Goal: Task Accomplishment & Management: Manage account settings

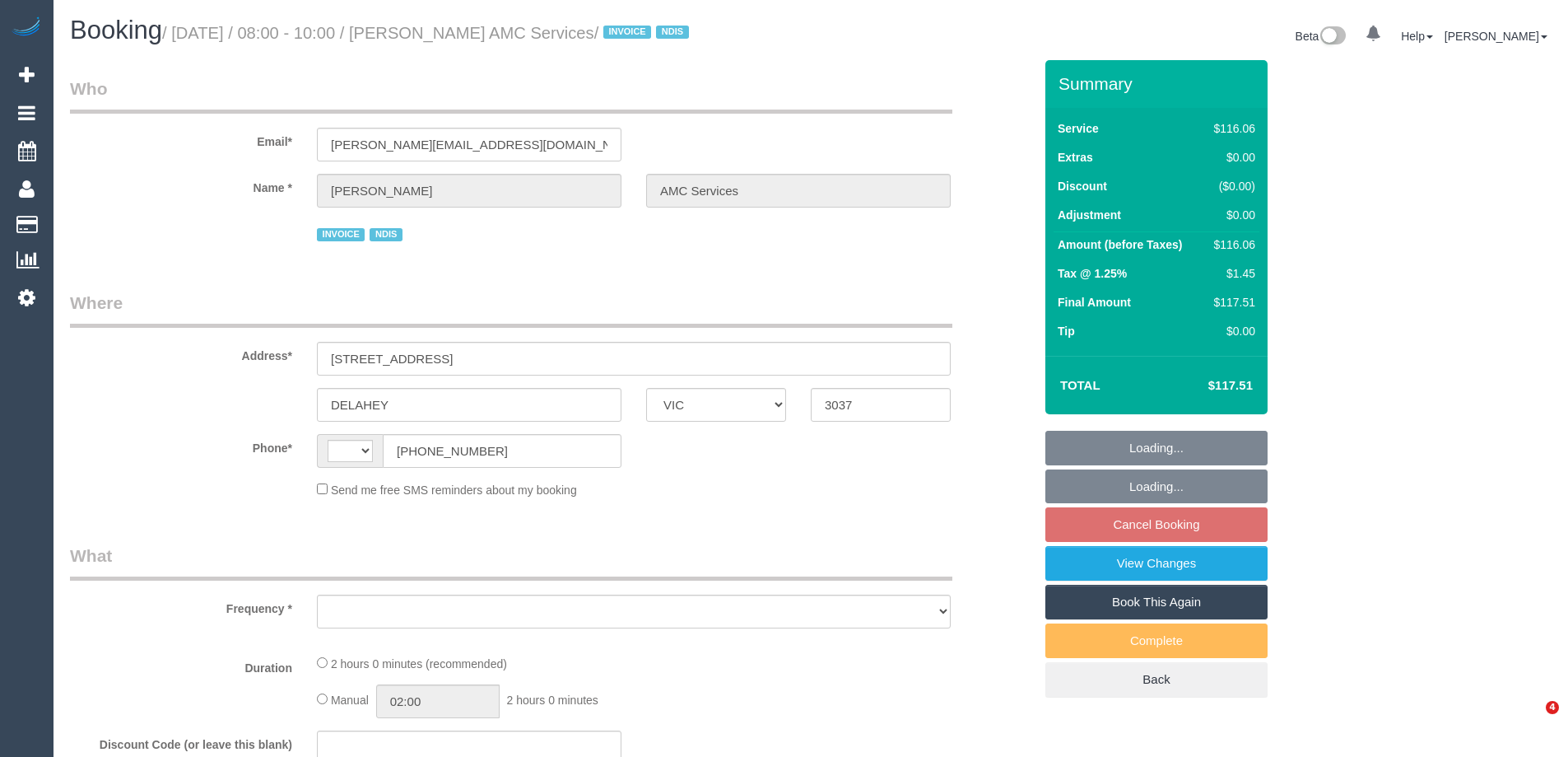
select select "VIC"
select select "string:AU"
select select "object:540"
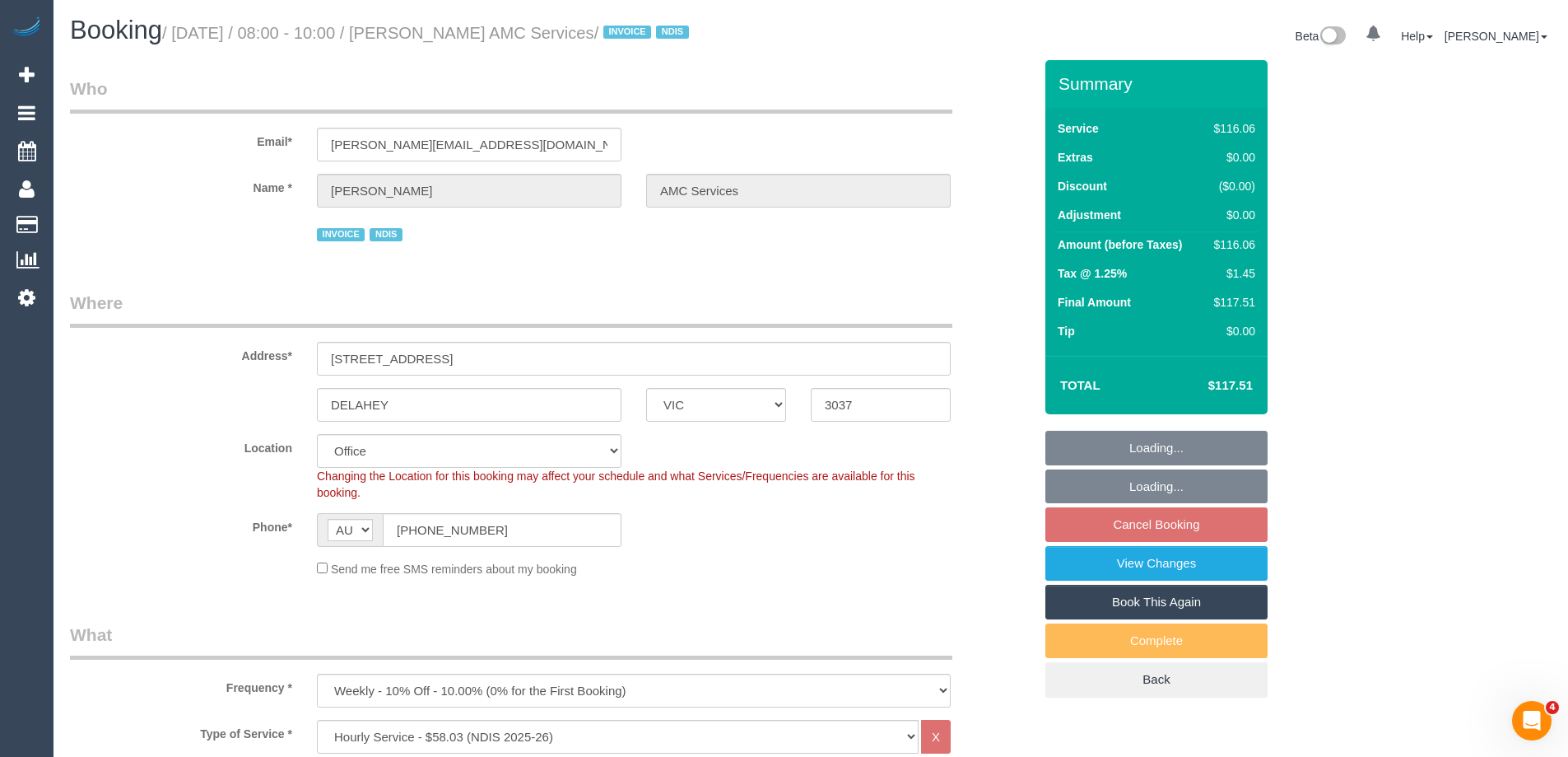
select select "number:28"
select select "number:14"
select select "number:18"
select select "number:36"
select select "number:35"
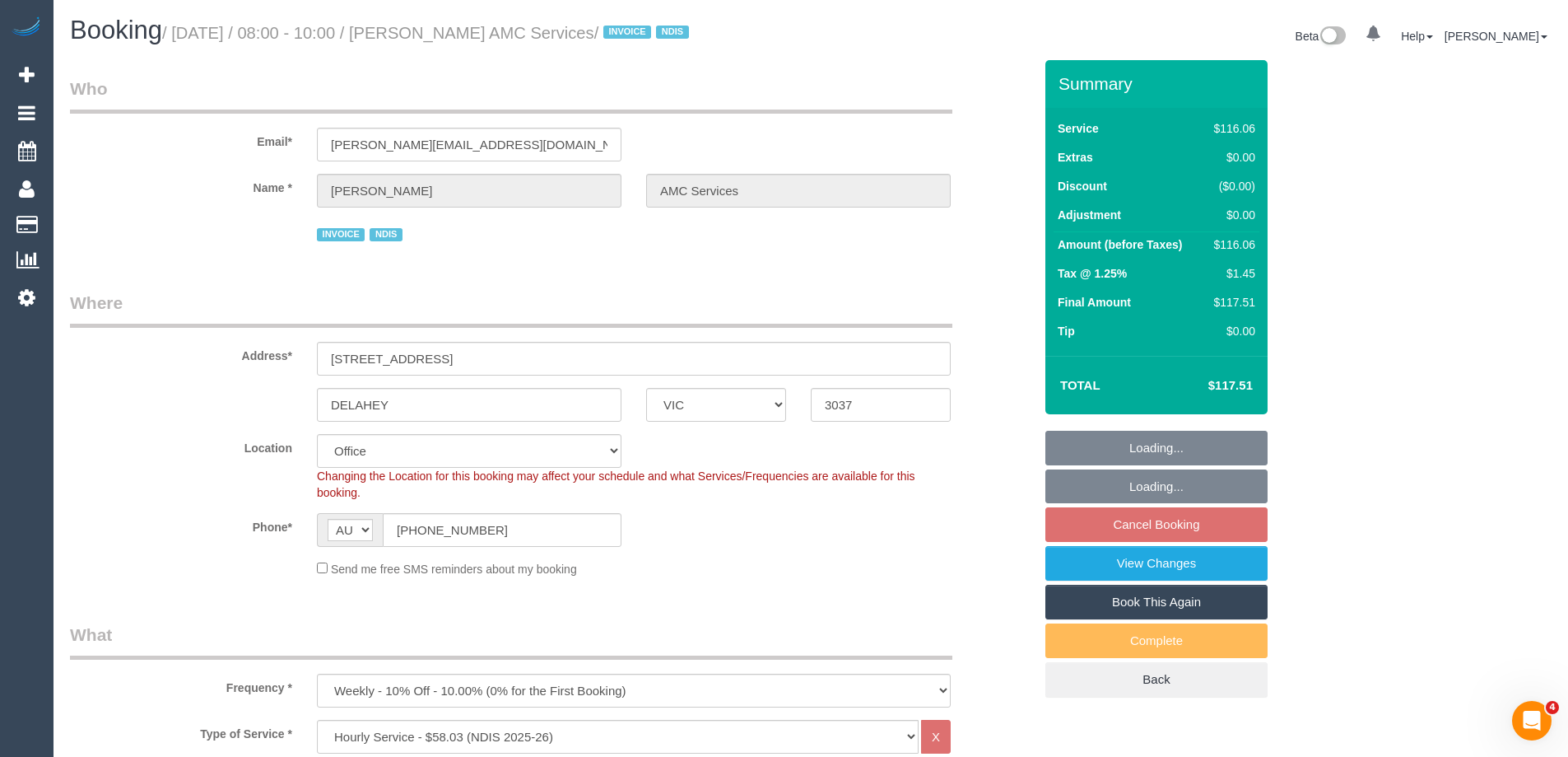
select select "number:12"
select select "object:2047"
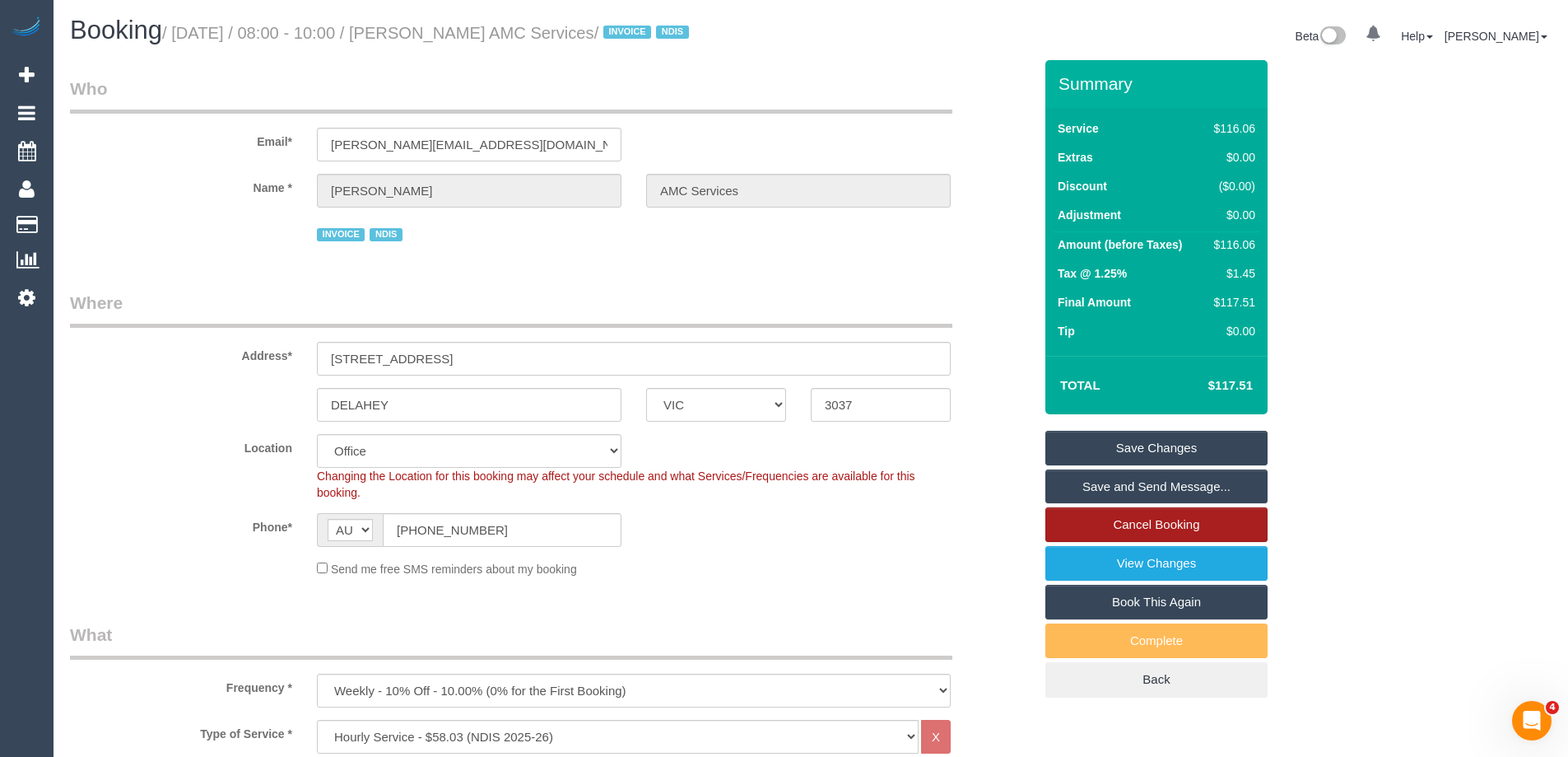
click at [1212, 542] on link "Cancel Booking" at bounding box center [1156, 524] width 222 height 35
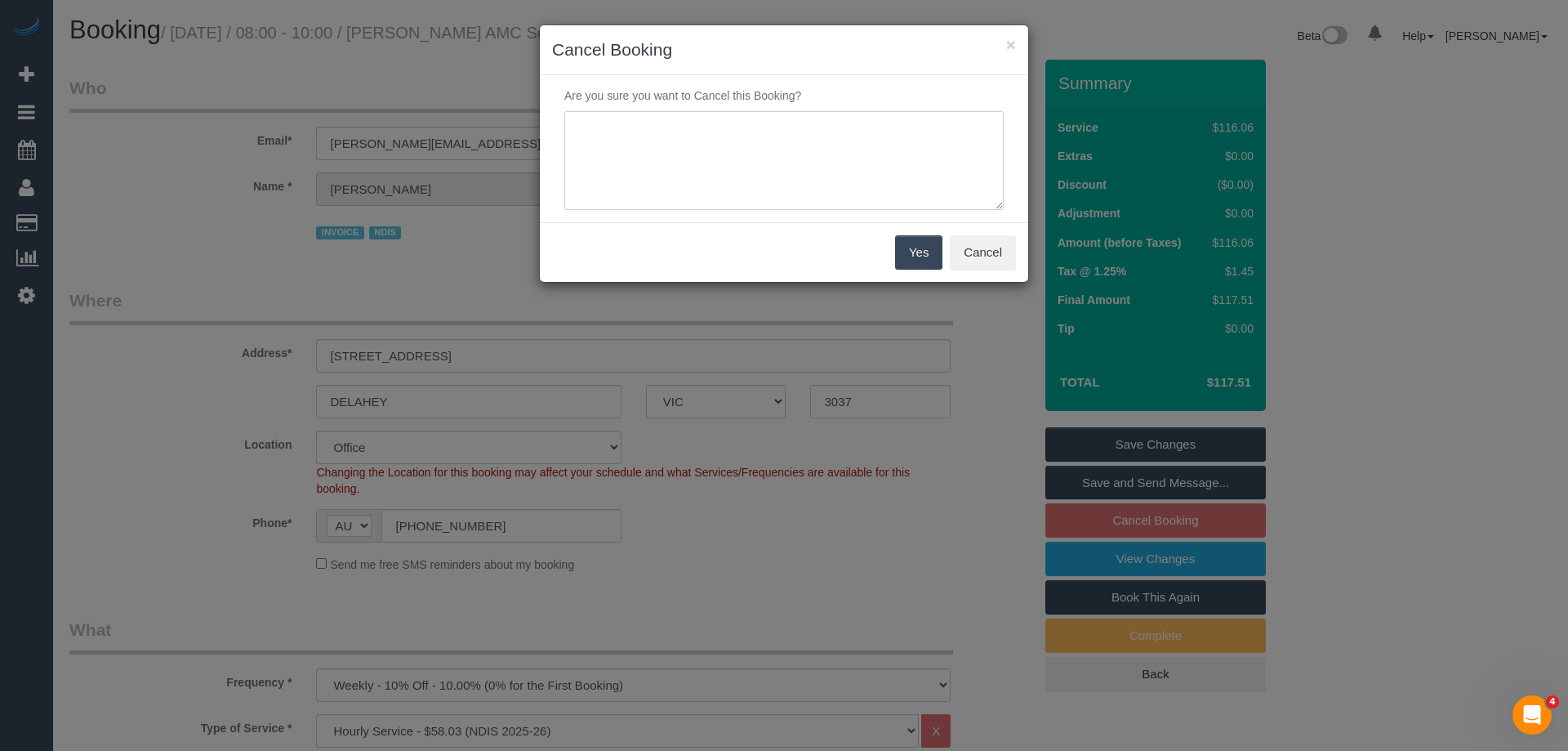
click at [719, 179] on textarea at bounding box center [784, 160] width 439 height 99
type textarea "skipping via 123 - LB"
click at [911, 262] on button "Yes" at bounding box center [919, 252] width 47 height 34
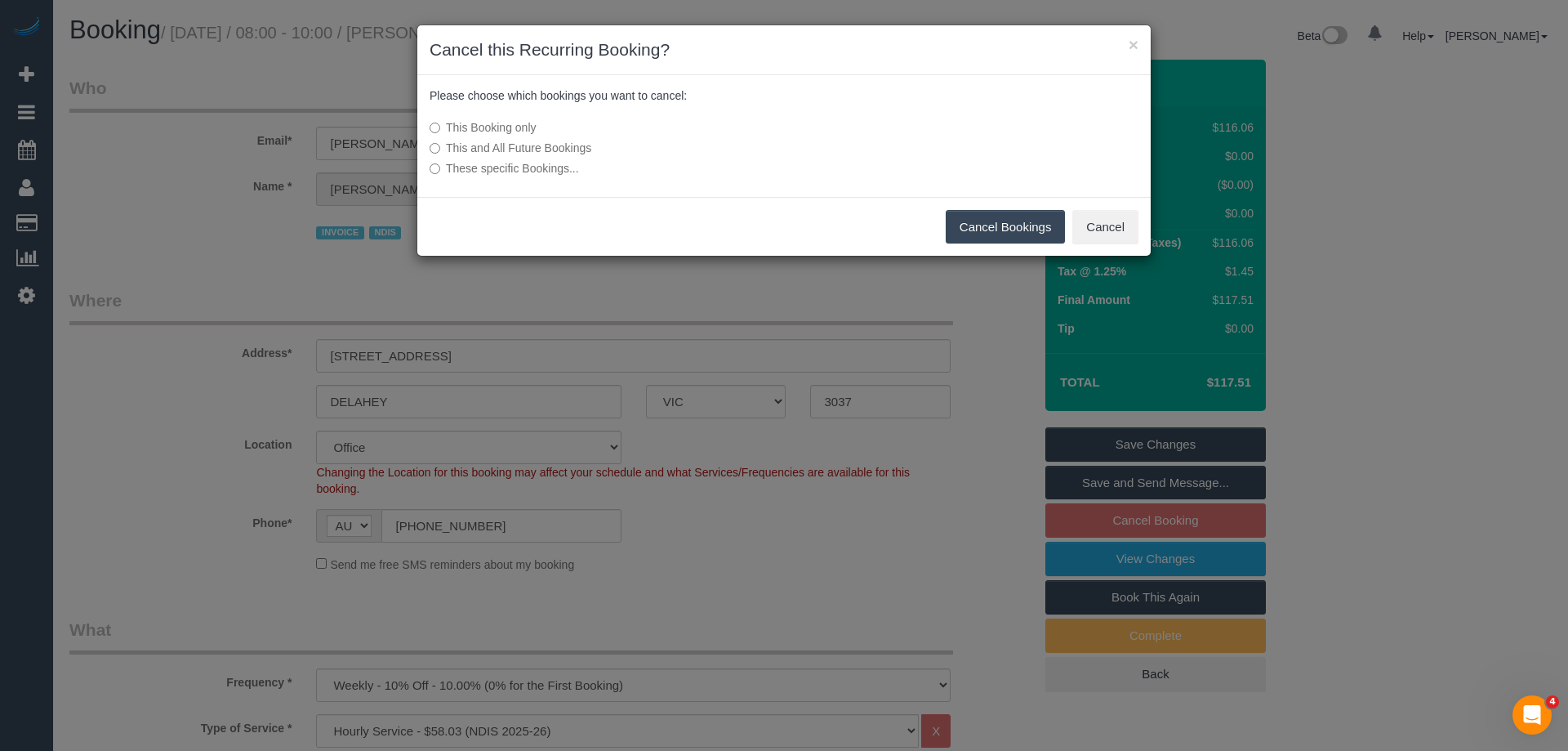
click at [975, 227] on button "Cancel Bookings" at bounding box center [1006, 226] width 120 height 34
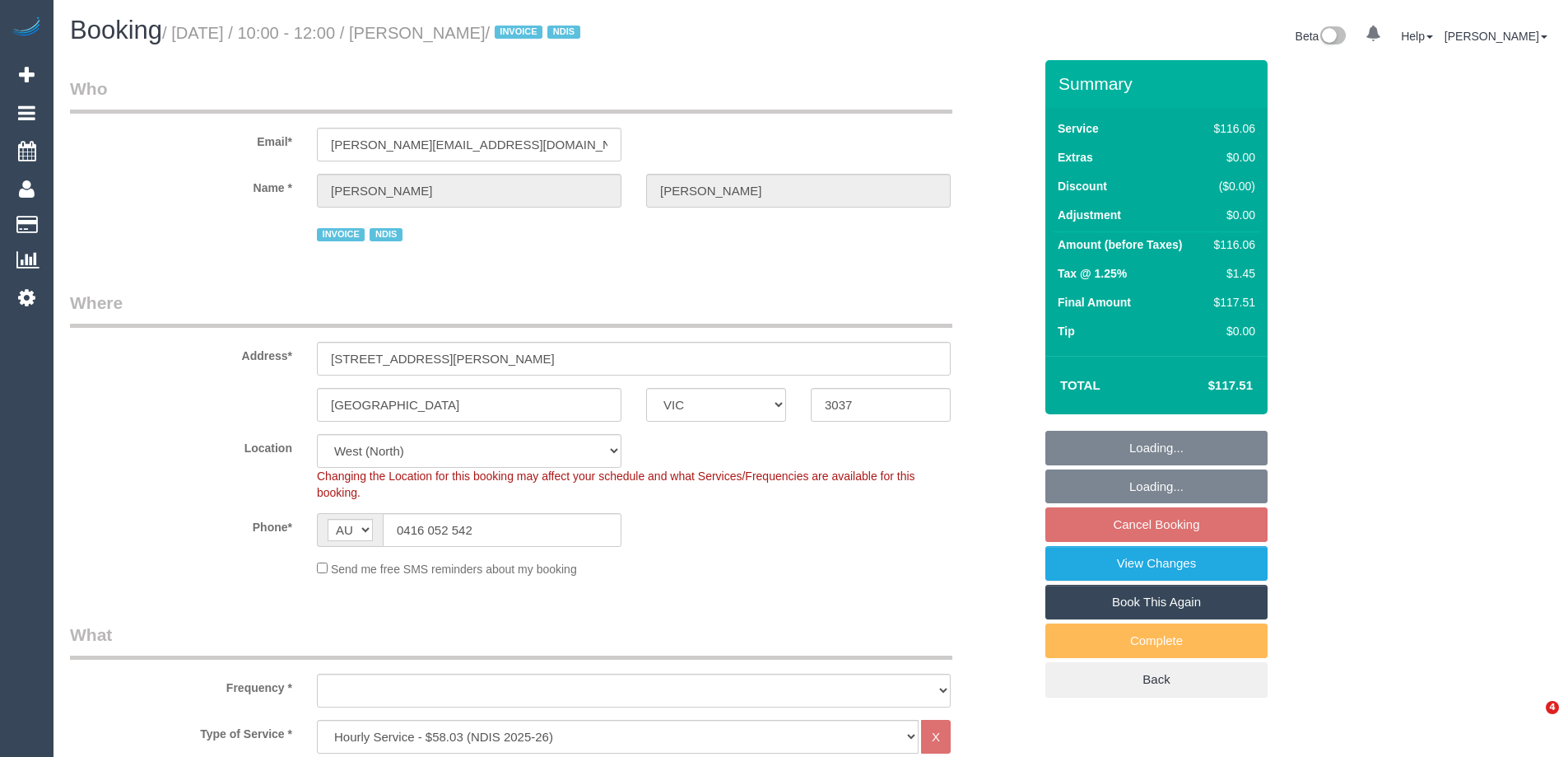
select select "VIC"
select select "object:614"
select select "spot1"
select select "number:30"
select select "number:14"
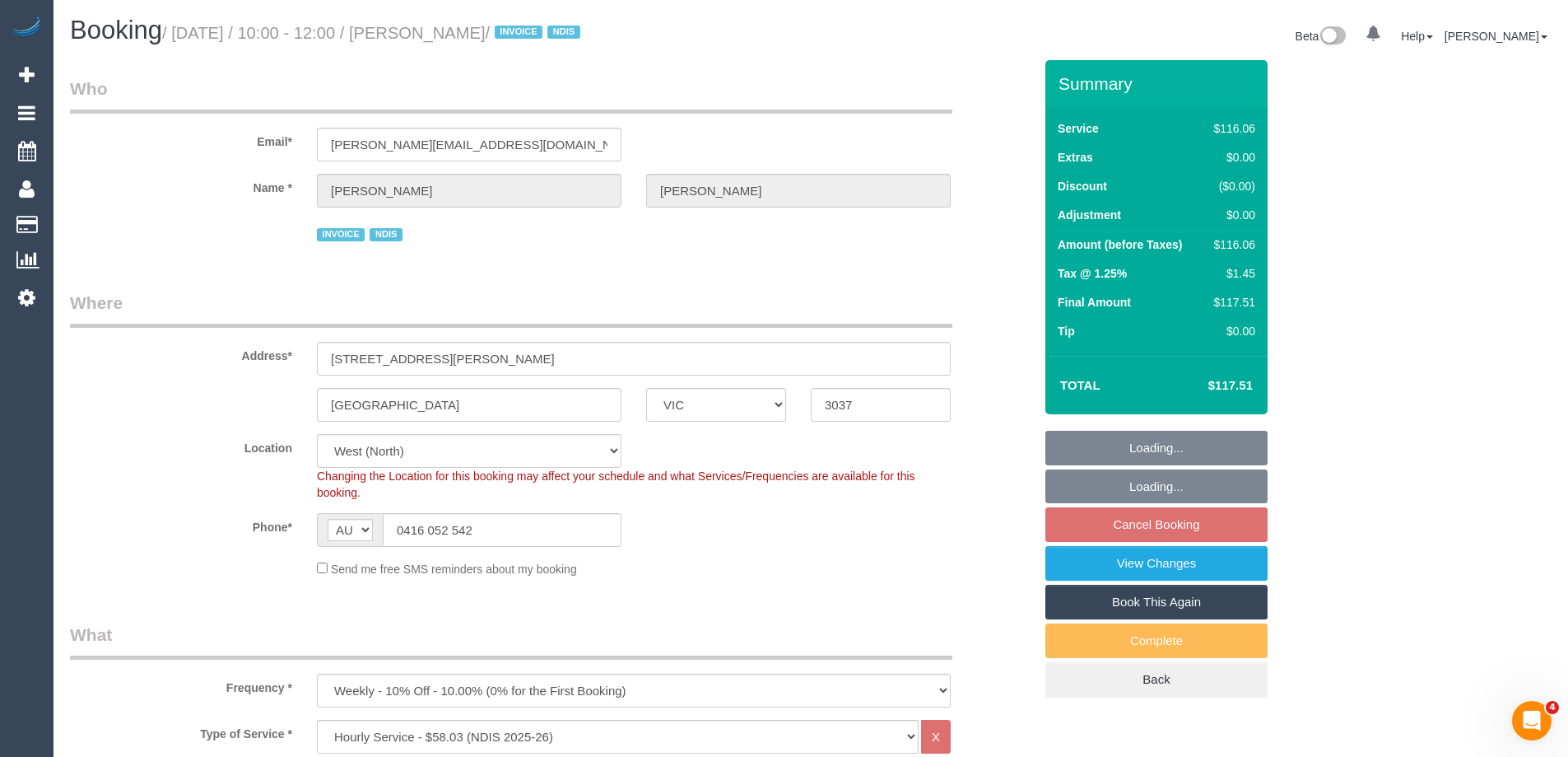
select select "number:19"
select select "number:36"
select select "number:34"
select select "number:26"
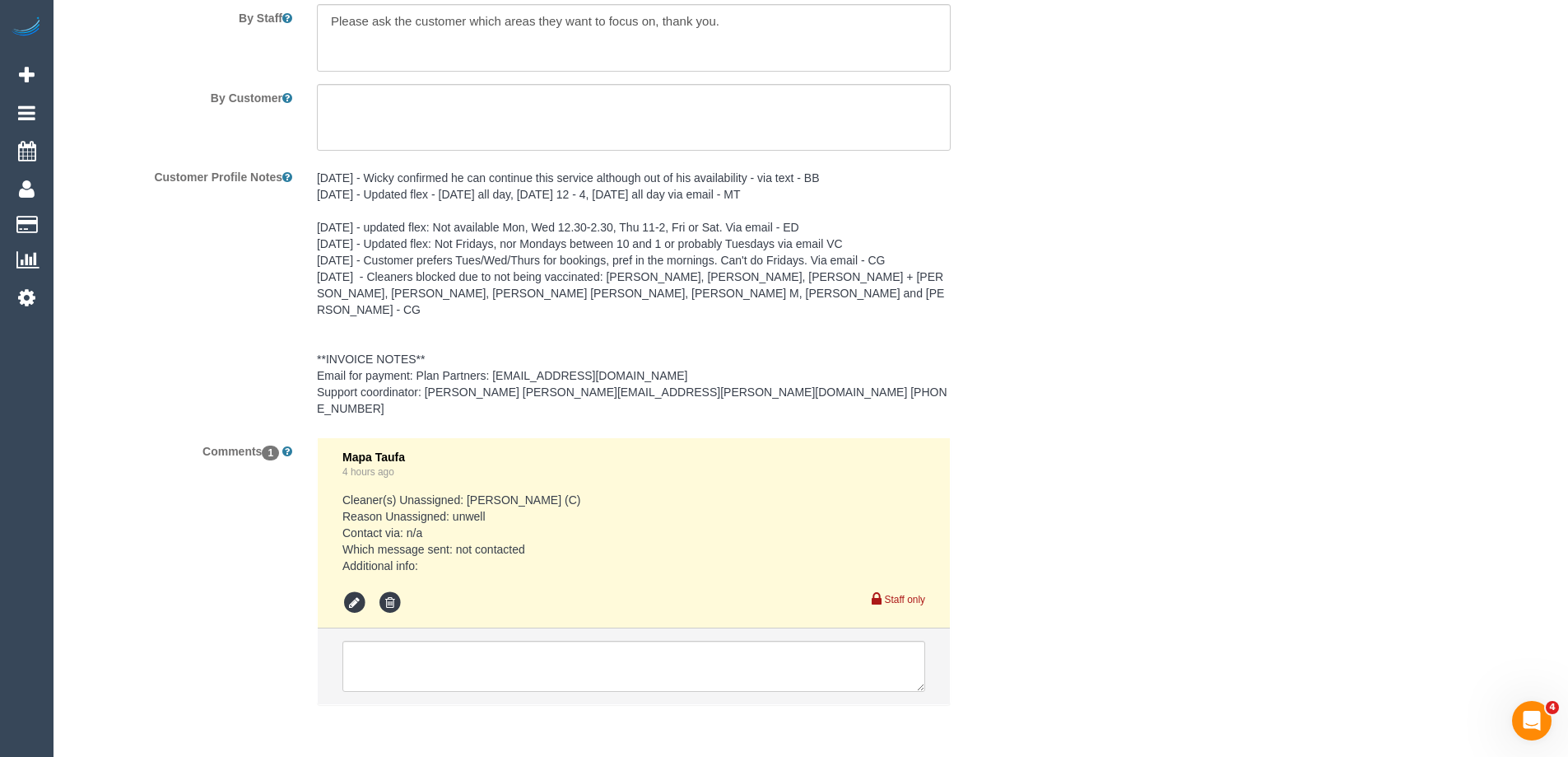
scroll to position [2322, 0]
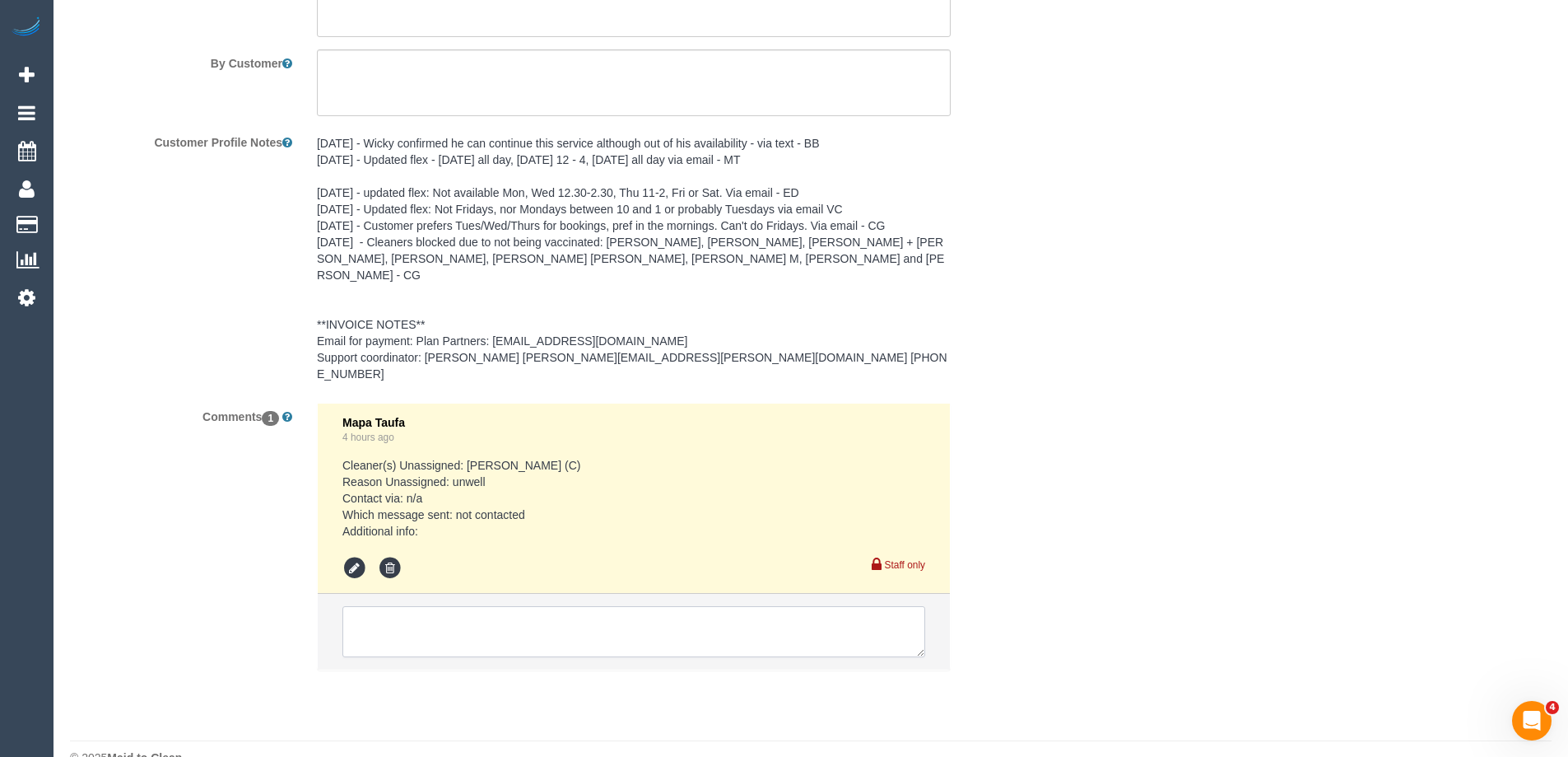
click at [460, 609] on textarea at bounding box center [634, 631] width 583 height 51
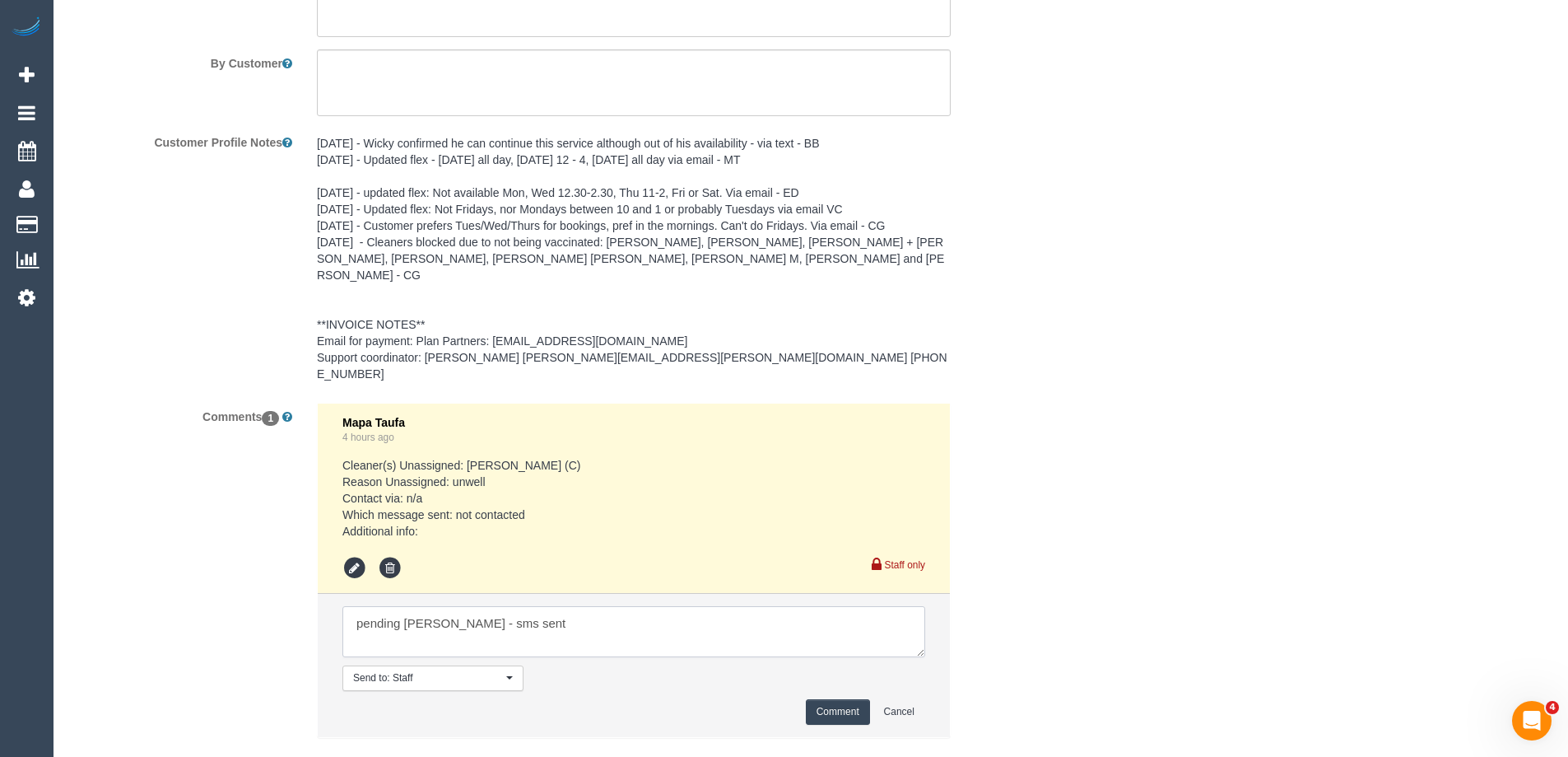
type textarea "pending [PERSON_NAME] - sms sent"
click at [859, 699] on button "Comment" at bounding box center [837, 712] width 64 height 26
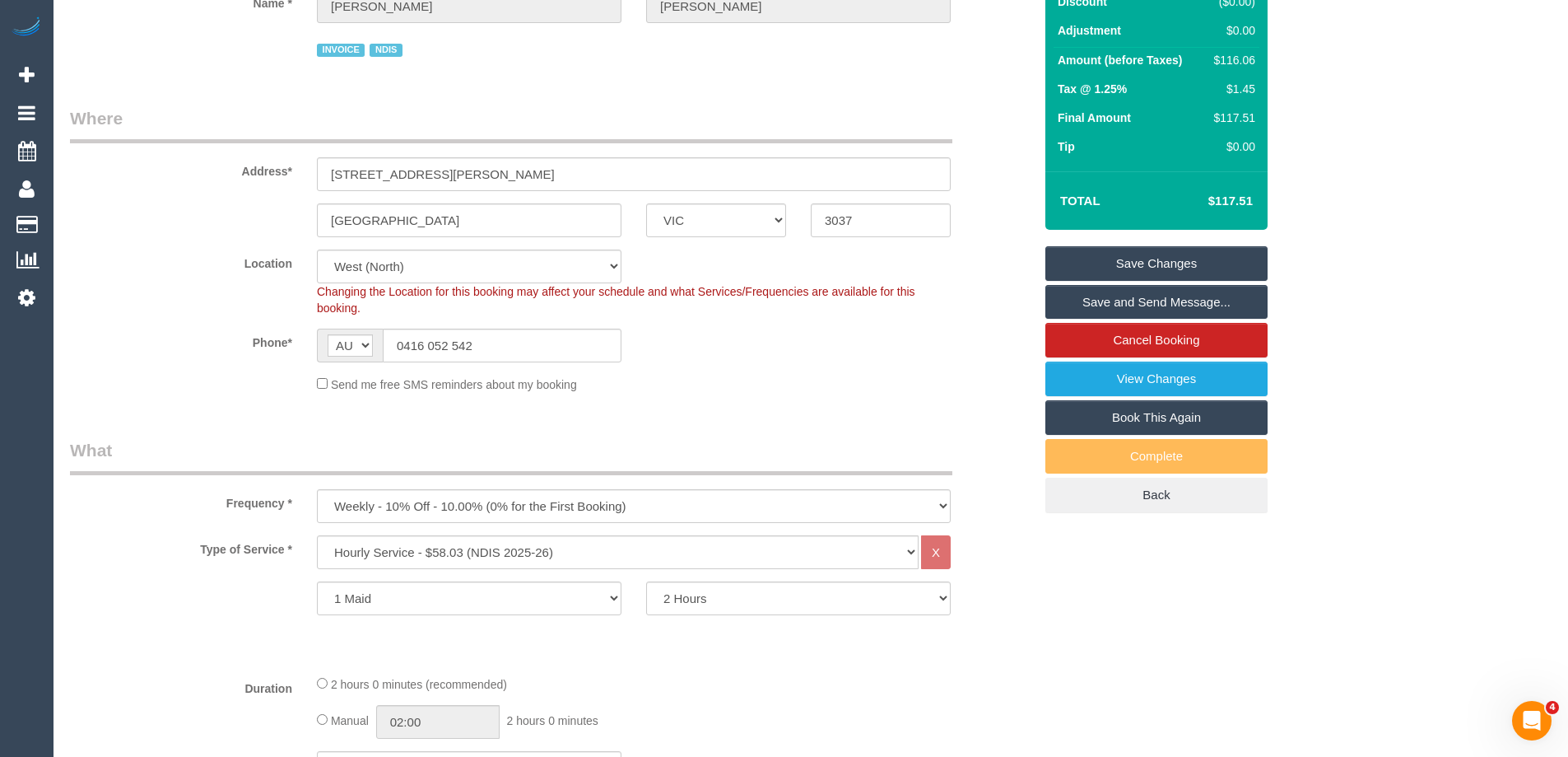
scroll to position [0, 0]
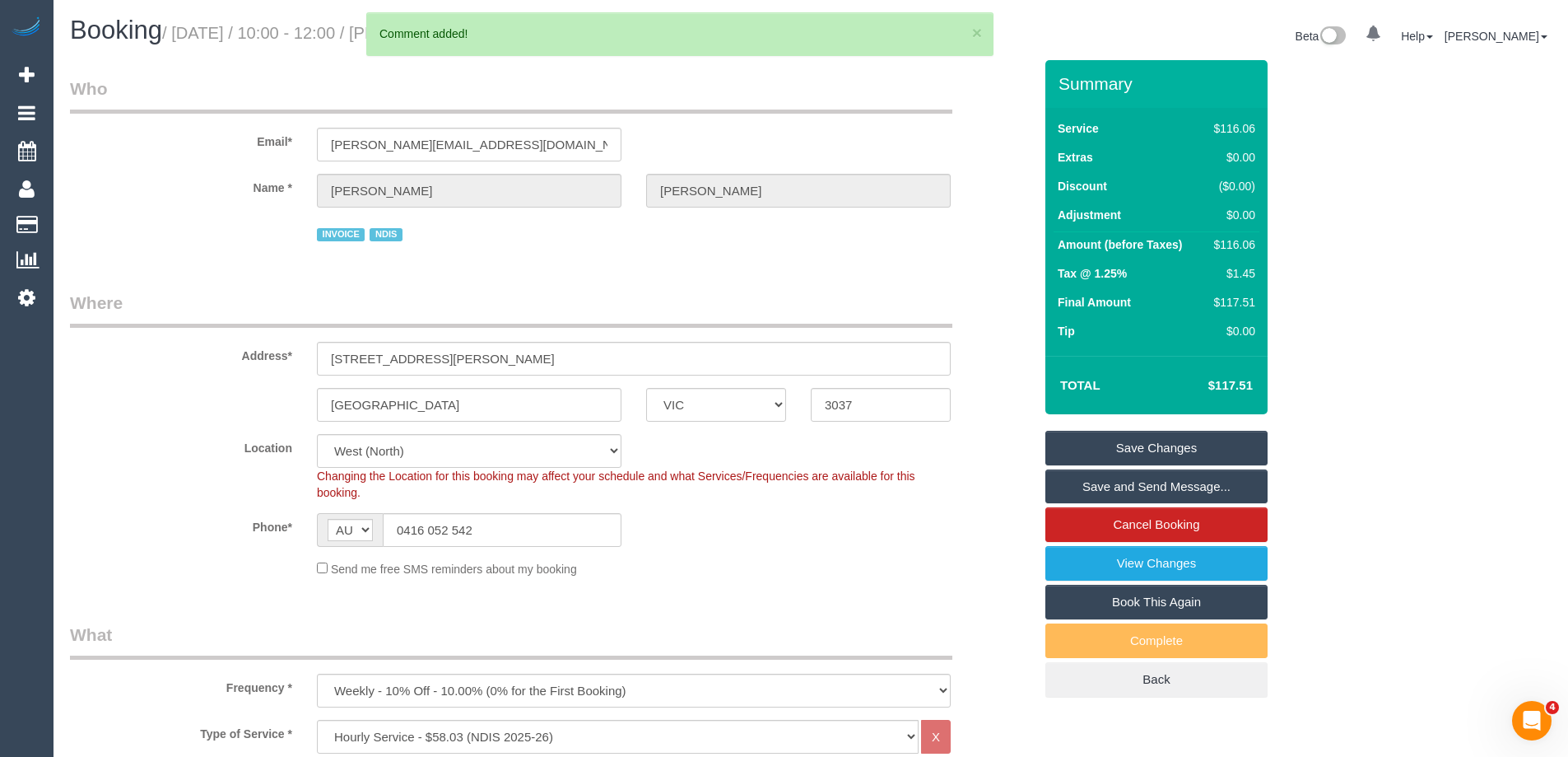
click at [1159, 451] on link "Save Changes" at bounding box center [1156, 447] width 222 height 35
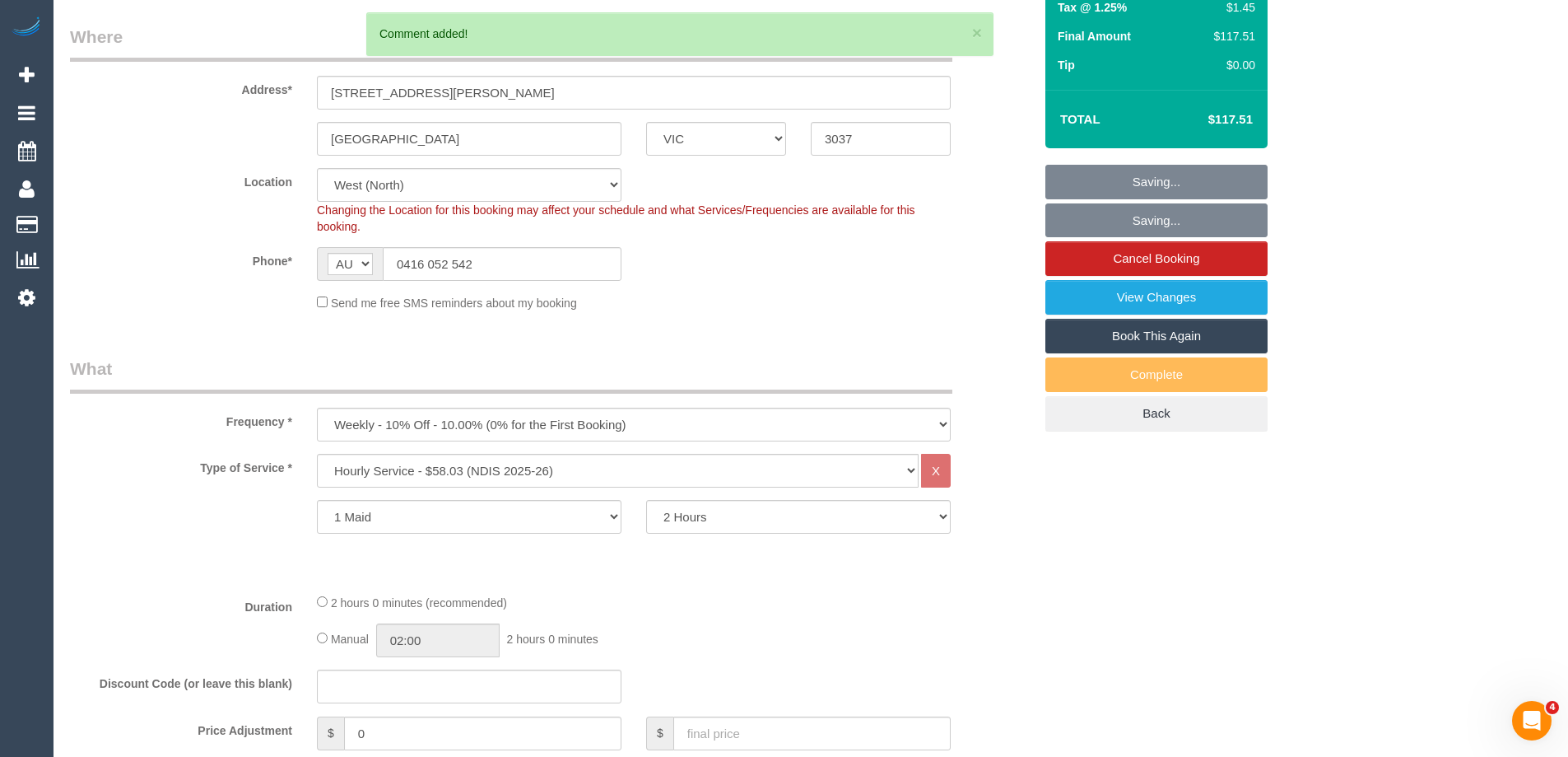
scroll to position [576, 0]
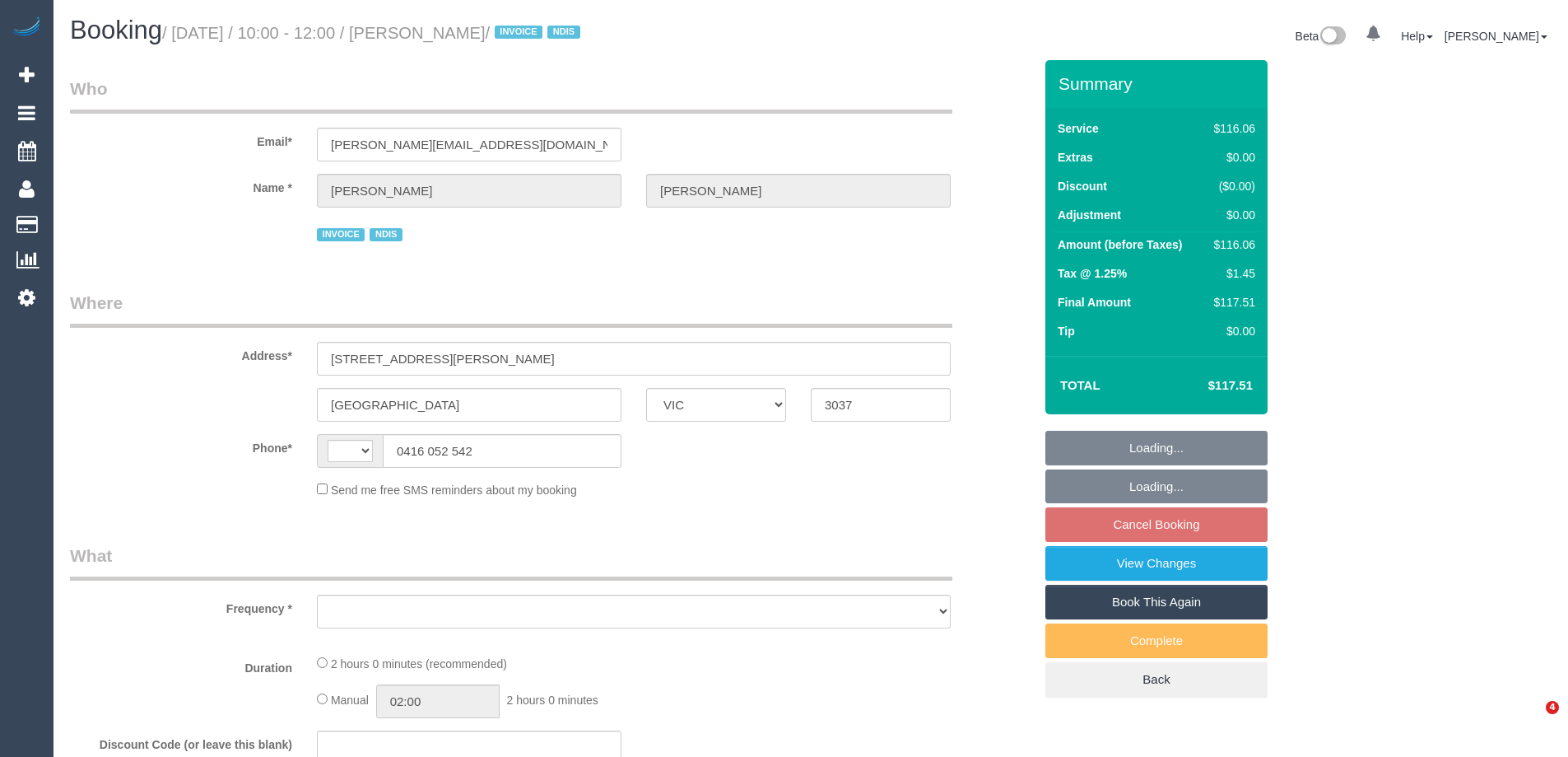
select select "VIC"
select select "string:AU"
select select "object:558"
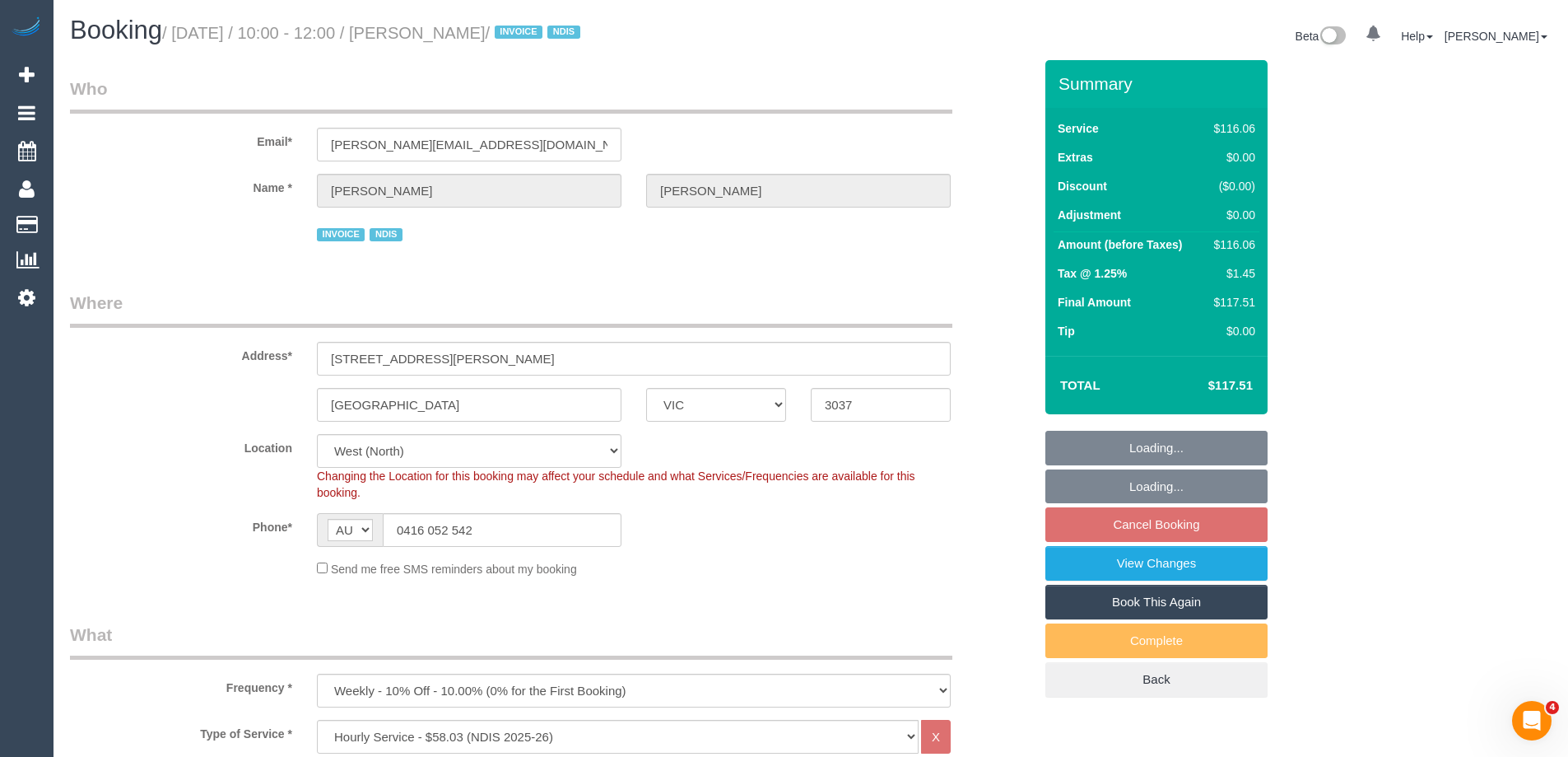
select select "spot1"
select select "number:30"
select select "number:14"
select select "number:19"
select select "number:36"
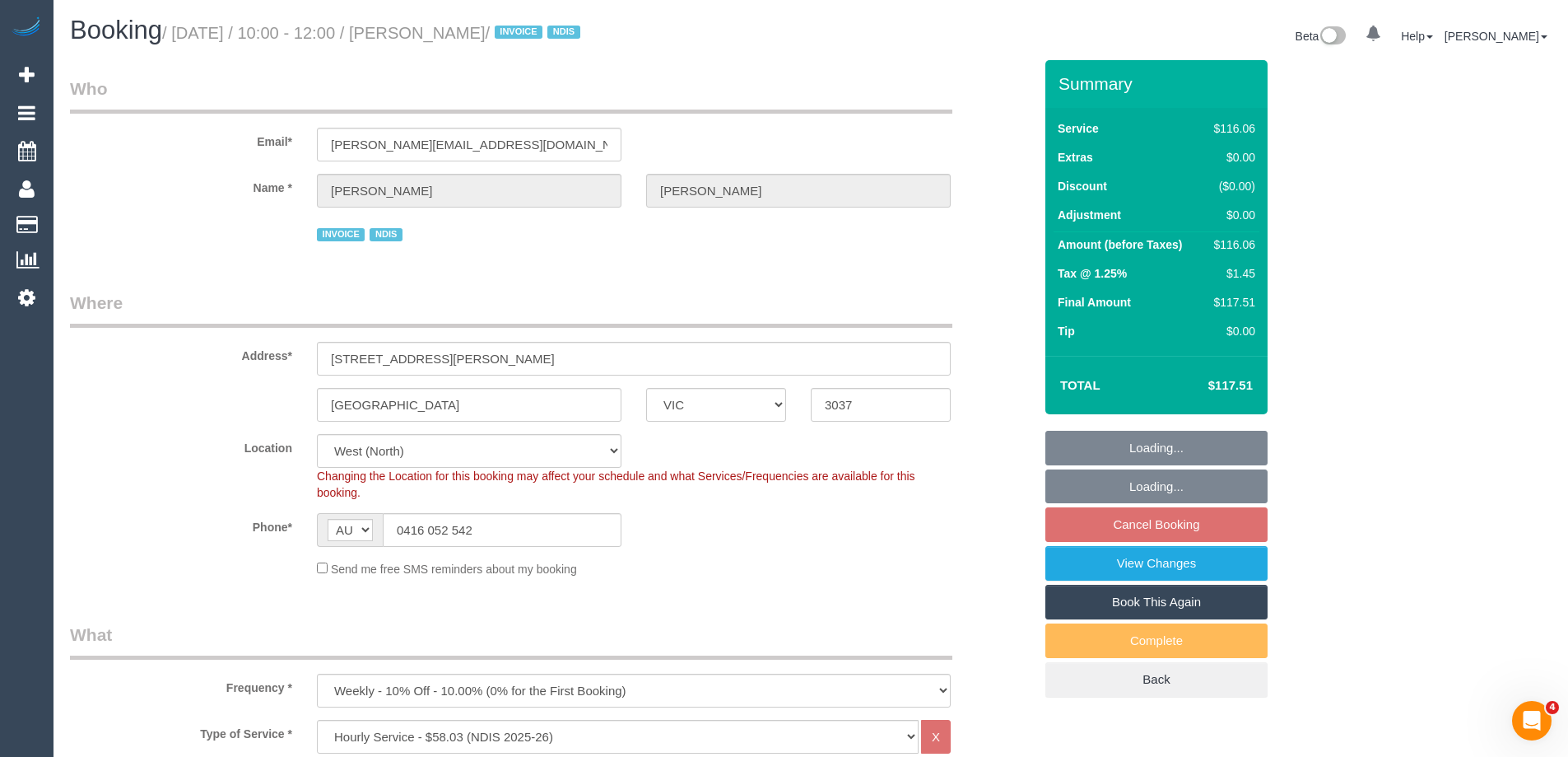
select select "number:34"
select select "number:26"
select select "object:1329"
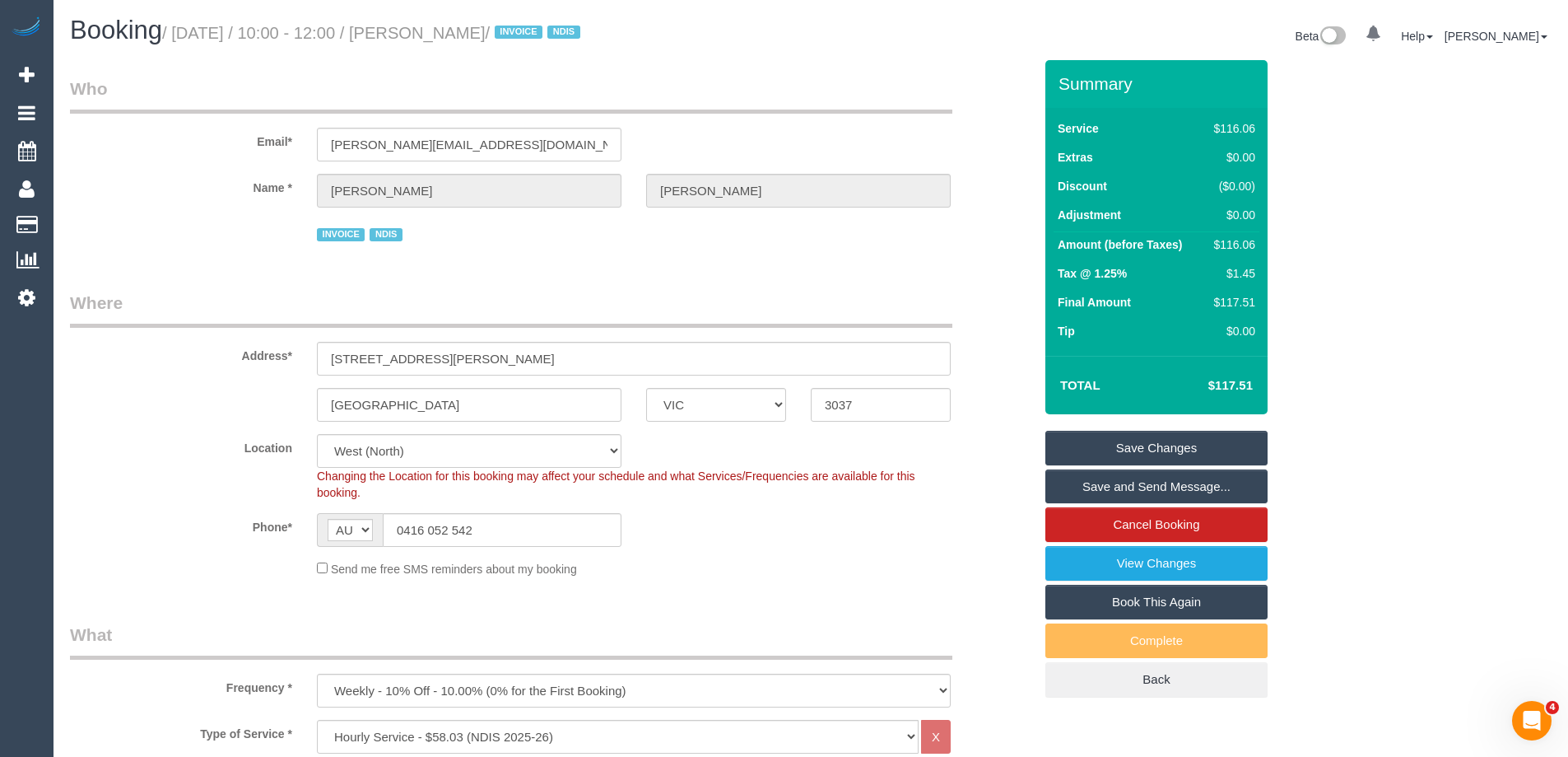
click at [617, 84] on legend "Who" at bounding box center [512, 94] width 883 height 37
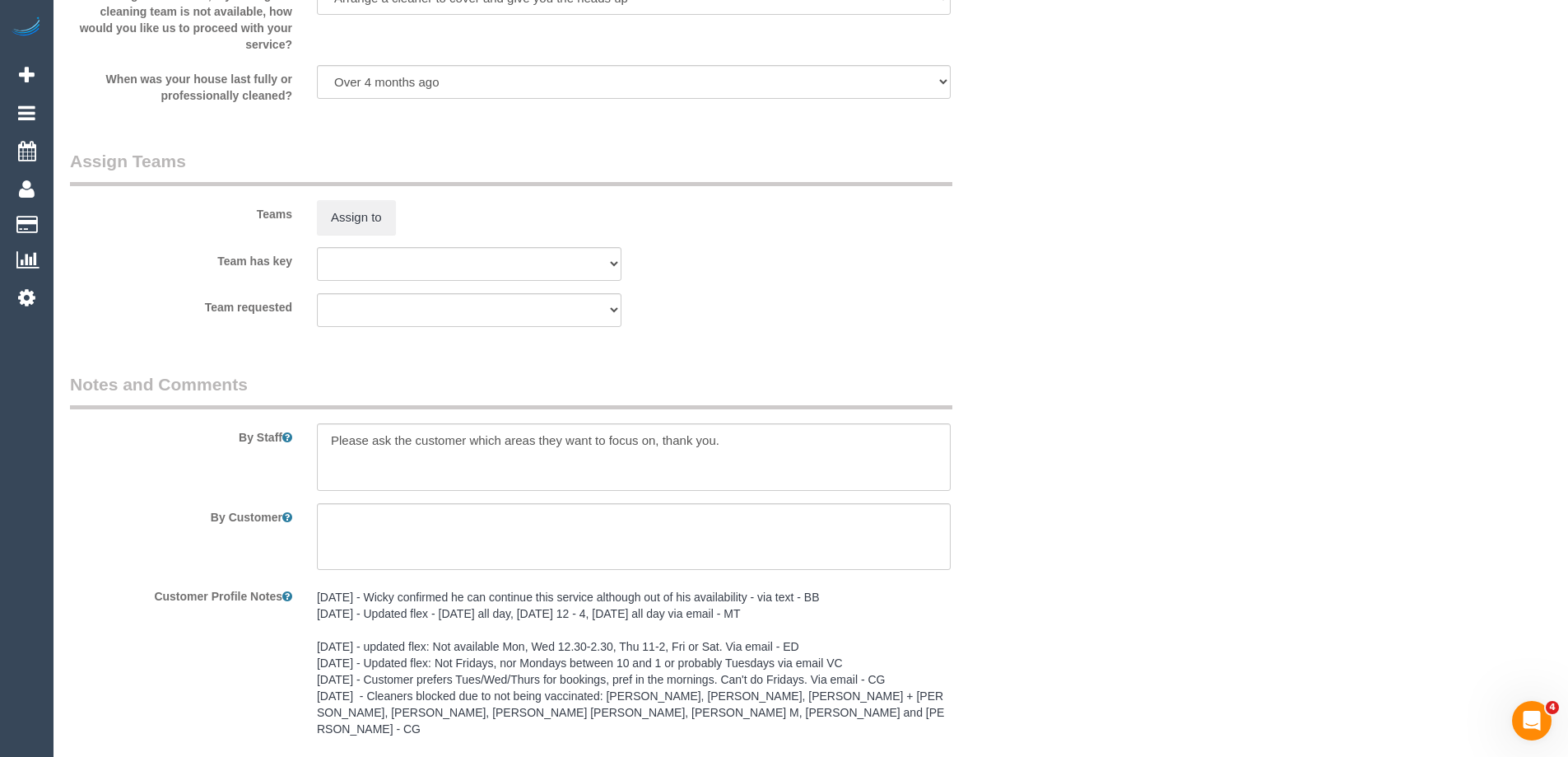
scroll to position [1869, 0]
click at [321, 437] on textarea at bounding box center [634, 456] width 634 height 67
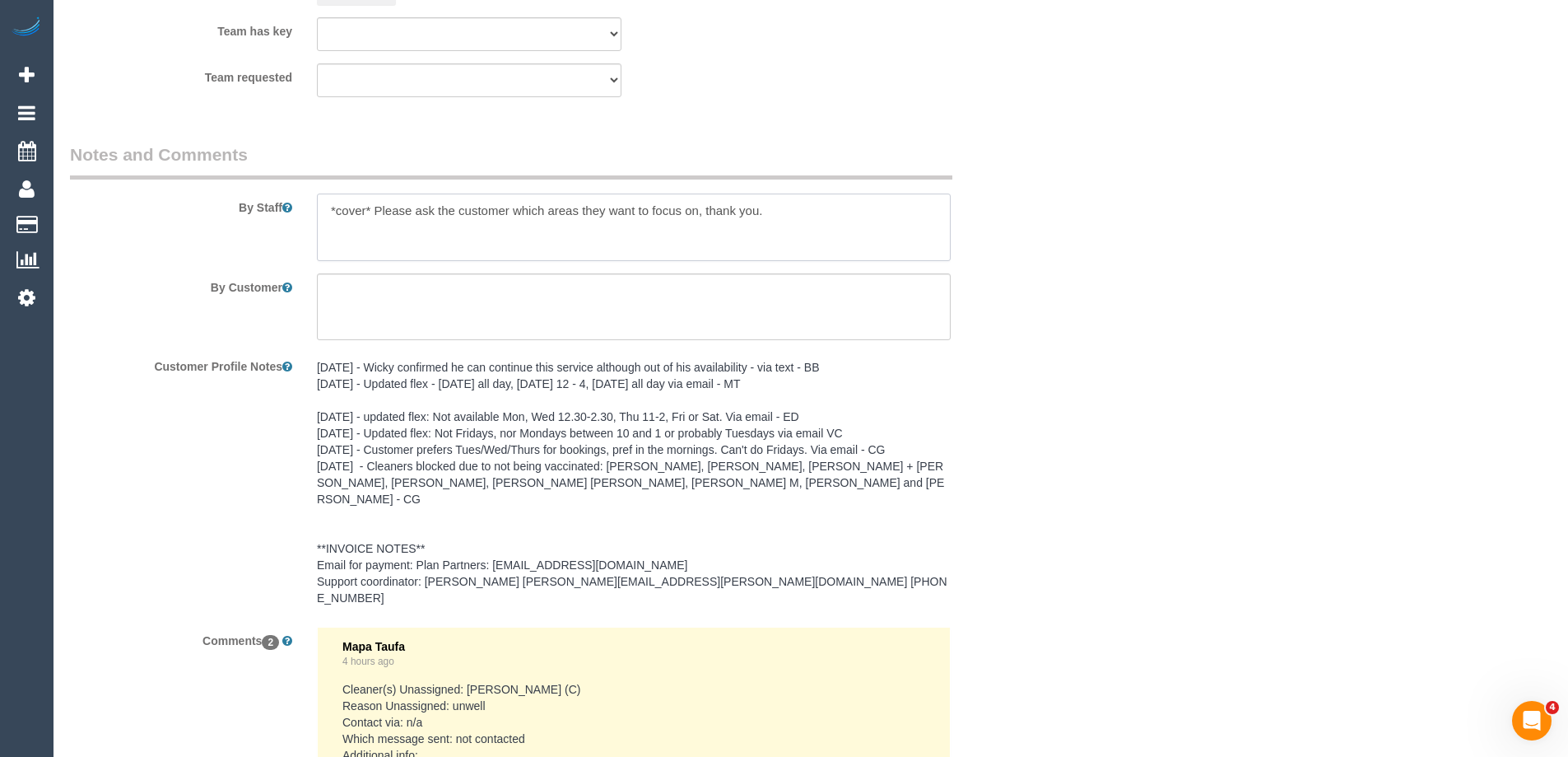
scroll to position [2446, 0]
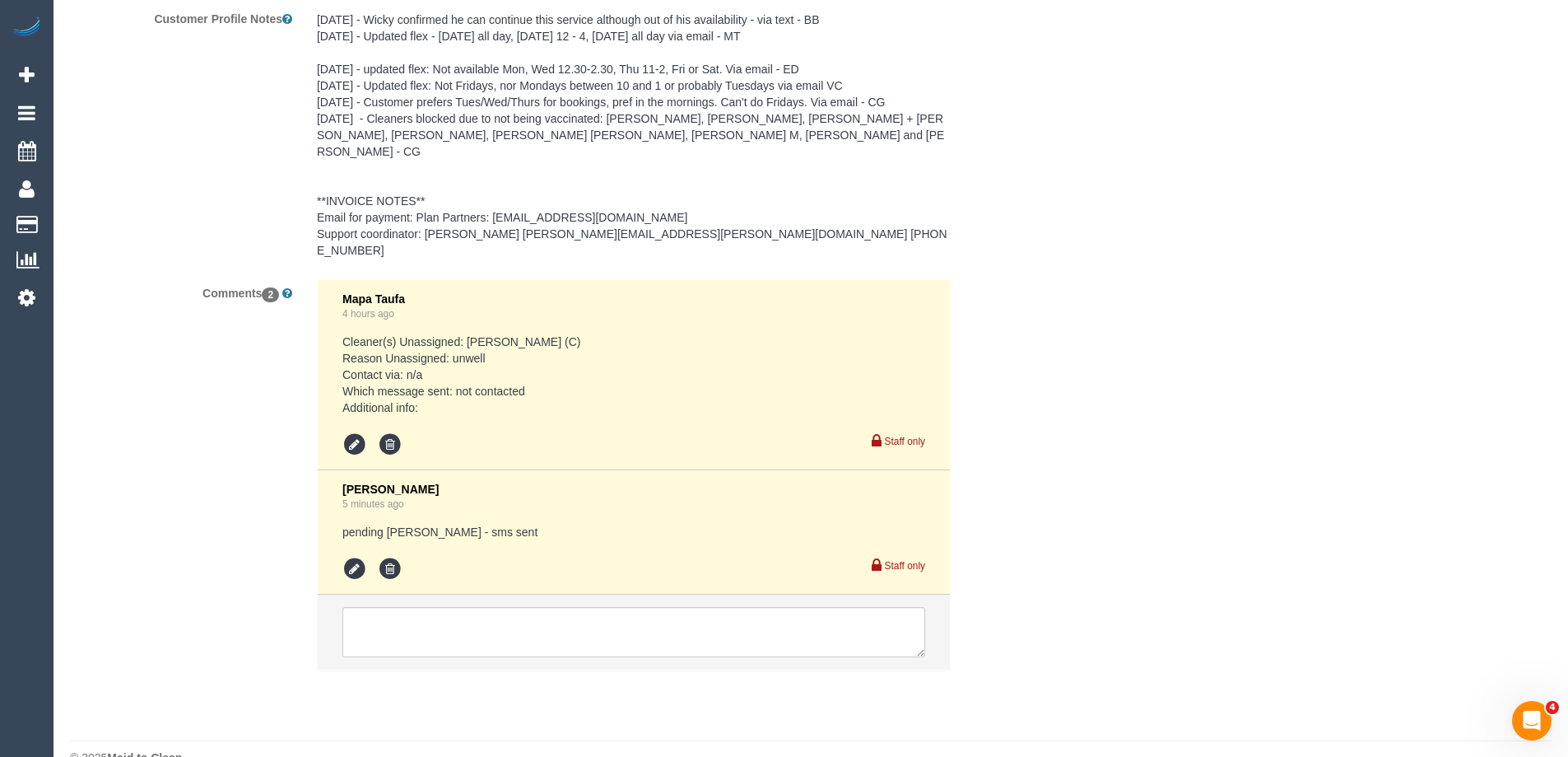
type textarea "*cover* Please ask the customer which areas they want to focus on, thank you."
click at [368, 607] on textarea at bounding box center [634, 632] width 583 height 51
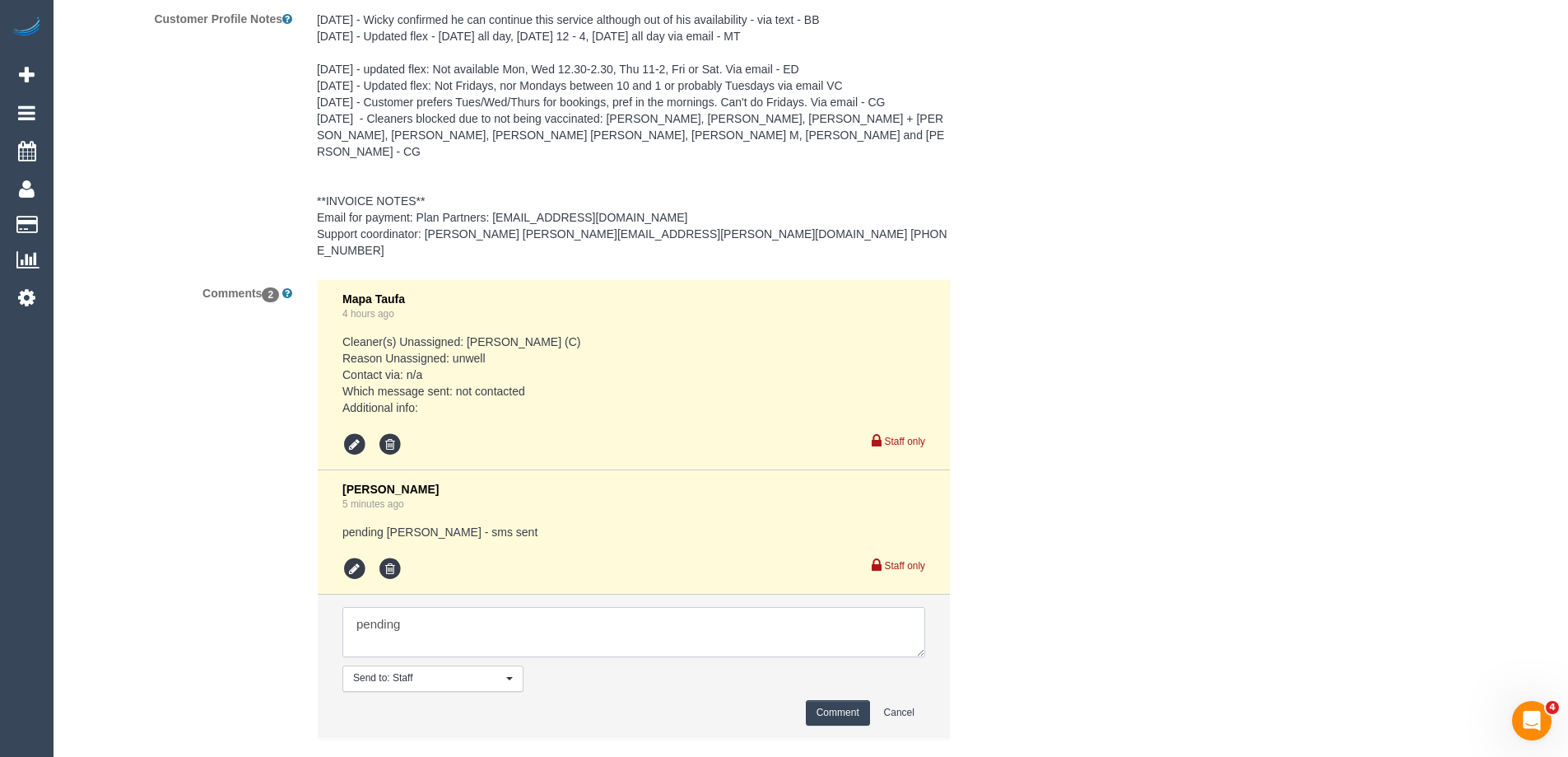
click at [467, 607] on textarea at bounding box center [634, 632] width 583 height 51
type textarea "pending 7-9am AW - sms sent"
drag, startPoint x: 844, startPoint y: 679, endPoint x: 1161, endPoint y: 486, distance: 371.1
click at [845, 699] on button "Comment" at bounding box center [837, 712] width 64 height 26
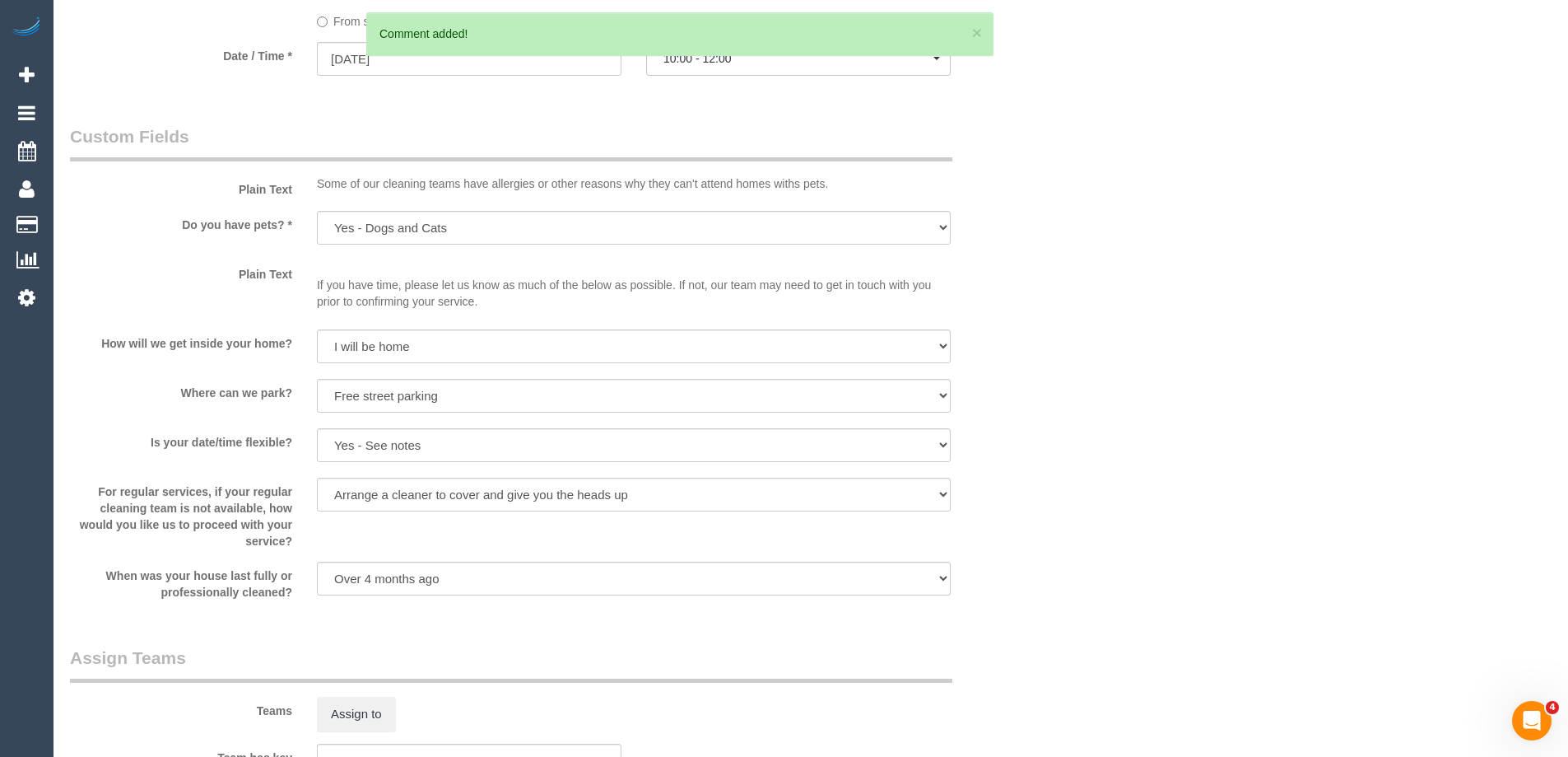
scroll to position [1210, 0]
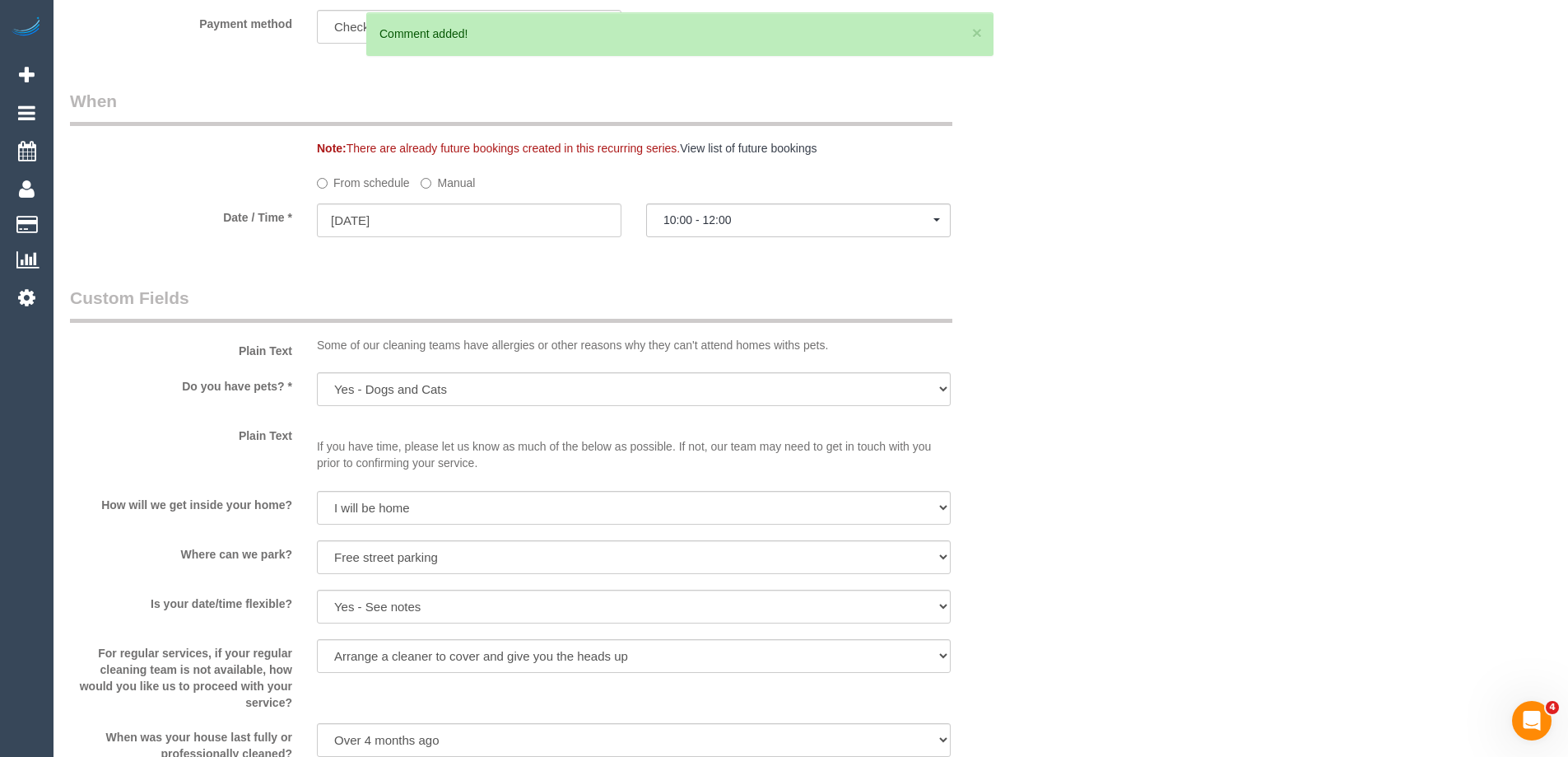
click at [441, 178] on label "Manual" at bounding box center [447, 180] width 55 height 22
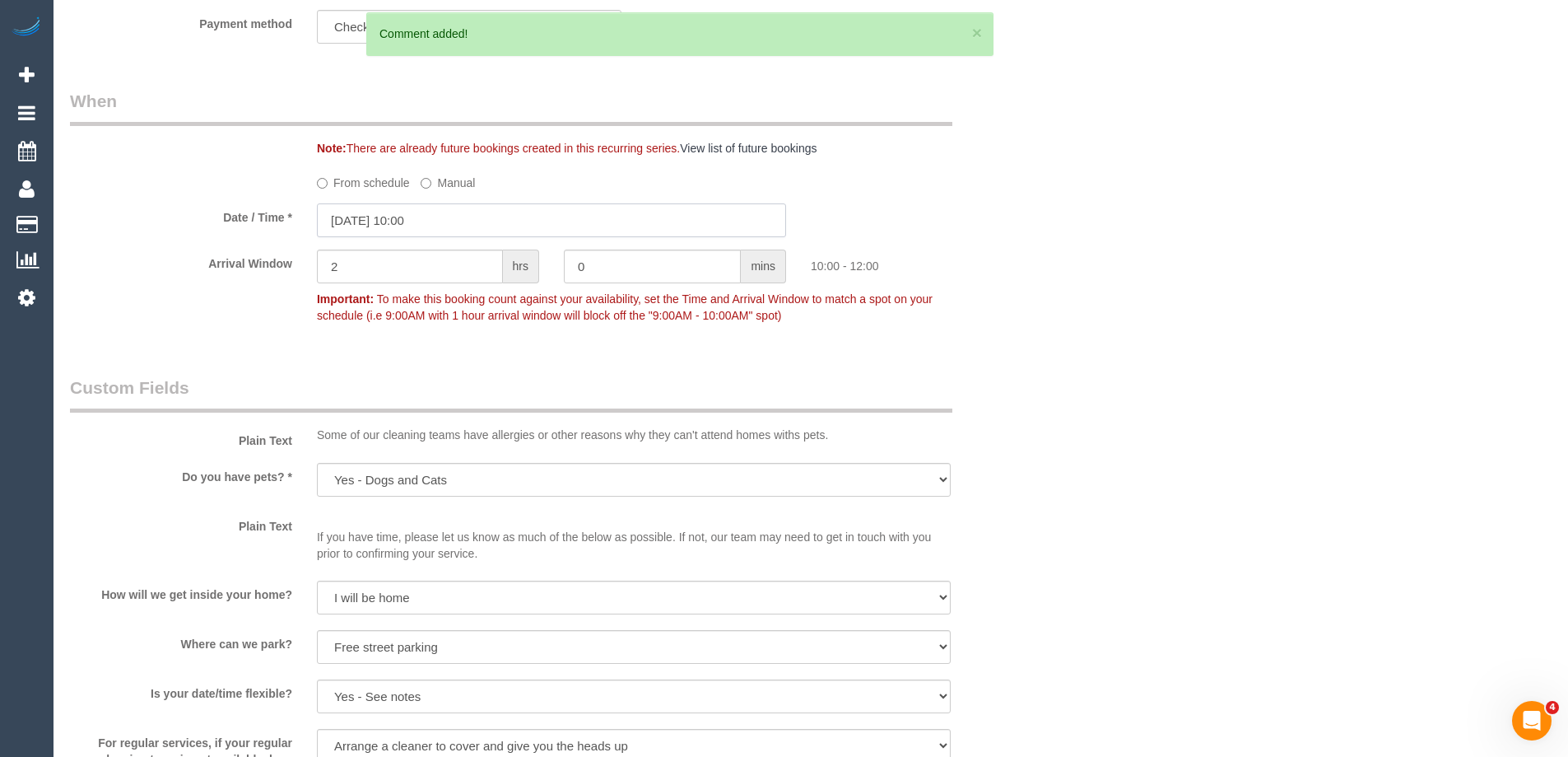
click at [452, 211] on input "10/09/2025 10:00" at bounding box center [551, 220] width 469 height 34
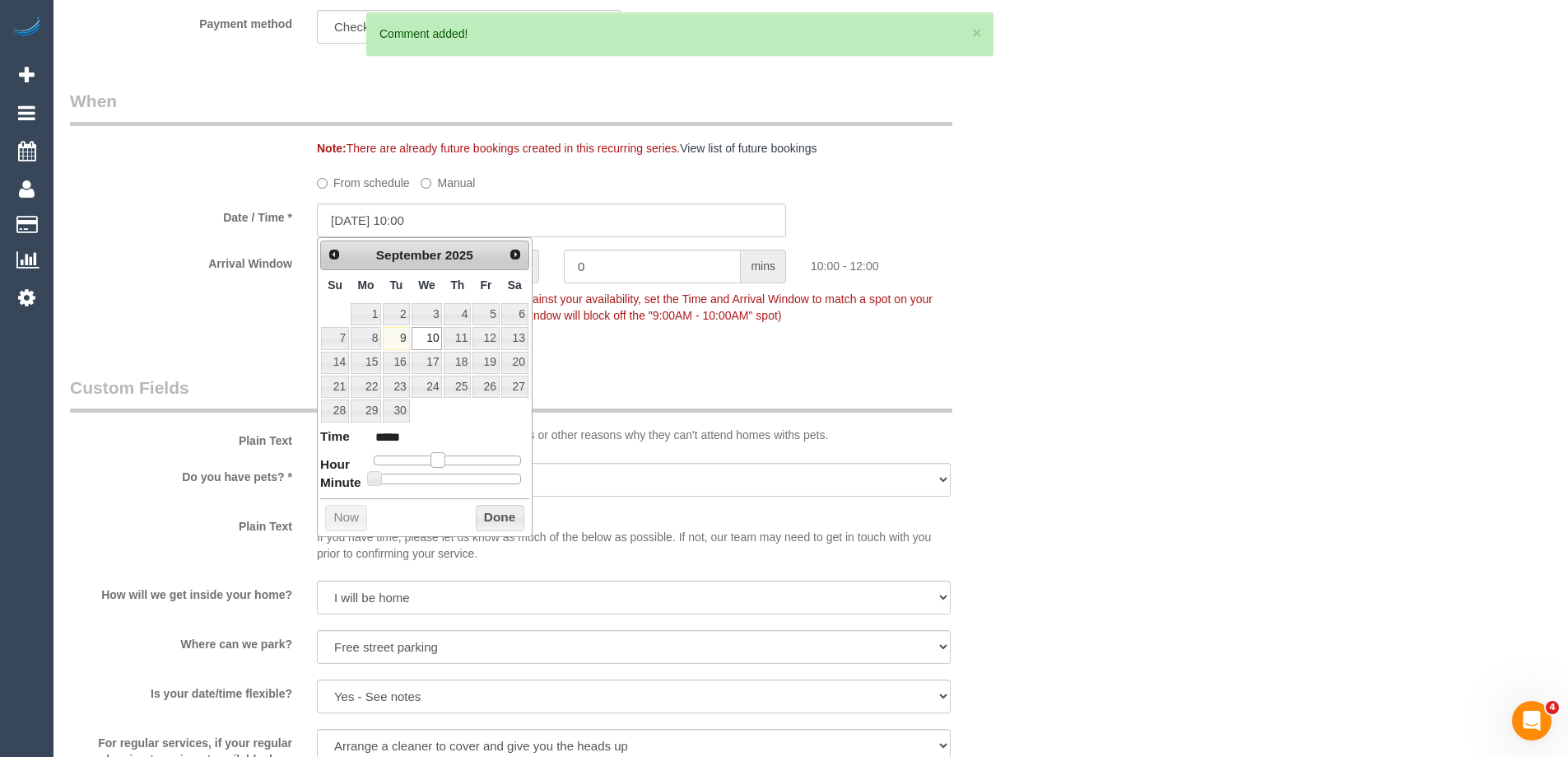
type input "[DATE] 09:00"
type input "*****"
type input "10/09/2025 08:00"
type input "*****"
type input "10/09/2025 07:00"
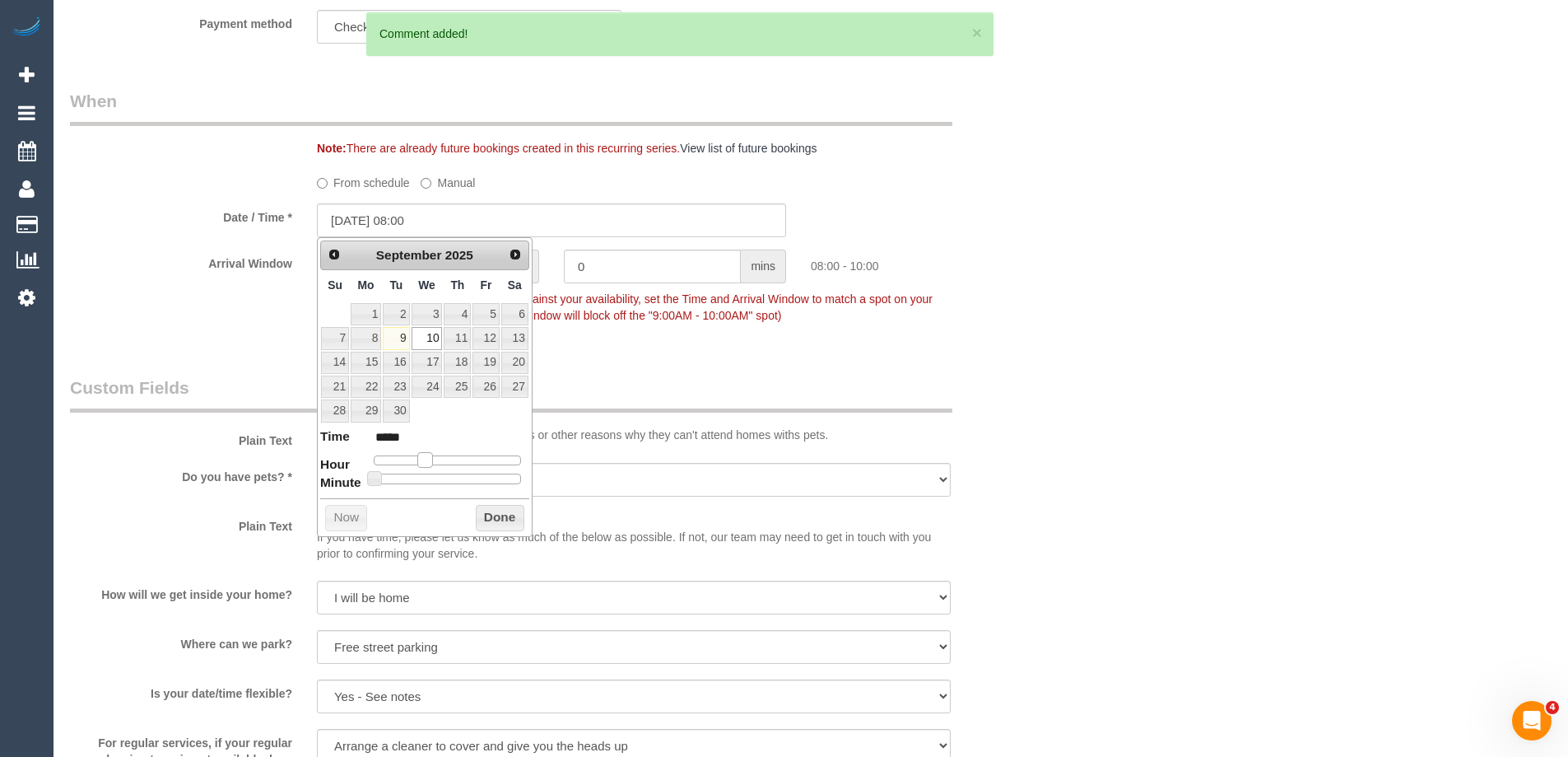
type input "*****"
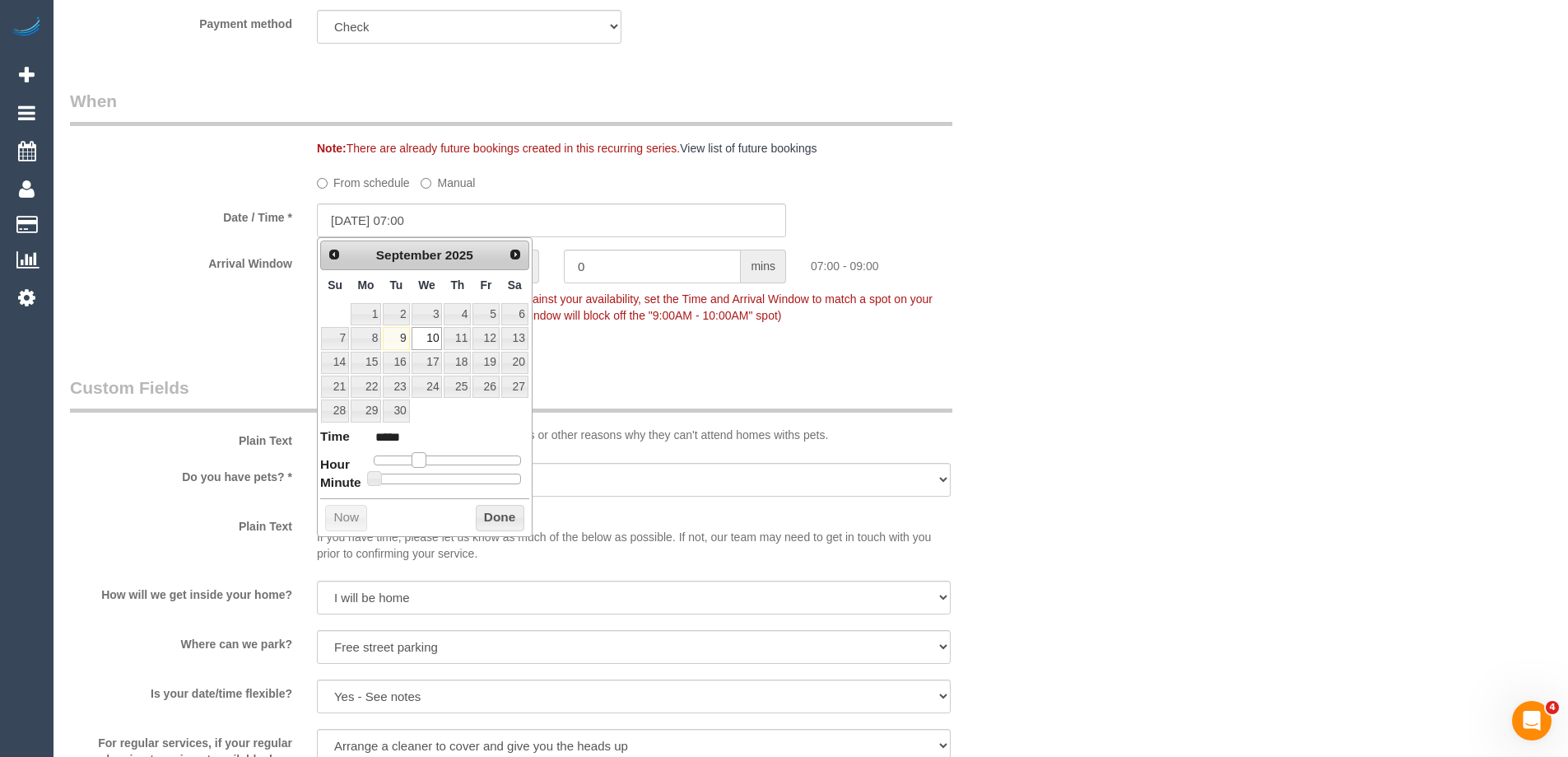
drag, startPoint x: 432, startPoint y: 461, endPoint x: 412, endPoint y: 461, distance: 20.0
click at [412, 461] on span at bounding box center [419, 459] width 15 height 15
click at [491, 516] on button "Done" at bounding box center [500, 518] width 49 height 27
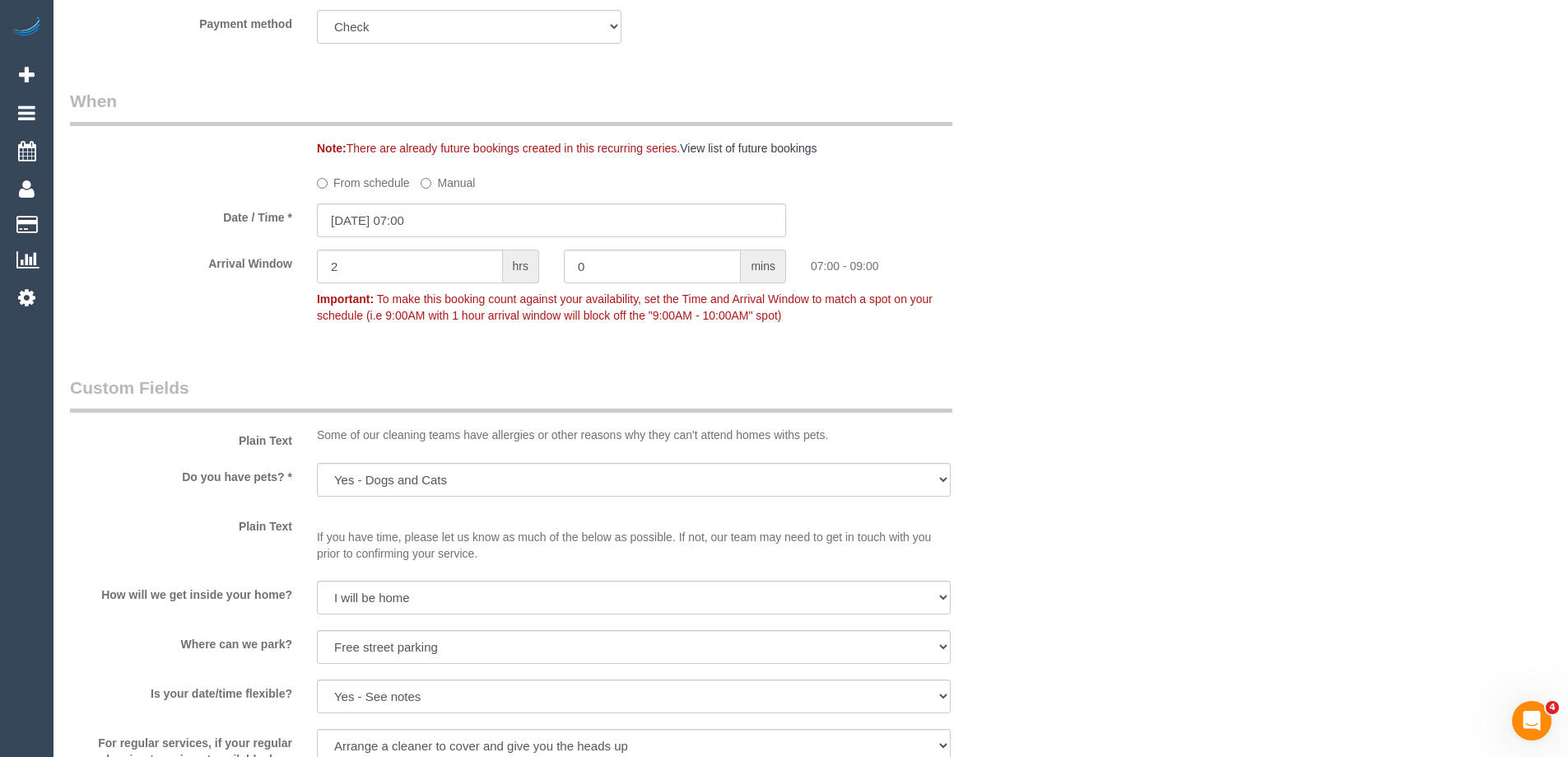
click at [1121, 377] on div "Who Email* diana.oliver3@bigpond.com Name * Diana Oliver INVOICE NDIS Where Add…" at bounding box center [811, 516] width 1482 height 3333
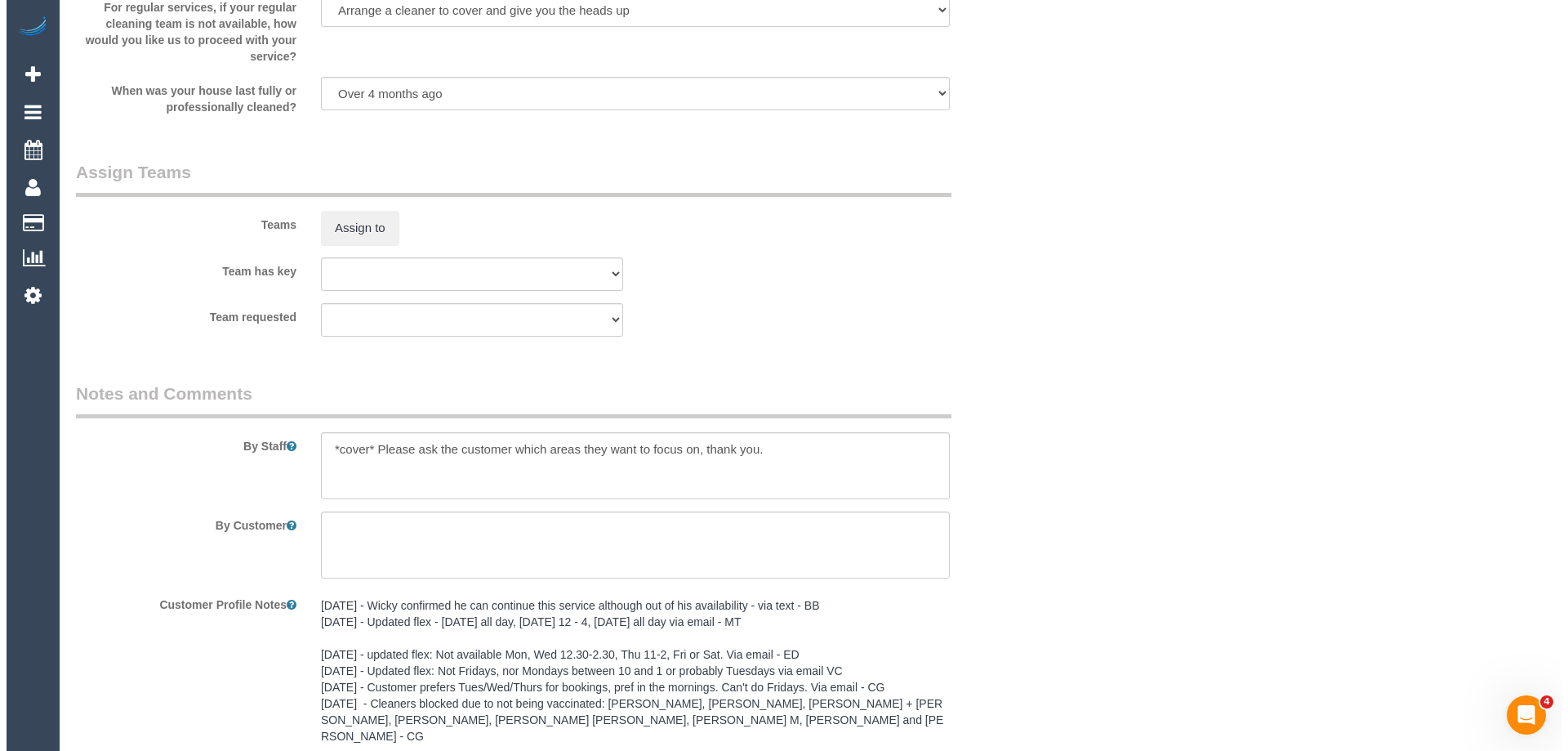
scroll to position [2018, 0]
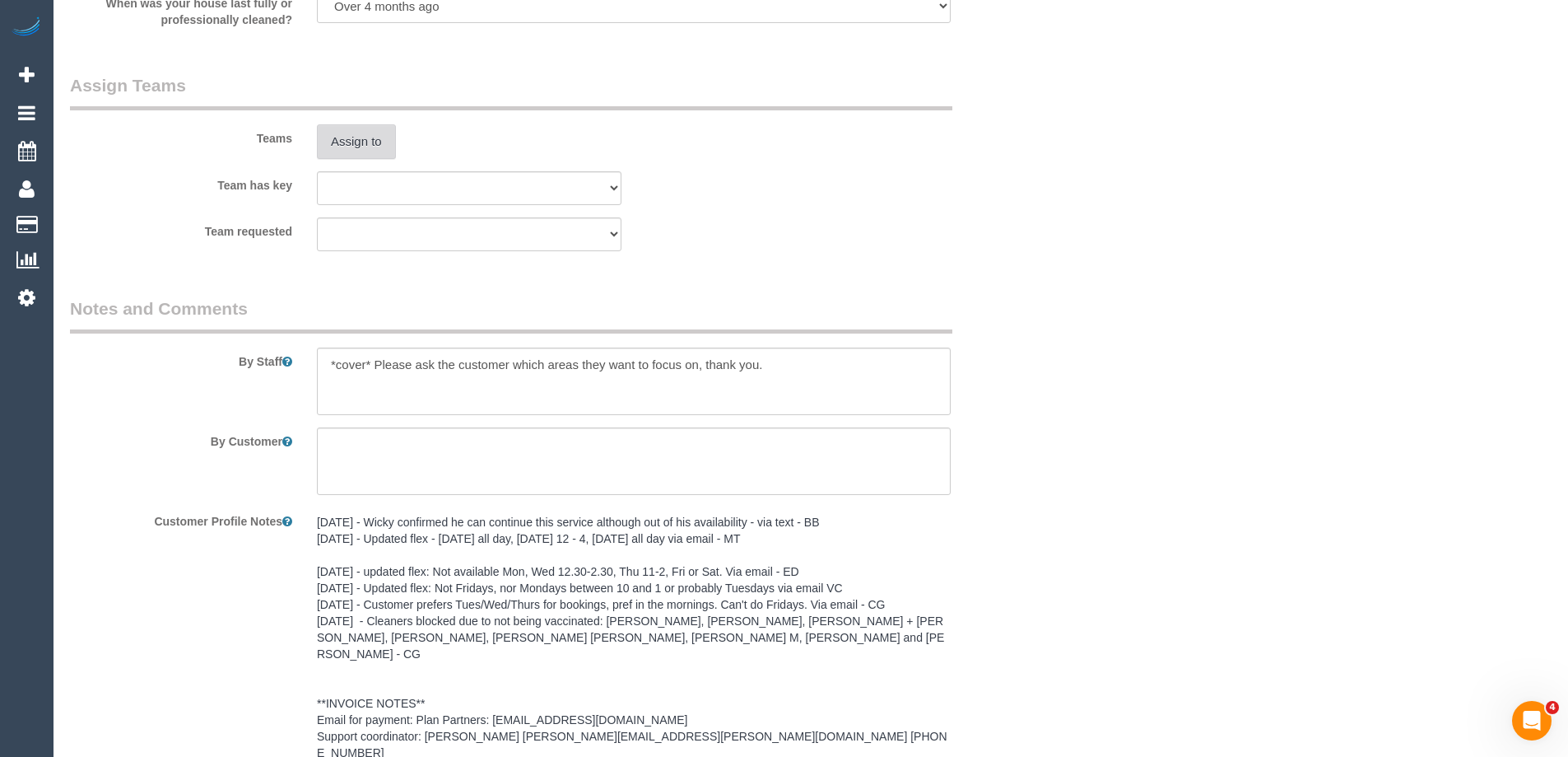
click at [366, 148] on button "Assign to" at bounding box center [357, 141] width 79 height 35
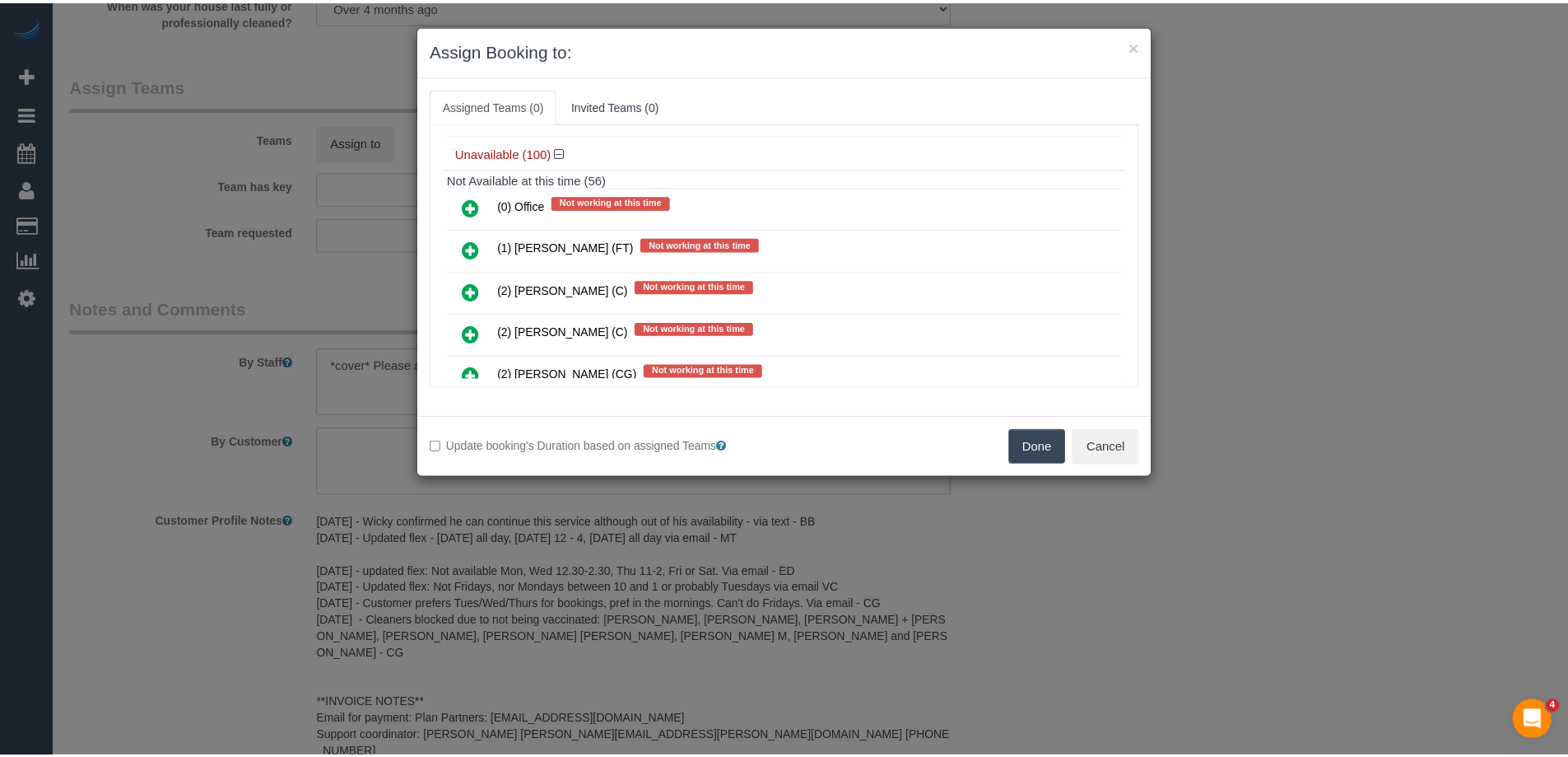
scroll to position [576, 0]
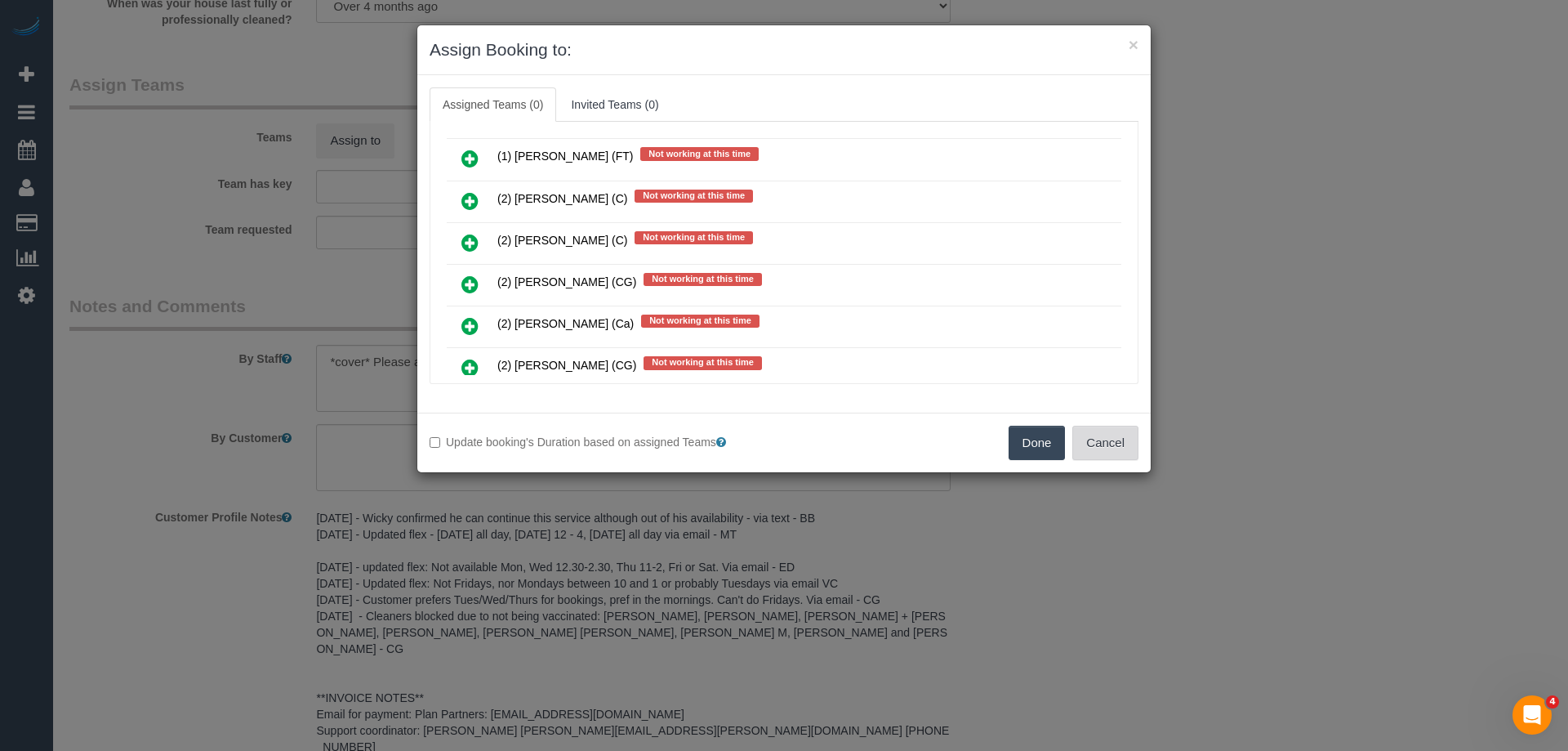
click at [1099, 430] on button "Cancel" at bounding box center [1105, 442] width 66 height 34
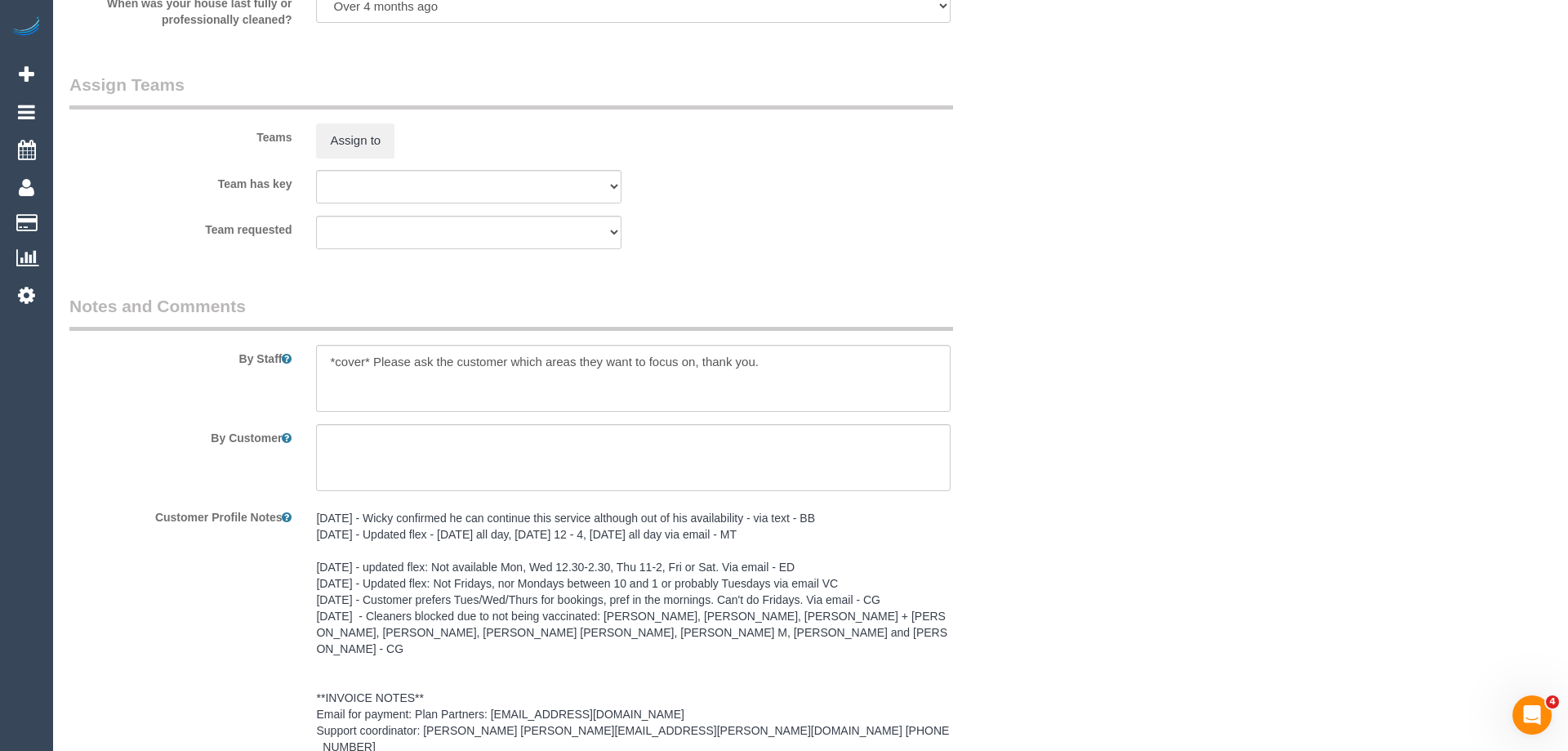
click at [1099, 431] on div "× Assign Booking to: Assigned Teams (0) Invited Teams (0) Assigned (0) No Assig…" at bounding box center [784, 375] width 1568 height 751
click at [334, 151] on button "Assign to" at bounding box center [354, 140] width 79 height 34
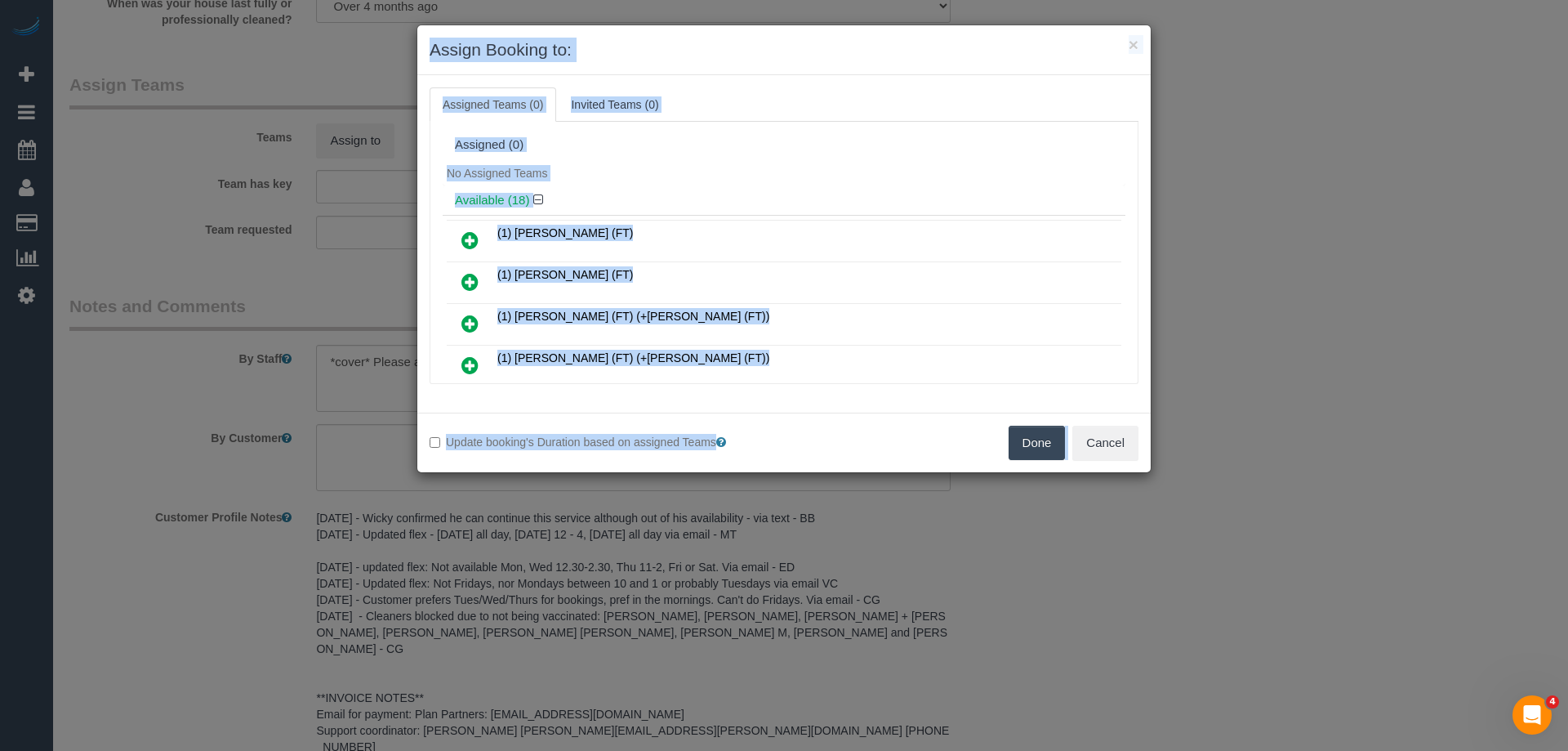
click at [464, 242] on icon at bounding box center [470, 240] width 17 height 20
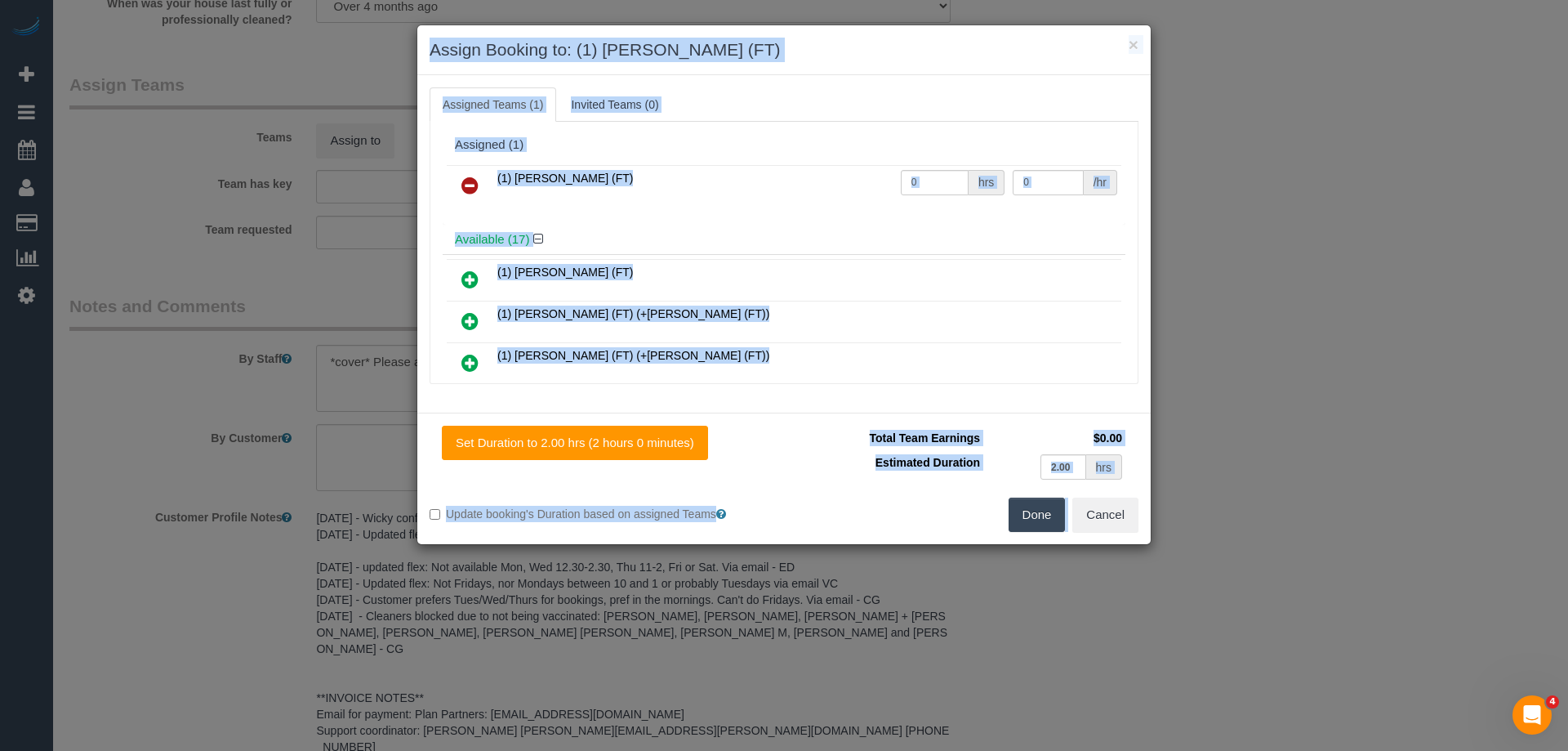
click at [1023, 521] on button "Done" at bounding box center [1037, 514] width 57 height 34
click at [1021, 517] on div "× Assign Booking to: (1) Debbie Brodjanac (FT) Assigned Teams (1) Invited Teams…" at bounding box center [784, 375] width 1568 height 751
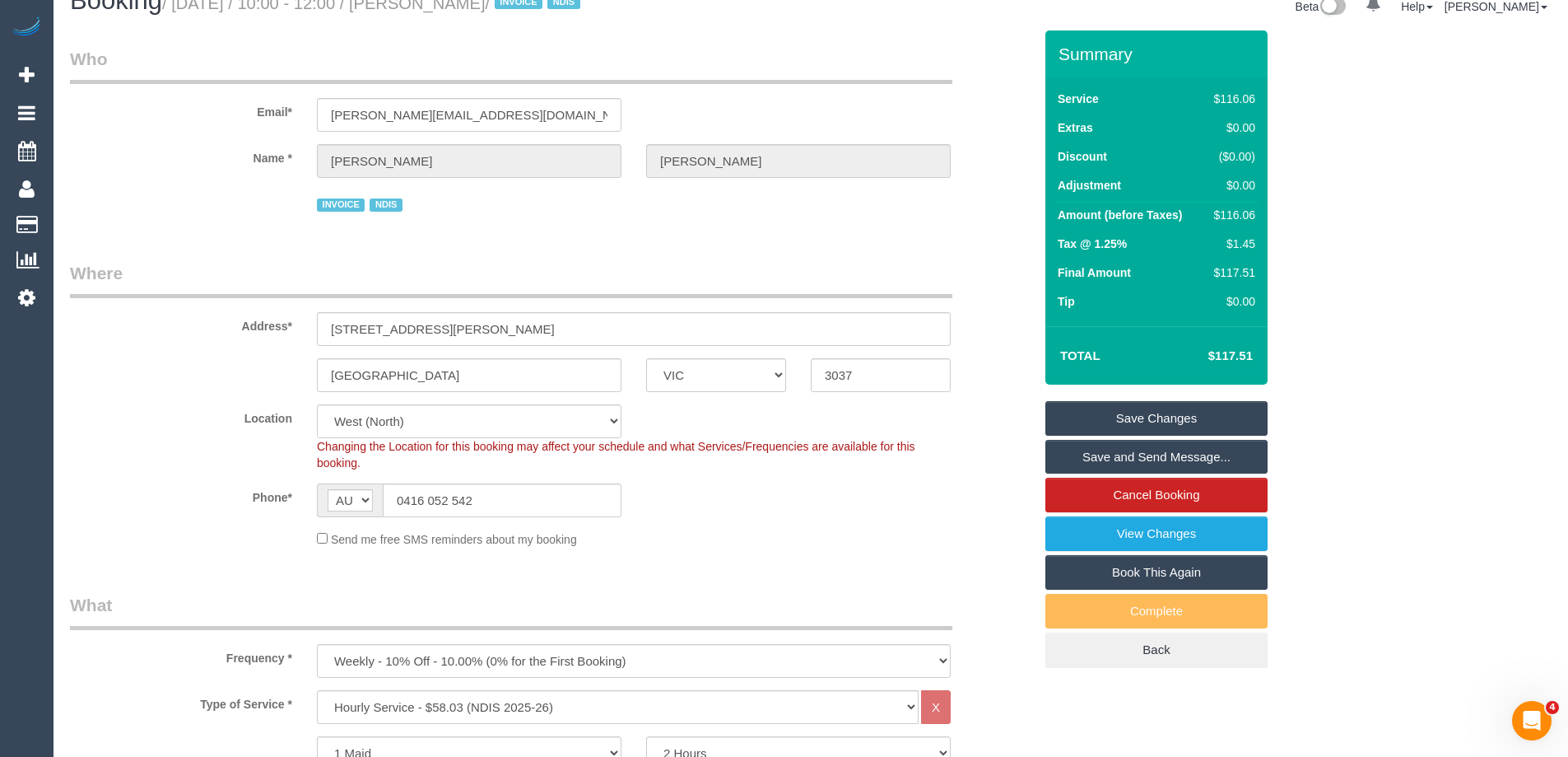
scroll to position [0, 0]
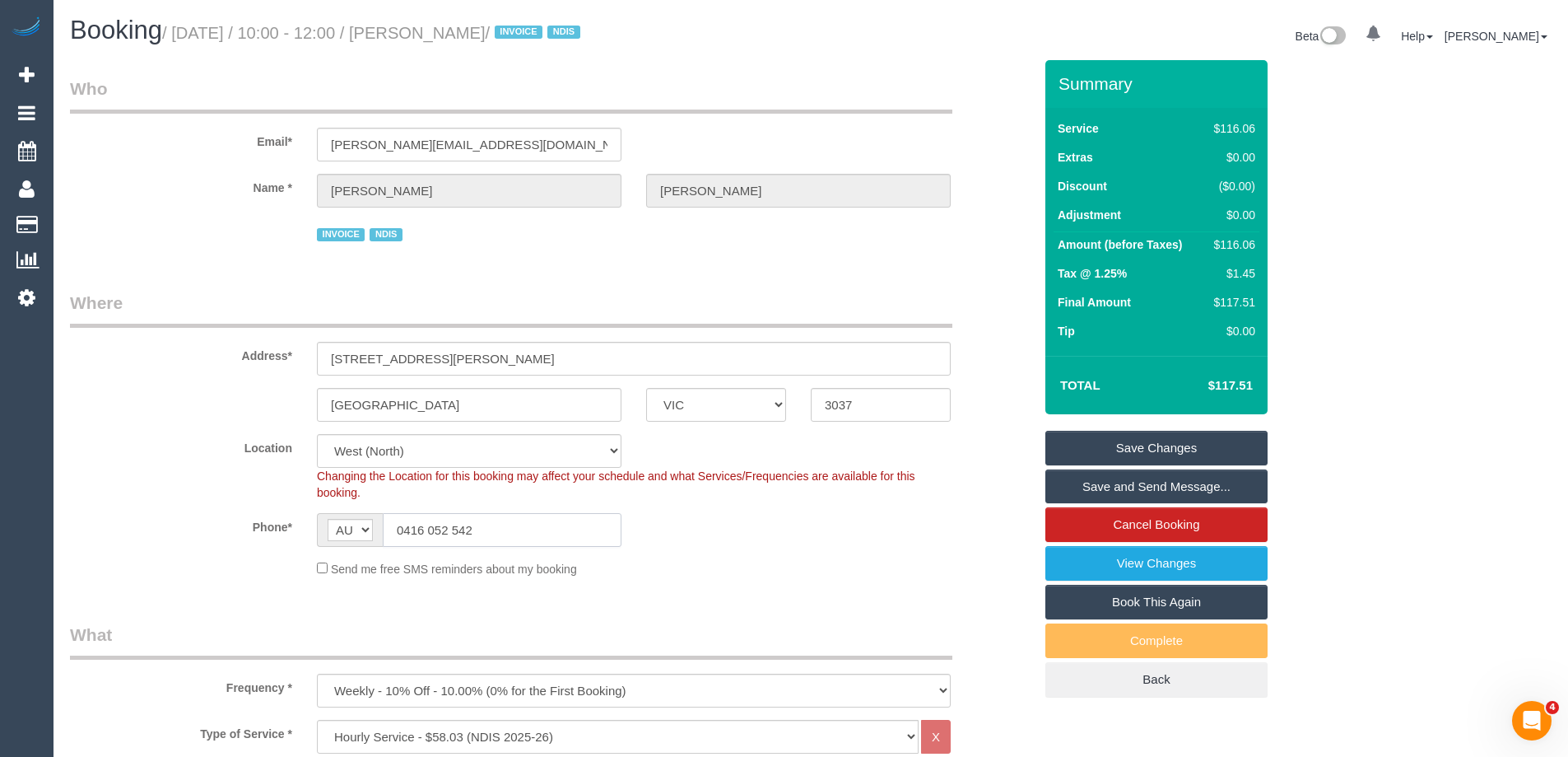
click at [440, 525] on input "0416 052 542" at bounding box center [502, 530] width 239 height 34
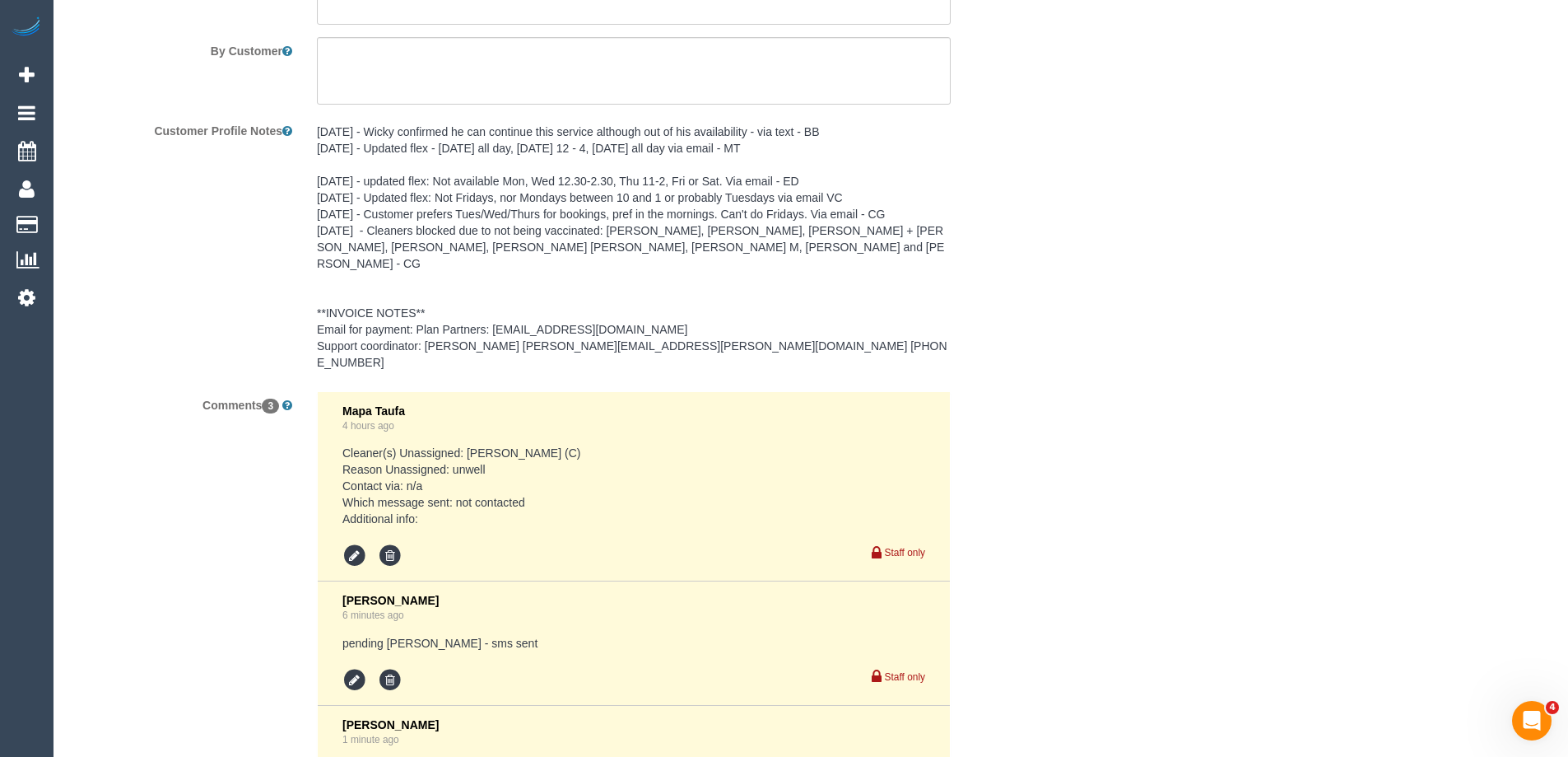
scroll to position [2635, 0]
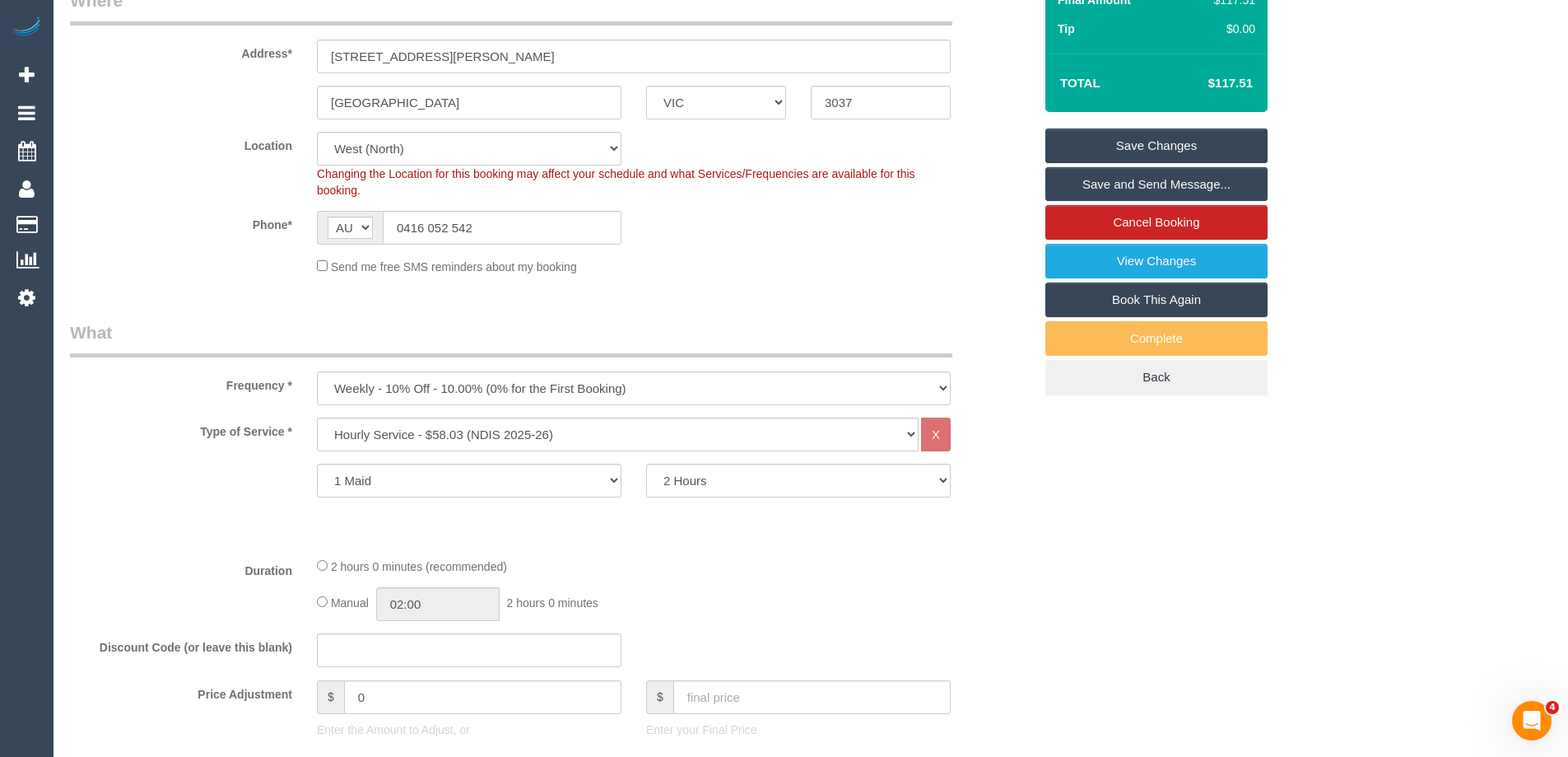
scroll to position [82, 0]
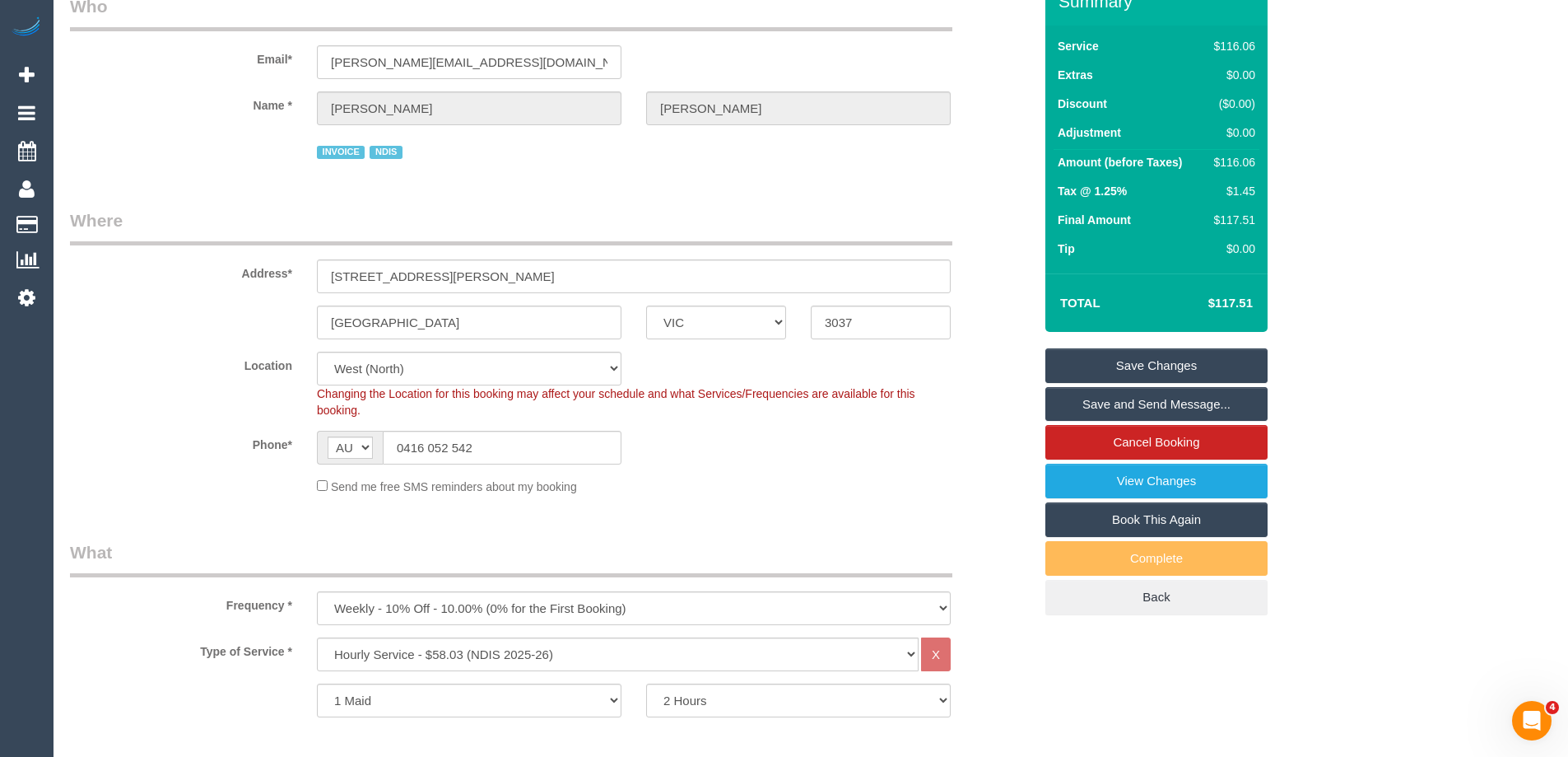
click at [1141, 357] on link "Save Changes" at bounding box center [1156, 365] width 222 height 35
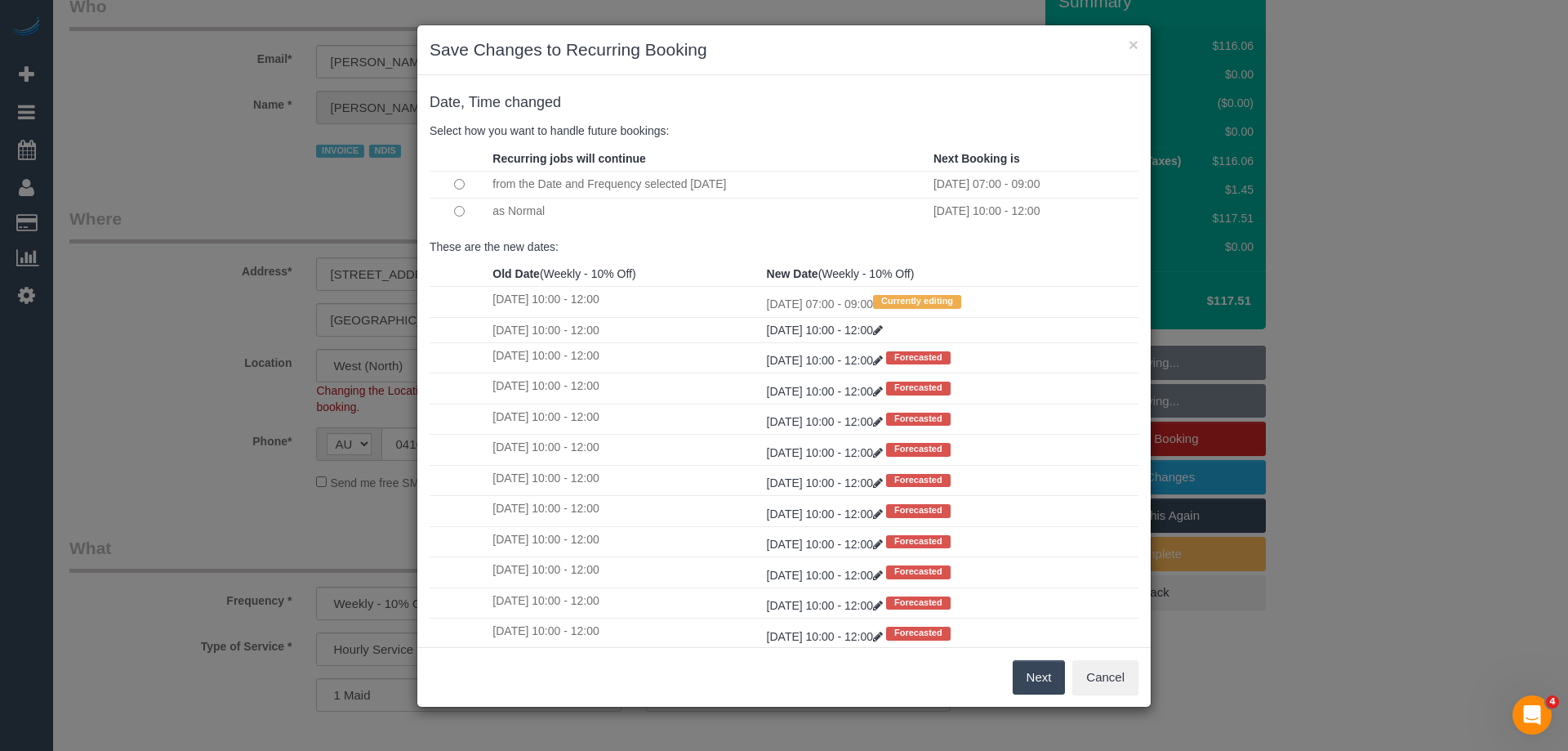
click at [1051, 688] on button "Next" at bounding box center [1039, 677] width 53 height 34
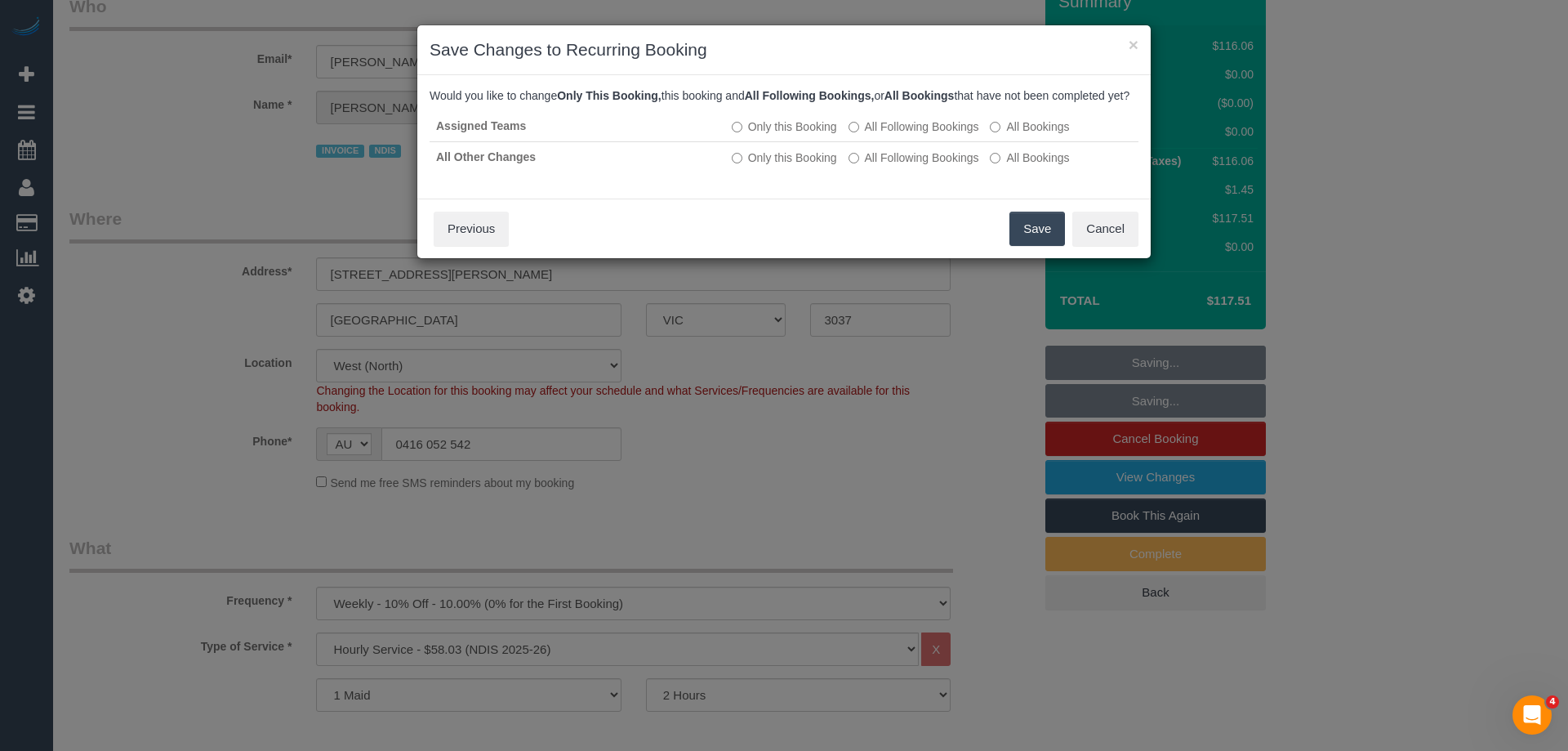
click at [1037, 245] on button "Save" at bounding box center [1037, 228] width 55 height 34
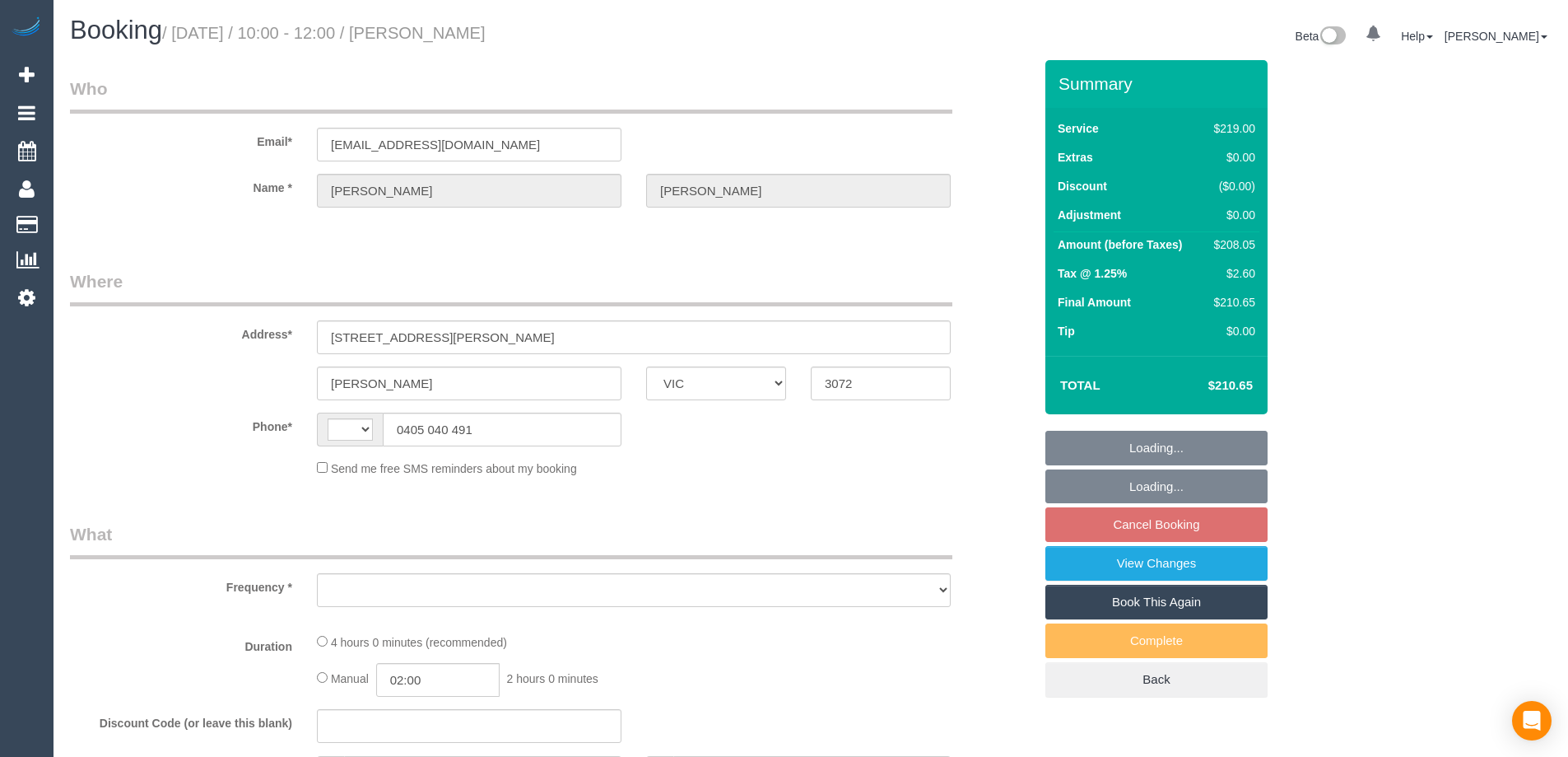
select select "VIC"
select select "string:AU"
select select "object:532"
select select "string:stripe-pm_1RYyGr2GScqysDRVpXInI2db"
select select "number:28"
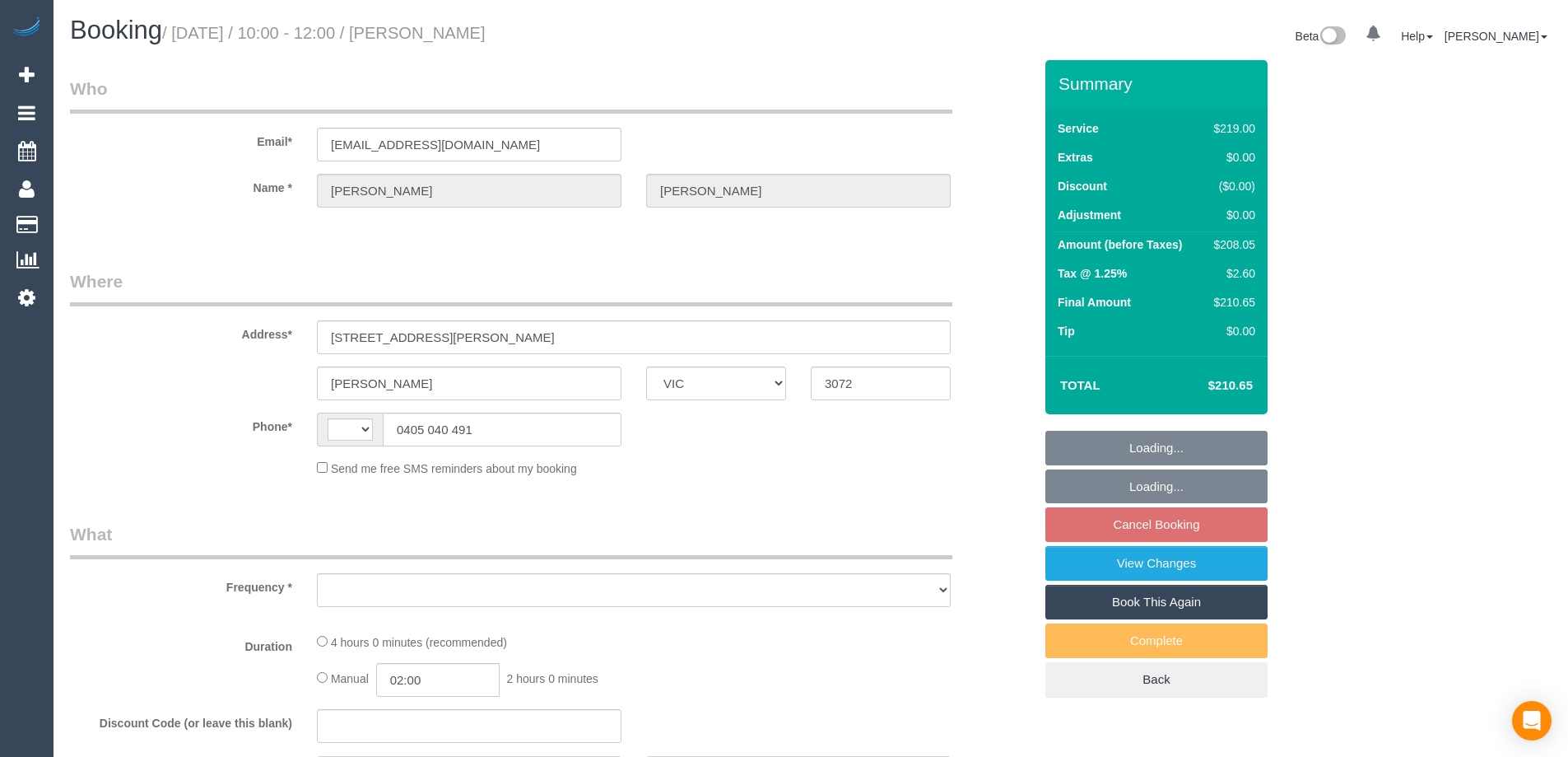
select select "number:14"
select select "number:19"
select select "number:22"
select select "number:35"
select select "number:26"
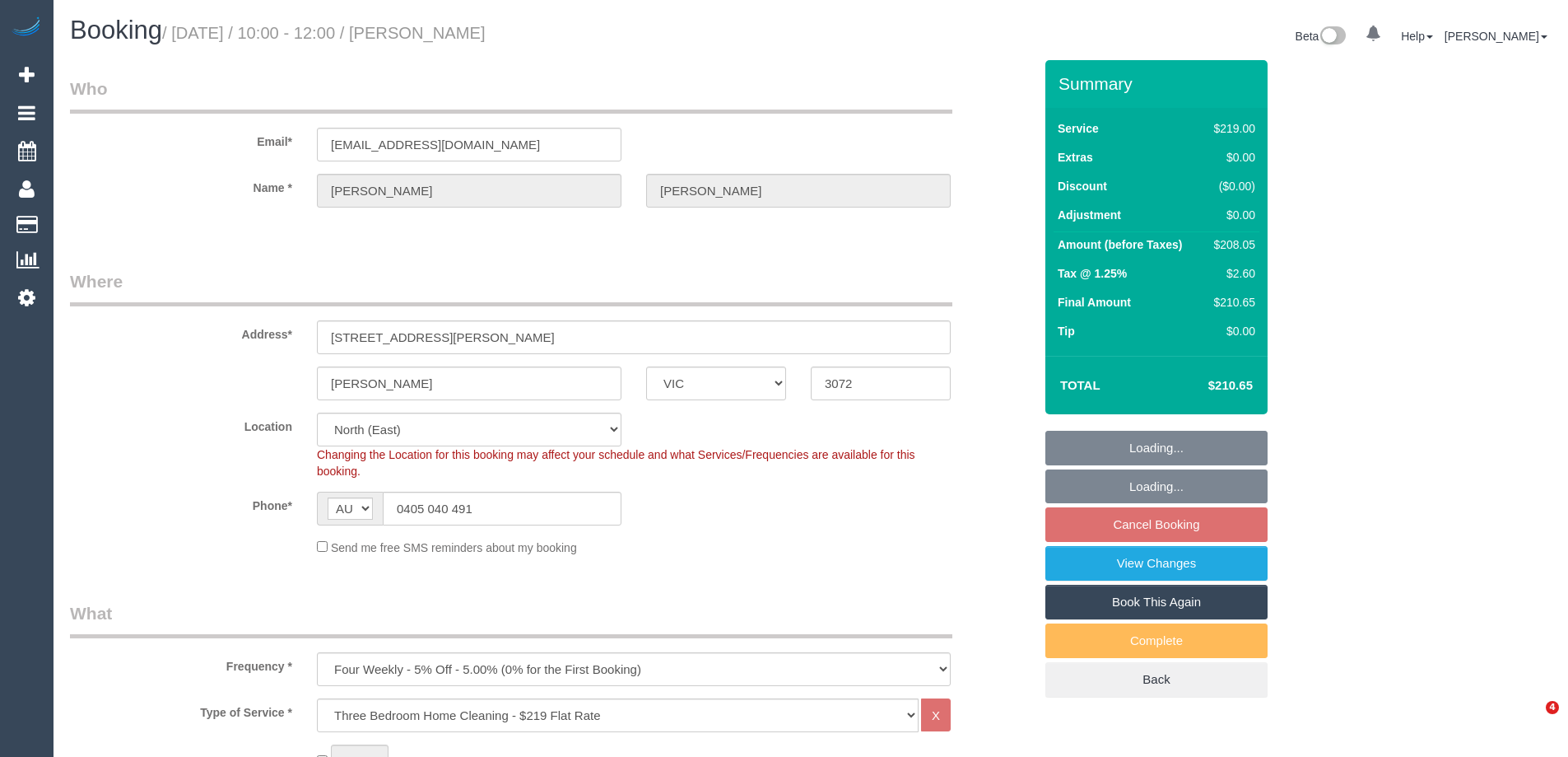
select select "object:1415"
select select "spot1"
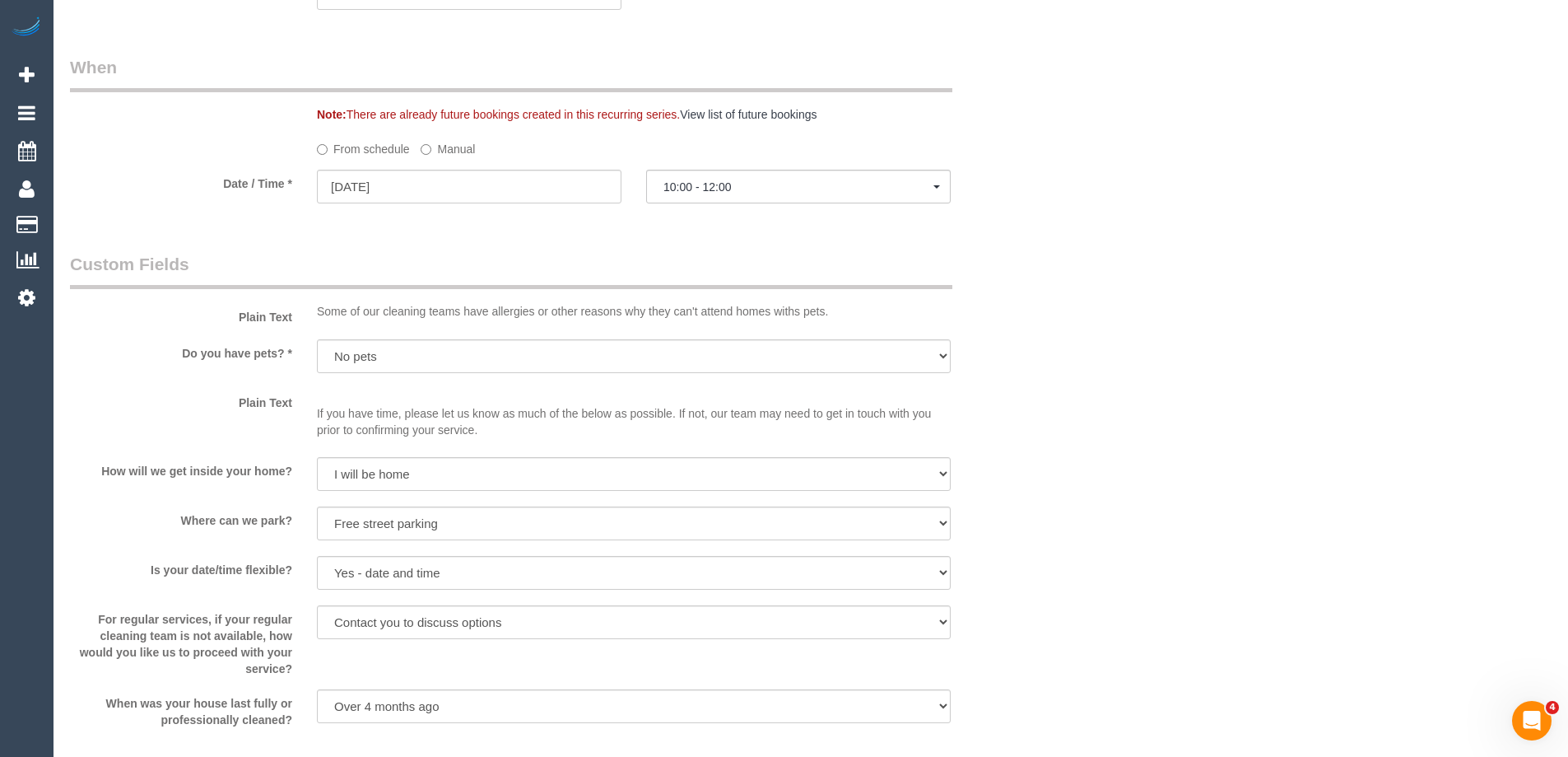
scroll to position [2435, 0]
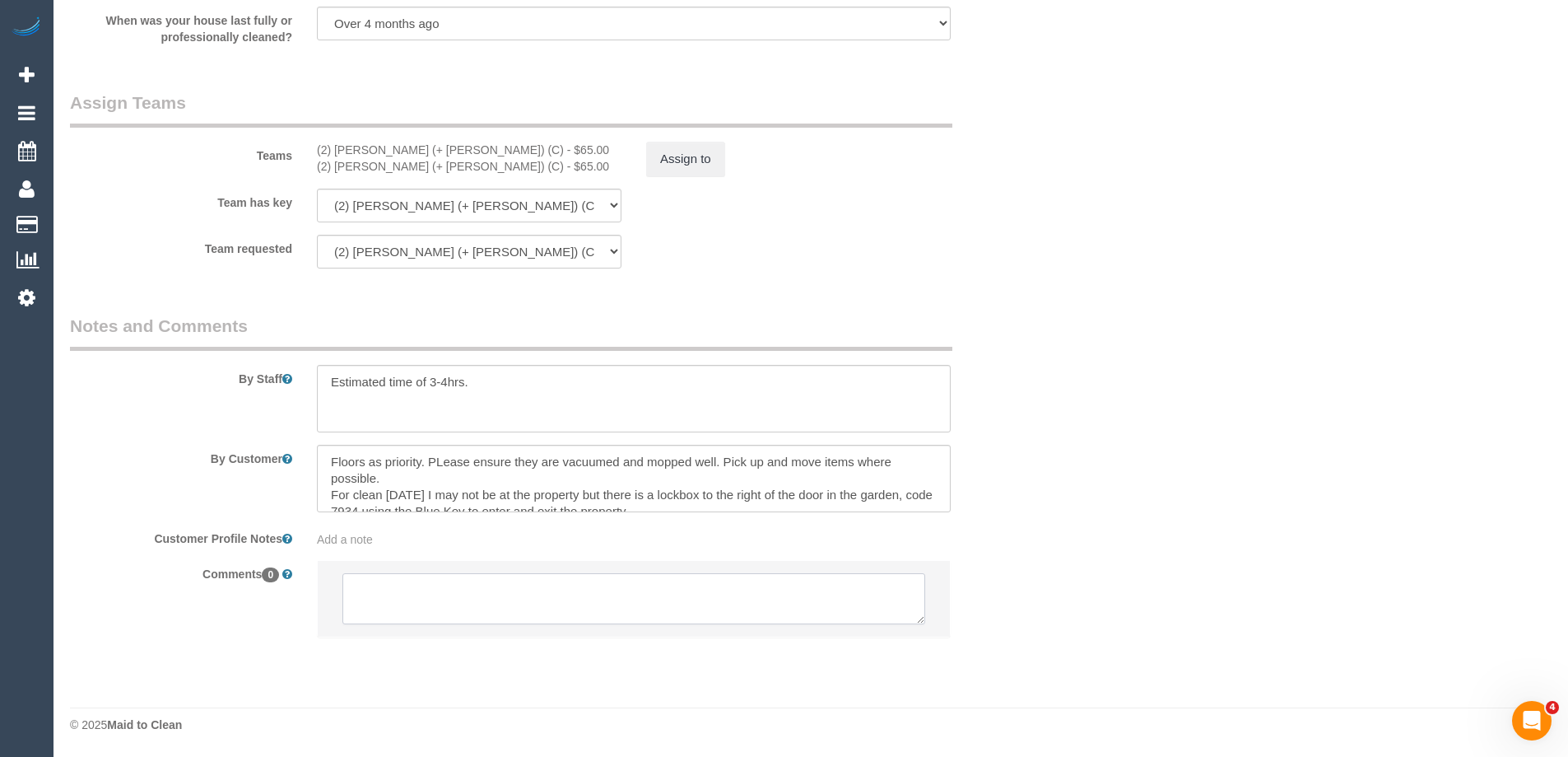
click at [415, 600] on textarea at bounding box center [634, 598] width 583 height 51
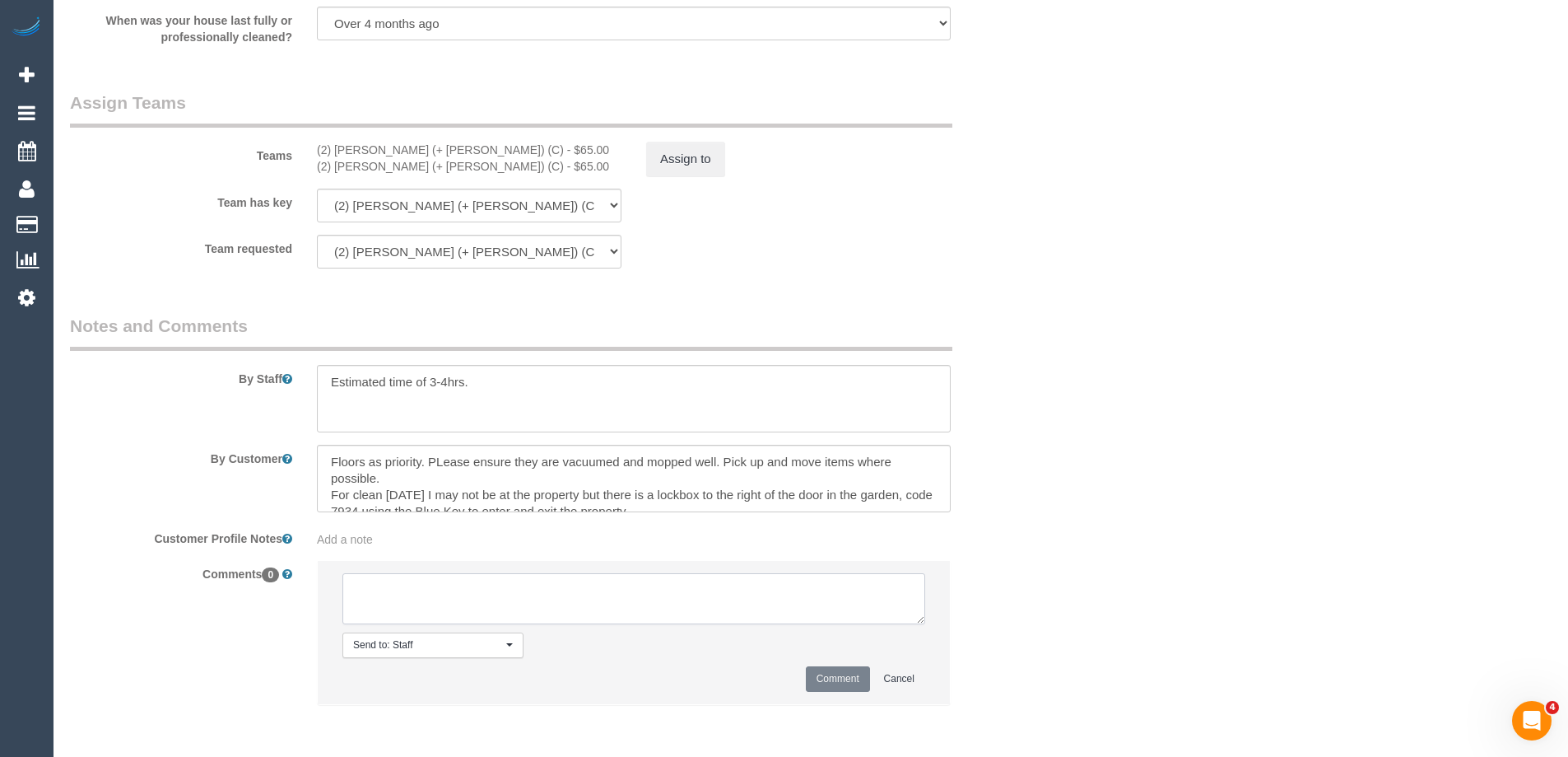
type textarea "A"
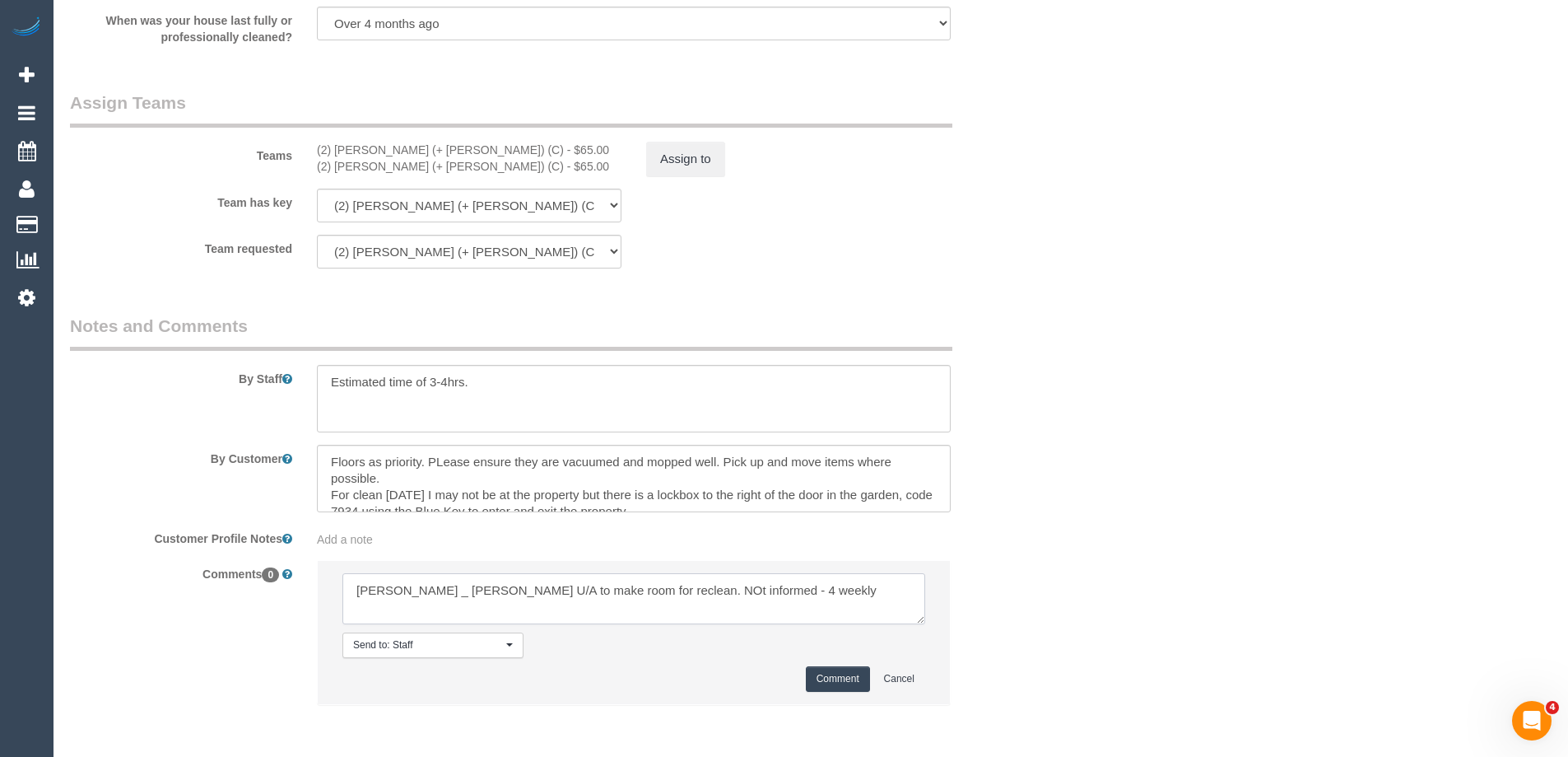
click at [634, 588] on textarea at bounding box center [634, 598] width 583 height 51
click at [407, 590] on textarea at bounding box center [634, 598] width 583 height 51
click at [402, 602] on textarea at bounding box center [634, 598] width 583 height 51
type textarea "Shachi +Chriag U/A to make room for reclean. Not informed - 4 weekly"
click at [837, 684] on button "Comment" at bounding box center [837, 679] width 64 height 26
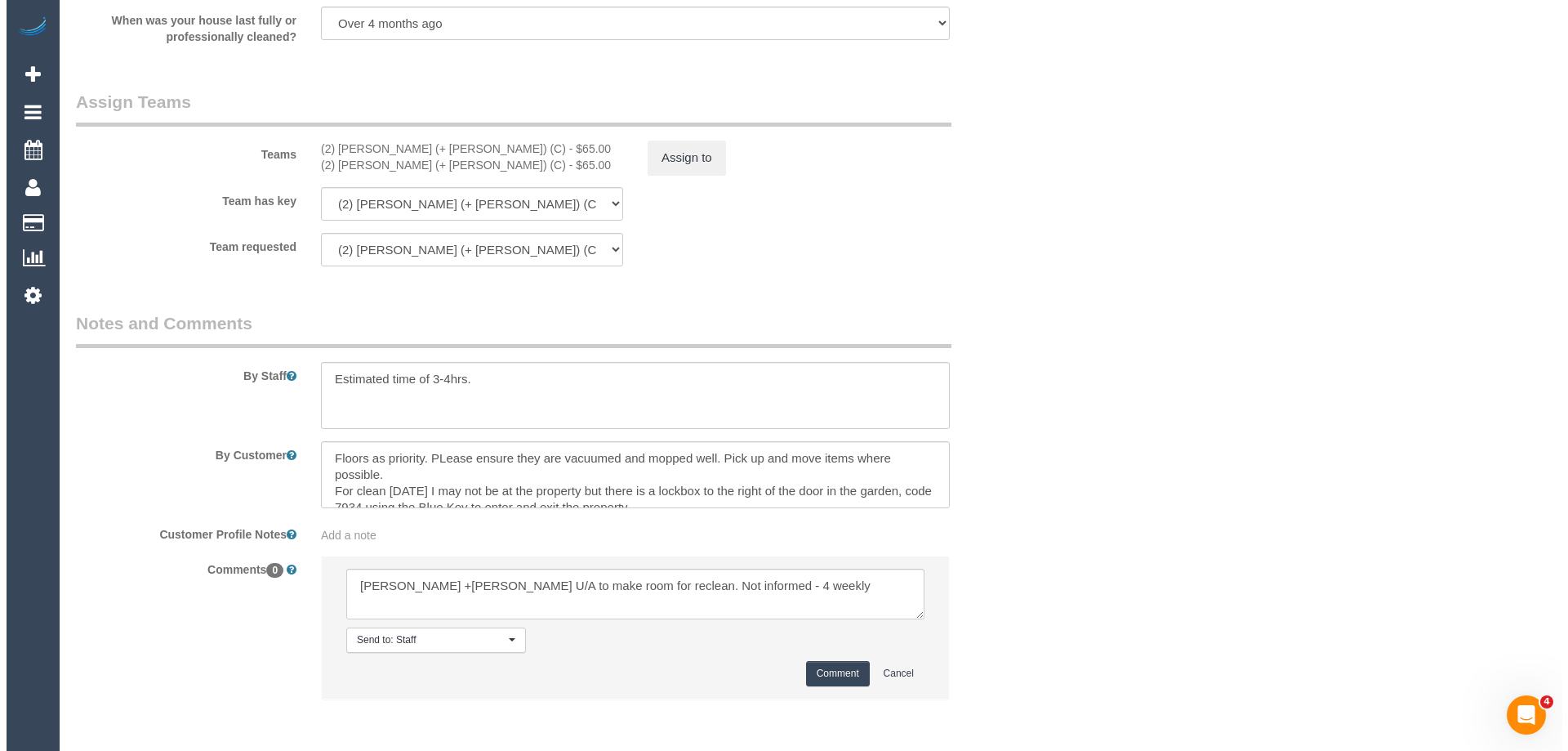
scroll to position [2170, 0]
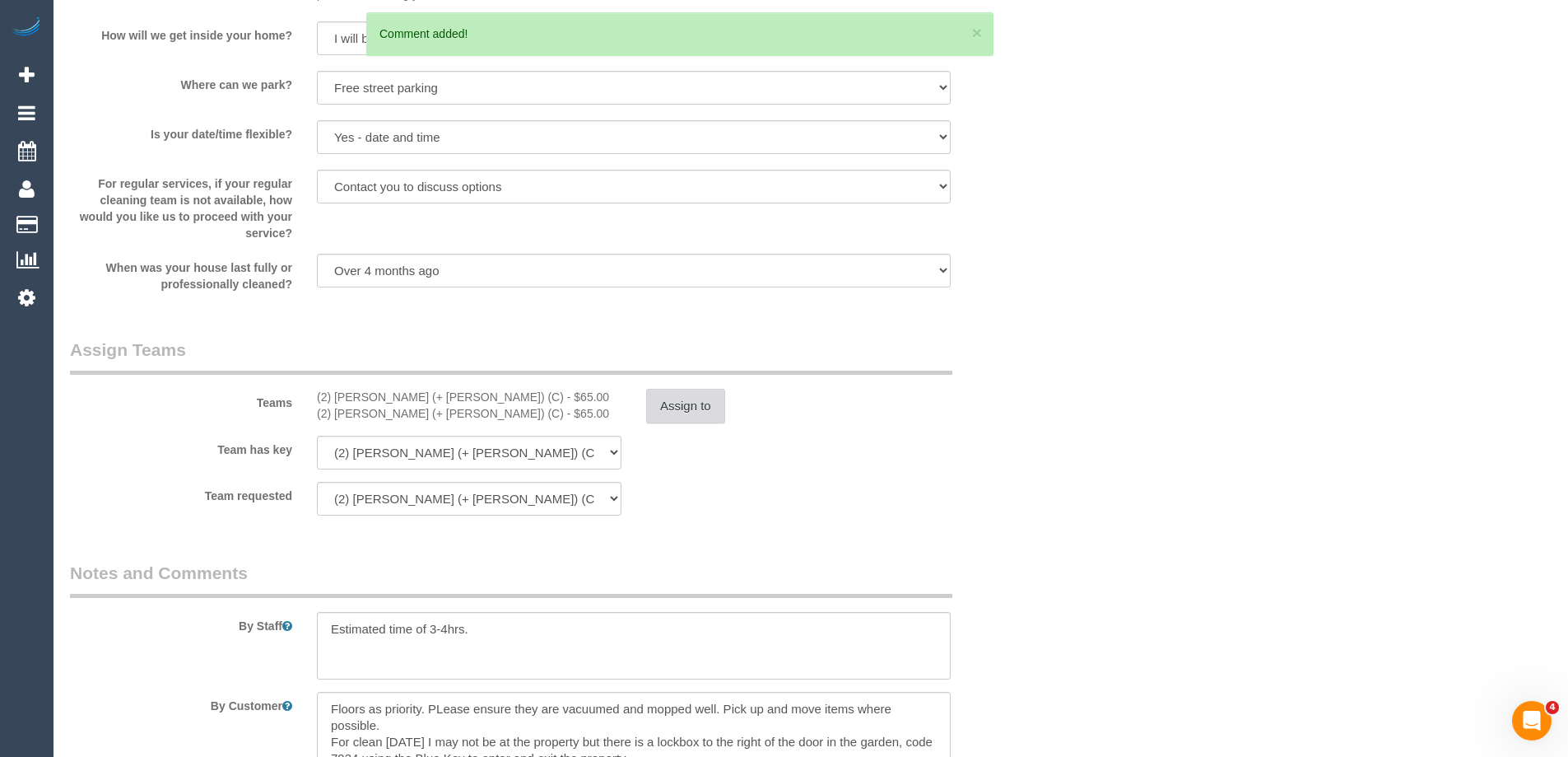
click at [708, 424] on button "Assign to" at bounding box center [685, 406] width 79 height 35
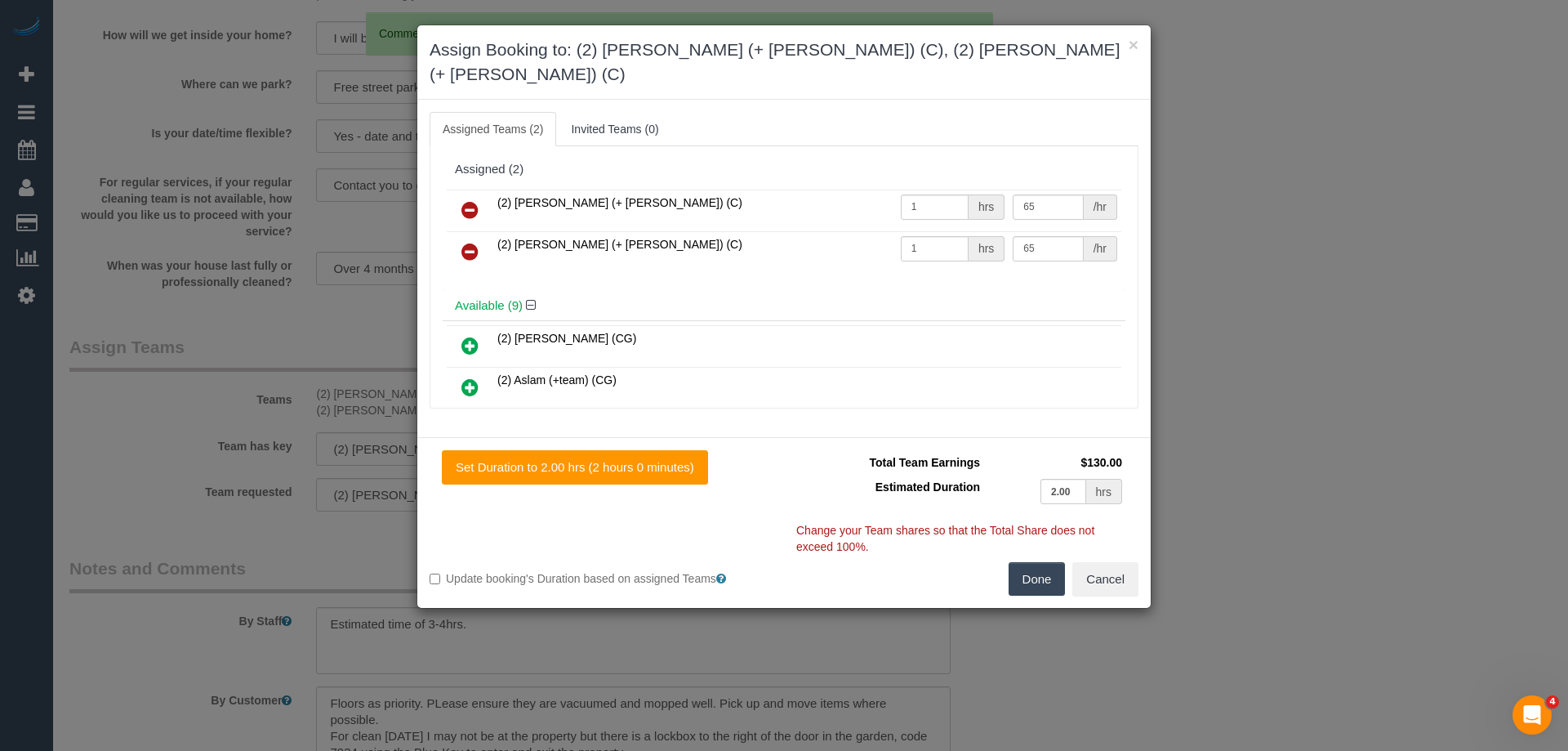
click at [470, 200] on icon at bounding box center [470, 210] width 17 height 20
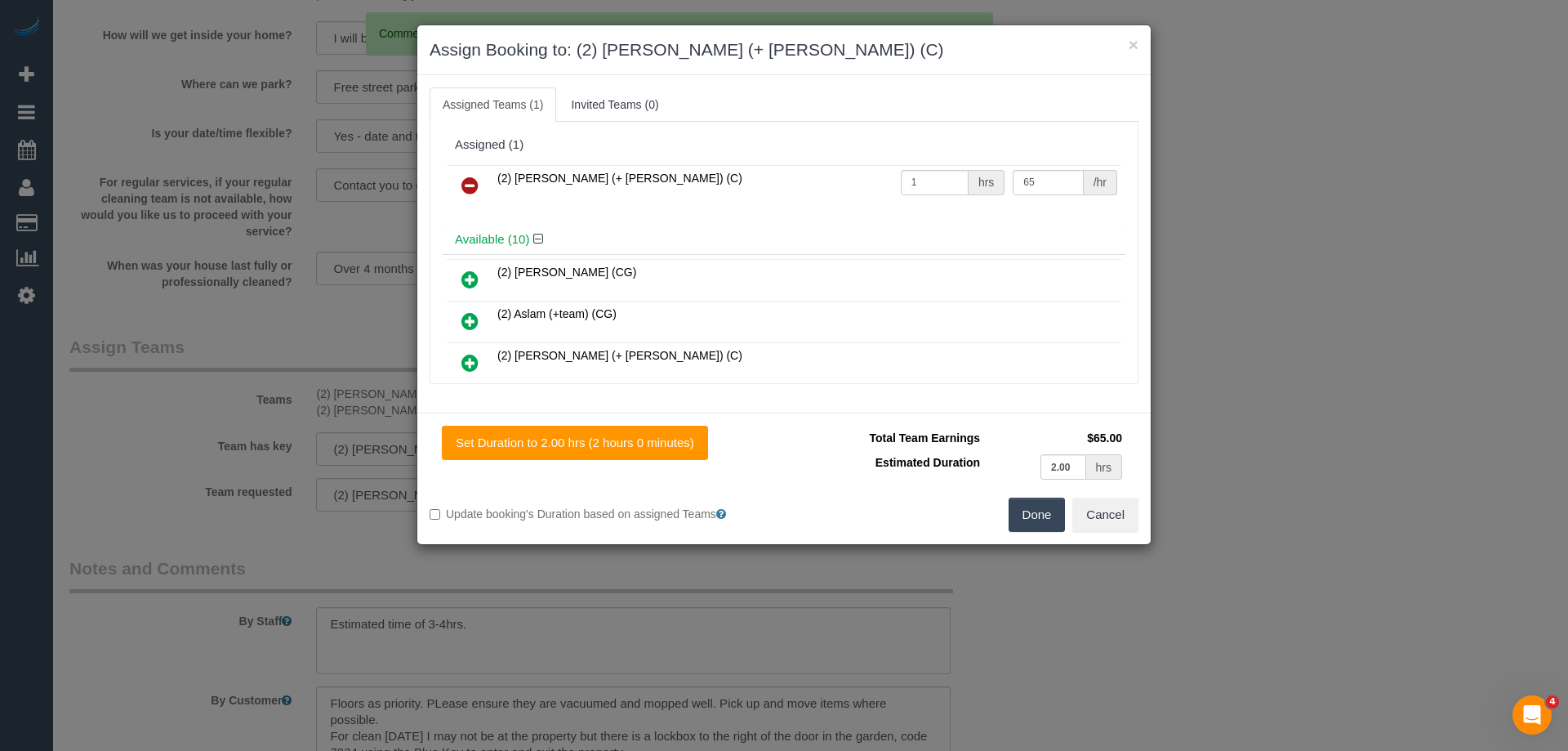
click at [469, 185] on icon at bounding box center [470, 185] width 17 height 20
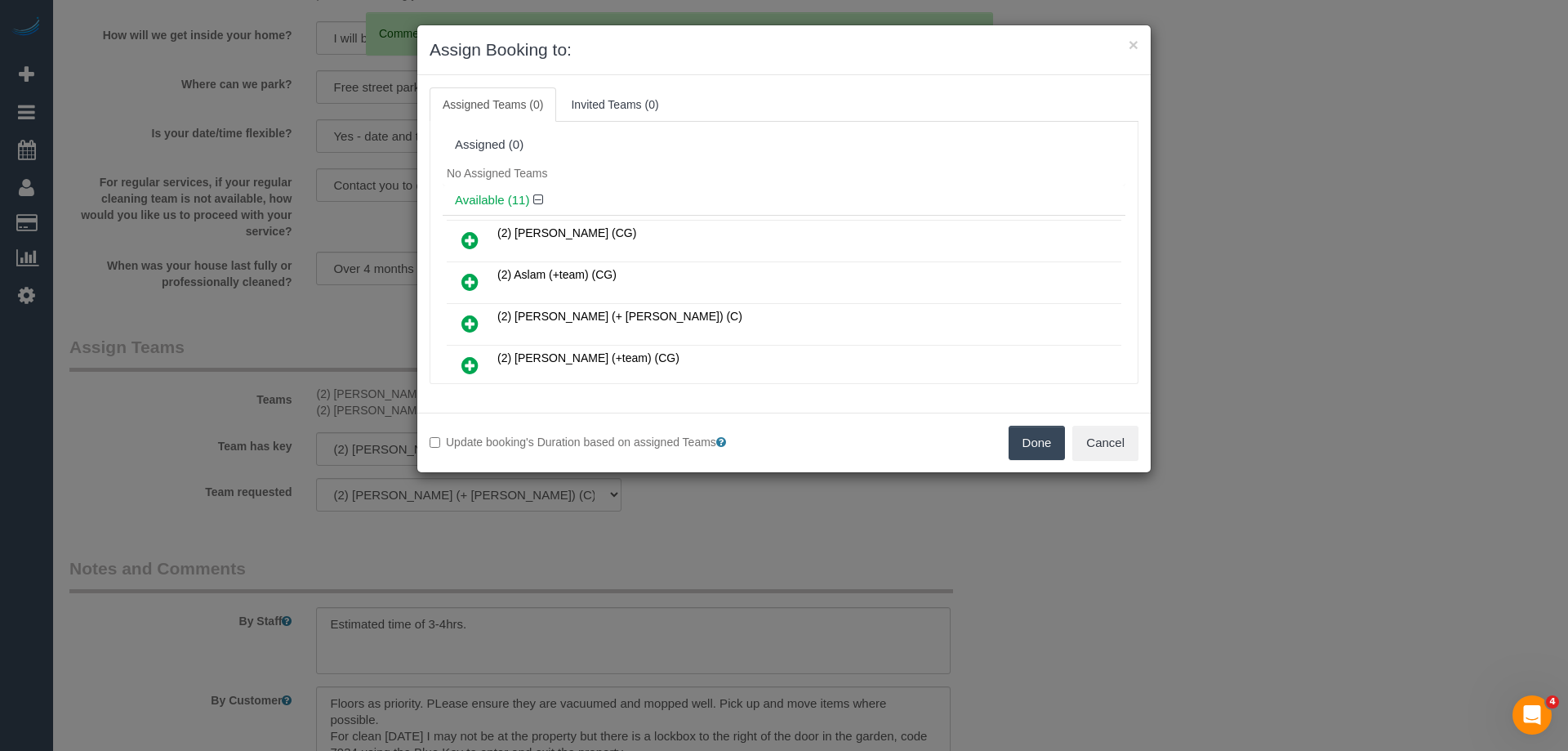
click at [677, 179] on div "No Assigned Teams" at bounding box center [784, 172] width 683 height 25
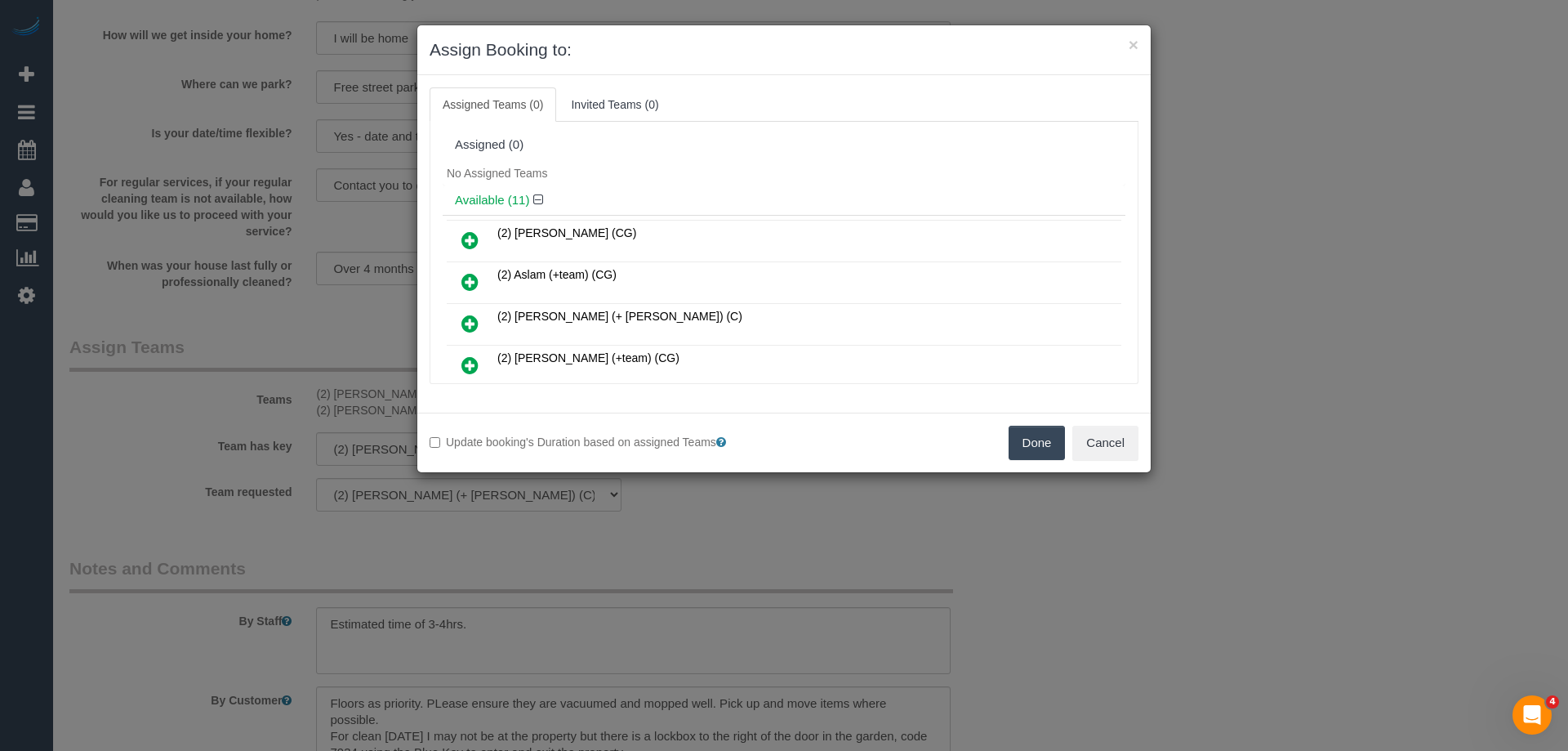
click at [466, 282] on icon at bounding box center [470, 282] width 17 height 20
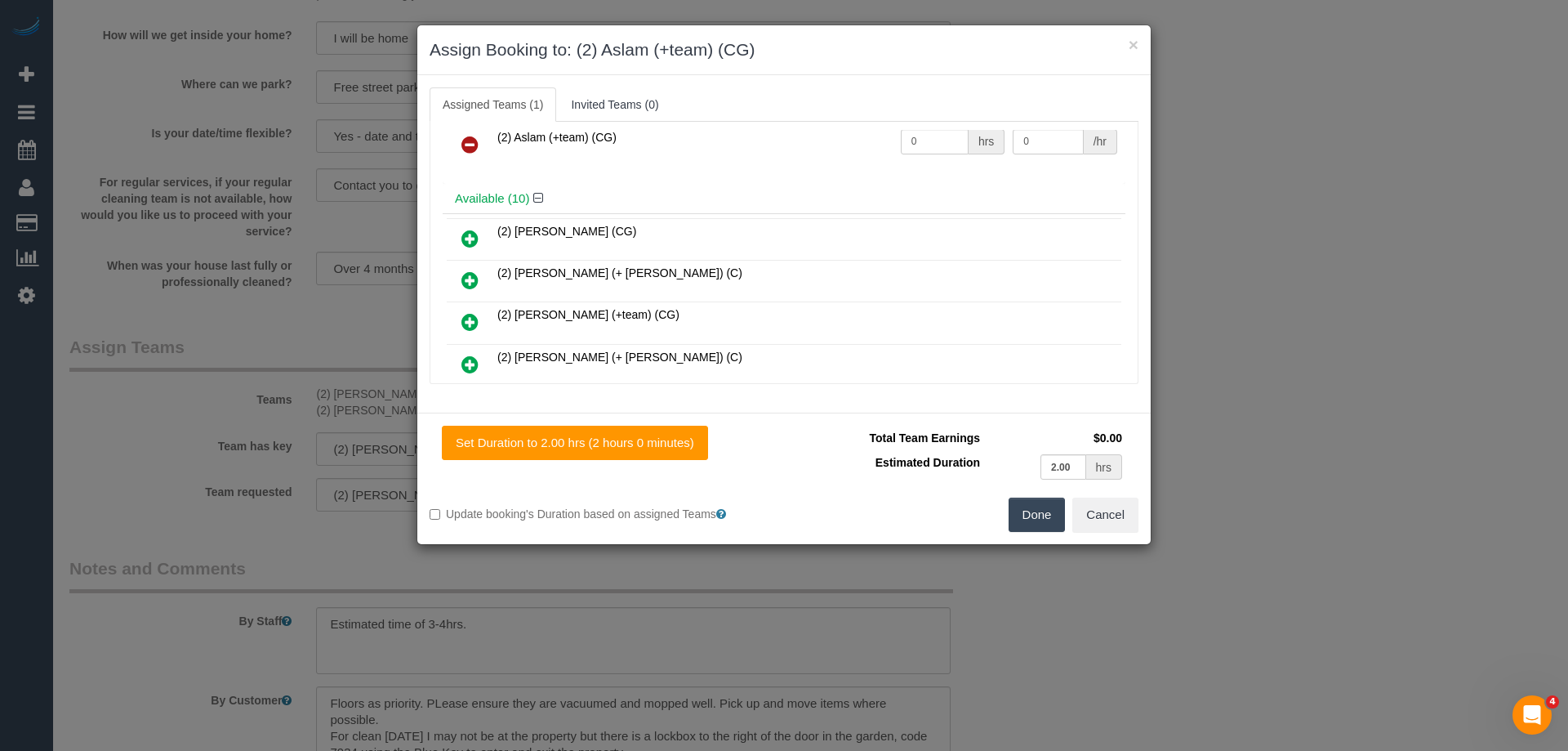
scroll to position [82, 0]
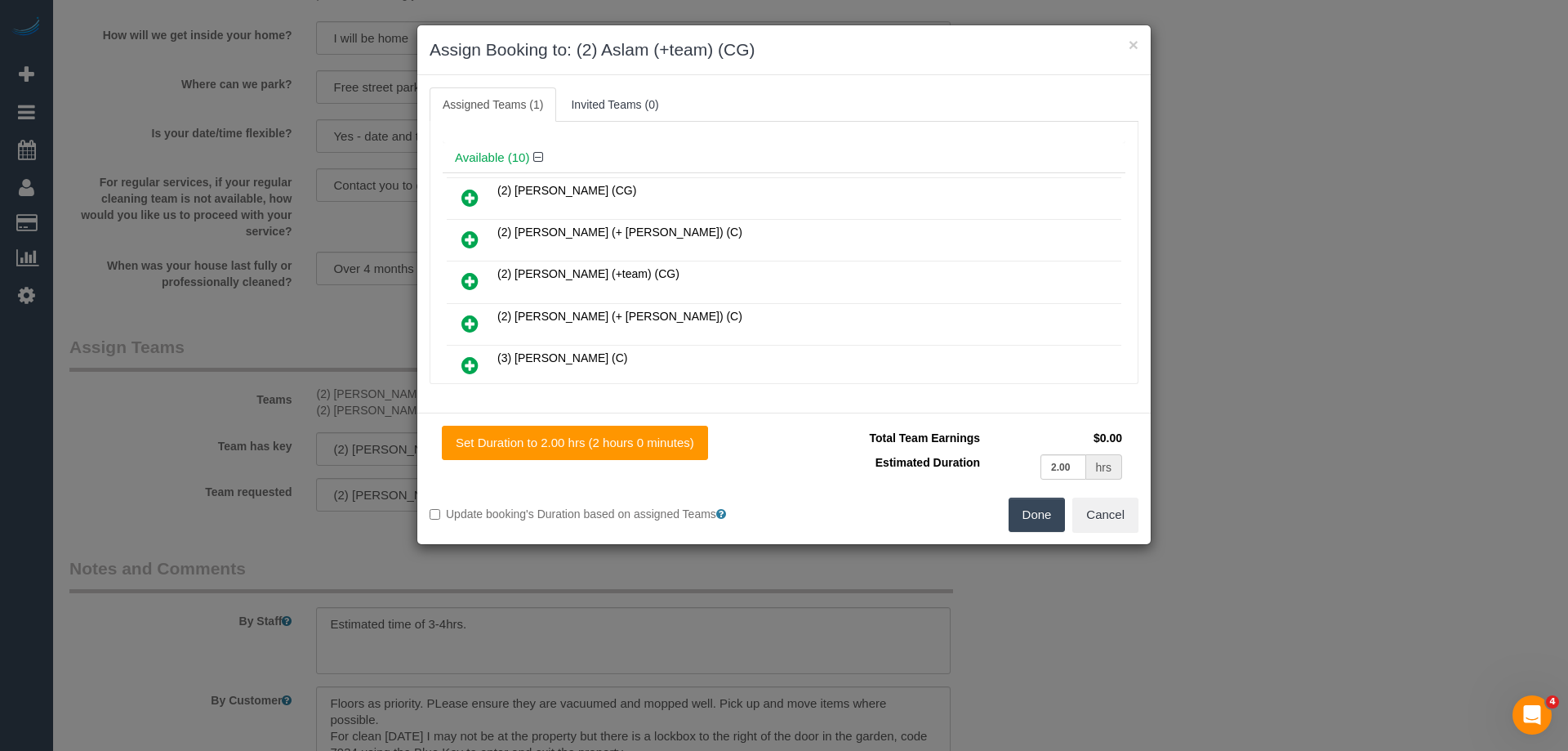
click at [472, 279] on icon at bounding box center [470, 282] width 17 height 20
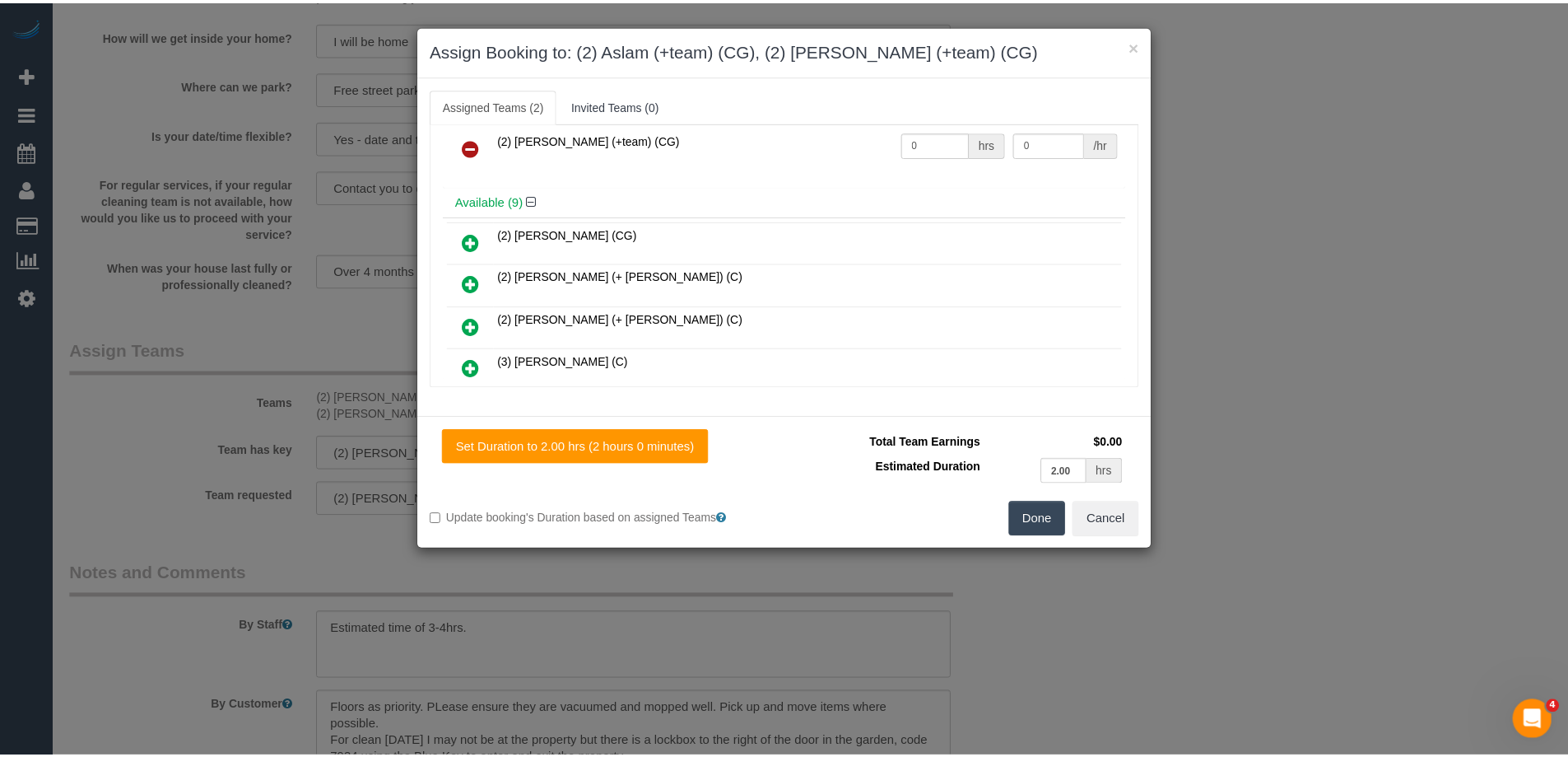
scroll to position [0, 0]
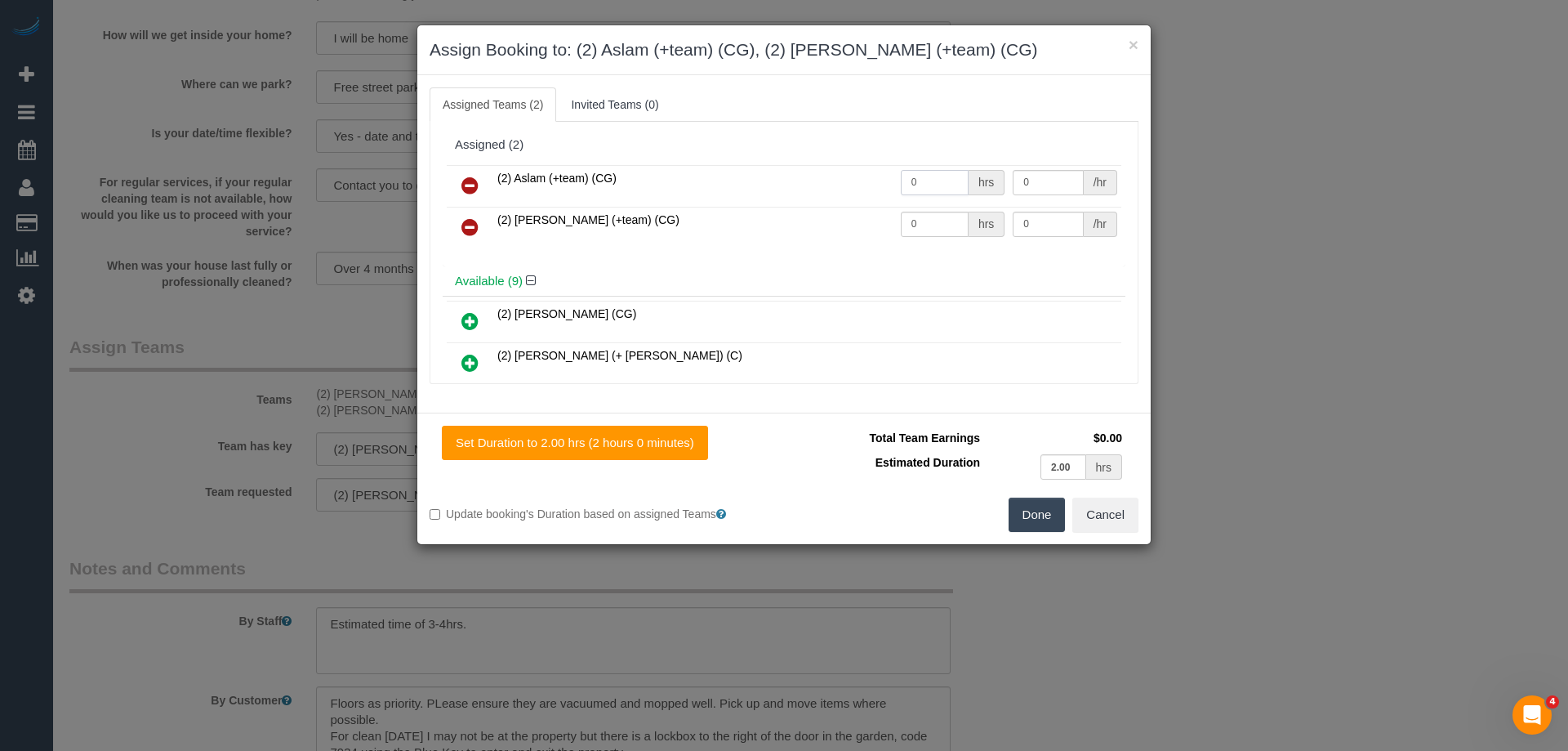
click at [910, 189] on input "0" at bounding box center [934, 183] width 68 height 26
click at [926, 189] on input "0" at bounding box center [934, 183] width 68 height 26
type input "1"
click at [901, 234] on input "0" at bounding box center [934, 224] width 68 height 26
click at [919, 230] on input "0" at bounding box center [934, 224] width 68 height 26
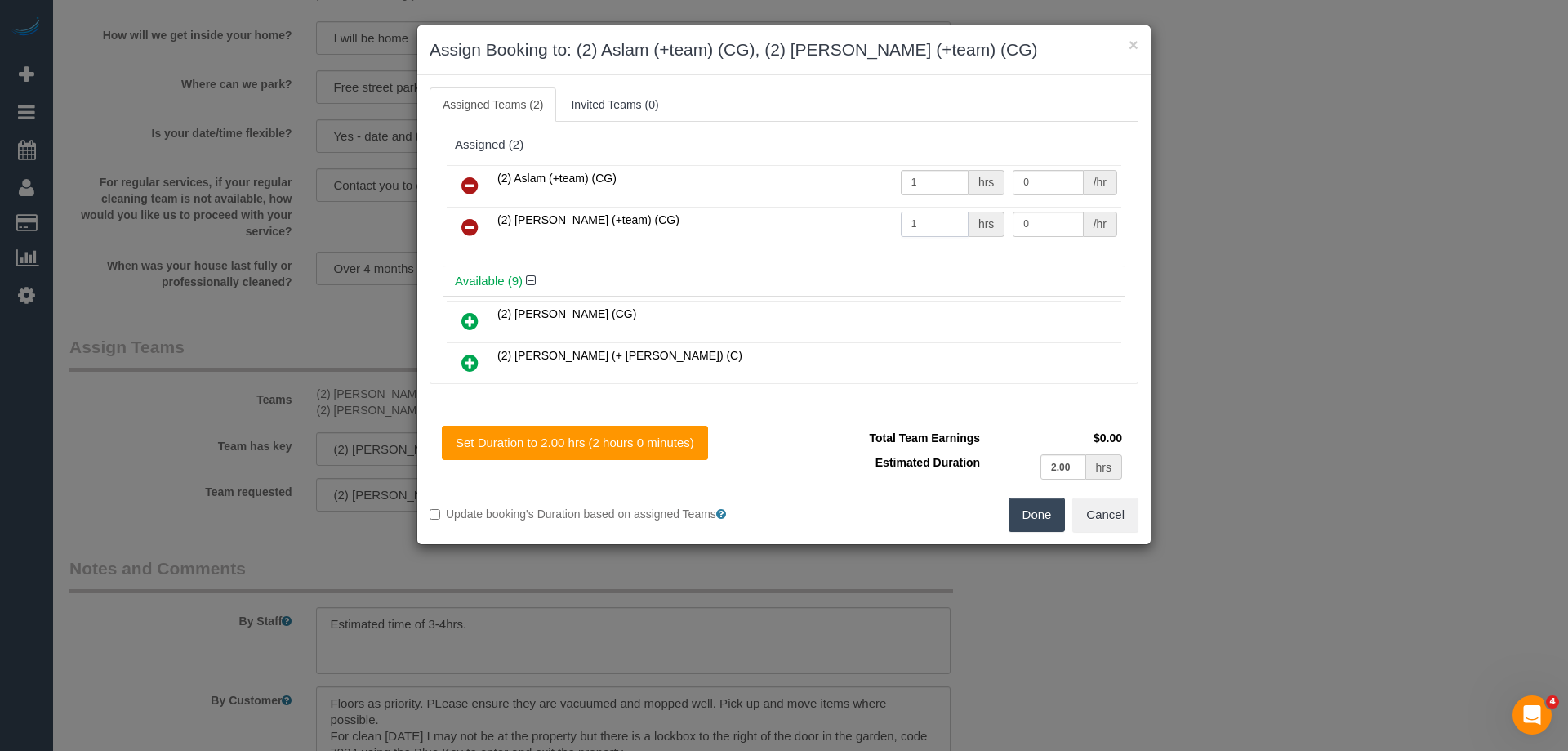
type input "1"
click at [1046, 191] on input "0" at bounding box center [1047, 183] width 70 height 26
type input "41.25"
click at [1030, 210] on td "0 /hr" at bounding box center [1065, 227] width 113 height 41
click at [1043, 225] on input "0" at bounding box center [1047, 224] width 70 height 26
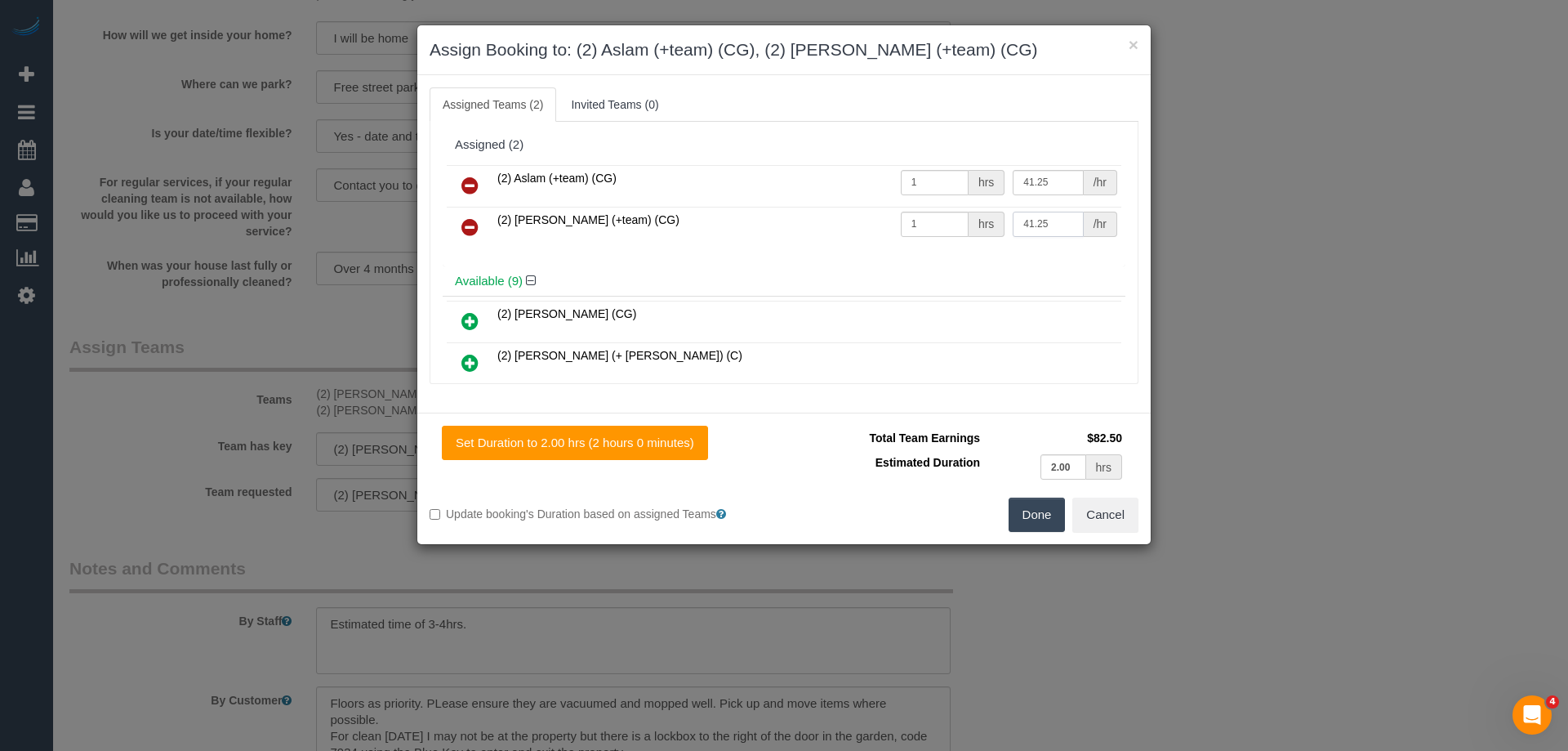
type input "41.25"
click at [1018, 519] on button "Done" at bounding box center [1037, 514] width 57 height 34
click at [1018, 519] on div "× Assign Booking to: (2) Aslam (+team) (CG), (2) Maria (+team) (CG) Assigned Te…" at bounding box center [784, 375] width 1568 height 751
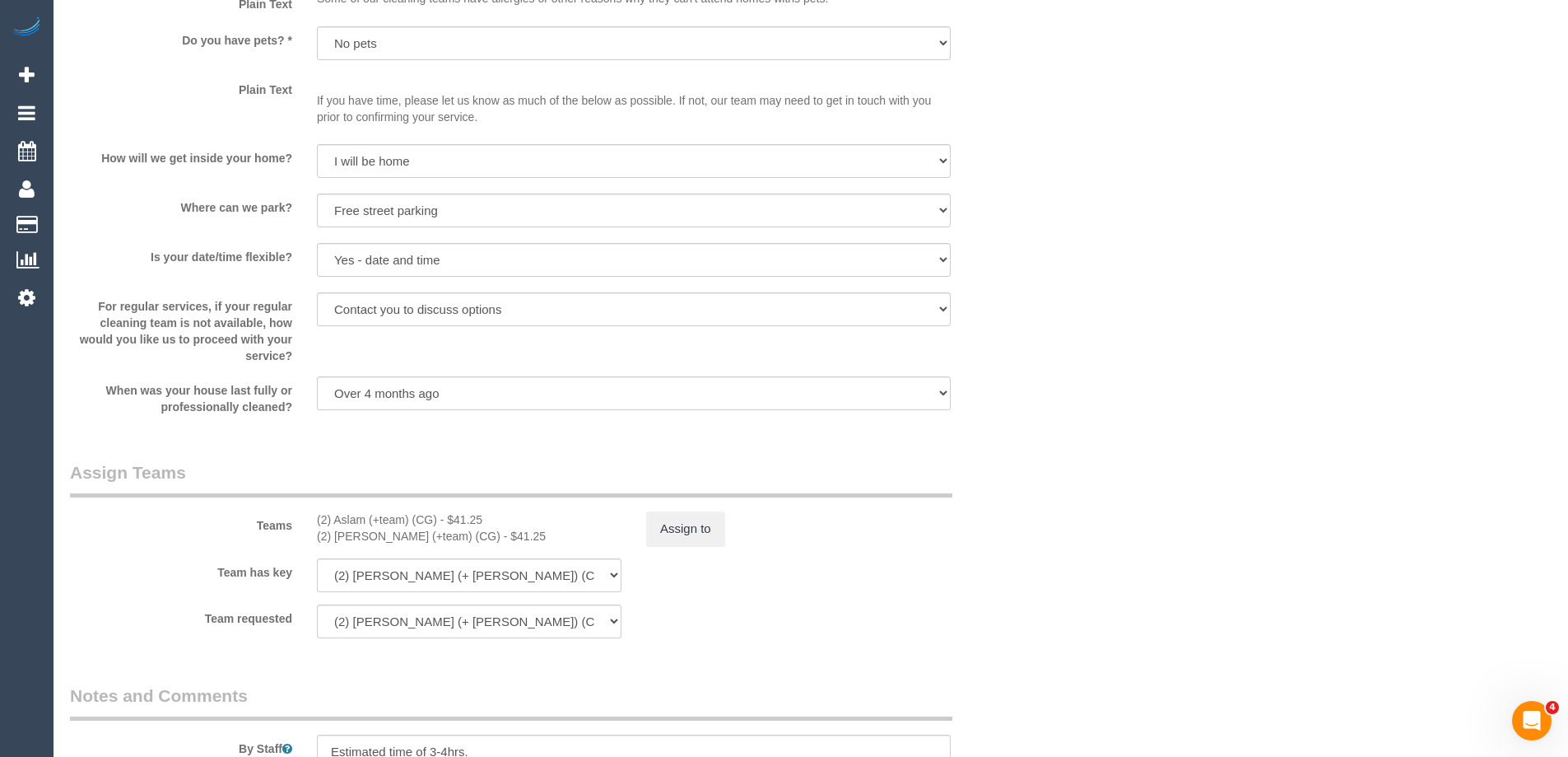
scroll to position [2270, 0]
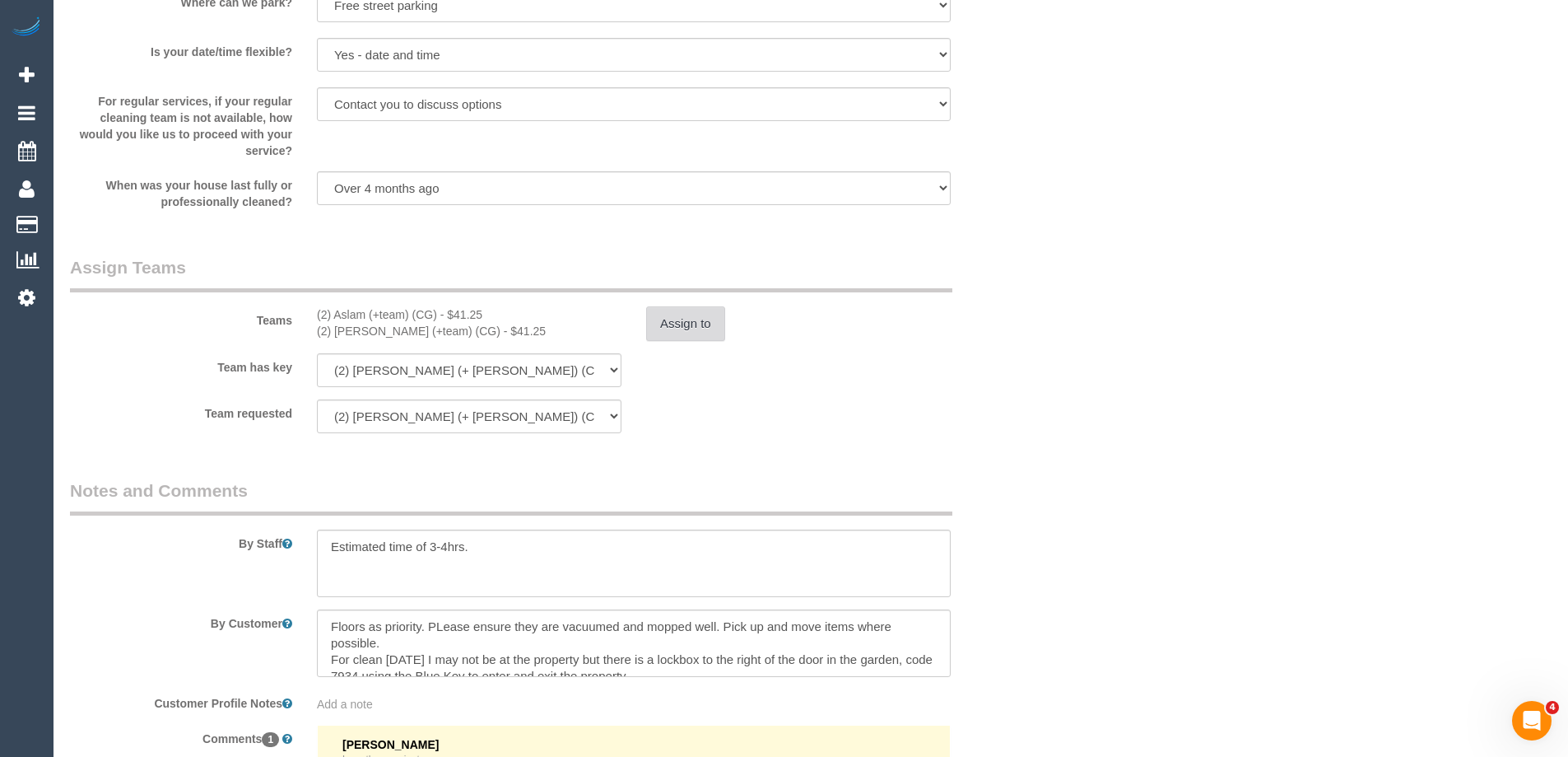
click at [667, 332] on button "Assign to" at bounding box center [685, 323] width 79 height 35
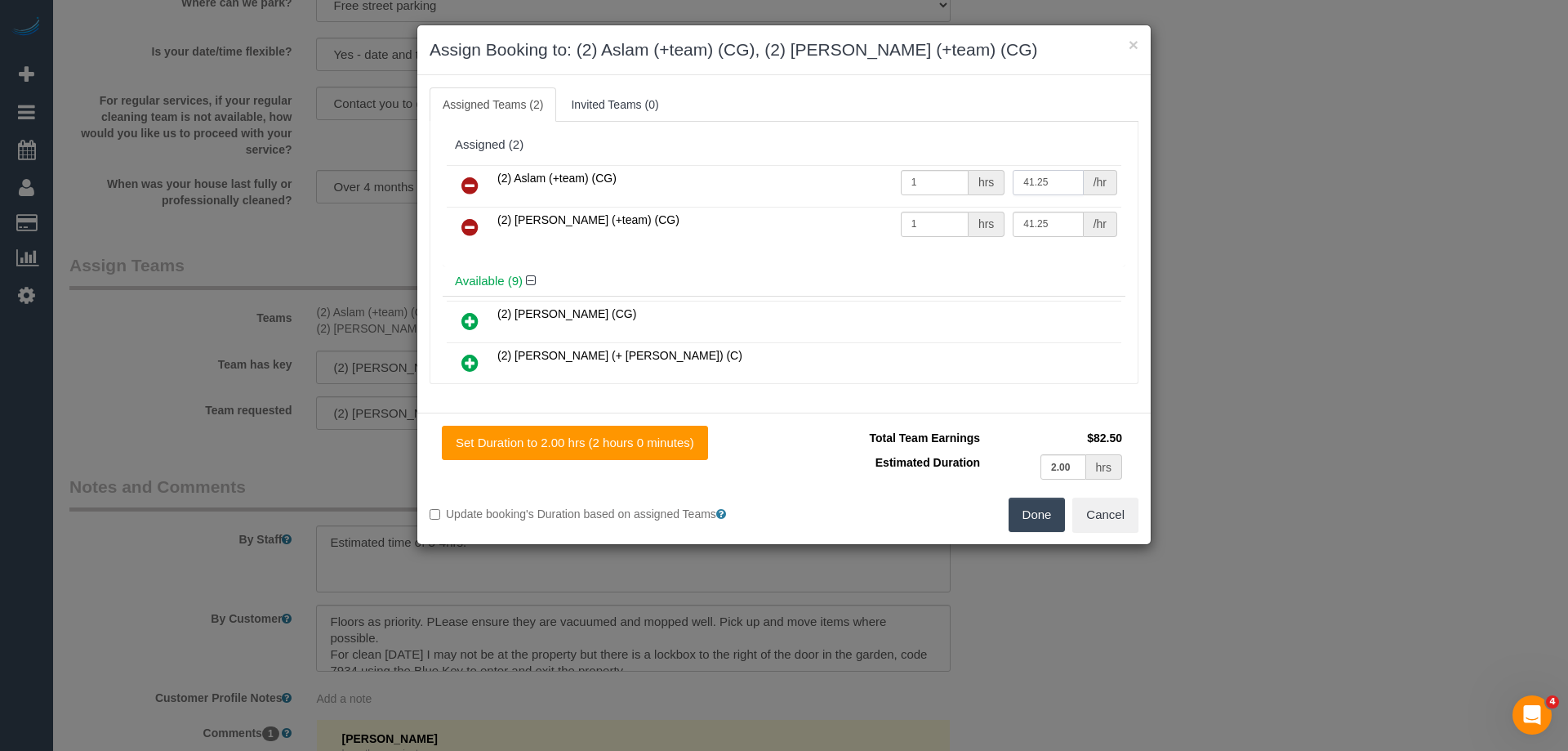
click at [1047, 182] on input "41.25" at bounding box center [1047, 183] width 70 height 26
type input "4"
type input "0"
drag, startPoint x: 1057, startPoint y: 219, endPoint x: 952, endPoint y: 221, distance: 105.0
click at [944, 214] on tr "(2) Maria (+team) (CG) 1 hrs 41.25 /hr" at bounding box center [784, 227] width 675 height 41
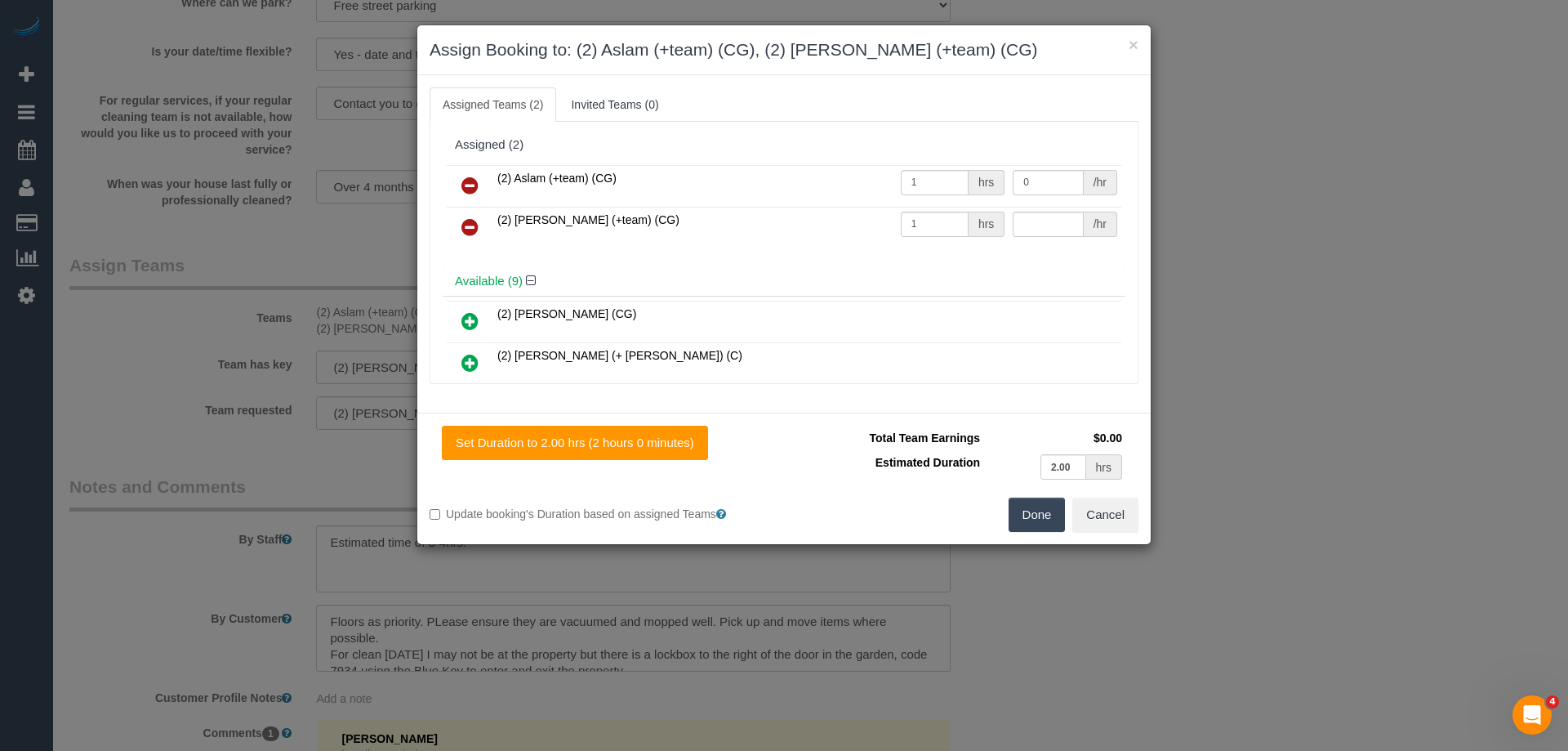
type input "0"
click at [1040, 496] on div "Total Team Earnings $0.00 Estimated Duration 2.00 hrs Warning: The Company shar…" at bounding box center [962, 461] width 354 height 72
click at [1042, 502] on button "Done" at bounding box center [1037, 514] width 57 height 34
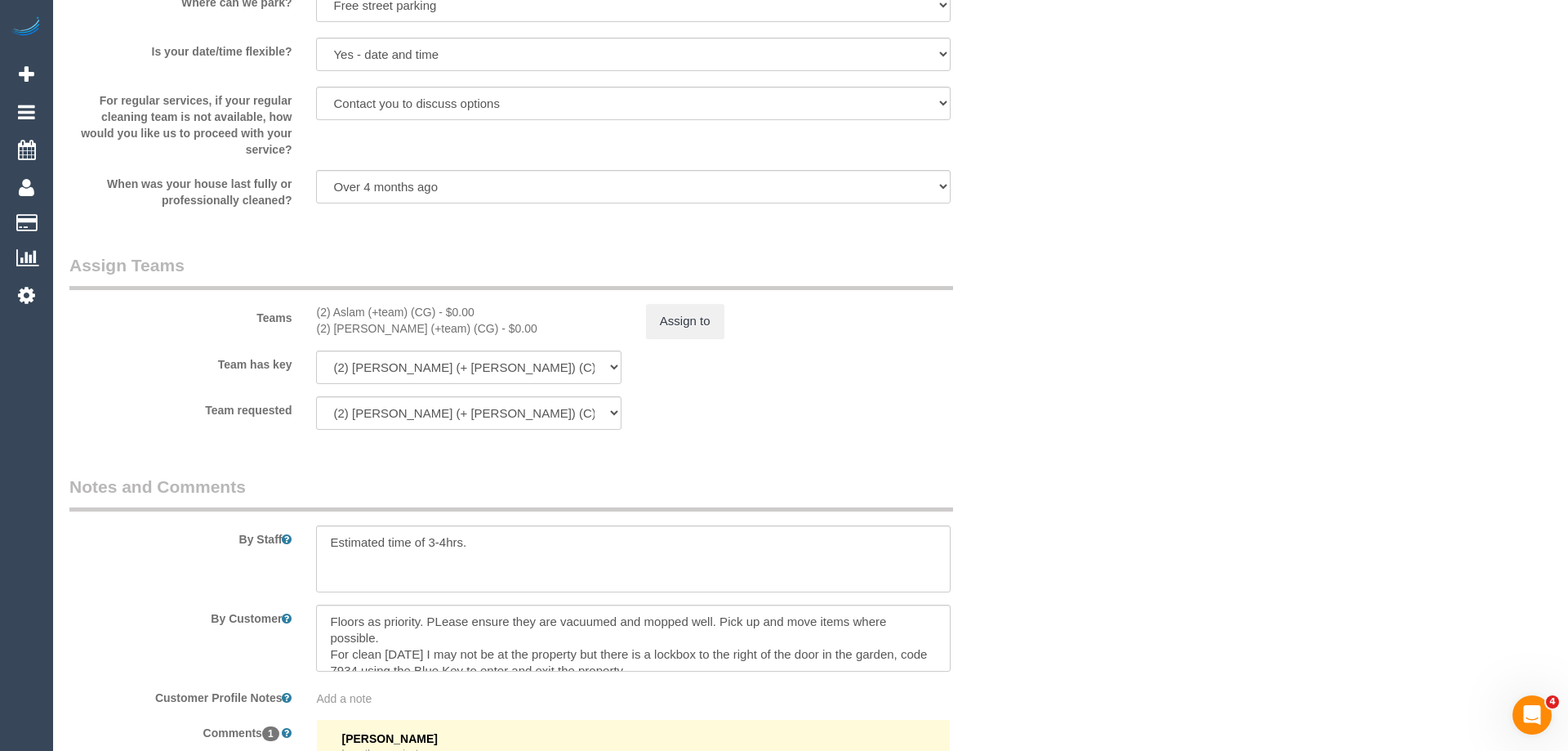
click at [1139, 352] on div "Set Duration to 2.00 hrs (2 hours 0 minutes) Total Team Earnings $0.00 Estimate…" at bounding box center [784, 348] width 733 height 132
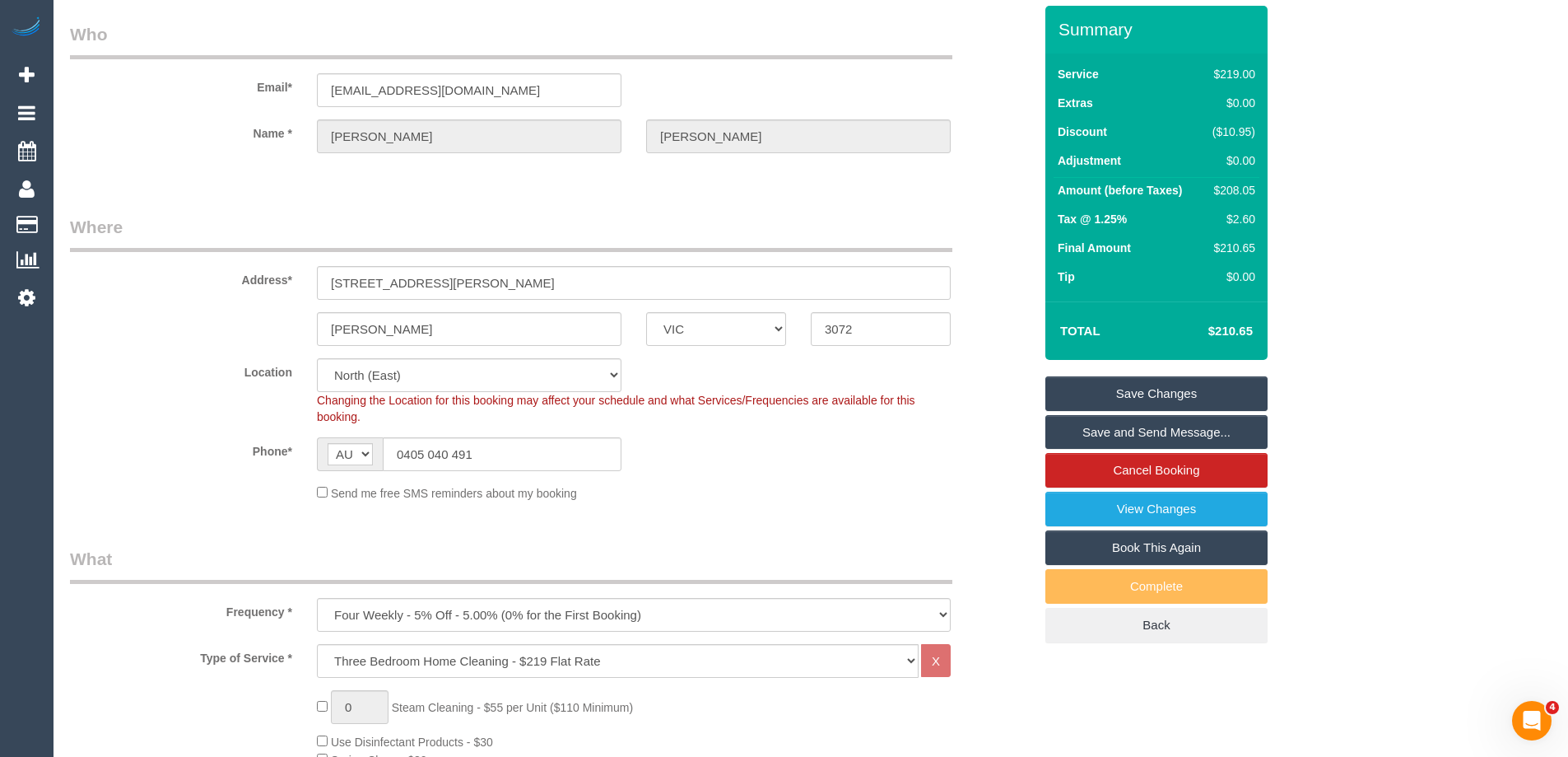
scroll to position [0, 0]
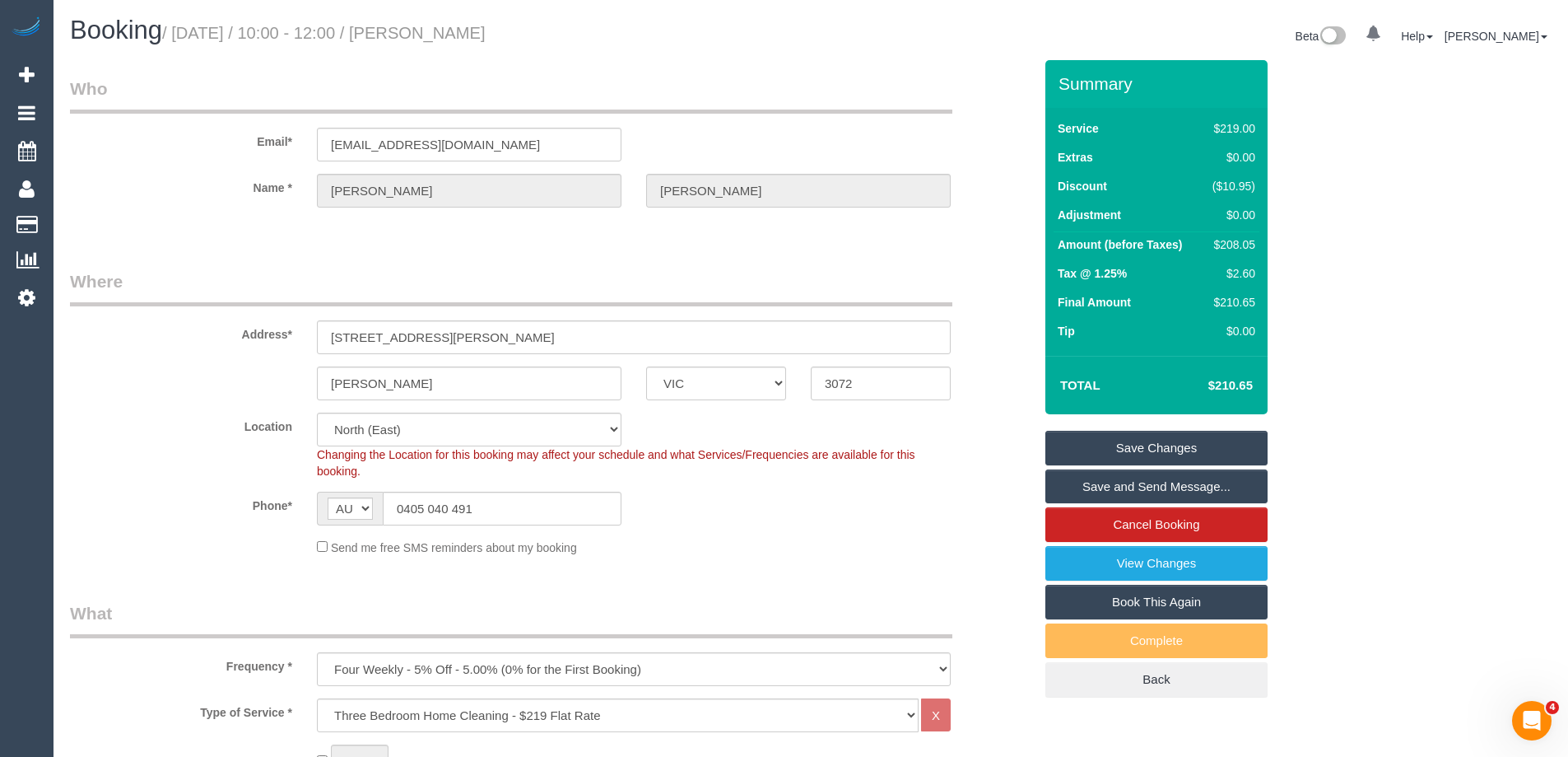
click at [1239, 248] on div "$208.05" at bounding box center [1231, 244] width 50 height 17
copy div "208.05"
drag, startPoint x: 1353, startPoint y: 248, endPoint x: 1280, endPoint y: 286, distance: 82.3
click at [1353, 247] on div "Summary Service $219.00 Extras $0.00 Discount ($10.95) Adjustment $0.00 Amount …" at bounding box center [1218, 396] width 370 height 671
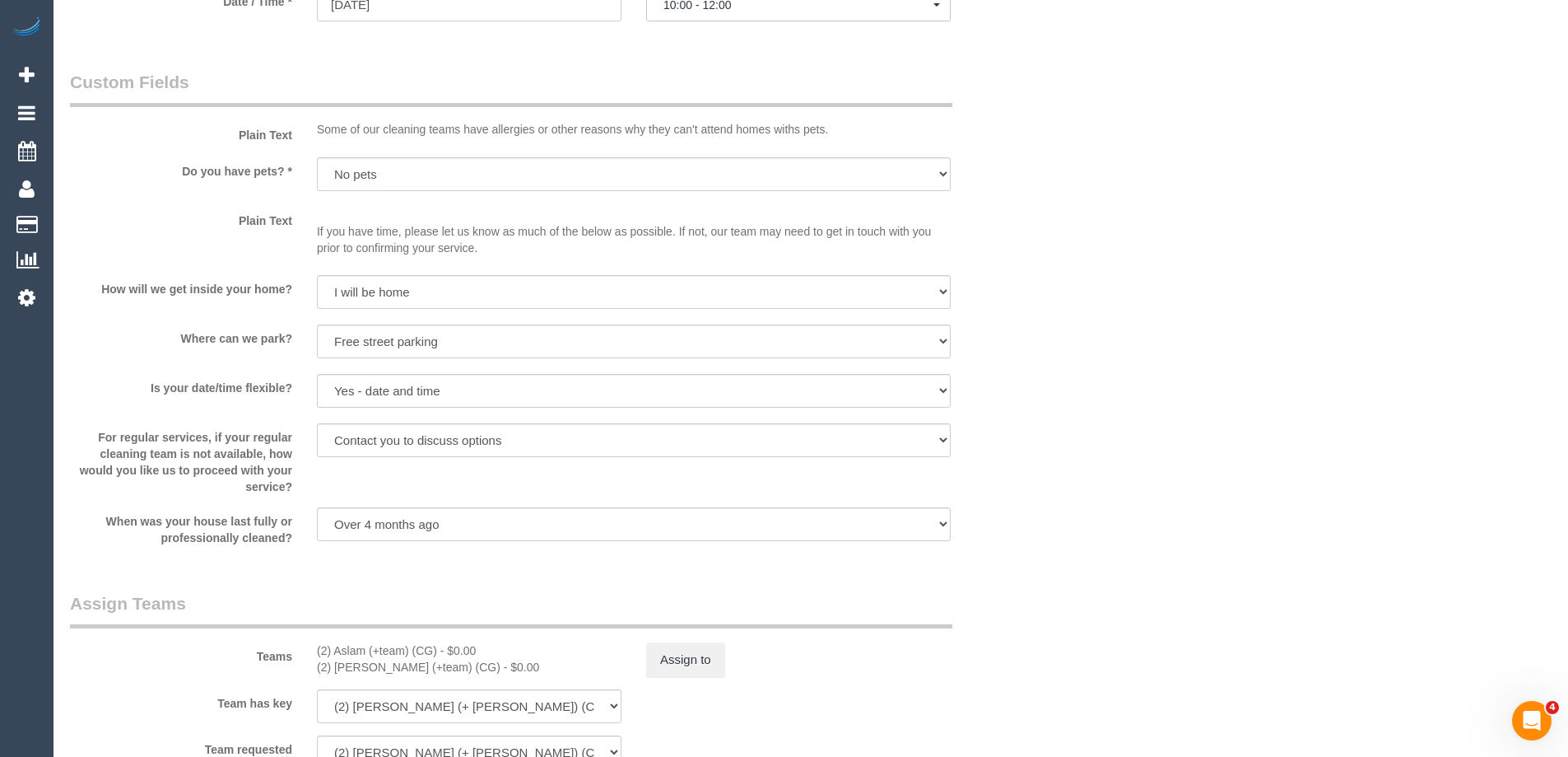
scroll to position [2141, 0]
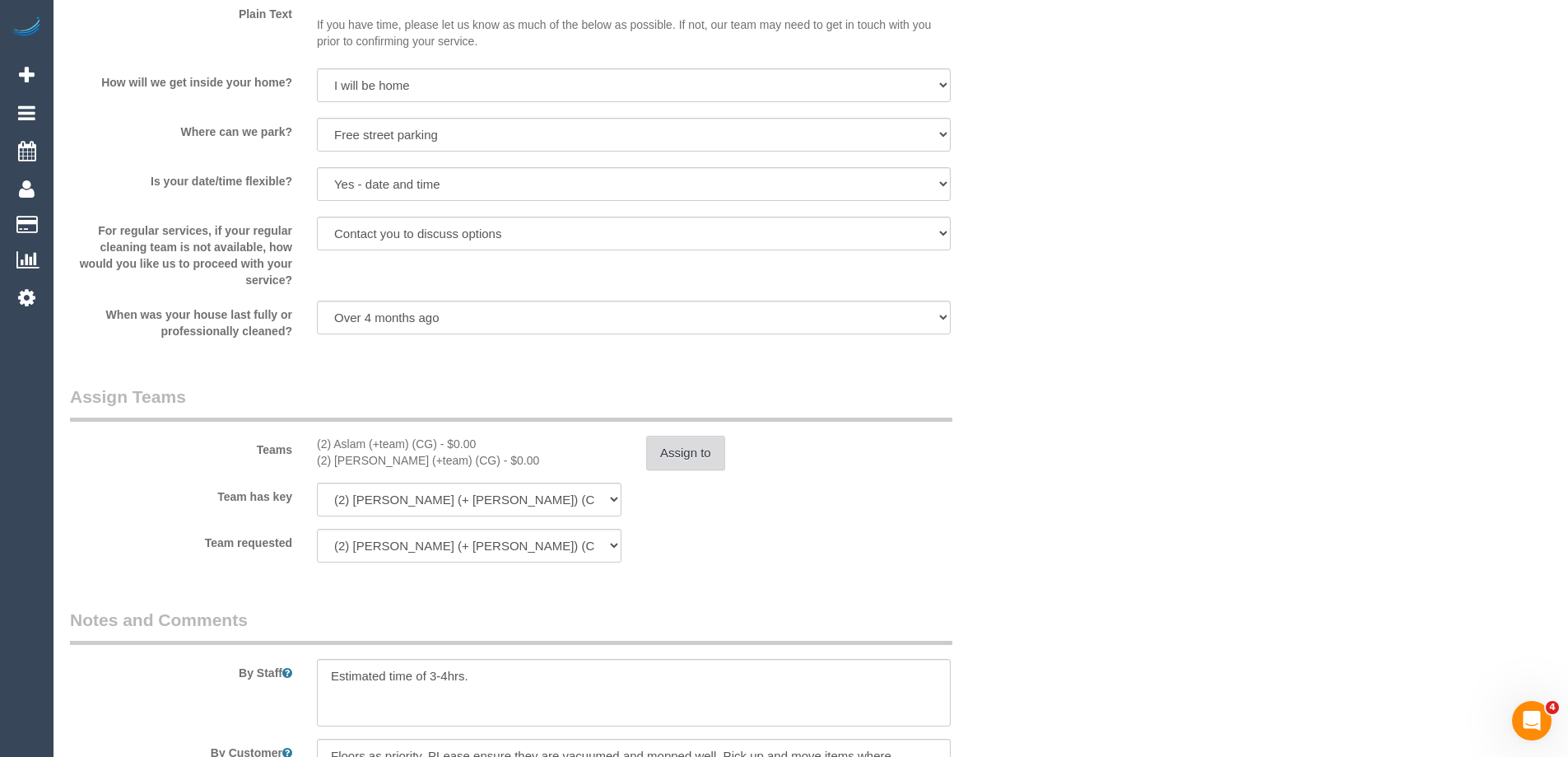
click at [685, 452] on button "Assign to" at bounding box center [685, 452] width 79 height 35
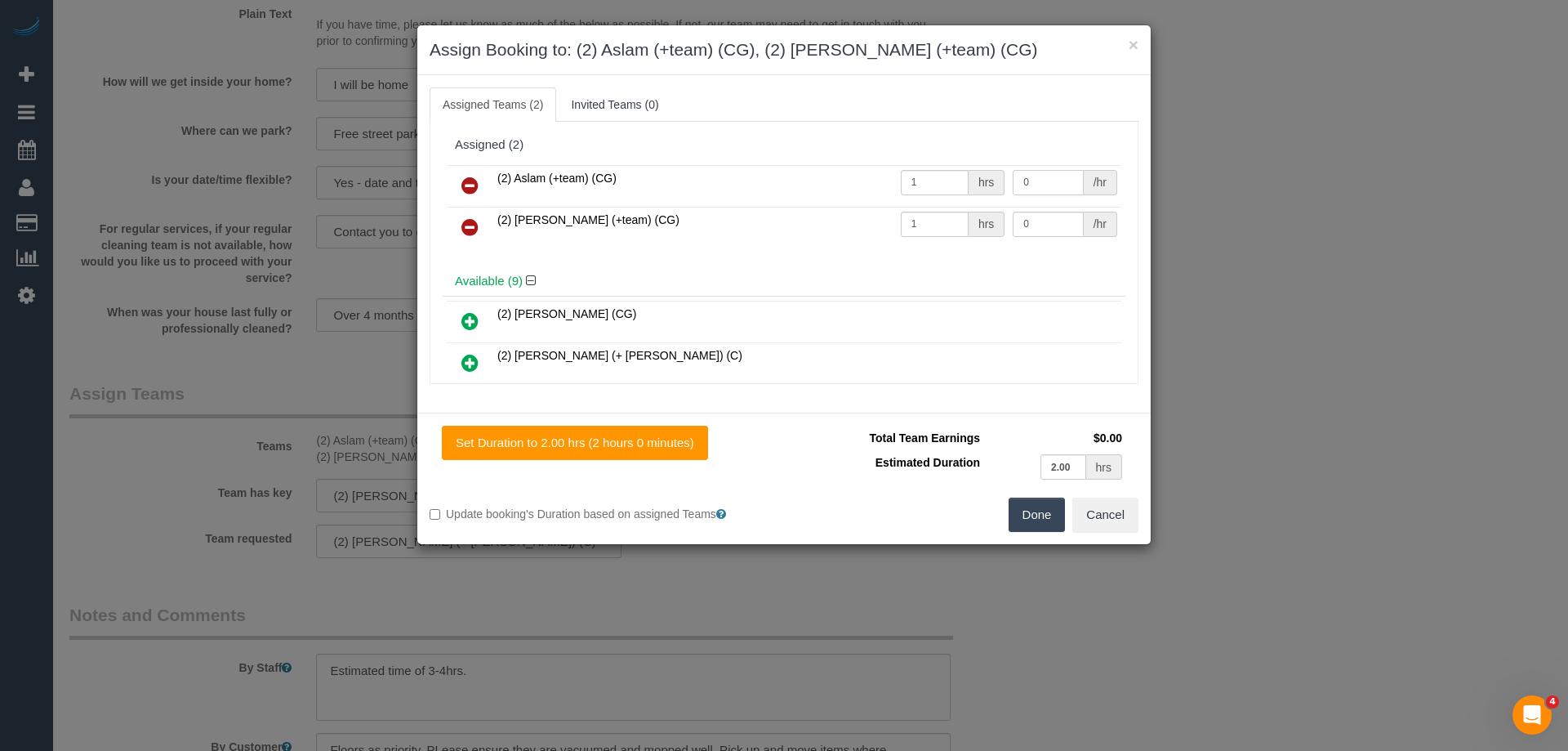
click at [1063, 175] on input "0" at bounding box center [1047, 183] width 70 height 26
type input "65"
click at [1022, 230] on input "0" at bounding box center [1047, 224] width 70 height 26
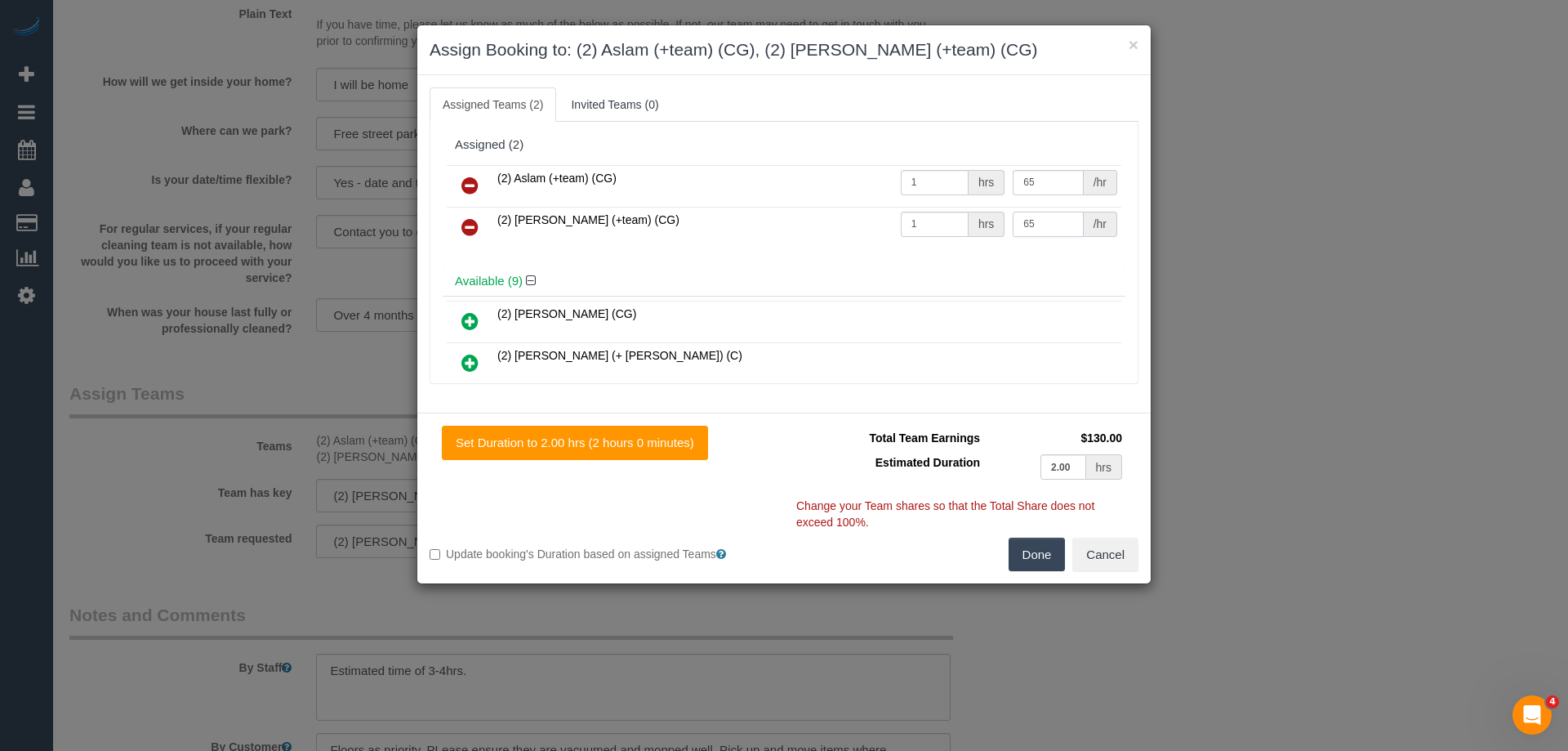
type input "65"
click at [1045, 560] on button "Done" at bounding box center [1037, 554] width 57 height 34
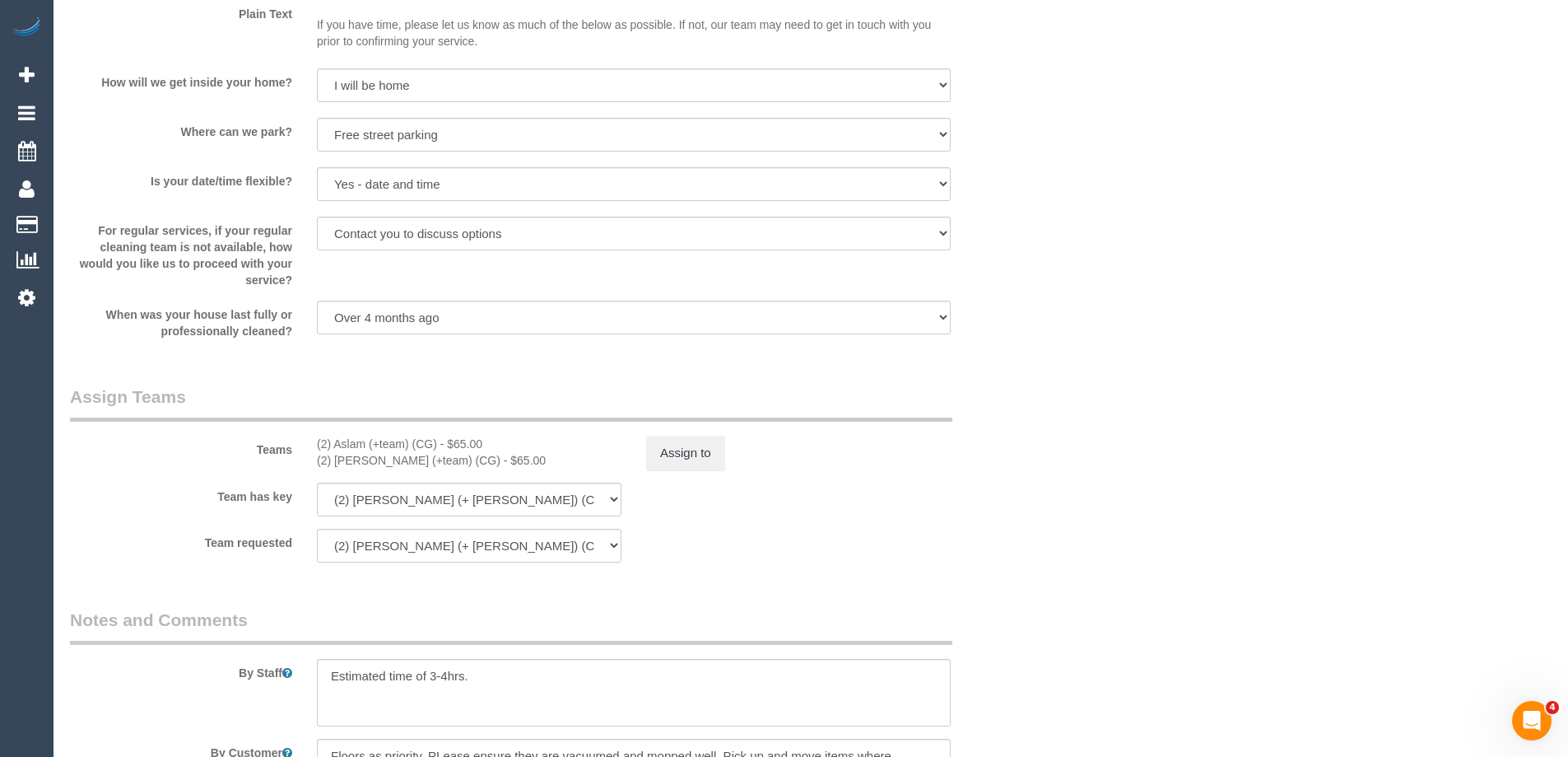
click at [938, 479] on sui-booking-teams "Teams (2) Aslam (+team) (CG) - $65.00 (2) Maria (+team) (CG) - $65.00 Assign to…" at bounding box center [551, 473] width 963 height 178
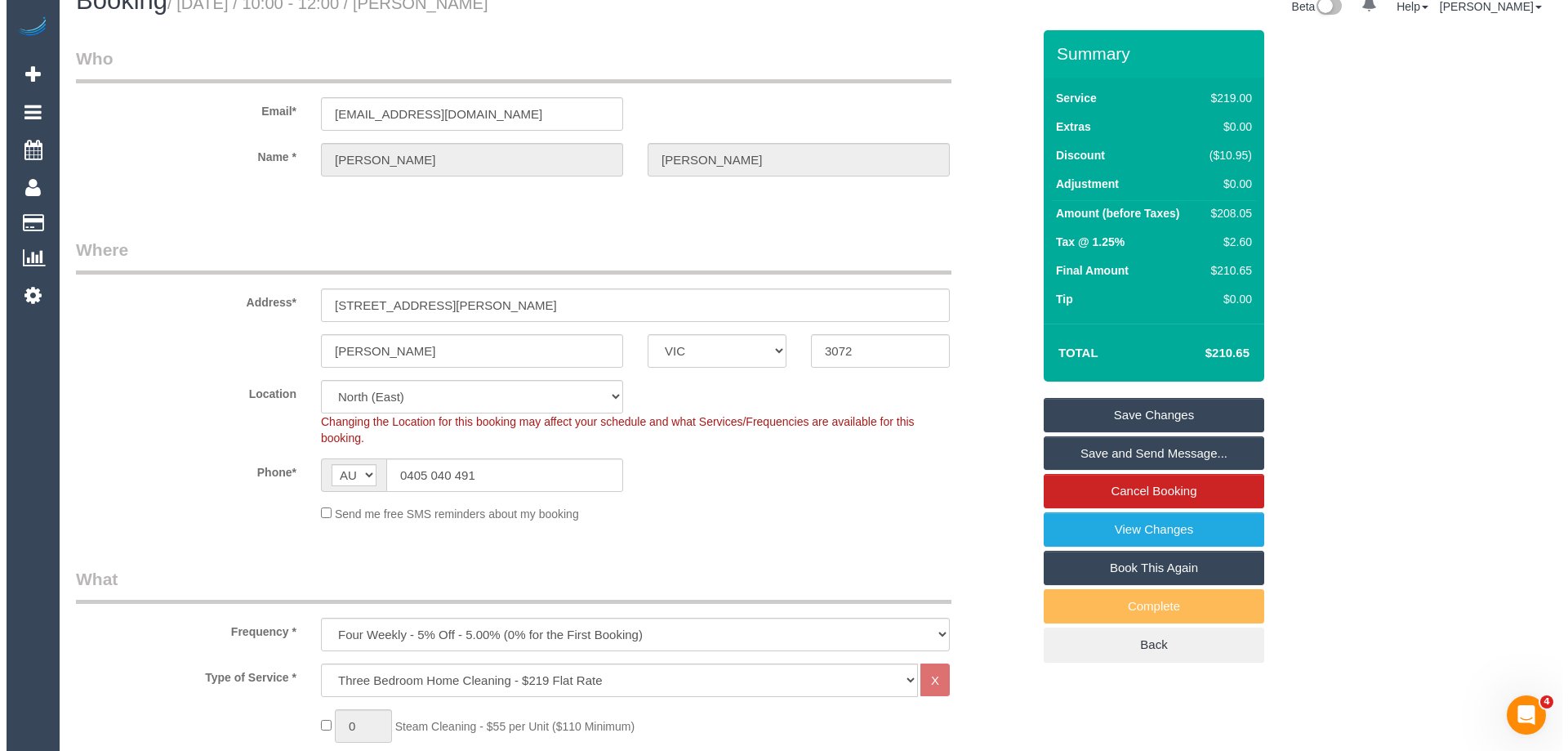
scroll to position [0, 0]
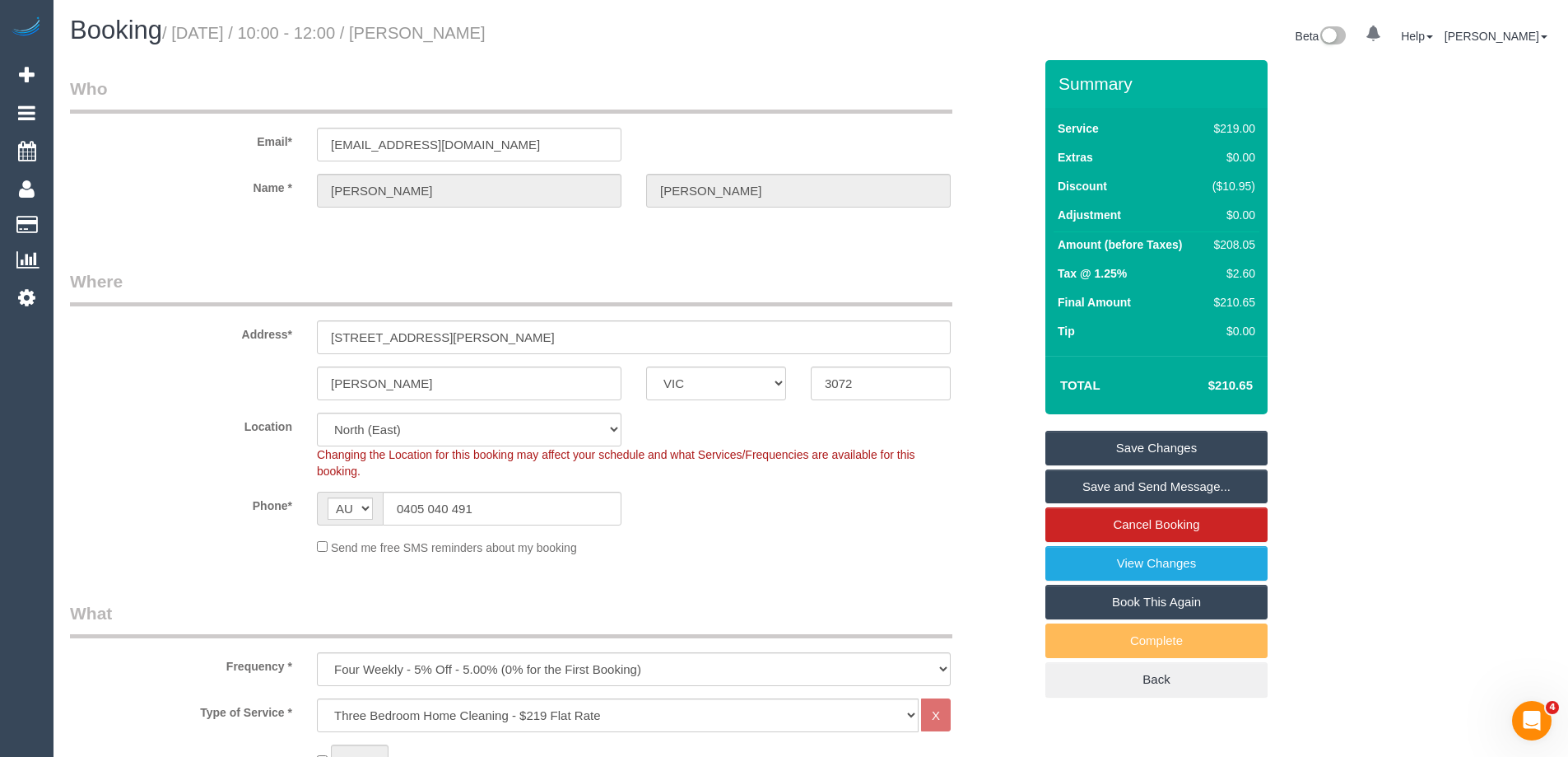
click at [1111, 442] on link "Save Changes" at bounding box center [1156, 447] width 222 height 35
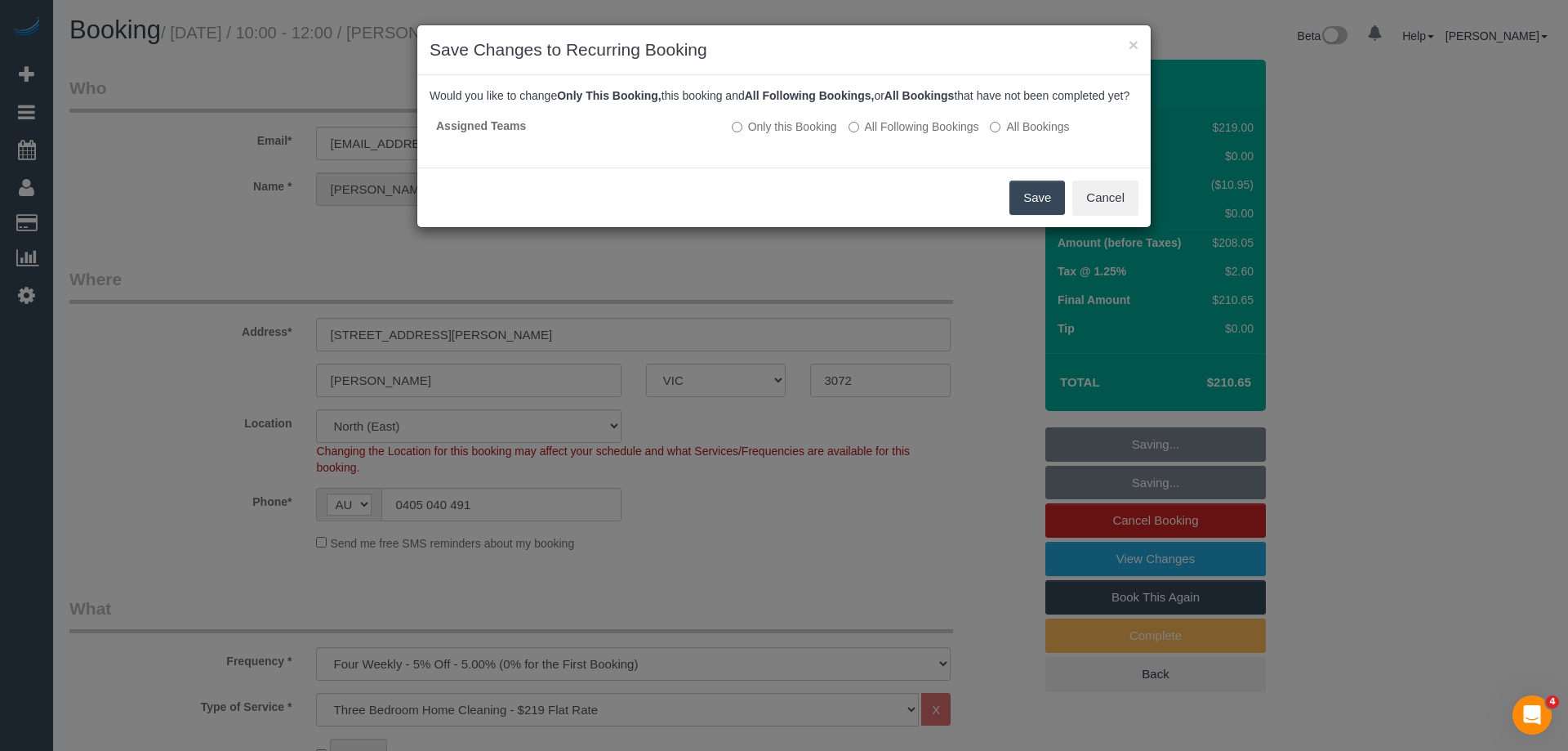
click at [1024, 215] on button "Save" at bounding box center [1037, 197] width 55 height 34
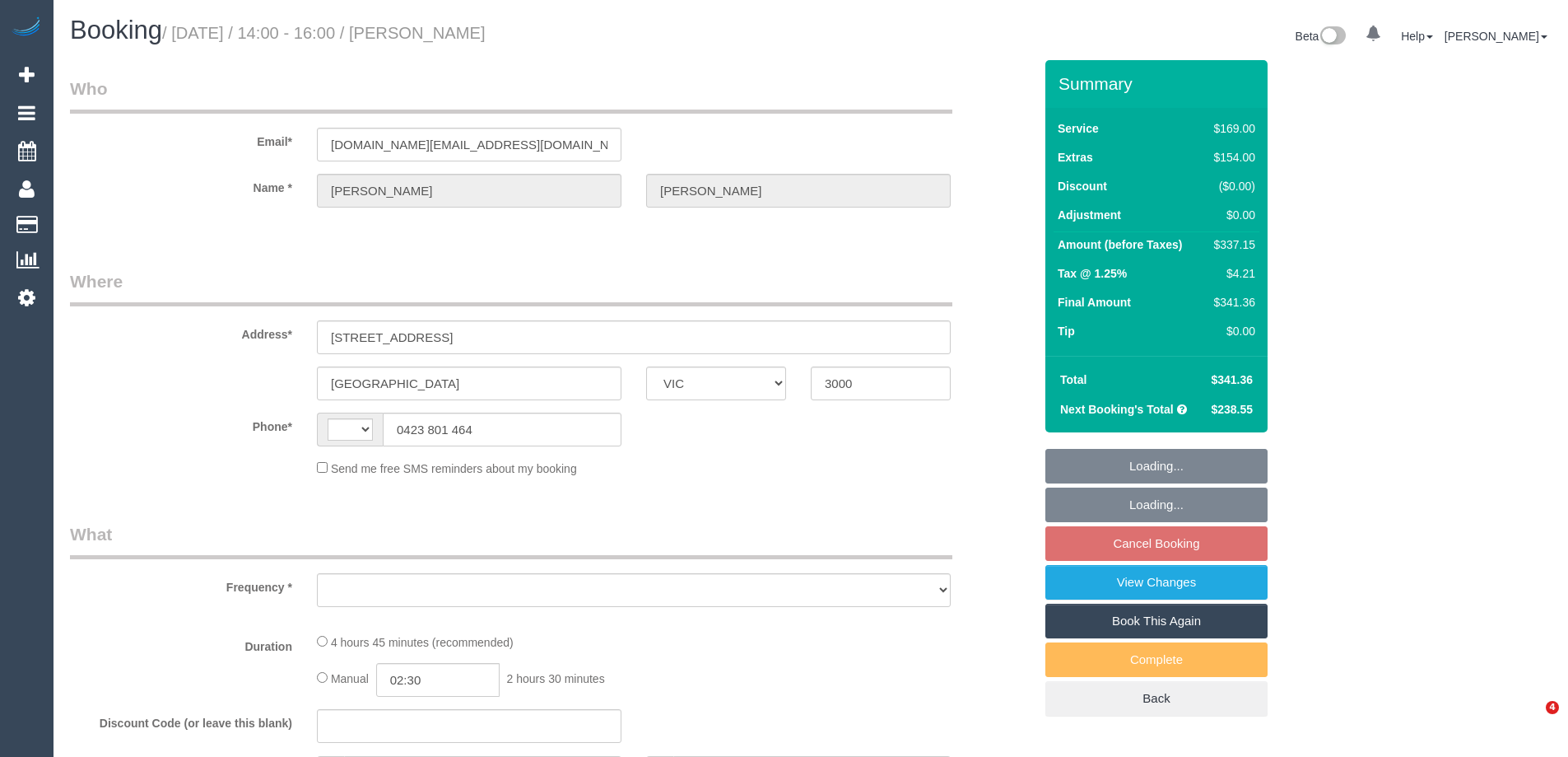
select select "VIC"
select select "string:AU"
select select "object:657"
select select "string:stripe-pm_1QlVLd2GScqysDRVpN2cy1Ds"
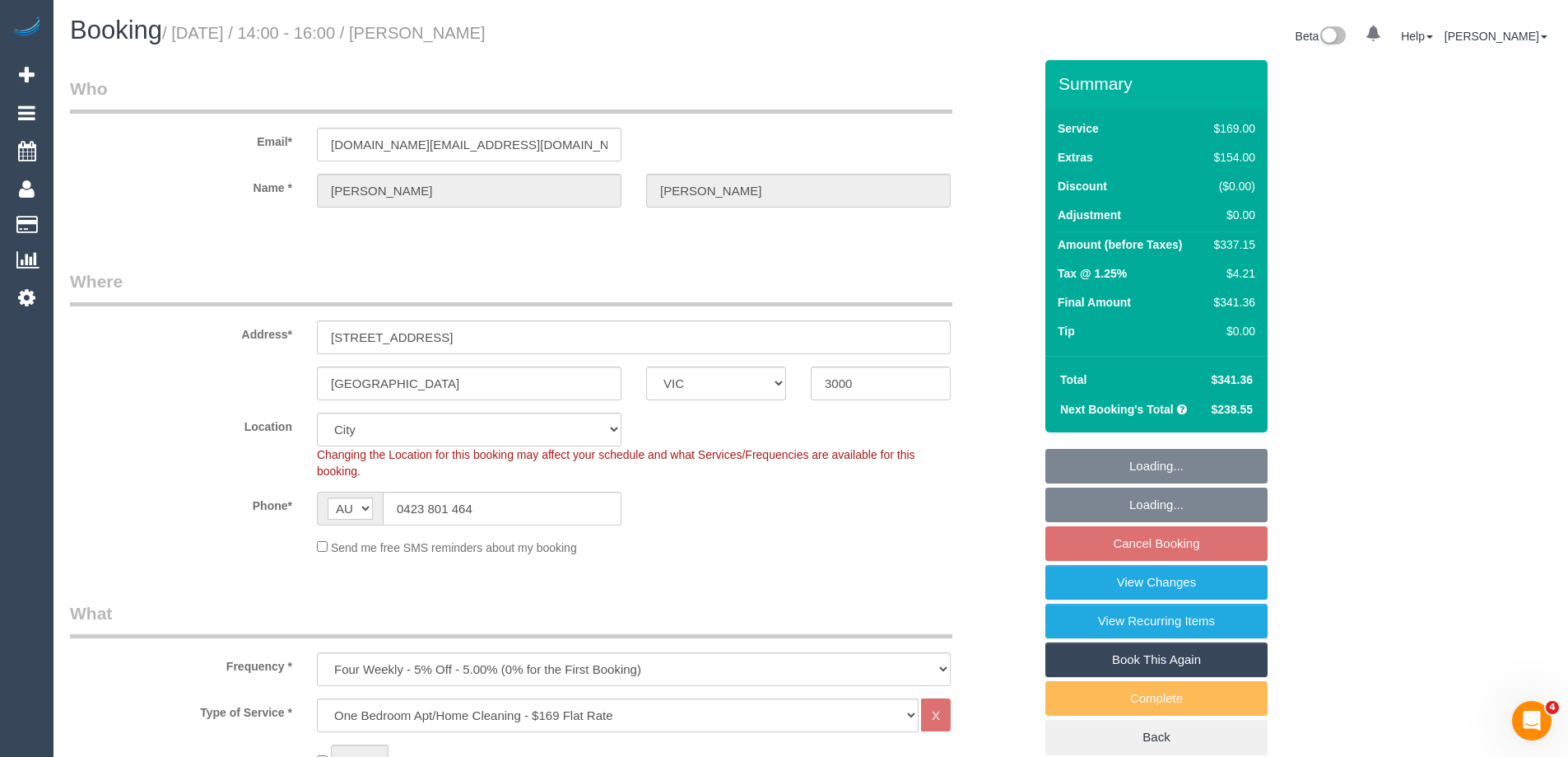
select select "number:28"
select select "number:14"
select select "number:20"
select select "number:24"
select select "number:34"
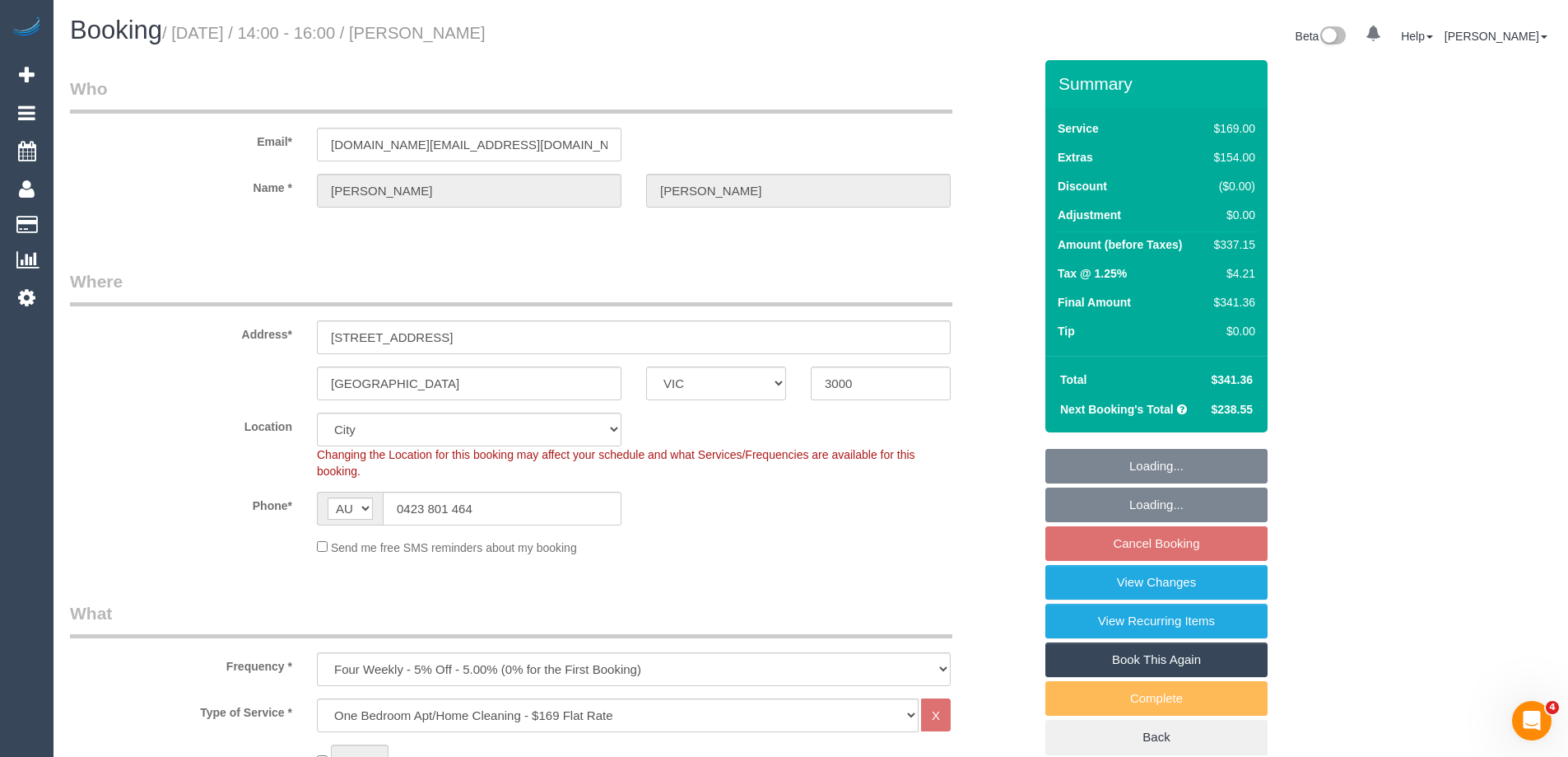
select select "number:26"
select select "object:1244"
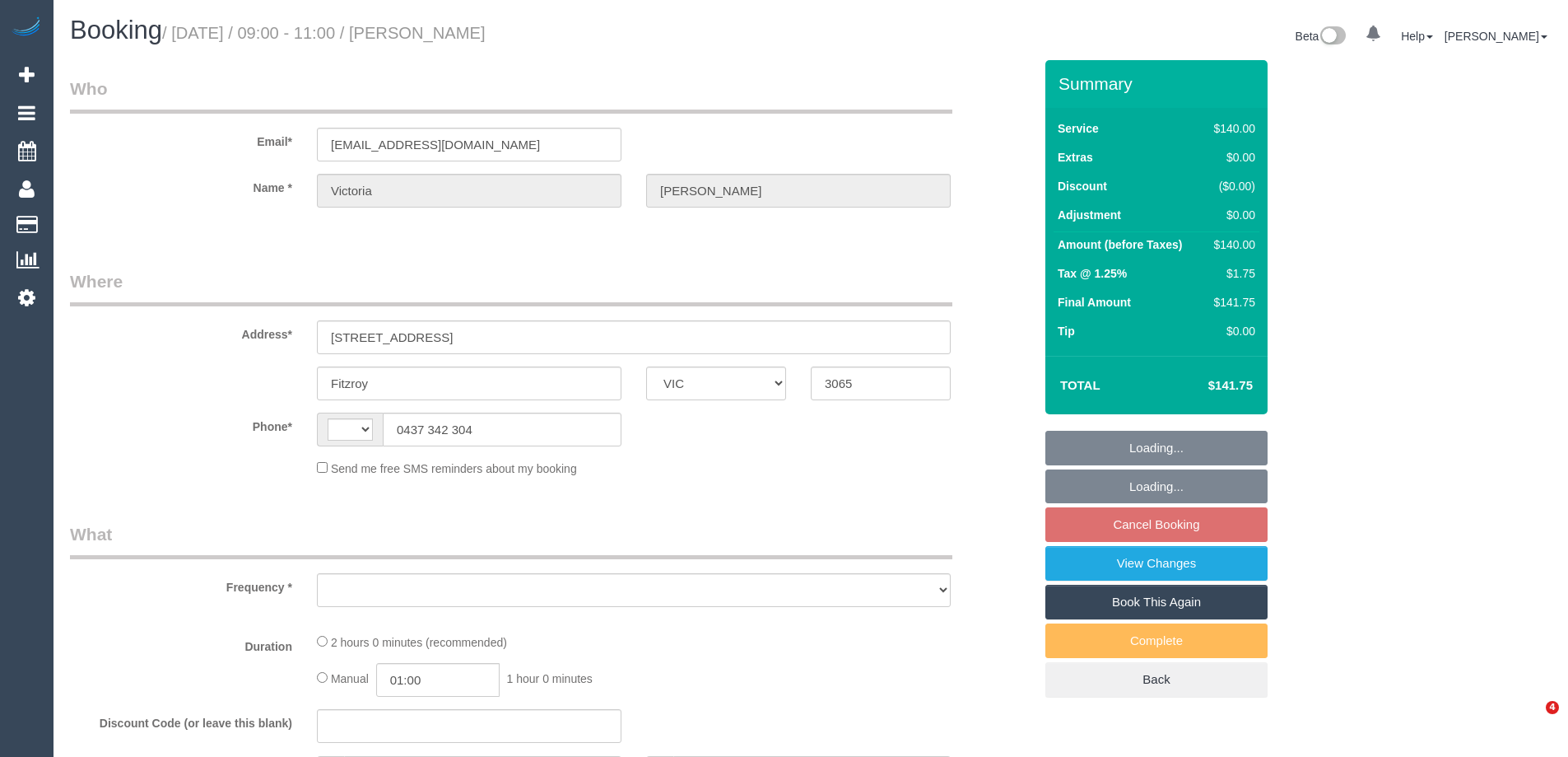
select select "VIC"
select select "string:AU"
select select "object:532"
select select "string:stripe-pm_1RUjMN2GScqysDRVT7lwGLgH"
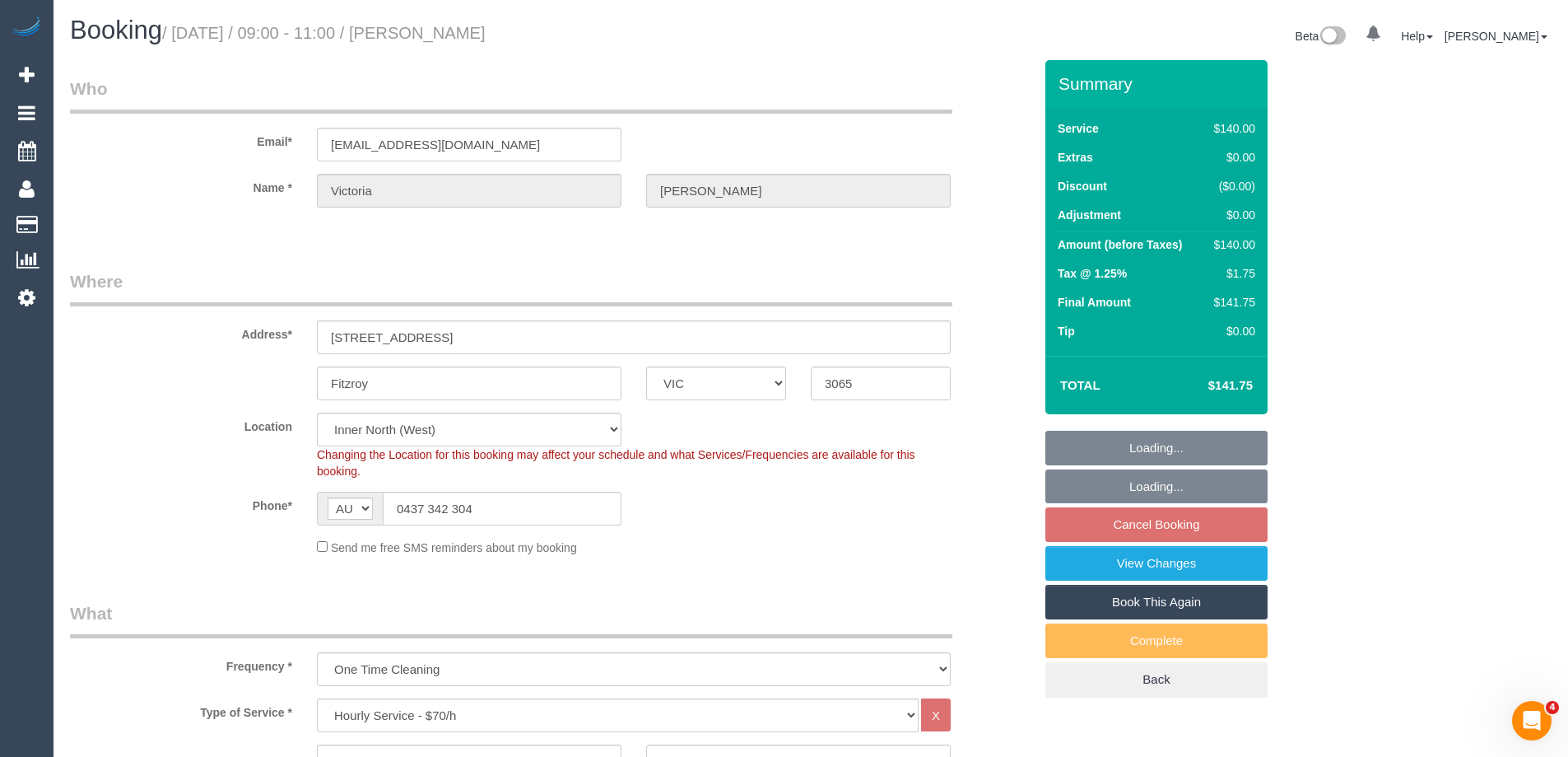
select select "number:28"
select select "number:14"
select select "number:20"
select select "number:24"
select select "number:33"
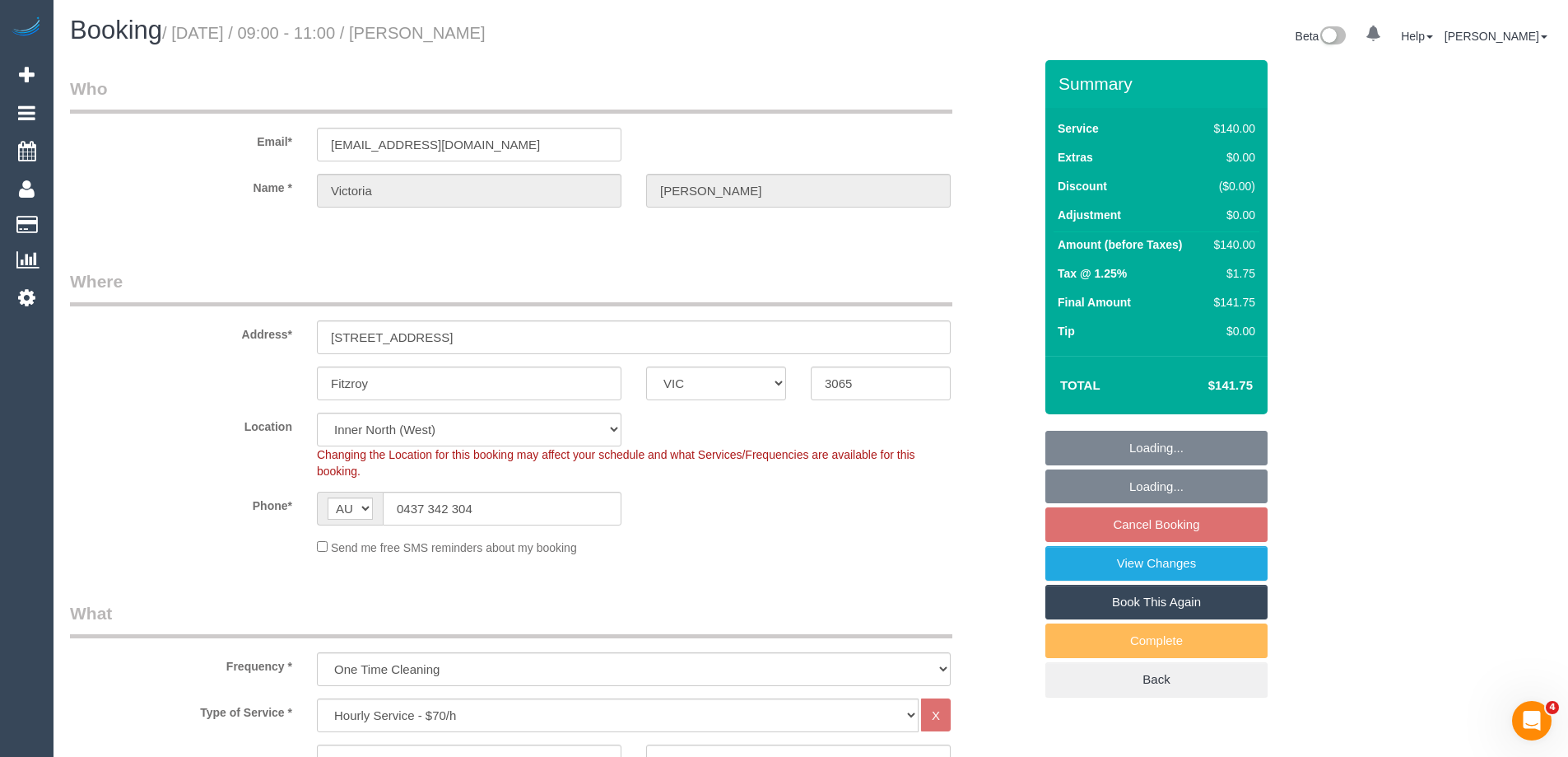
select select "number:13"
select select "object:1724"
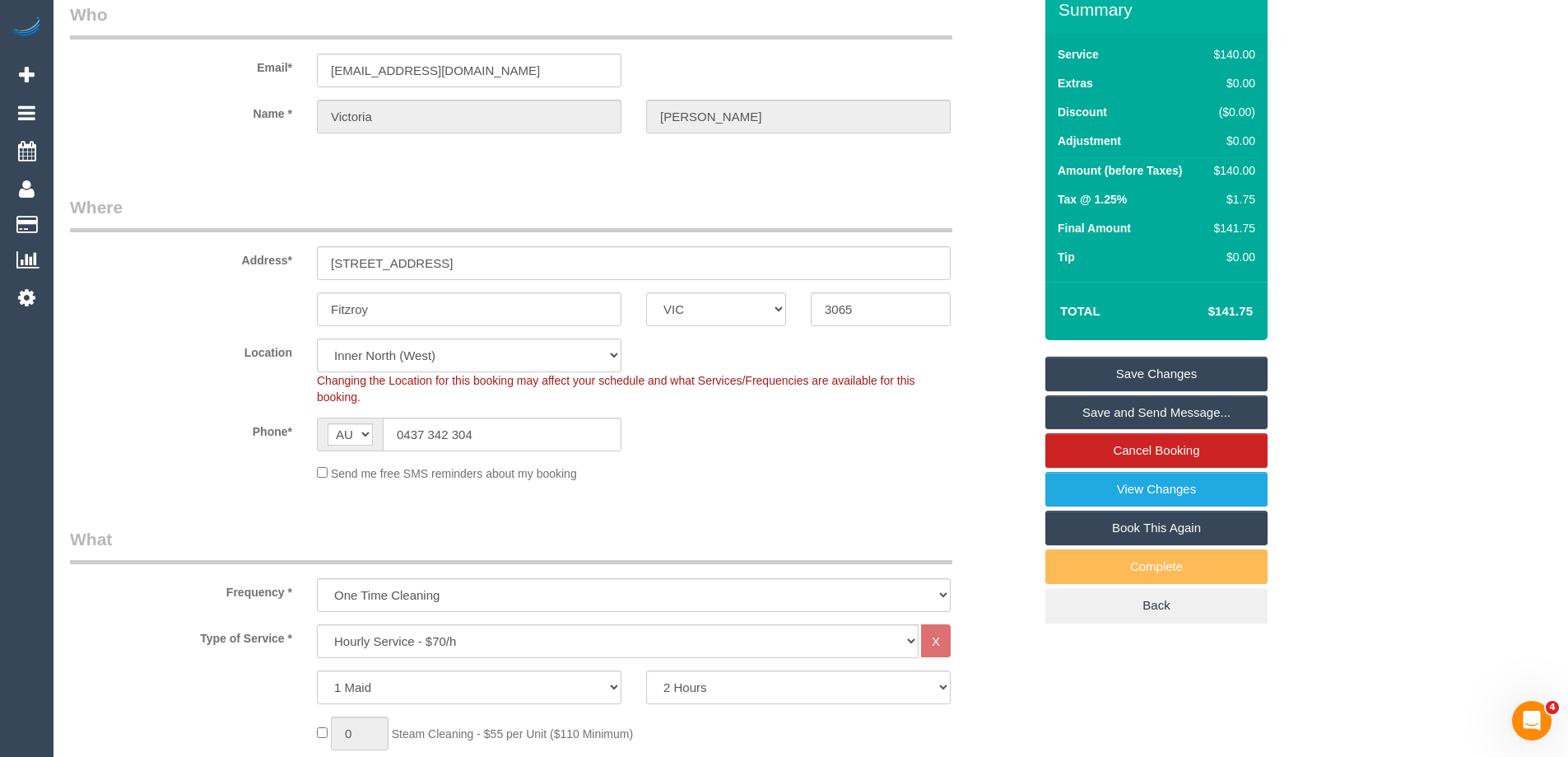
scroll to position [165, 0]
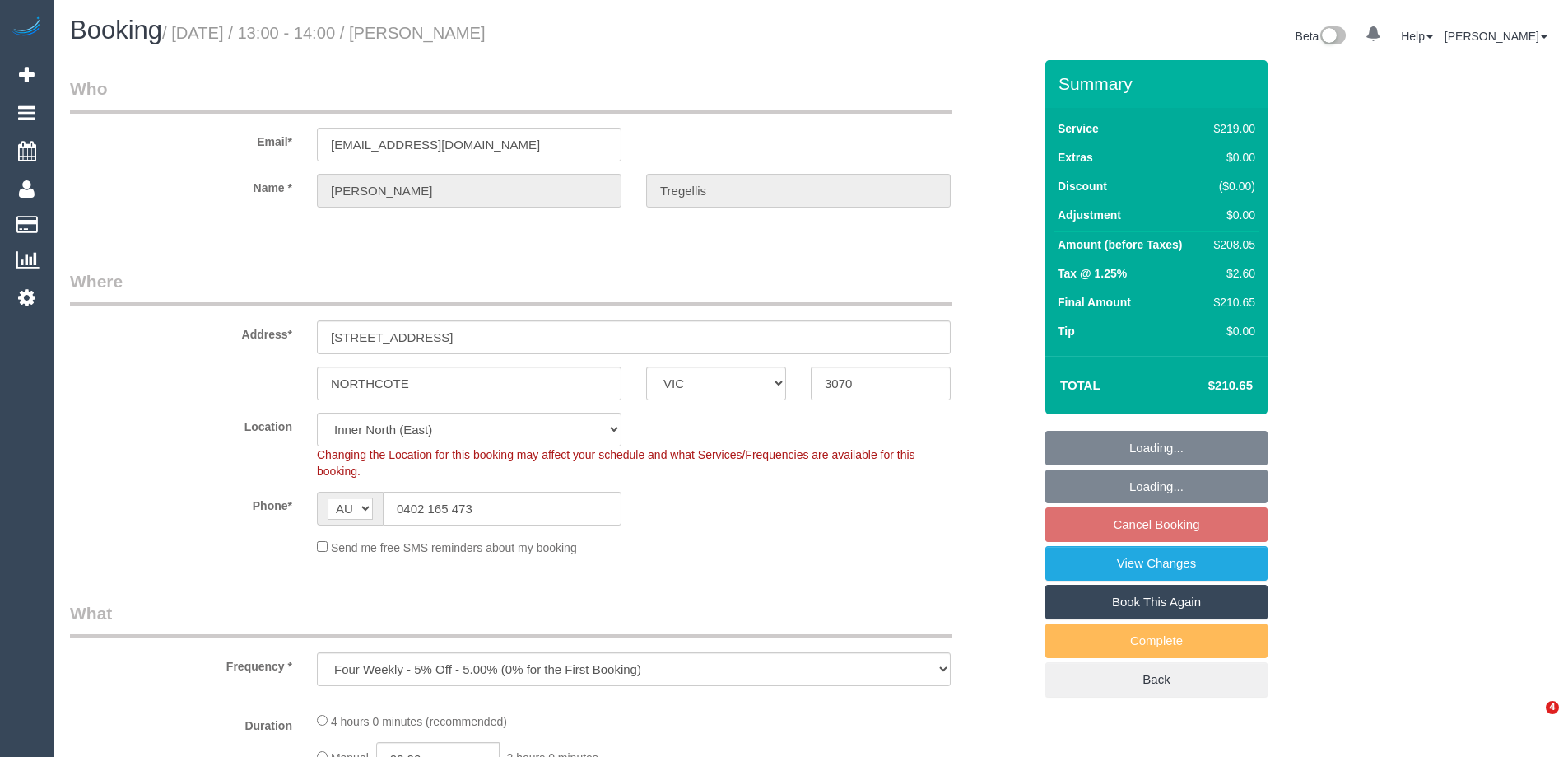
select select "VIC"
select select "number:29"
select select "number:15"
select select "number:19"
select select "number:22"
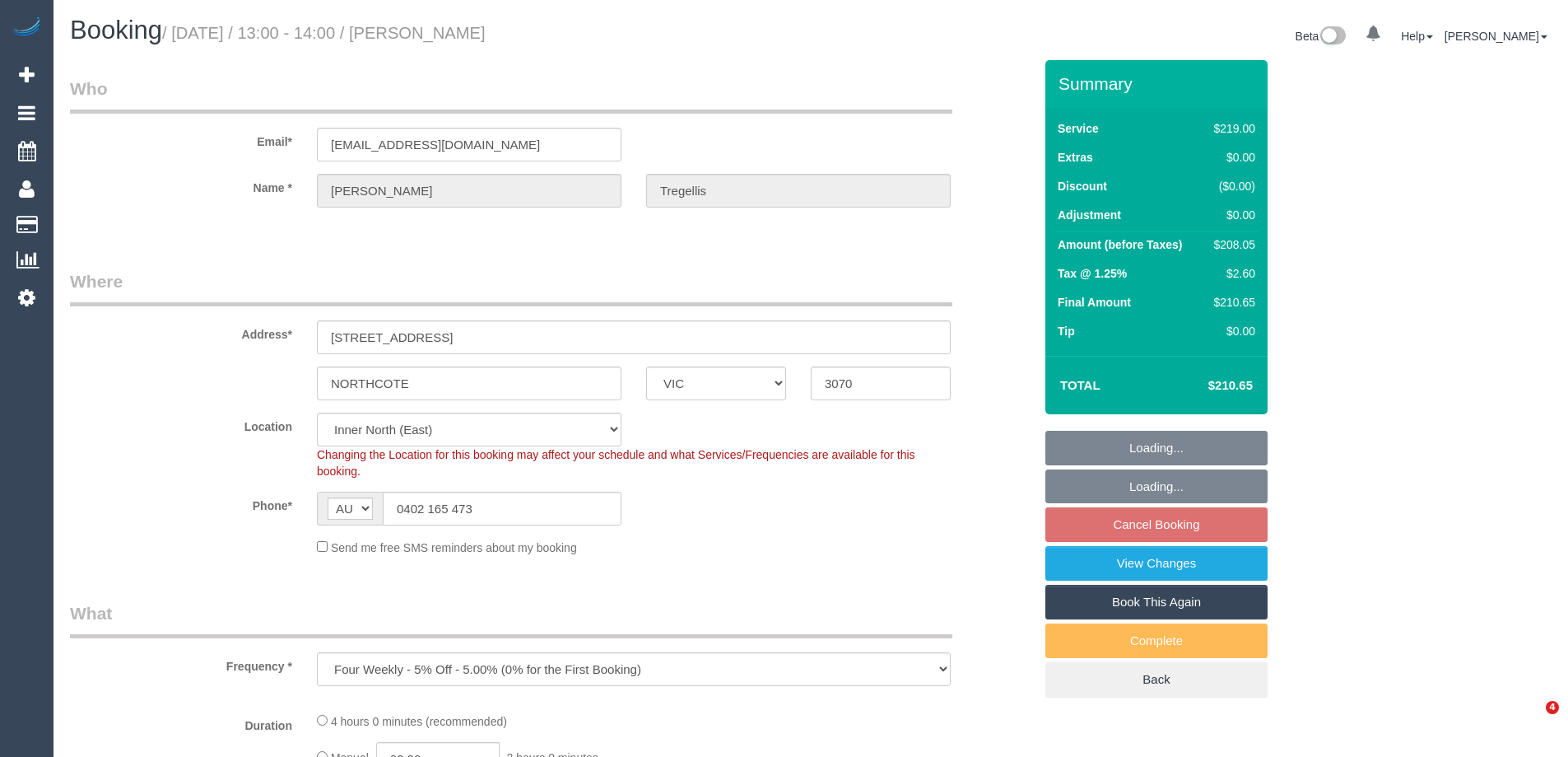
select select "number:34"
select select "number:12"
select select "object:1543"
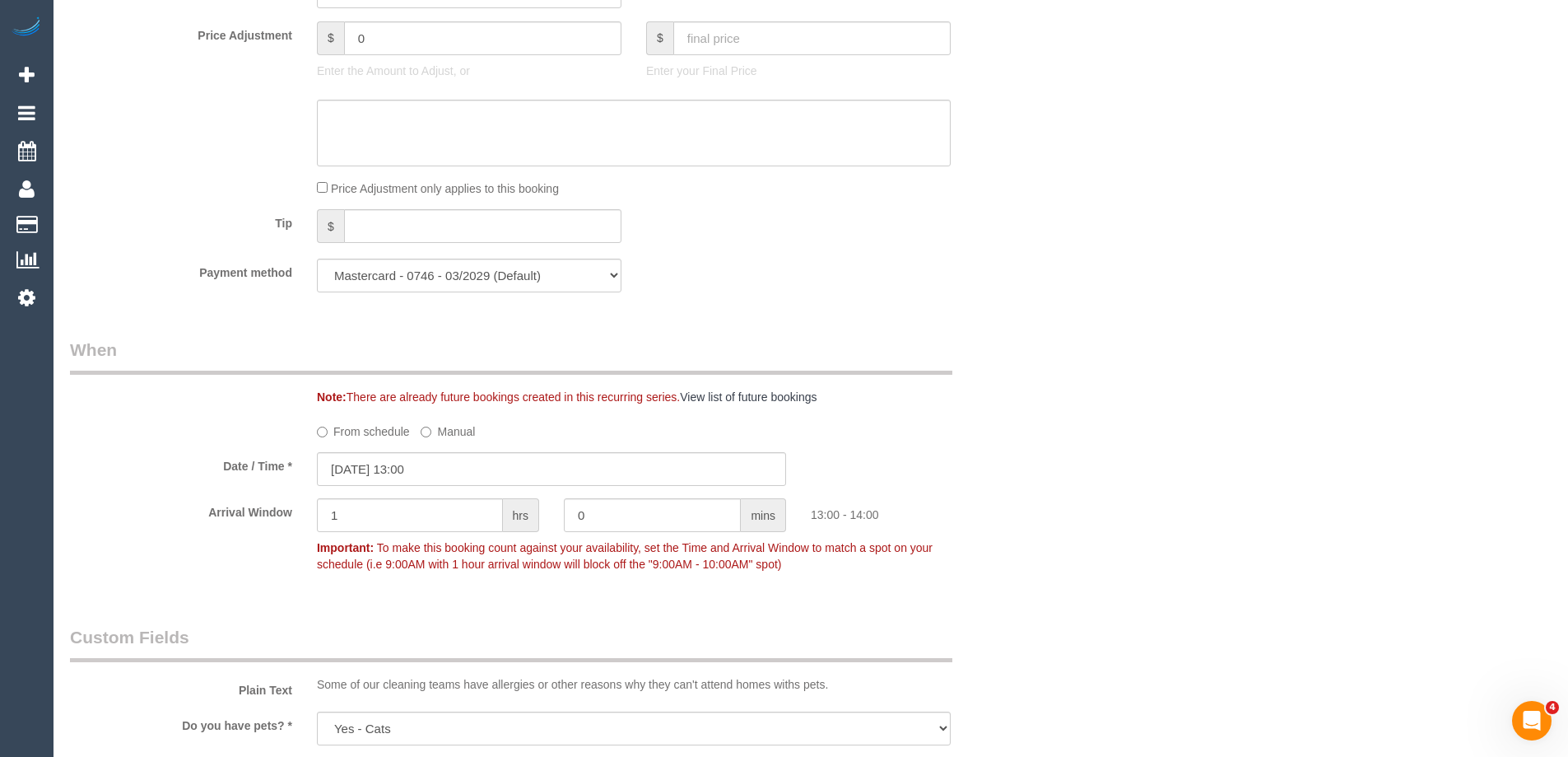
scroll to position [1318, 0]
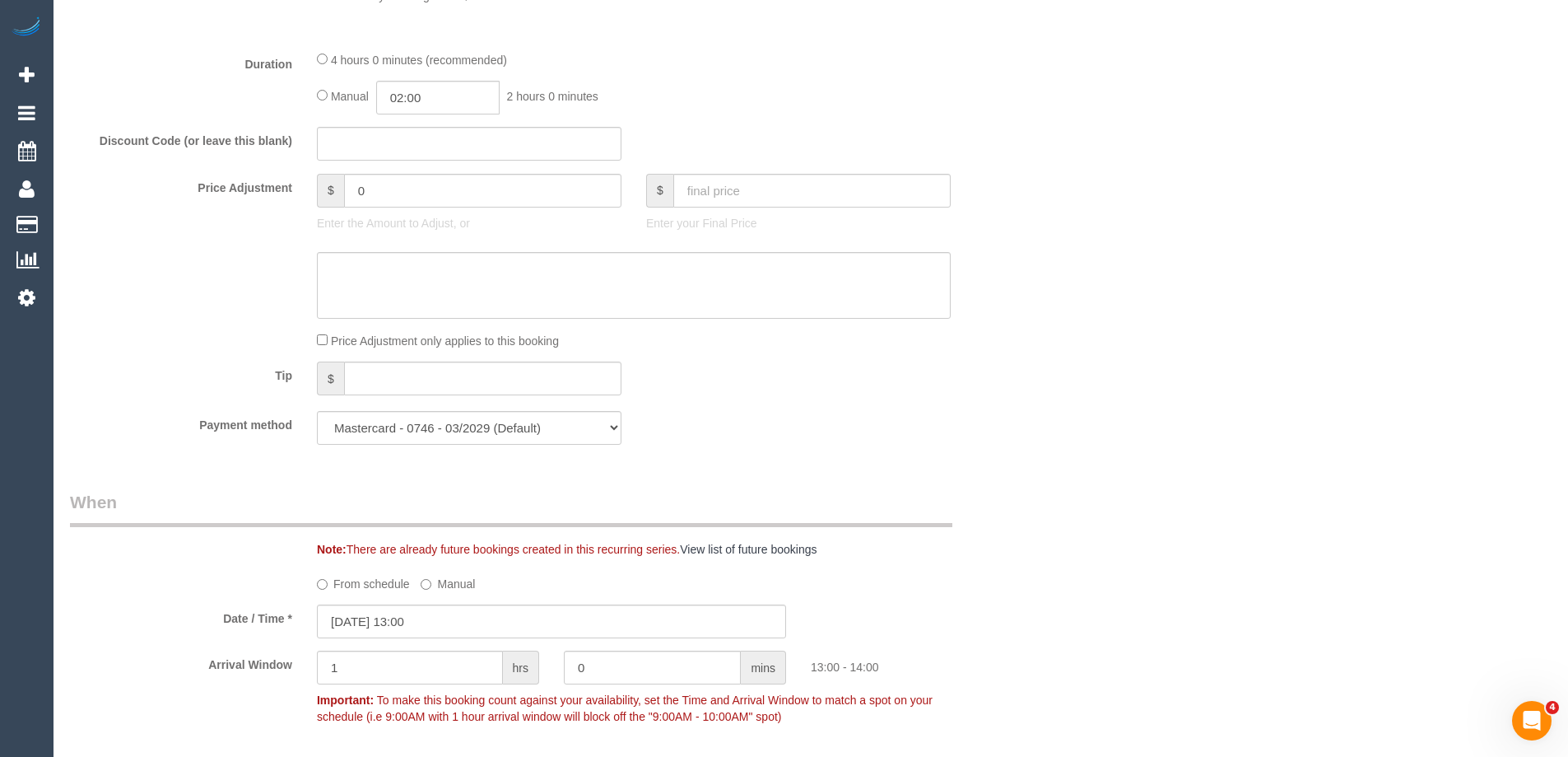
click at [835, 364] on div "Tip $" at bounding box center [551, 379] width 988 height 37
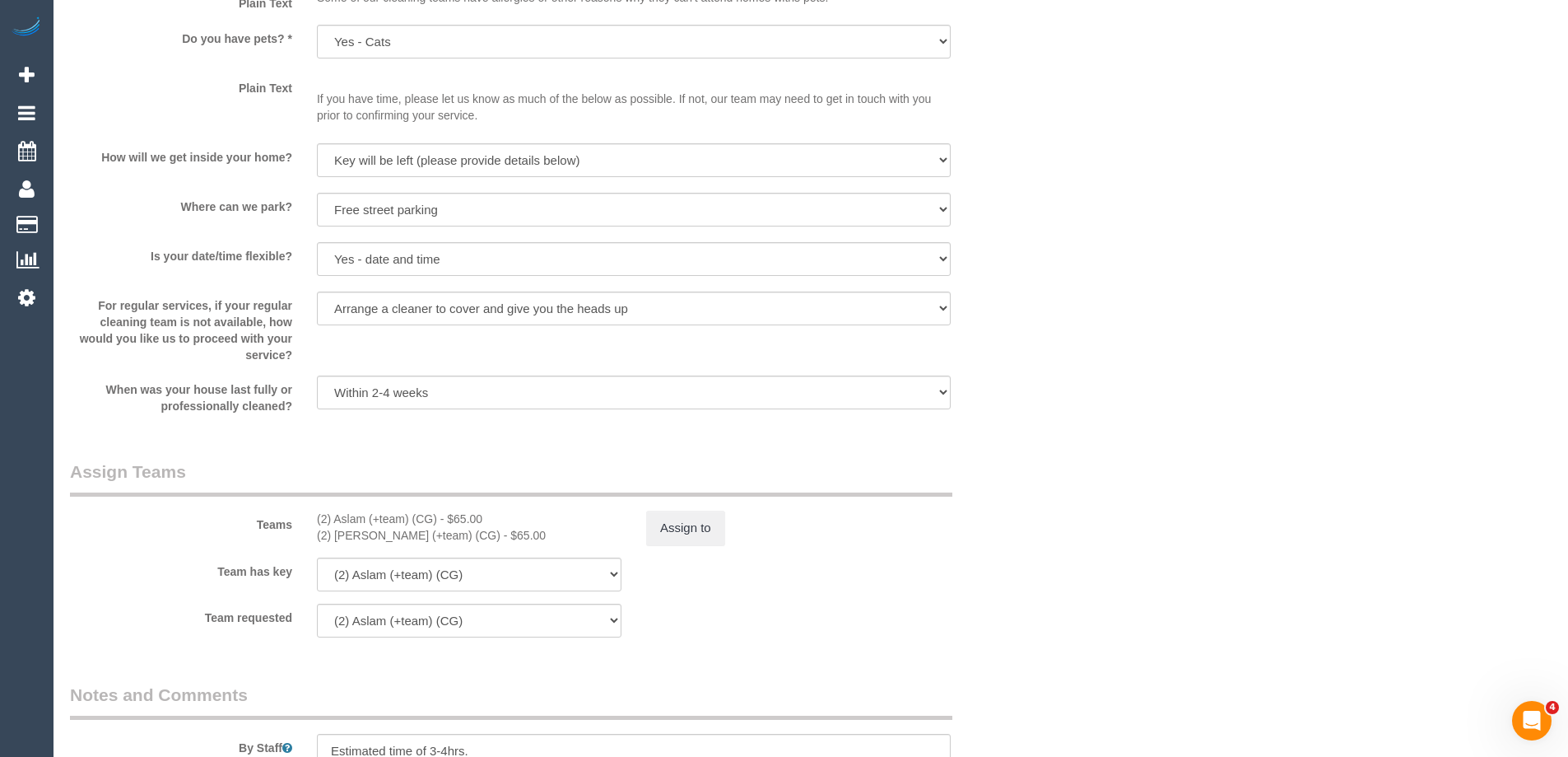
scroll to position [2388, 0]
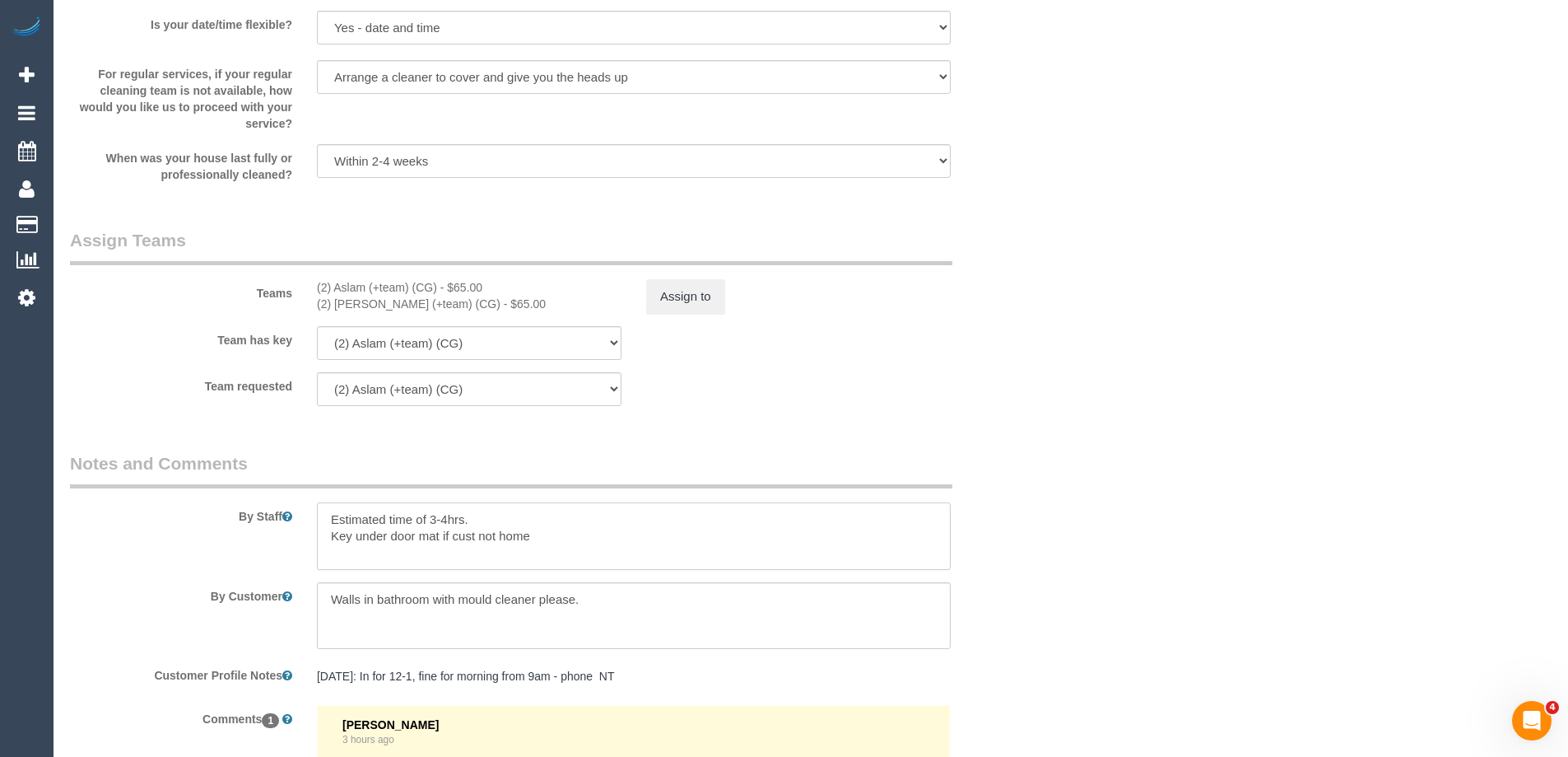
click at [447, 518] on textarea at bounding box center [634, 536] width 634 height 67
type textarea "Estimated time of 3-3.5hrs. Key under door mat if cust not home"
drag, startPoint x: 1116, startPoint y: 396, endPoint x: 791, endPoint y: 417, distance: 325.7
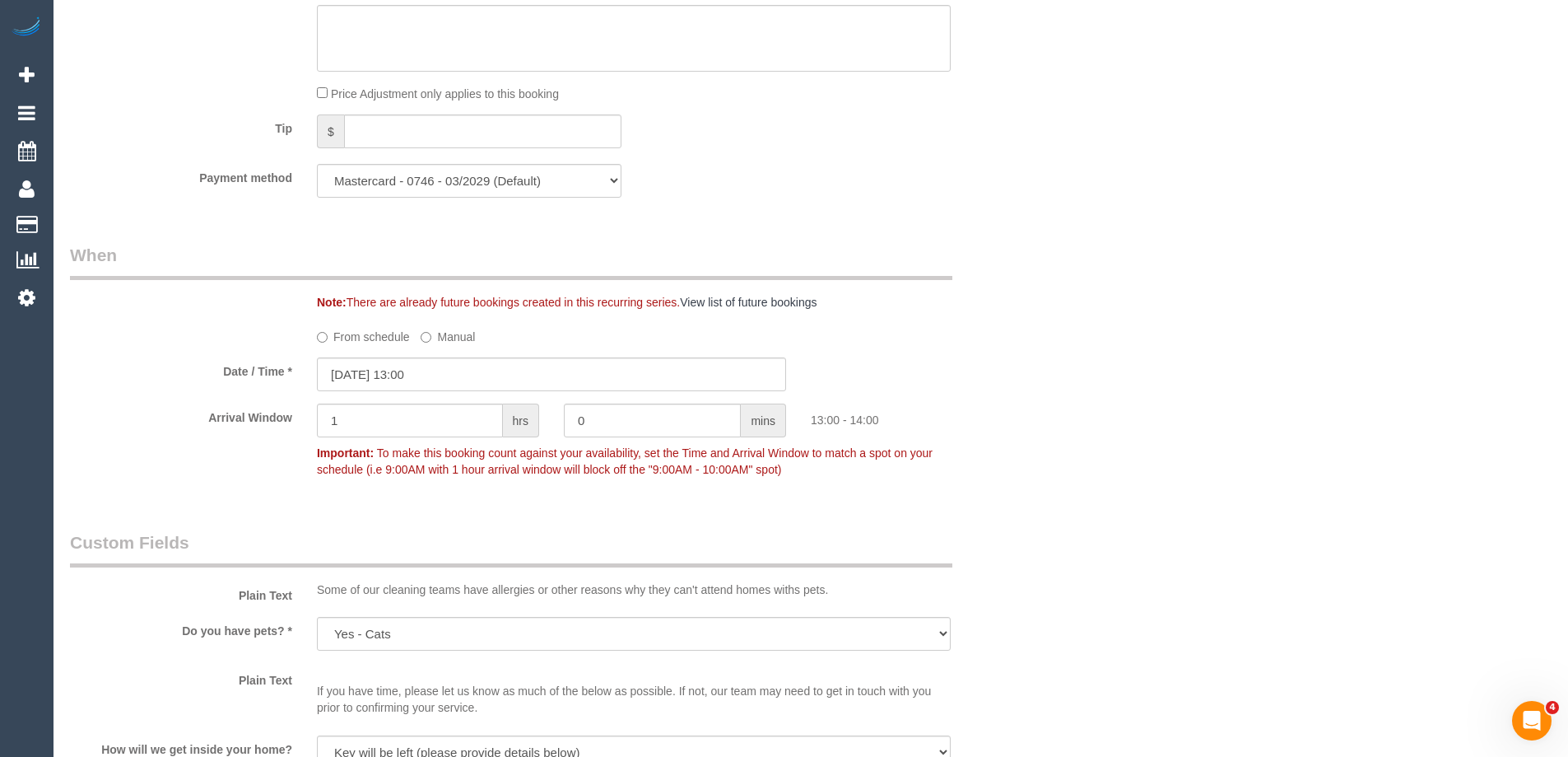
scroll to position [1318, 0]
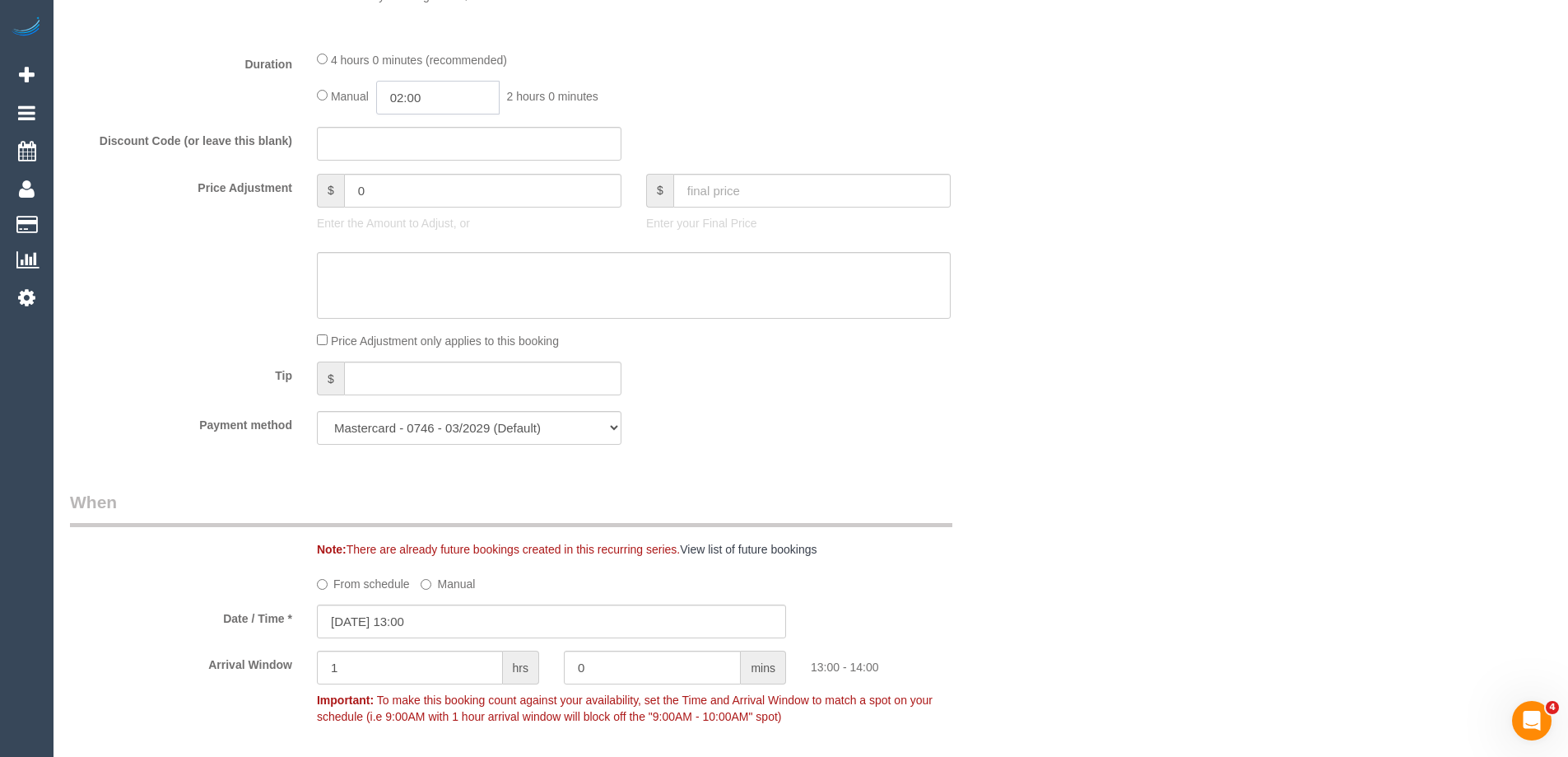
click at [435, 96] on input "02:00" at bounding box center [437, 97] width 123 height 34
type input "03:30"
click at [426, 208] on li "03:30" at bounding box center [420, 212] width 73 height 22
click at [1020, 113] on div "Duration 4 hours 0 minutes (recommended) Manual 03:30 3 hours 30 minutes" at bounding box center [551, 82] width 988 height 64
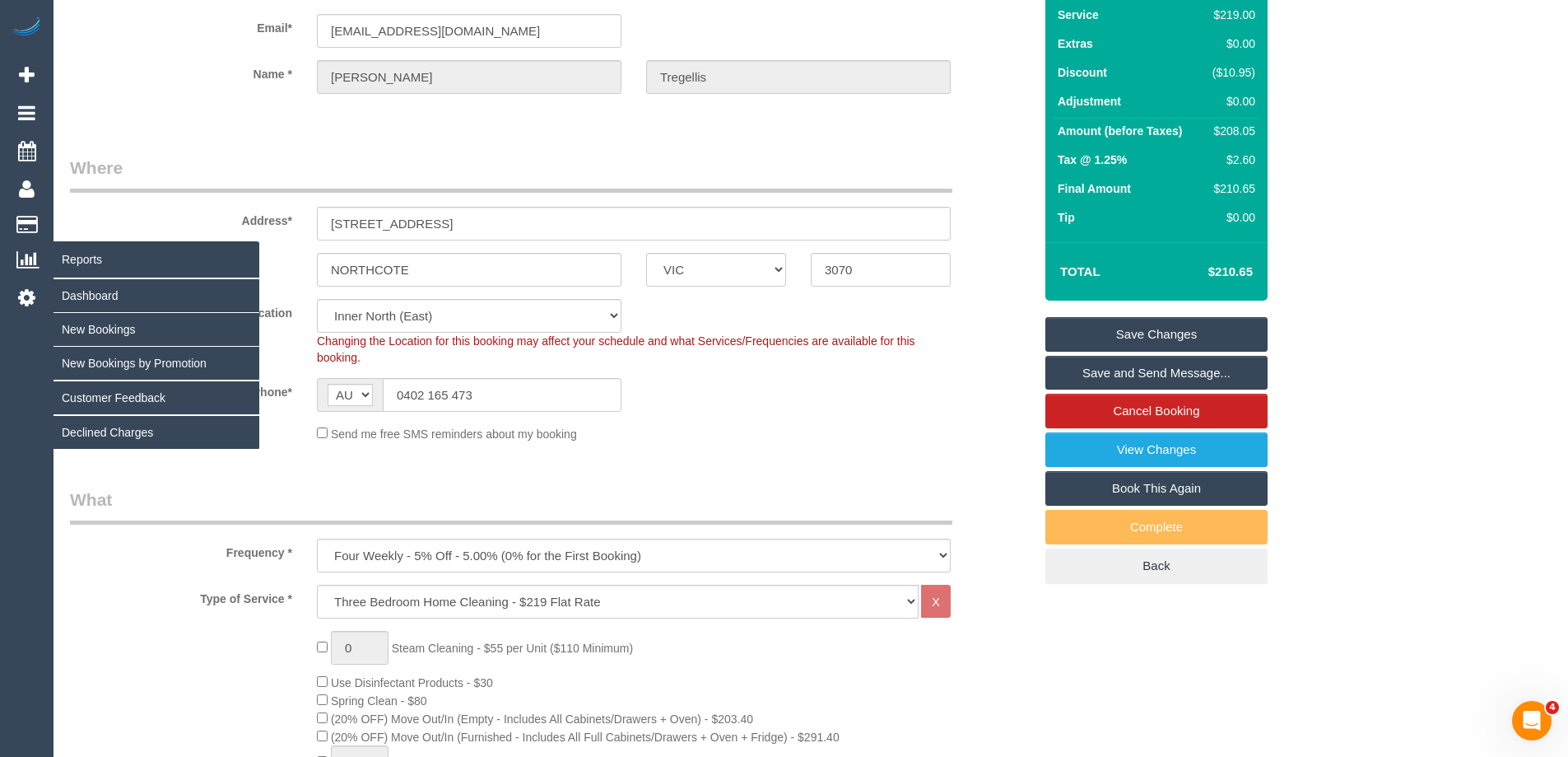
scroll to position [0, 0]
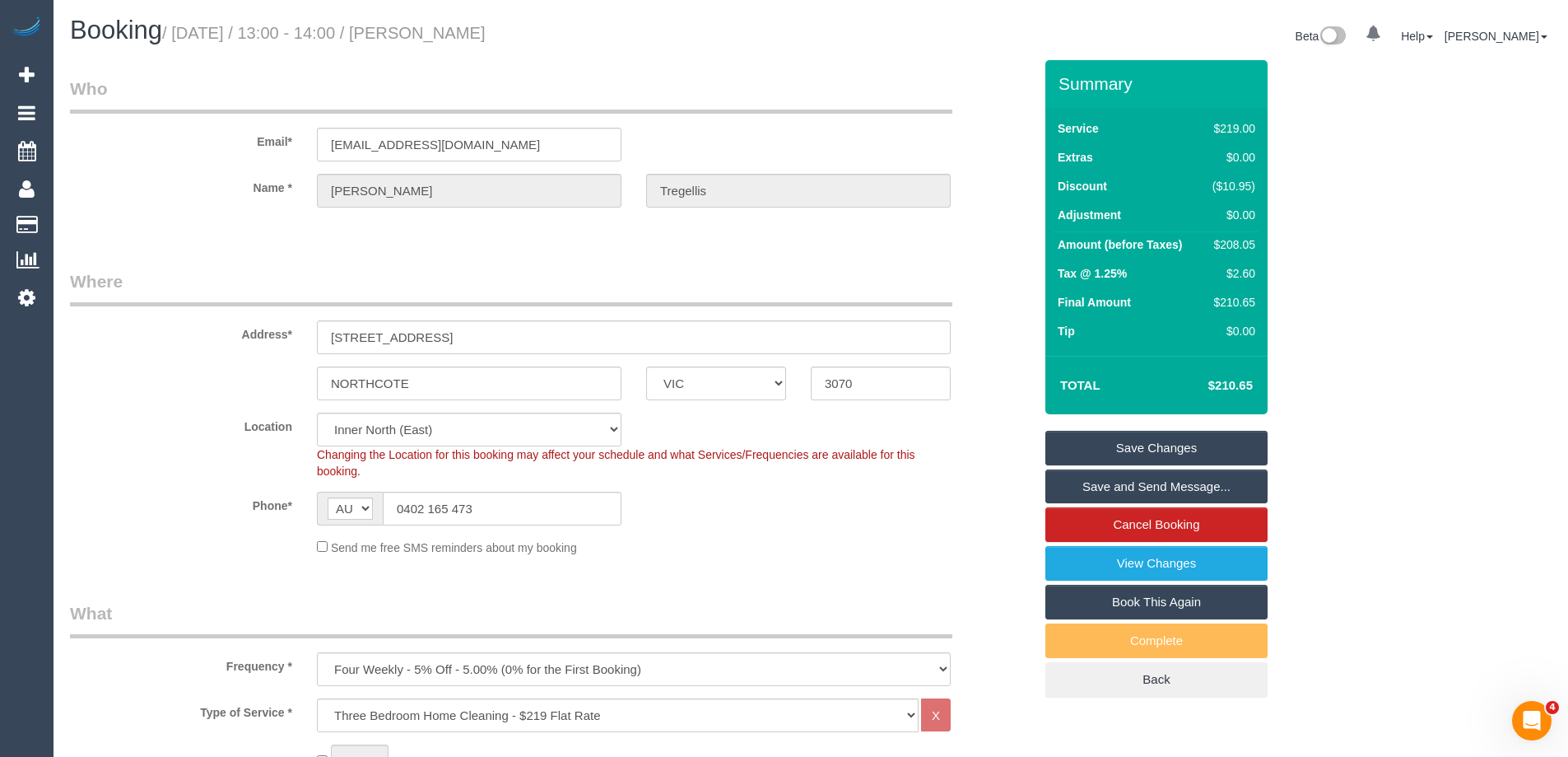
click at [801, 544] on div "Send me free SMS reminders about my booking" at bounding box center [634, 547] width 659 height 18
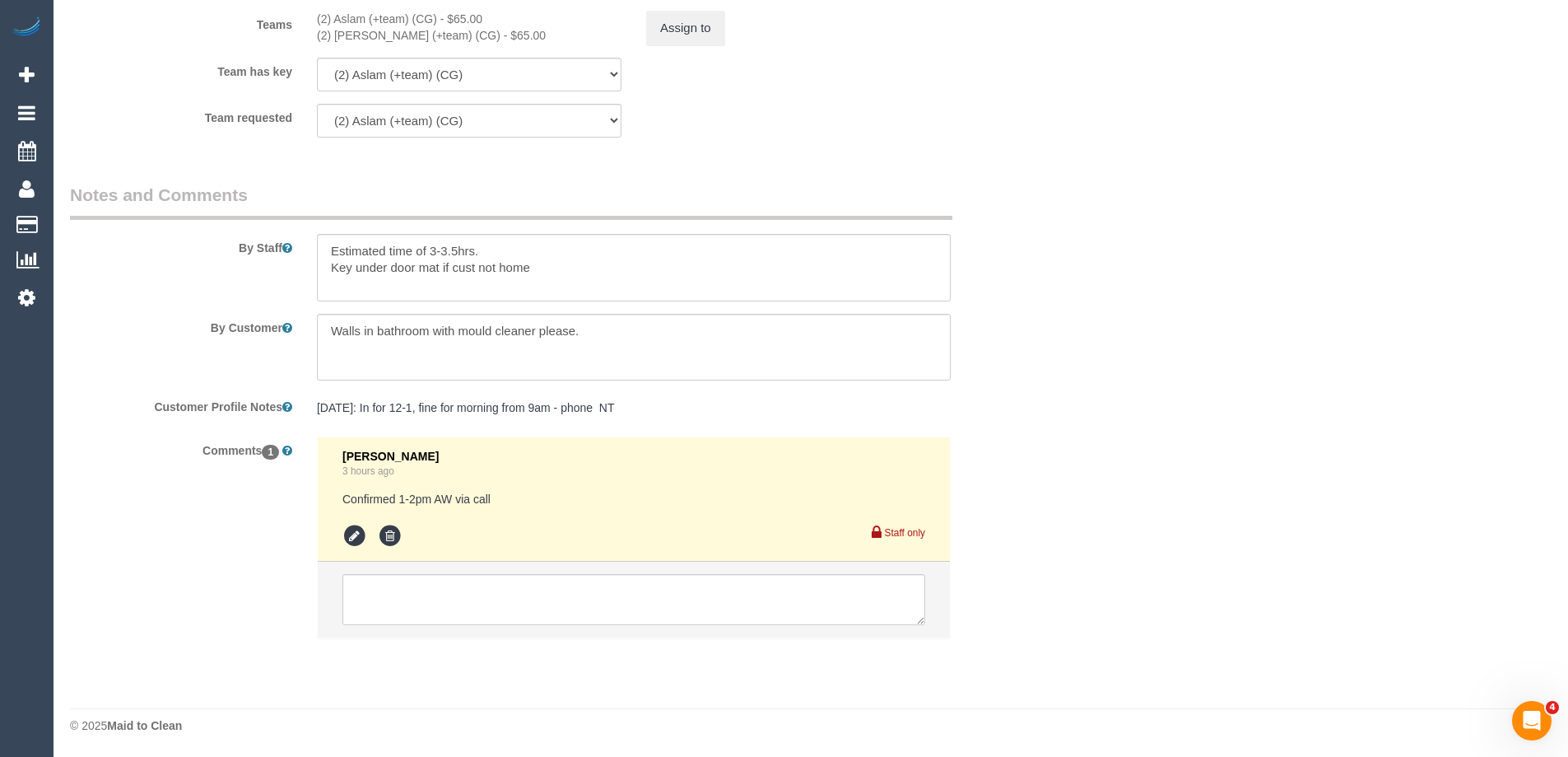
scroll to position [2657, 0]
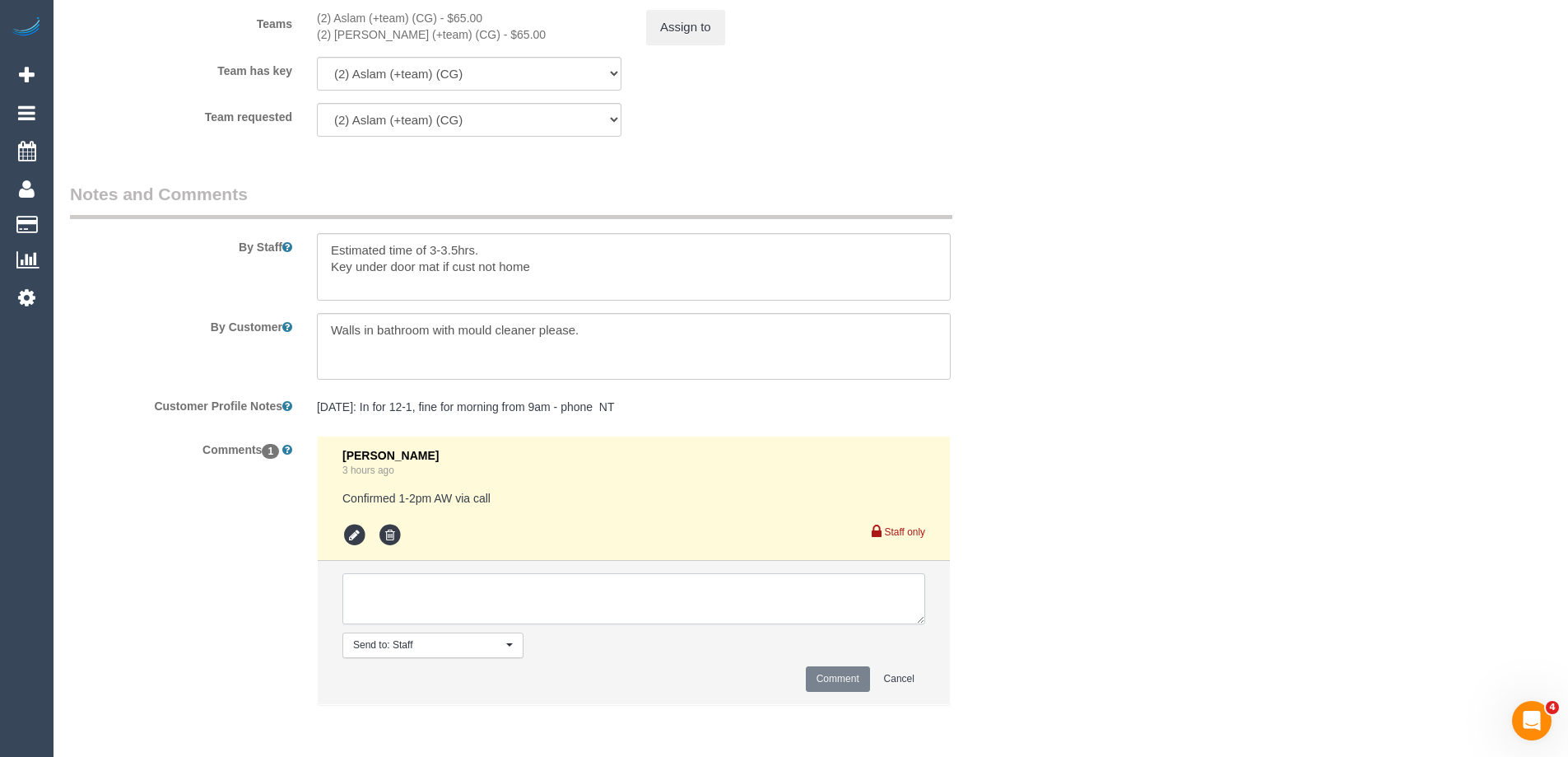
click at [460, 601] on textarea at bounding box center [634, 598] width 583 height 51
type textarea "Review - Maria + Aslam U/A"
click at [830, 676] on button "Comment" at bounding box center [837, 679] width 64 height 26
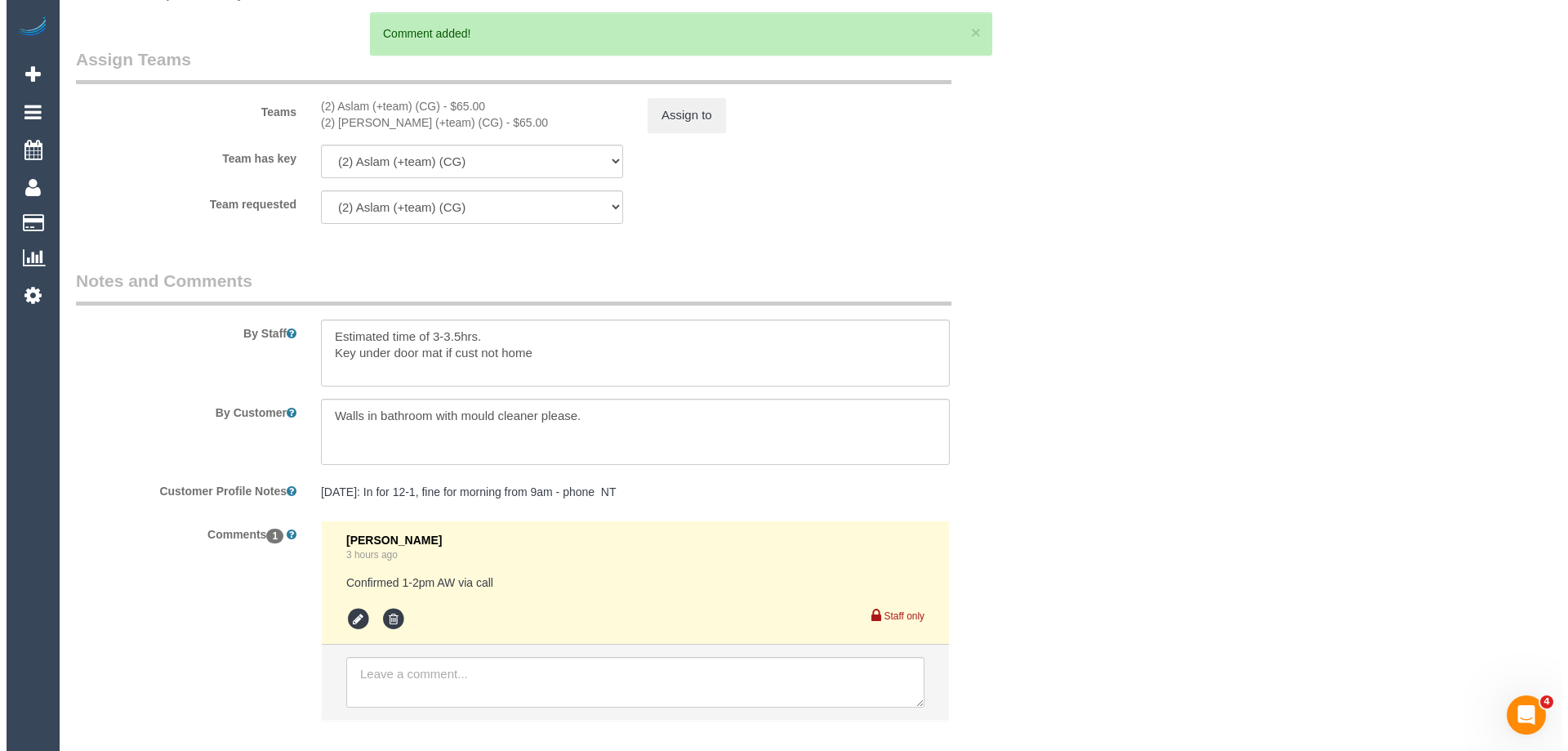
scroll to position [2472, 0]
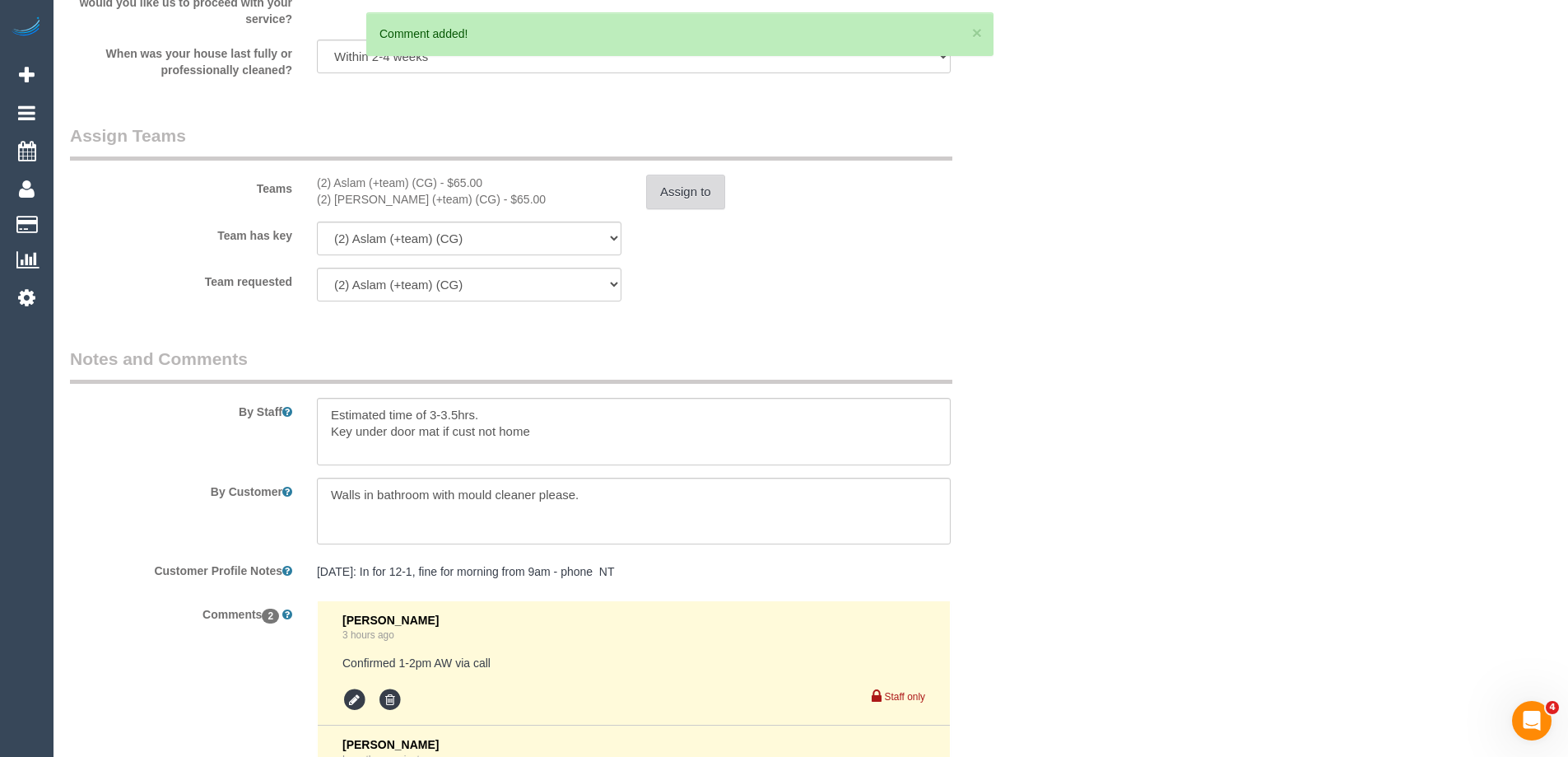
click at [693, 181] on button "Assign to" at bounding box center [685, 191] width 79 height 35
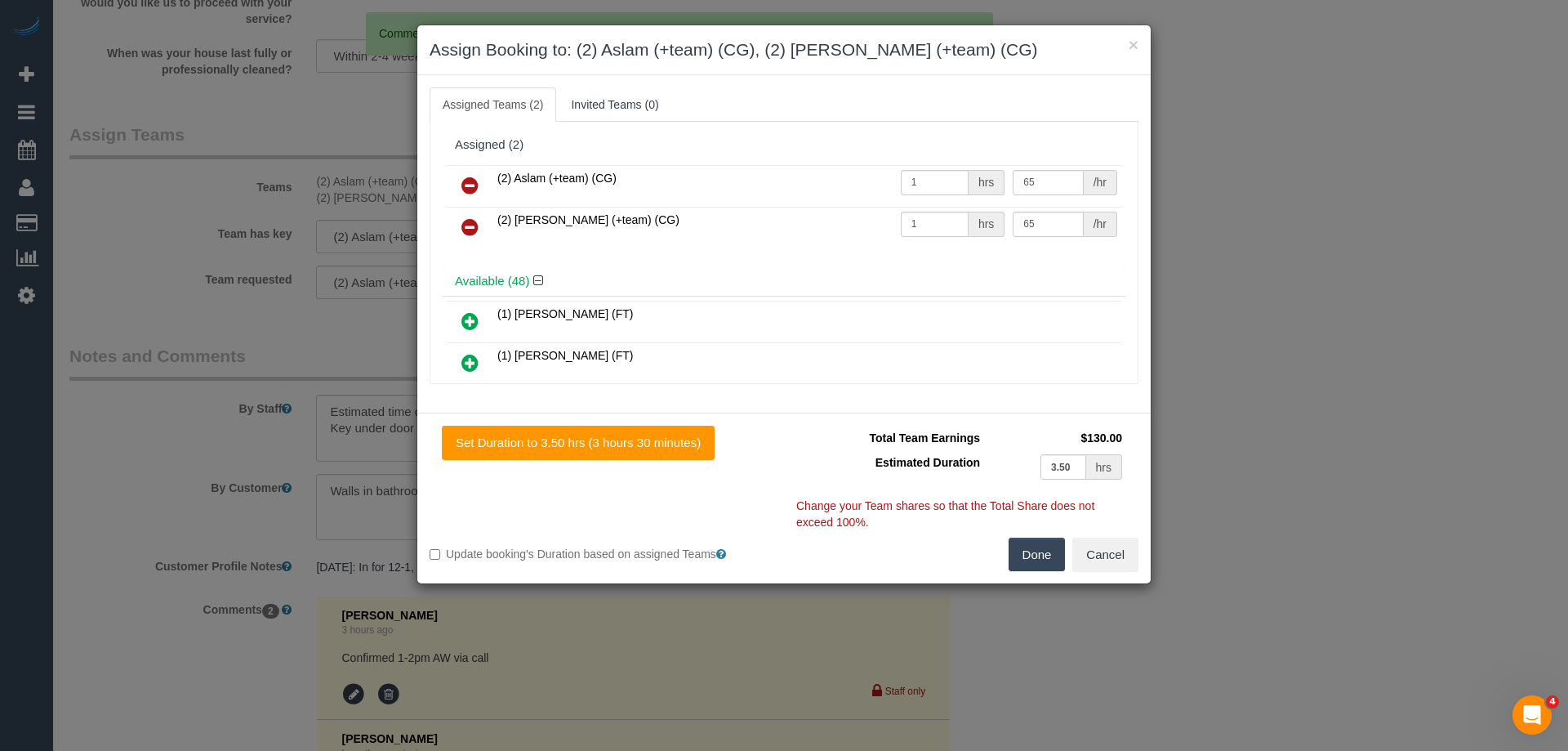
click at [466, 180] on icon at bounding box center [470, 185] width 17 height 20
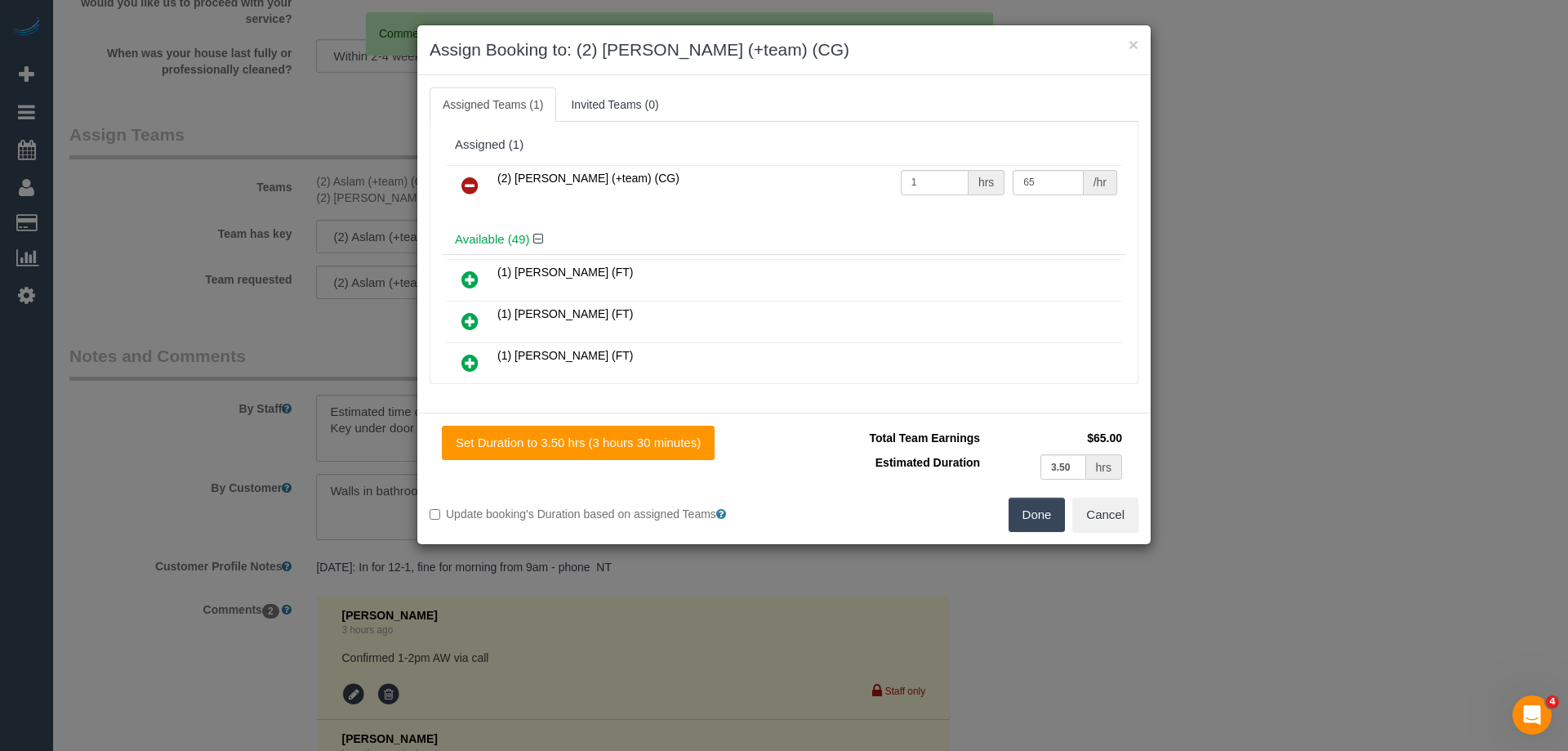
click at [469, 181] on icon at bounding box center [470, 185] width 17 height 20
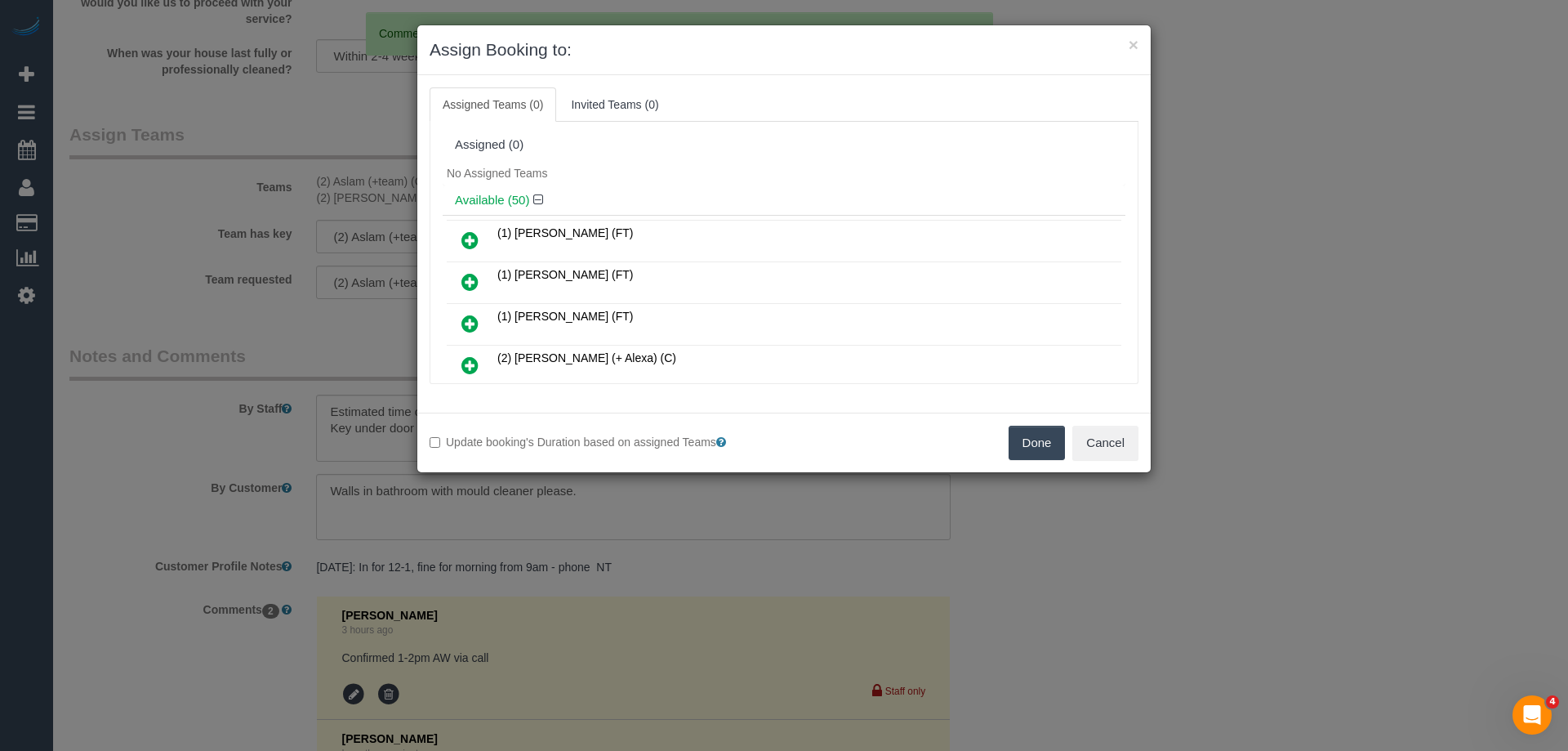
click at [637, 170] on div "No Assigned Teams" at bounding box center [784, 172] width 683 height 25
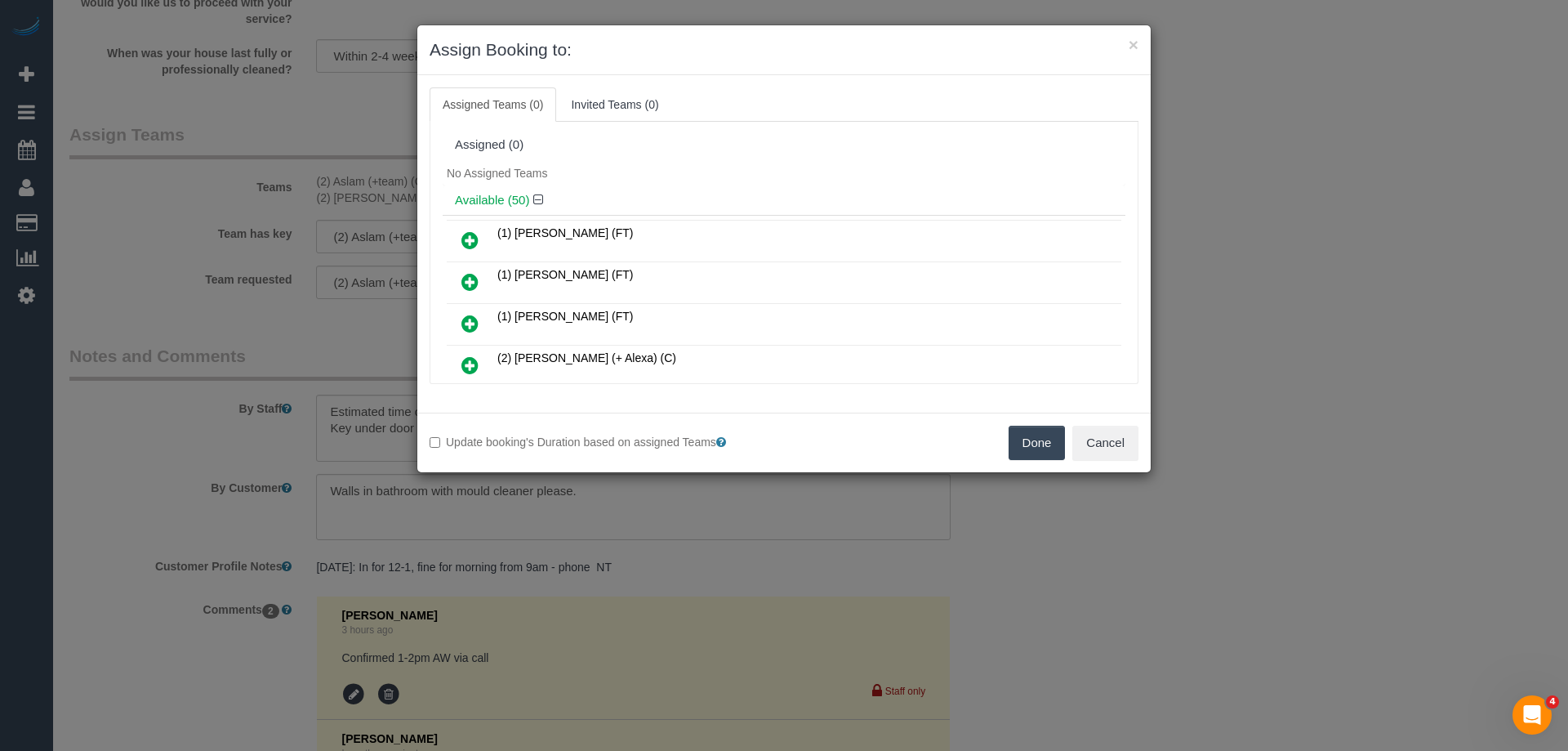
scroll to position [440, 0]
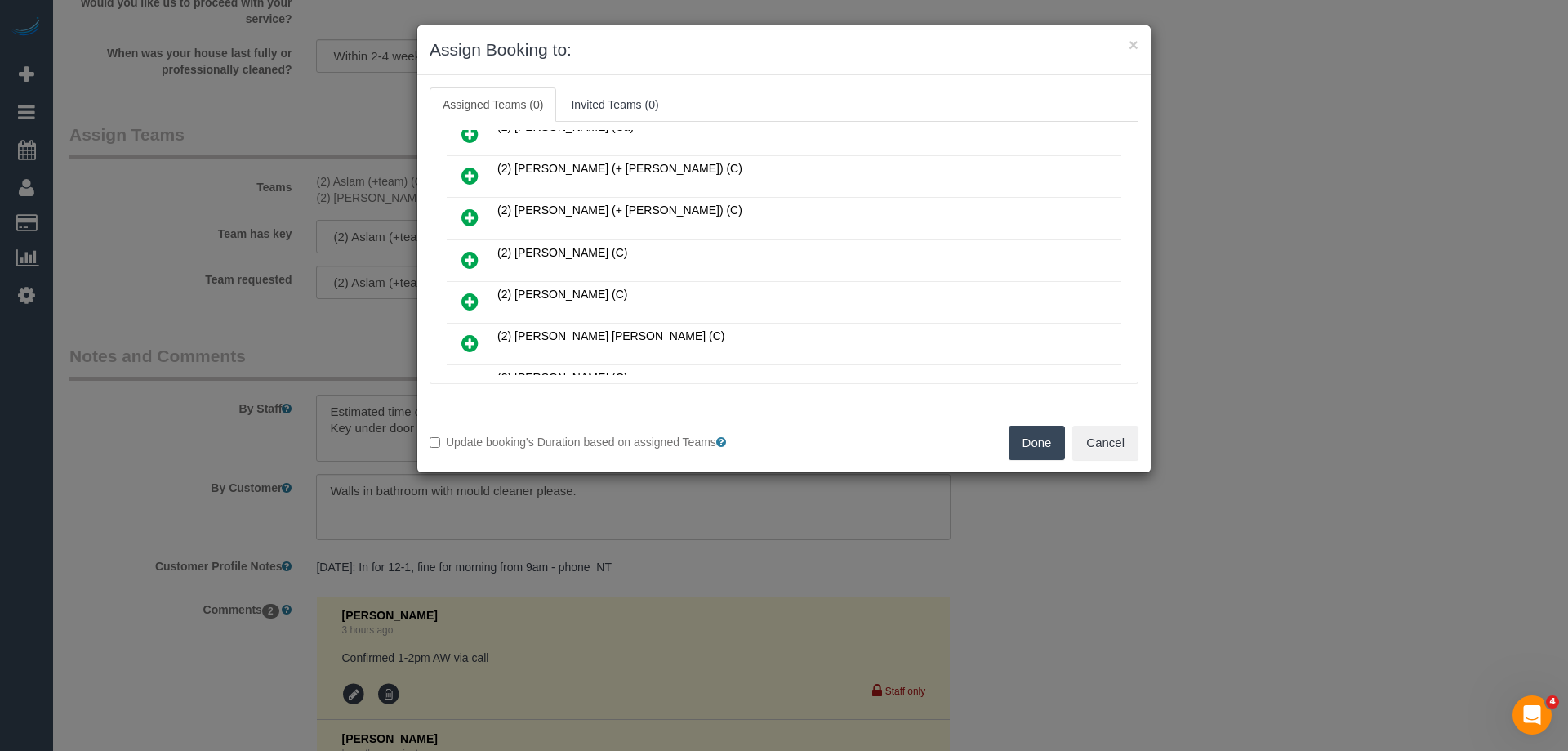
click at [472, 258] on icon at bounding box center [470, 260] width 17 height 20
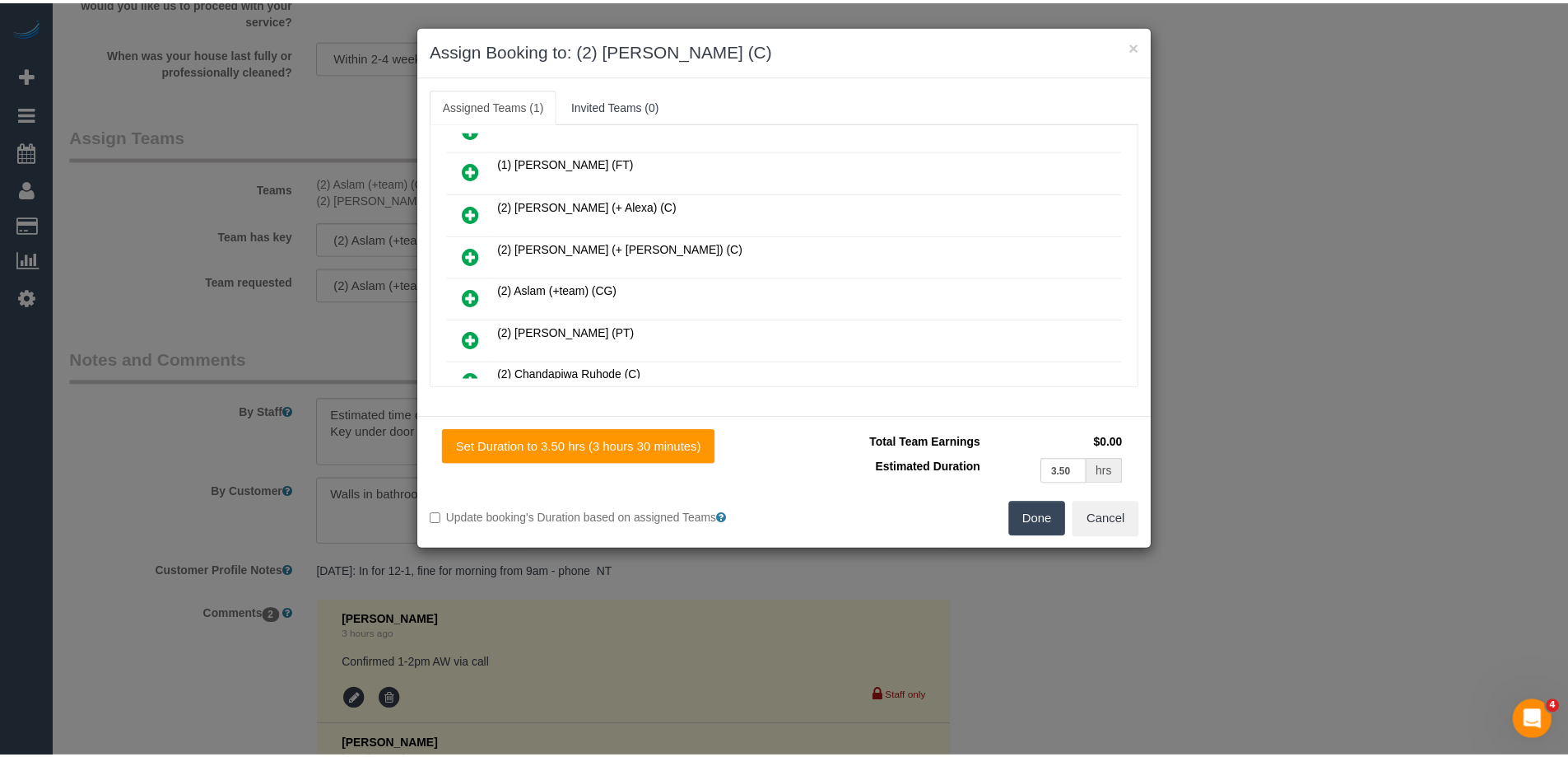
scroll to position [0, 0]
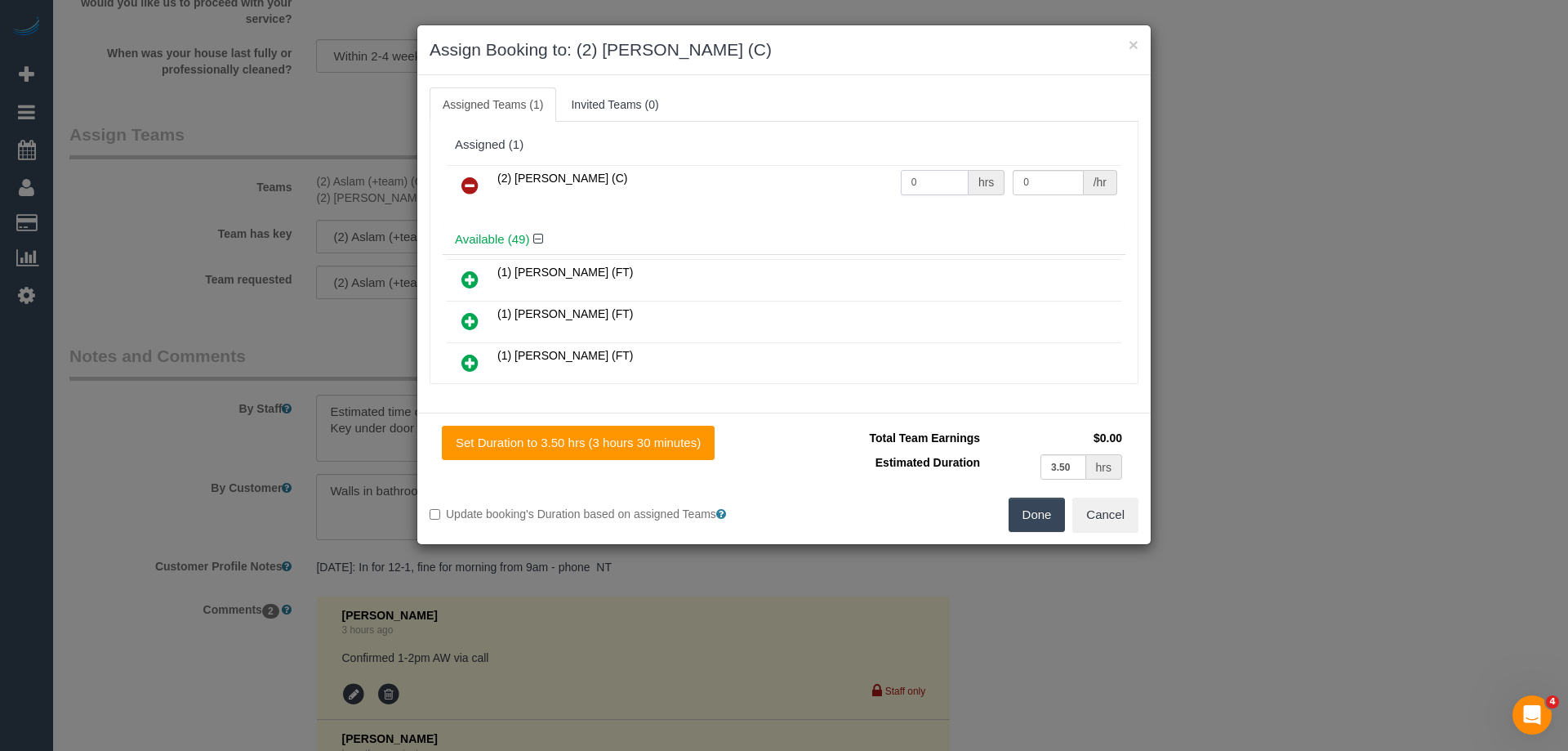
click at [932, 185] on input "0" at bounding box center [934, 183] width 68 height 26
type input "1"
click at [1037, 523] on button "Done" at bounding box center [1037, 514] width 57 height 34
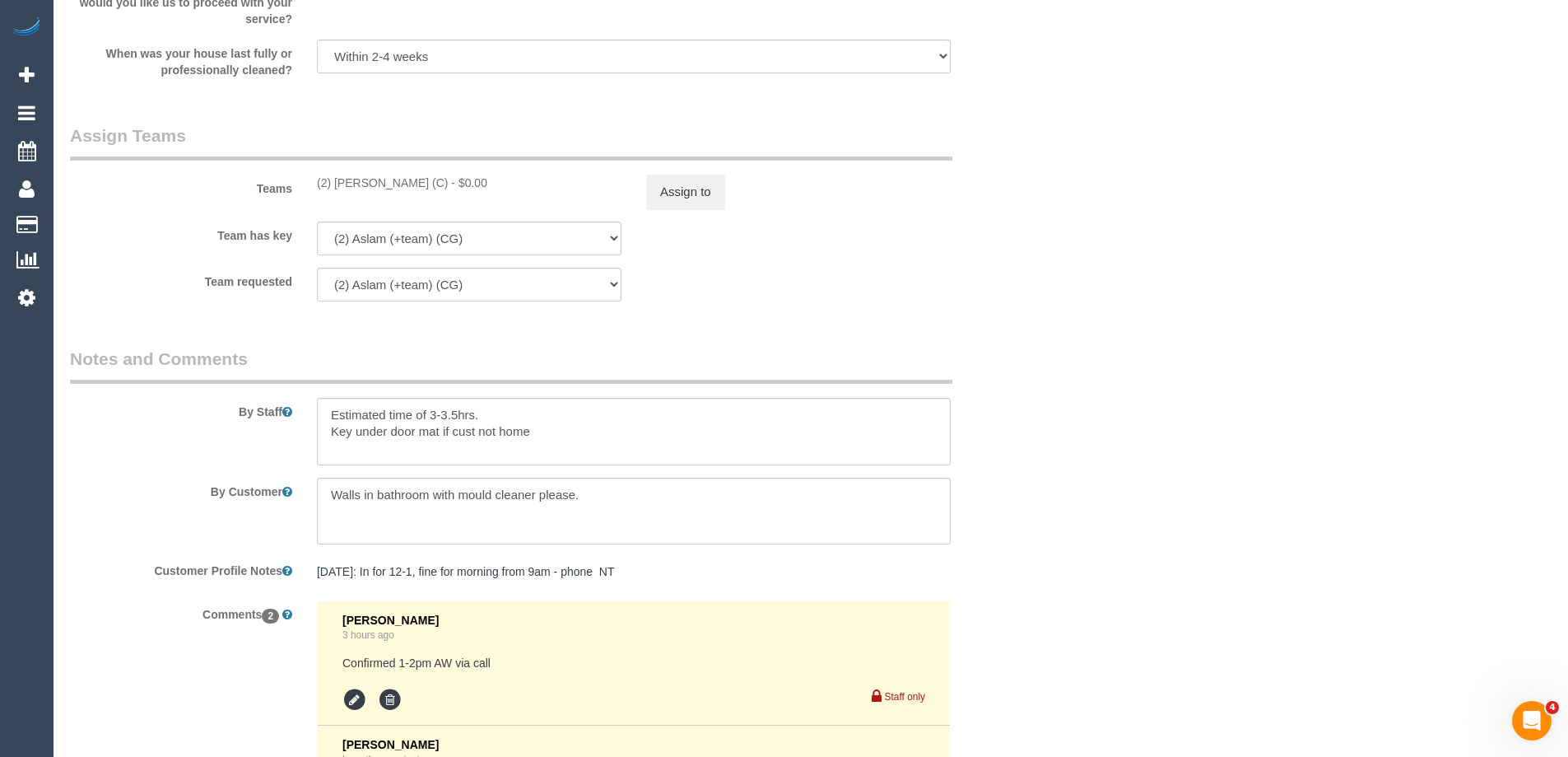
click at [1158, 381] on div "× Assign Booking to: (2) Eray Mertturk (C) Assigned Teams (1) Invited Teams (0)…" at bounding box center [784, 378] width 1568 height 757
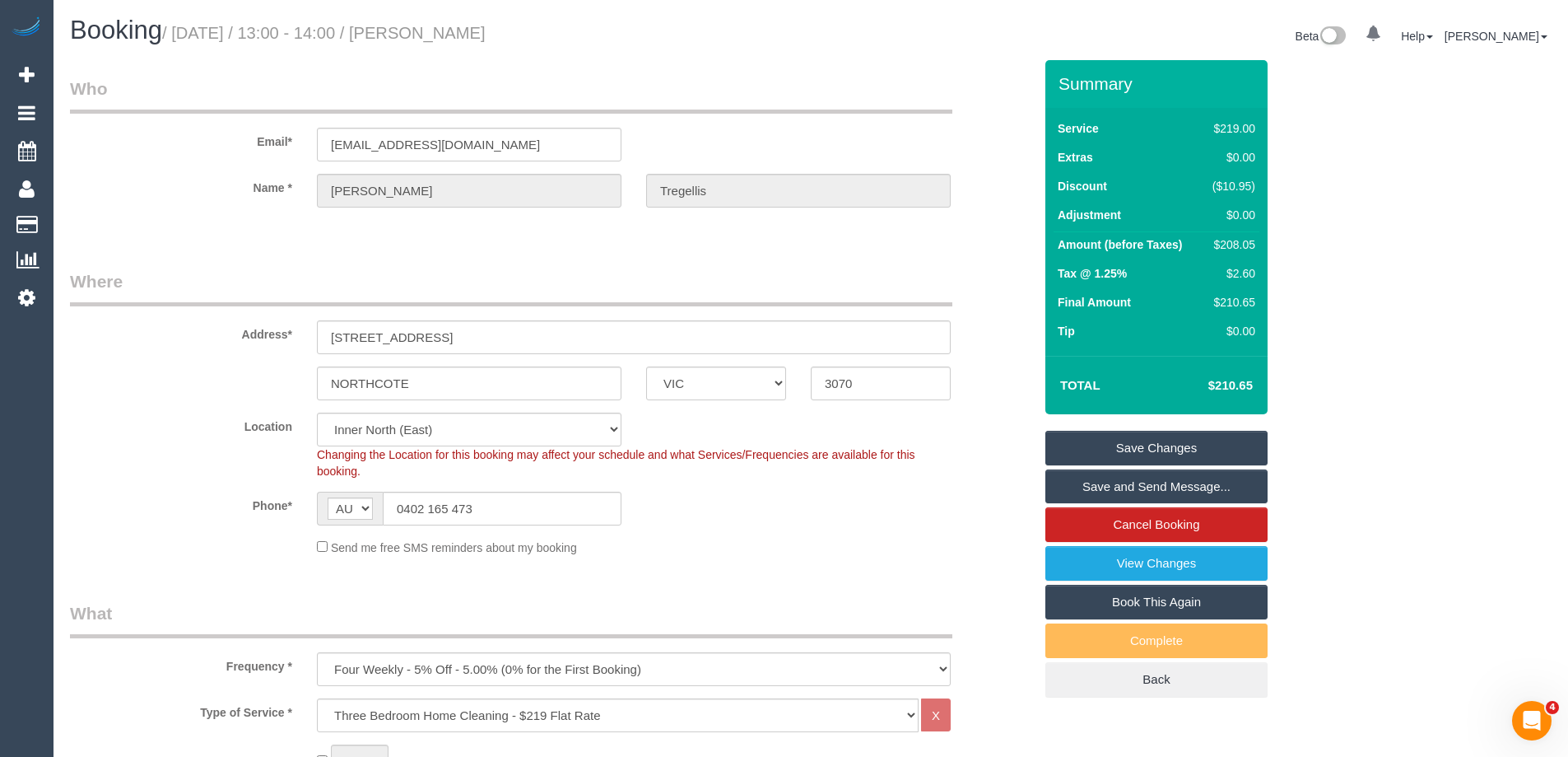
click at [1228, 240] on div "$208.05" at bounding box center [1231, 244] width 50 height 17
copy div "208.05"
click at [1320, 243] on div "Summary Service $219.00 Extras $0.00 Discount ($10.95) Adjustment $0.00 Amount …" at bounding box center [1218, 396] width 370 height 671
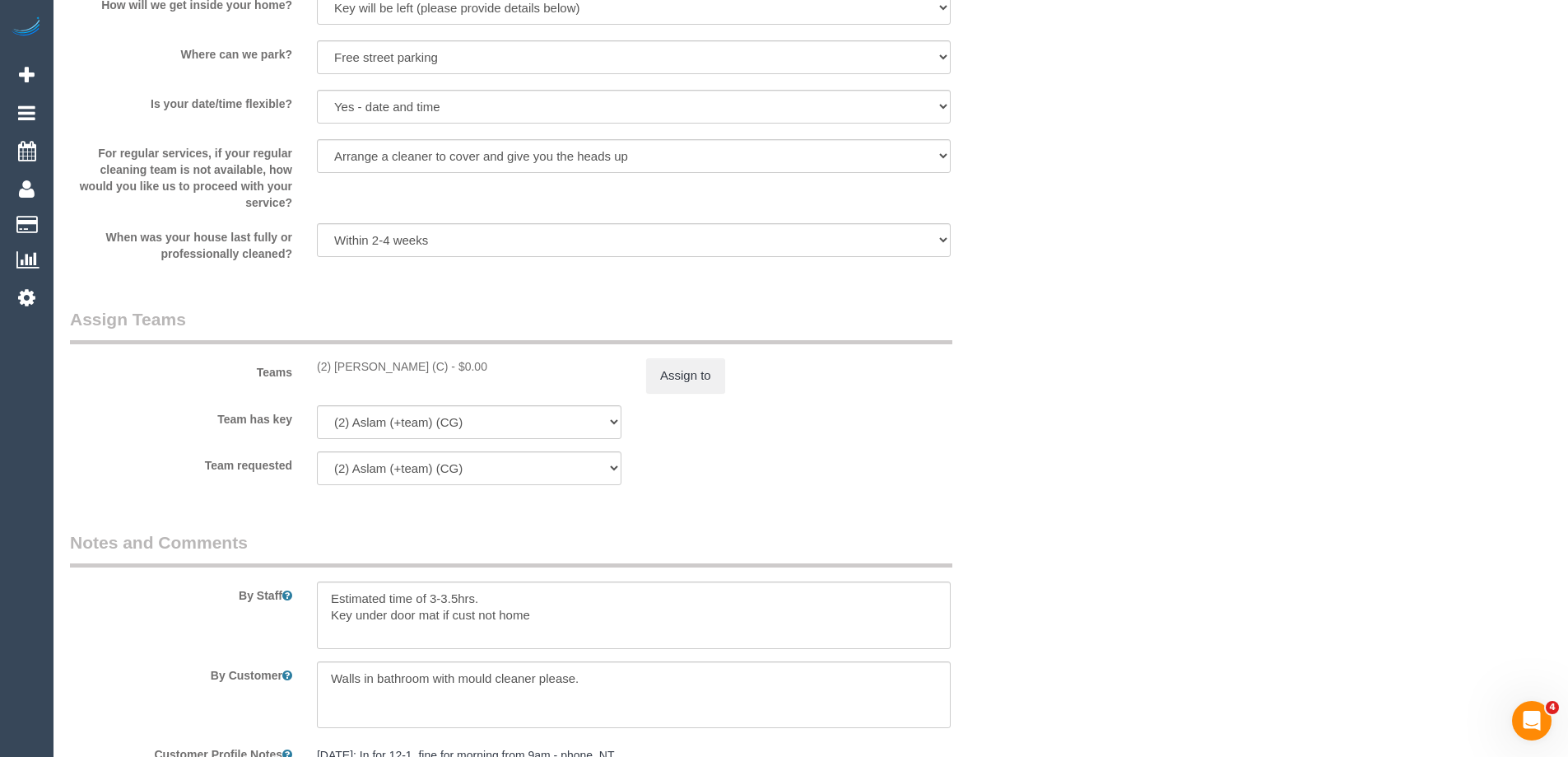
scroll to position [2470, 0]
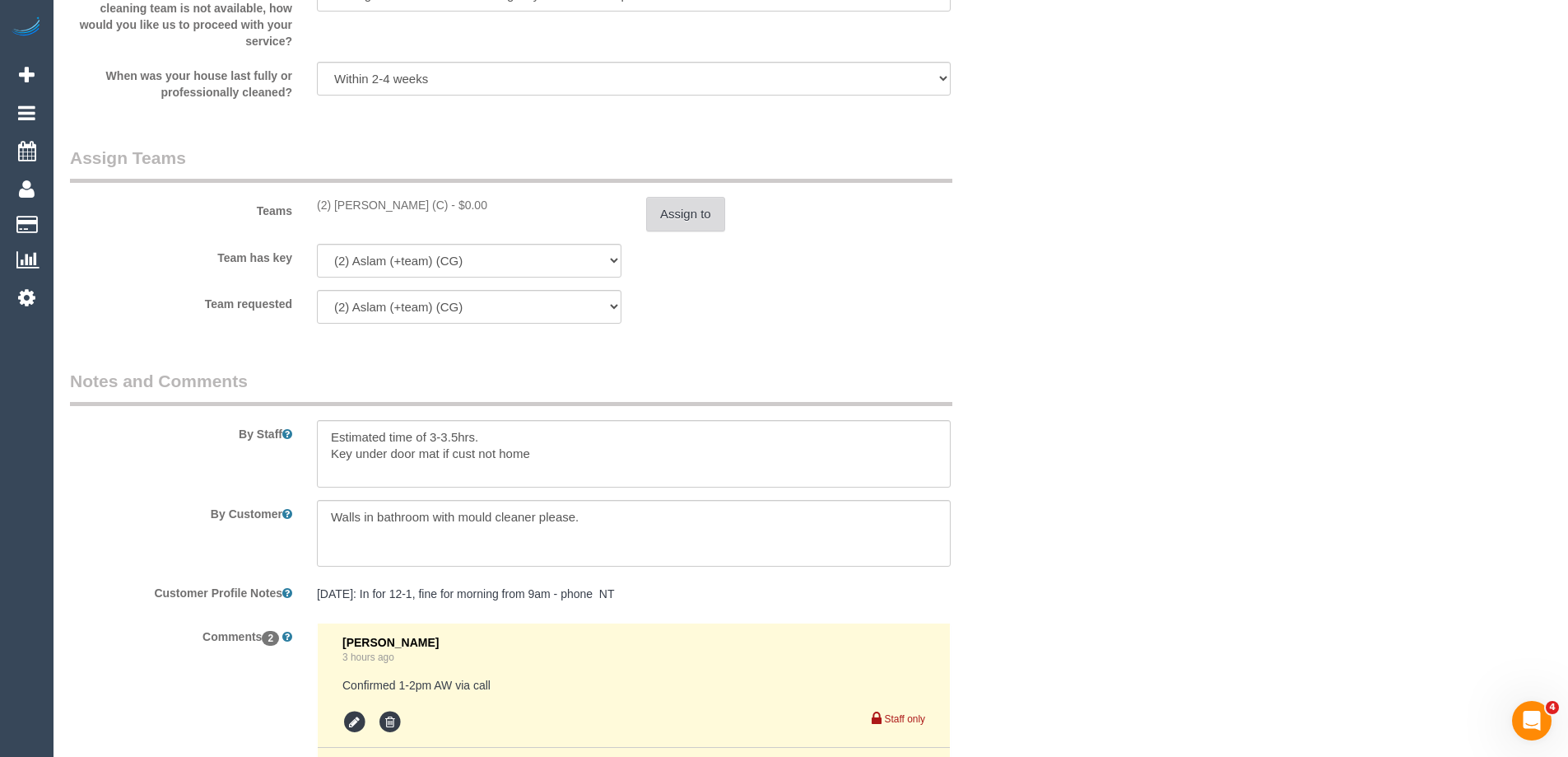
click at [691, 215] on button "Assign to" at bounding box center [685, 213] width 79 height 35
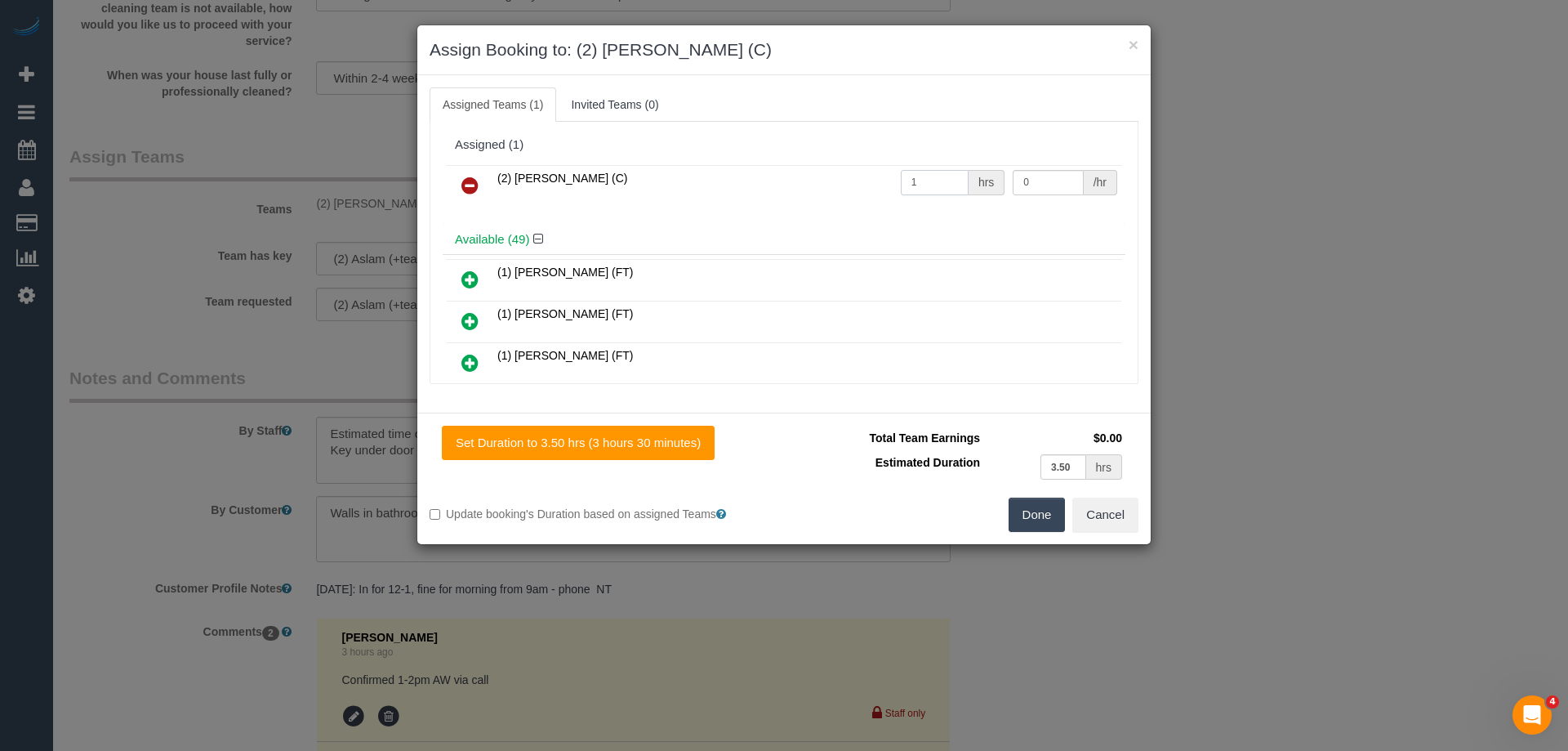
click at [906, 183] on input "1" at bounding box center [934, 183] width 68 height 26
click at [1014, 186] on input "0" at bounding box center [1047, 183] width 70 height 26
click at [1049, 189] on input "0" at bounding box center [1047, 183] width 70 height 26
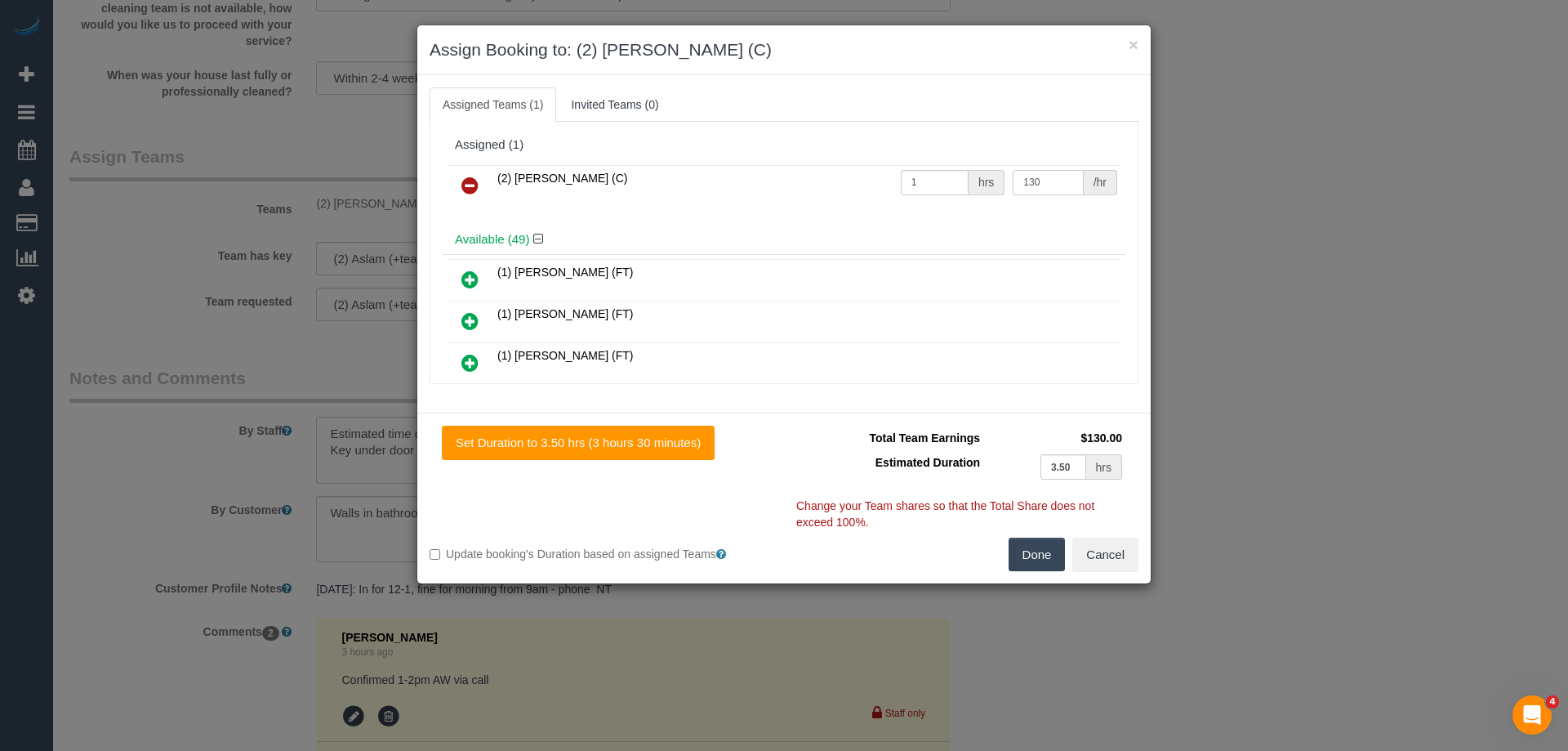
type input "130"
click at [1023, 564] on button "Done" at bounding box center [1037, 554] width 57 height 34
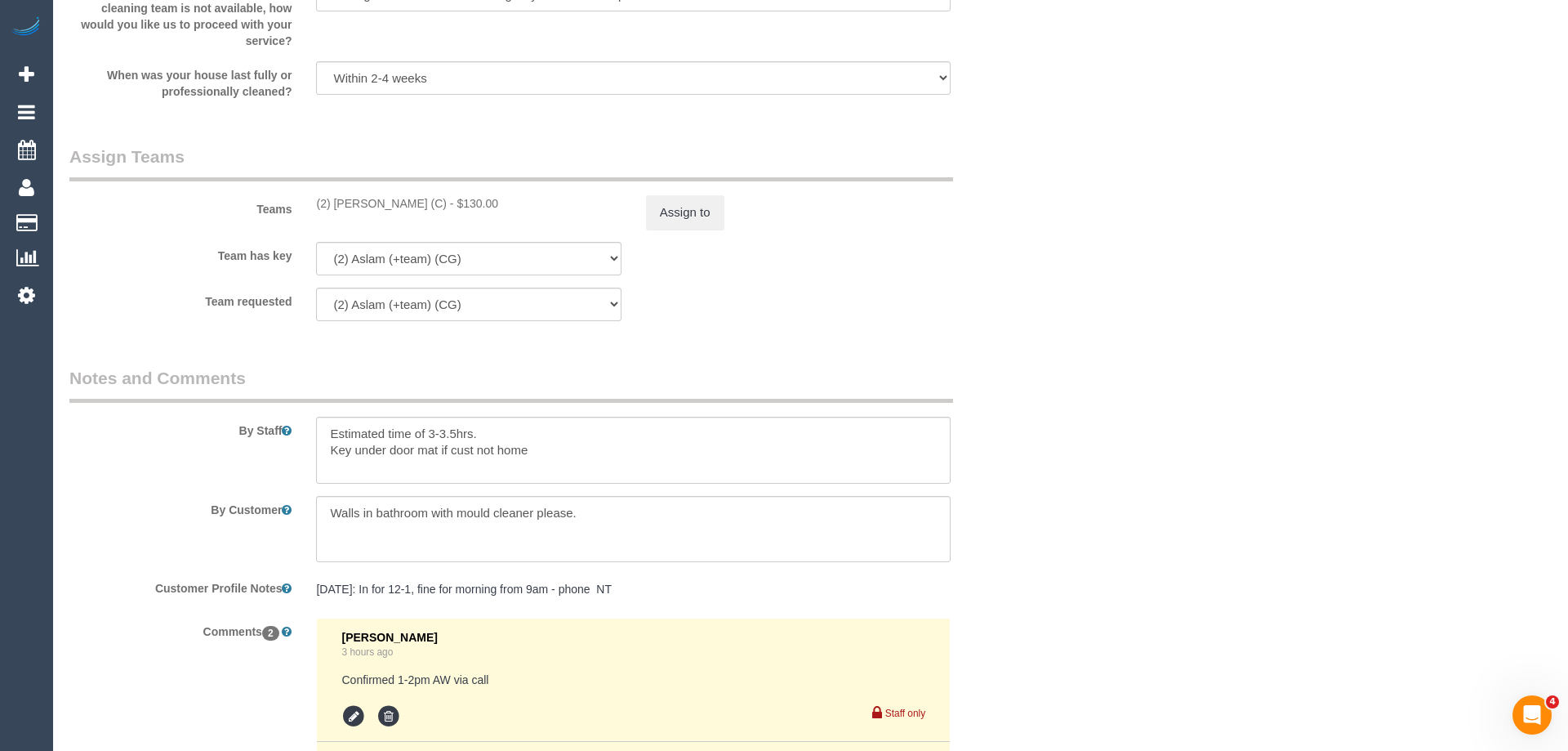
drag, startPoint x: 1186, startPoint y: 398, endPoint x: 1179, endPoint y: 392, distance: 9.2
click at [1179, 392] on div "× Assign Booking to: (2) Eray Mertturk (C) Assigned Teams (1) Invited Teams (0)…" at bounding box center [784, 375] width 1568 height 751
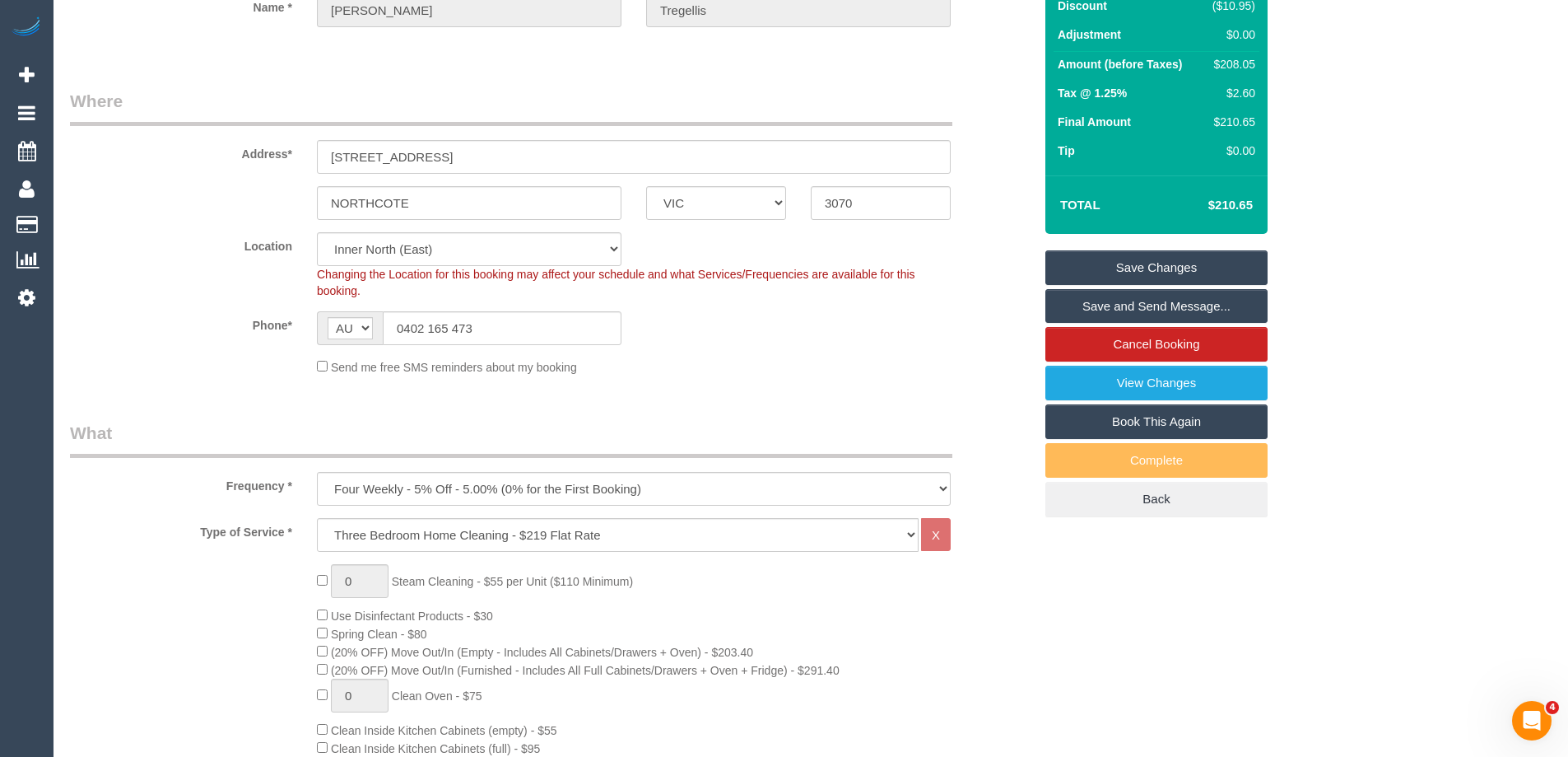
scroll to position [82, 0]
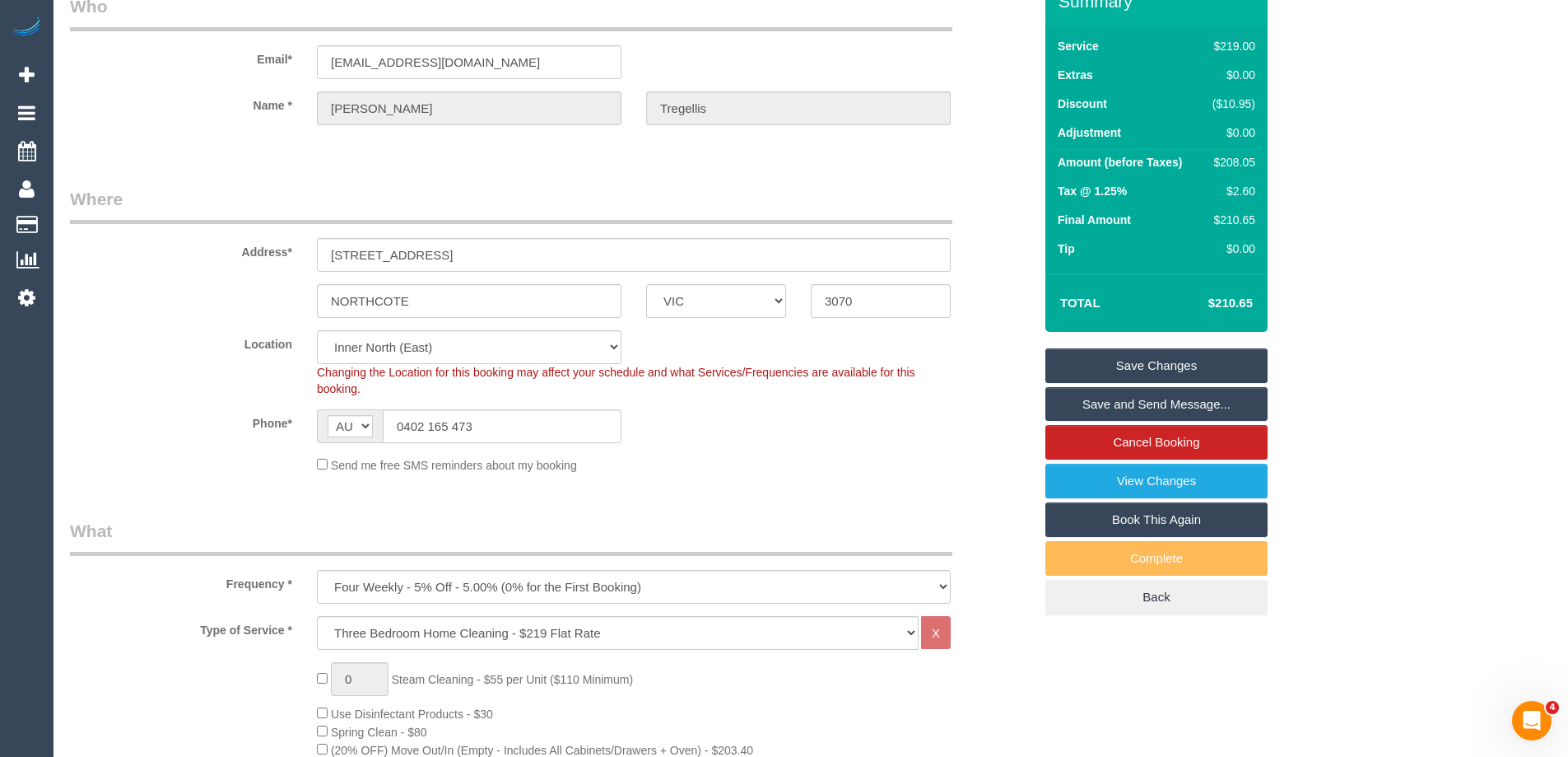
click at [1123, 356] on link "Save Changes" at bounding box center [1156, 365] width 222 height 35
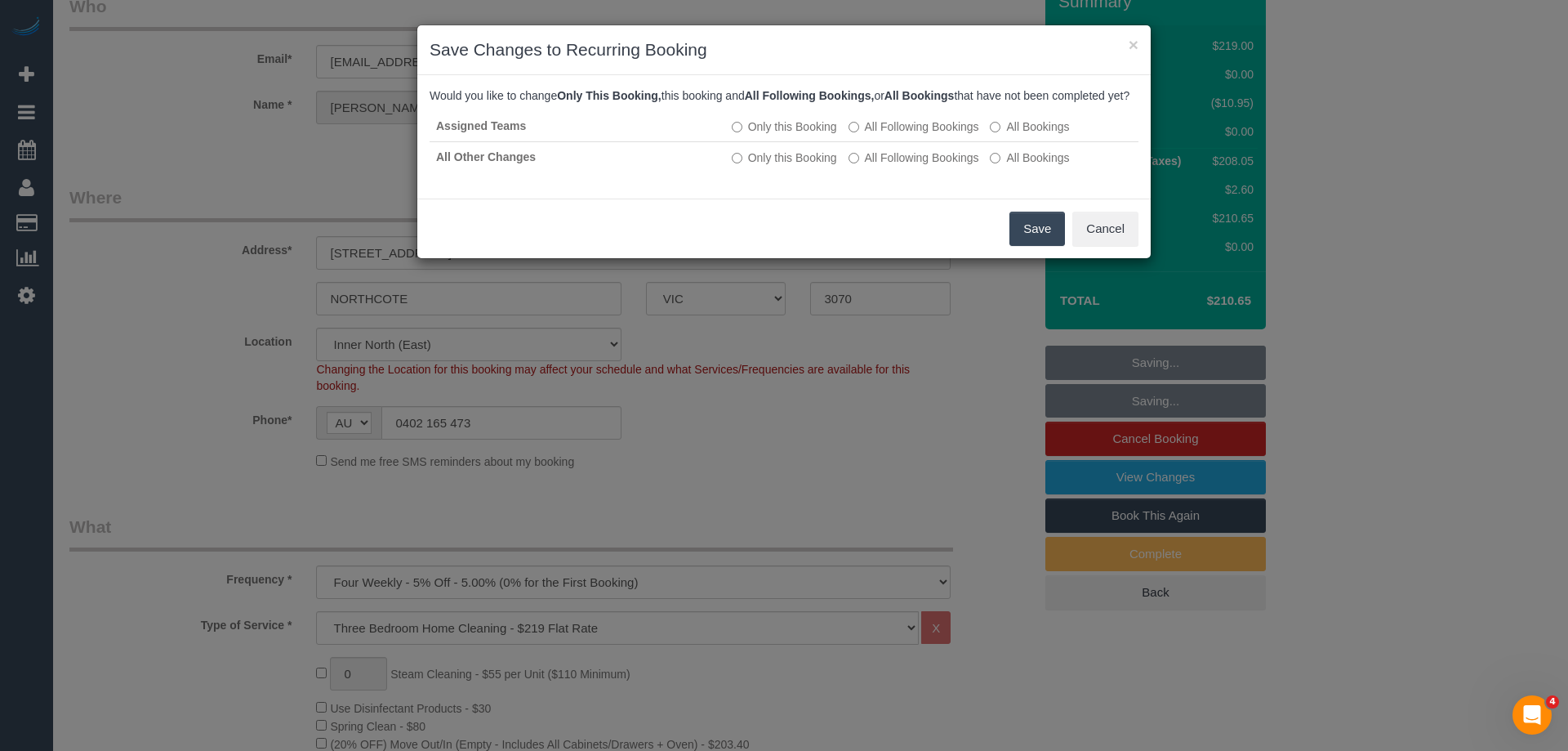
click at [1022, 246] on button "Save" at bounding box center [1037, 228] width 55 height 34
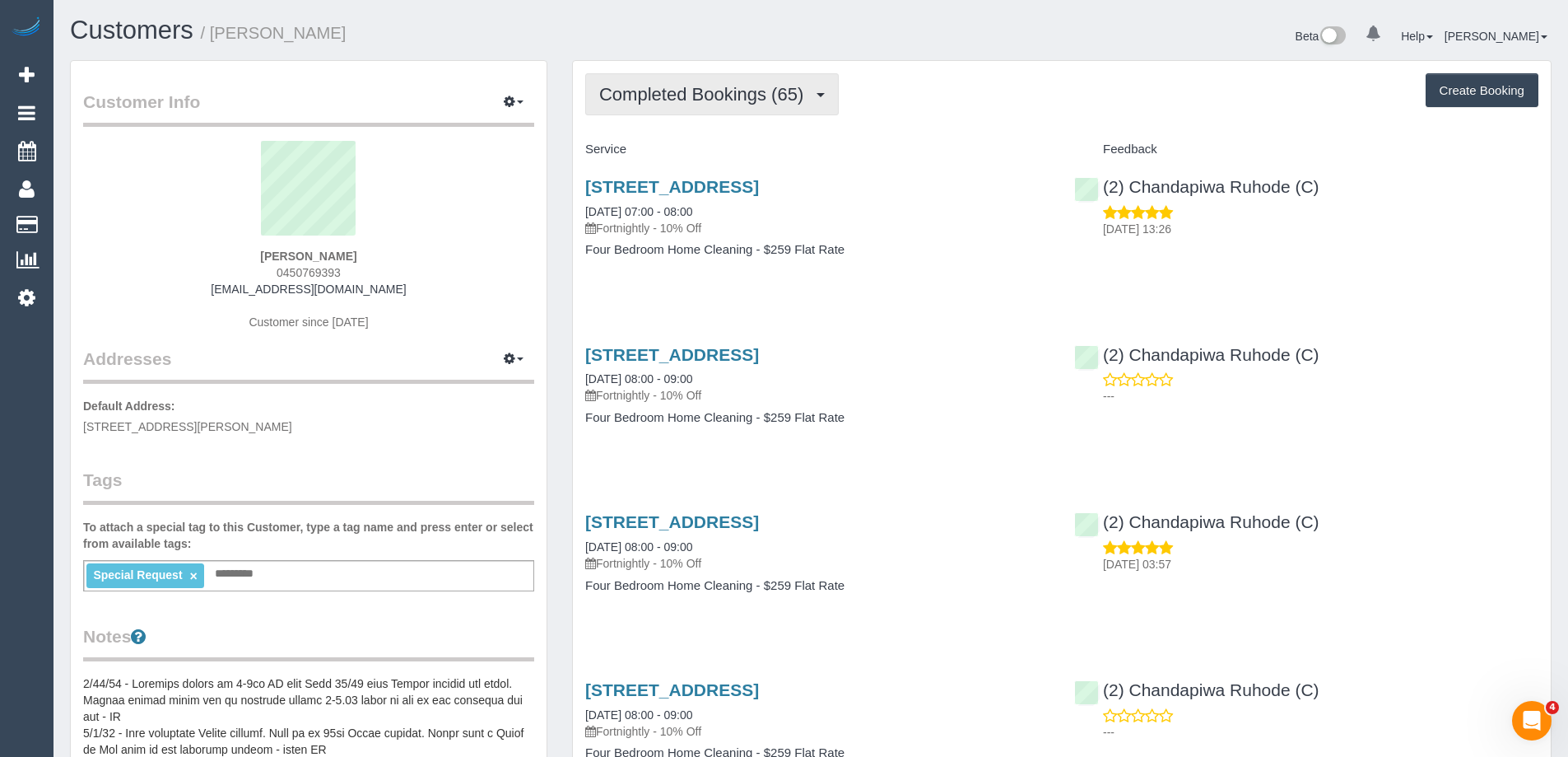
click at [785, 99] on span "Completed Bookings (65)" at bounding box center [705, 94] width 212 height 21
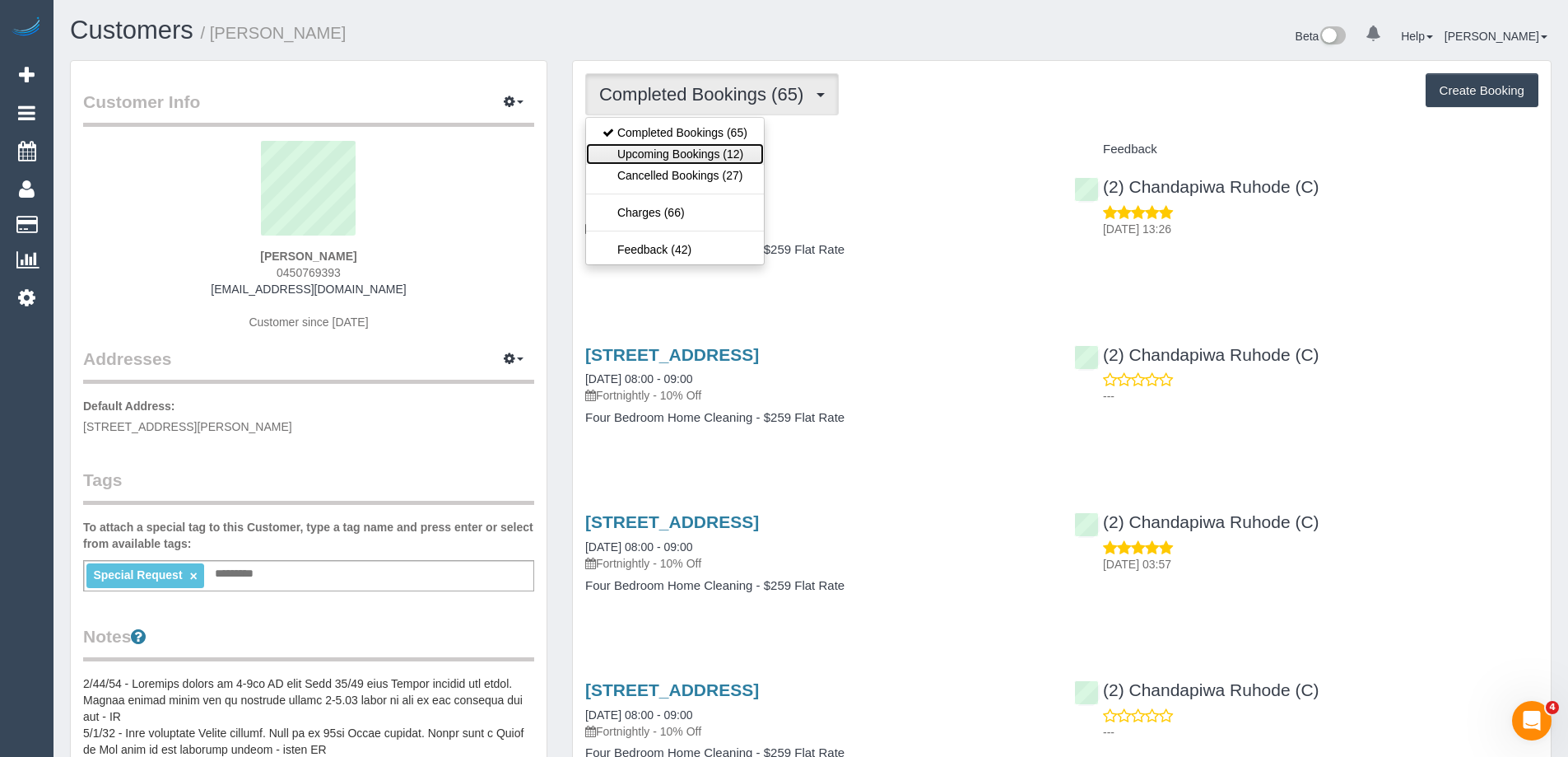
click at [704, 151] on link "Upcoming Bookings (12)" at bounding box center [674, 154] width 178 height 22
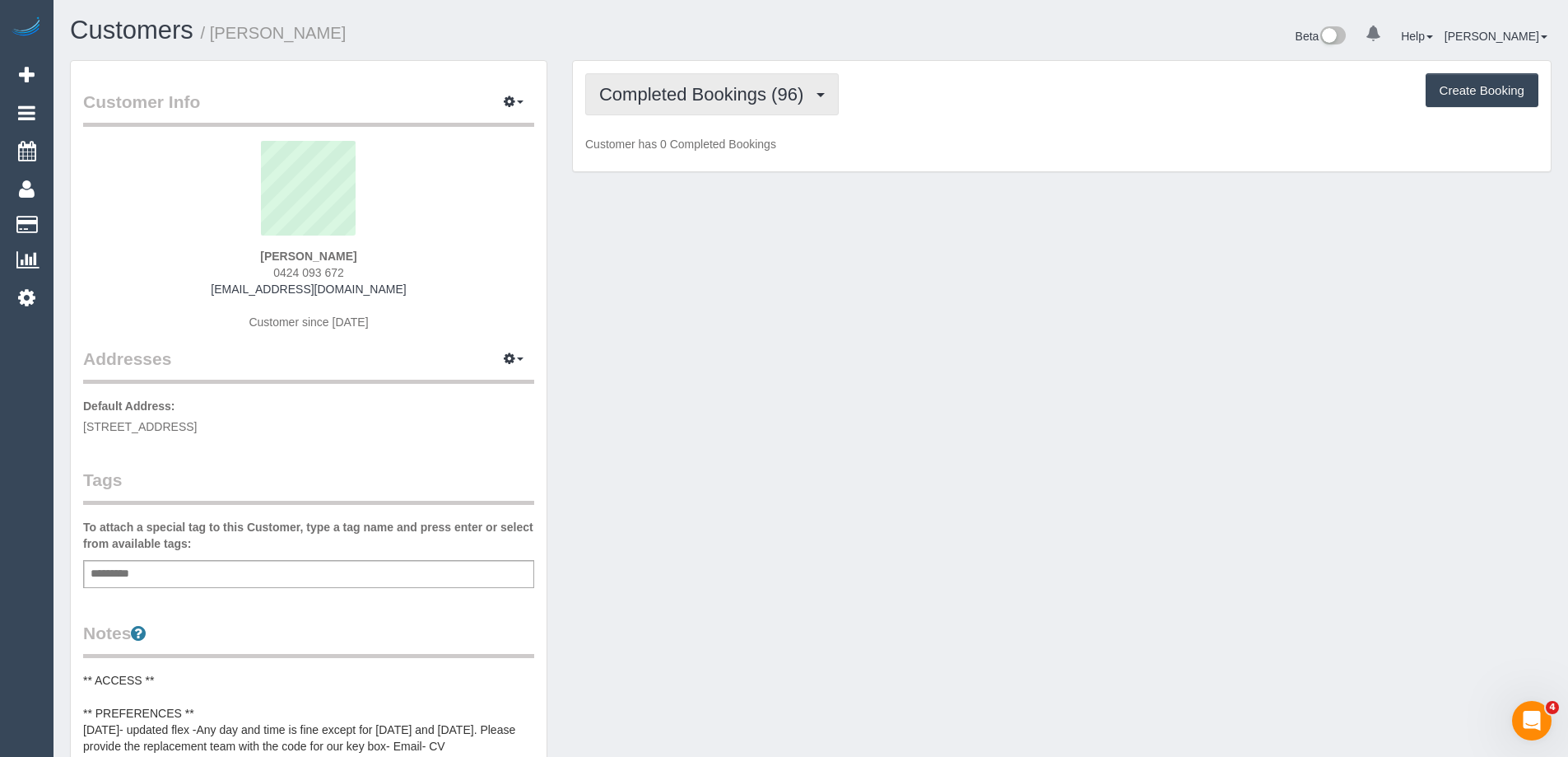
click at [638, 90] on span "Completed Bookings (96)" at bounding box center [705, 94] width 212 height 21
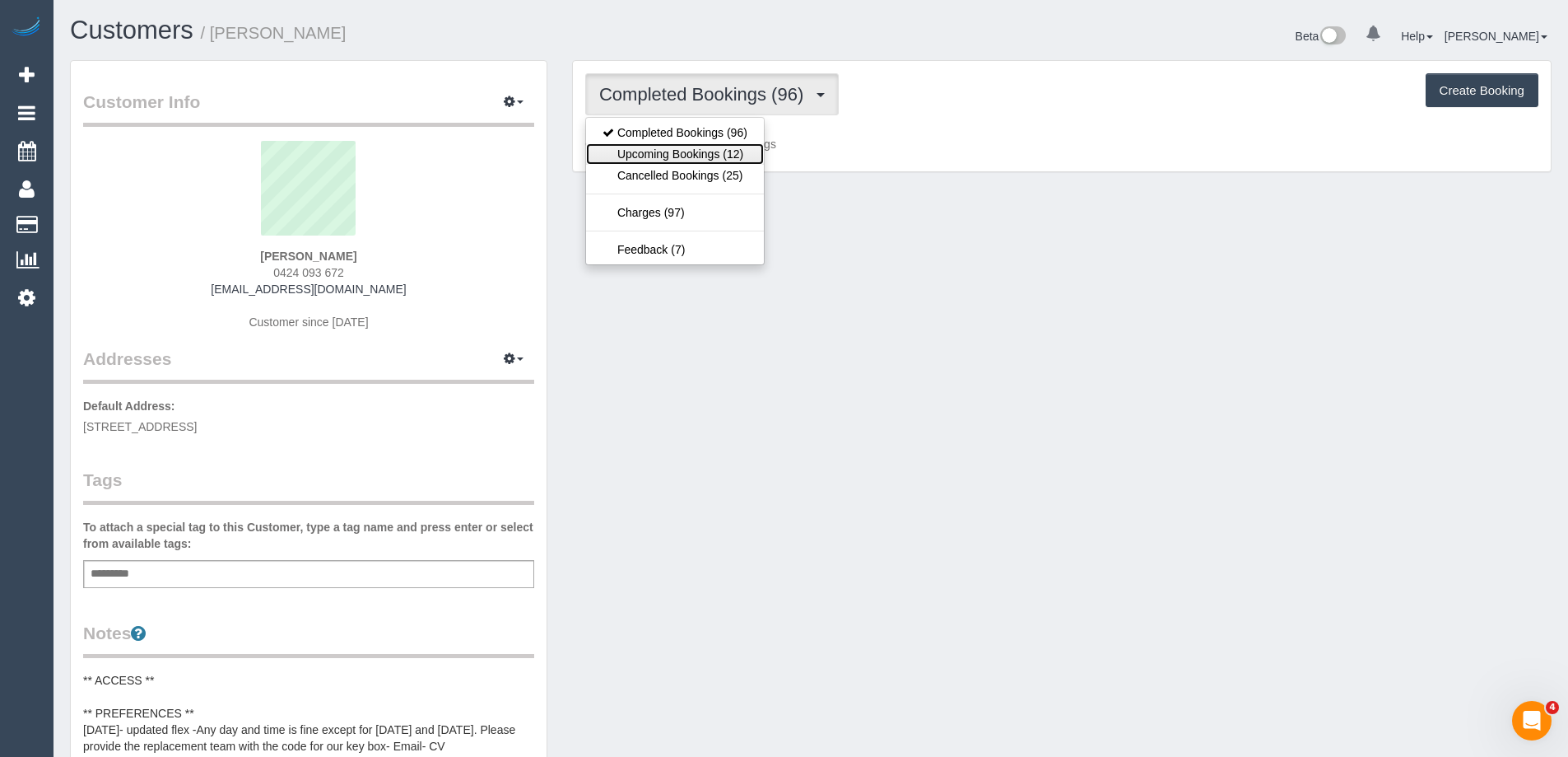
click at [636, 157] on link "Upcoming Bookings (12)" at bounding box center [674, 154] width 178 height 22
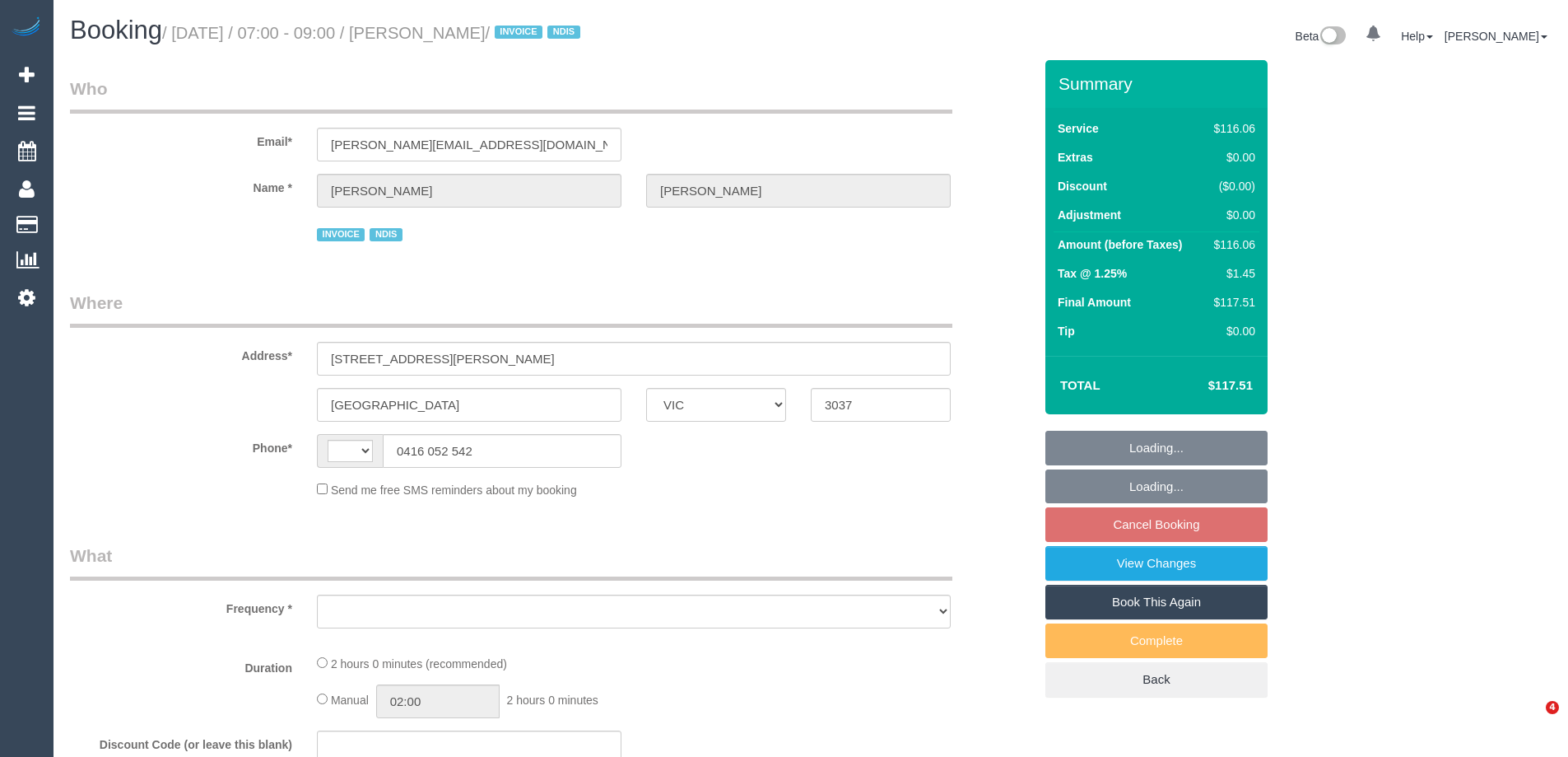
select select "VIC"
select select "string:AU"
select select "object:278"
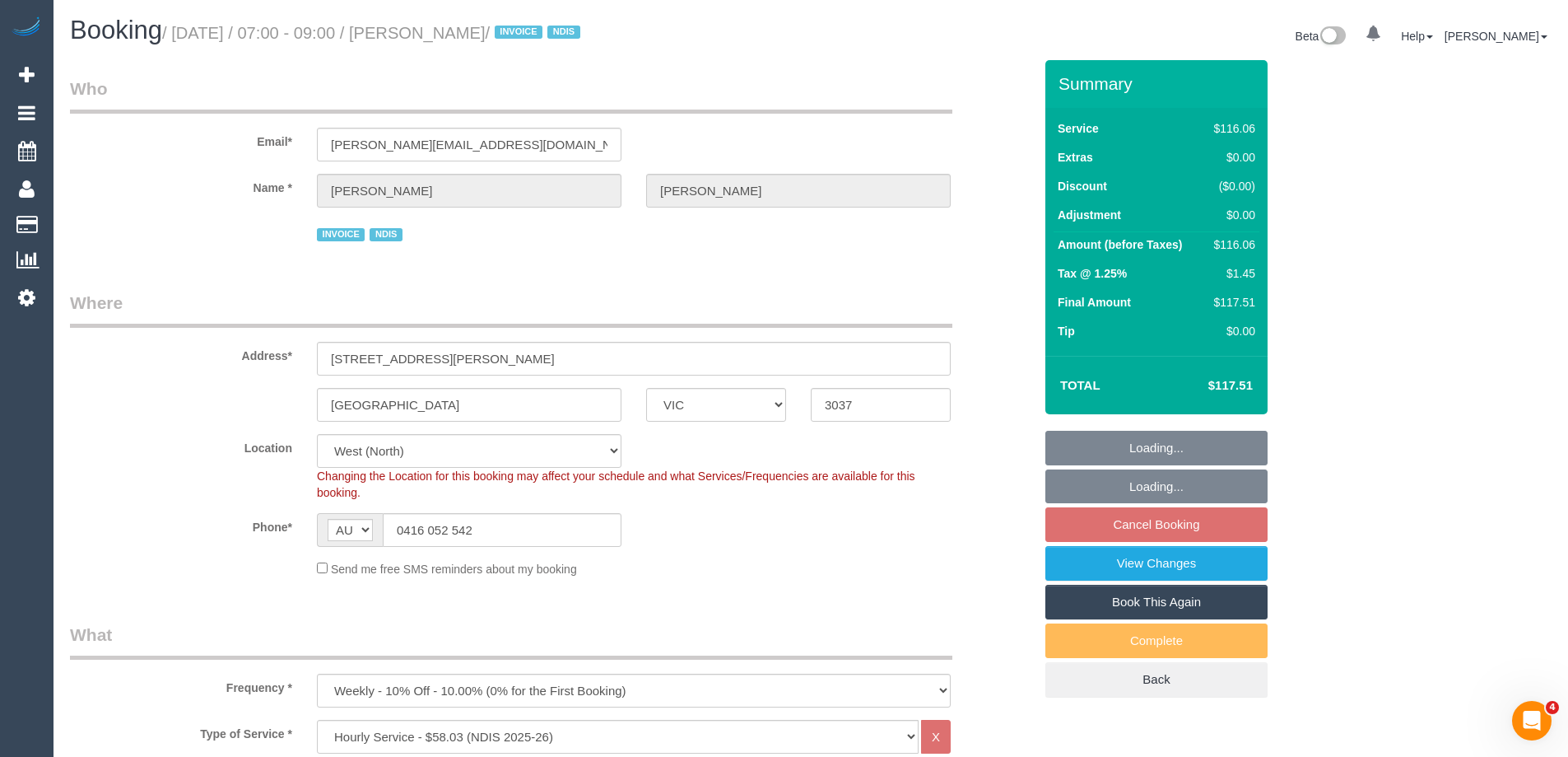
select select "number:30"
select select "number:14"
select select "number:19"
select select "number:36"
select select "number:34"
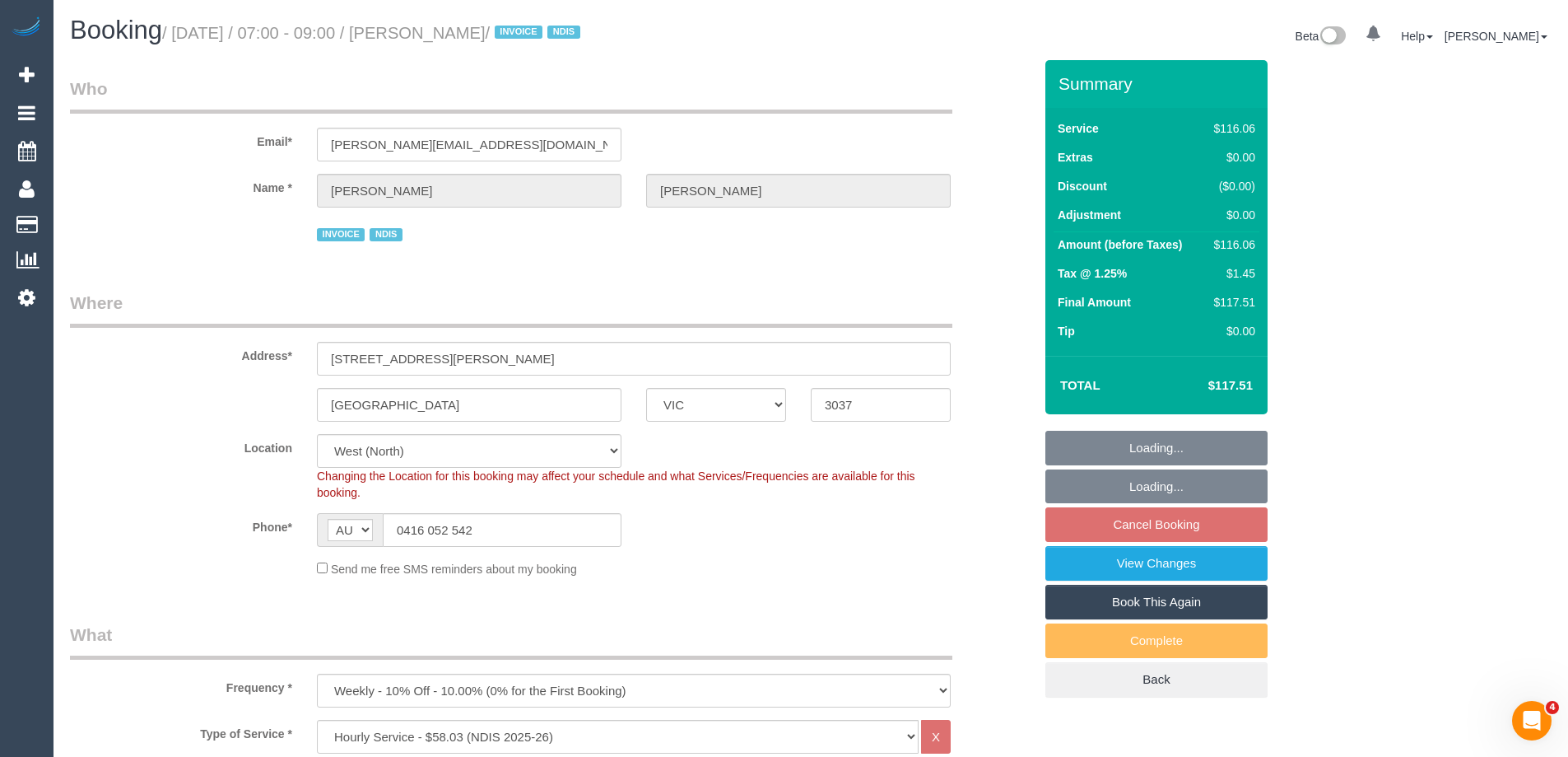
select select "number:26"
select select "object:1201"
click at [290, 530] on div "Phone* AF AL DZ AD AO AI AQ AG AR AM AW AU AT AZ BS BH BD BB BY BE BZ BJ BM BT …" at bounding box center [551, 530] width 988 height 34
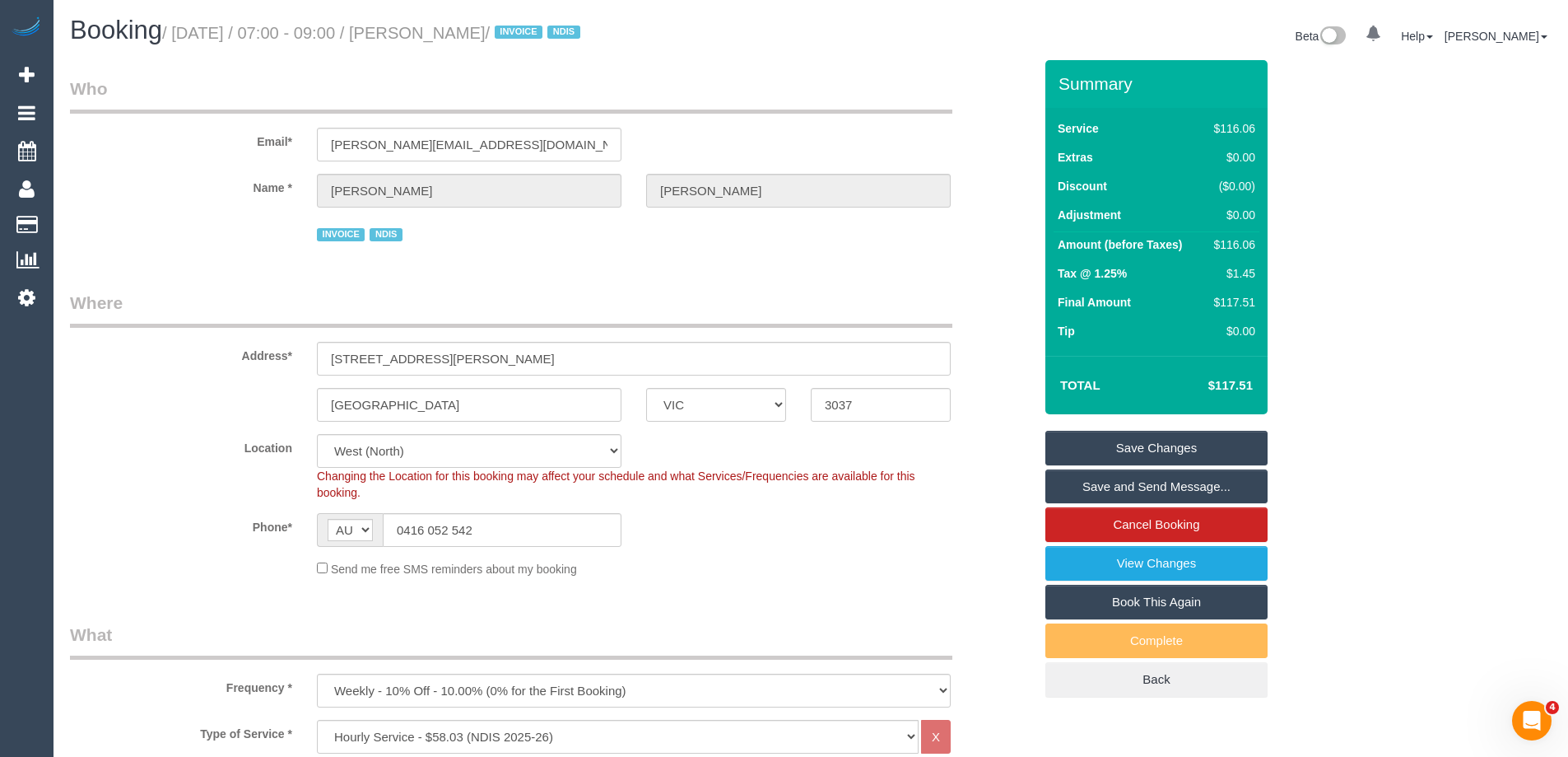
drag, startPoint x: 548, startPoint y: 33, endPoint x: 455, endPoint y: 28, distance: 93.1
click at [455, 28] on small "/ [DATE] / 07:00 - 09:00 / [PERSON_NAME] / INVOICE NDIS" at bounding box center [373, 33] width 423 height 18
copy small "[PERSON_NAME]"
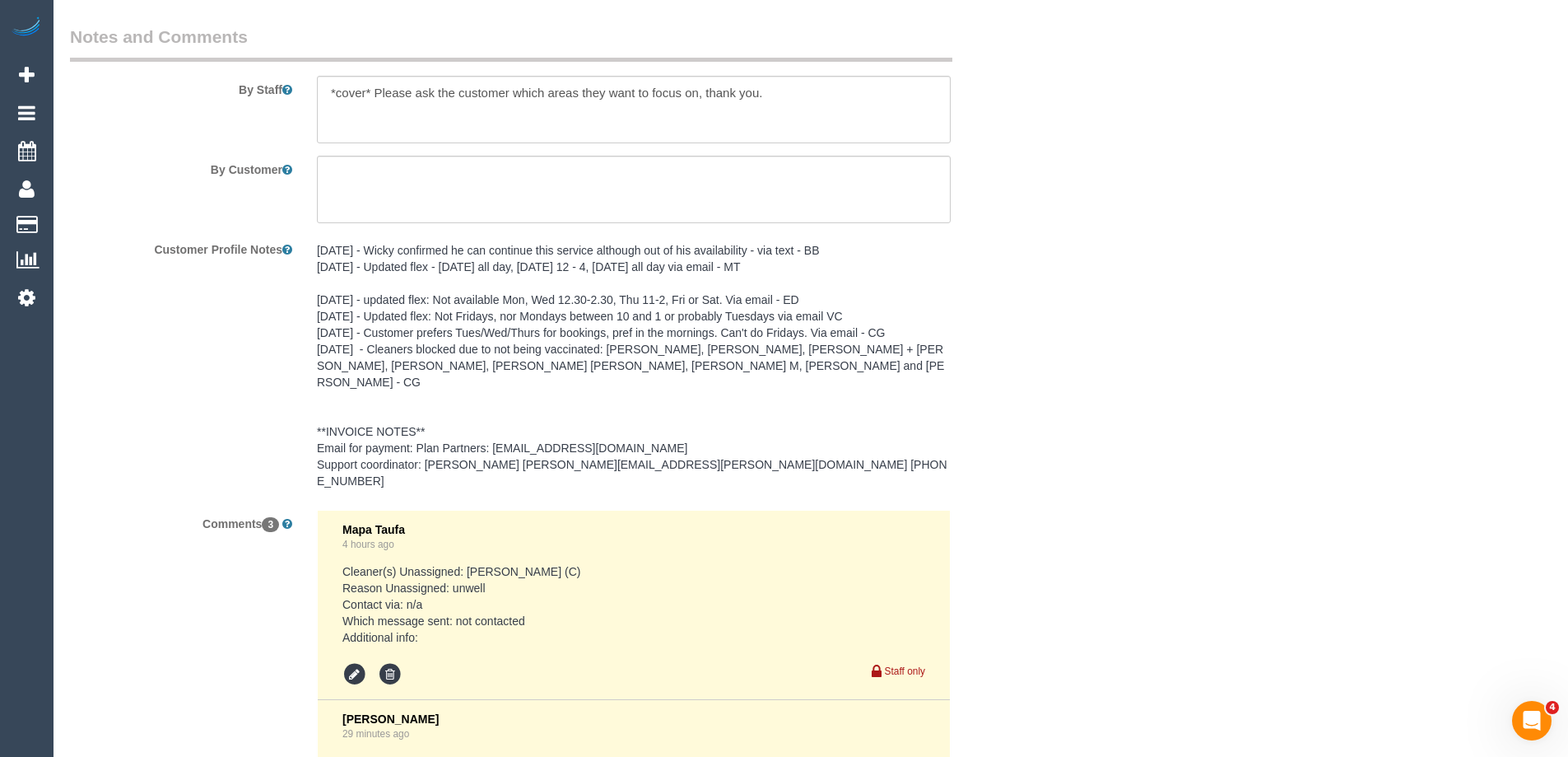
scroll to position [2660, 0]
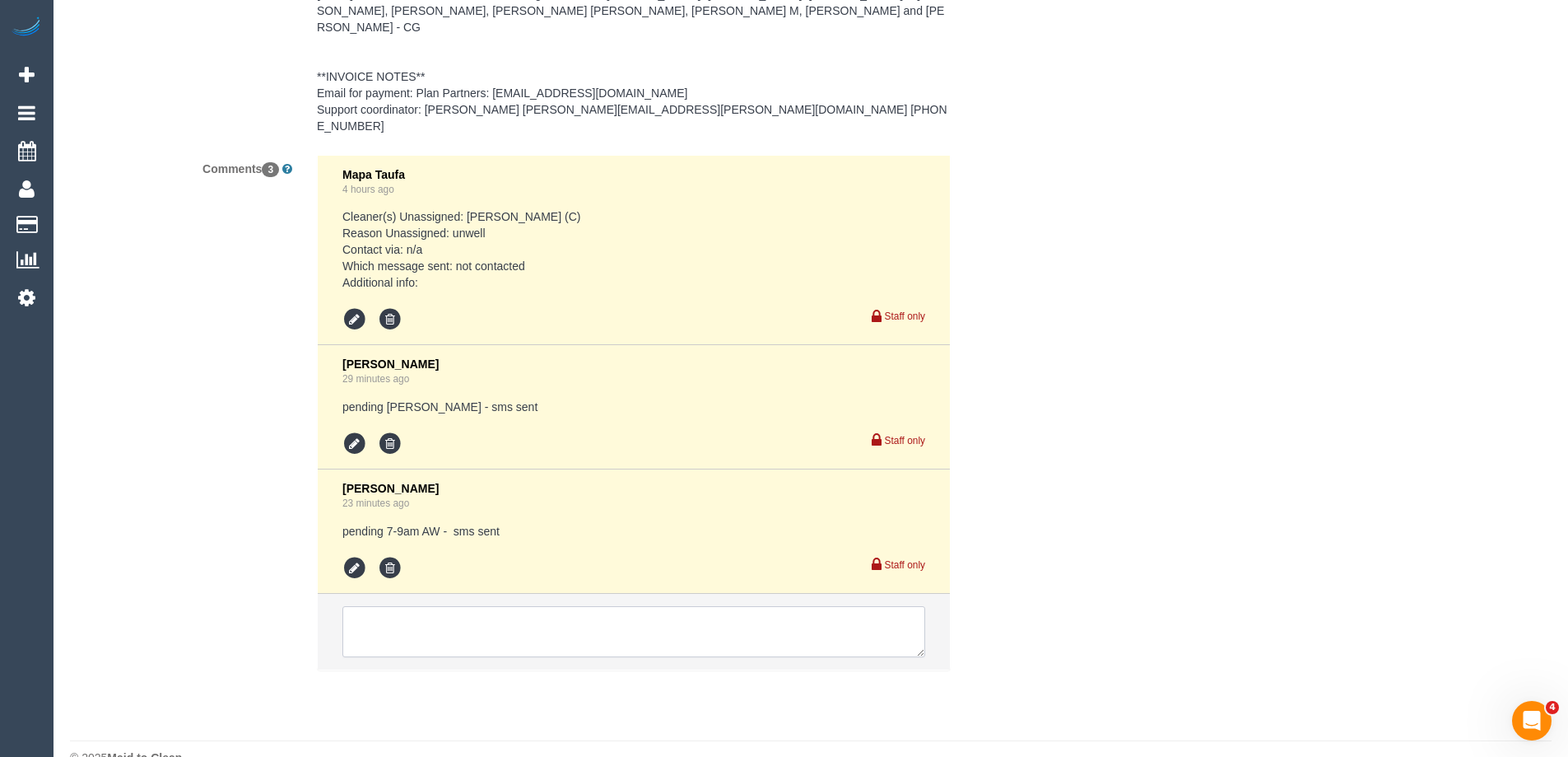
click at [444, 606] on textarea at bounding box center [634, 631] width 583 height 51
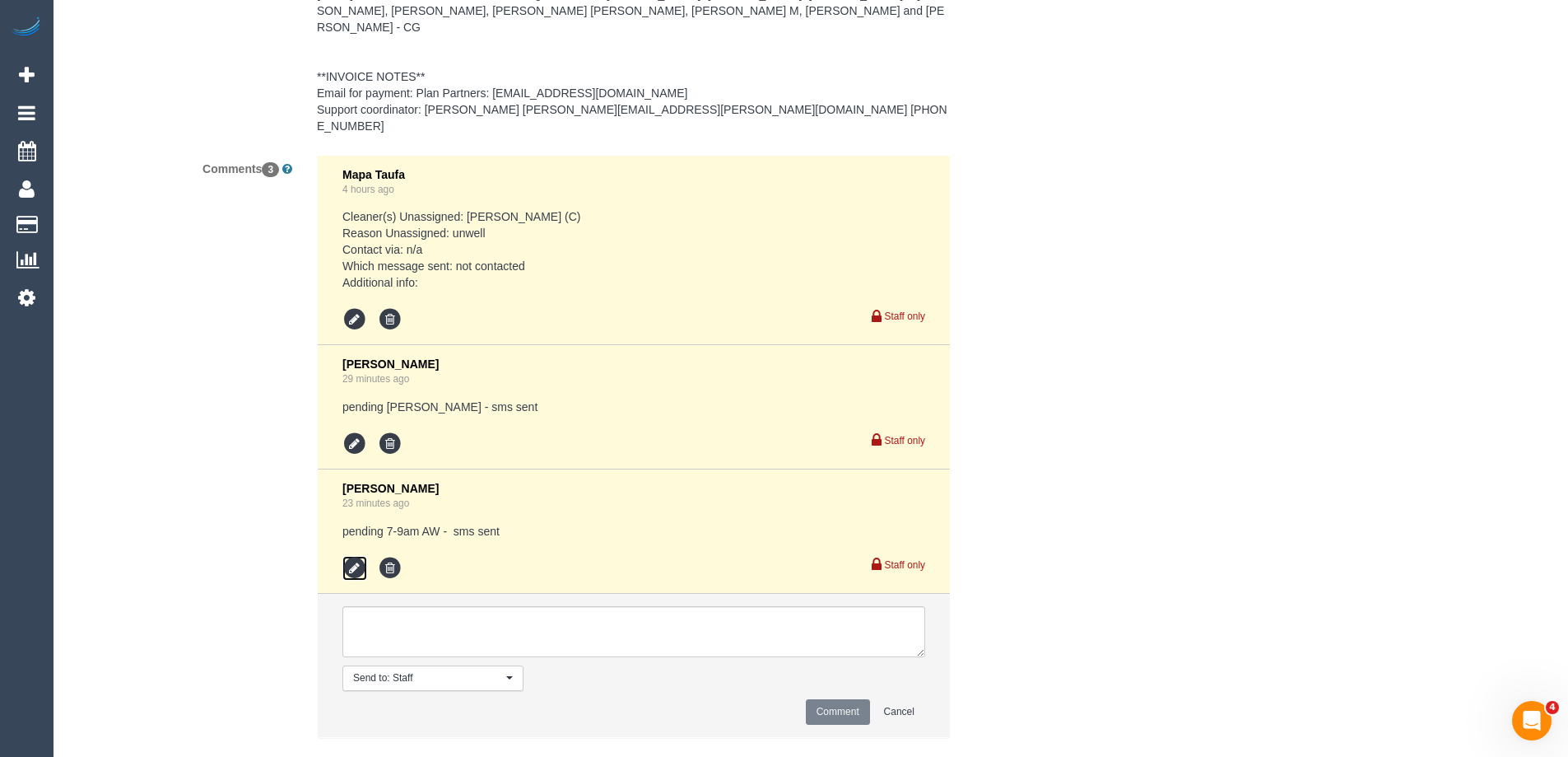
click at [357, 556] on icon at bounding box center [354, 568] width 25 height 25
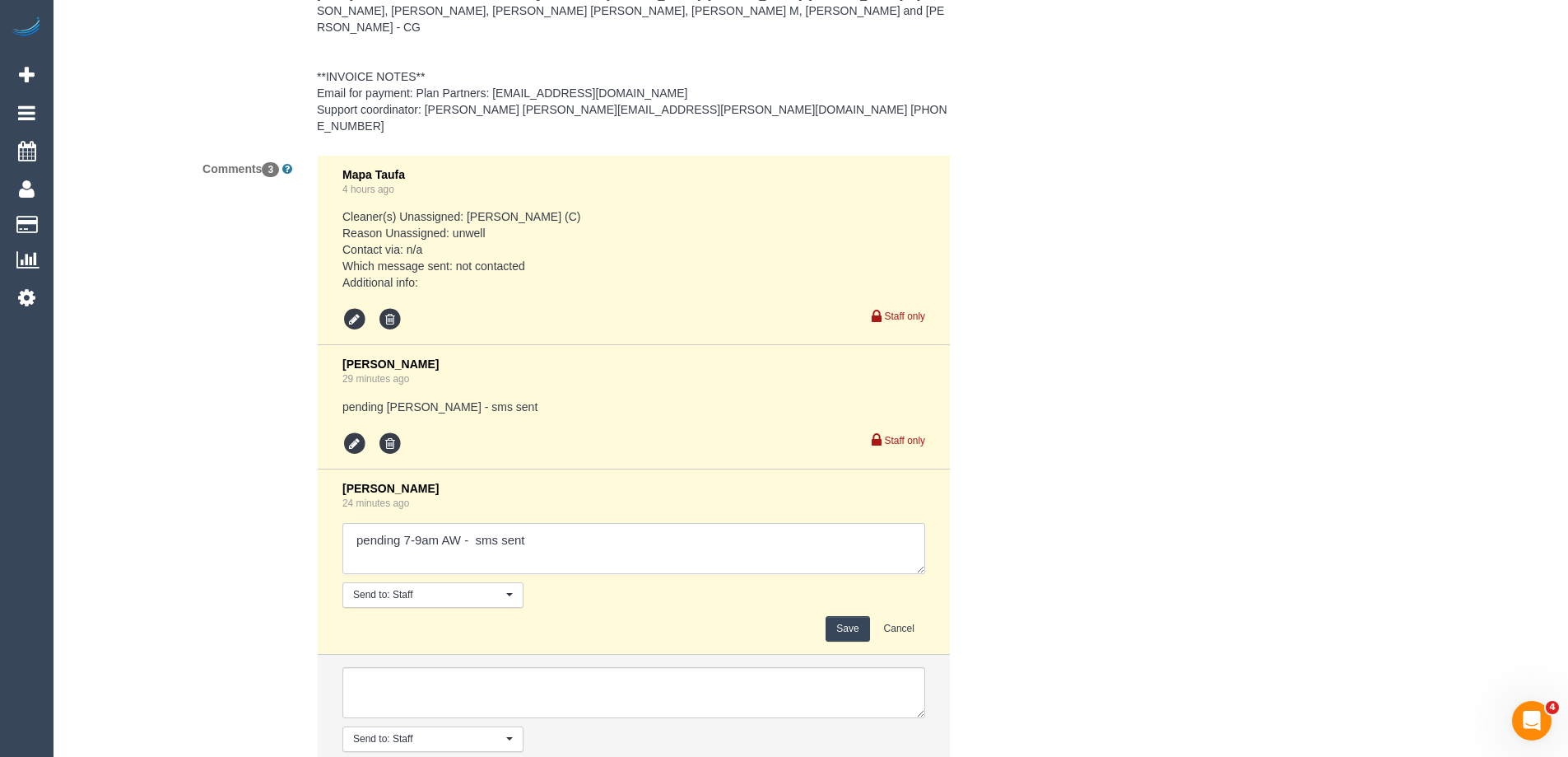
click at [627, 523] on textarea at bounding box center [634, 548] width 583 height 51
type textarea "pending 7-9am AW - sms sent - confirmed via call"
click at [854, 616] on button "Save" at bounding box center [847, 629] width 44 height 26
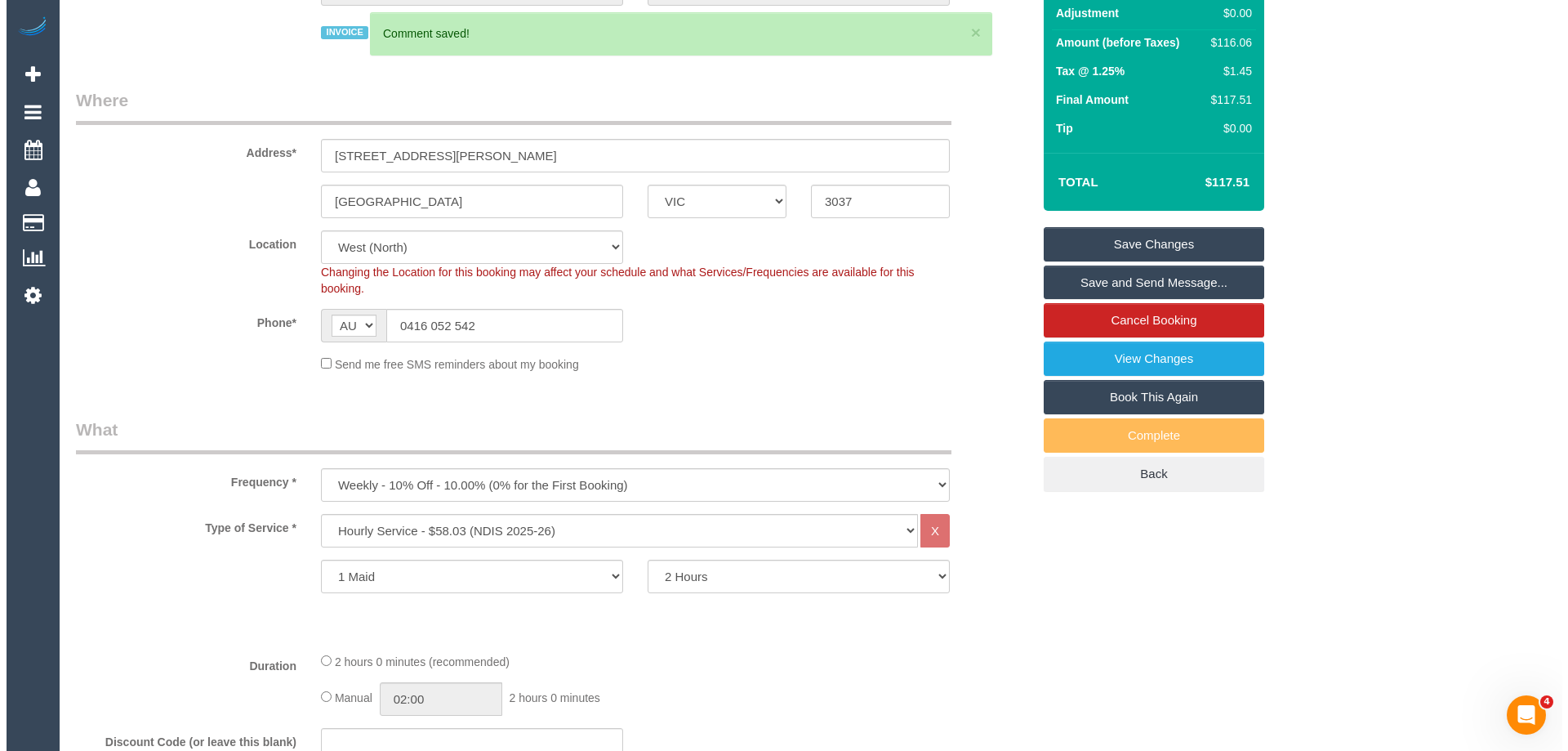
scroll to position [189, 0]
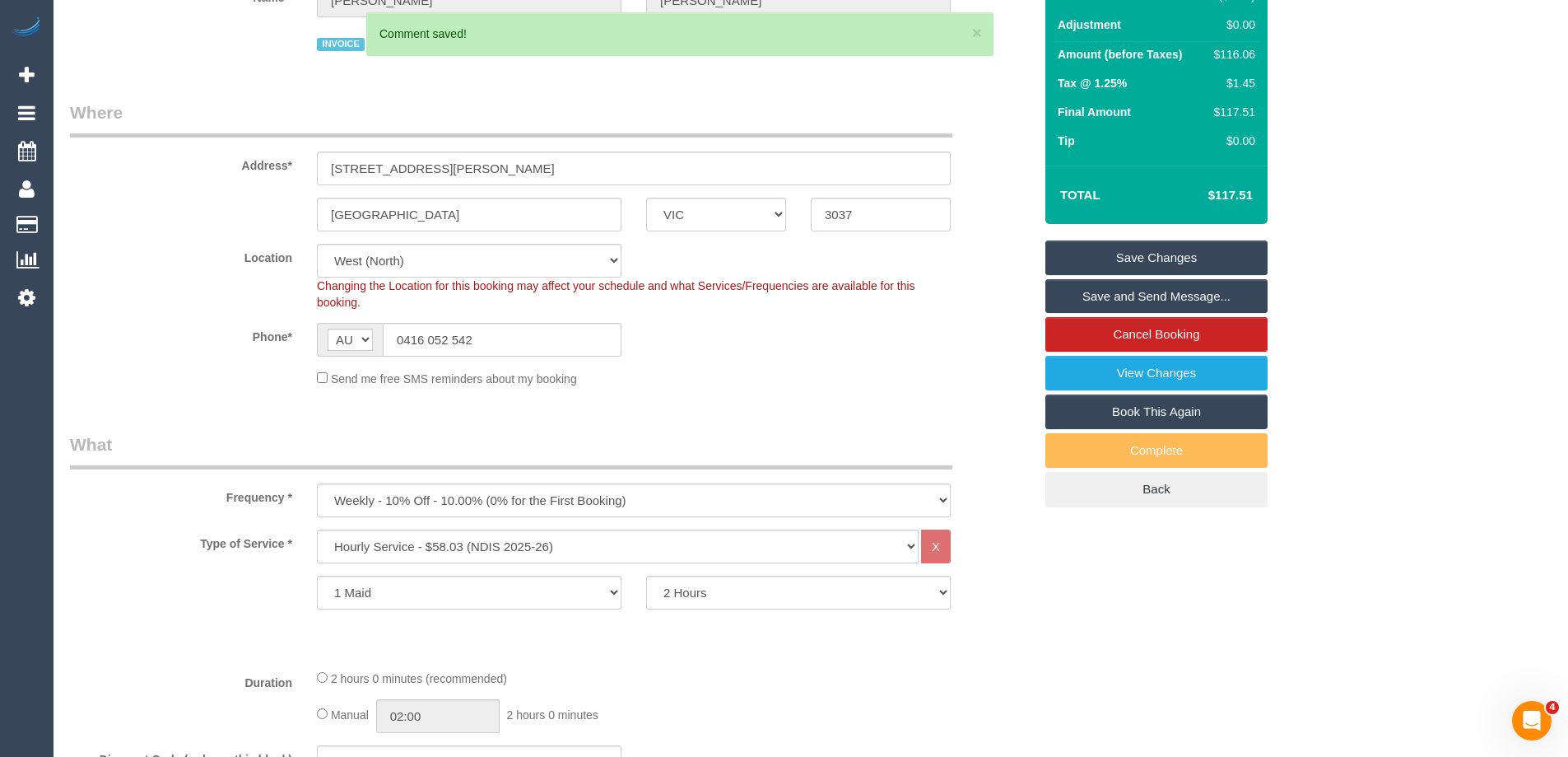
click at [1135, 294] on link "Save and Send Message..." at bounding box center [1156, 296] width 222 height 35
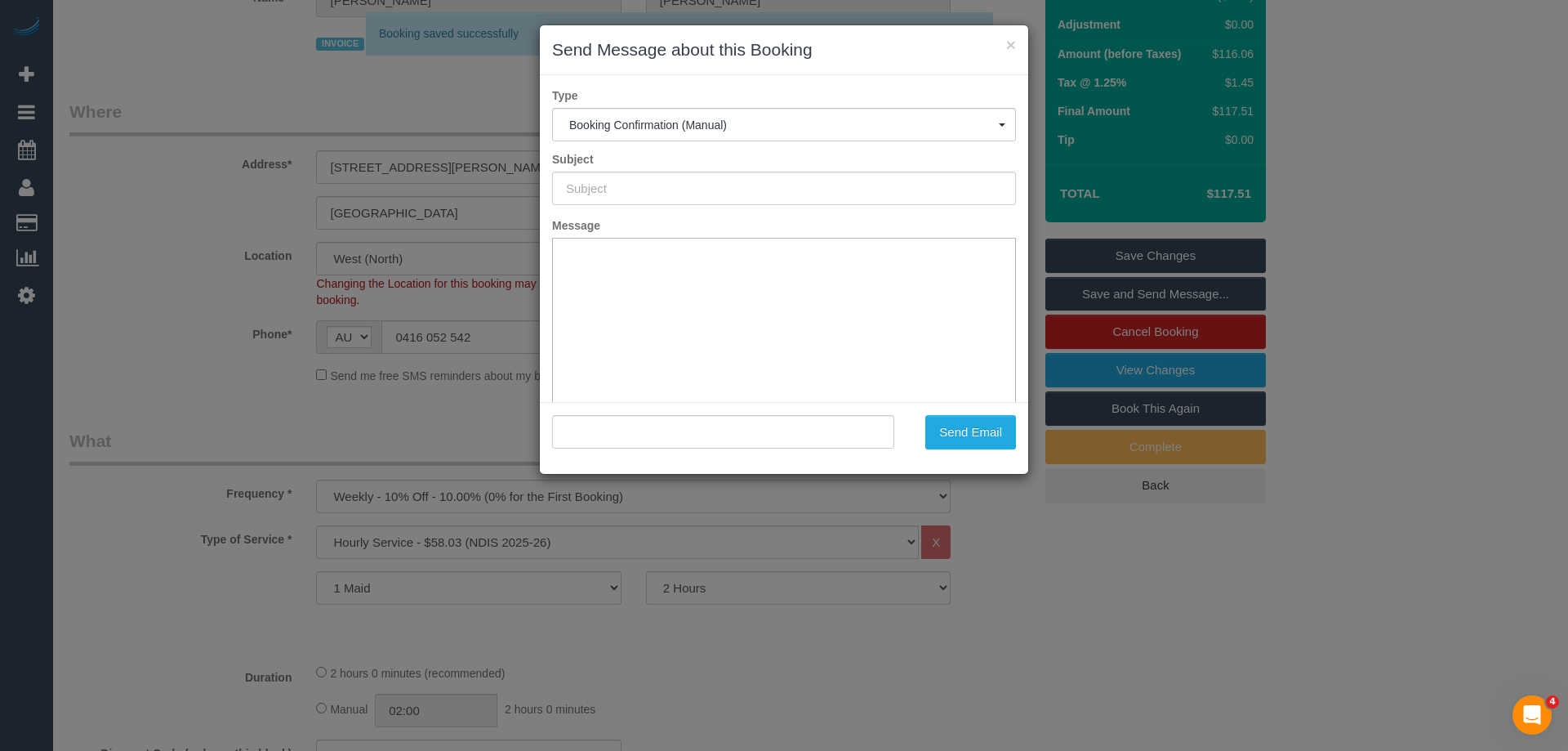
scroll to position [0, 0]
click at [982, 437] on button "Send Email" at bounding box center [971, 432] width 91 height 34
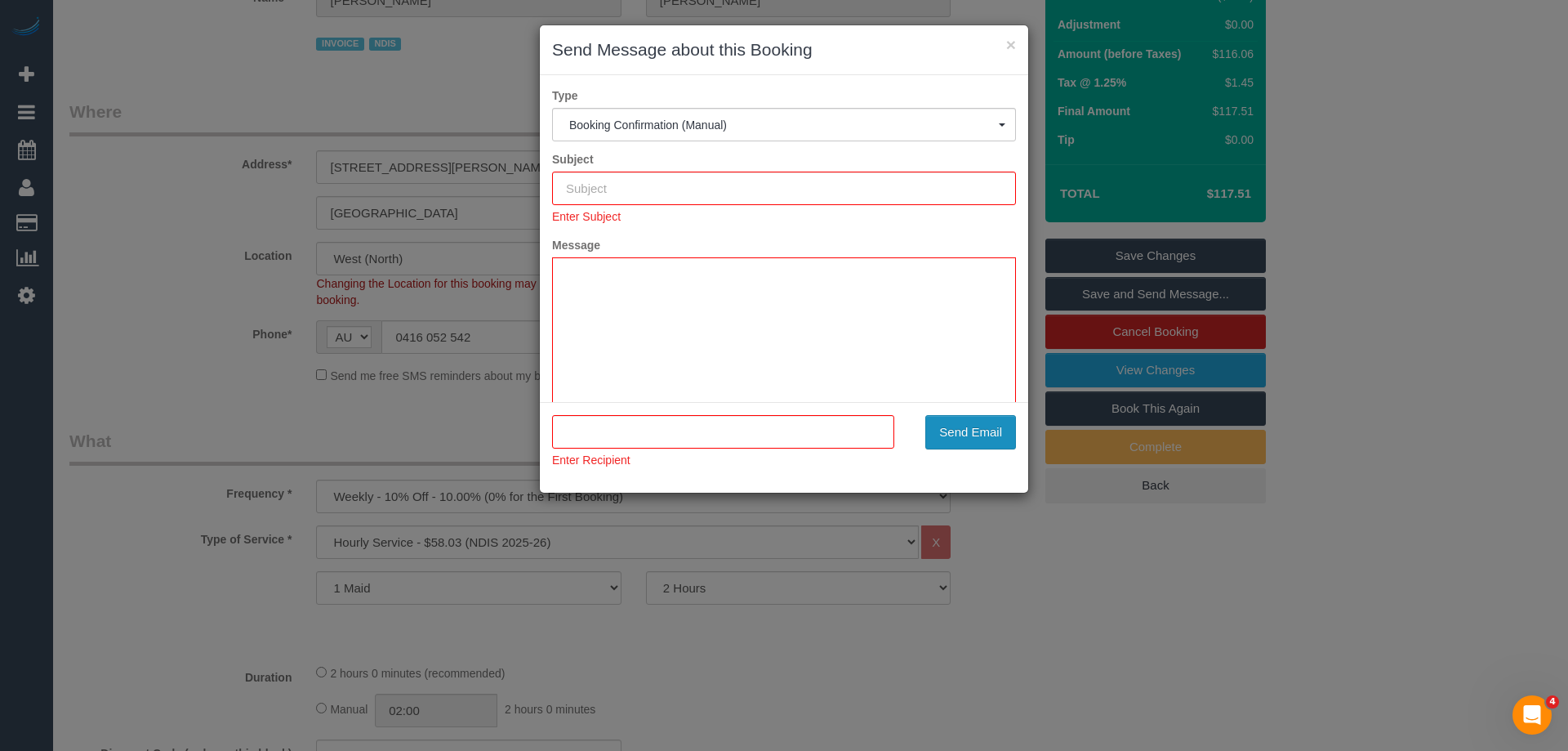
type input "Booking Confirmed"
type input ""Diana Oliver" <diana.oliver3@bigpond.com>"
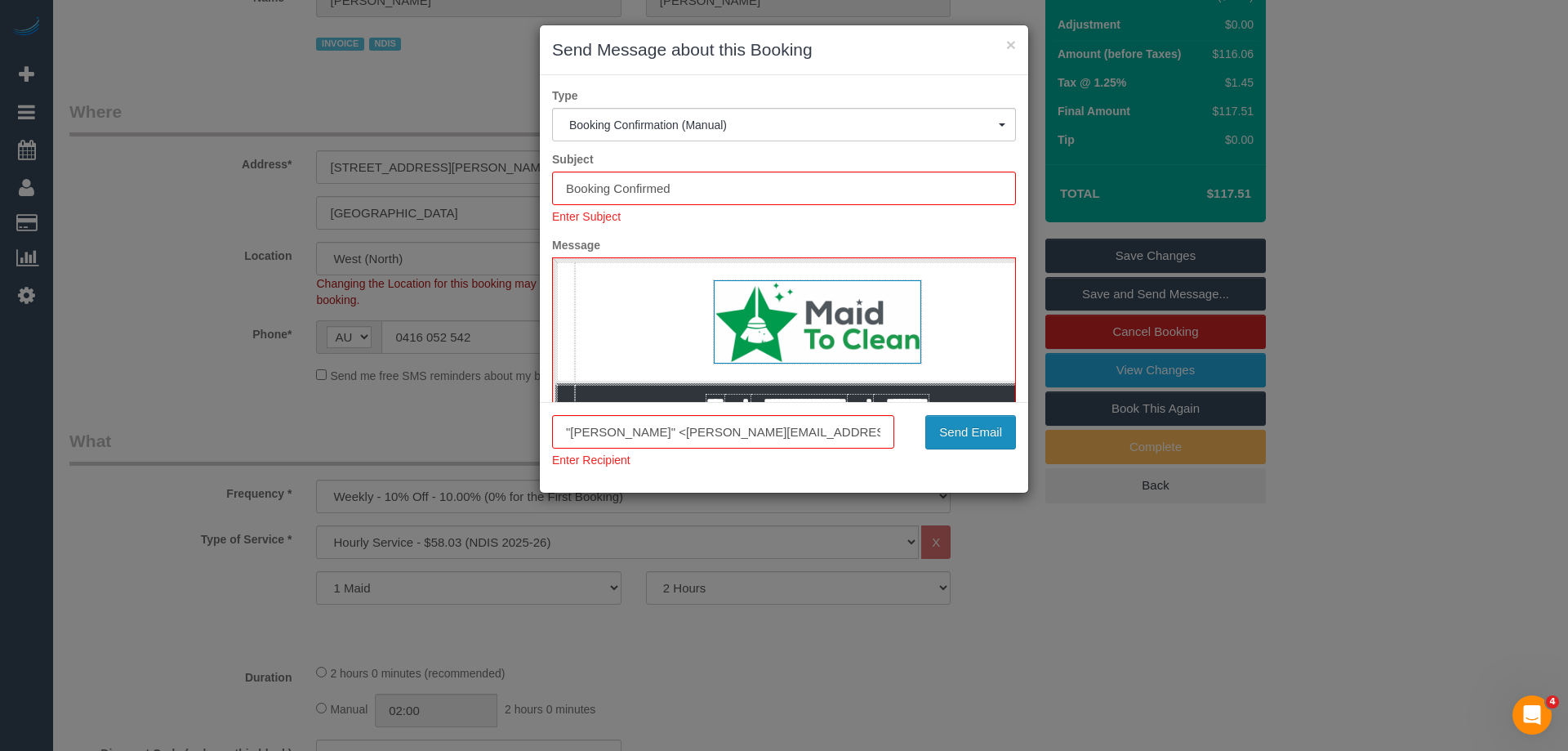
click at [973, 430] on button "Send Email" at bounding box center [971, 432] width 91 height 34
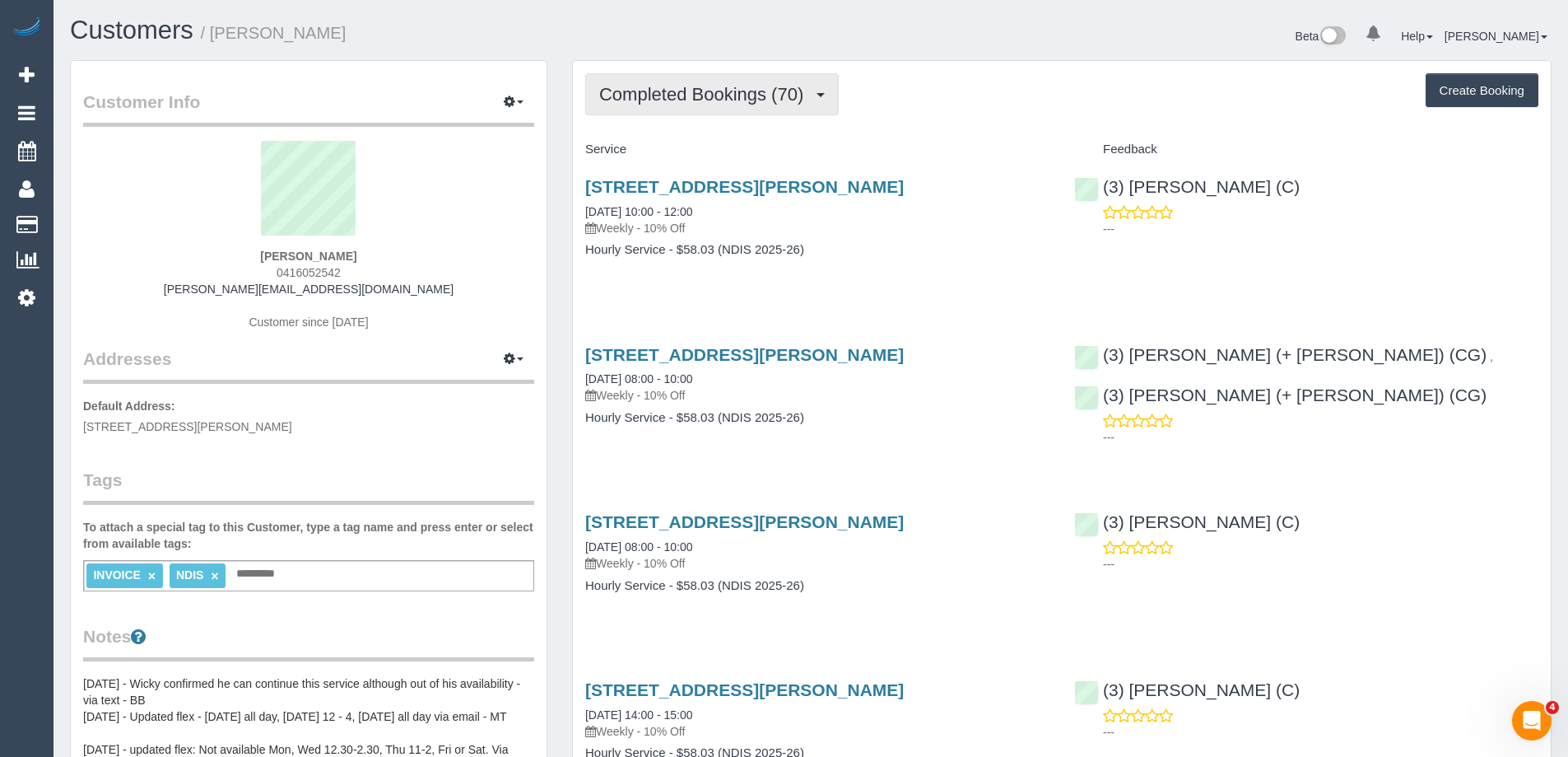
click at [794, 89] on span "Completed Bookings (70)" at bounding box center [705, 94] width 212 height 21
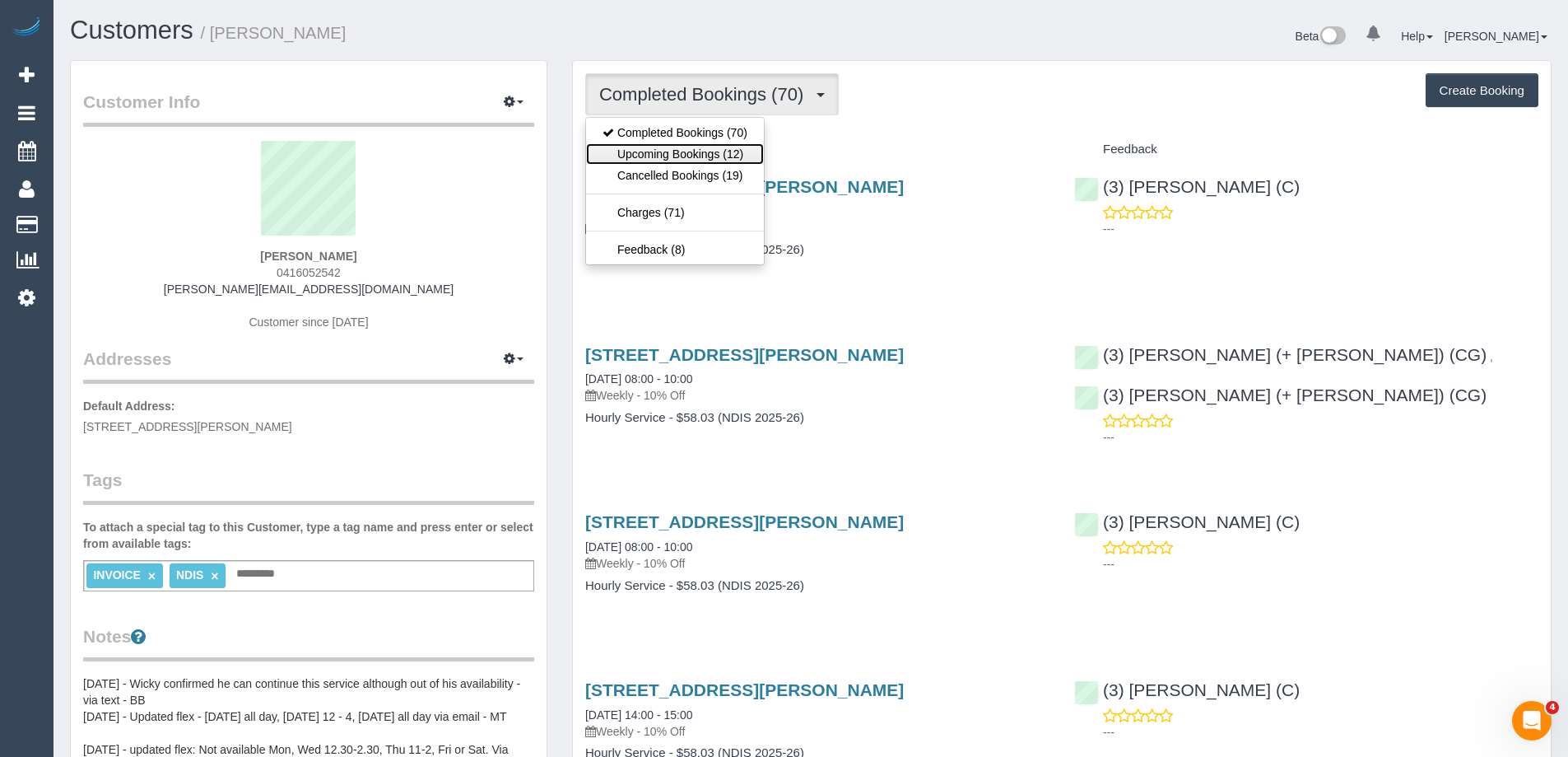
click at [737, 148] on link "Upcoming Bookings (12)" at bounding box center [674, 154] width 178 height 22
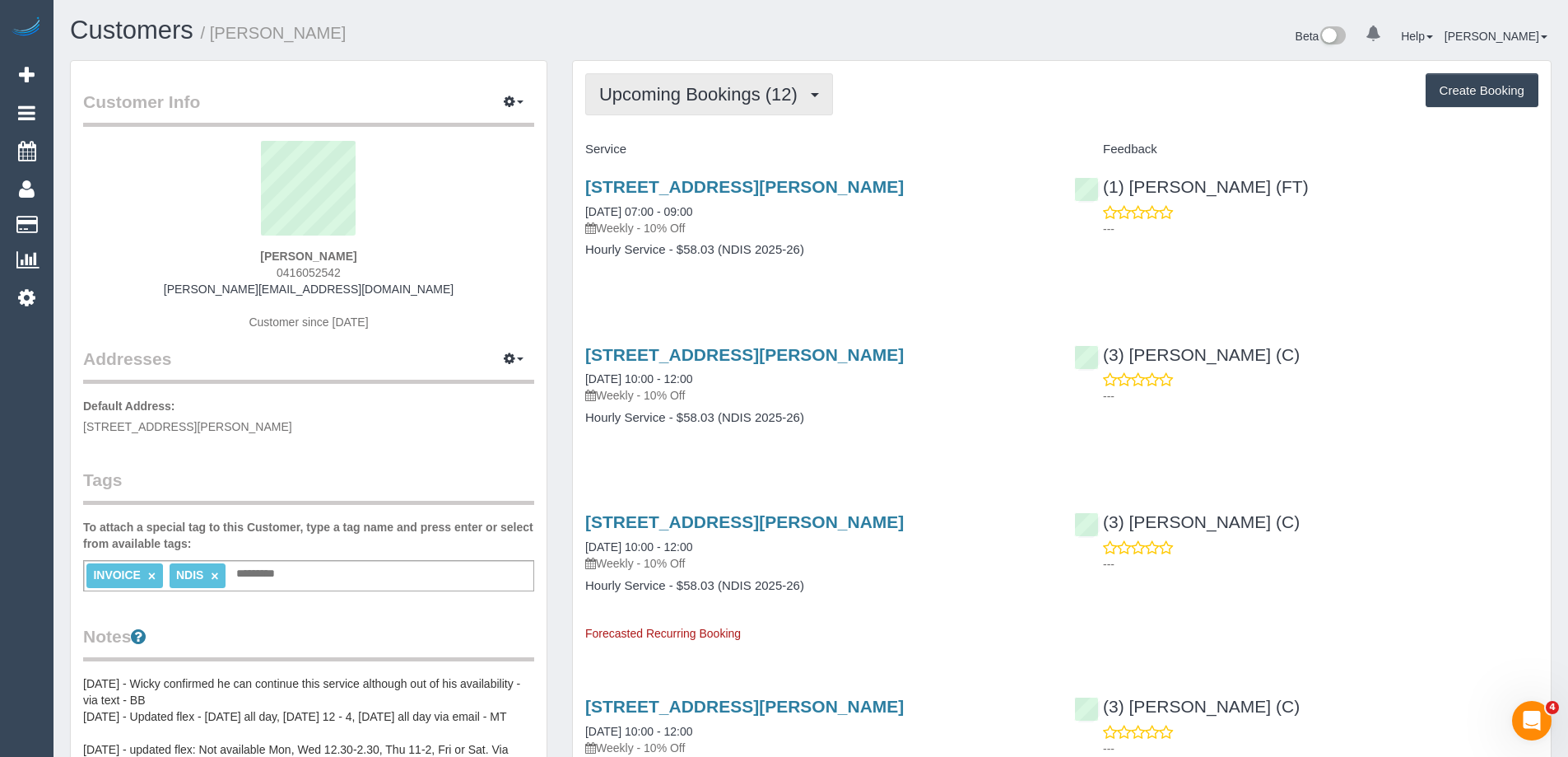
click at [751, 97] on span "Upcoming Bookings (12)" at bounding box center [702, 94] width 206 height 21
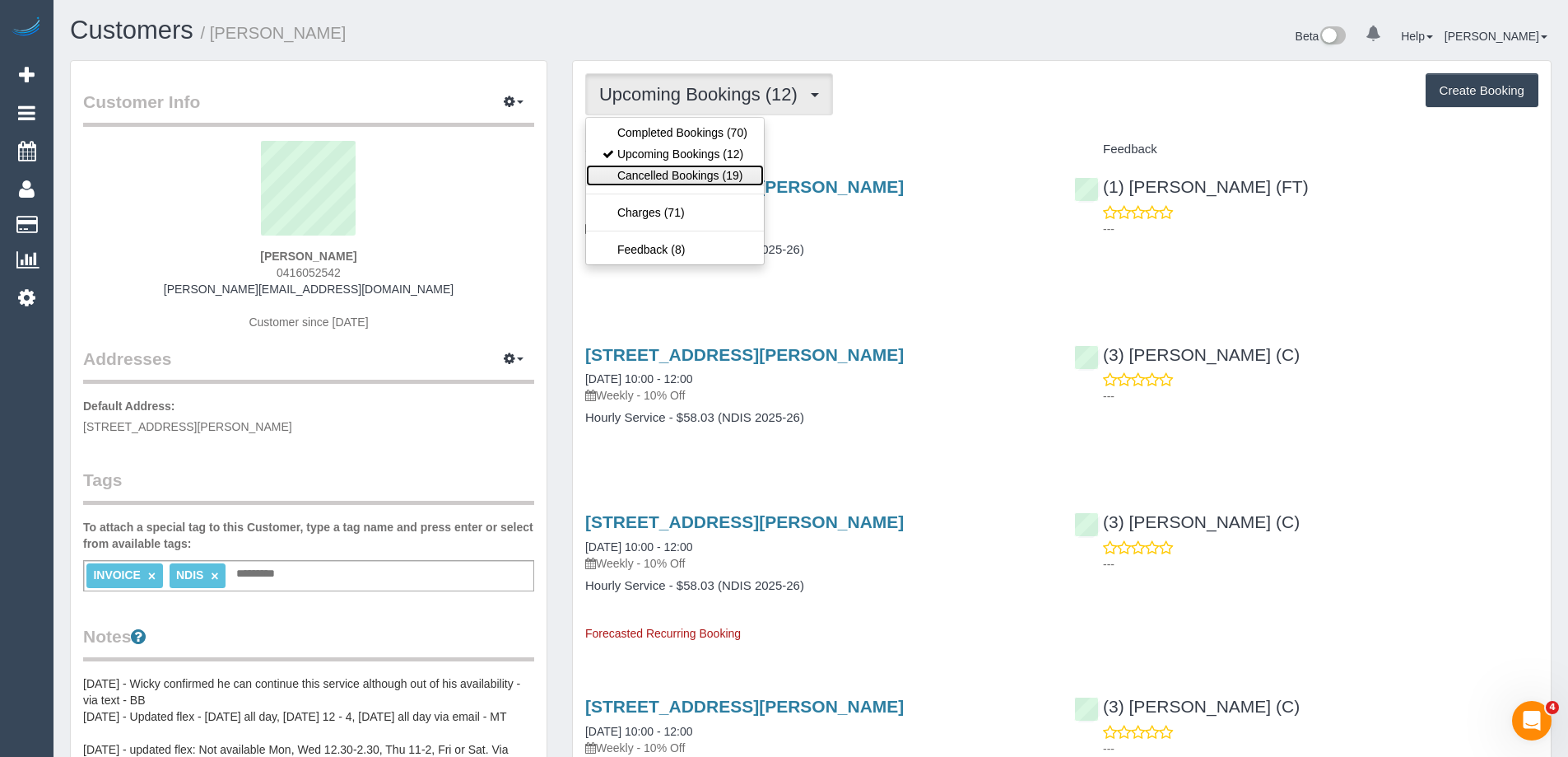
click at [709, 166] on link "Cancelled Bookings (19)" at bounding box center [674, 176] width 178 height 22
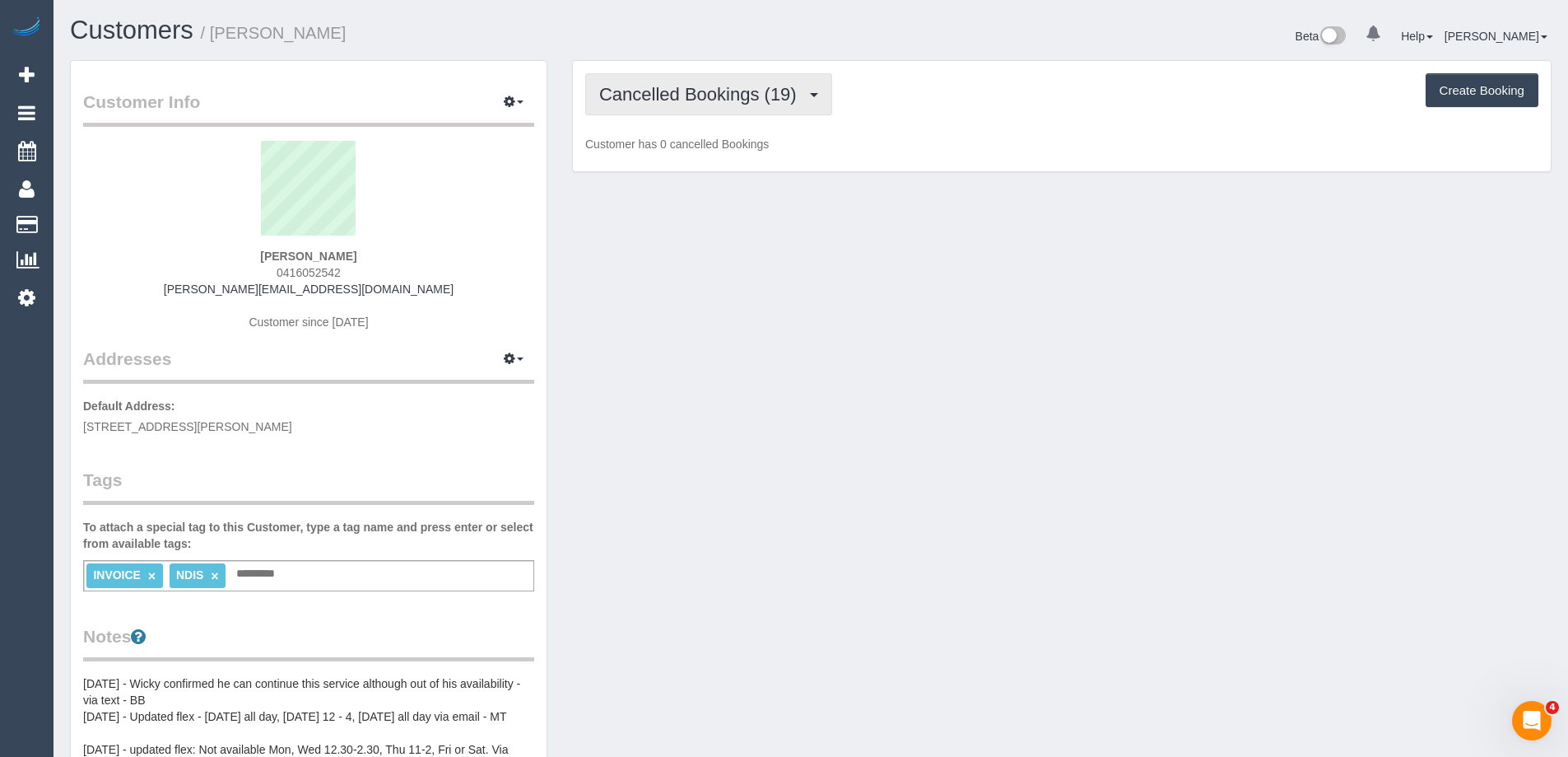
click at [715, 86] on span "Cancelled Bookings (19)" at bounding box center [701, 94] width 205 height 21
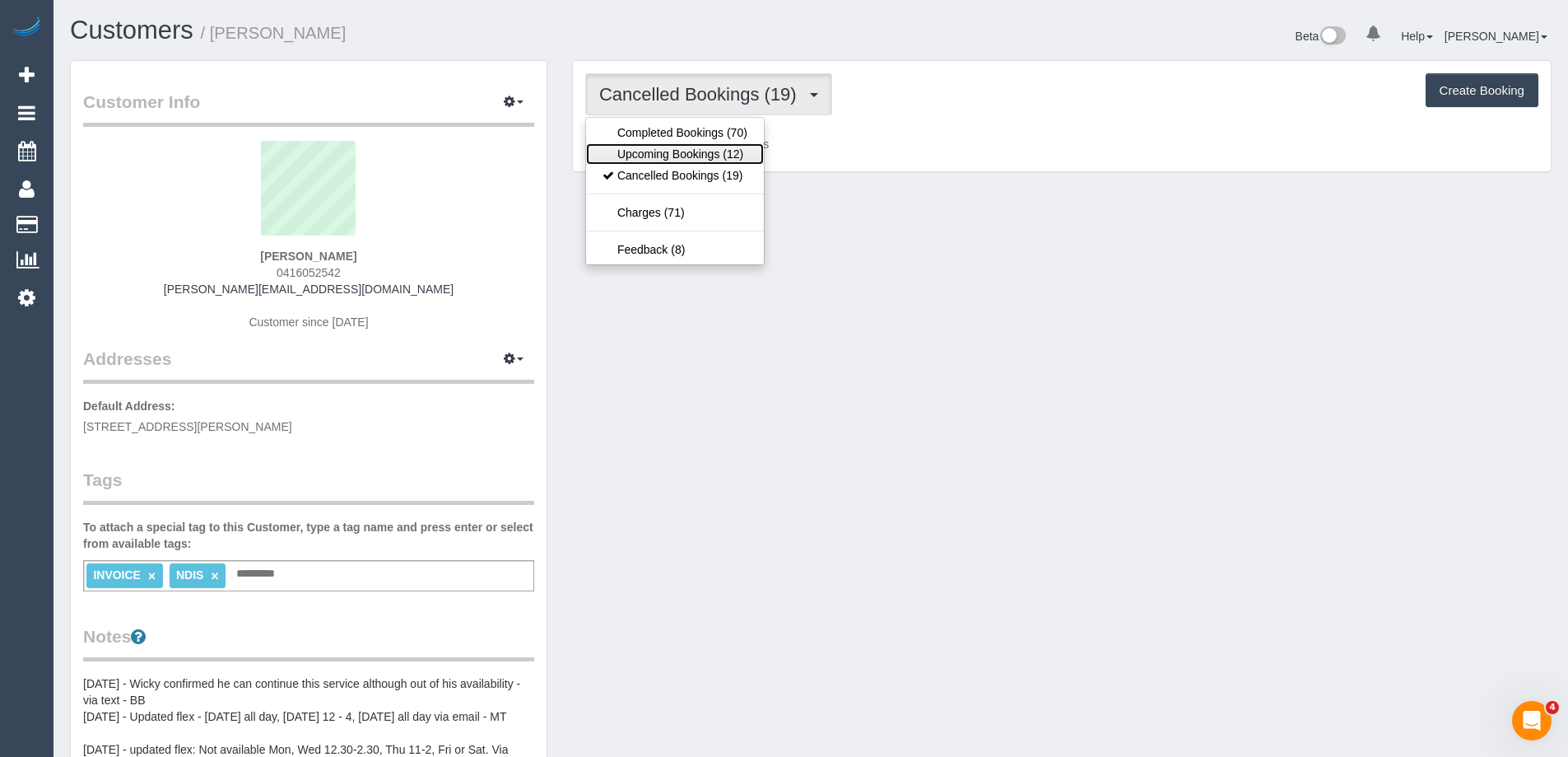
click at [687, 153] on link "Upcoming Bookings (12)" at bounding box center [674, 154] width 178 height 22
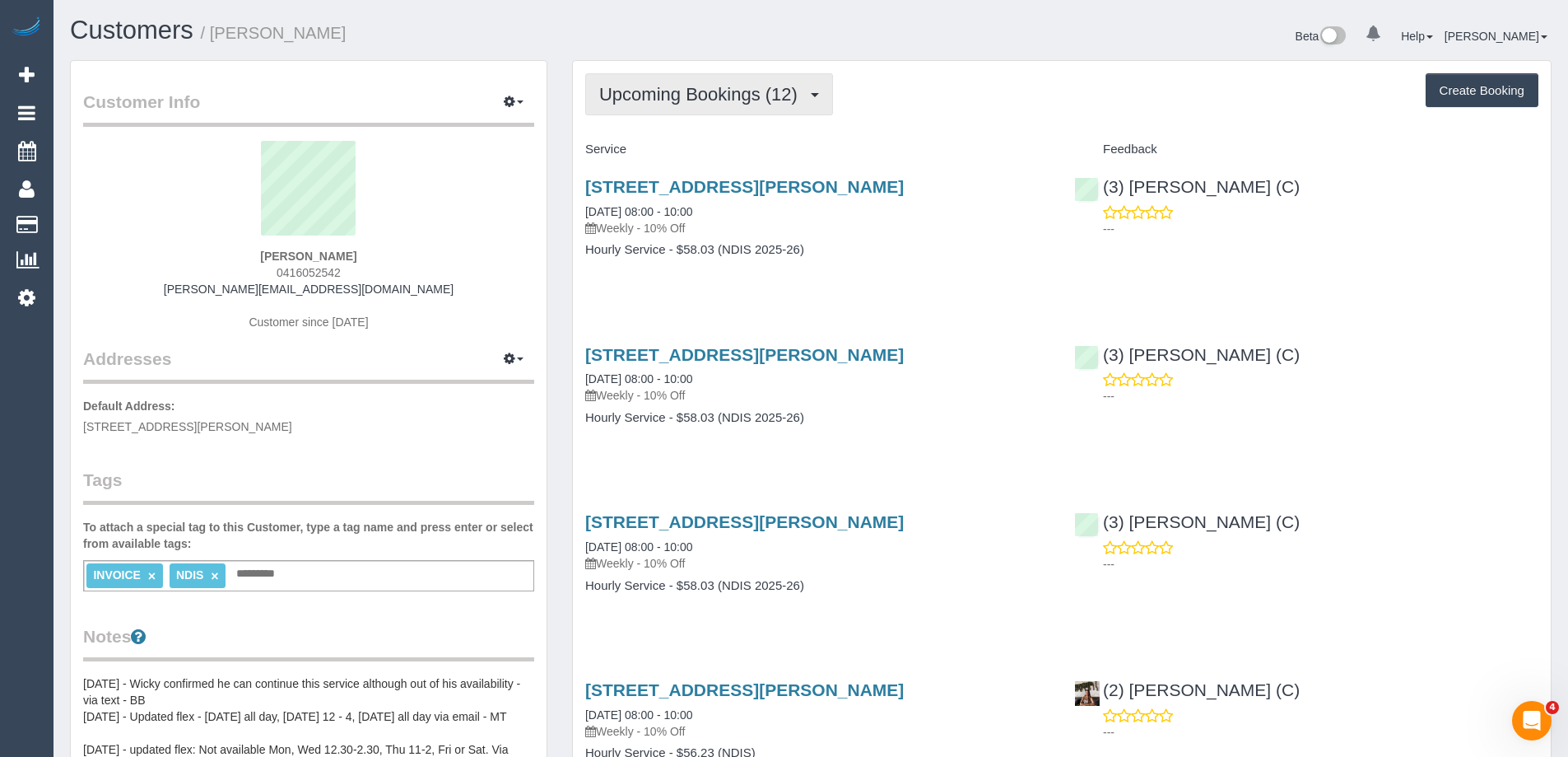
click at [644, 89] on span "Upcoming Bookings (12)" at bounding box center [702, 94] width 206 height 21
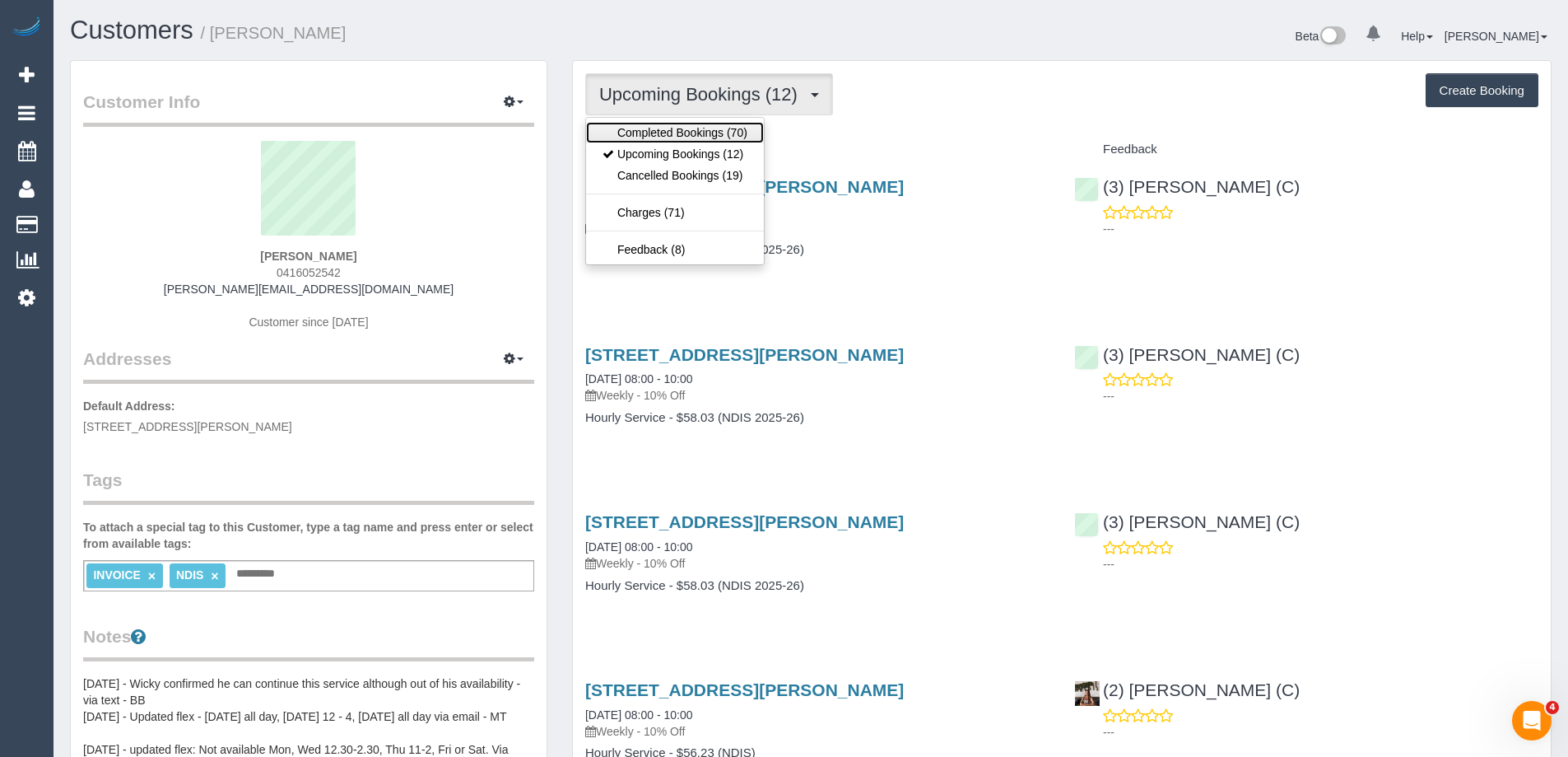
click at [646, 130] on link "Completed Bookings (70)" at bounding box center [674, 133] width 178 height 22
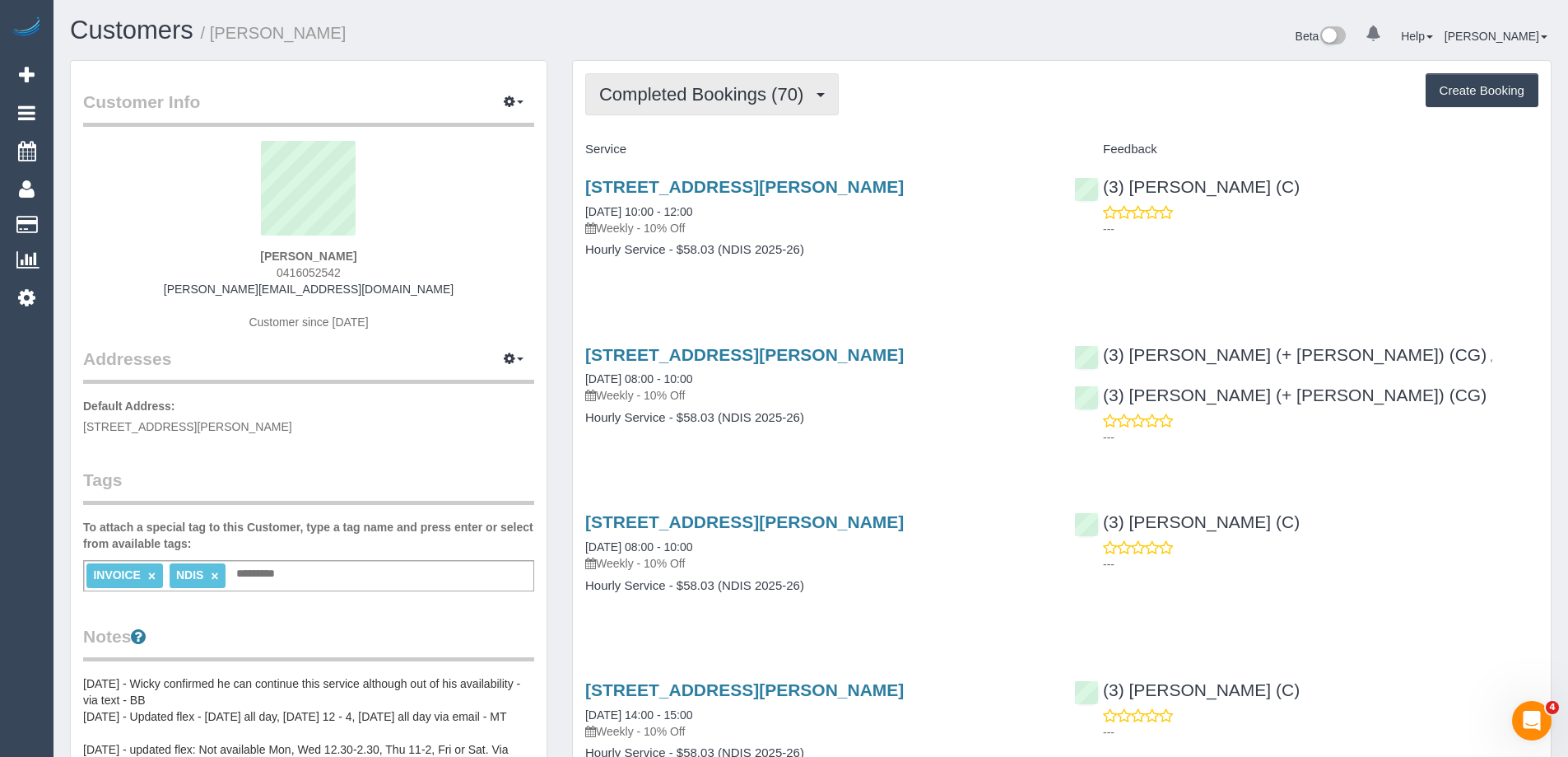
click at [660, 111] on button "Completed Bookings (70)" at bounding box center [712, 94] width 254 height 42
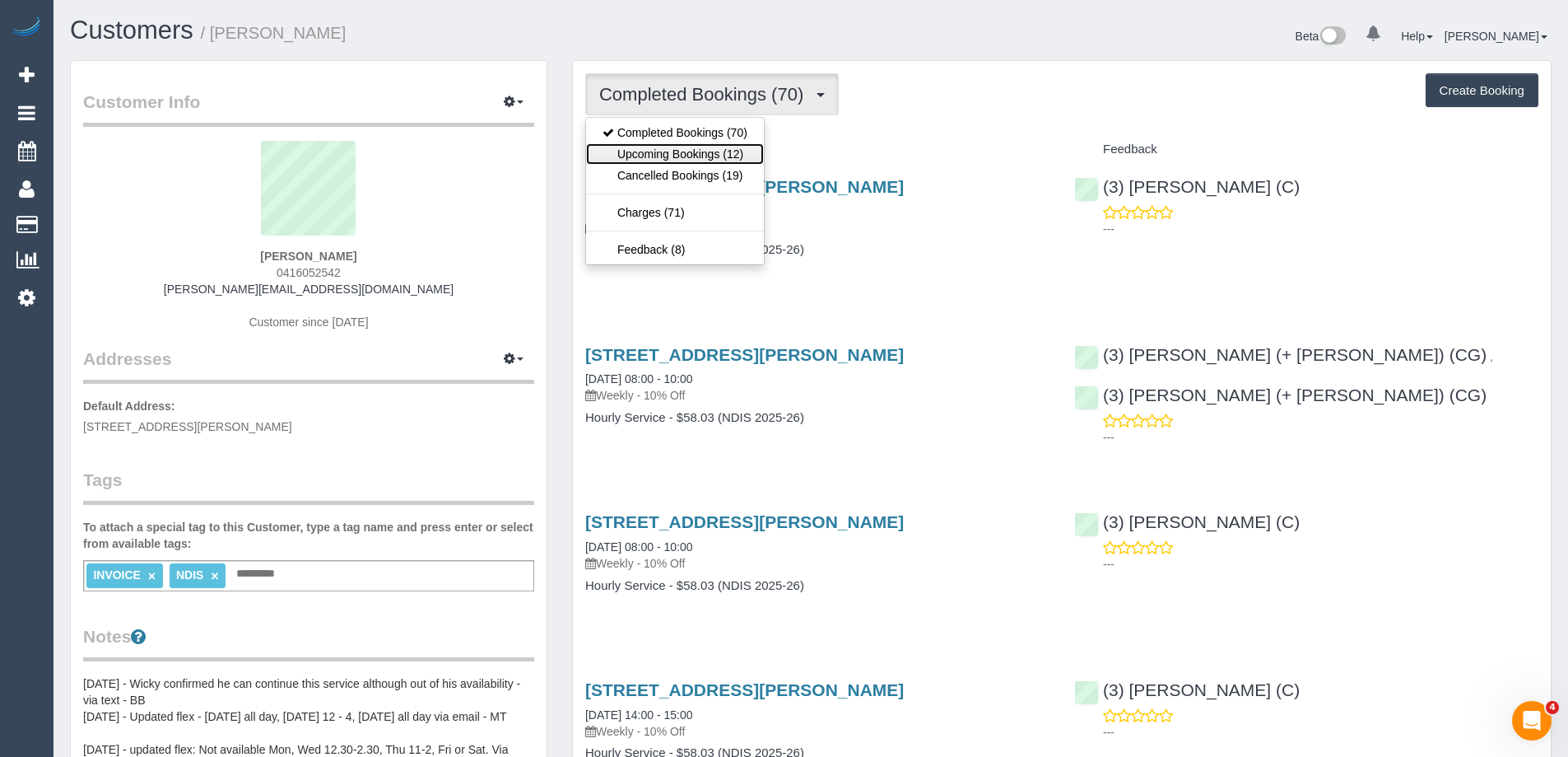
click at [649, 158] on link "Upcoming Bookings (12)" at bounding box center [674, 154] width 178 height 22
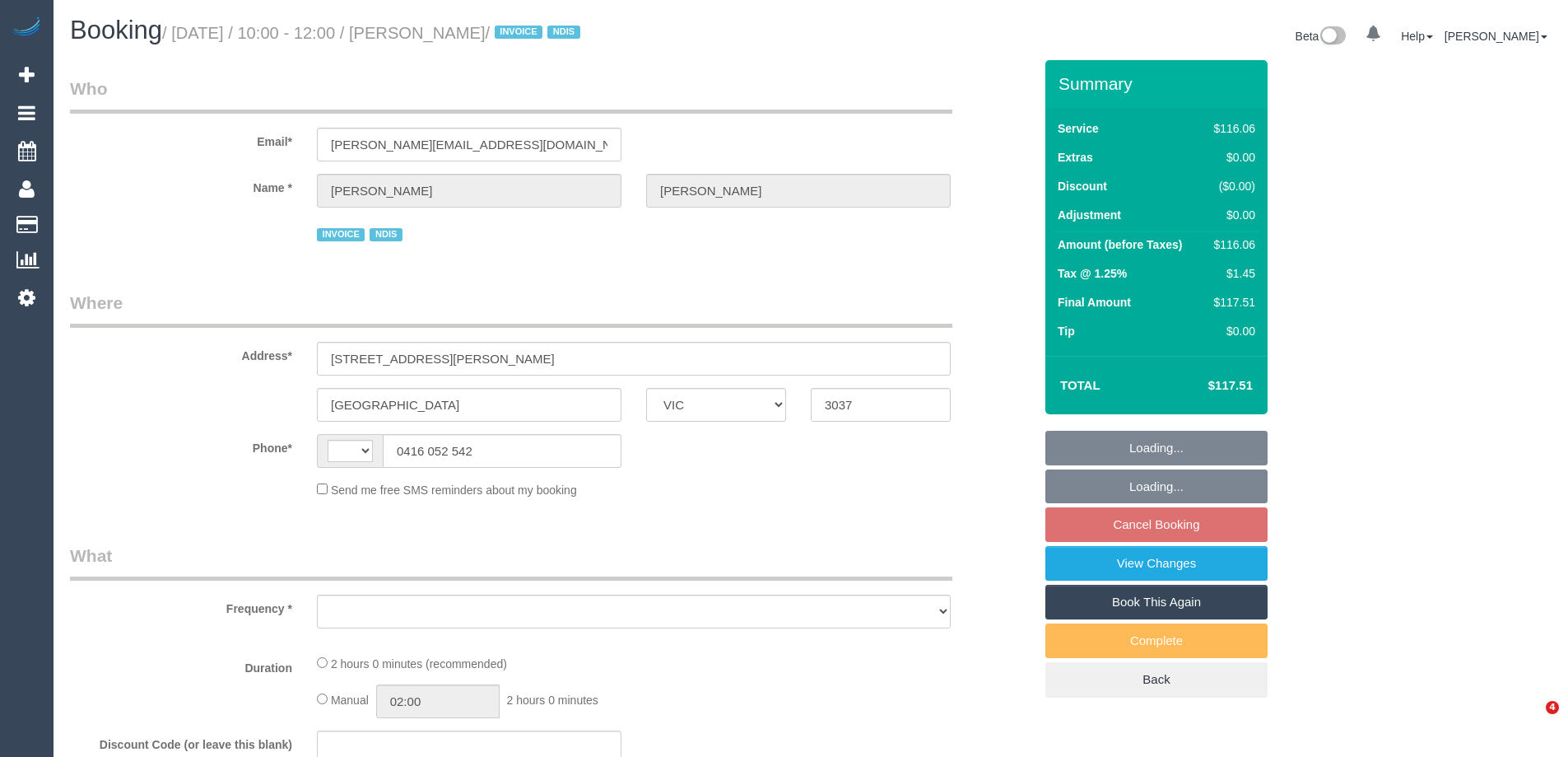
select select "VIC"
select select "string:AU"
select select "object:525"
select select "number:30"
select select "number:14"
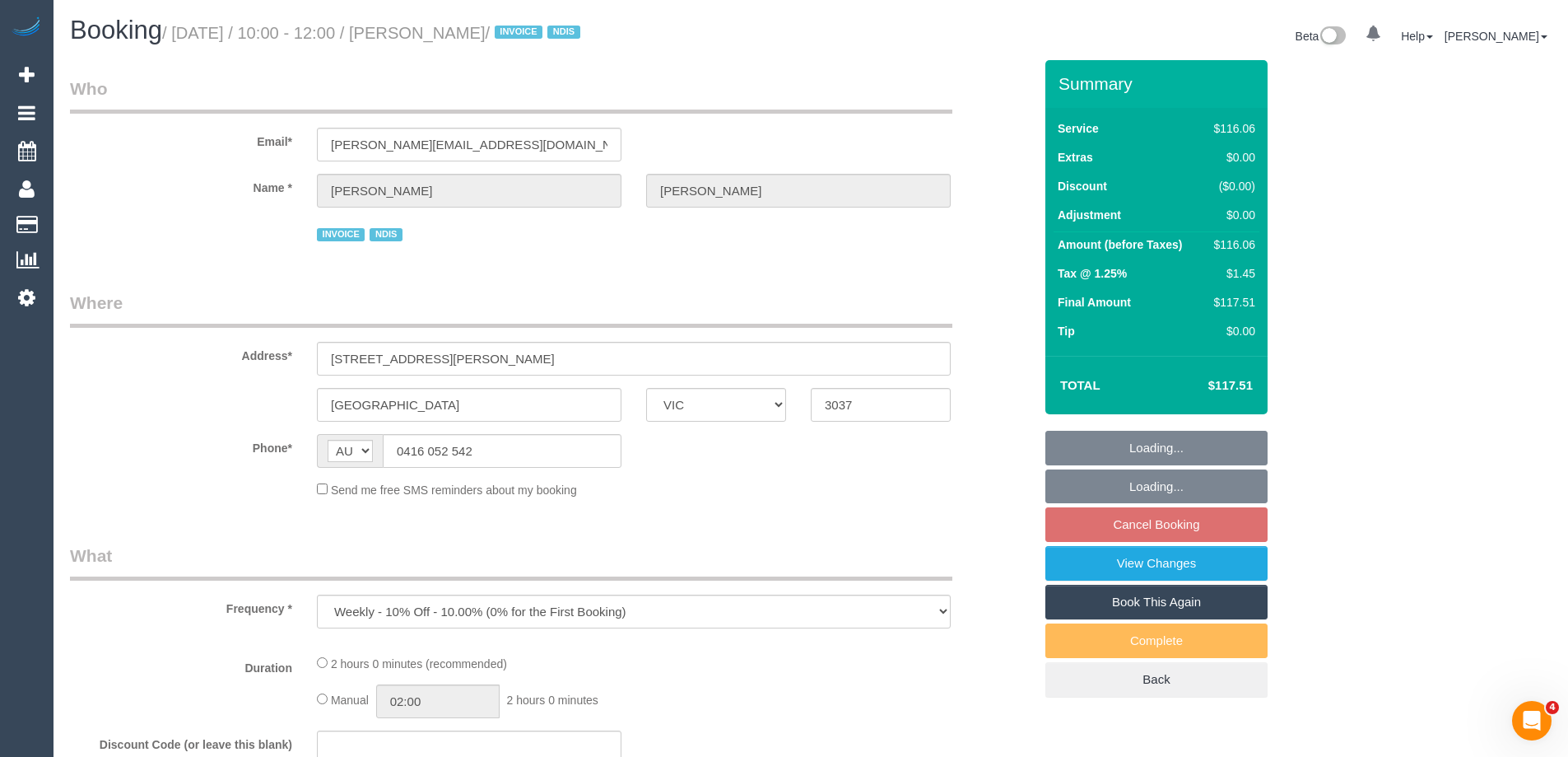
select select "number:19"
select select "number:36"
select select "number:34"
select select "number:26"
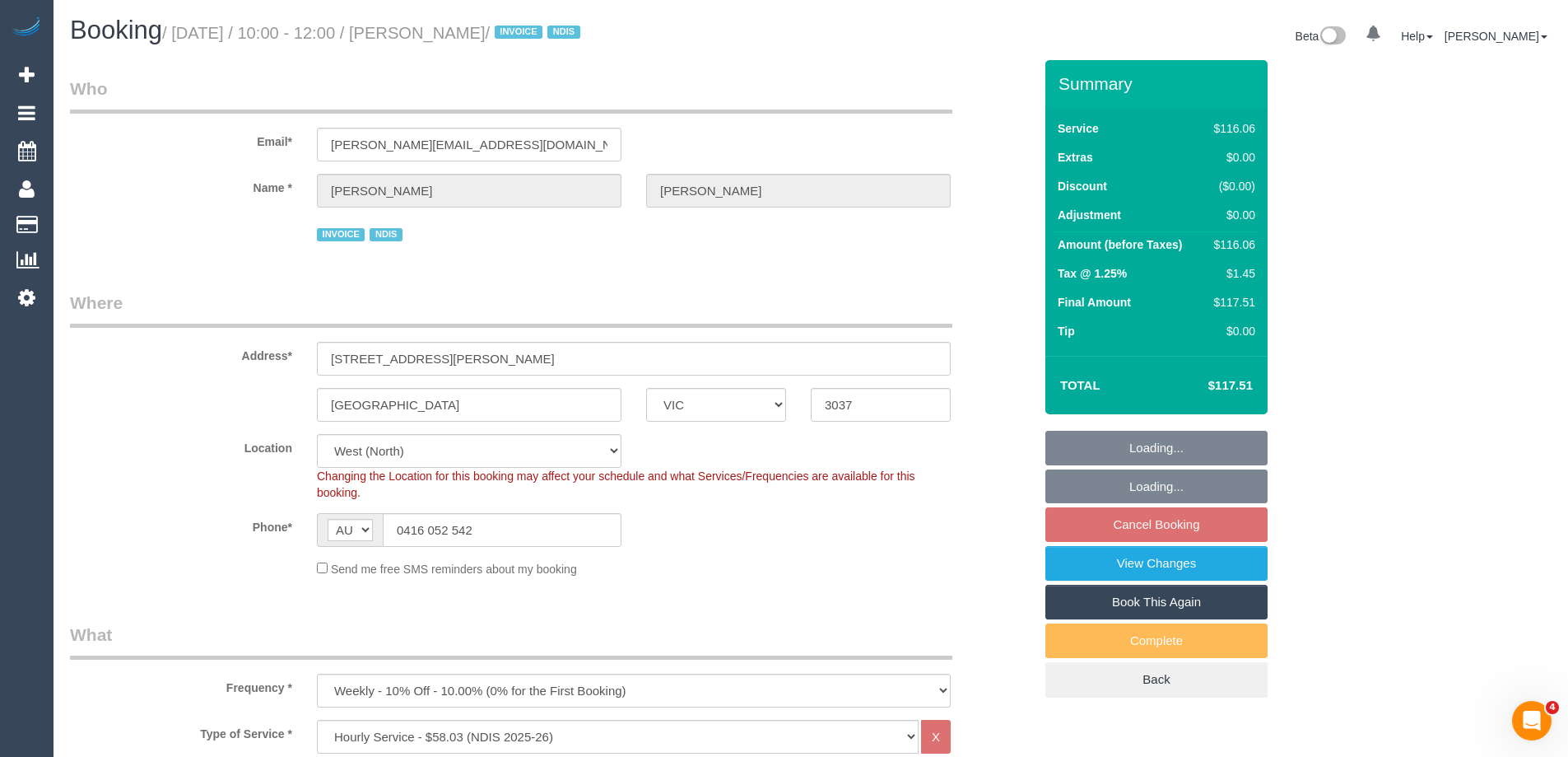
select select "object:1290"
select select "spot3"
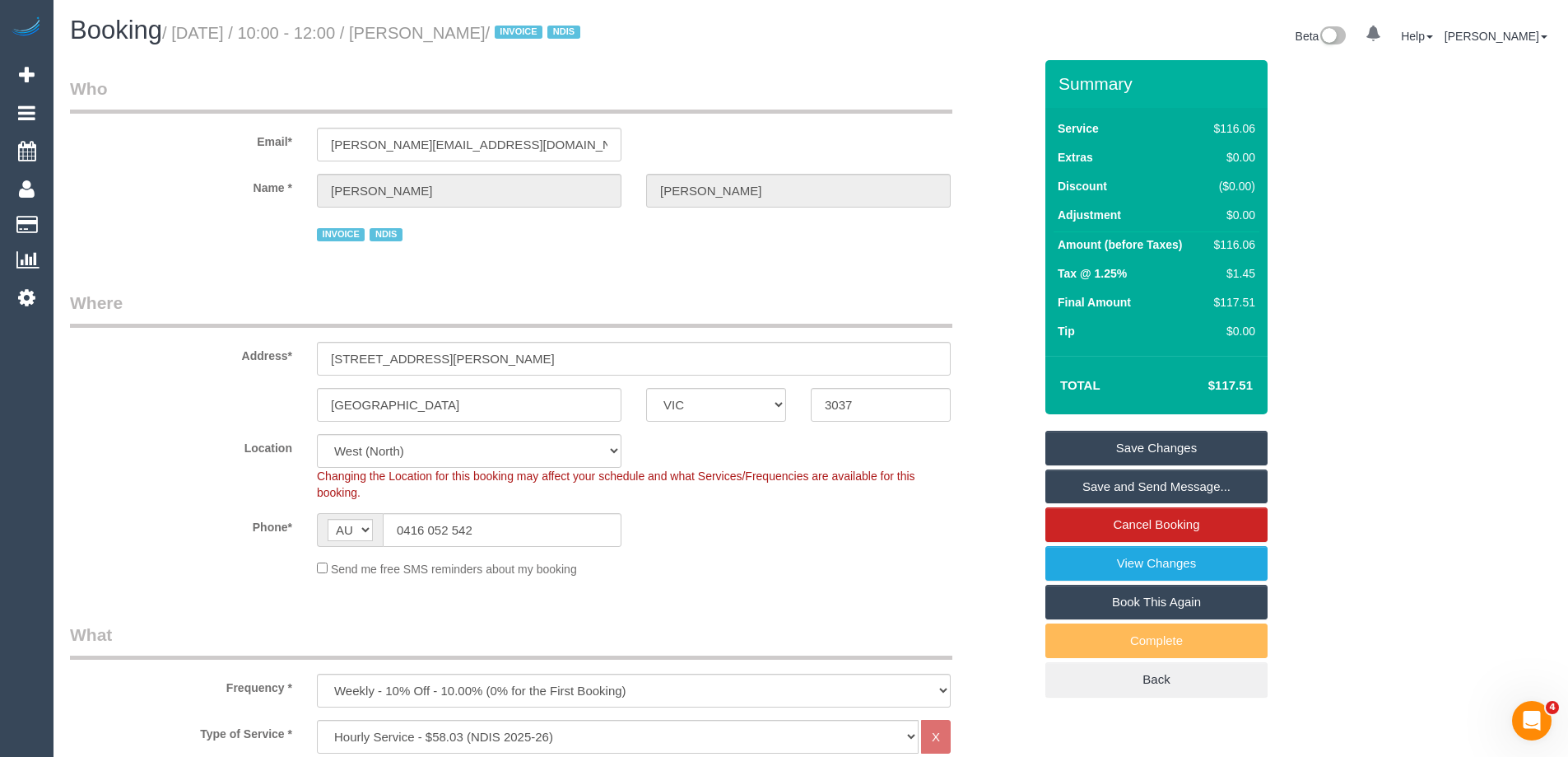
click at [710, 531] on div "Phone* AF AL DZ AD AO AI AQ AG AR AM AW AU AT AZ BS BH BD BB BY BE BZ BJ BM BT …" at bounding box center [551, 530] width 988 height 34
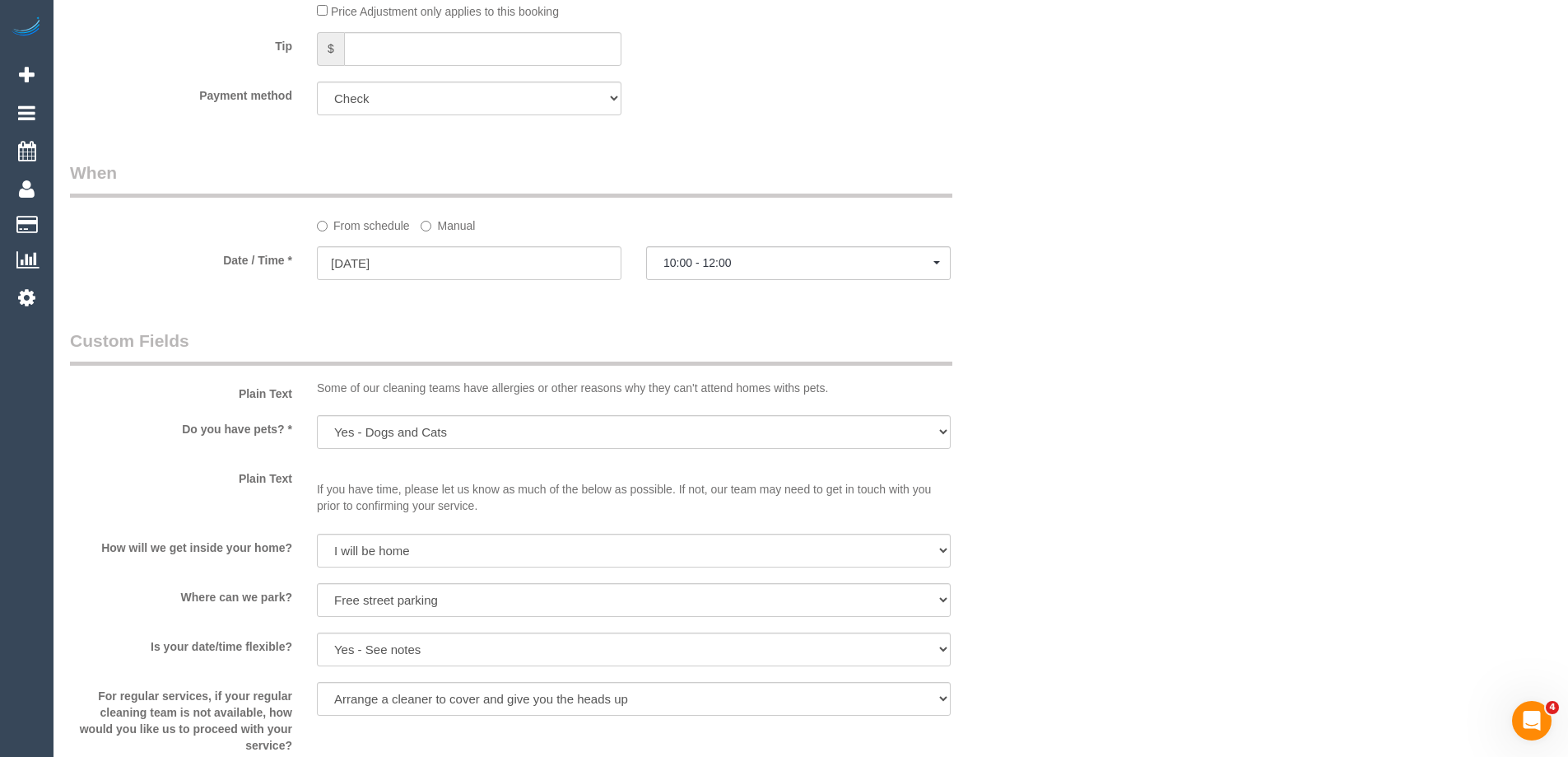
scroll to position [1318, 0]
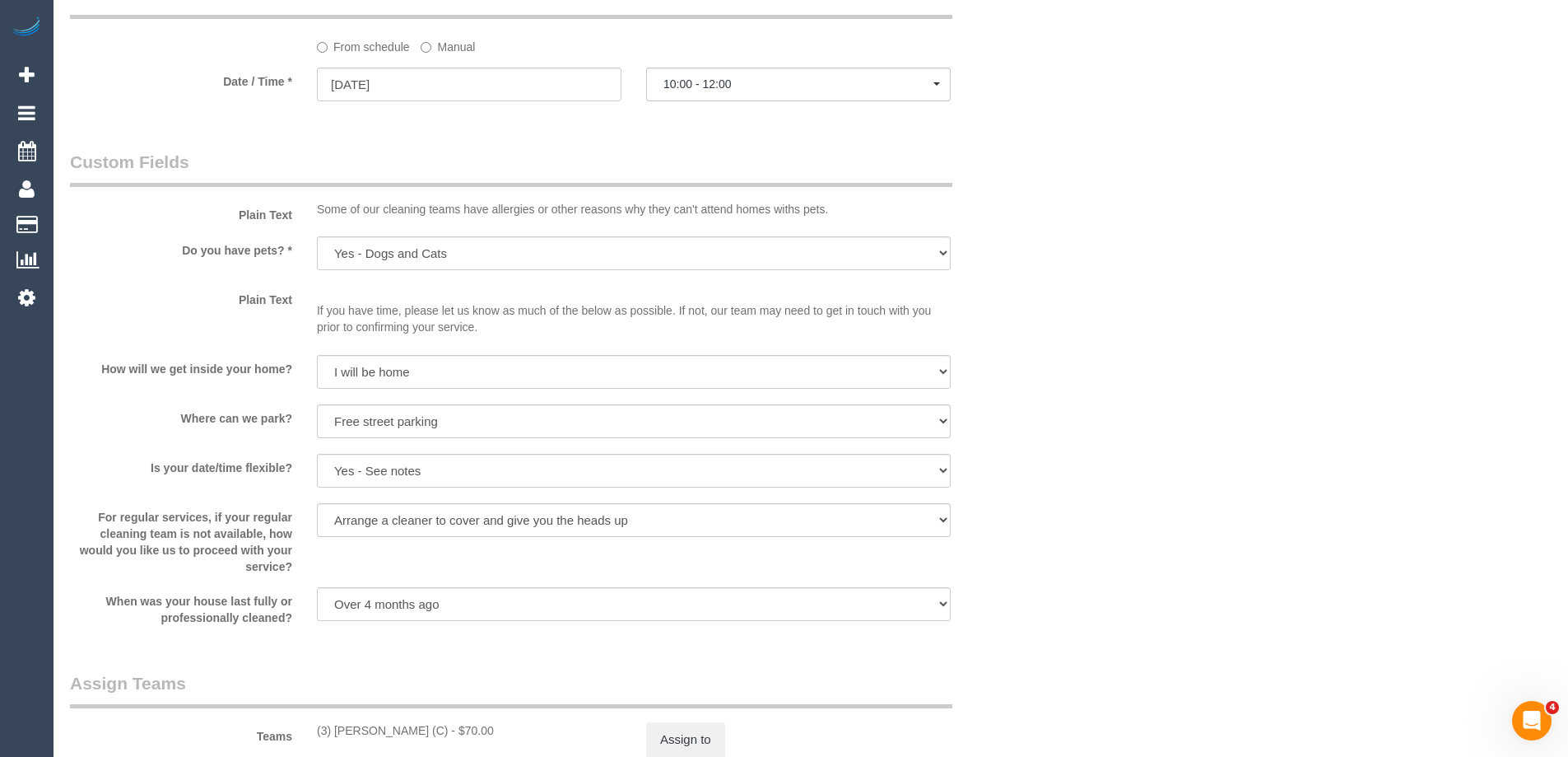
click at [445, 48] on label "Manual" at bounding box center [447, 44] width 55 height 22
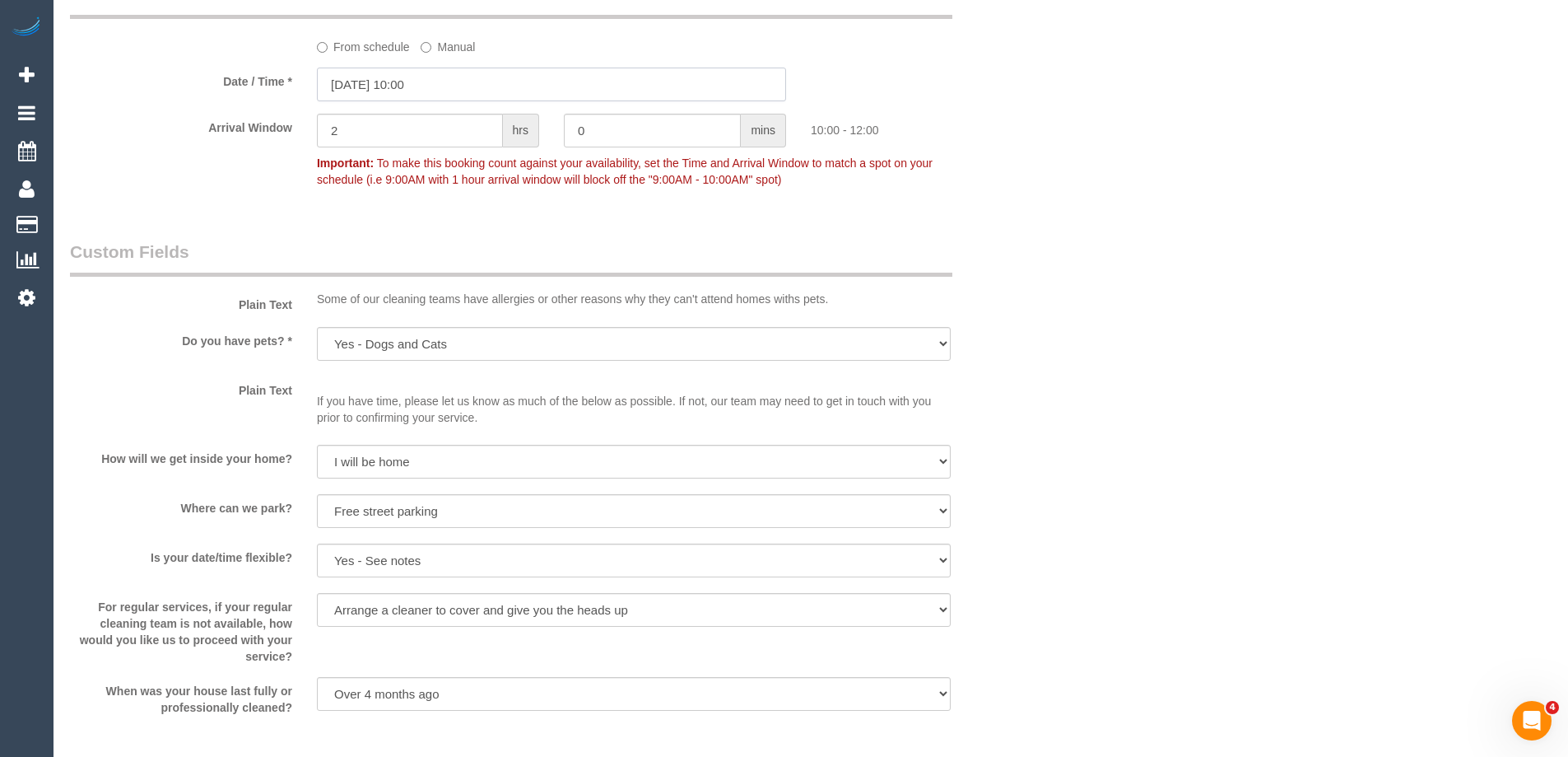
click at [433, 70] on input "[DATE] 10:00" at bounding box center [551, 84] width 469 height 34
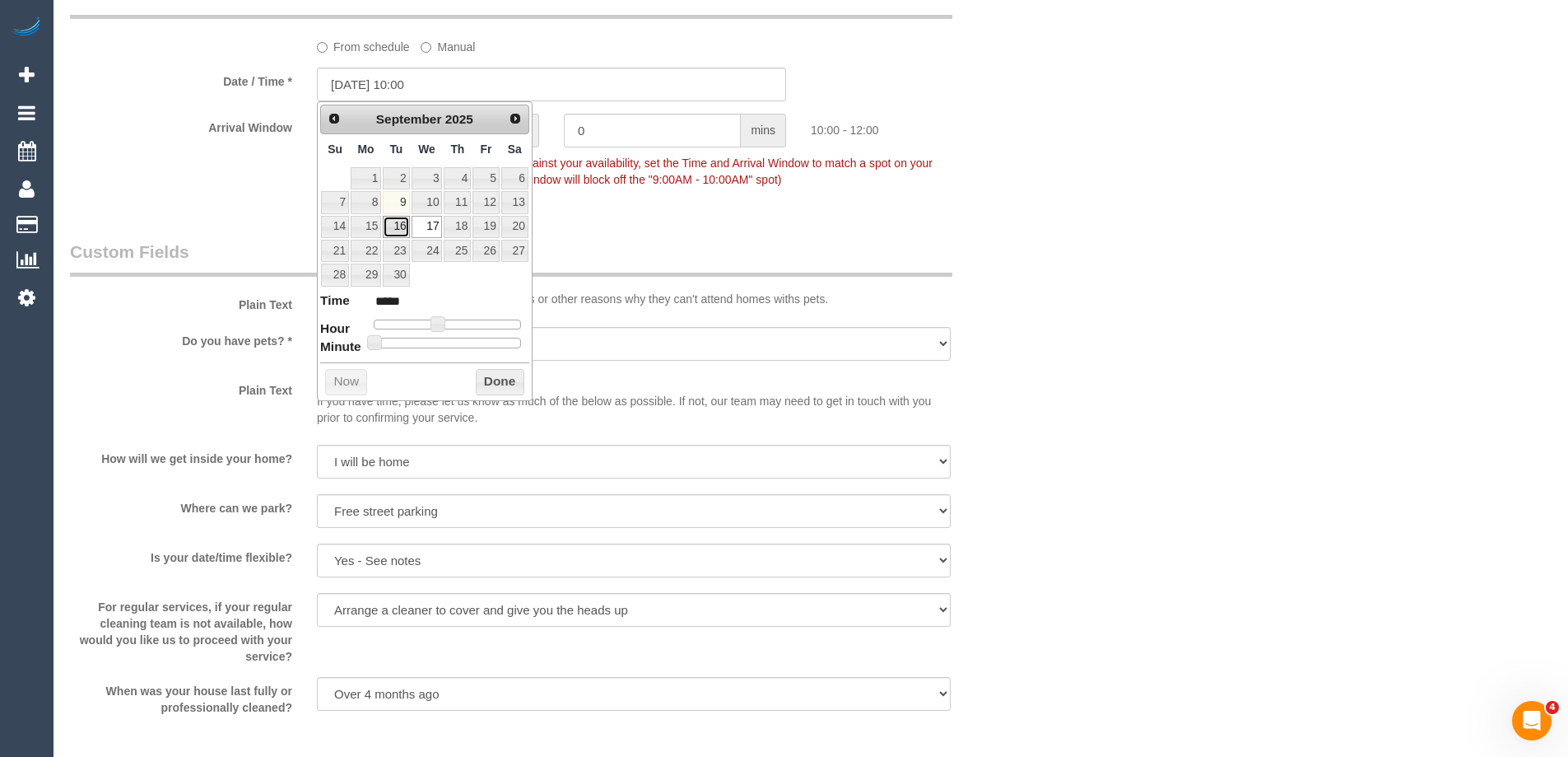
click at [400, 227] on link "16" at bounding box center [396, 226] width 27 height 22
type input "[DATE] 09:00"
type input "*****"
type input "[DATE] 08:00"
type input "*****"
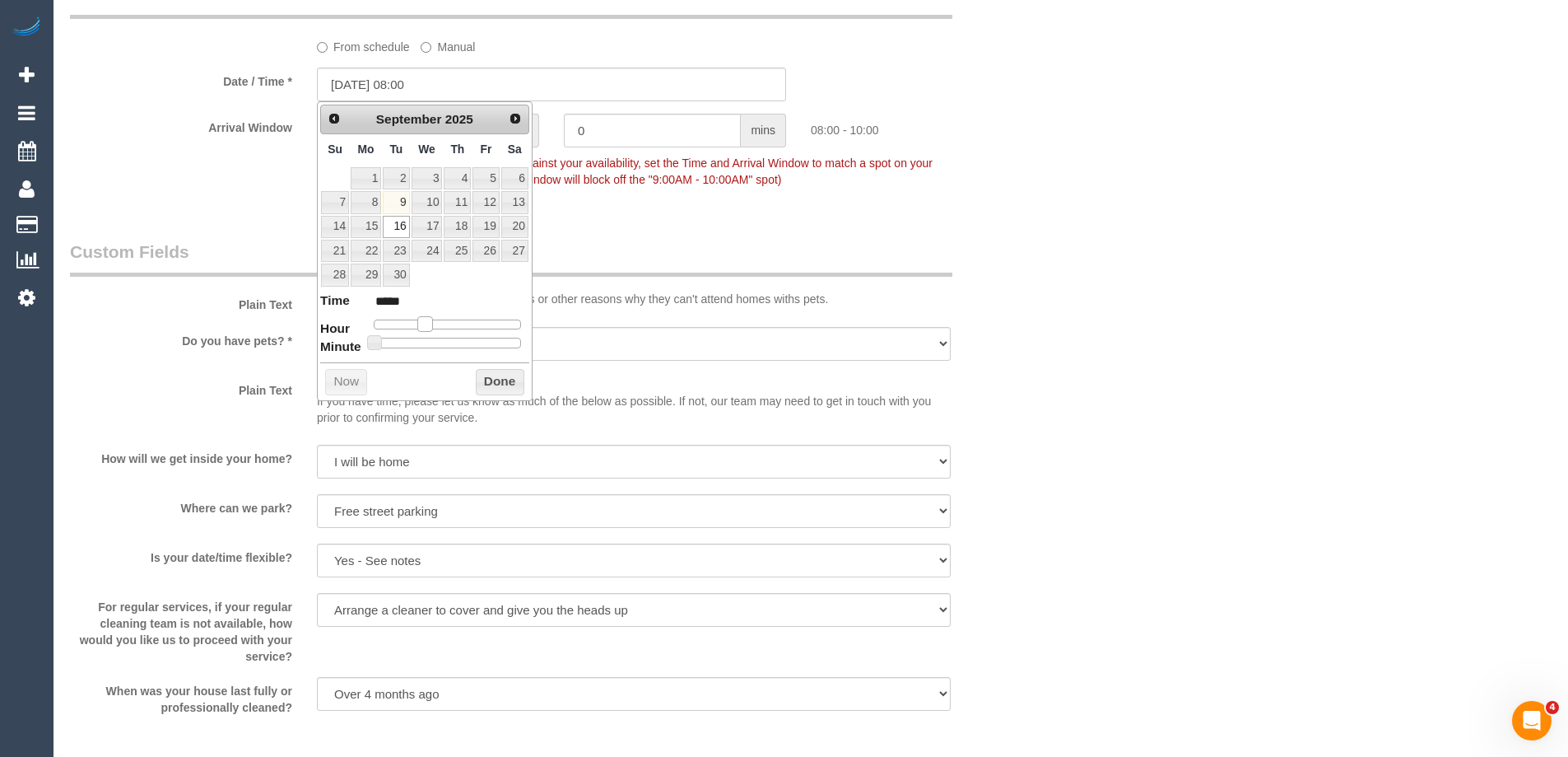
drag, startPoint x: 435, startPoint y: 323, endPoint x: 422, endPoint y: 322, distance: 13.0
click at [422, 322] on span at bounding box center [424, 323] width 15 height 15
click at [500, 380] on button "Done" at bounding box center [500, 382] width 49 height 27
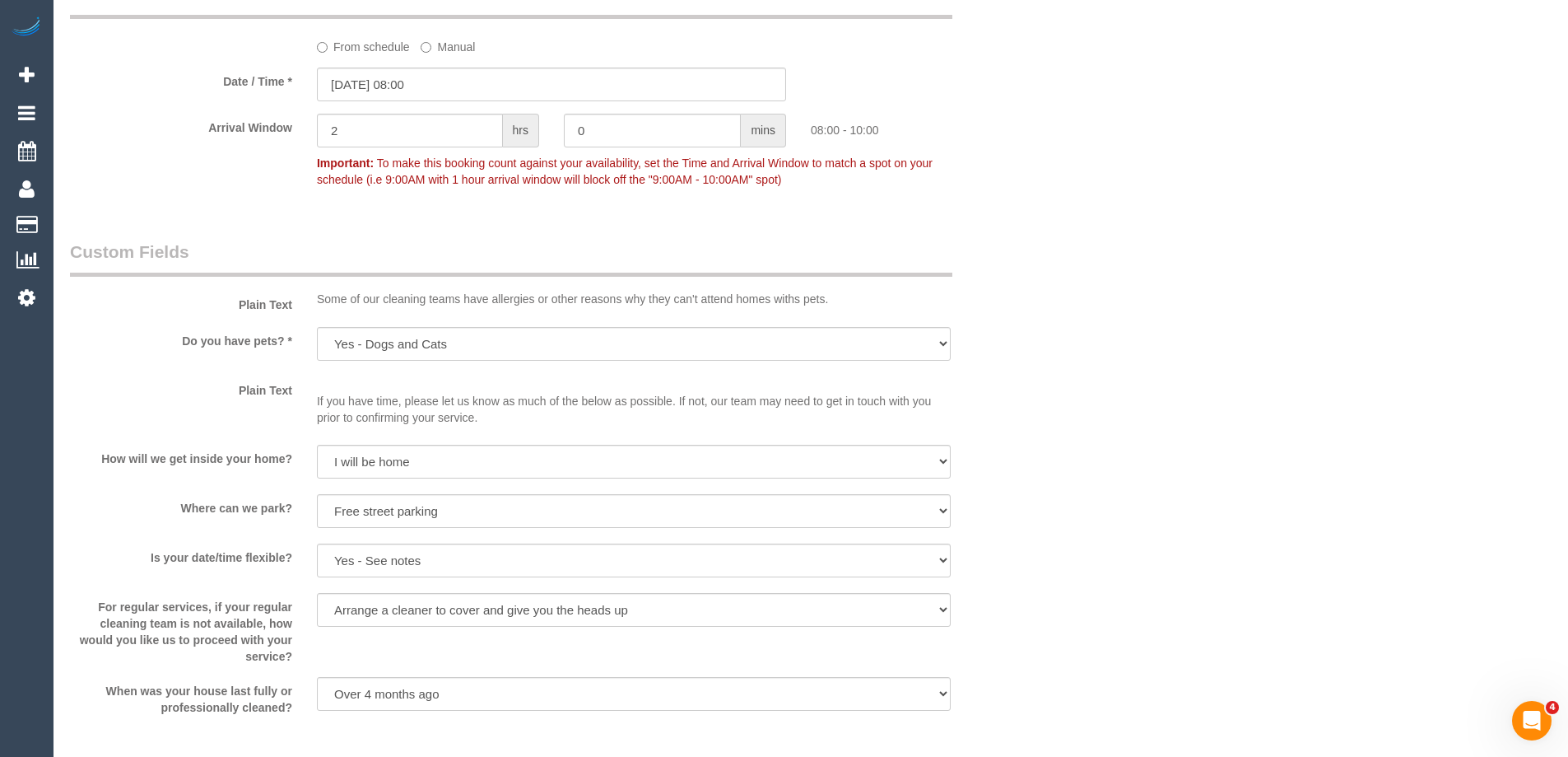
click at [1104, 296] on div "Who Email* [PERSON_NAME][EMAIL_ADDRESS][DOMAIN_NAME] Name * [PERSON_NAME] INVOI…" at bounding box center [811, 176] width 1482 height 2865
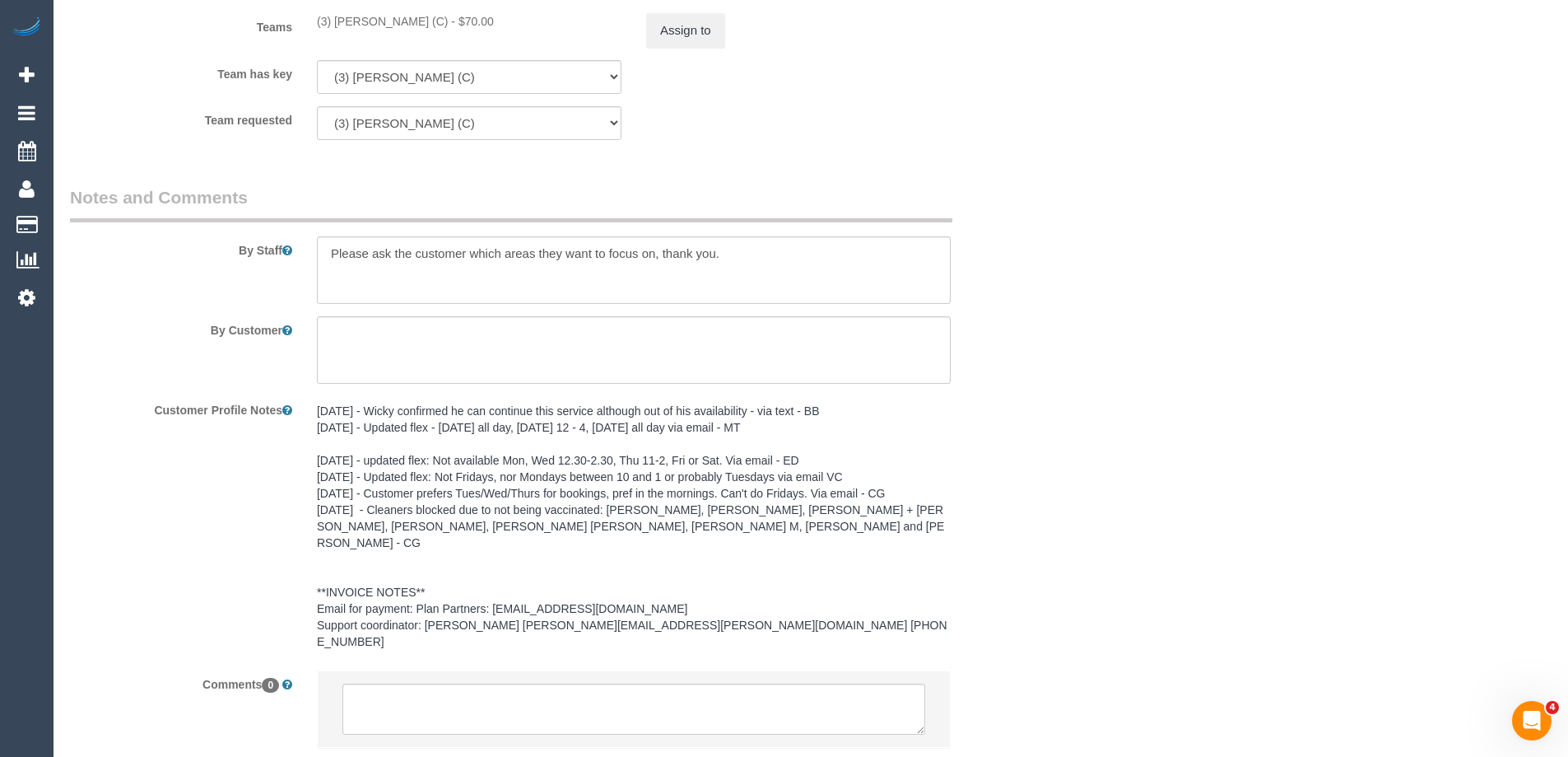
scroll to position [2194, 0]
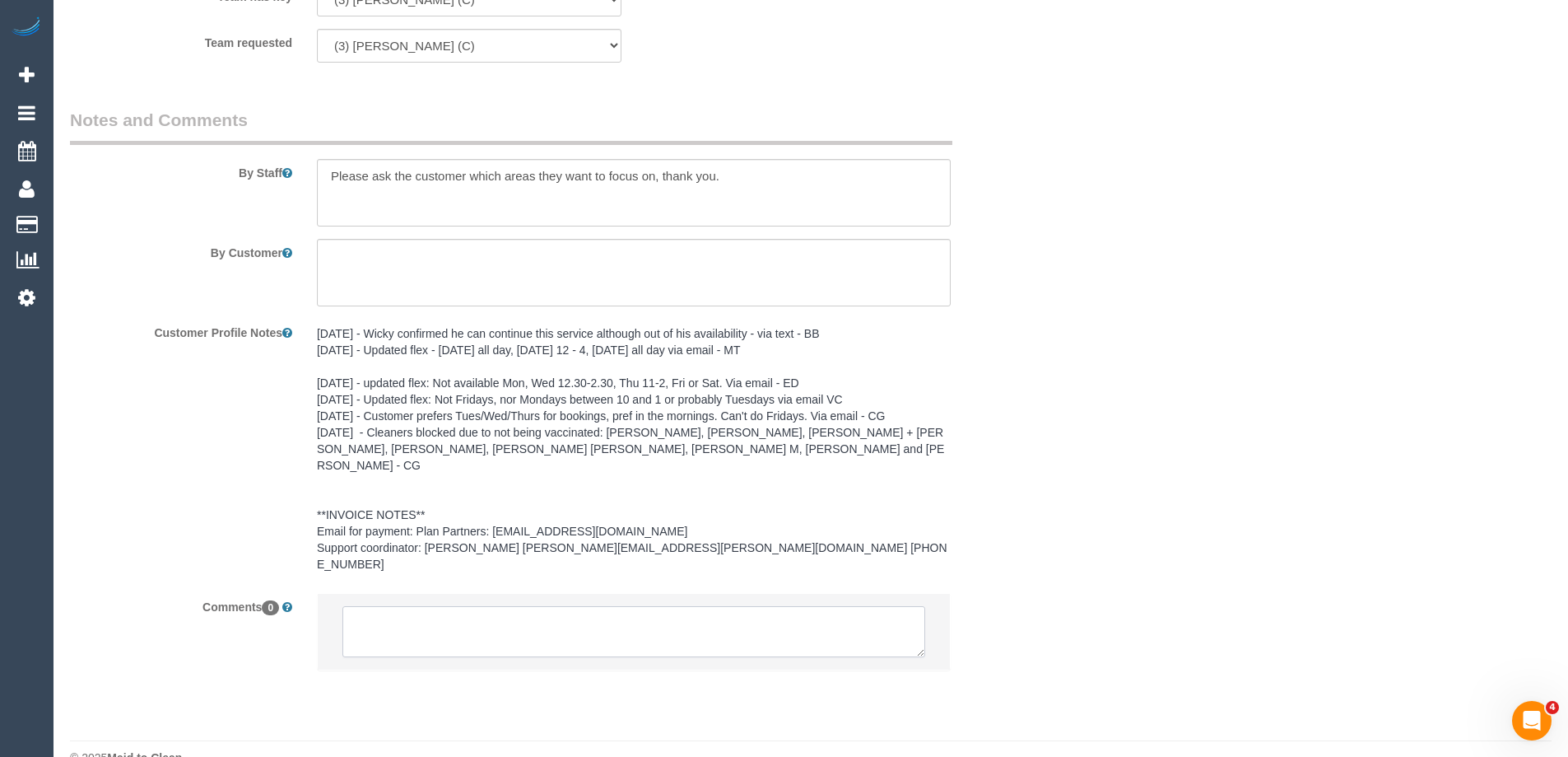
click at [501, 614] on textarea at bounding box center [634, 631] width 583 height 51
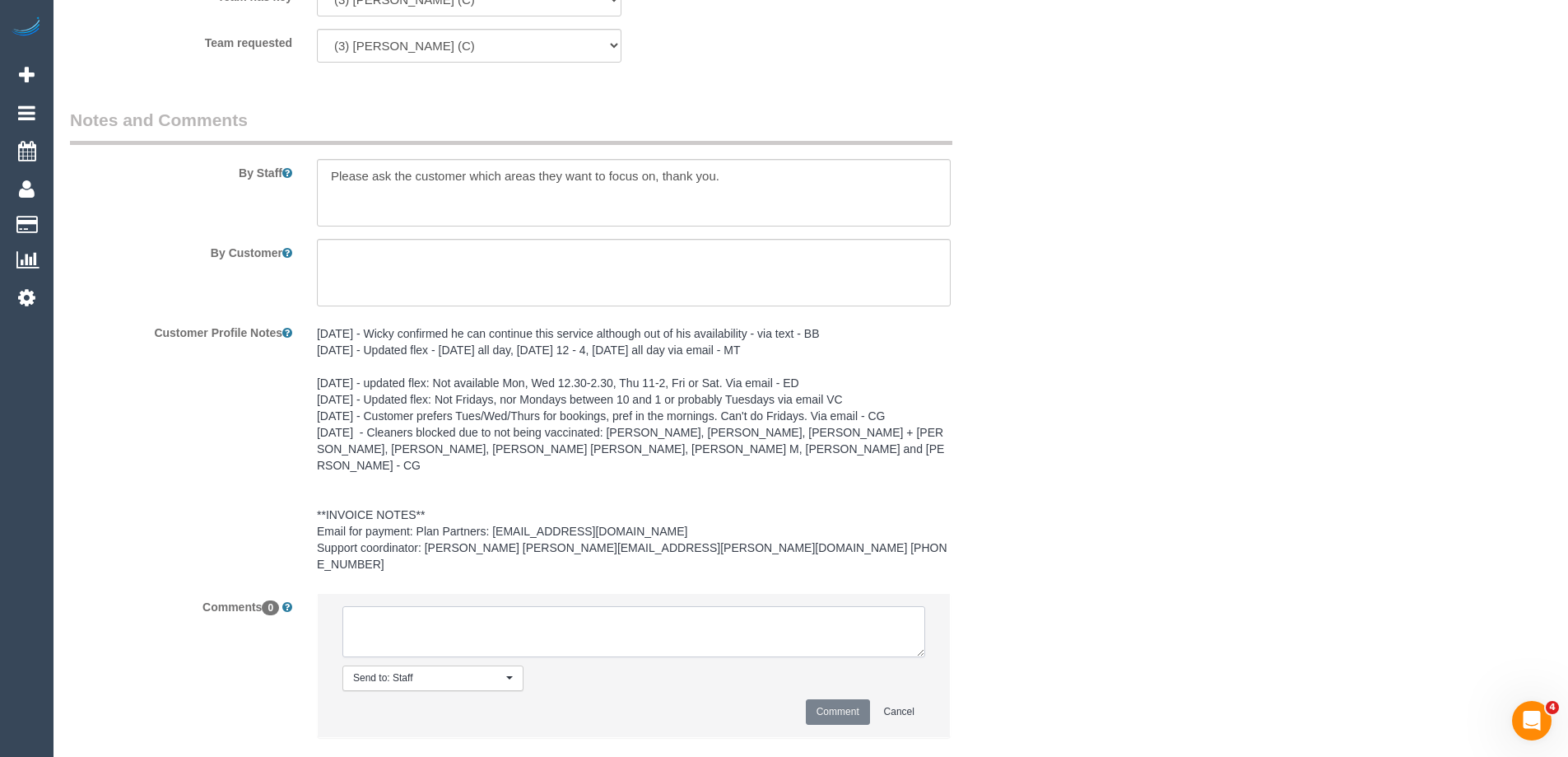
paste textarea "Christmas Reschedule Request Cleaner(s) Unassigned: Reason Unassigned: Christma…"
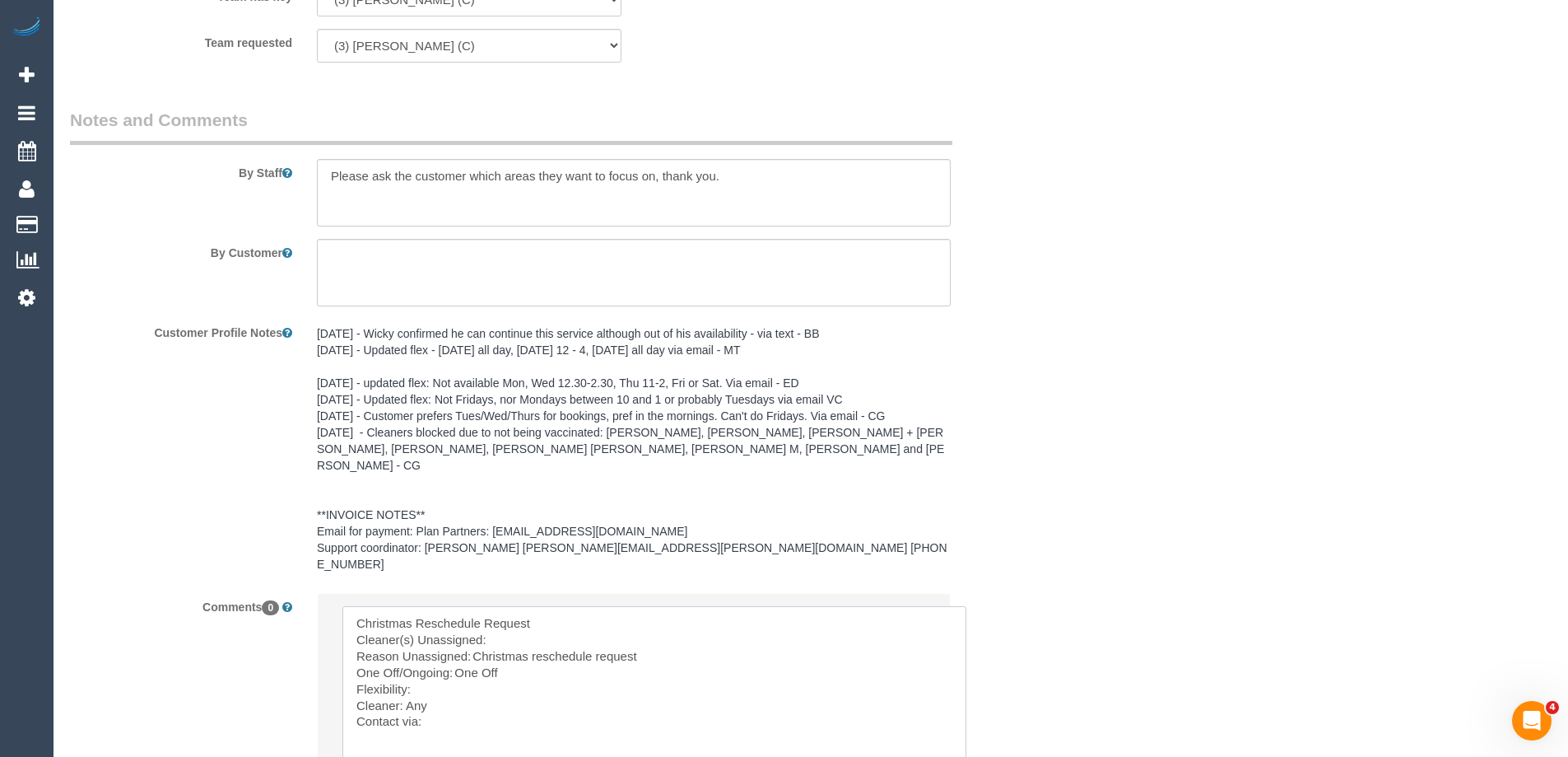
drag, startPoint x: 922, startPoint y: 620, endPoint x: 968, endPoint y: 766, distance: 153.1
click at [603, 606] on textarea at bounding box center [656, 704] width 628 height 196
drag, startPoint x: 581, startPoint y: 586, endPoint x: 354, endPoint y: 573, distance: 227.4
click at [354, 606] on textarea at bounding box center [656, 704] width 628 height 196
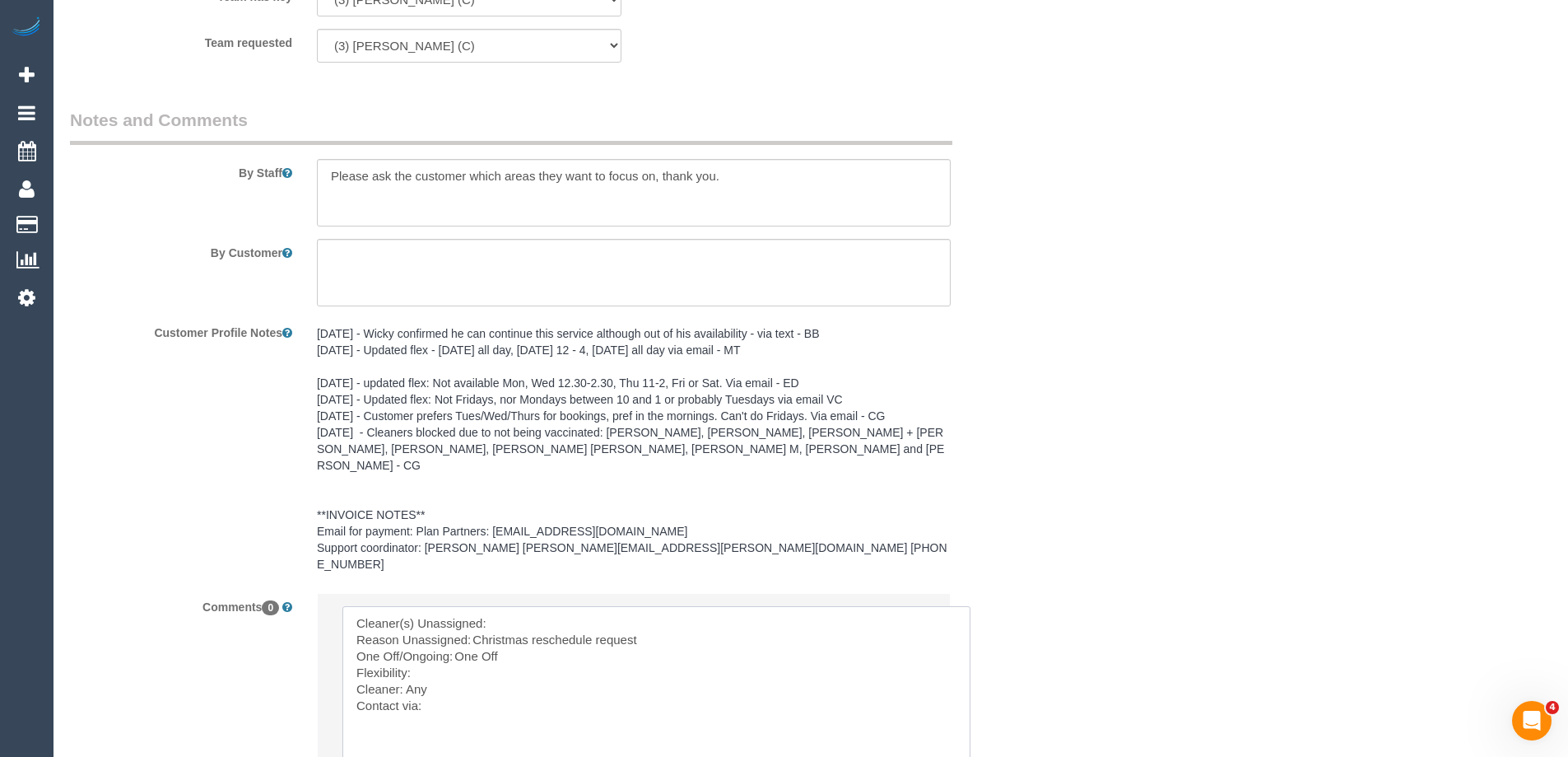
click at [346, 606] on textarea at bounding box center [656, 704] width 628 height 196
drag, startPoint x: 648, startPoint y: 607, endPoint x: 475, endPoint y: 603, distance: 173.0
click at [475, 606] on textarea at bounding box center [656, 704] width 628 height 196
click at [501, 606] on textarea at bounding box center [656, 704] width 628 height 196
click at [487, 608] on textarea at bounding box center [656, 704] width 628 height 196
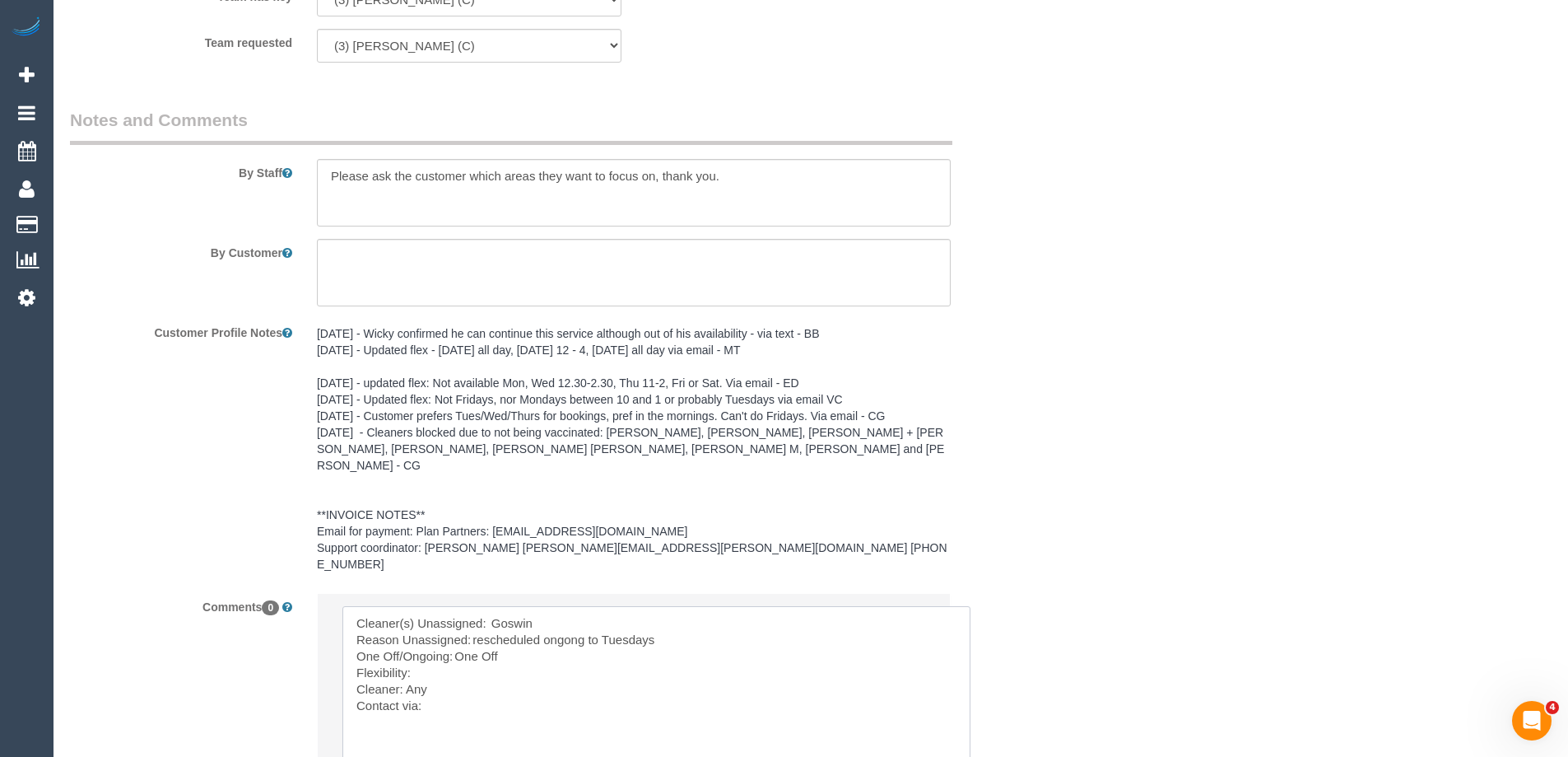
click at [533, 627] on textarea at bounding box center [656, 704] width 628 height 196
drag, startPoint x: 486, startPoint y: 626, endPoint x: 453, endPoint y: 627, distance: 33.0
click at [453, 627] on textarea at bounding box center [656, 704] width 628 height 196
click at [477, 641] on textarea at bounding box center [656, 704] width 628 height 196
click at [460, 680] on textarea at bounding box center [656, 704] width 628 height 196
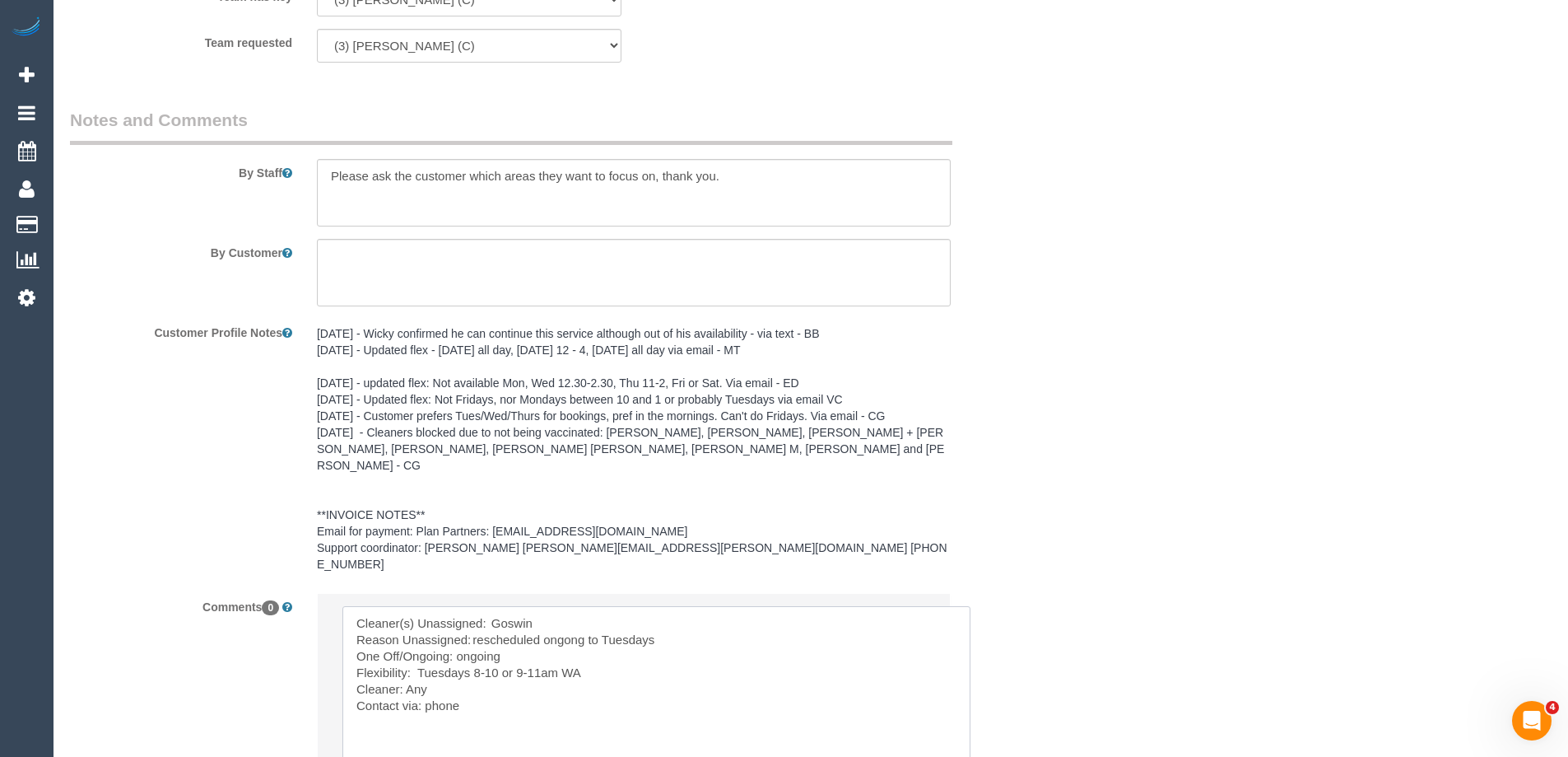
click at [593, 642] on textarea at bounding box center [656, 704] width 628 height 196
type textarea "Cleaner(s) Unassigned:  Goswin Reason Unassigned: rescheduled ongong to Tuesday…"
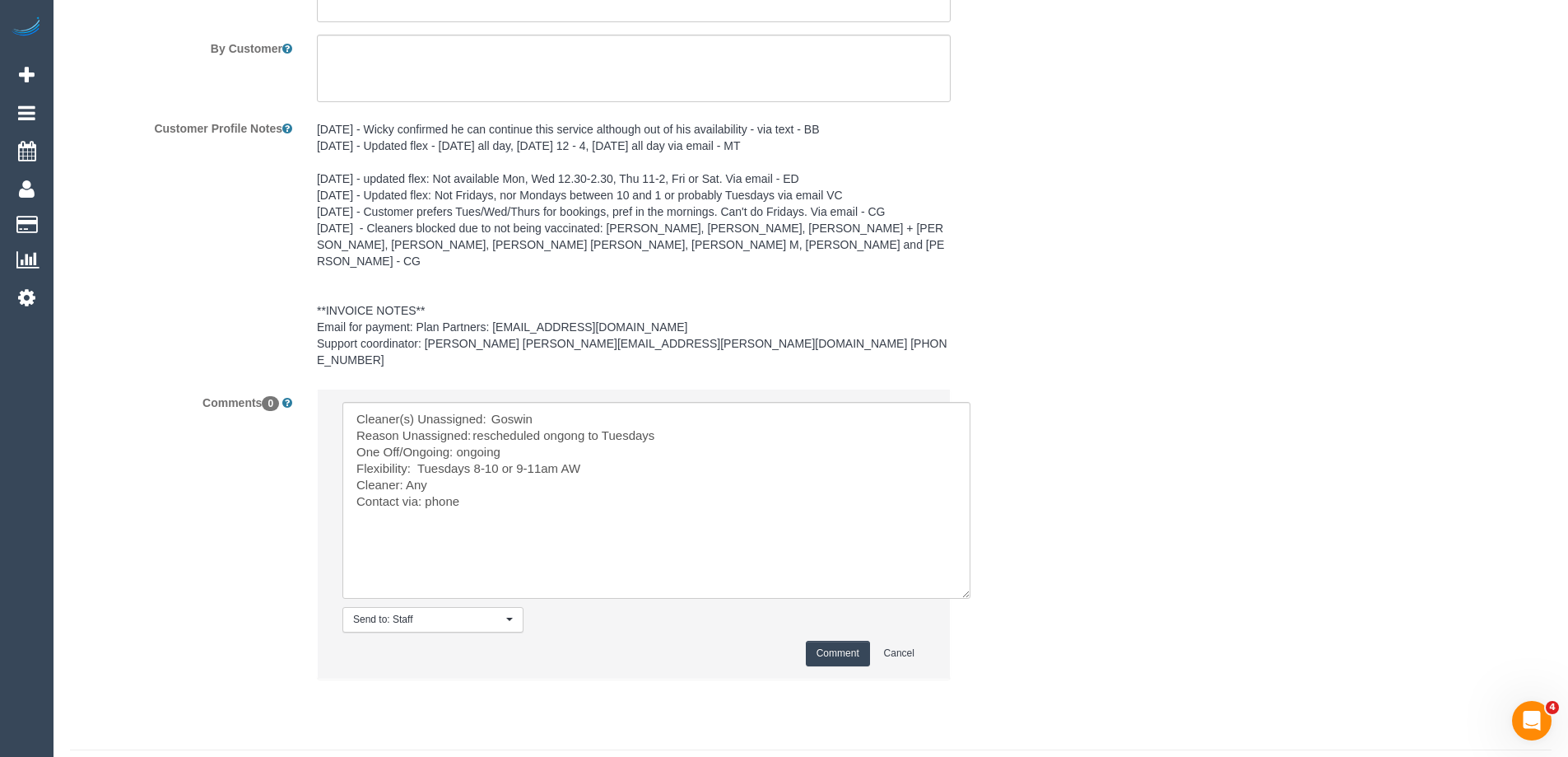
scroll to position [2407, 0]
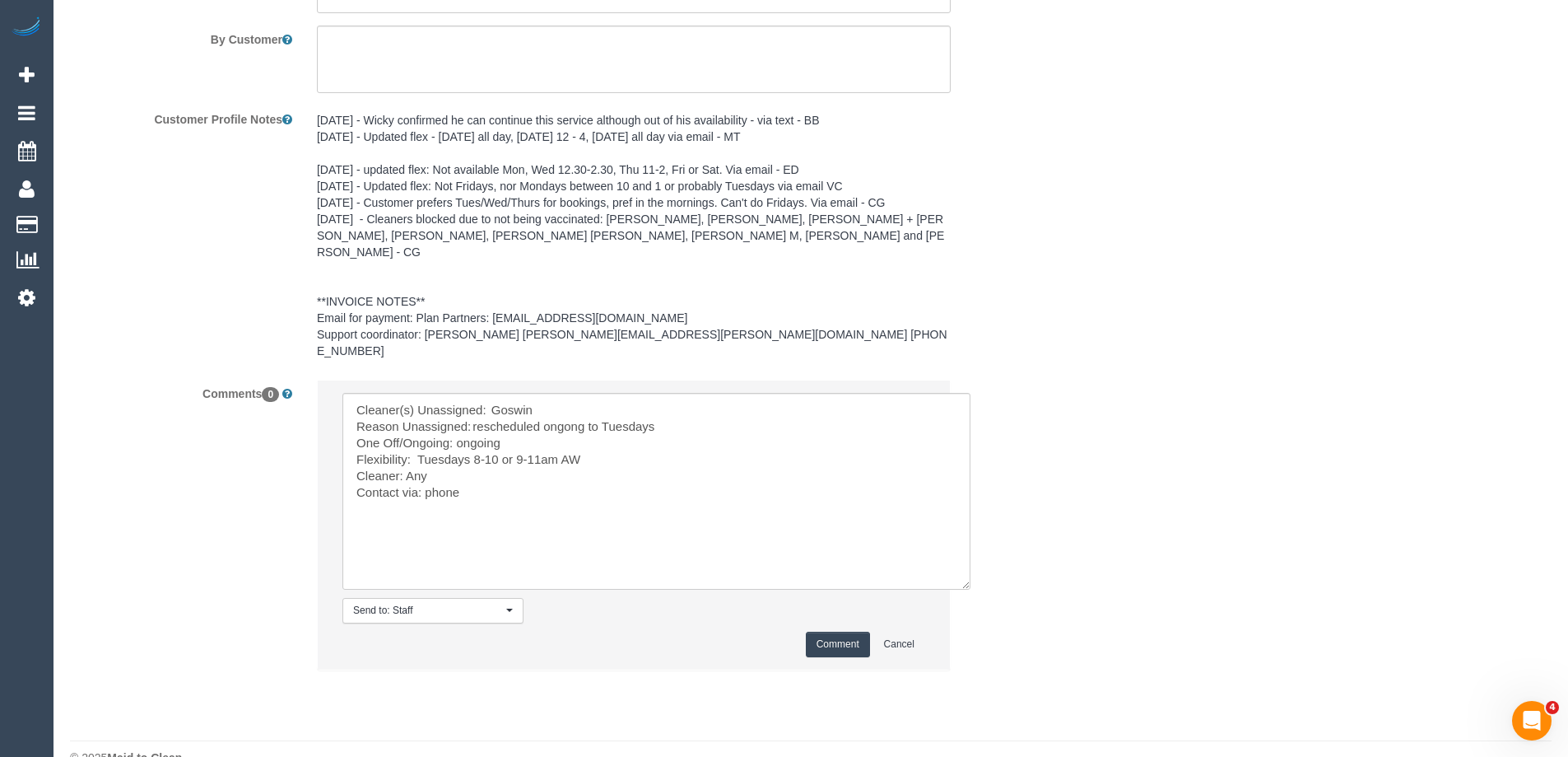
click at [805, 593] on li "Send to: Staff Nothing selected Send to: Staff Send to: Customer Send to: Team …" at bounding box center [633, 524] width 632 height 289
click at [823, 632] on button "Comment" at bounding box center [837, 645] width 64 height 26
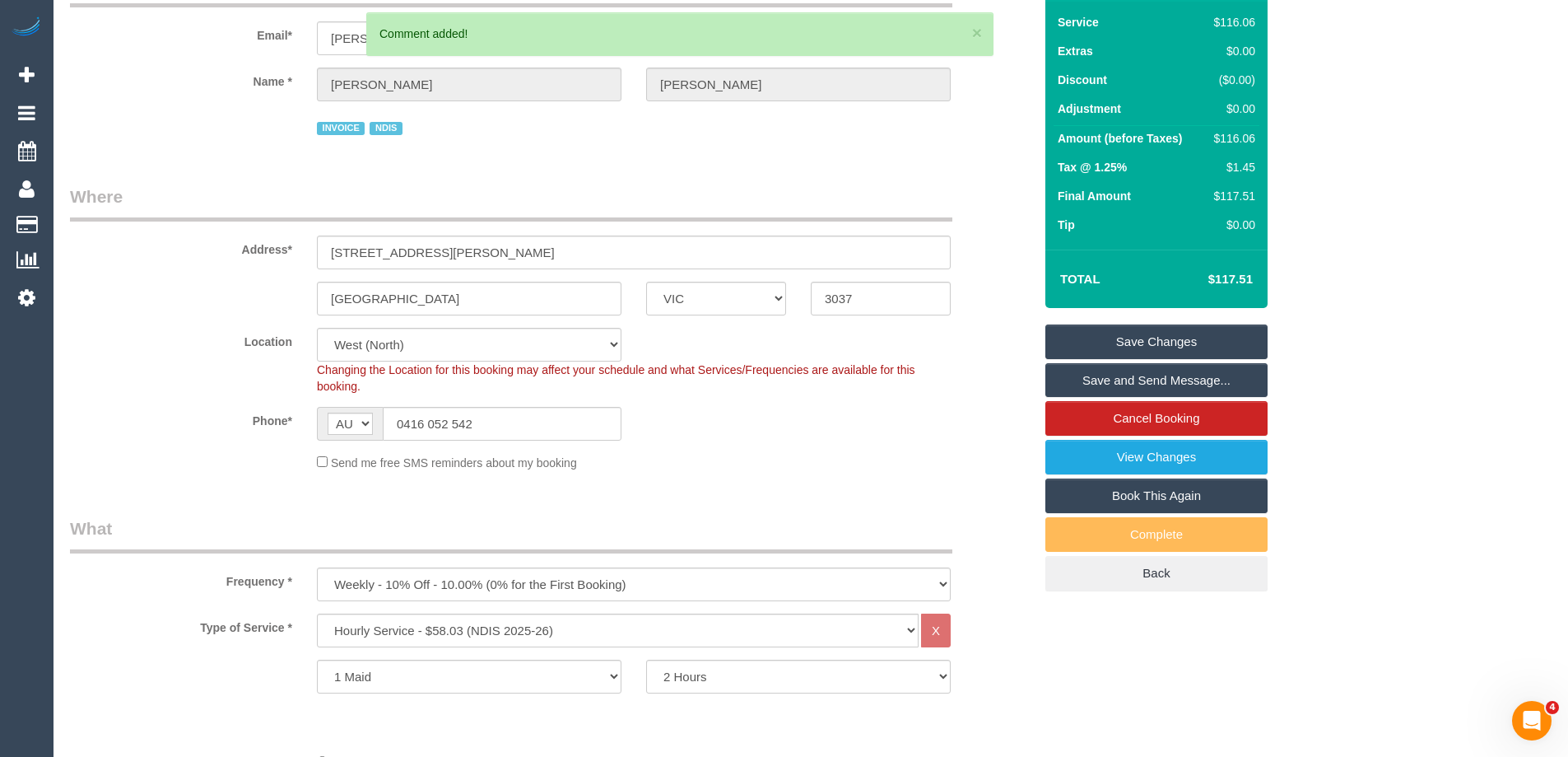
scroll to position [101, 0]
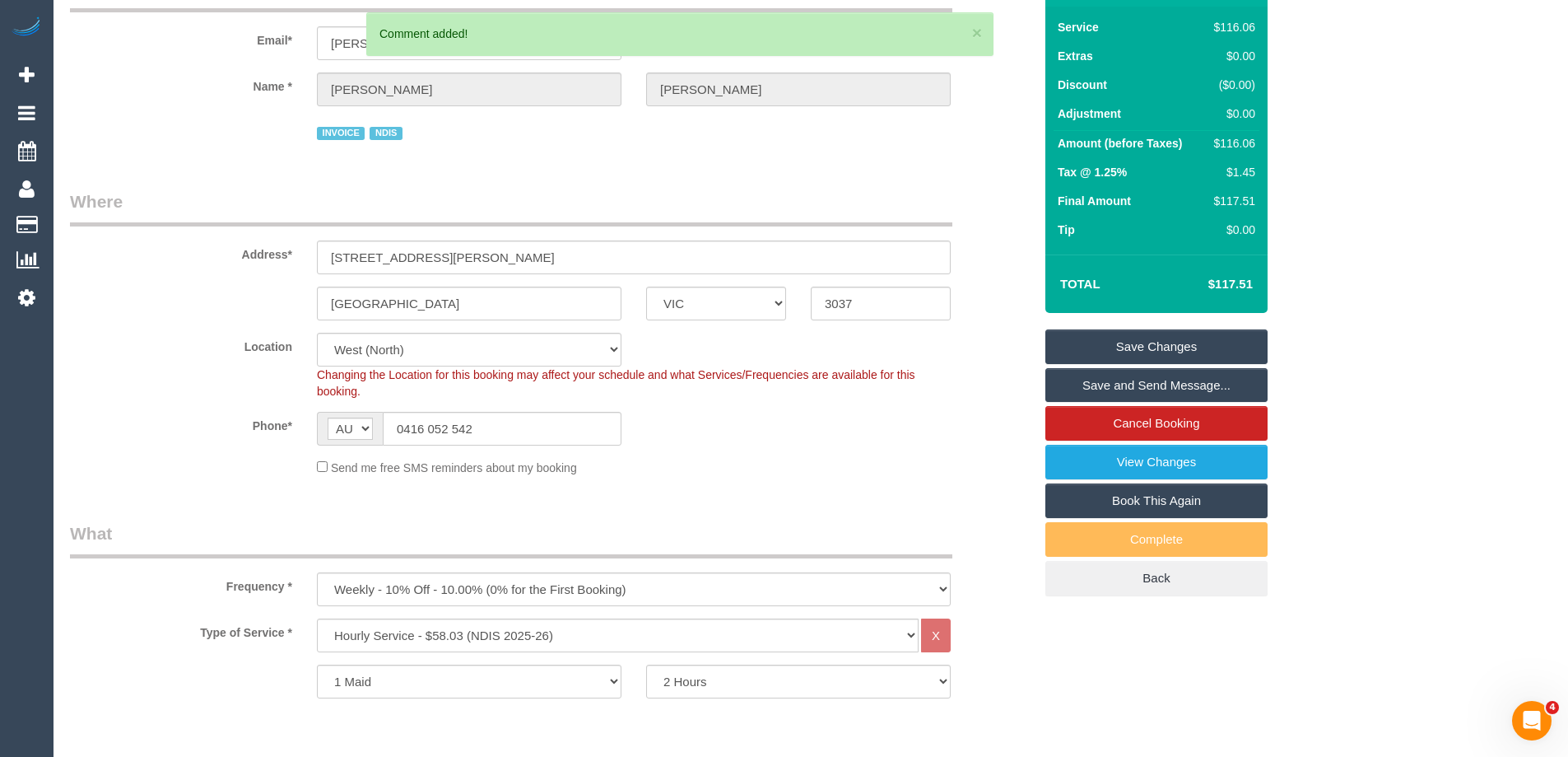
click at [1096, 348] on link "Save Changes" at bounding box center [1156, 346] width 222 height 35
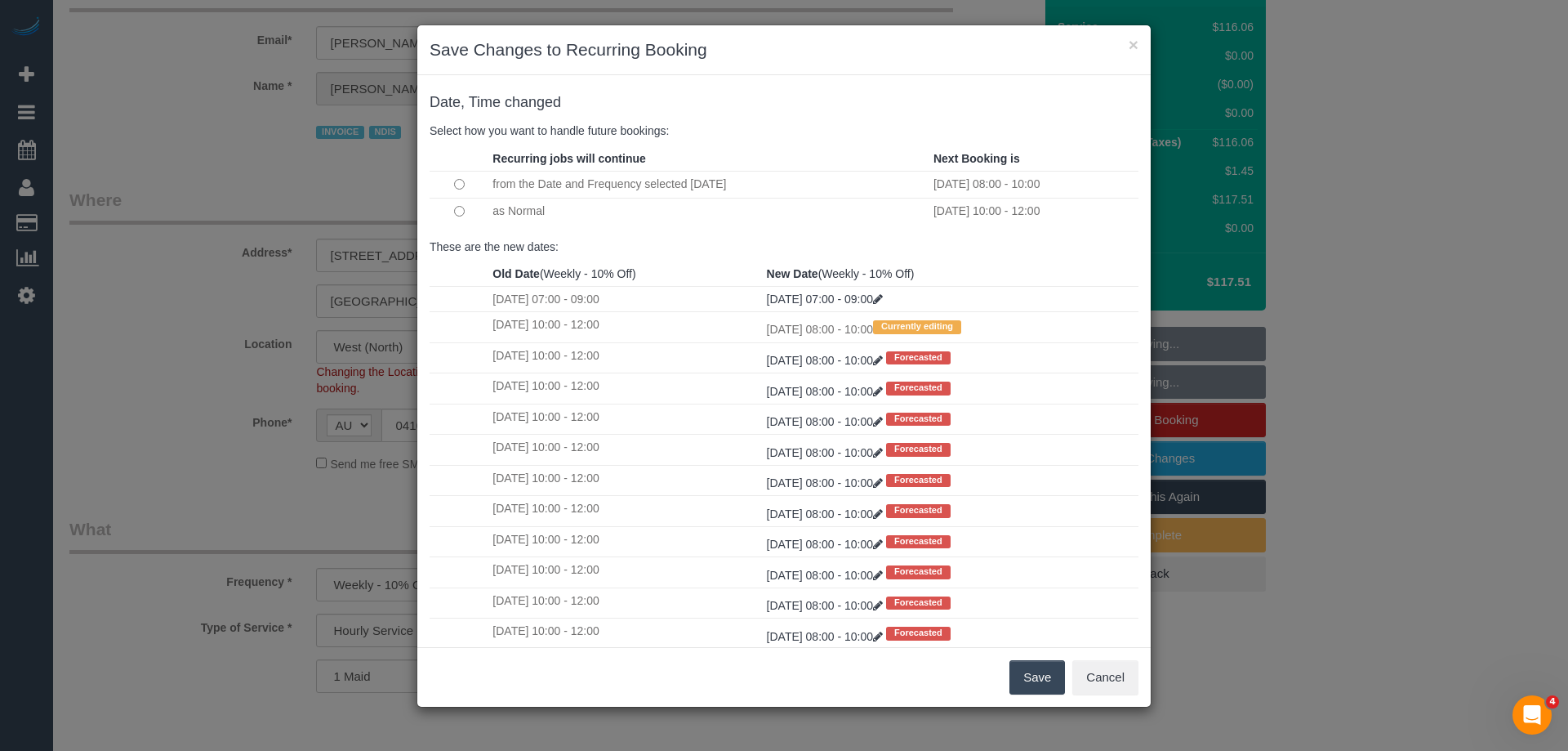
click at [1026, 675] on button "Save" at bounding box center [1037, 677] width 55 height 34
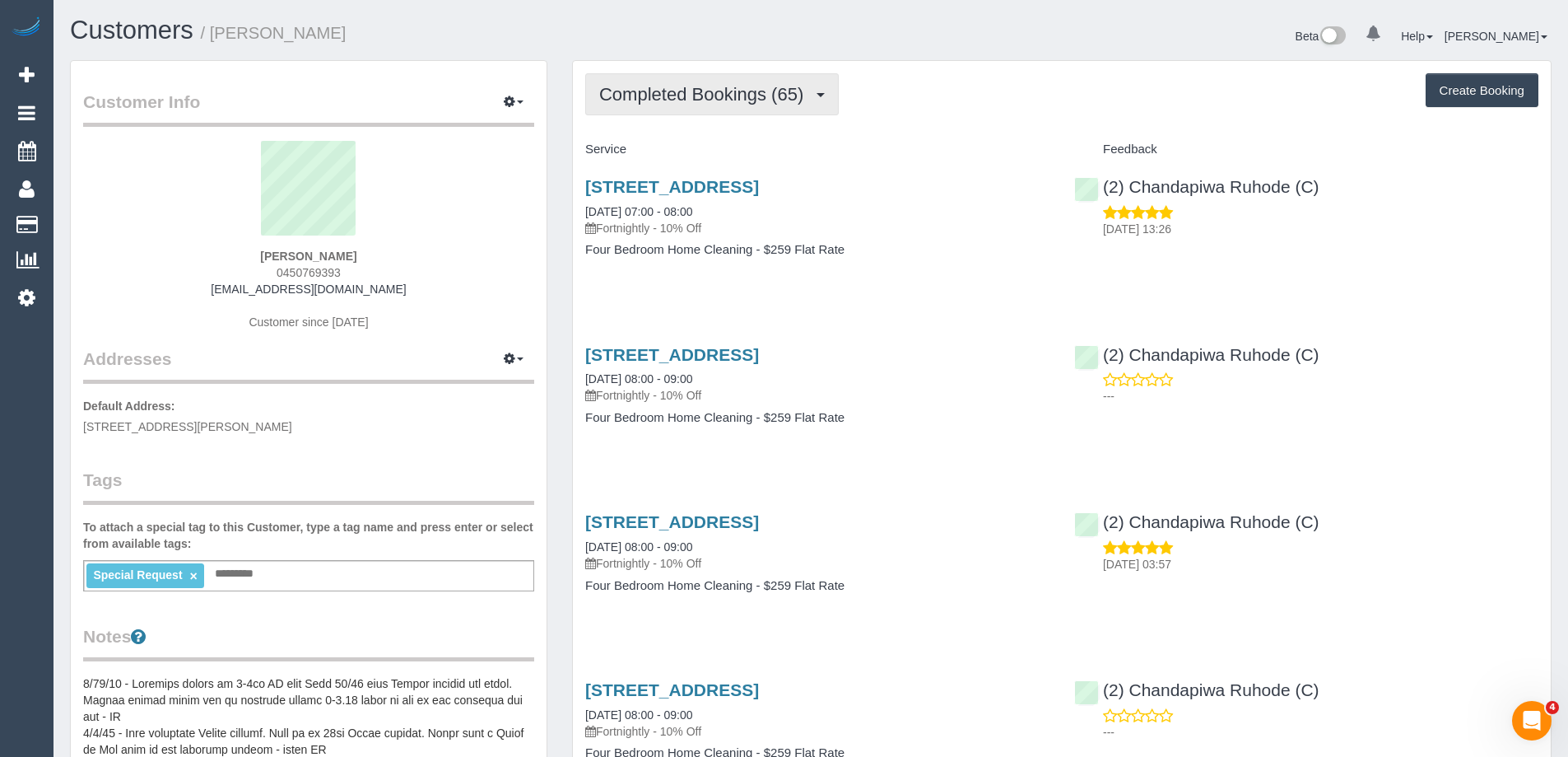
click at [708, 106] on button "Completed Bookings (65)" at bounding box center [712, 94] width 254 height 42
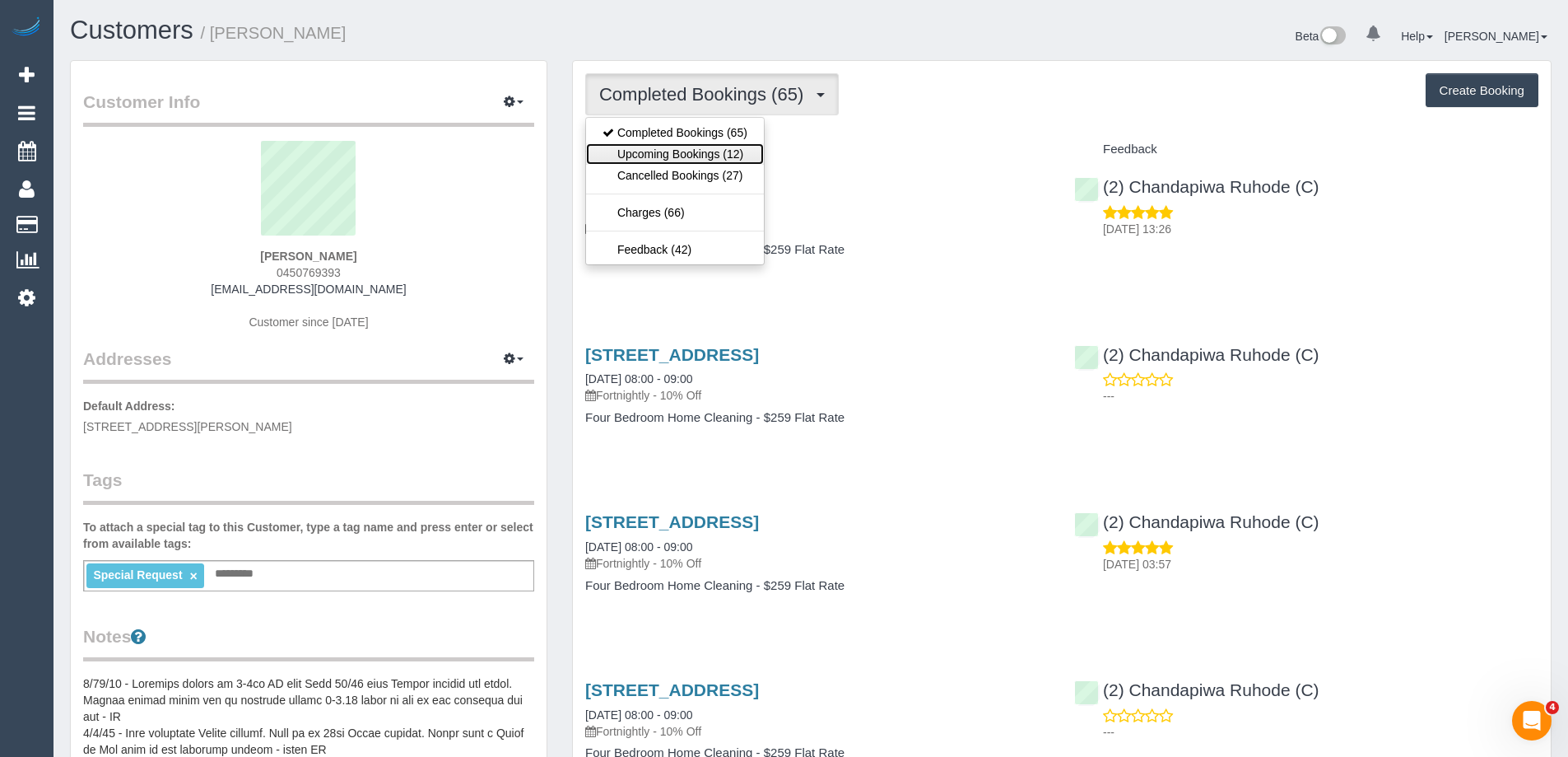
click at [689, 151] on link "Upcoming Bookings (12)" at bounding box center [674, 154] width 178 height 22
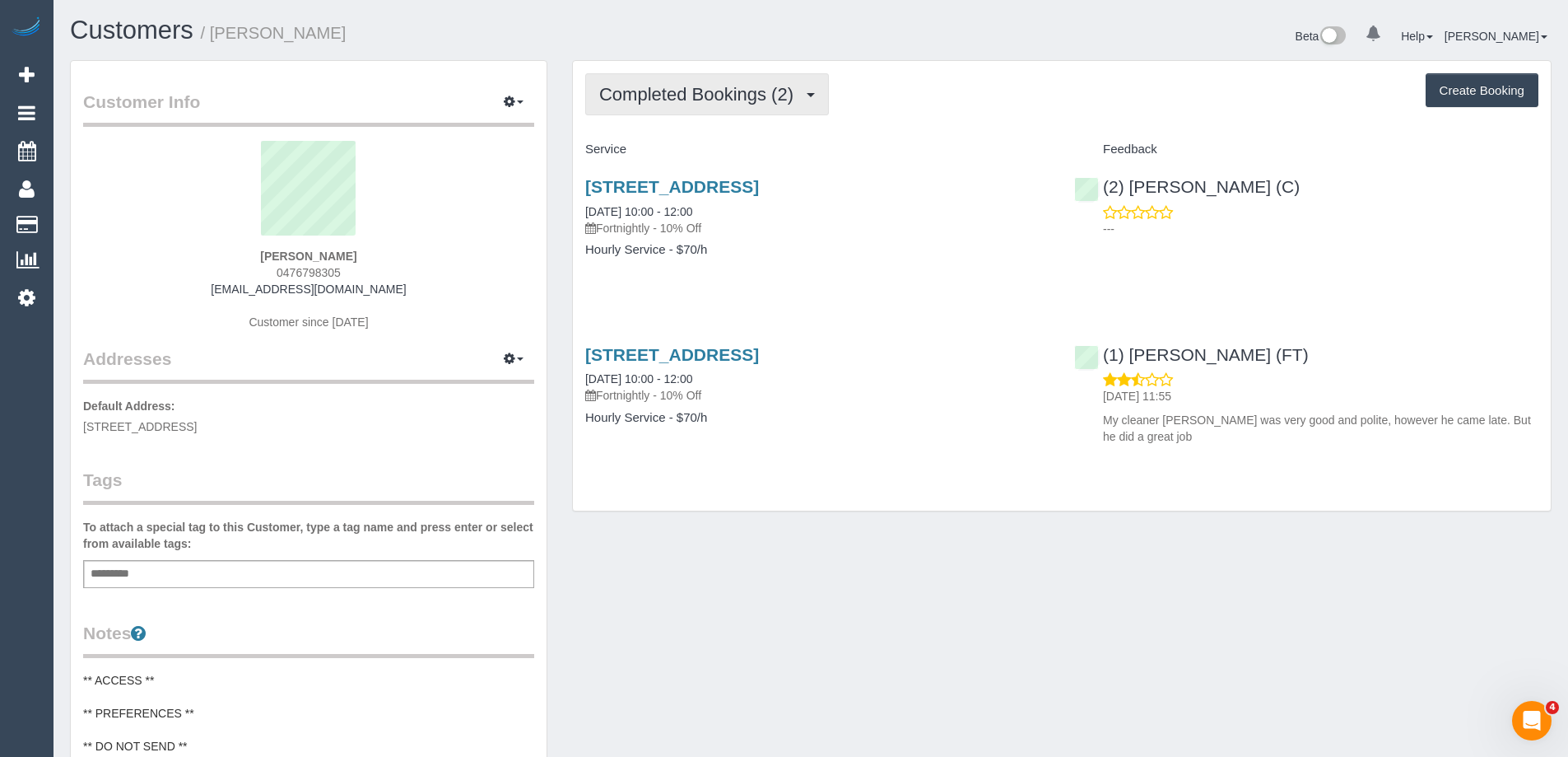
drag, startPoint x: 665, startPoint y: 84, endPoint x: 672, endPoint y: 116, distance: 32.8
click at [665, 84] on span "Completed Bookings (2)" at bounding box center [700, 94] width 202 height 21
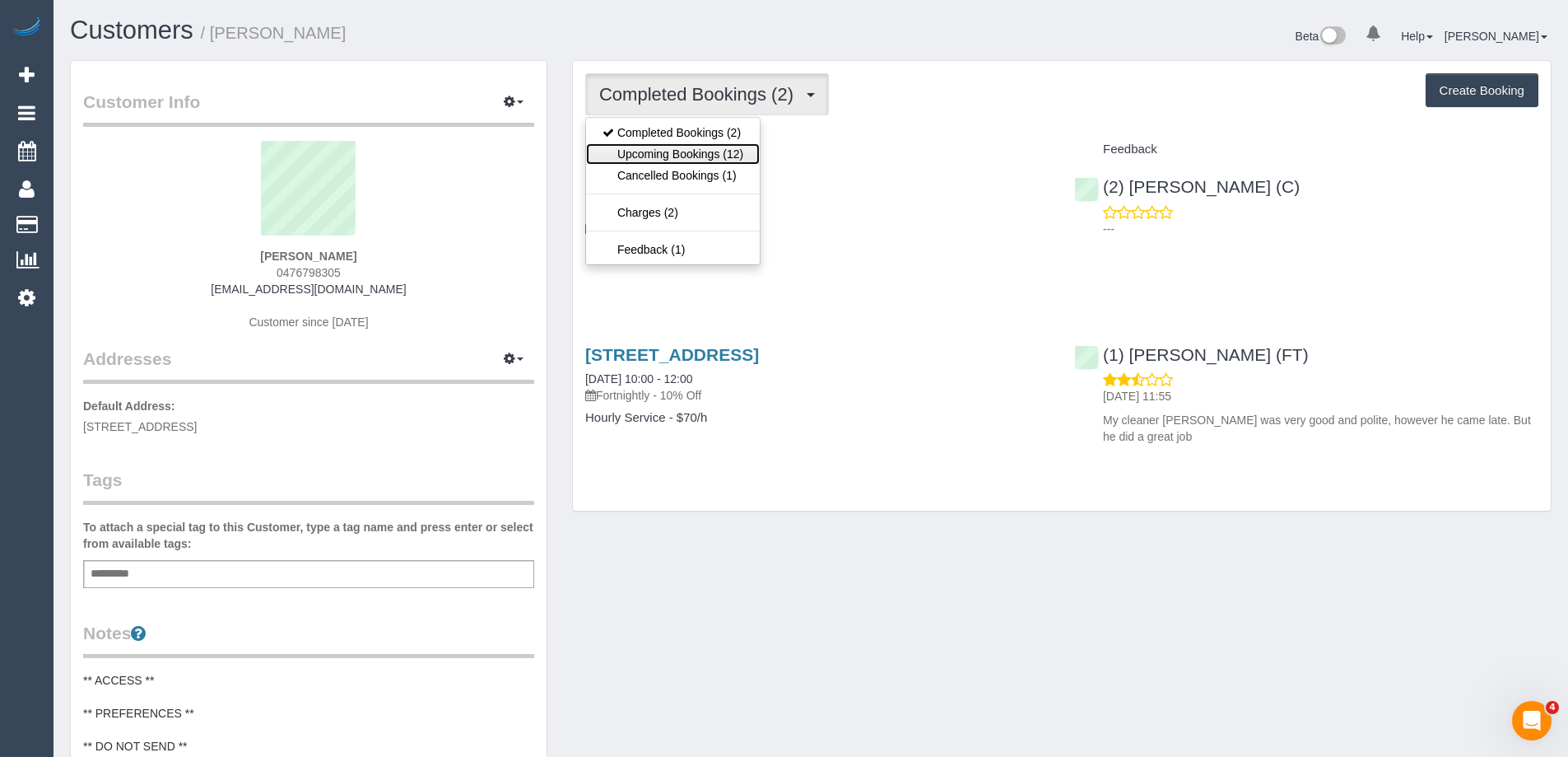
click at [672, 149] on link "Upcoming Bookings (12)" at bounding box center [672, 154] width 174 height 22
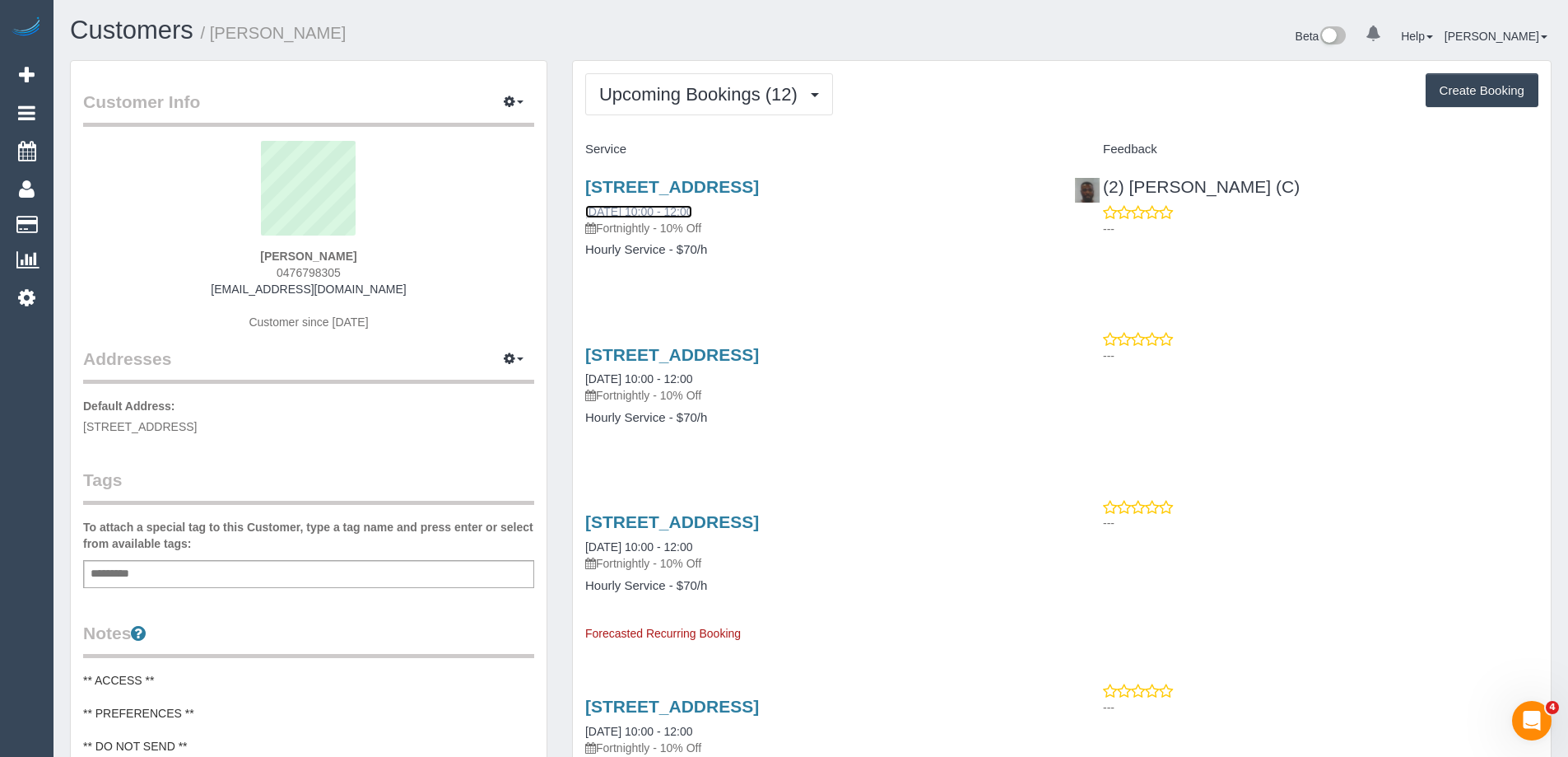
click at [675, 209] on link "10/09/2025 10:00 - 12:00" at bounding box center [639, 211] width 107 height 13
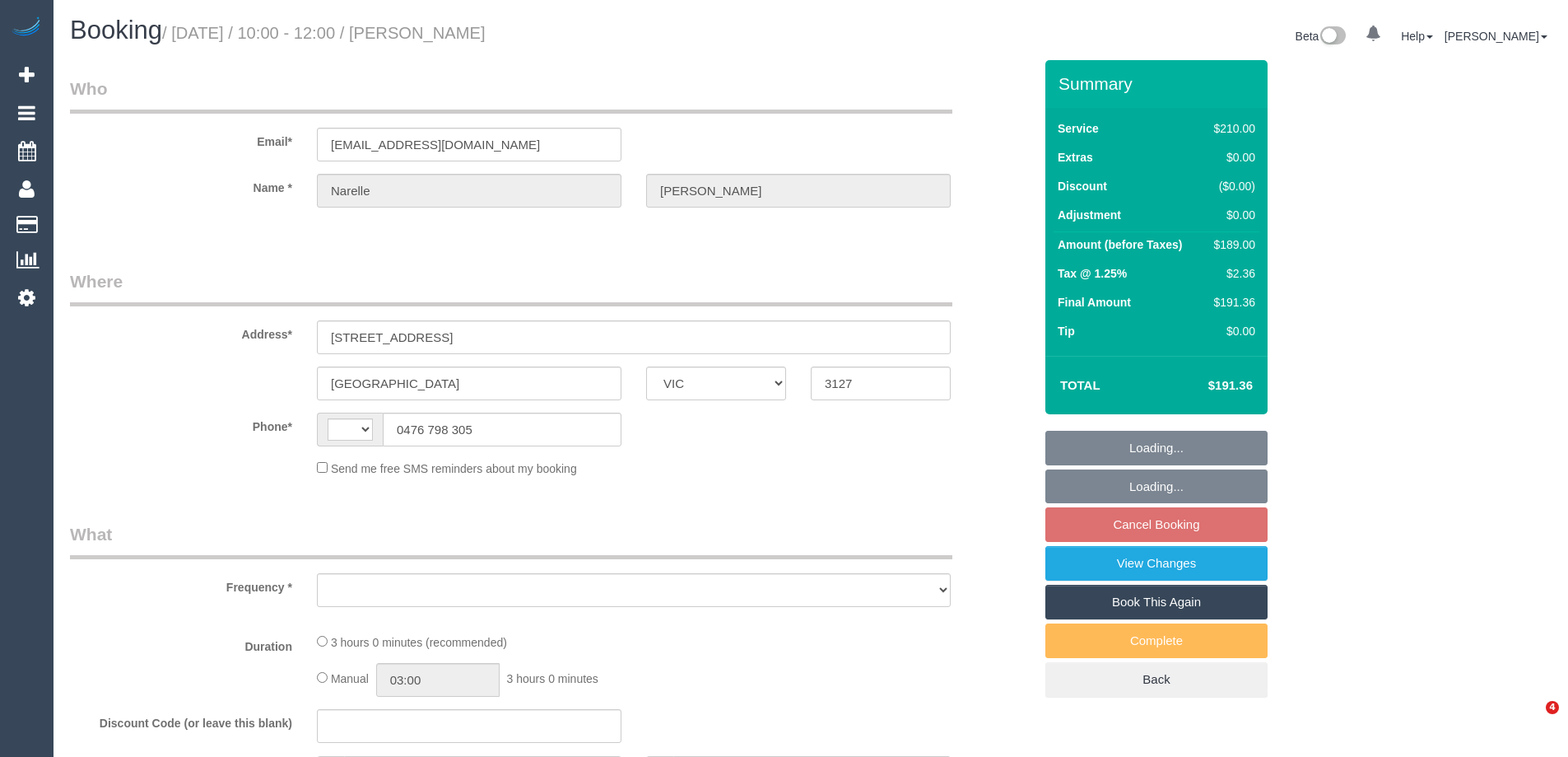
select select "VIC"
select select "string:AU"
select select "object:528"
select select "string:stripe-pm_1Rn8F52GScqysDRVQMoDzNUv"
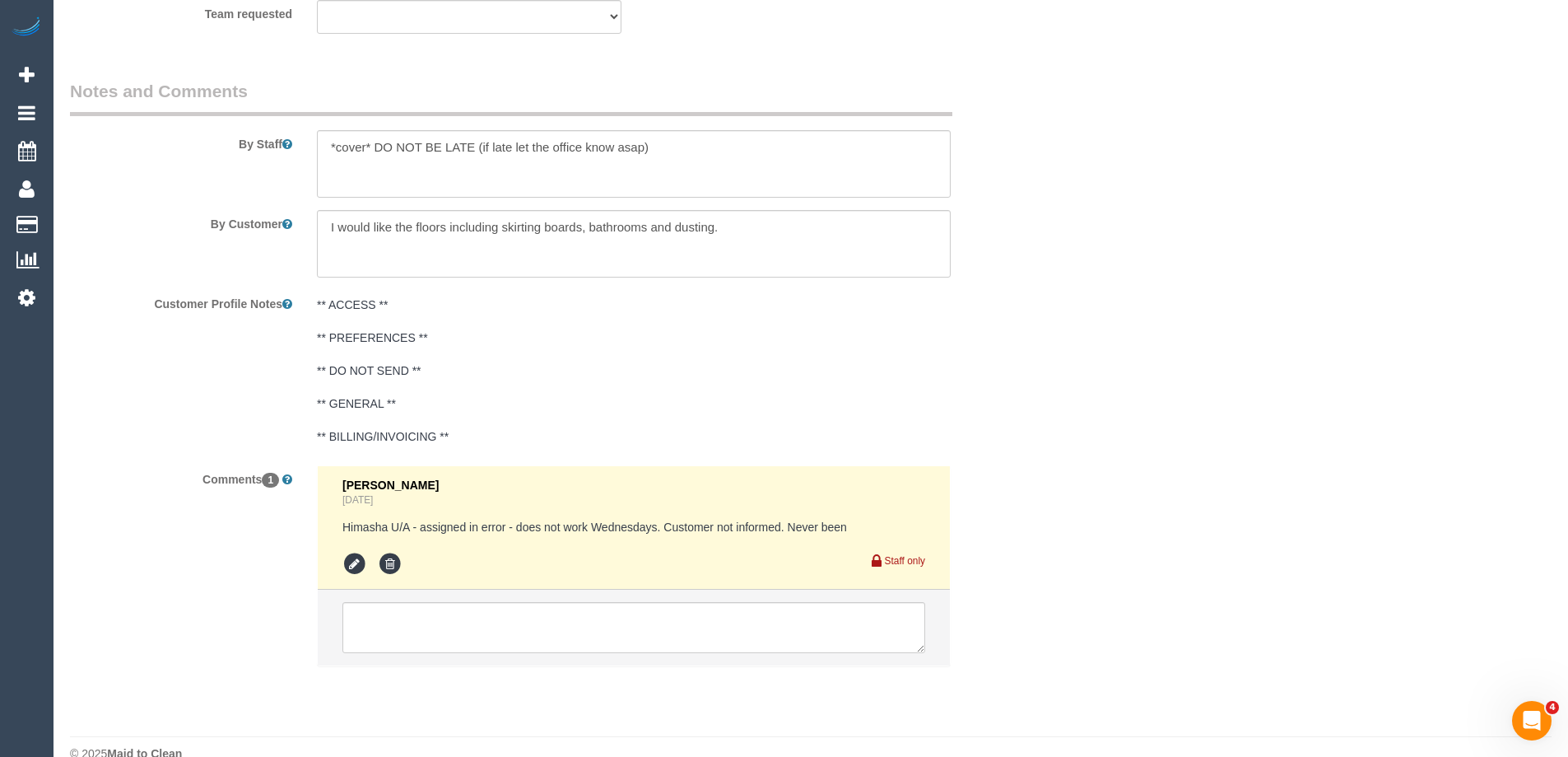
select select "180"
select select "number:27"
select select "number:14"
select select "number:19"
select select "number:24"
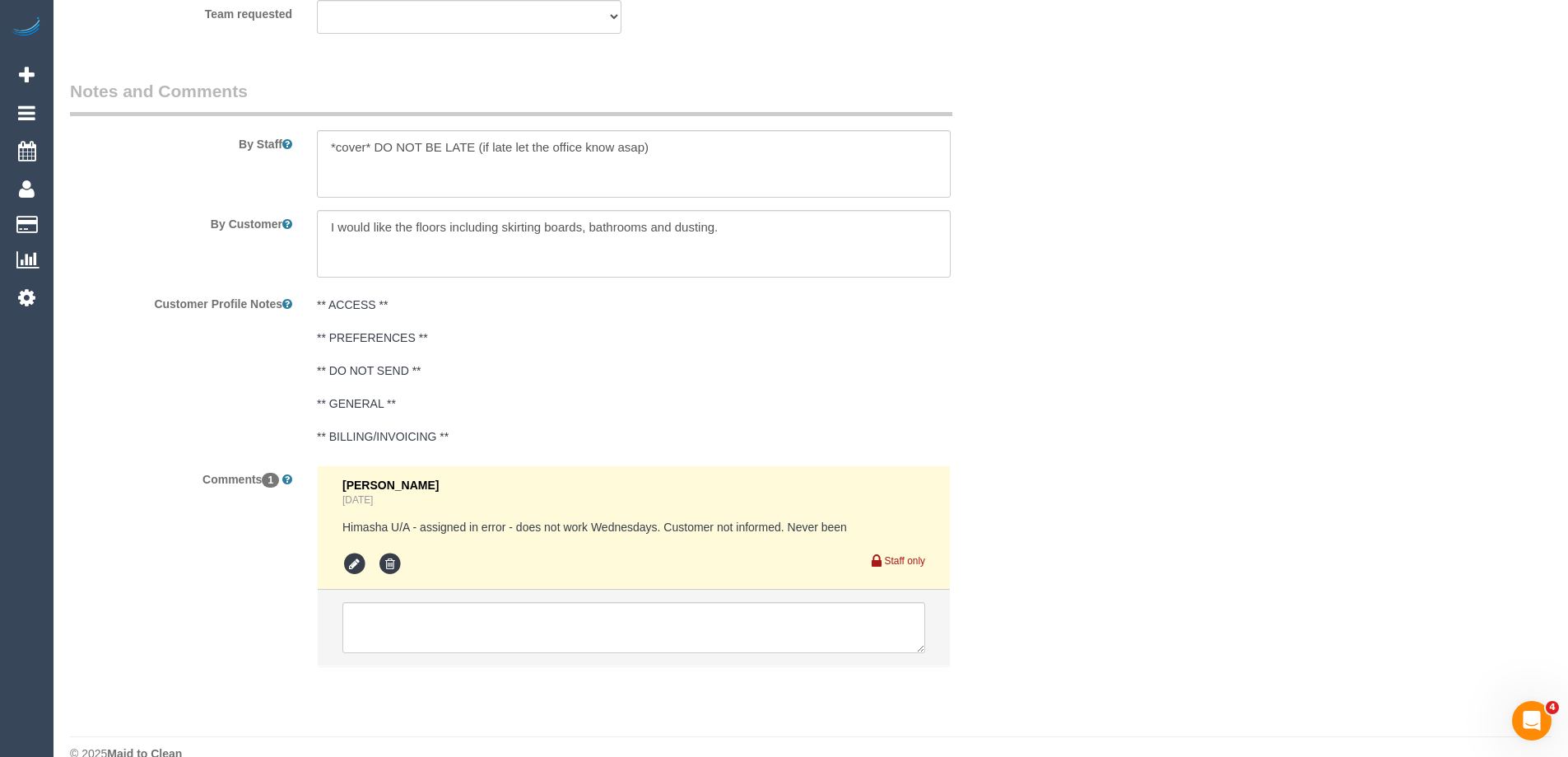
select select "number:33"
select select "number:13"
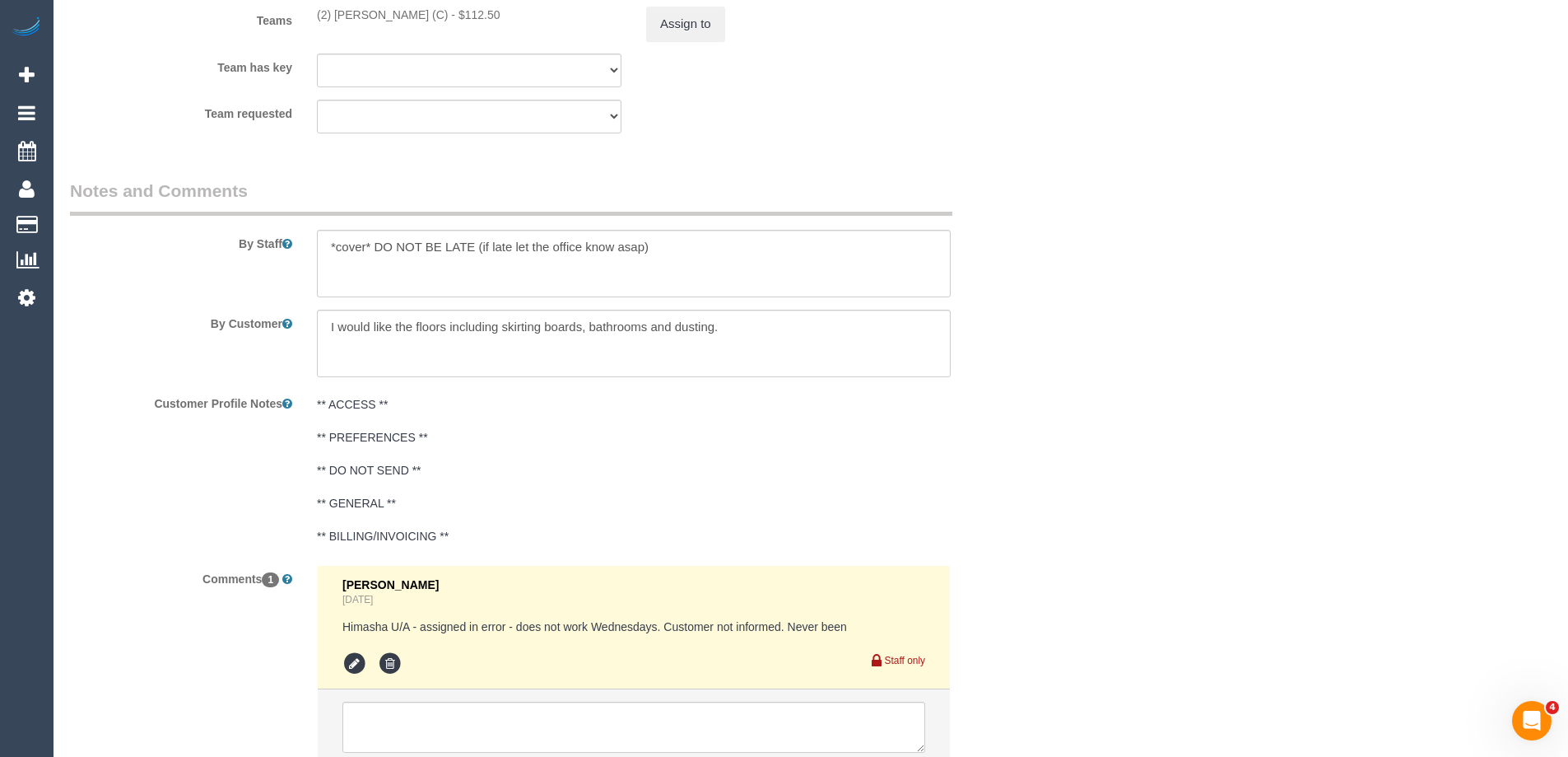
select select "object:1493"
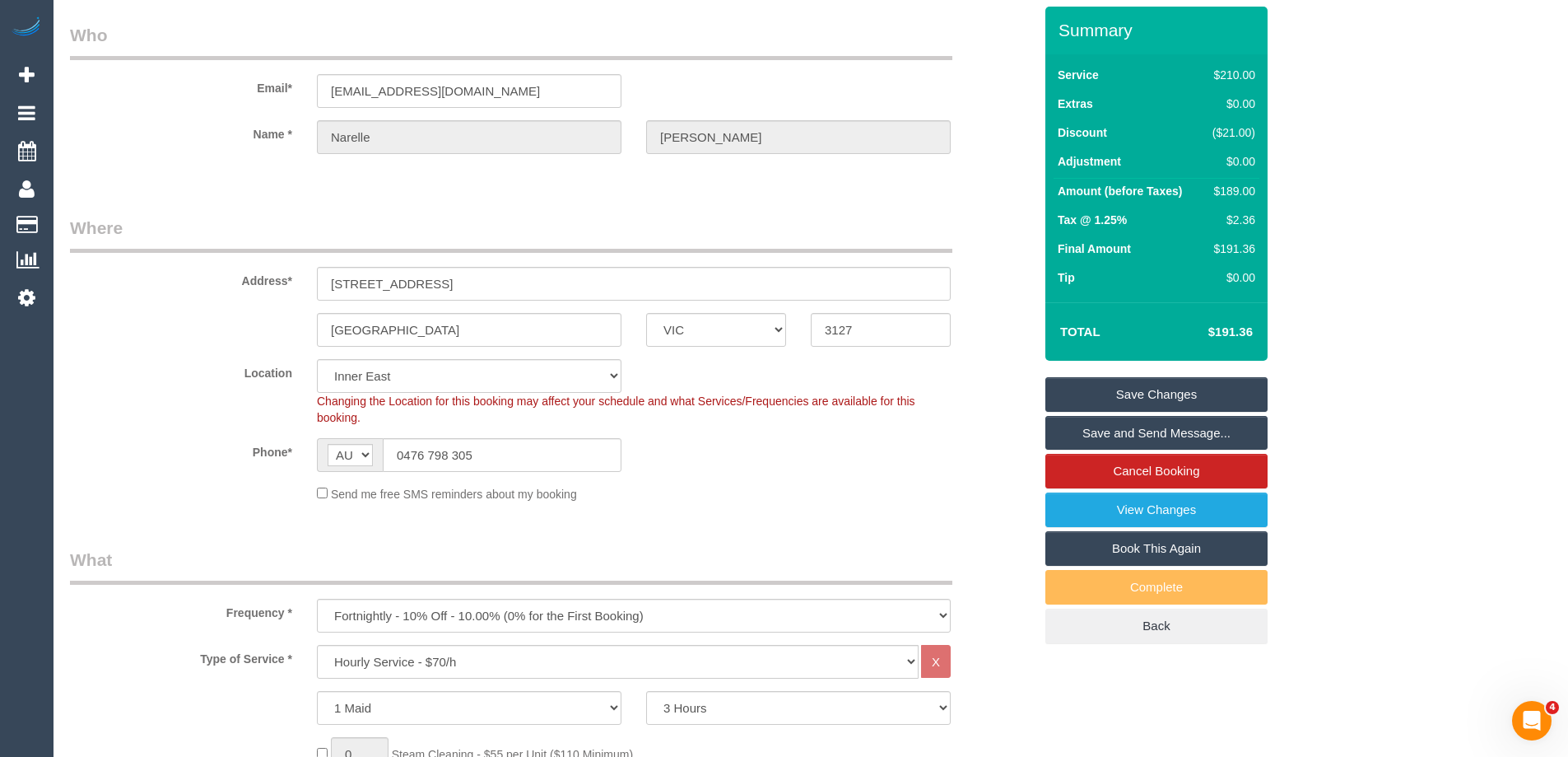
scroll to position [82, 0]
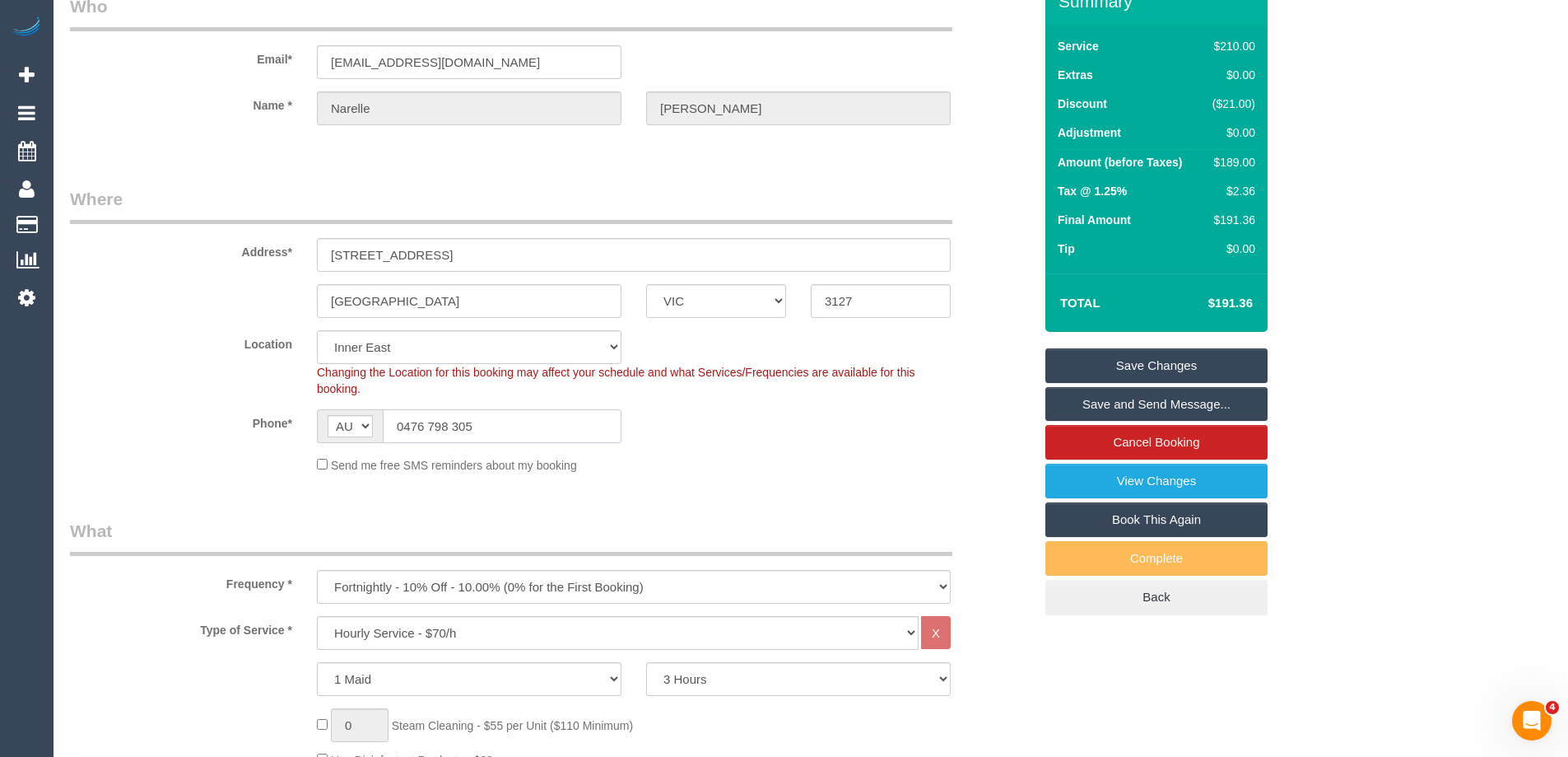
click at [447, 434] on input "0476 798 305" at bounding box center [502, 426] width 239 height 34
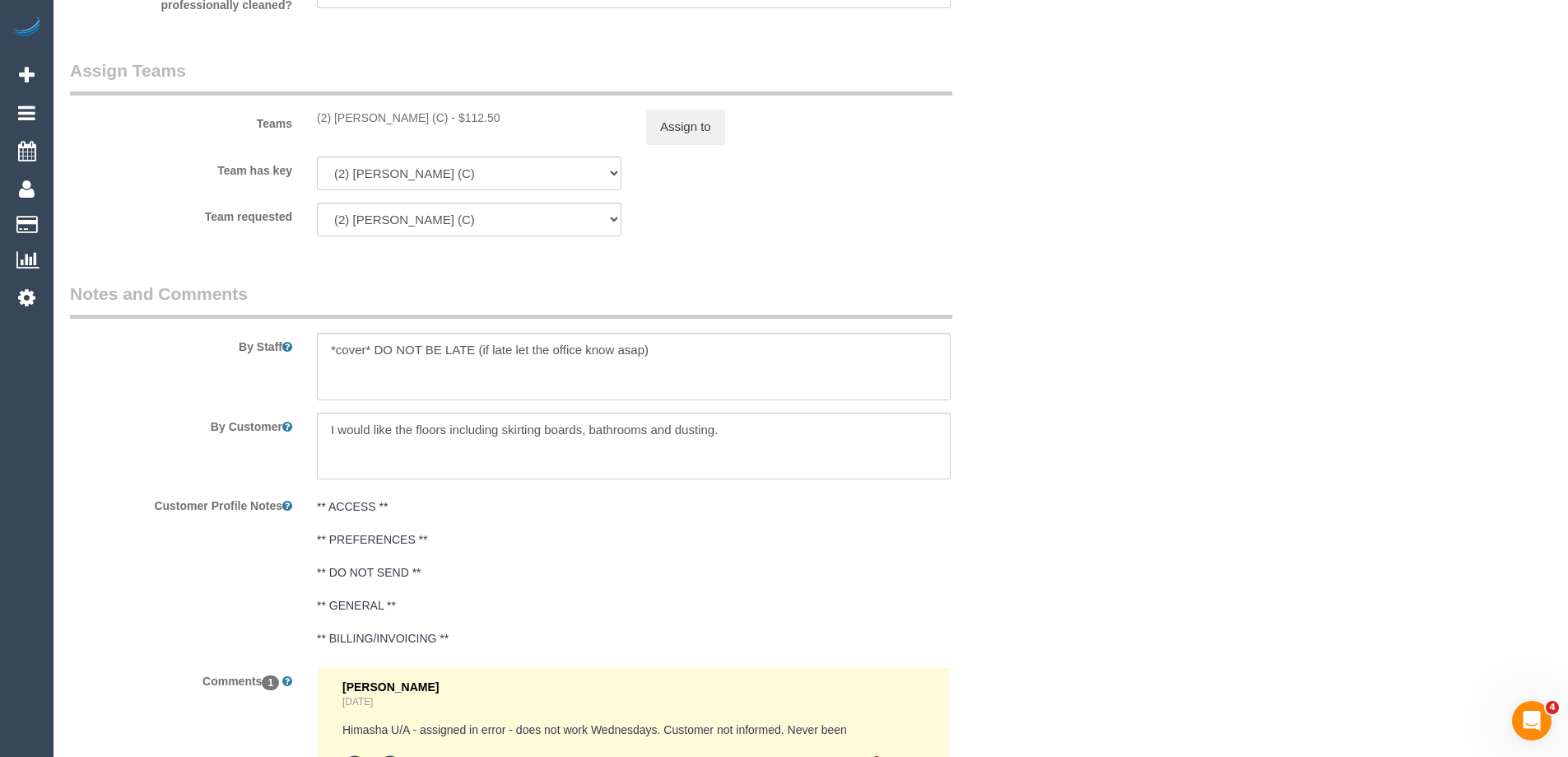
scroll to position [2635, 0]
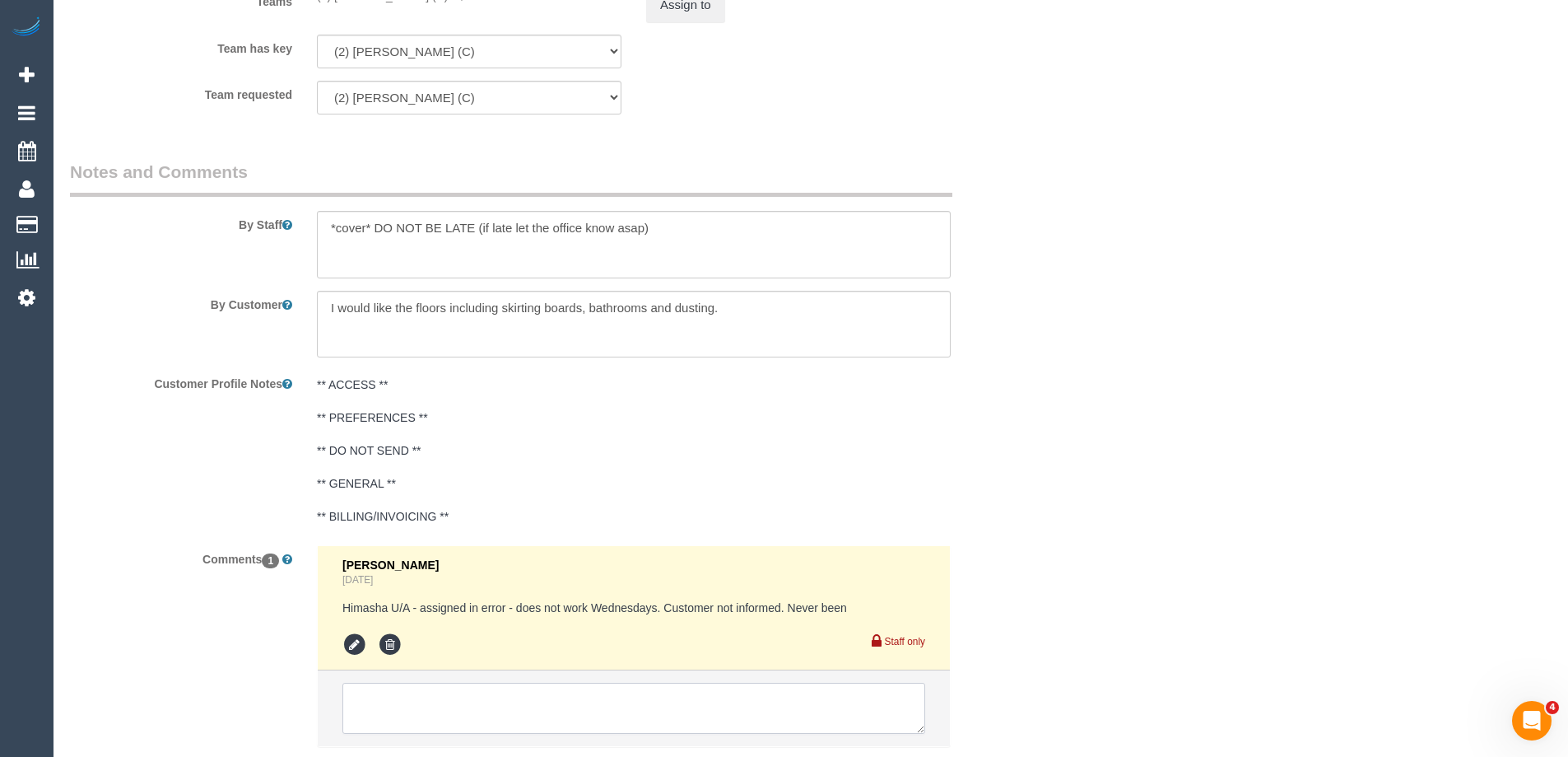
click at [534, 695] on textarea at bounding box center [634, 707] width 583 height 51
click at [544, 707] on textarea at bounding box center [634, 707] width 583 height 51
type textarea "1-2pm AW one off via sms - pending"
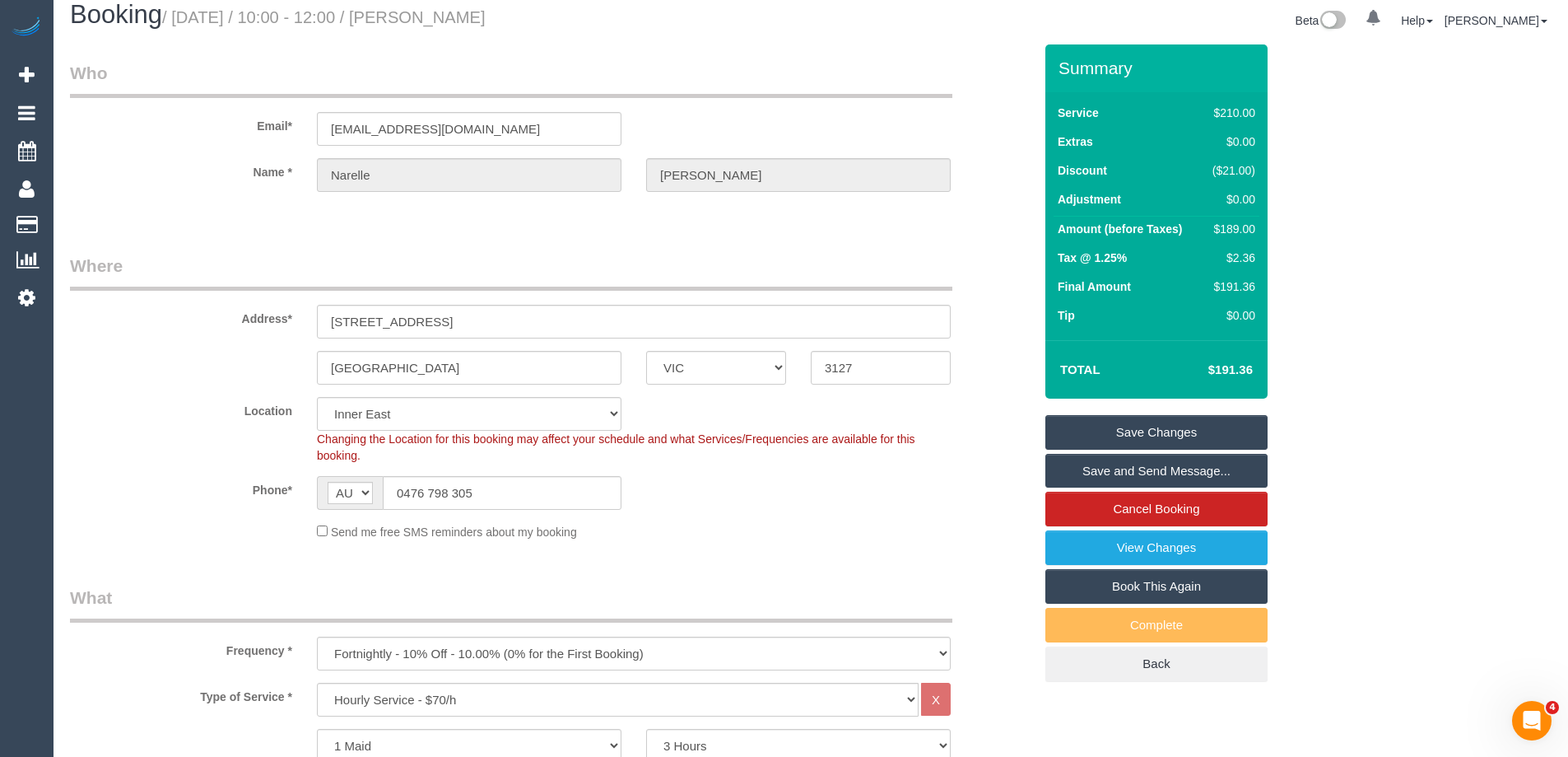
scroll to position [0, 0]
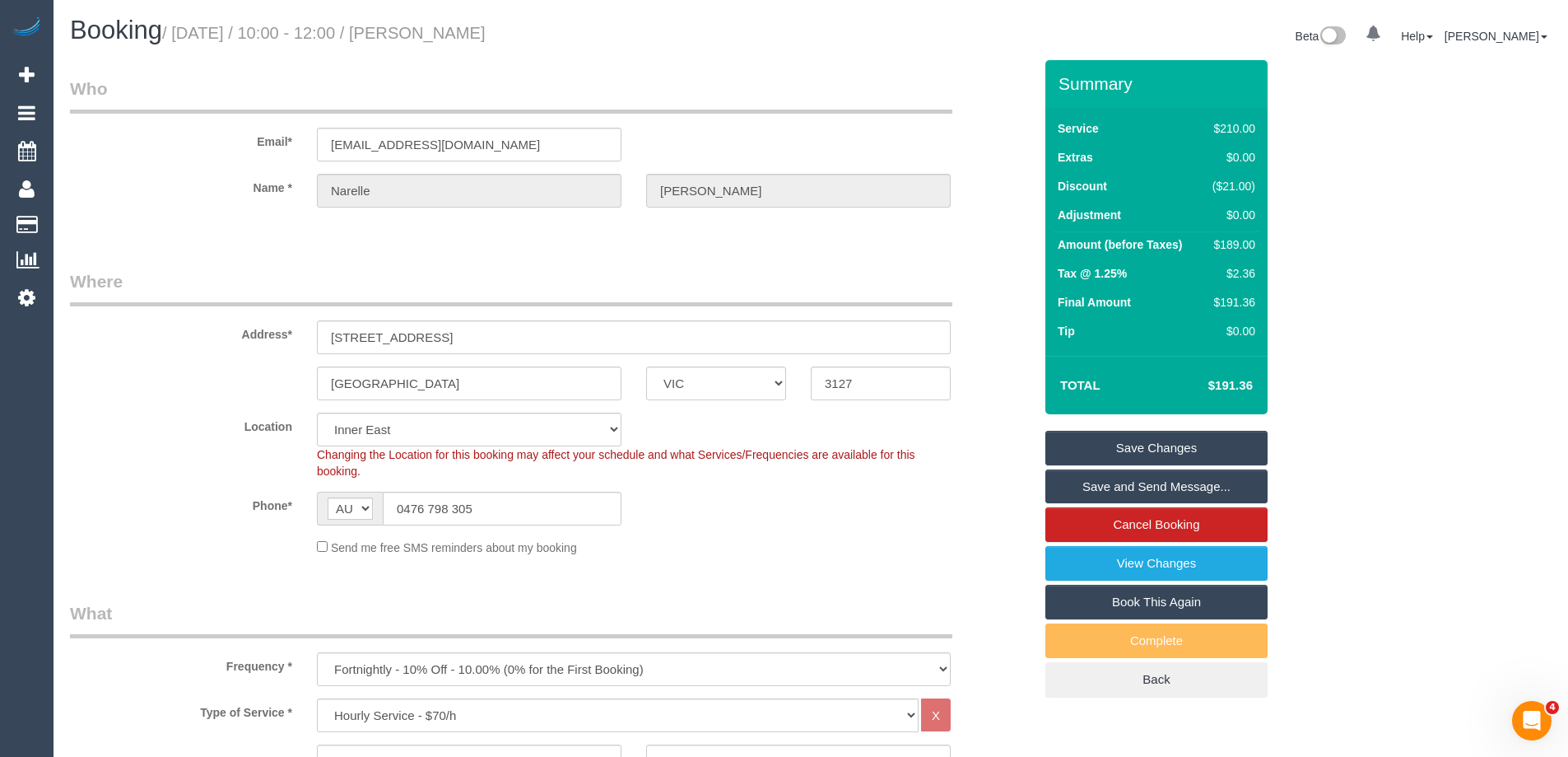
drag, startPoint x: 556, startPoint y: 42, endPoint x: 456, endPoint y: 46, distance: 100.1
click at [456, 46] on div "Booking / September 10, 2025 / 10:00 - 12:00 / Narelle Cirillo" at bounding box center [433, 35] width 753 height 36
copy small "Narelle Cirillo"
click at [230, 279] on legend "Where" at bounding box center [512, 287] width 883 height 37
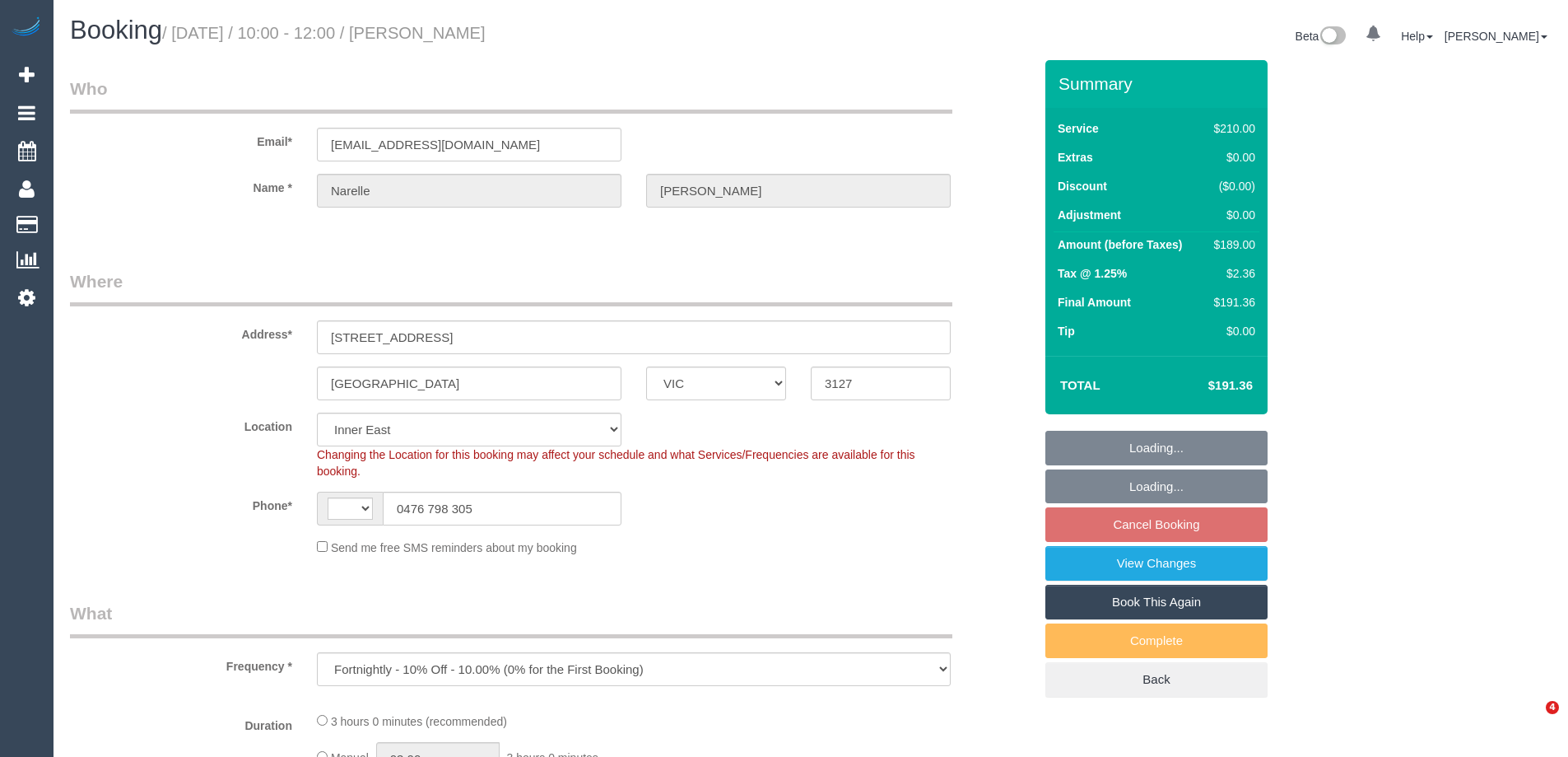
select select "VIC"
select select "object:570"
select select "string:AU"
select select "string:stripe-pm_1Rn8F52GScqysDRVQMoDzNUv"
select select "number:27"
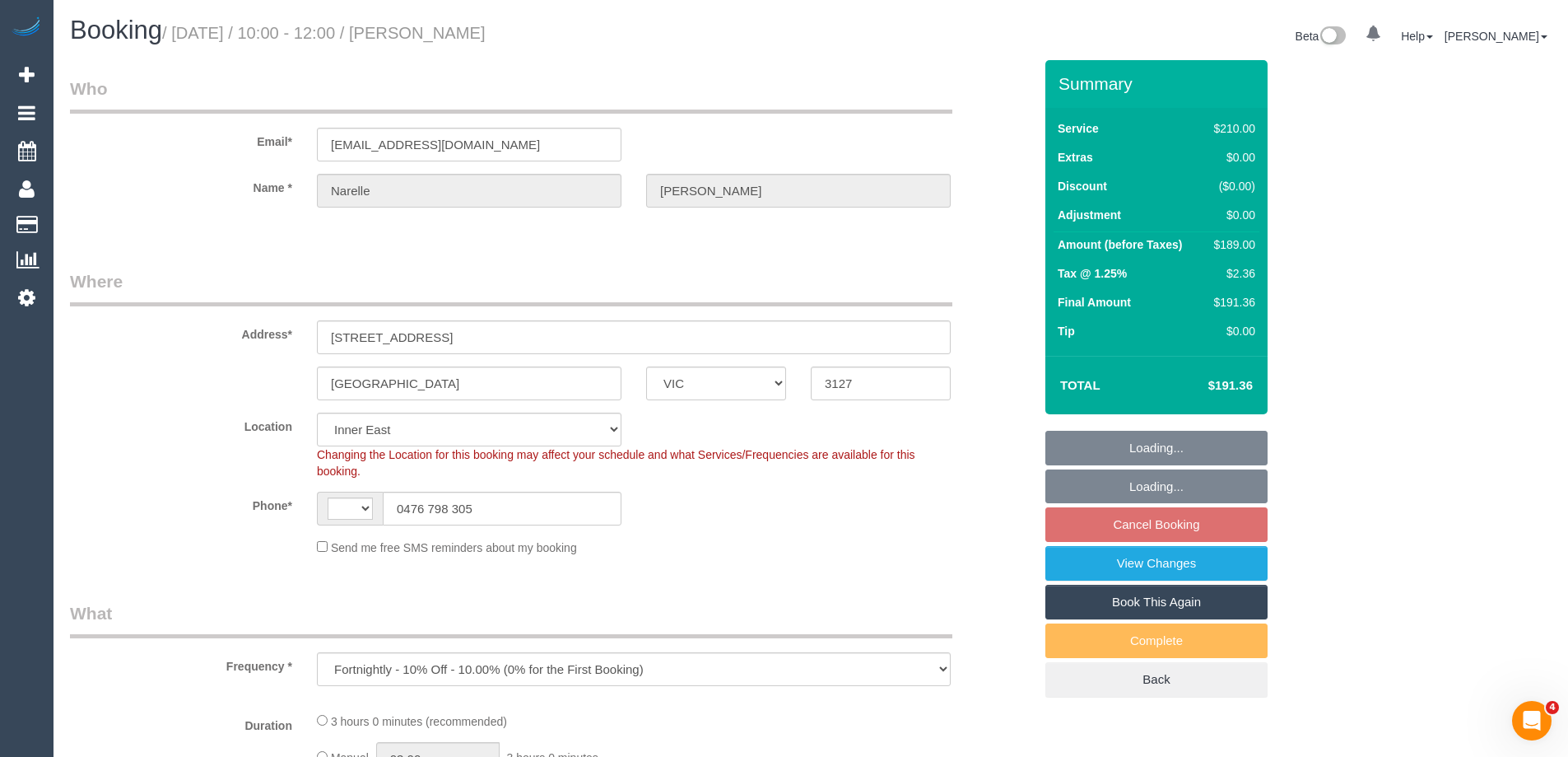
select select "number:14"
select select "number:19"
select select "number:24"
select select "number:33"
select select "number:13"
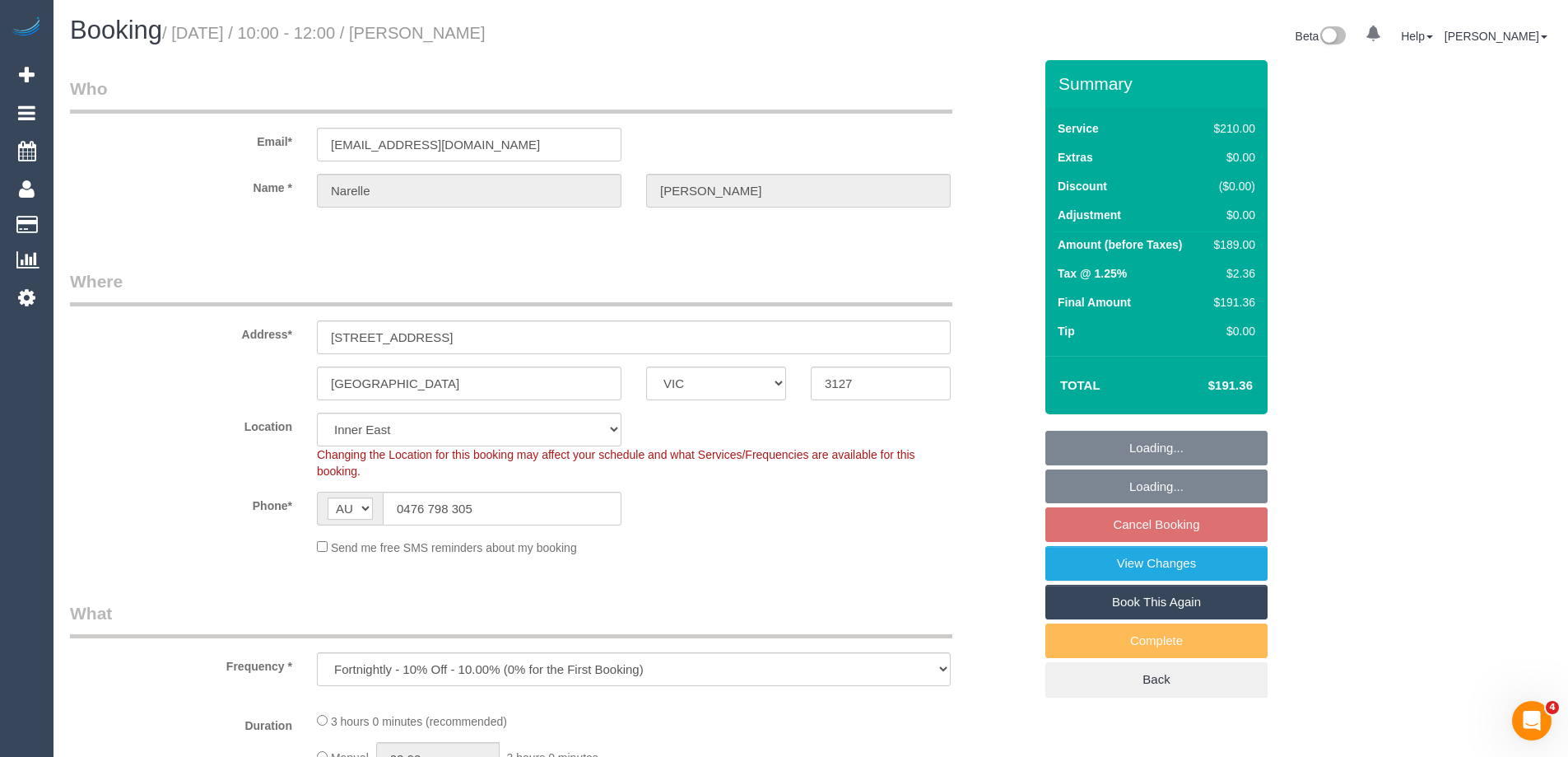
select select "180"
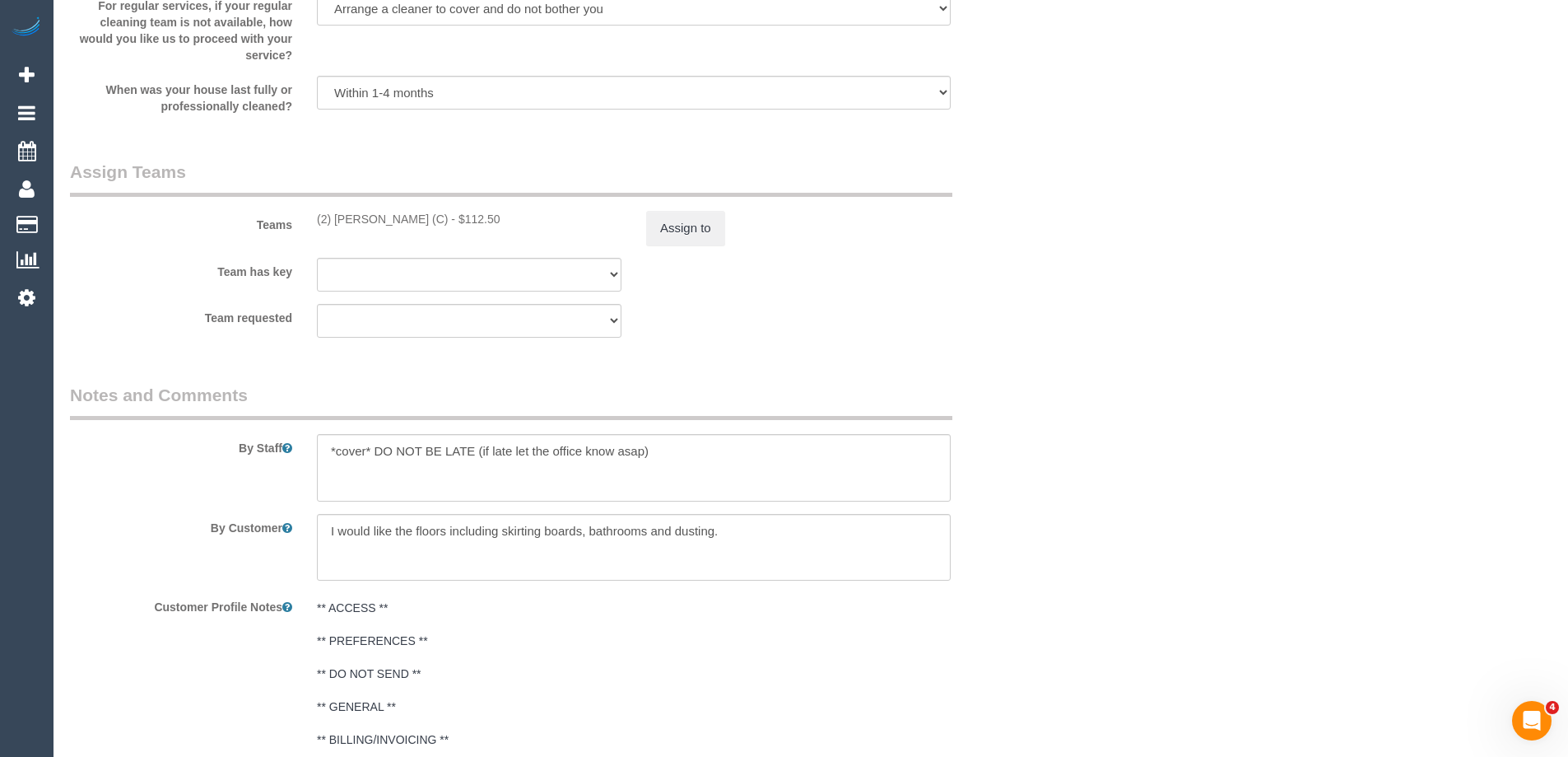
scroll to position [2744, 0]
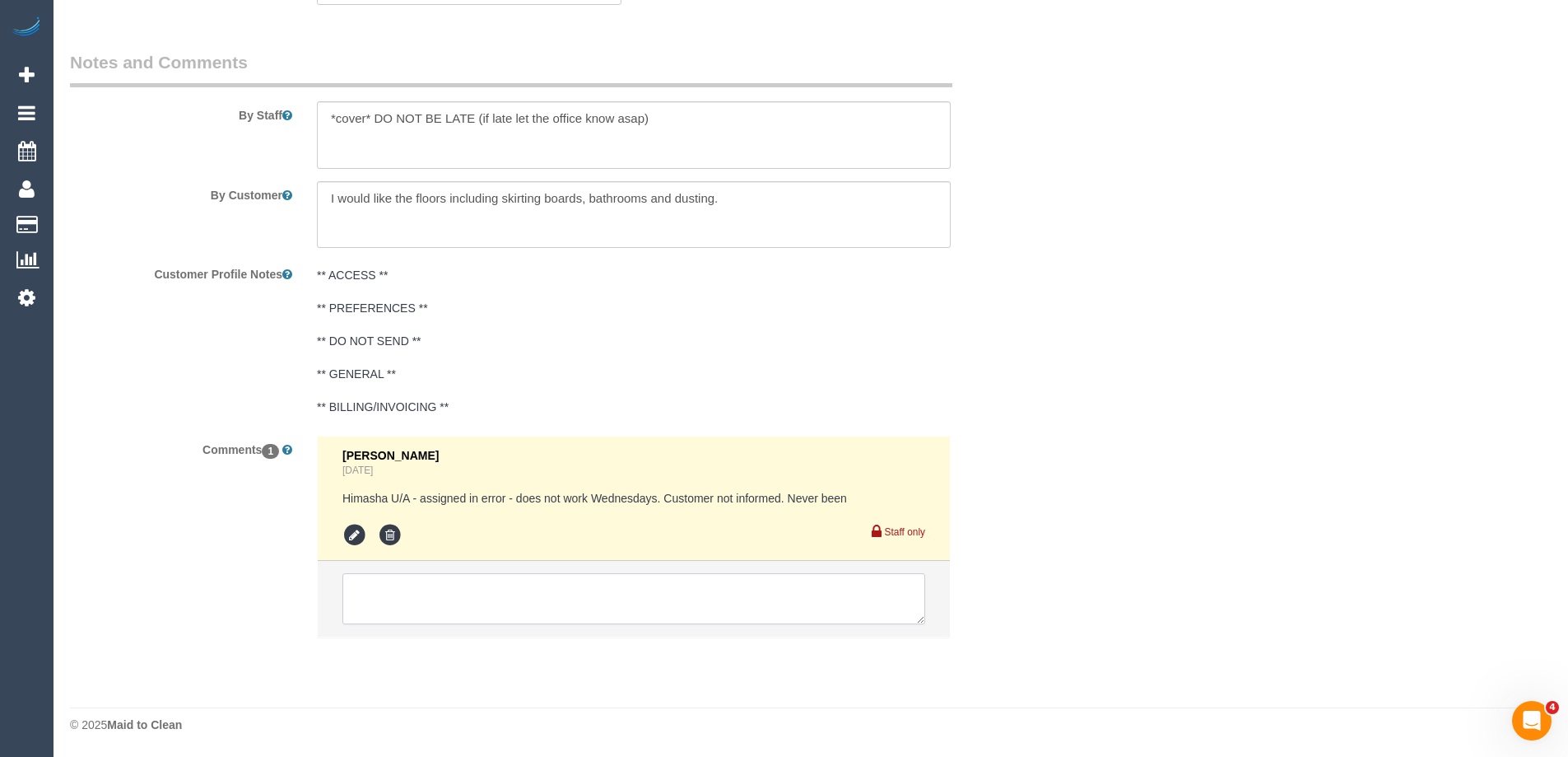
click at [460, 599] on textarea at bounding box center [634, 598] width 583 height 51
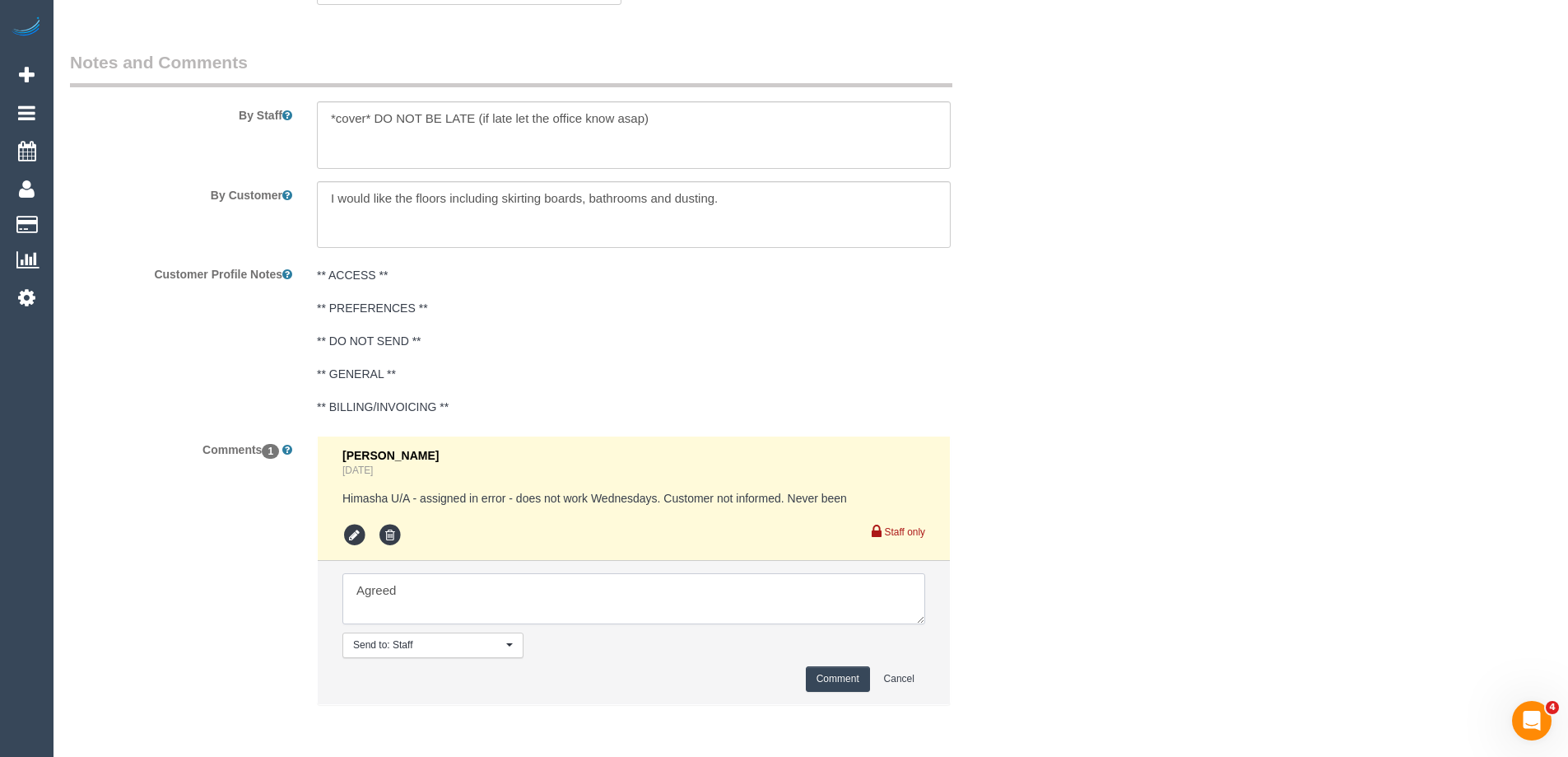
click at [531, 582] on textarea at bounding box center [634, 598] width 583 height 51
type textarea "Agreed 1-2pm AW via sms"
click at [825, 677] on button "Comment" at bounding box center [837, 679] width 64 height 26
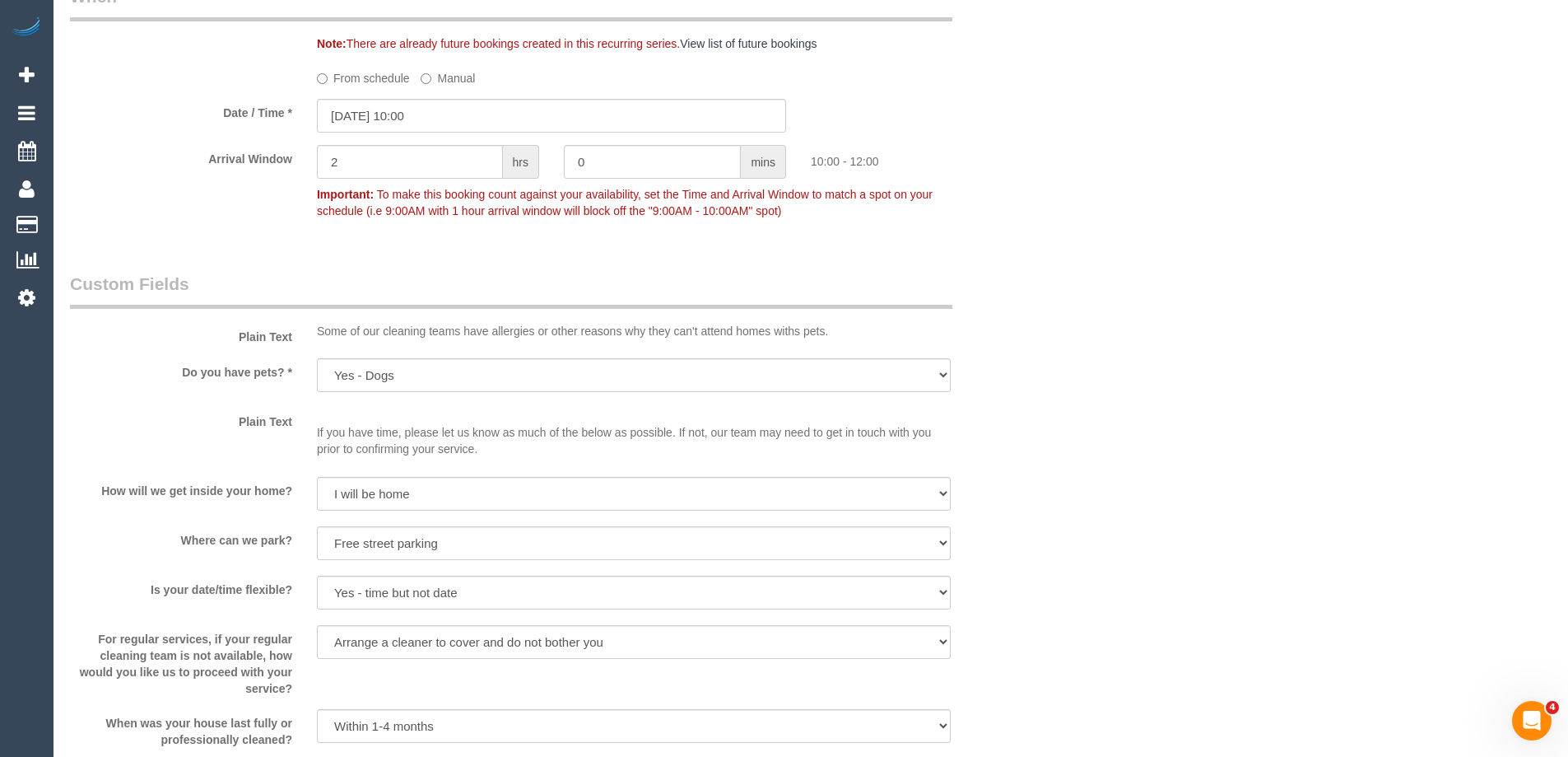
scroll to position [1509, 0]
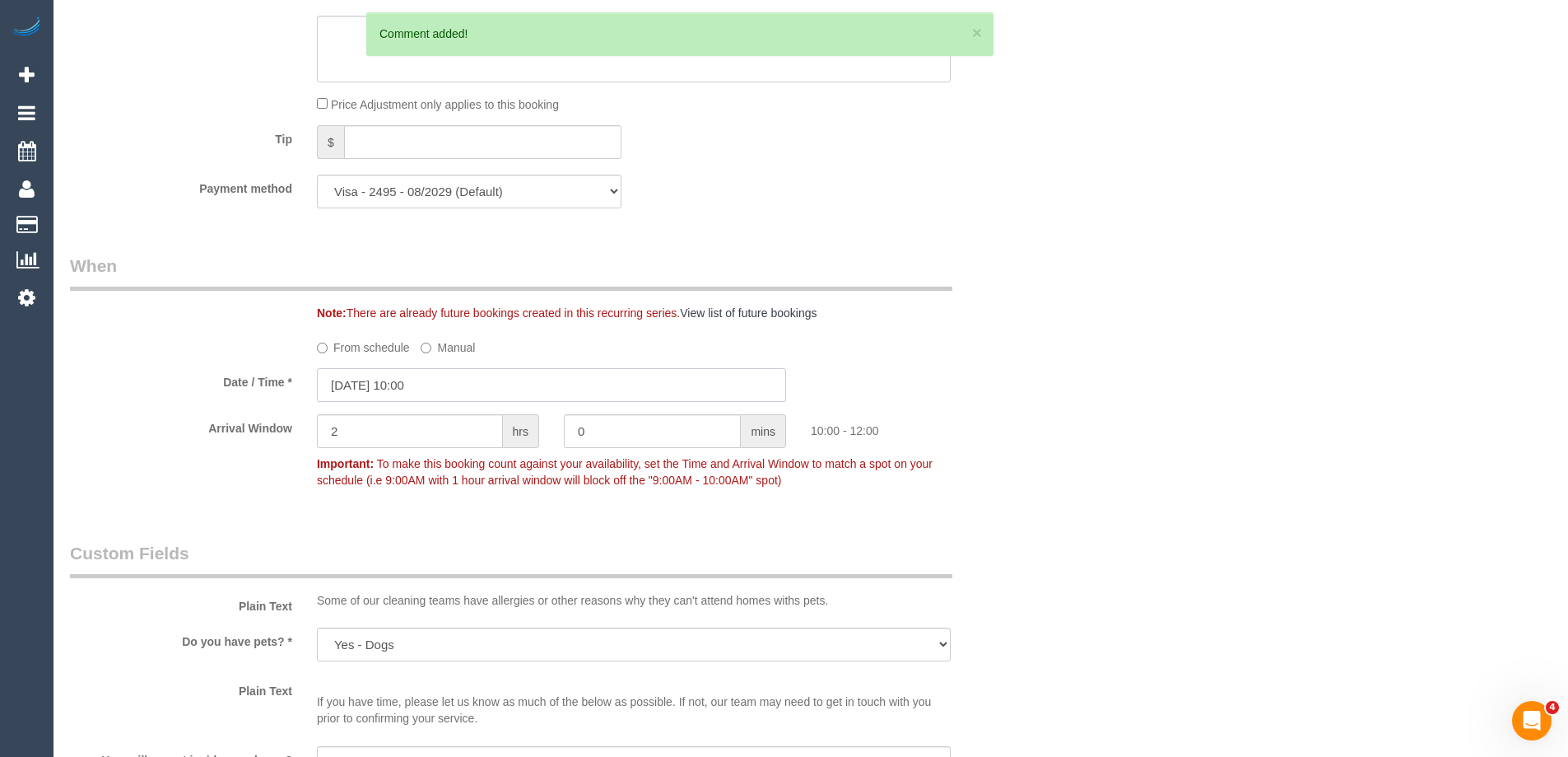
click at [432, 389] on input "[DATE] 10:00" at bounding box center [551, 385] width 469 height 34
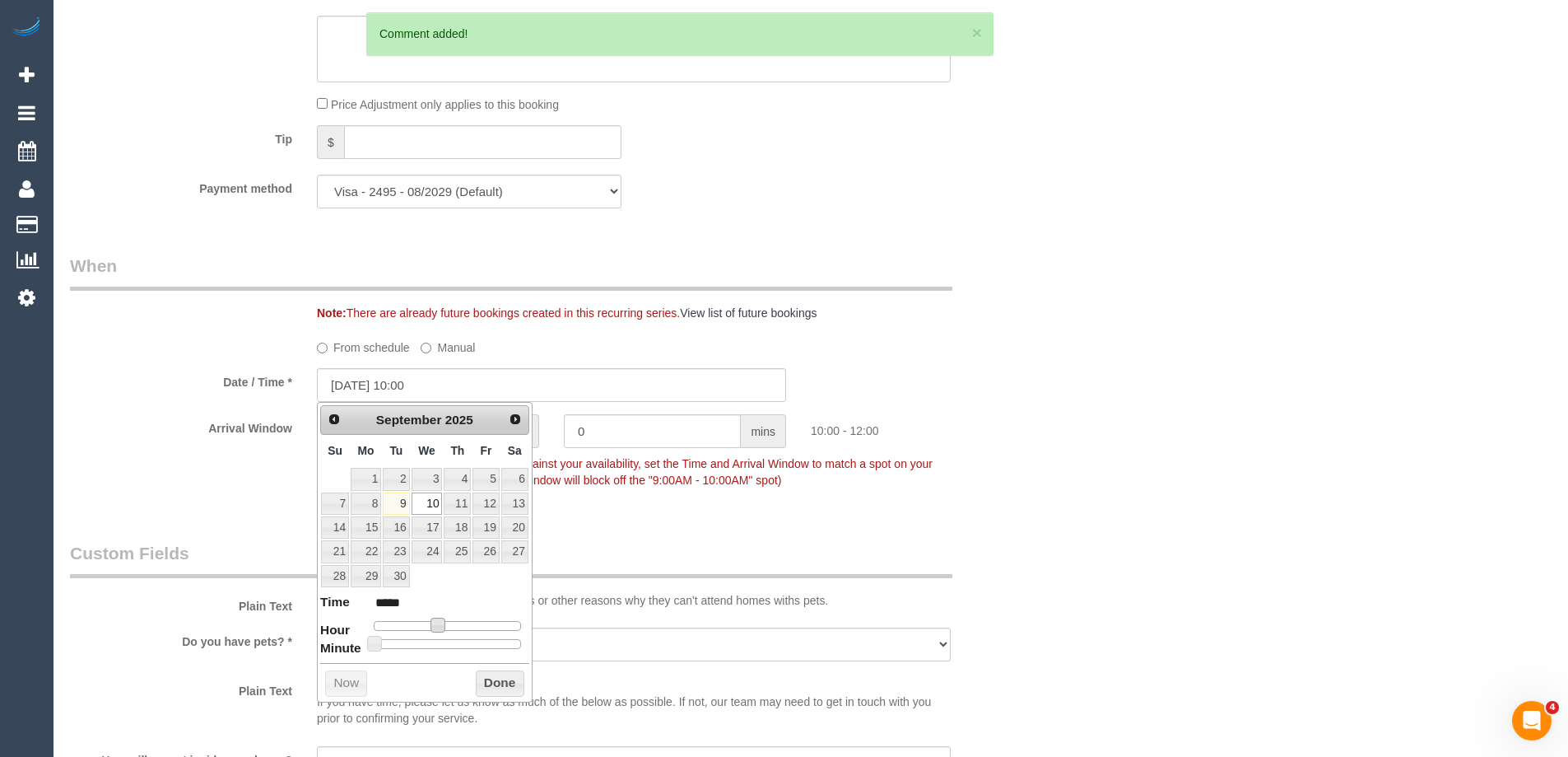
type input "[DATE] 11:00"
type input "*****"
type input "[DATE] 12:00"
type input "*****"
type input "[DATE] 13:00"
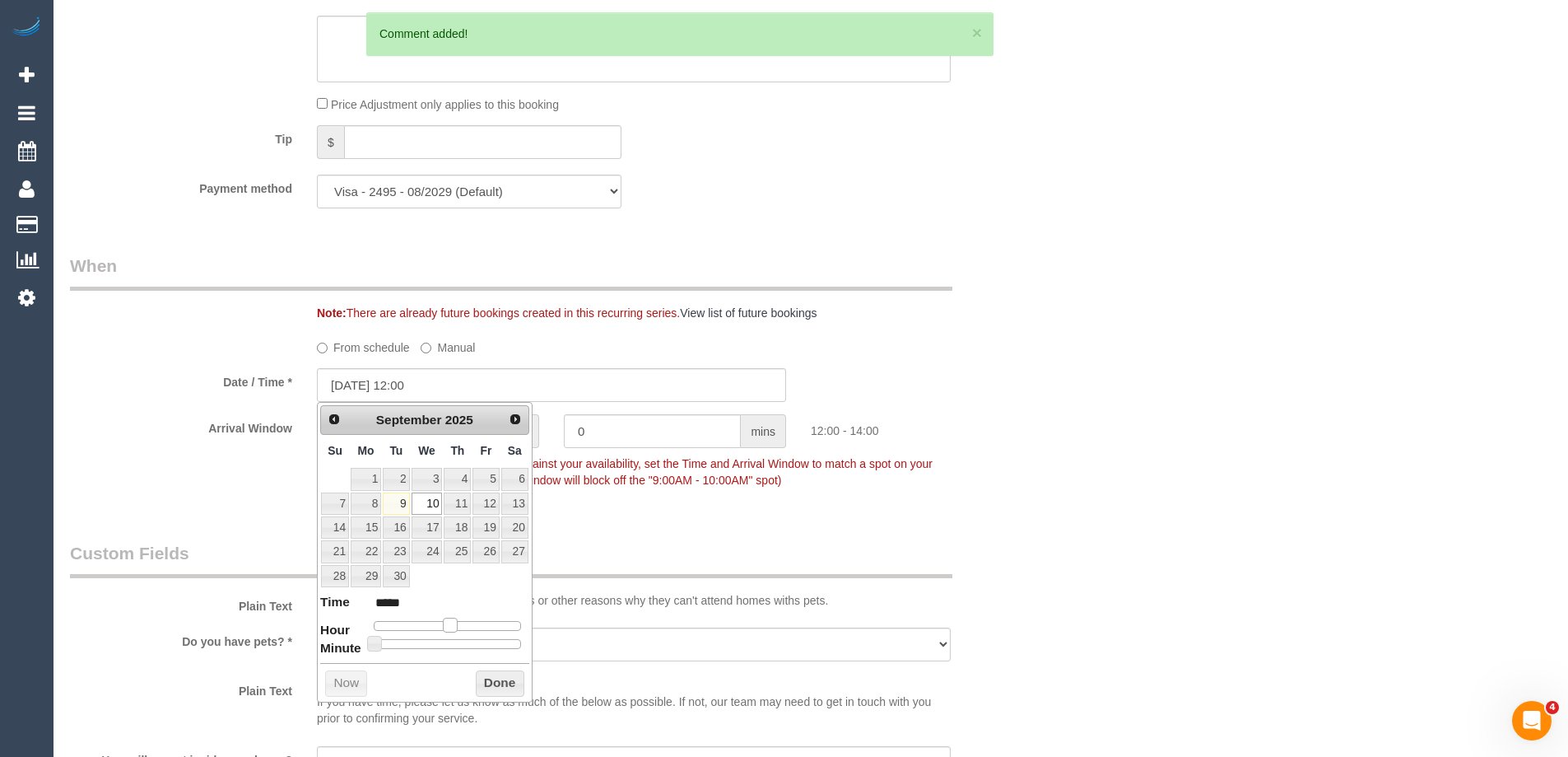
type input "*****"
drag, startPoint x: 438, startPoint y: 629, endPoint x: 459, endPoint y: 631, distance: 21.1
click at [459, 631] on span at bounding box center [456, 624] width 15 height 15
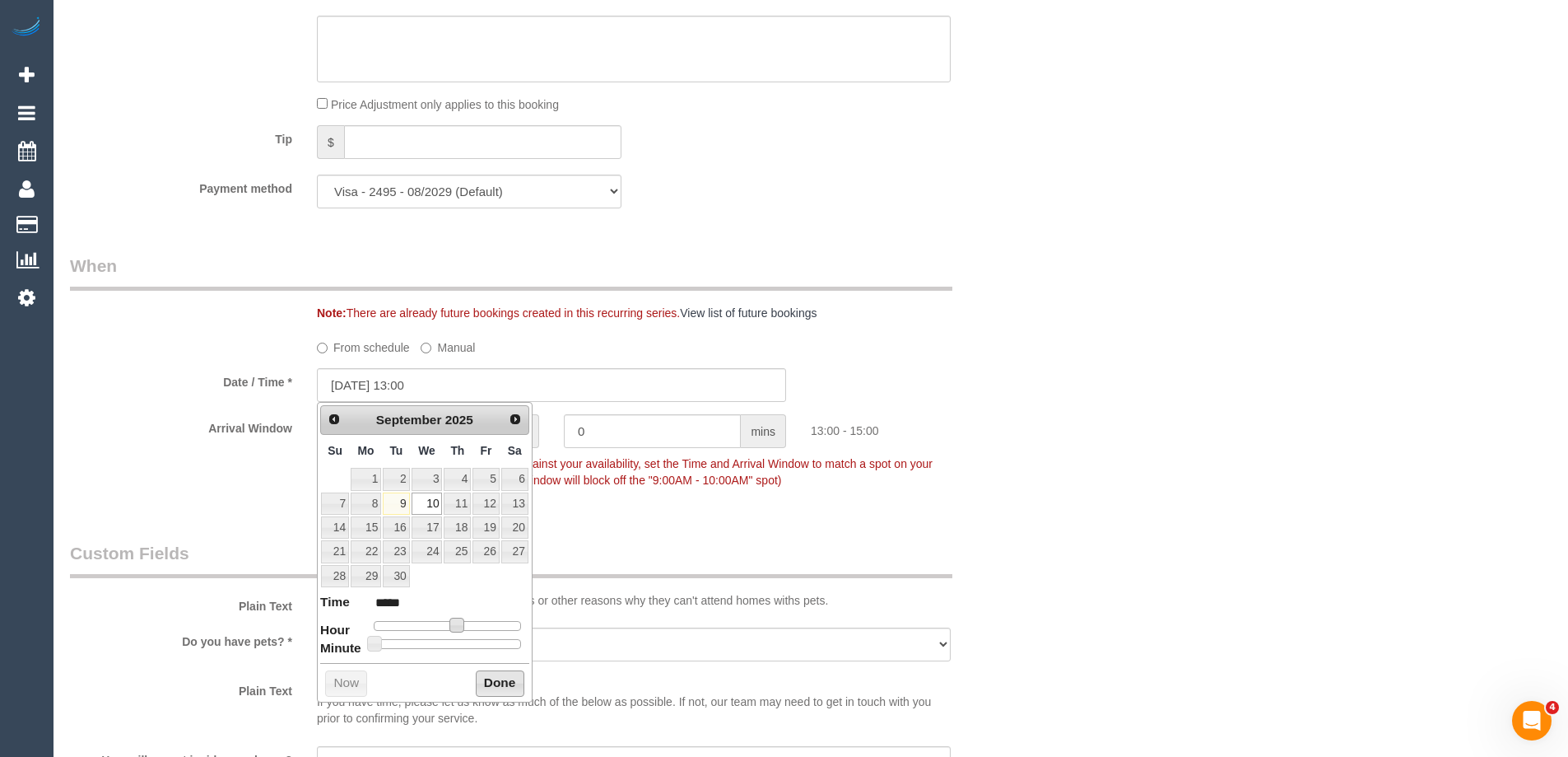
click at [511, 680] on button "Done" at bounding box center [500, 684] width 49 height 27
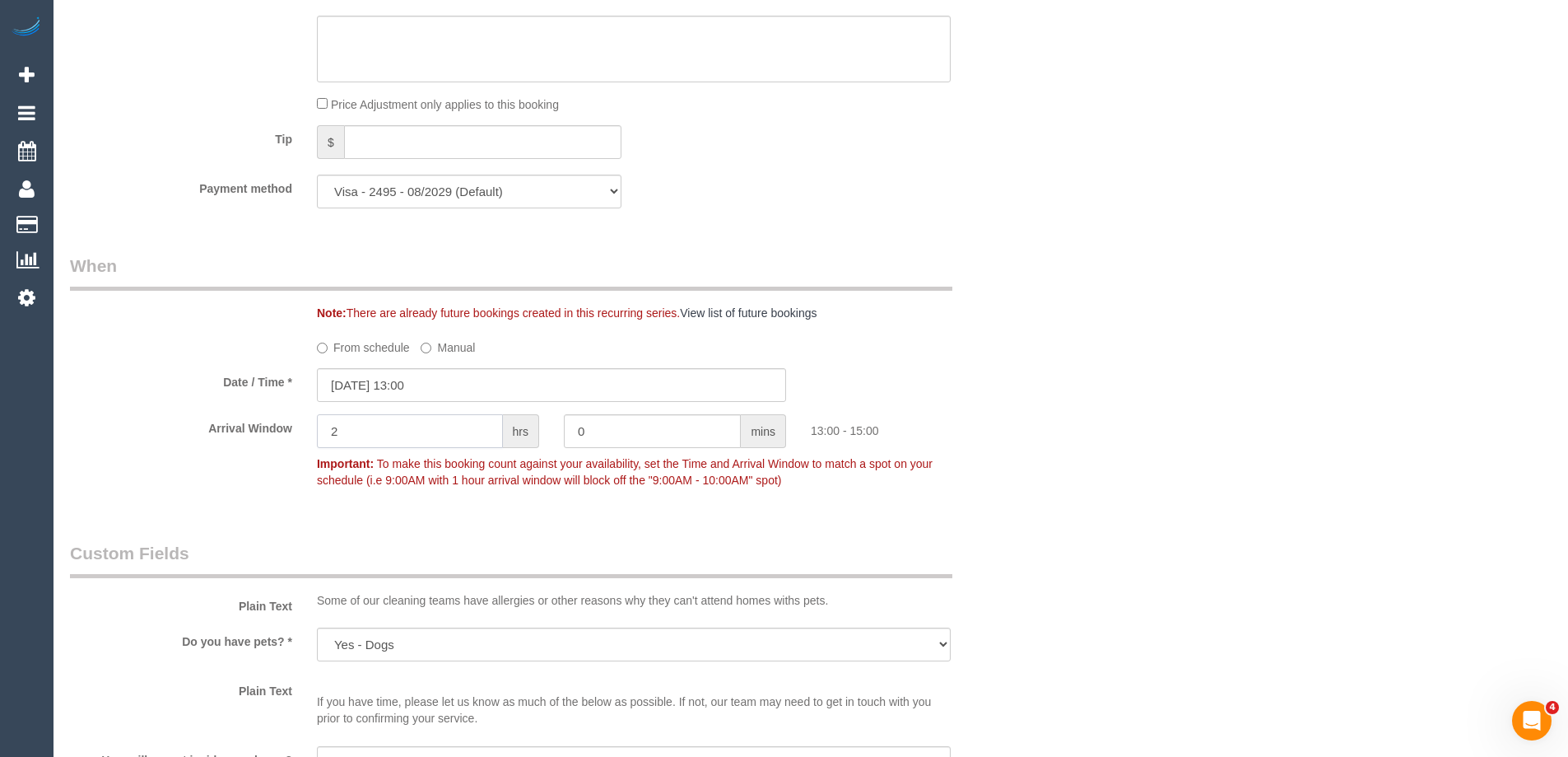
click at [445, 440] on input "2" at bounding box center [411, 431] width 186 height 34
type input "1"
click at [1071, 396] on div "Who Email* [EMAIL_ADDRESS][DOMAIN_NAME] Name * [PERSON_NAME] Where Address* [ST…" at bounding box center [811, 304] width 1482 height 3507
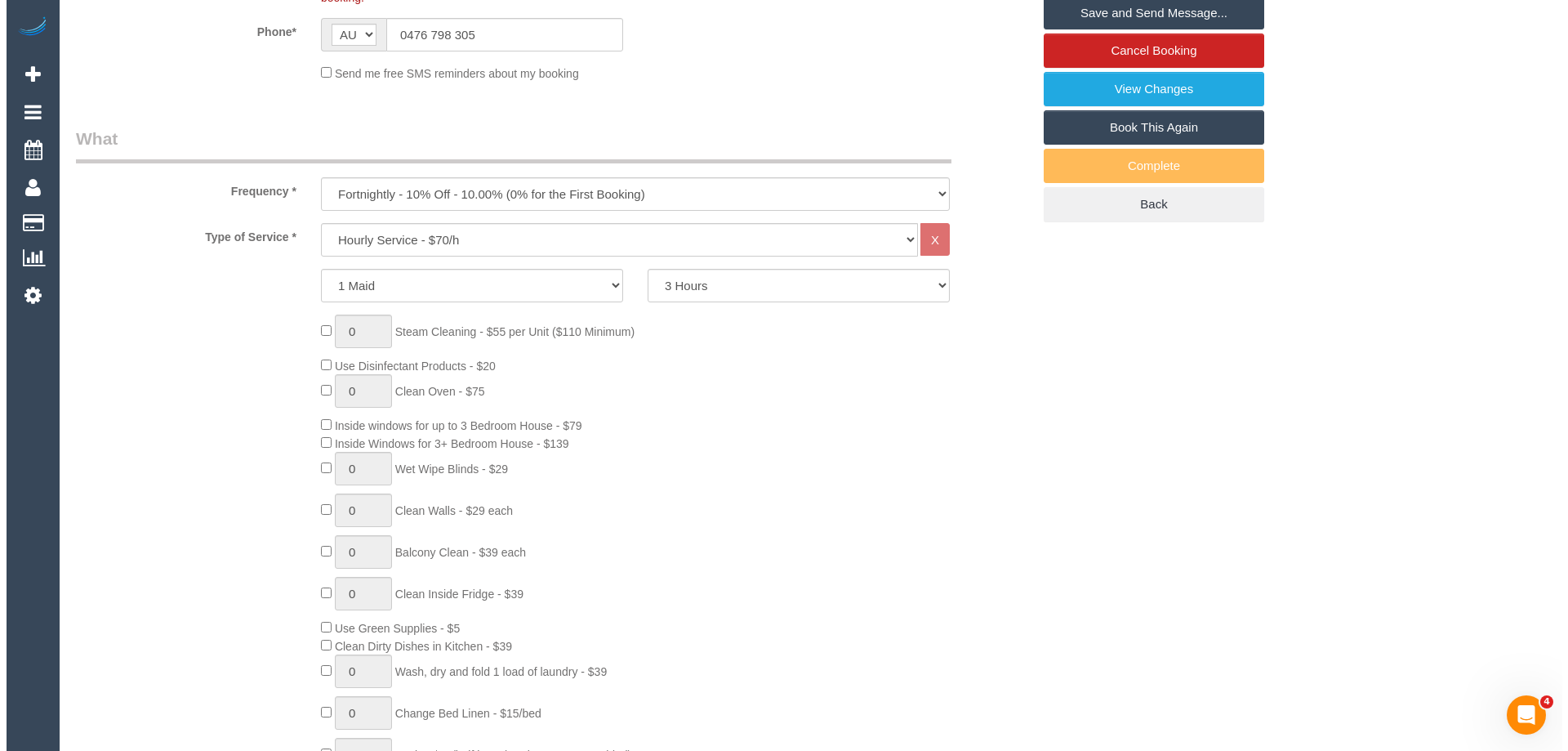
scroll to position [150, 0]
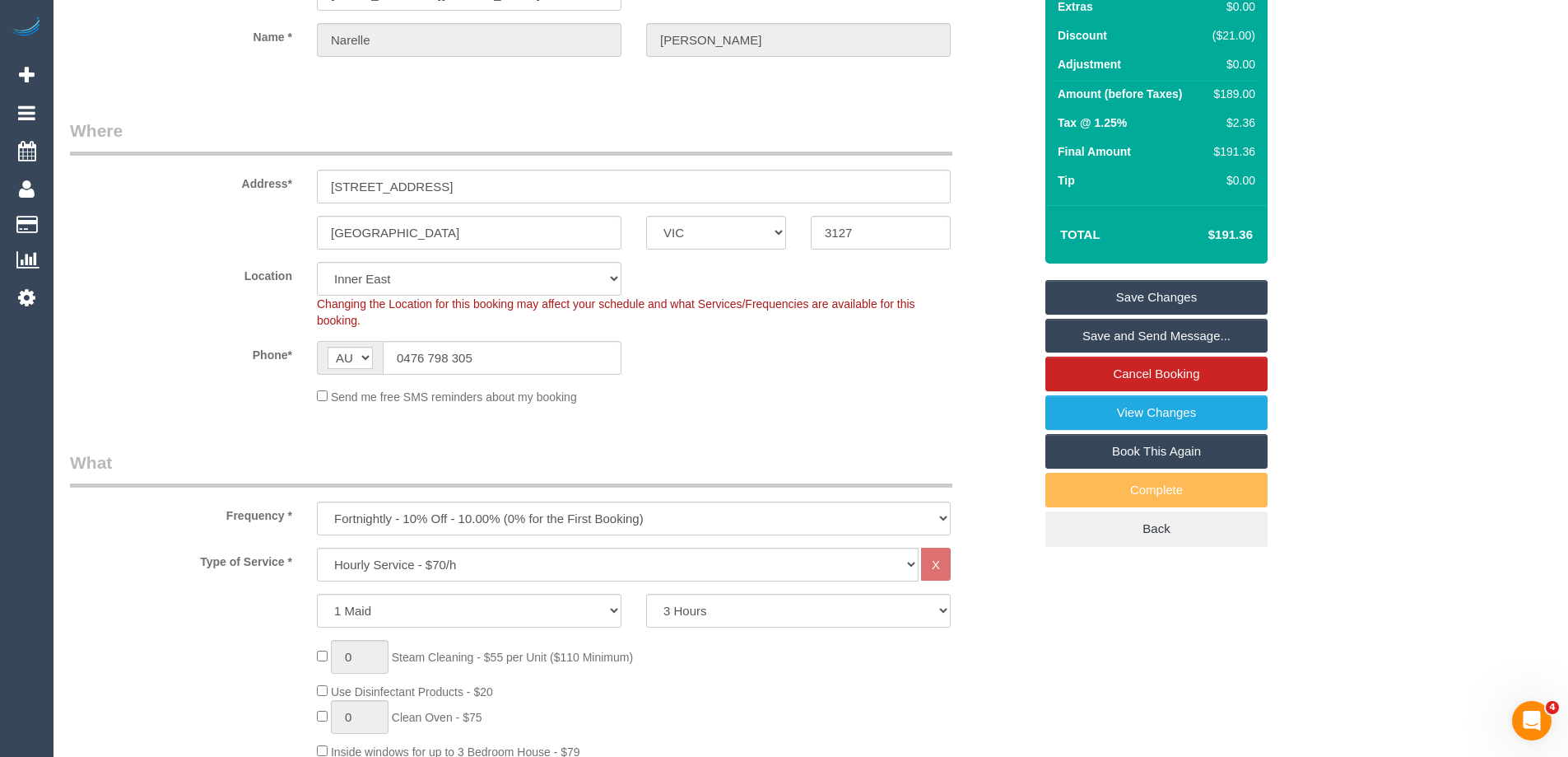
click at [1160, 333] on link "Save and Send Message..." at bounding box center [1156, 335] width 222 height 35
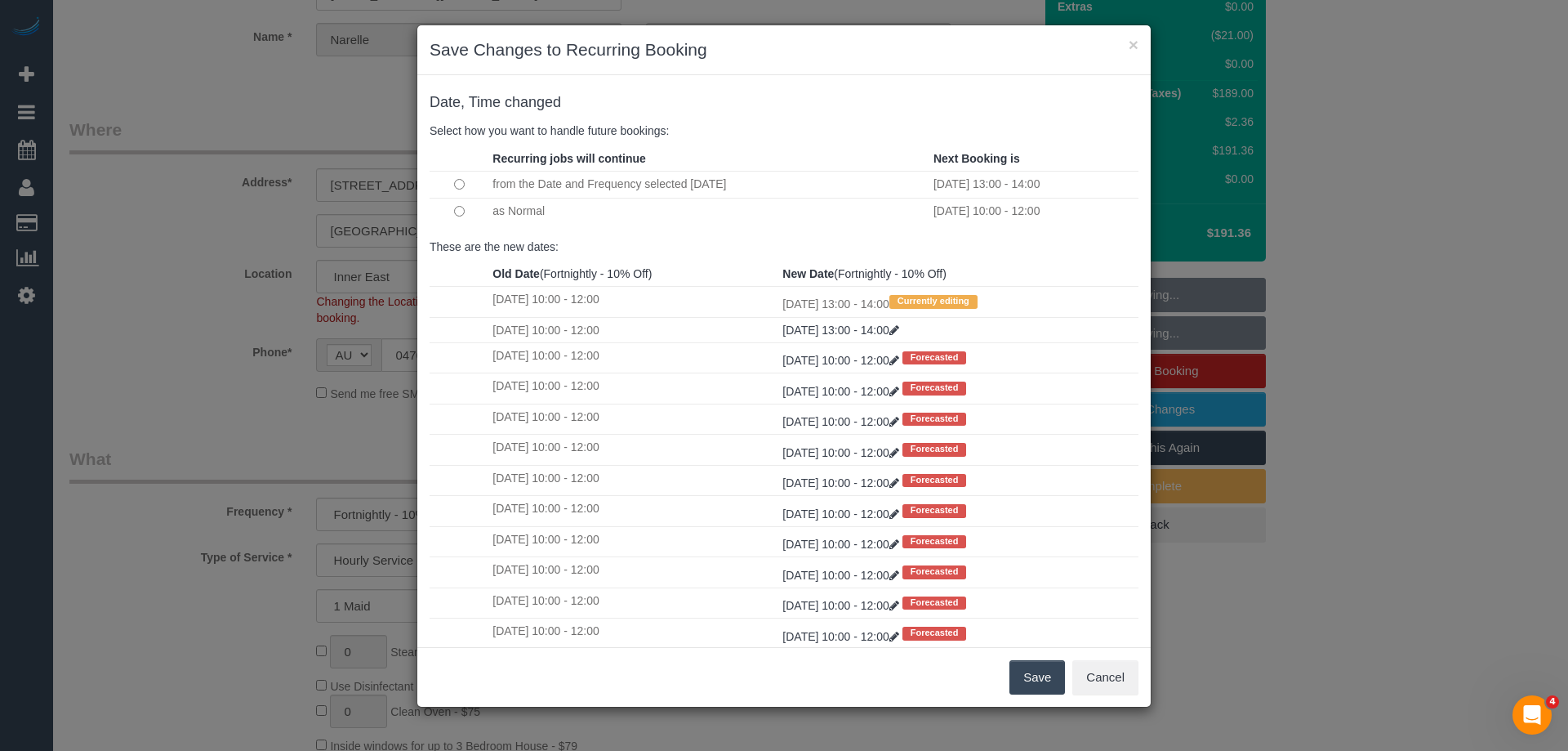
click at [453, 214] on td at bounding box center [460, 211] width 59 height 27
click at [1035, 677] on button "Save" at bounding box center [1037, 677] width 55 height 34
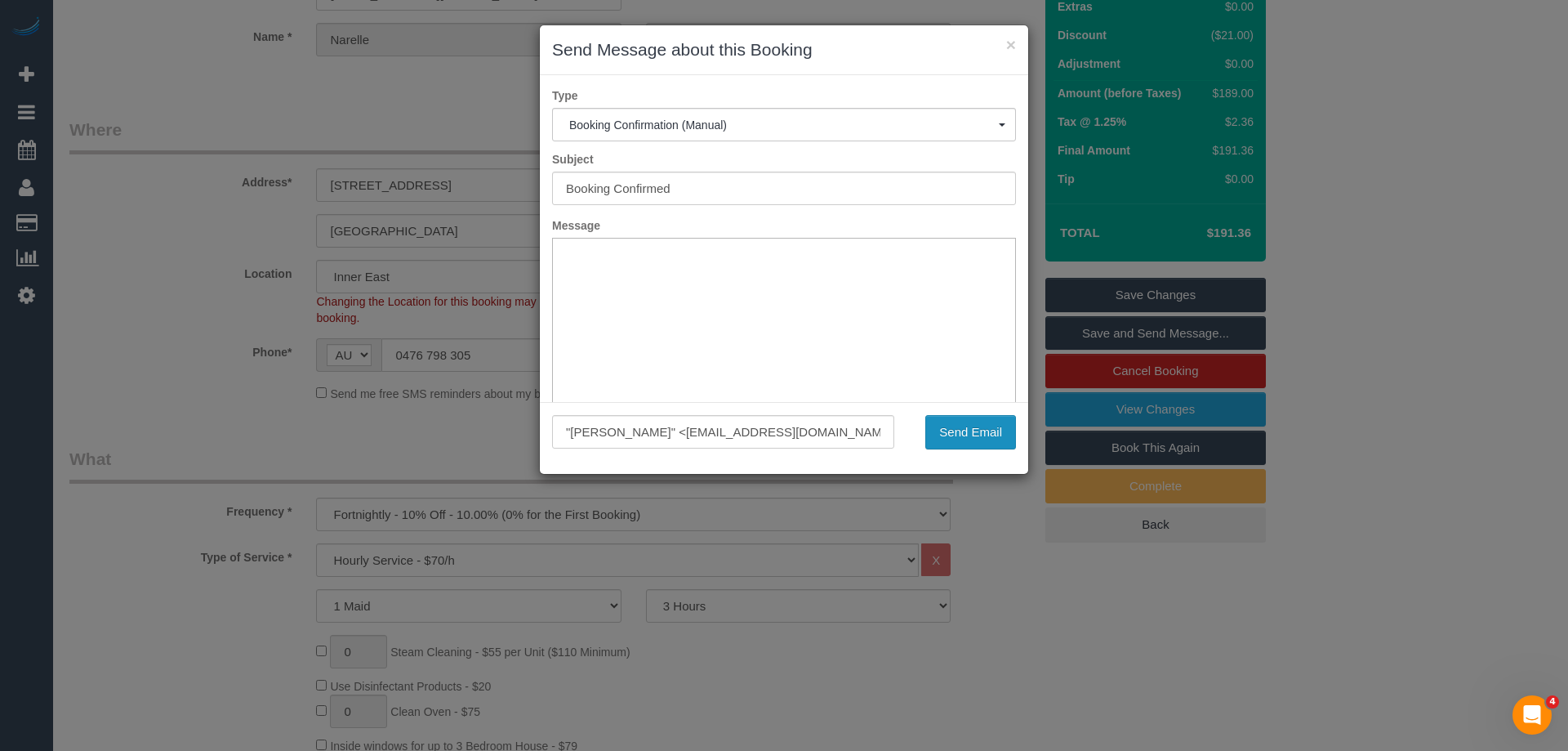
click at [983, 424] on button "Send Email" at bounding box center [971, 432] width 91 height 34
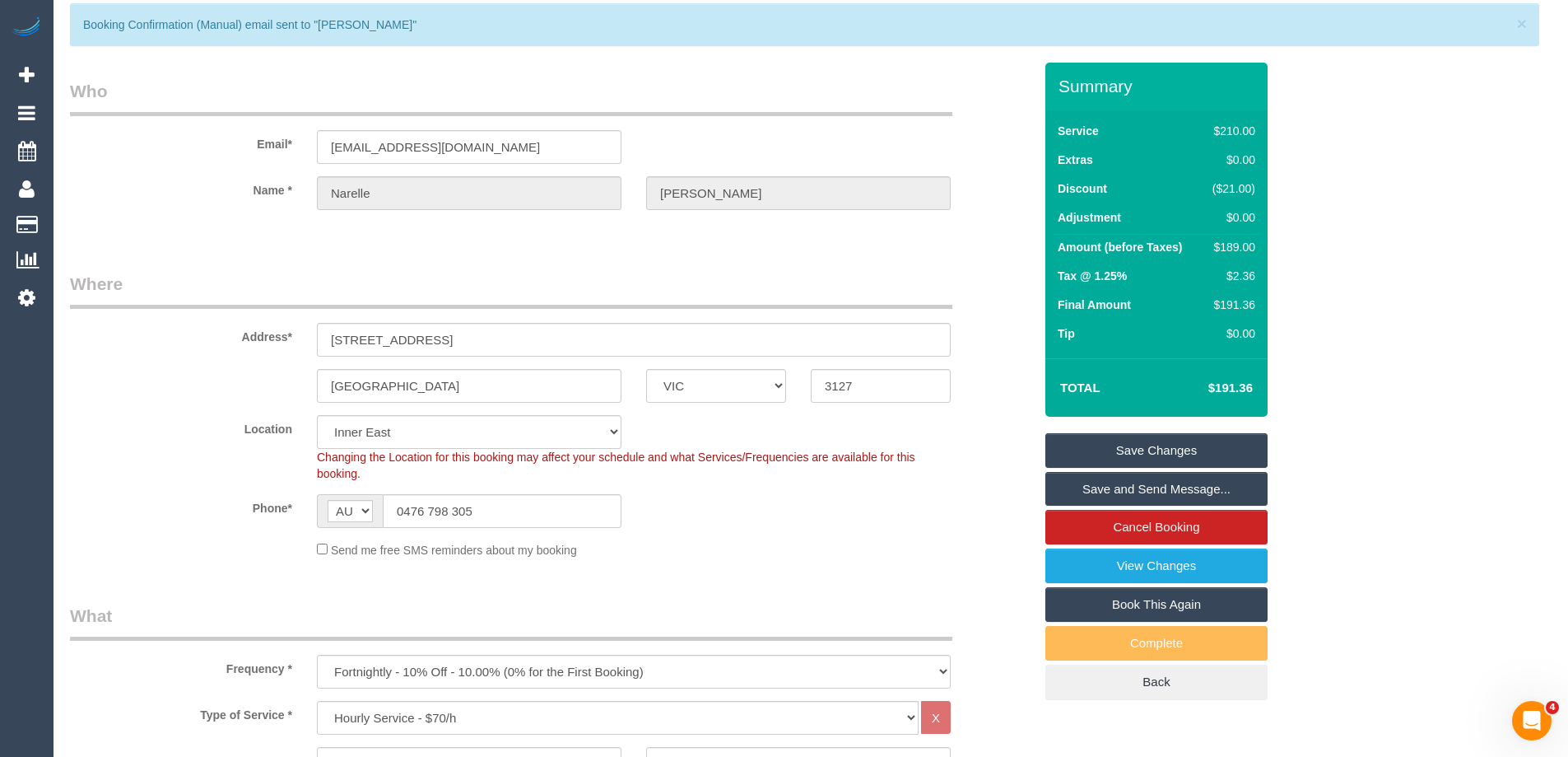
scroll to position [0, 0]
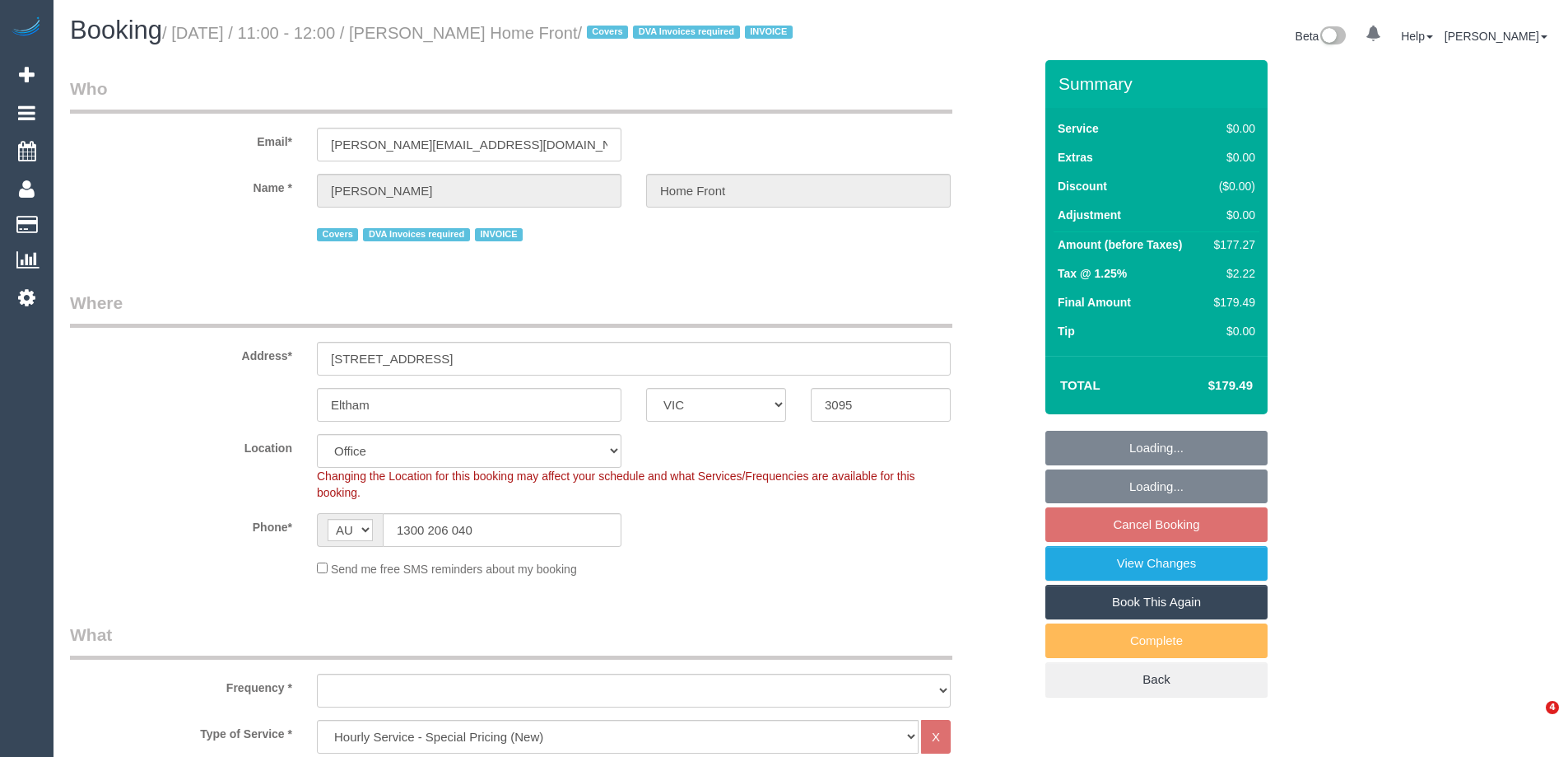
select select "VIC"
select select "180"
select select "object:654"
select select "number:28"
select select "number:14"
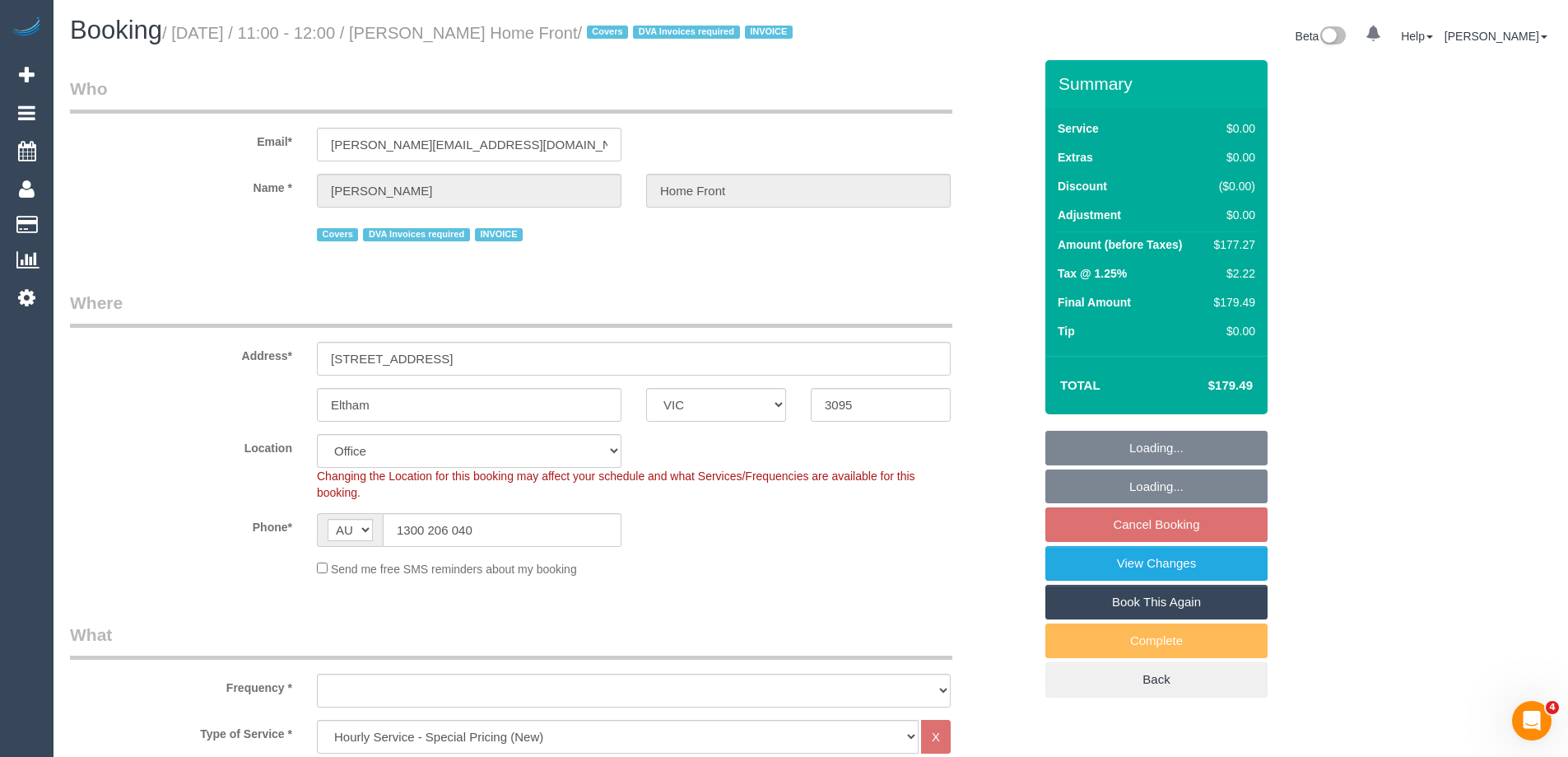
select select "number:19"
select select "number:22"
select select "number:35"
select select "object:819"
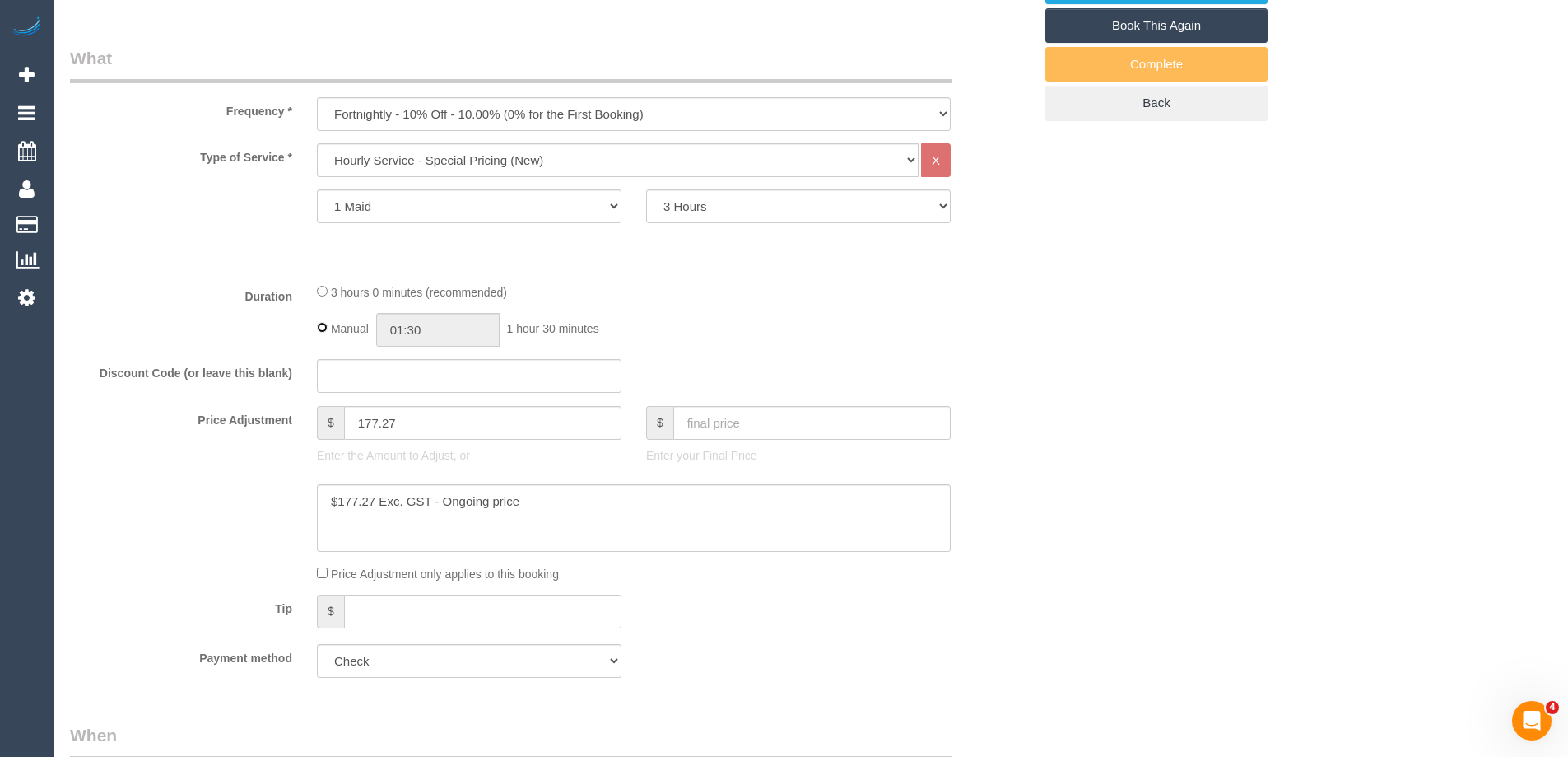
type input "03:00"
click at [679, 331] on div "3 hours 0 minutes (recommended) Manual 03:00 3 hours 0 minutes" at bounding box center [634, 315] width 659 height 64
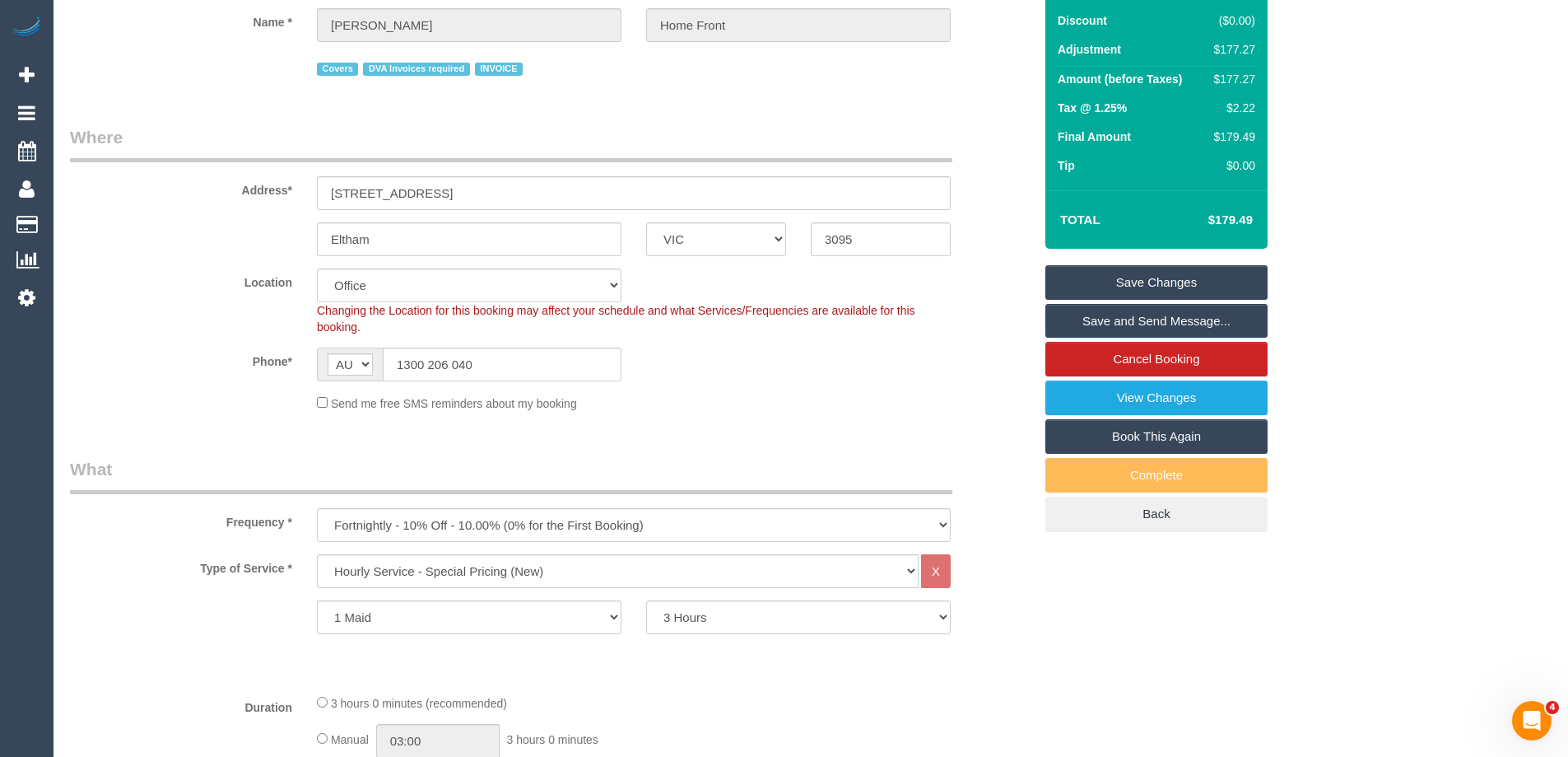
scroll to position [0, 0]
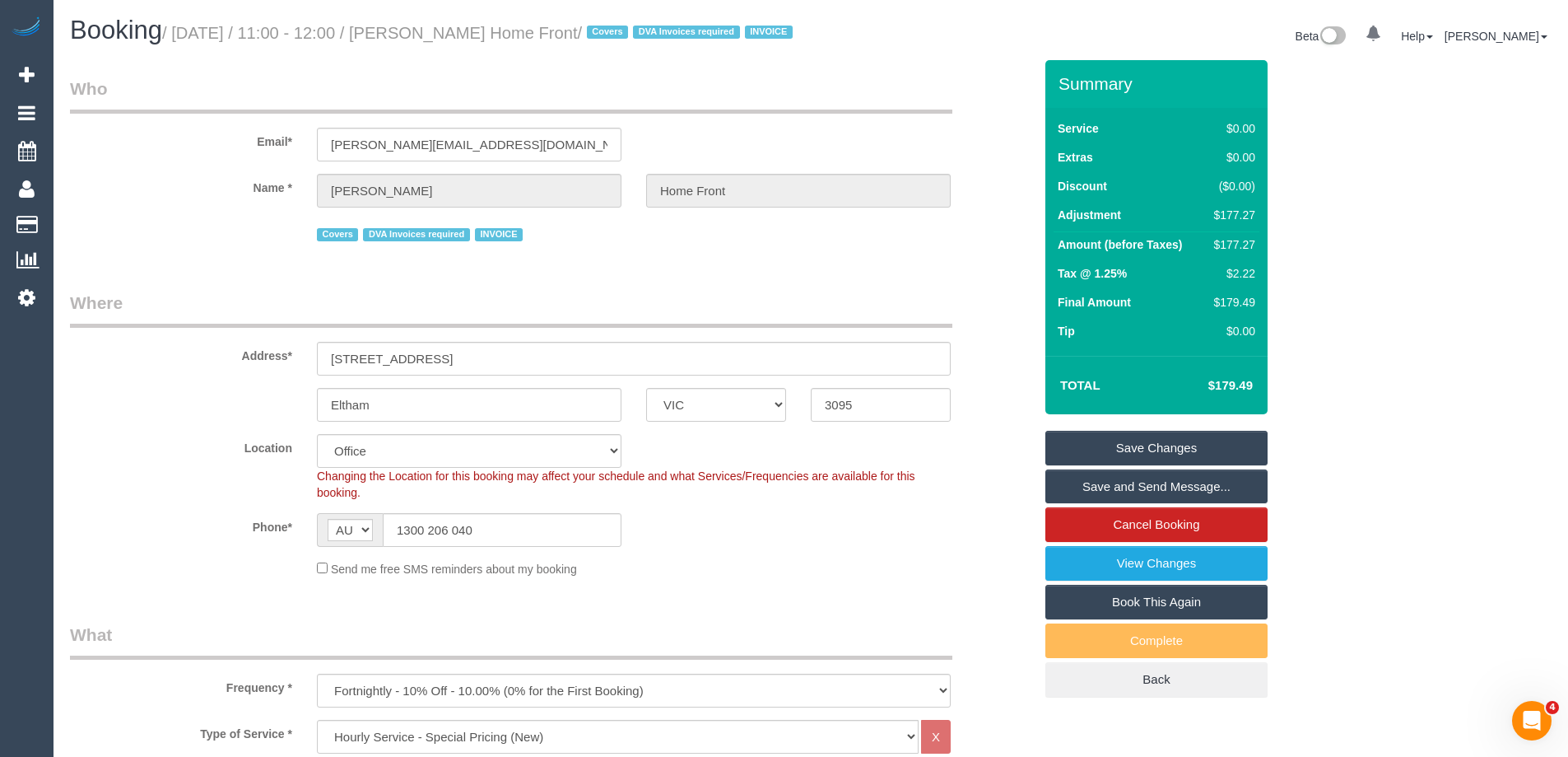
drag, startPoint x: 680, startPoint y: 35, endPoint x: 452, endPoint y: 33, distance: 228.0
click at [452, 33] on small "/ September 10, 2025 / 11:00 - 12:00 / Samuel Mcfarlane Home Front / Covers DVA…" at bounding box center [479, 33] width 636 height 18
copy small "Samuel Mcfarlane Home Front"
click at [860, 545] on div "Phone* AF AL DZ AD AO AI AQ AG AR AM AW AU AT AZ BS BH BD BB BY BE BZ BJ BM BT …" at bounding box center [551, 530] width 988 height 34
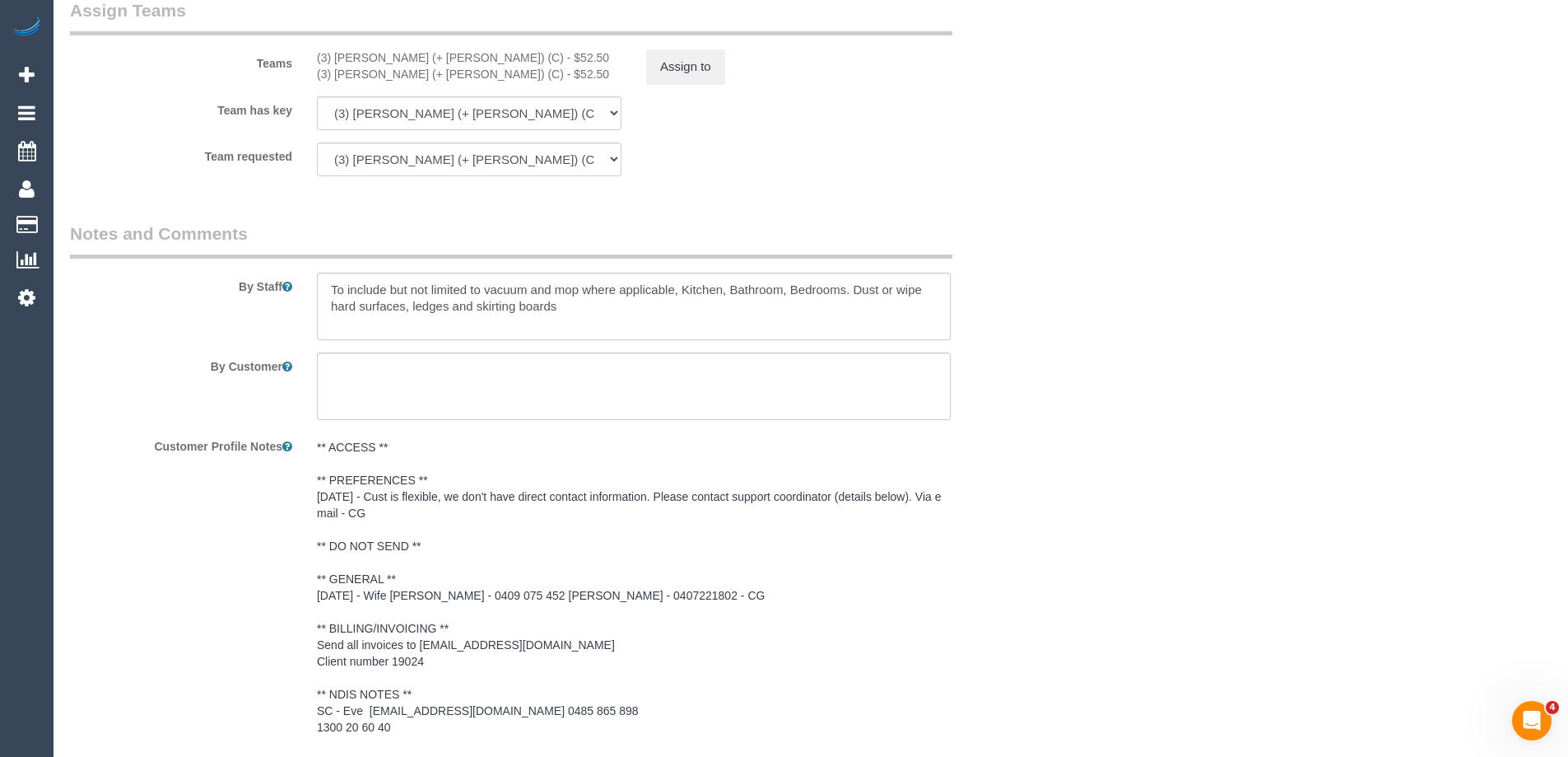
scroll to position [2296, 0]
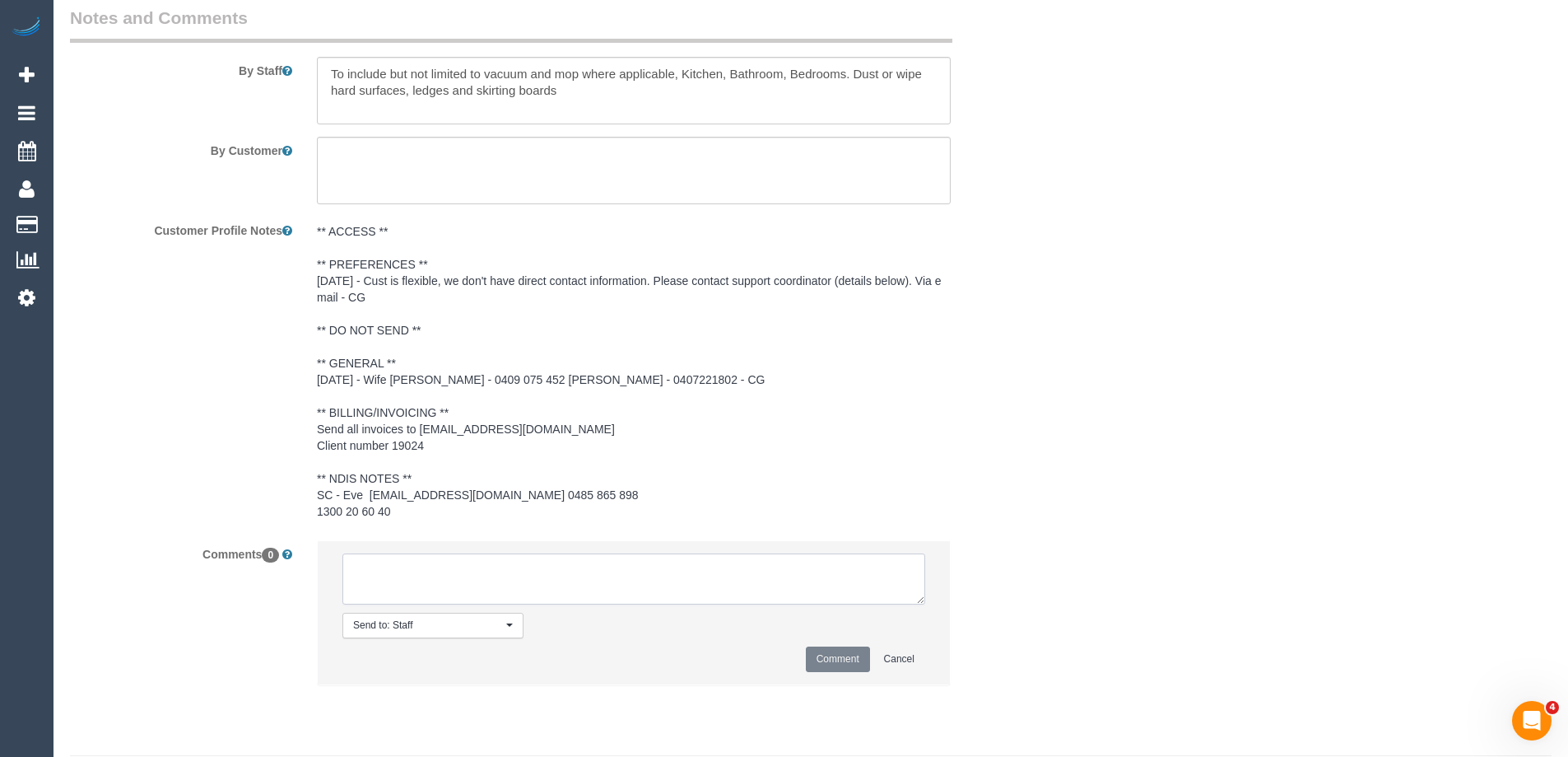
click at [435, 597] on textarea at bounding box center [634, 578] width 583 height 51
type textarea "Sangeeth U/A as per STA"
click at [825, 672] on button "Comment" at bounding box center [837, 659] width 64 height 26
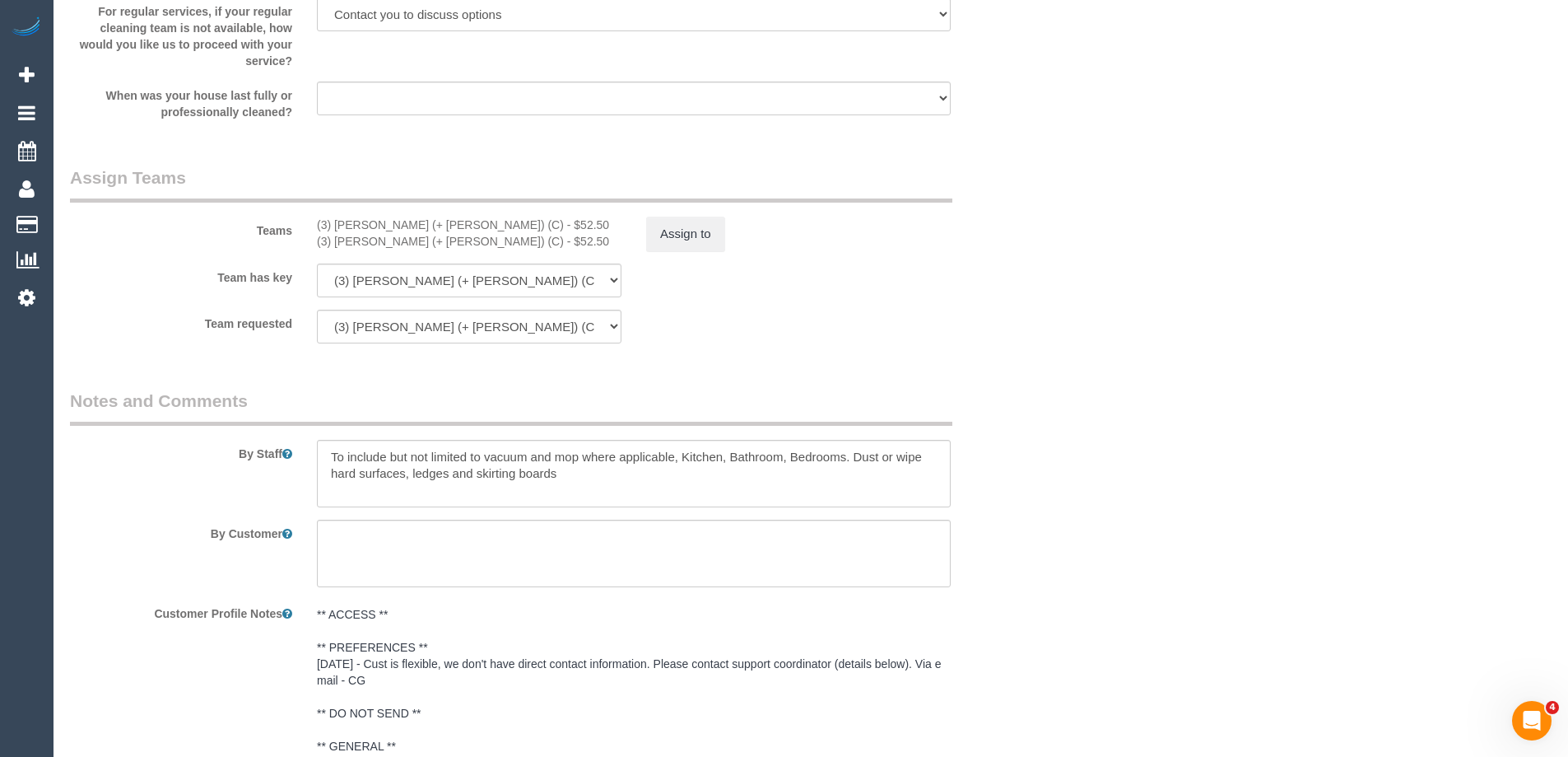
scroll to position [1884, 0]
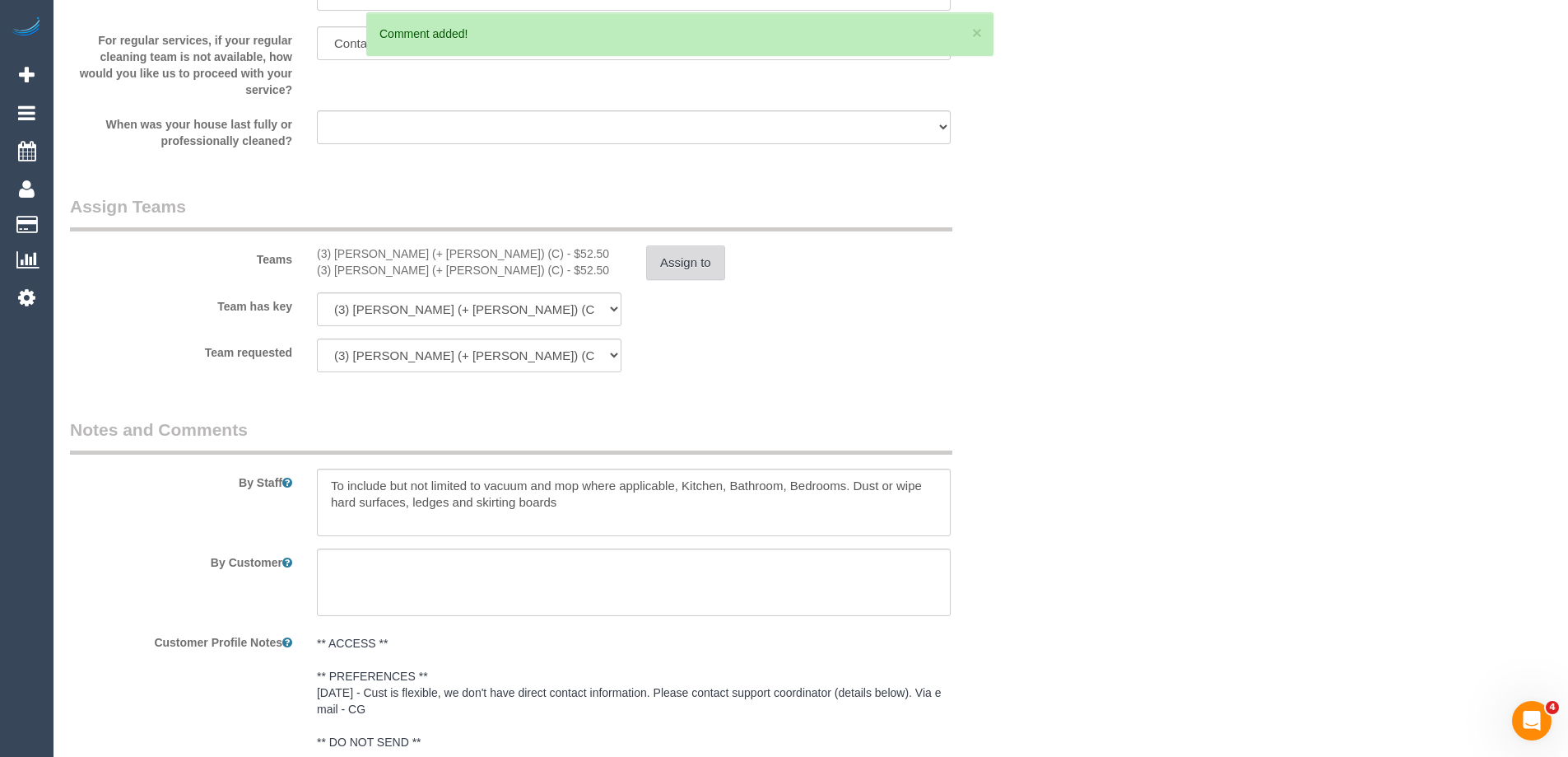
click at [699, 274] on button "Assign to" at bounding box center [685, 262] width 79 height 35
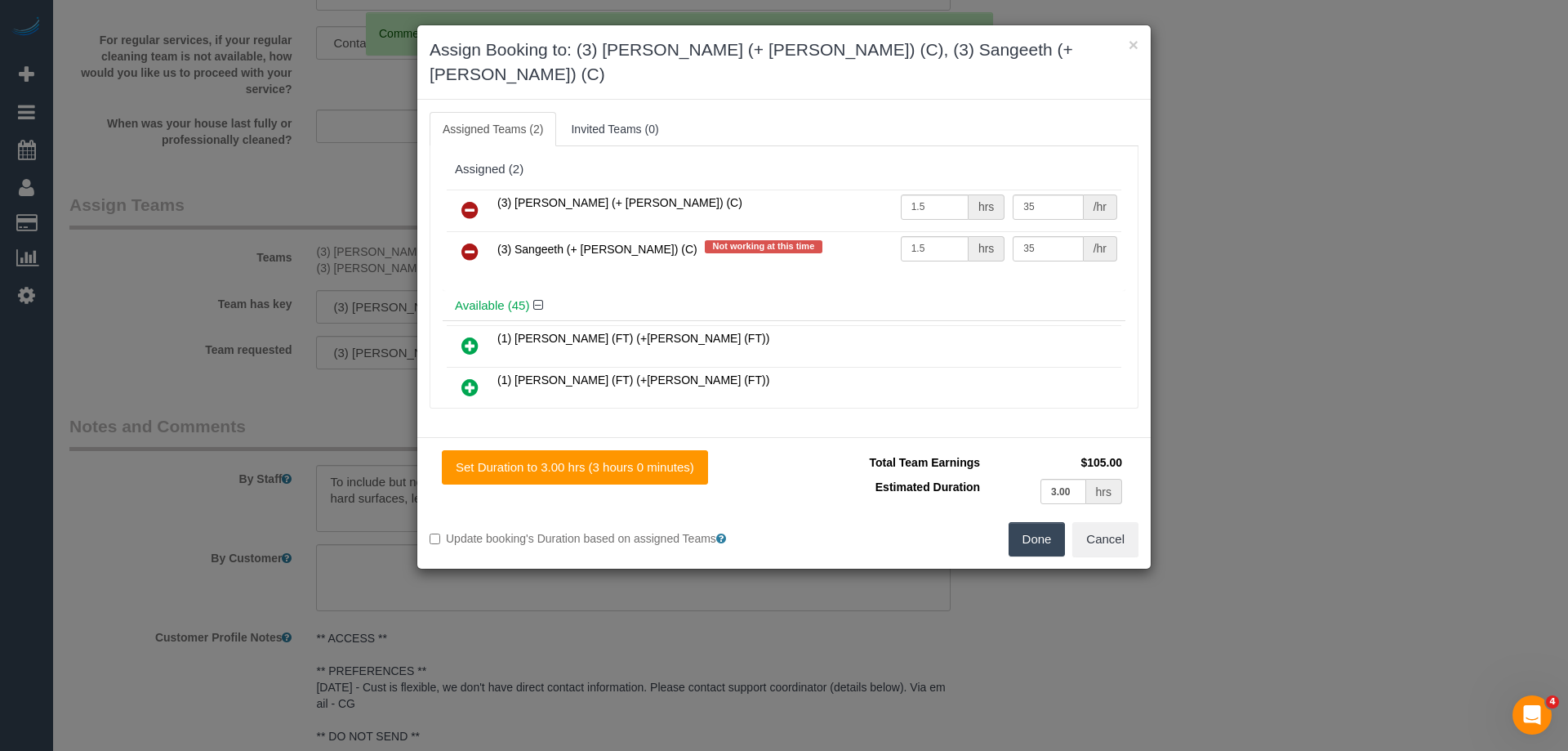
click at [469, 242] on icon at bounding box center [470, 252] width 17 height 20
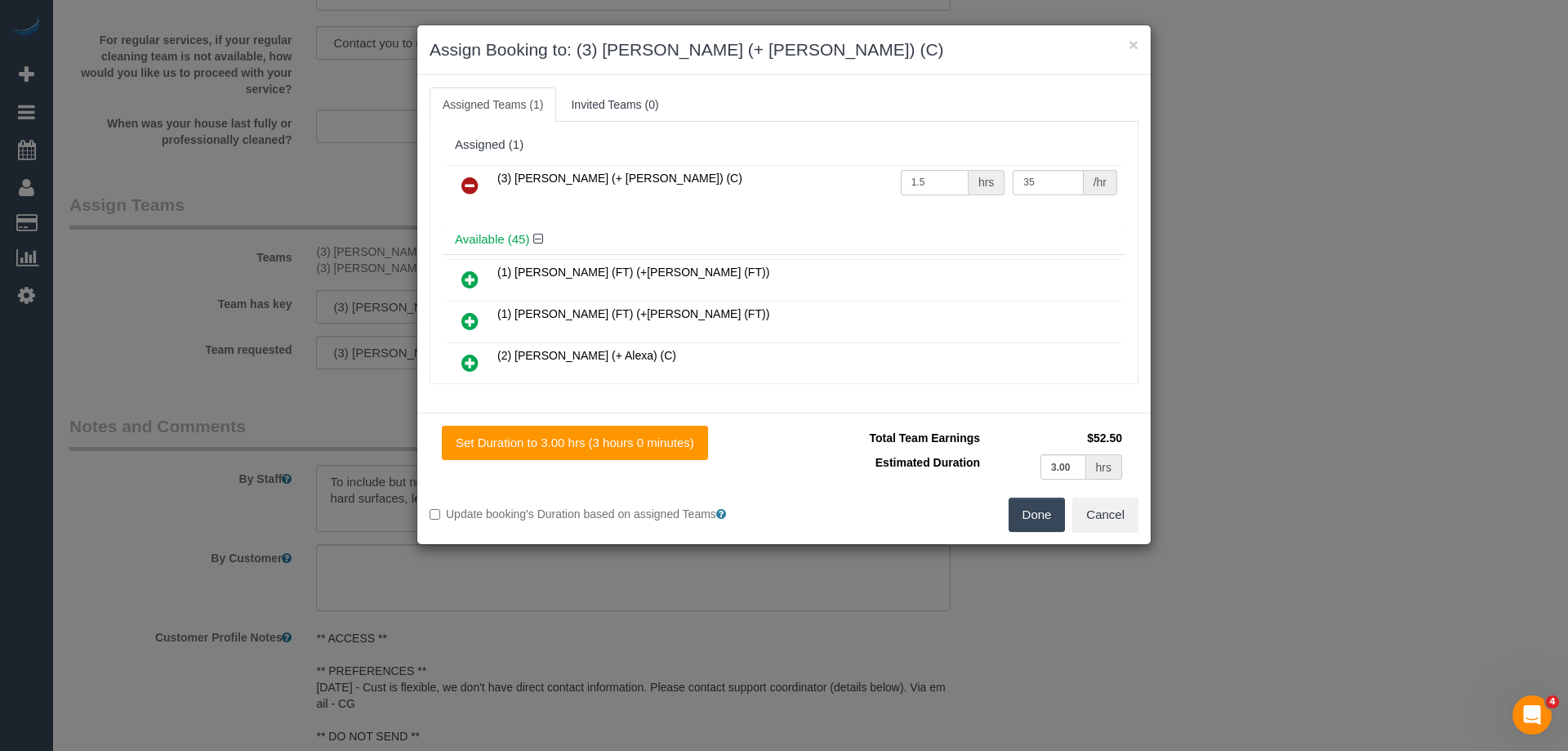
click at [935, 190] on input "1.5" at bounding box center [934, 183] width 68 height 26
type input "1"
type input "3"
click at [1040, 523] on button "Done" at bounding box center [1037, 514] width 57 height 34
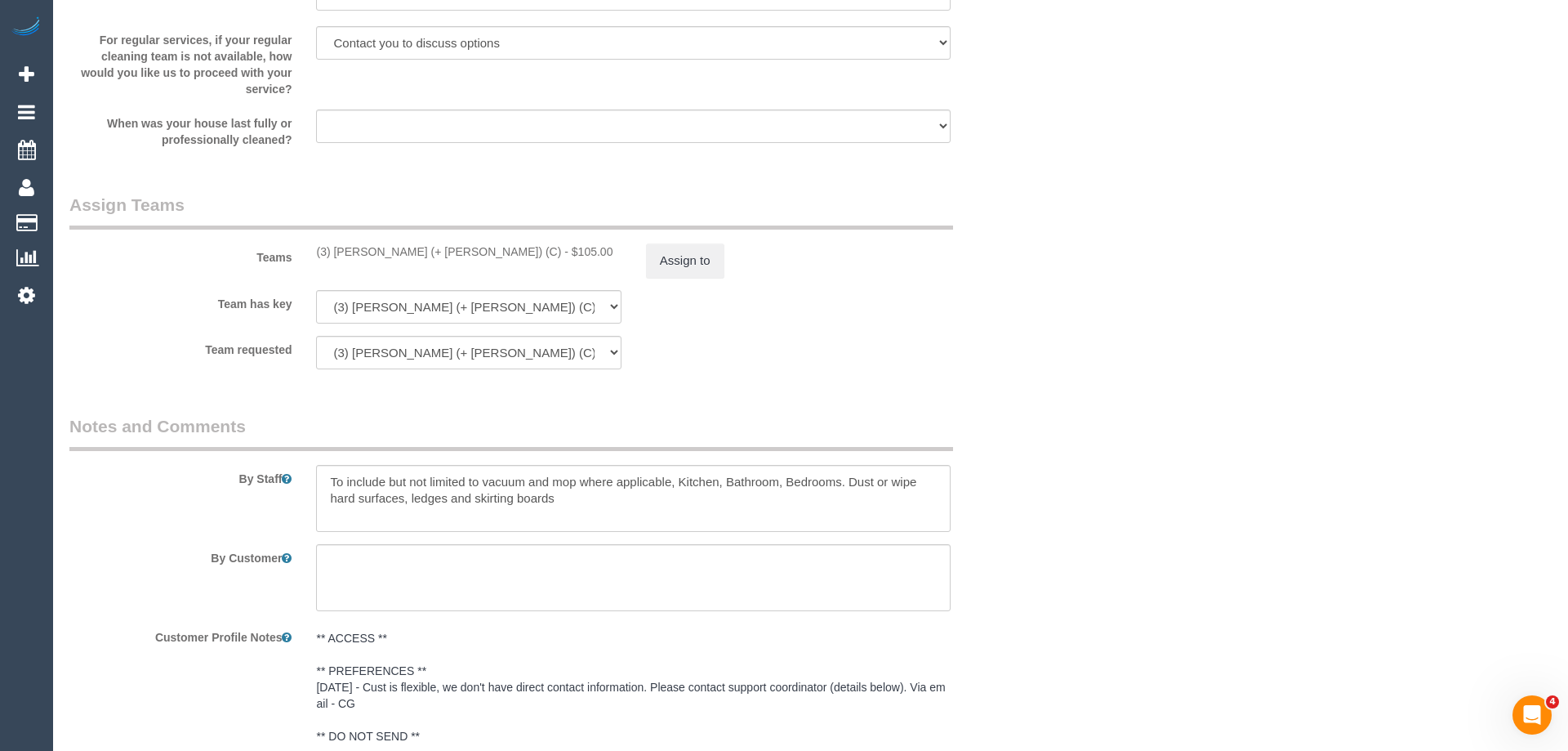
click at [1040, 523] on div "× Assign Booking to: (3) Kaveen (+ Sangeeth) (C) Assigned Teams (1) Invited Tea…" at bounding box center [784, 375] width 1568 height 751
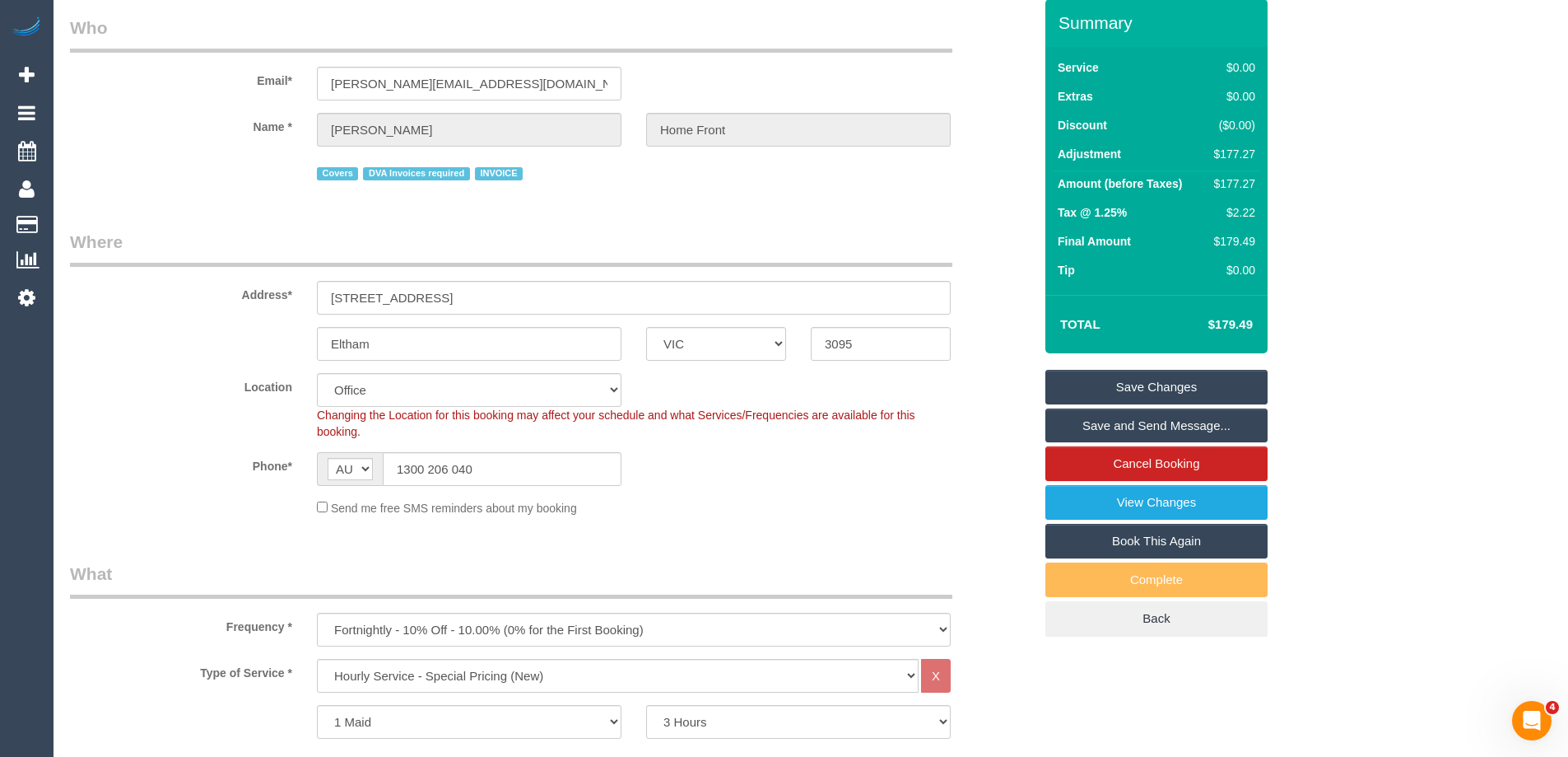
scroll to position [165, 0]
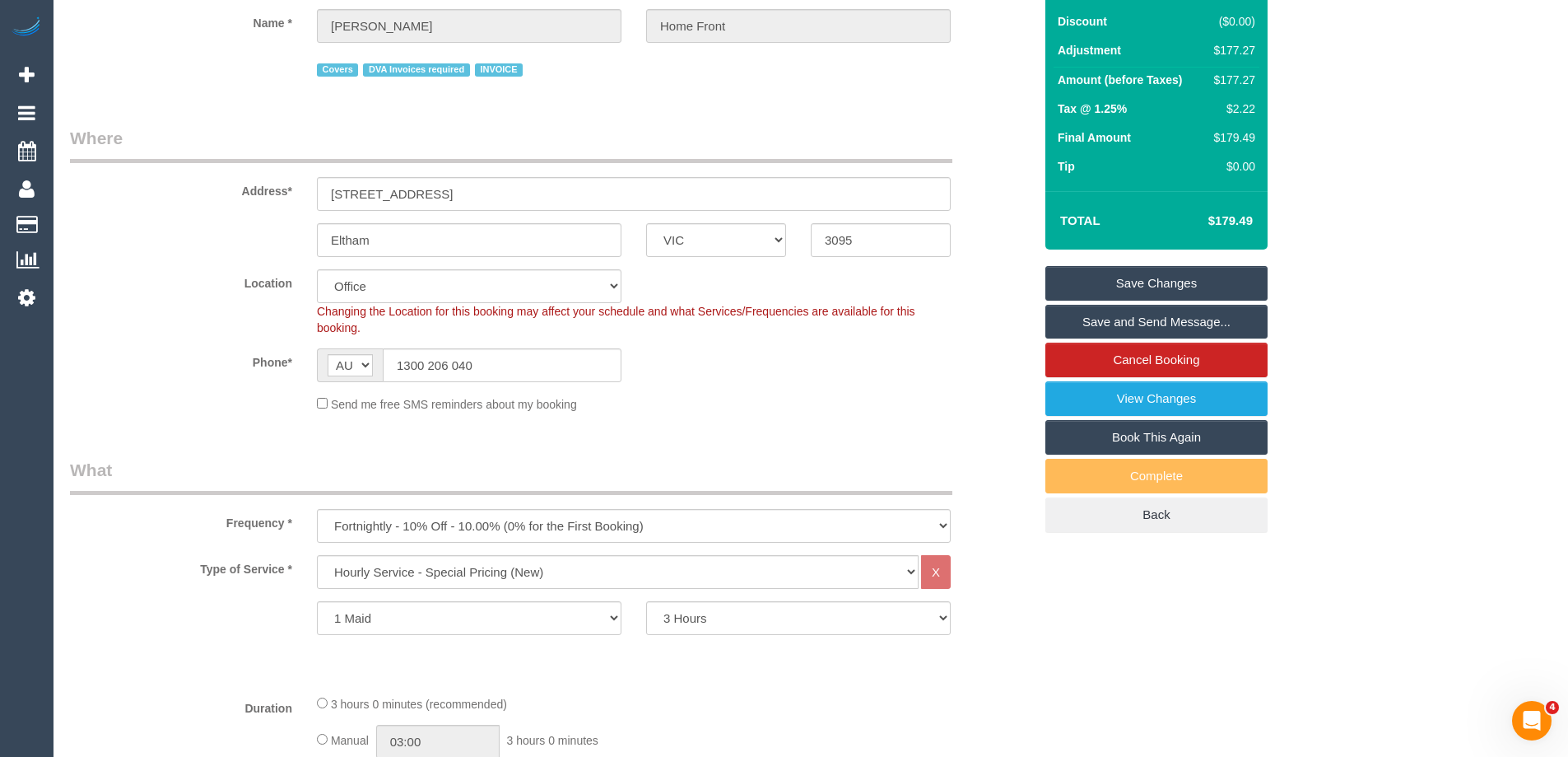
click at [942, 410] on sui-booking-location "Location Office City East (North) East (South) Inner East Inner North (East) In…" at bounding box center [551, 340] width 963 height 143
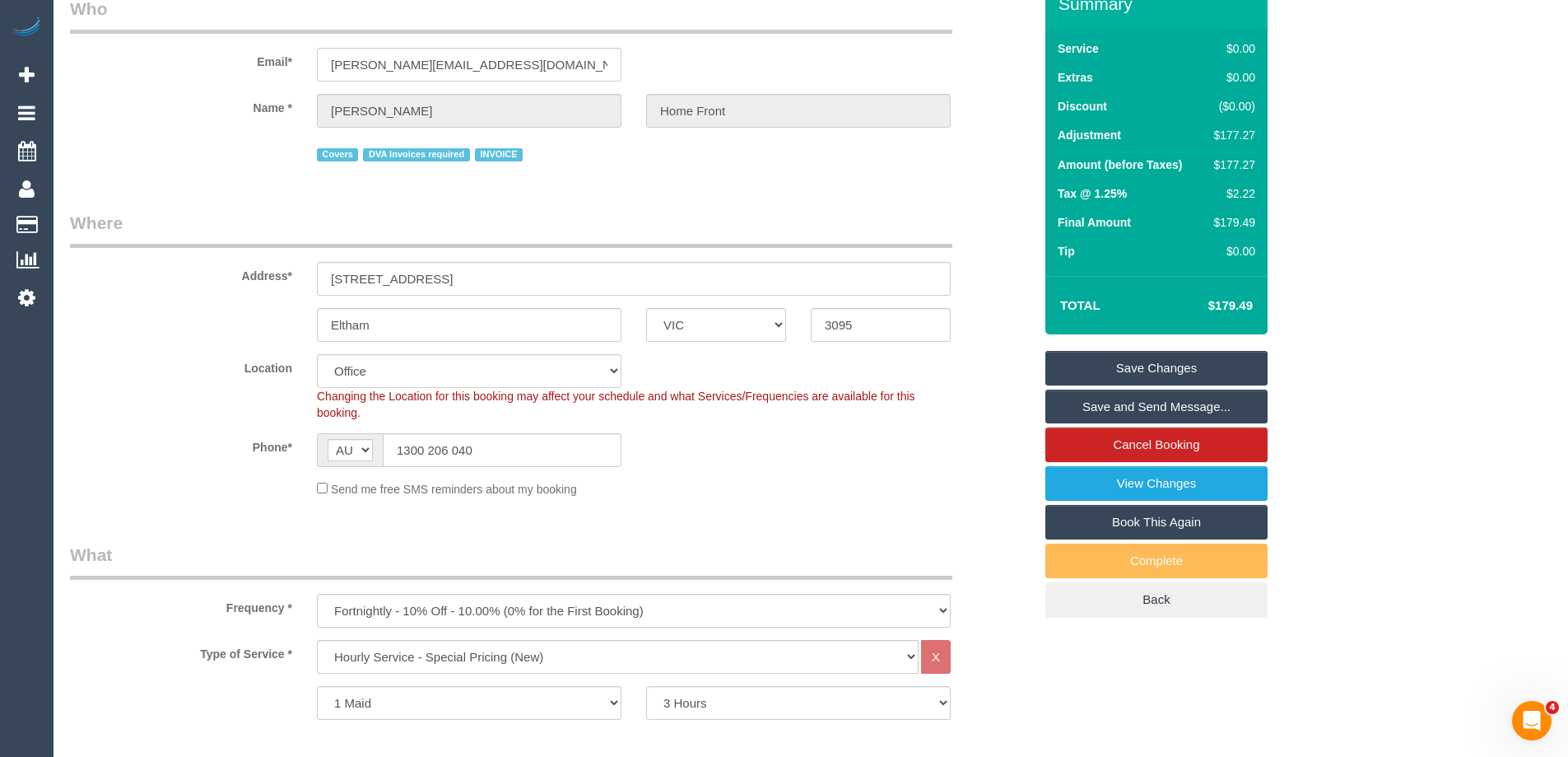
scroll to position [0, 0]
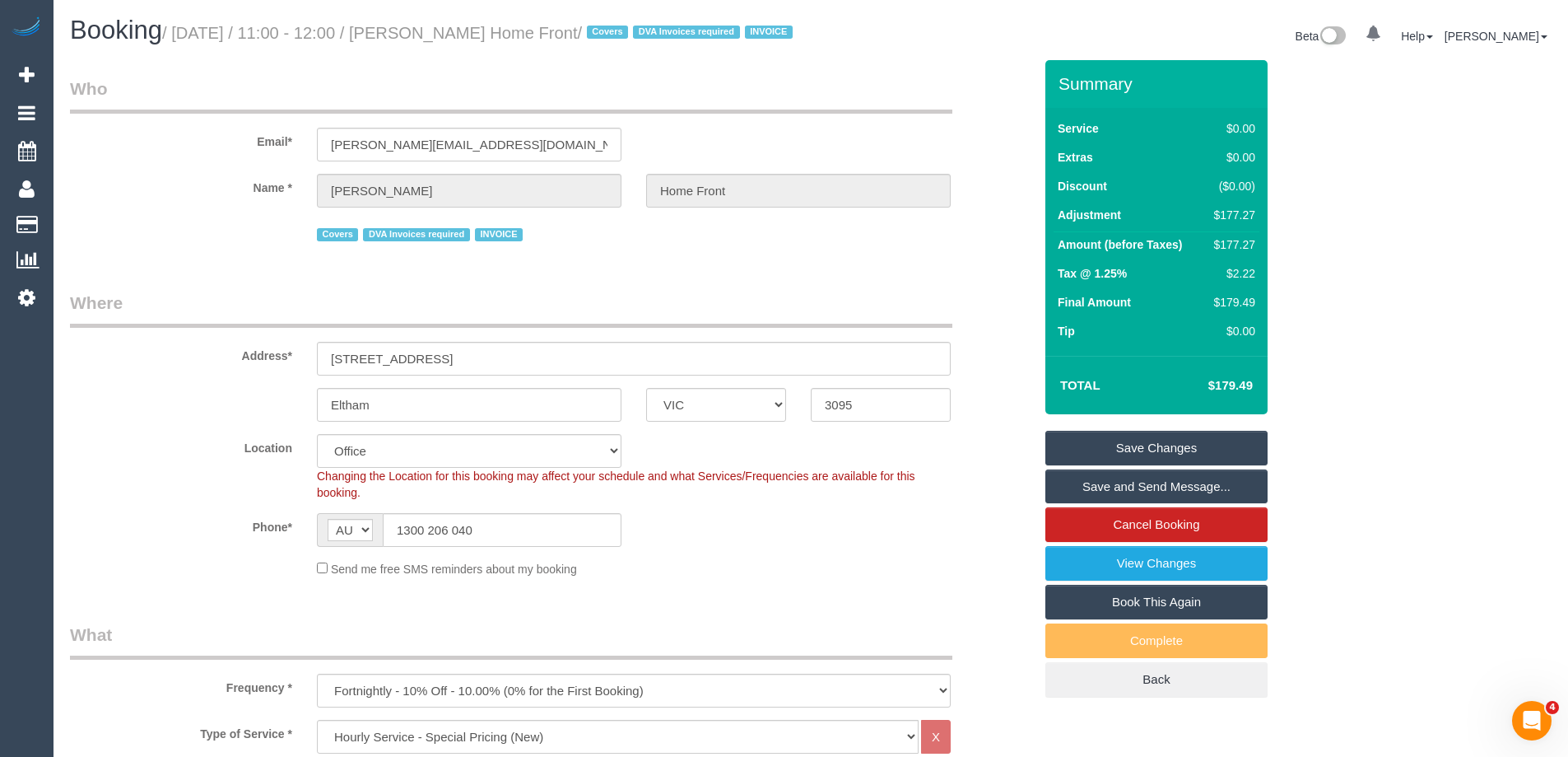
click at [447, 185] on sui-booking-customer "Email* samuel.homefront@fake.com Name * Samuel Mcfarlane Home Front Covers DVA …" at bounding box center [551, 161] width 963 height 169
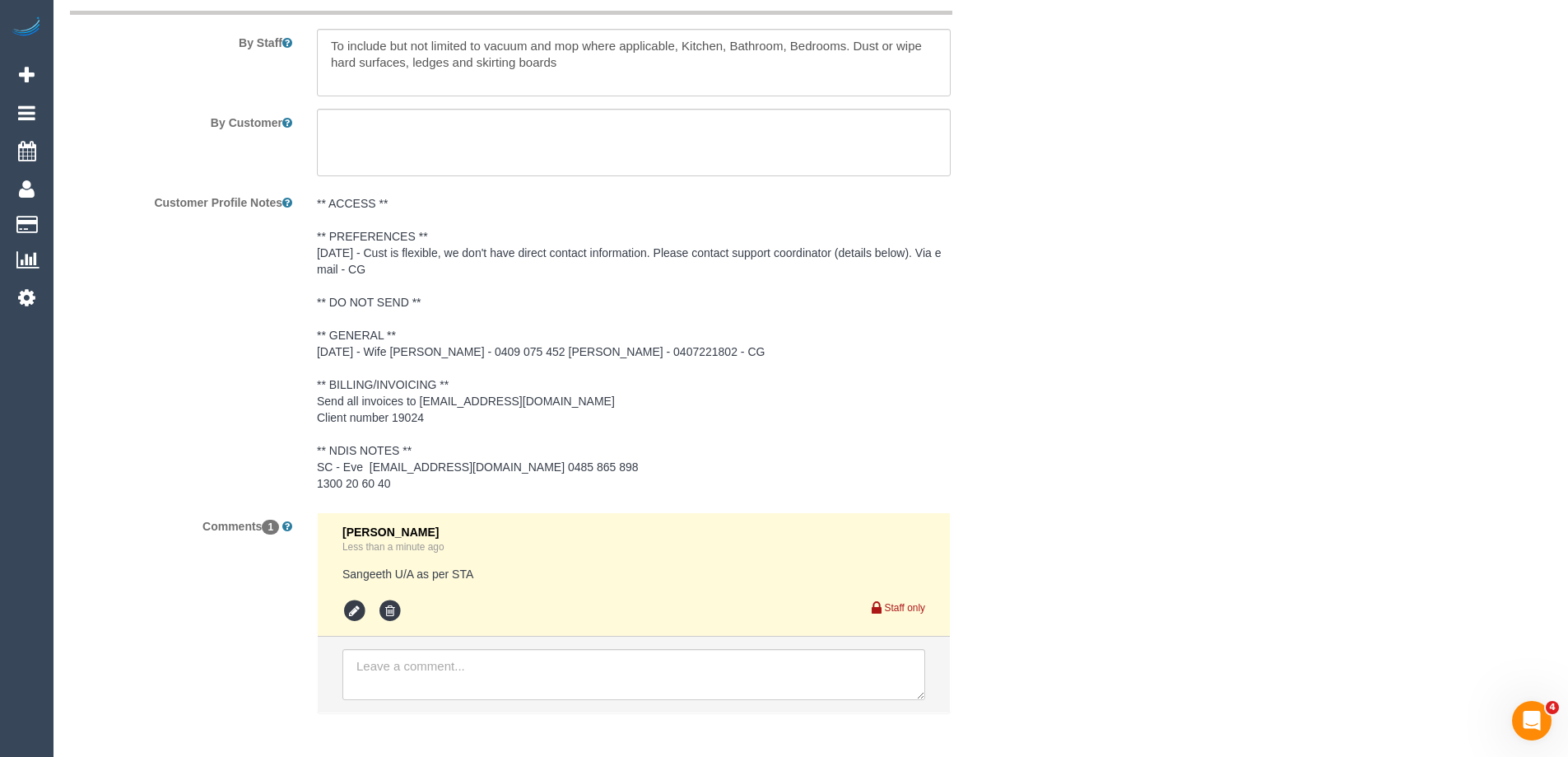
scroll to position [2388, 0]
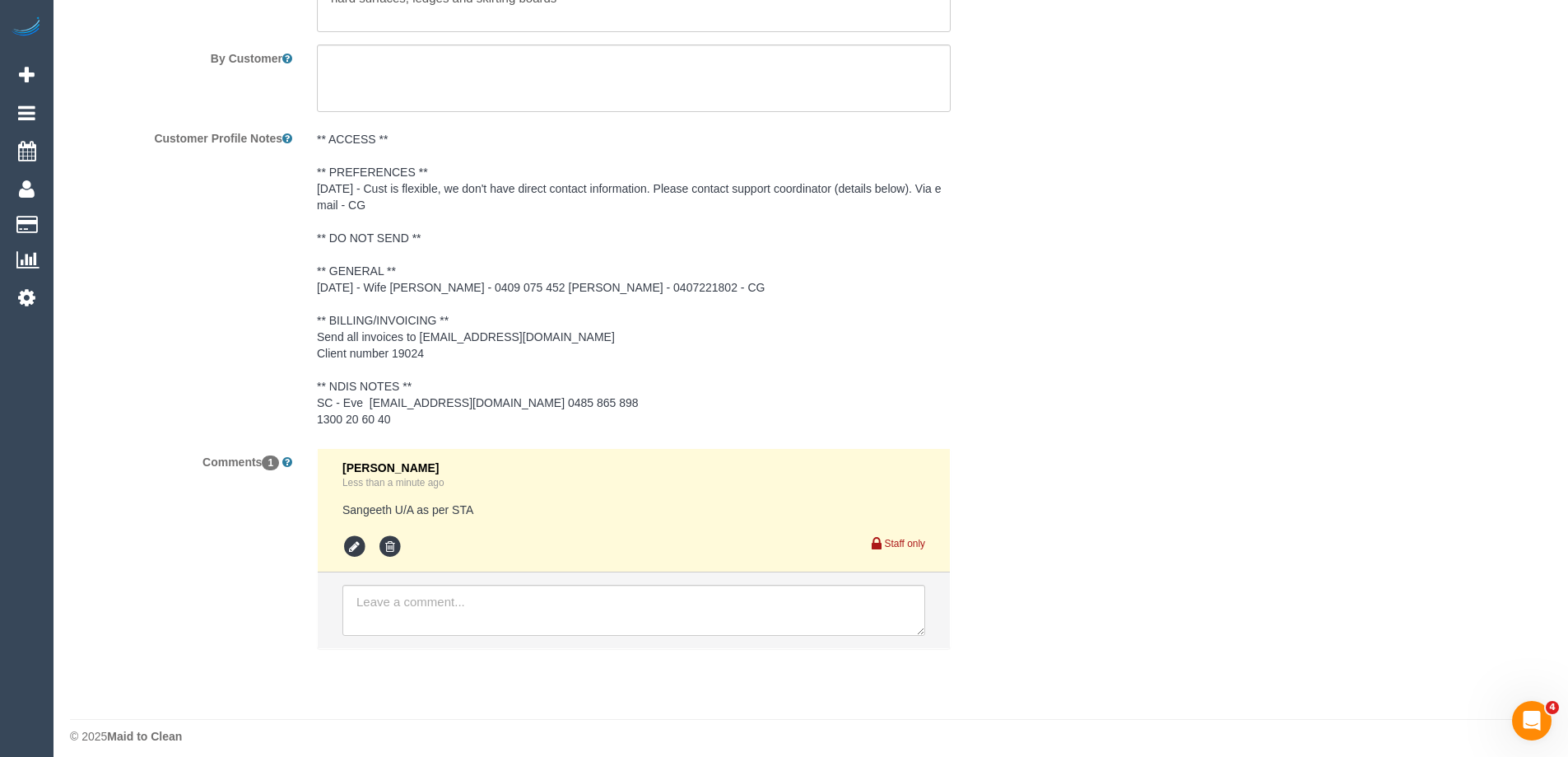
click at [499, 419] on pre "** ACCESS ** ** PREFERENCES ** 01/07/25 - Cust is flexible, we don't have direc…" at bounding box center [634, 279] width 634 height 297
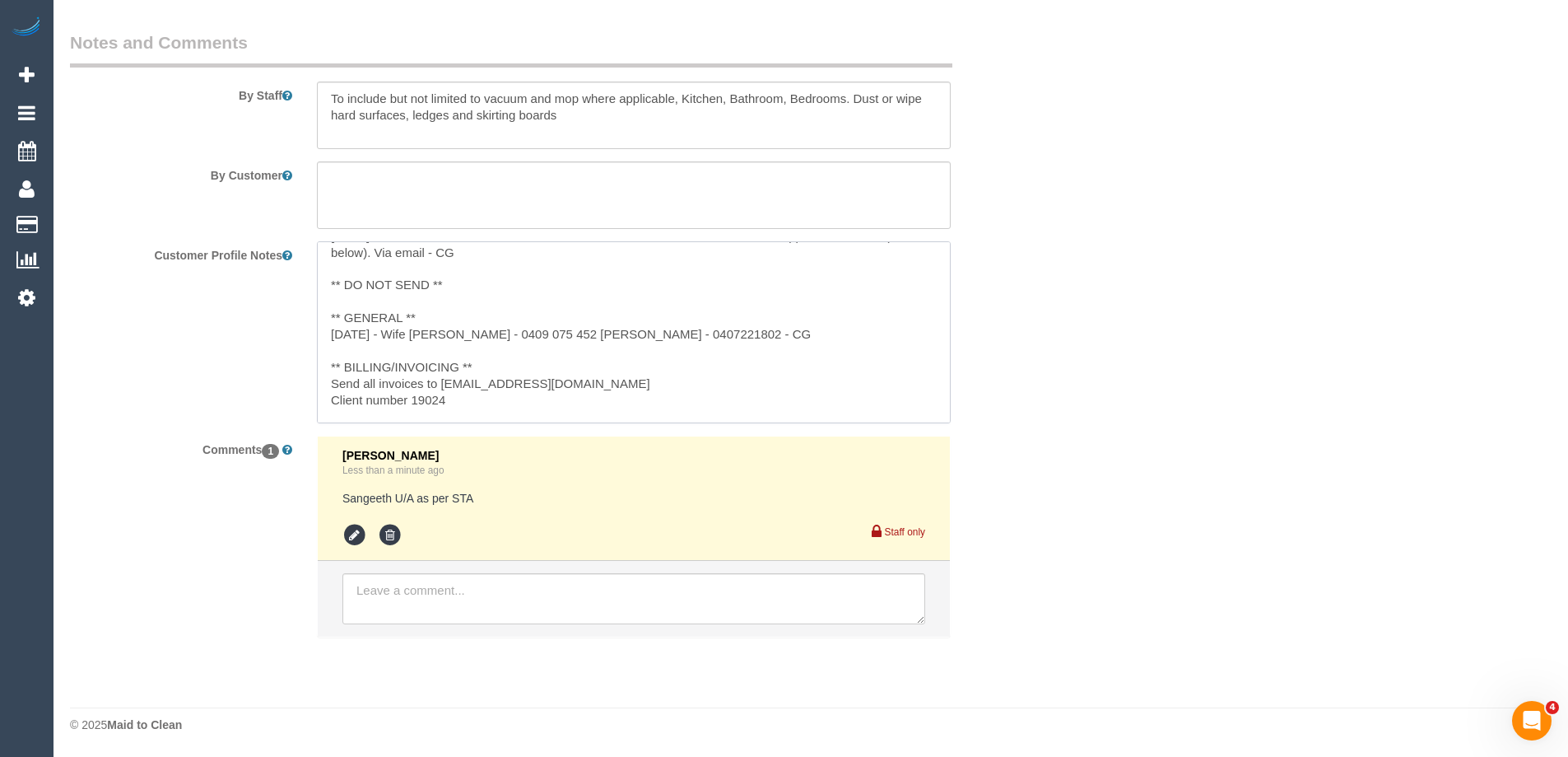
scroll to position [75, 0]
drag, startPoint x: 655, startPoint y: 408, endPoint x: 586, endPoint y: 334, distance: 101.2
click at [586, 334] on textarea "** ACCESS ** ** PREFERENCES ** 01/07/25 - Cust is flexible, we don't have direc…" at bounding box center [634, 331] width 634 height 182
click at [663, 607] on ul "Laura Butera 1 minute ago Sangeeth U/A as per STA Staff only" at bounding box center [633, 536] width 632 height 199
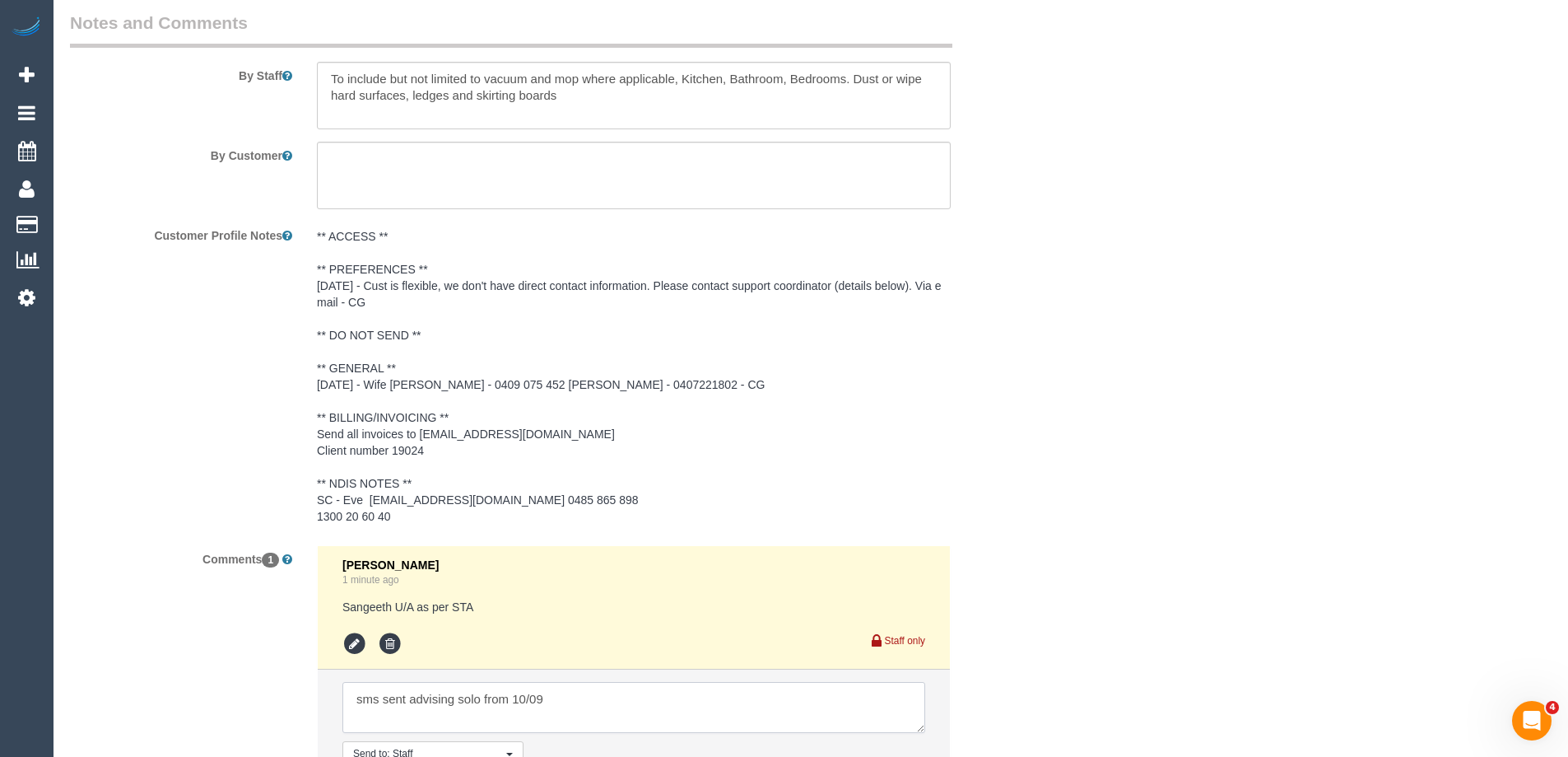
click at [415, 724] on textarea at bounding box center [634, 706] width 583 height 51
paste textarea "0407221802"
click at [694, 726] on textarea at bounding box center [634, 706] width 583 height 51
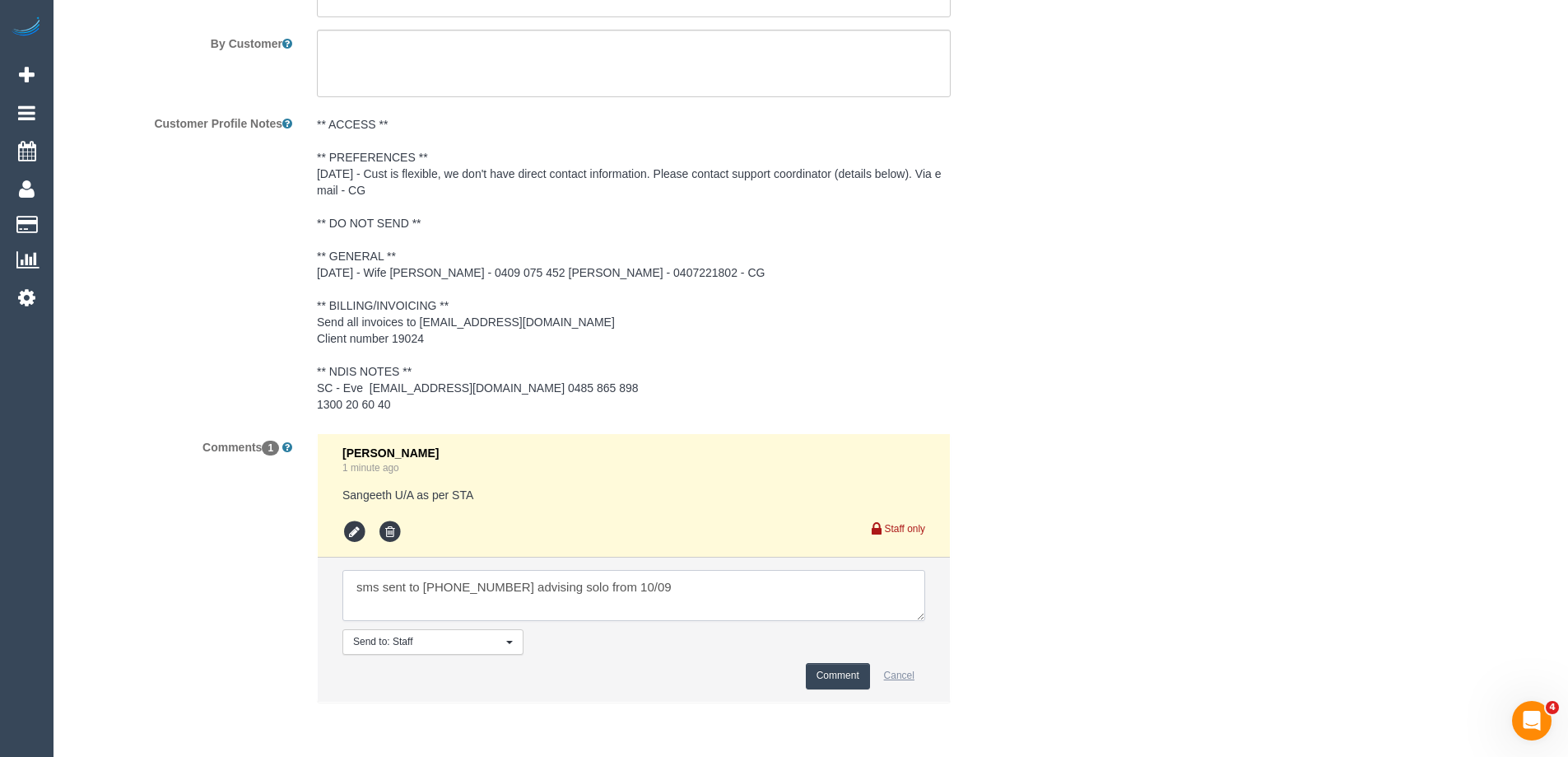
scroll to position [2487, 0]
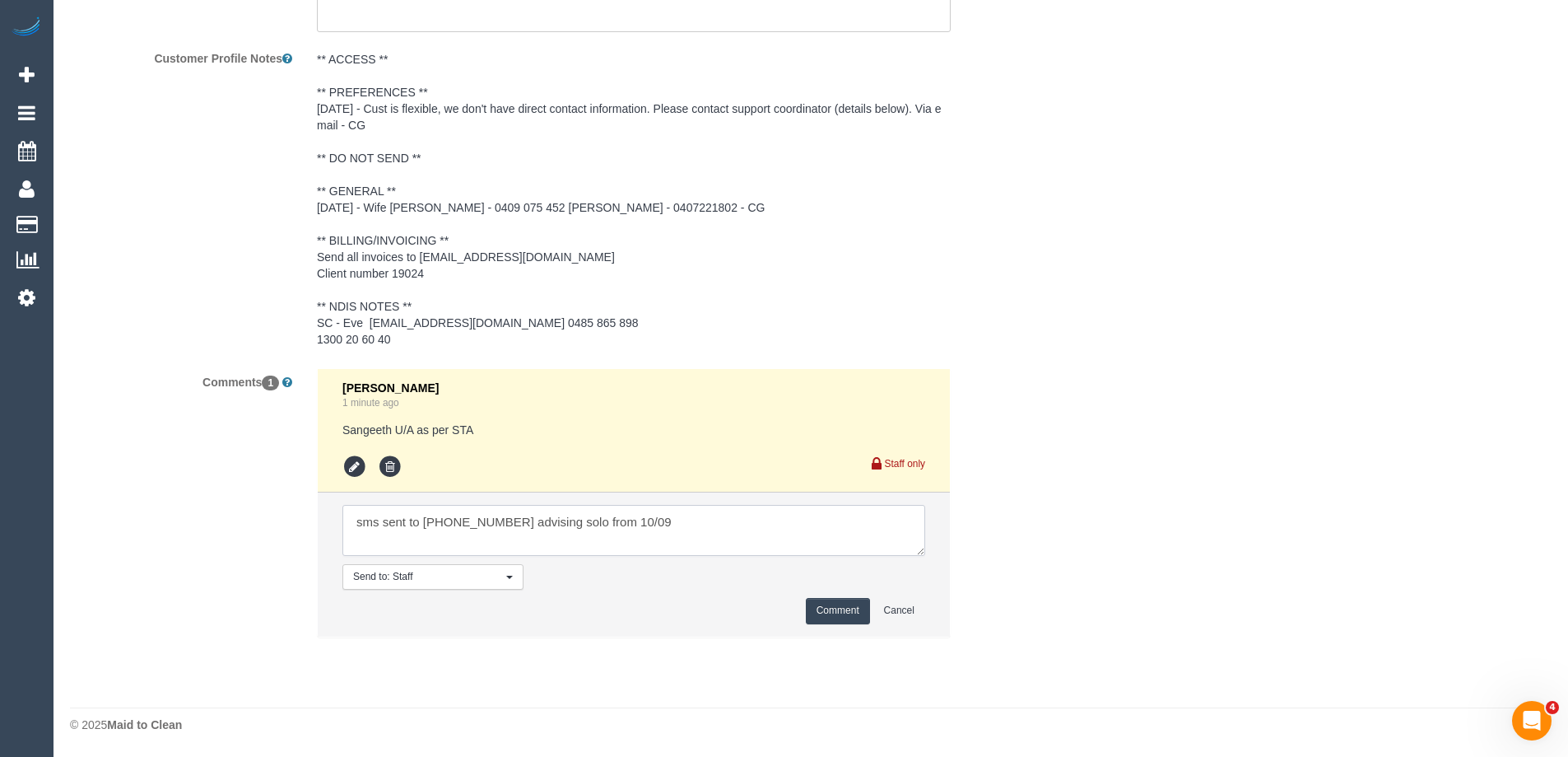
type textarea "sms sent to 0407221802 advising solo from 10/09"
click at [830, 621] on button "Comment" at bounding box center [837, 611] width 64 height 26
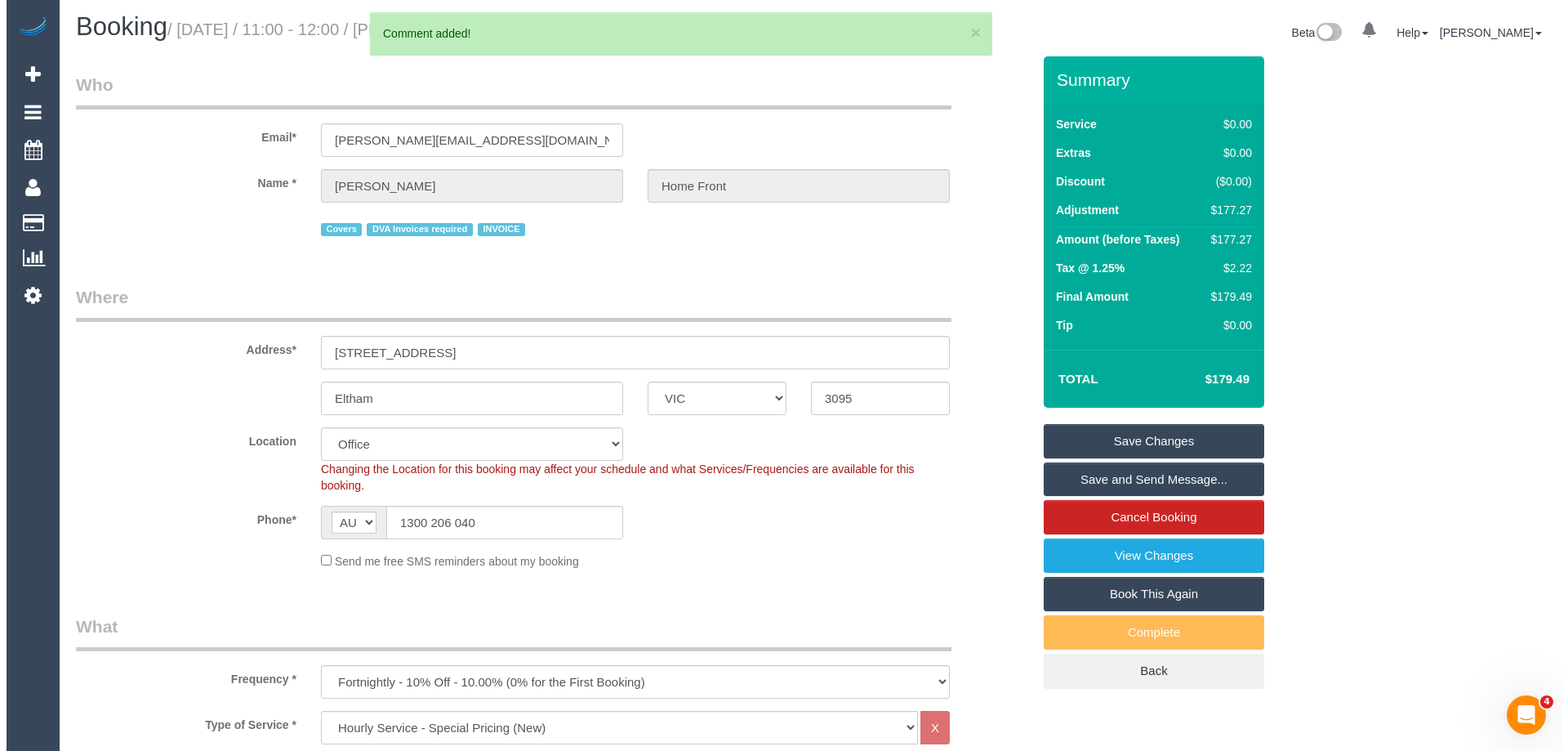
scroll to position [0, 0]
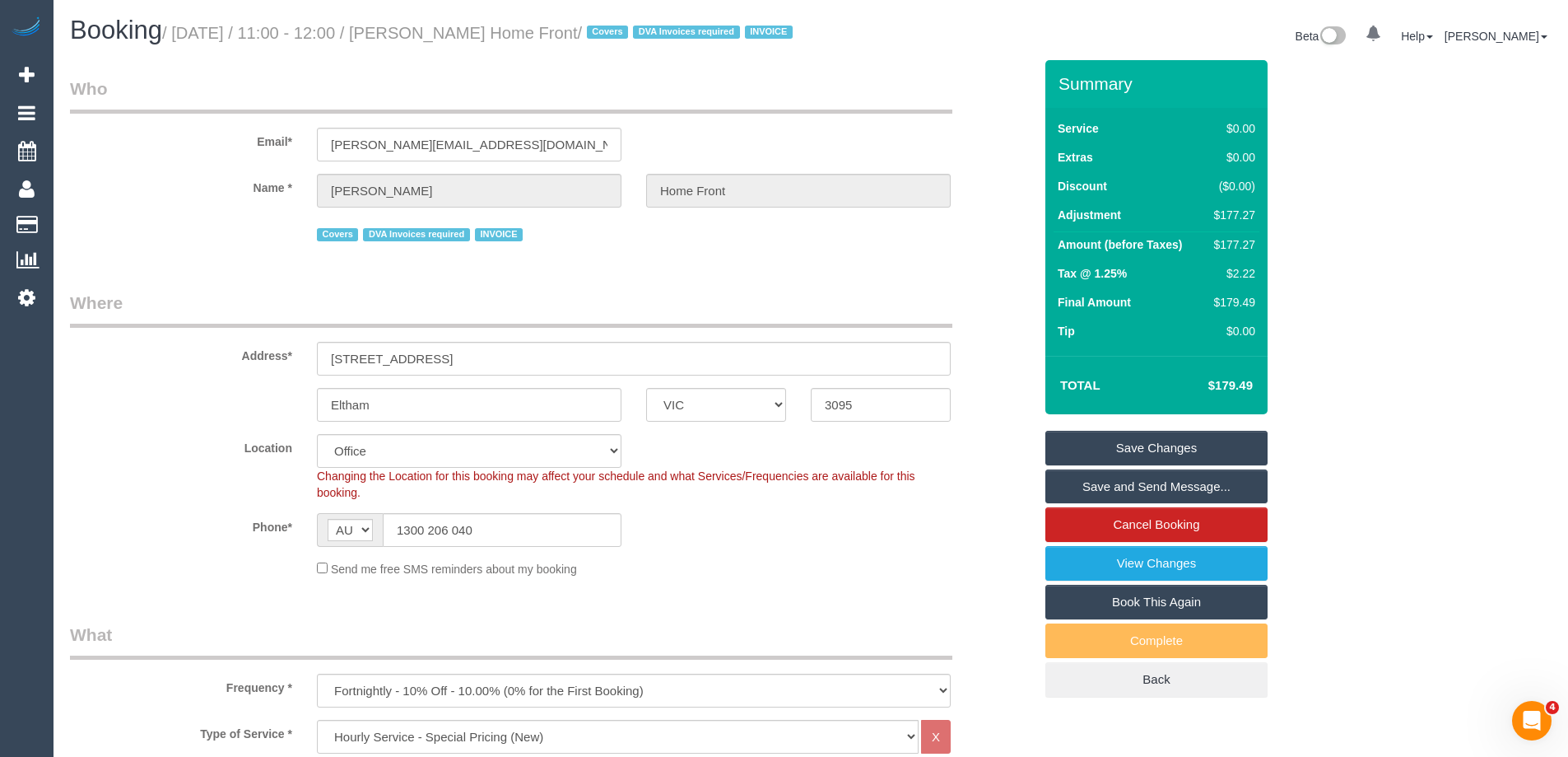
click at [968, 101] on div "Email* samuel.homefront@fake.com" at bounding box center [551, 118] width 988 height 84
click at [1099, 502] on link "Save and Send Message..." at bounding box center [1156, 486] width 222 height 35
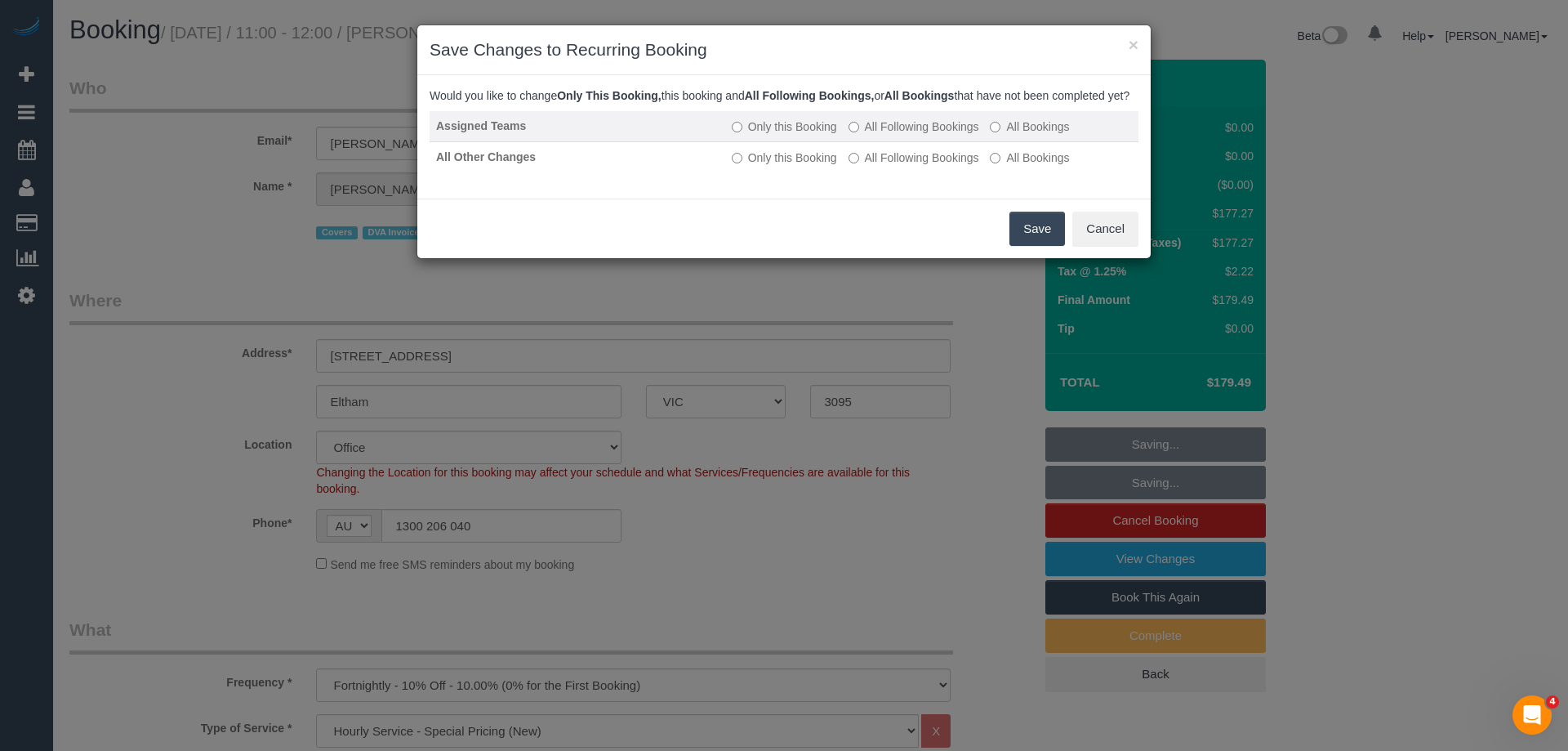
click at [880, 135] on label "All Following Bookings" at bounding box center [913, 126] width 131 height 17
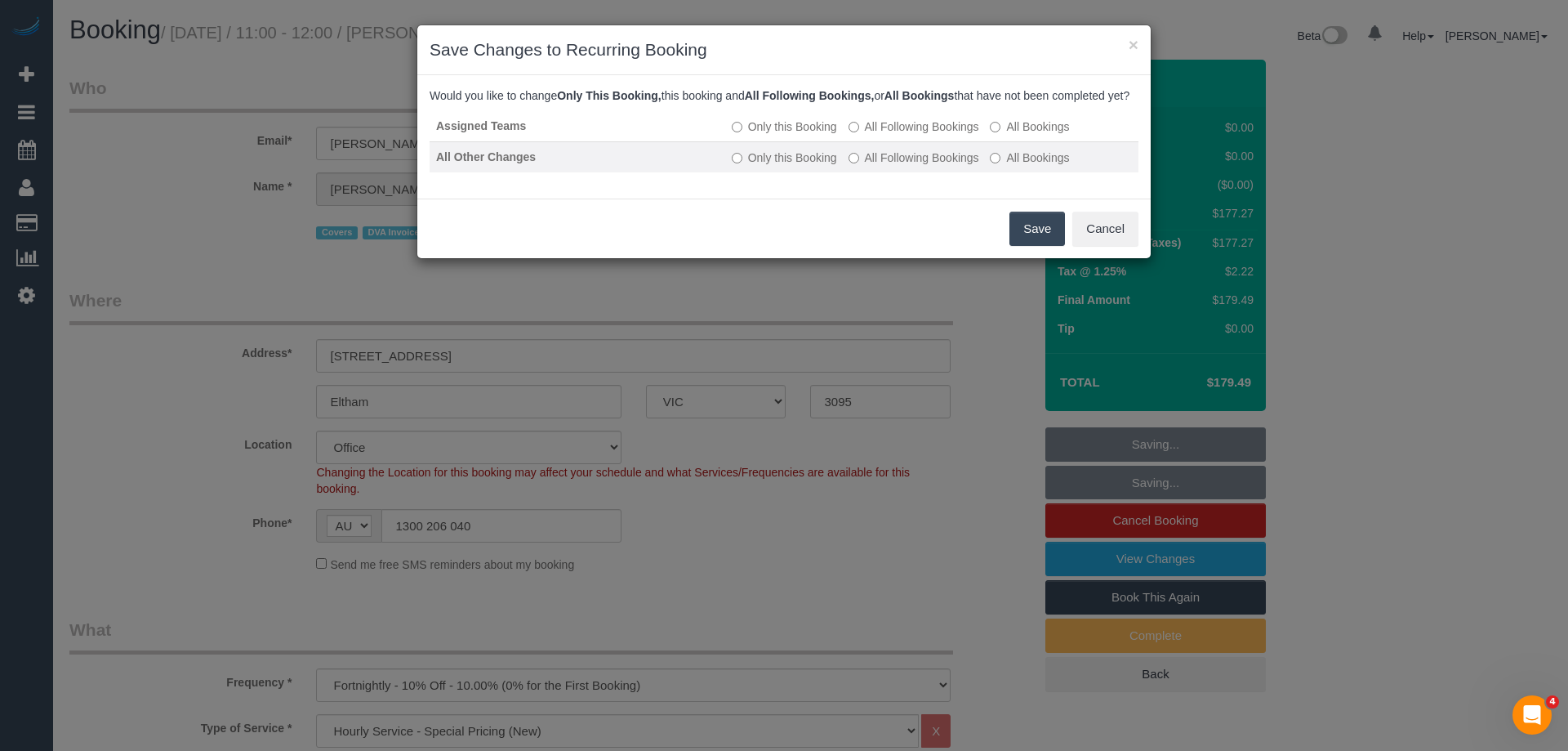
click at [892, 172] on td "Only this Booking All Following Bookings All Bookings" at bounding box center [932, 157] width 413 height 31
click at [900, 165] on label "All Following Bookings" at bounding box center [913, 157] width 131 height 17
drag, startPoint x: 1032, startPoint y: 253, endPoint x: 847, endPoint y: 197, distance: 193.3
click at [1027, 246] on button "Save" at bounding box center [1037, 228] width 55 height 34
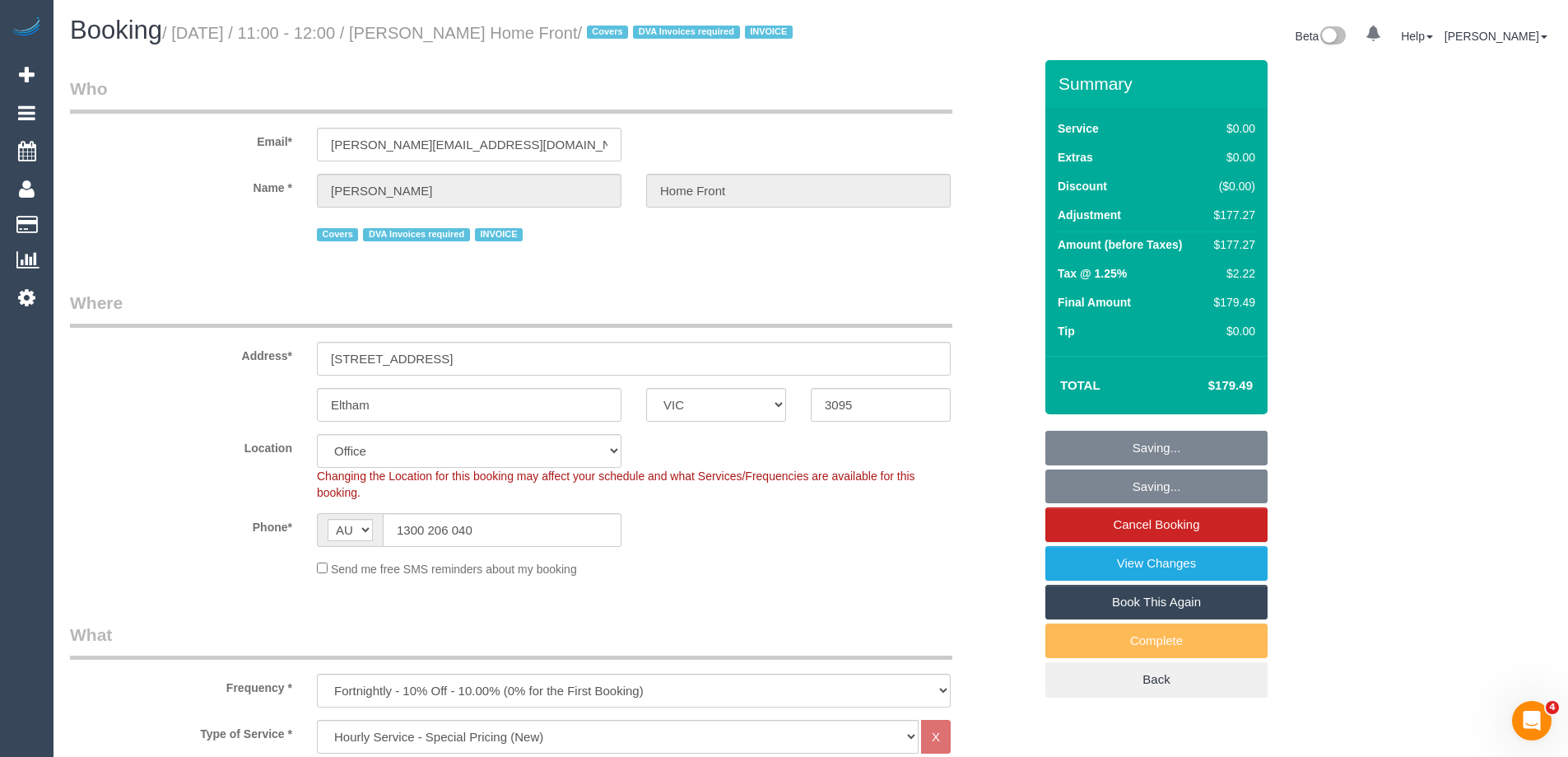
drag, startPoint x: 535, startPoint y: 34, endPoint x: 456, endPoint y: 33, distance: 79.0
click at [456, 33] on small "/ September 10, 2025 / 11:00 - 12:00 / Samuel Mcfarlane Home Front / Covers DVA…" at bounding box center [479, 33] width 636 height 18
copy small "Samuel Mcfarlane Home Front"
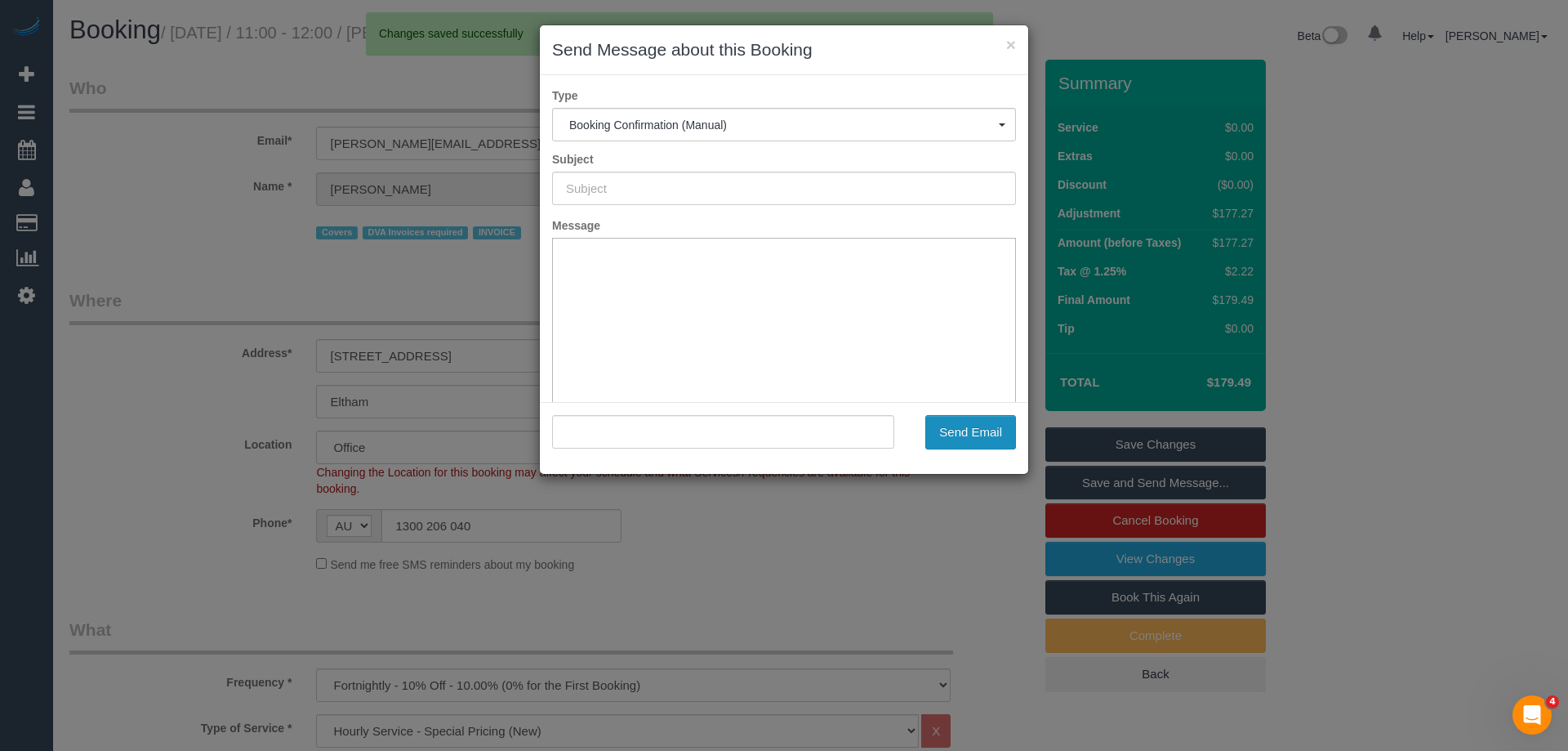
type input "Booking Confirmed"
type input ""Samuel Mcfarlane Home Front" <samuel.homefront@fake.com>"
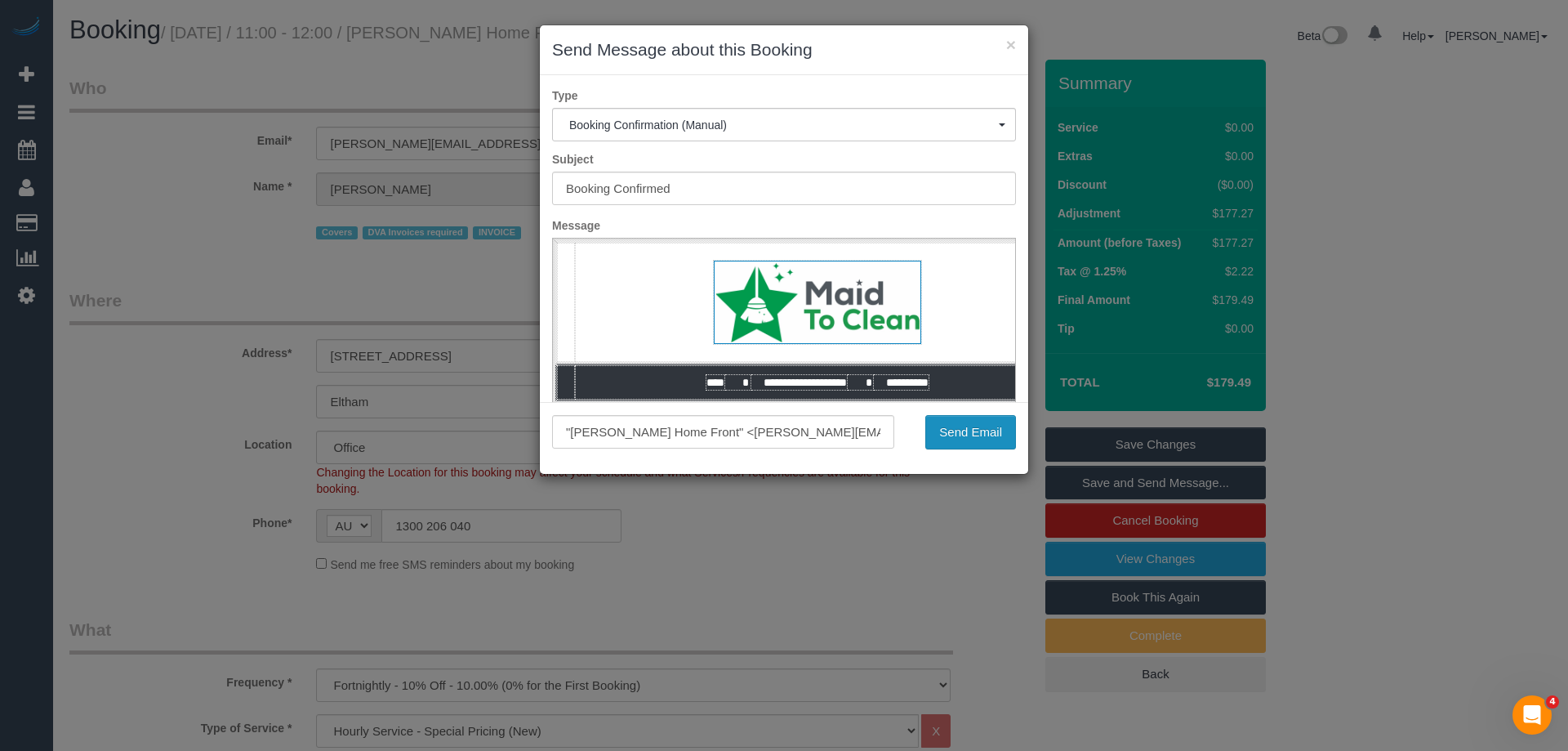
click at [979, 441] on button "Send Email" at bounding box center [971, 432] width 91 height 34
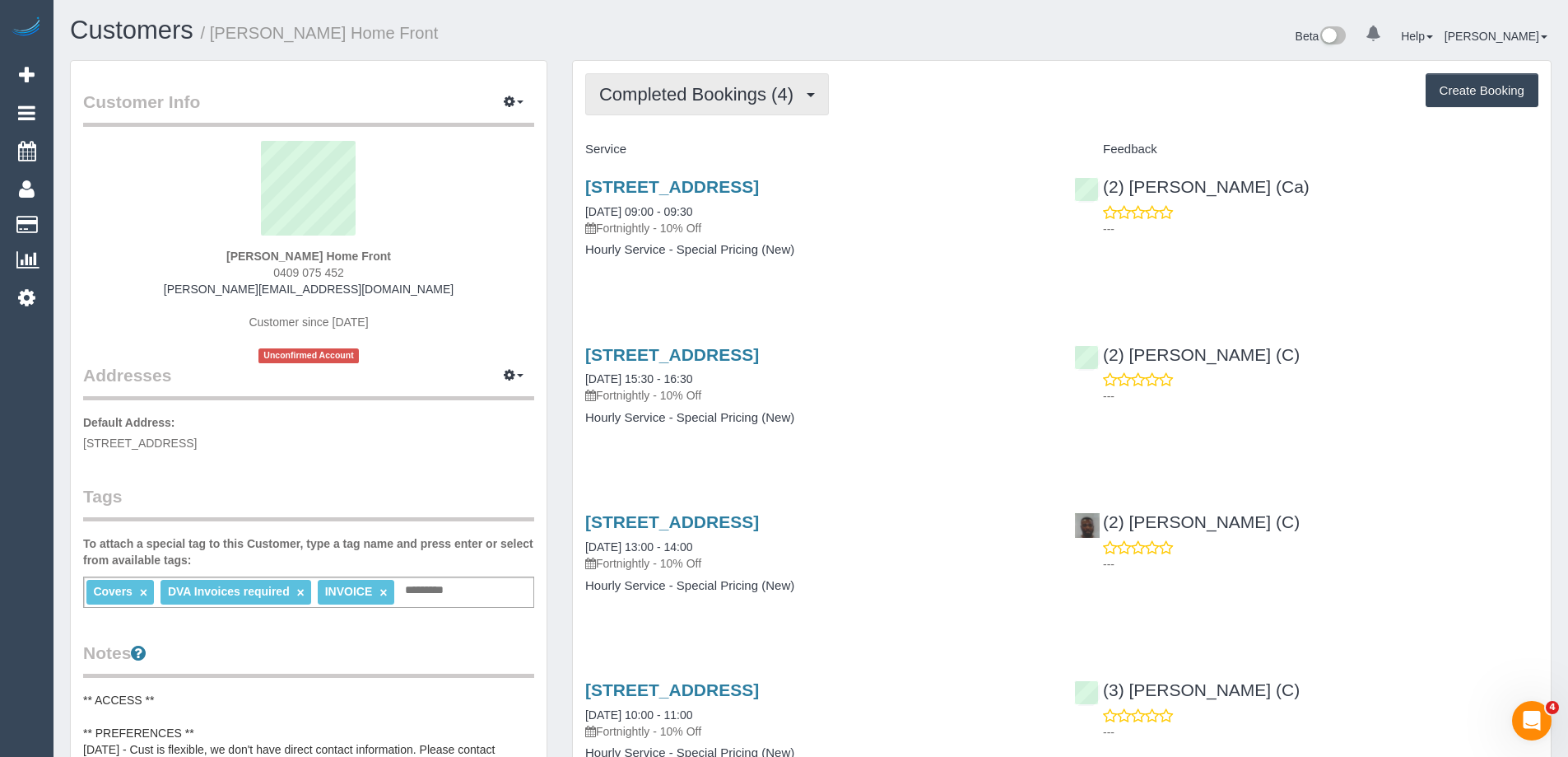
click at [687, 89] on span "Completed Bookings (4)" at bounding box center [700, 94] width 202 height 21
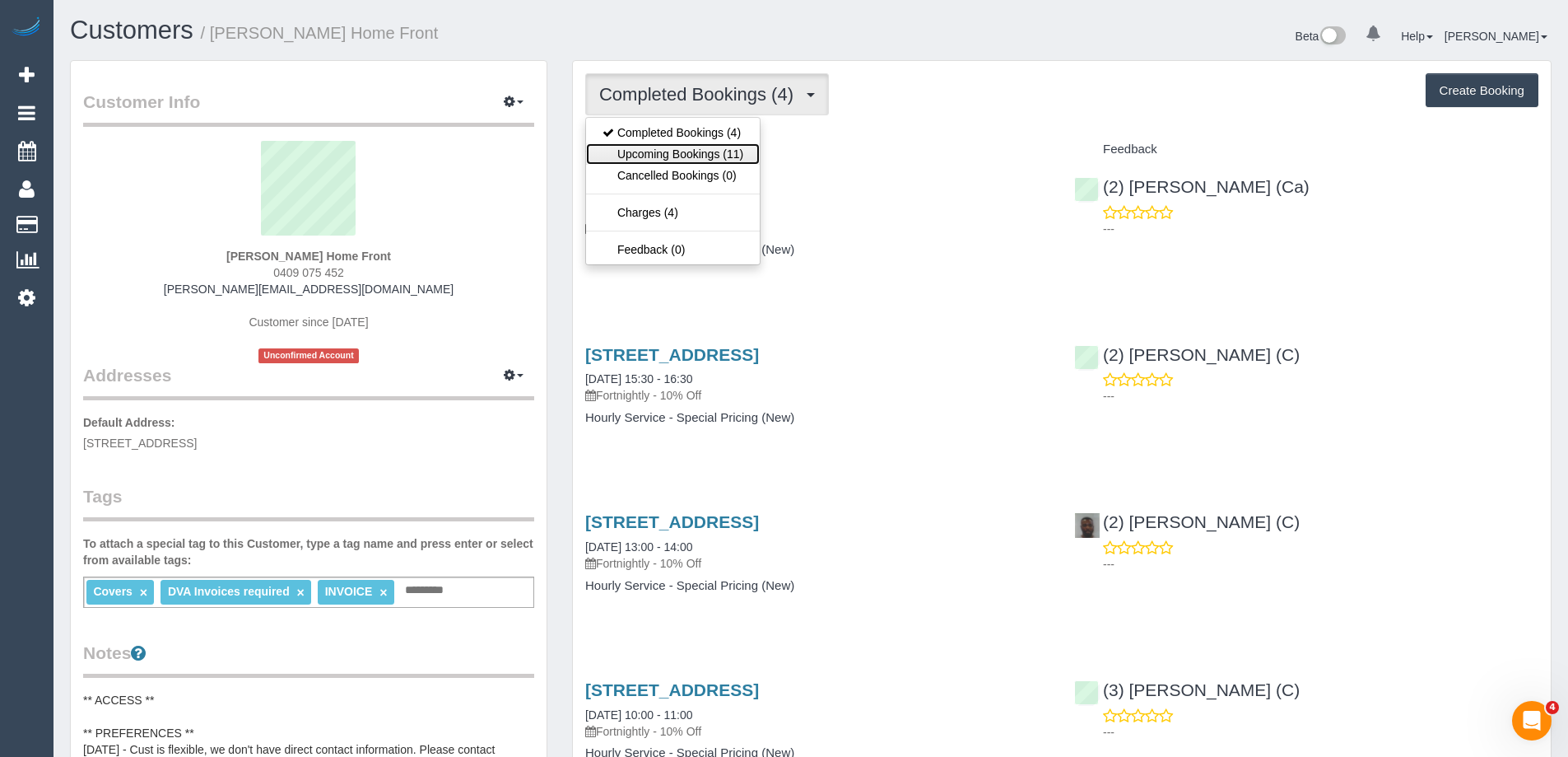
click at [673, 153] on link "Upcoming Bookings (11)" at bounding box center [672, 154] width 174 height 22
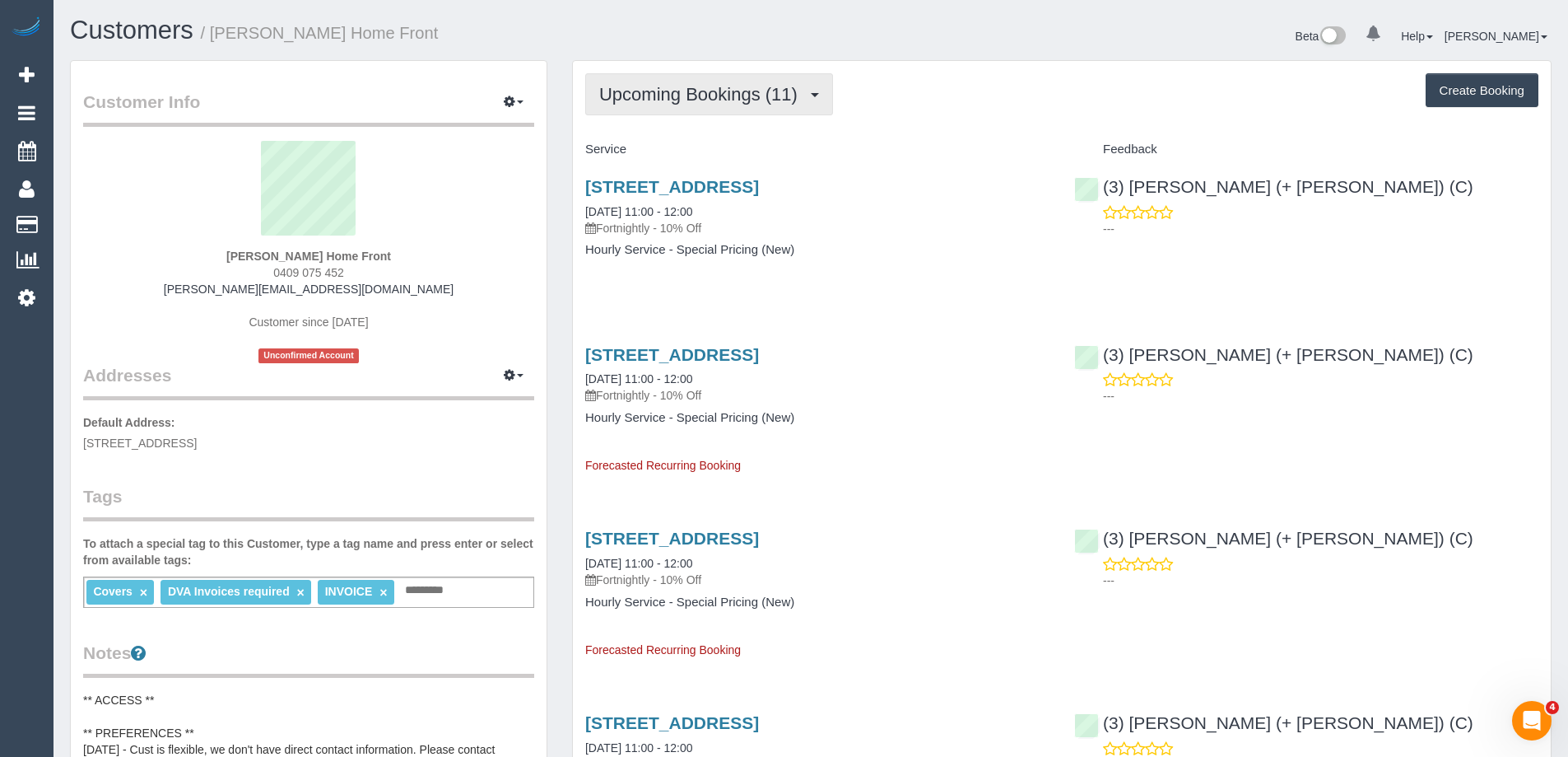
click at [767, 114] on button "Upcoming Bookings (11)" at bounding box center [709, 94] width 248 height 42
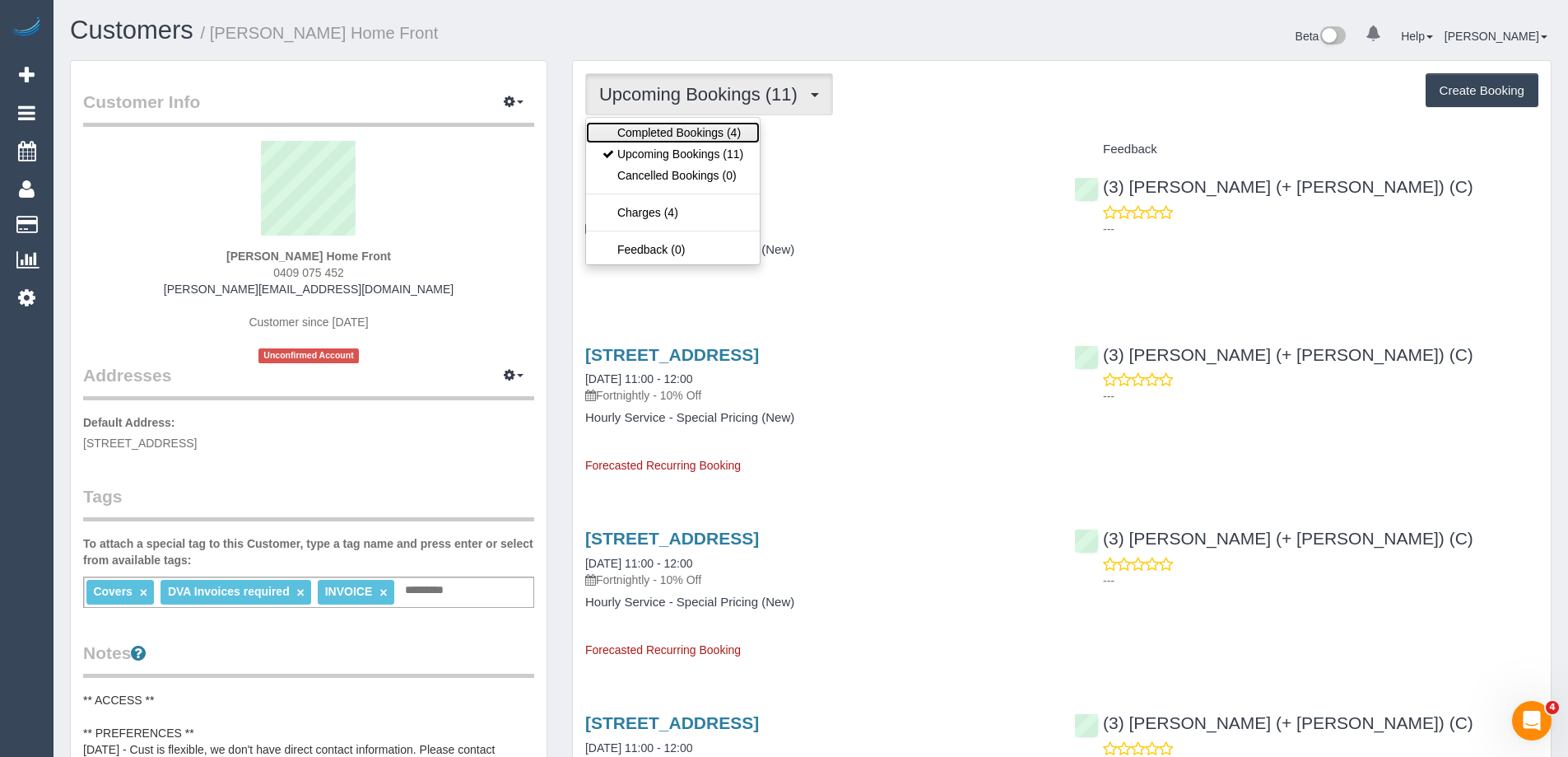
click at [719, 133] on link "Completed Bookings (4)" at bounding box center [672, 133] width 174 height 22
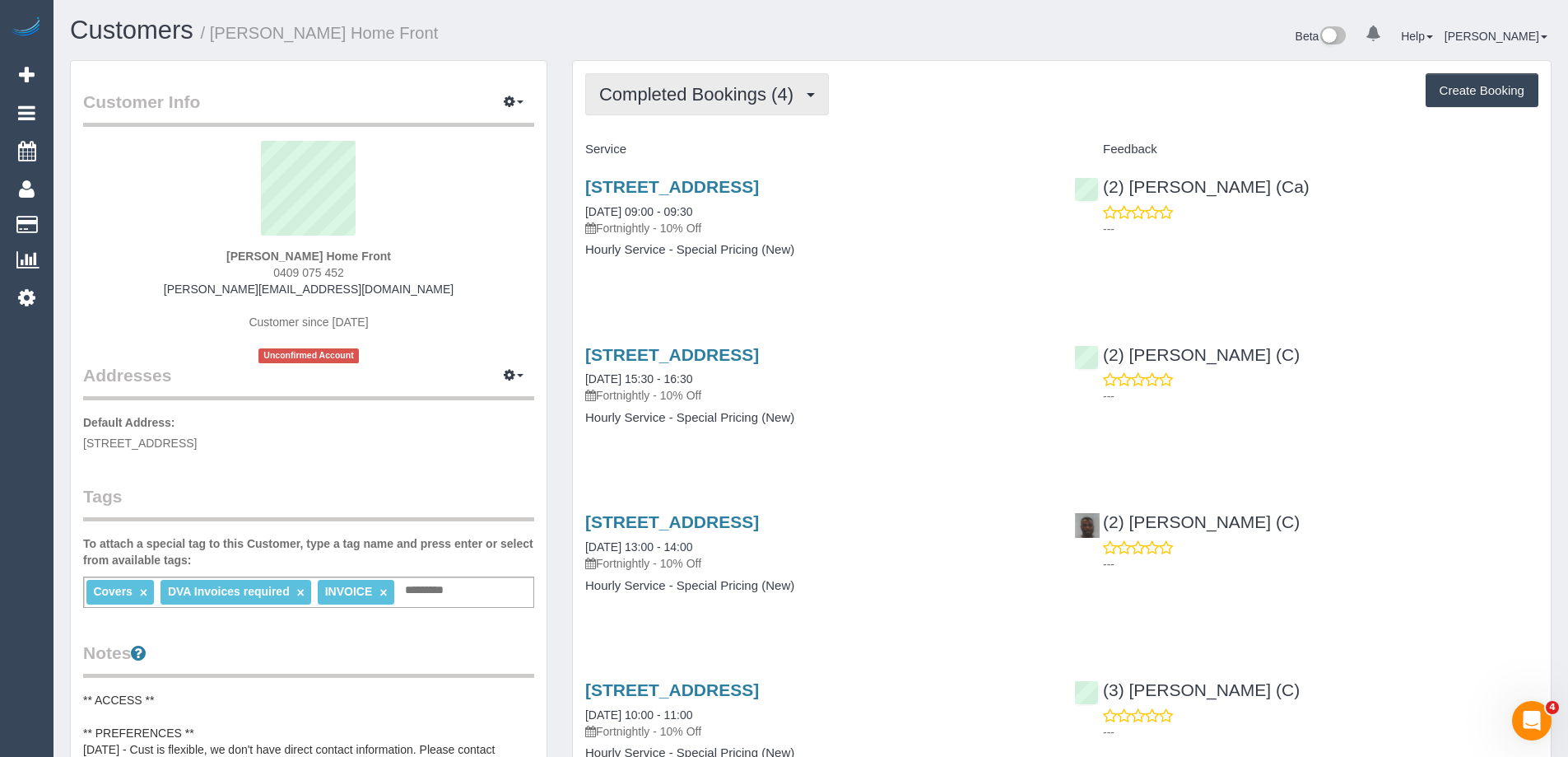
click at [681, 102] on span "Completed Bookings (4)" at bounding box center [700, 94] width 202 height 21
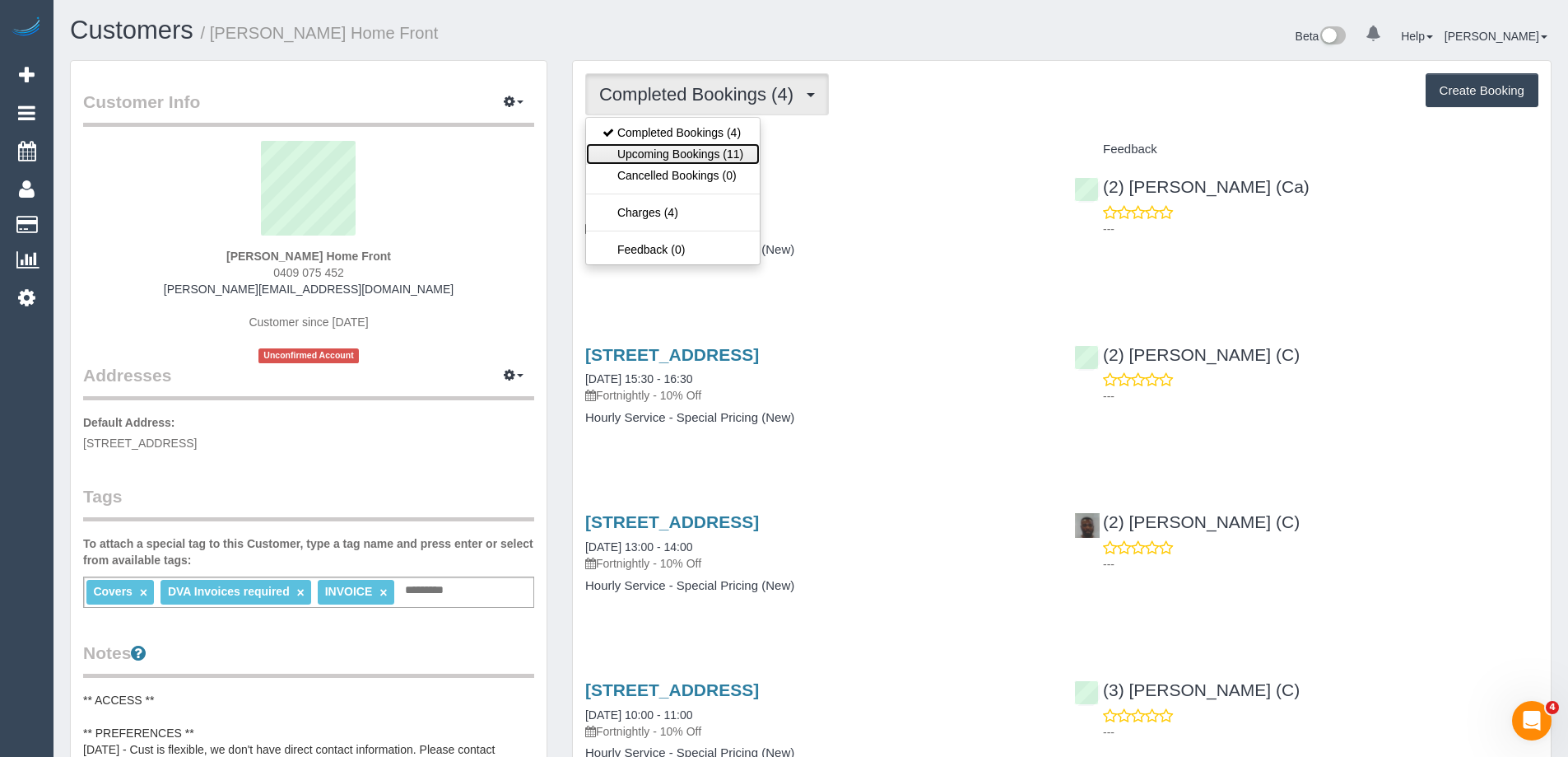
click at [643, 153] on link "Upcoming Bookings (11)" at bounding box center [672, 154] width 174 height 22
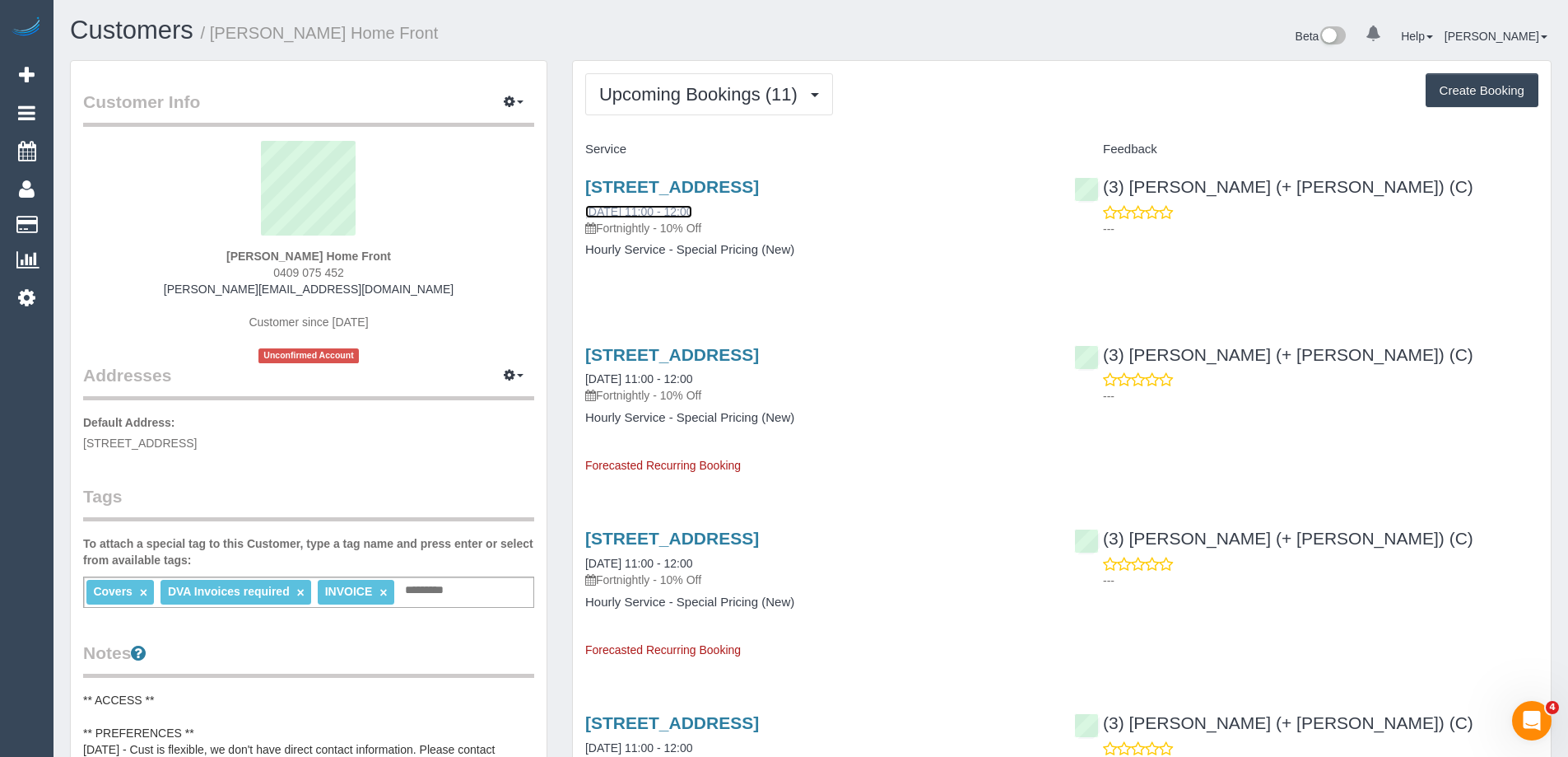
click at [660, 210] on link "[DATE] 11:00 - 12:00" at bounding box center [639, 211] width 107 height 13
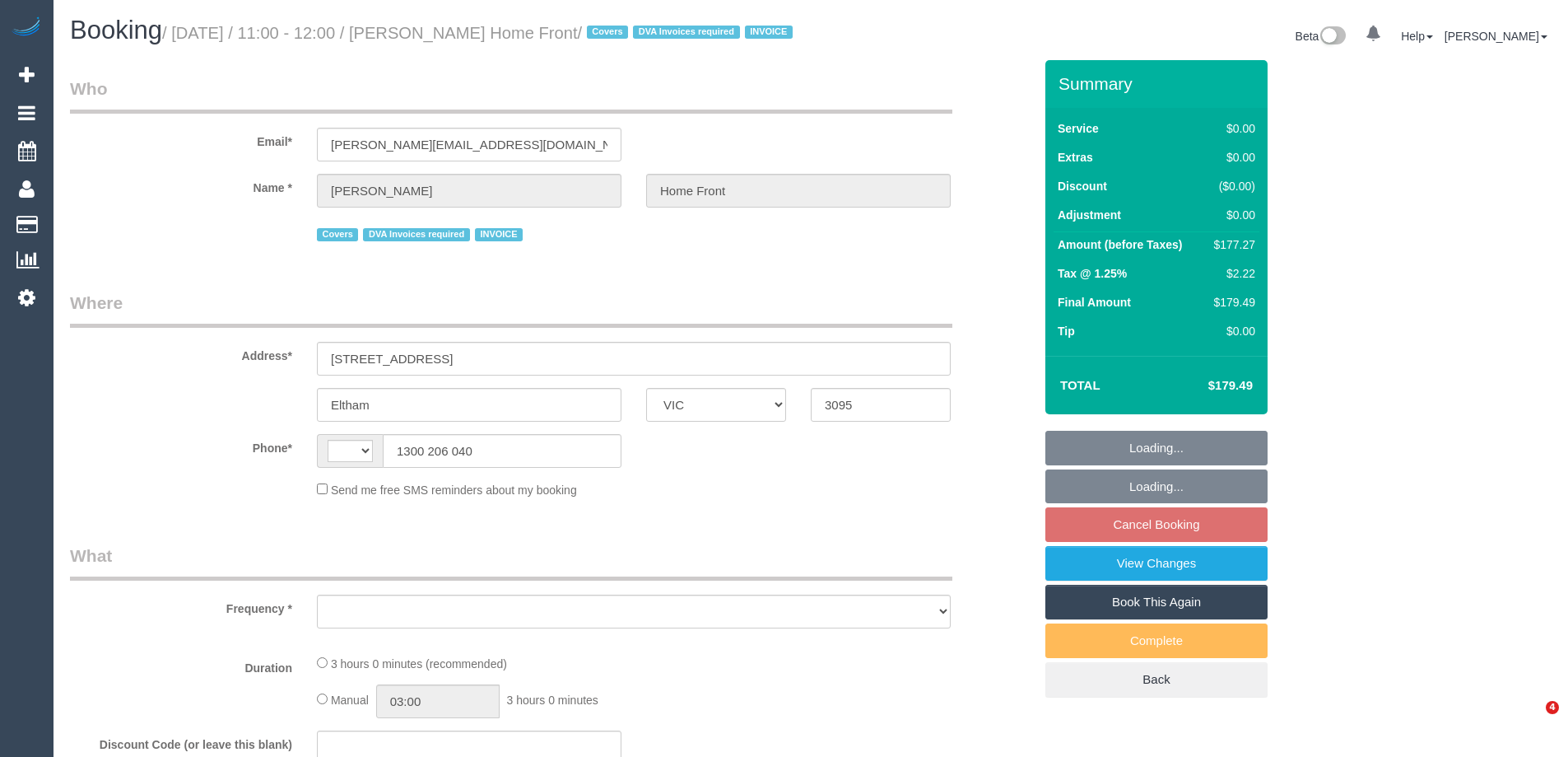
select select "VIC"
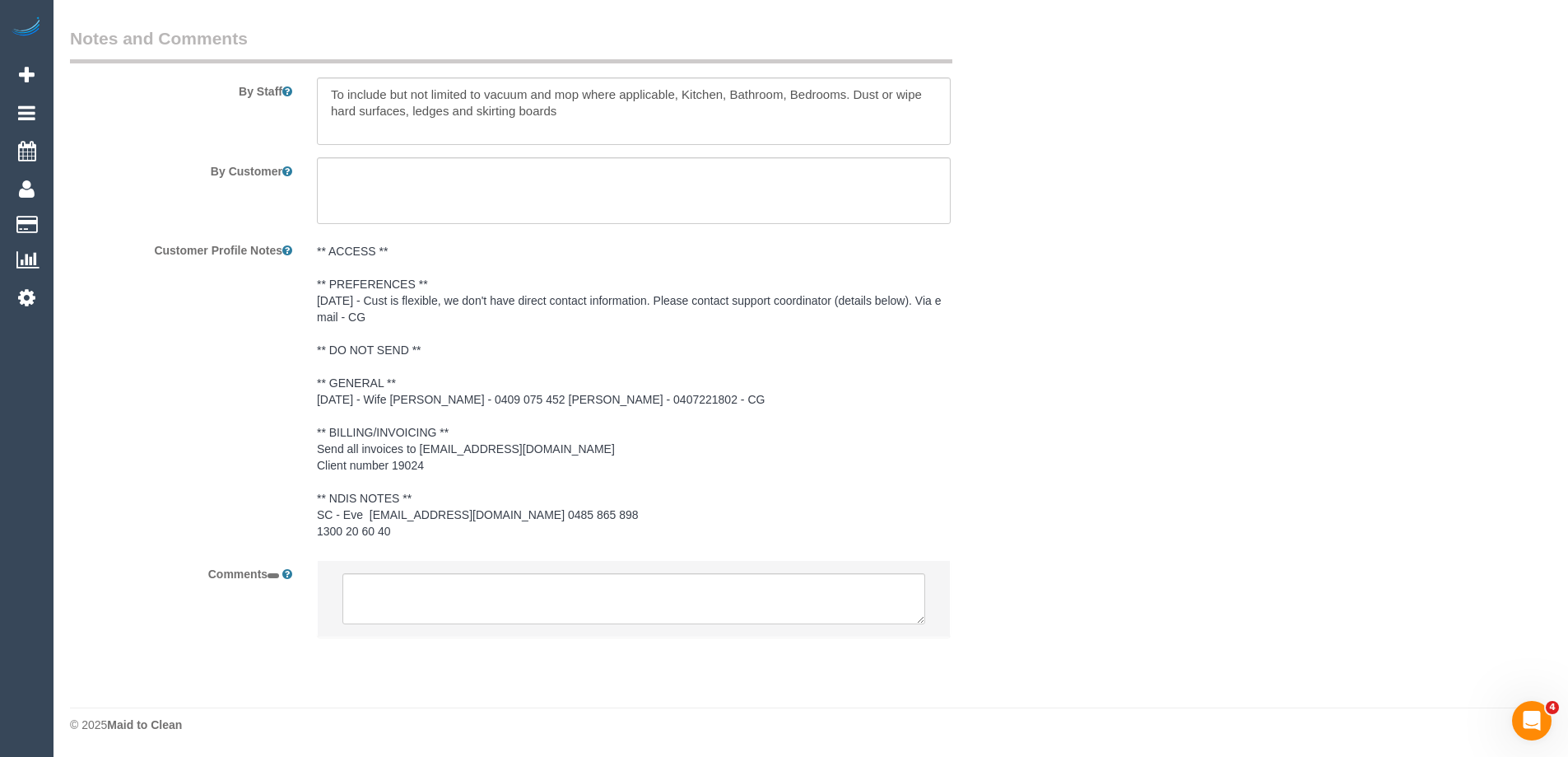
select select "string:AU"
select select "object:568"
select select "180"
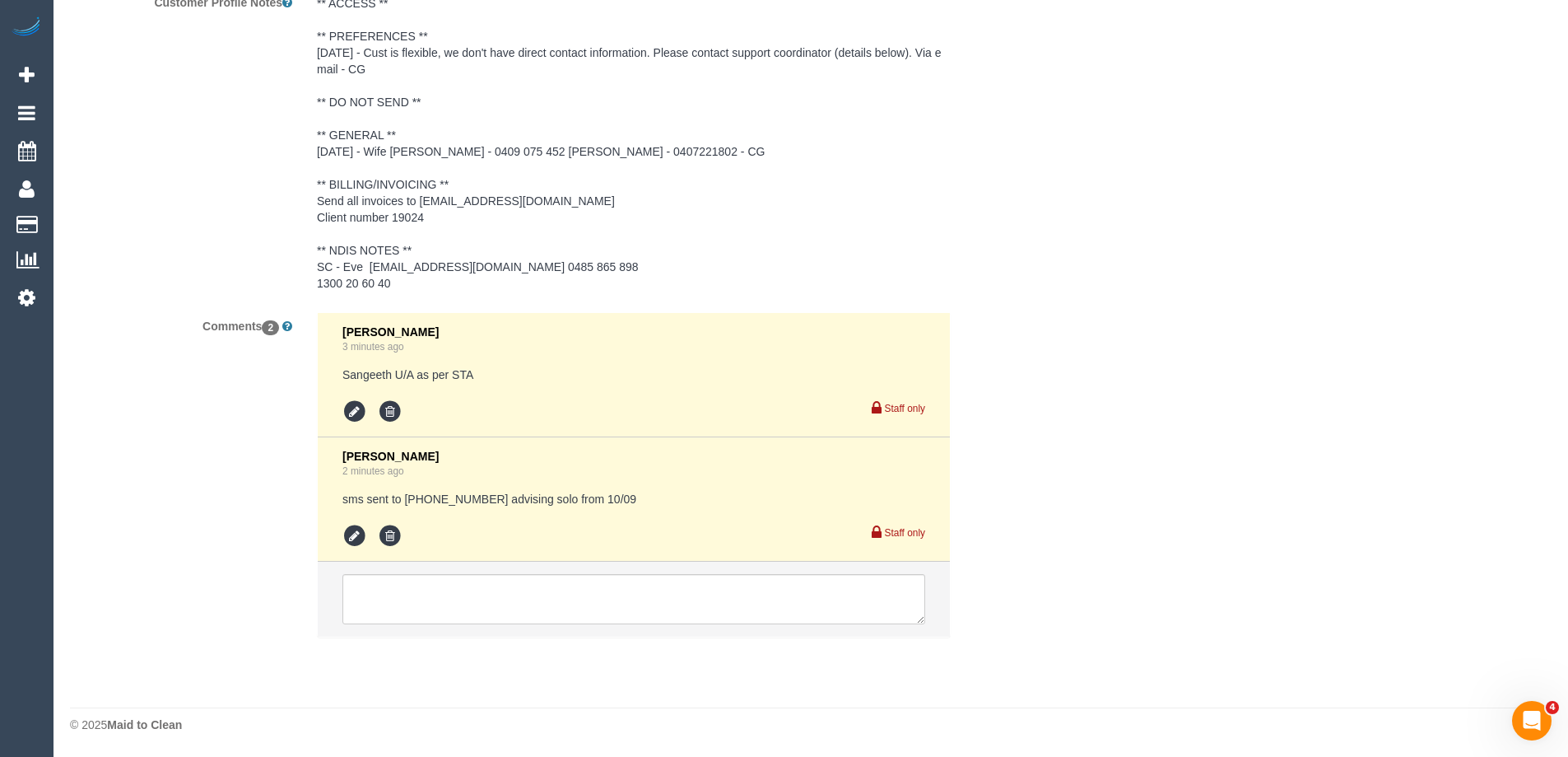
select select "object:840"
select select "number:28"
select select "number:14"
select select "number:19"
select select "number:22"
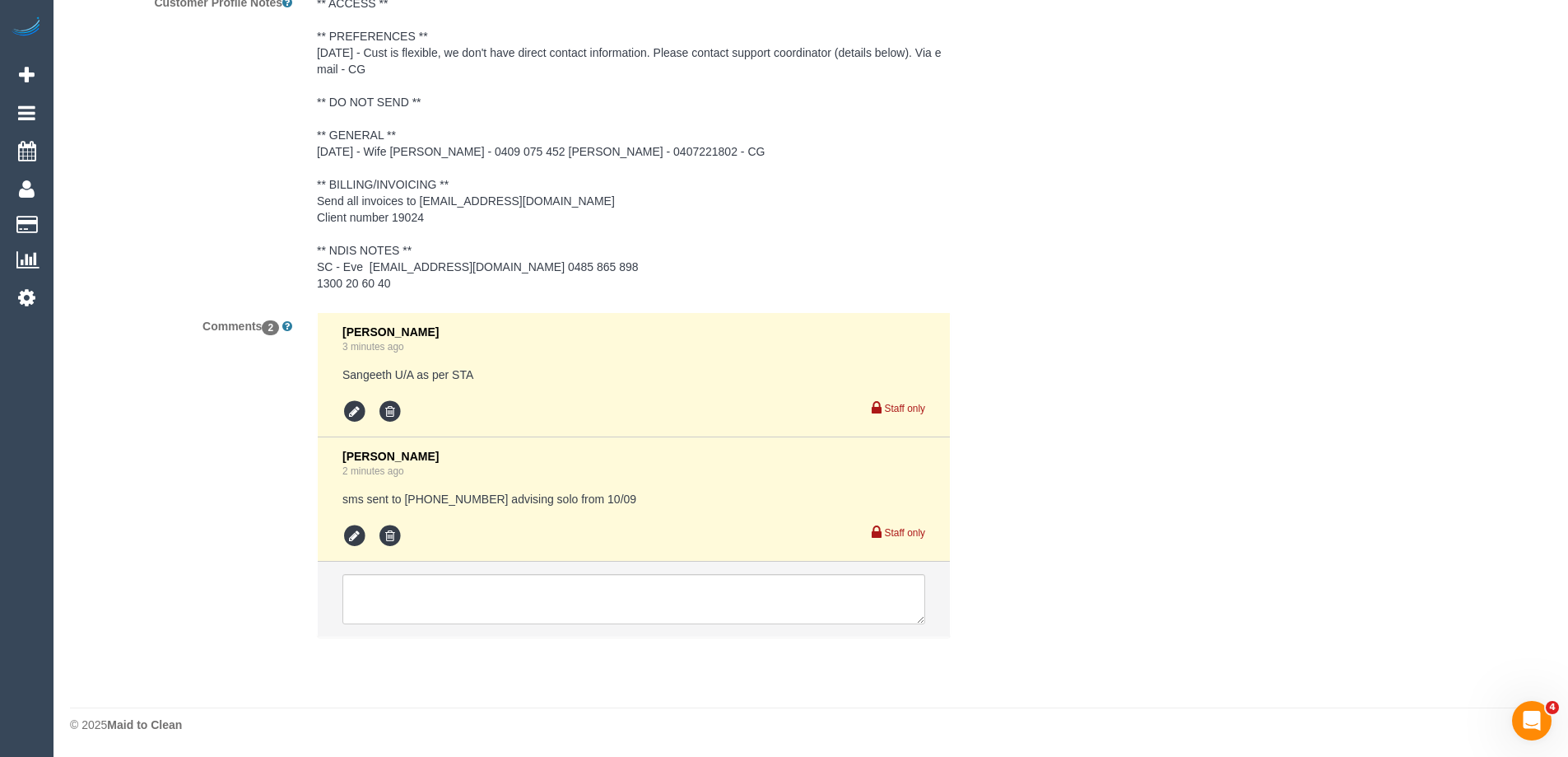
select select "number:35"
click at [385, 539] on icon at bounding box center [390, 535] width 25 height 25
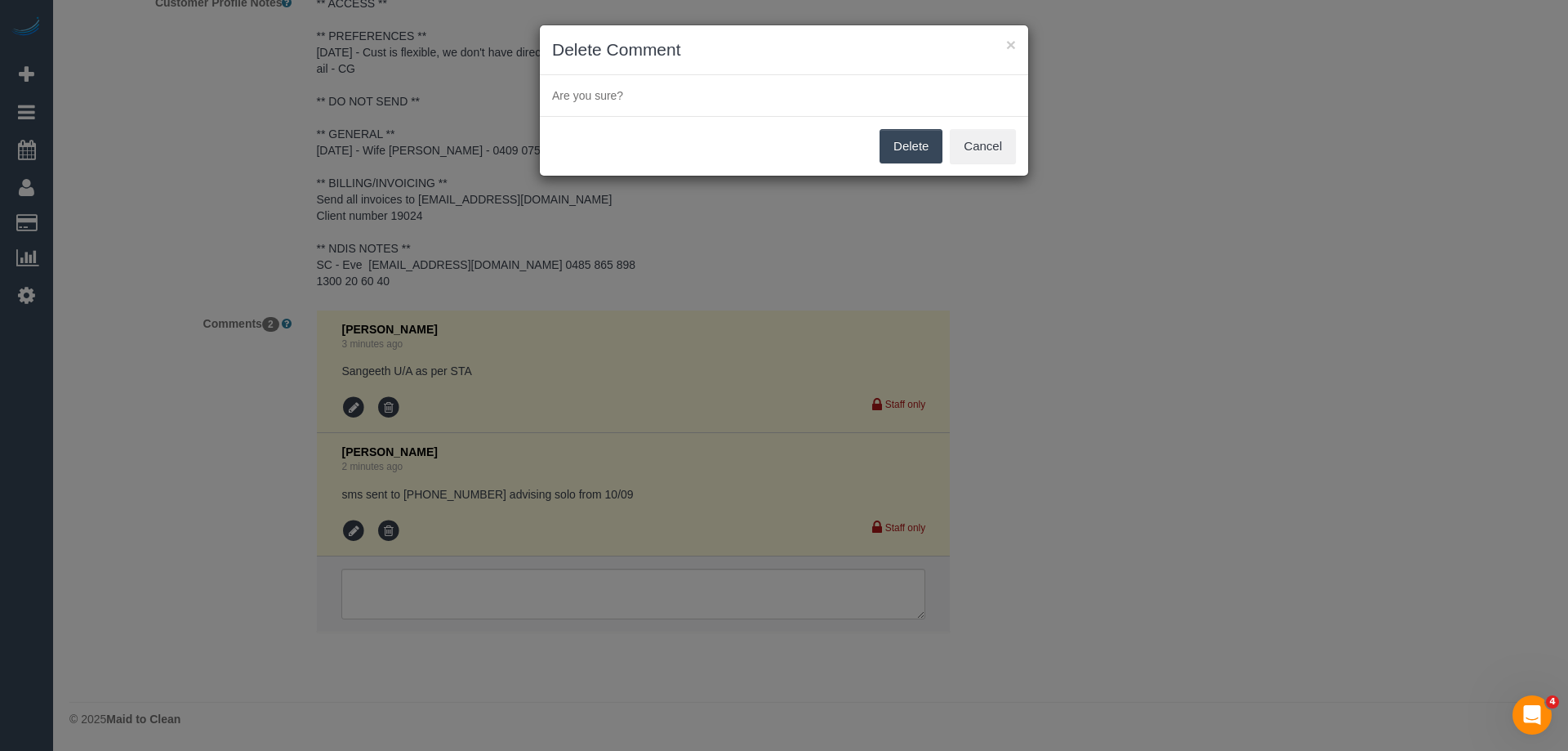
click at [910, 150] on button "Delete" at bounding box center [911, 146] width 63 height 34
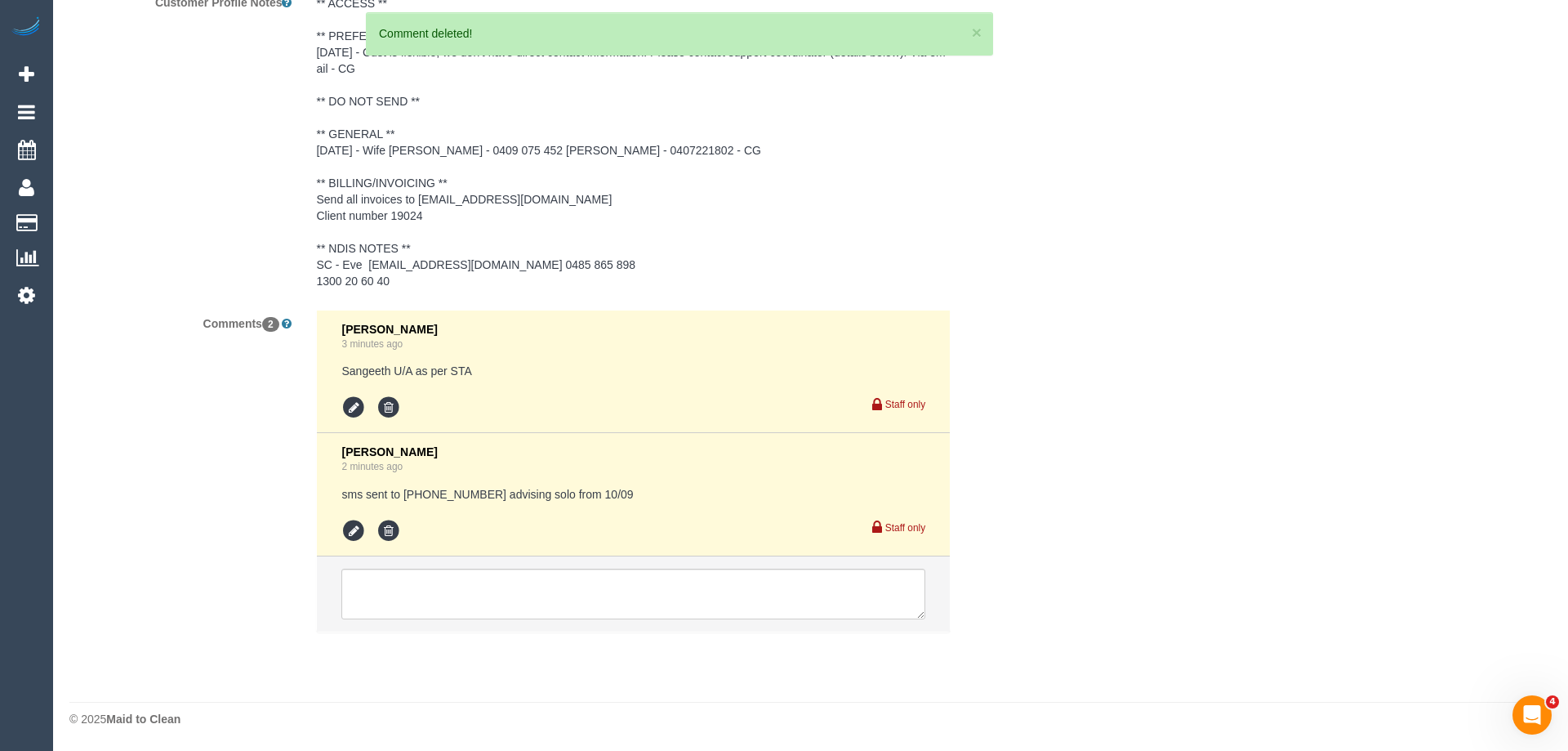
click at [1011, 398] on div "× Delete Comment Are you sure? Delete Cancel" at bounding box center [784, 375] width 1568 height 751
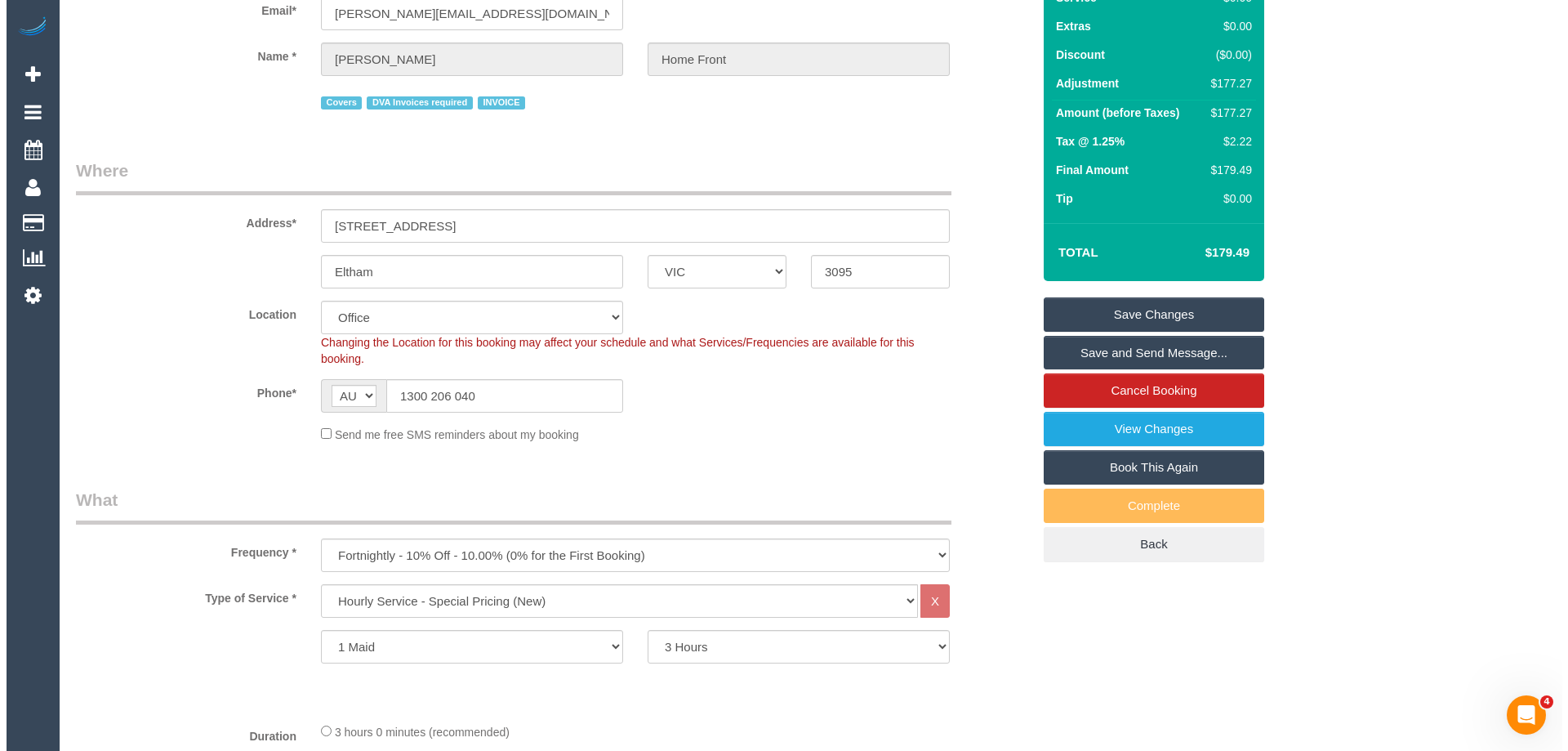
scroll to position [0, 0]
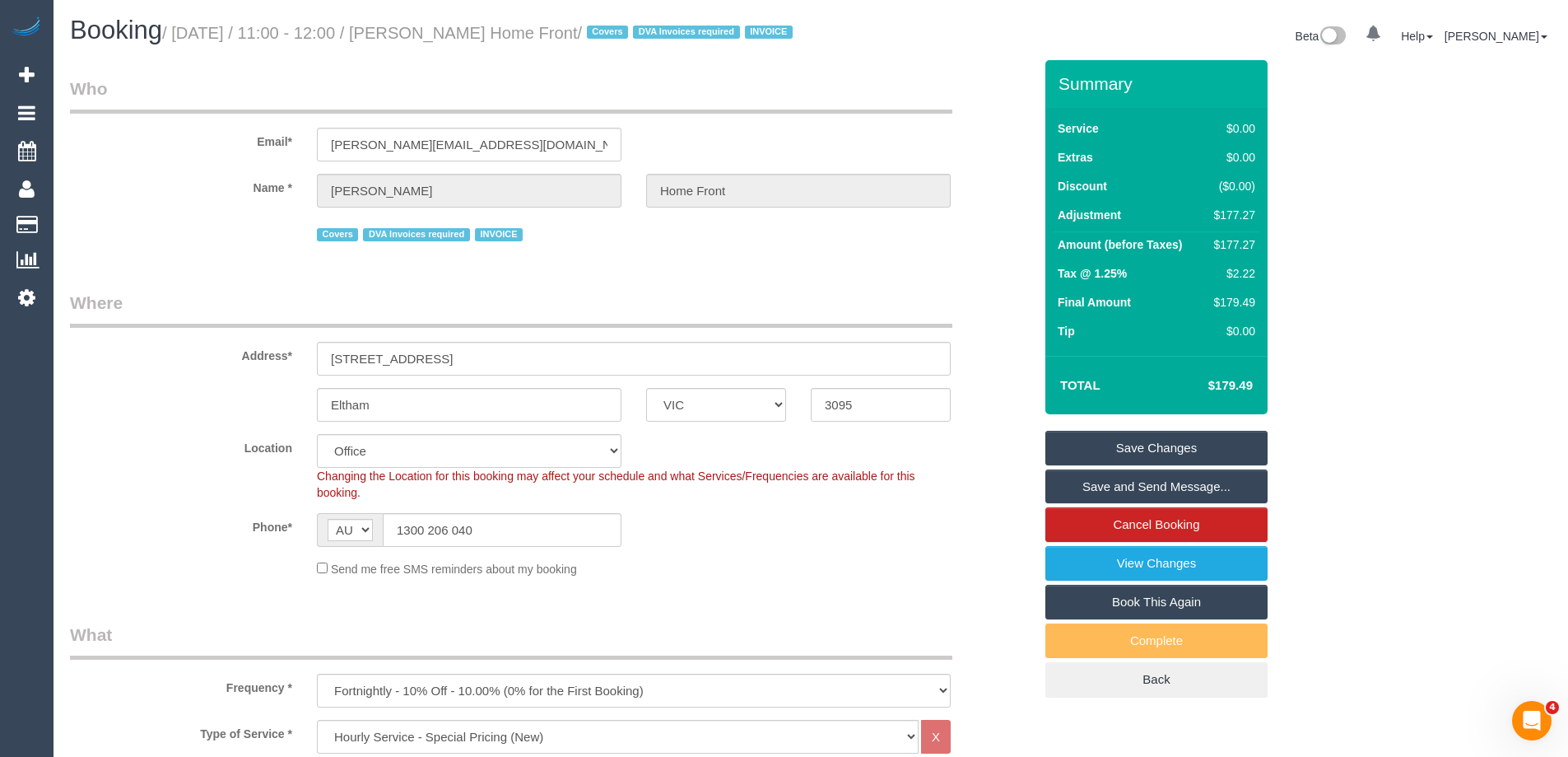
click at [1140, 457] on link "Save Changes" at bounding box center [1156, 447] width 222 height 35
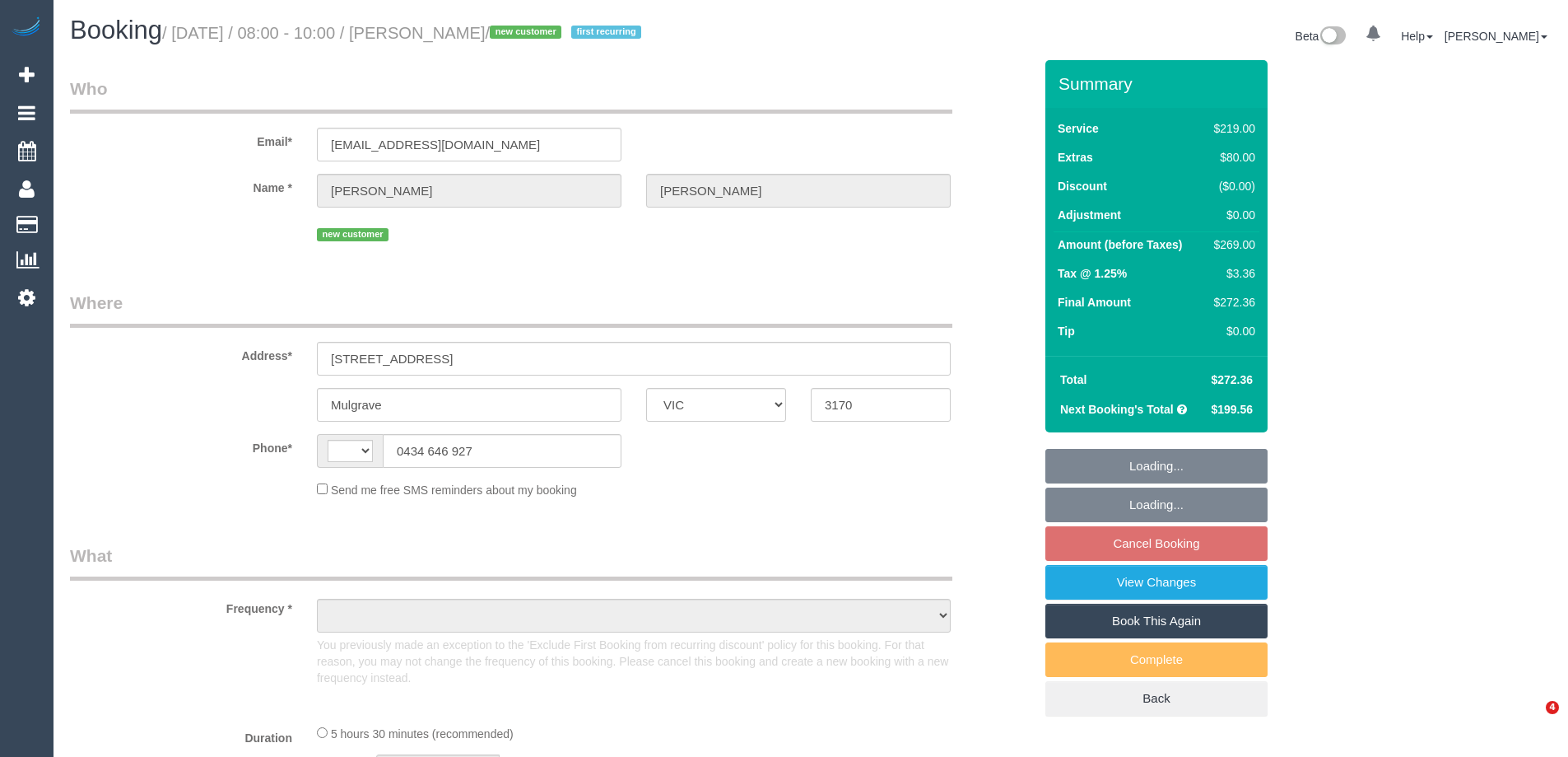
select select "VIC"
select select "string:AU"
select select "object:562"
select select "string:stripe-pm_1S0uQs2GScqysDRVaE4v6OXg"
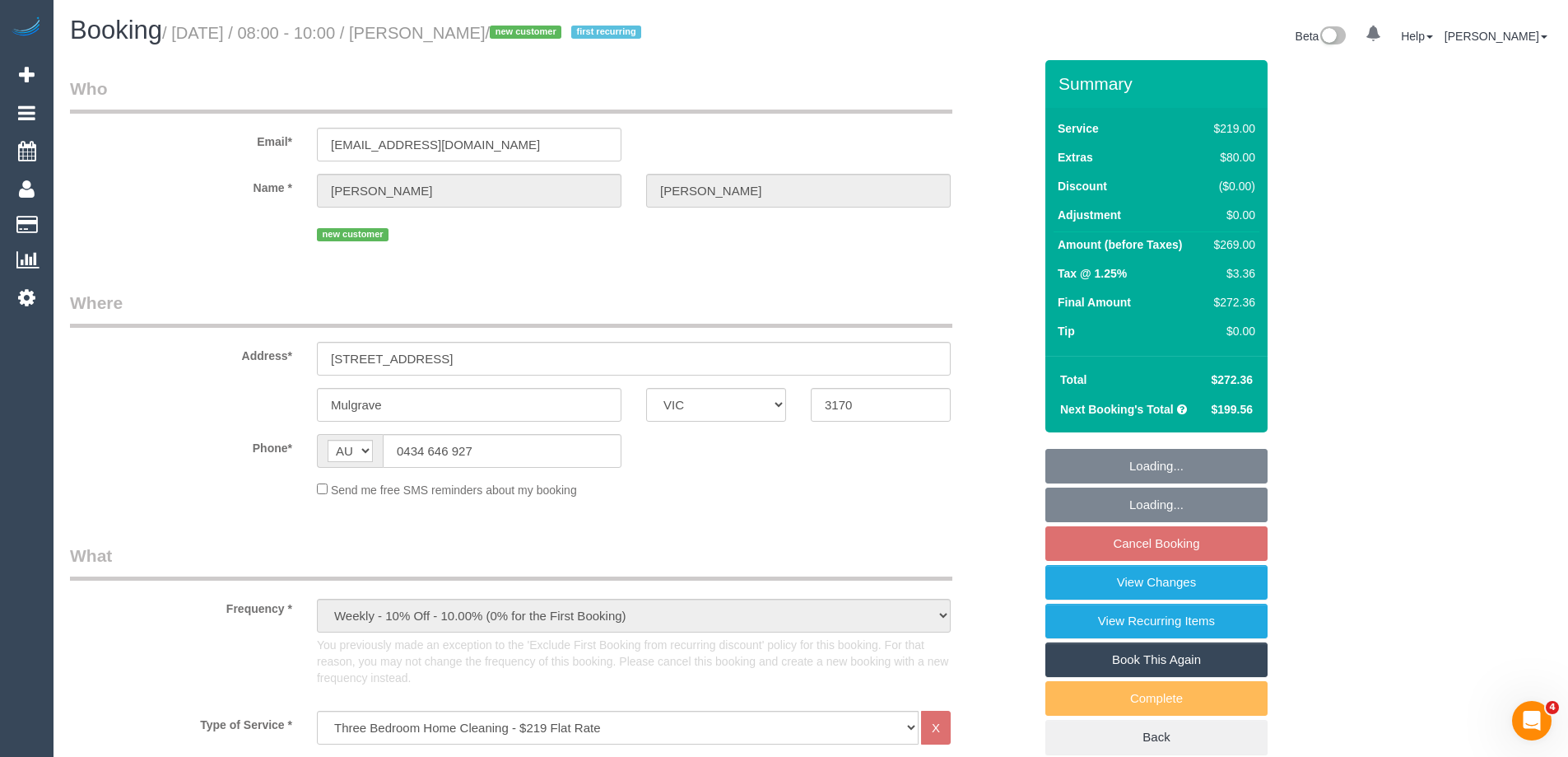
select select "number:28"
select select "number:15"
select select "number:18"
select select "number:36"
select select "number:33"
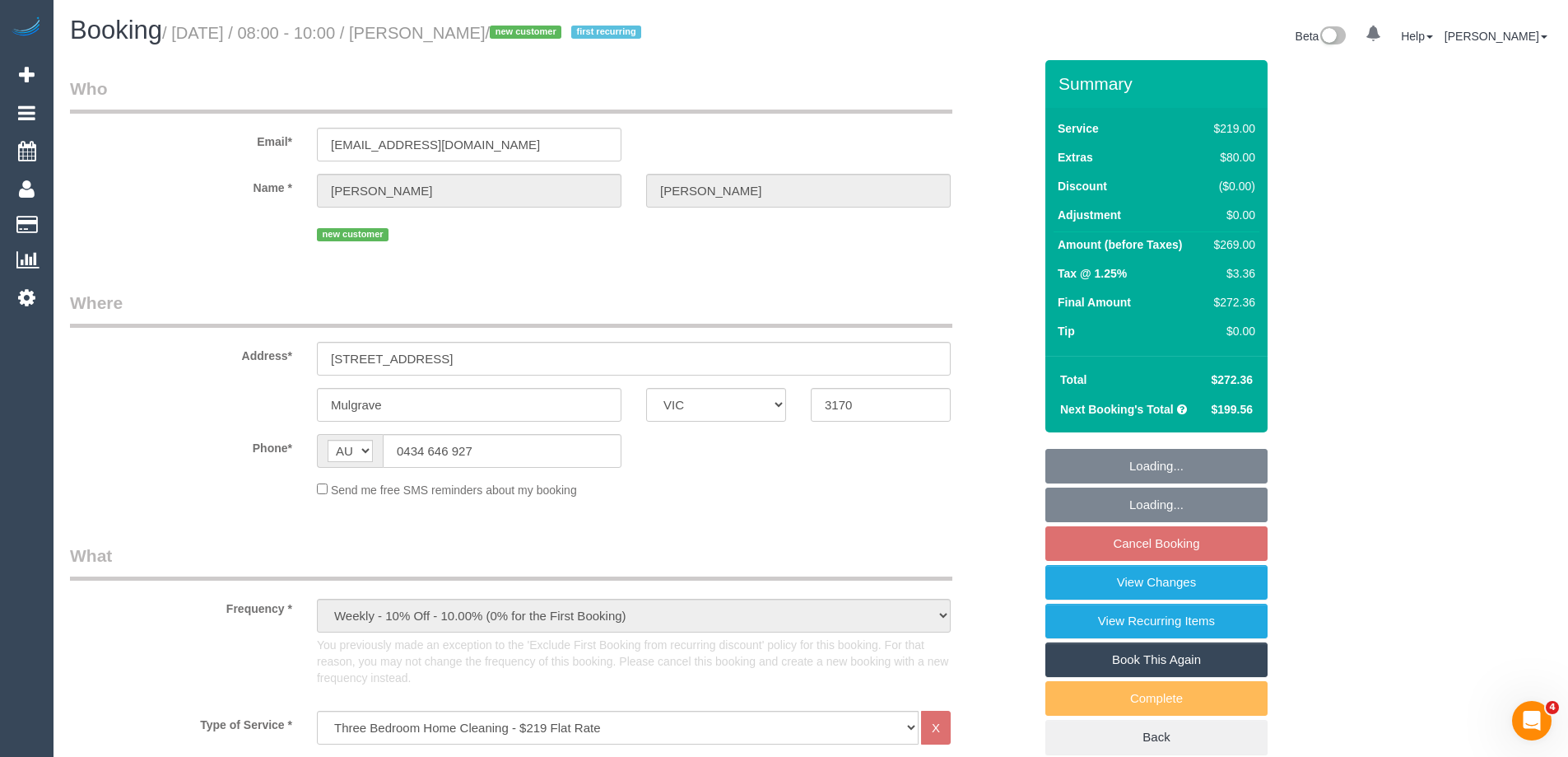
select select "number:12"
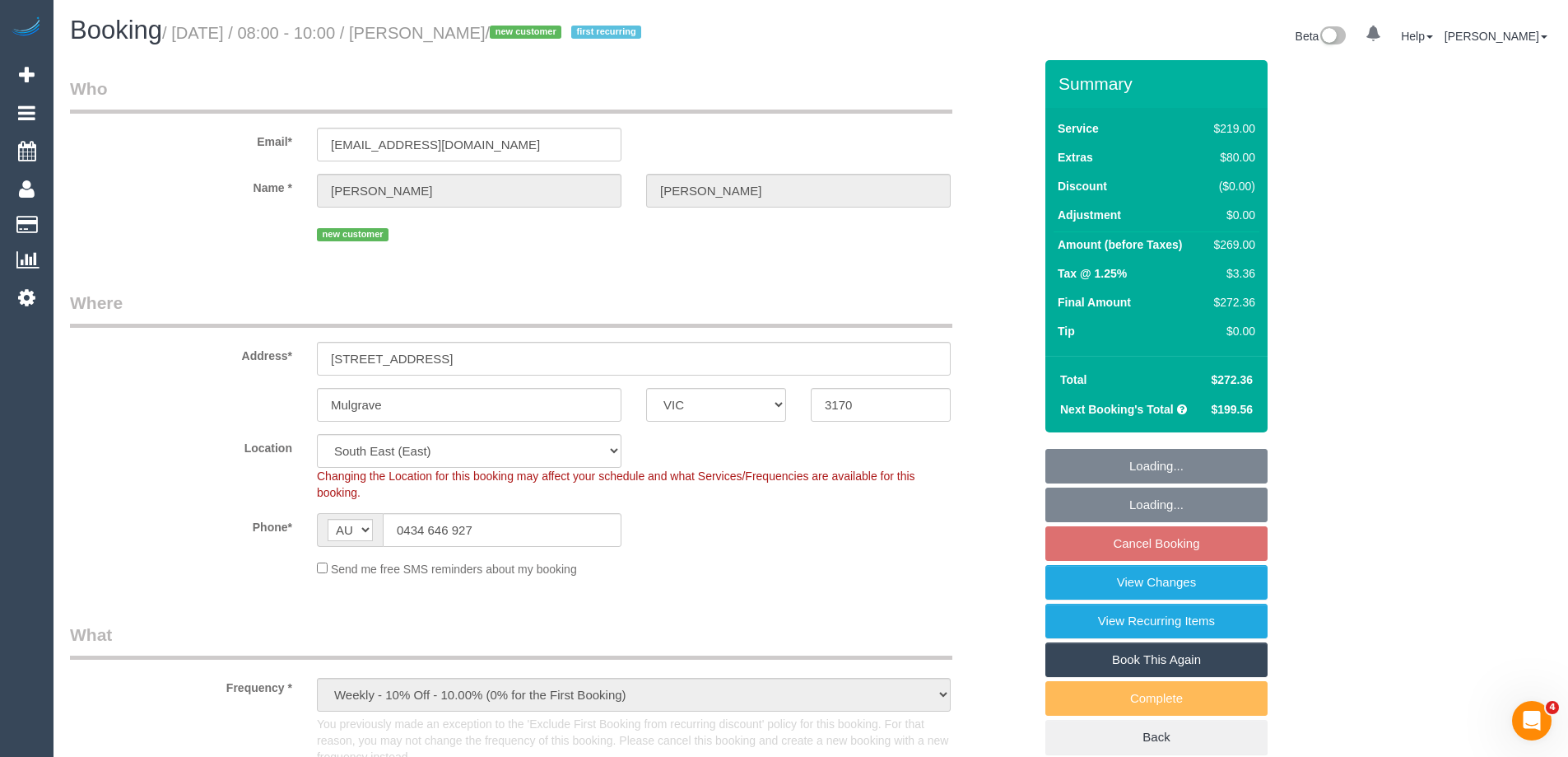
select select "object:1328"
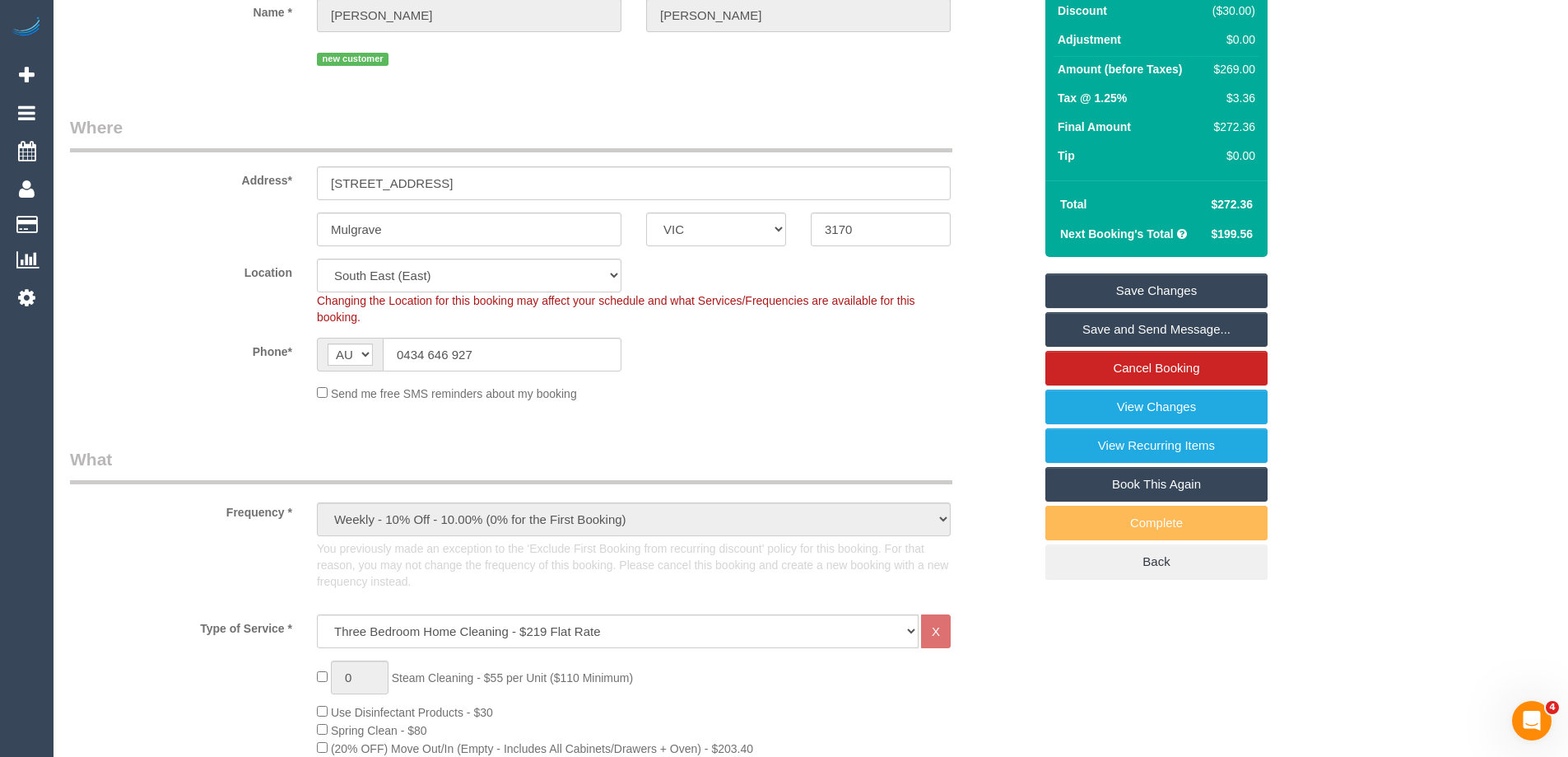
scroll to position [329, 0]
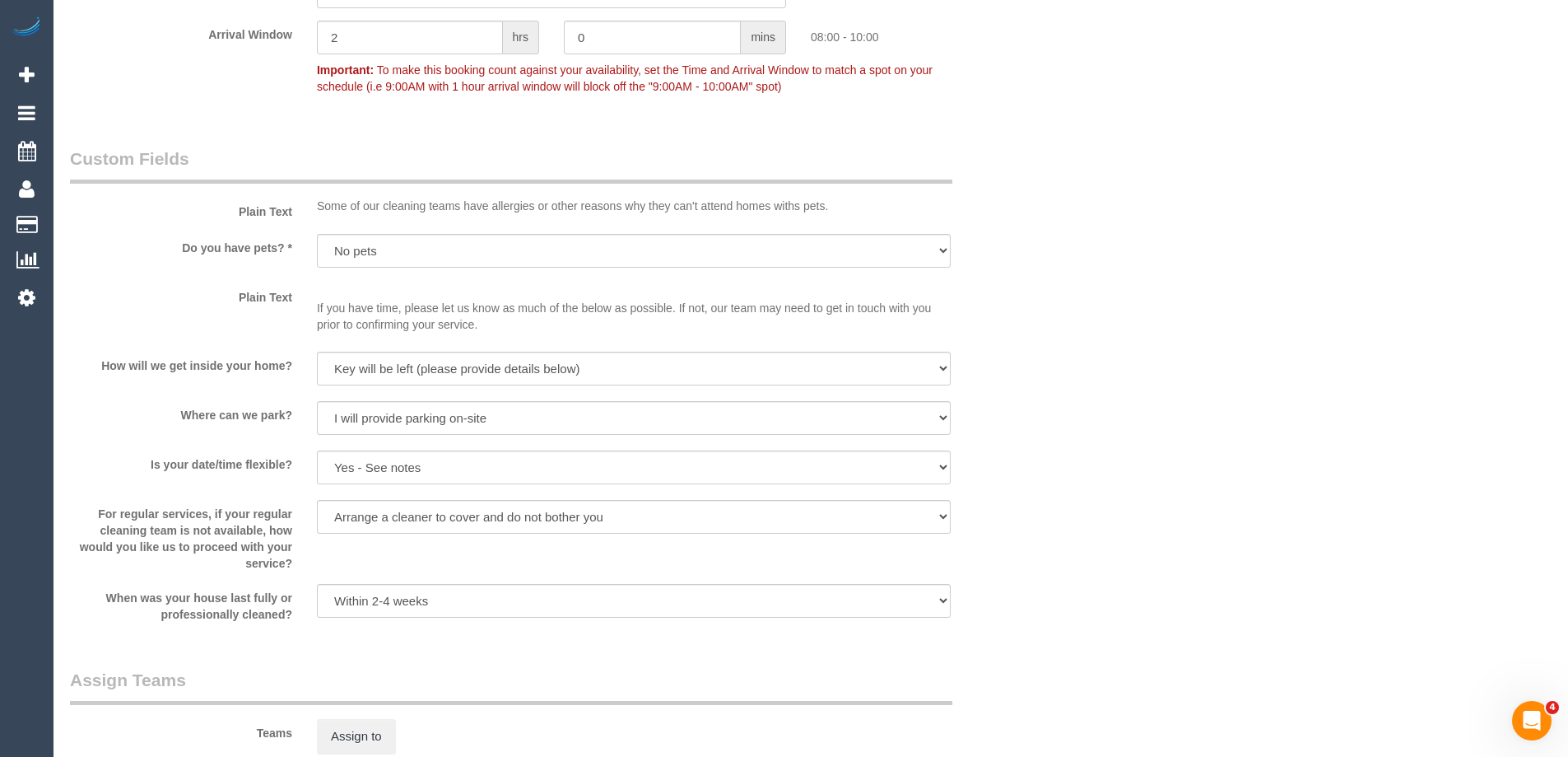
scroll to position [2757, 0]
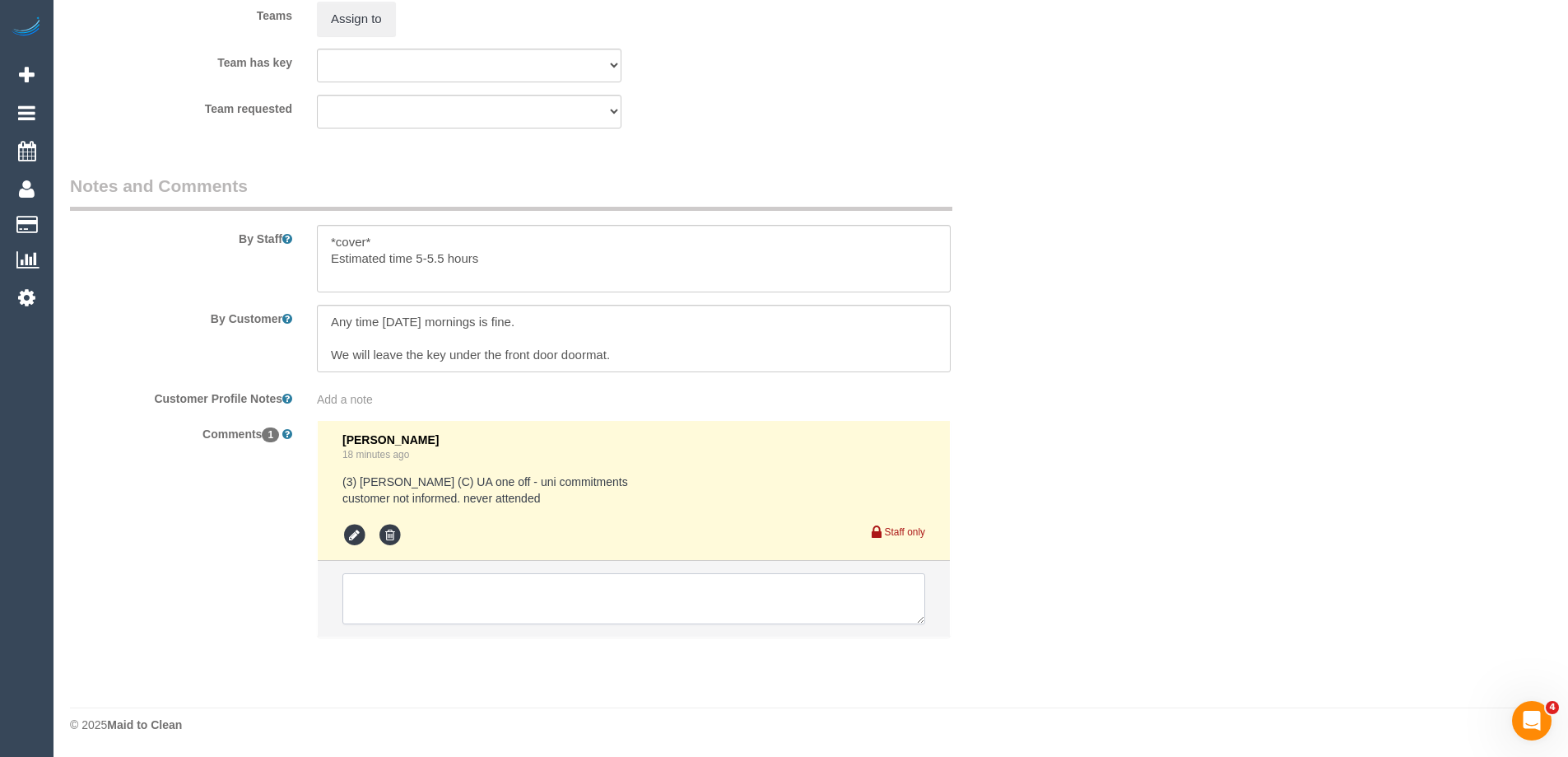
click at [455, 590] on textarea at bounding box center [634, 598] width 583 height 51
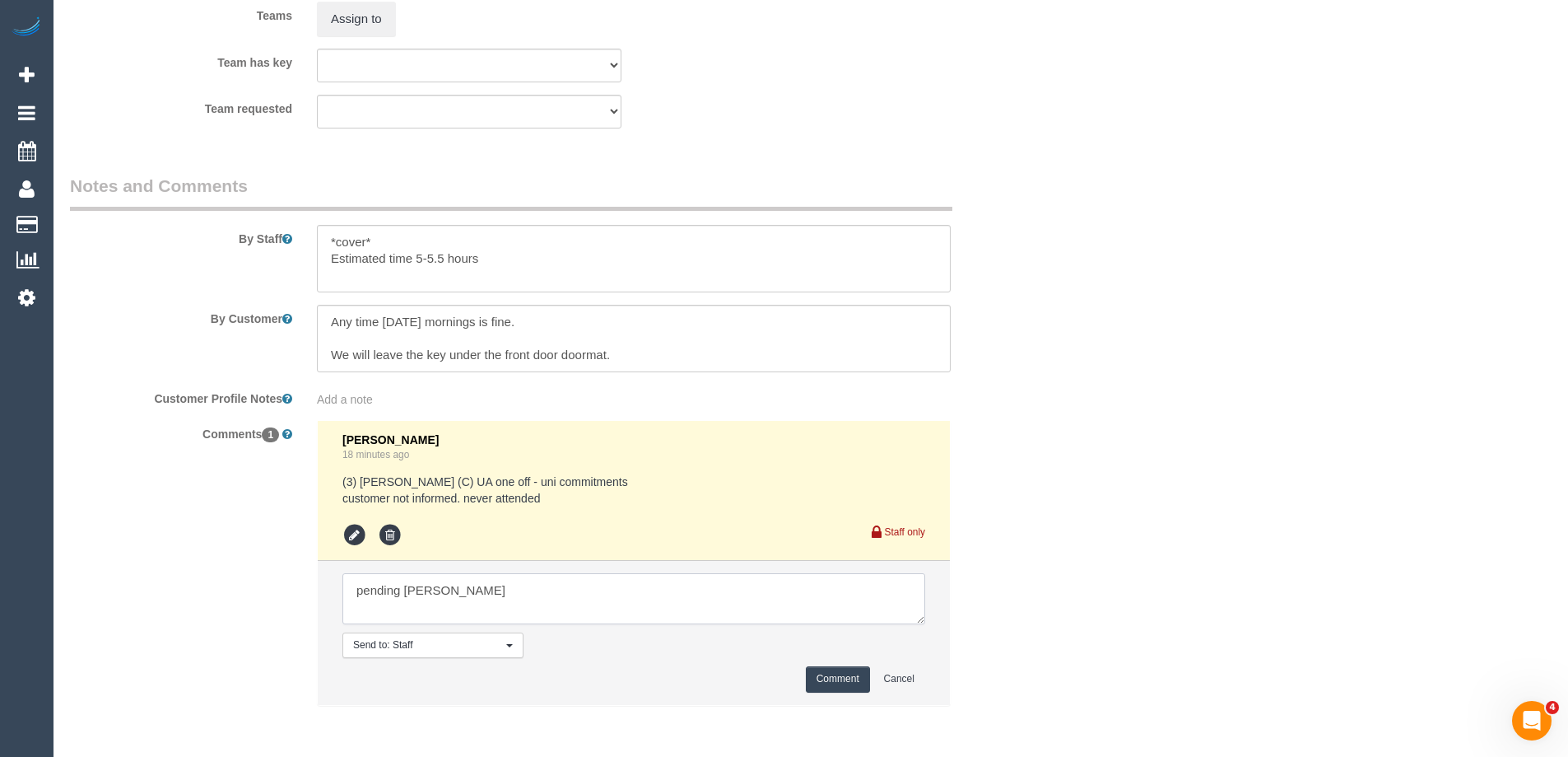
click at [359, 588] on textarea at bounding box center [634, 598] width 583 height 51
click at [360, 591] on textarea at bounding box center [634, 598] width 583 height 51
click at [364, 593] on textarea at bounding box center [634, 598] width 583 height 51
click at [560, 598] on textarea at bounding box center [634, 598] width 583 height 51
type textarea "Pending Barbara via sms"
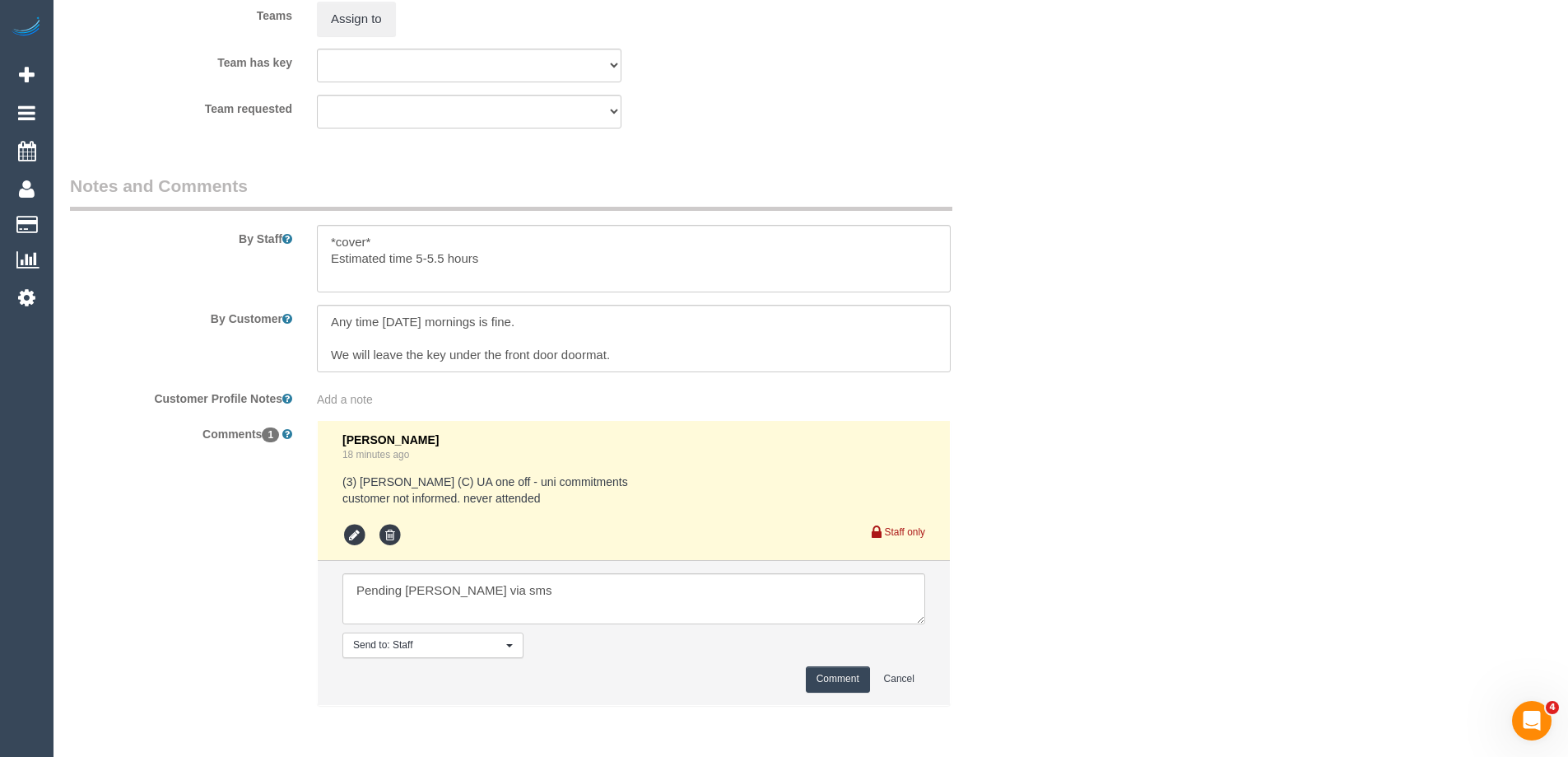
click at [810, 685] on button "Comment" at bounding box center [837, 679] width 64 height 26
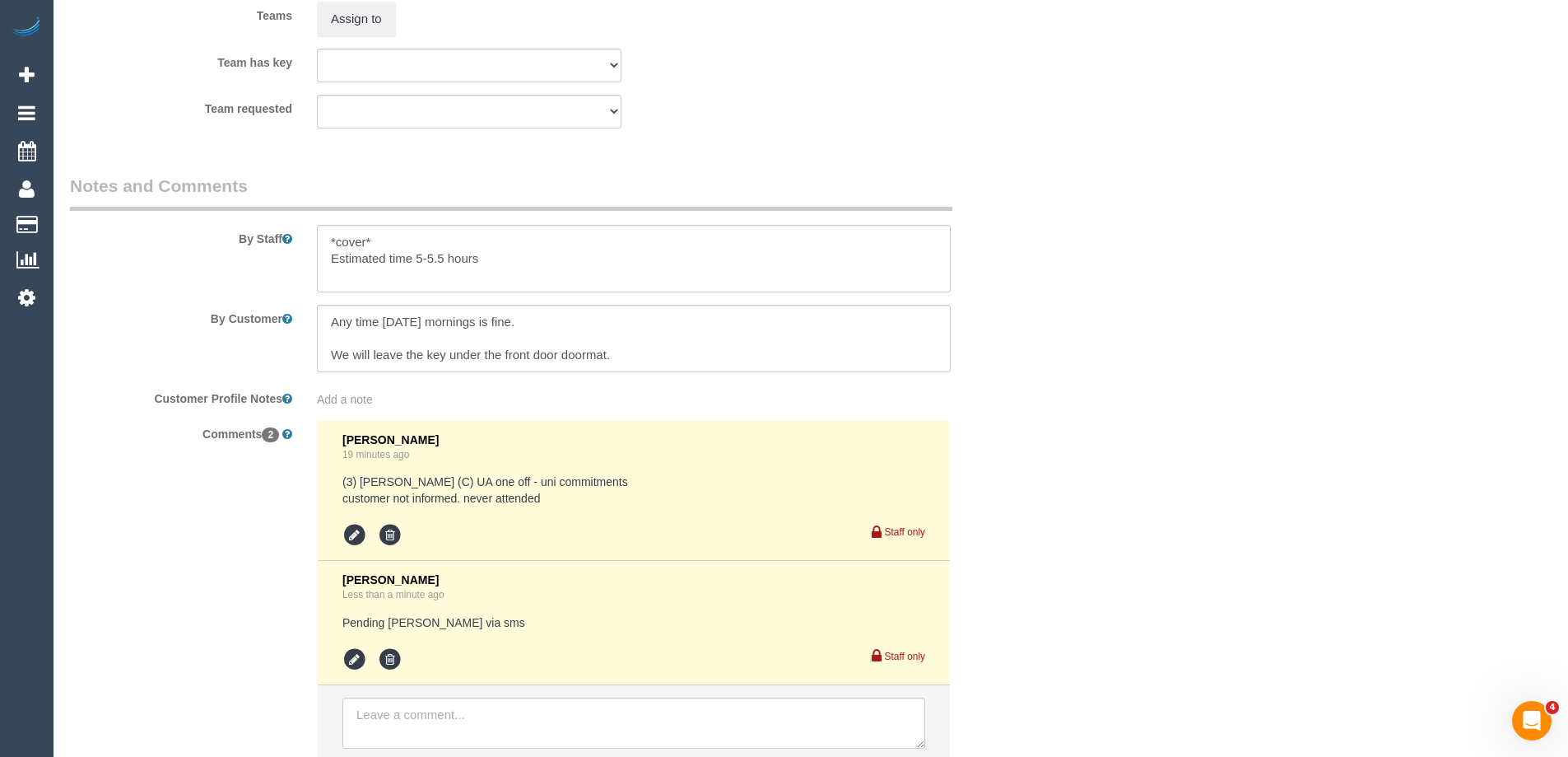
drag, startPoint x: 1316, startPoint y: 406, endPoint x: 1298, endPoint y: 431, distance: 30.8
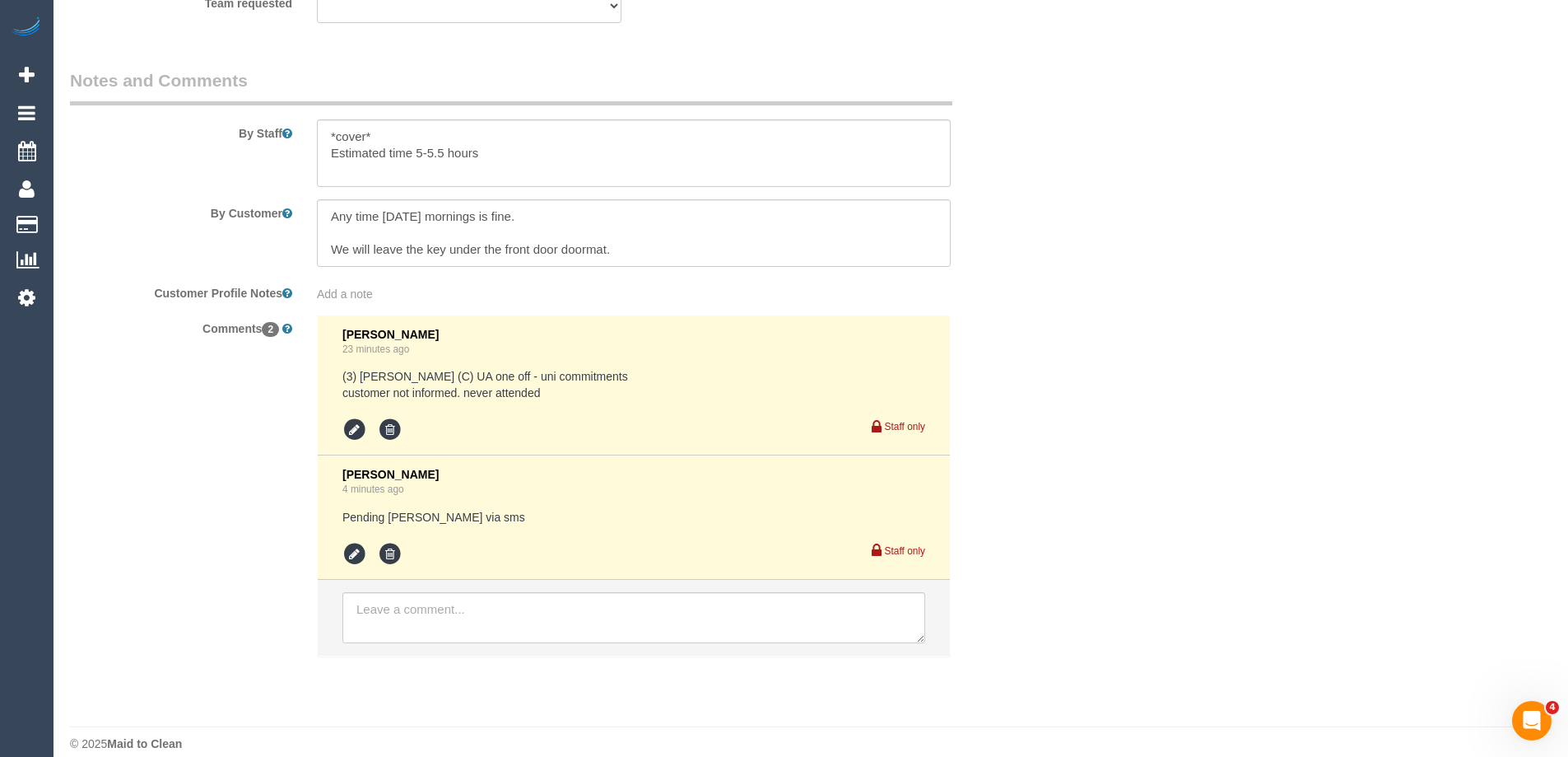
scroll to position [2881, 0]
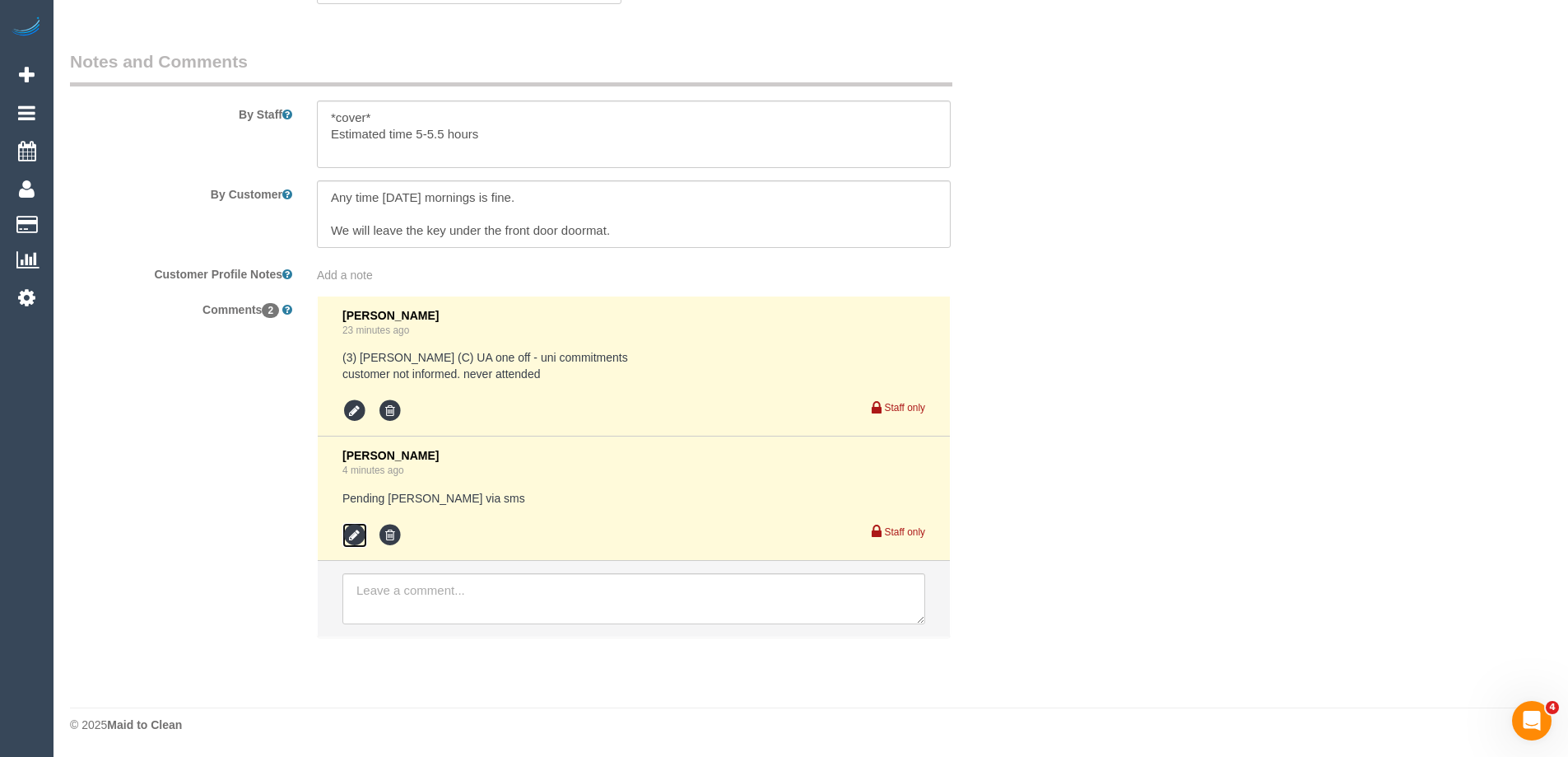
click at [352, 538] on icon at bounding box center [354, 535] width 25 height 25
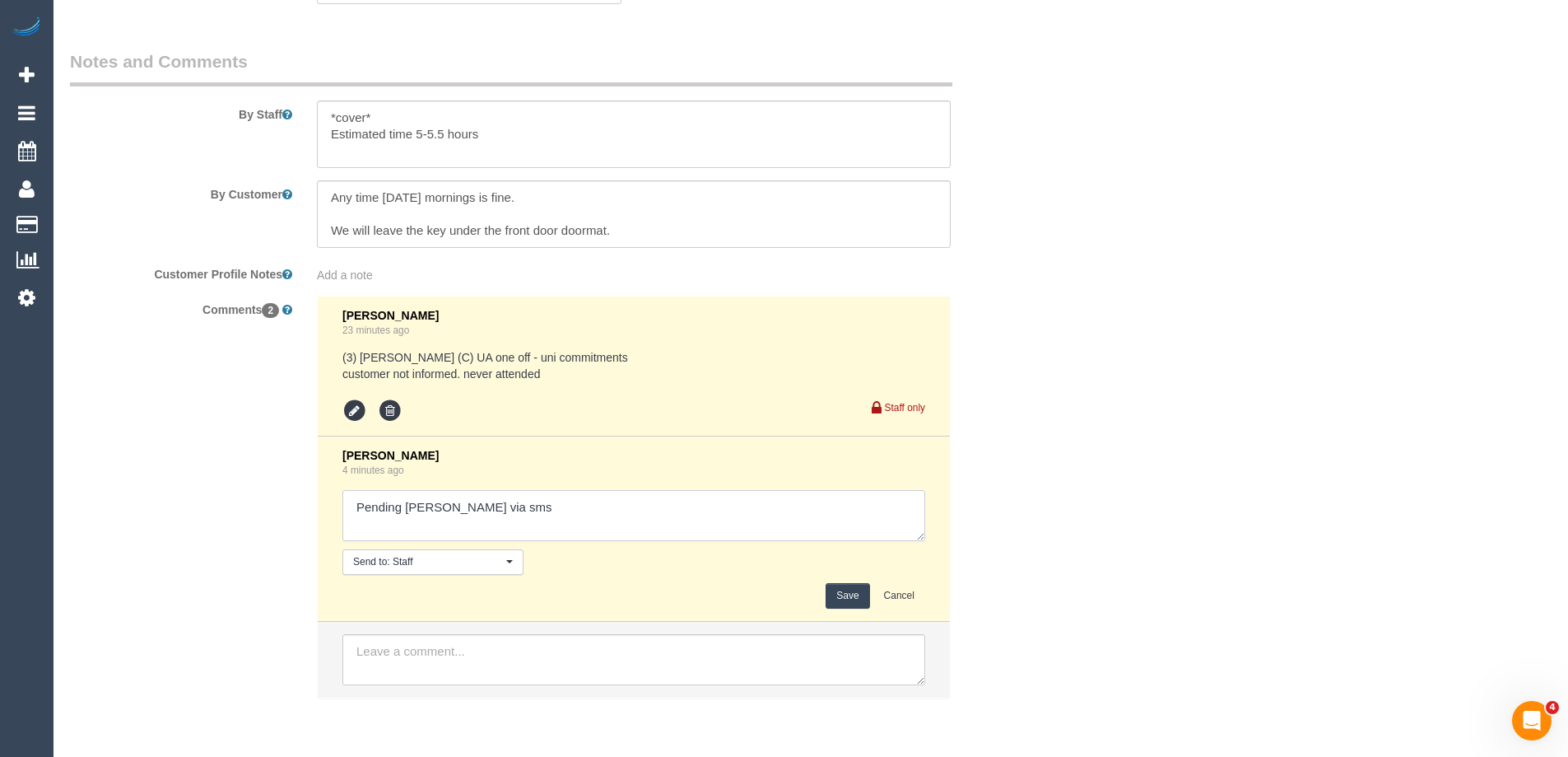
click at [553, 504] on textarea at bounding box center [634, 515] width 583 height 51
type textarea "Pending Barbara via sms Pending Romany 10-12pm - sms sent"
click at [840, 595] on button "Save" at bounding box center [847, 596] width 44 height 26
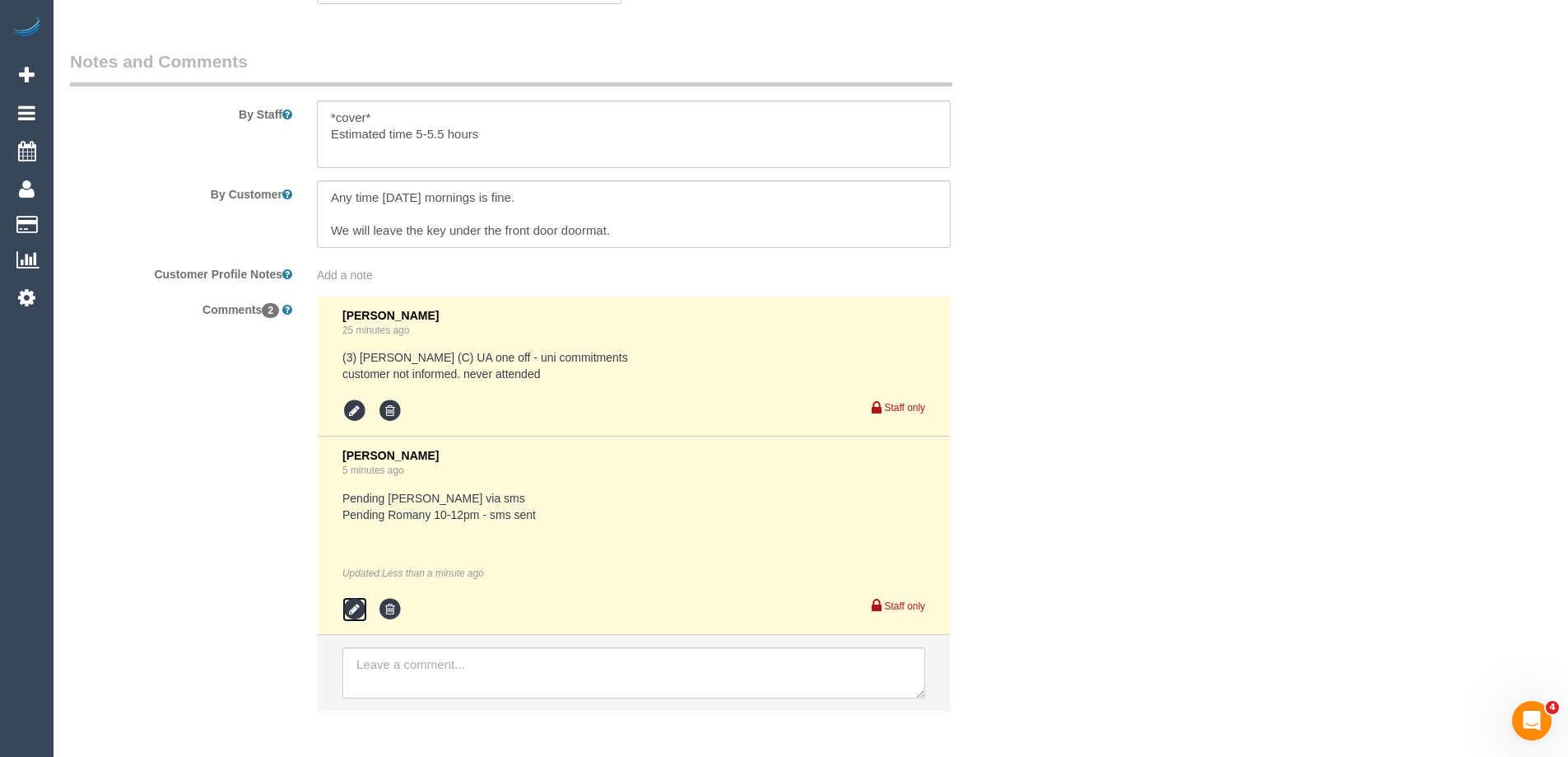
click at [349, 612] on icon at bounding box center [354, 609] width 25 height 25
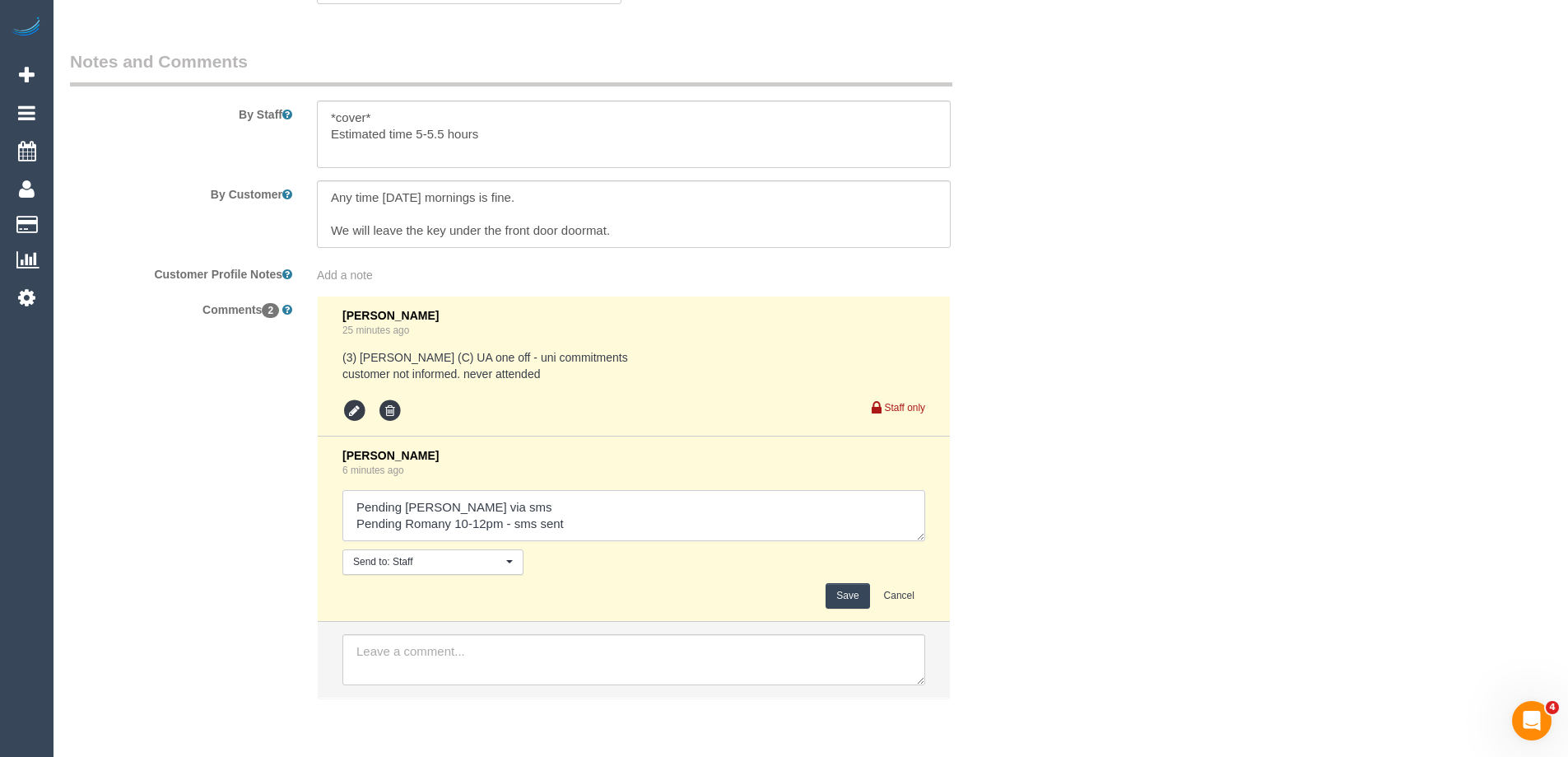
click at [663, 523] on textarea at bounding box center [634, 515] width 583 height 51
type textarea "Pending Barbara via sms Pending Romany 10-12pm - sms sent - agreed"
click at [854, 598] on button "Save" at bounding box center [847, 596] width 44 height 26
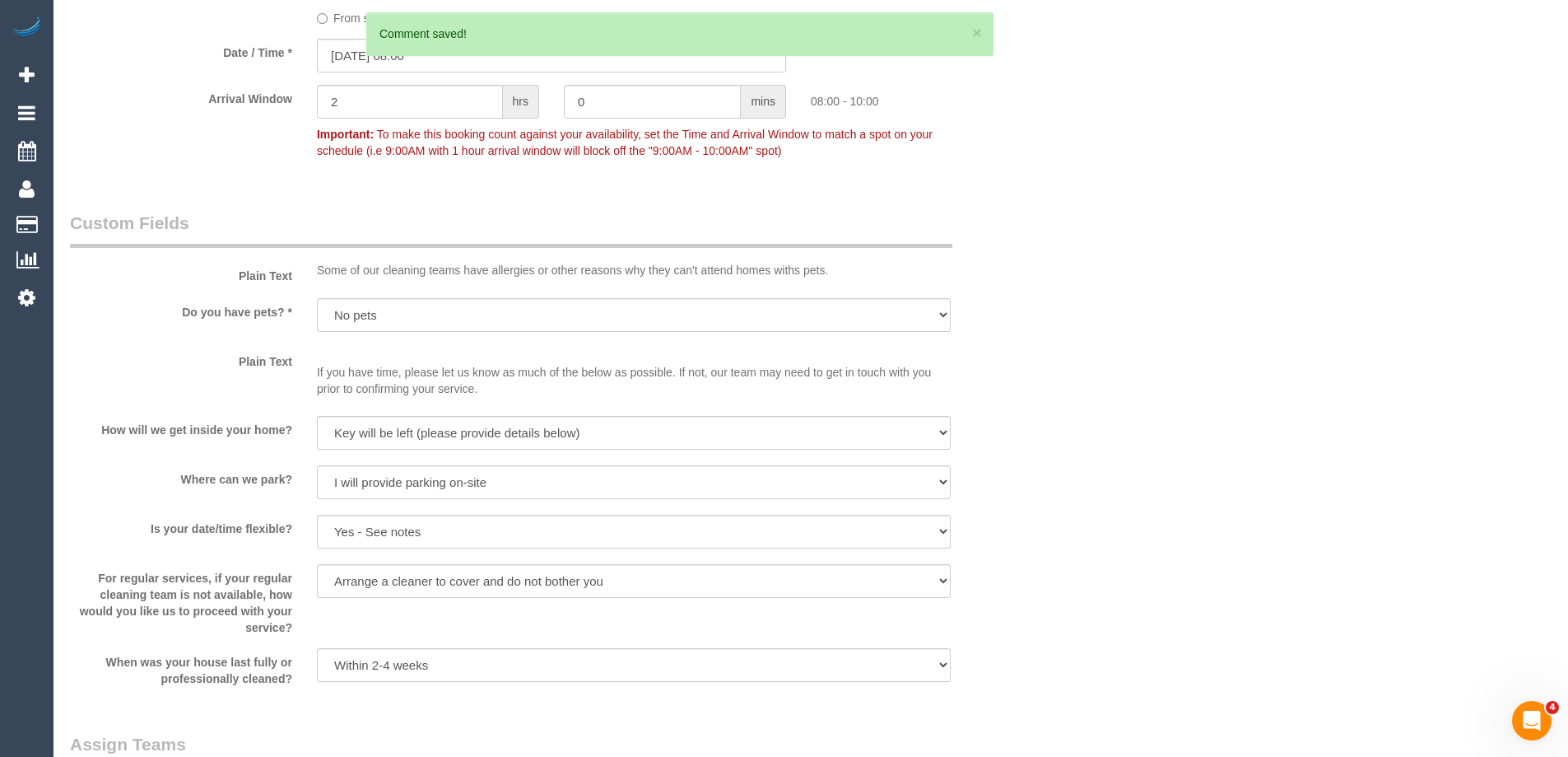
scroll to position [1811, 0]
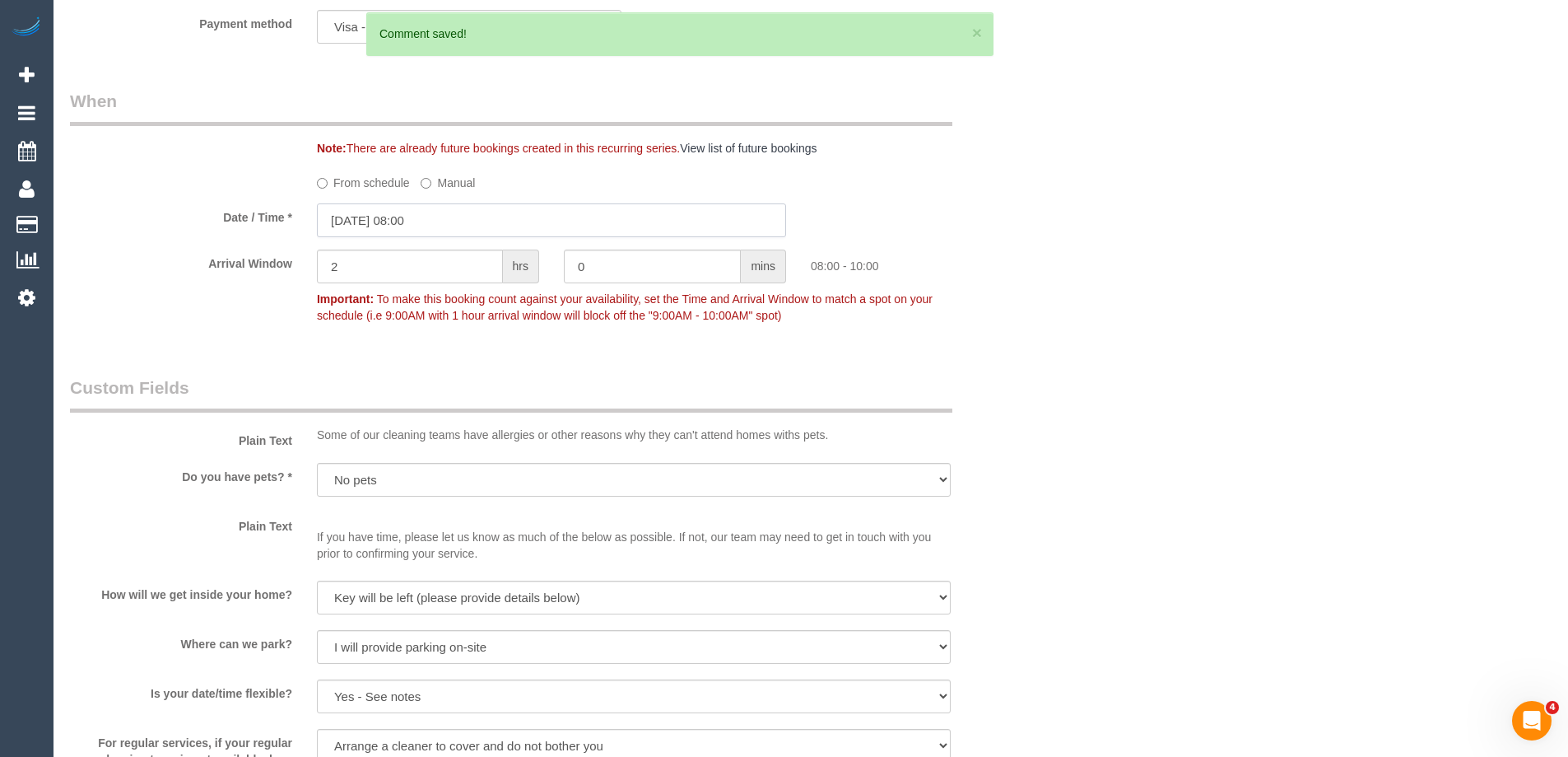
click at [395, 220] on input "10/09/2025 08:00" at bounding box center [551, 220] width 469 height 34
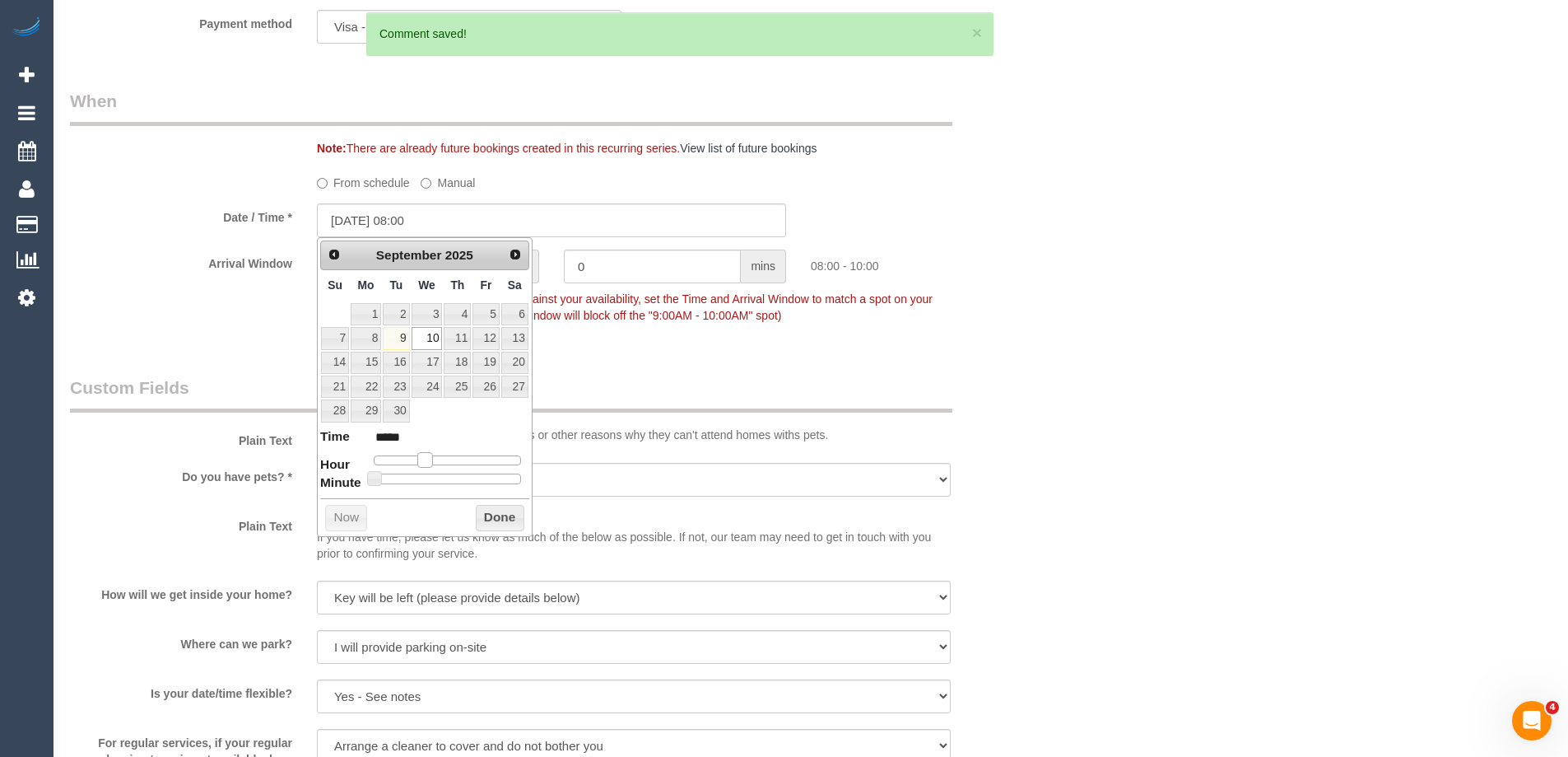
type input "10/09/2025 10:00"
type input "*****"
type input "10/09/2025 11:00"
type input "*****"
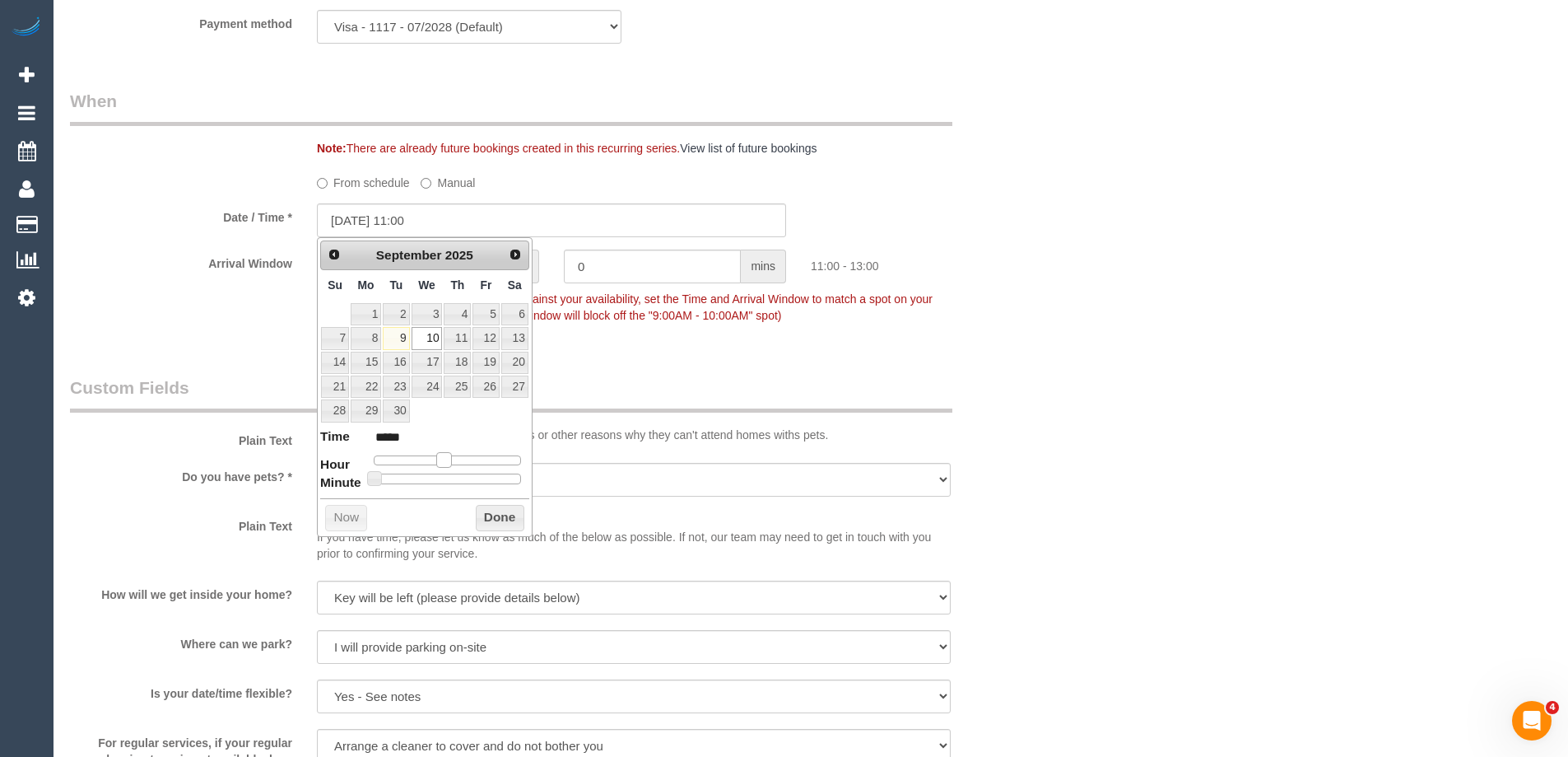
type input "10/09/2025 10:00"
type input "*****"
drag, startPoint x: 426, startPoint y: 460, endPoint x: 438, endPoint y: 459, distance: 12.0
click at [438, 459] on span at bounding box center [437, 459] width 15 height 15
click at [502, 512] on button "Done" at bounding box center [500, 518] width 49 height 27
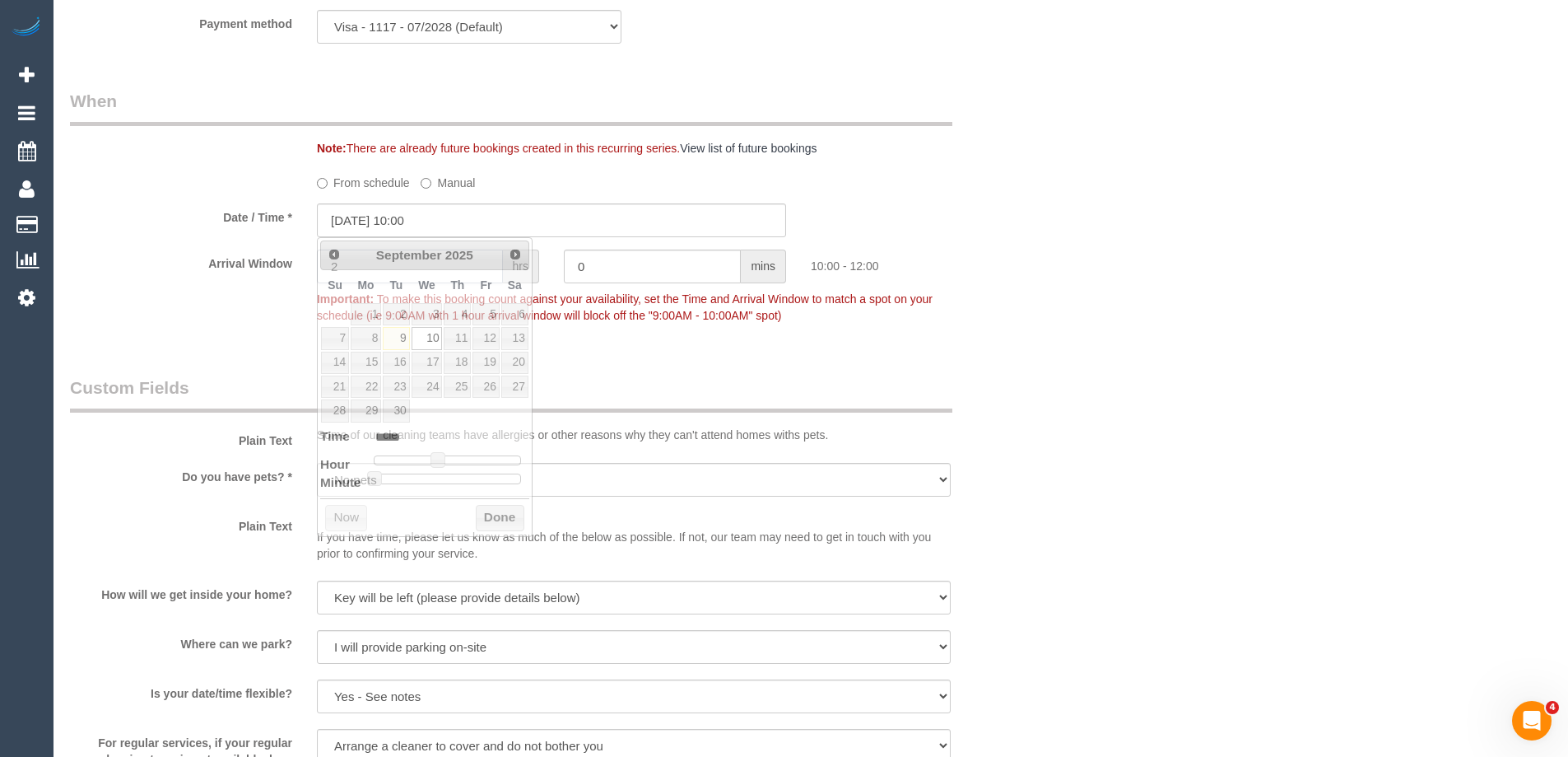
click at [432, 272] on input "2" at bounding box center [411, 266] width 186 height 34
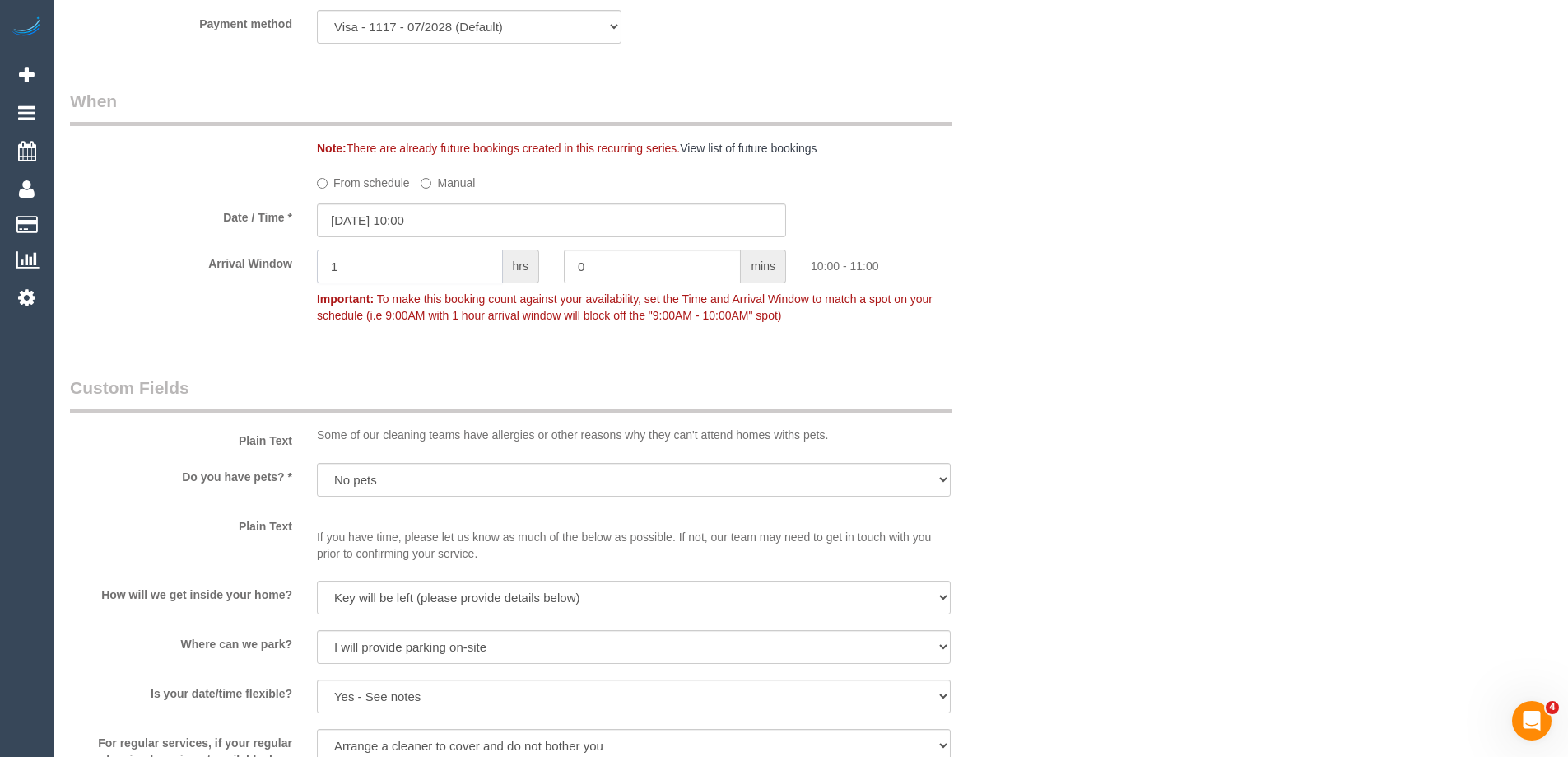
type input "1"
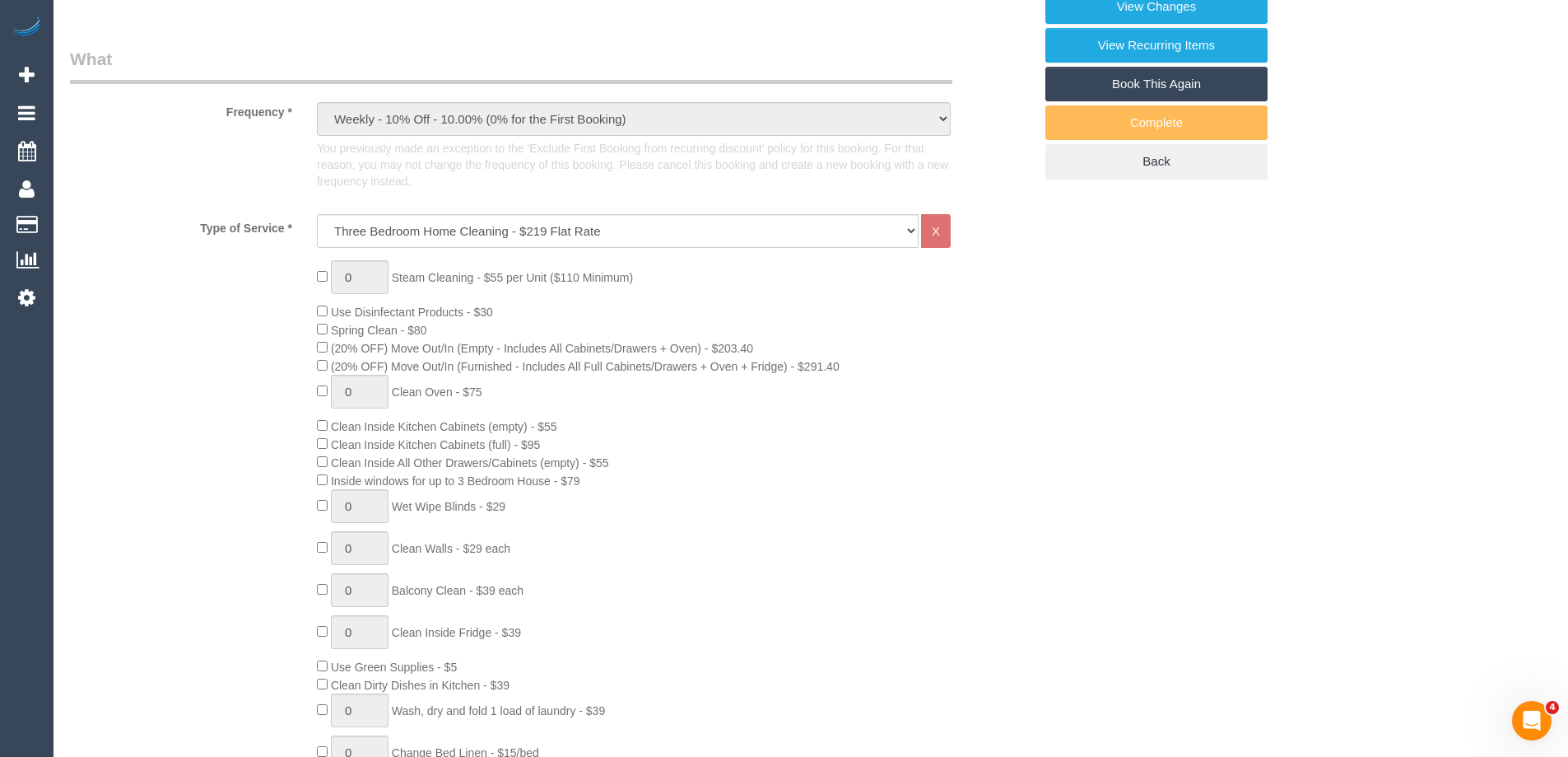
scroll to position [0, 0]
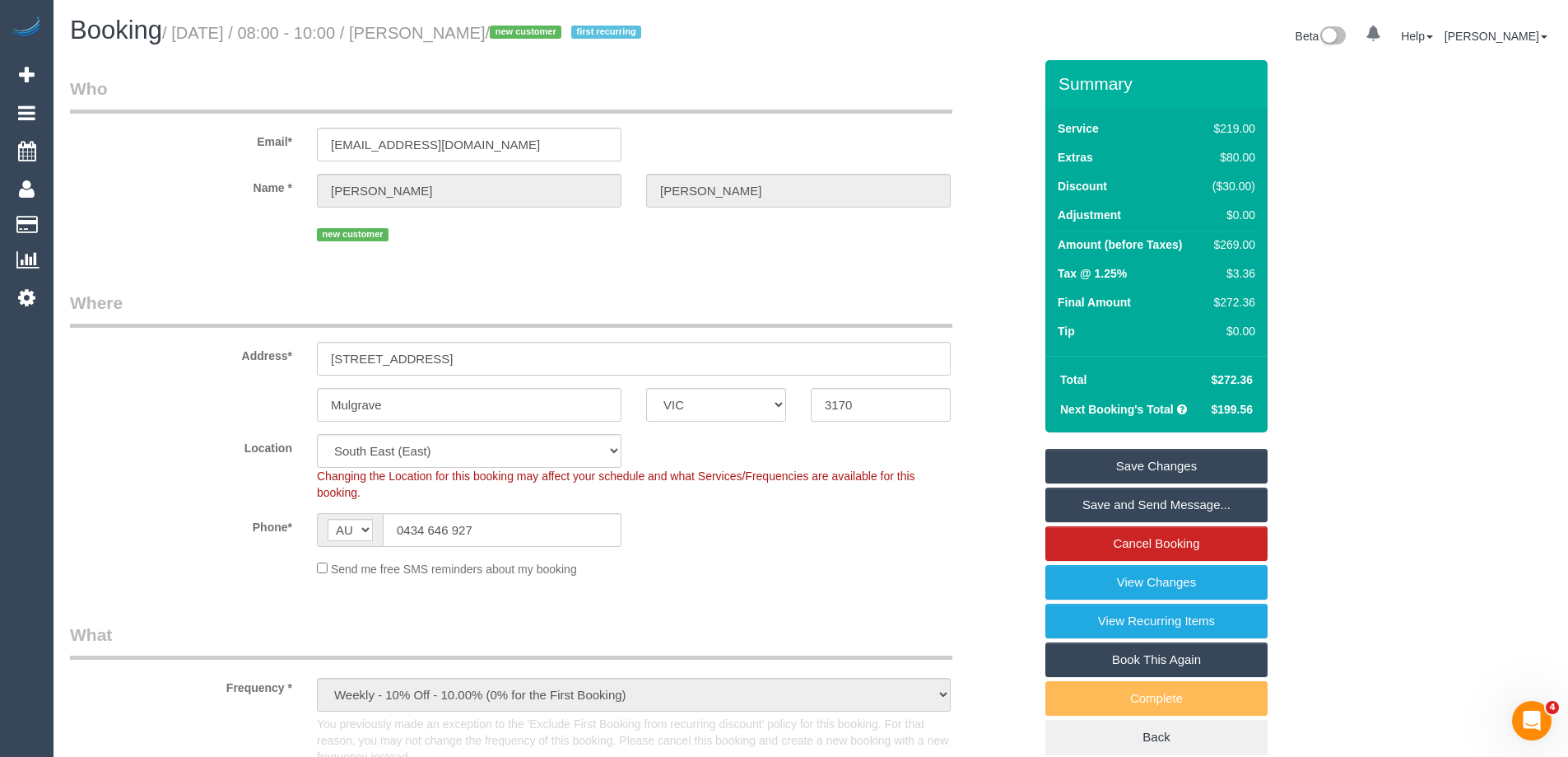
drag, startPoint x: 571, startPoint y: 29, endPoint x: 457, endPoint y: 32, distance: 114.0
click at [457, 32] on small "/ September 10, 2025 / 08:00 - 10:00 / Alicia Terranova / new customer first re…" at bounding box center [404, 33] width 484 height 18
copy small "Alicia Terranova"
click at [440, 527] on input "0434 646 927" at bounding box center [502, 530] width 239 height 34
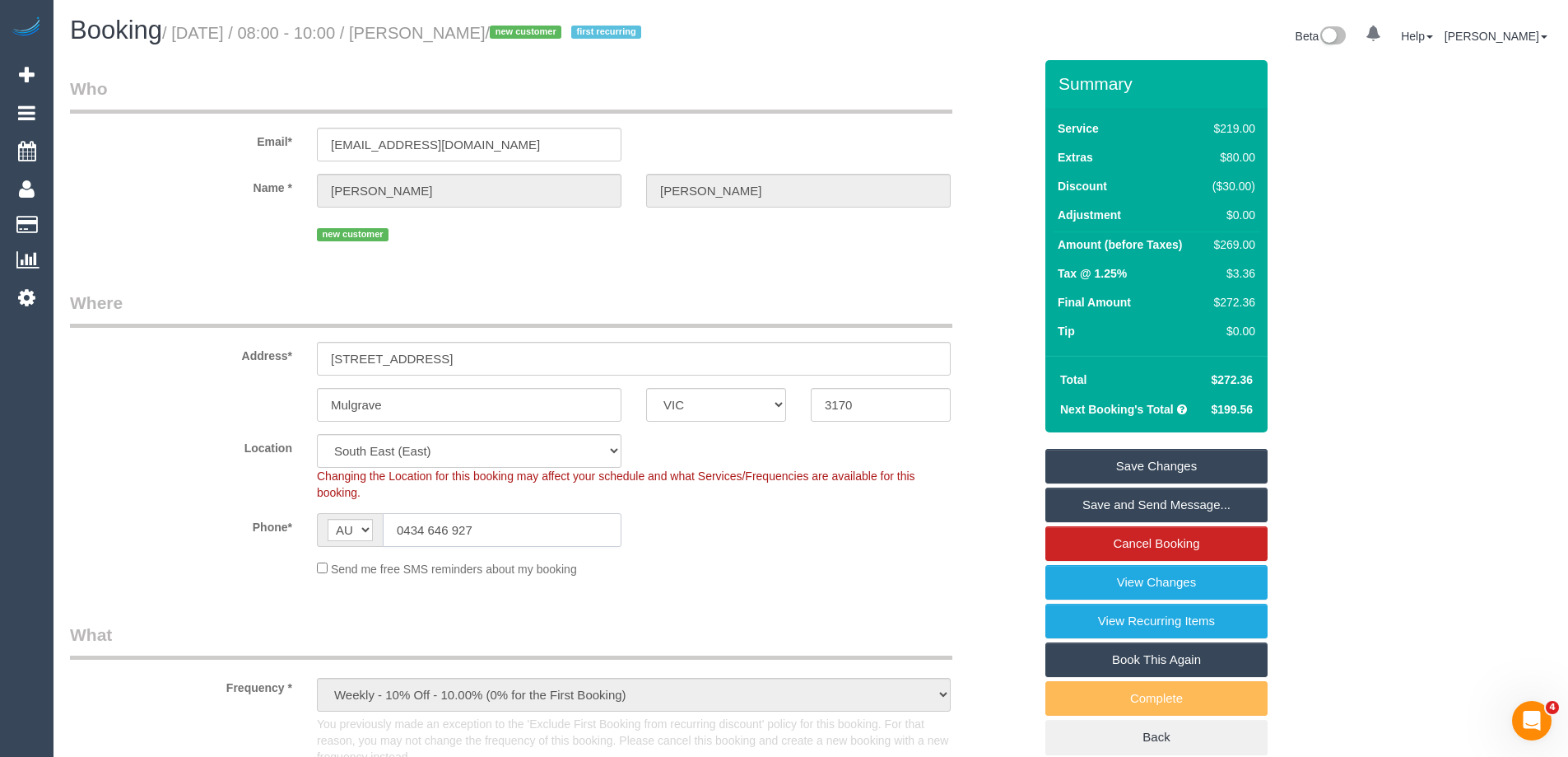
click at [440, 527] on input "0434 646 927" at bounding box center [502, 530] width 239 height 34
click at [809, 550] on sui-booking-location "Location Office City East (North) East (South) Inner East Inner North (East) In…" at bounding box center [551, 505] width 963 height 143
click at [848, 550] on sui-booking-location "Location Office City East (North) East (South) Inner East Inner North (East) In…" at bounding box center [551, 505] width 963 height 143
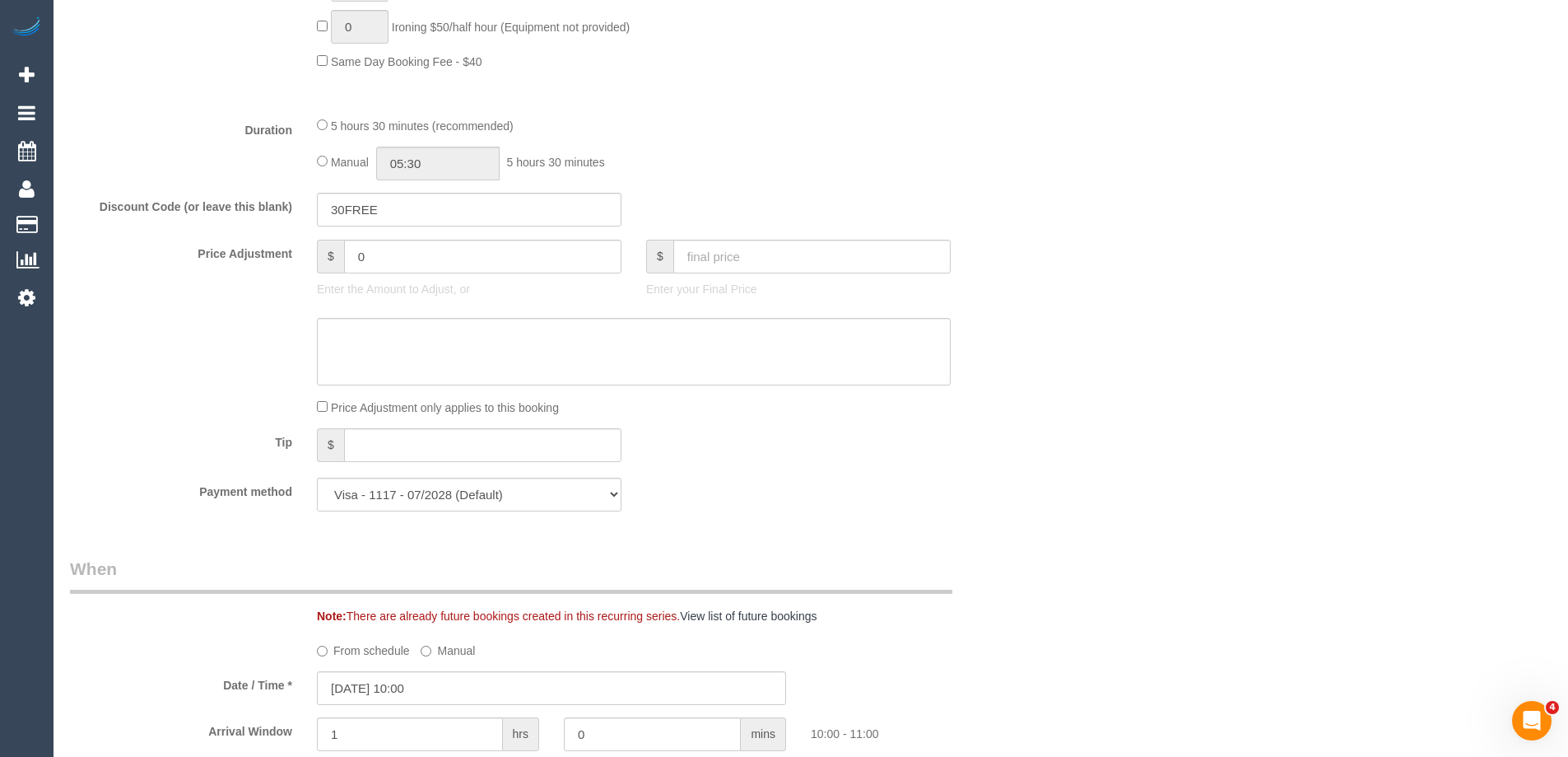
scroll to position [1400, 0]
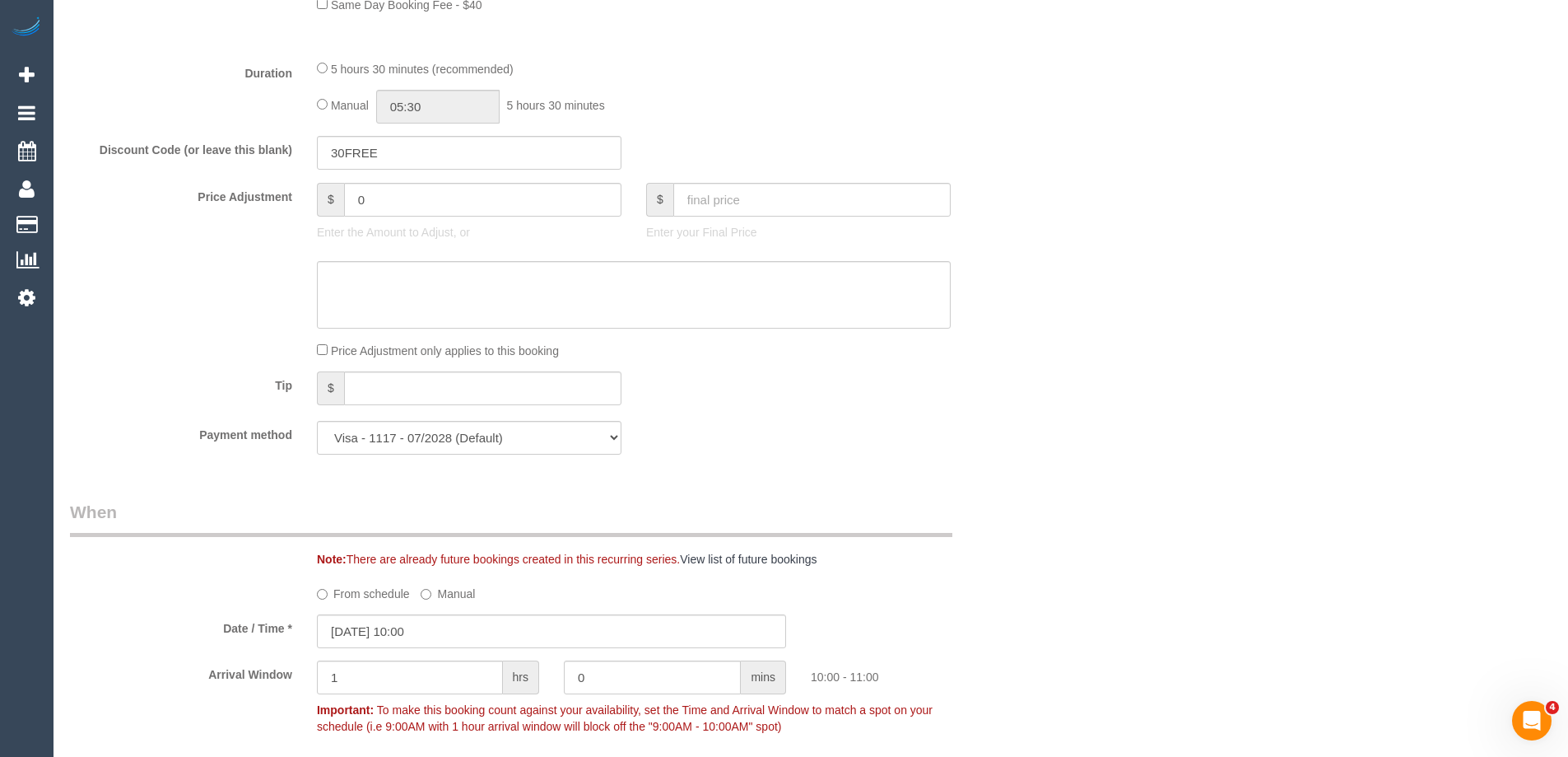
click at [1051, 450] on div "Who Email* aliciajadeterranova@gmail.com Name * Alicia Terranova new customer W…" at bounding box center [811, 457] width 1482 height 3595
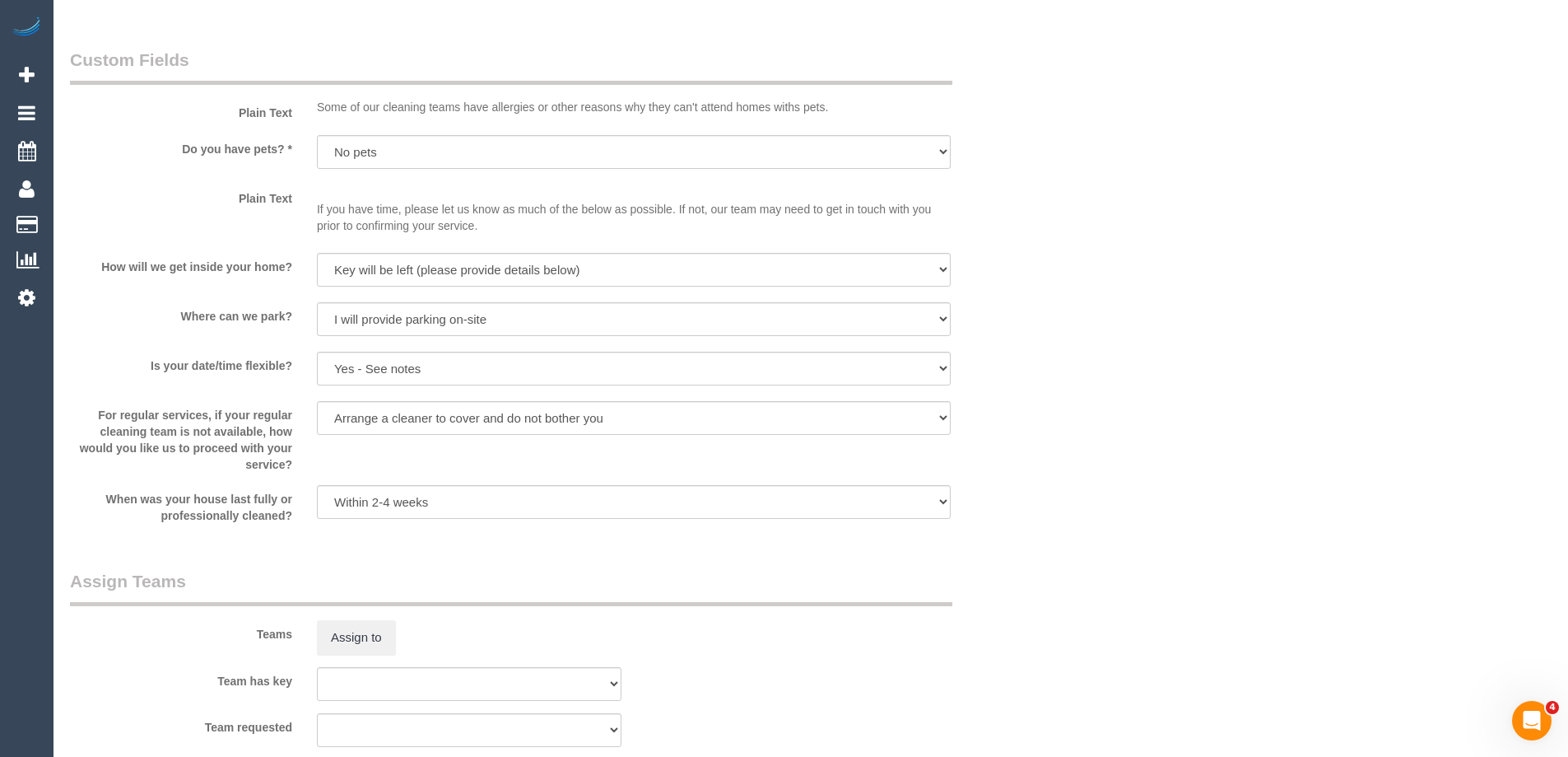
scroll to position [2141, 0]
click at [369, 634] on button "Assign to" at bounding box center [357, 634] width 79 height 35
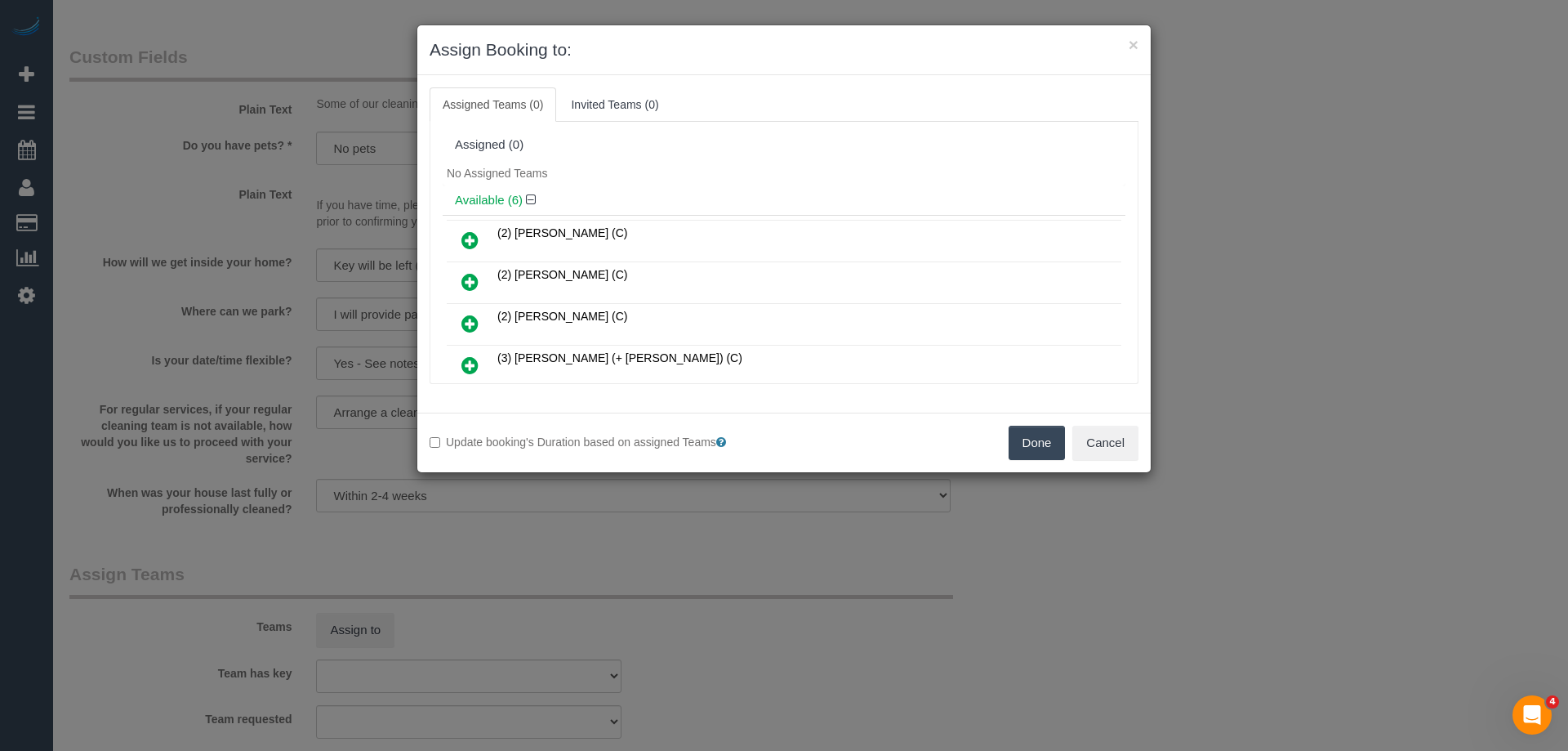
click at [689, 172] on div "No Assigned Teams" at bounding box center [784, 172] width 683 height 25
click at [471, 318] on icon at bounding box center [470, 324] width 17 height 20
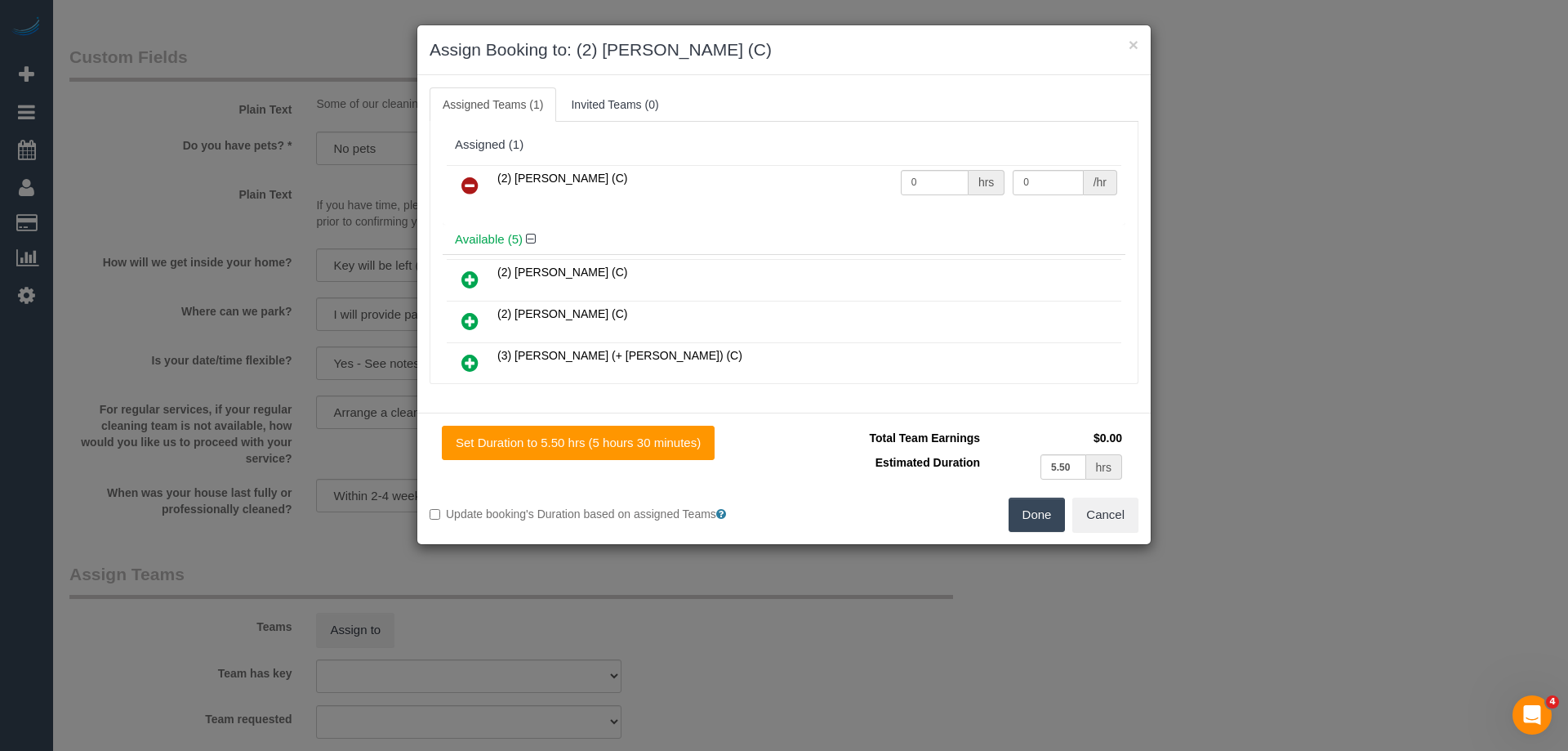
click at [1036, 516] on button "Done" at bounding box center [1037, 514] width 57 height 34
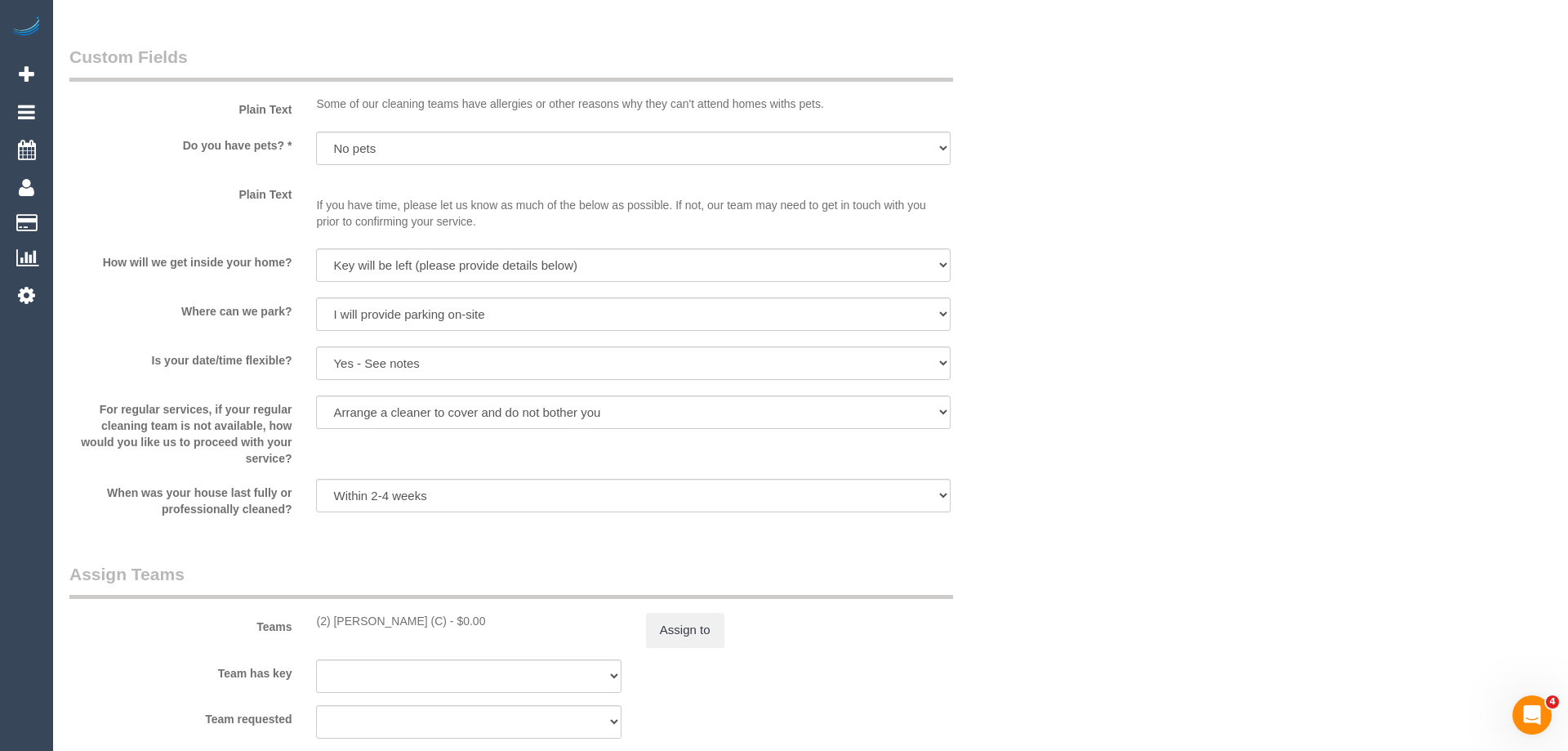
click at [1036, 516] on div "× Assign Booking to: (2) Roumany Gergis (C) Assigned Teams (1) Invited Teams (0…" at bounding box center [784, 375] width 1568 height 751
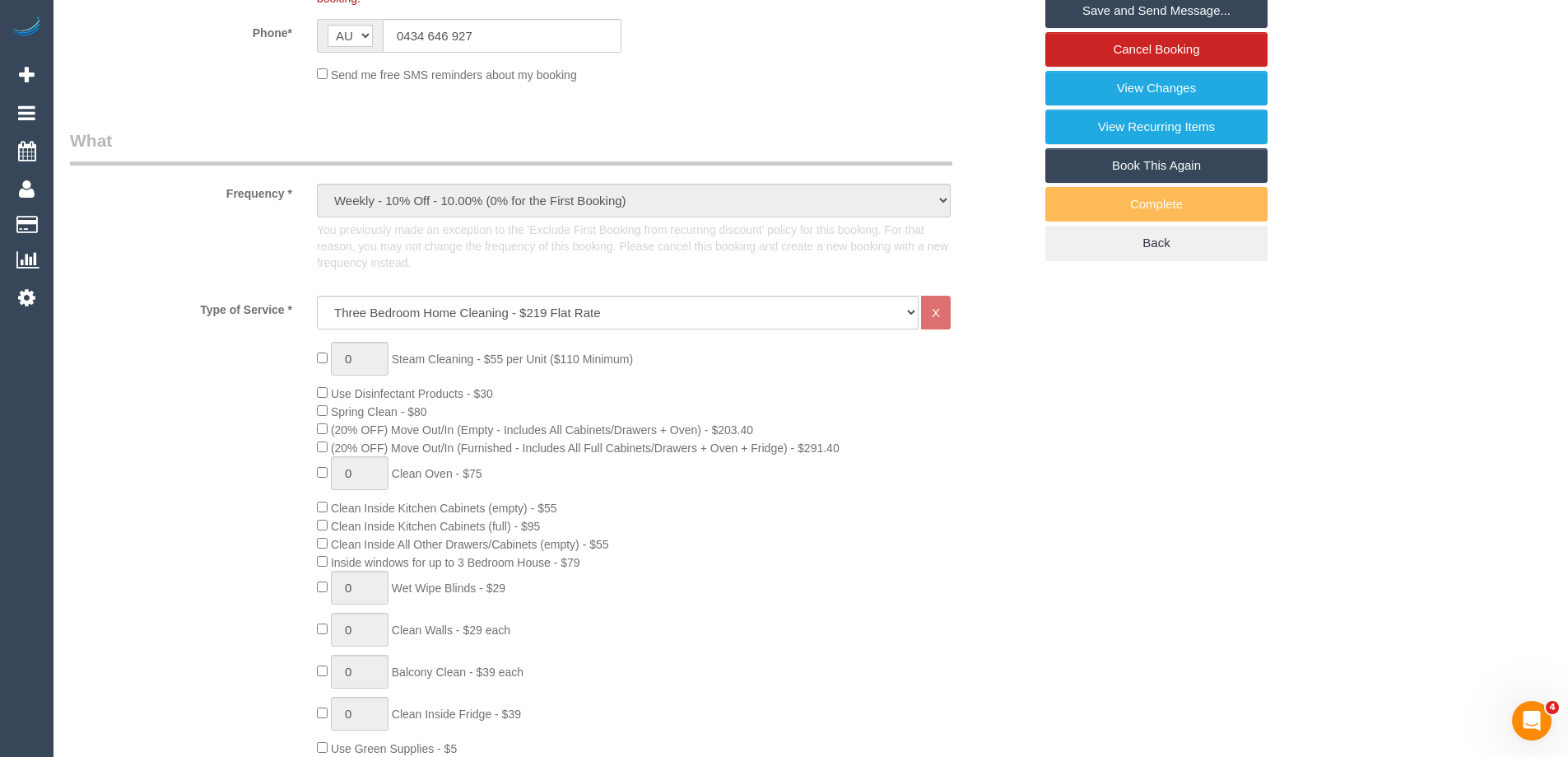
scroll to position [0, 0]
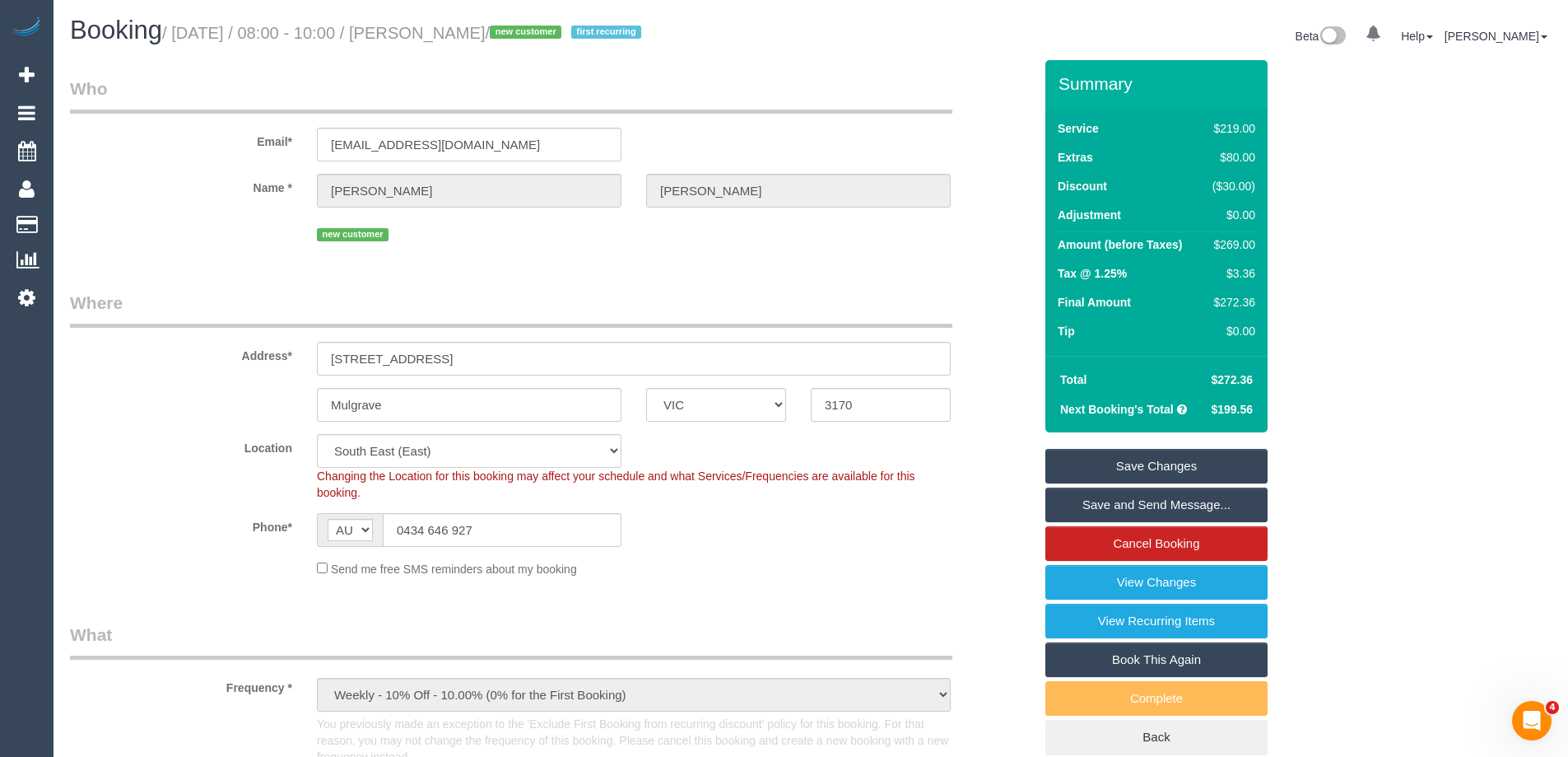
click at [1231, 248] on div "$269.00" at bounding box center [1231, 244] width 50 height 17
copy div "269.00"
click at [1337, 263] on div "Summary Service $219.00 Extras $80.00 Discount ($30.00) Adjustment $0.00 Amount…" at bounding box center [1218, 424] width 370 height 727
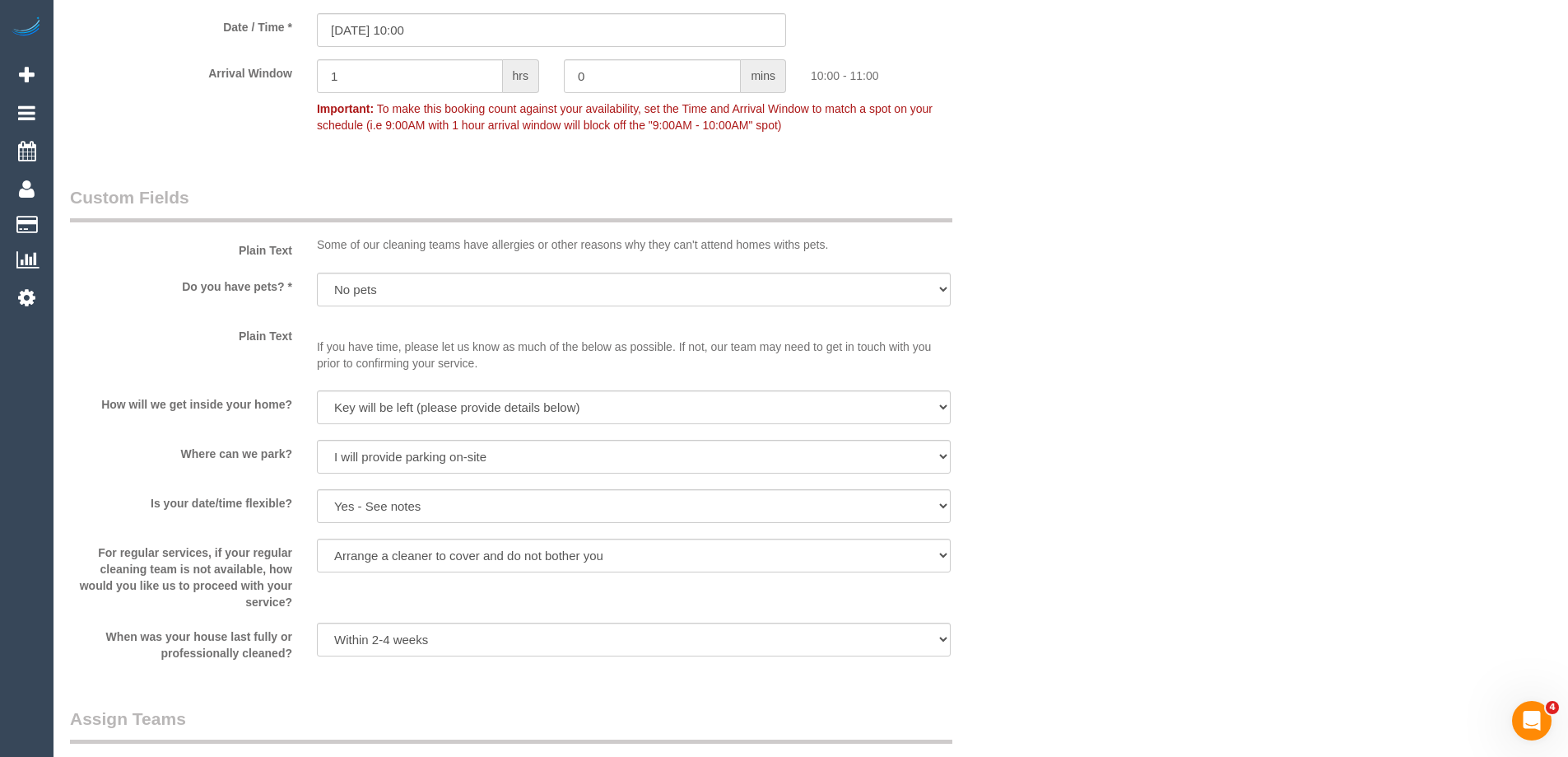
scroll to position [2141, 0]
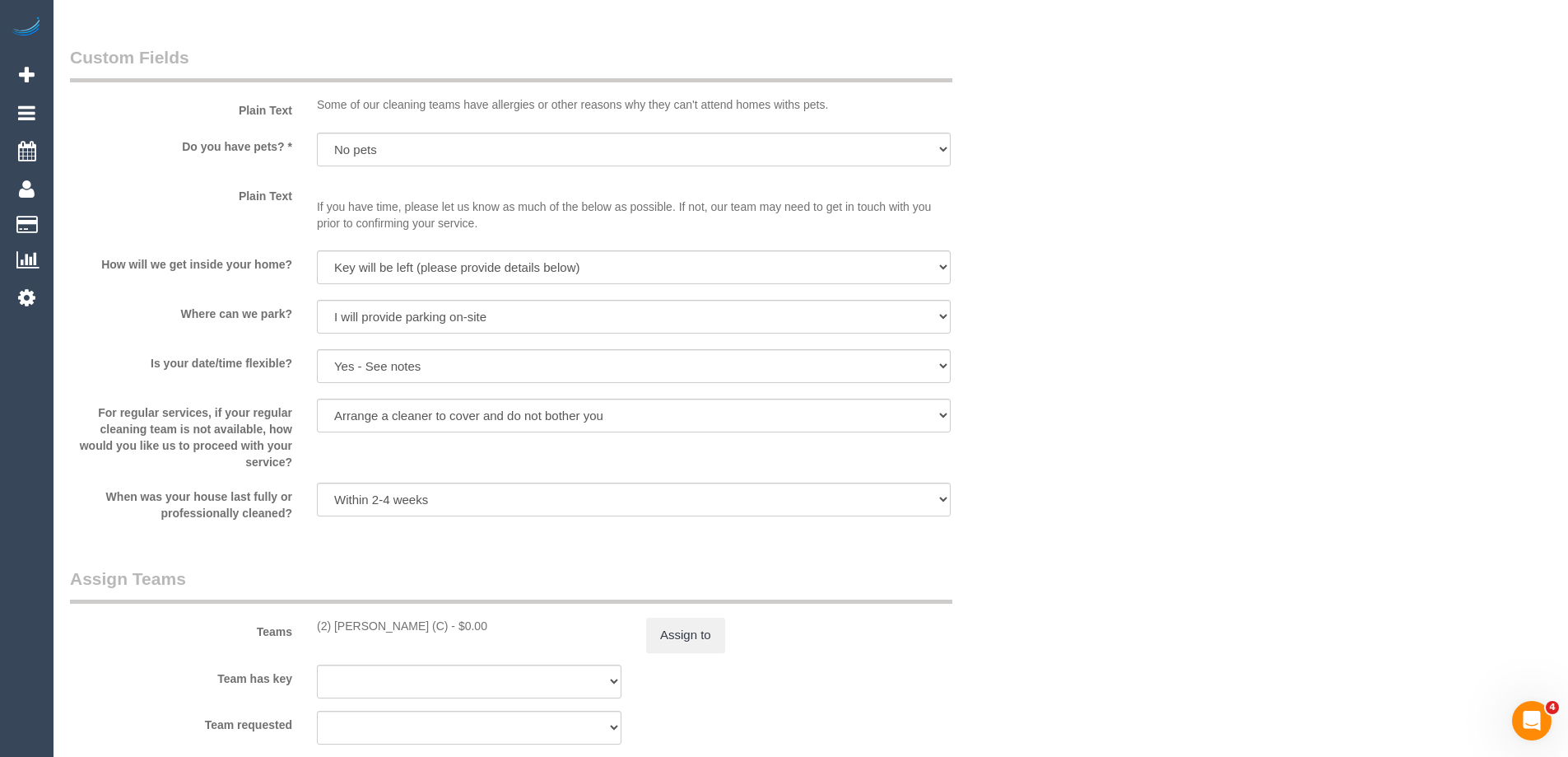
click at [699, 658] on sui-booking-teams "Teams (2) Roumany Gergis (C) - $0.00 Assign to Team has key (0) Office (1) Hele…" at bounding box center [551, 655] width 963 height 178
click at [697, 644] on button "Assign to" at bounding box center [685, 634] width 79 height 35
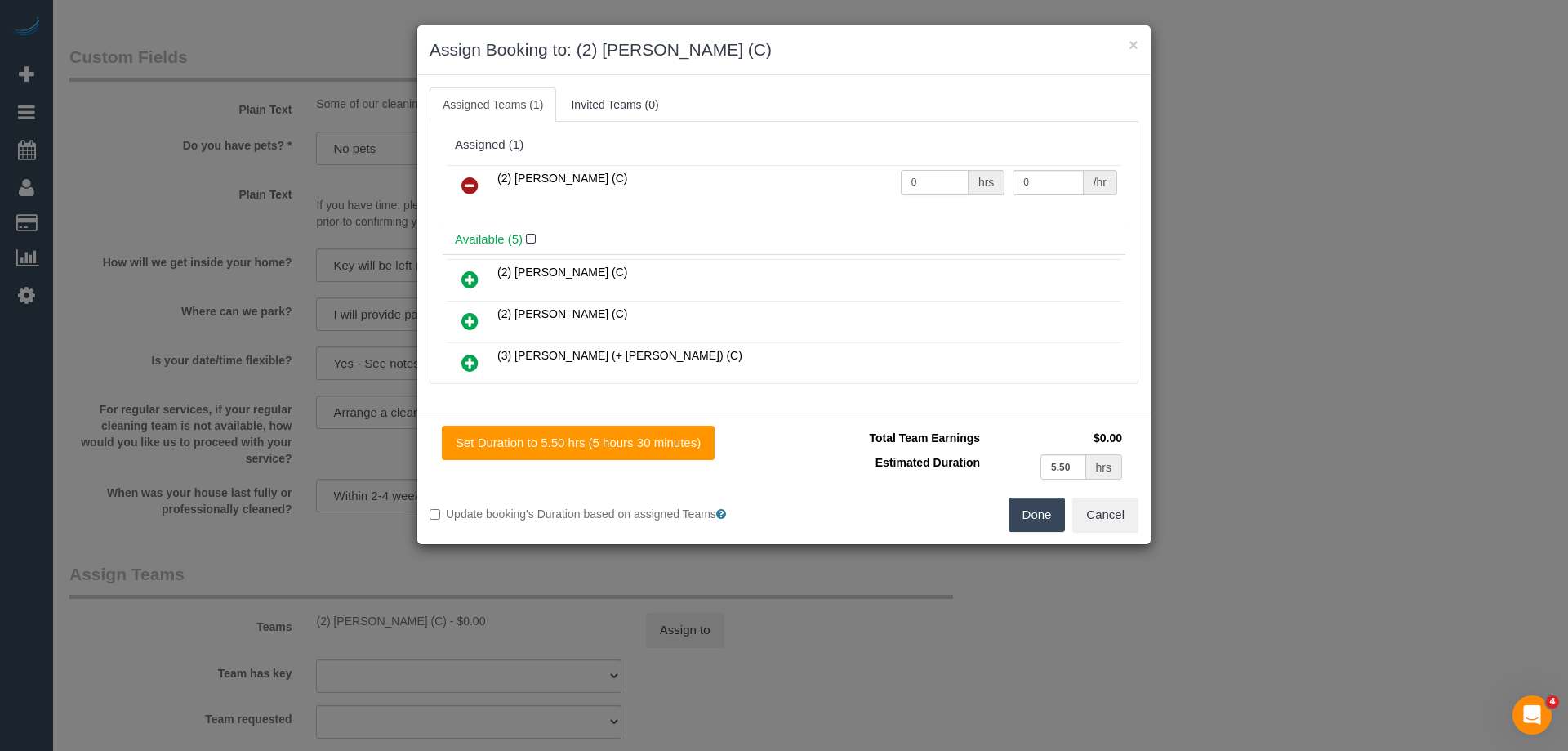
click at [949, 176] on input "0" at bounding box center [934, 183] width 68 height 26
type input "1"
click at [1061, 184] on input "0" at bounding box center [1047, 183] width 70 height 26
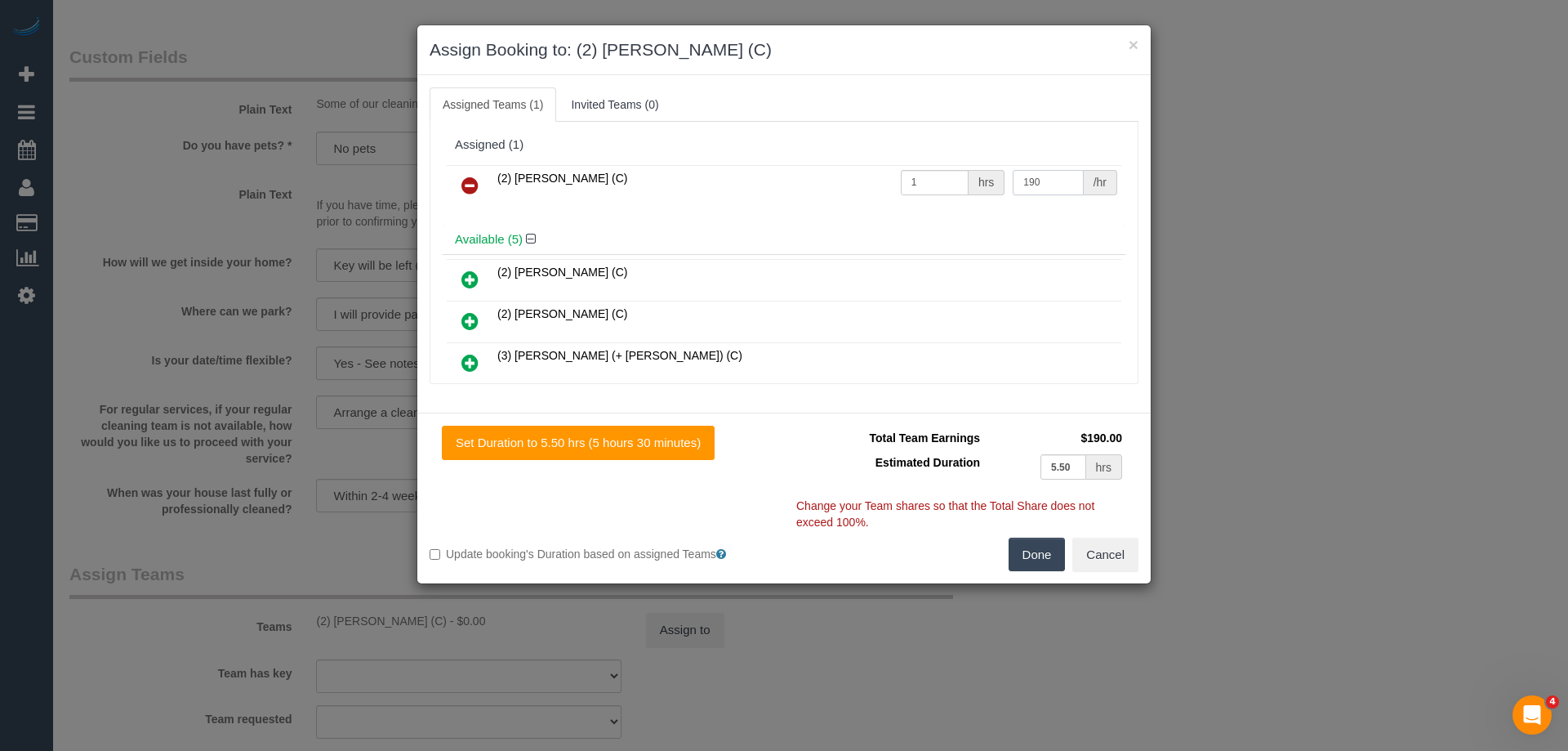
type input "190"
click at [1049, 550] on button "Done" at bounding box center [1037, 554] width 57 height 34
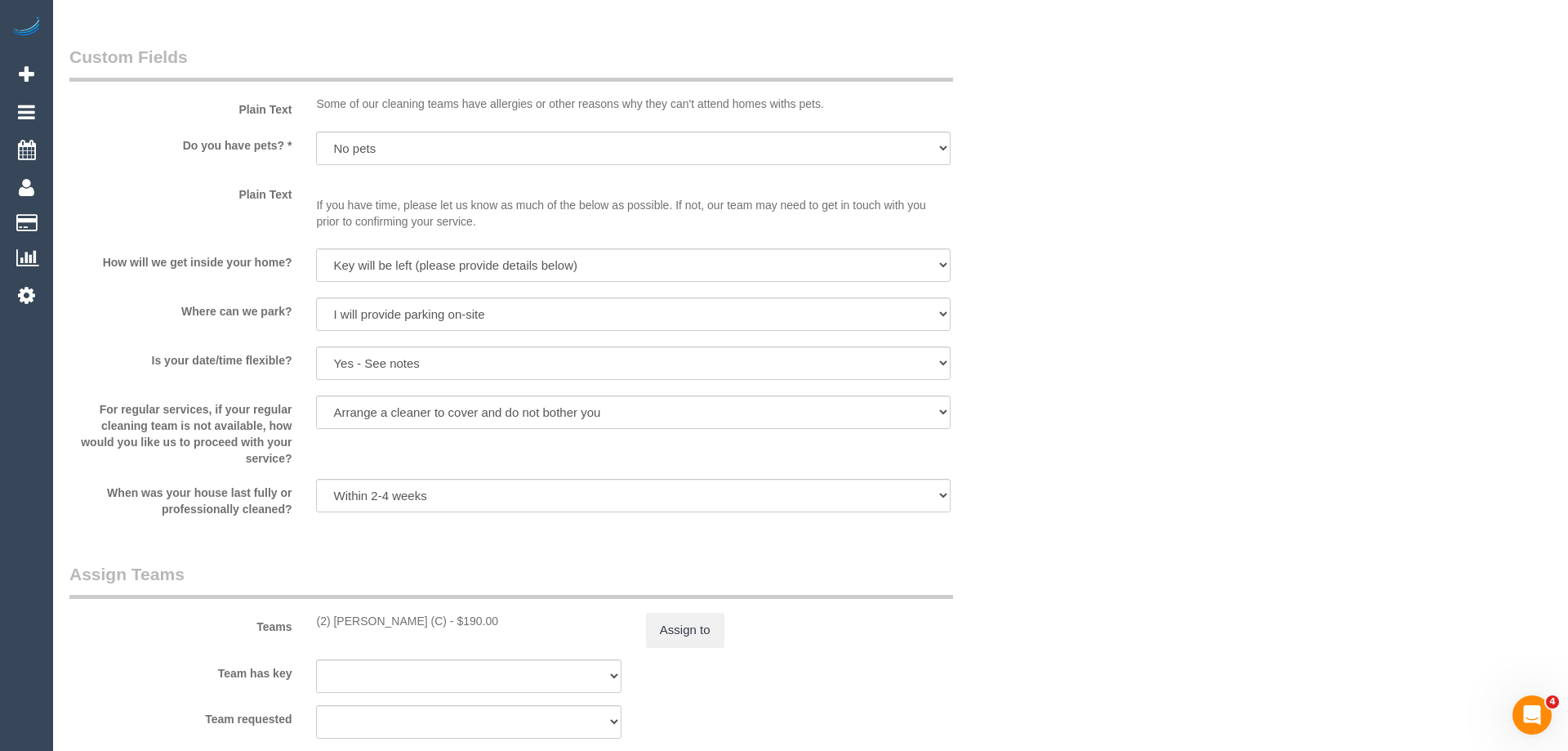
click at [1049, 550] on div "× Assign Booking to: (2) Roumany Gergis (C) Assigned Teams (1) Invited Teams (0…" at bounding box center [784, 375] width 1568 height 751
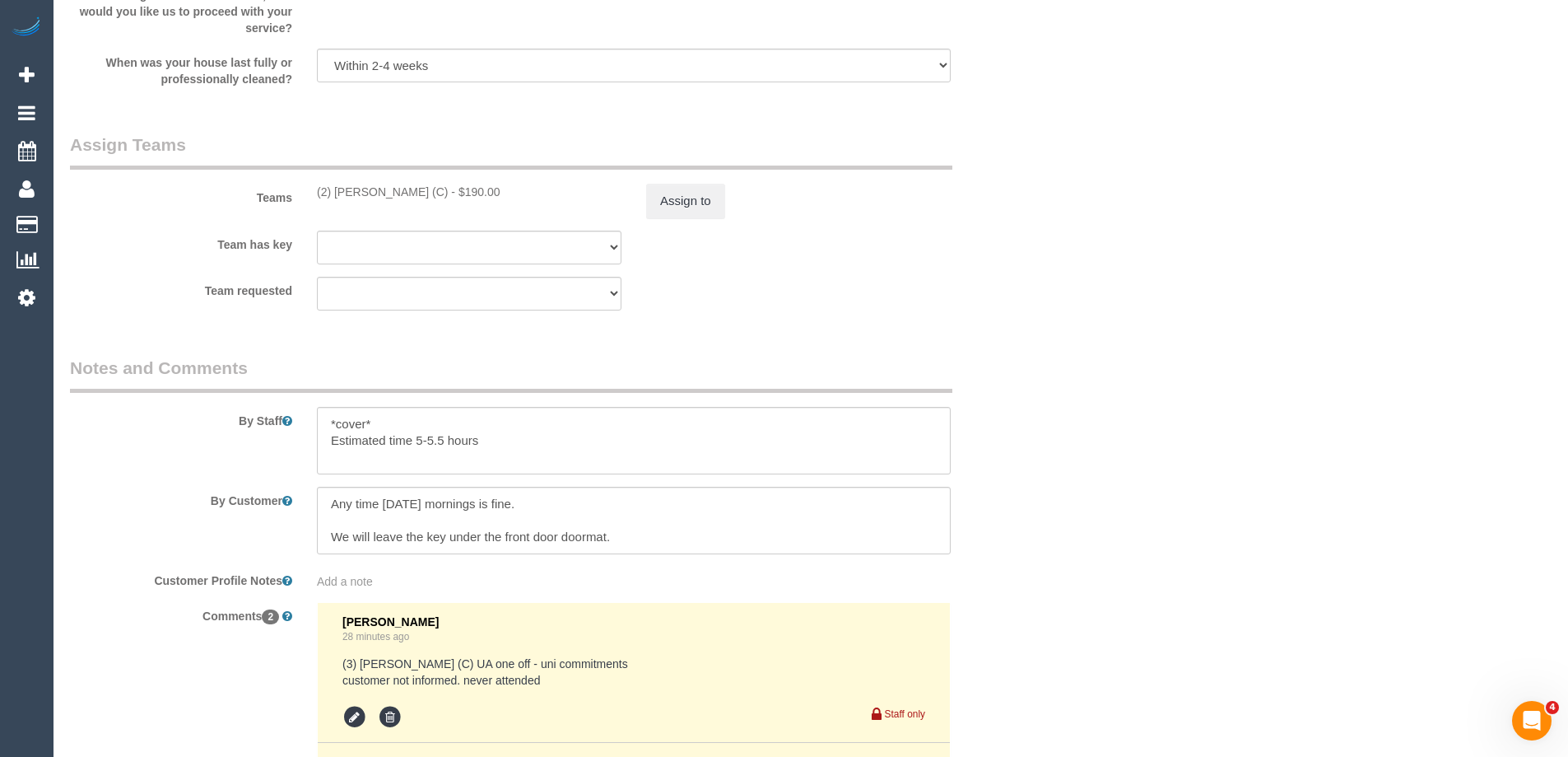
scroll to position [2800, 0]
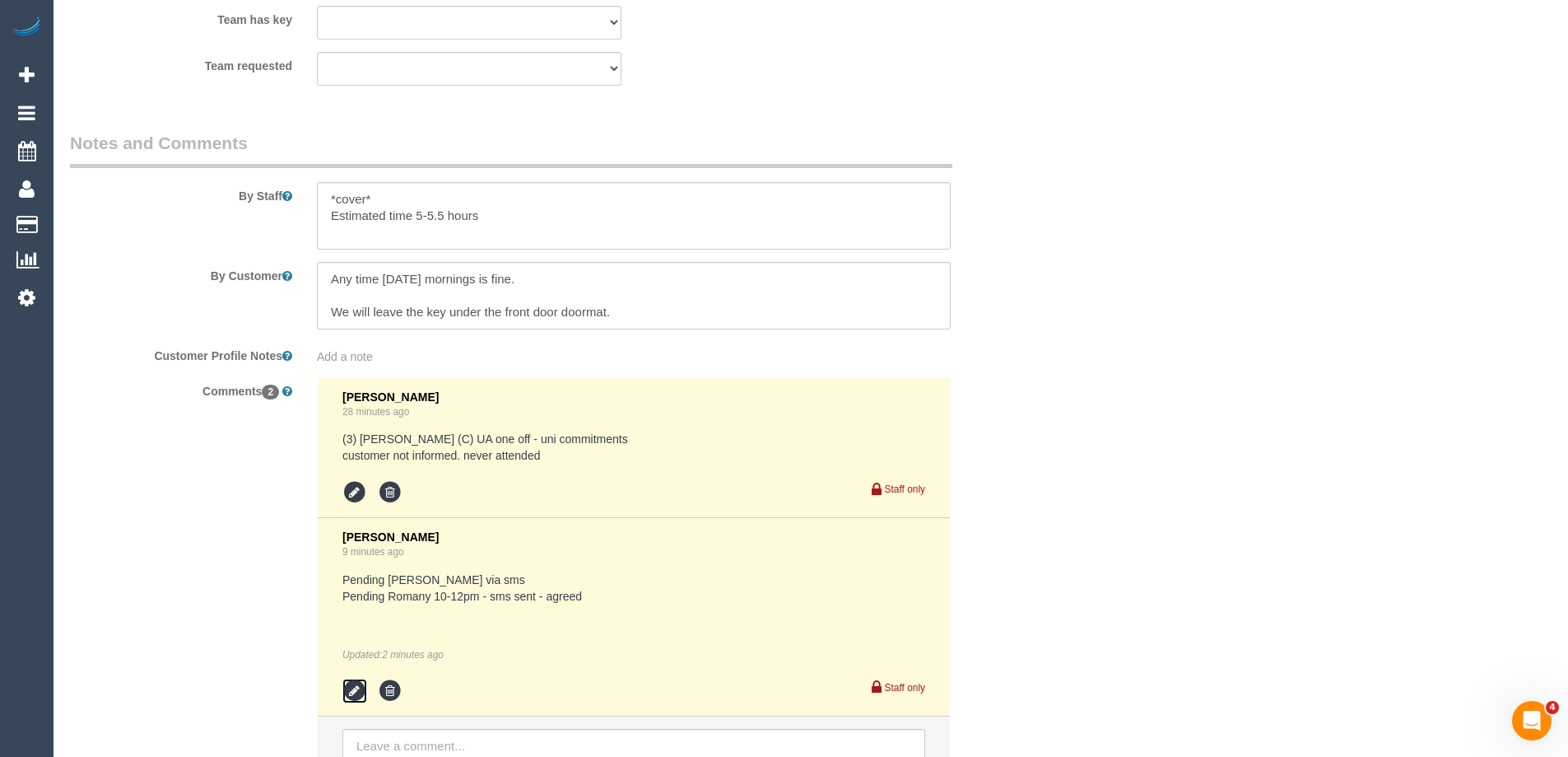
click at [357, 689] on icon at bounding box center [354, 691] width 25 height 25
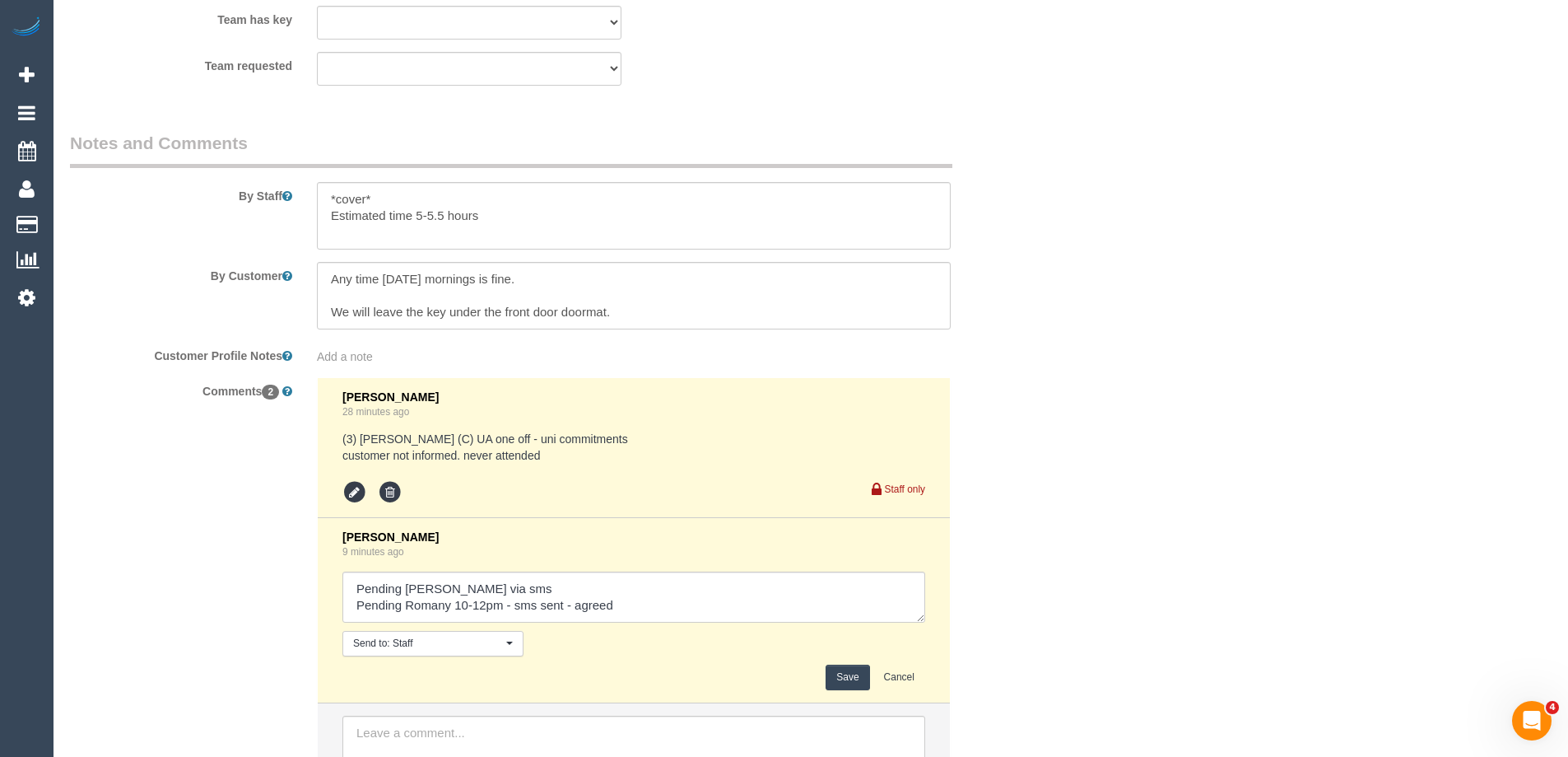
click at [669, 627] on div "Laura Butera 9 minutes ago Send to: Staff Nothing selected Send to: Staff Send …" at bounding box center [634, 609] width 583 height 160
click at [676, 612] on textarea at bounding box center [634, 596] width 583 height 51
type textarea "Pending Barbara via sms Pending Romany 10-12pm - sms sent - agreed Pending 10-1…"
click at [850, 676] on button "Save" at bounding box center [847, 678] width 44 height 26
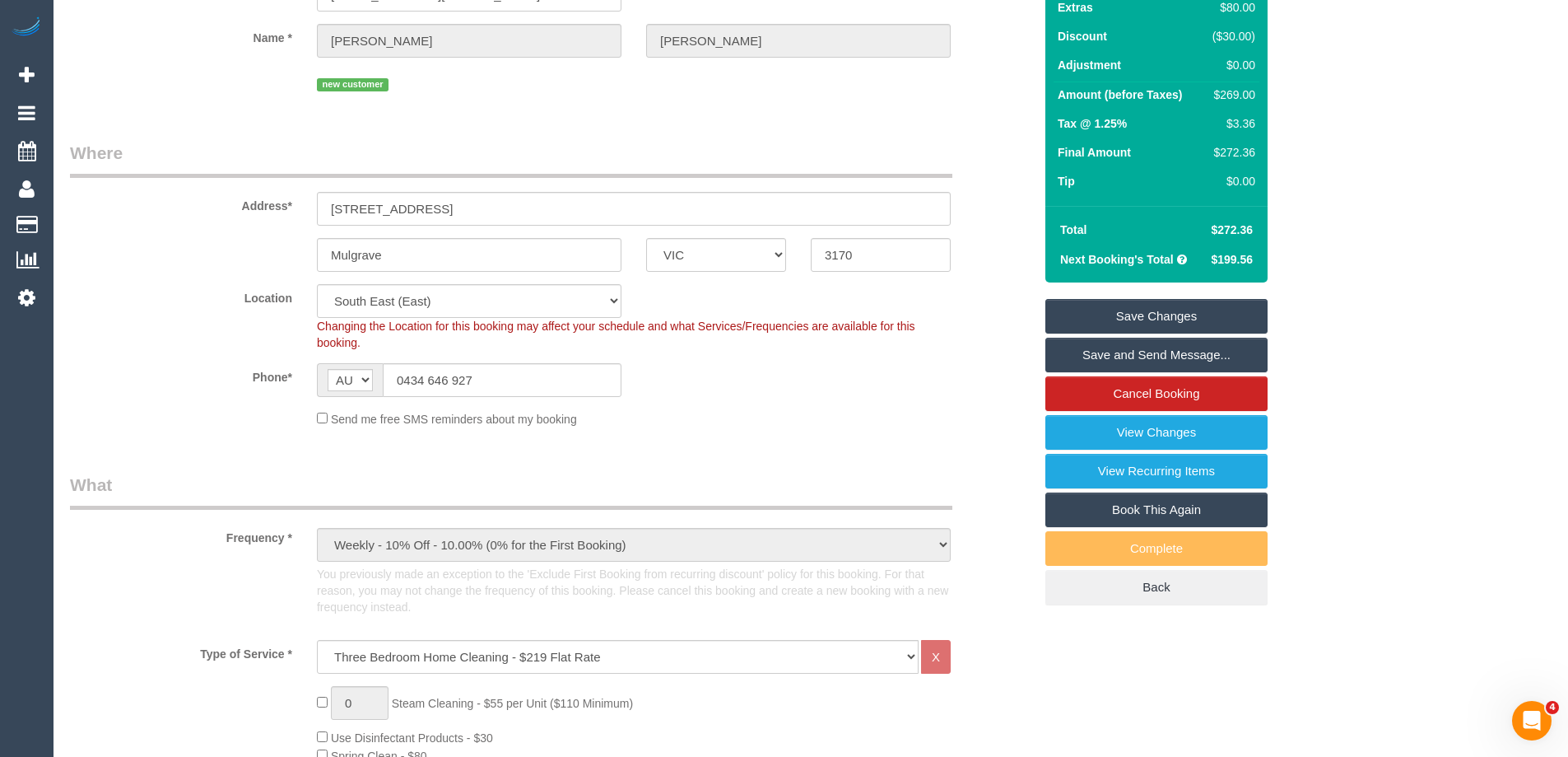
scroll to position [0, 0]
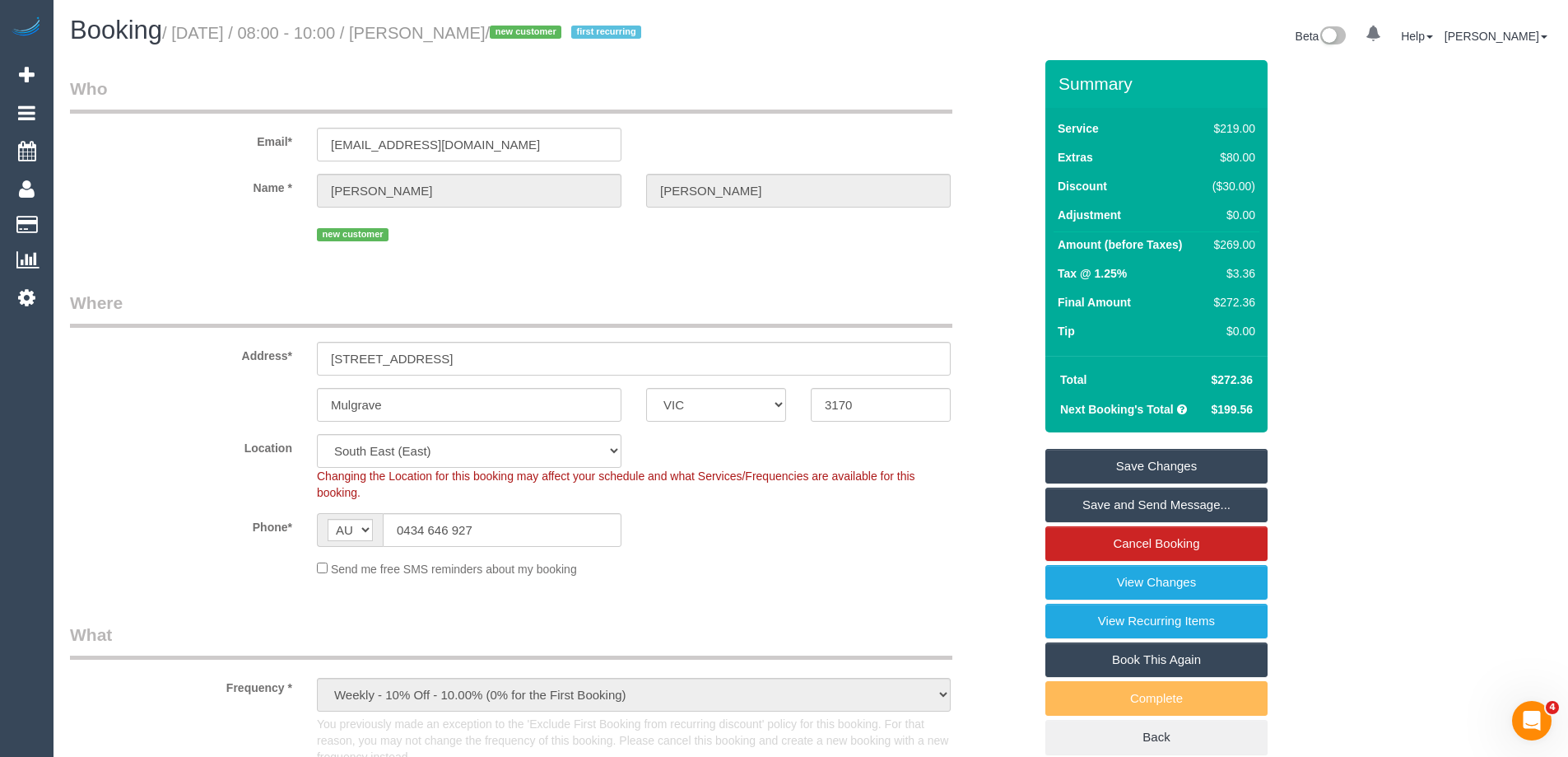
click at [1112, 464] on link "Save Changes" at bounding box center [1156, 465] width 222 height 35
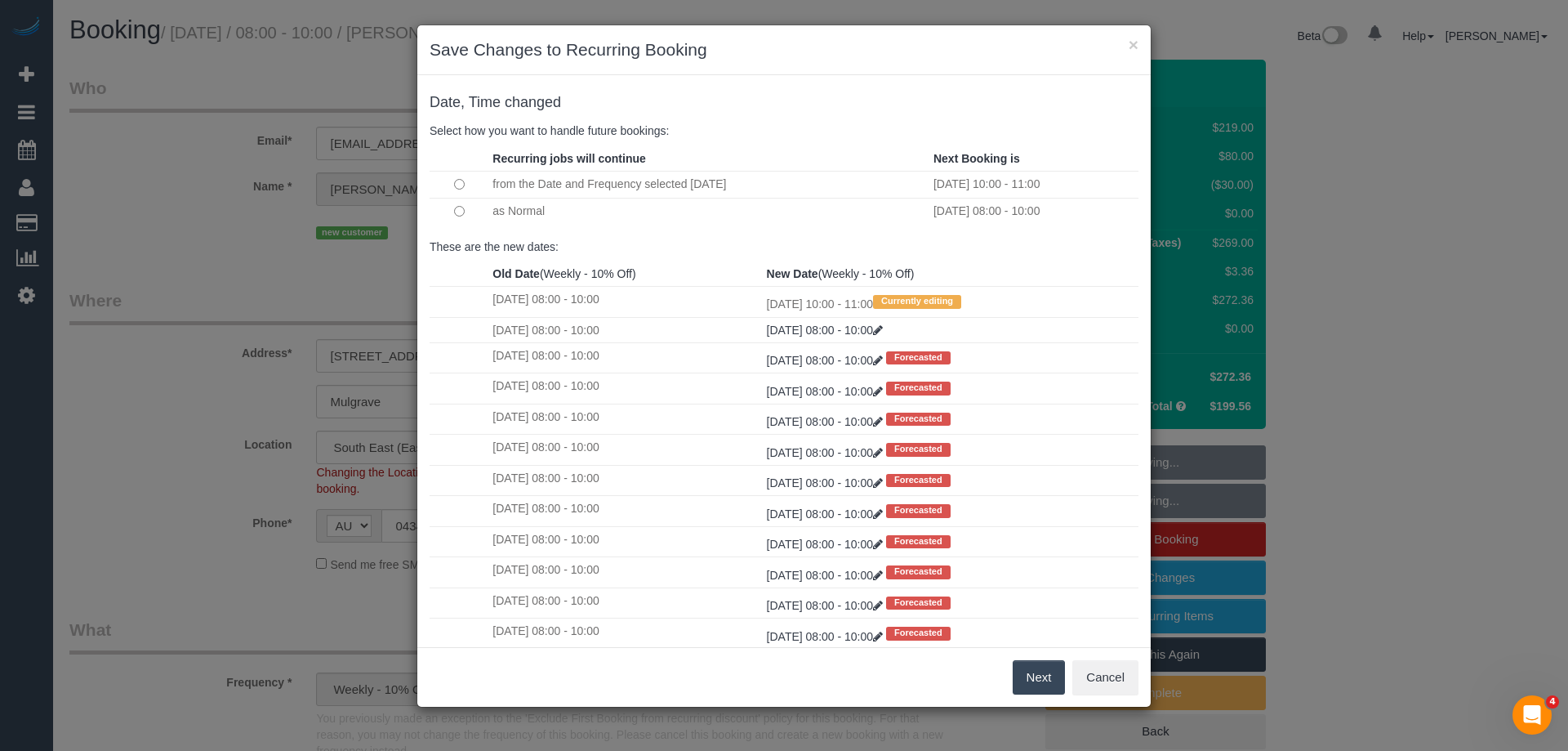
click at [1024, 679] on button "Next" at bounding box center [1039, 677] width 53 height 34
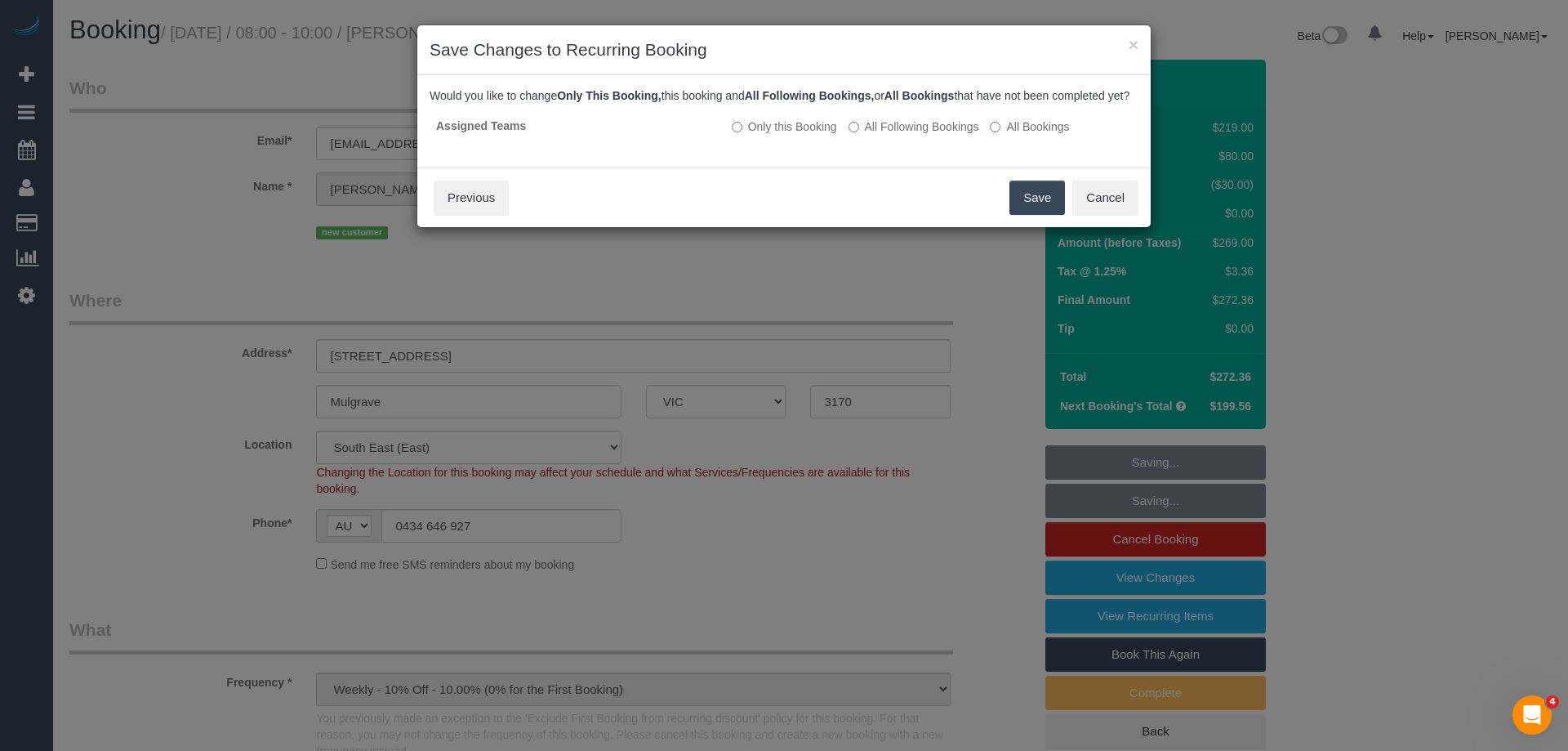
click at [1019, 209] on button "Save" at bounding box center [1037, 197] width 55 height 34
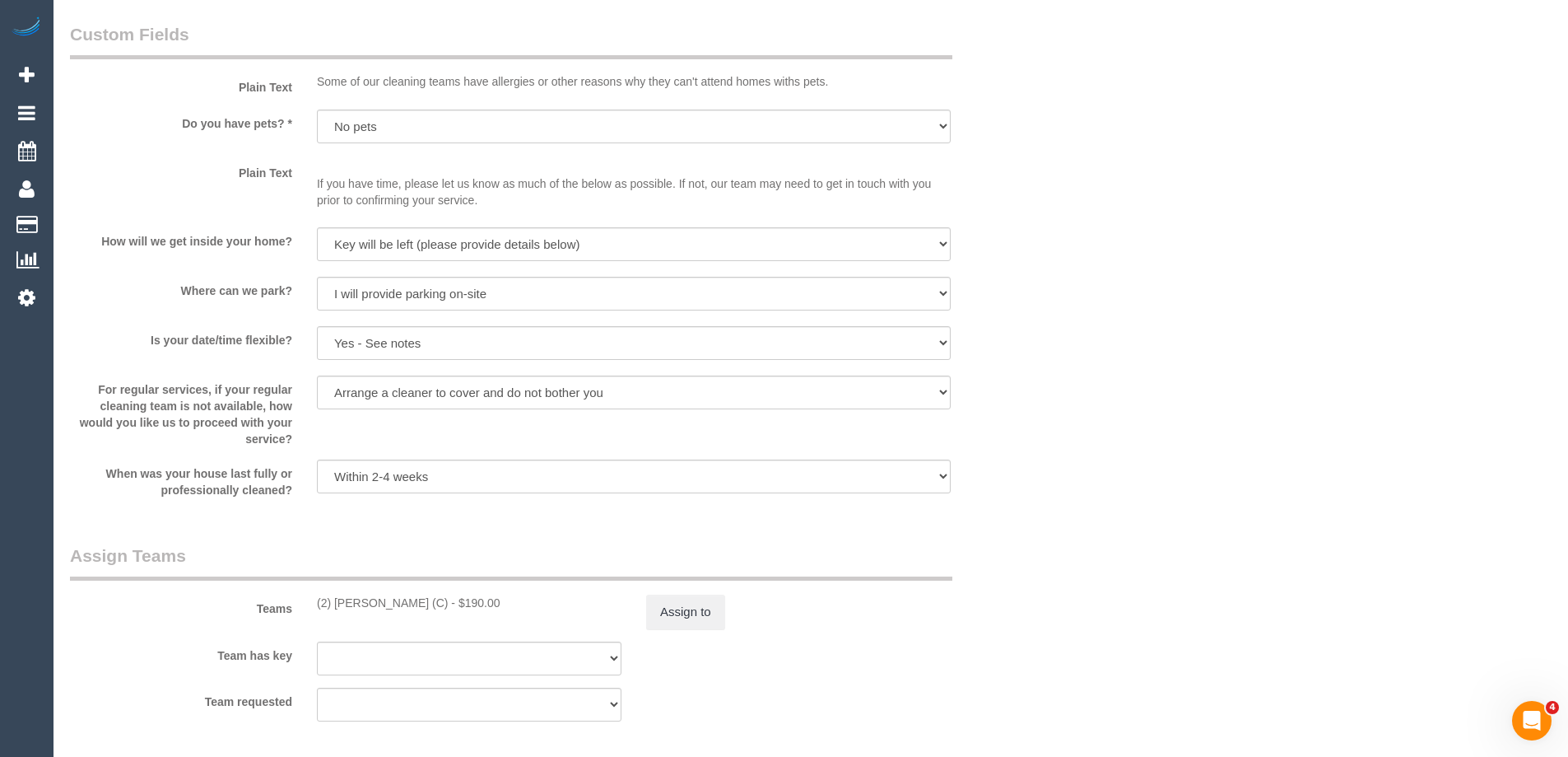
scroll to position [2388, 0]
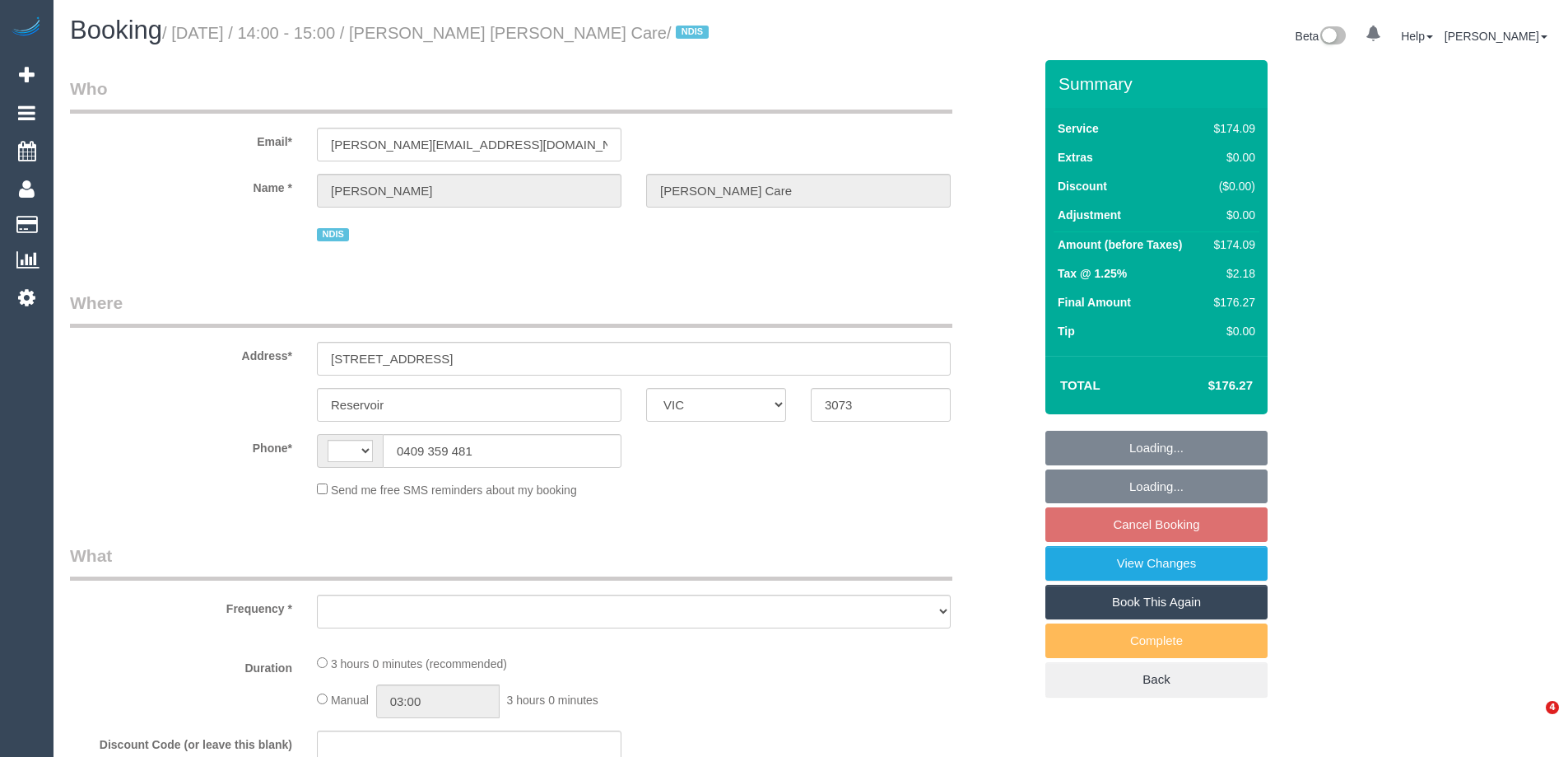
select select "VIC"
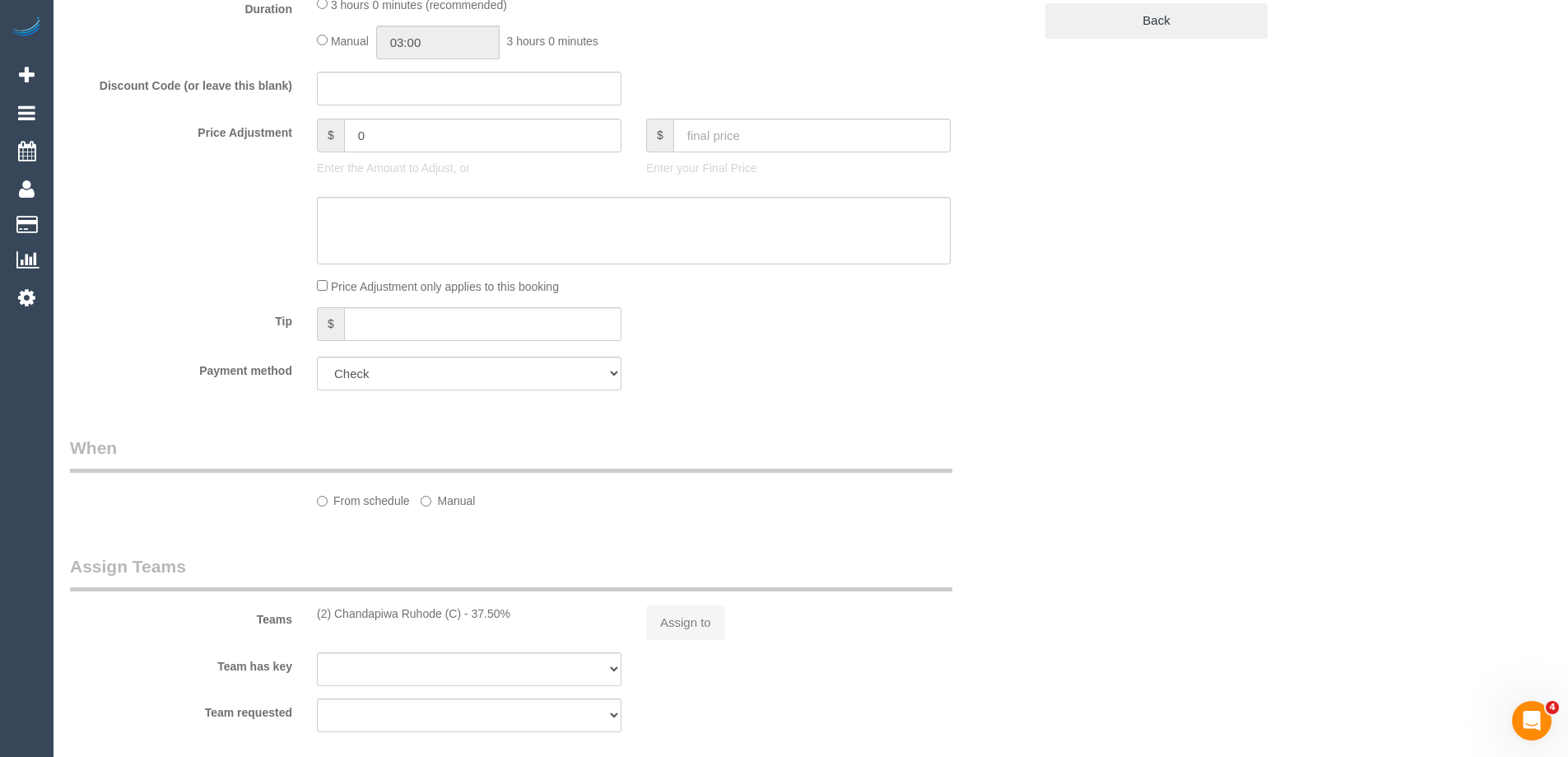
select select "string:AU"
select select "object:521"
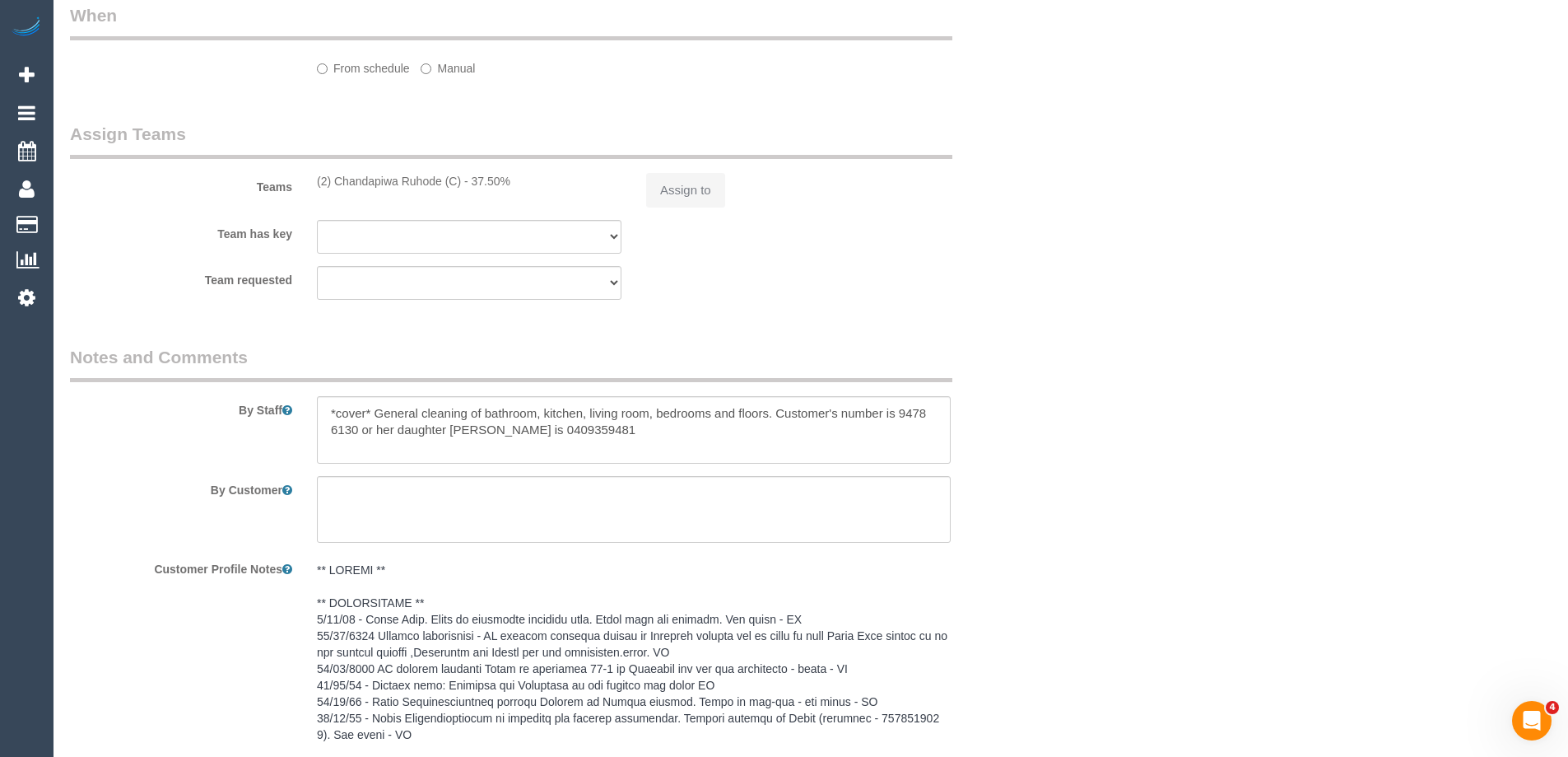
select select "180"
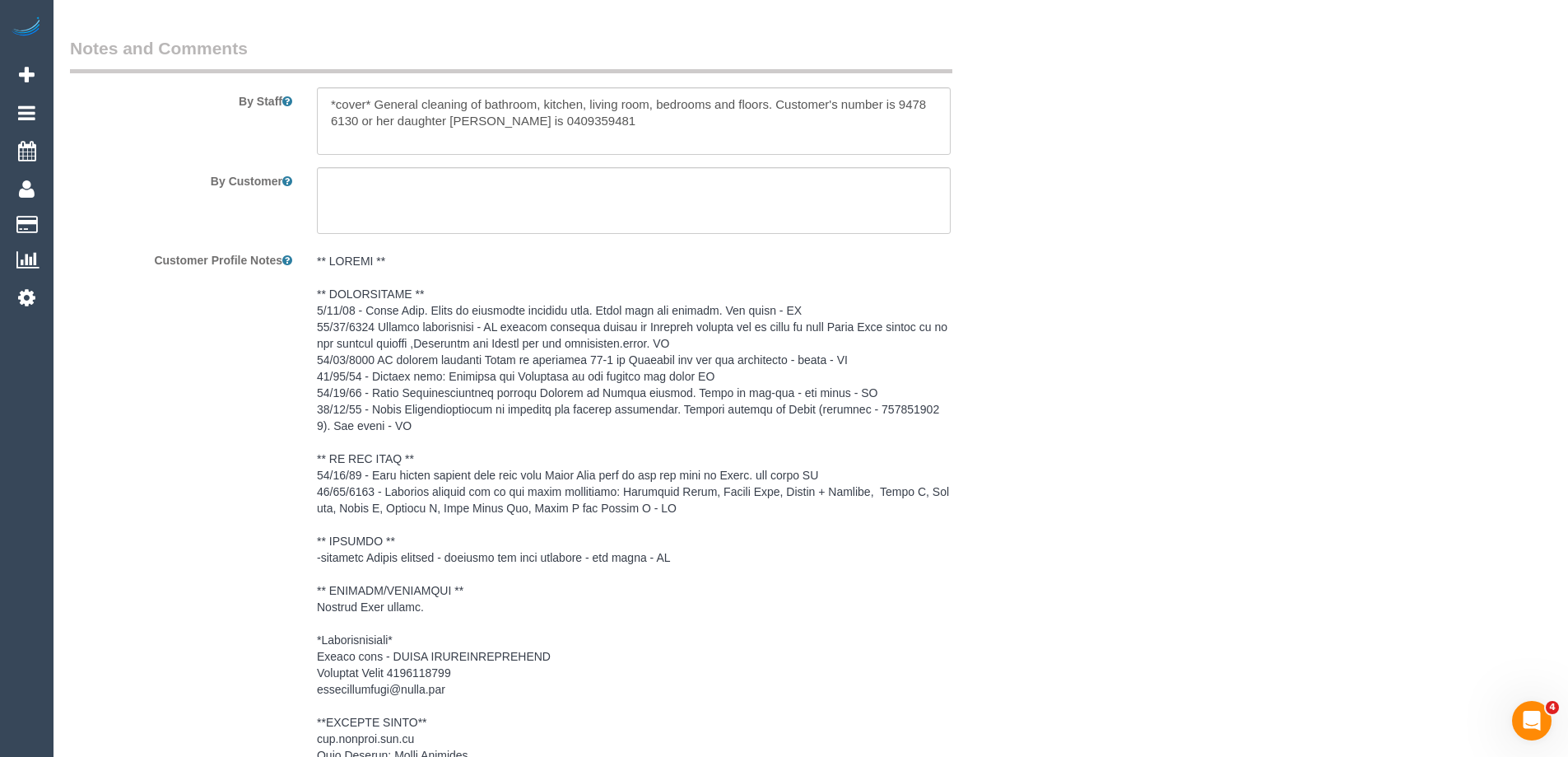
select select "number:28"
select select "number:14"
select select "number:19"
select select "number:22"
select select "number:33"
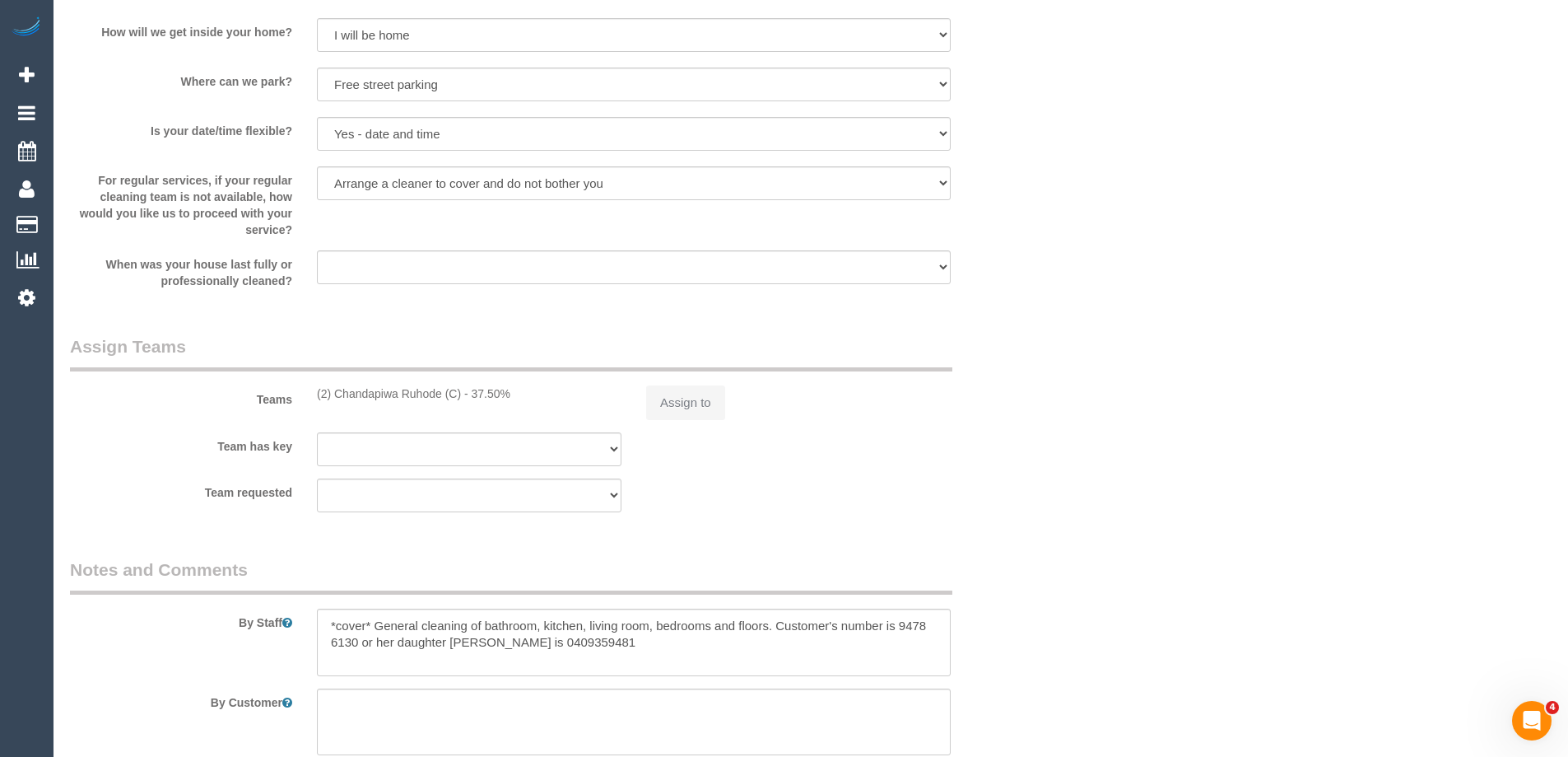
select select "object:1392"
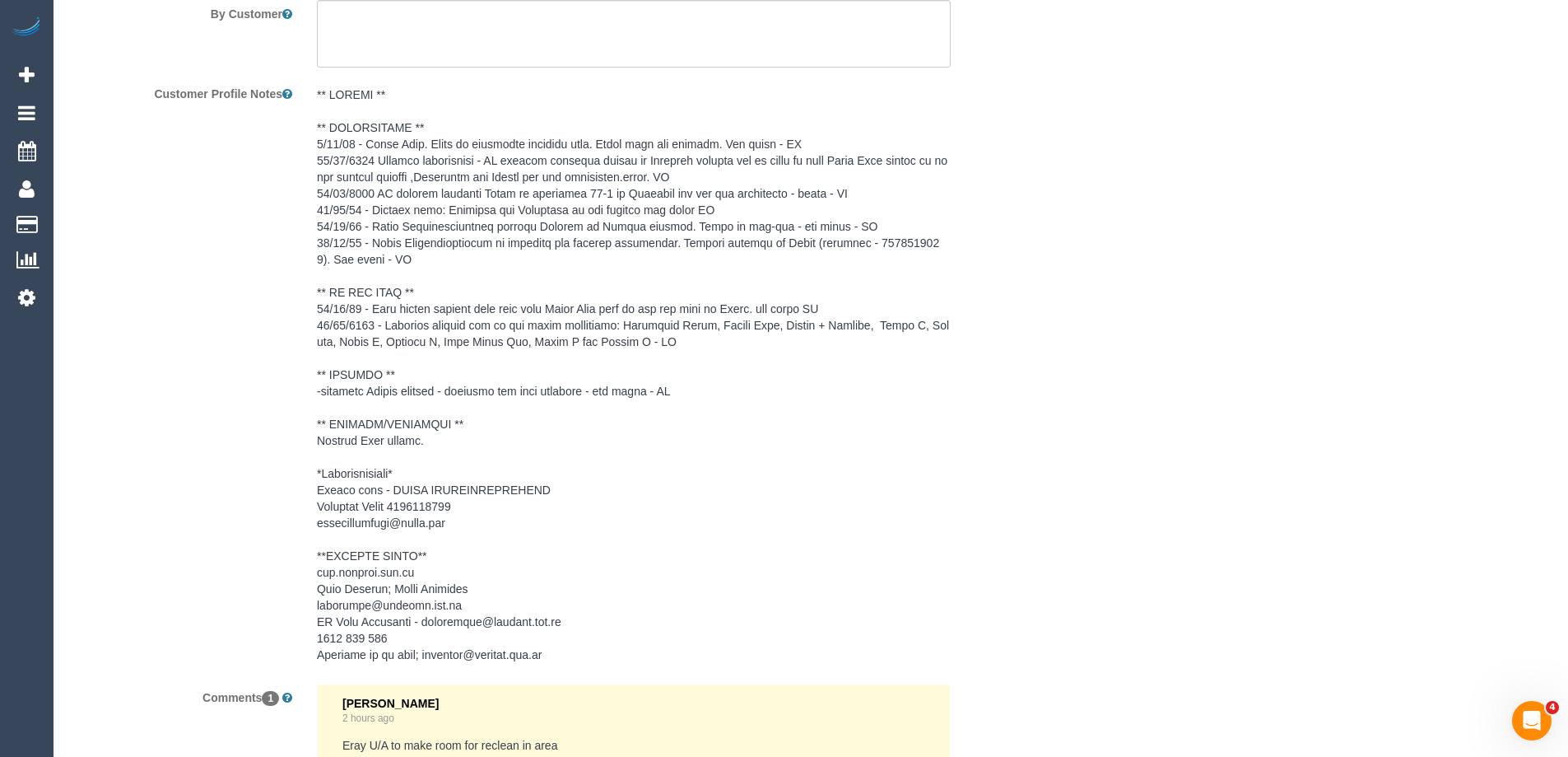
scroll to position [2709, 0]
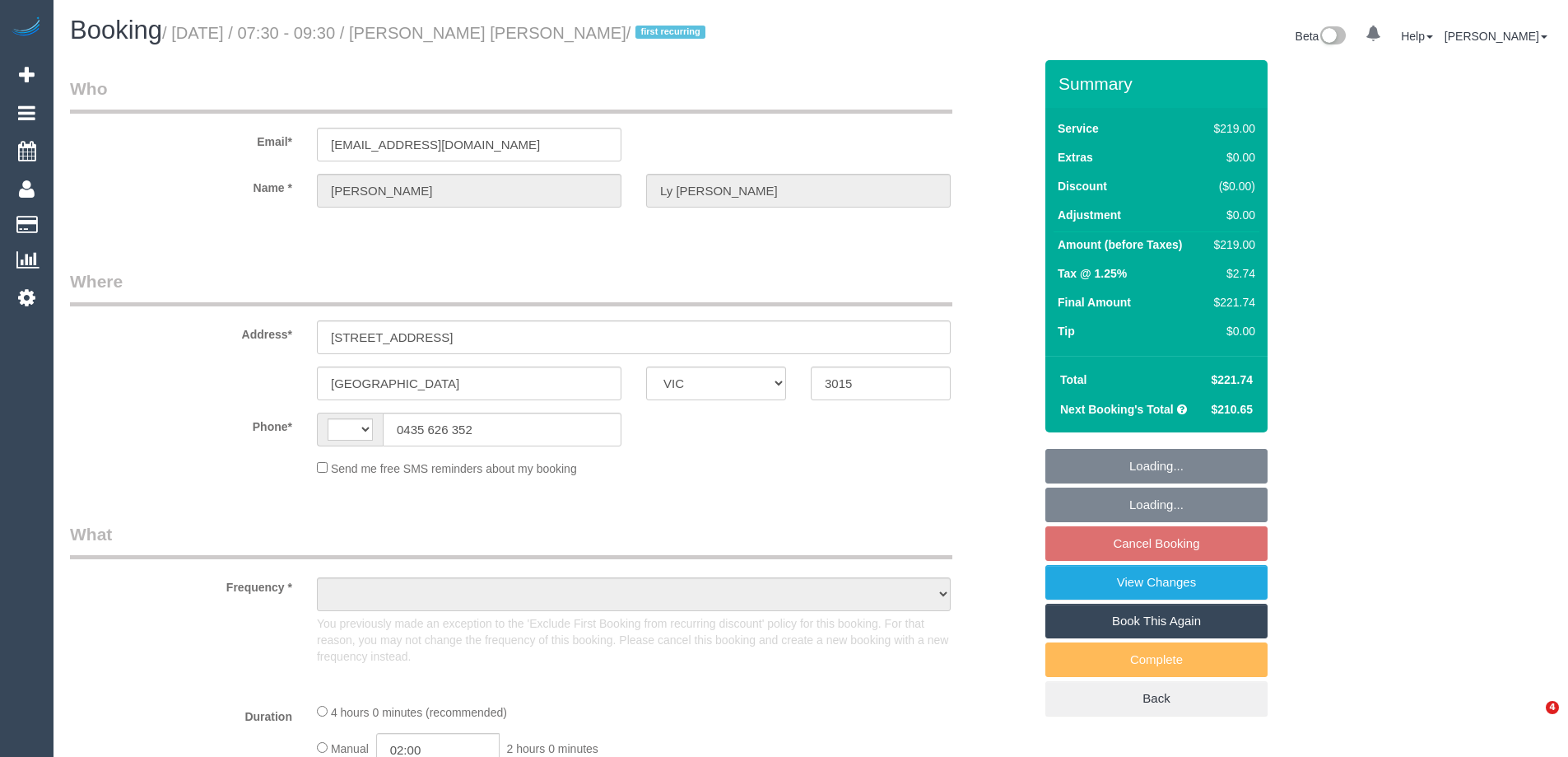
select select "VIC"
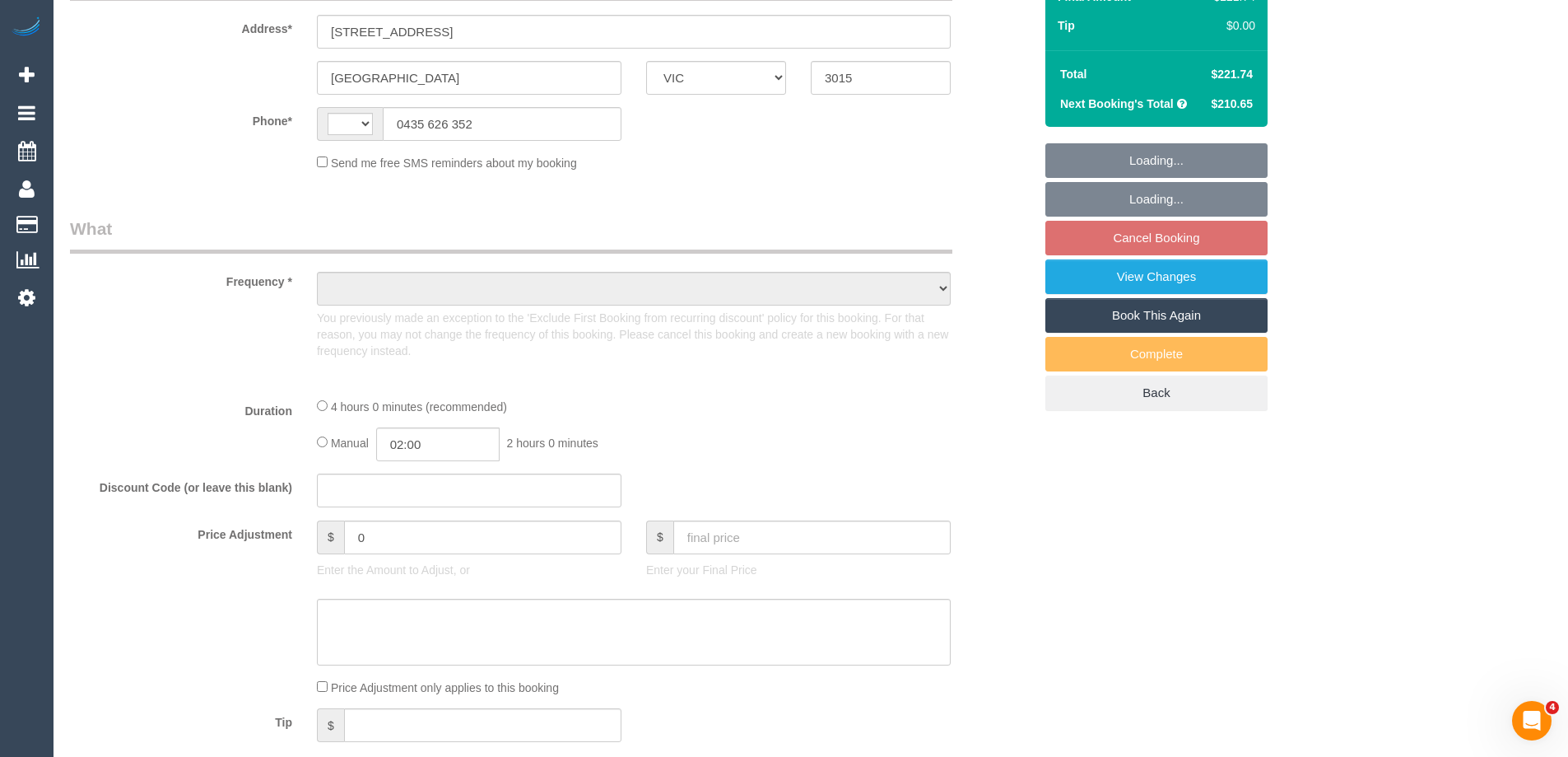
scroll to position [772, 0]
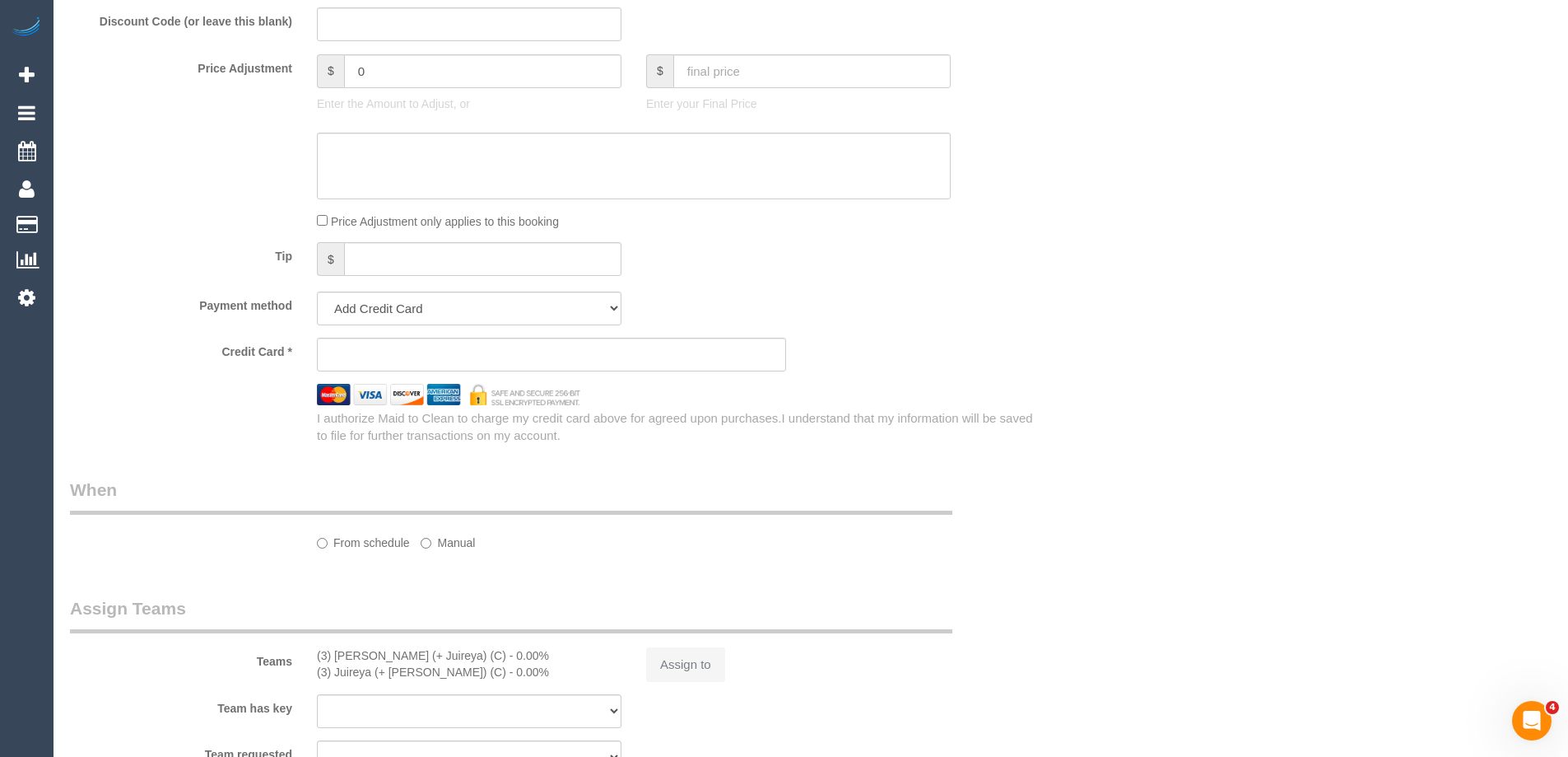
select select "string:AU"
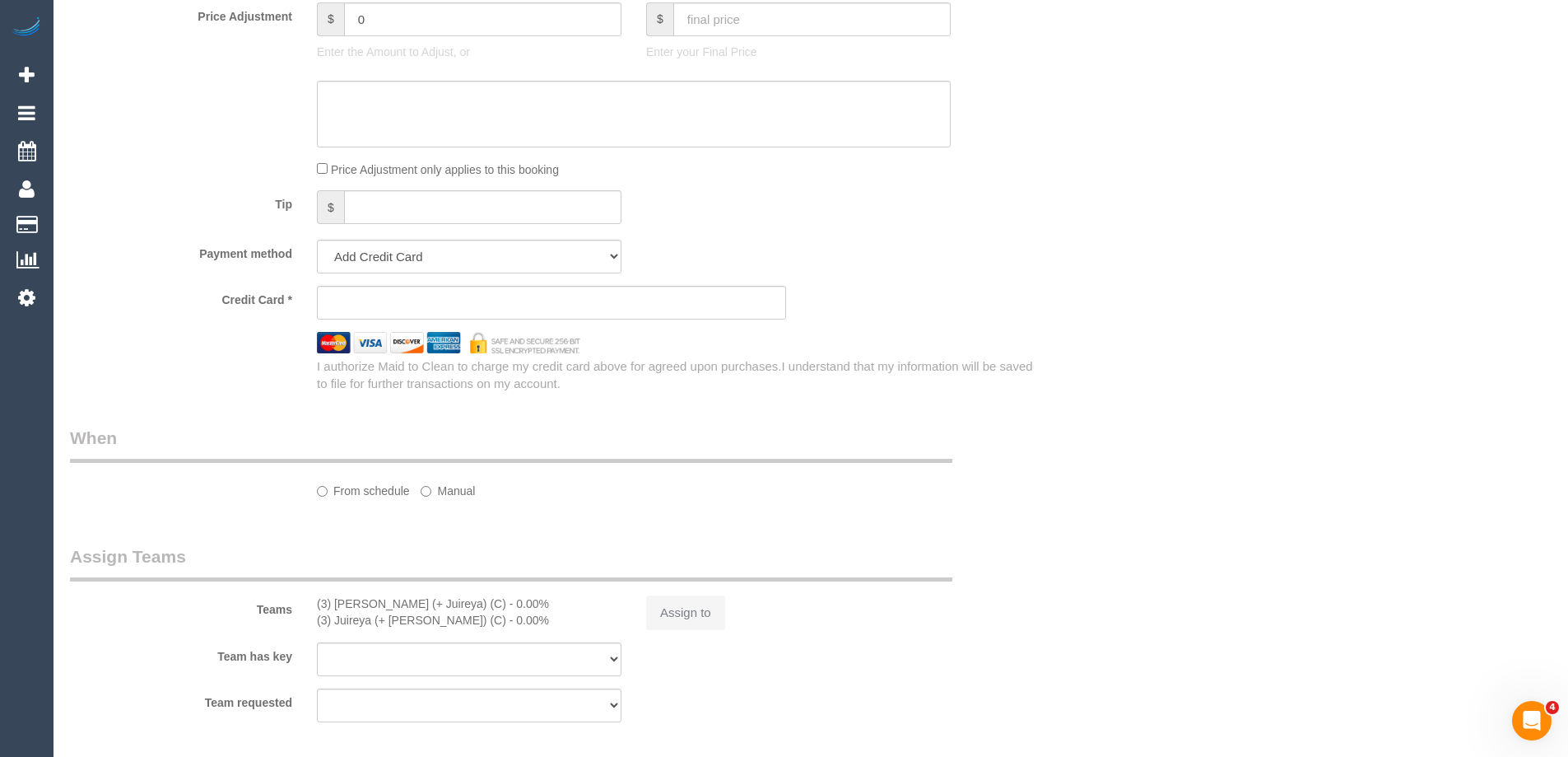
select select "object:571"
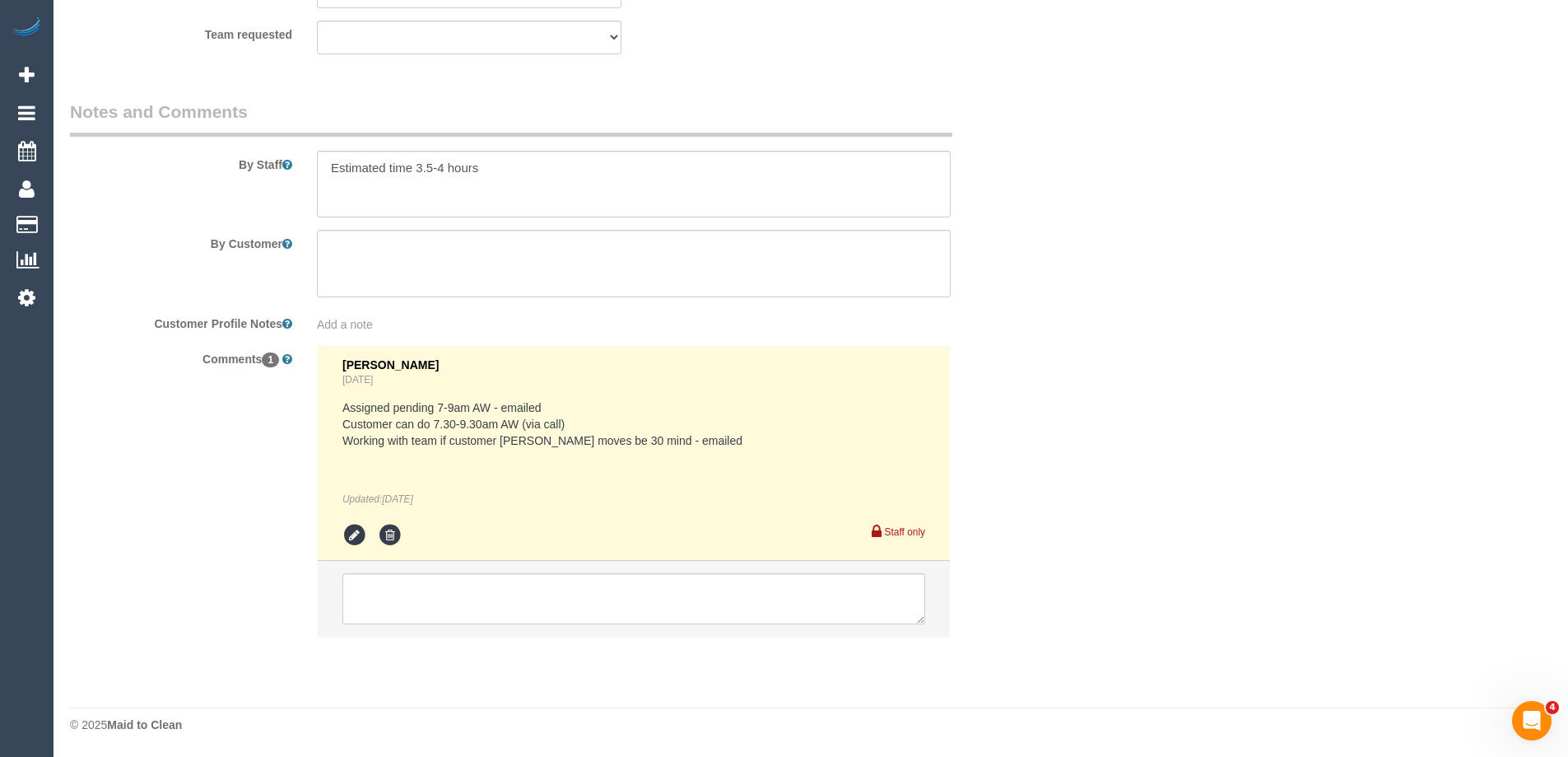
select select "string:stripe-pm_1S4urw2GScqysDRVwM6kXkyi"
select select "number:27"
select select "number:14"
select select "number:19"
select select "object:824"
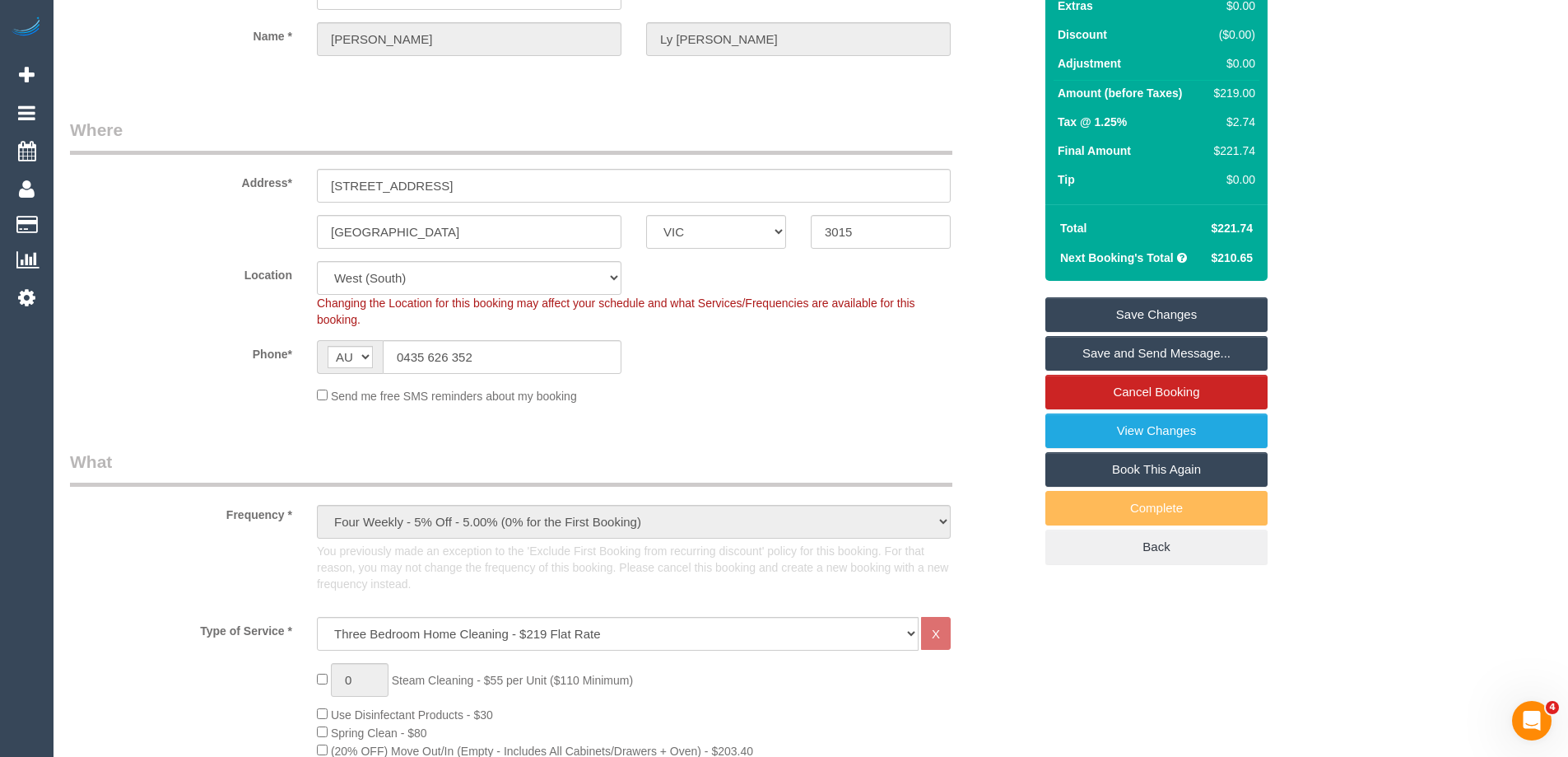
scroll to position [92, 0]
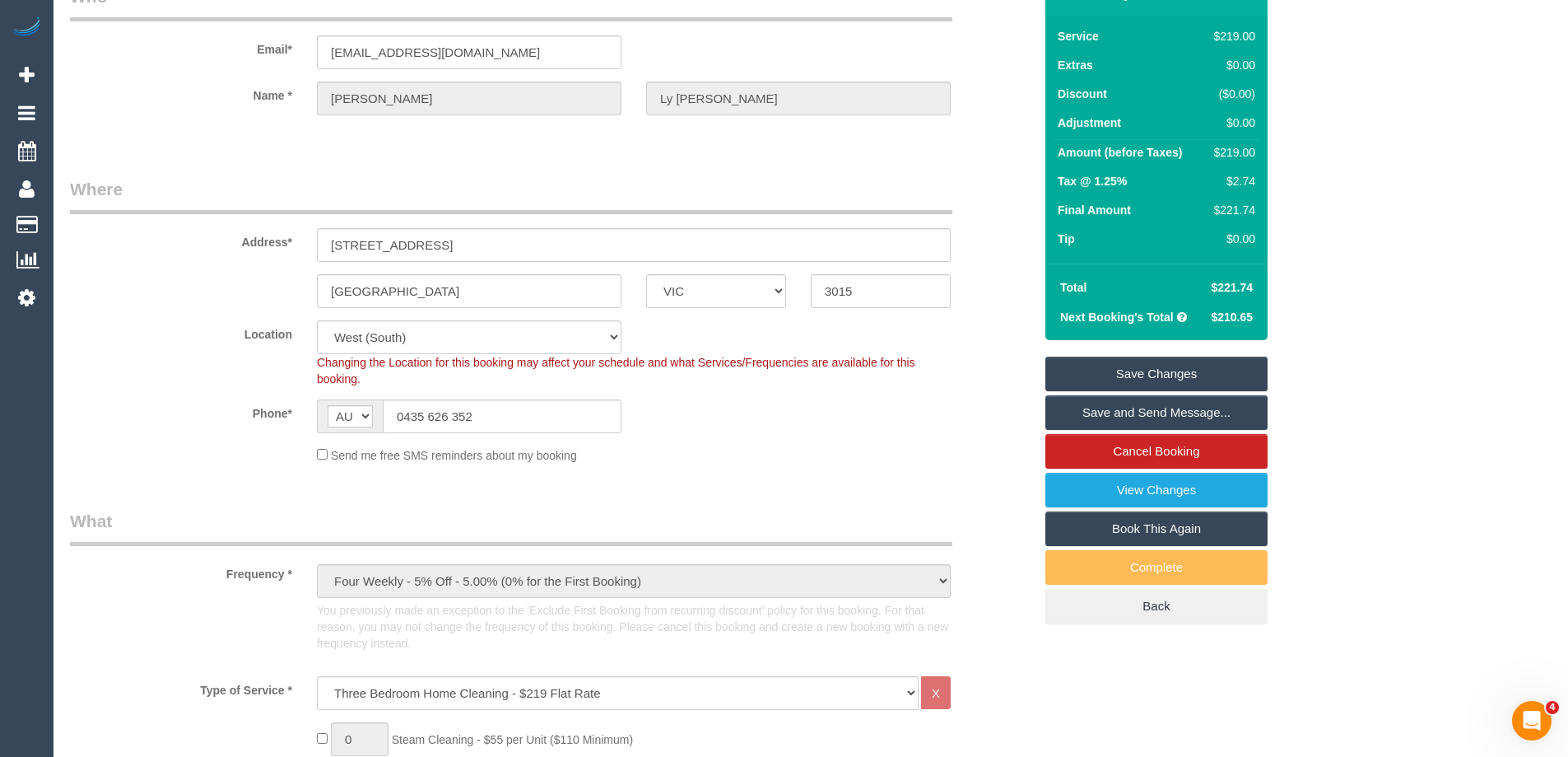
click at [1233, 158] on div "$219.00" at bounding box center [1231, 152] width 48 height 17
copy div "219.00"
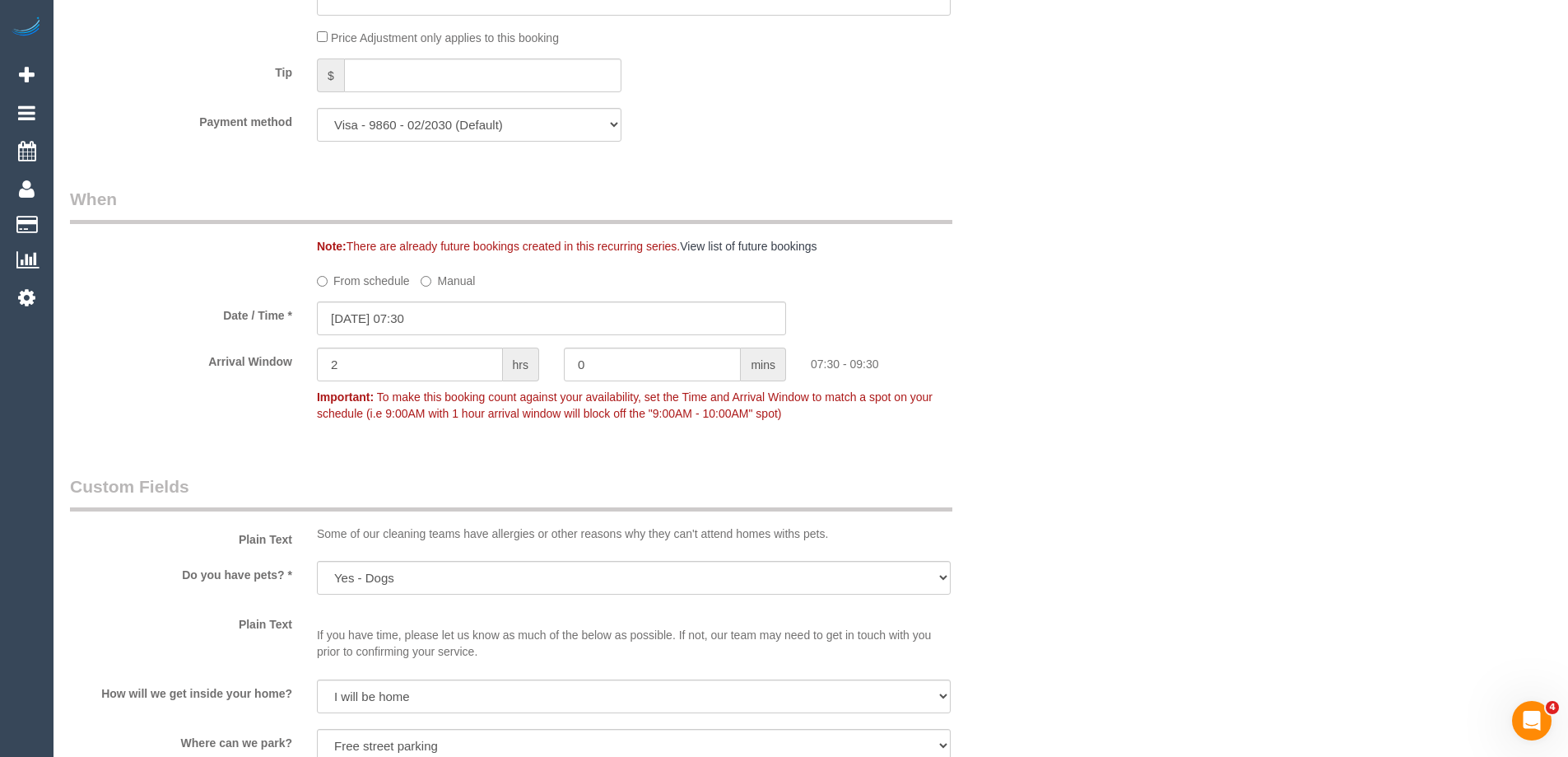
scroll to position [2151, 0]
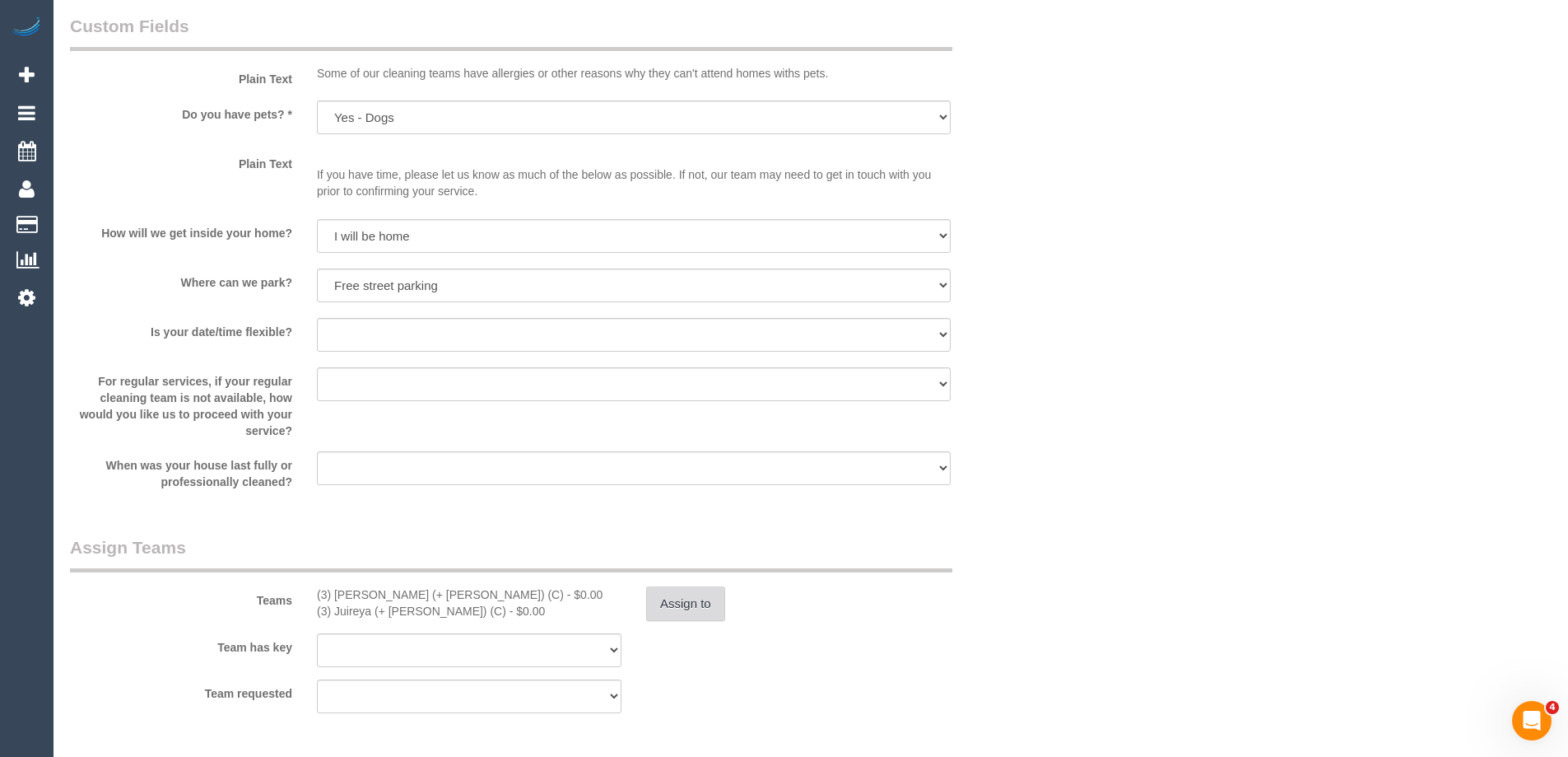
click at [675, 612] on button "Assign to" at bounding box center [685, 603] width 79 height 35
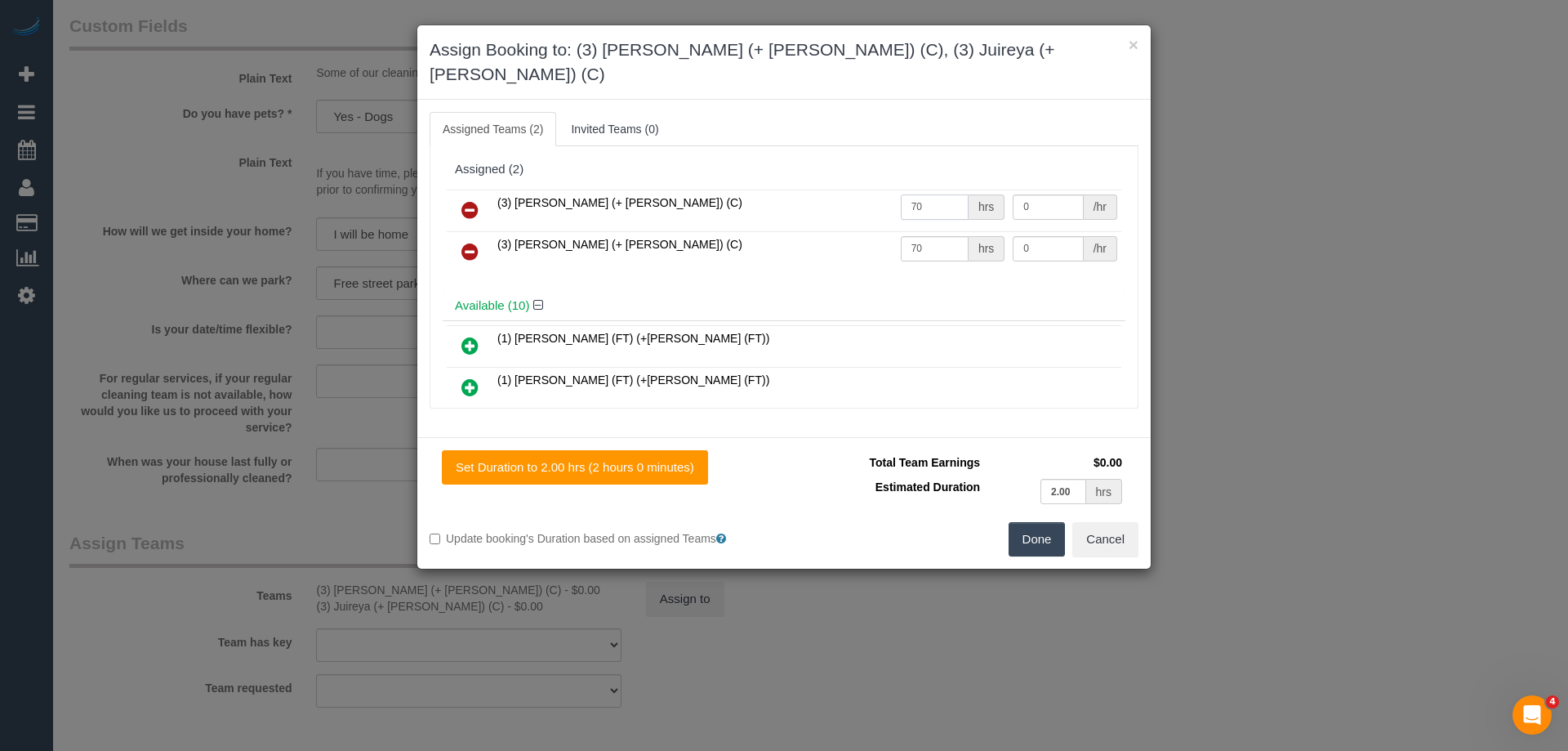
click at [931, 195] on input "70" at bounding box center [934, 208] width 68 height 26
type input "7"
type input "1"
click at [1053, 195] on input "0" at bounding box center [1047, 208] width 70 height 26
type input "70"
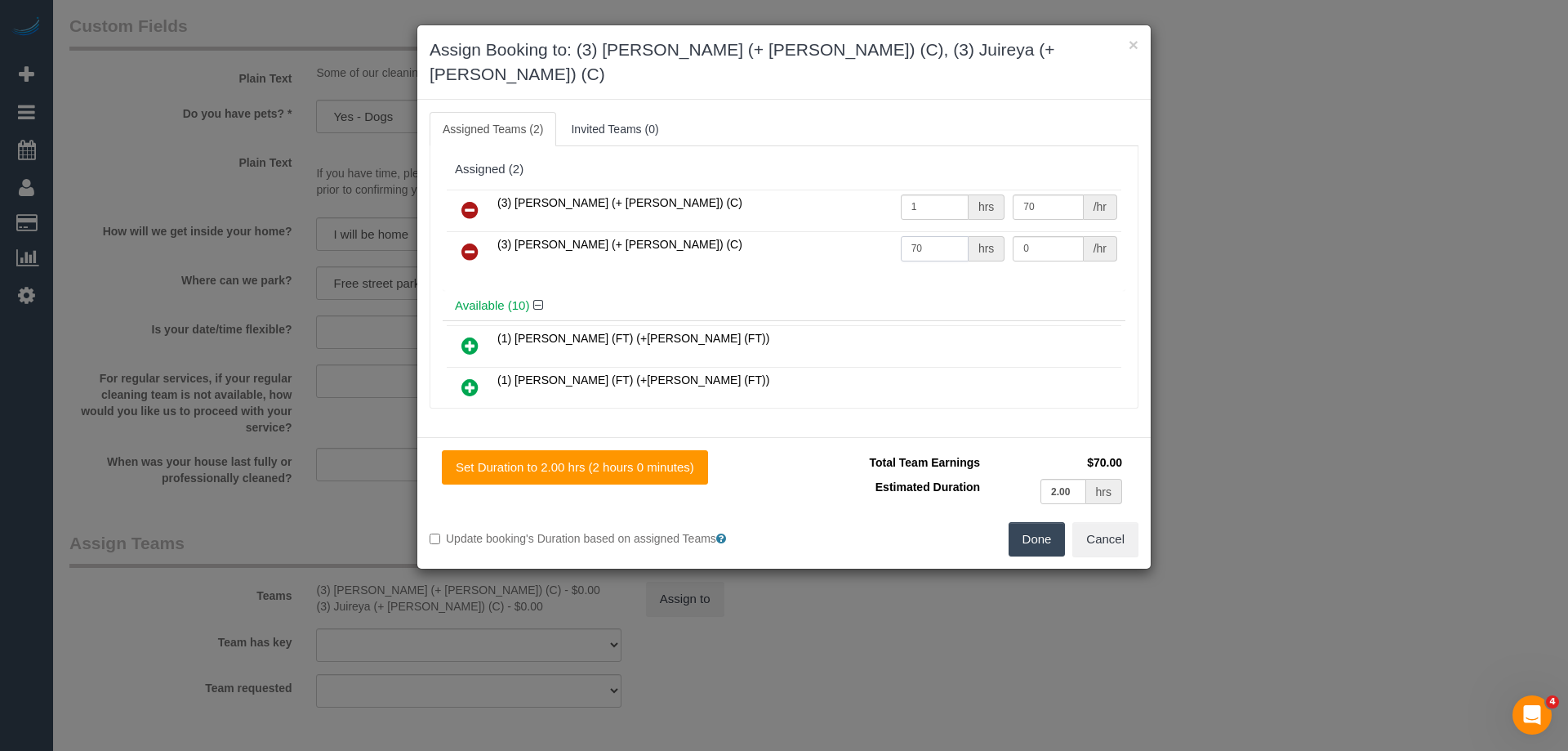
click at [926, 236] on input "70" at bounding box center [934, 249] width 68 height 26
type input "7"
type input "1"
click at [1035, 236] on input "0" at bounding box center [1047, 249] width 70 height 26
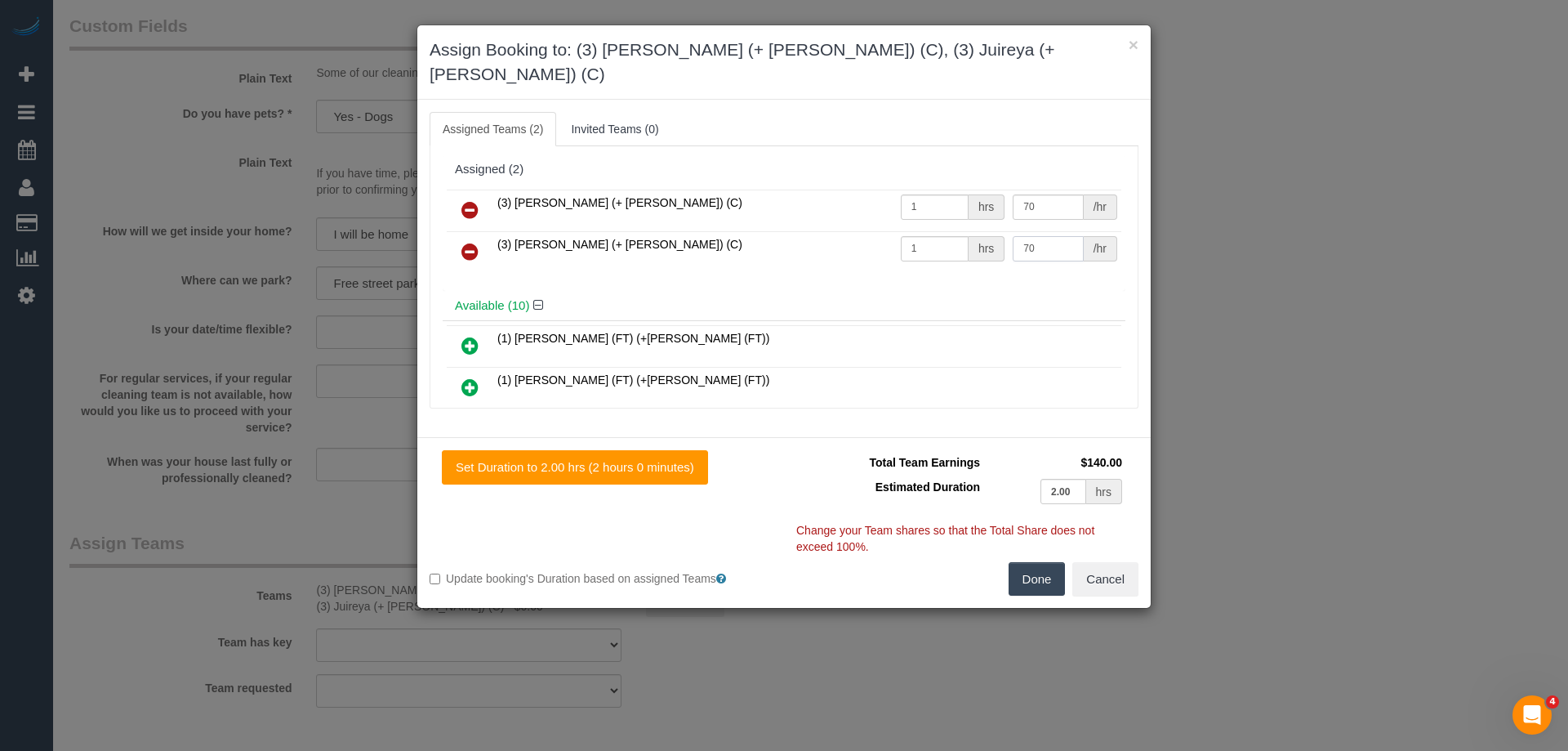
type input "70"
click at [1042, 563] on button "Done" at bounding box center [1037, 579] width 57 height 34
click at [1042, 563] on div "× Assign Booking to: (3) Gazi (+ Juireya) (C), (3) Juireya (+ Gazi) (C) Assigne…" at bounding box center [784, 375] width 1568 height 751
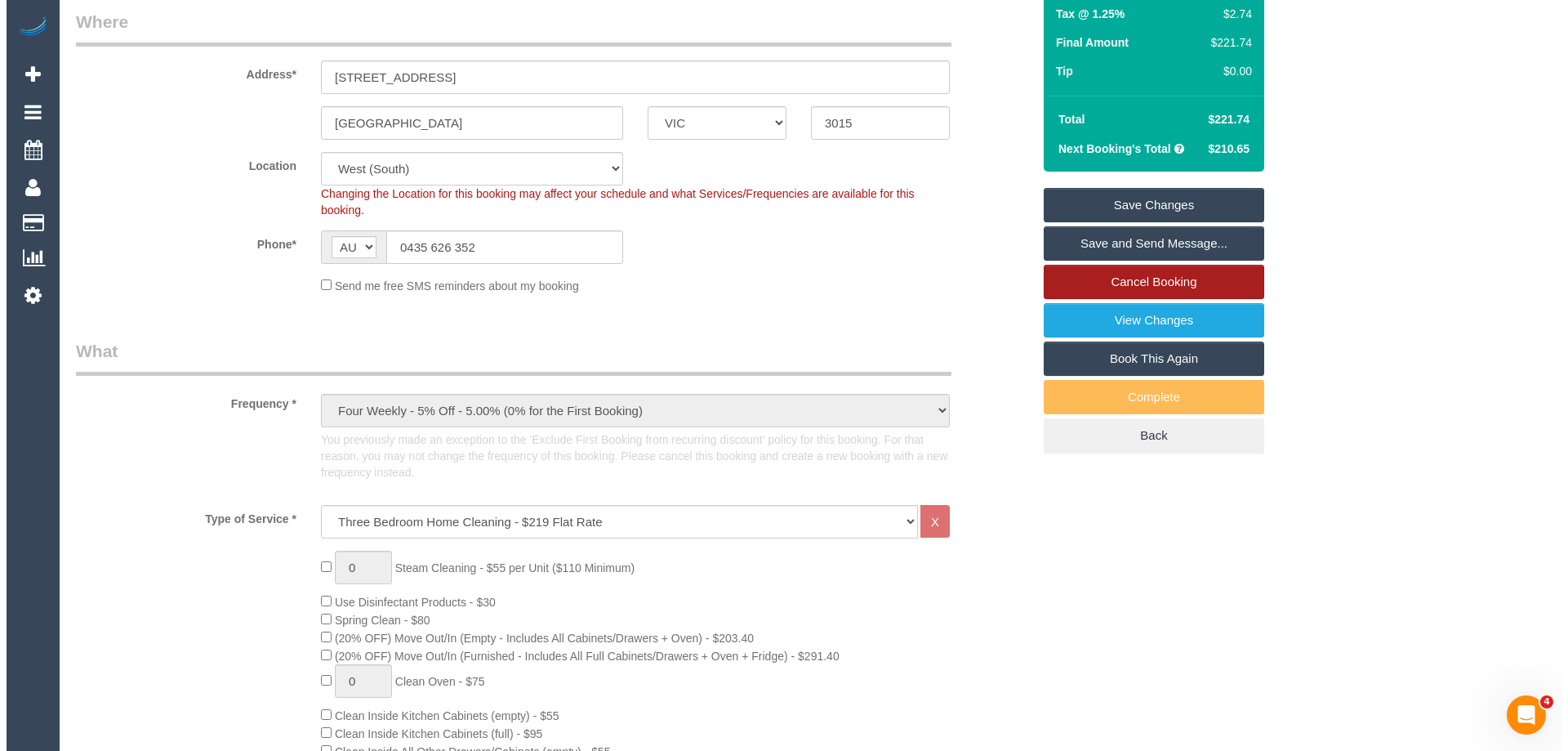
scroll to position [173, 0]
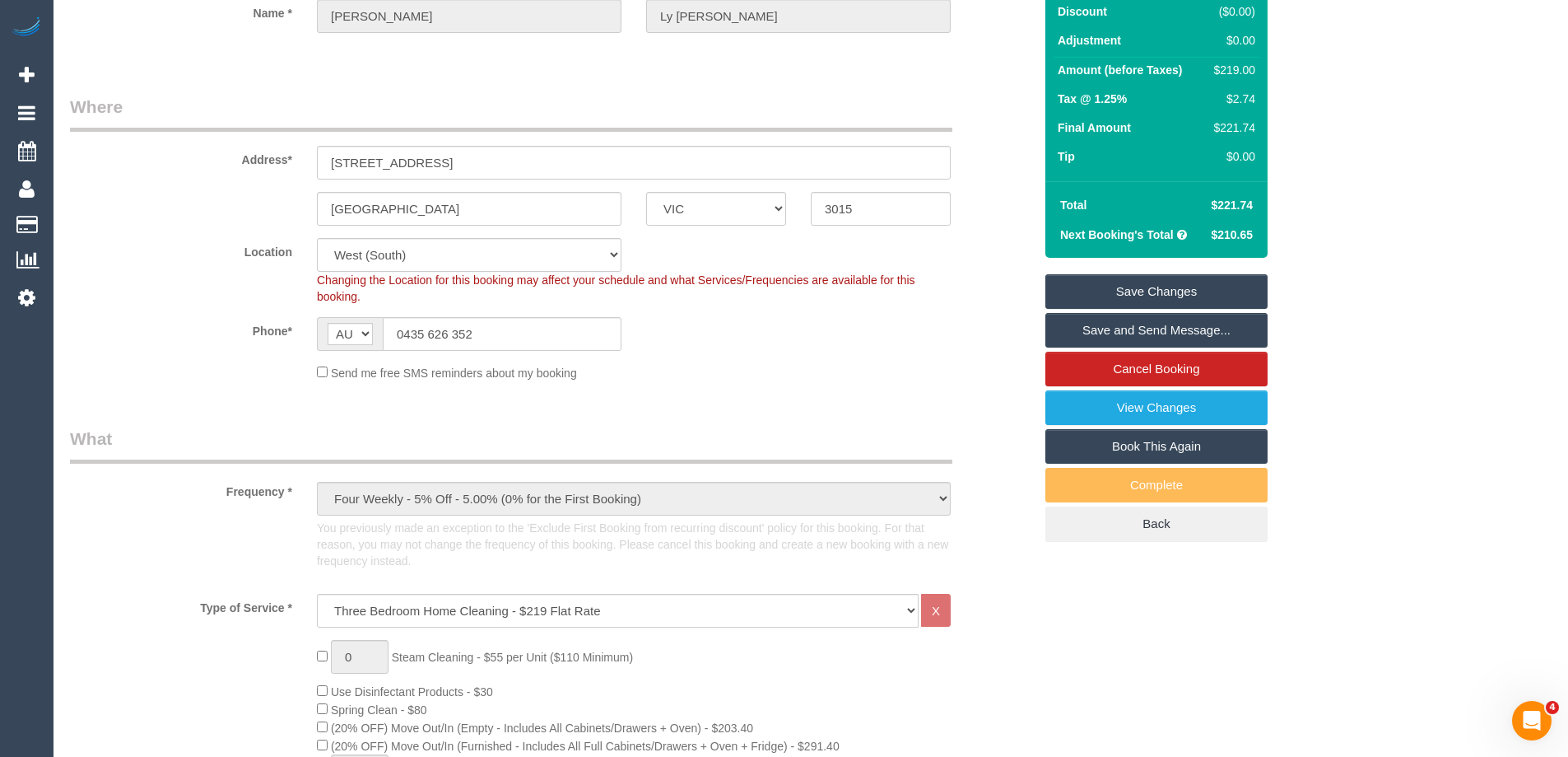
click link "Save and Send Message..."
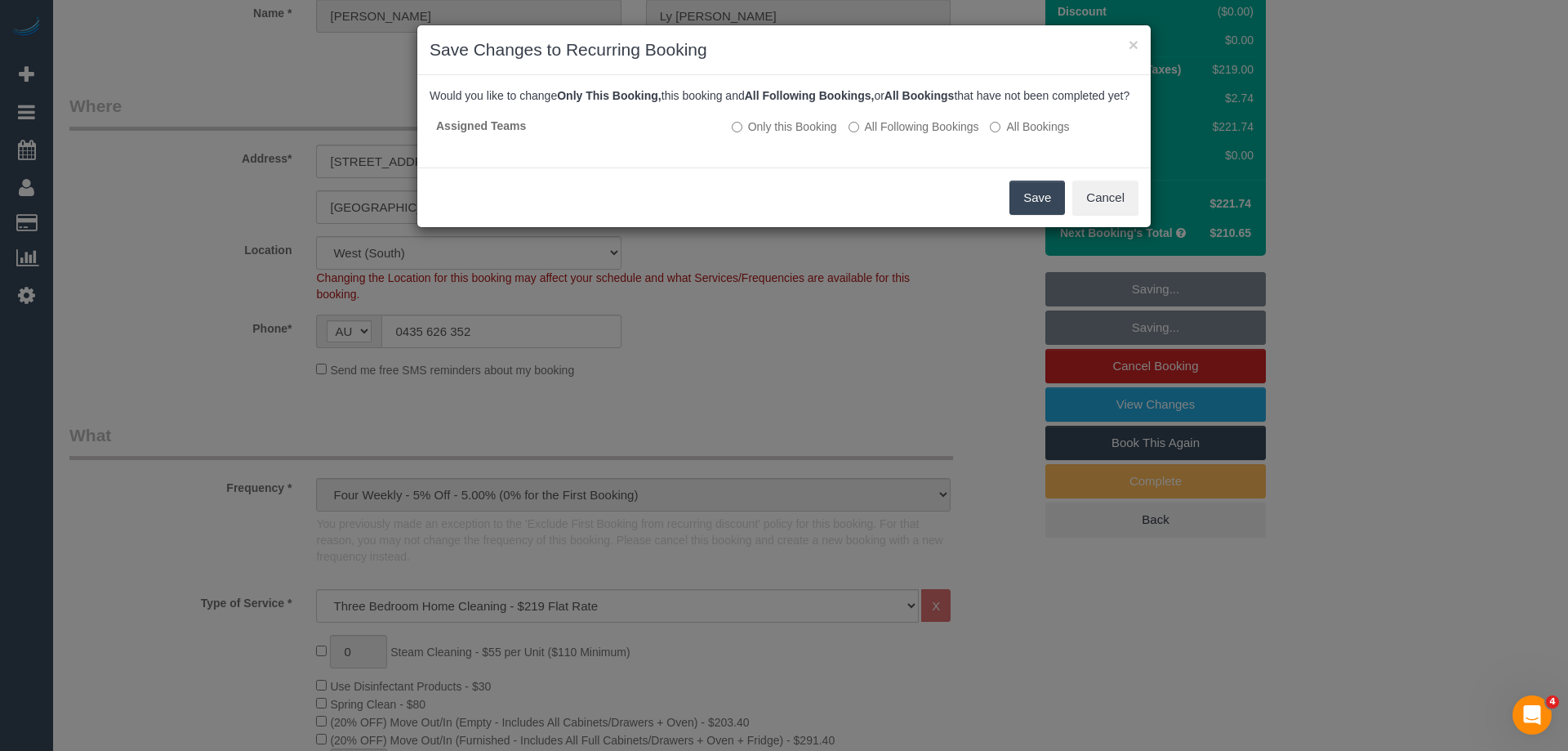
click button "Save"
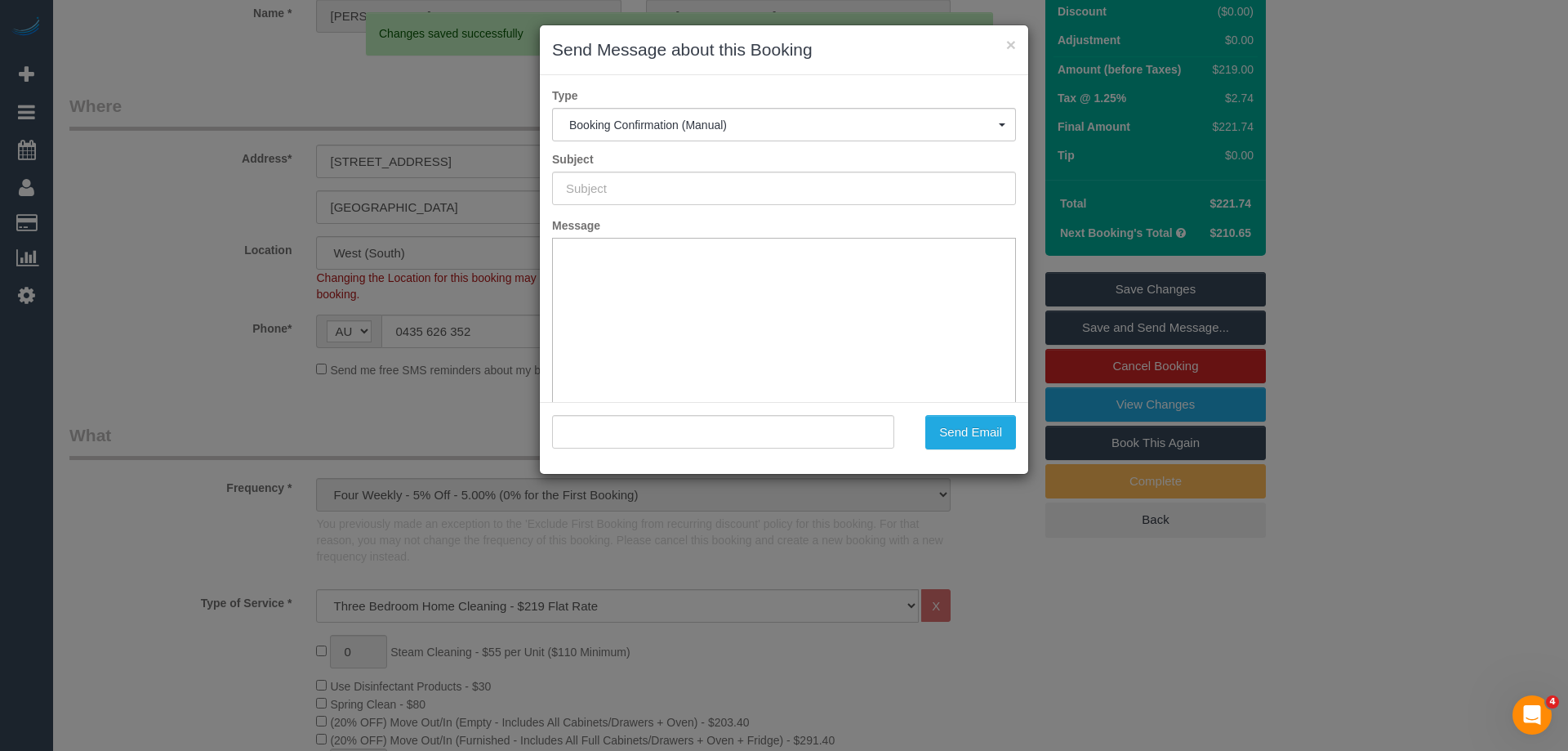
scroll to position [0, 0]
type input "Booking Confirmed"
type input ""Melinda Ly Ponnudurai" <alvinponnudurai@gmail.com>"
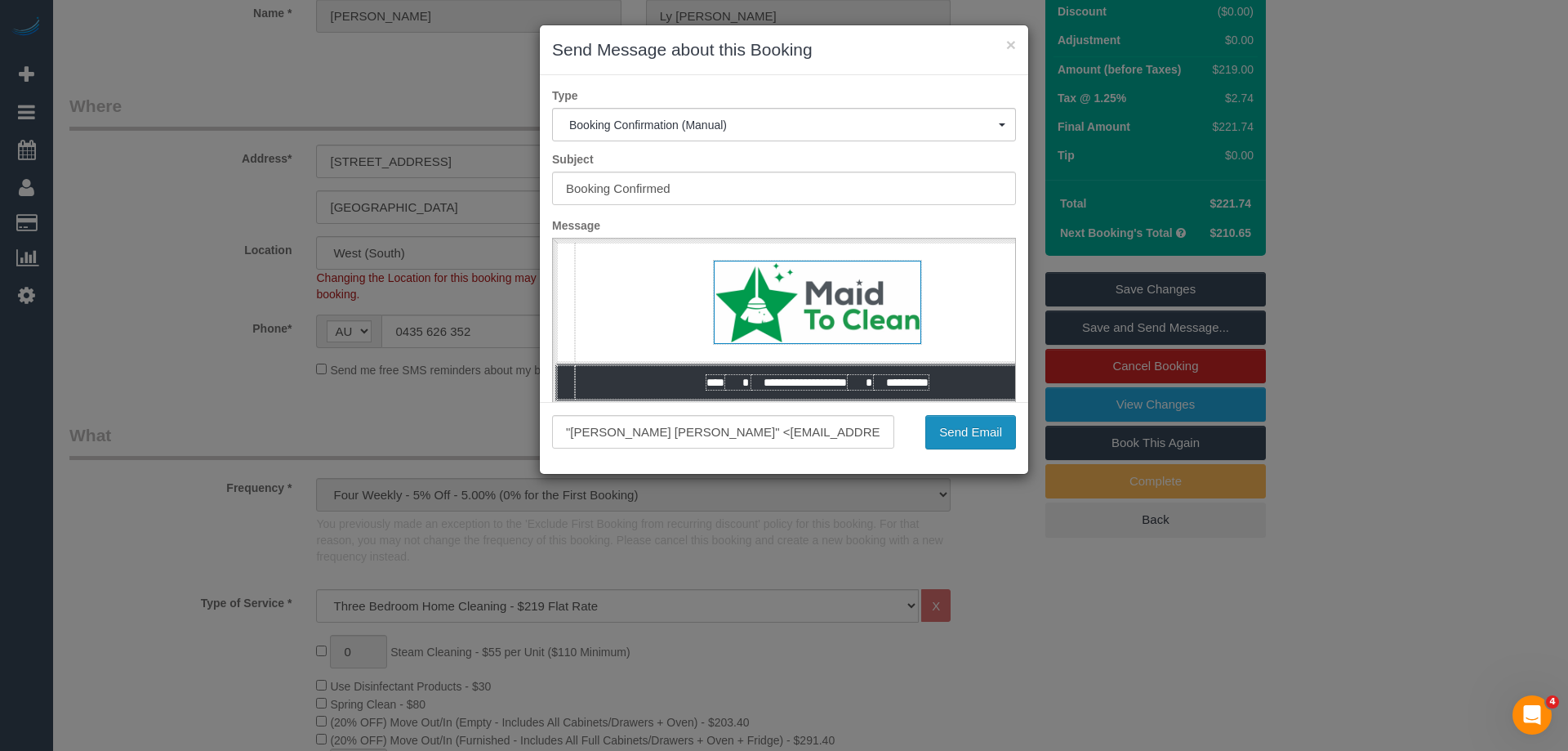
click button "Send Email"
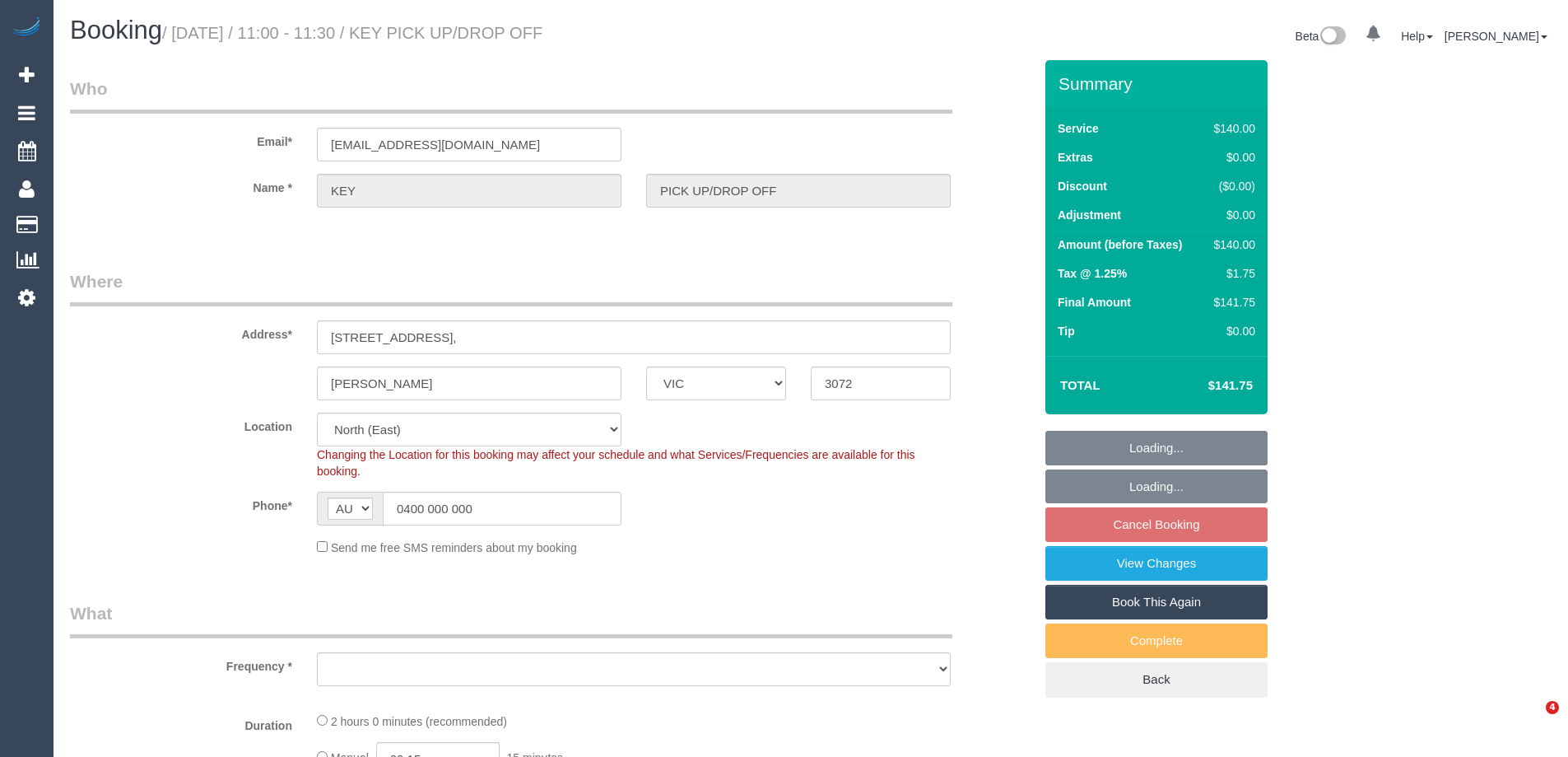
select select "VIC"
select select "object:518"
select select "number:28"
click at [893, 549] on div "Send me free SMS reminders about my booking" at bounding box center [634, 547] width 659 height 18
select select "object:1473"
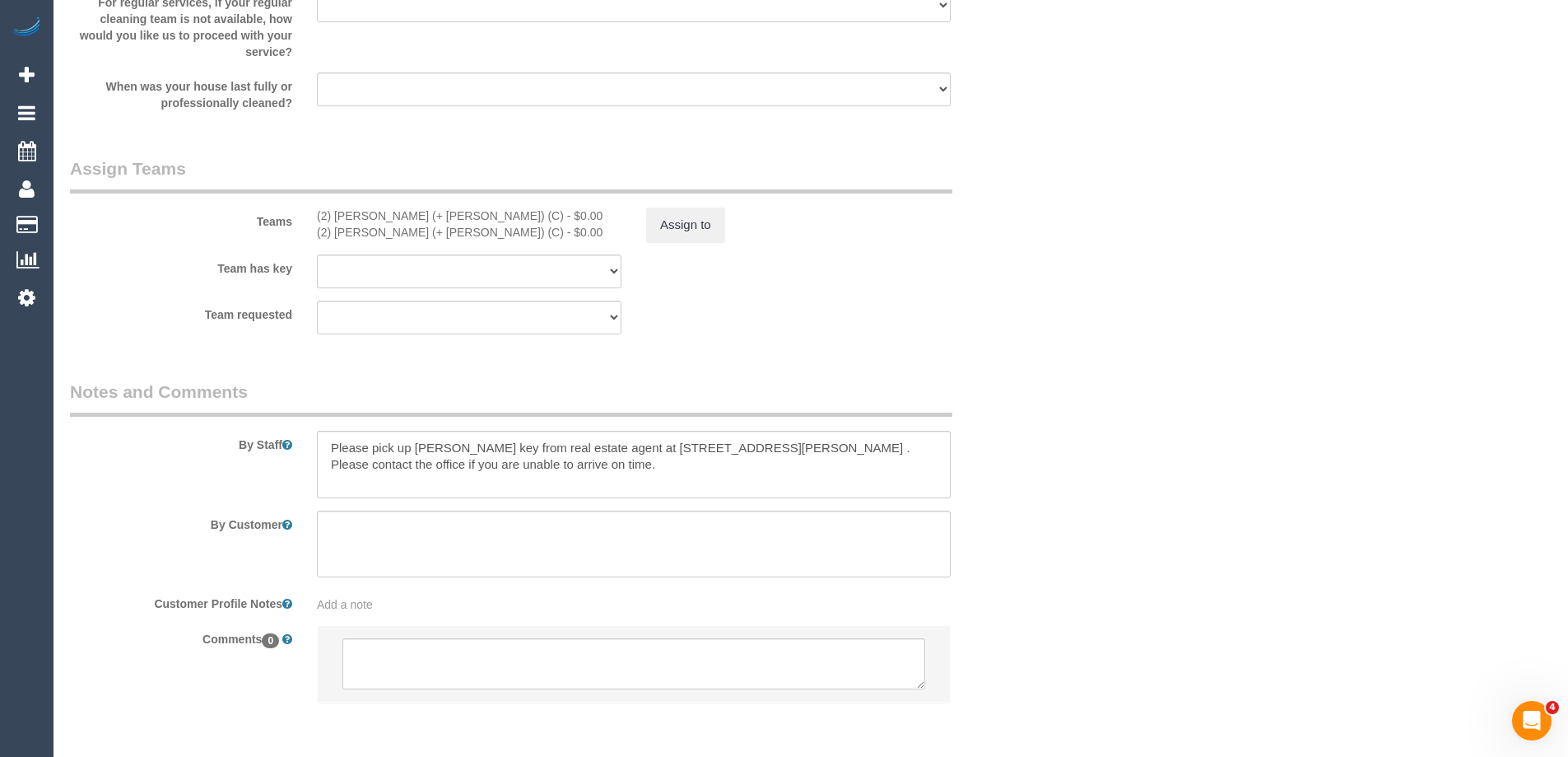
scroll to position [2452, 0]
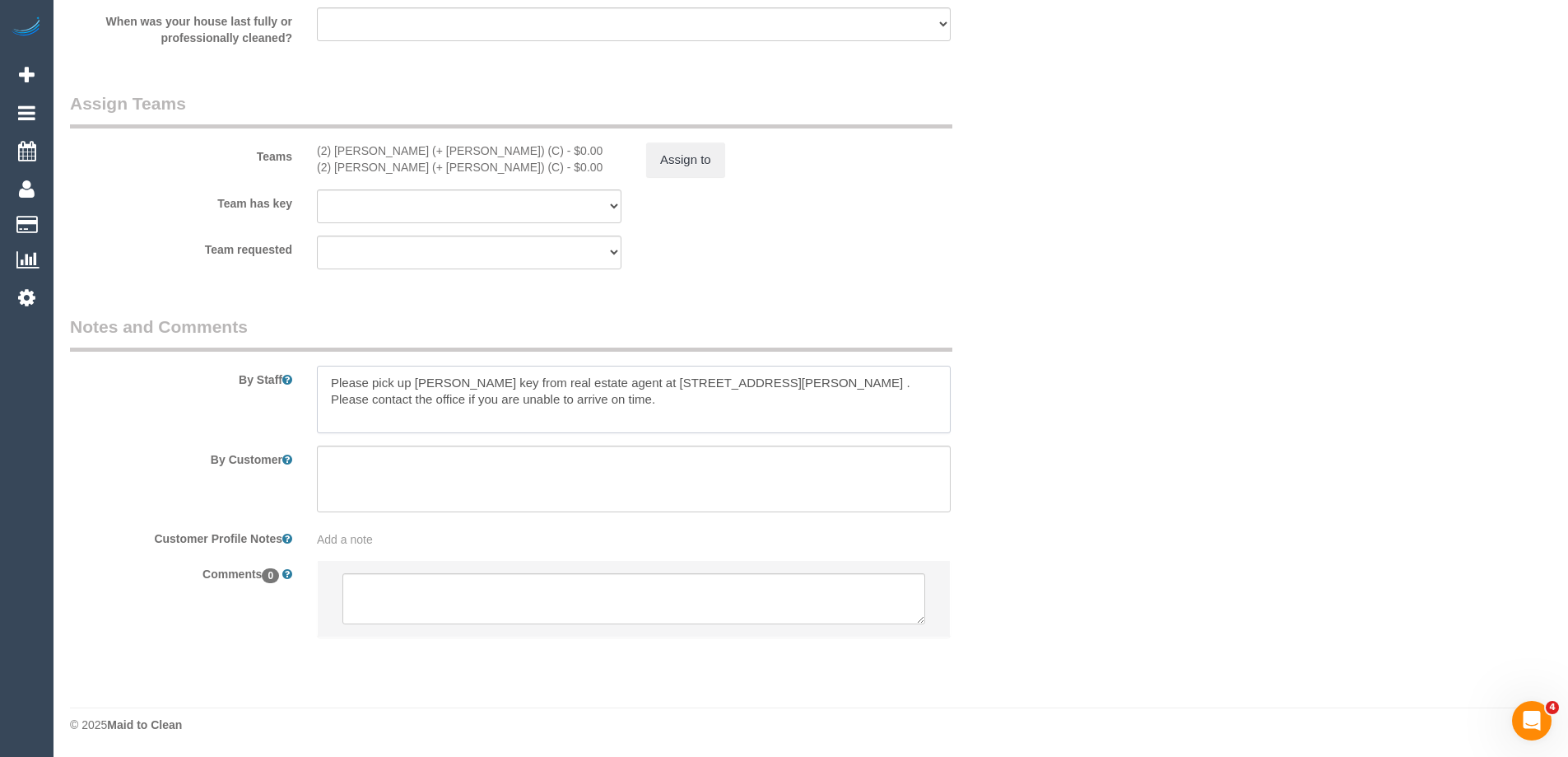
click at [669, 404] on textarea at bounding box center [634, 399] width 634 height 67
click at [842, 381] on textarea at bounding box center [634, 399] width 634 height 67
type textarea "Please pick up [PERSON_NAME] key from real estate agent at [STREET_ADDRESS][PER…"
click at [927, 445] on textarea at bounding box center [634, 479] width 634 height 67
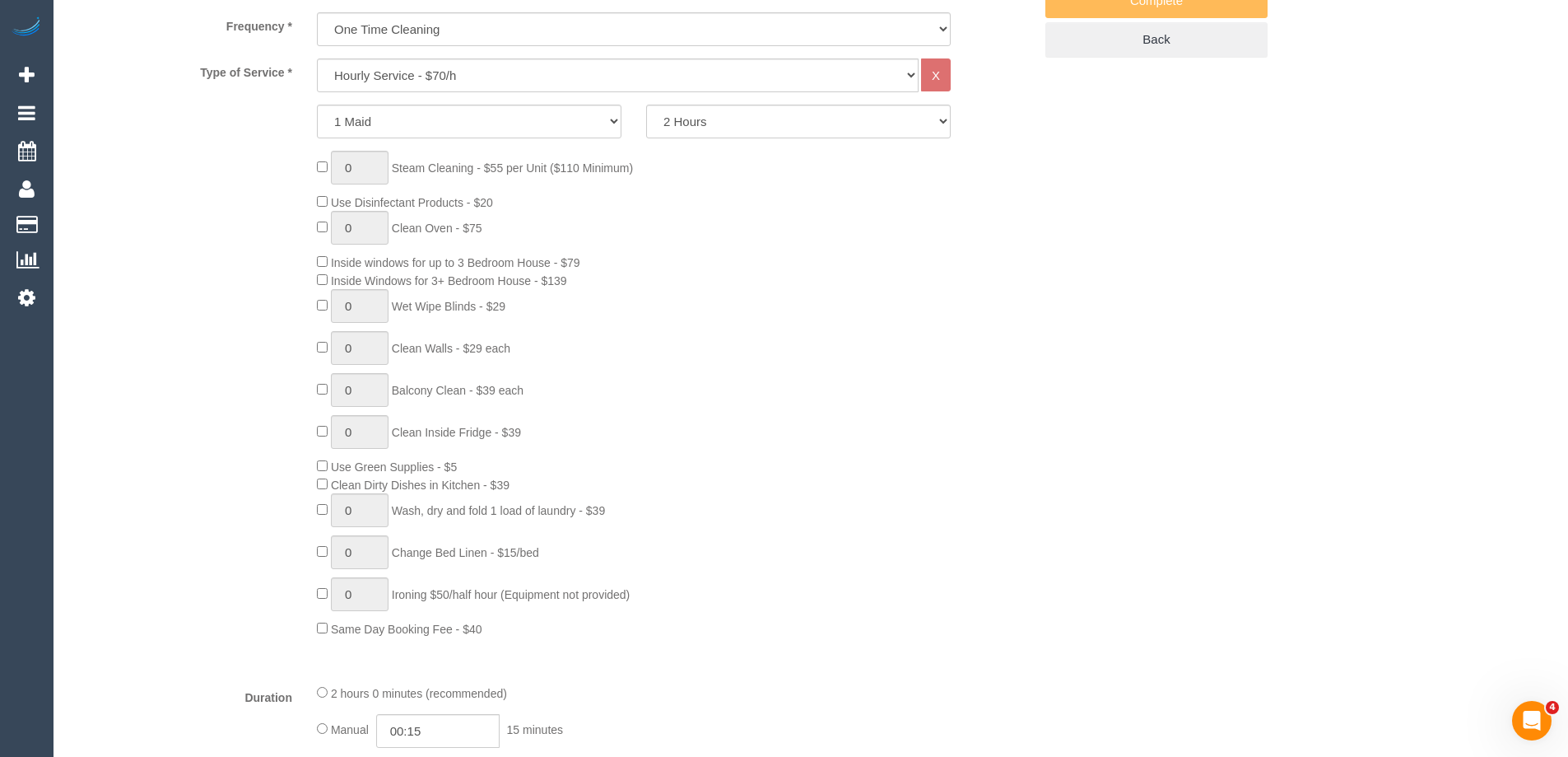
scroll to position [63, 0]
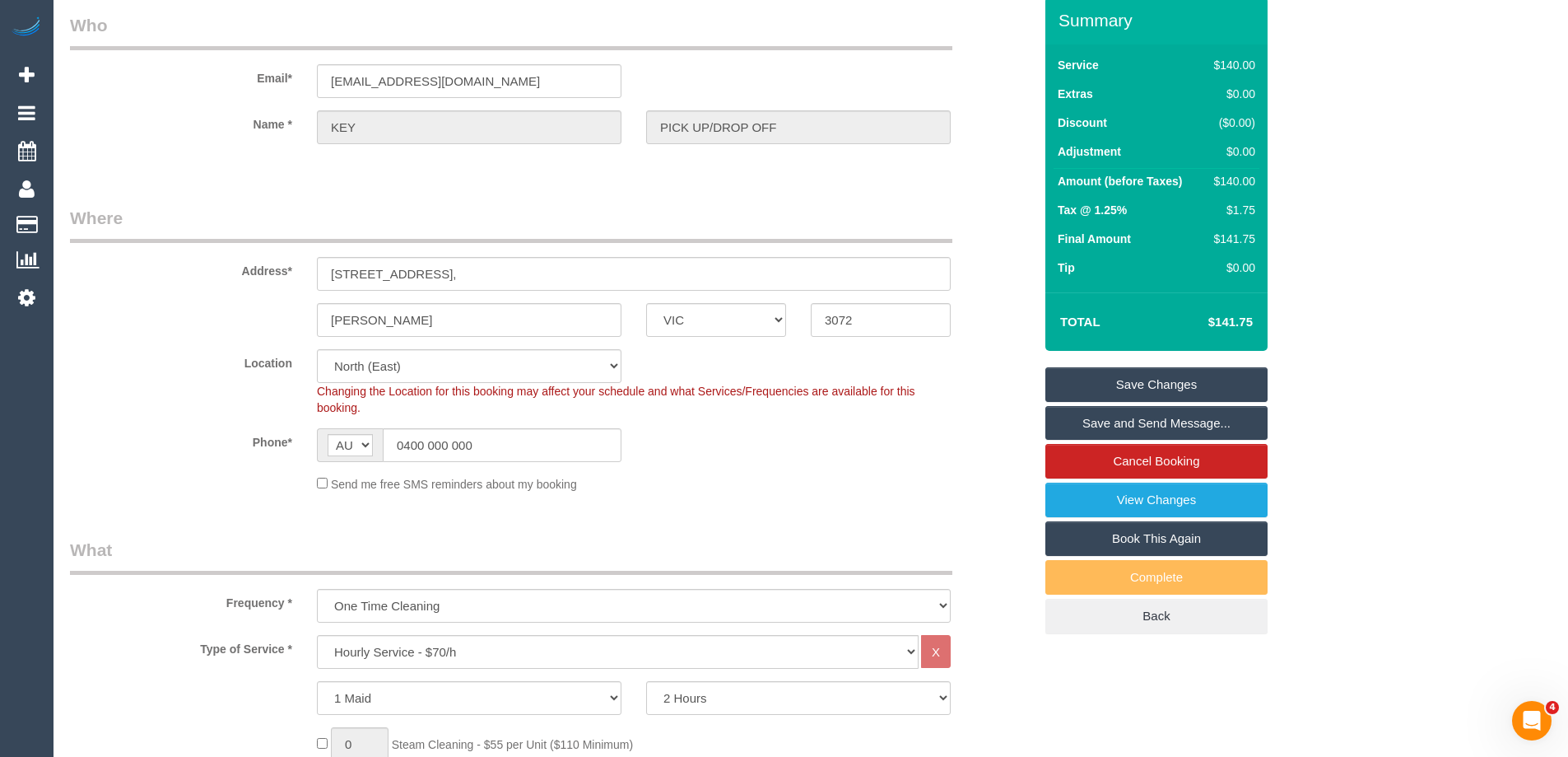
click at [1204, 383] on link "Save Changes" at bounding box center [1156, 384] width 222 height 35
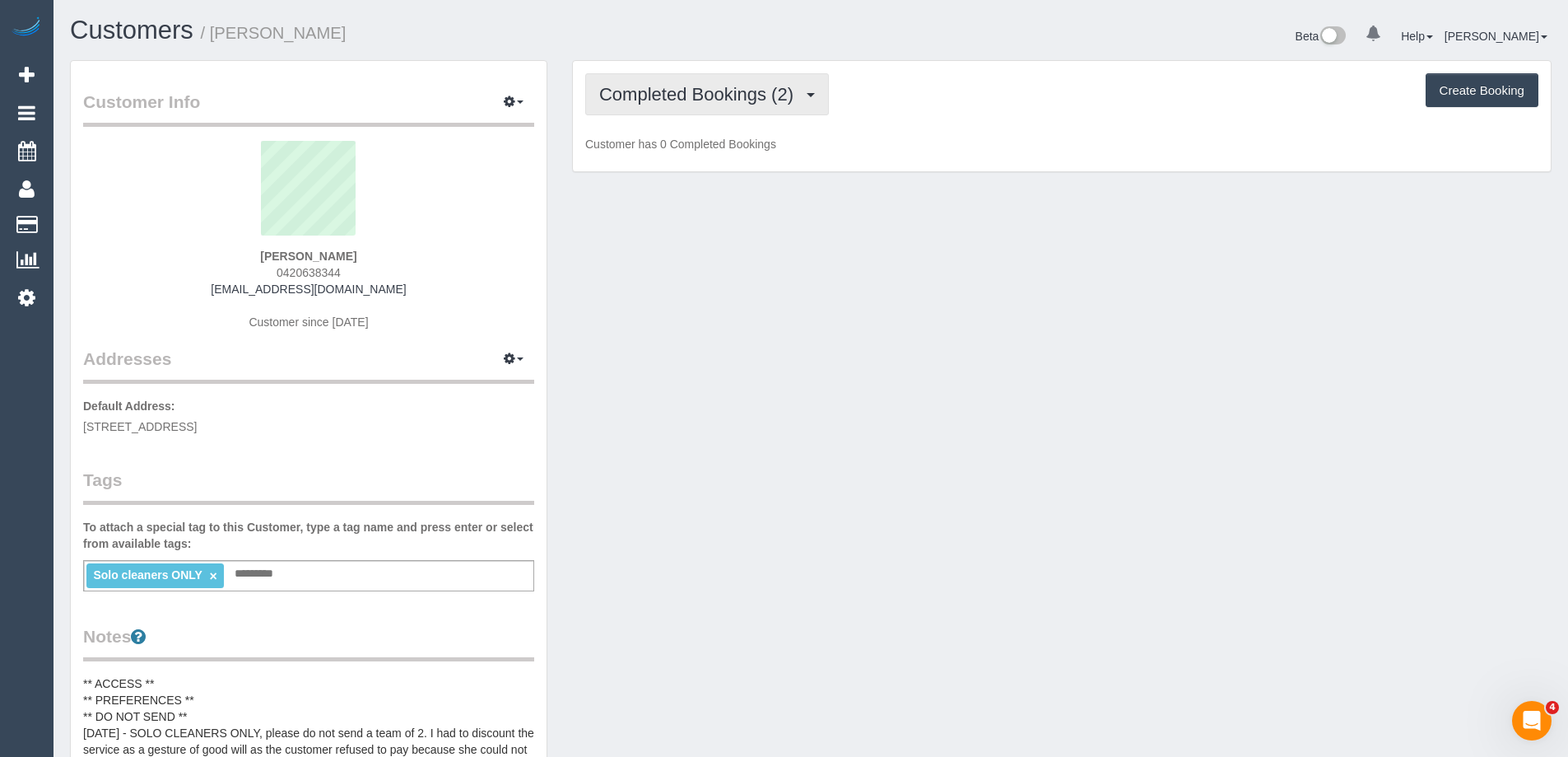
click at [684, 102] on span "Completed Bookings (2)" at bounding box center [700, 94] width 202 height 21
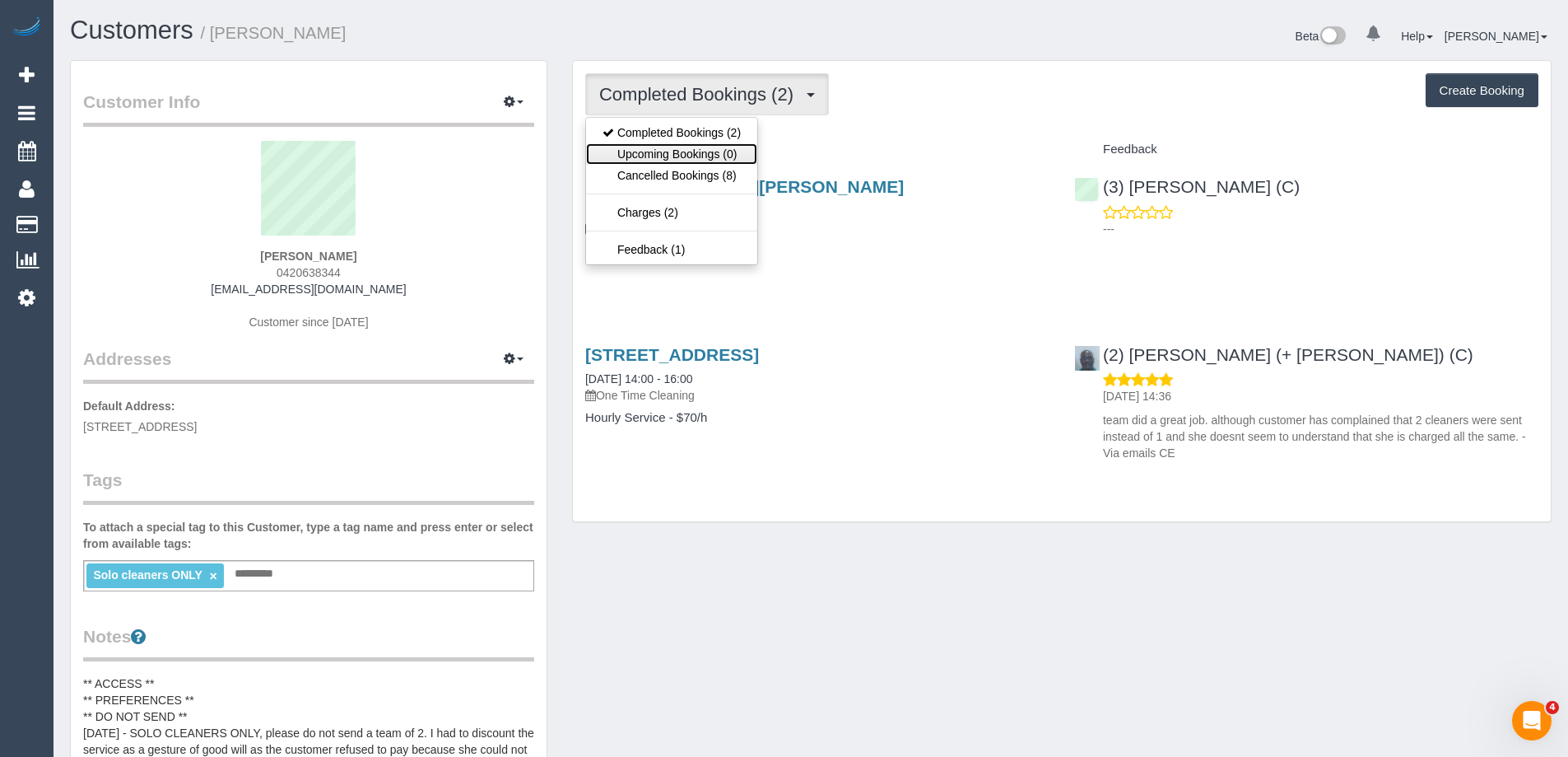
click at [648, 156] on link "Upcoming Bookings (0)" at bounding box center [671, 154] width 172 height 22
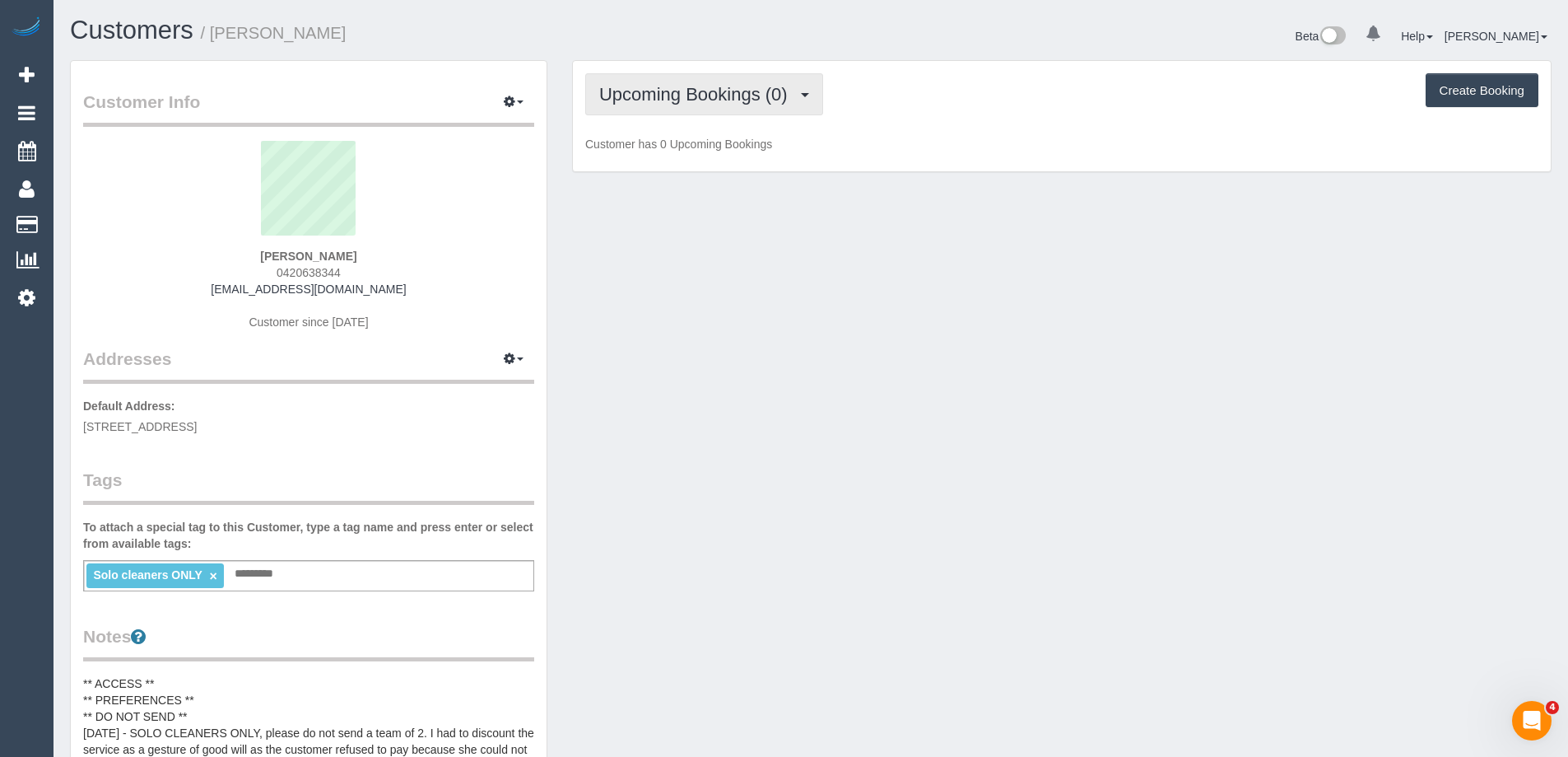
click at [677, 95] on span "Upcoming Bookings (0)" at bounding box center [697, 94] width 196 height 21
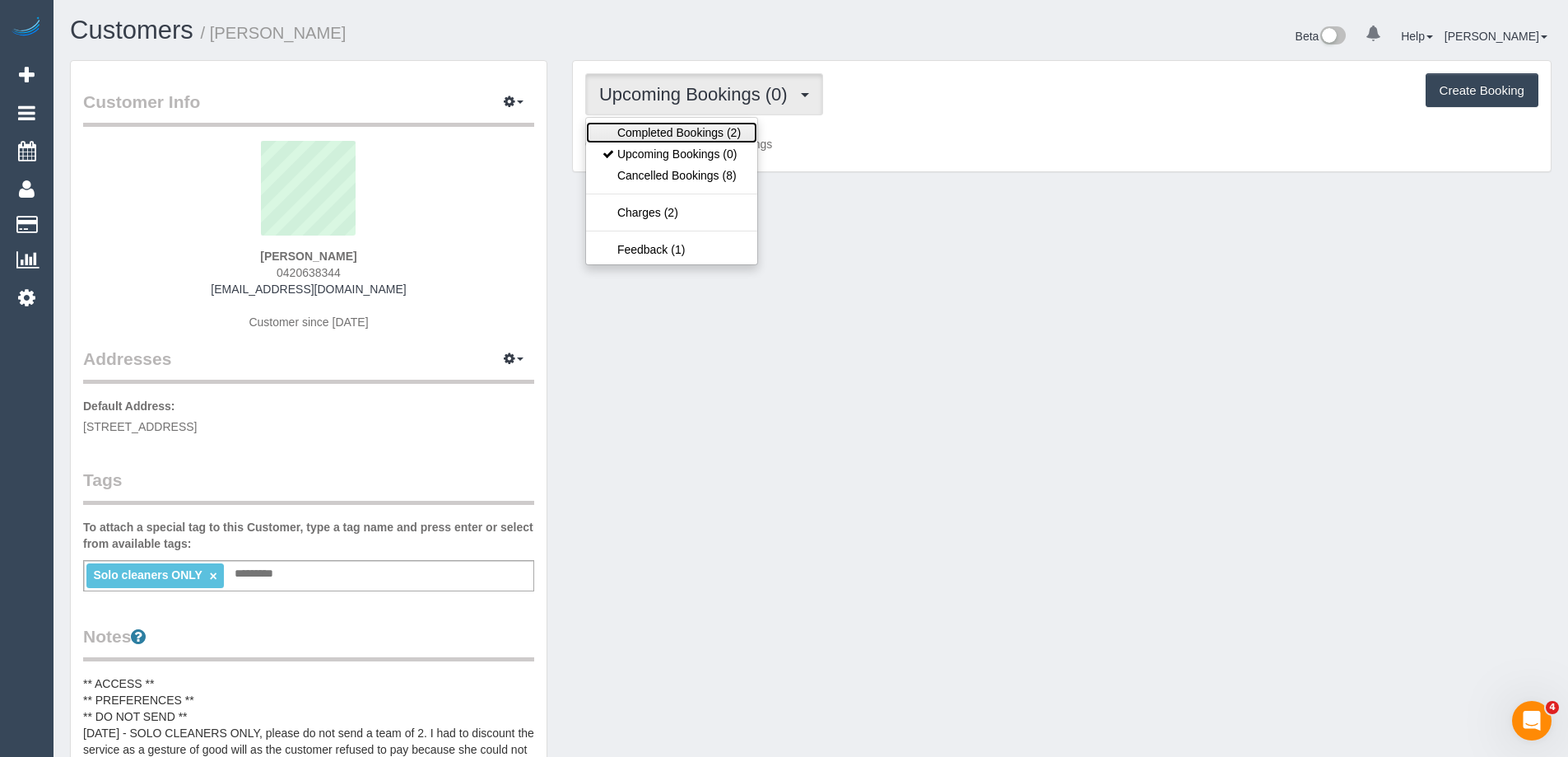
click at [679, 127] on link "Completed Bookings (2)" at bounding box center [671, 133] width 172 height 22
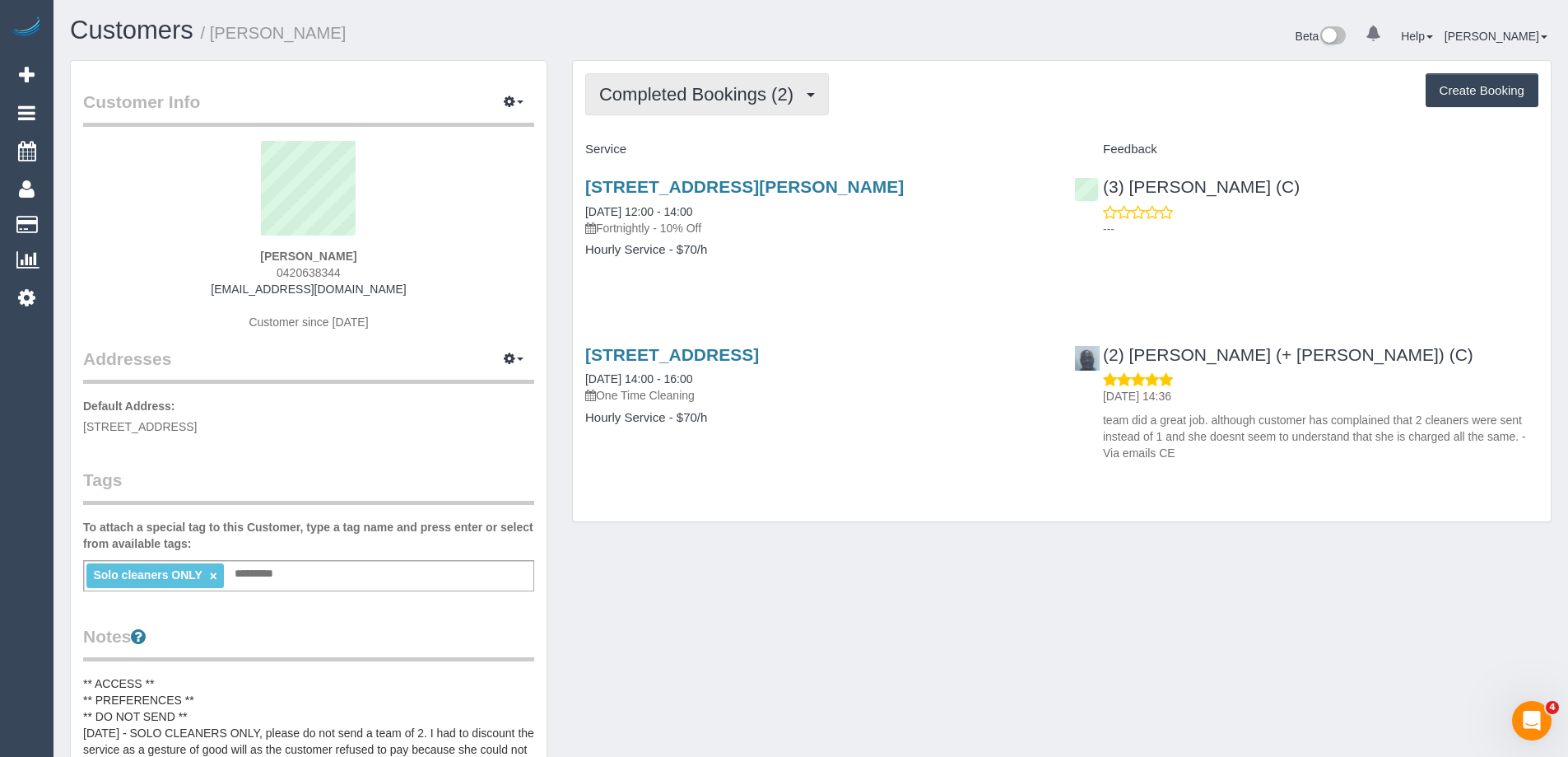
click at [744, 105] on button "Completed Bookings (2)" at bounding box center [707, 94] width 244 height 42
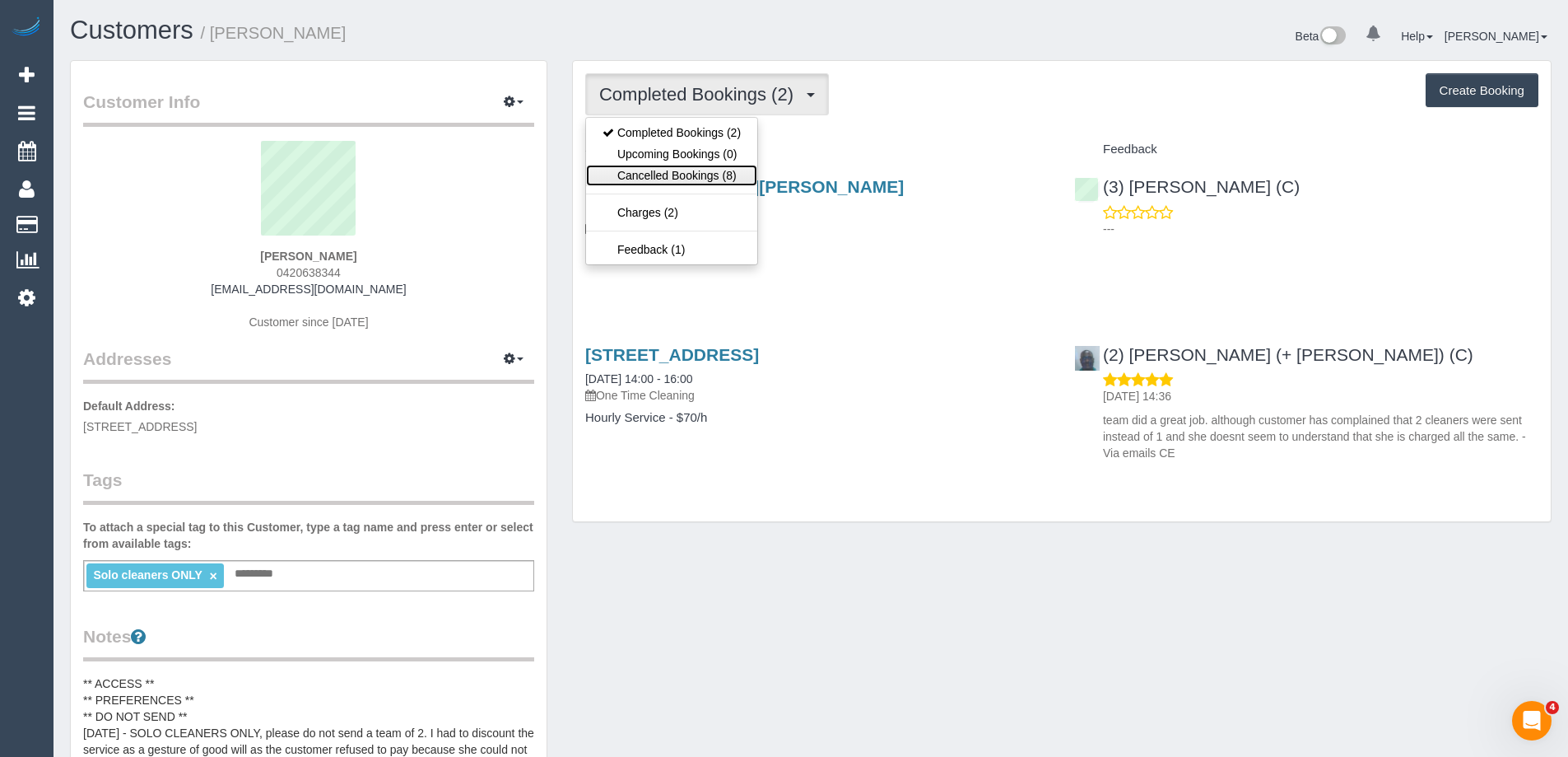
click at [688, 173] on link "Cancelled Bookings (8)" at bounding box center [671, 176] width 172 height 22
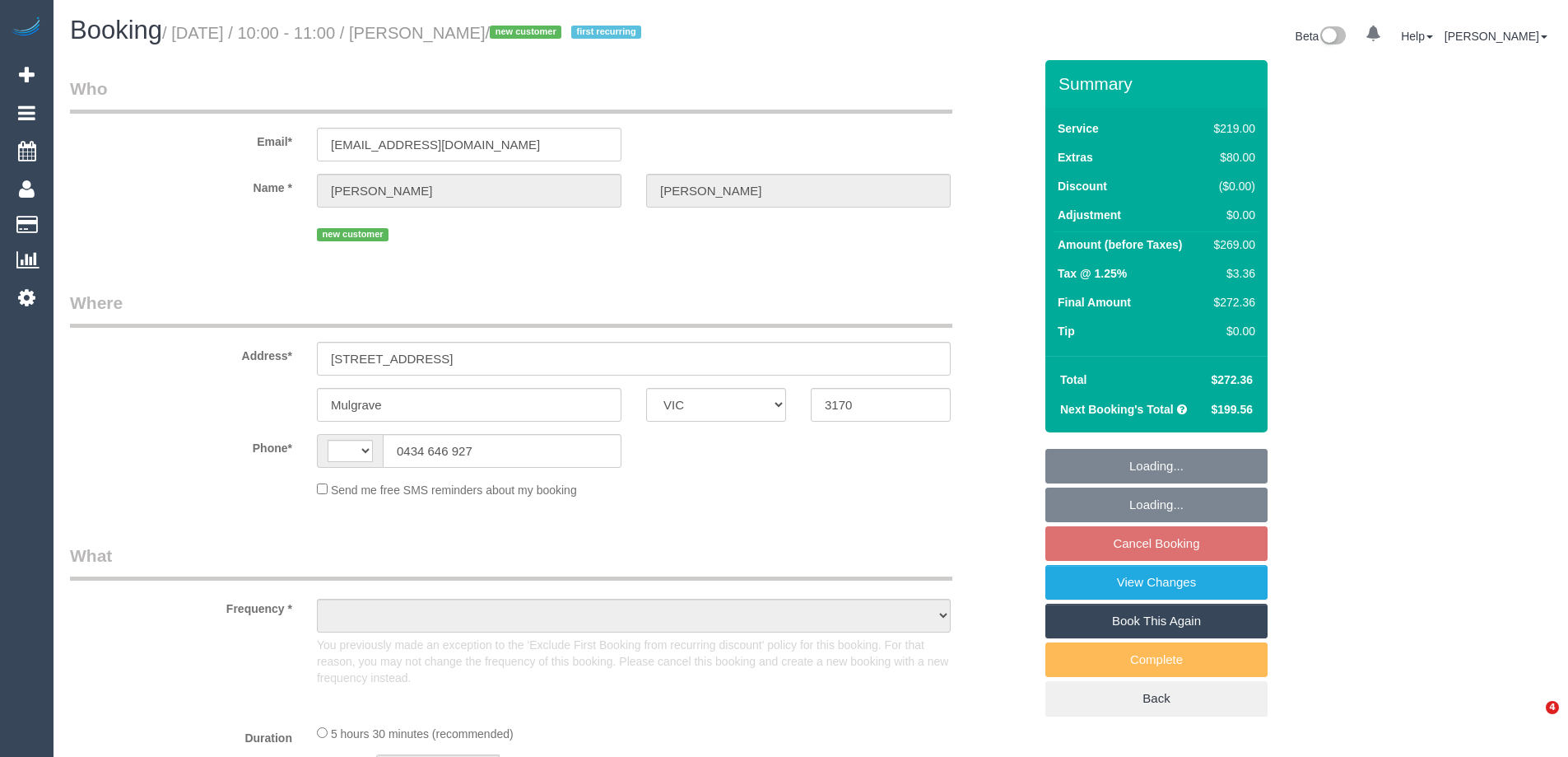
select select "VIC"
select select "string:AU"
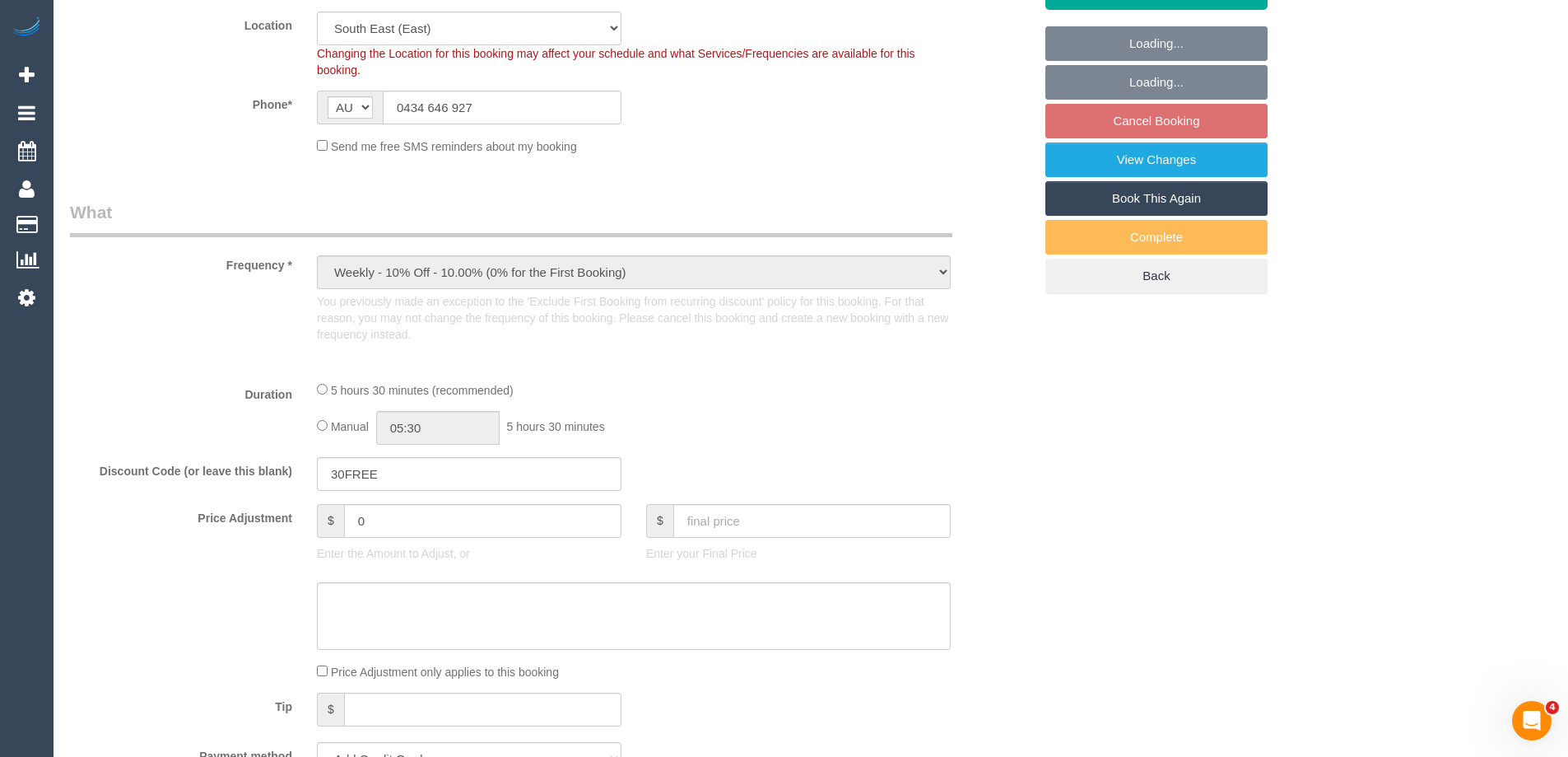
select select "object:840"
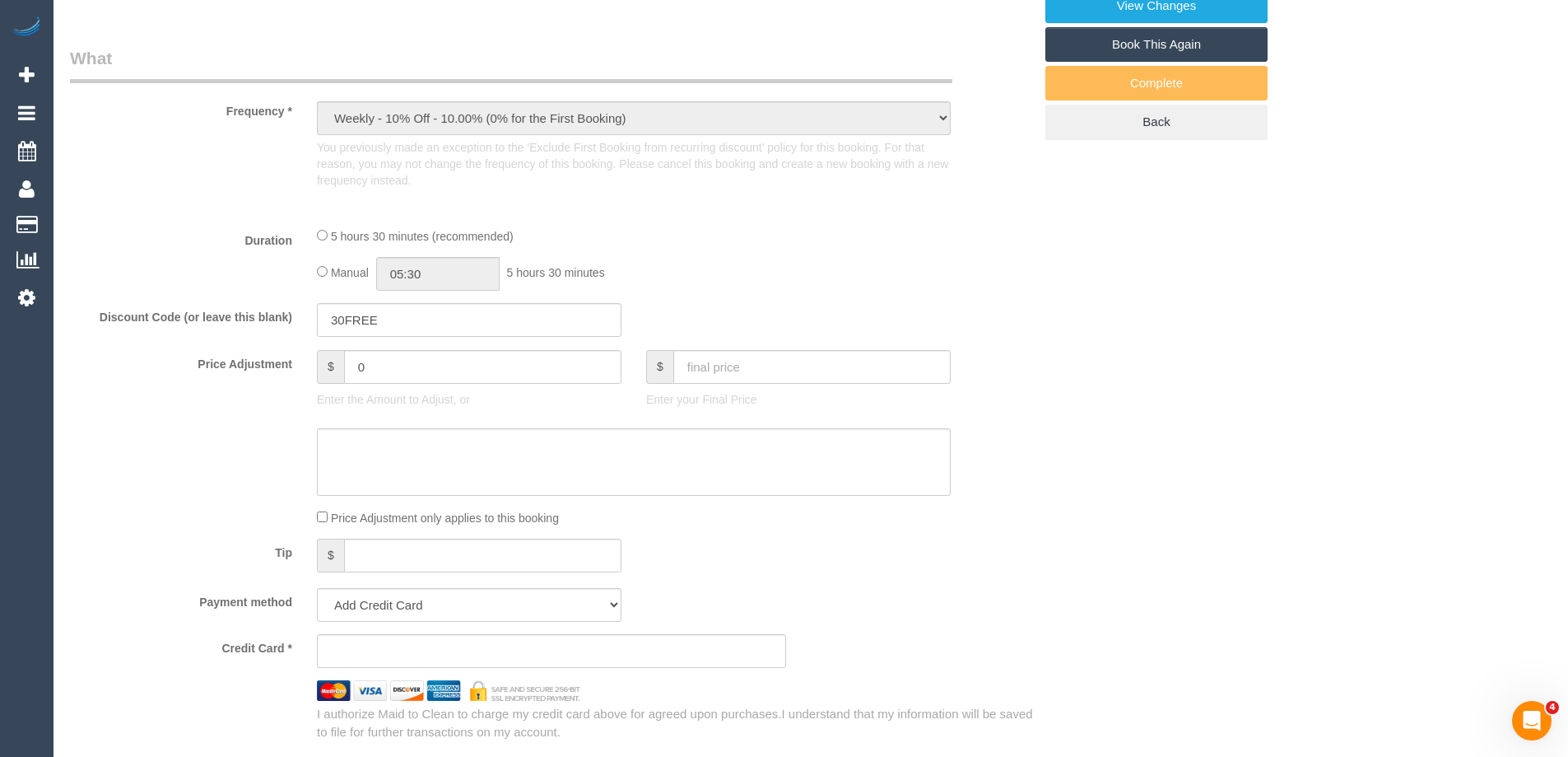
select select "string:stripe-pm_1S0uQs2GScqysDRVaE4v6OXg"
select select "number:28"
select select "number:15"
select select "number:18"
select select "number:36"
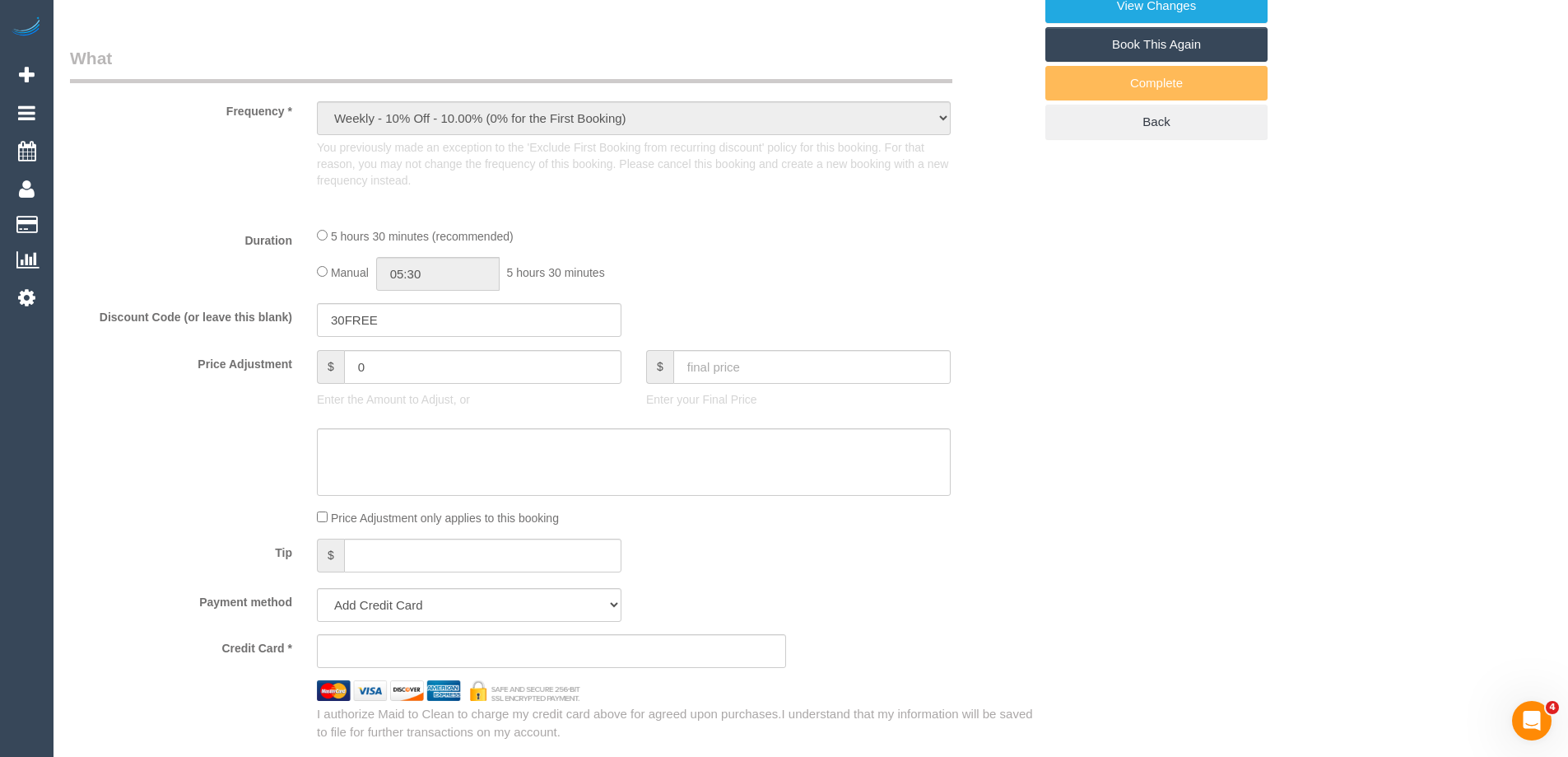
select select "number:33"
select select "number:12"
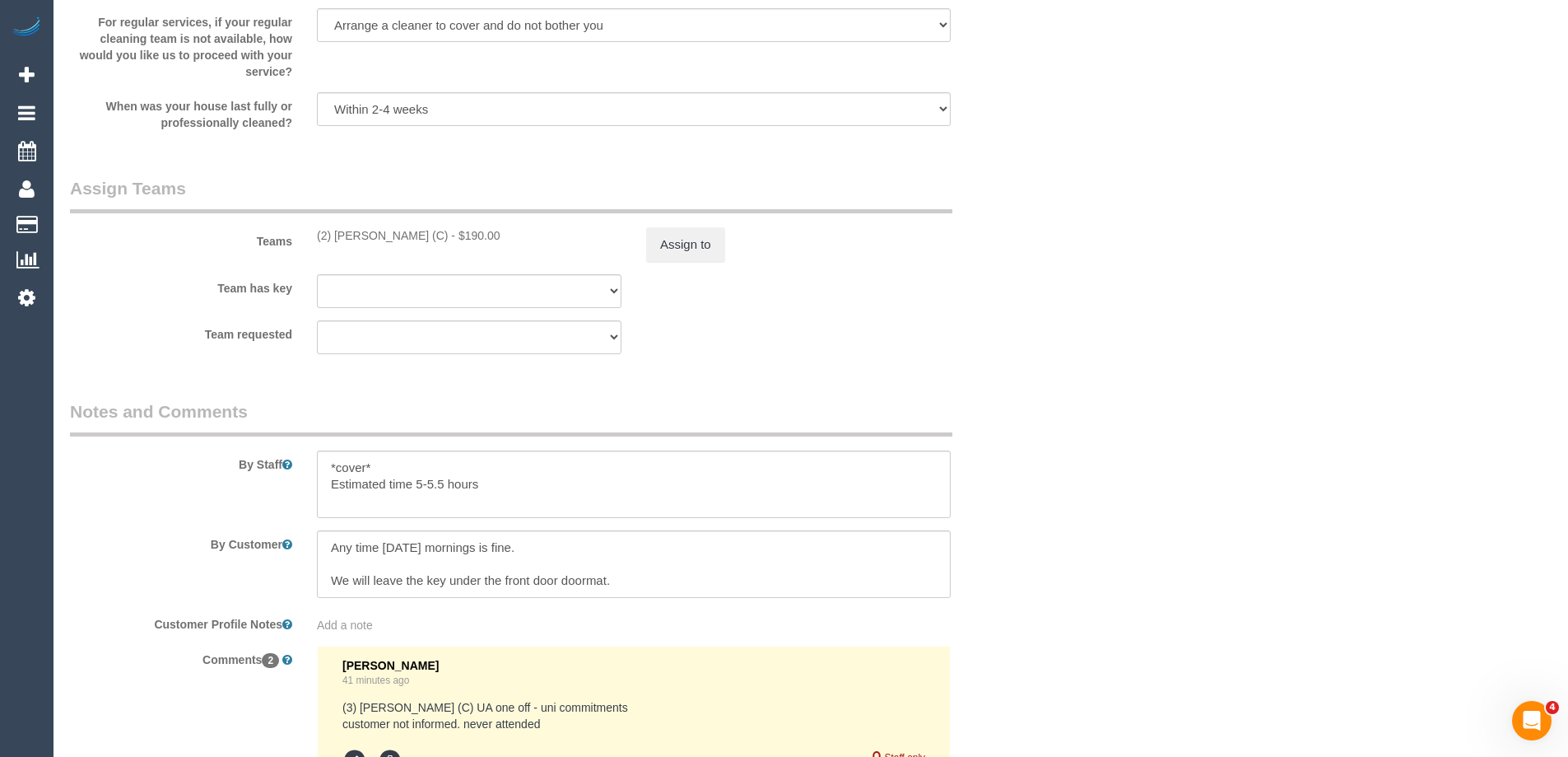
scroll to position [2553, 0]
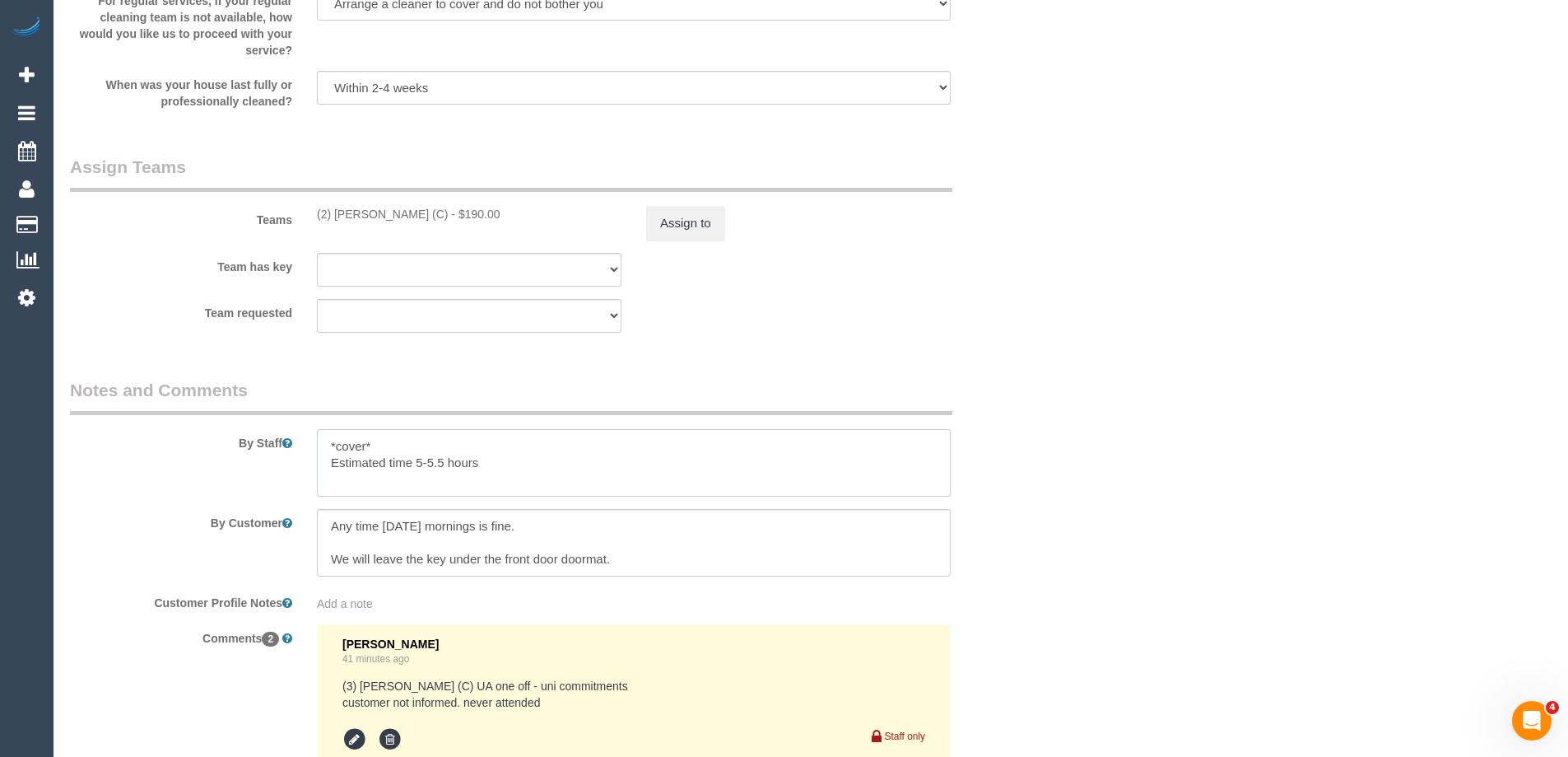
click at [524, 462] on textarea at bounding box center [634, 462] width 634 height 67
drag, startPoint x: 628, startPoint y: 562, endPoint x: 308, endPoint y: 525, distance: 322.1
click at [308, 525] on div at bounding box center [634, 543] width 659 height 67
click at [532, 488] on textarea at bounding box center [634, 462] width 634 height 67
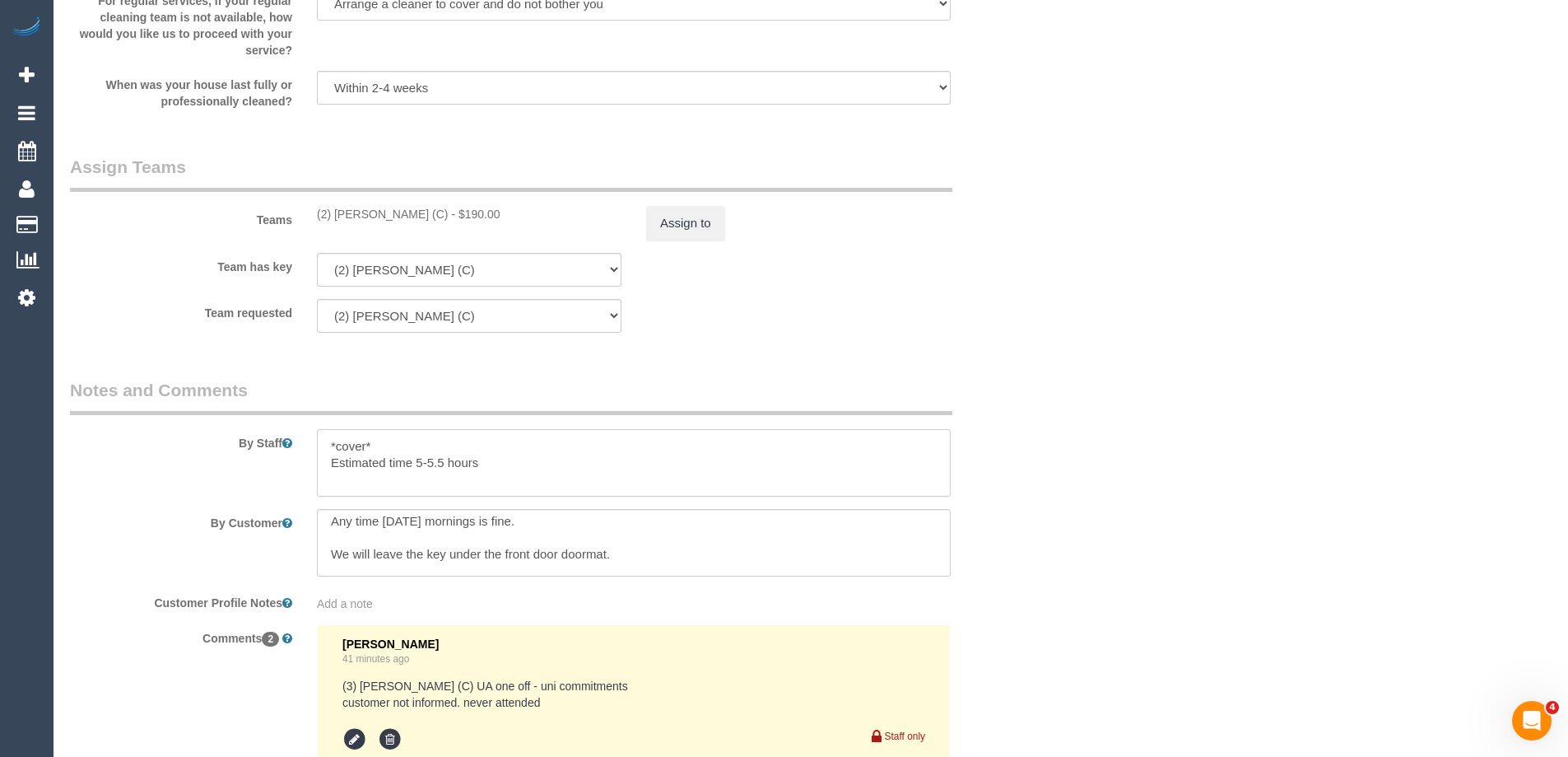
paste textarea "Any time [DATE] mornings is fine. We will leave the key under the front door do…"
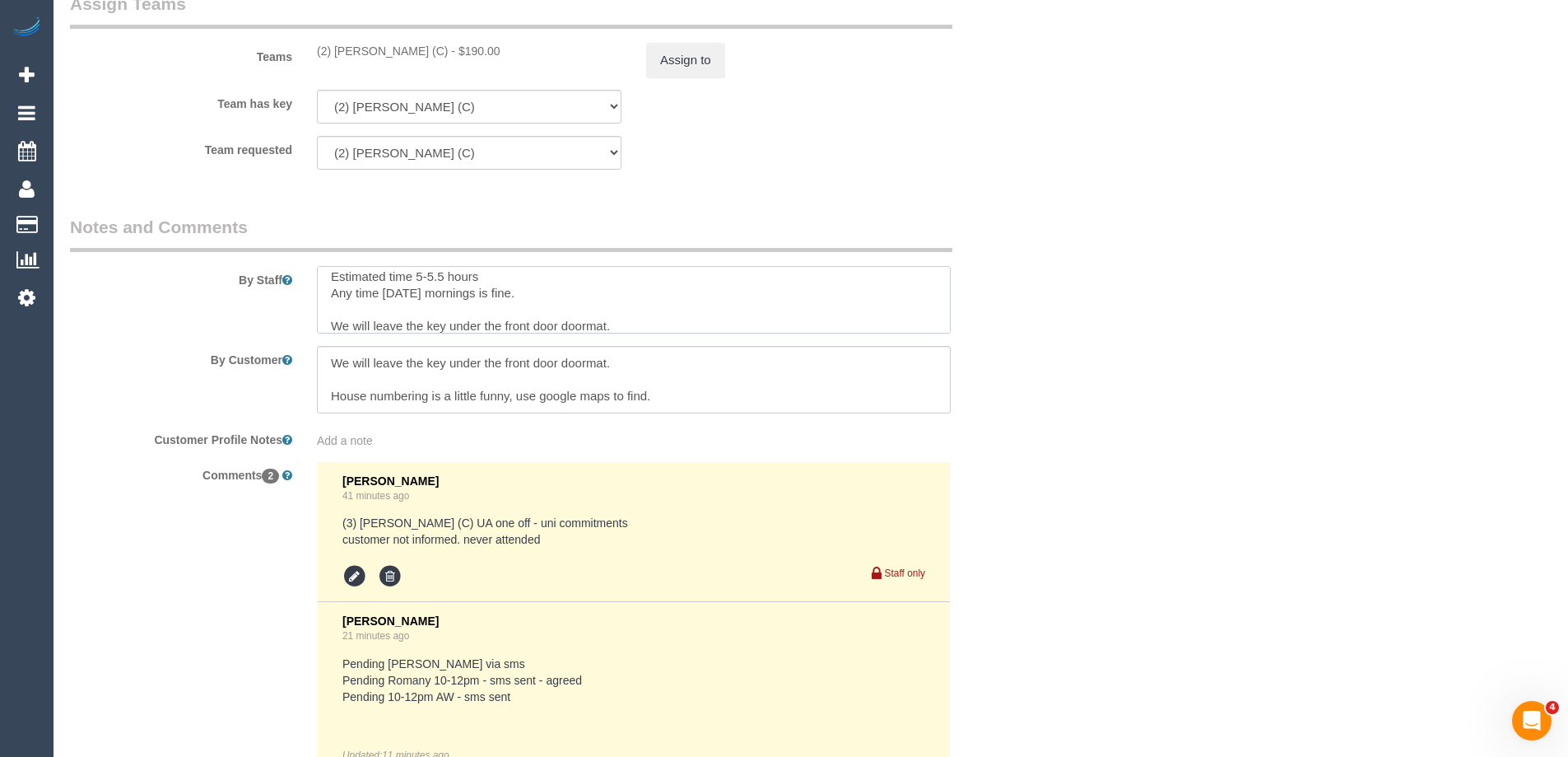
scroll to position [2971, 0]
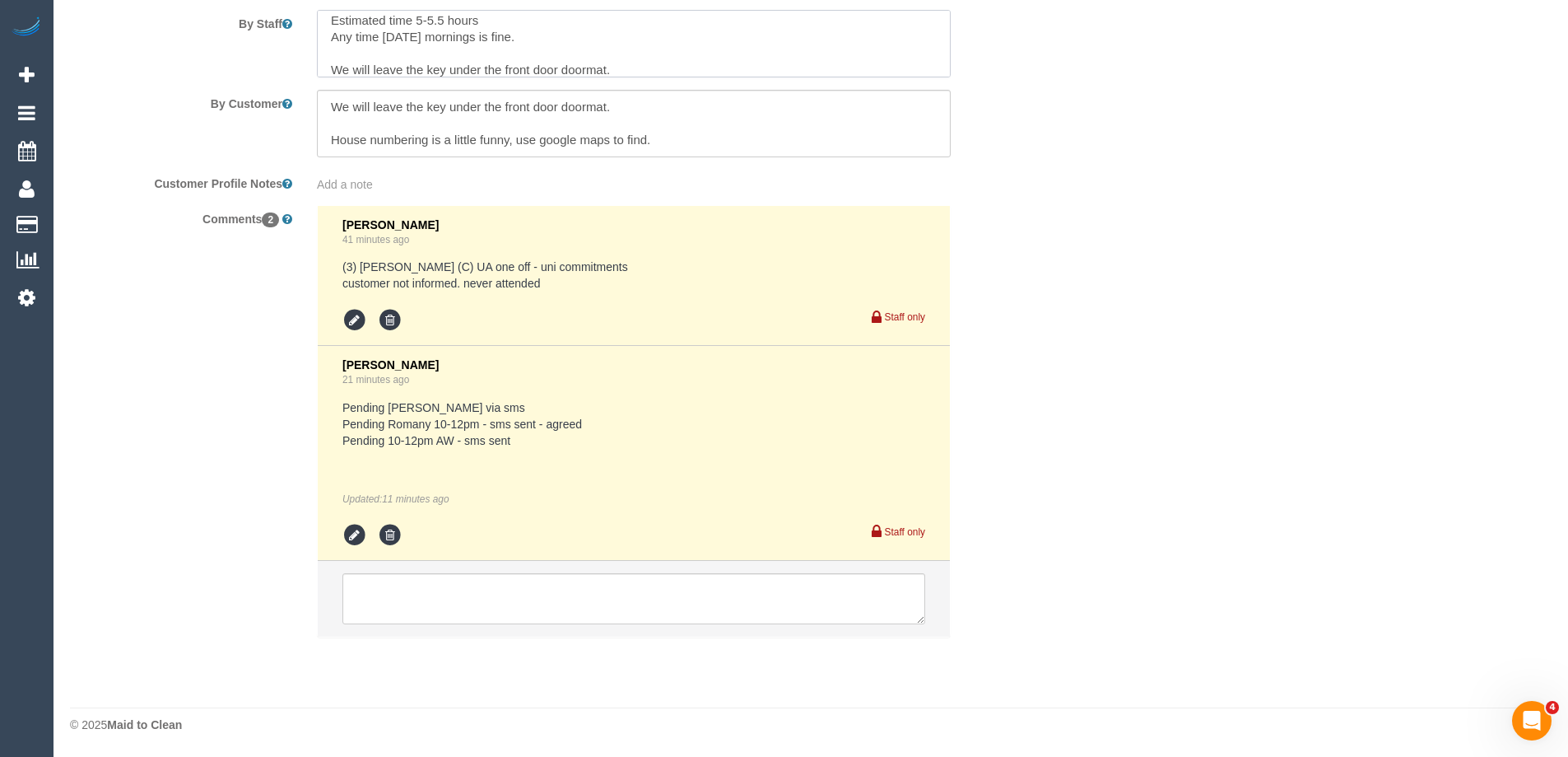
type textarea "*cover* Estimated time 5-5.5 hours Any time [DATE] mornings is fine. We will le…"
click at [359, 530] on icon at bounding box center [354, 535] width 25 height 25
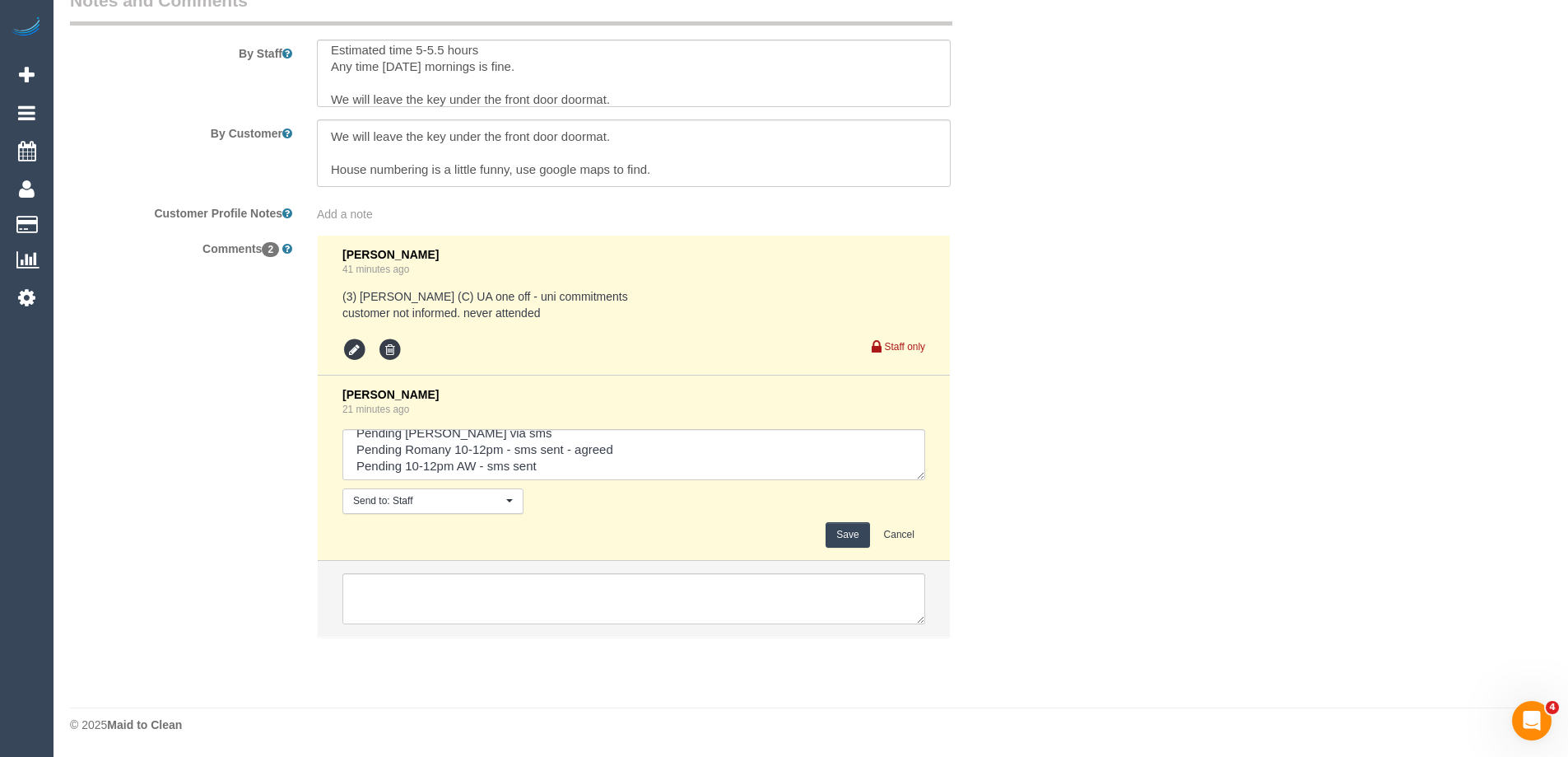
scroll to position [17, 0]
click at [578, 463] on textarea at bounding box center [634, 453] width 583 height 51
type textarea "Pending [PERSON_NAME] via sms Pending Romany 10-12pm - sms sent - agreed Pendin…"
click at [859, 537] on button "Save" at bounding box center [847, 535] width 44 height 26
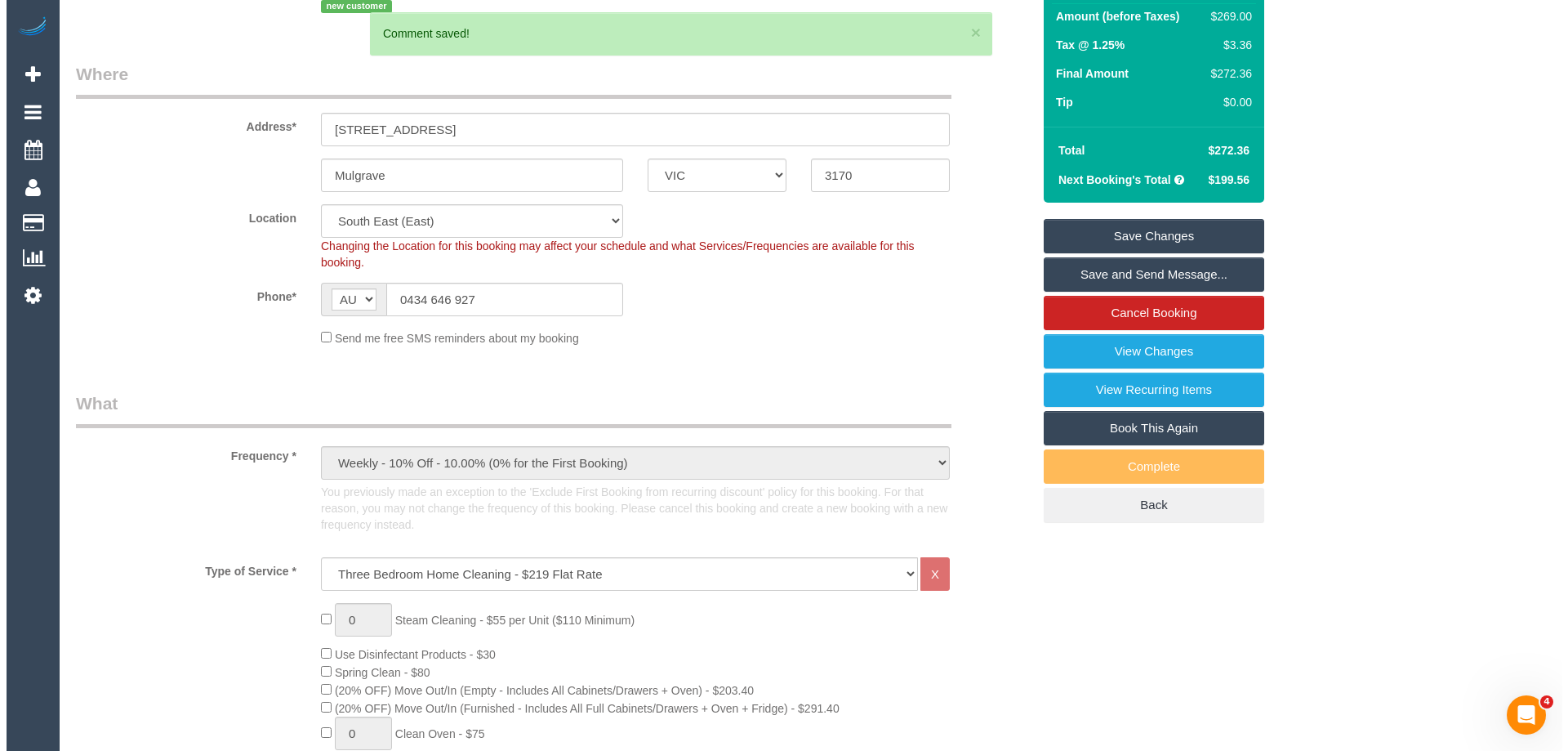
scroll to position [60, 0]
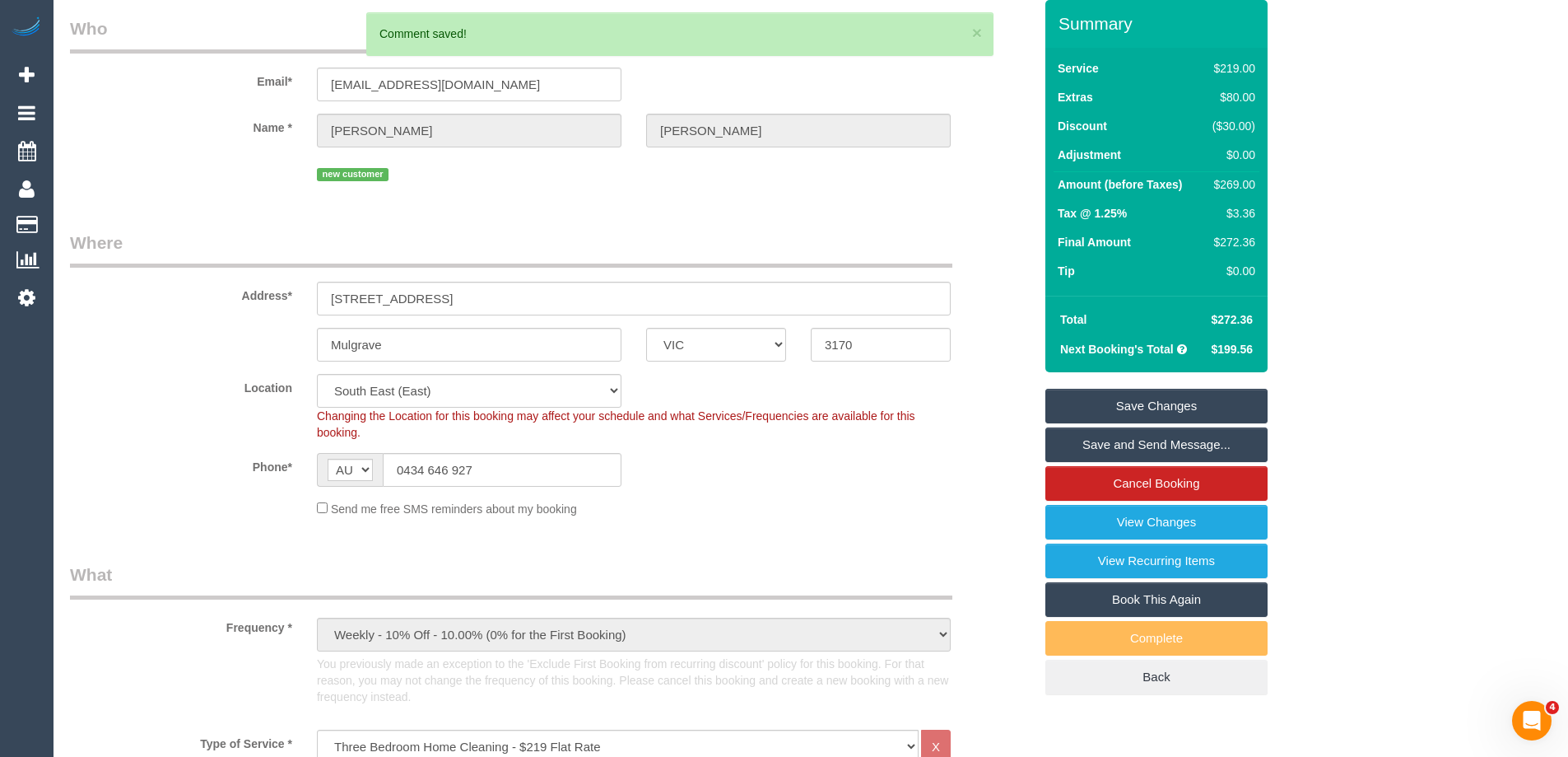
click at [1160, 442] on link "Save and Send Message..." at bounding box center [1156, 444] width 222 height 35
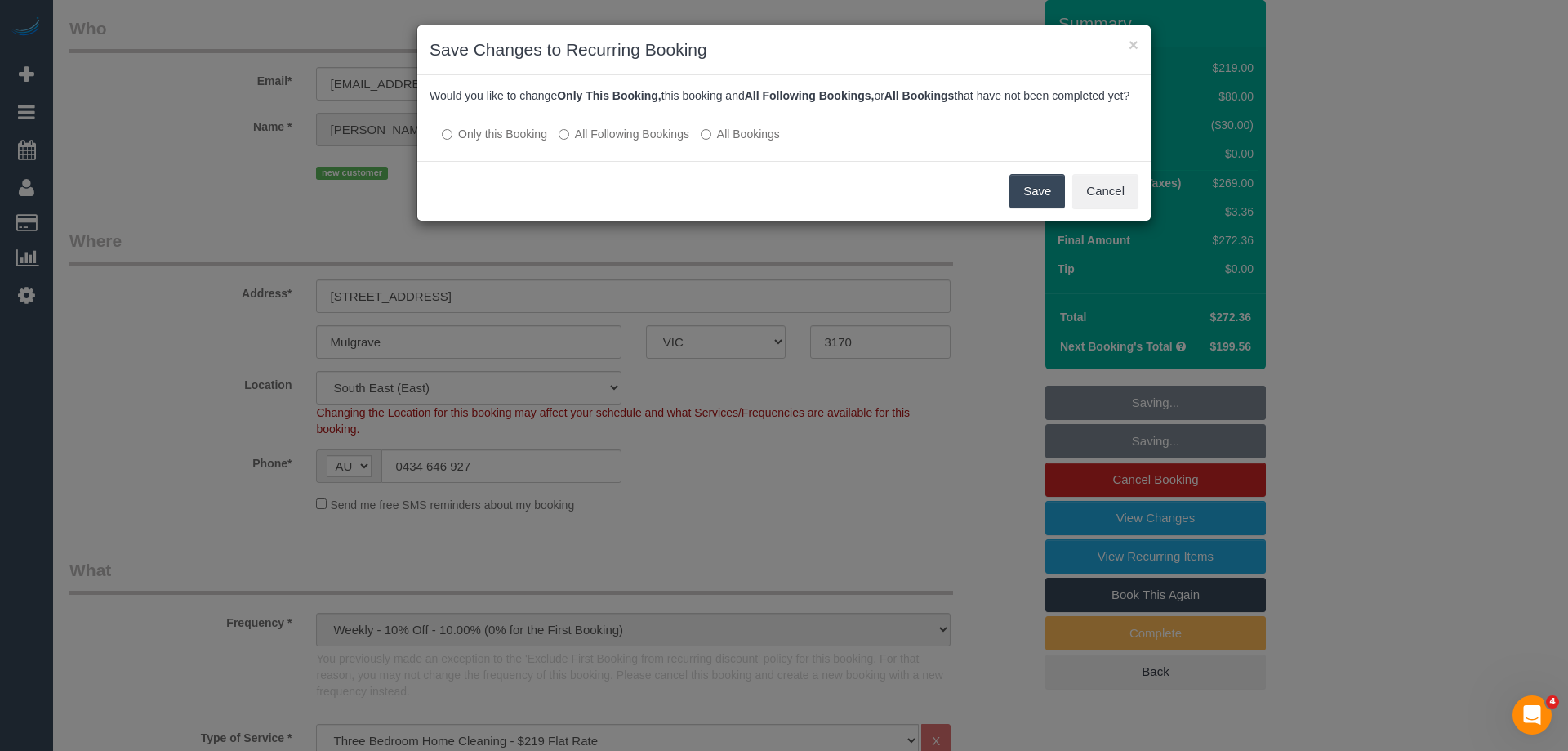
click at [1026, 205] on button "Save" at bounding box center [1037, 191] width 55 height 34
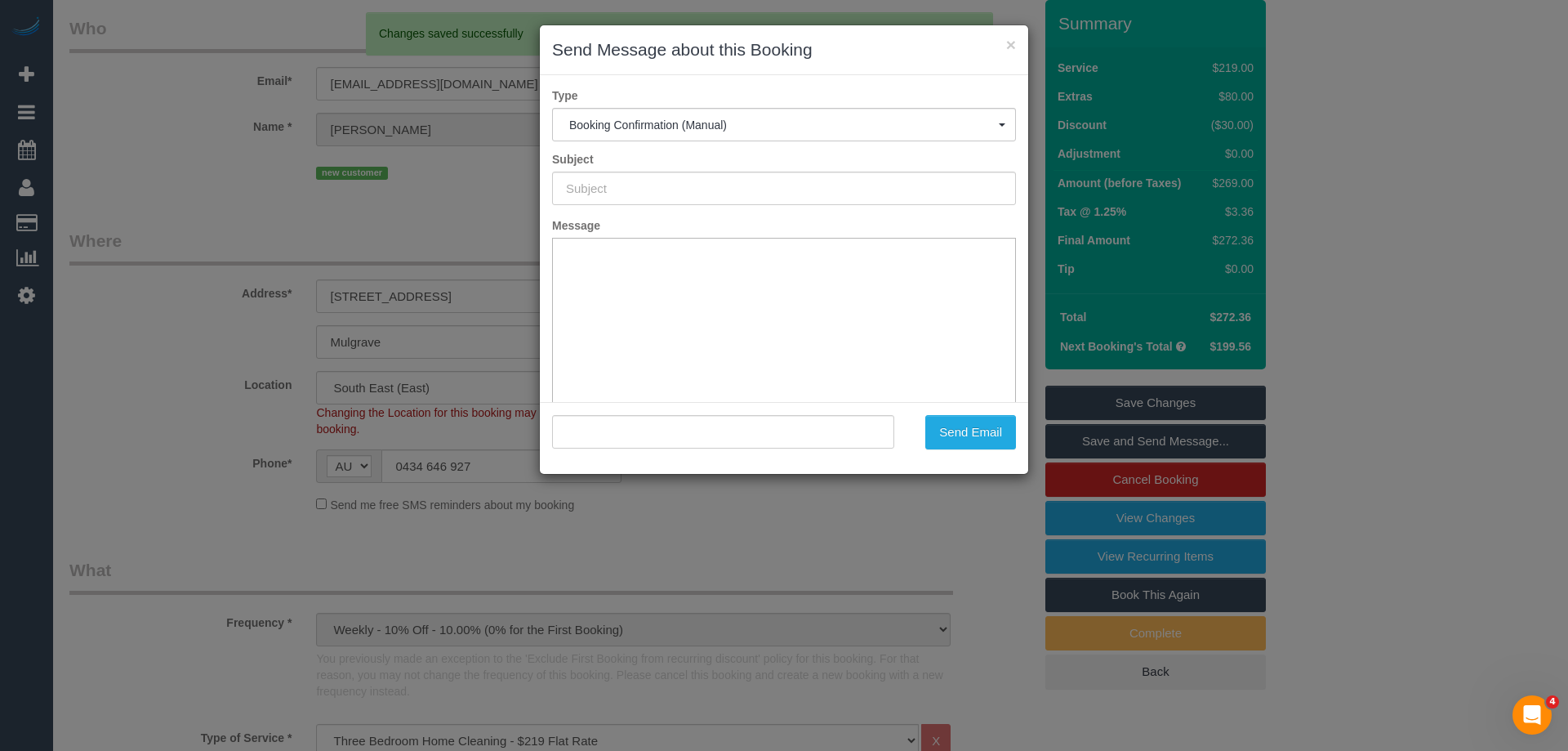
scroll to position [0, 0]
type input "Booking Confirmed"
type input ""Alicia Terranova" <aliciajadeterranova@gmail.com>"
drag, startPoint x: 984, startPoint y: 433, endPoint x: 998, endPoint y: 415, distance: 22.8
click at [984, 432] on button "Send Email" at bounding box center [971, 432] width 91 height 34
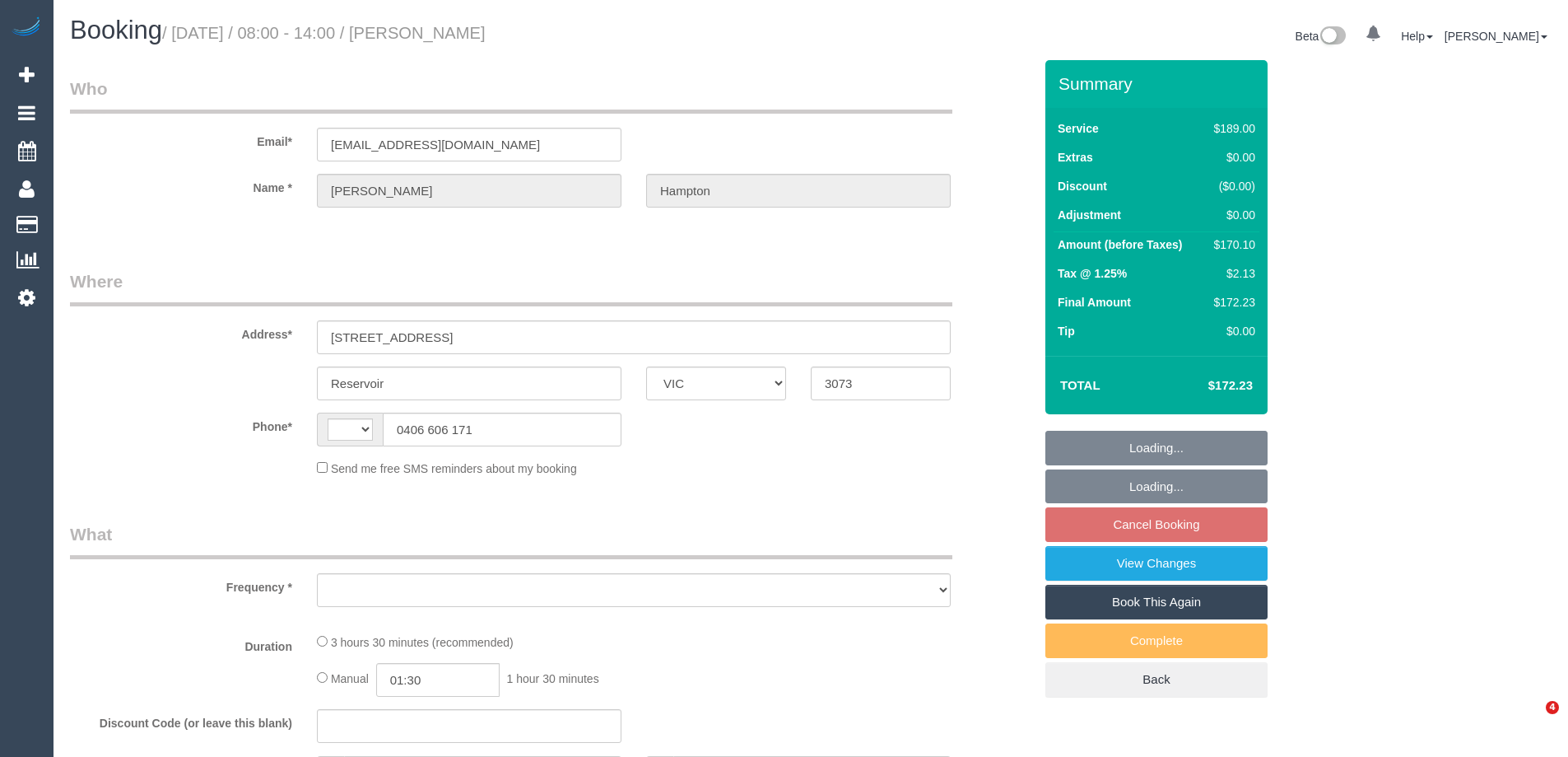
select select "VIC"
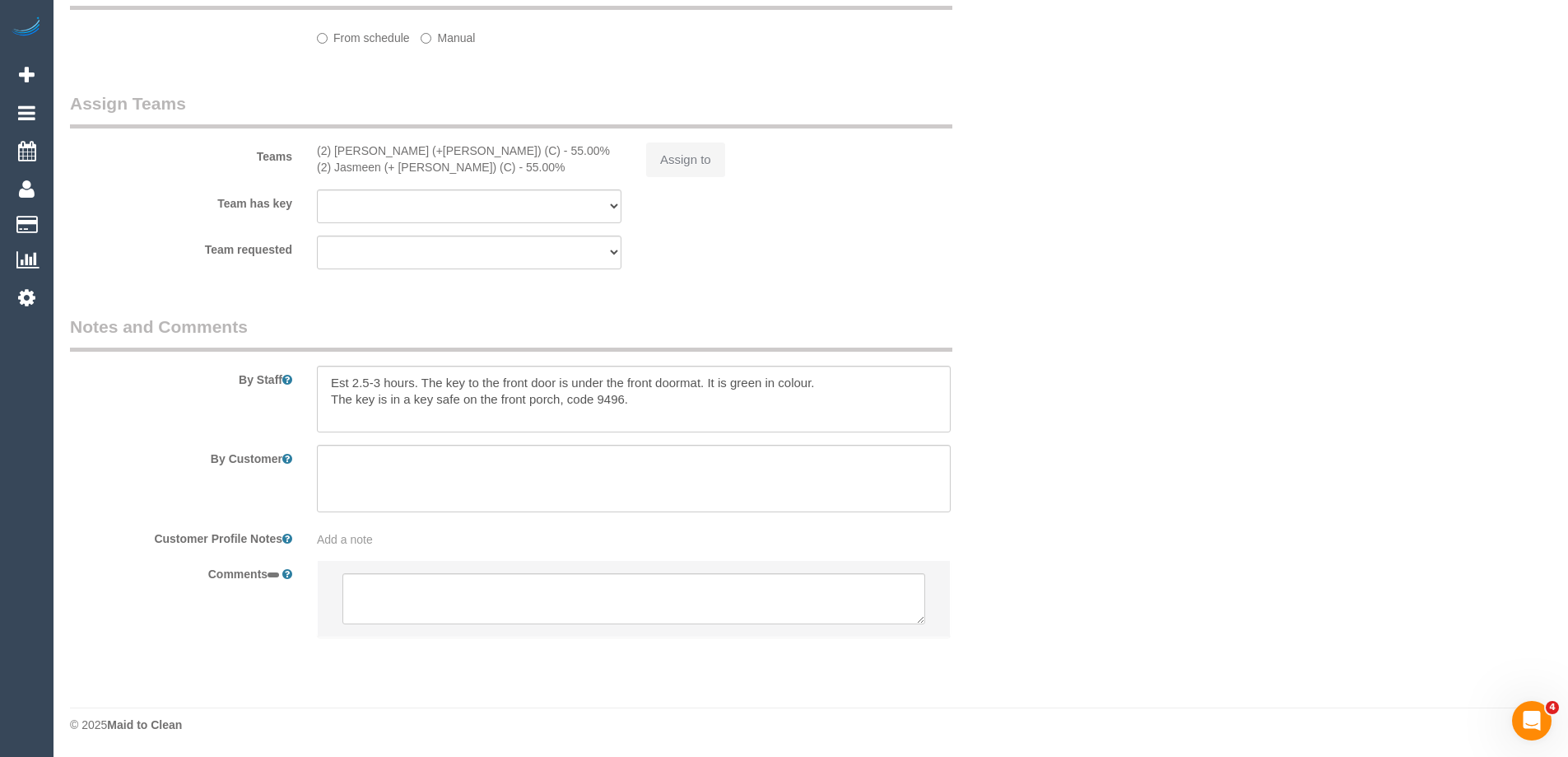
select select "string:AU"
select select "object:532"
select select "string:stripe-pm_1OzWx42GScqysDRVXV7QQO5r"
select select "number:27"
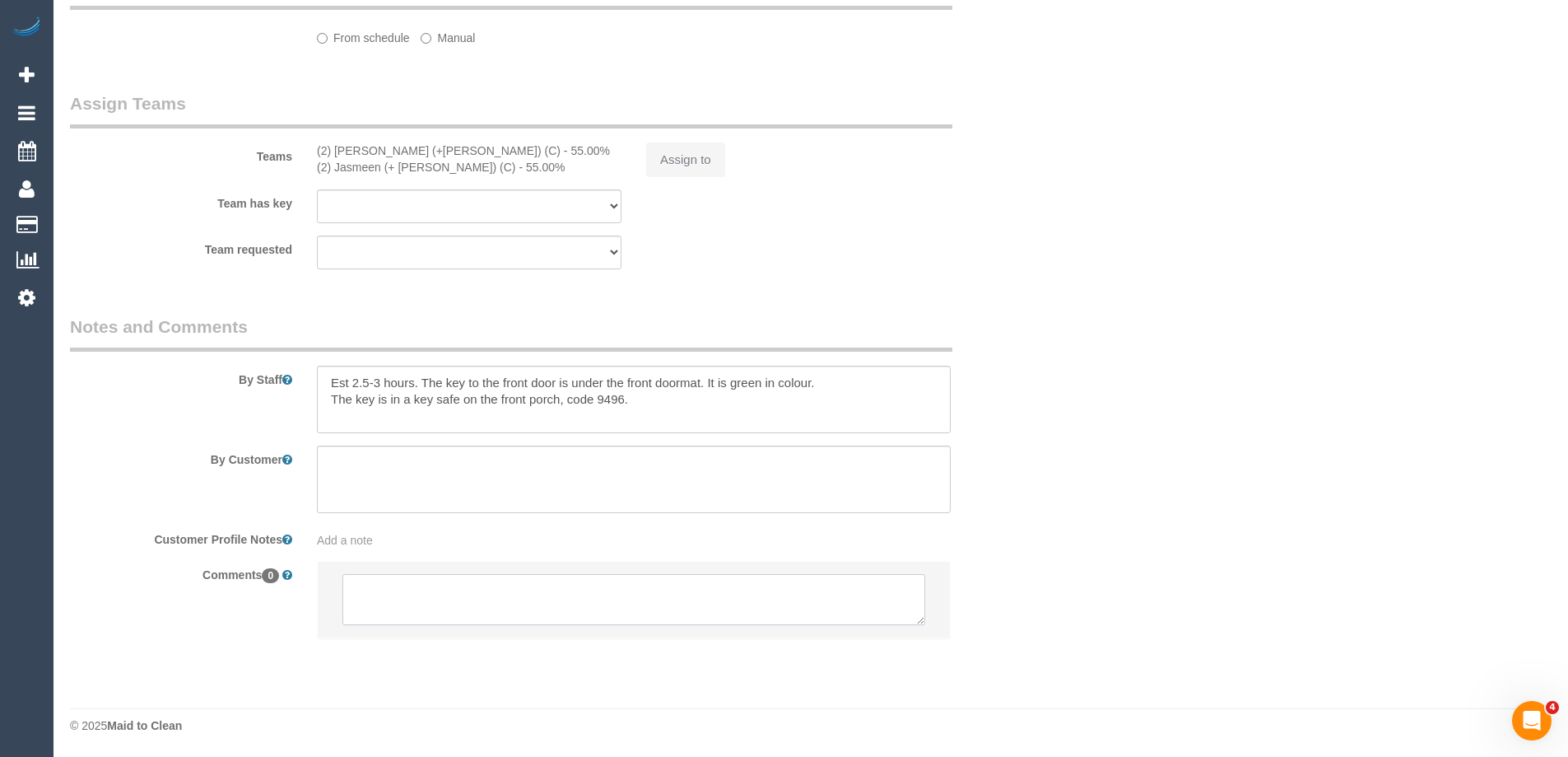
select select "number:15"
select select "number:19"
select select "number:24"
select select "number:34"
select select "number:11"
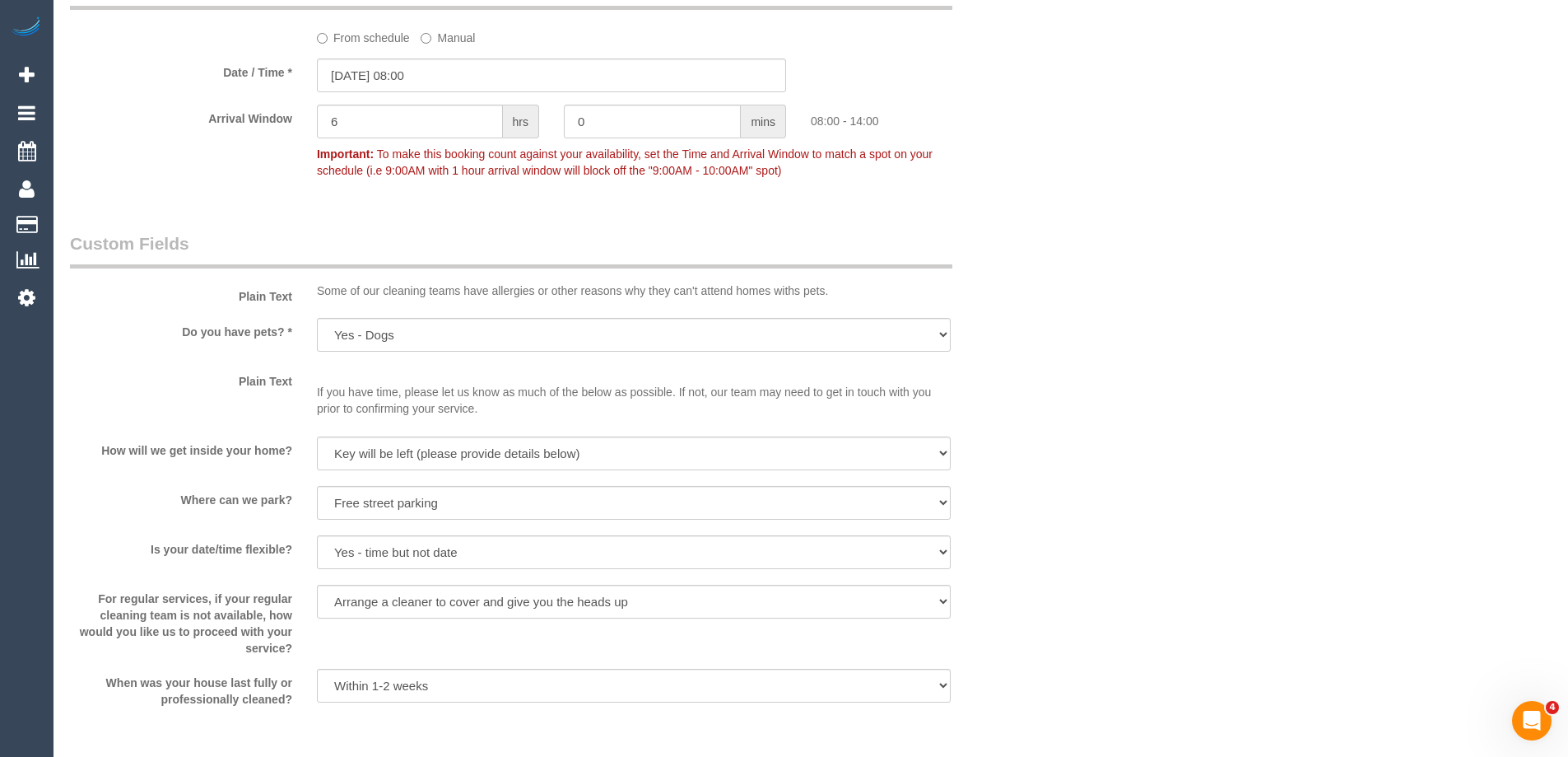
select select "object:1445"
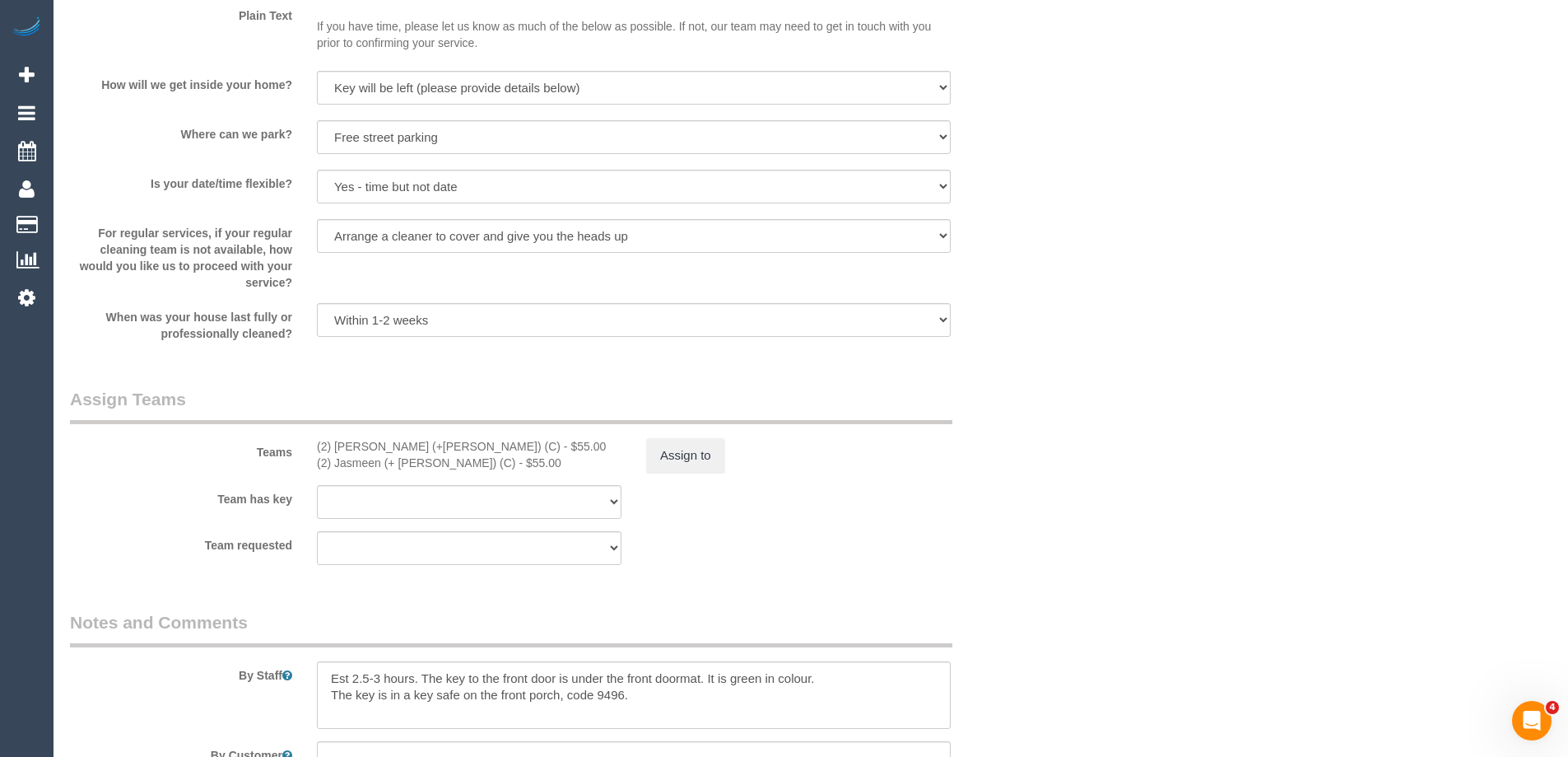
scroll to position [2493, 0]
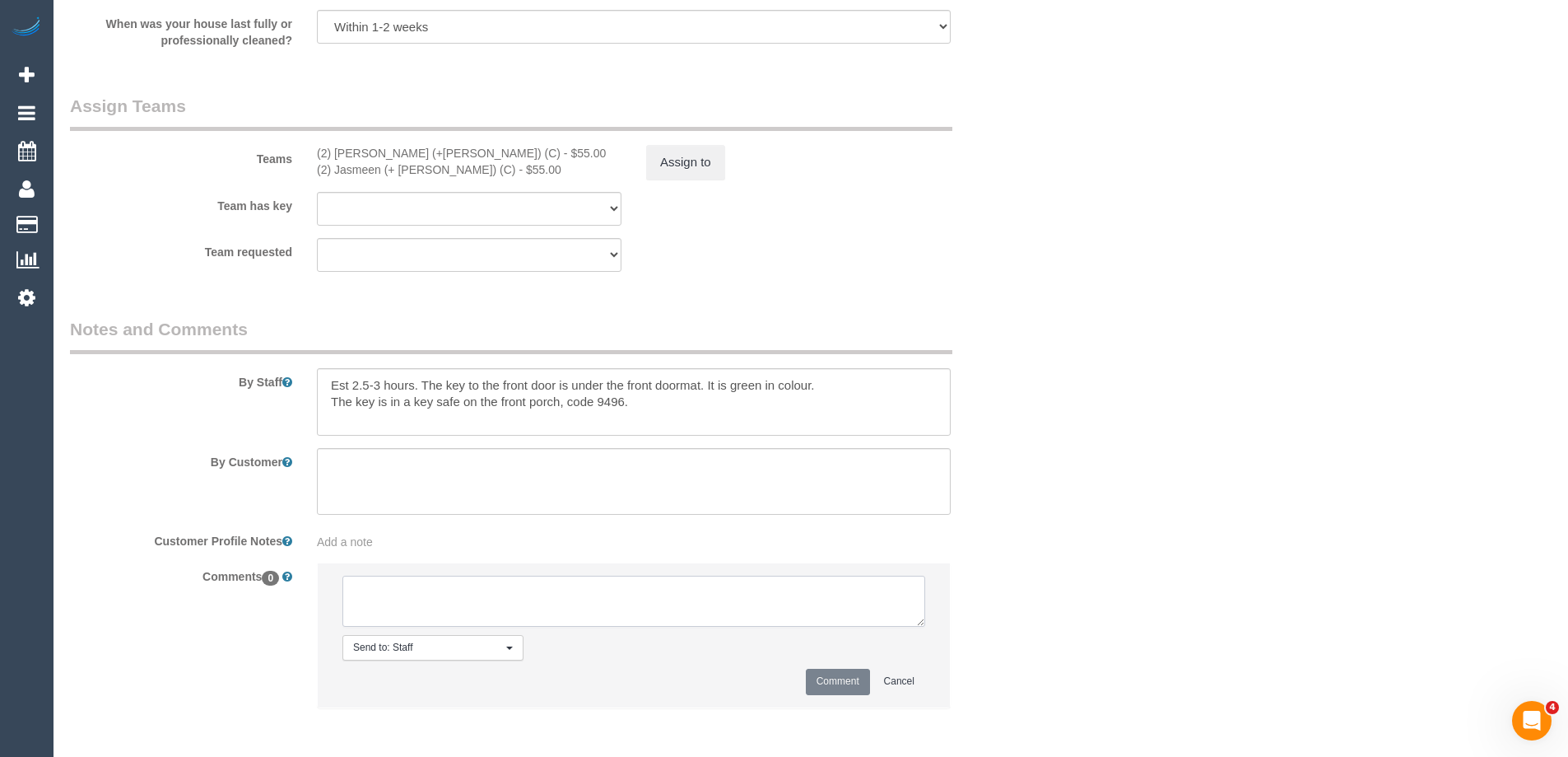
click at [438, 597] on textarea at bounding box center [634, 600] width 583 height 51
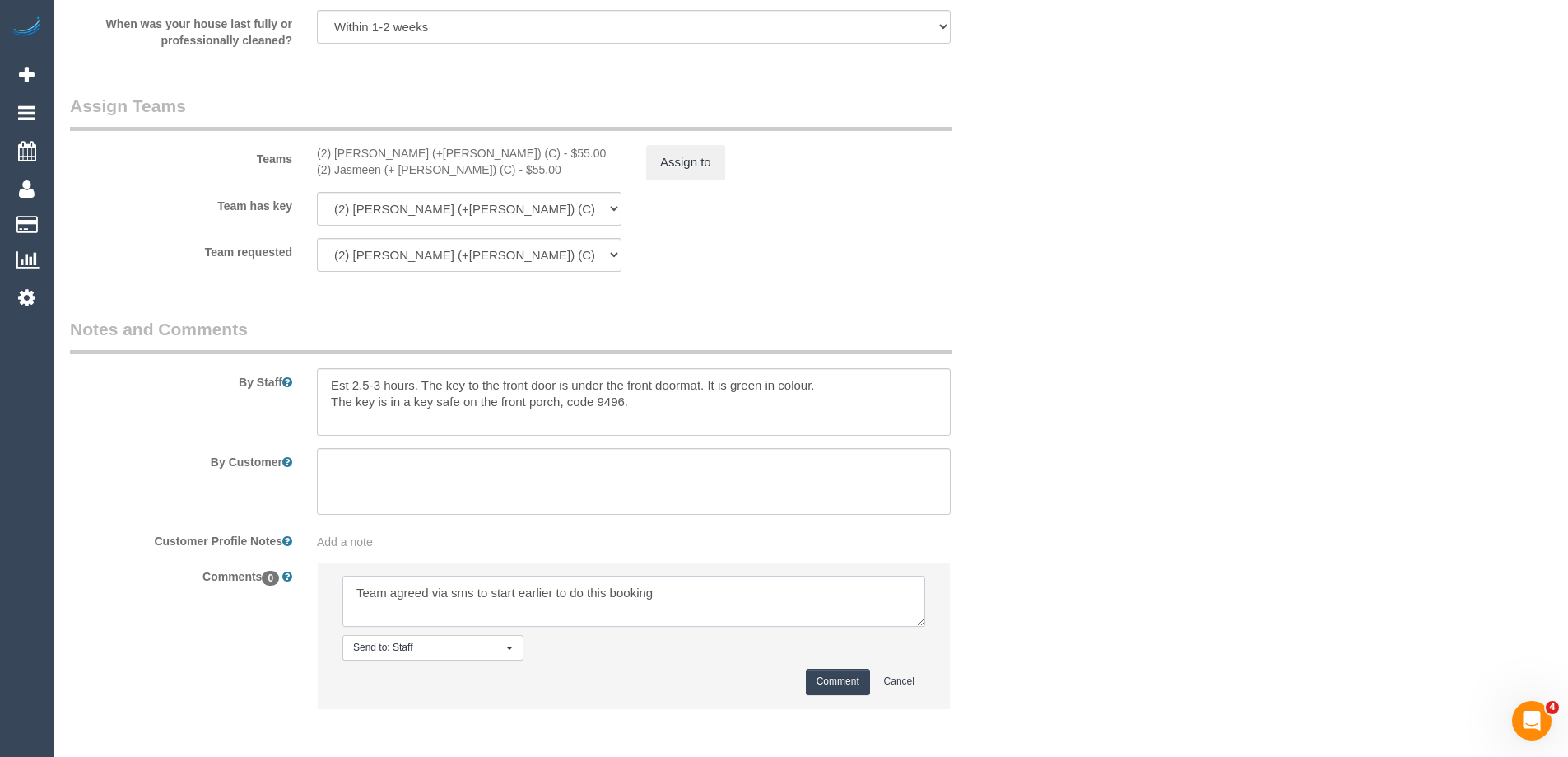
type textarea "Team agreed via sms to start earlier to do this booking"
click at [821, 681] on button "Comment" at bounding box center [837, 682] width 64 height 26
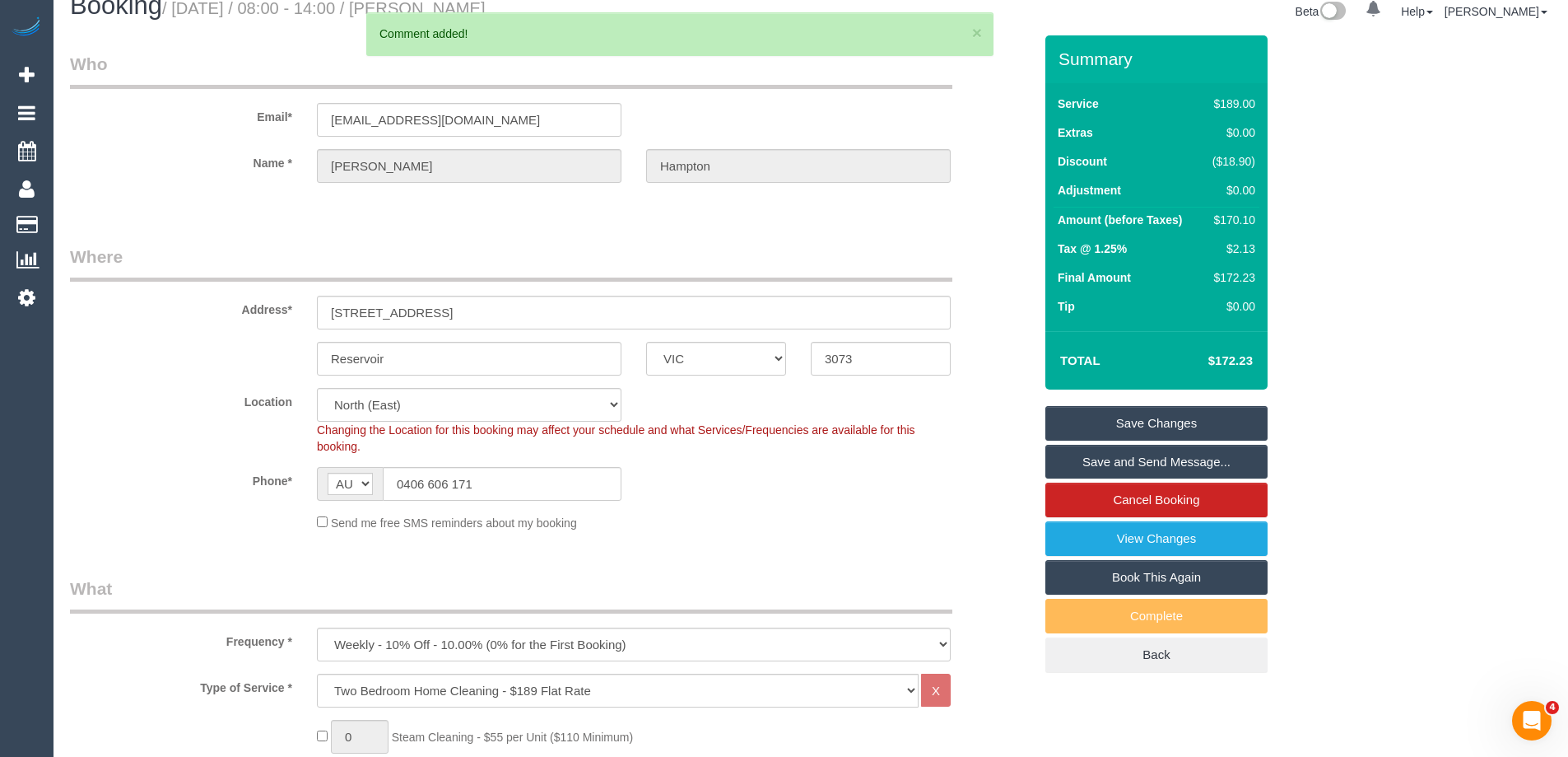
scroll to position [23, 0]
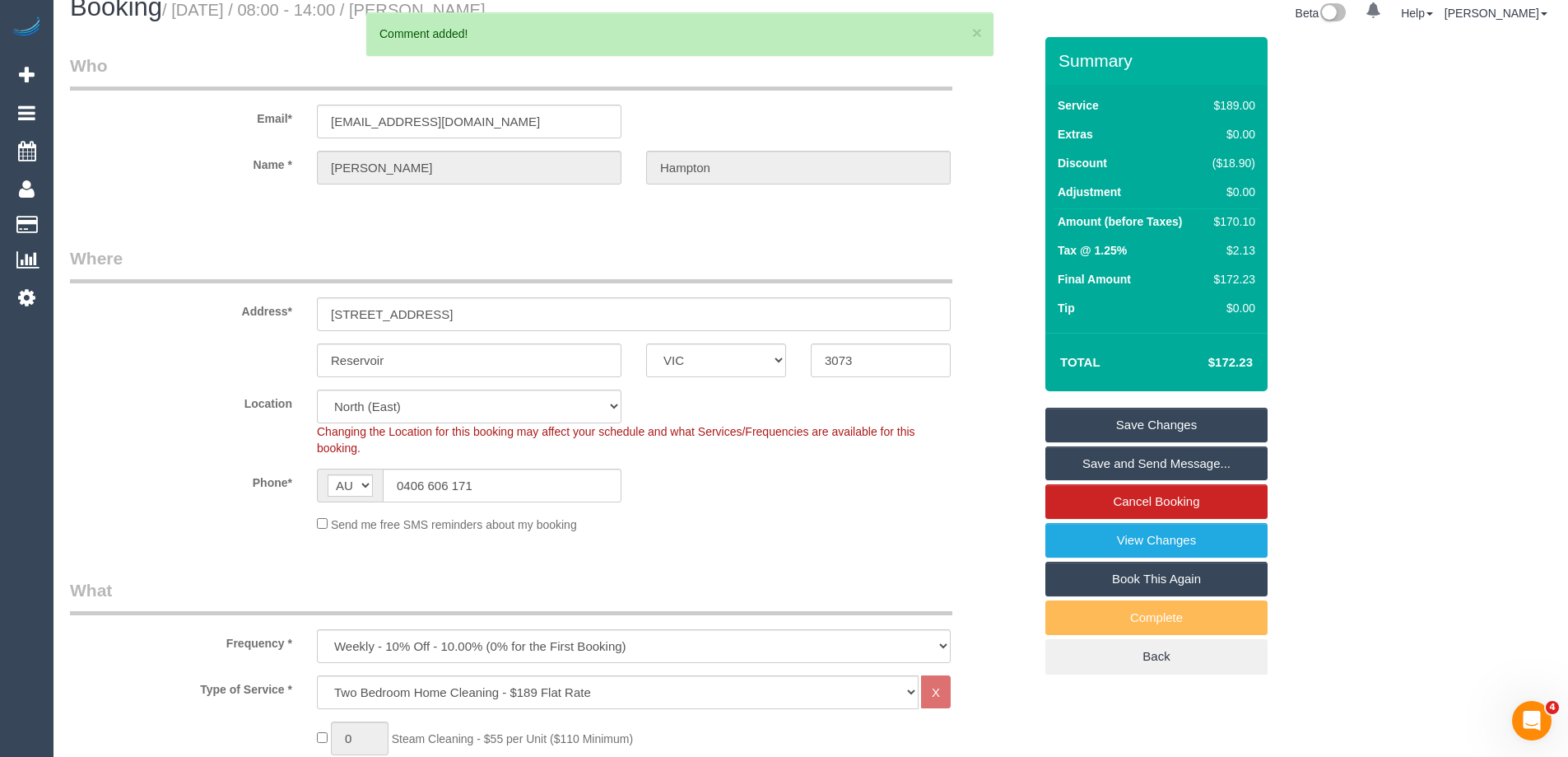
click at [1161, 418] on link "Save Changes" at bounding box center [1156, 425] width 222 height 35
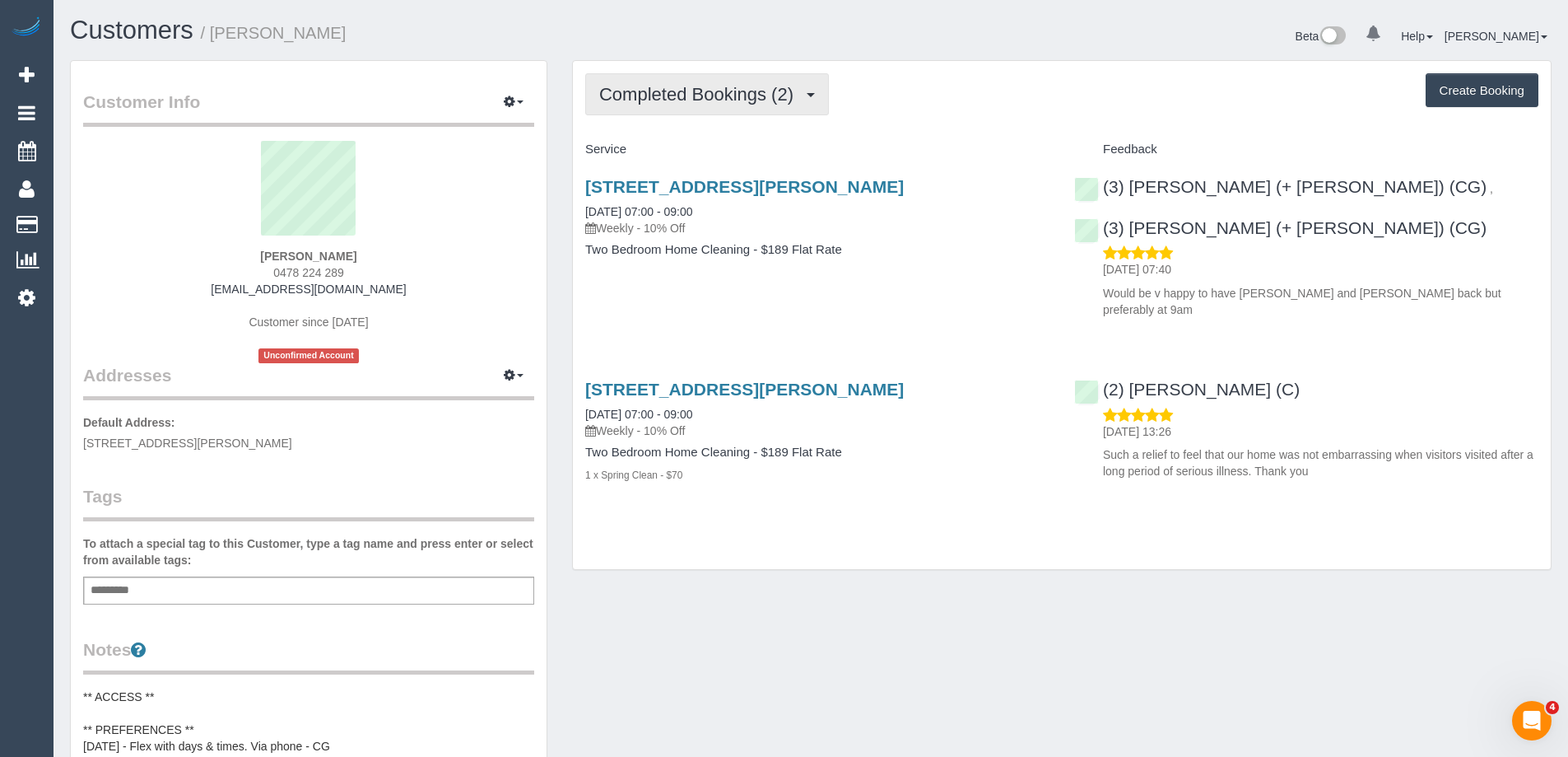
click at [690, 101] on span "Completed Bookings (2)" at bounding box center [700, 94] width 202 height 21
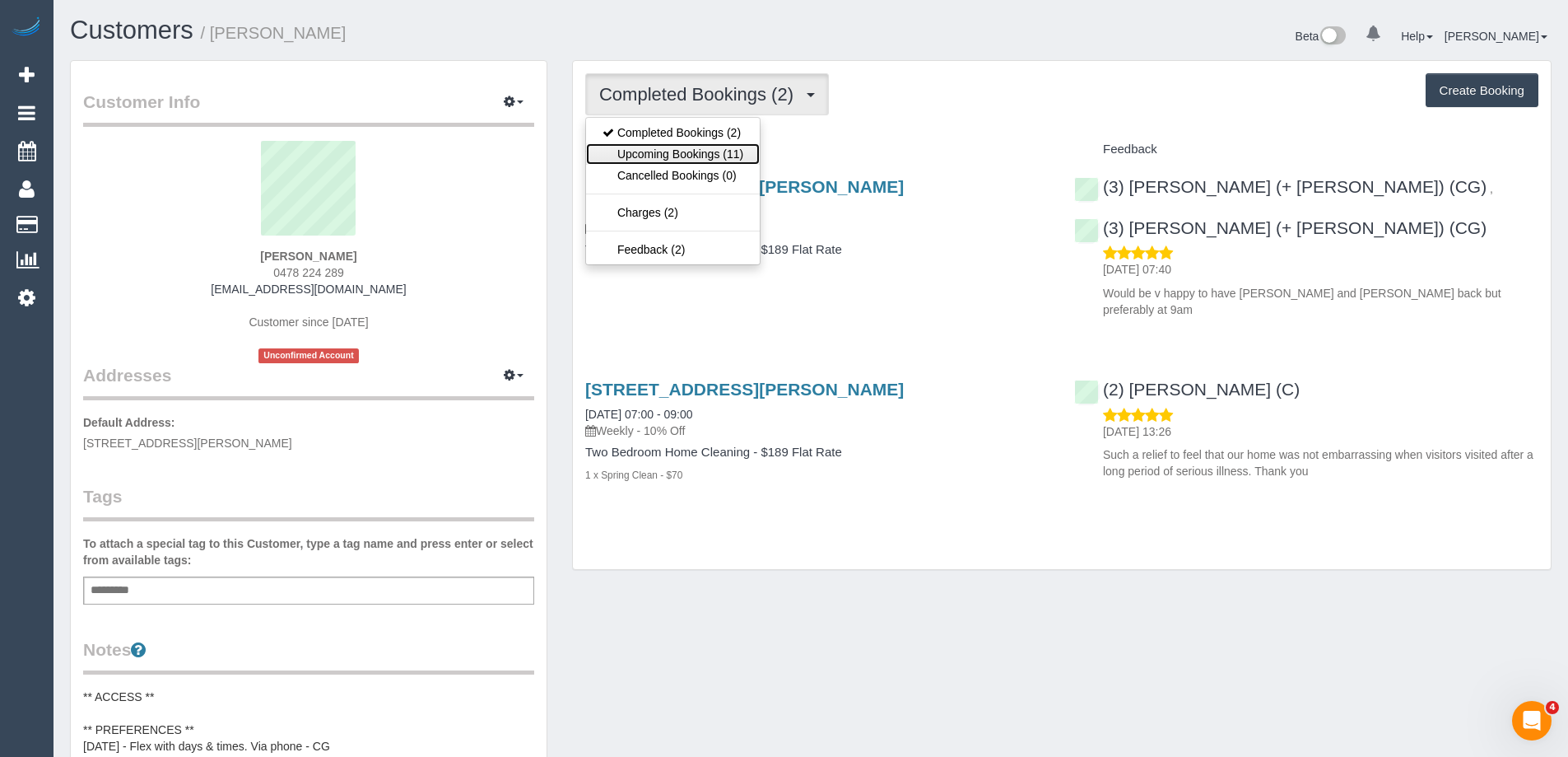
click at [679, 157] on link "Upcoming Bookings (11)" at bounding box center [672, 154] width 174 height 22
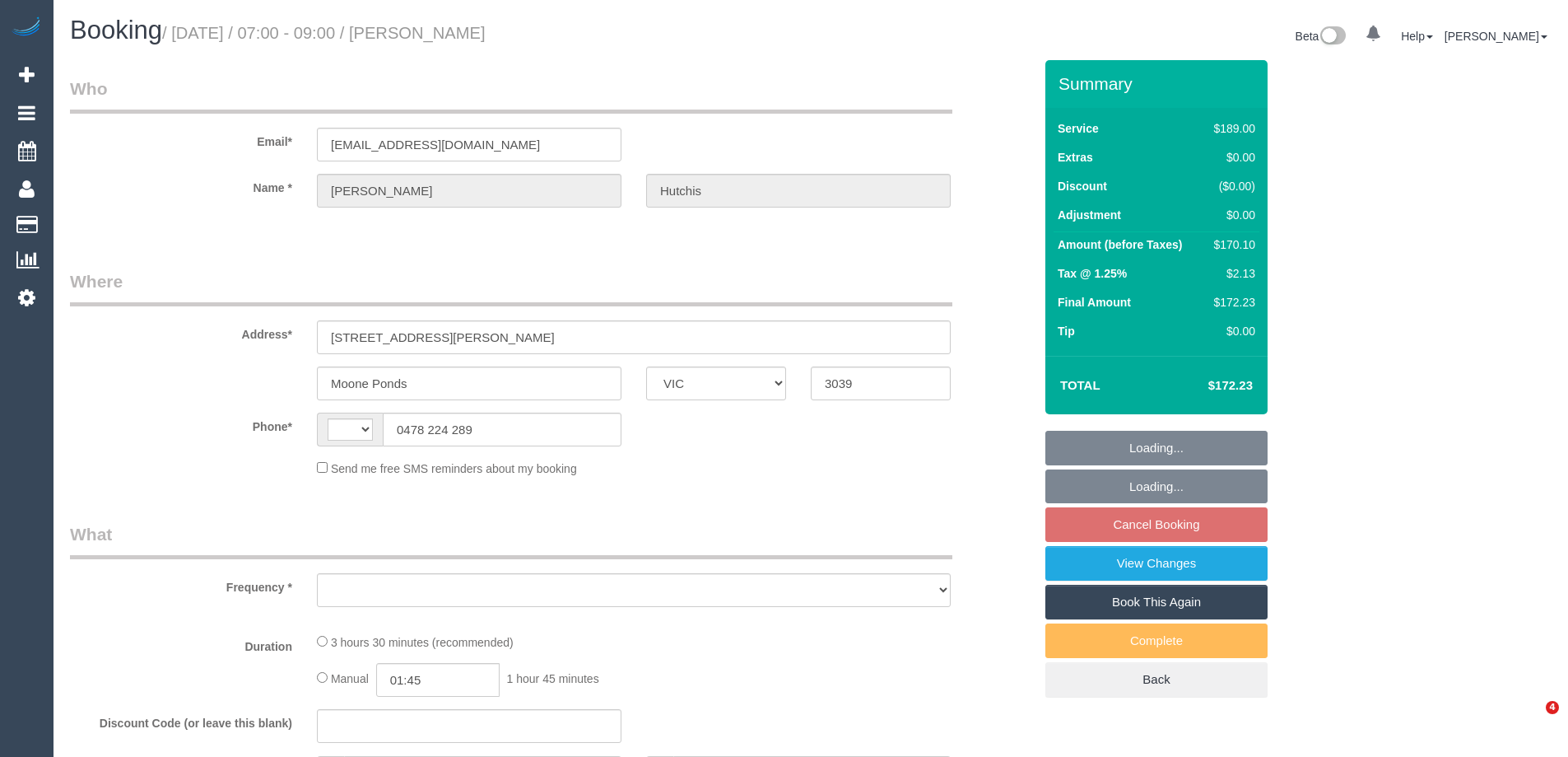
select select "VIC"
select select "string:AU"
select select "object:532"
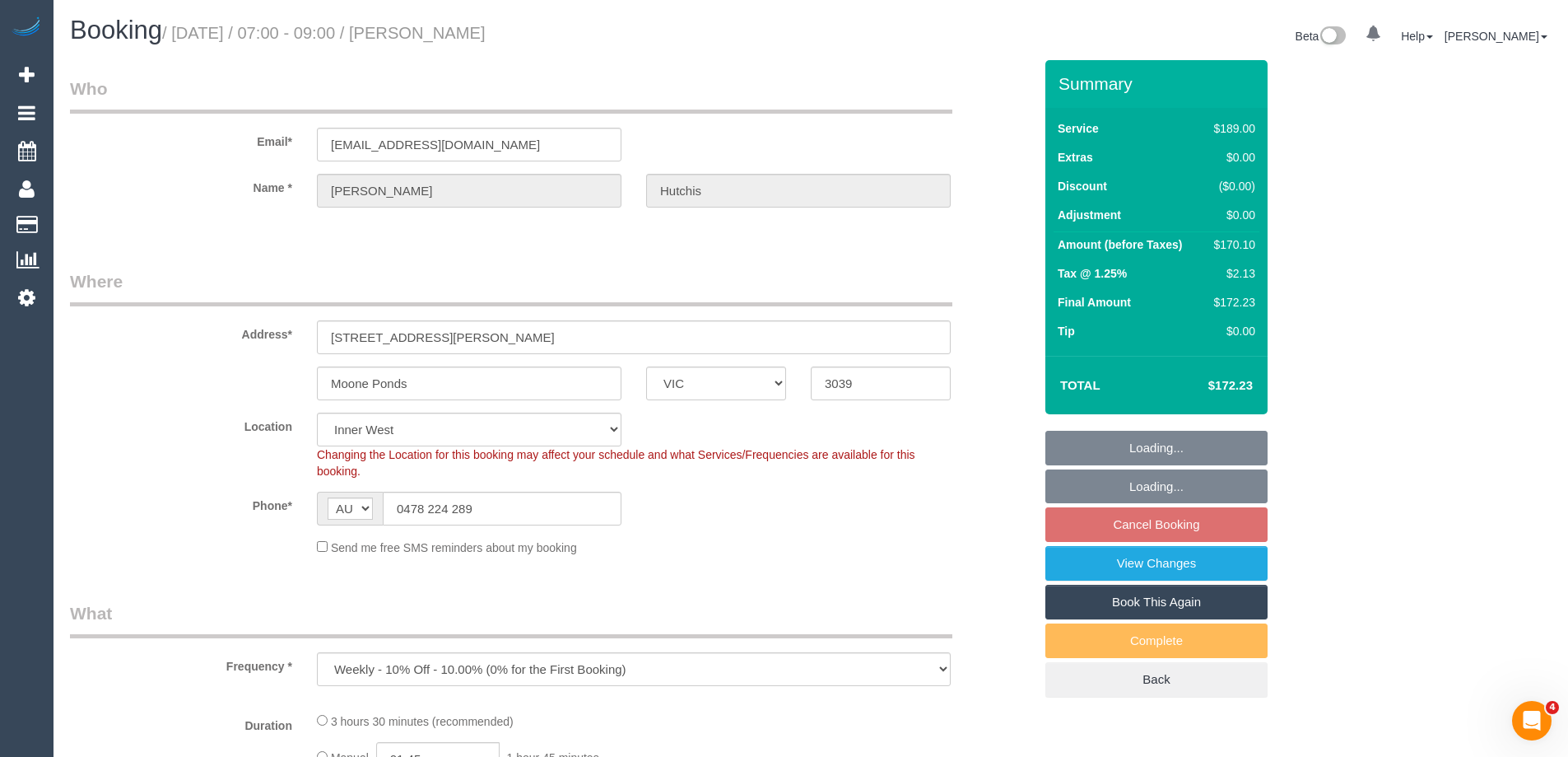
select select "string:stripe-pm_1RzqX42GScqysDRVxZEi8TUE"
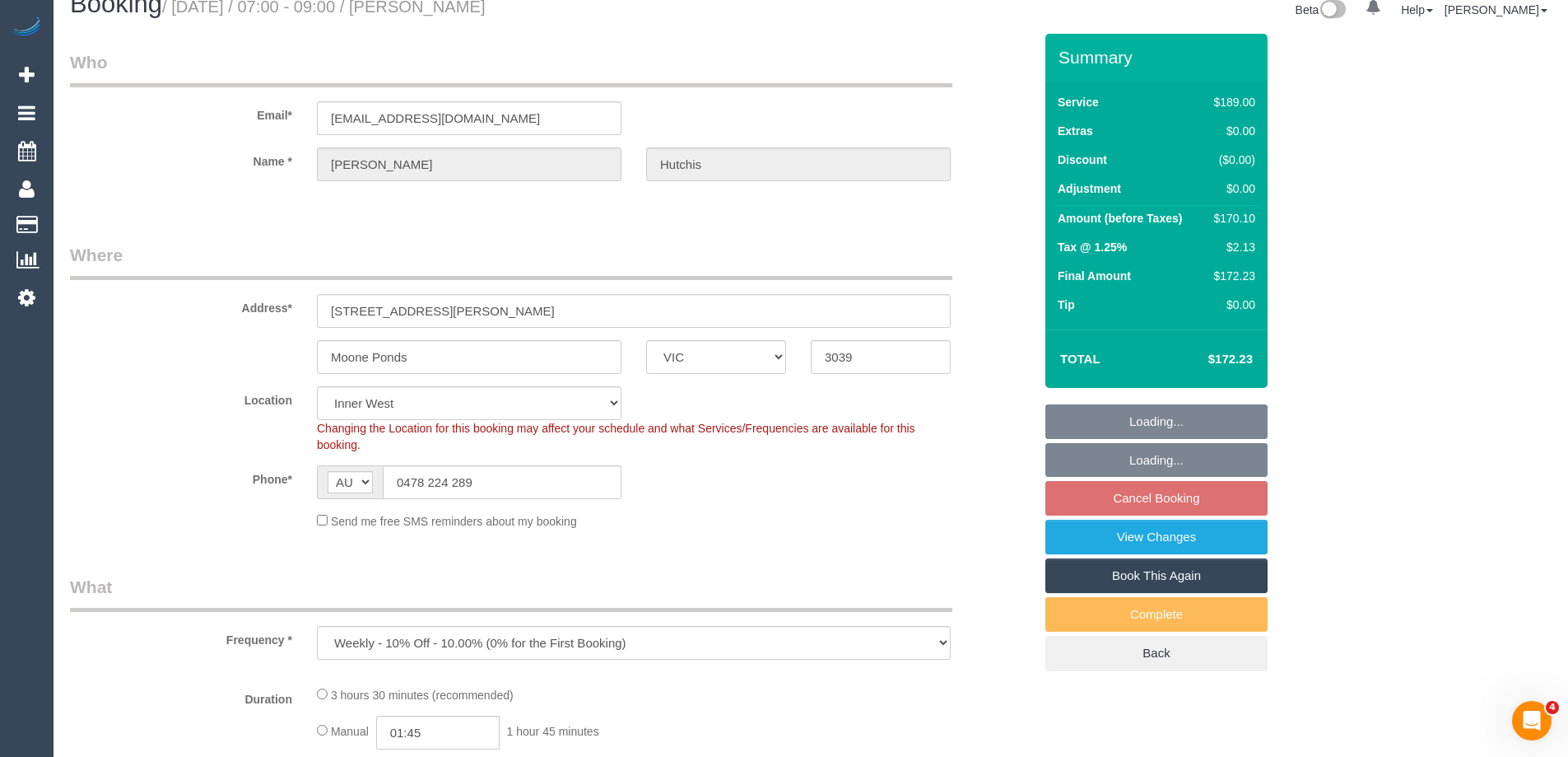
select select "number:28"
select select "number:14"
select select "number:19"
select select "number:22"
select select "number:34"
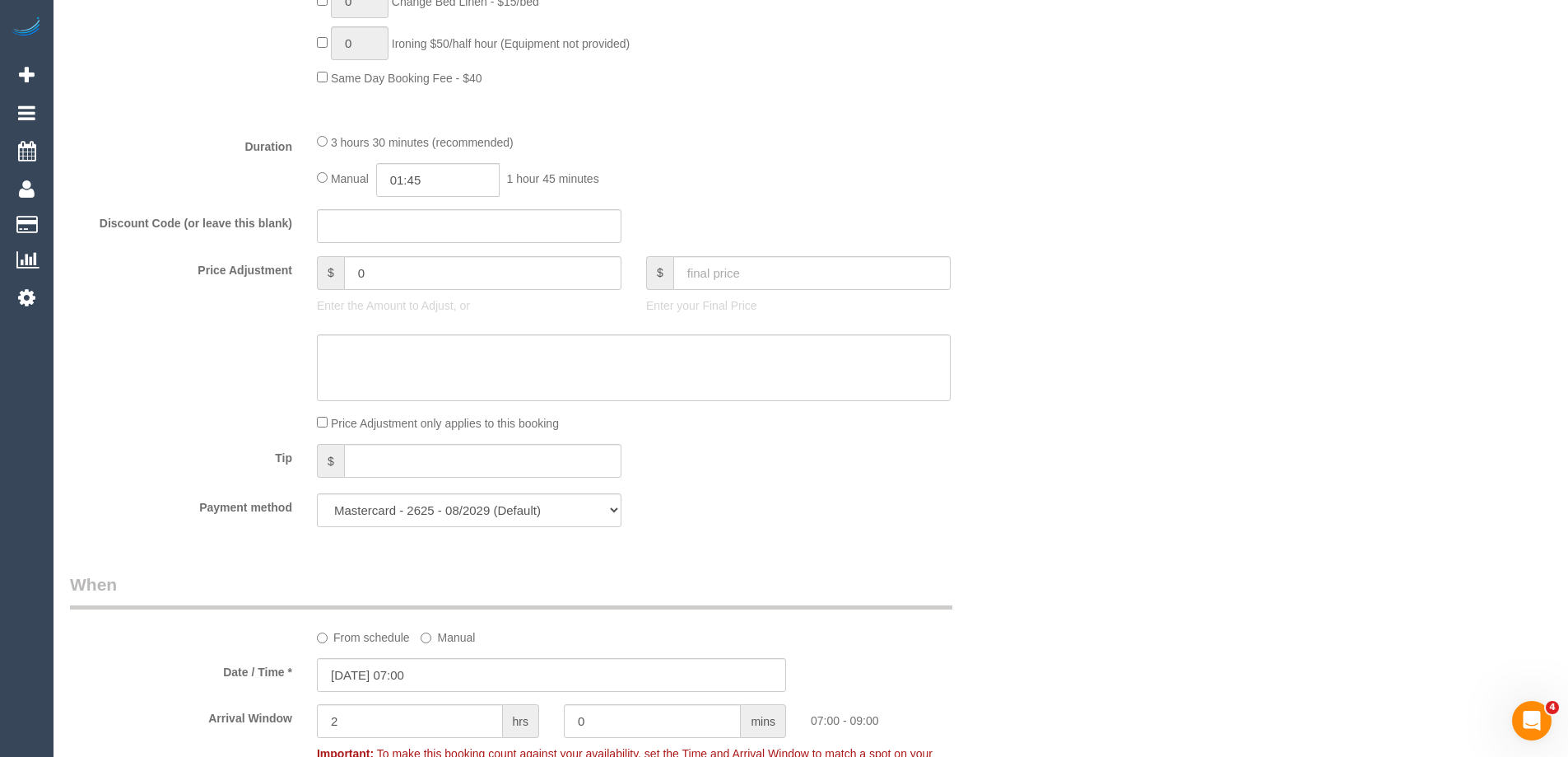
select select "object:795"
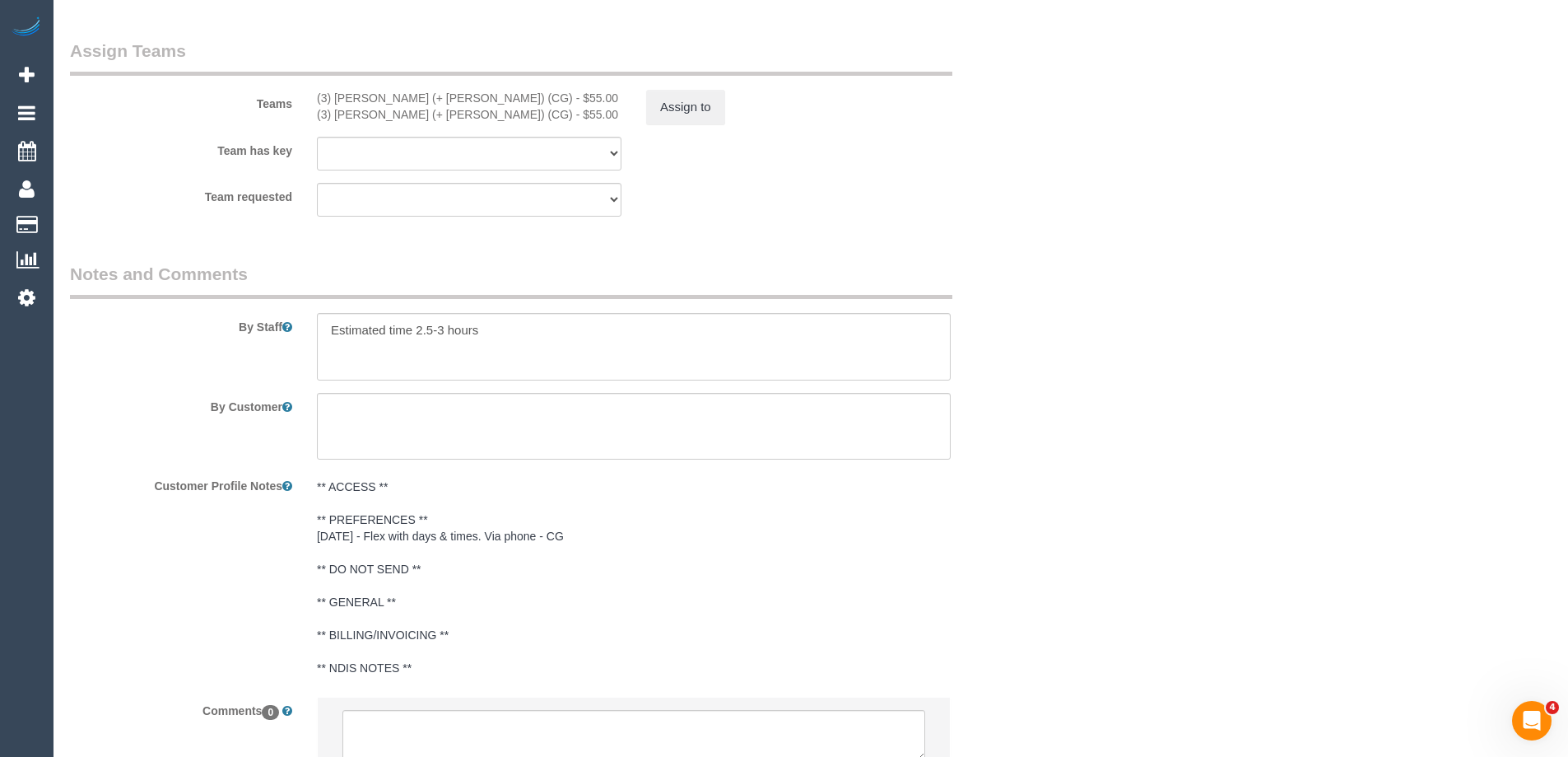
scroll to position [2553, 0]
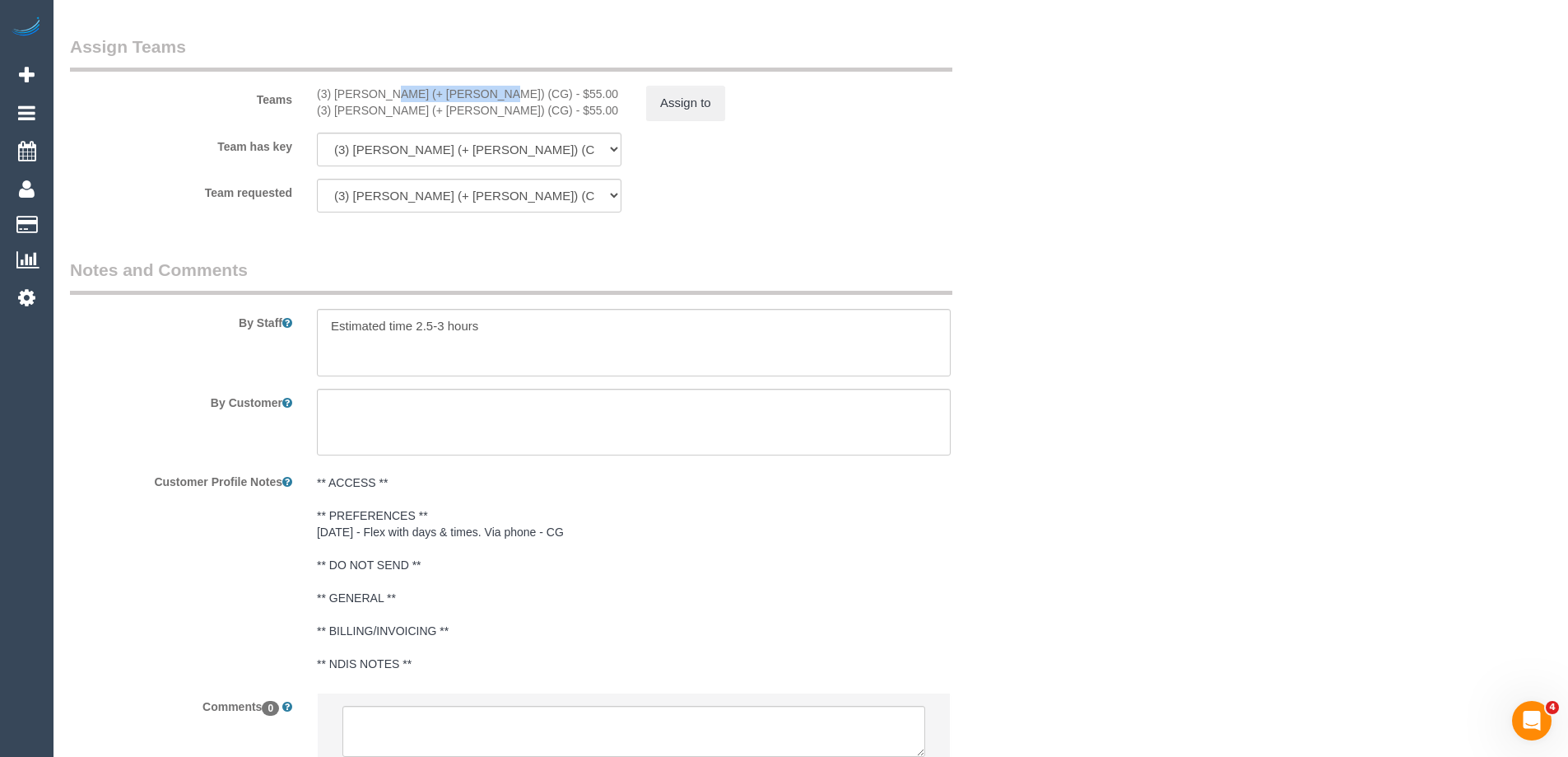
drag, startPoint x: 432, startPoint y: 91, endPoint x: 336, endPoint y: 89, distance: 96.0
click at [336, 89] on div "(3) Amninder (+ Sohail) (CG) - $55.00" at bounding box center [469, 93] width 304 height 17
copy div "Amninder (+ Sohail"
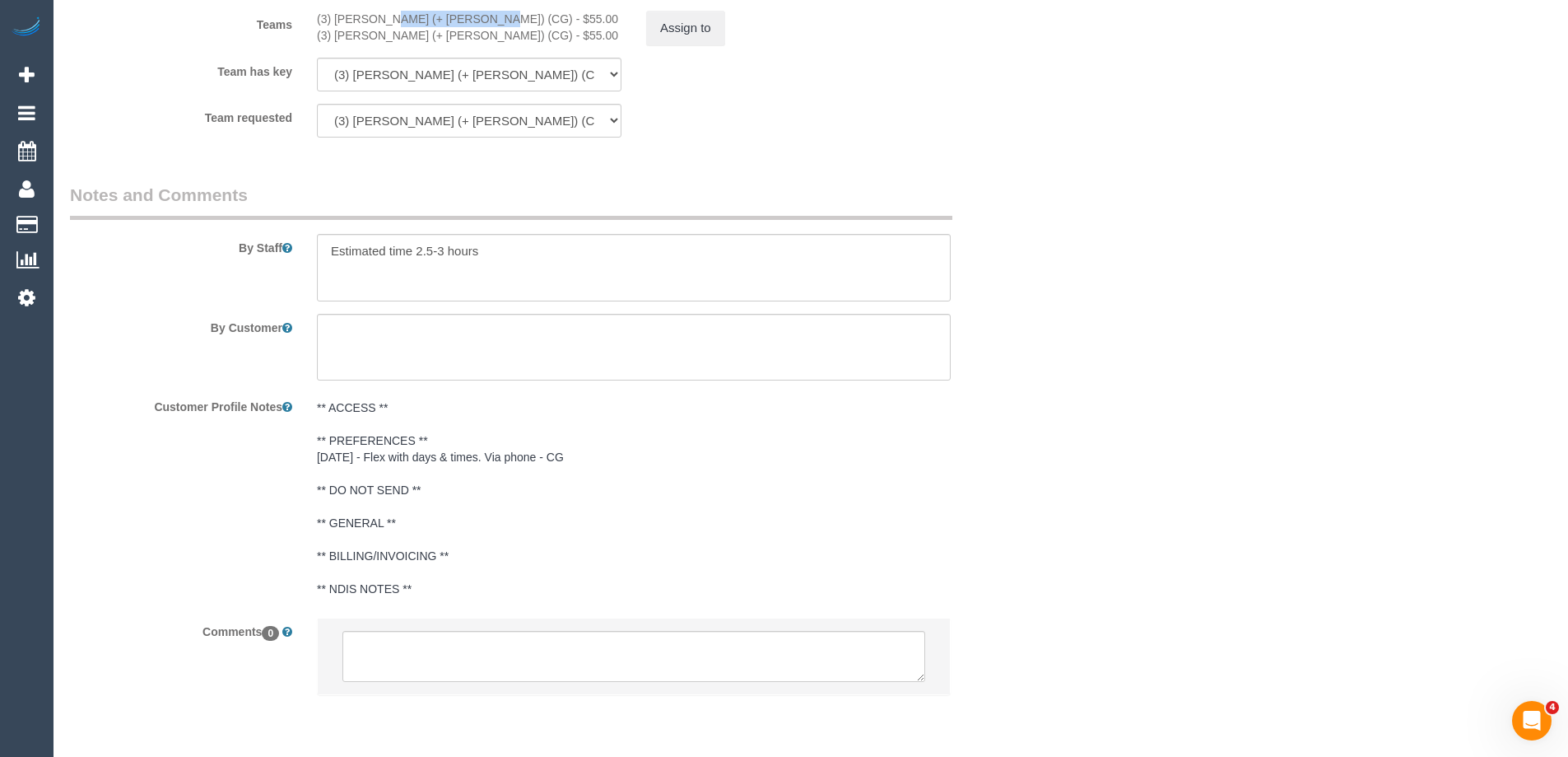
scroll to position [2685, 0]
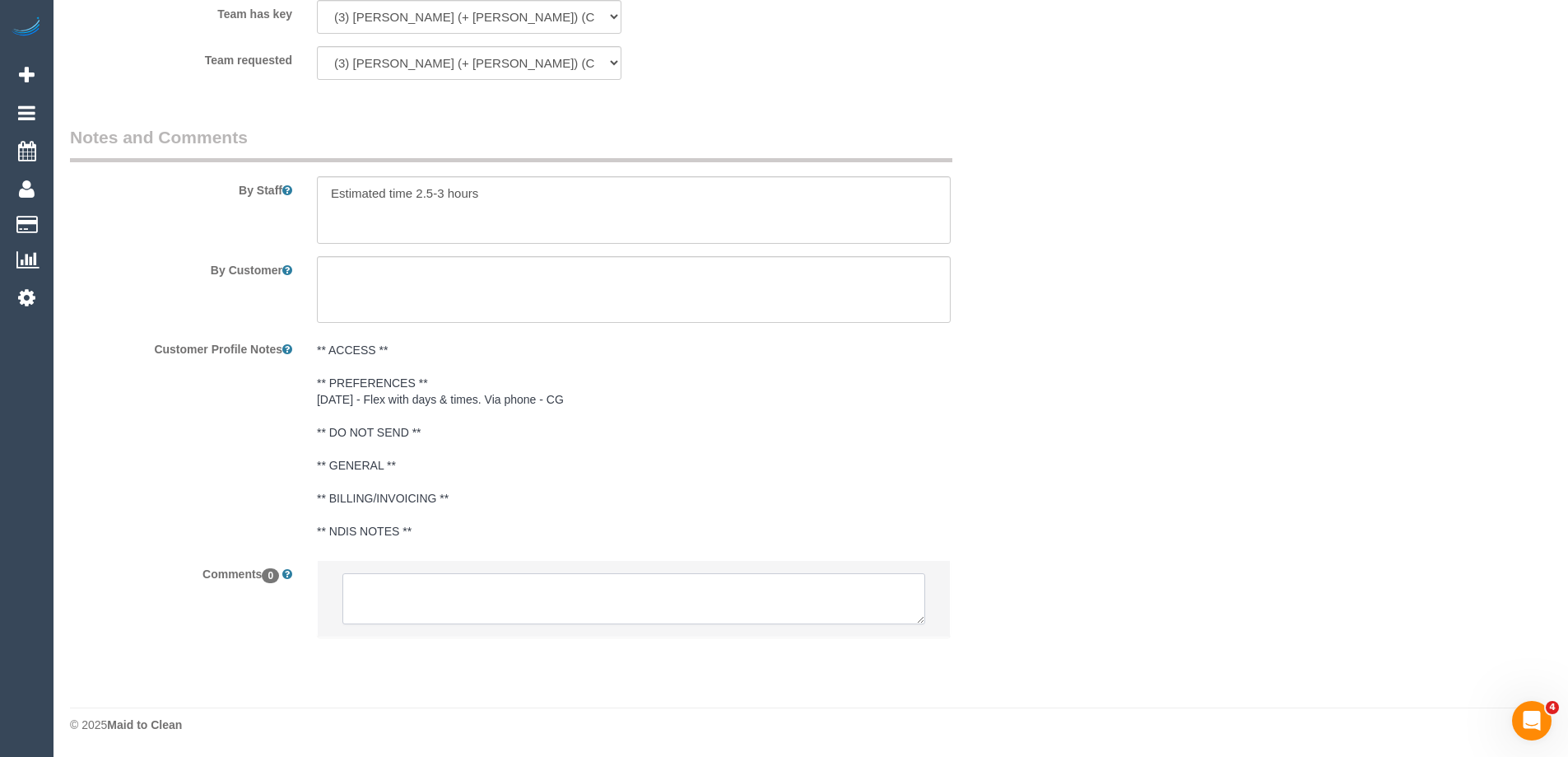
click at [403, 594] on textarea at bounding box center [634, 598] width 583 height 51
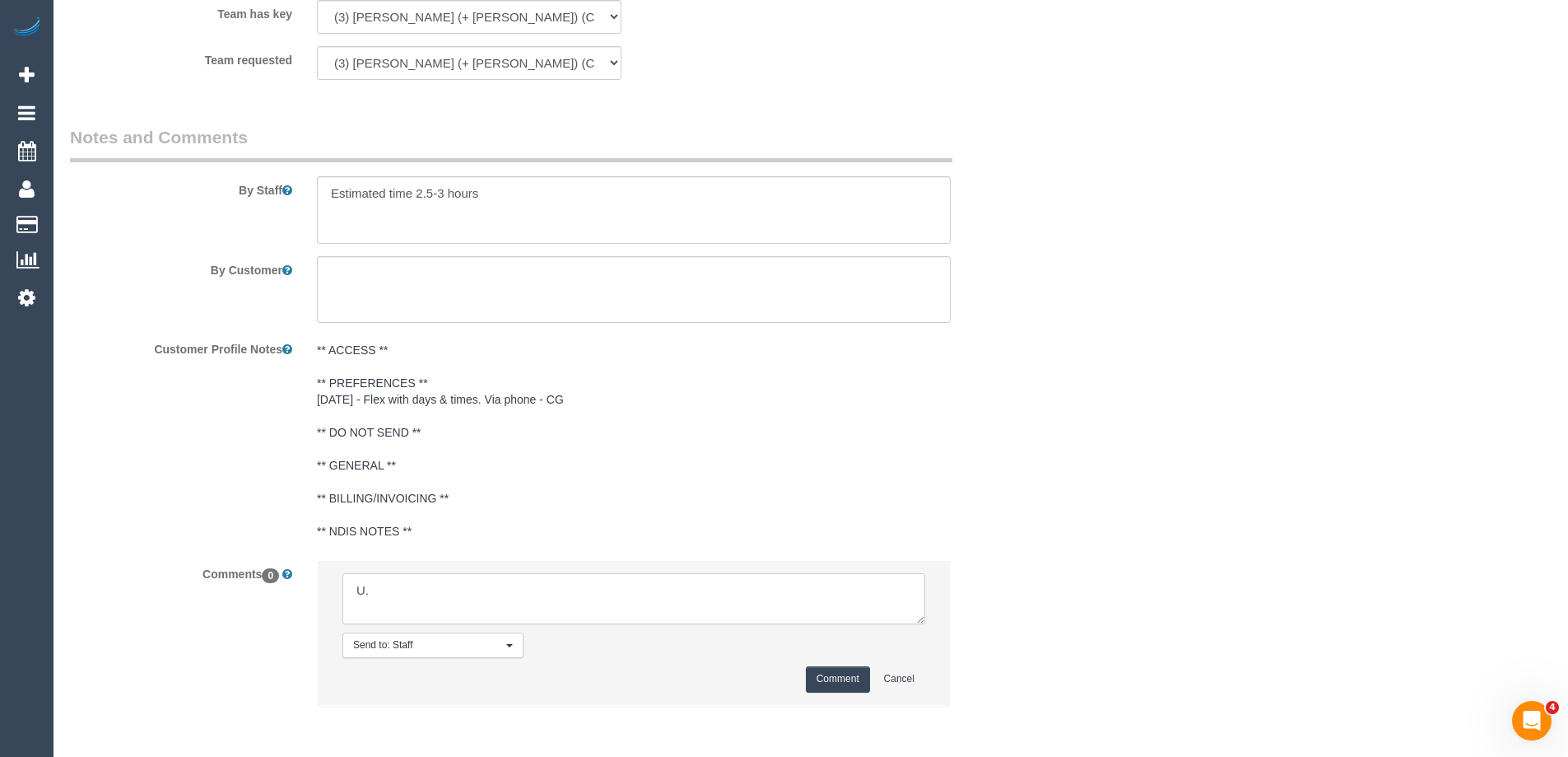
type textarea "U"
paste textarea "Amninder (+ Sohail"
click at [491, 595] on textarea at bounding box center [634, 598] width 583 height 51
click at [570, 591] on textarea at bounding box center [634, 598] width 583 height 51
drag, startPoint x: 430, startPoint y: 591, endPoint x: 451, endPoint y: 617, distance: 33.4
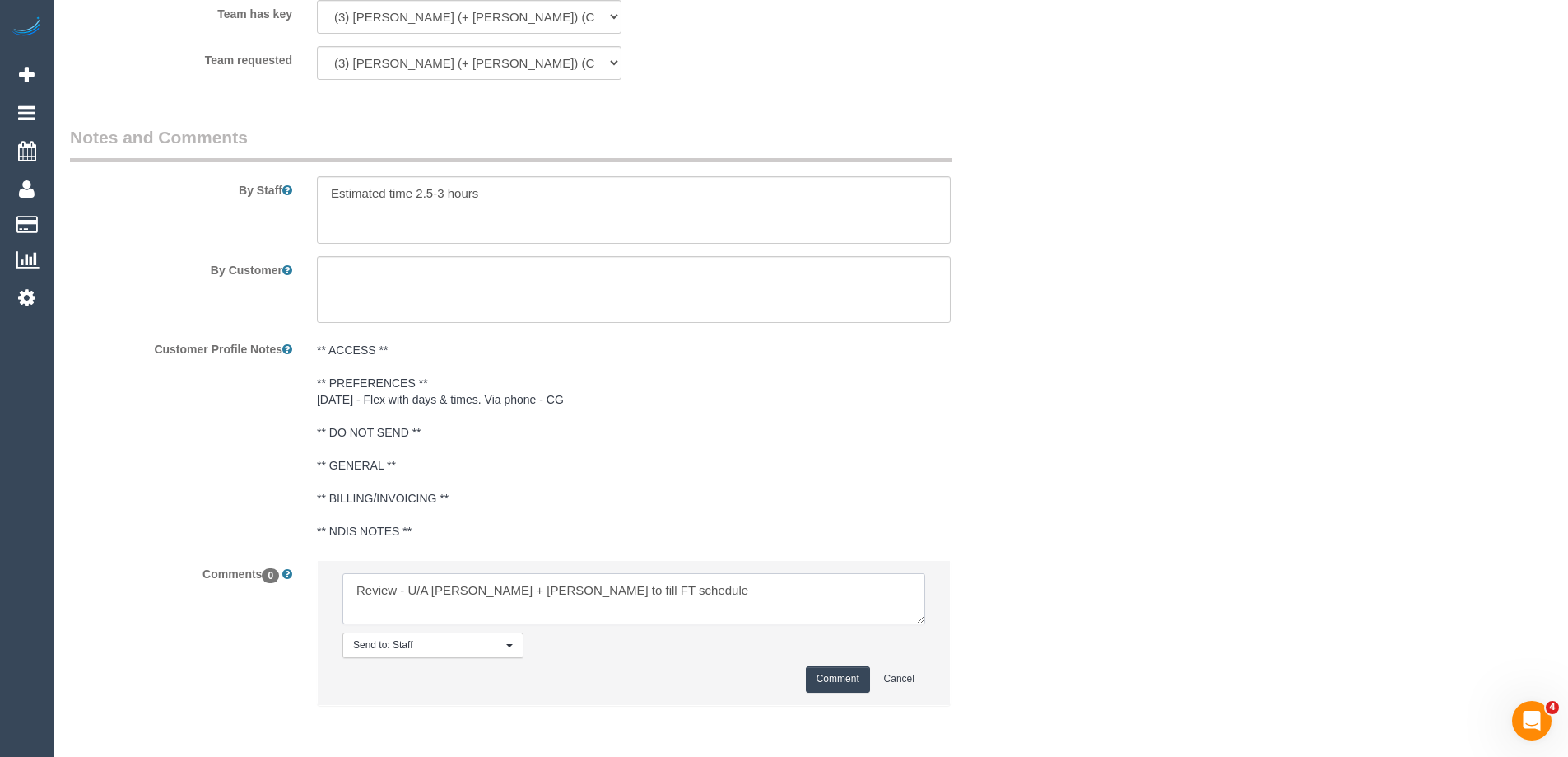
click at [431, 591] on textarea at bounding box center [634, 598] width 583 height 51
type textarea "Review - U/A Amninder + Sohail to fill FT schedule"
click at [837, 671] on button "Comment" at bounding box center [837, 679] width 64 height 26
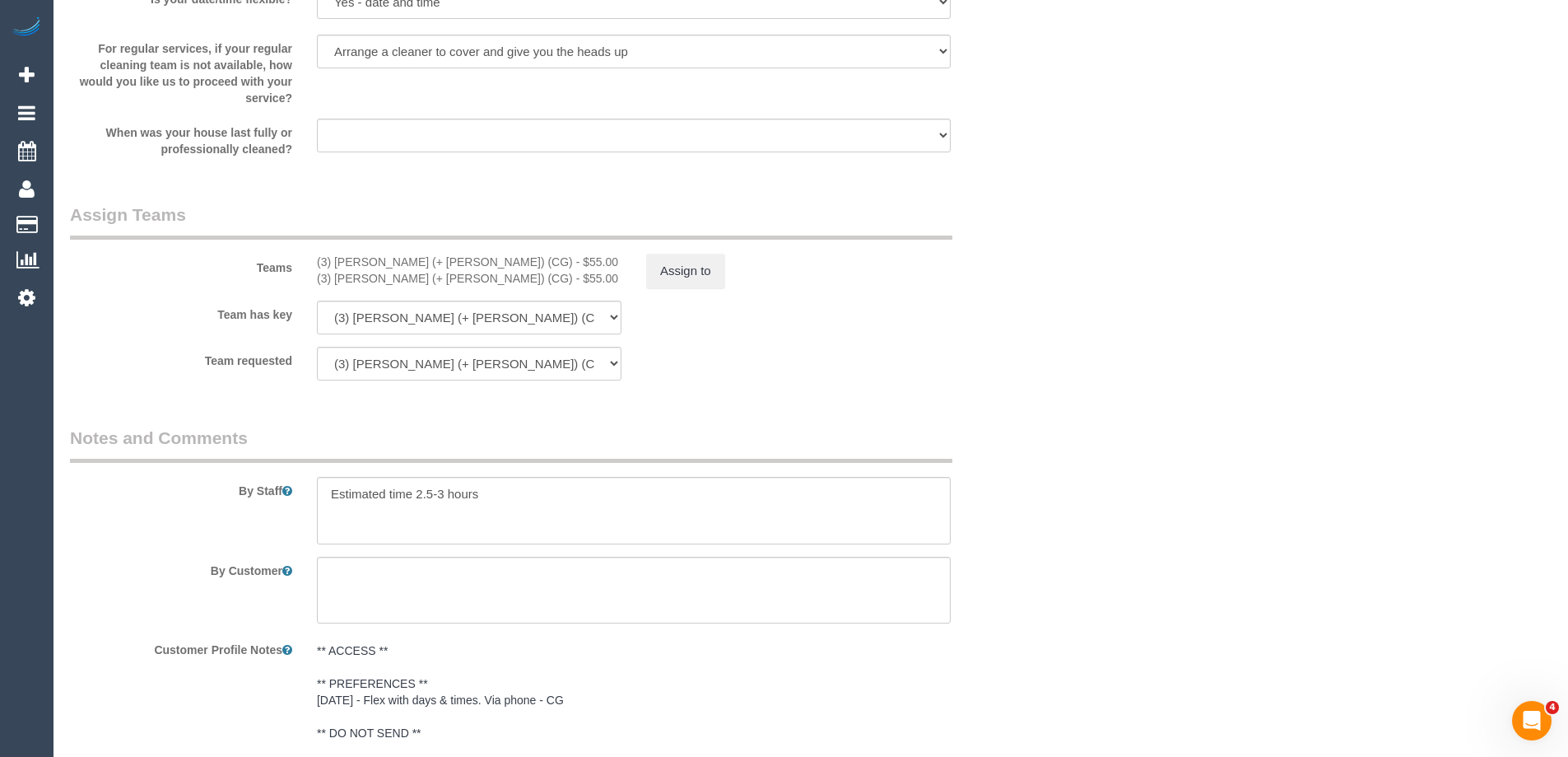
scroll to position [2191, 0]
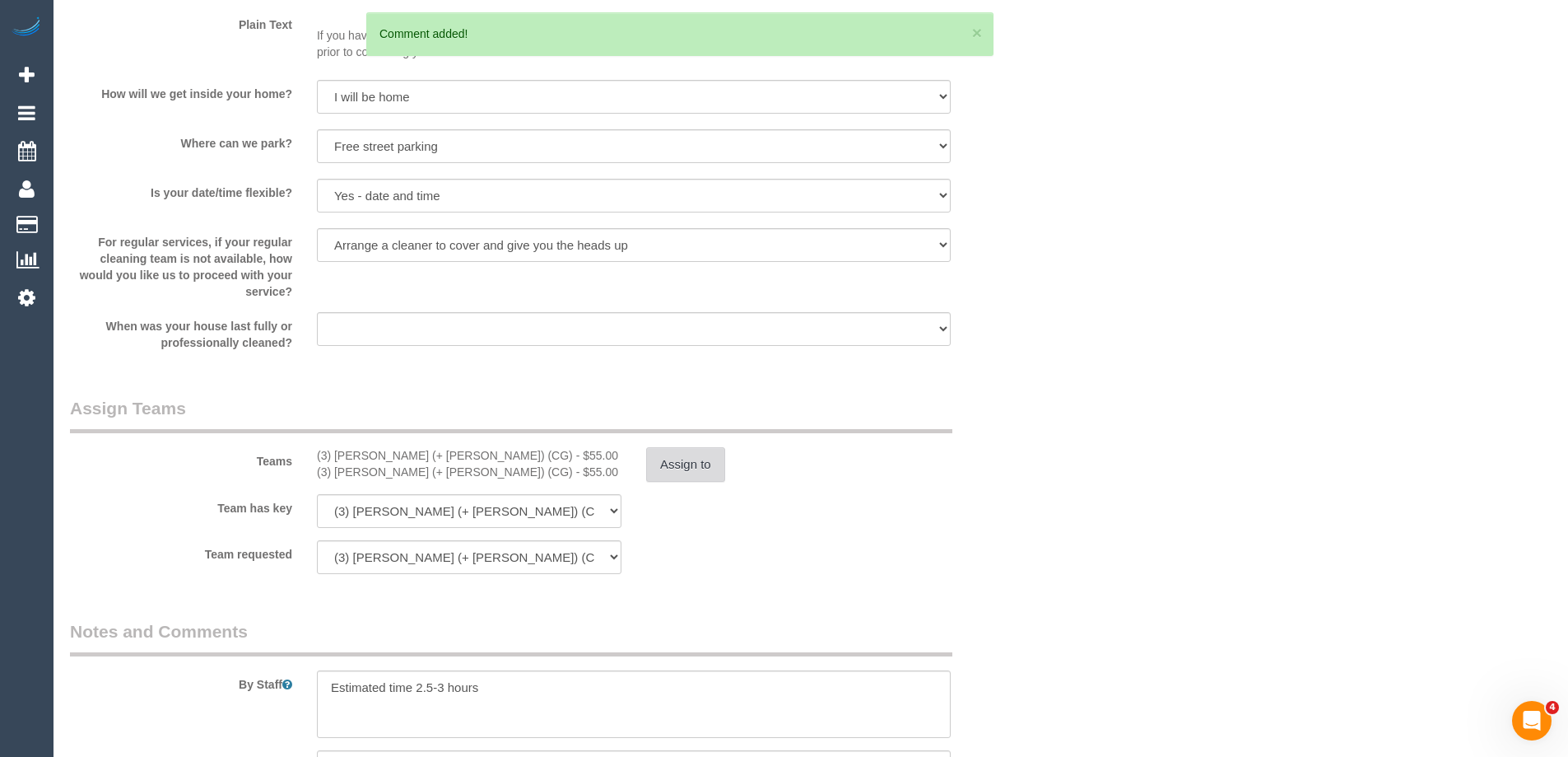
click at [683, 474] on button "Assign to" at bounding box center [685, 464] width 79 height 35
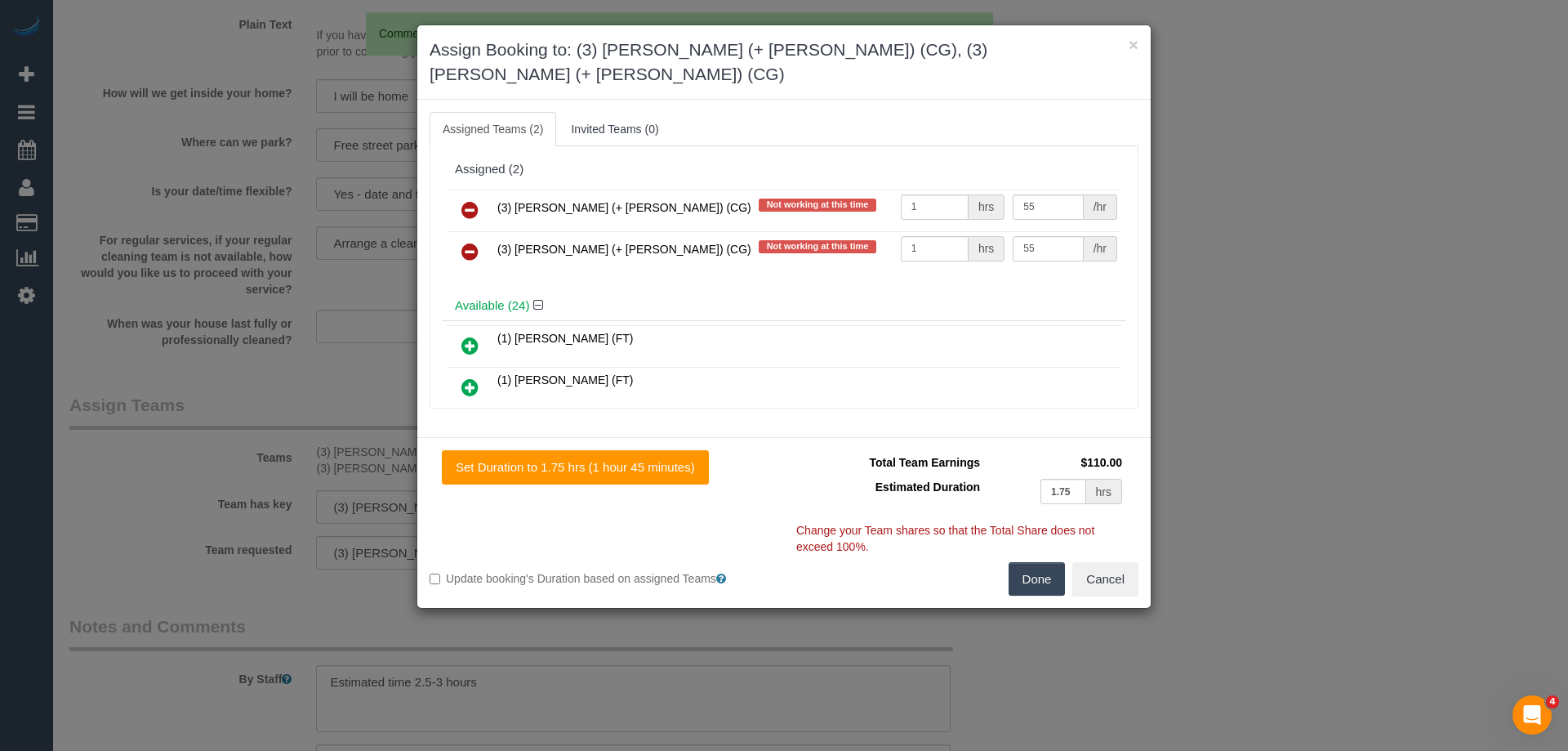
click at [476, 200] on icon at bounding box center [470, 210] width 17 height 20
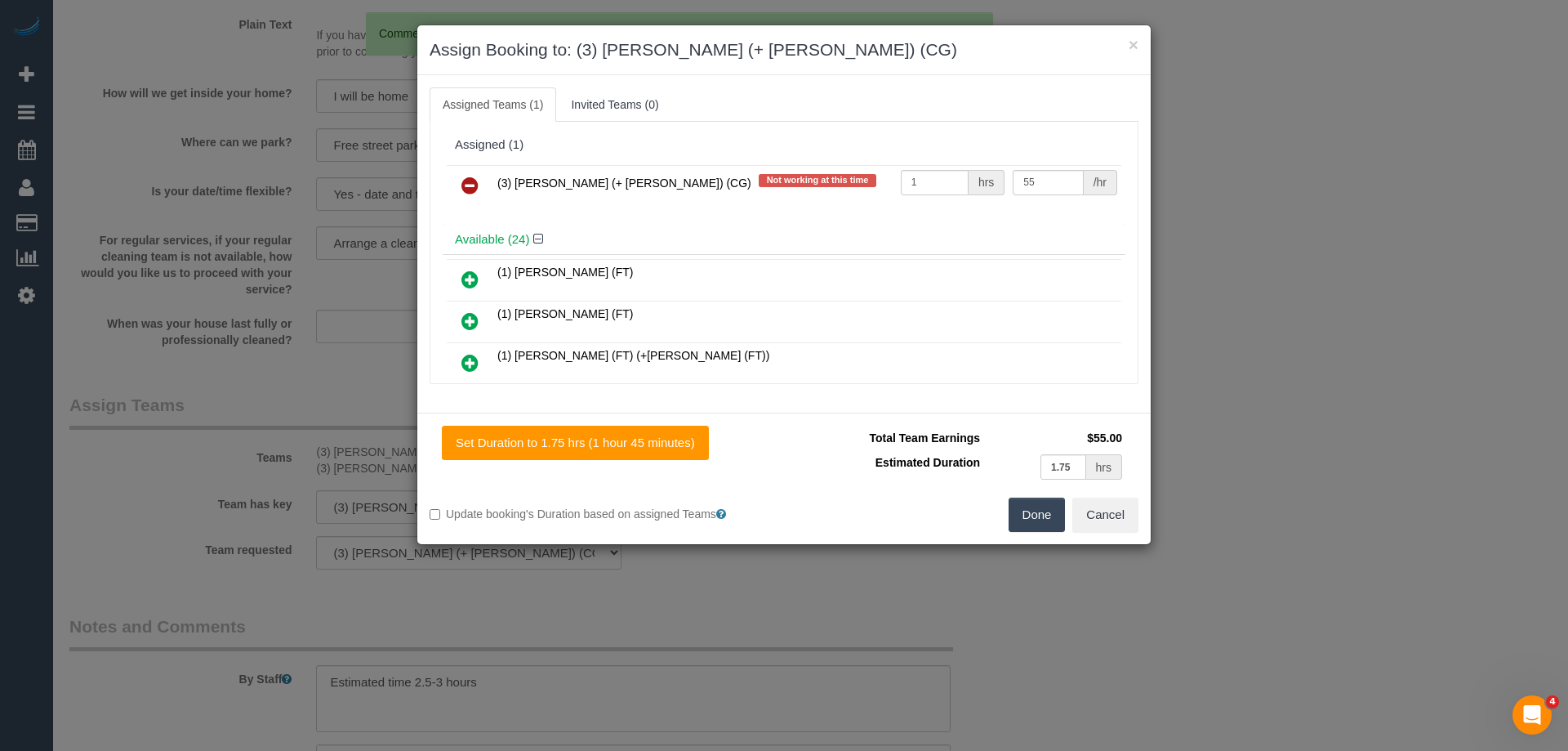
click at [471, 182] on icon at bounding box center [470, 185] width 17 height 20
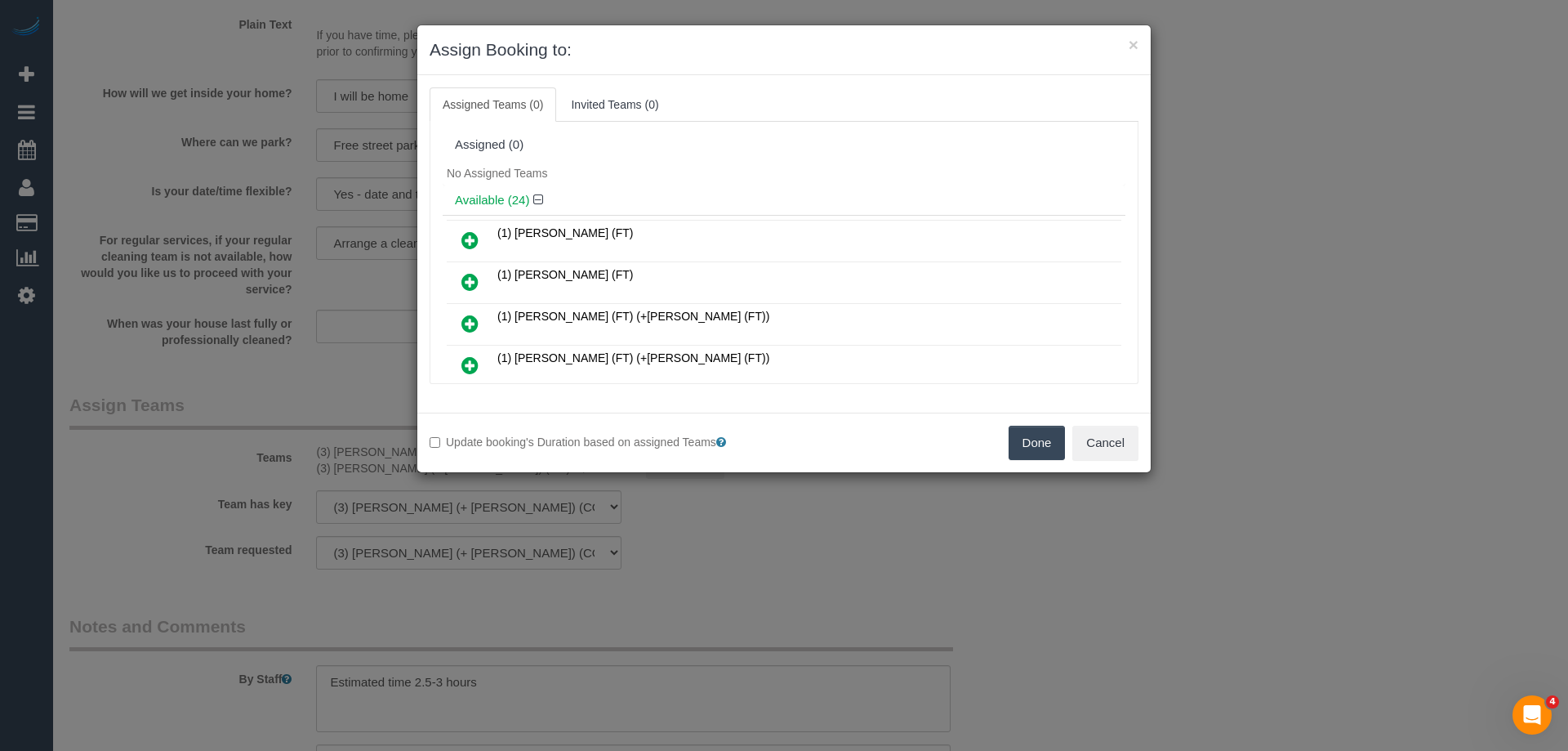
click at [603, 182] on div "No Assigned Teams" at bounding box center [784, 172] width 683 height 25
click at [473, 331] on icon at bounding box center [470, 324] width 17 height 20
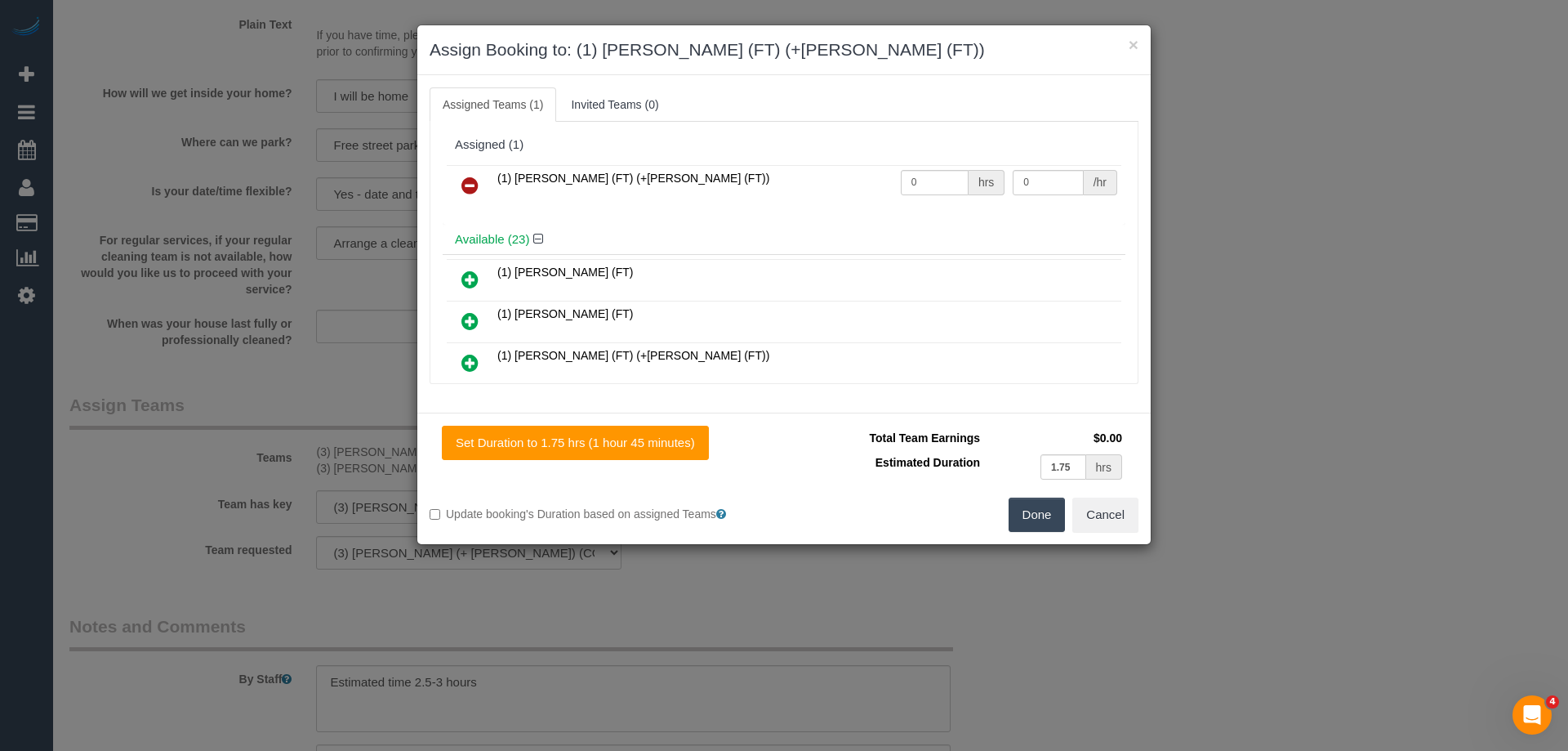
click at [470, 327] on icon at bounding box center [470, 321] width 17 height 20
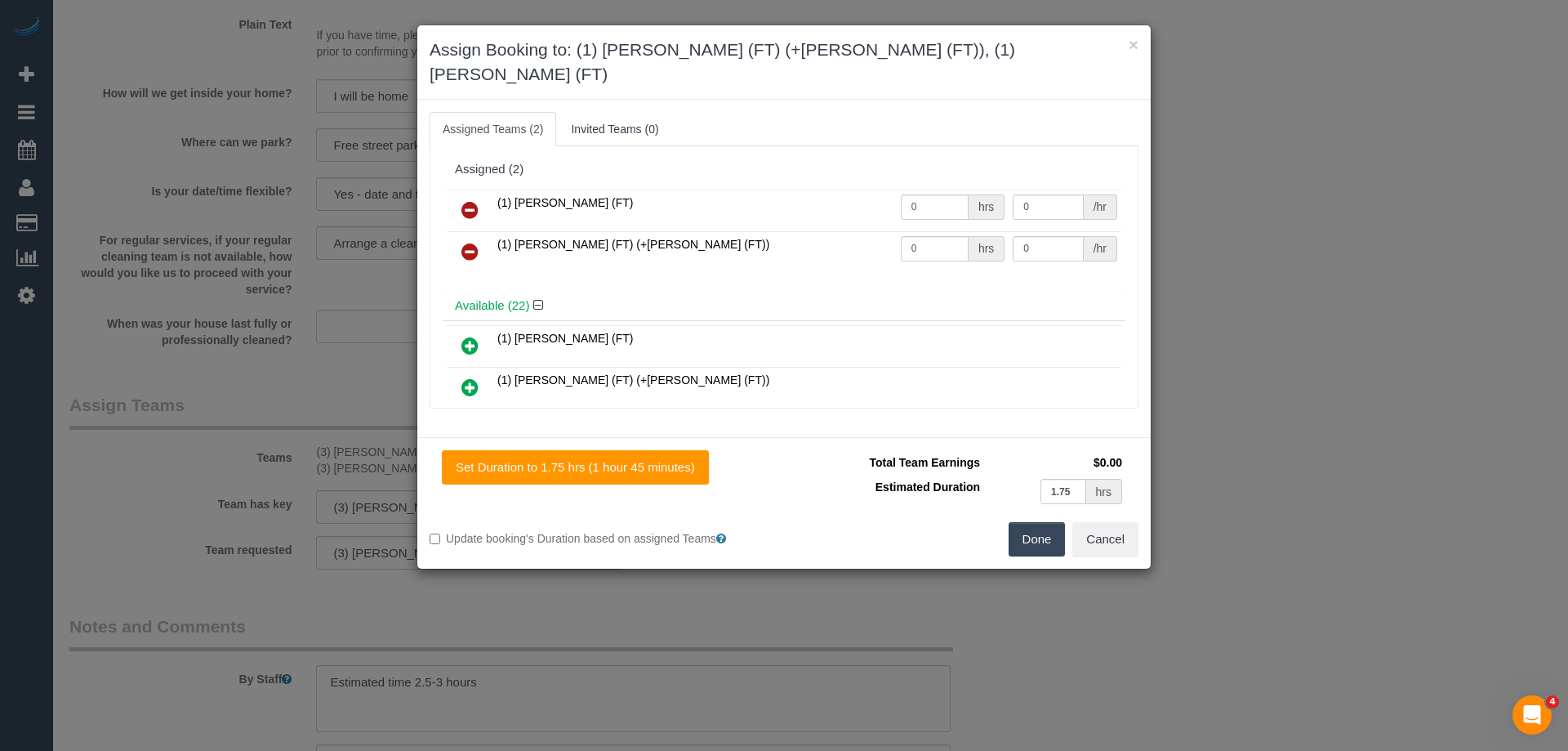
click at [476, 200] on icon at bounding box center [470, 210] width 17 height 20
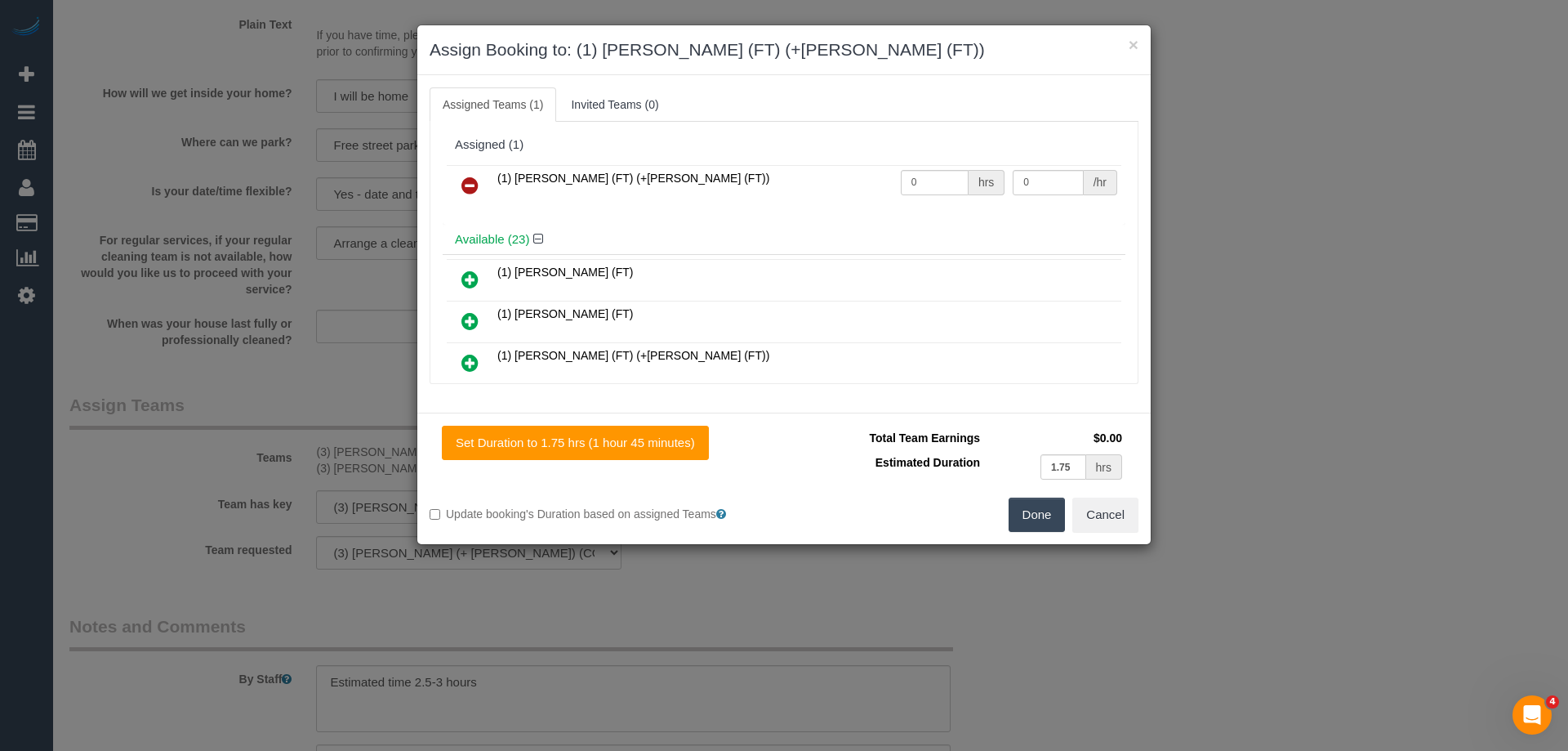
click at [471, 362] on icon at bounding box center [470, 363] width 17 height 20
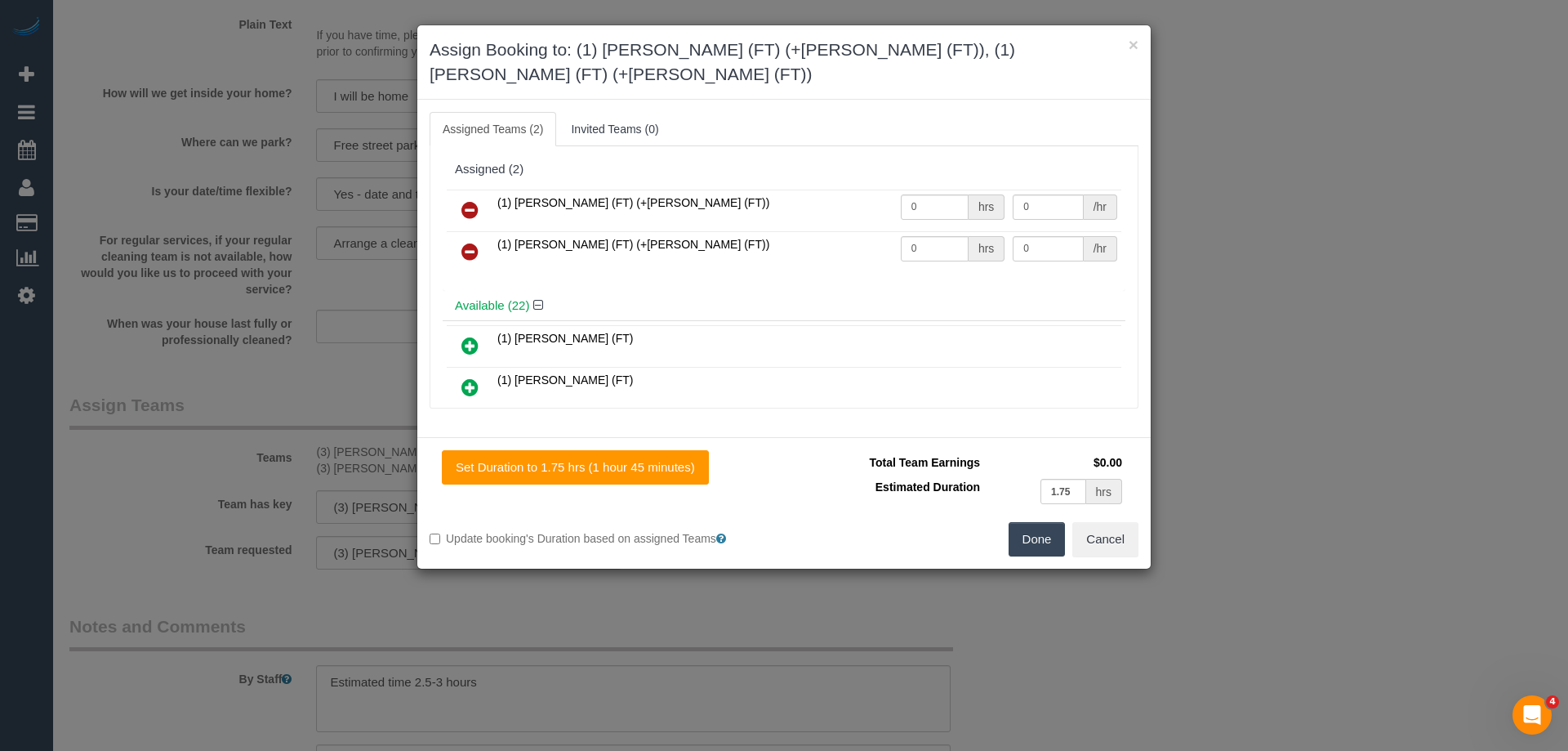
click at [1032, 523] on button "Done" at bounding box center [1037, 538] width 57 height 34
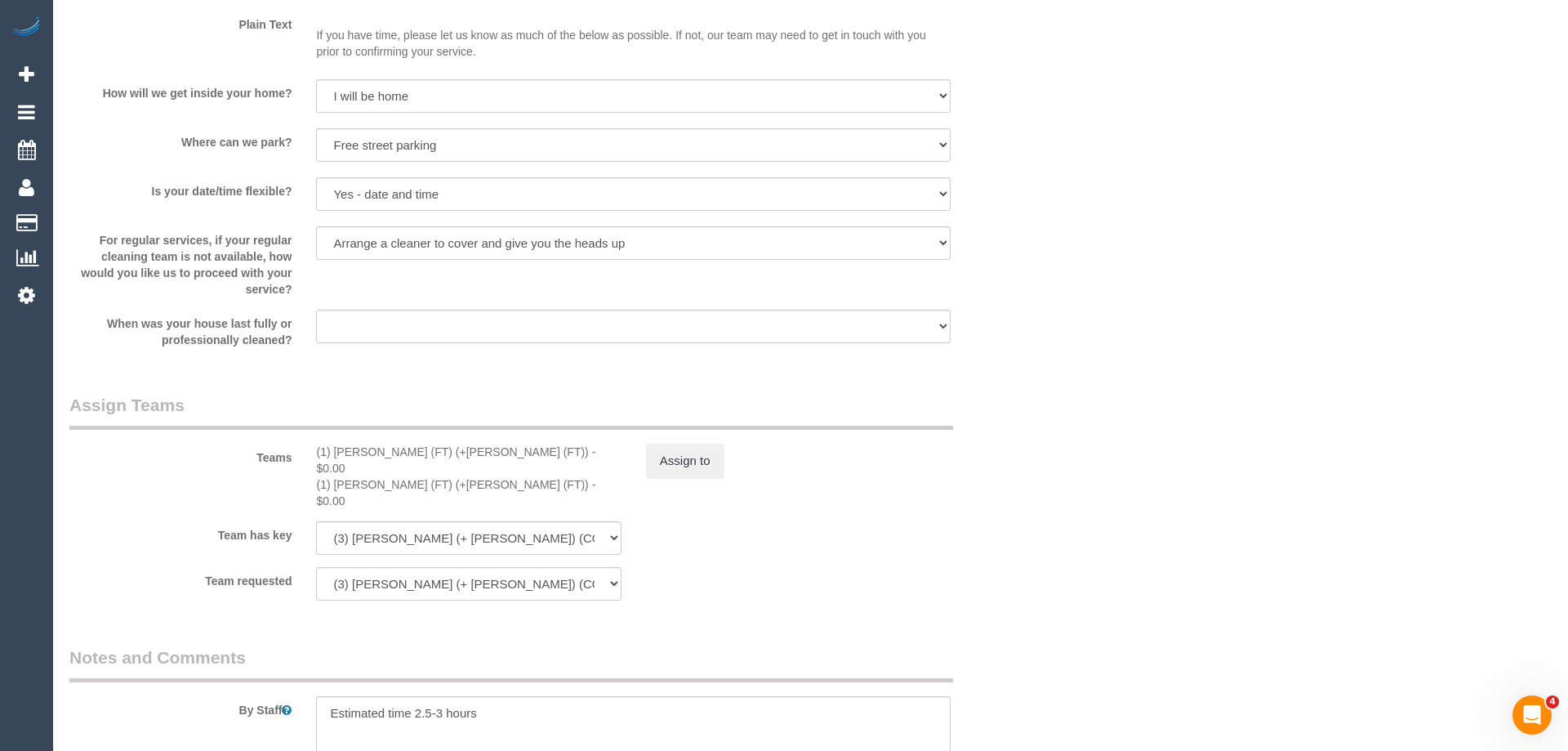
click at [1032, 523] on div "× Assign Booking to: (1) Tina (FT) (+Tony (FT)), (1) Tony (FT) (+Tina (FT)) Ass…" at bounding box center [784, 375] width 1568 height 751
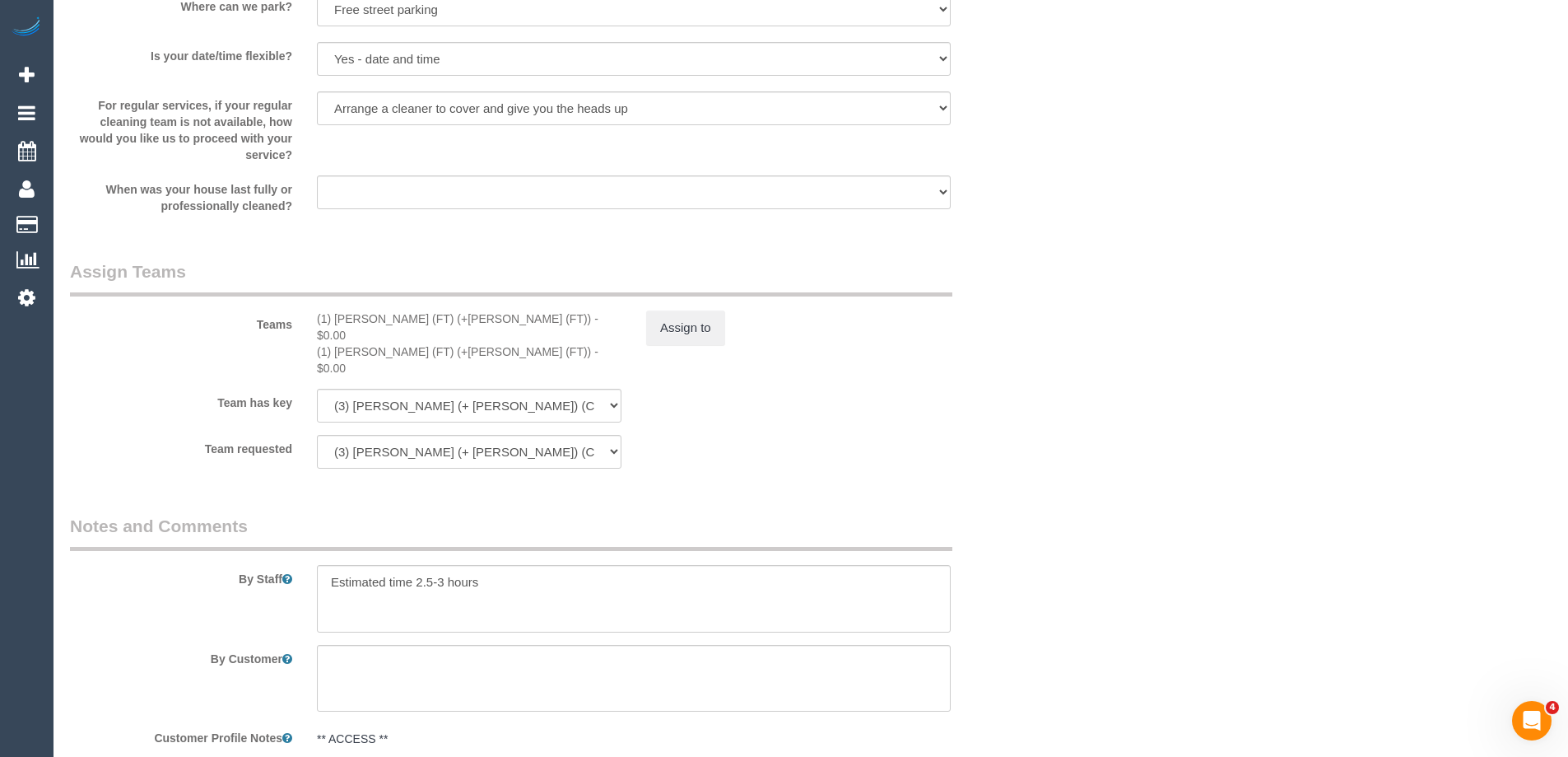
scroll to position [2355, 0]
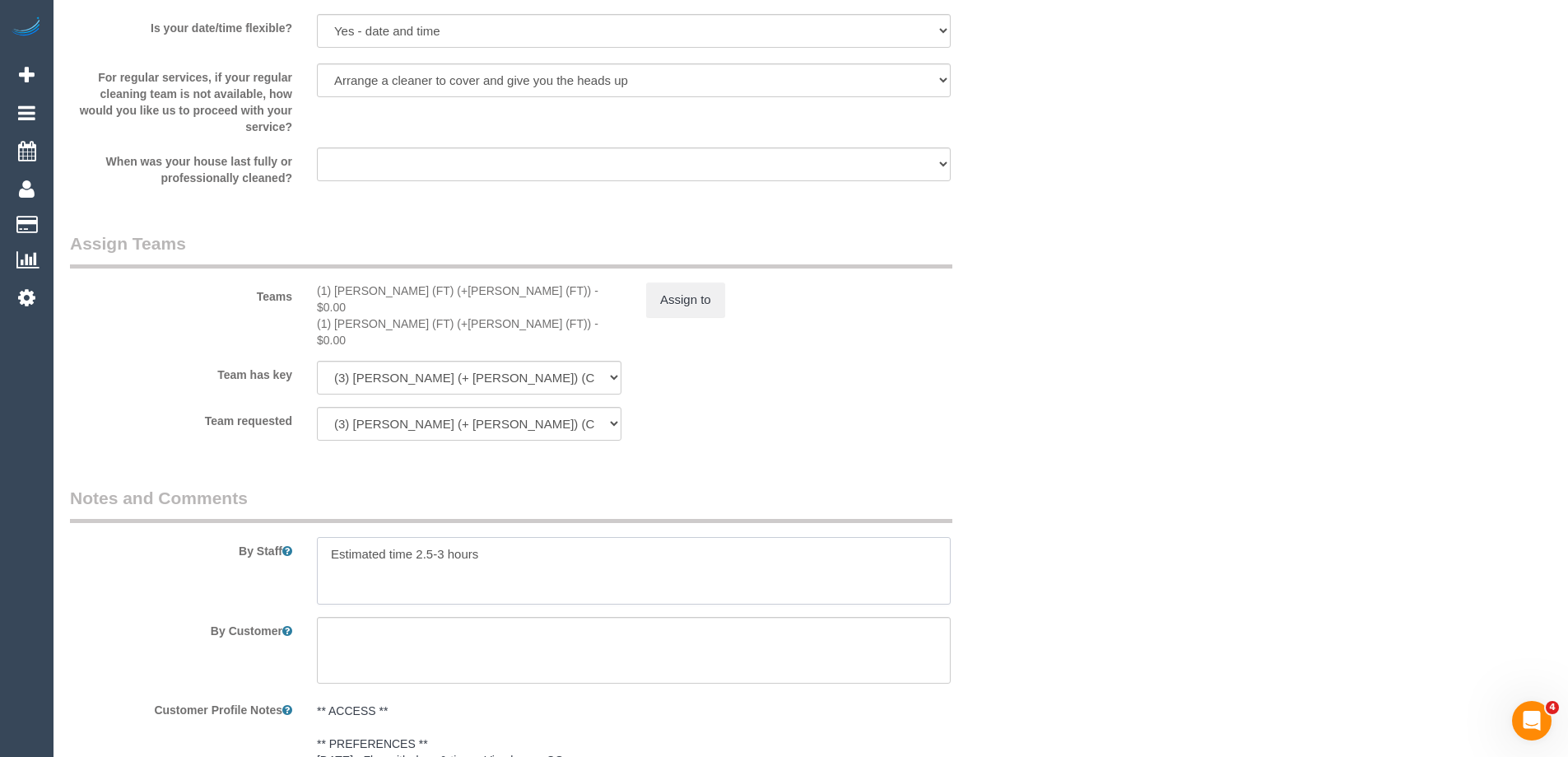
click at [330, 537] on textarea at bounding box center [634, 570] width 634 height 67
type textarea "*cover* Estimated time 2.5-3 hours"
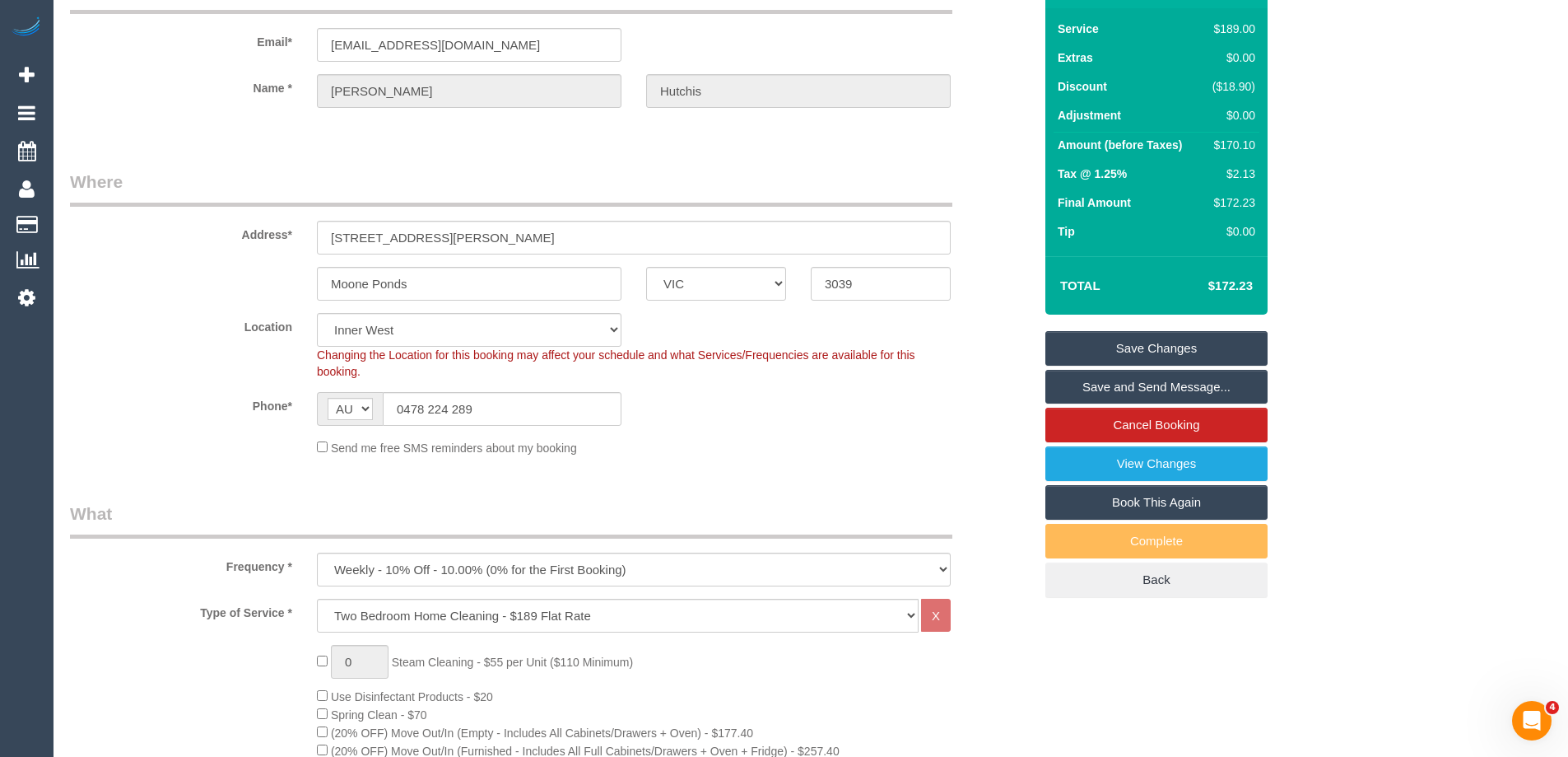
scroll to position [0, 0]
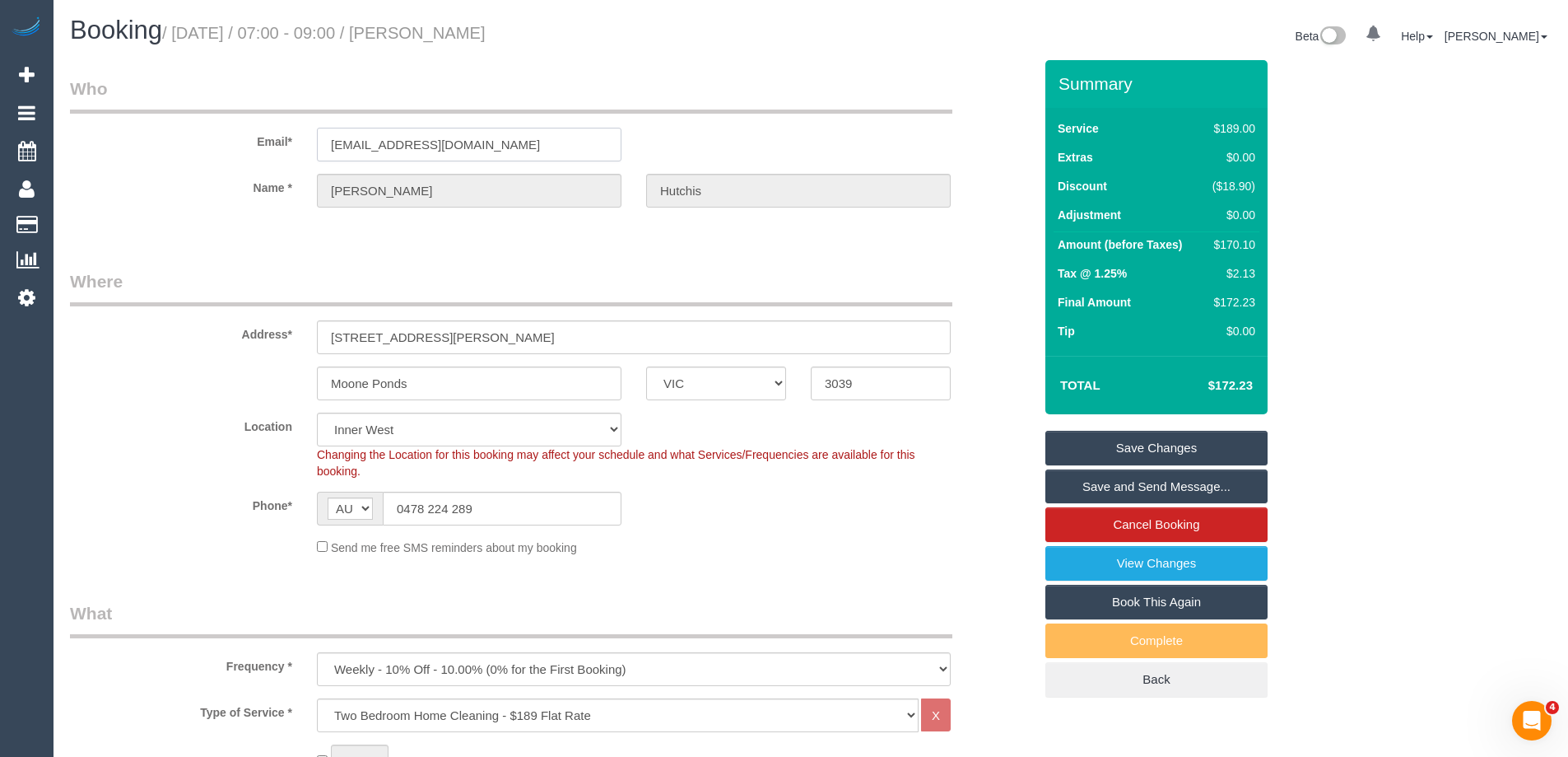
drag, startPoint x: 469, startPoint y: 149, endPoint x: 189, endPoint y: 135, distance: 280.3
click at [213, 134] on div "Email* jdhutchis01@gmail.com" at bounding box center [551, 118] width 988 height 84
drag, startPoint x: 563, startPoint y: 32, endPoint x: 454, endPoint y: 34, distance: 109.0
click at [454, 34] on h1 "Booking / September 10, 2025 / 07:00 - 09:00 / Judith Hutchis" at bounding box center [434, 31] width 728 height 28
click at [229, 430] on label "Location" at bounding box center [181, 424] width 247 height 22
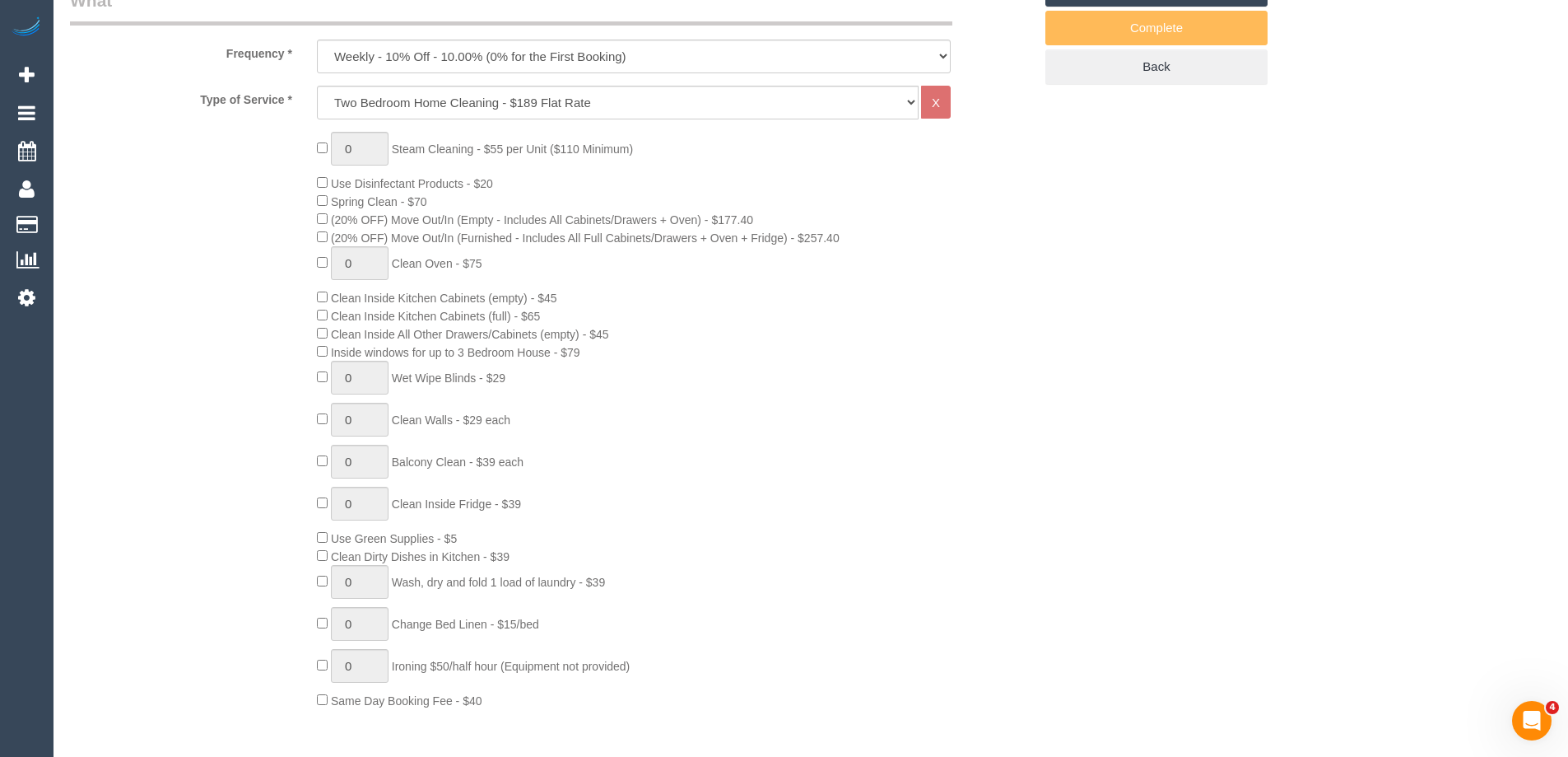
scroll to position [823, 0]
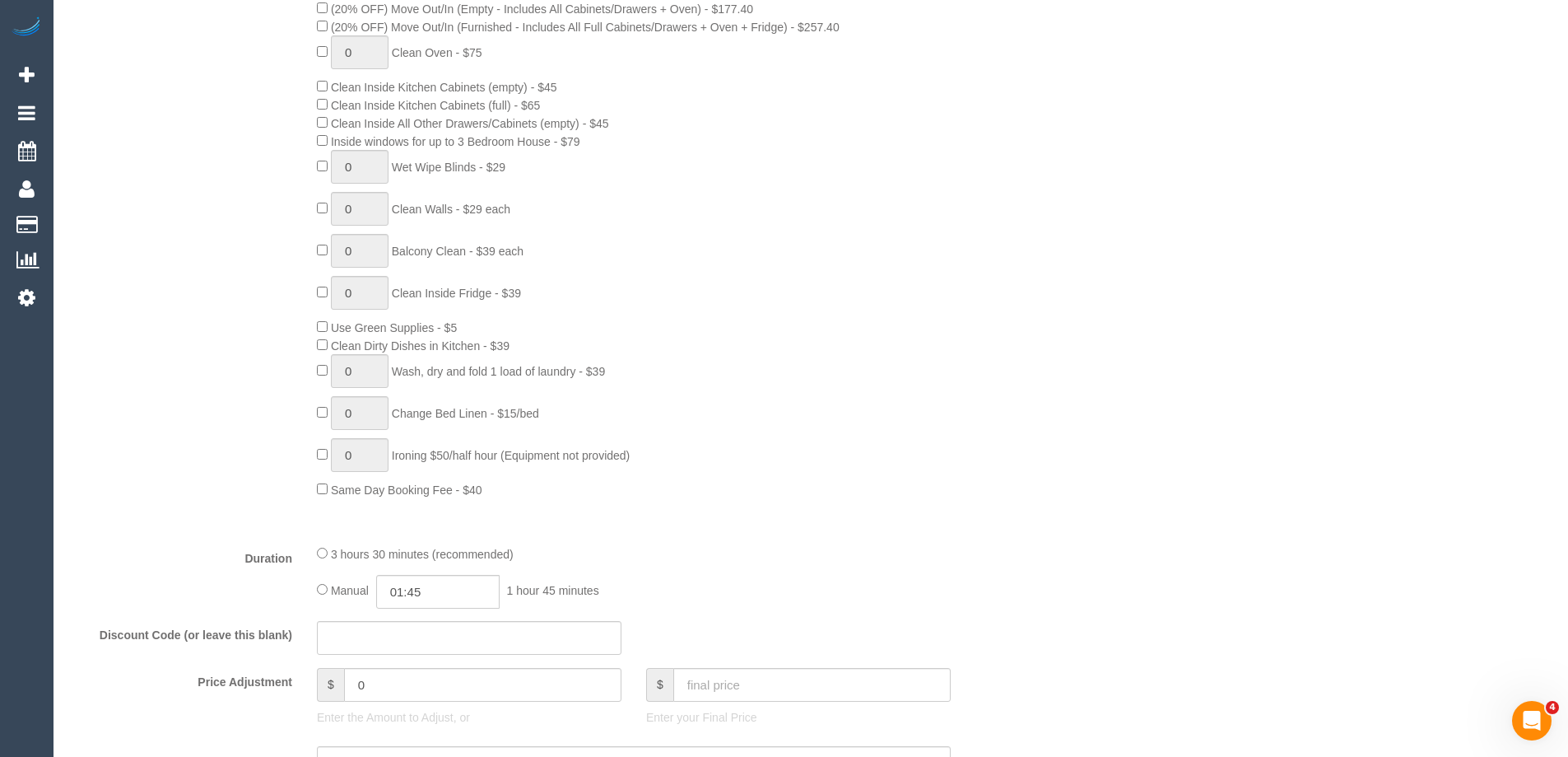
drag, startPoint x: 933, startPoint y: 341, endPoint x: 959, endPoint y: 367, distance: 36.8
click at [933, 341] on div "0 Steam Cleaning - $55 per Unit ($110 Minimum) Use Disinfectant Products - $20 …" at bounding box center [674, 209] width 741 height 577
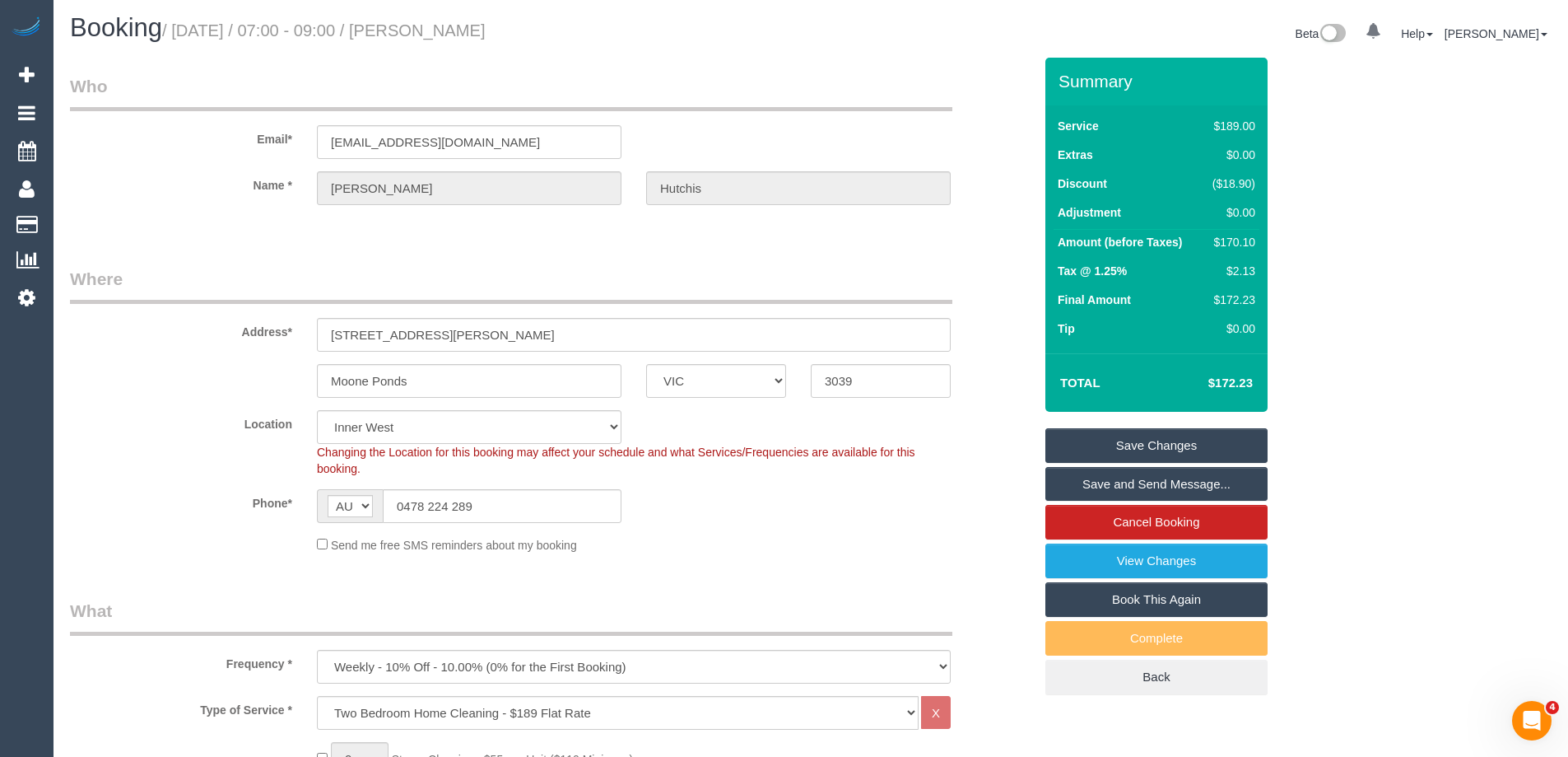
scroll to position [0, 0]
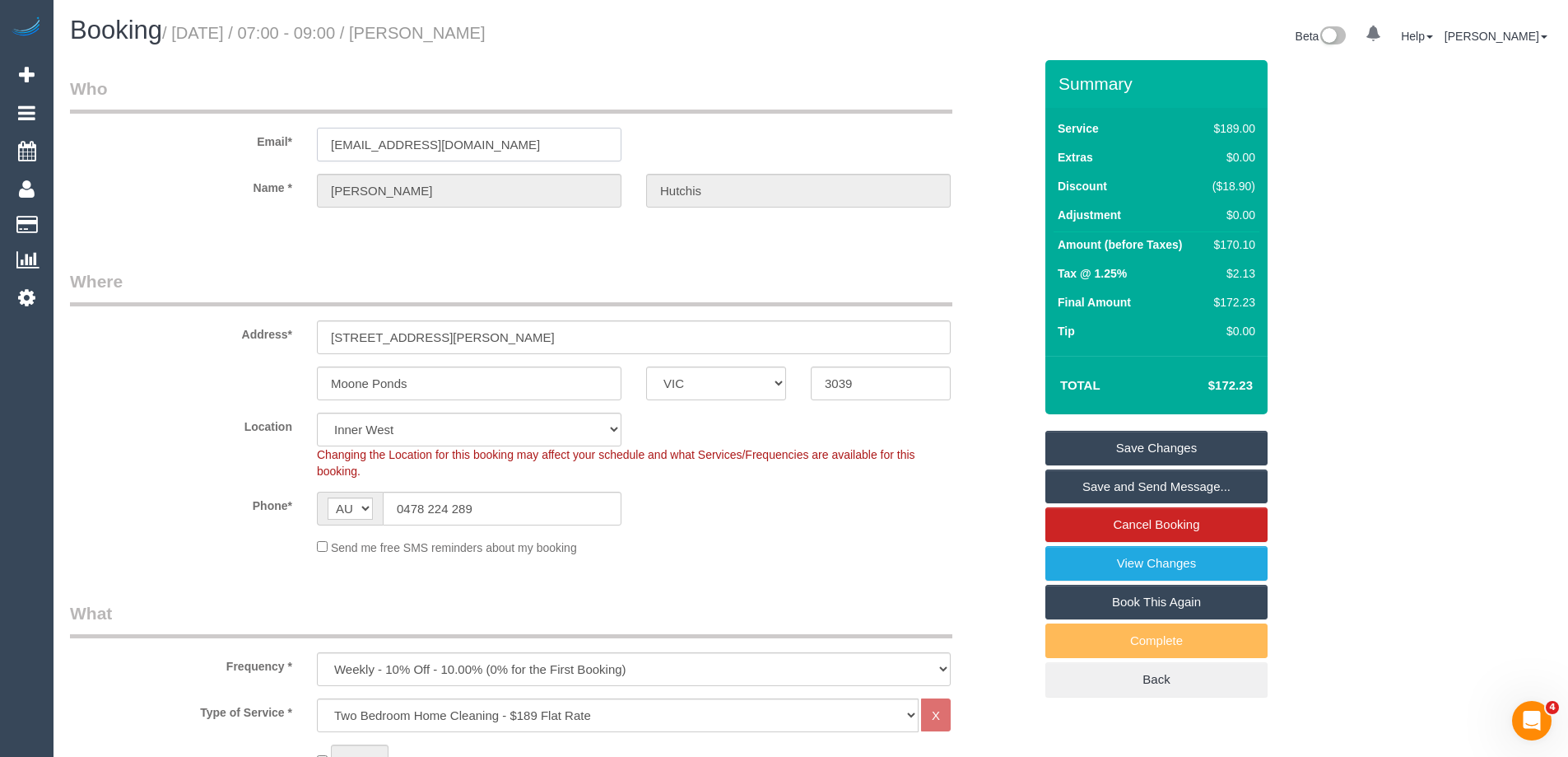
click at [414, 140] on input "jdhutchis01@gmail.com" at bounding box center [469, 145] width 304 height 34
click at [1149, 443] on link "Save Changes" at bounding box center [1156, 447] width 222 height 35
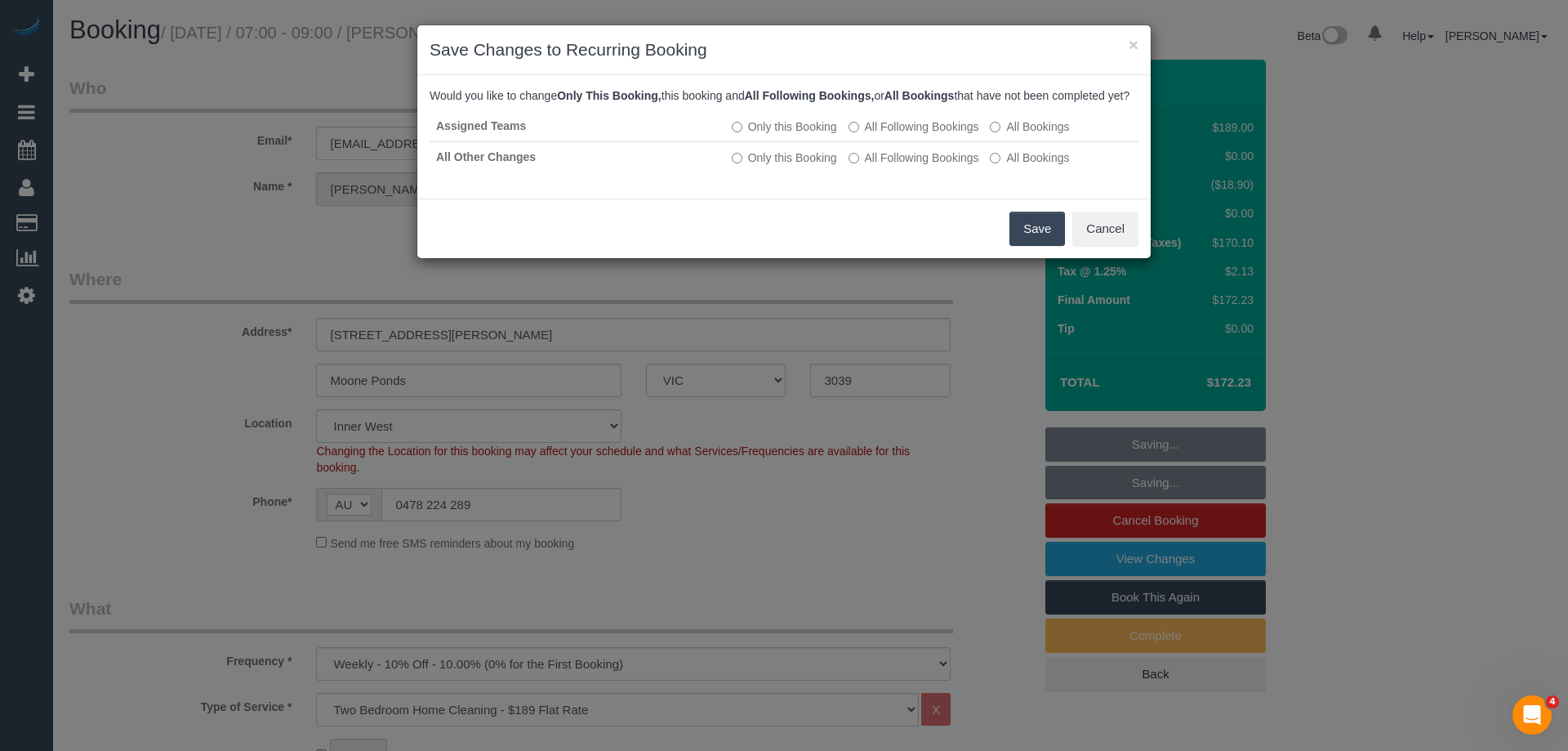
click at [1025, 236] on button "Save" at bounding box center [1037, 228] width 55 height 34
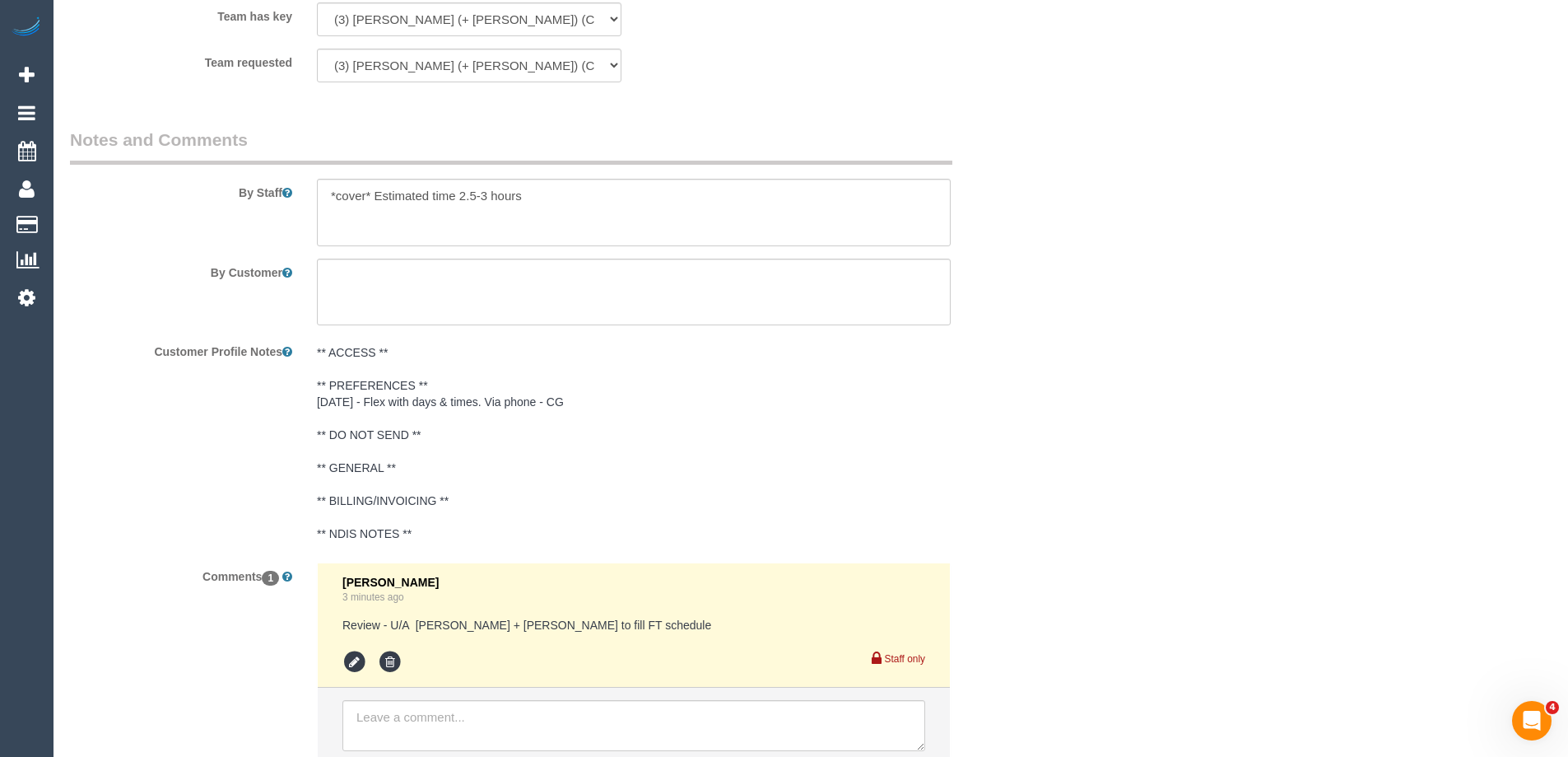
scroll to position [2810, 0]
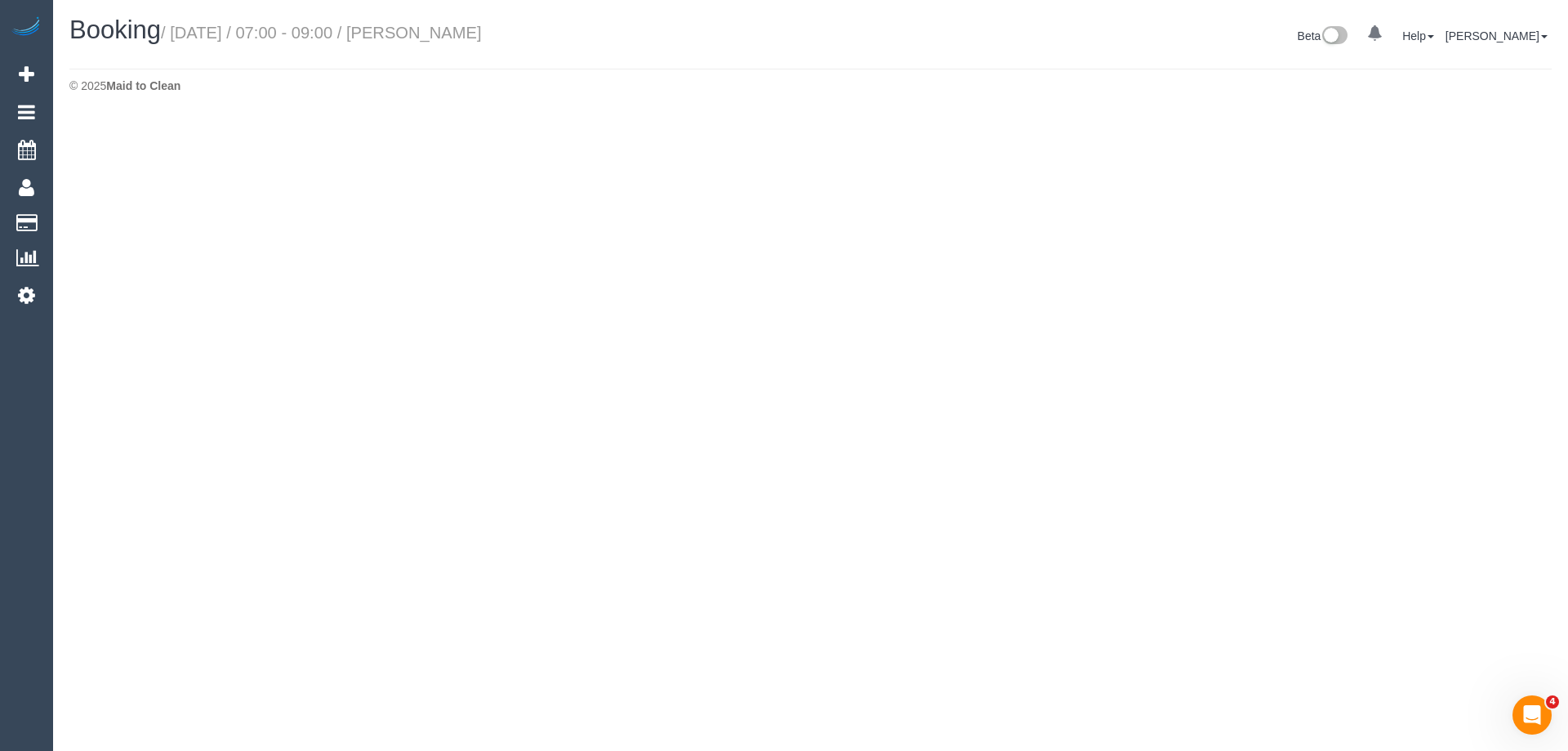
select select "VIC"
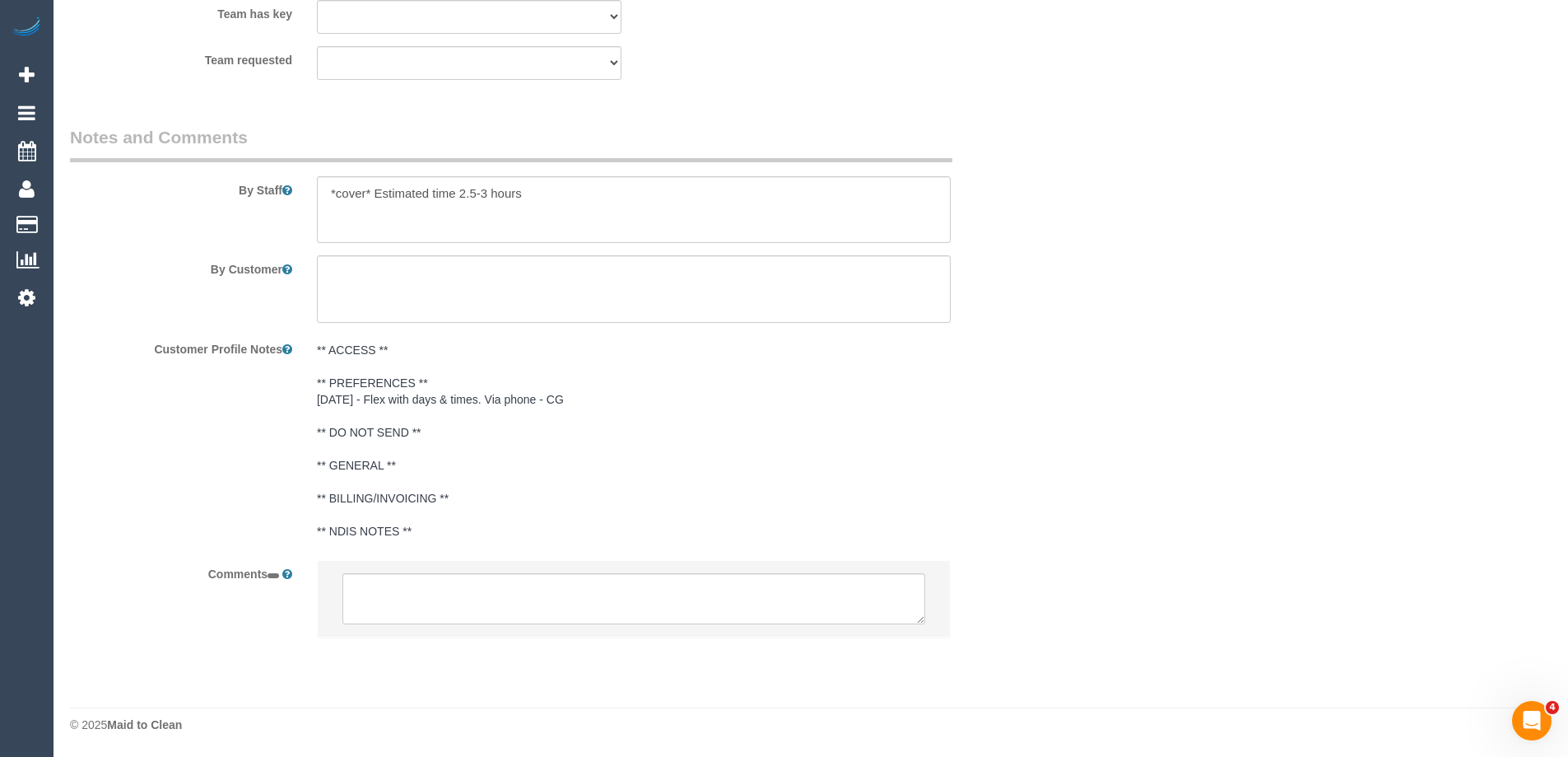
select select "object:5456"
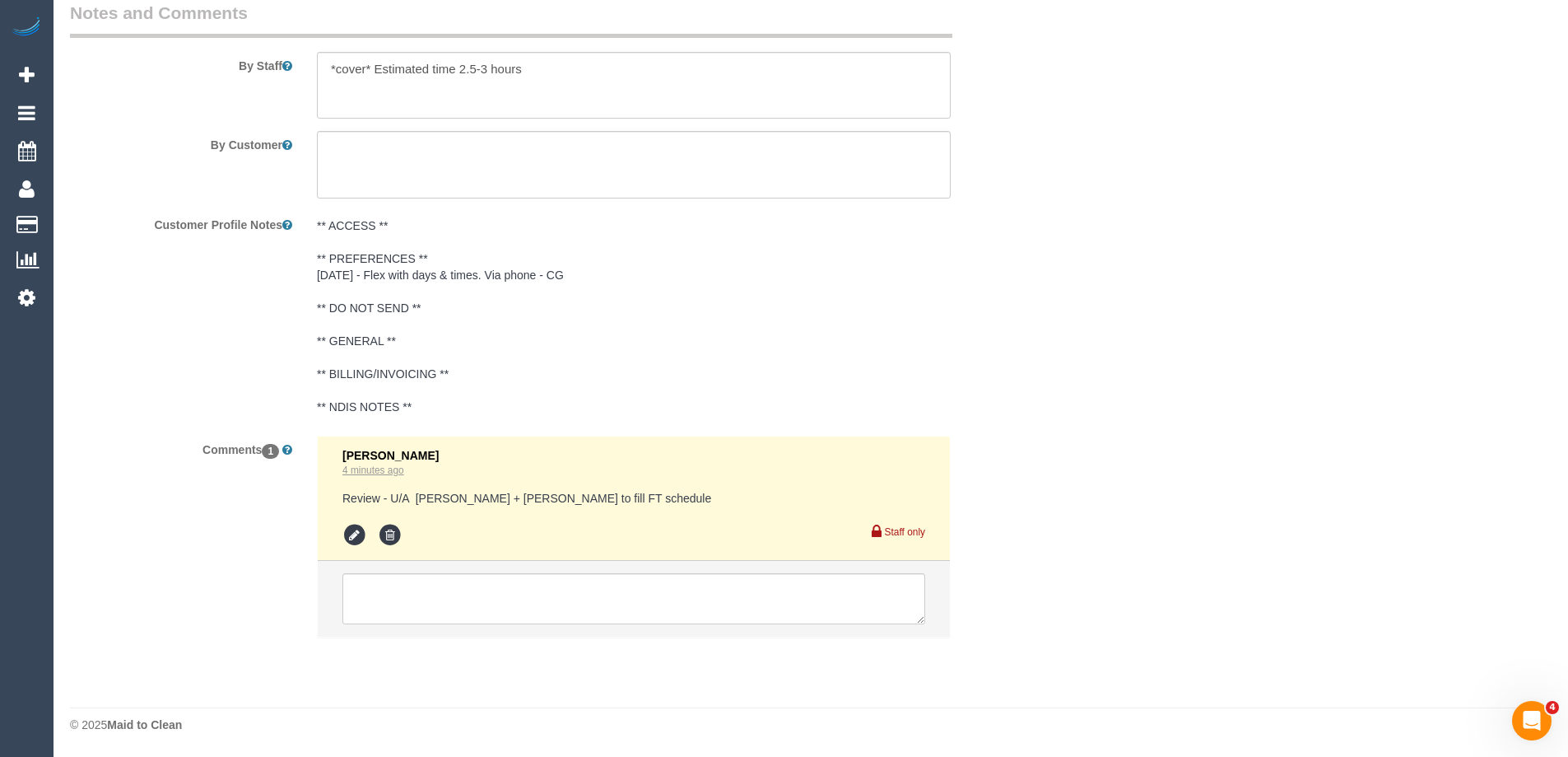
select select "string:stripe-pm_1RzqX42GScqysDRVxZEi8TUE"
select select "number:28"
select select "number:14"
select select "number:19"
select select "number:22"
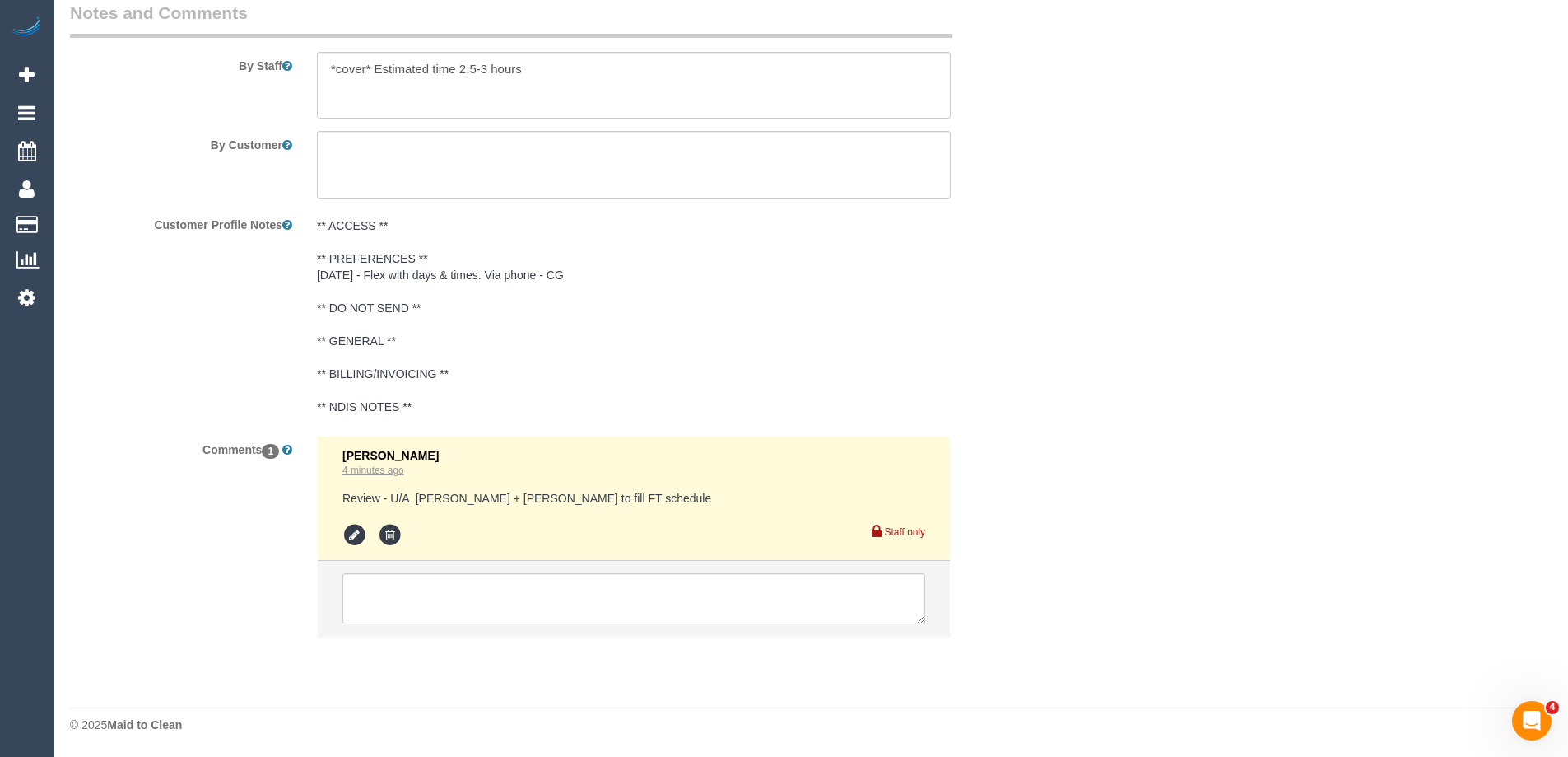
select select "number:34"
click at [396, 595] on textarea at bounding box center [634, 601] width 583 height 51
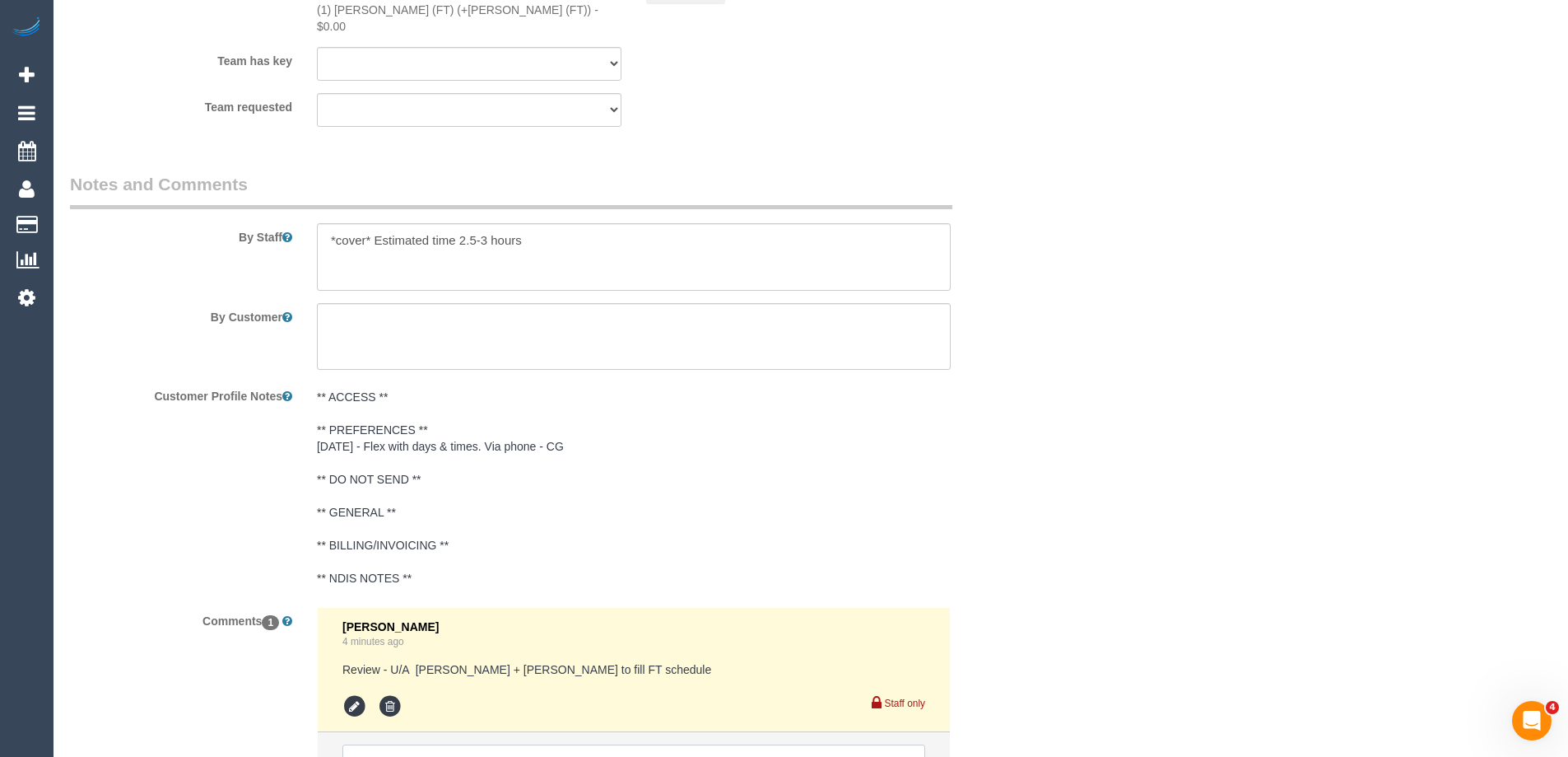
select select "object:6303"
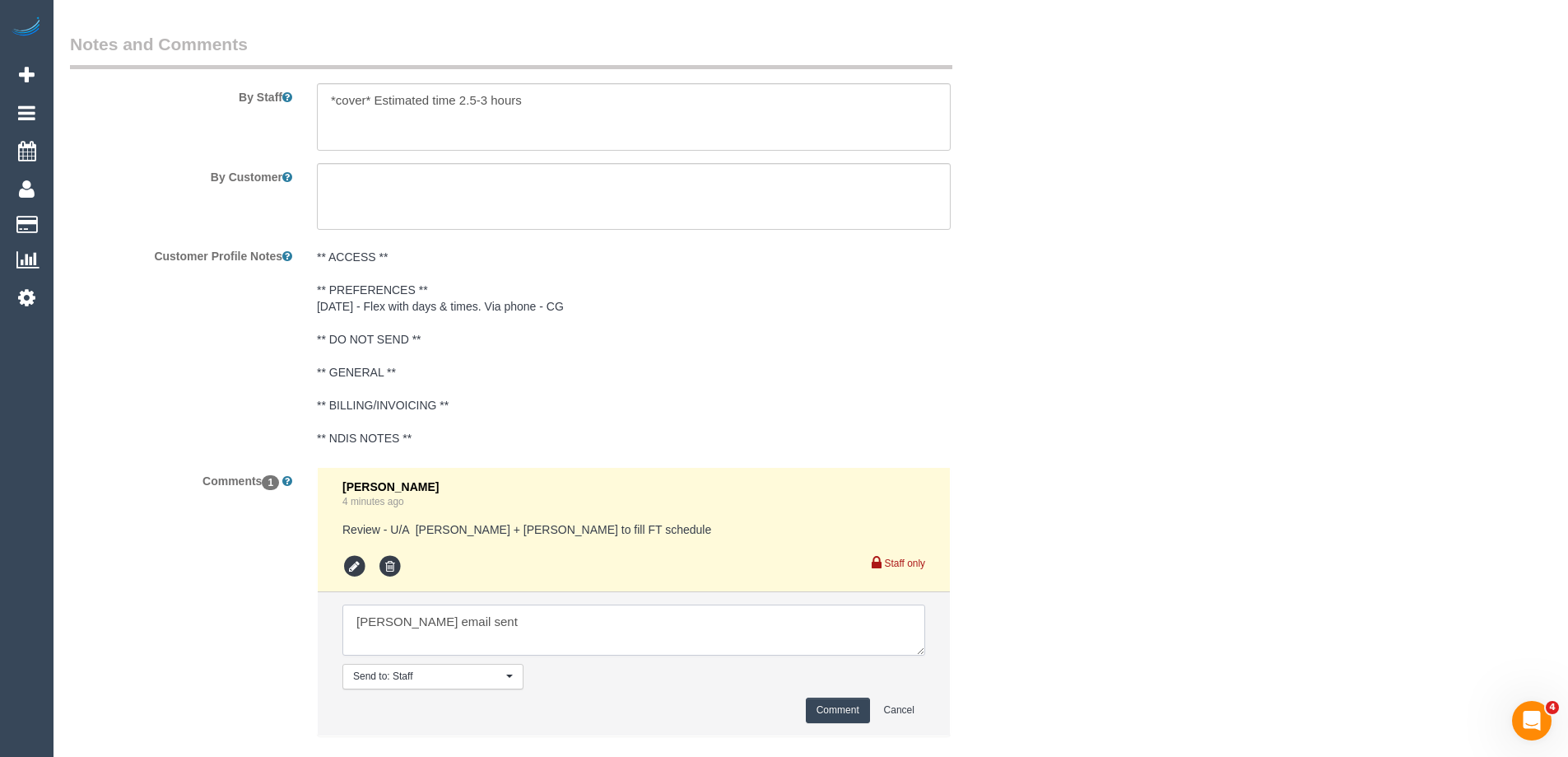
type textarea "Hu email sent"
click at [848, 697] on button "Comment" at bounding box center [837, 710] width 64 height 26
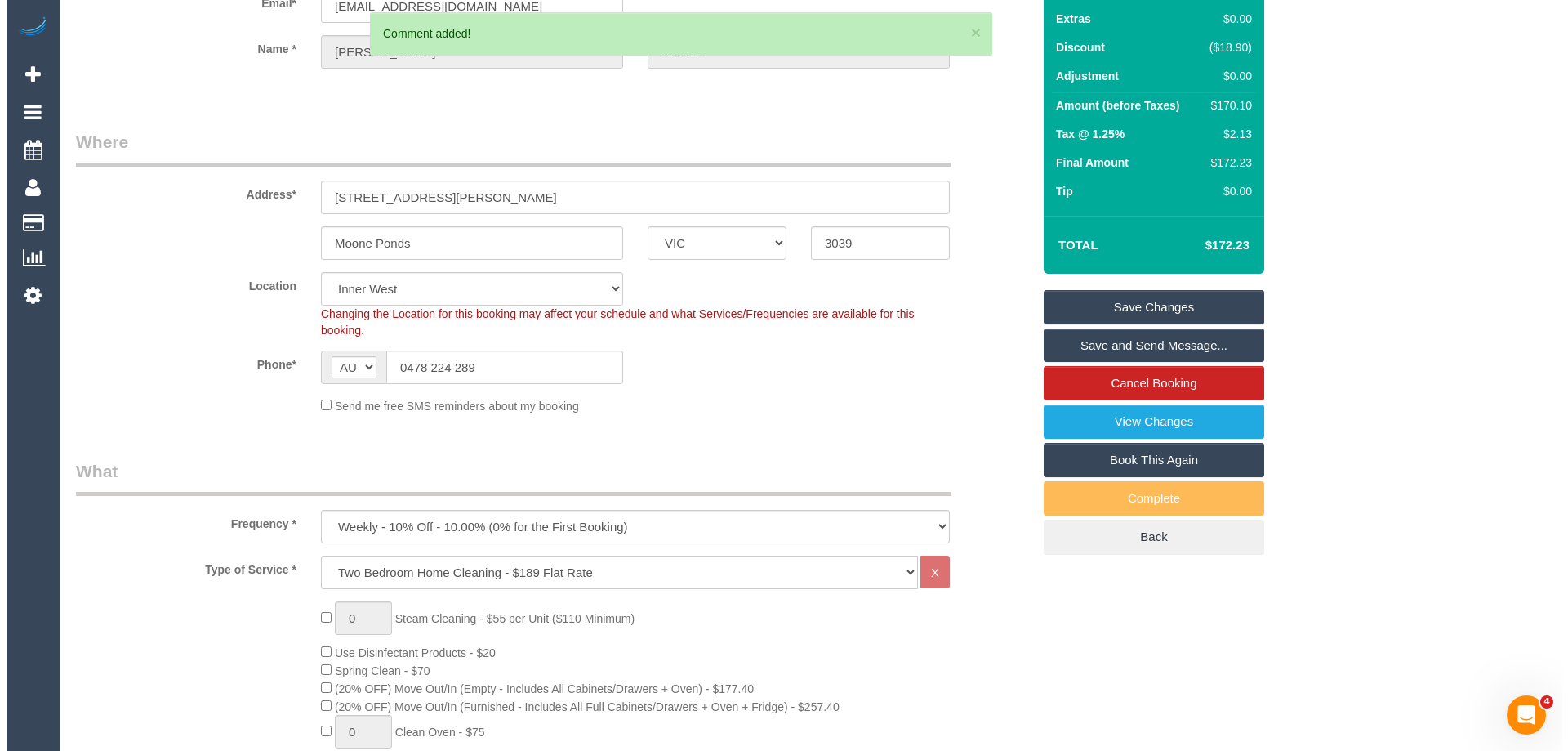
scroll to position [0, 0]
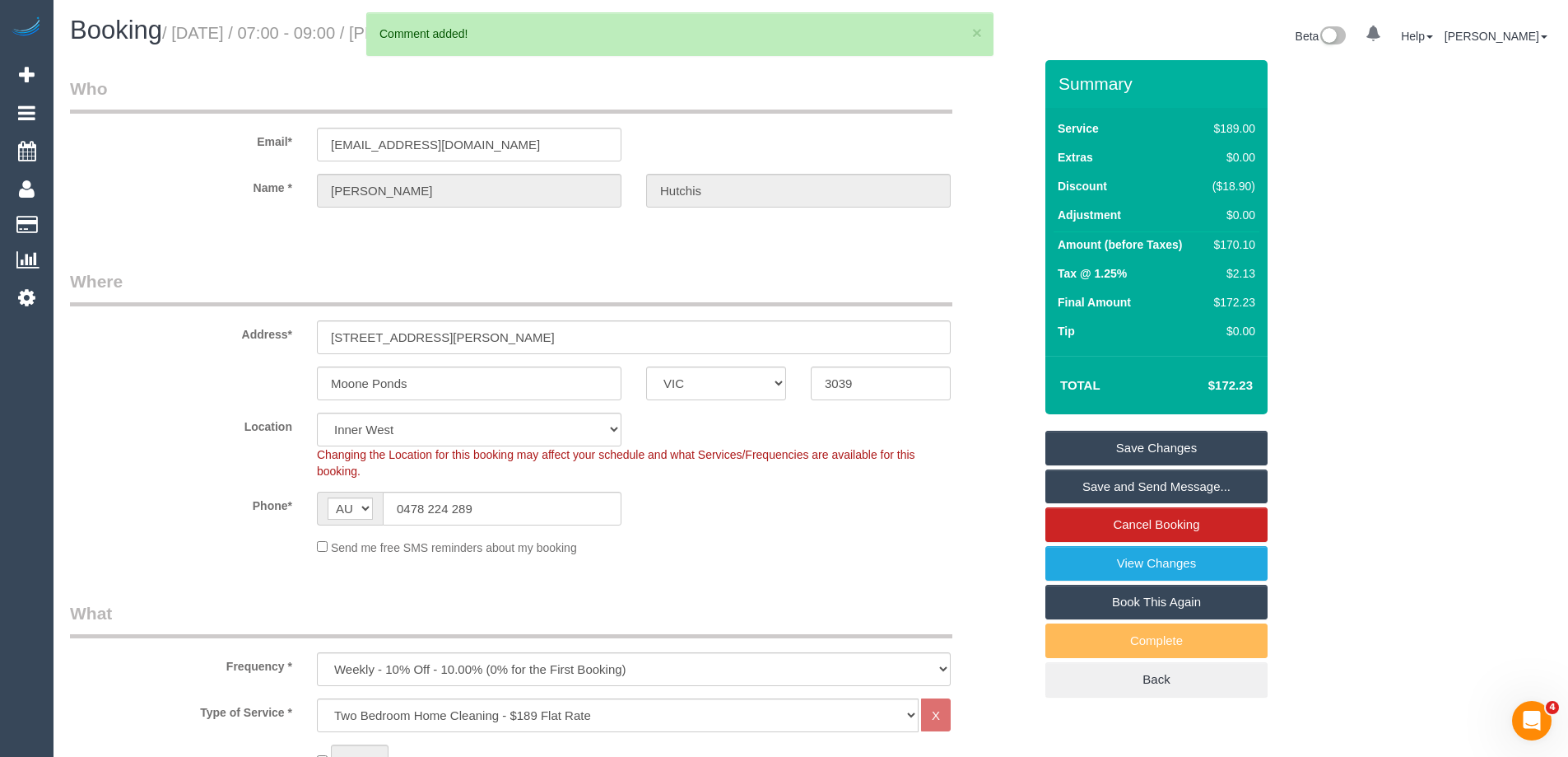
click at [1209, 445] on link "Save Changes" at bounding box center [1156, 447] width 222 height 35
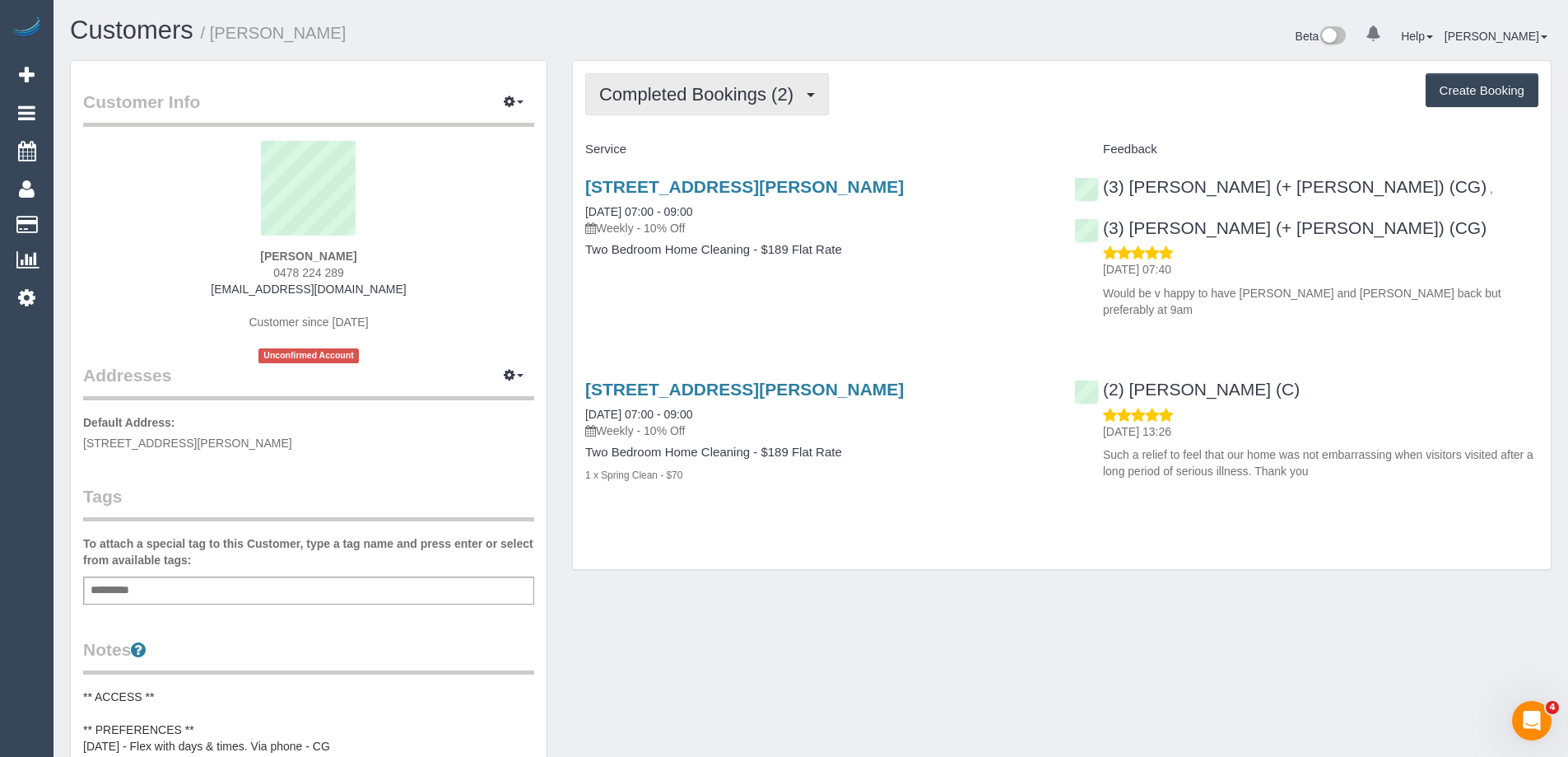
click at [759, 105] on button "Completed Bookings (2)" at bounding box center [707, 94] width 244 height 42
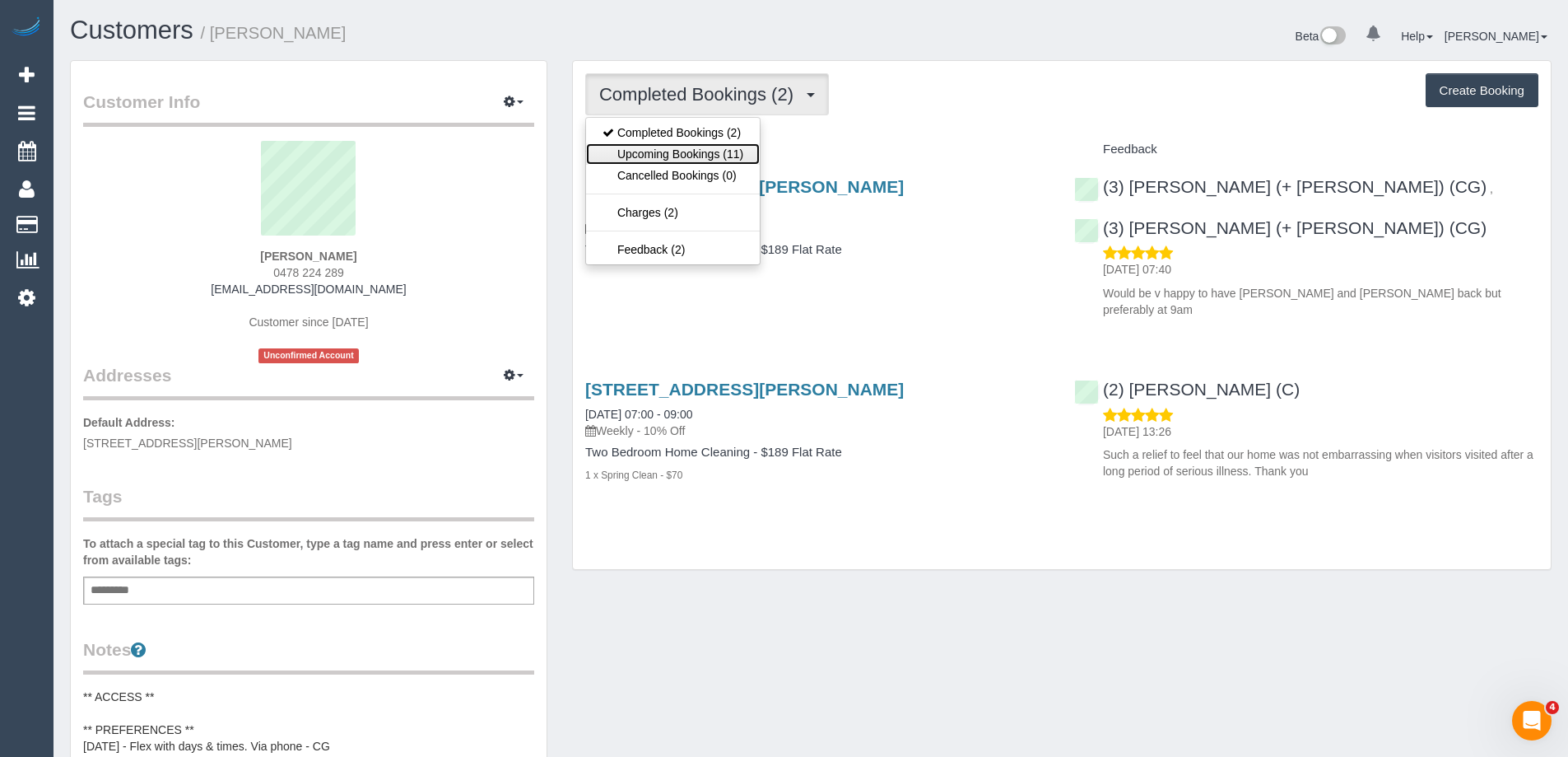
click at [741, 155] on link "Upcoming Bookings (11)" at bounding box center [672, 154] width 174 height 22
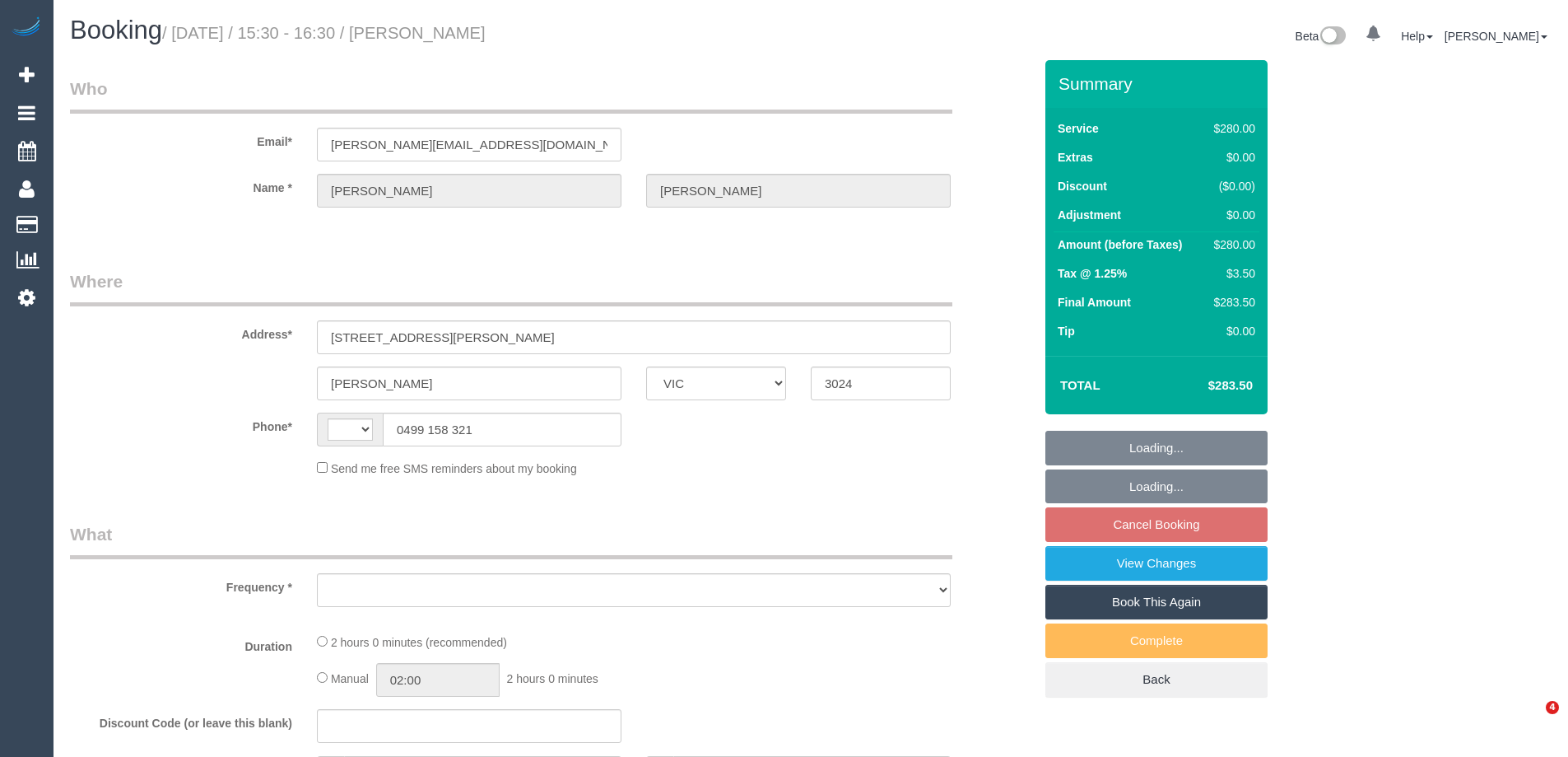
select select "VIC"
select select "string:AU"
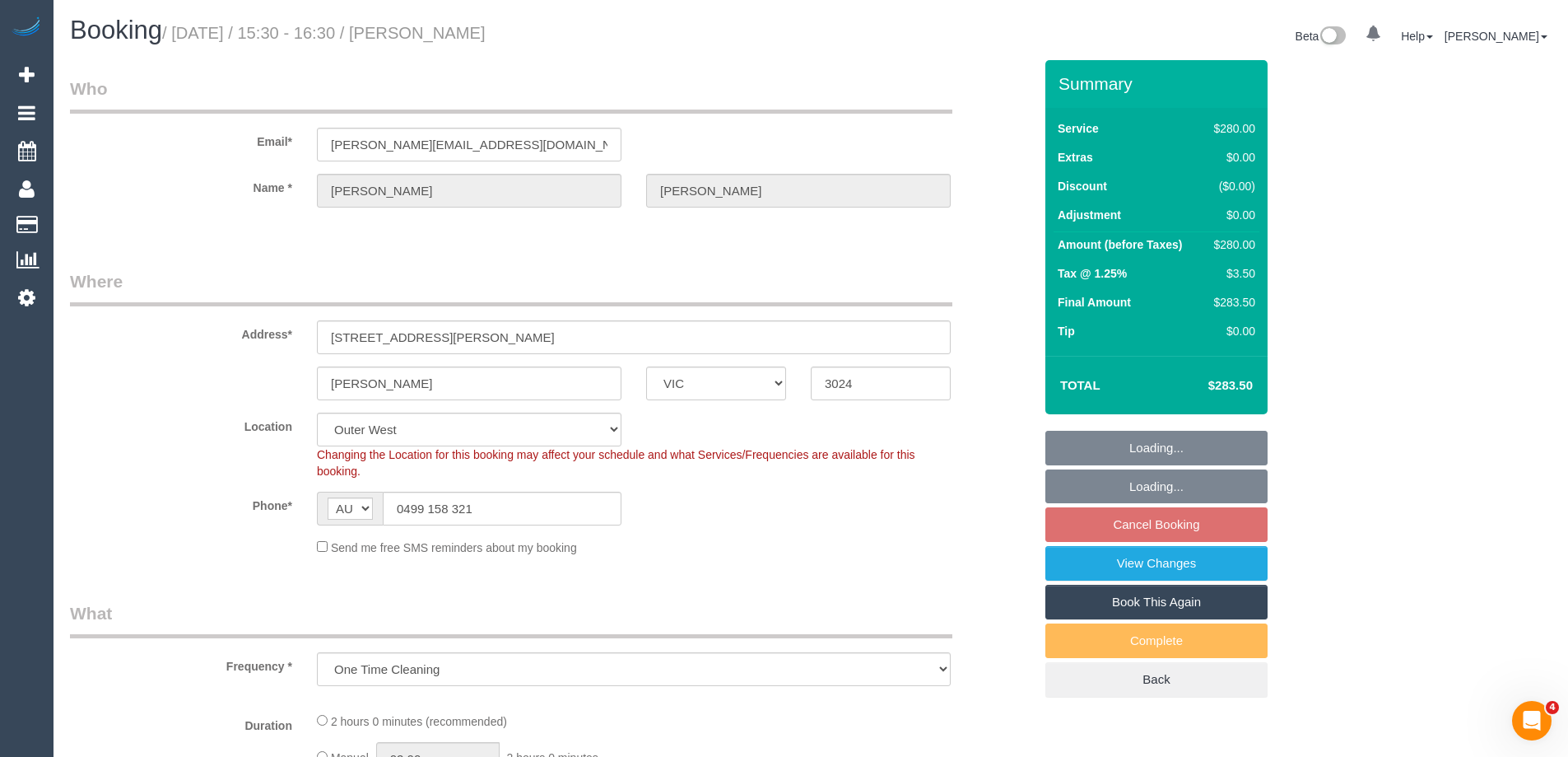
select select "object:714"
select select "string:stripe-pm_1PPz7T2GScqysDRVxBaPXfPv"
select select "2"
select select "number:27"
select select "number:14"
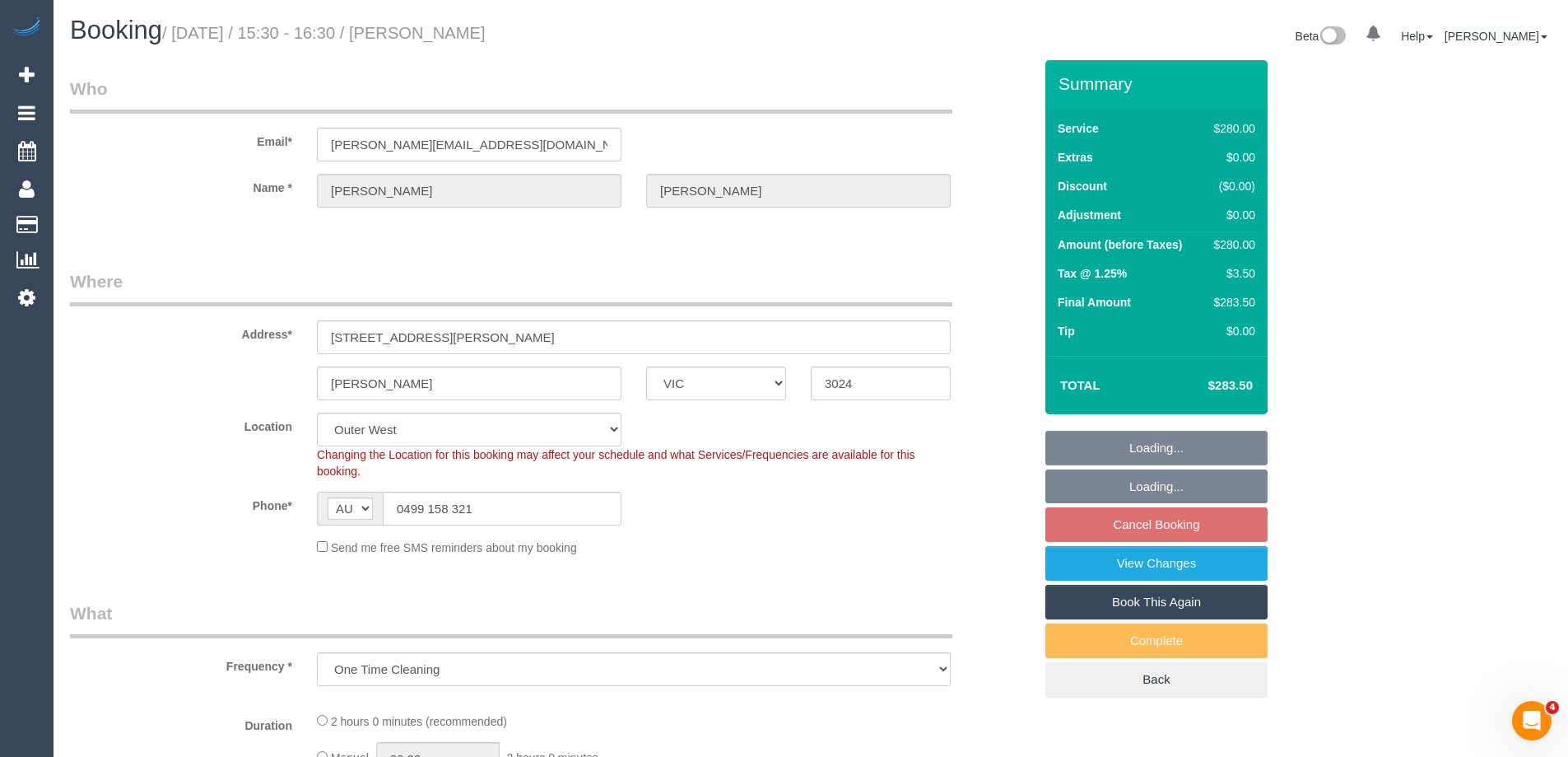
select select "number:19"
select select "number:25"
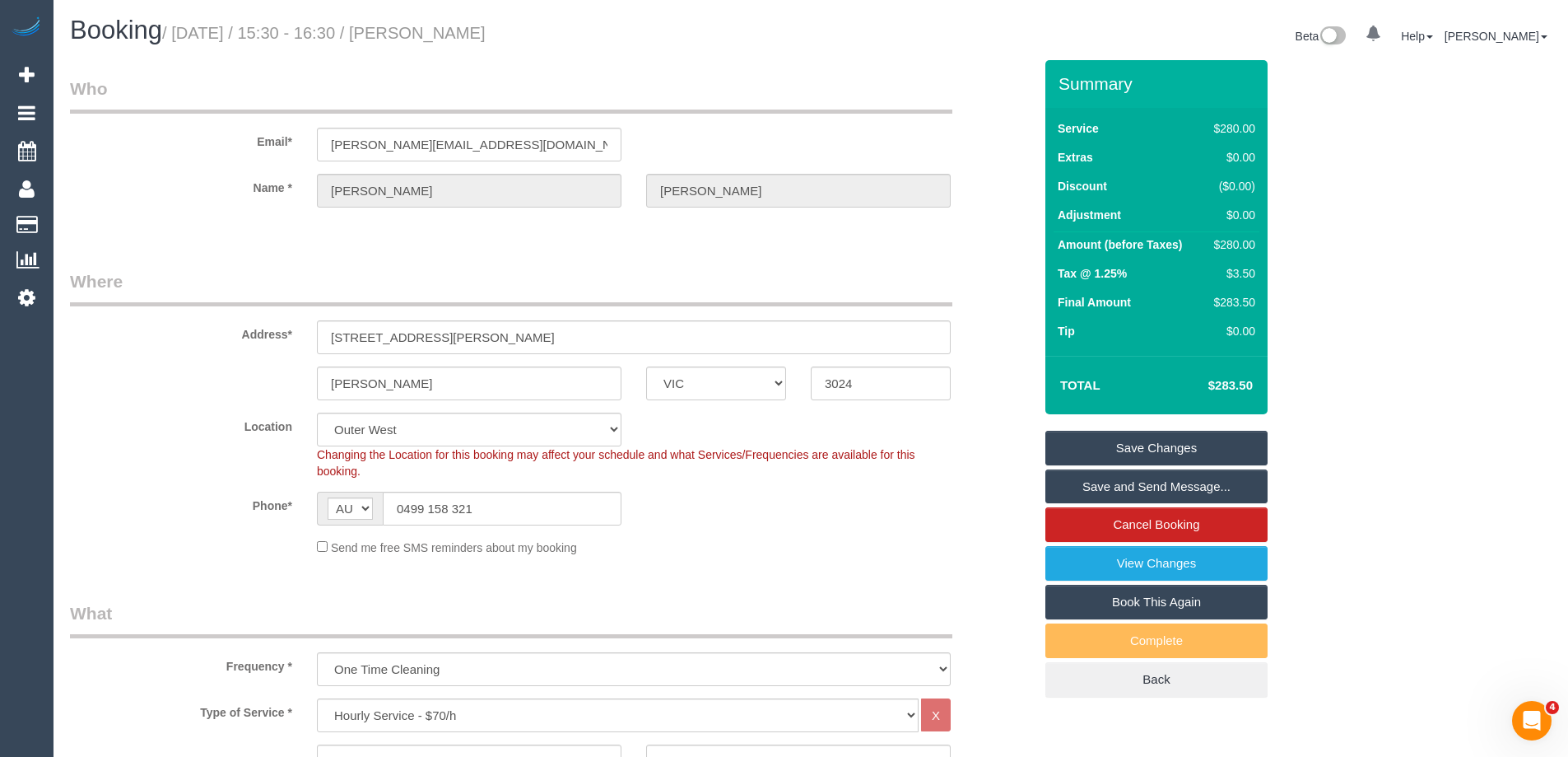
click at [486, 39] on small "/ September 10, 2025 / 15:30 - 16:30 / James Pomella" at bounding box center [323, 33] width 323 height 18
copy small "Pomella"
click at [779, 516] on div "Phone* AF AL DZ AD AO AI AQ AG AR AM AW AU AT AZ BS BH BD BB BY BE BZ BJ BM BT …" at bounding box center [551, 508] width 988 height 34
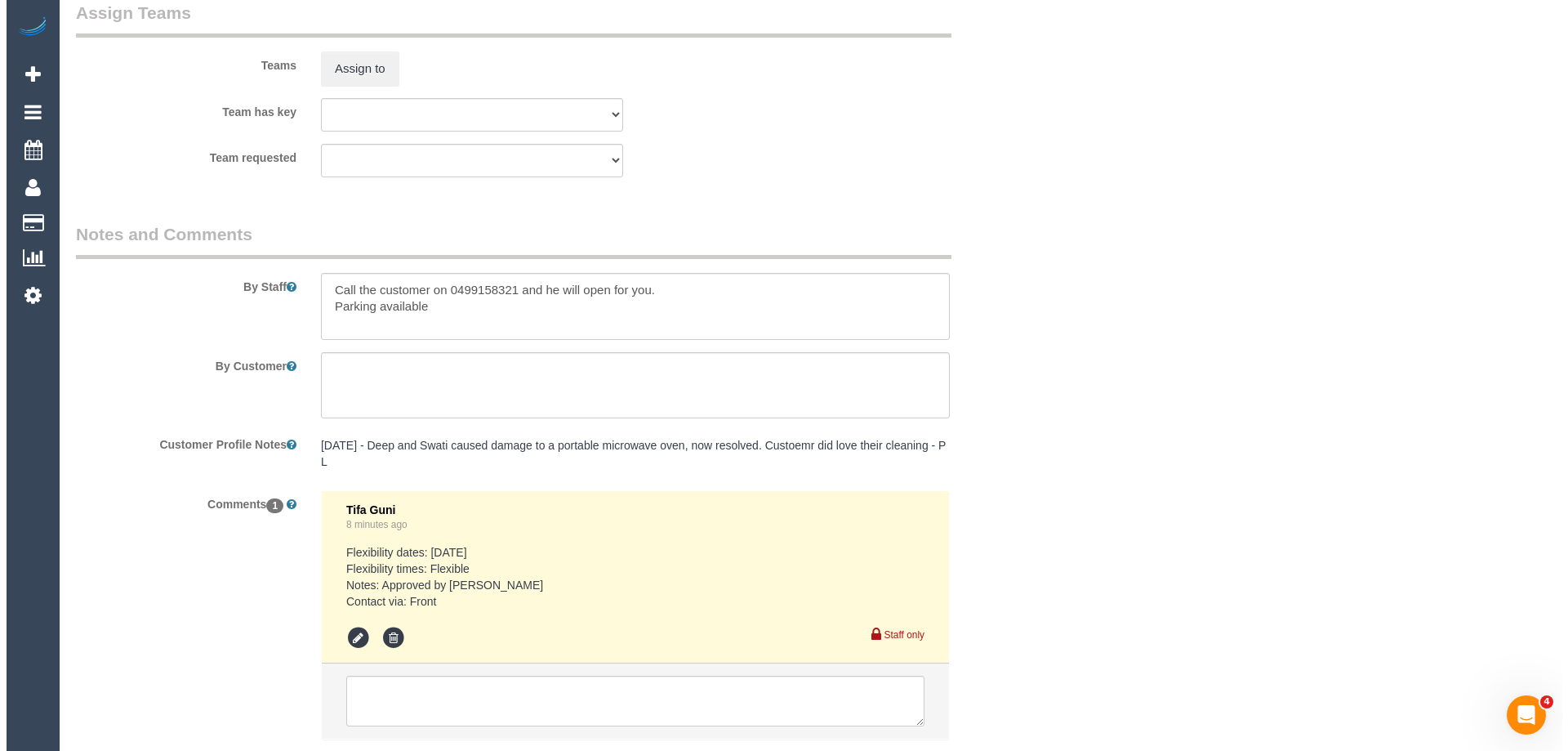
scroll to position [2533, 0]
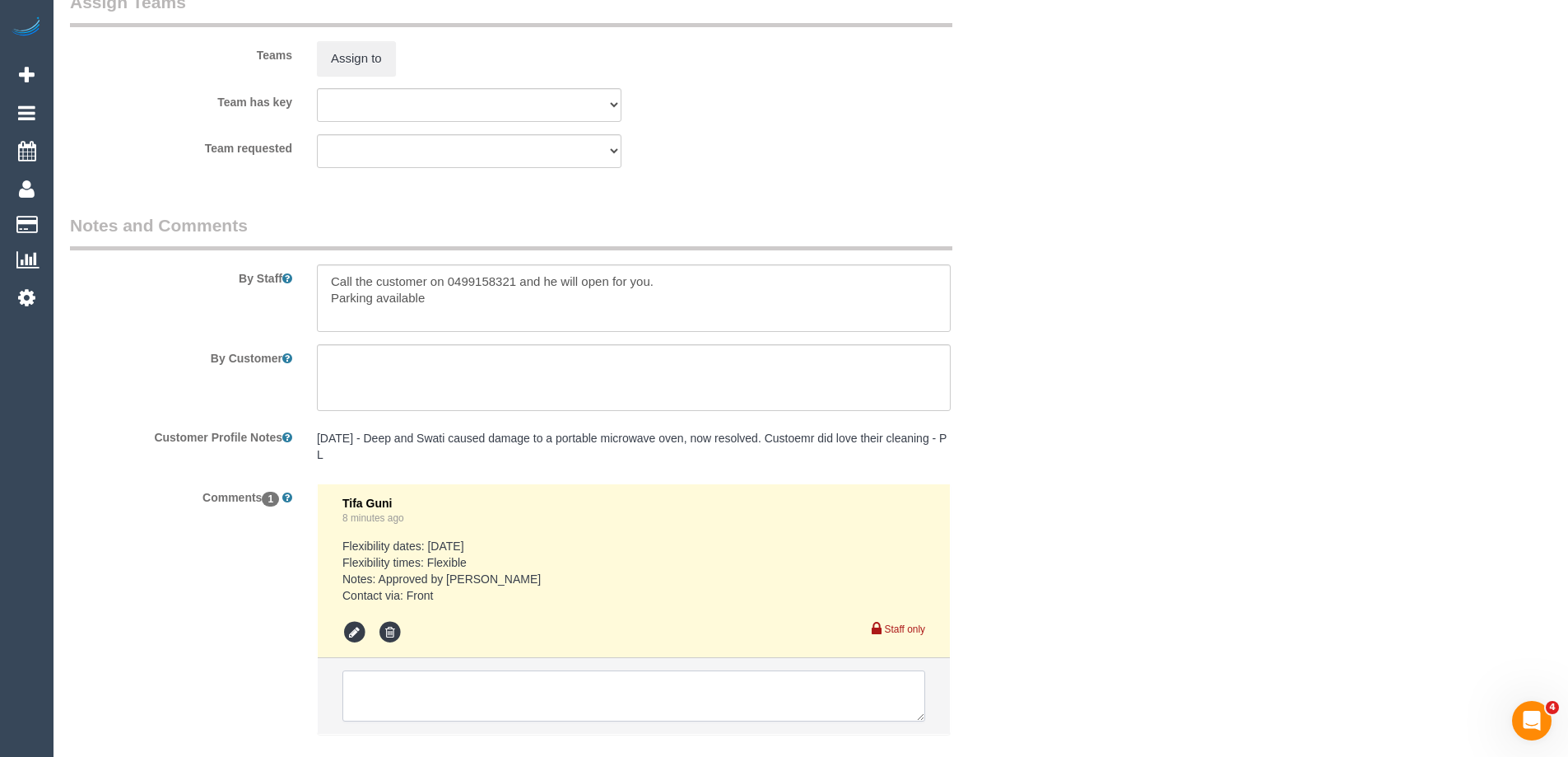
drag, startPoint x: 463, startPoint y: 699, endPoint x: 56, endPoint y: 600, distance: 418.9
click at [462, 699] on textarea at bounding box center [634, 695] width 583 height 51
click at [363, 54] on button "Assign to" at bounding box center [357, 58] width 79 height 35
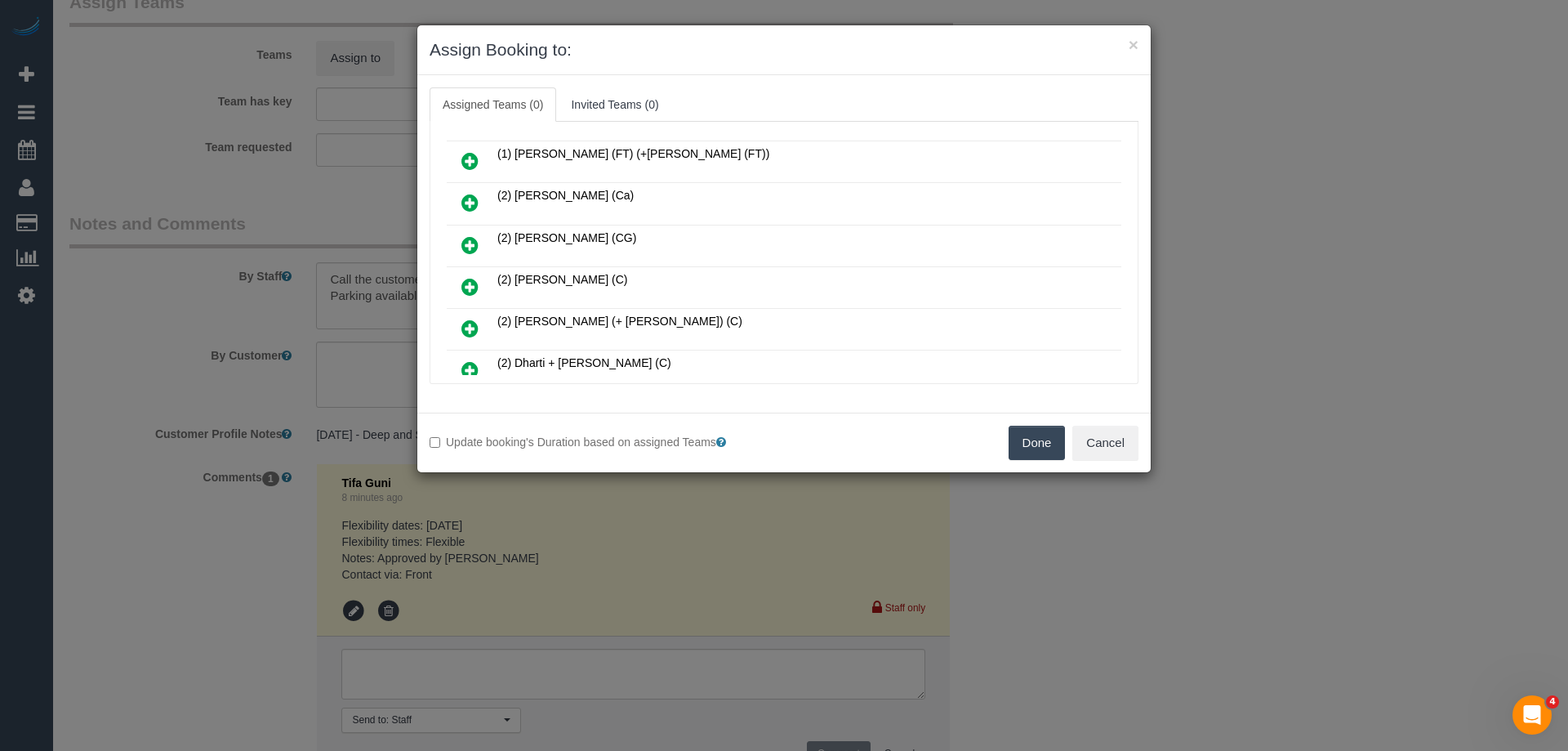
scroll to position [163, 0]
click at [460, 326] on link at bounding box center [470, 328] width 38 height 32
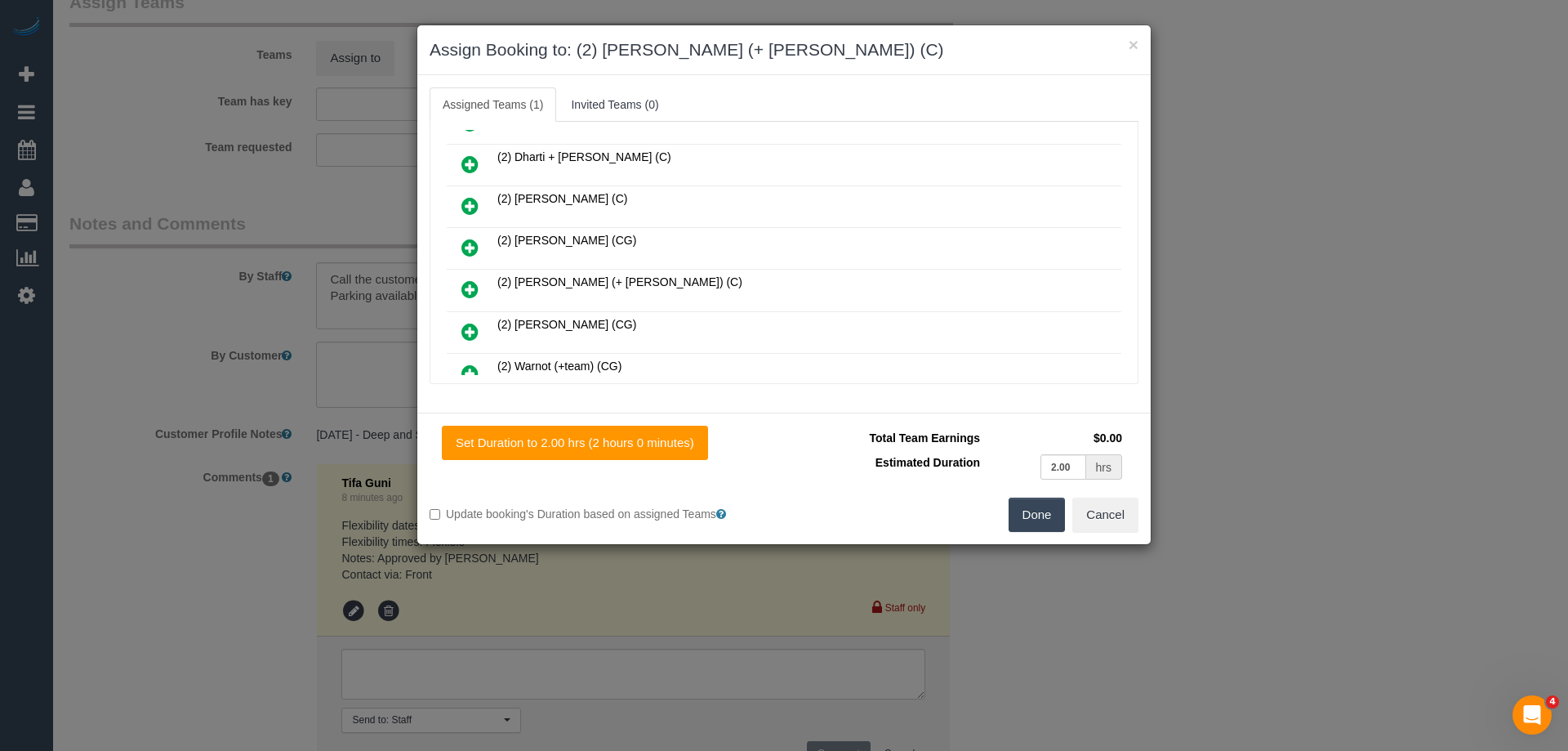
click at [467, 291] on icon at bounding box center [470, 289] width 17 height 20
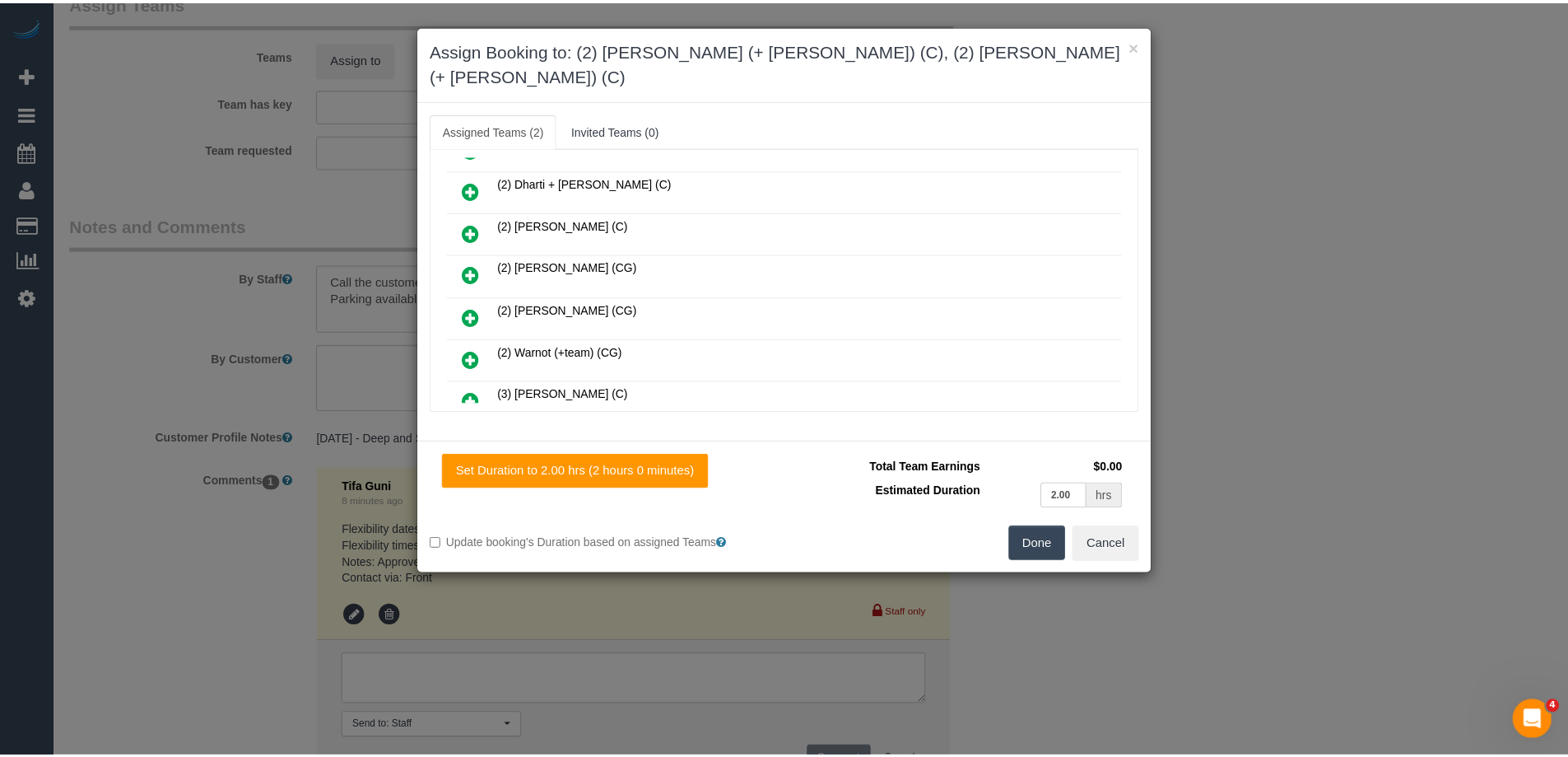
scroll to position [0, 0]
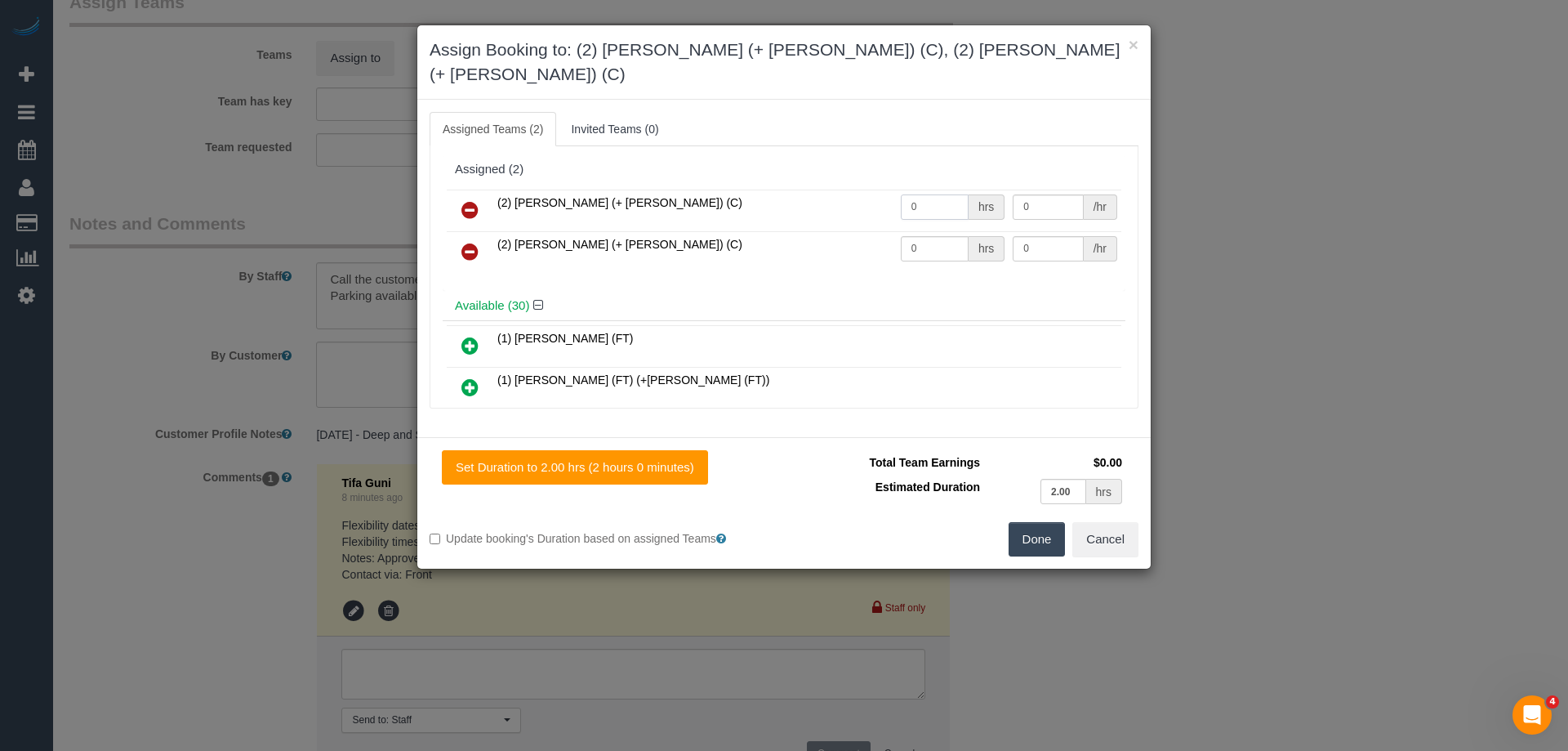
click at [924, 195] on input "0" at bounding box center [934, 208] width 68 height 26
type input "2"
click at [934, 236] on input "0" at bounding box center [934, 249] width 68 height 26
type input "2"
click at [1043, 195] on input "0" at bounding box center [1047, 208] width 70 height 26
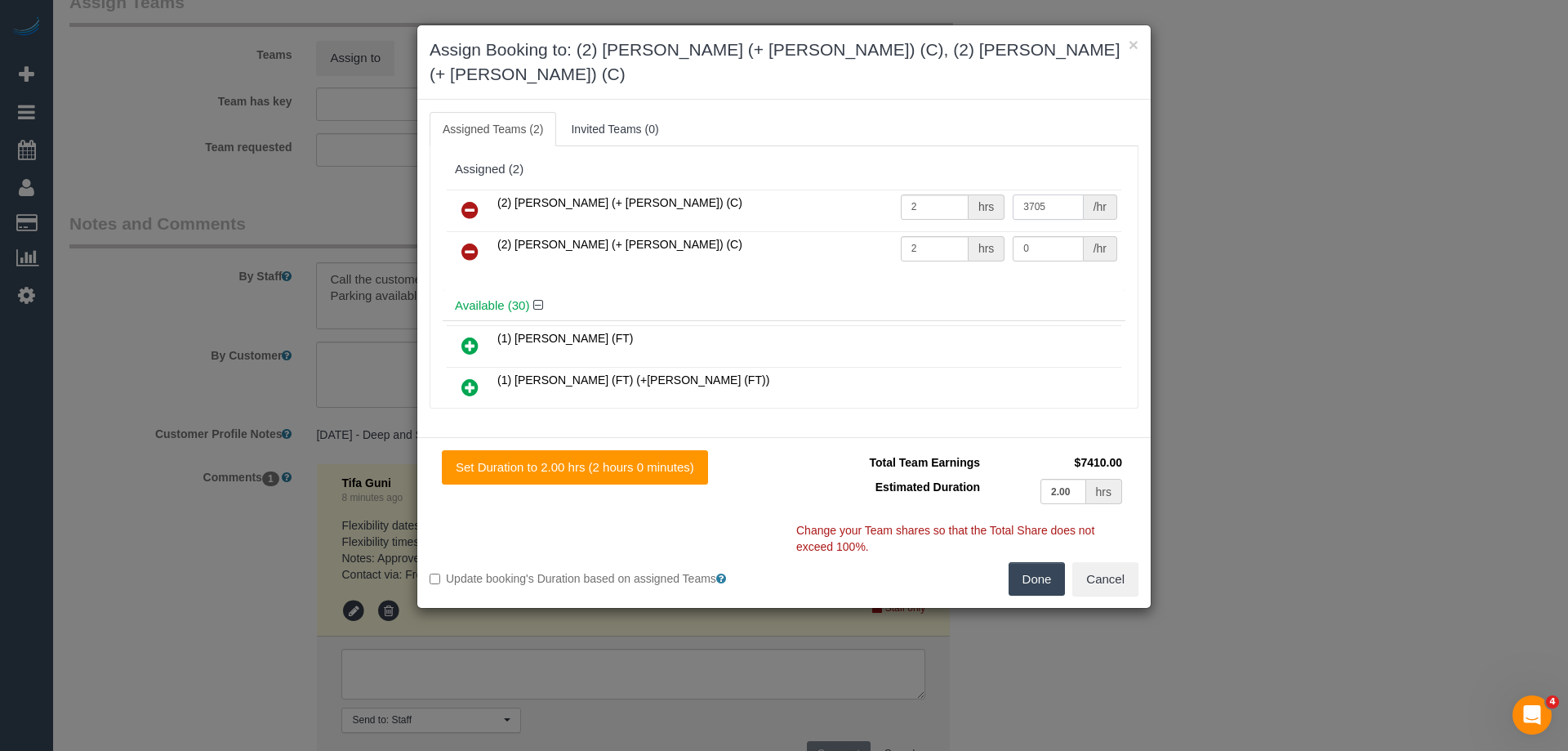
click at [1024, 195] on input "3705" at bounding box center [1047, 208] width 70 height 26
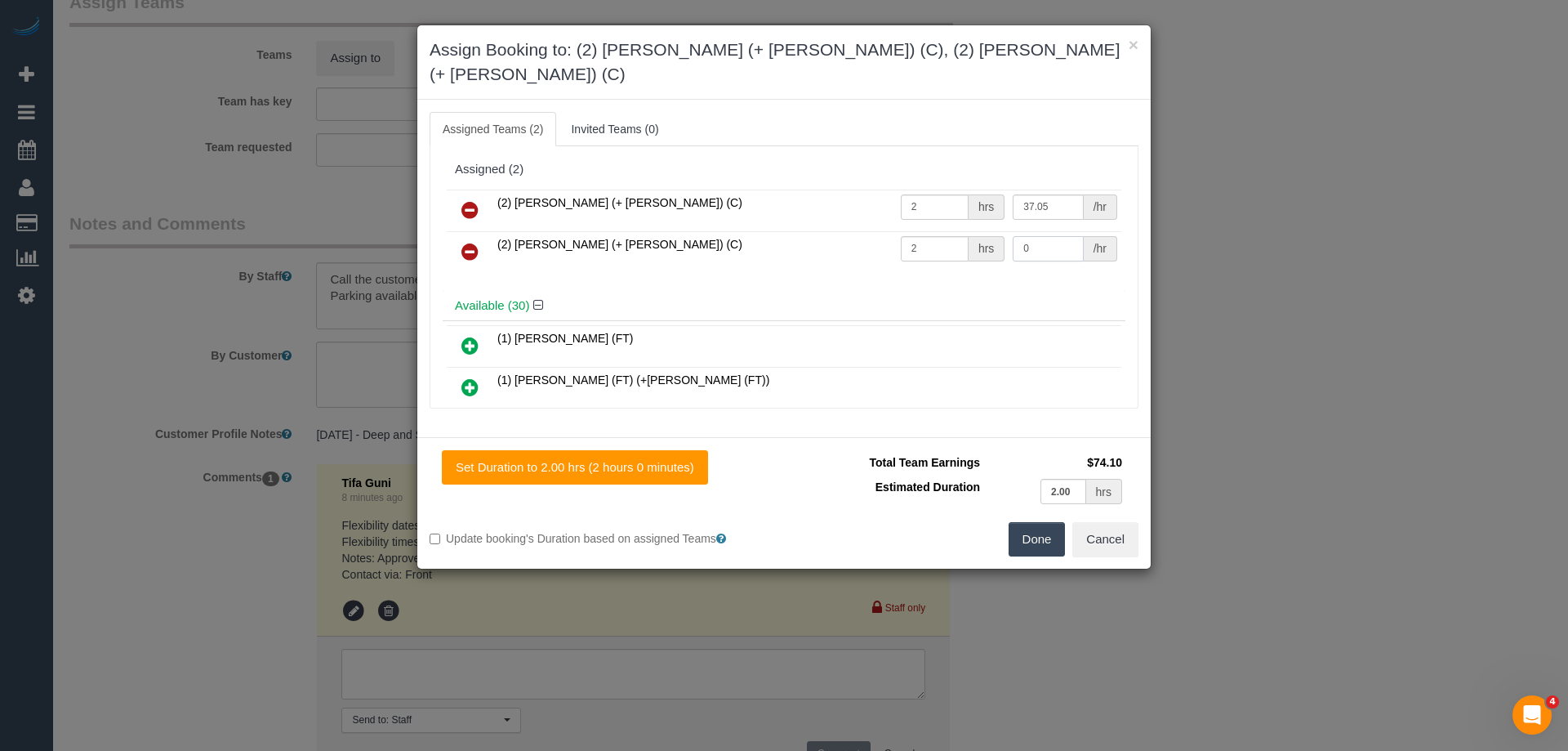
click at [1050, 236] on input "0" at bounding box center [1047, 249] width 70 height 26
click at [1050, 195] on input "37.05" at bounding box center [1047, 208] width 70 height 26
type input "37.5"
click at [1045, 236] on input "0" at bounding box center [1047, 249] width 70 height 26
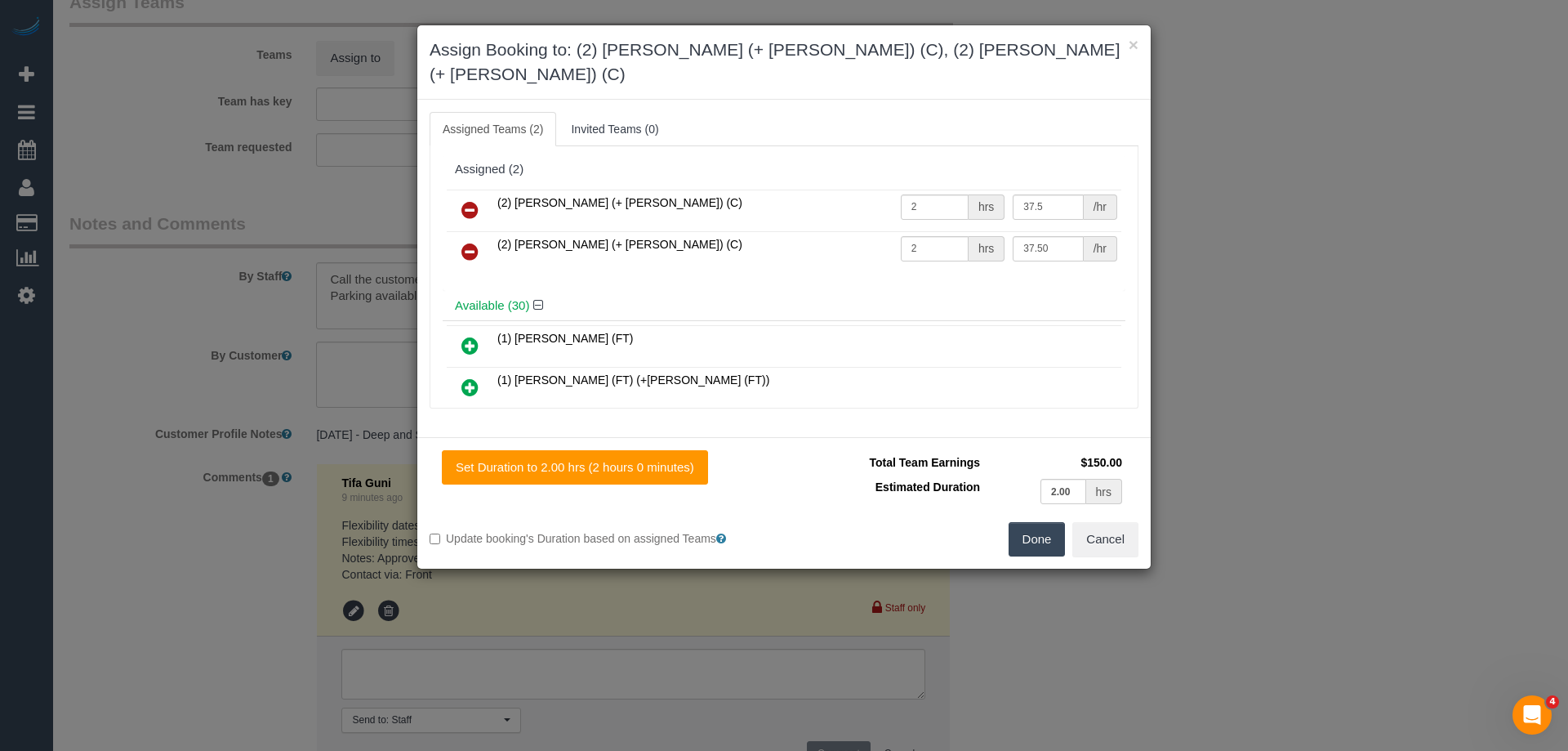
type input "37.5"
click at [1034, 522] on button "Done" at bounding box center [1037, 538] width 57 height 34
click at [1034, 503] on div "× Assign Booking to: (2) Chirag (+ Shachi) (C), (2) Shachi (+ Chirag) (C) Assig…" at bounding box center [784, 375] width 1568 height 751
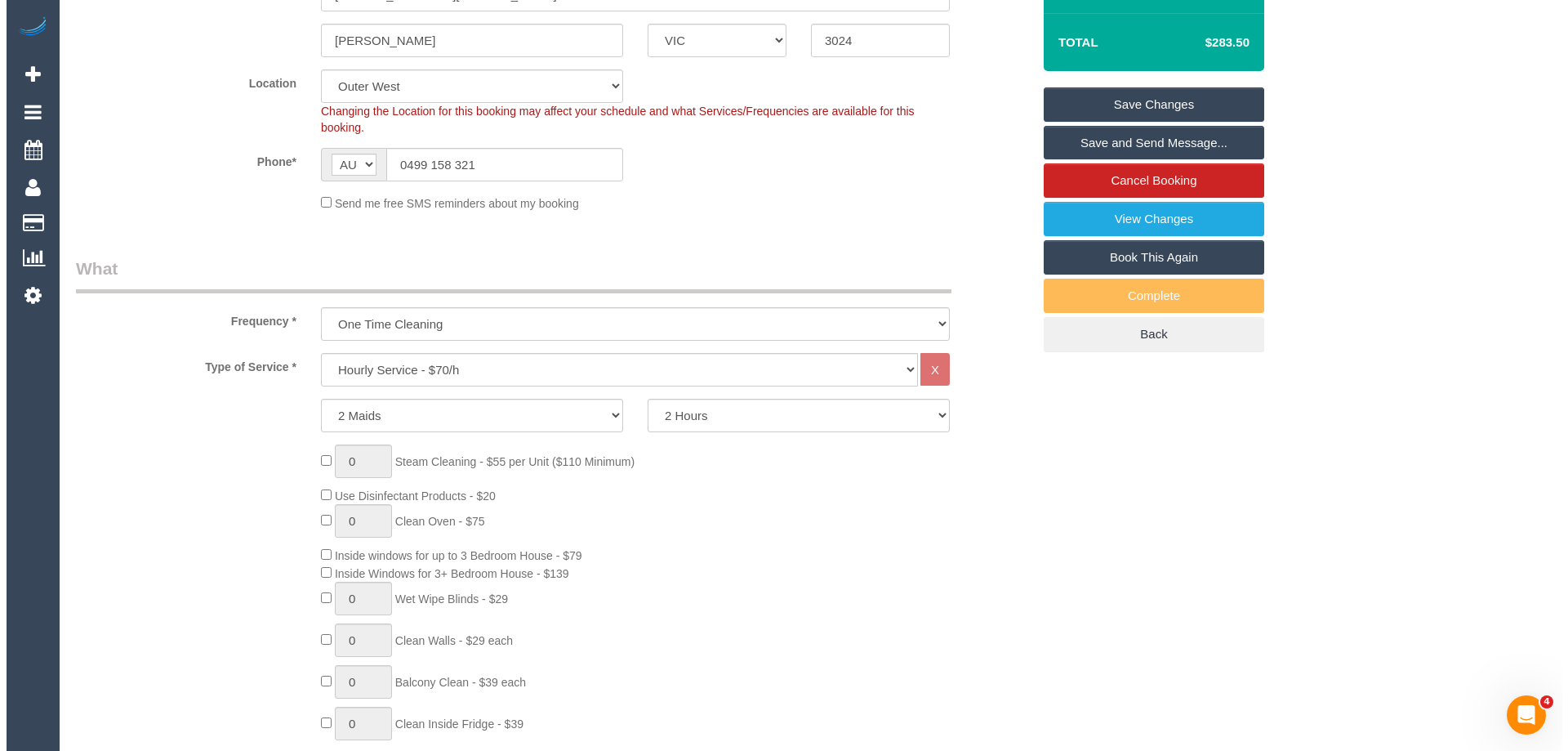
scroll to position [245, 0]
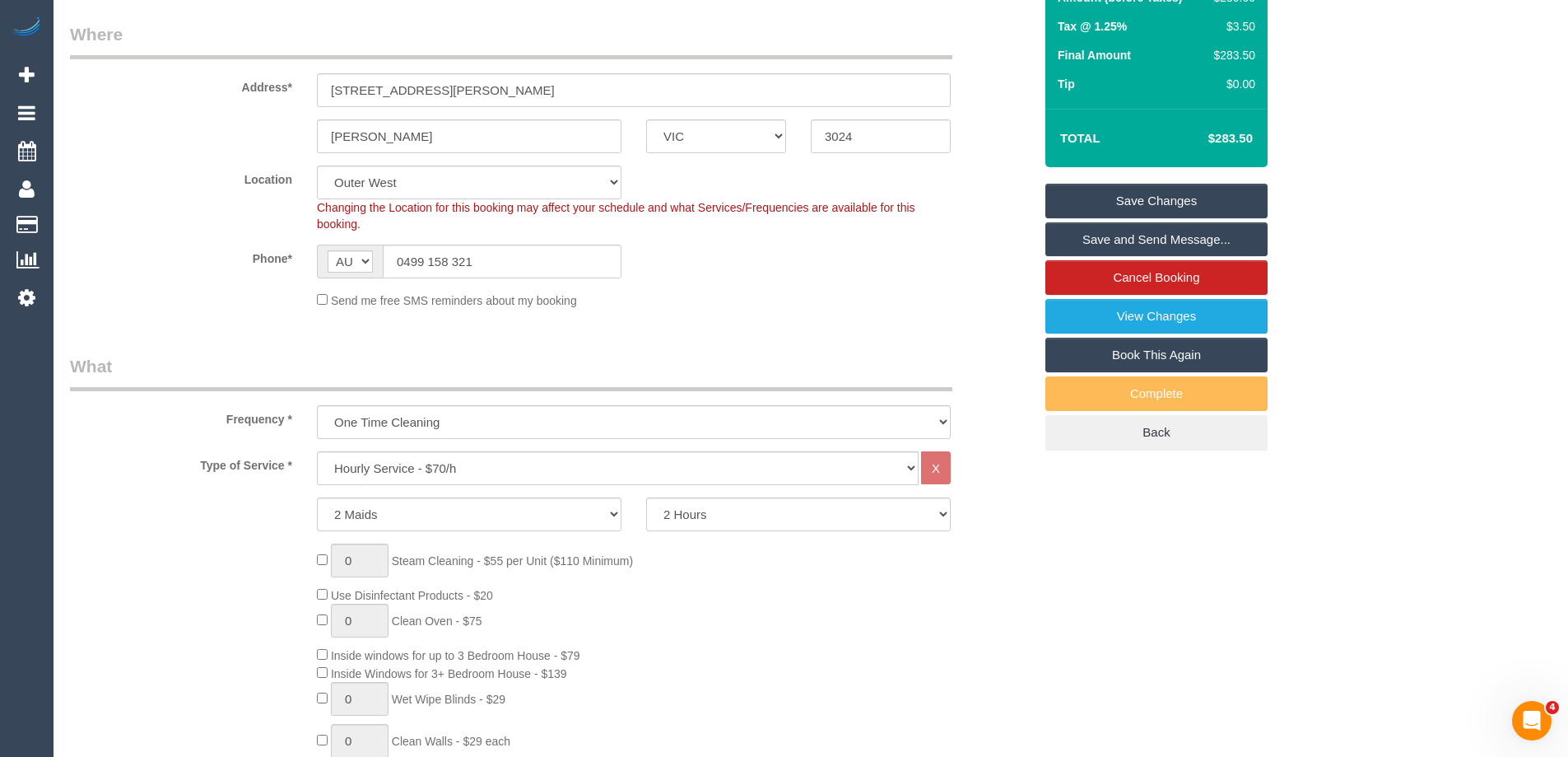
drag, startPoint x: 748, startPoint y: 599, endPoint x: 941, endPoint y: 575, distance: 194.5
click at [1199, 240] on link "Save and Send Message..." at bounding box center [1156, 239] width 222 height 35
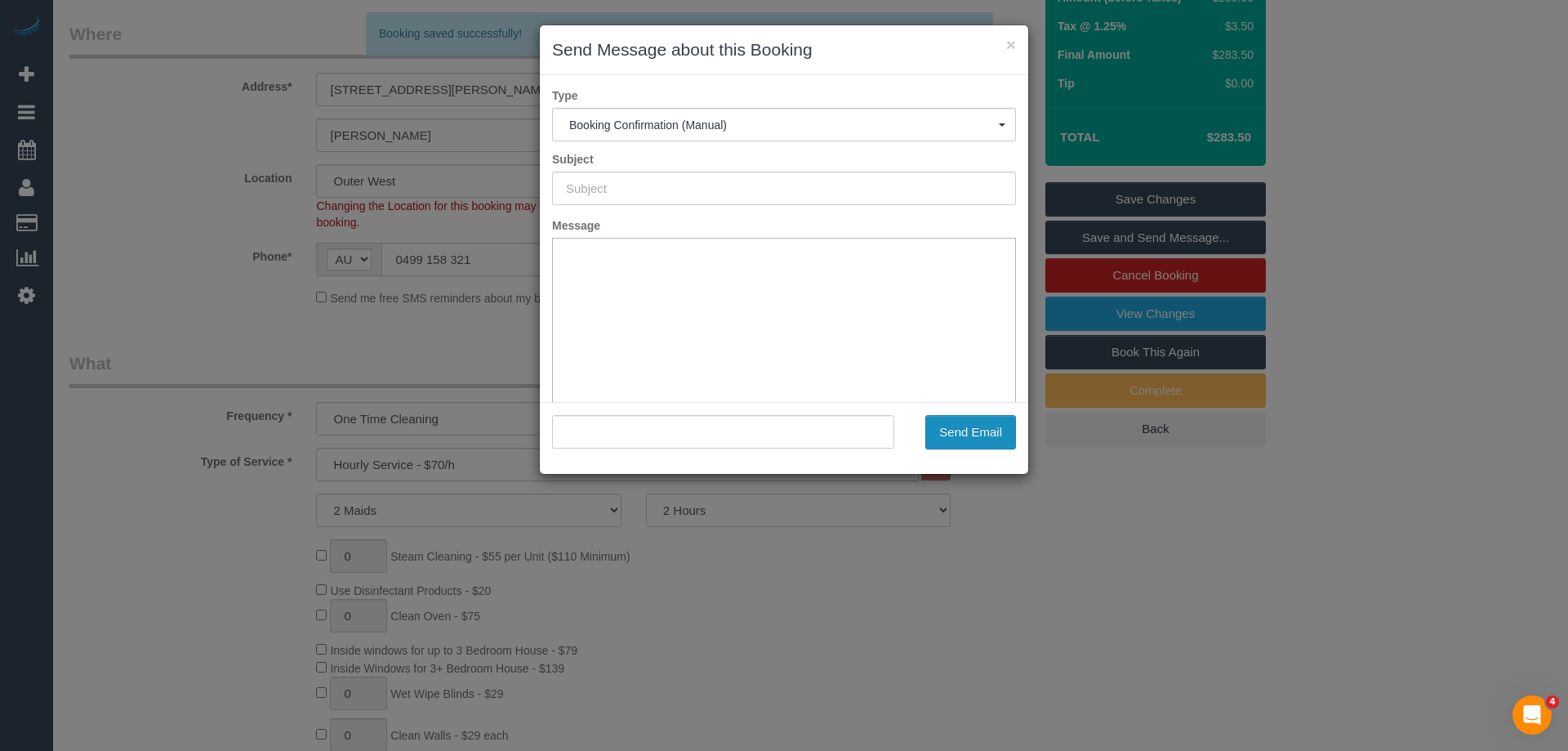
type input "Booking Confirmed"
type input ""James Pomella" <jimmy_pom@hotmail.com>"
drag, startPoint x: 970, startPoint y: 441, endPoint x: 532, endPoint y: 1, distance: 620.8
click at [970, 441] on button "Send Email" at bounding box center [971, 432] width 91 height 34
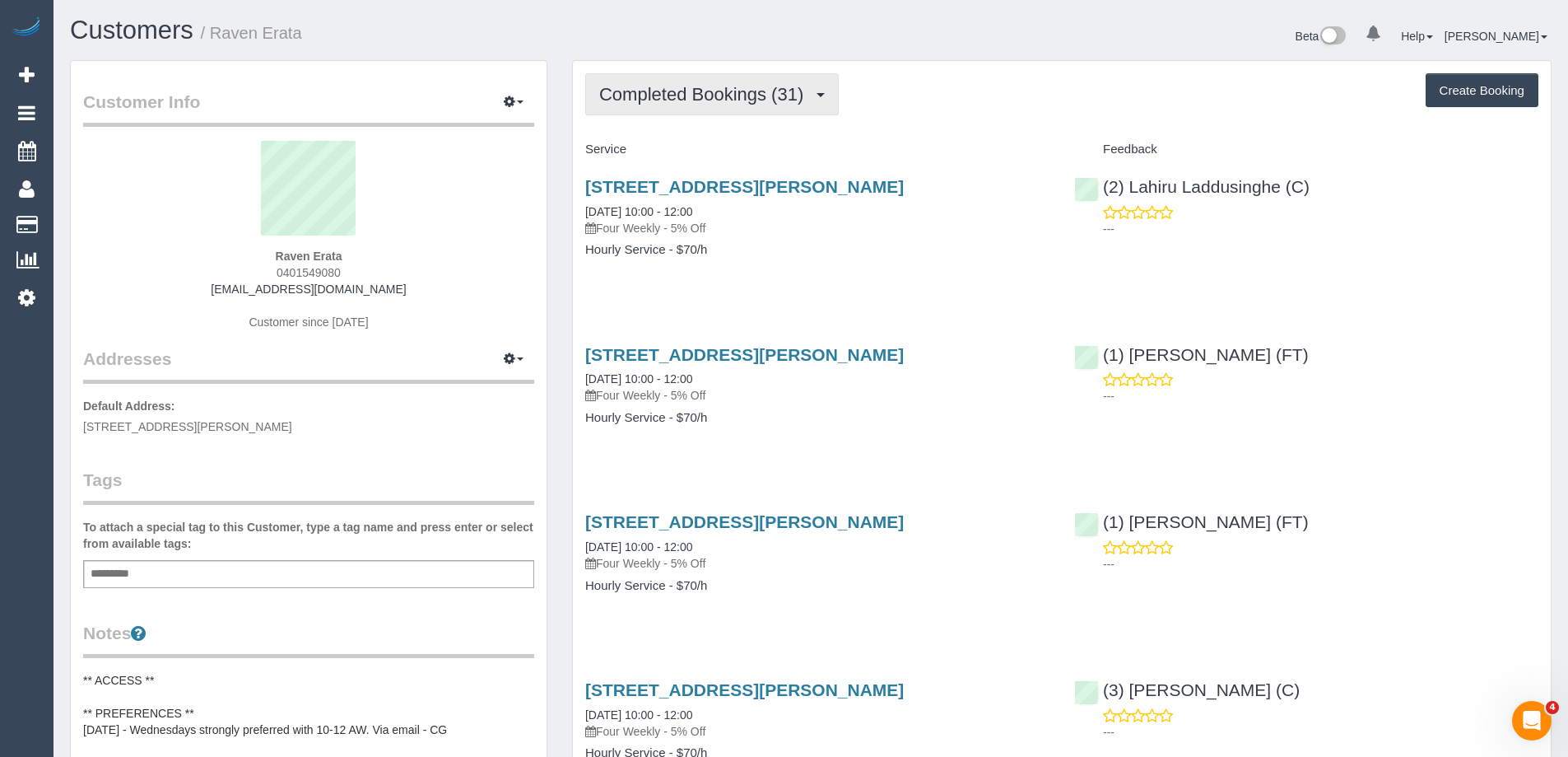
click at [723, 90] on span "Completed Bookings (31)" at bounding box center [705, 94] width 212 height 21
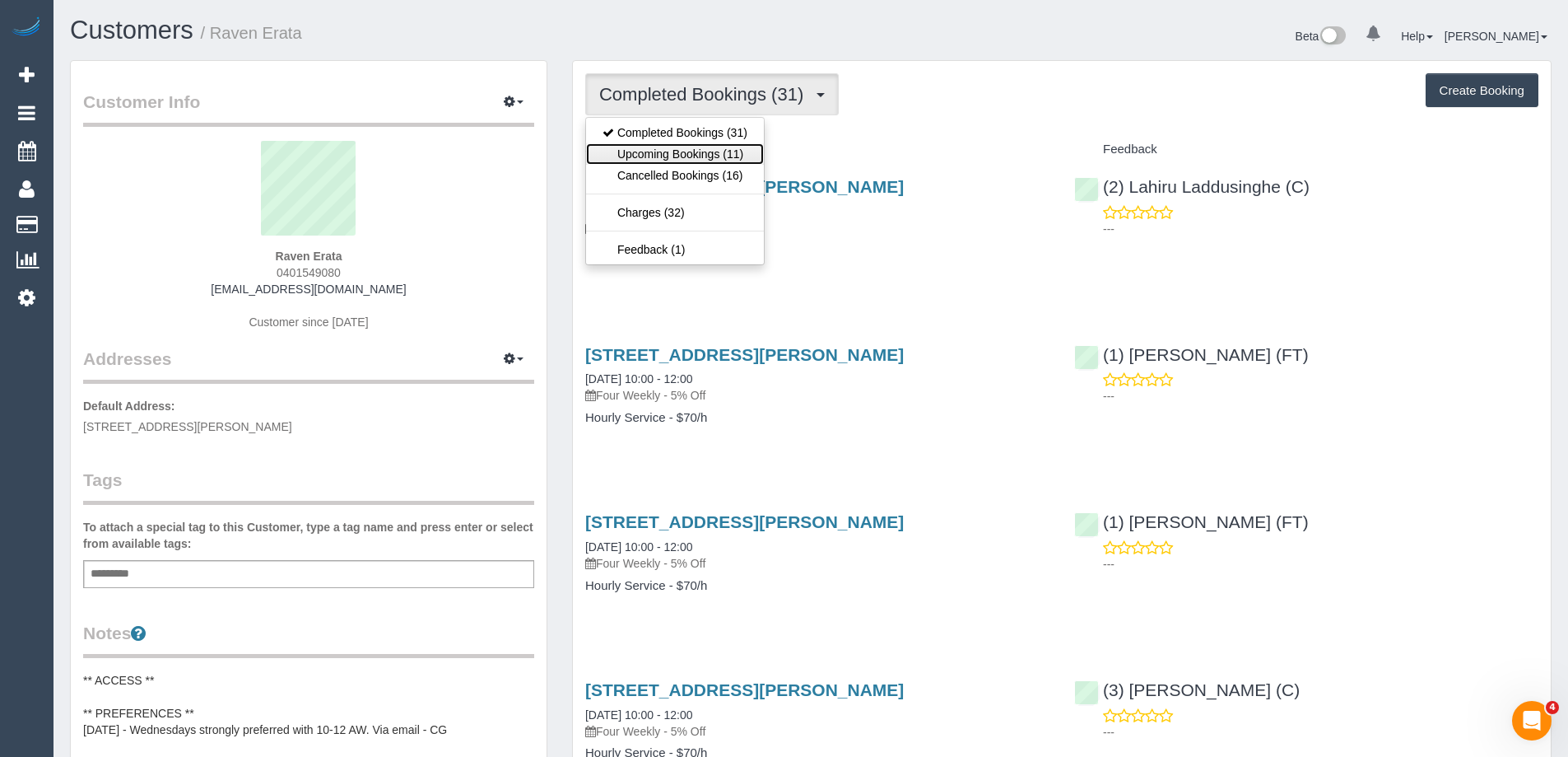
click at [680, 151] on link "Upcoming Bookings (11)" at bounding box center [674, 154] width 178 height 22
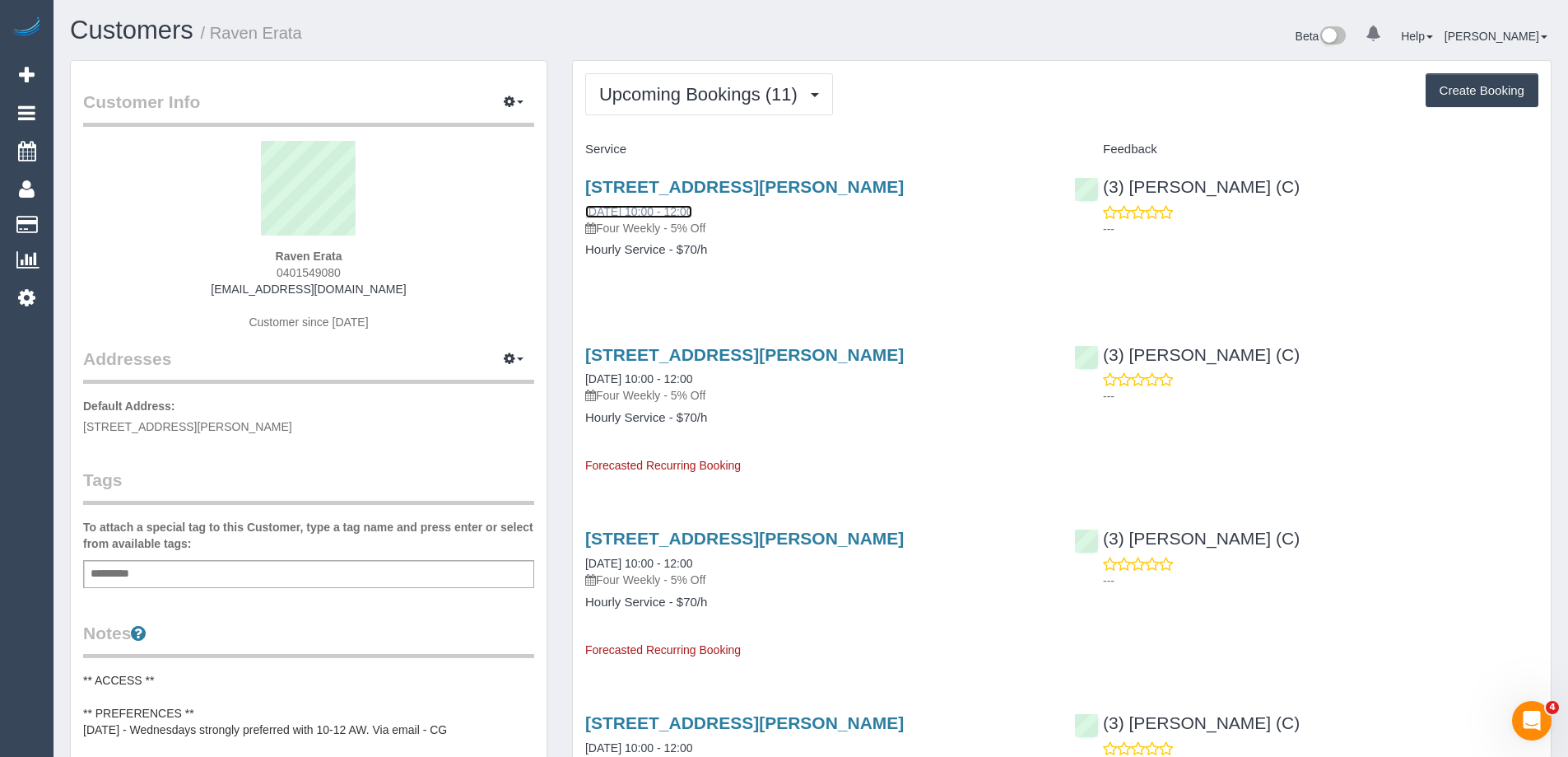
click at [692, 207] on link "[DATE] 10:00 - 12:00" at bounding box center [639, 211] width 107 height 13
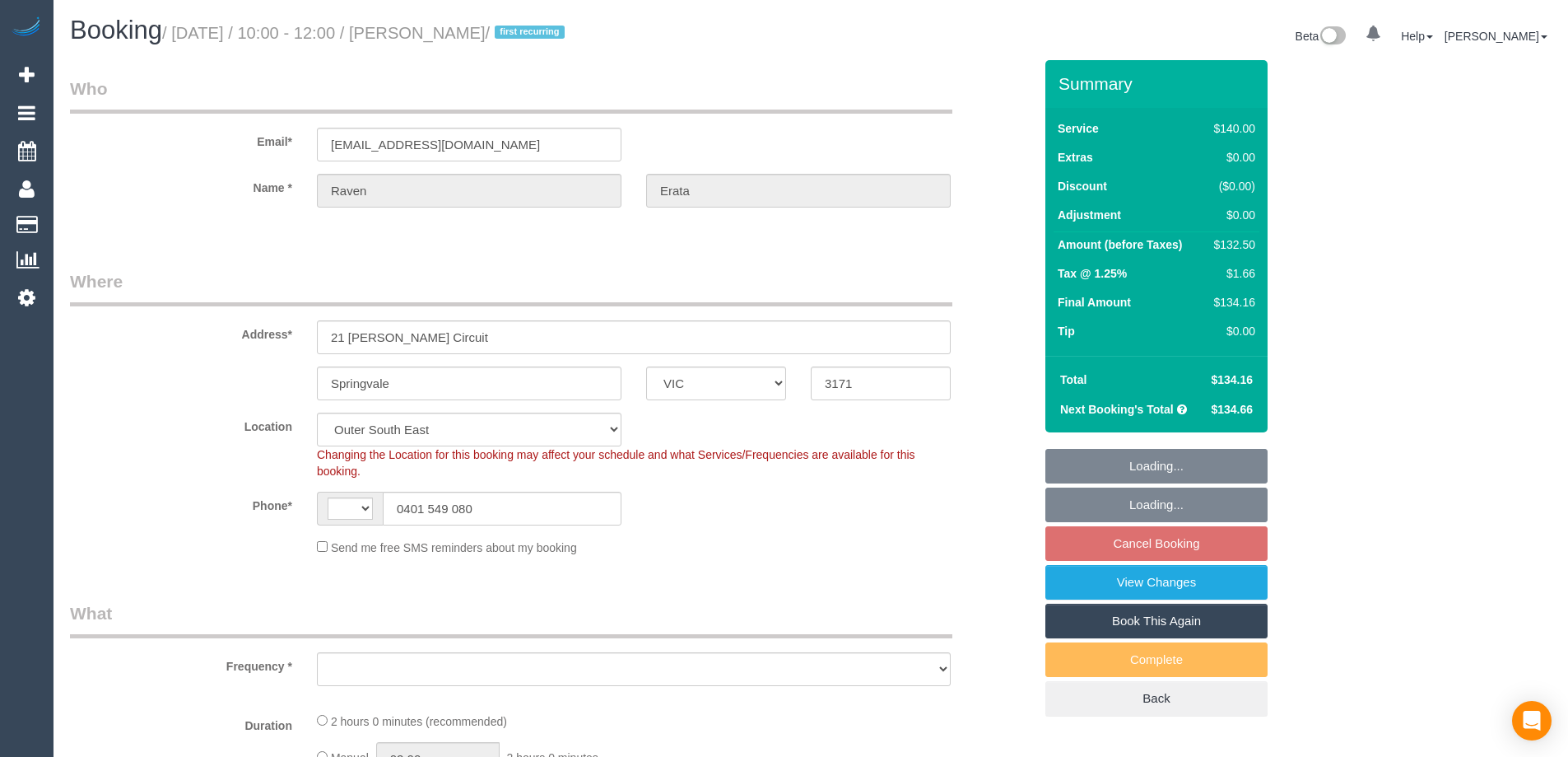
select select "VIC"
select select "string:stripe-pm_1NdMjg2GScqysDRVdUrZET4F"
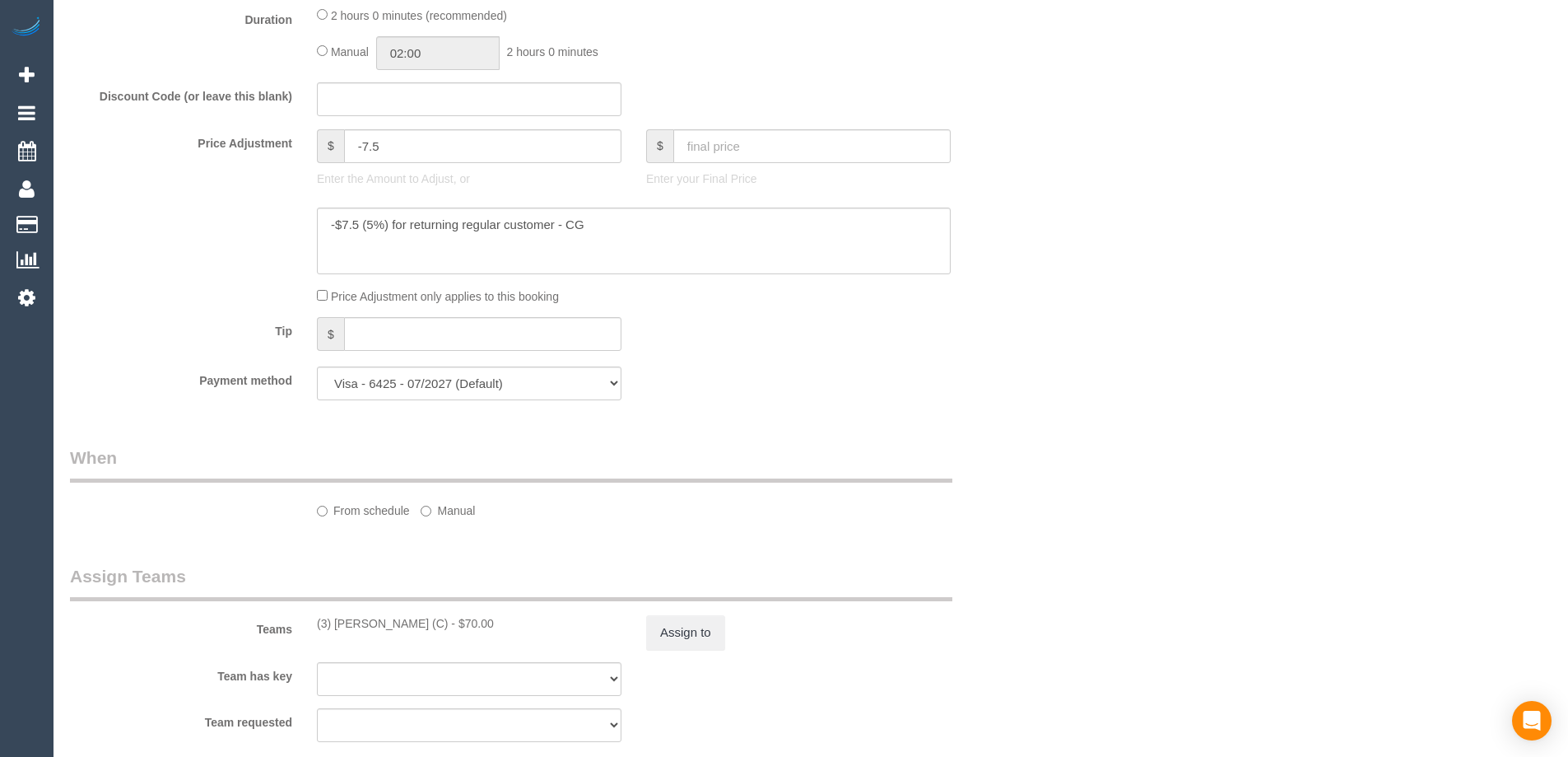
select select "string:AU"
select select "object:1035"
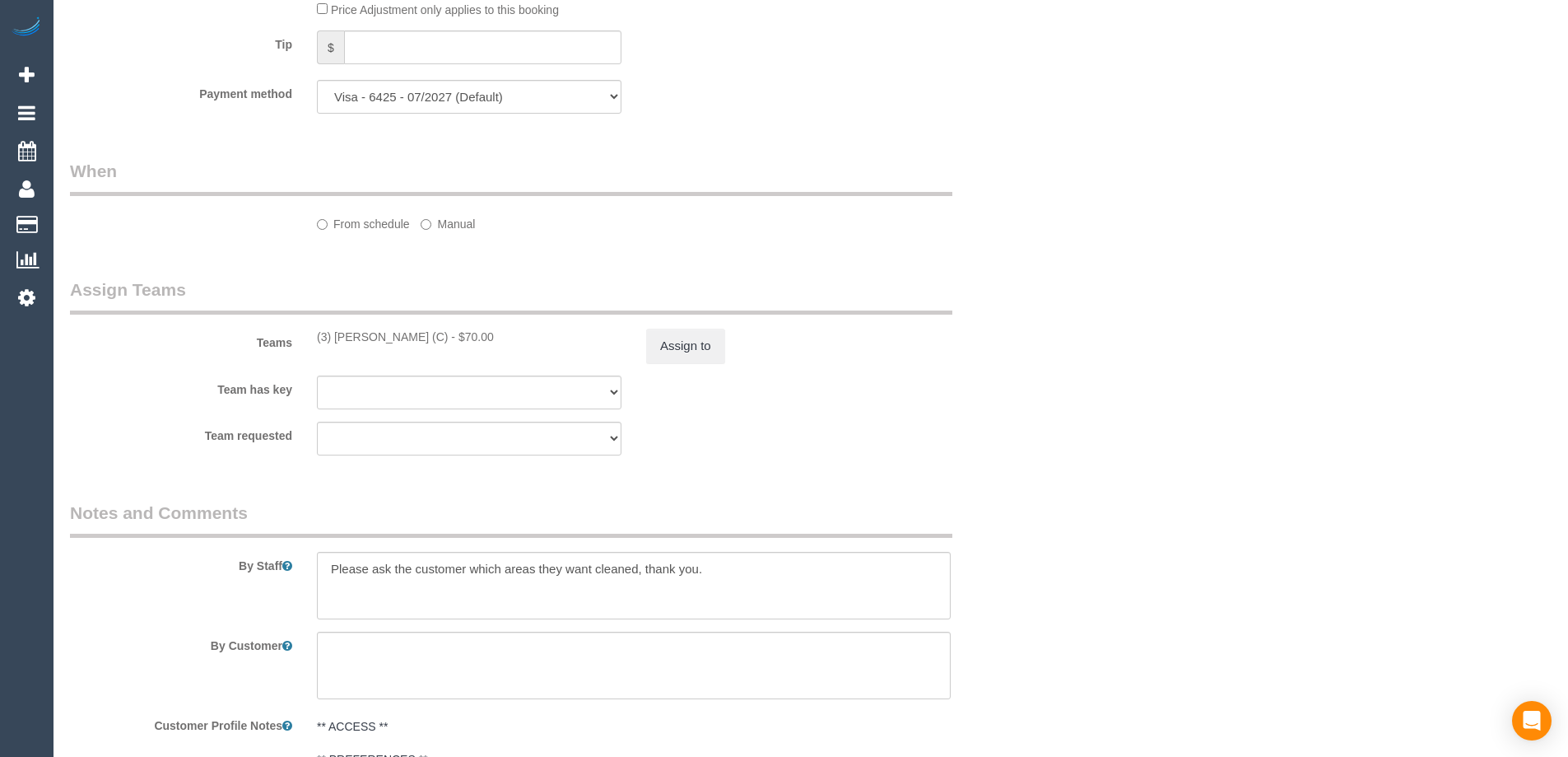
select select "number:28"
select select "number:14"
select select "number:19"
select select "number:25"
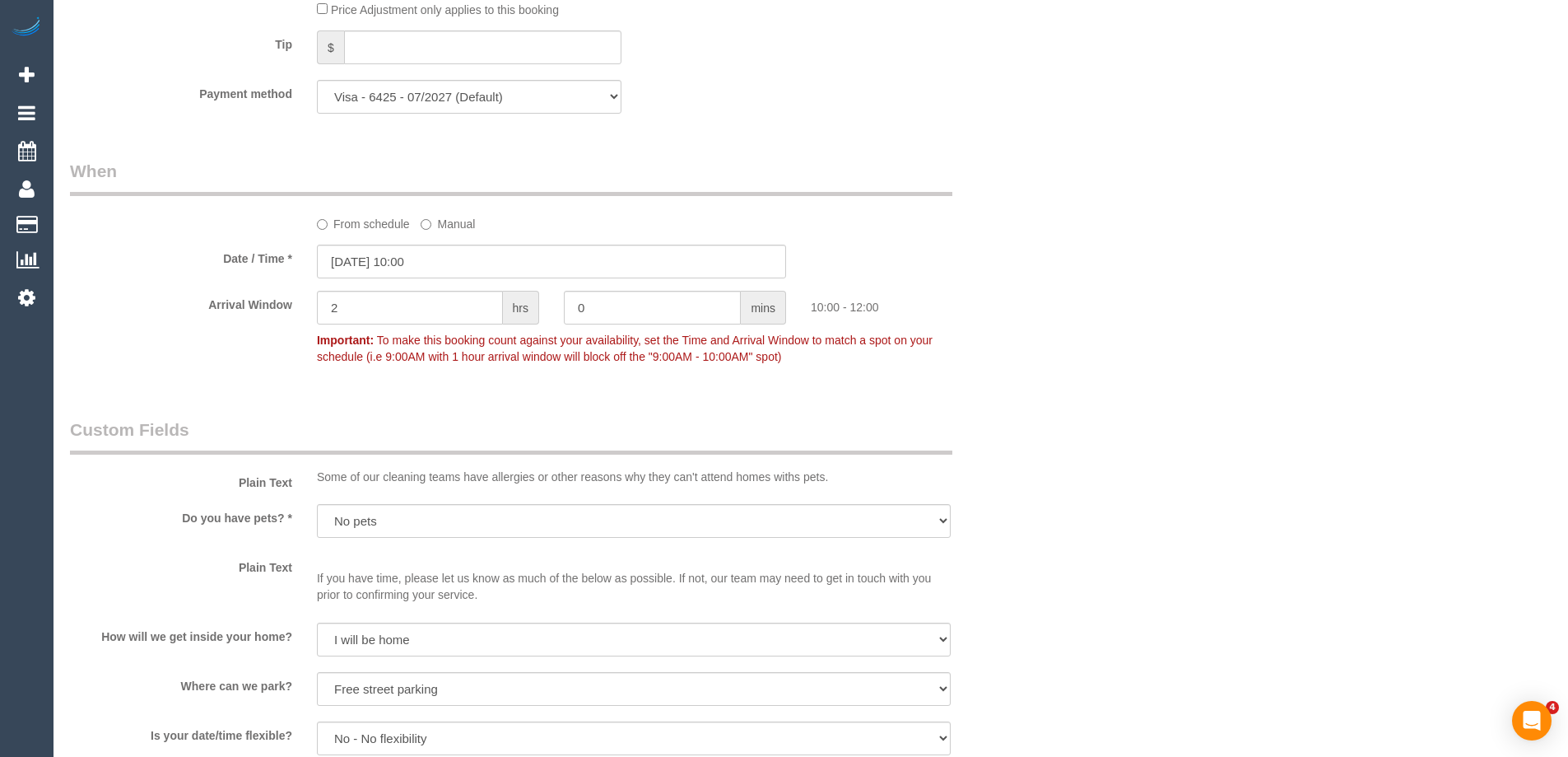
scroll to position [1812, 0]
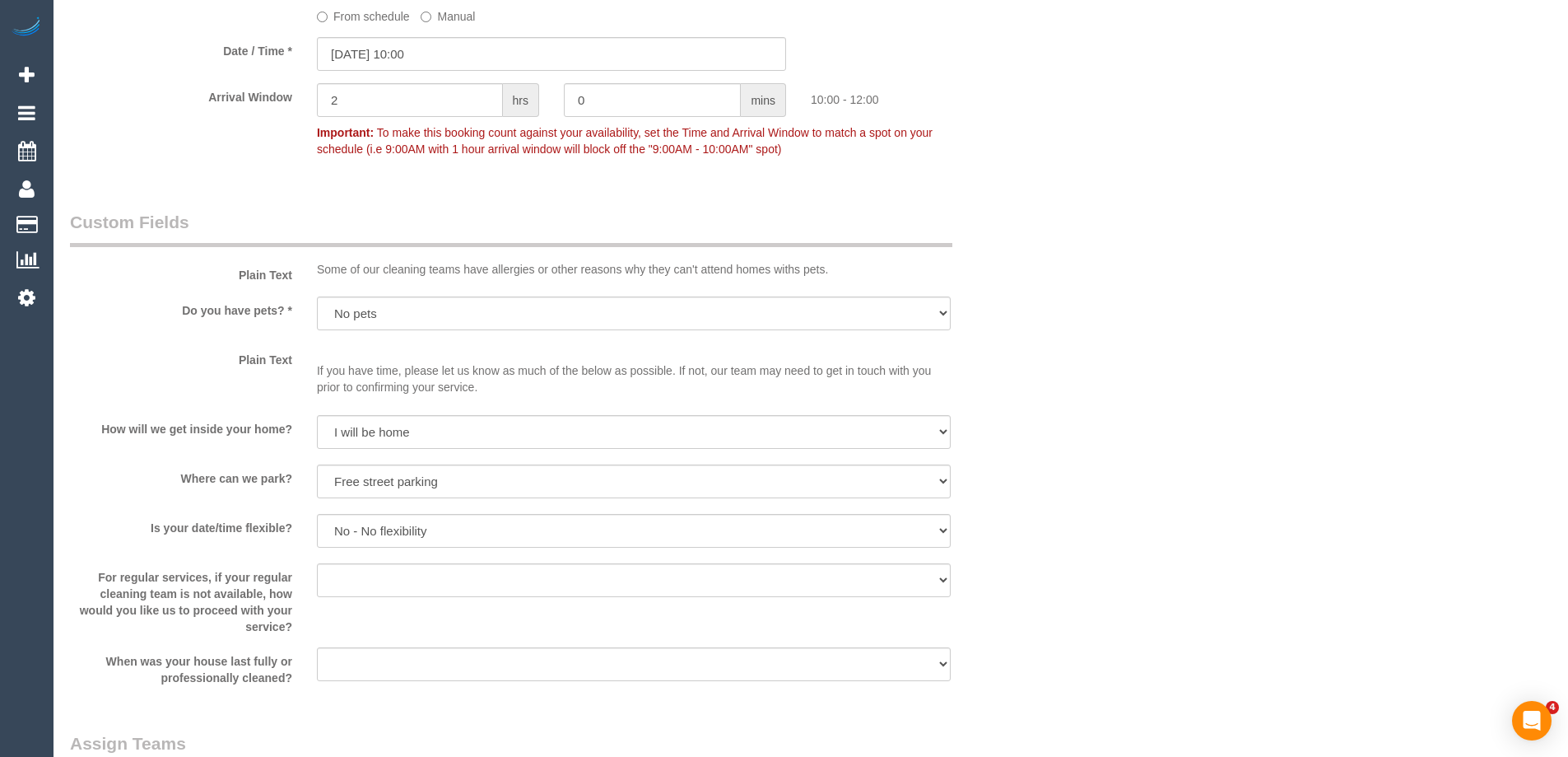
select select "object:1054"
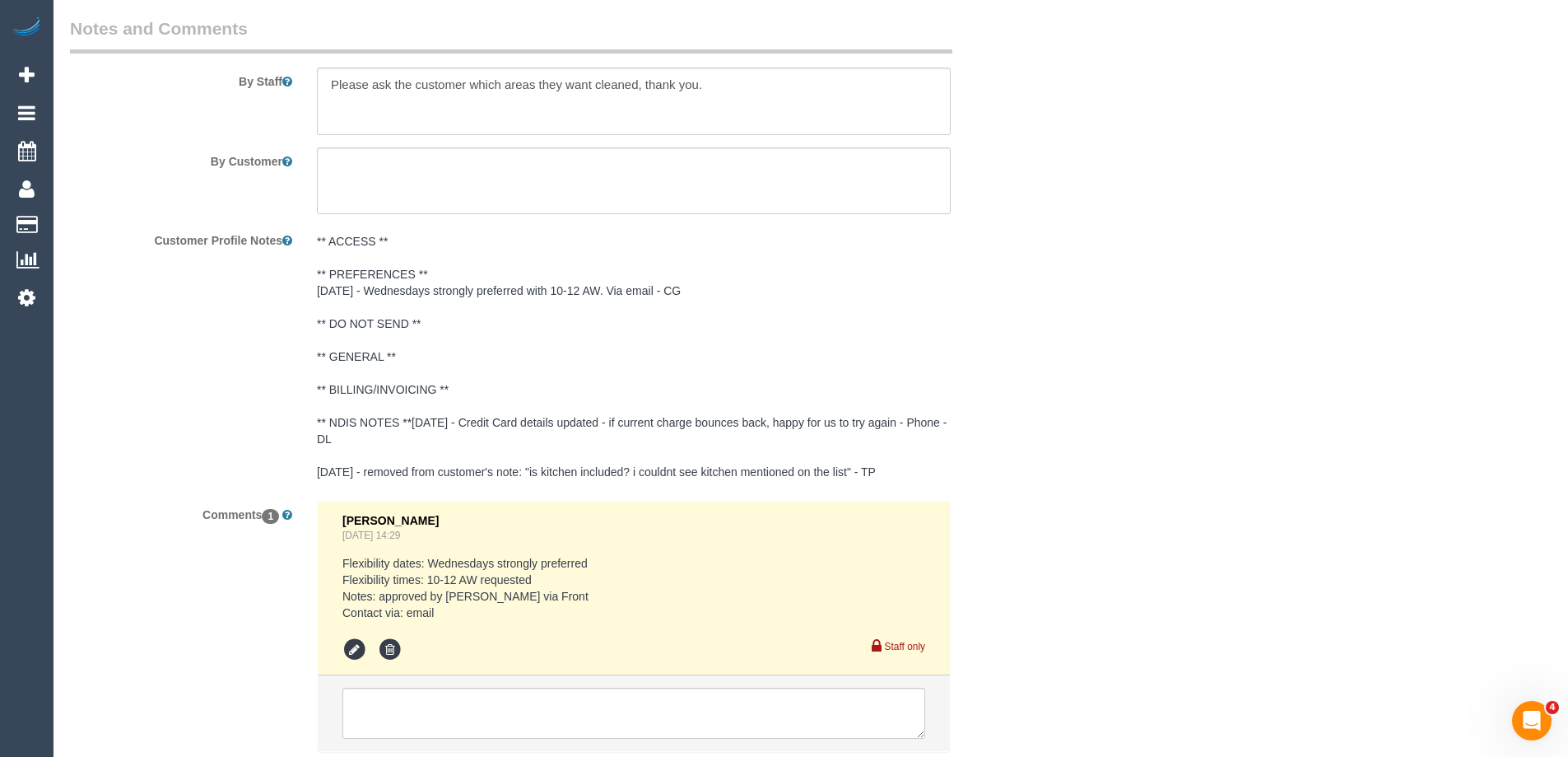
scroll to position [2802, 0]
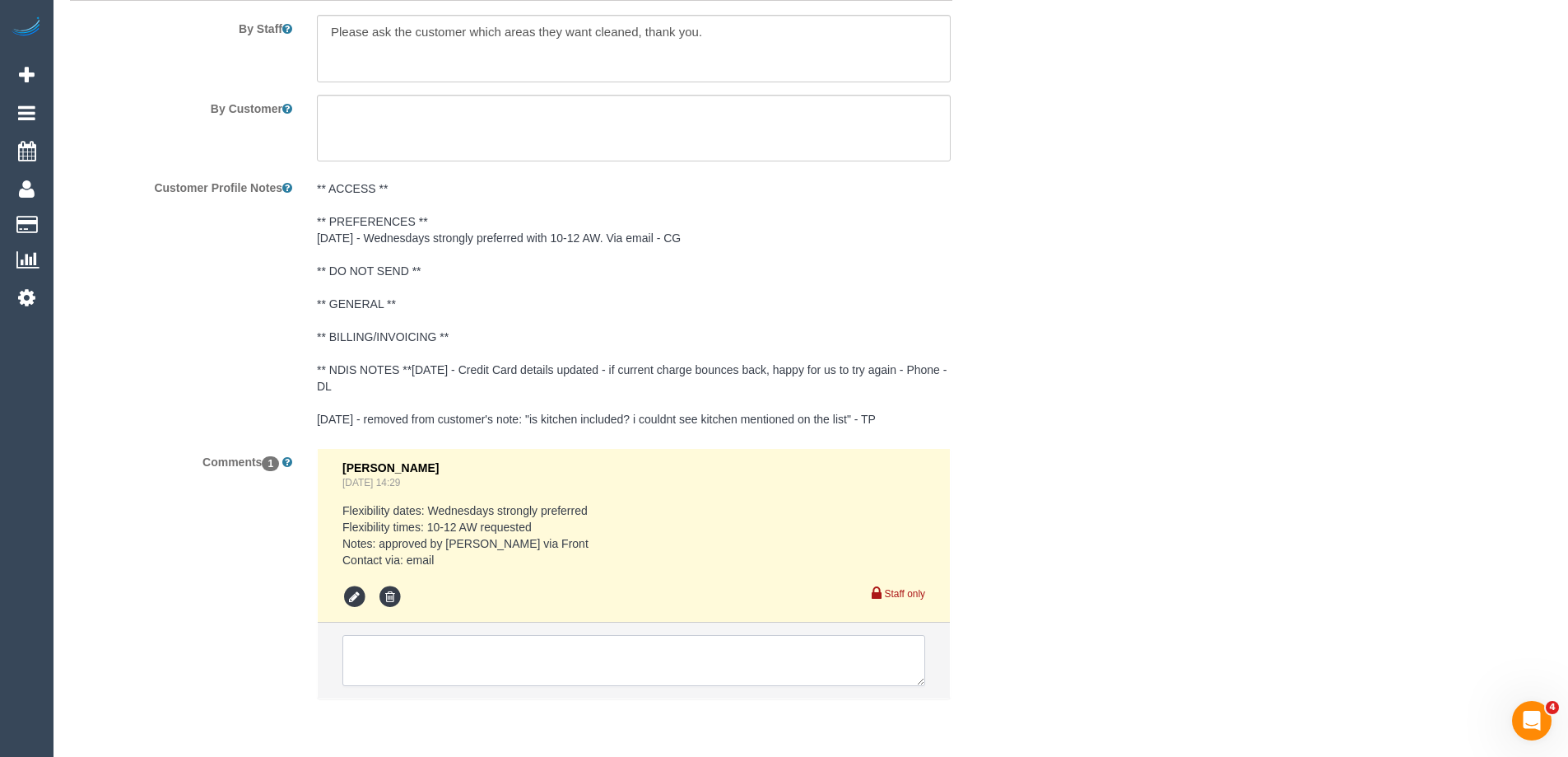
click at [447, 663] on textarea at bounding box center [634, 660] width 583 height 51
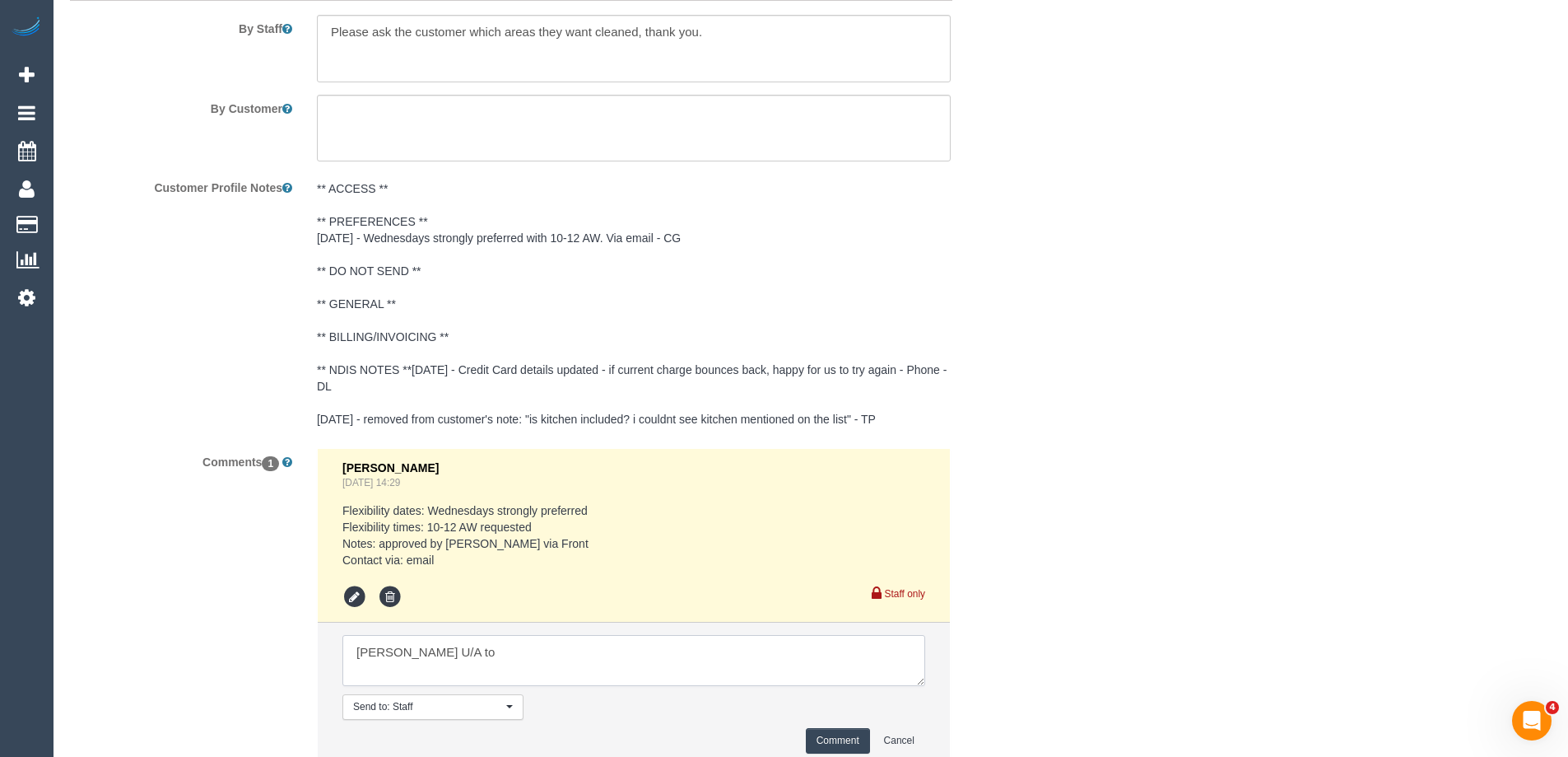
click at [353, 651] on textarea at bounding box center [634, 660] width 583 height 51
click at [568, 666] on textarea at bounding box center [634, 660] width 583 height 51
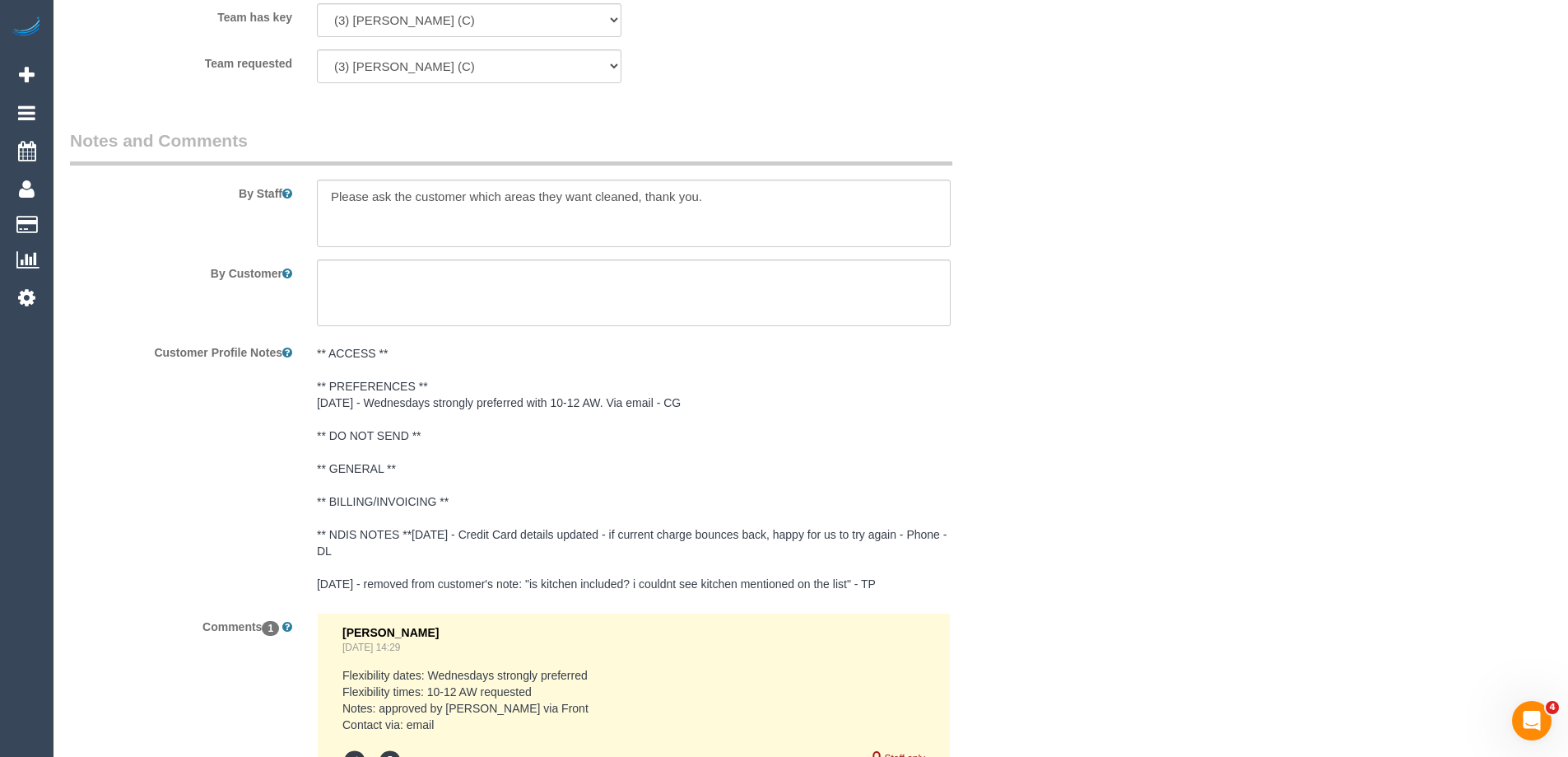
scroll to position [2884, 0]
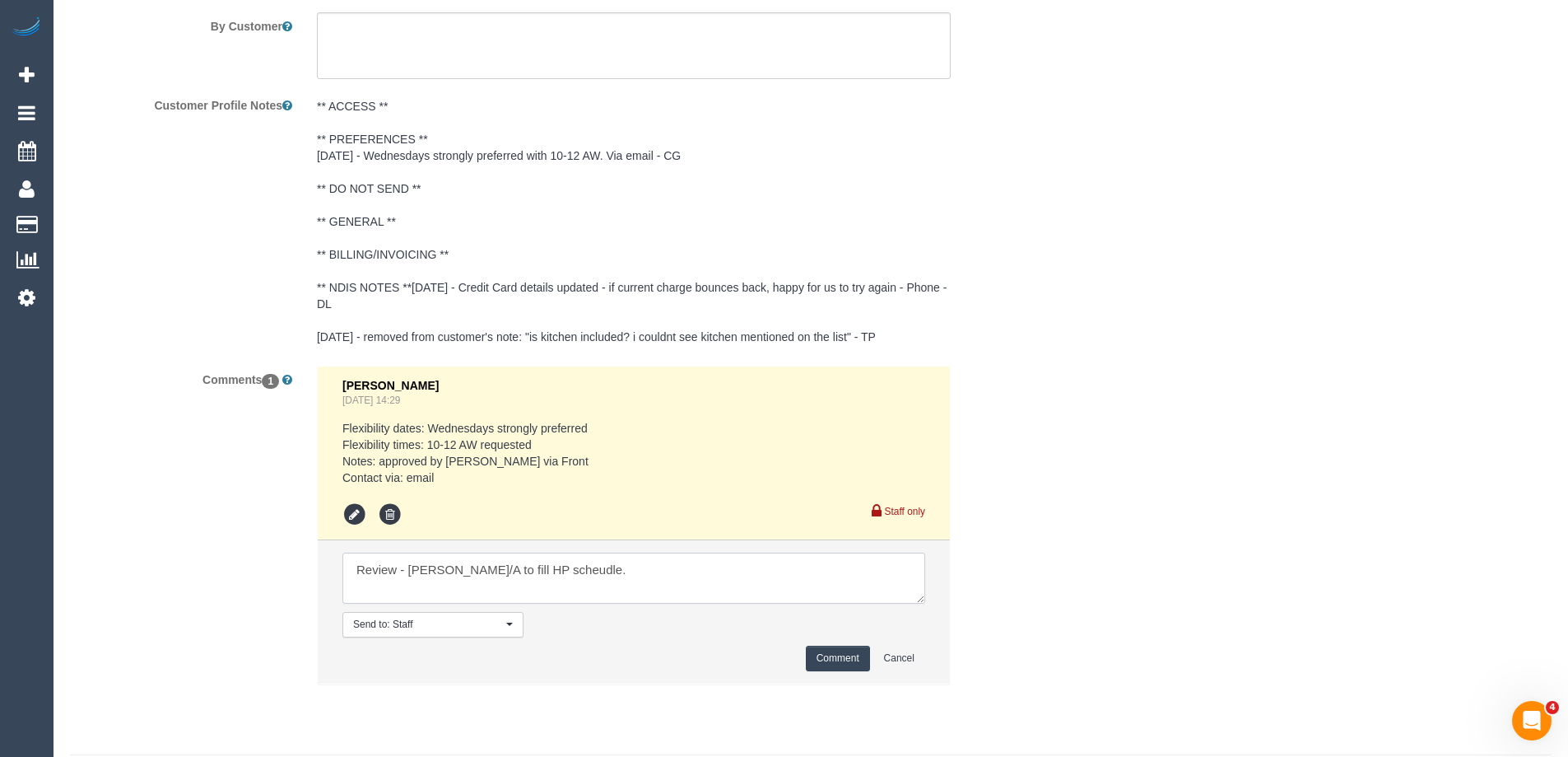
click at [750, 590] on textarea at bounding box center [634, 577] width 583 height 51
type textarea "Review - Danyal U/A to fill HP schedule."
click at [831, 657] on button "Comment" at bounding box center [837, 659] width 64 height 26
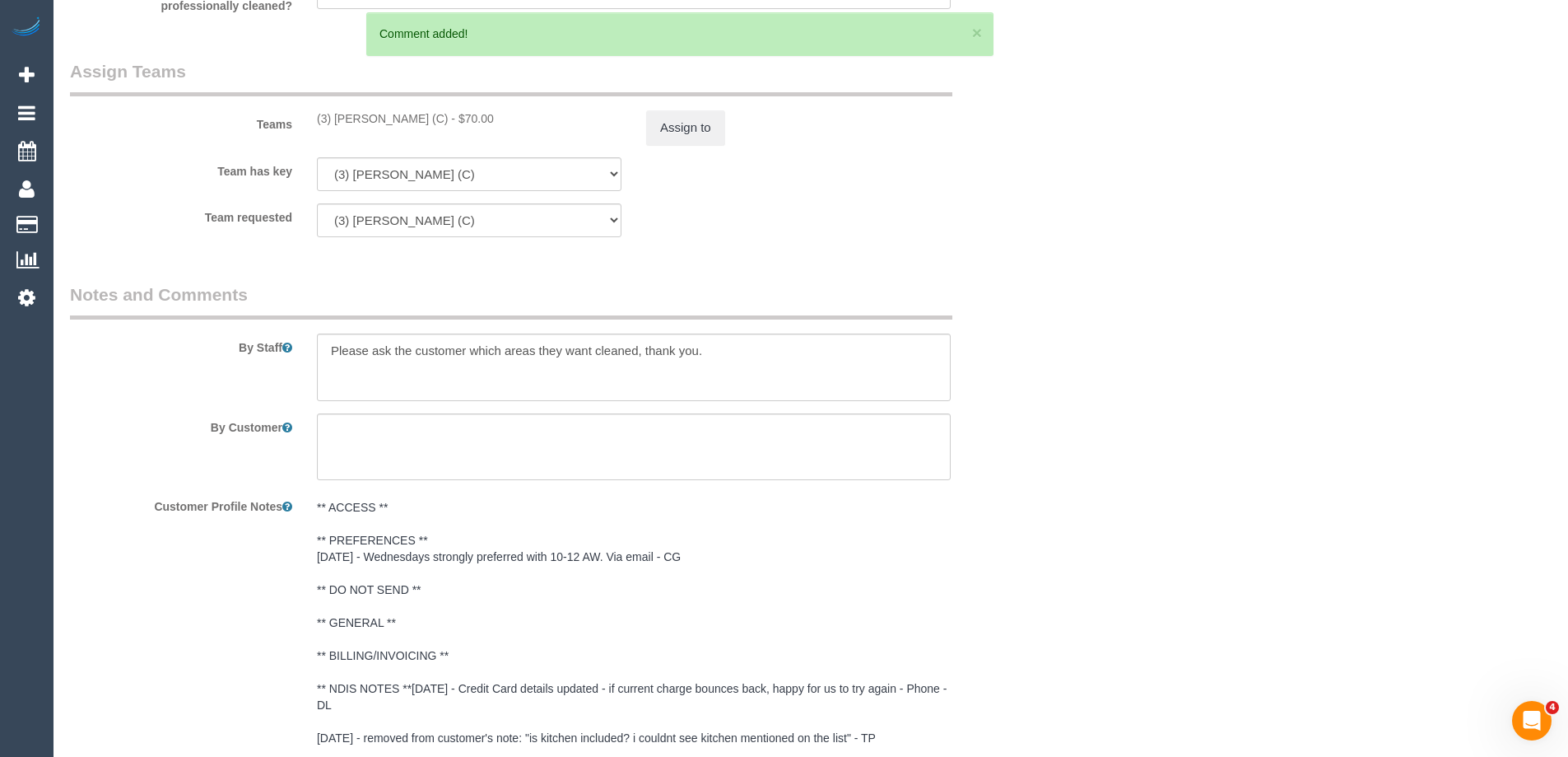
scroll to position [2390, 0]
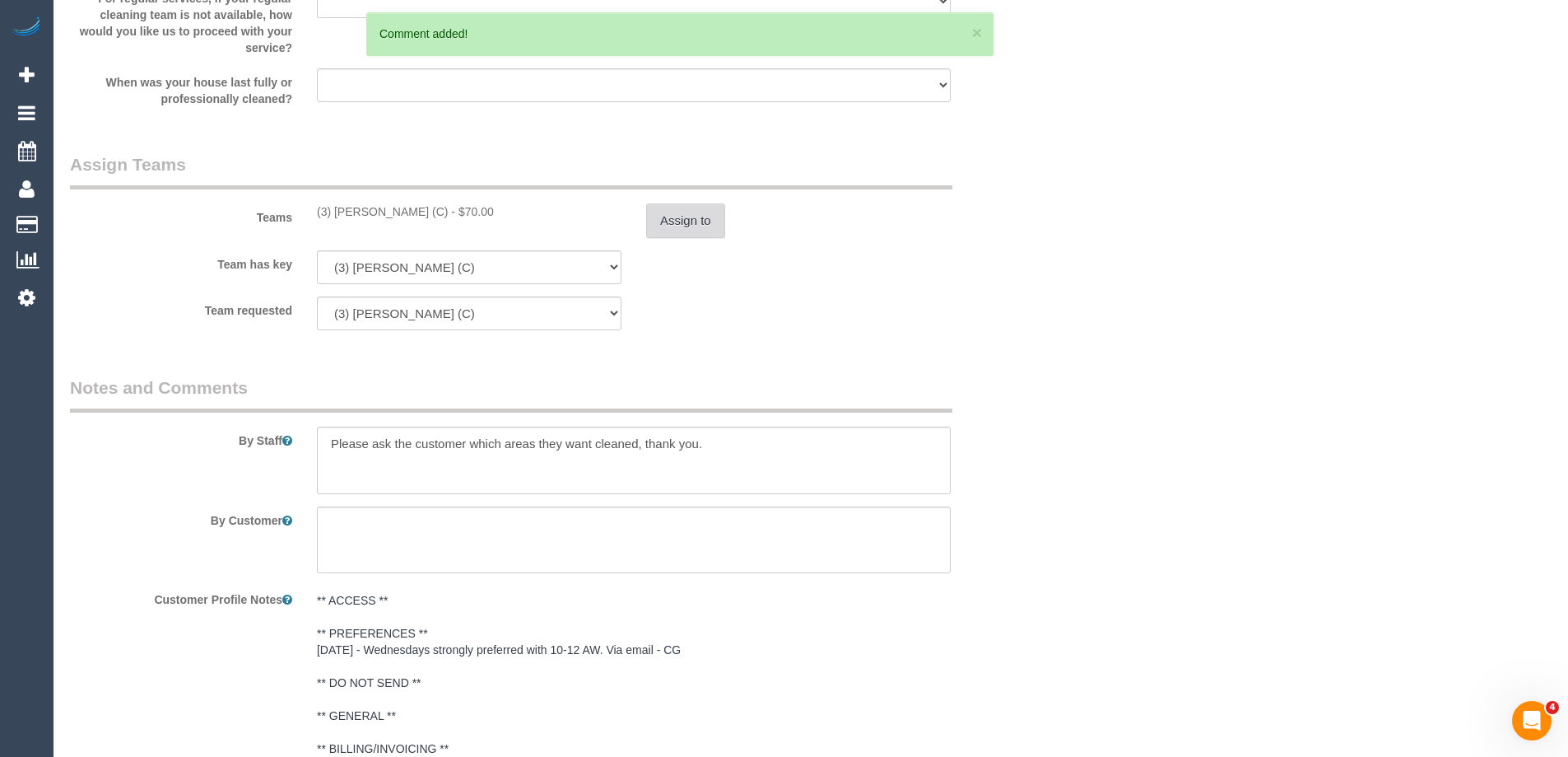
click at [665, 208] on button "Assign to" at bounding box center [685, 220] width 79 height 35
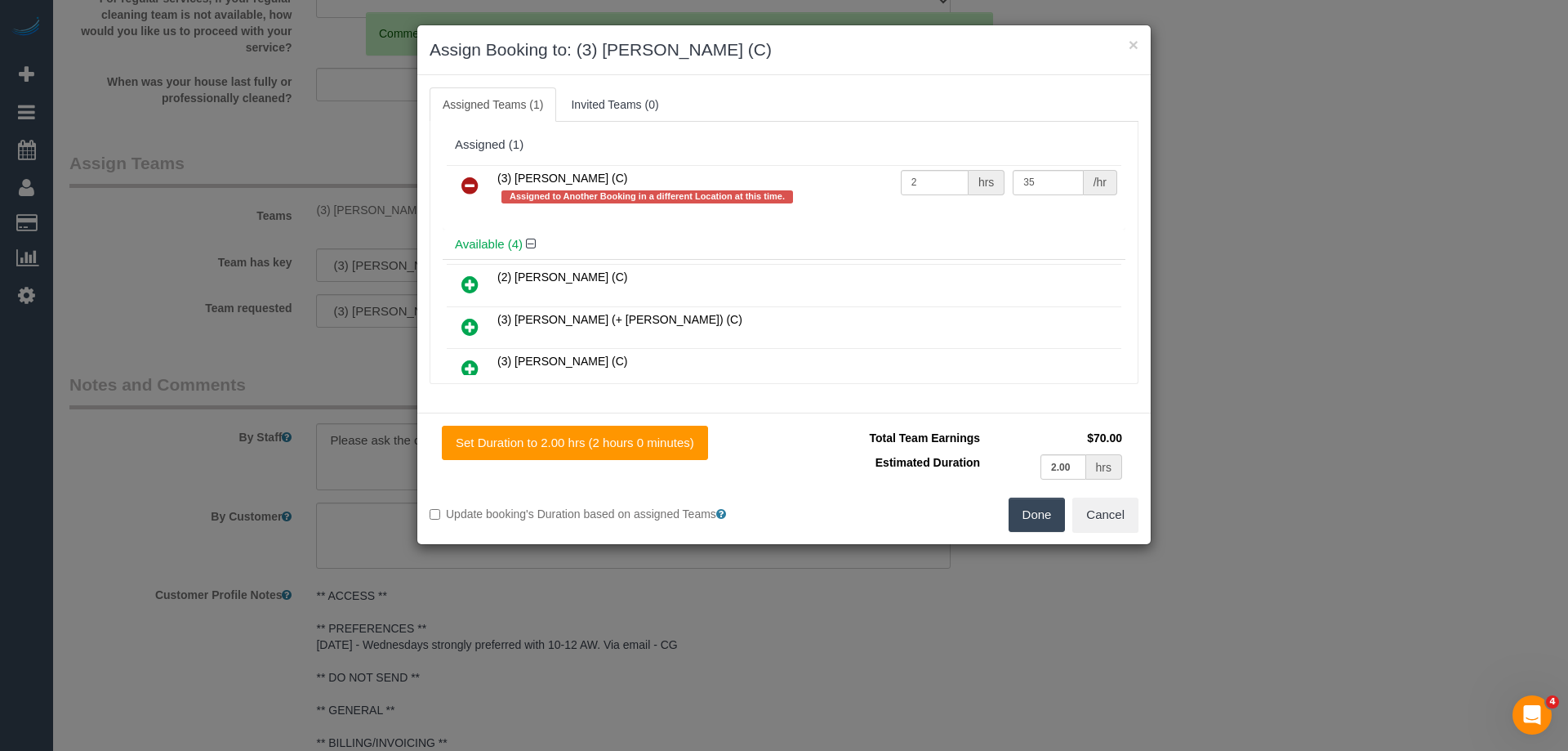
click at [466, 183] on icon at bounding box center [470, 185] width 17 height 20
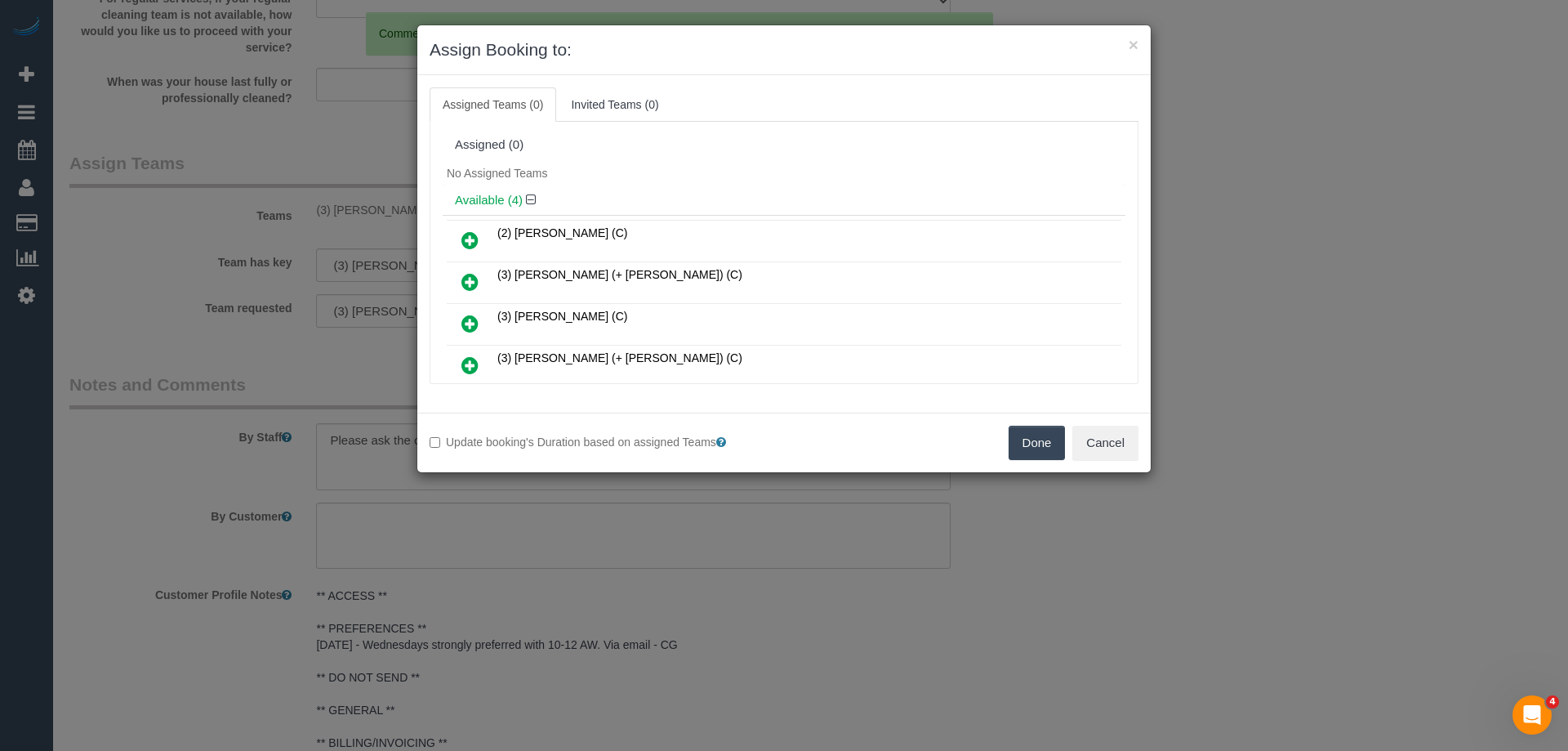
click at [464, 240] on icon at bounding box center [470, 240] width 17 height 20
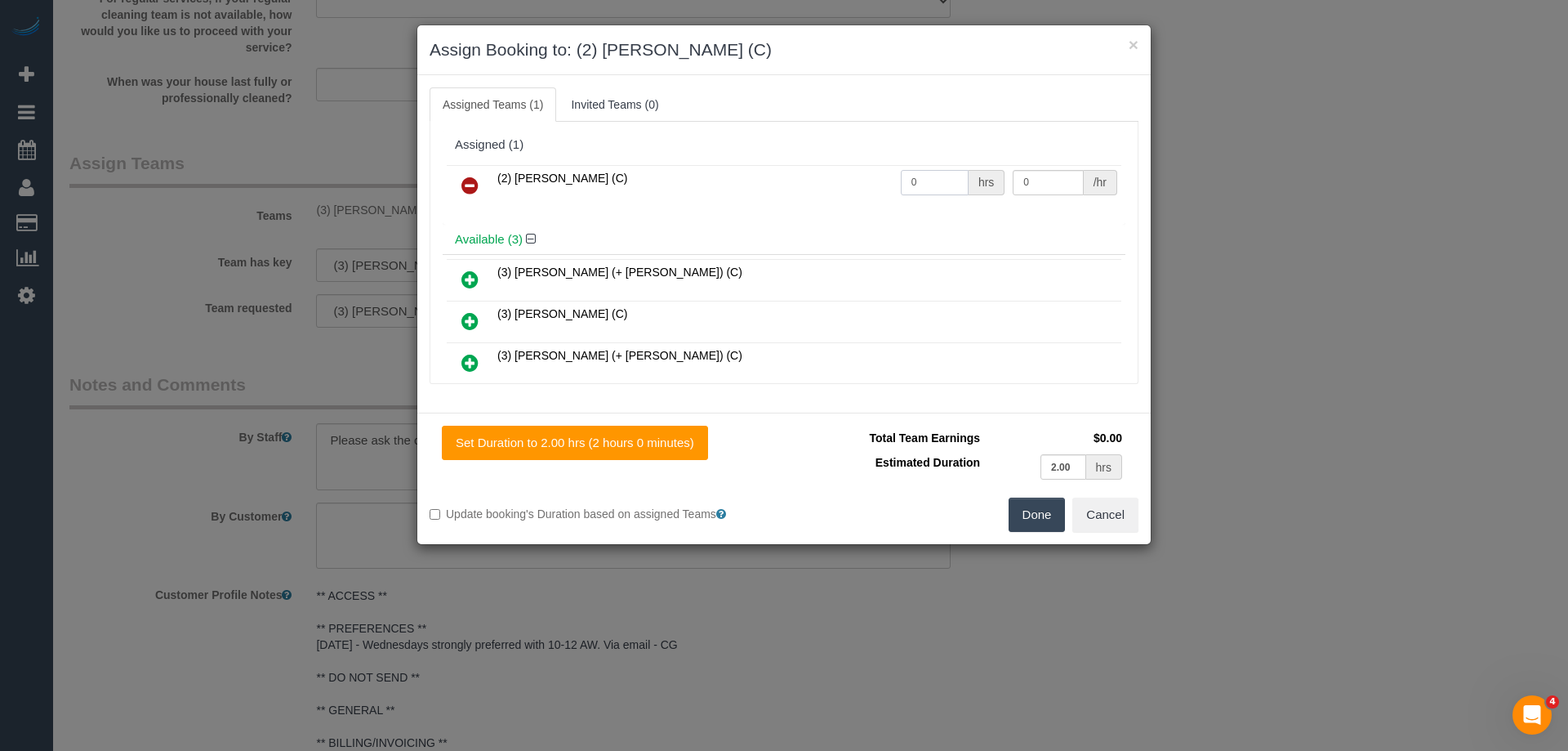
click at [912, 177] on input "0" at bounding box center [934, 183] width 68 height 26
type input "2"
click at [1023, 170] on input "0" at bounding box center [1047, 183] width 70 height 26
type input "37.5"
click at [1036, 525] on button "Done" at bounding box center [1037, 514] width 57 height 34
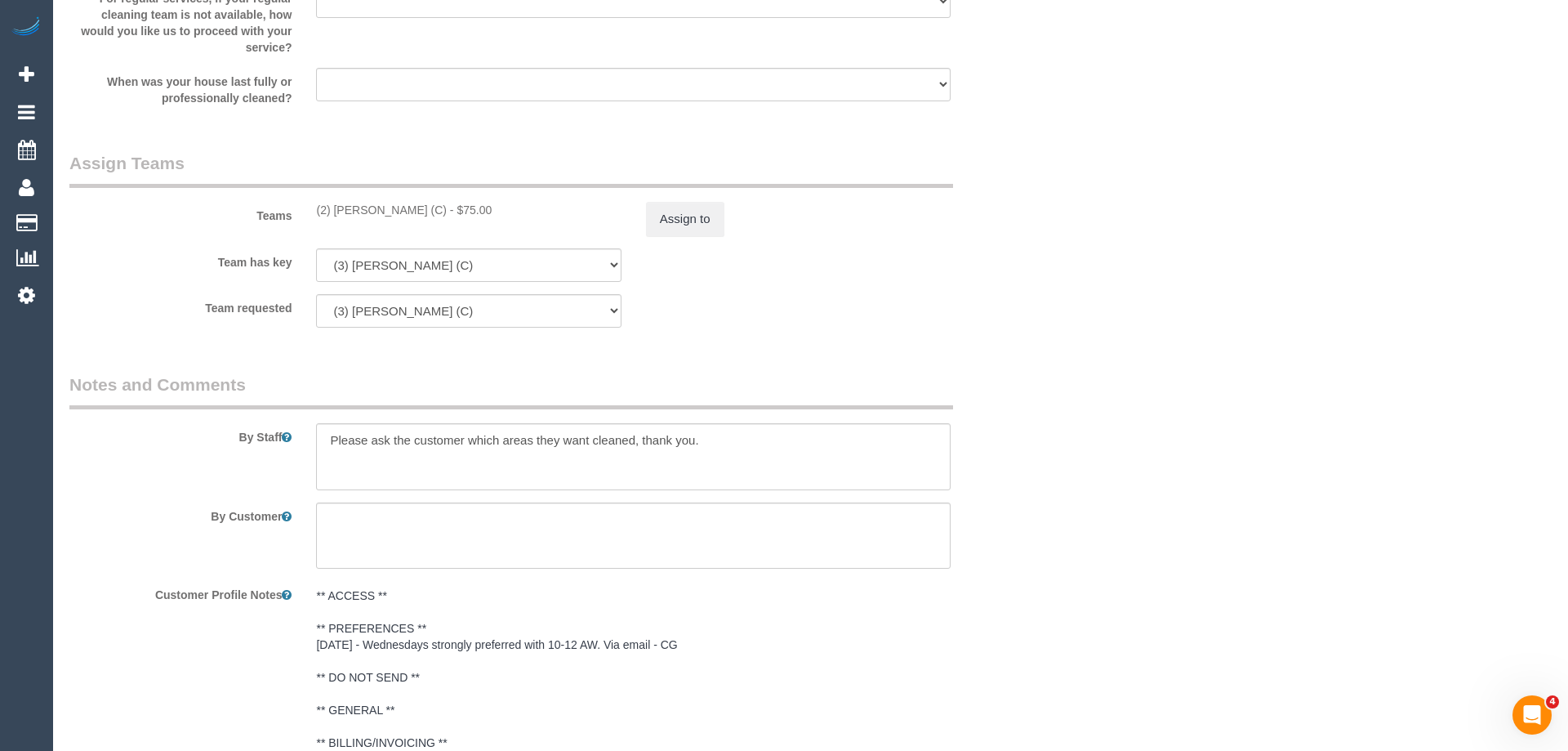
click at [1036, 525] on div "× Assign Booking to: (2) Priyanshi Patel (C) Assigned Teams (1) Invited Teams (…" at bounding box center [784, 375] width 1568 height 751
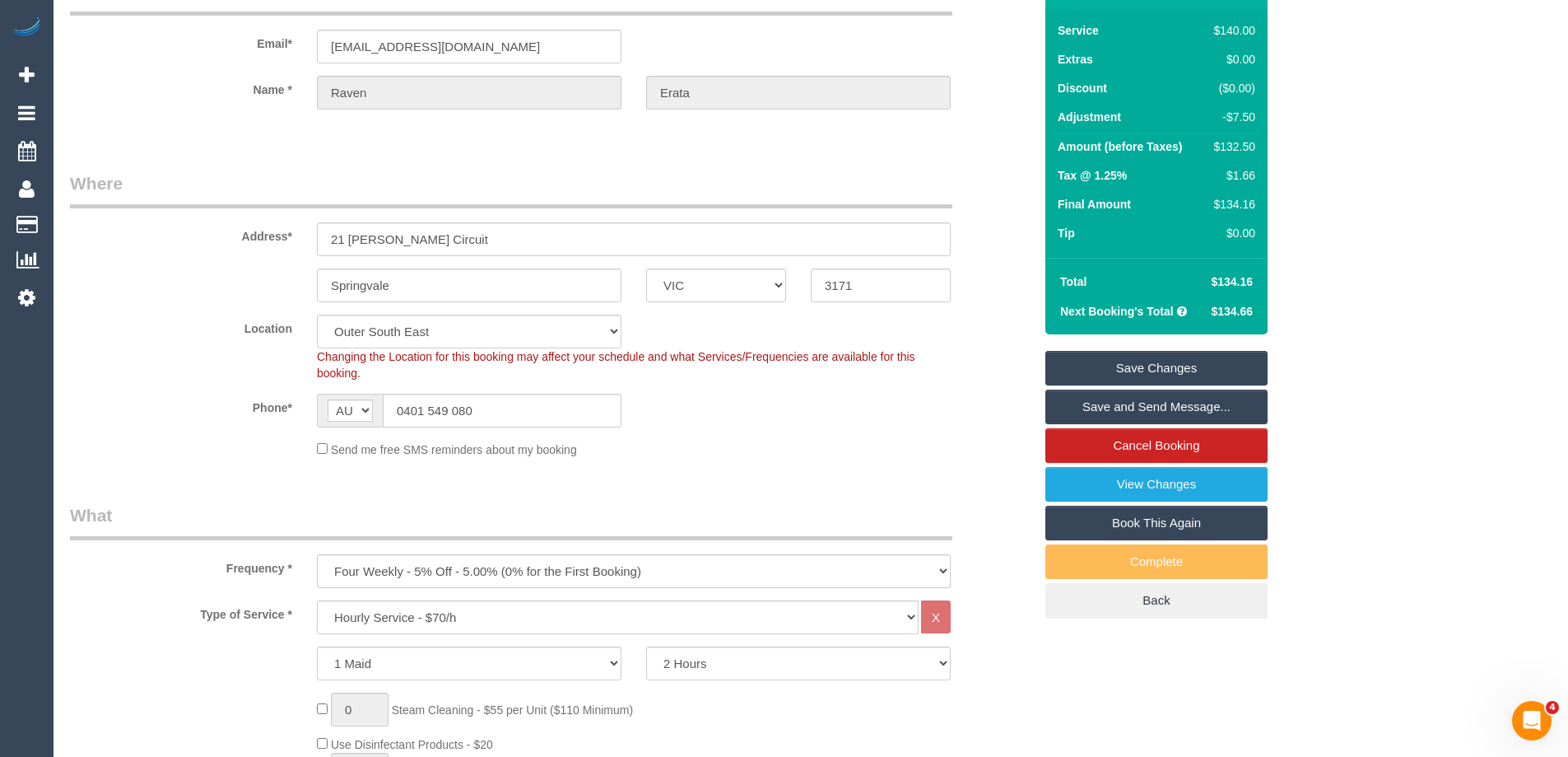
scroll to position [84, 0]
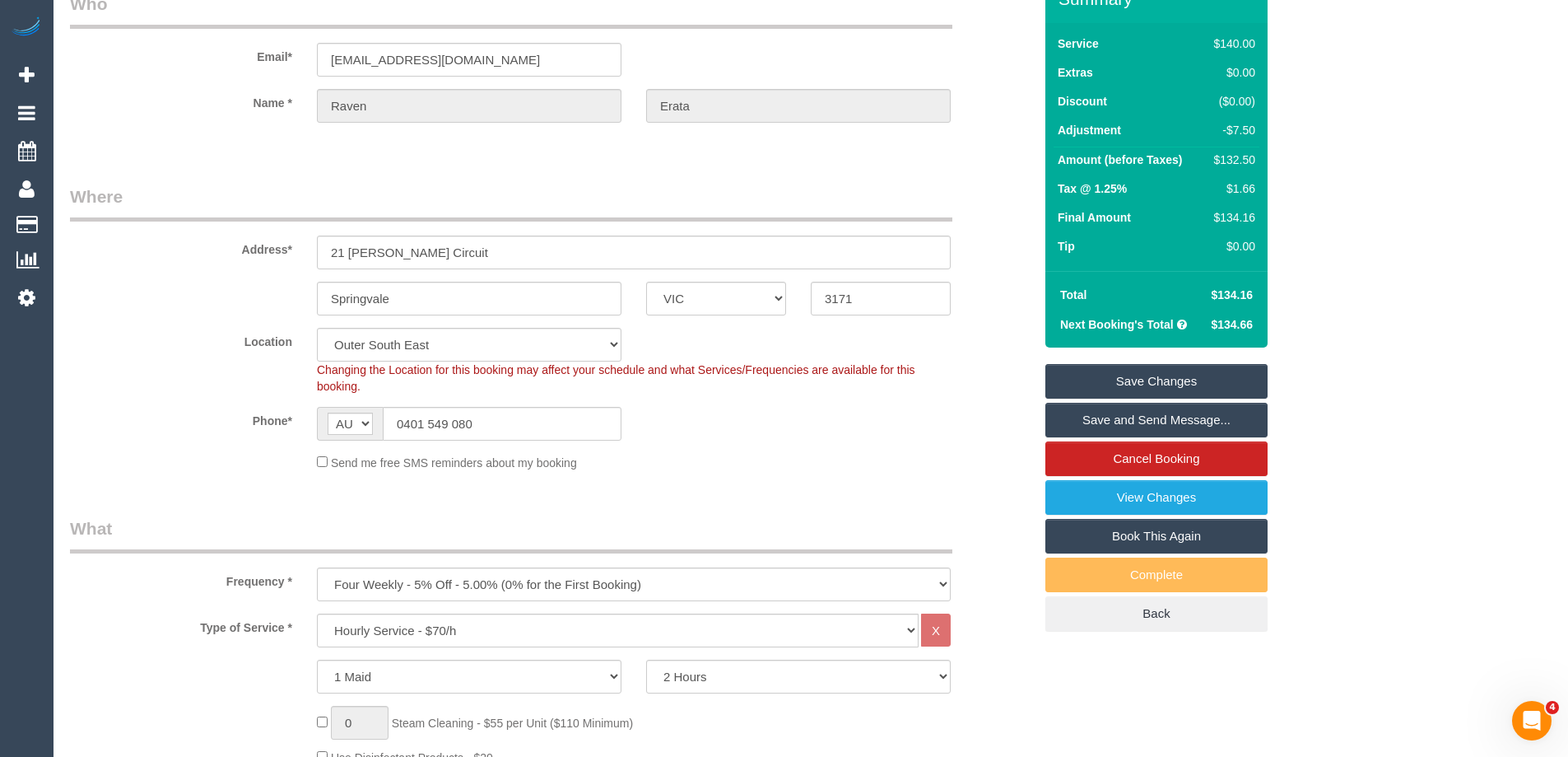
click at [1106, 378] on link "Save Changes" at bounding box center [1156, 381] width 222 height 35
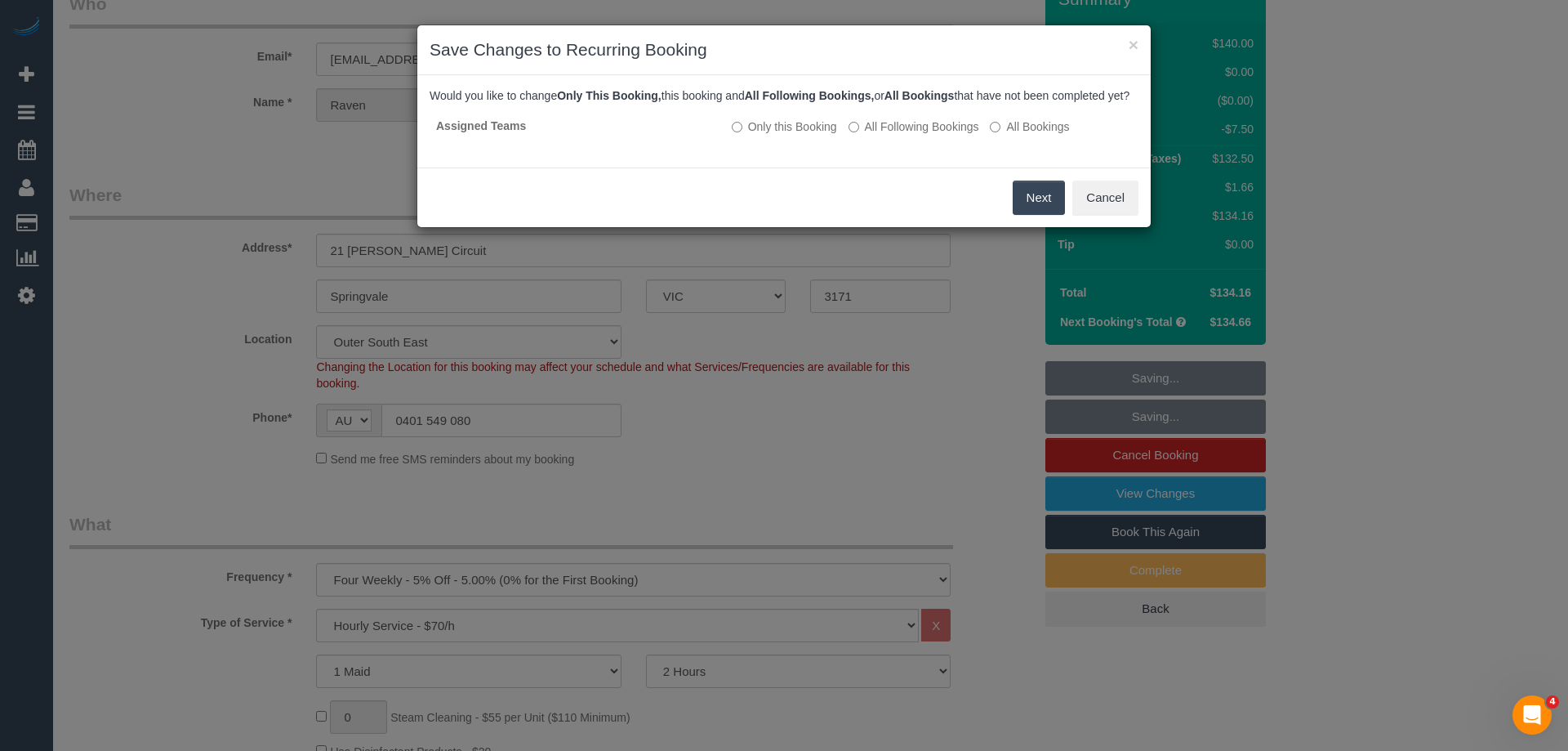
click at [1028, 214] on button "Next" at bounding box center [1039, 197] width 53 height 34
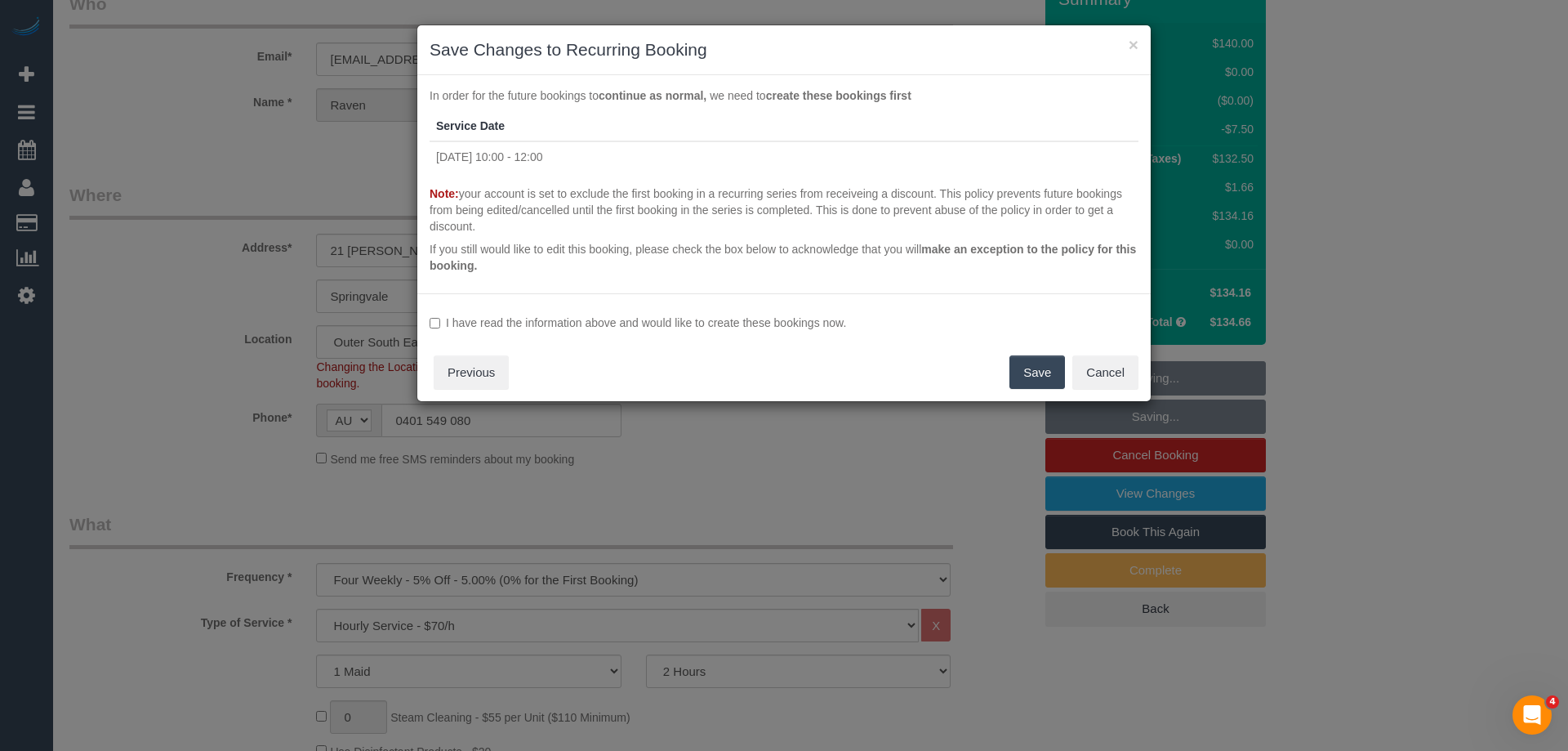
click at [843, 323] on label "I have read the information above and would like to create these bookings now." at bounding box center [784, 323] width 709 height 17
click at [1031, 382] on button "Save" at bounding box center [1037, 372] width 55 height 34
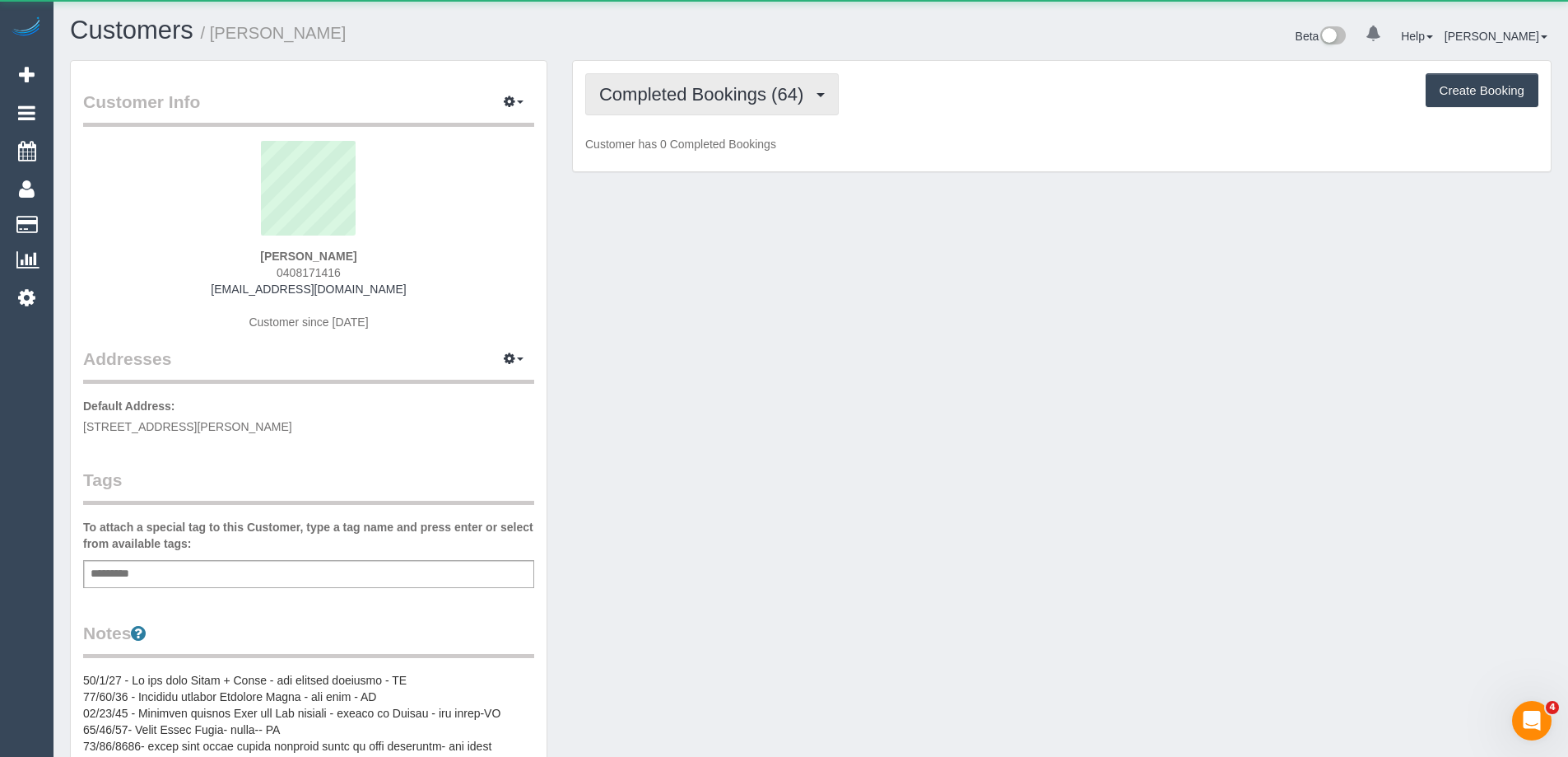
click at [677, 104] on span "Completed Bookings (64)" at bounding box center [705, 94] width 212 height 21
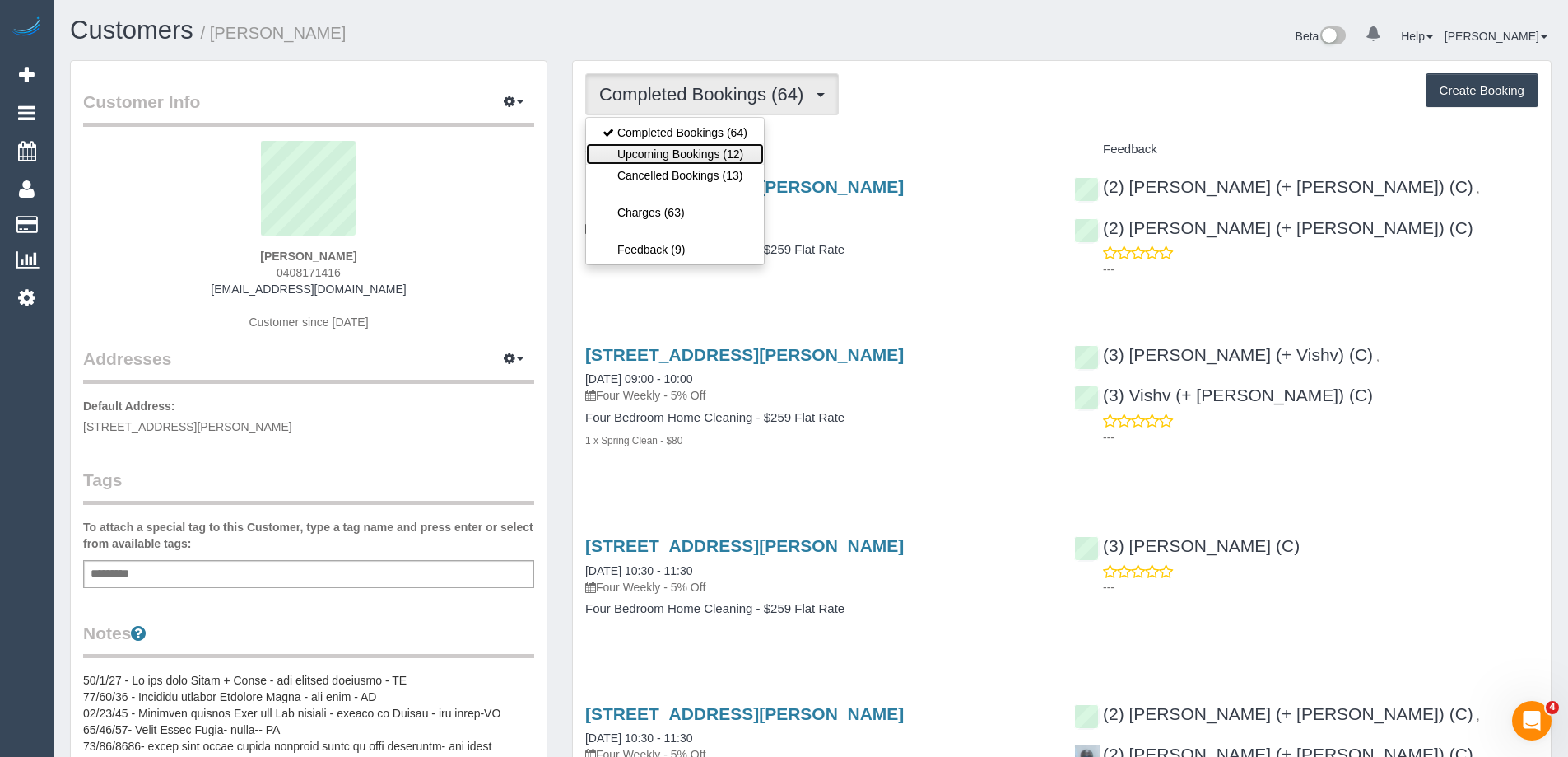
click at [689, 154] on link "Upcoming Bookings (12)" at bounding box center [674, 154] width 178 height 22
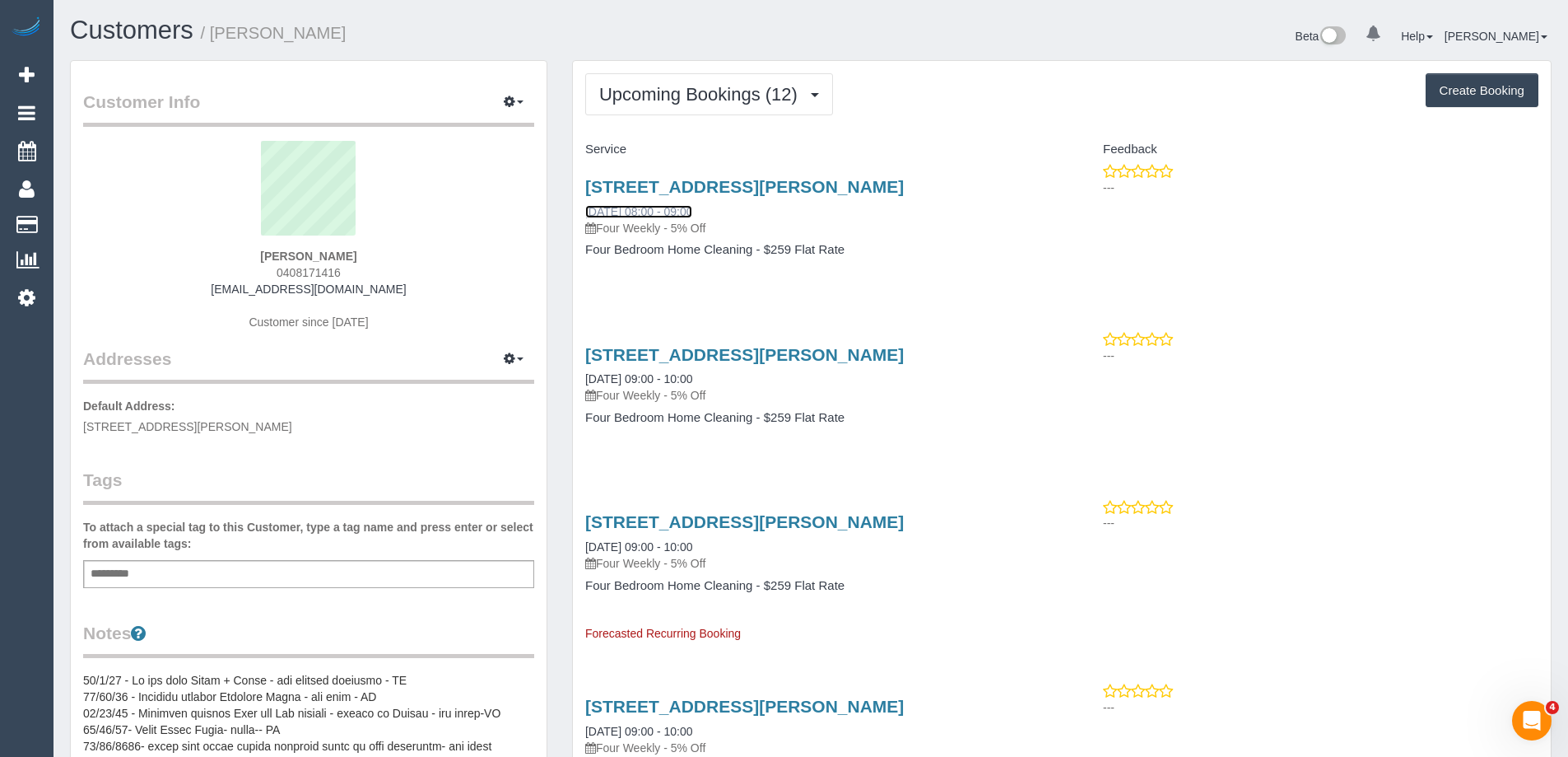
click at [623, 211] on link "[DATE] 08:00 - 09:00" at bounding box center [639, 211] width 107 height 13
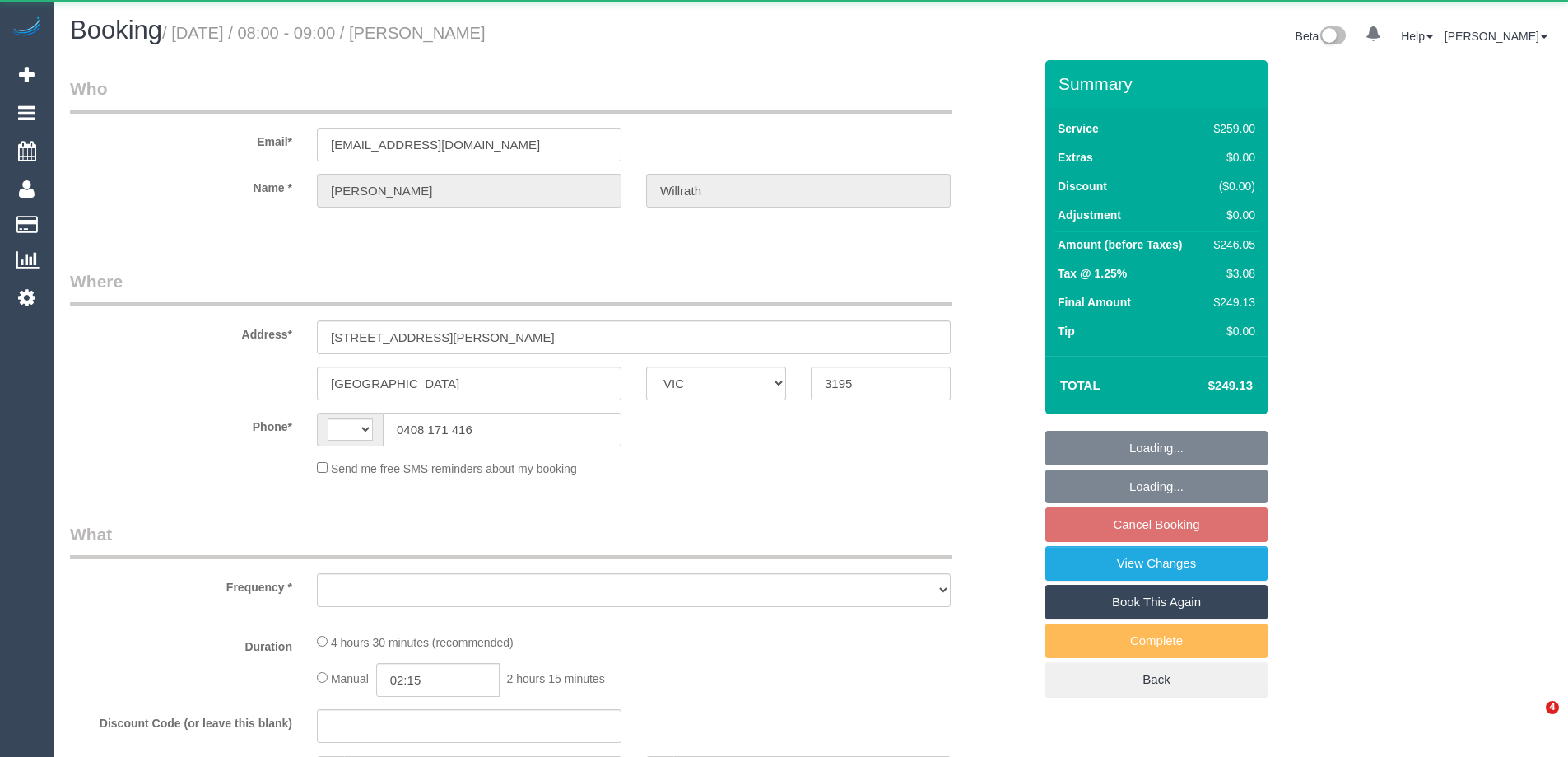
select select "VIC"
select select "object:275"
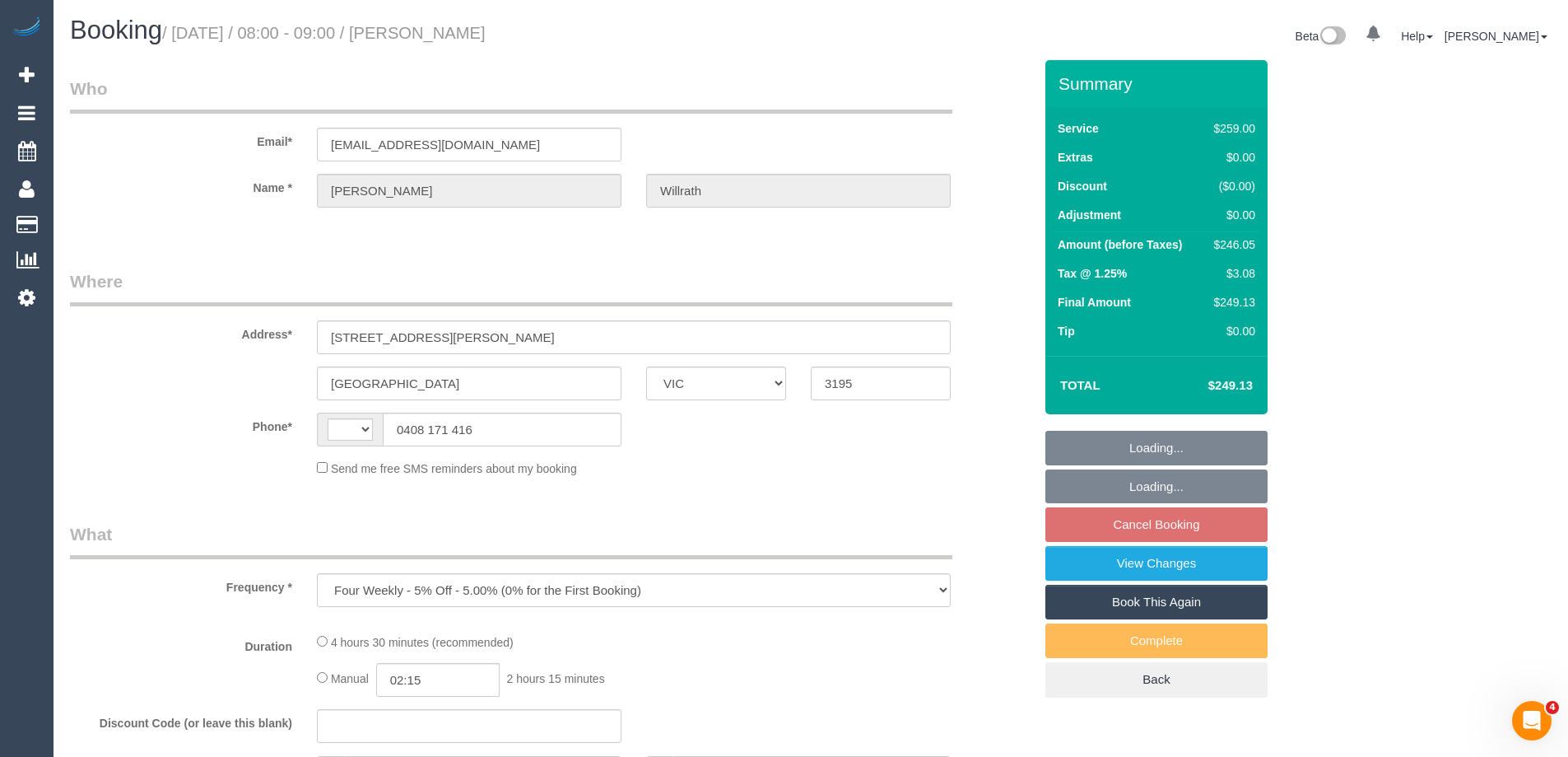
select select "string:AU"
select select "string:stripe-pm_1LrthK2GScqysDRVWF5IwPTR"
select select "number:28"
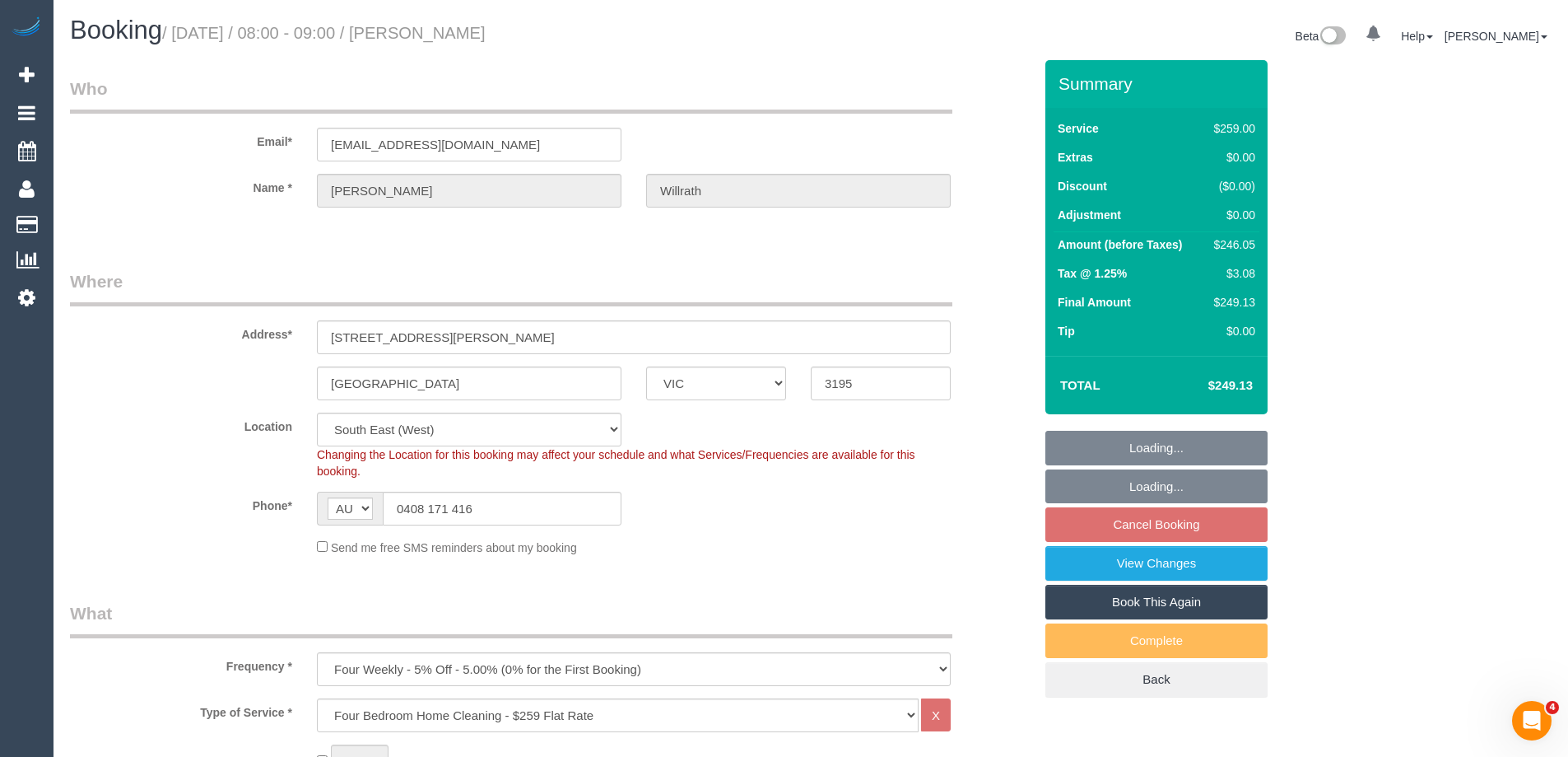
select select "object:1417"
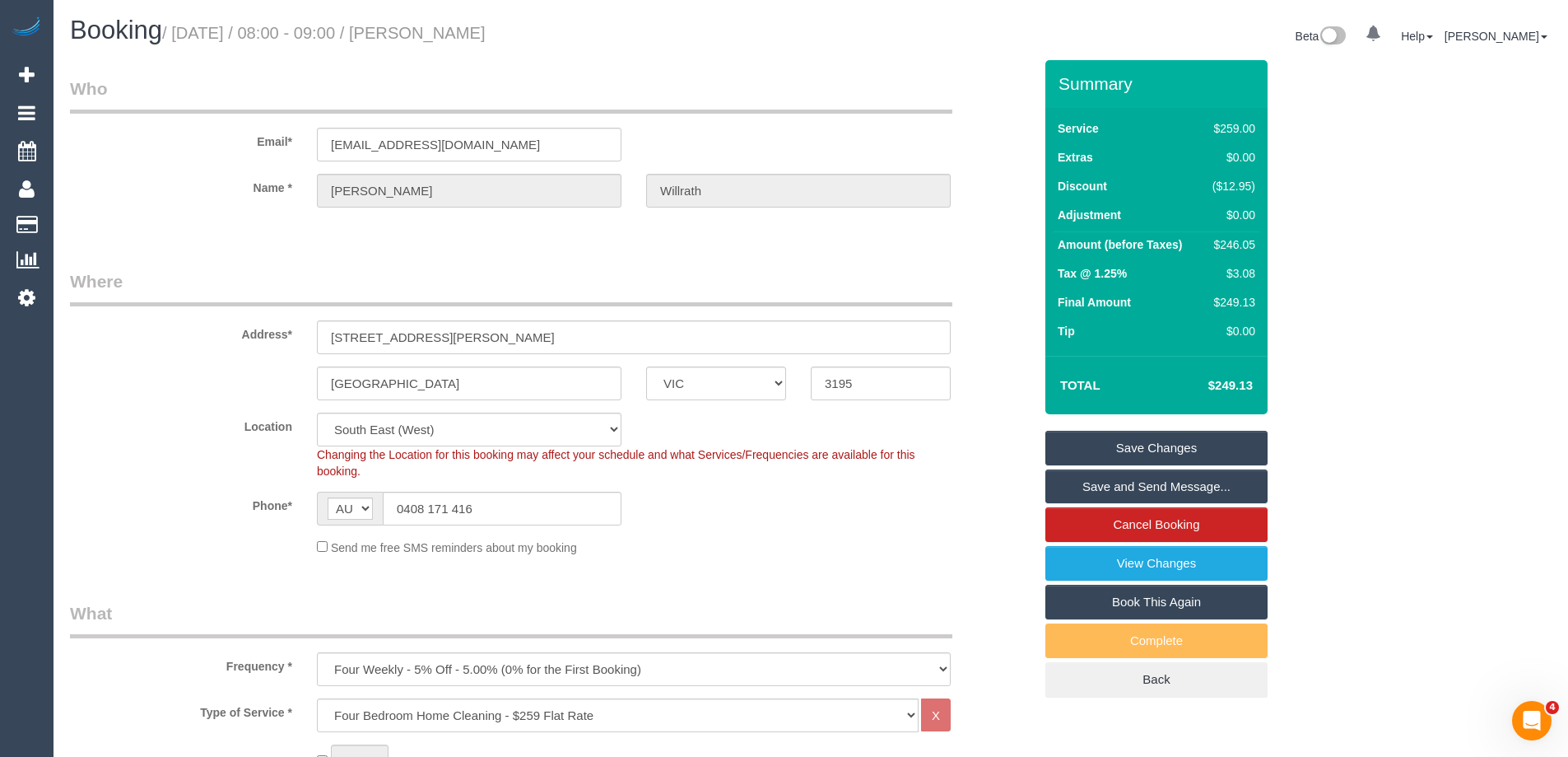
drag, startPoint x: 607, startPoint y: 48, endPoint x: 625, endPoint y: 41, distance: 19.3
click at [607, 48] on div "Booking / [DATE] / 08:00 - 09:00 / [PERSON_NAME]" at bounding box center [433, 35] width 753 height 36
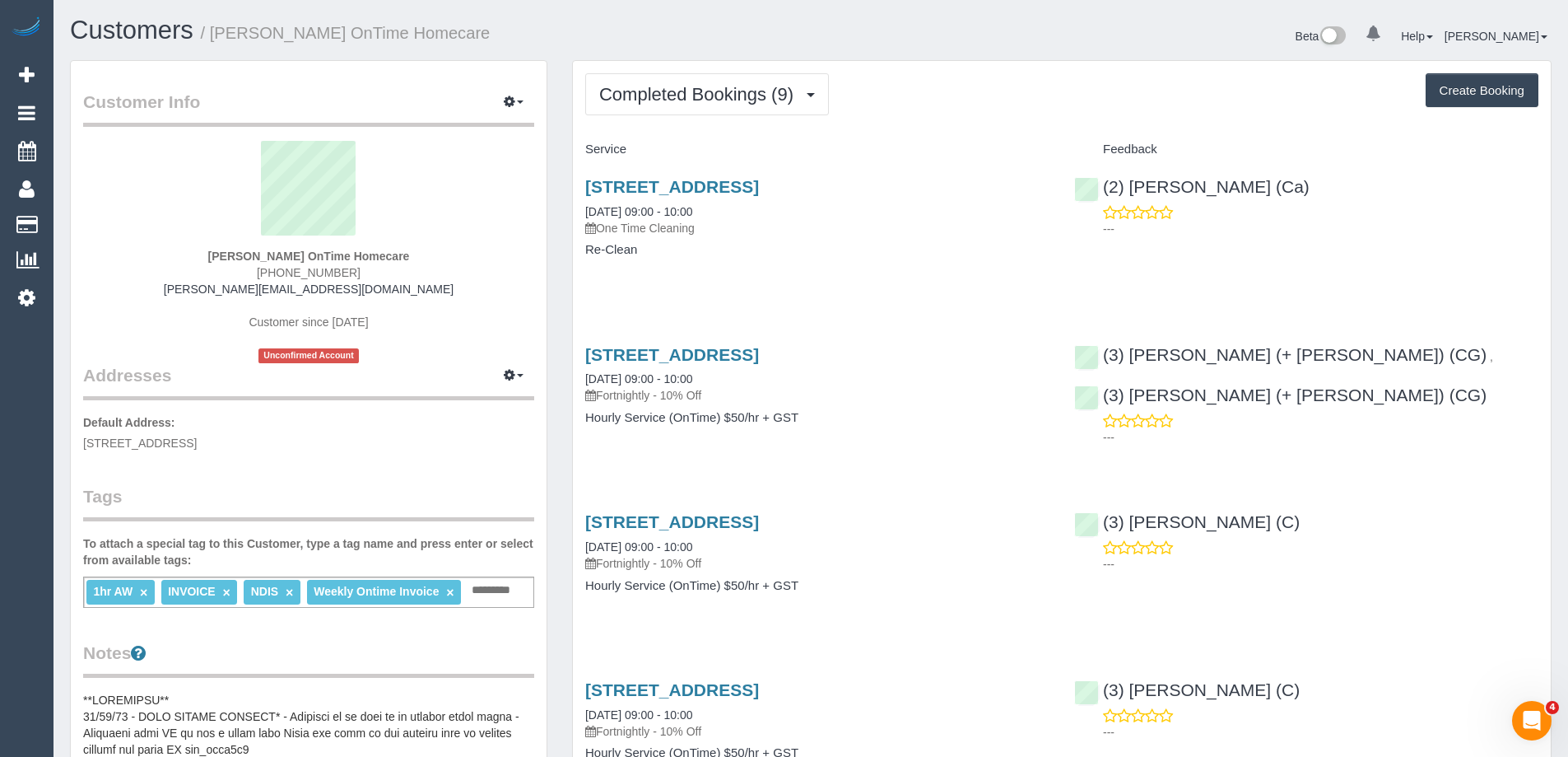
drag, startPoint x: 369, startPoint y: 274, endPoint x: 270, endPoint y: 274, distance: 99.0
click at [270, 274] on div "[PERSON_NAME] OnTime Homecare [PHONE_NUMBER] [PERSON_NAME][EMAIL_ADDRESS][DOMAI…" at bounding box center [308, 252] width 451 height 222
copy span "[PHONE_NUMBER]"
click at [713, 113] on button "Completed Bookings (9)" at bounding box center [707, 94] width 244 height 42
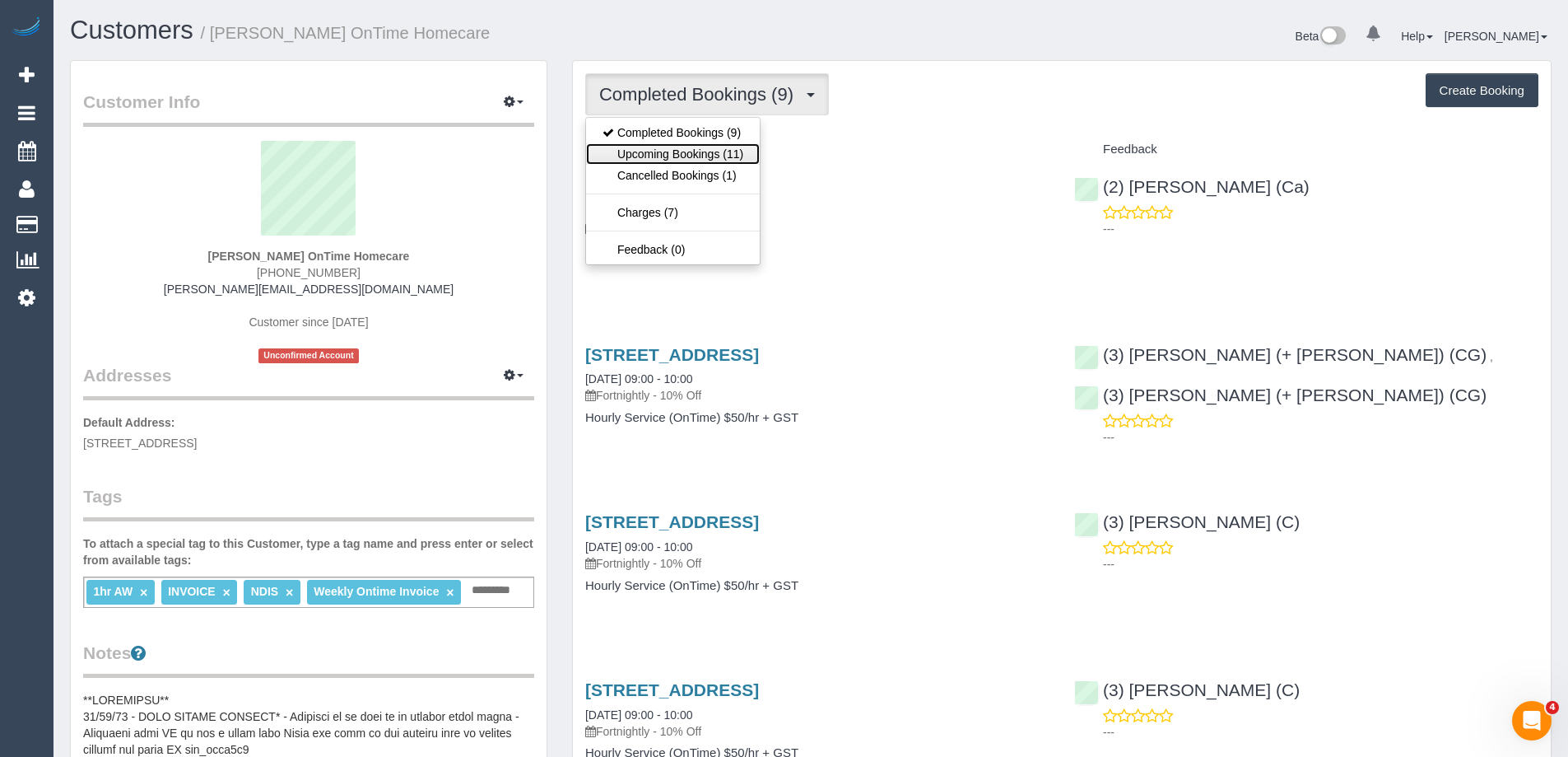
click at [655, 162] on link "Upcoming Bookings (11)" at bounding box center [672, 154] width 174 height 22
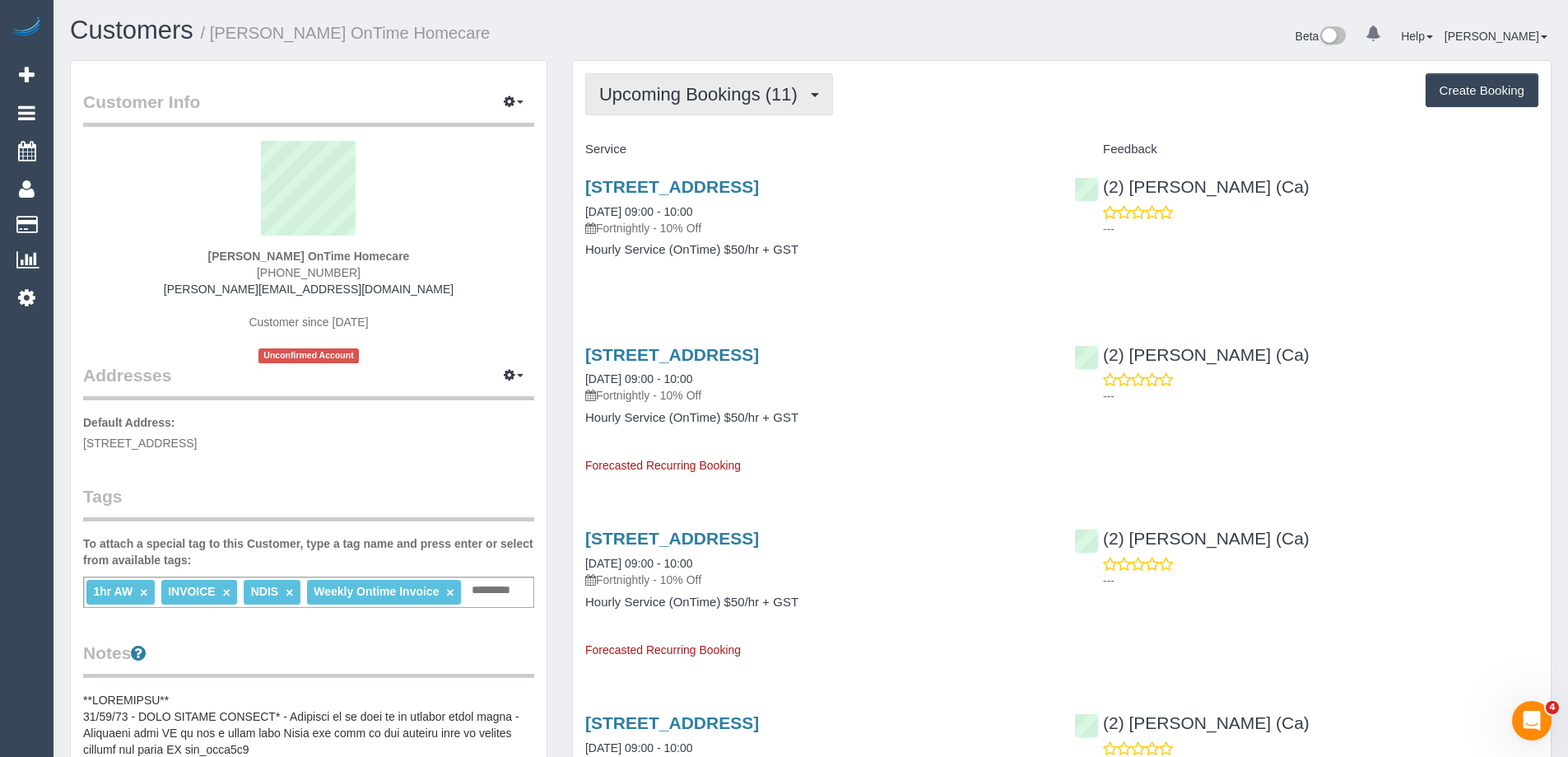
click at [755, 83] on button "Upcoming Bookings (11)" at bounding box center [709, 94] width 248 height 42
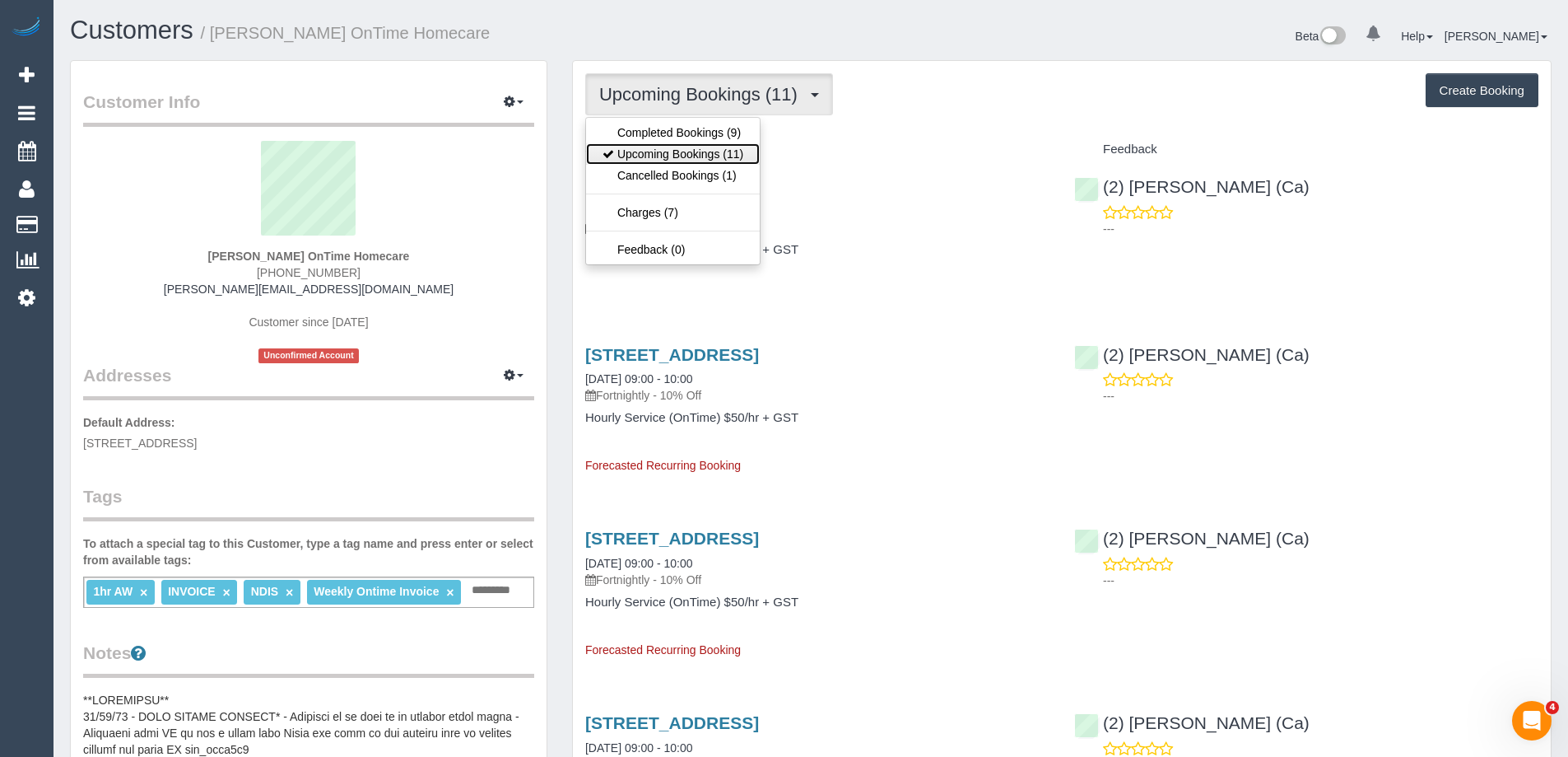
click at [656, 157] on link "Upcoming Bookings (11)" at bounding box center [672, 154] width 174 height 22
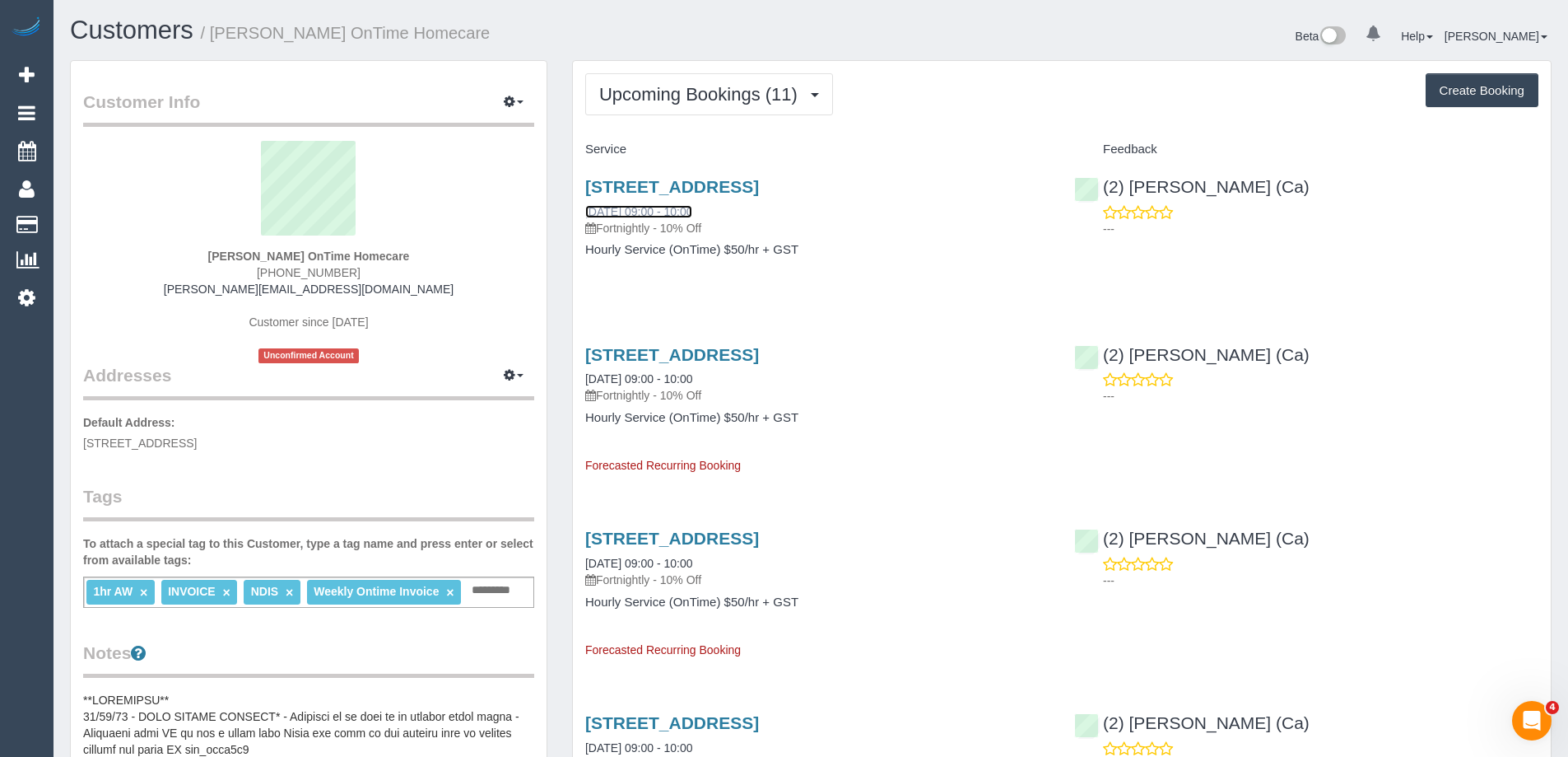
click at [661, 206] on link "[DATE] 09:00 - 10:00" at bounding box center [639, 211] width 107 height 13
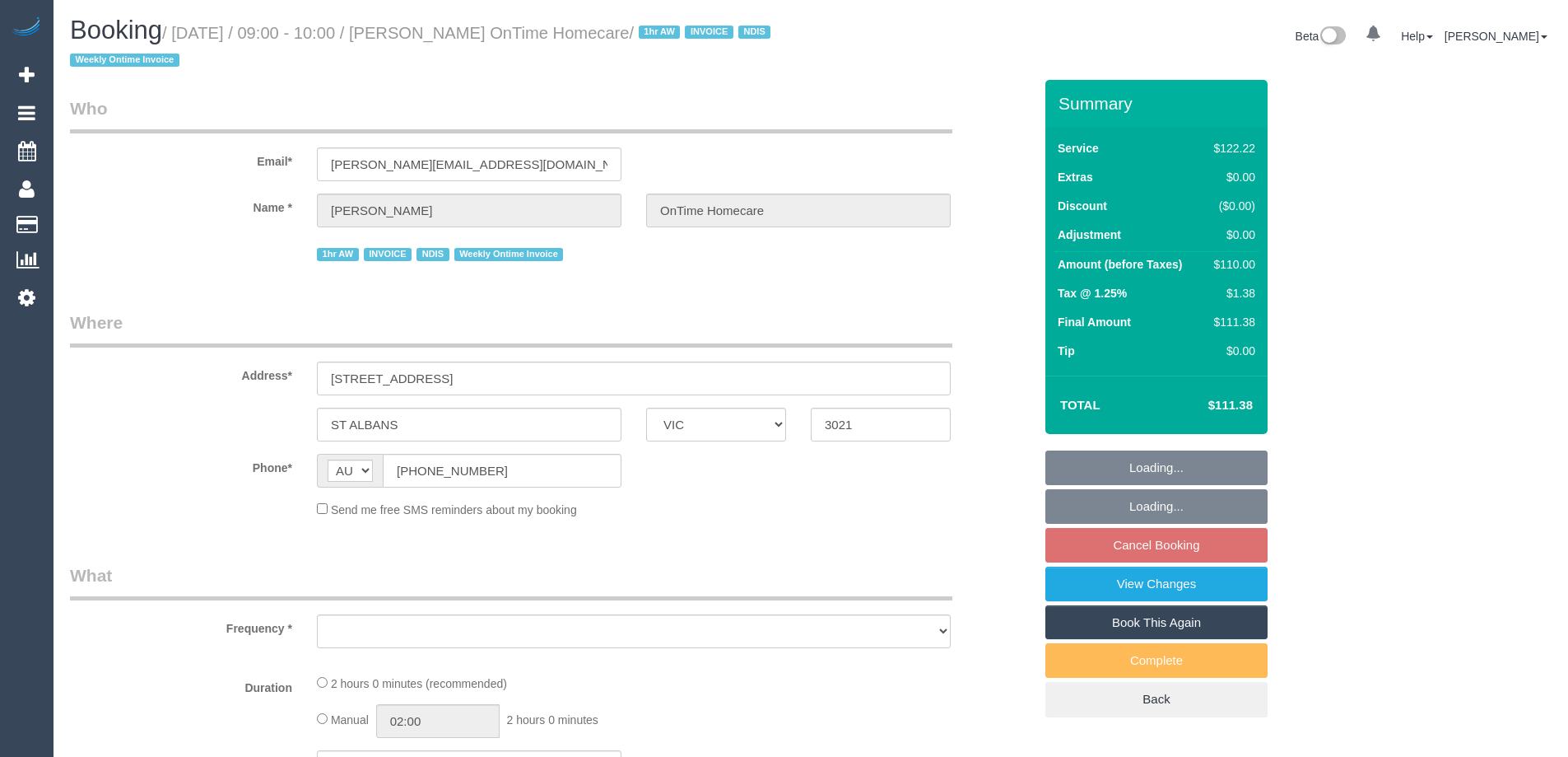
select select "VIC"
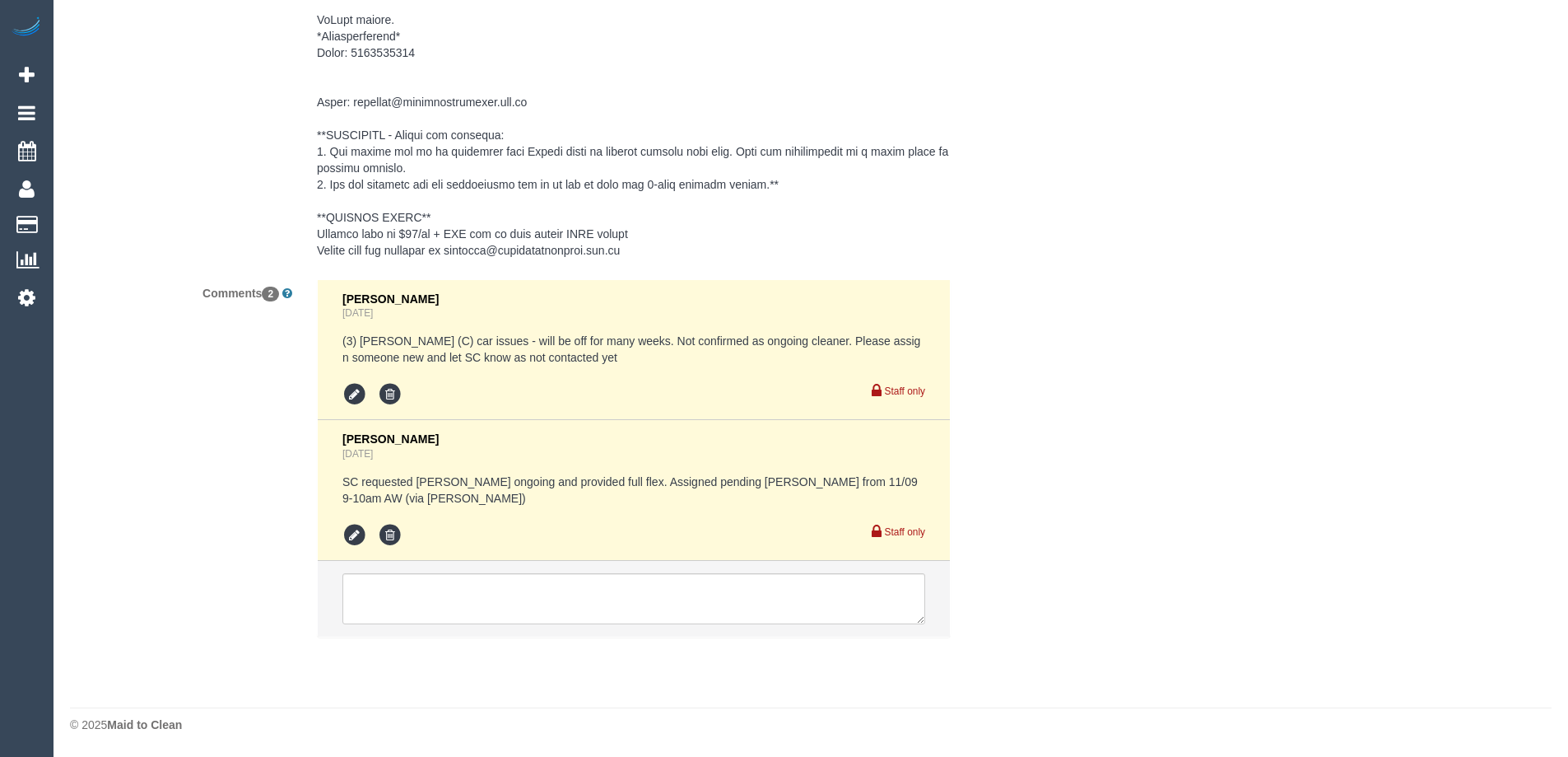
select select "object:574"
select select "number:28"
select select "number:14"
select select "number:19"
select select "number:25"
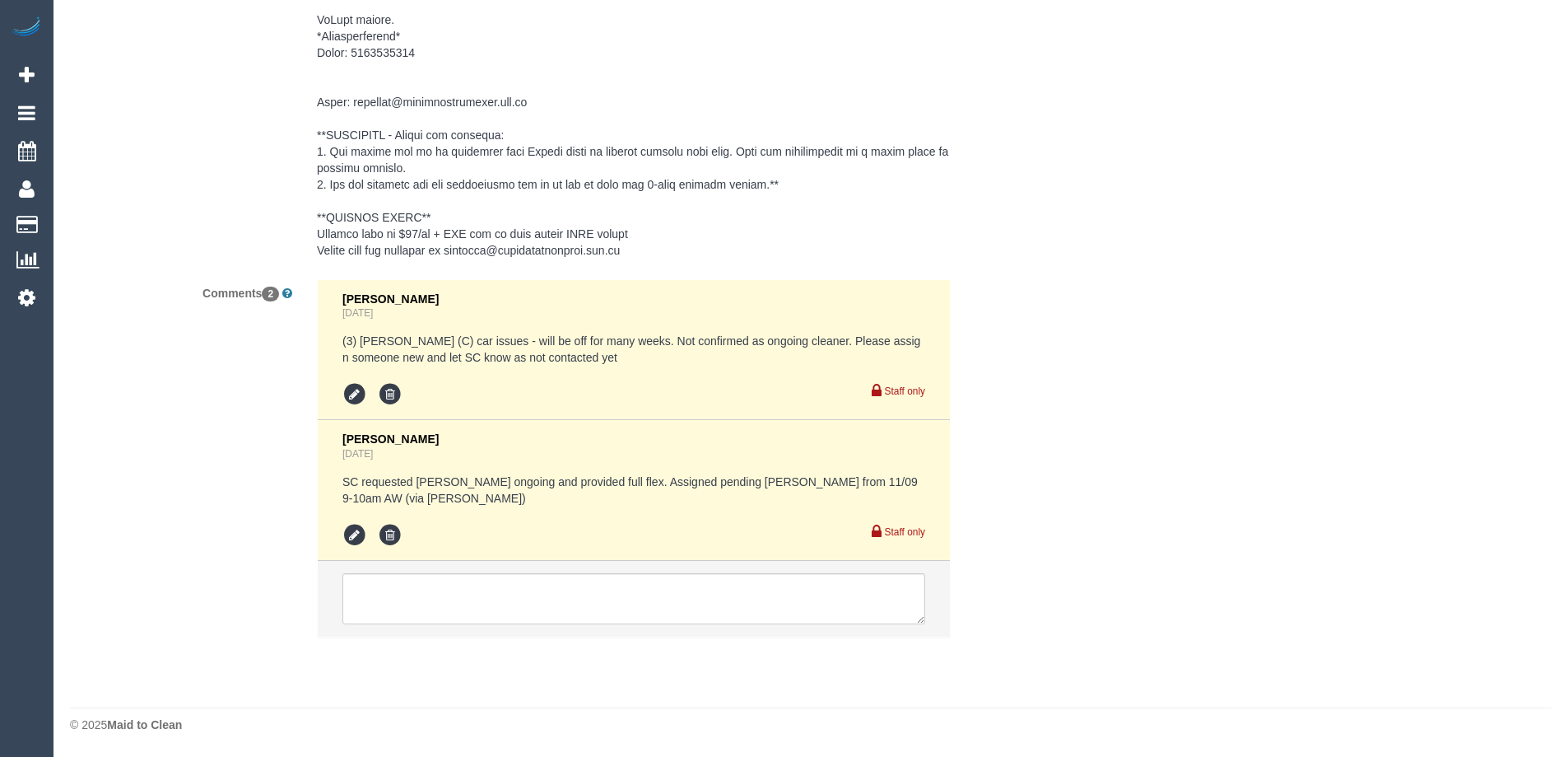
select select "number:35"
select select "number:11"
click at [410, 610] on textarea at bounding box center [634, 598] width 583 height 51
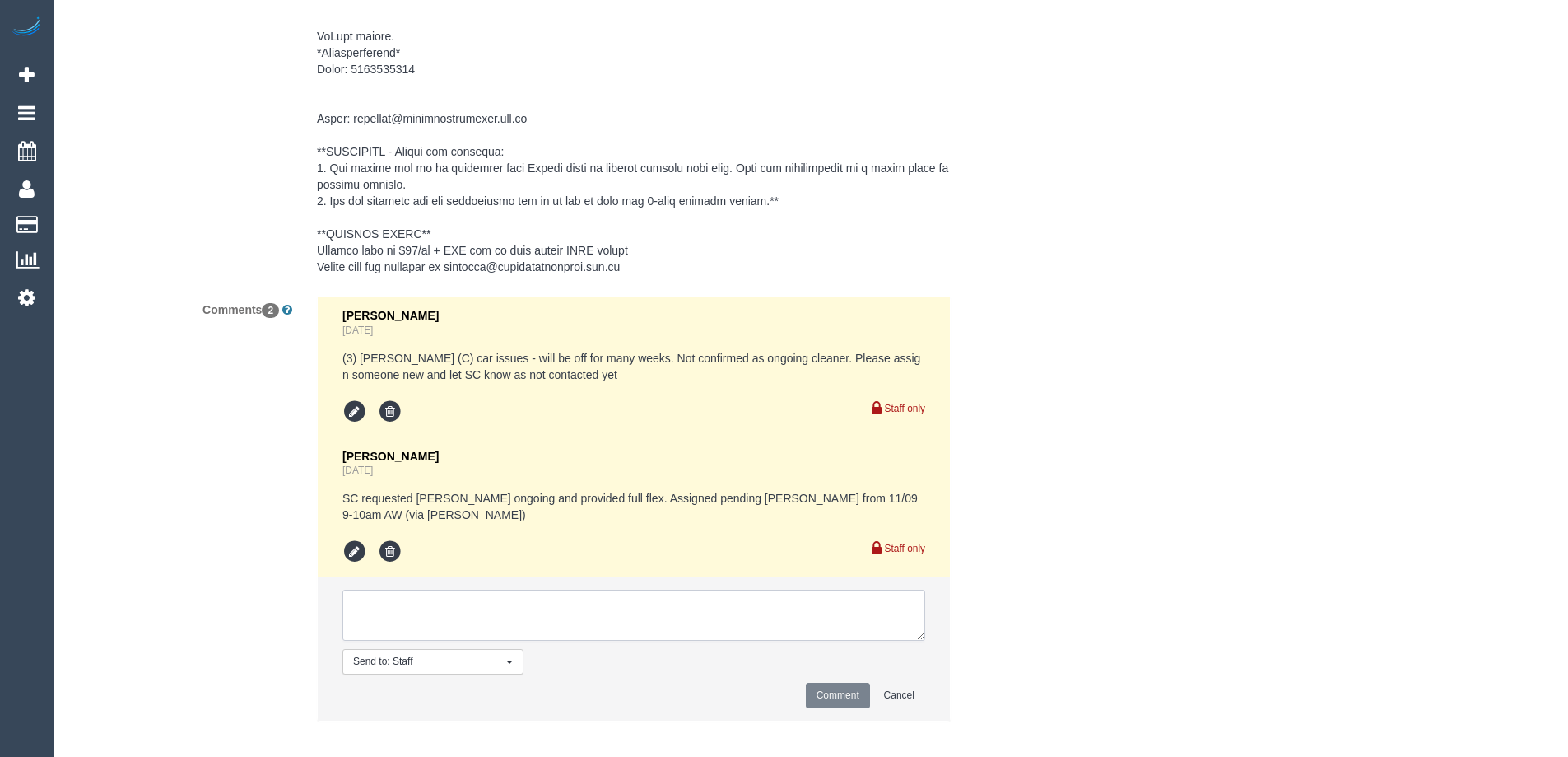
click at [410, 610] on textarea at bounding box center [634, 614] width 583 height 51
select select "object:1299"
type textarea "[PERSON_NAME] confirmed ^^ via call"
click at [820, 683] on button "Comment" at bounding box center [837, 695] width 64 height 26
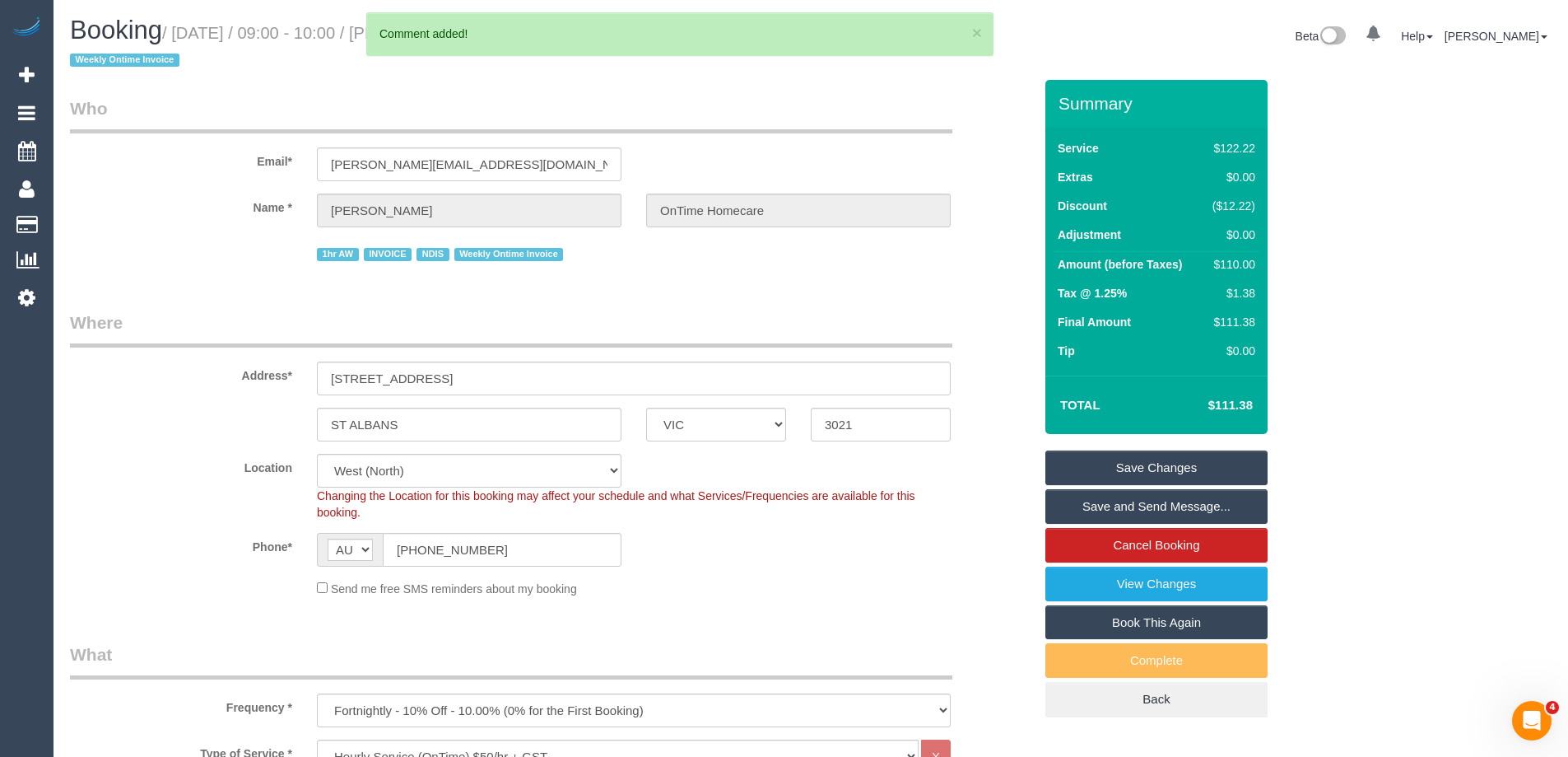
click at [1113, 501] on link "Save and Send Message..." at bounding box center [1156, 506] width 222 height 35
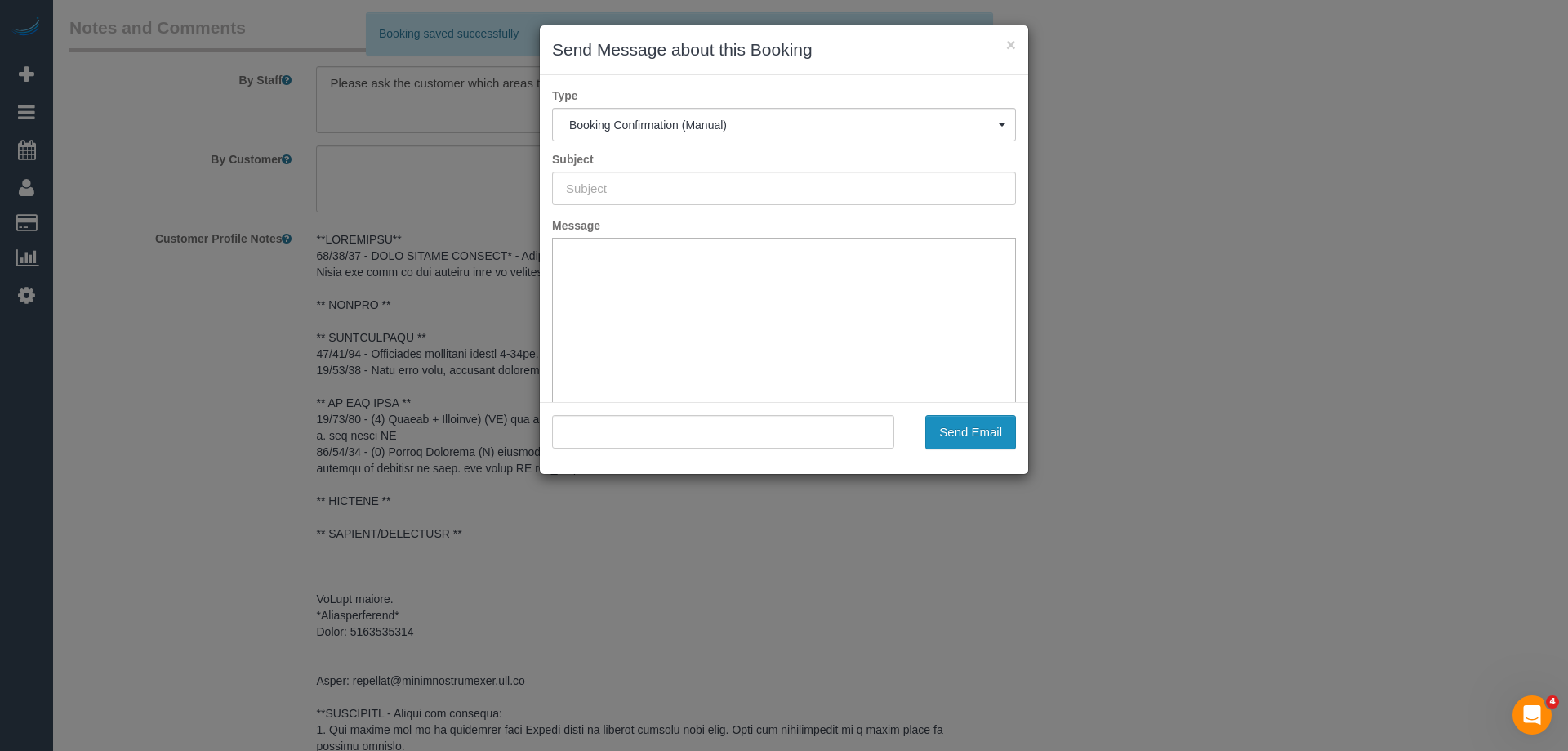
type input "Booking Confirmed"
type input ""Xavier Micallef OnTime Homecare" <xavier.ontimehomecare@fake.com>"
click at [992, 427] on button "Send Email" at bounding box center [971, 432] width 91 height 34
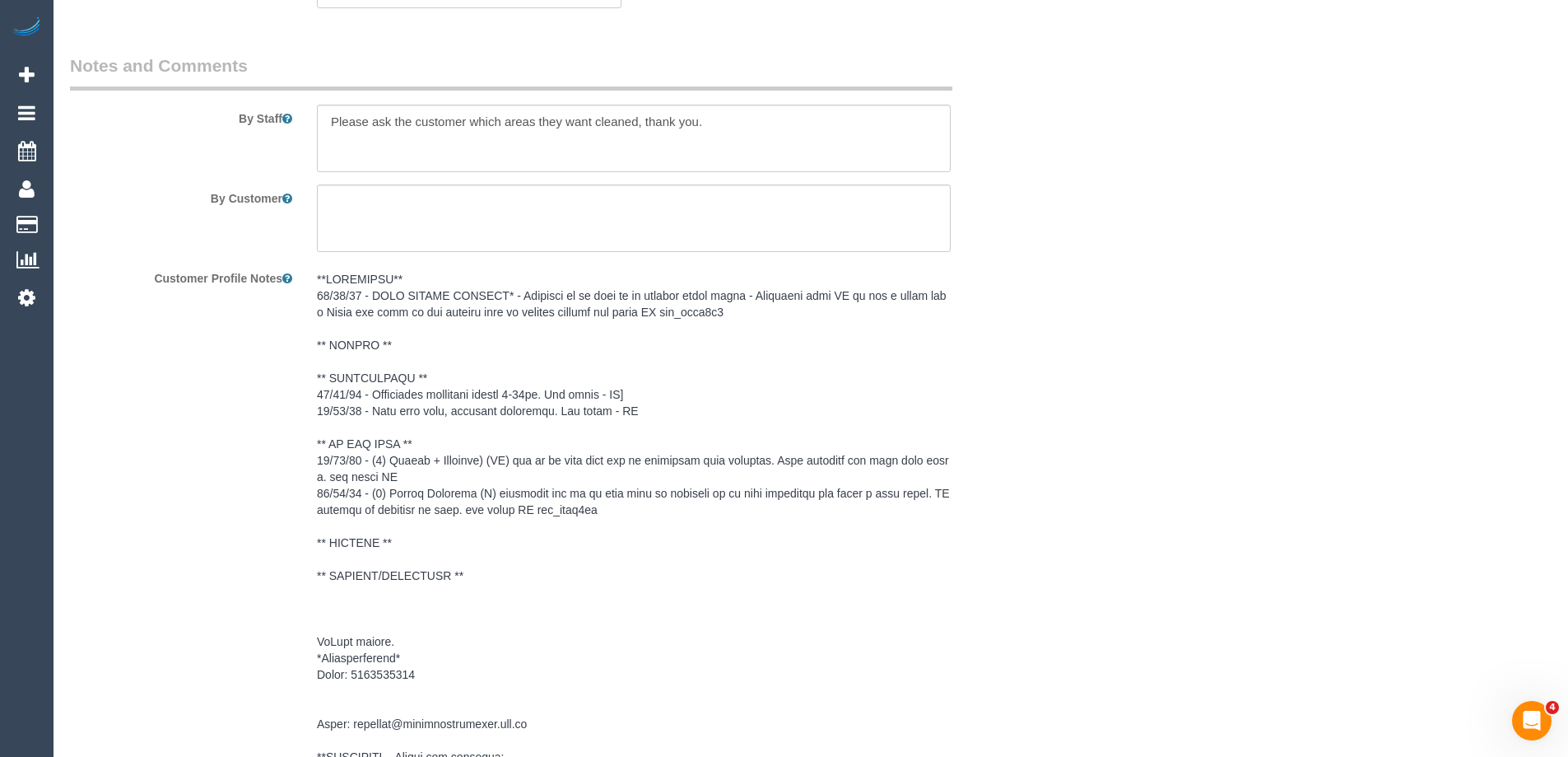
scroll to position [2328, 0]
click at [382, 380] on pre at bounding box center [634, 574] width 634 height 609
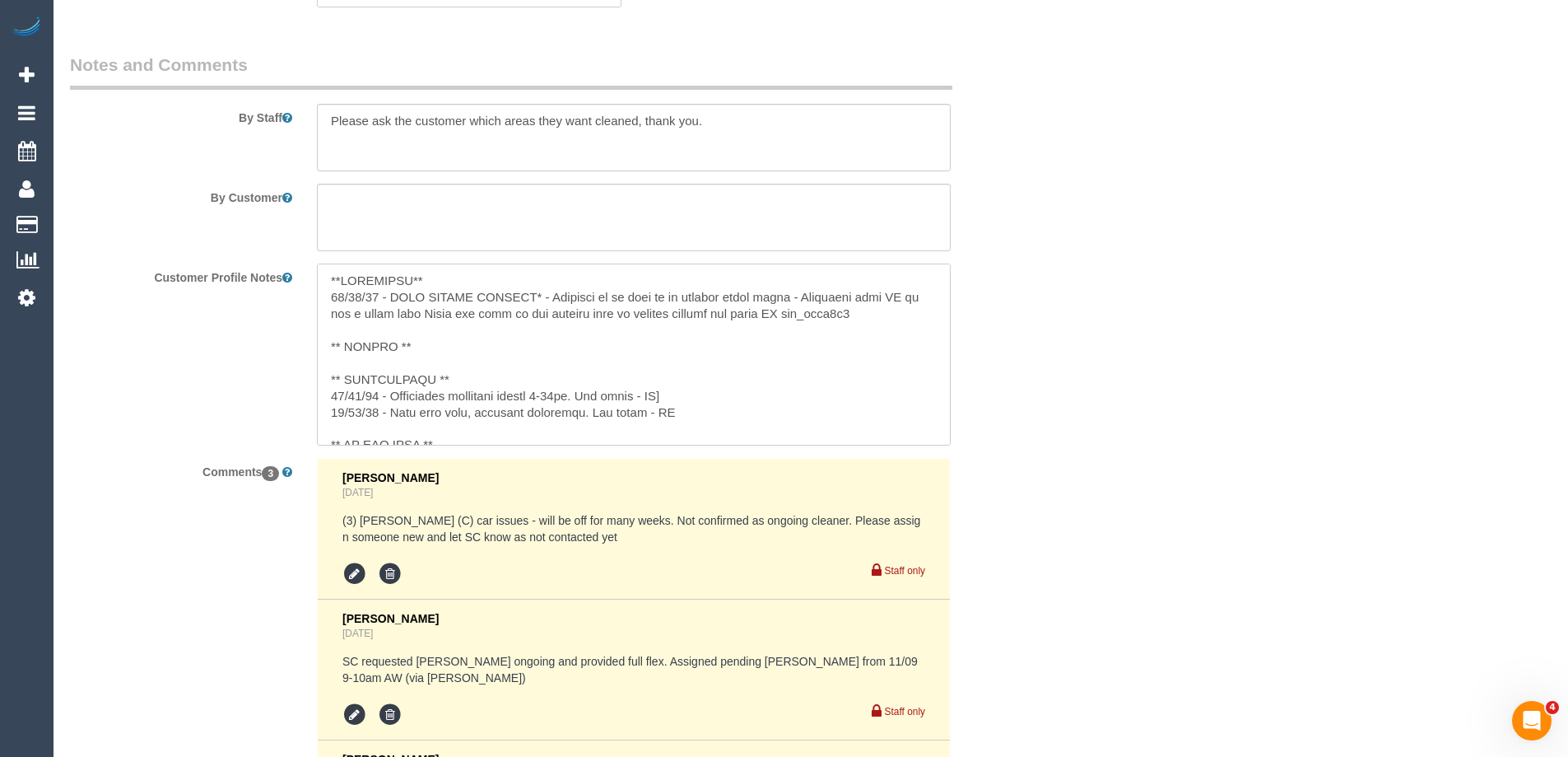
click at [490, 379] on textarea at bounding box center [634, 354] width 634 height 182
click at [417, 393] on textarea at bounding box center [634, 354] width 634 height 182
type textarea "**IMPORTANT** 04/06/25 - READ BEFORE BOOKING* - Property is in need of an extre…"
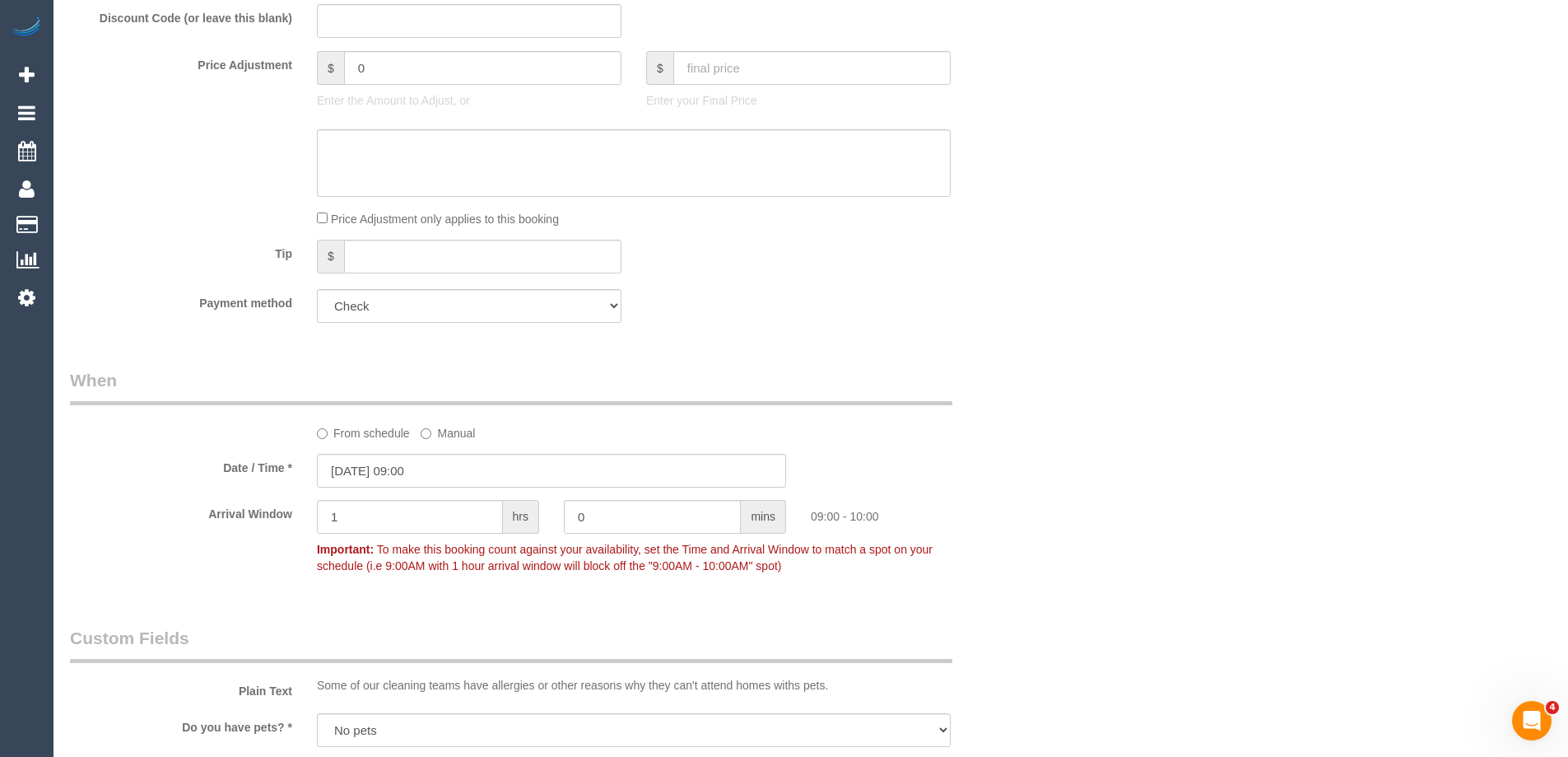
scroll to position [351, 0]
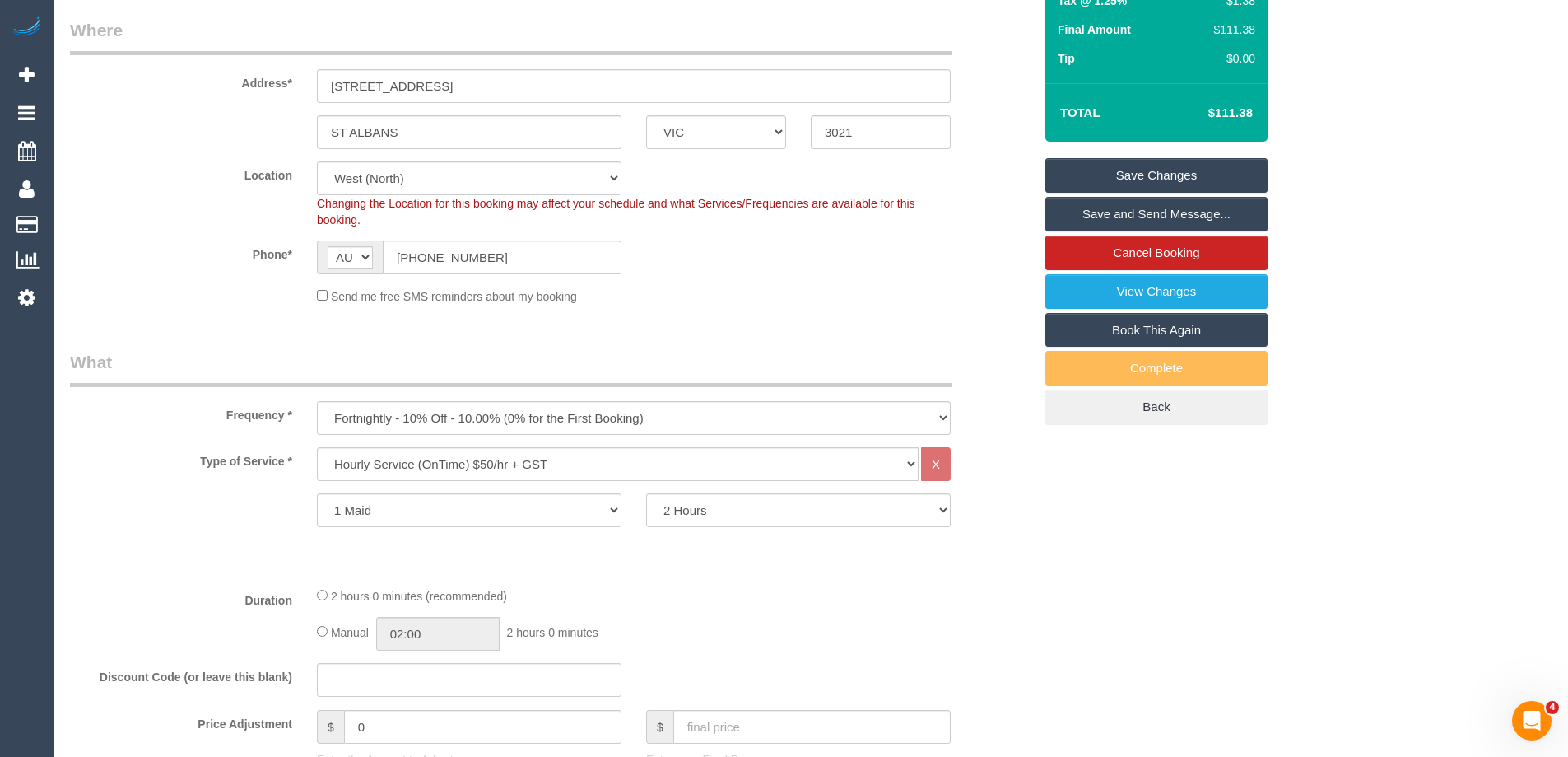
click at [1180, 166] on link "Save Changes" at bounding box center [1156, 175] width 222 height 35
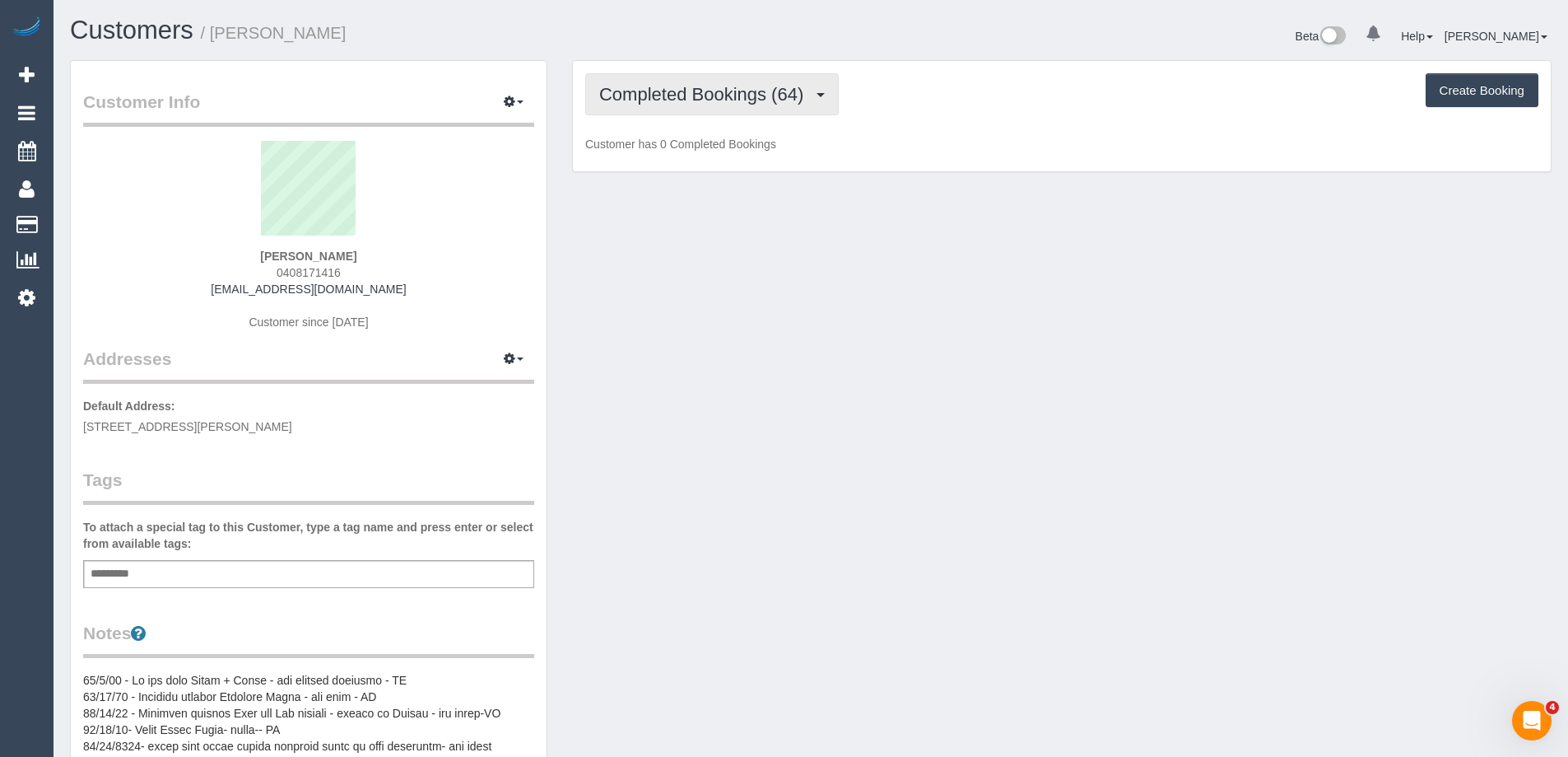
click at [758, 95] on span "Completed Bookings (64)" at bounding box center [705, 94] width 212 height 21
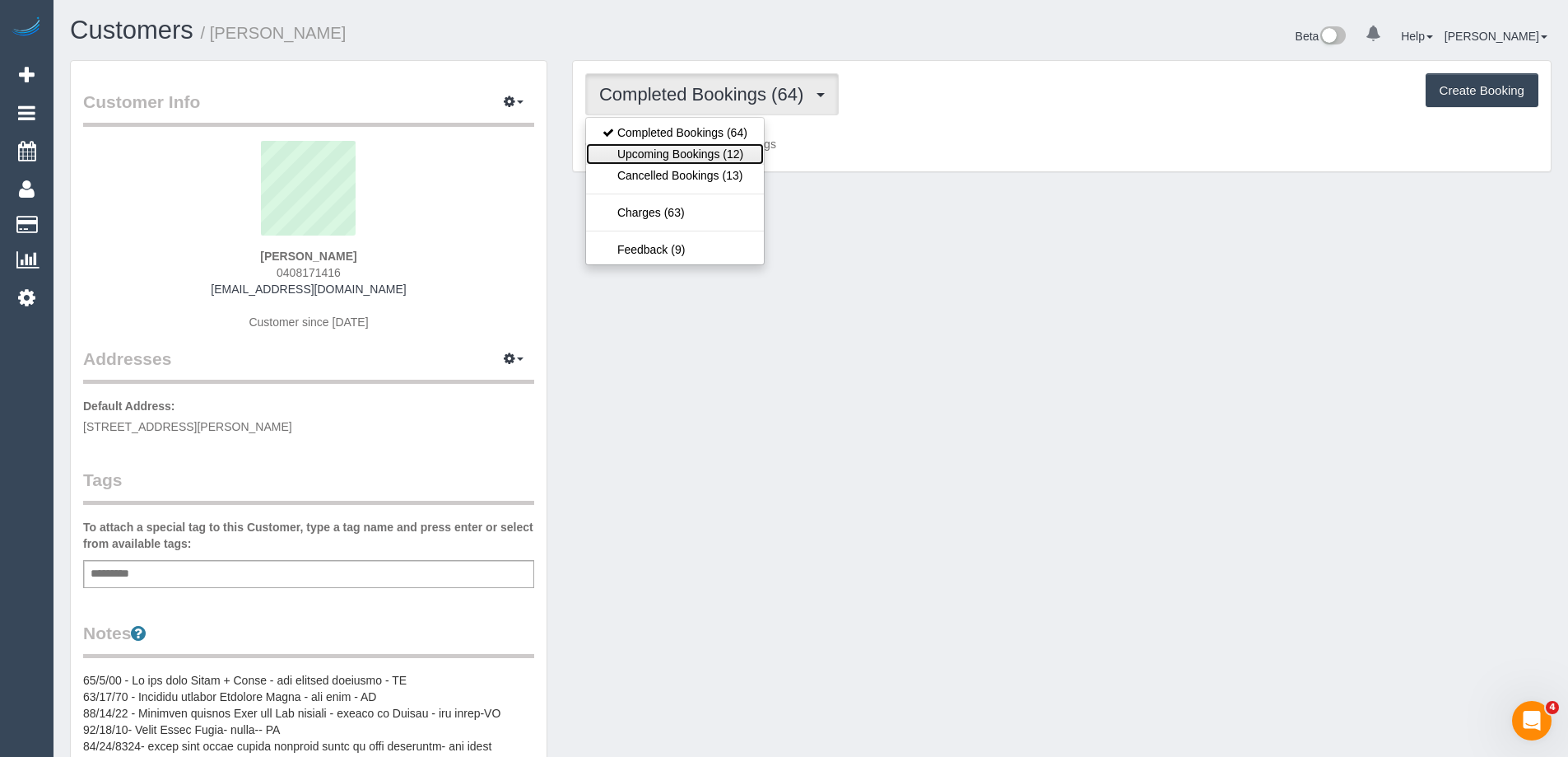
click at [681, 153] on link "Upcoming Bookings (12)" at bounding box center [674, 154] width 178 height 22
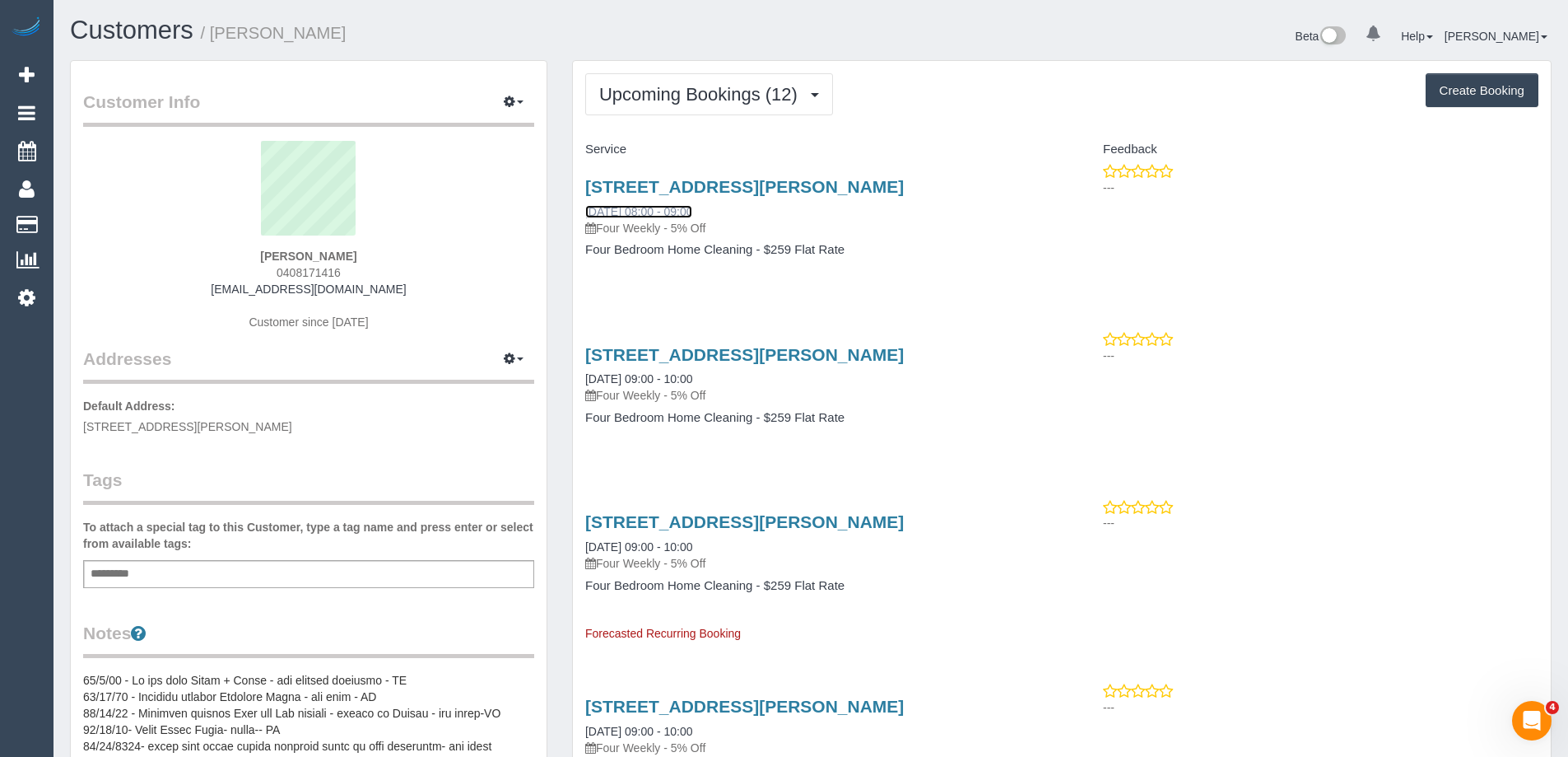
click at [675, 210] on link "[DATE] 08:00 - 09:00" at bounding box center [639, 211] width 107 height 13
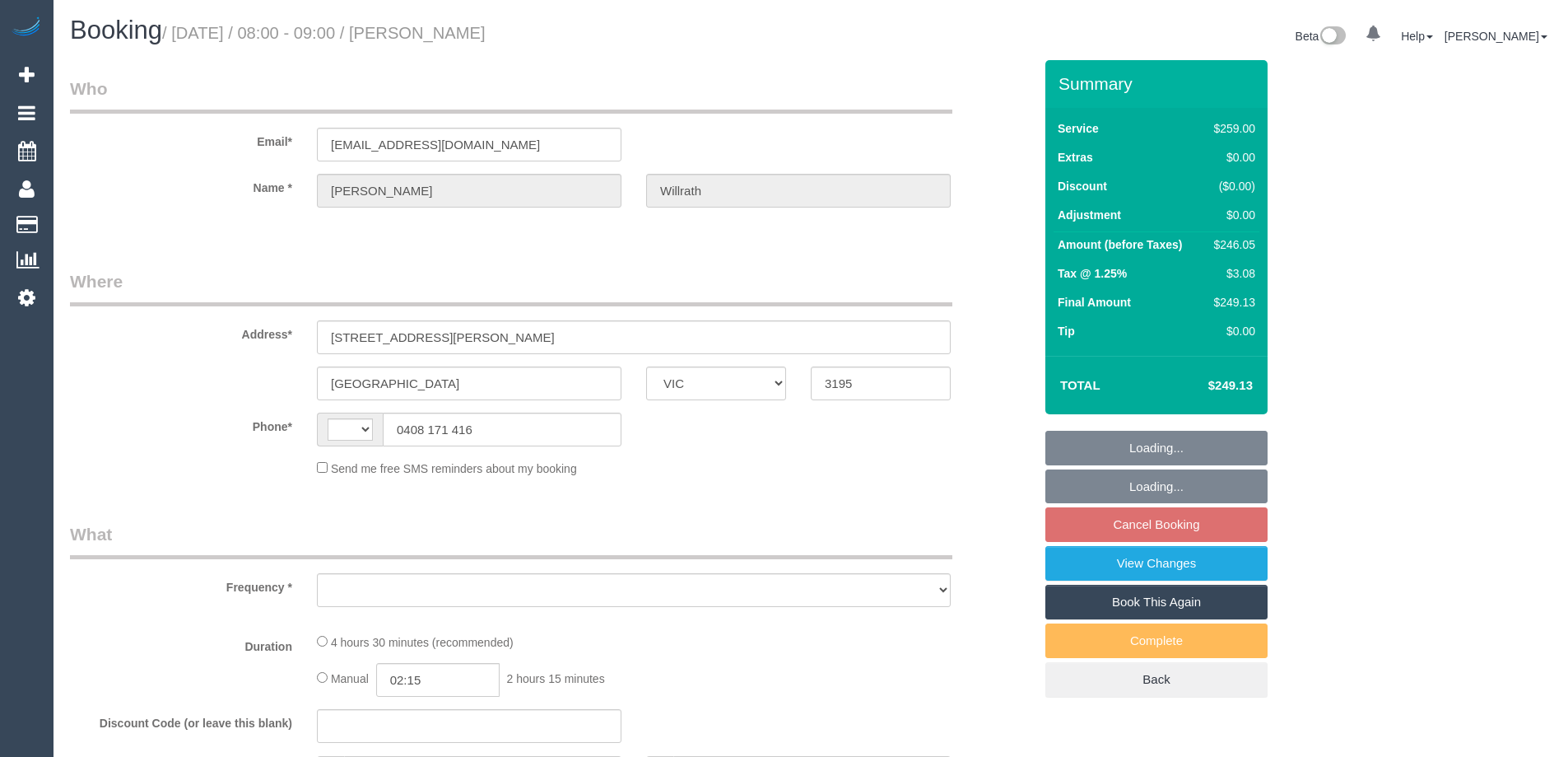
select select "VIC"
select select "string:AU"
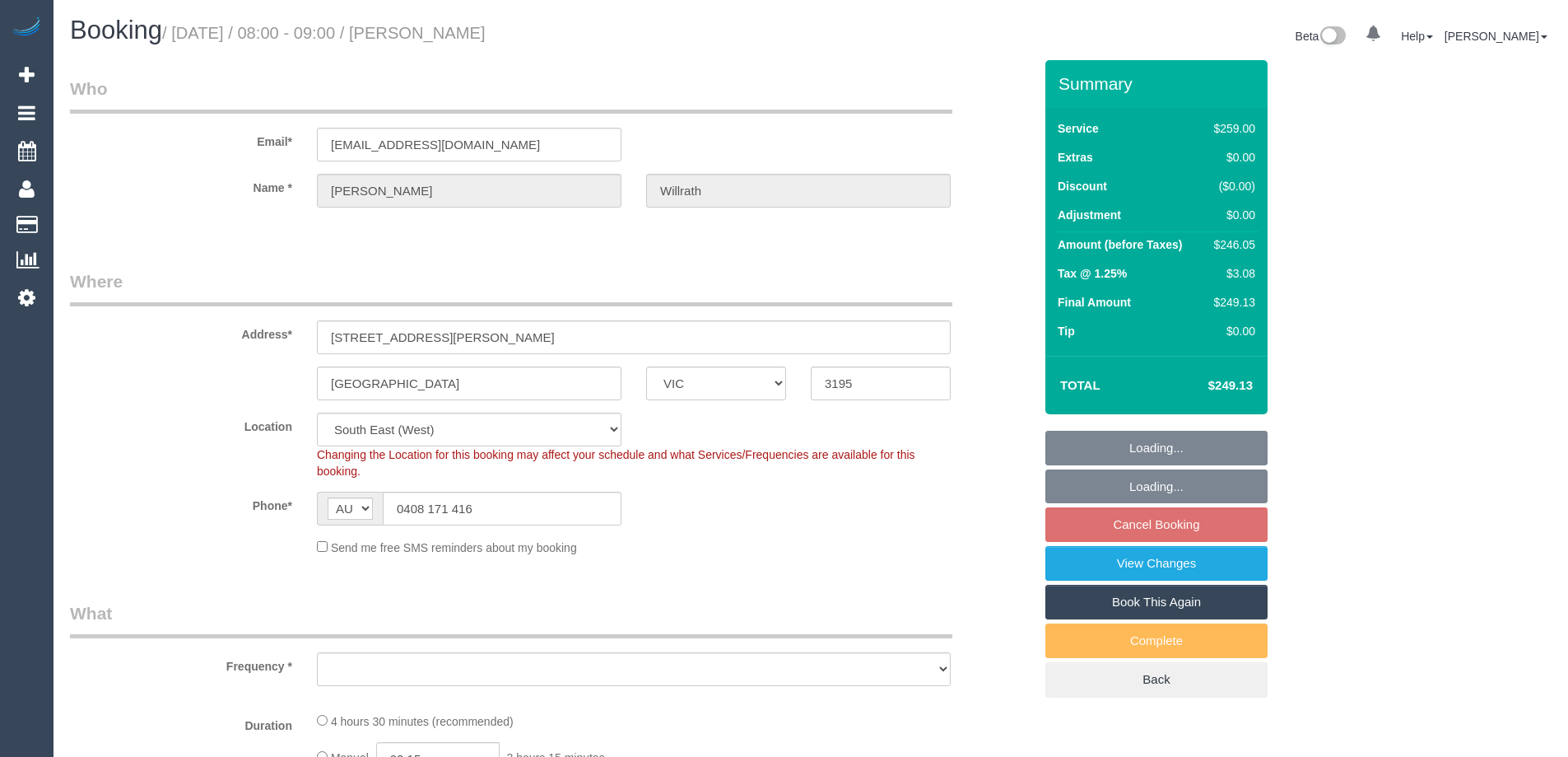
select select "string:stripe-pm_1LrthK2GScqysDRVWF5IwPTR"
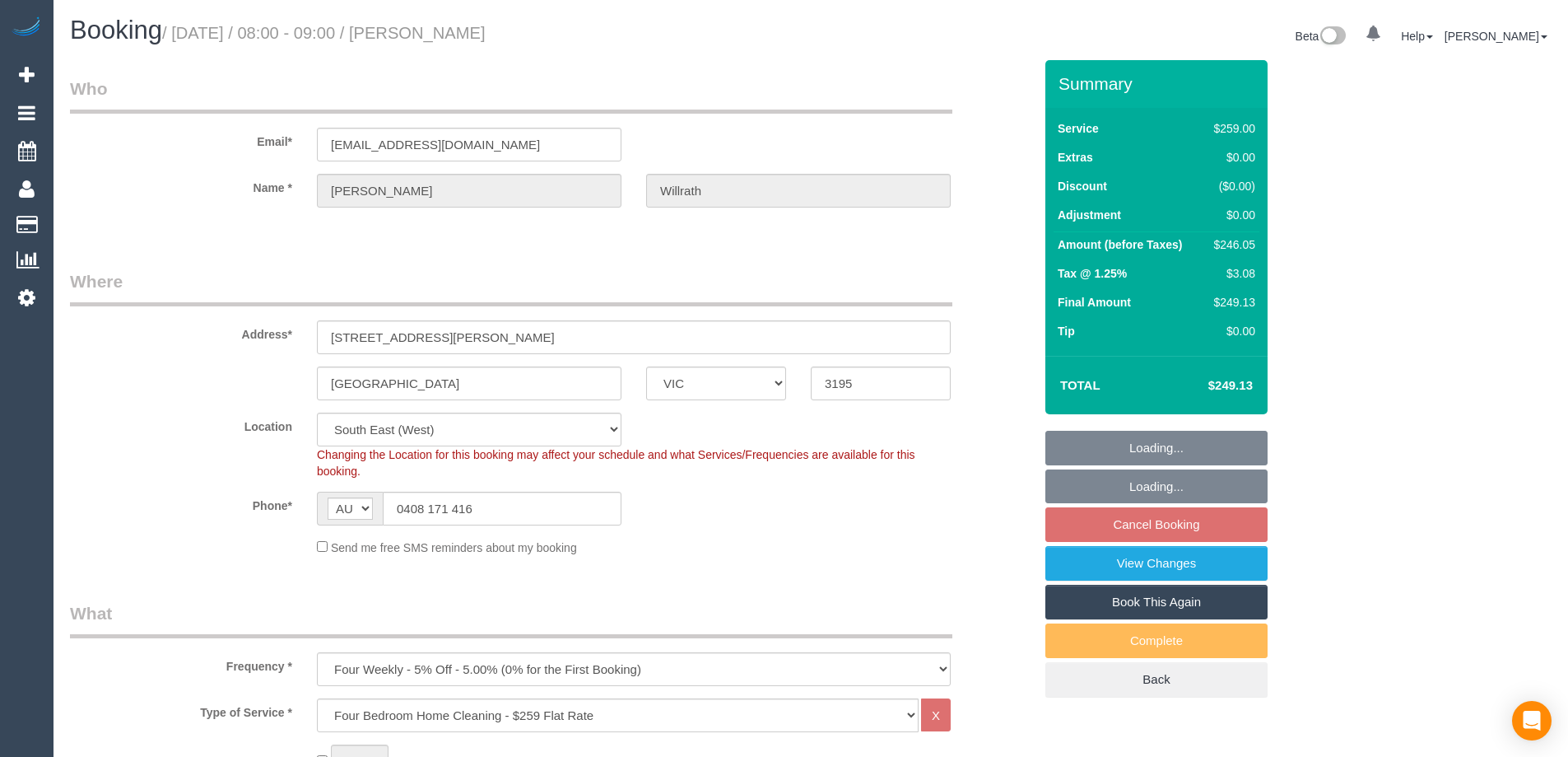
select select "object:1238"
select select "number:28"
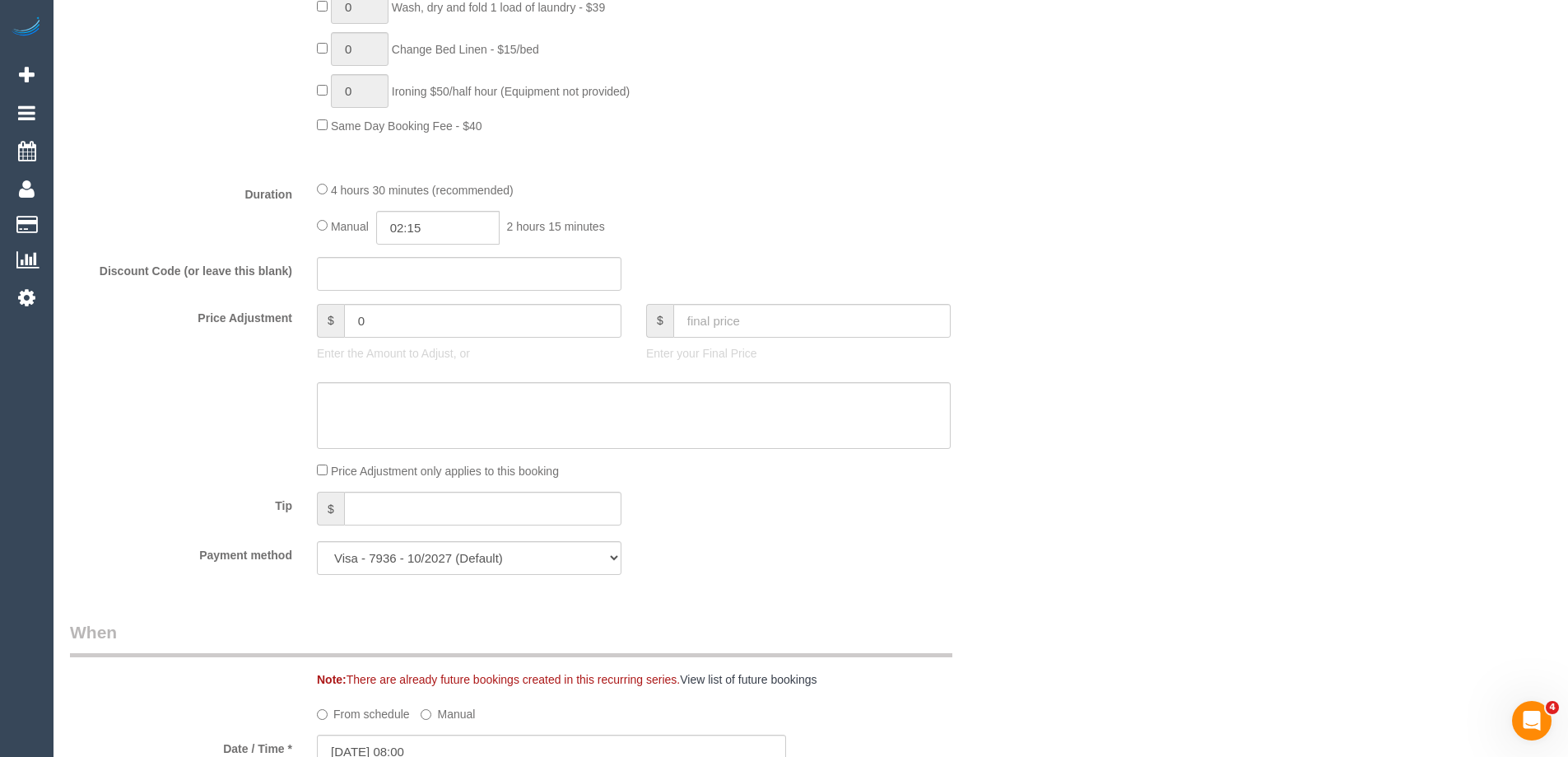
scroll to position [1565, 0]
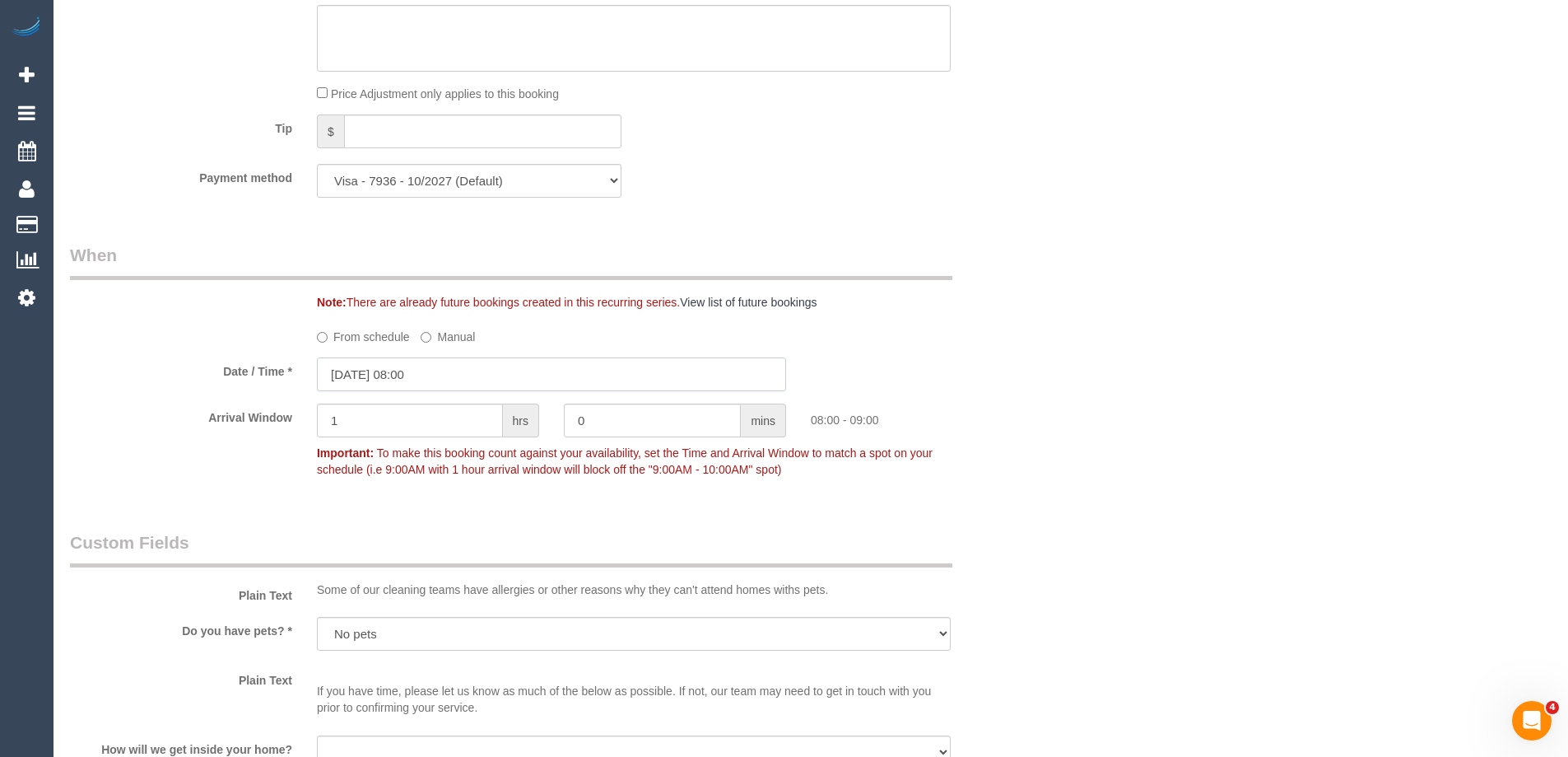
click at [423, 374] on input "[DATE] 08:00" at bounding box center [551, 374] width 469 height 34
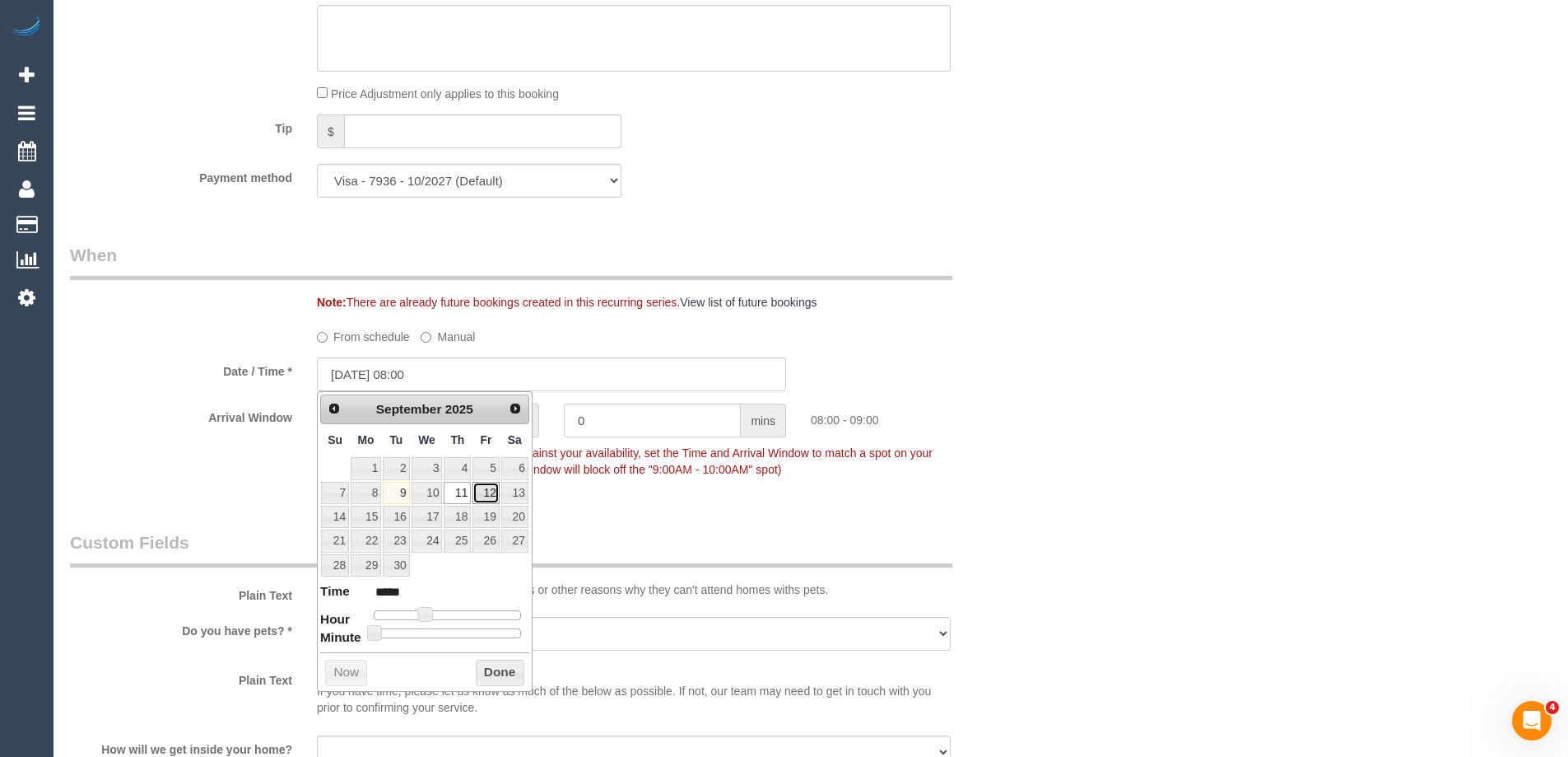
click at [484, 492] on link "12" at bounding box center [485, 493] width 27 height 22
type input "[DATE] 08:00"
click at [503, 674] on button "Done" at bounding box center [500, 673] width 49 height 27
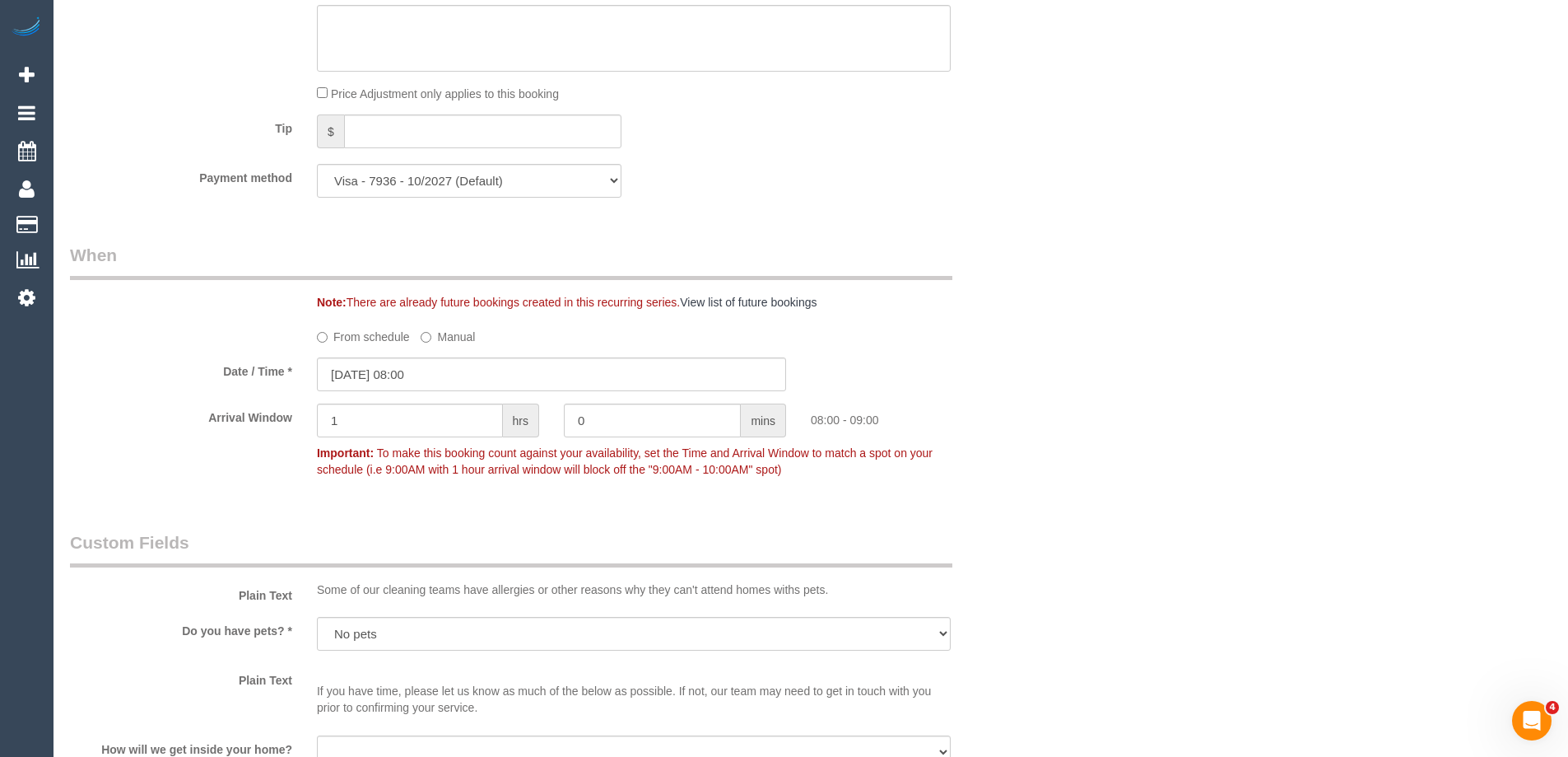
click at [1052, 467] on div "Who Email* [EMAIL_ADDRESS][DOMAIN_NAME] Name * [GEOGRAPHIC_DATA][PERSON_NAME][G…" at bounding box center [811, 594] width 1482 height 4197
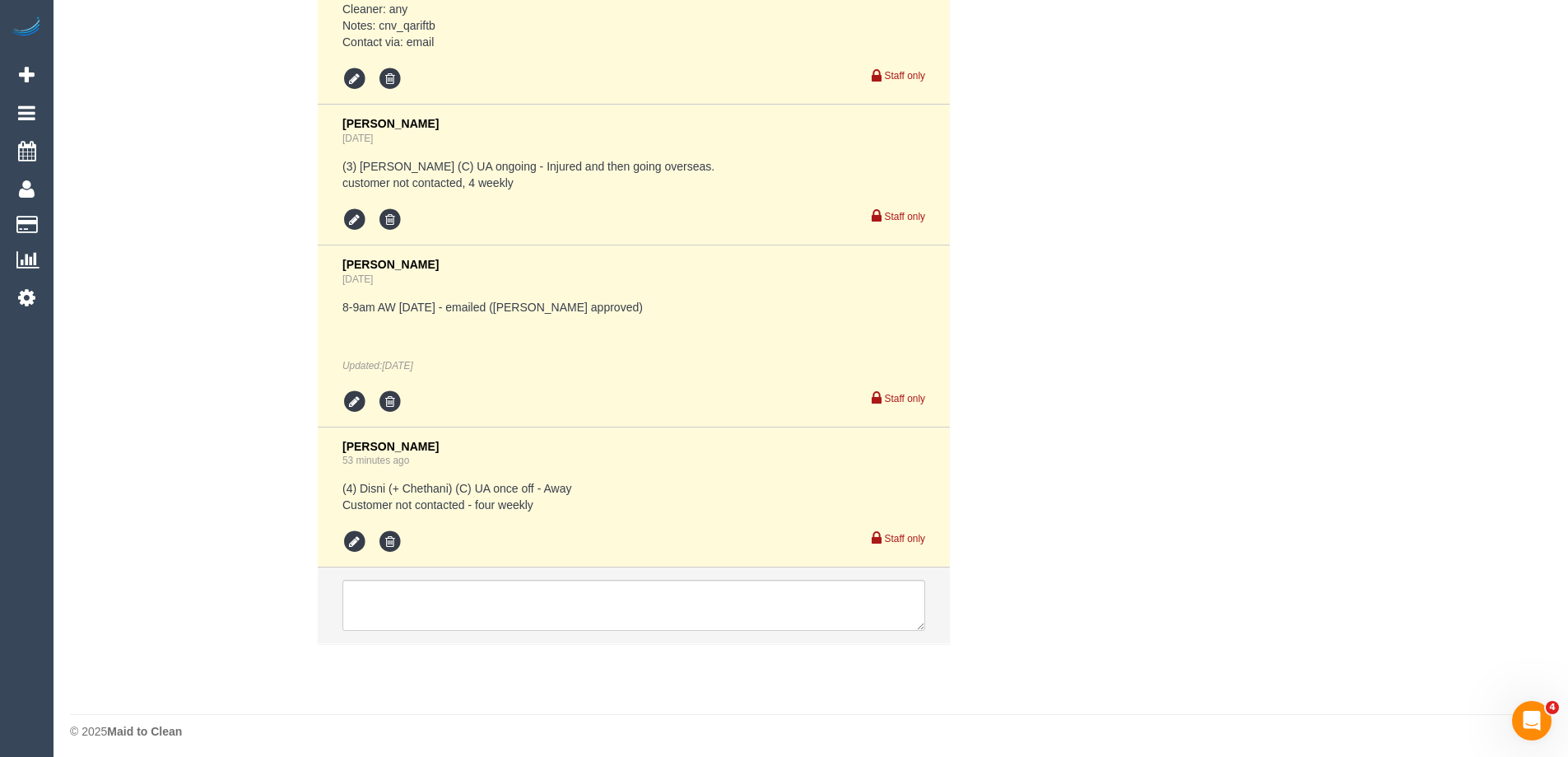
scroll to position [3557, 0]
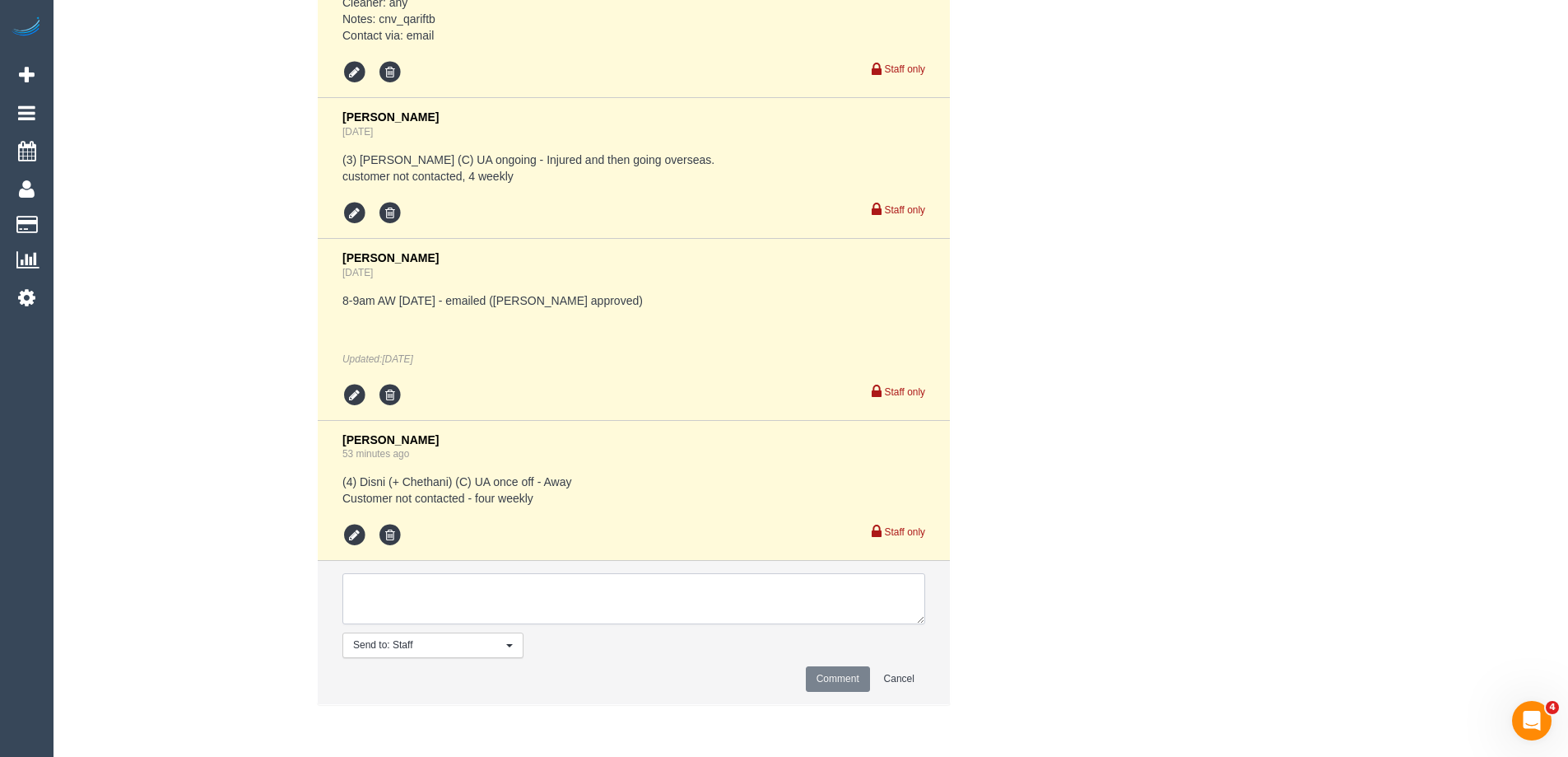
click at [590, 589] on textarea at bounding box center [634, 598] width 583 height 51
click at [530, 607] on textarea at bounding box center [634, 598] width 583 height 51
paste textarea "cnv_qcq7h1r"
type textarea "Moving to Fri for now cnv_qcq7h1r"
click at [838, 681] on button "Comment" at bounding box center [837, 679] width 64 height 26
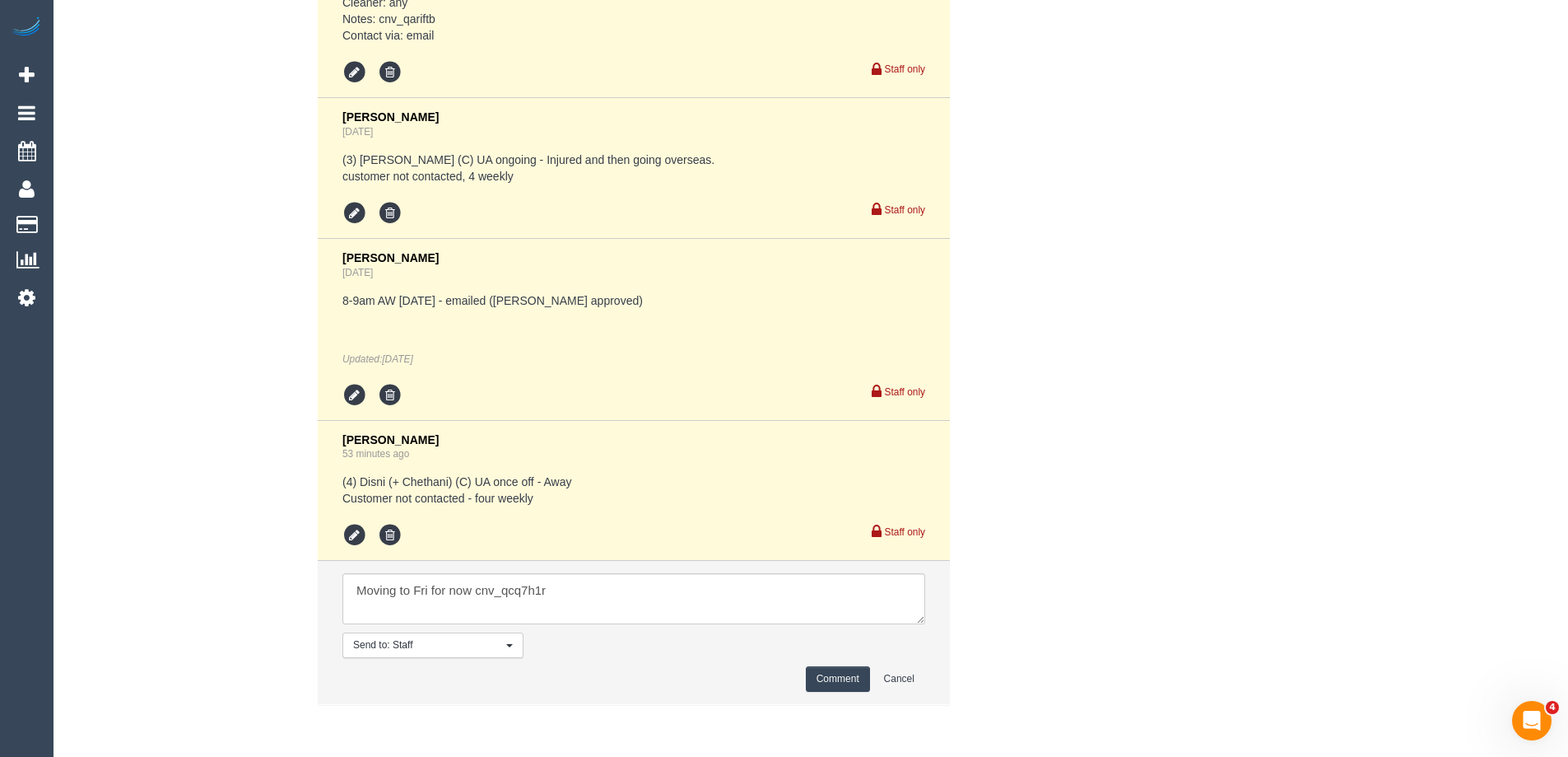
drag, startPoint x: 1166, startPoint y: 556, endPoint x: 1218, endPoint y: 533, distance: 56.9
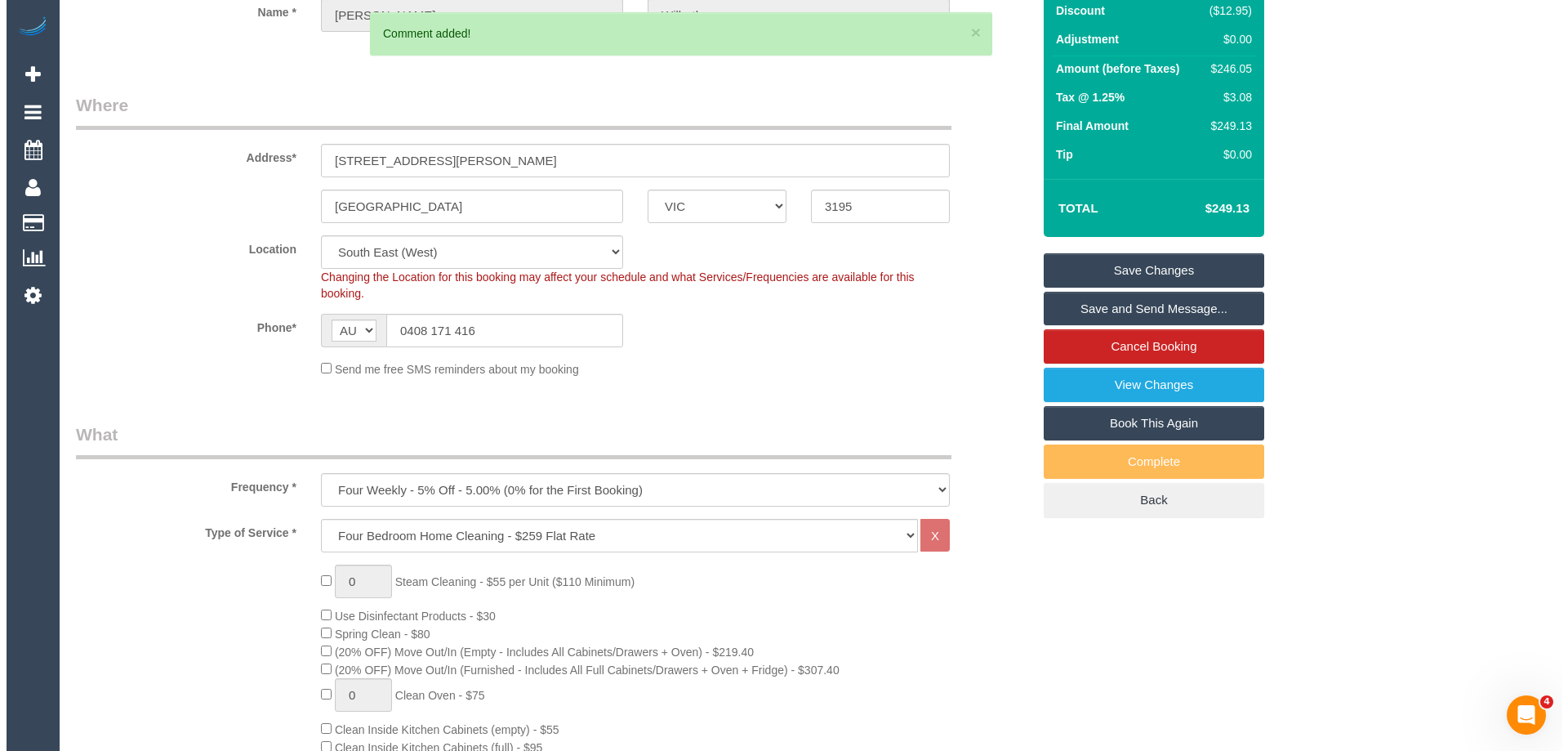
scroll to position [0, 0]
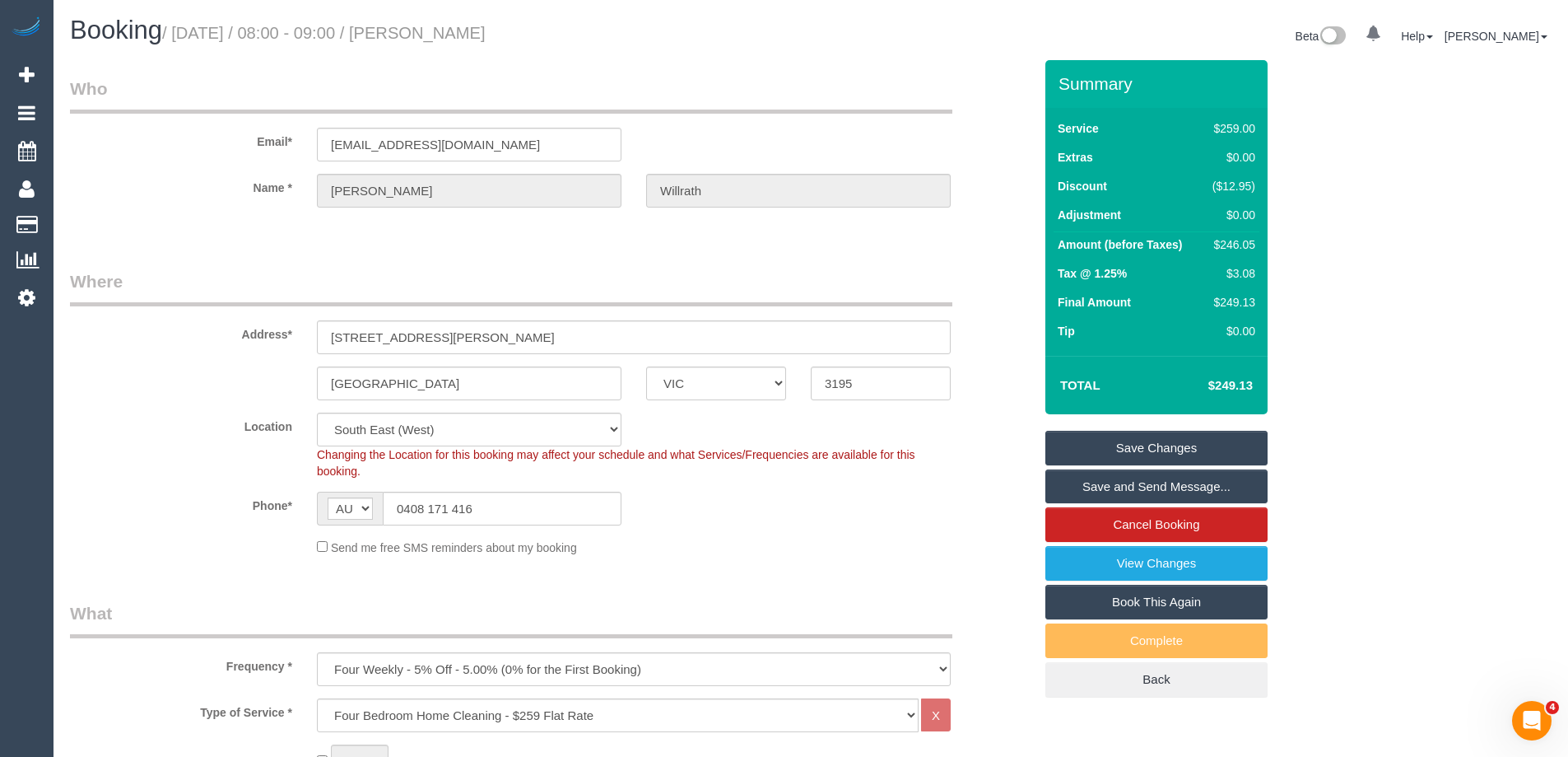
click at [1116, 447] on link "Save Changes" at bounding box center [1156, 447] width 222 height 35
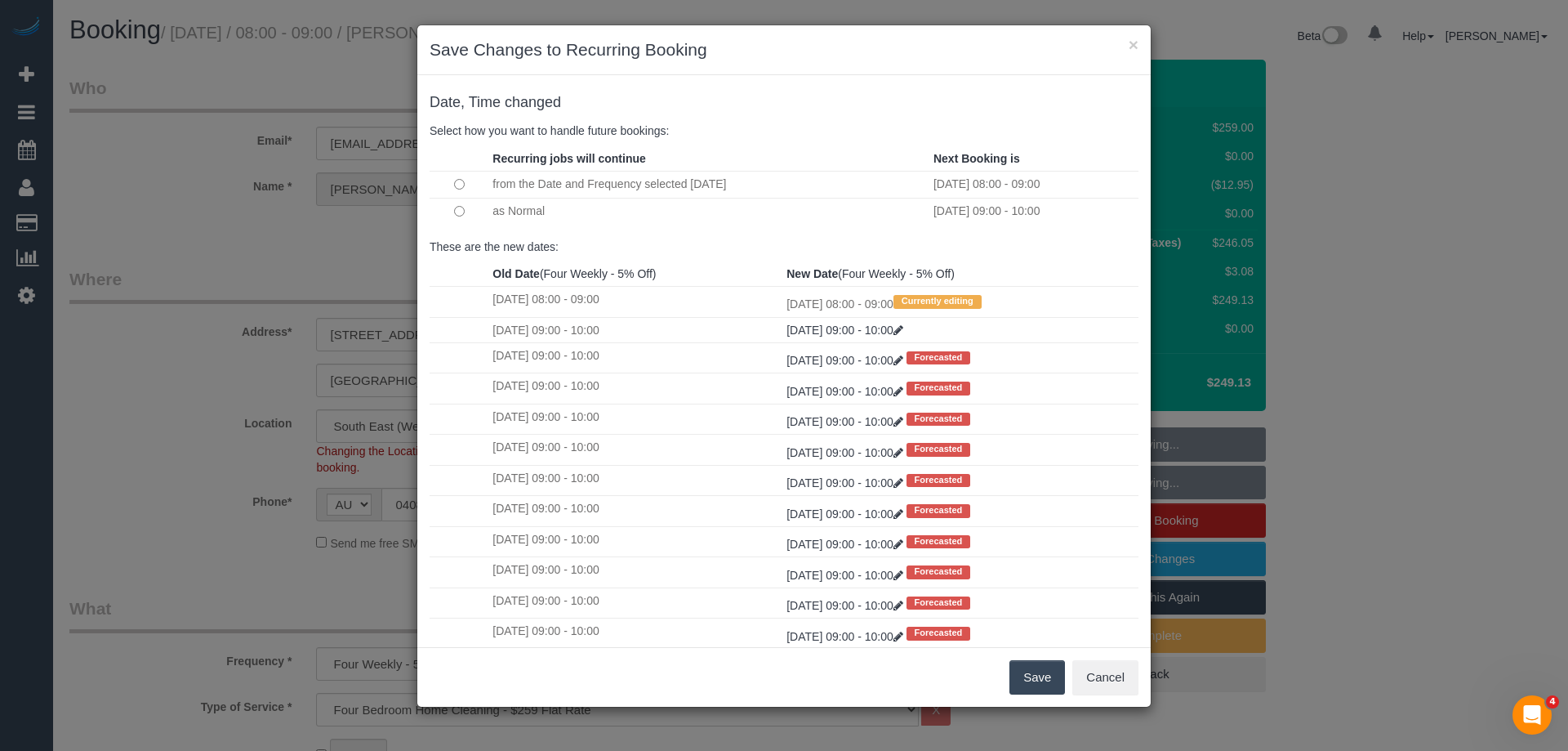
click at [1035, 683] on button "Save" at bounding box center [1037, 677] width 55 height 34
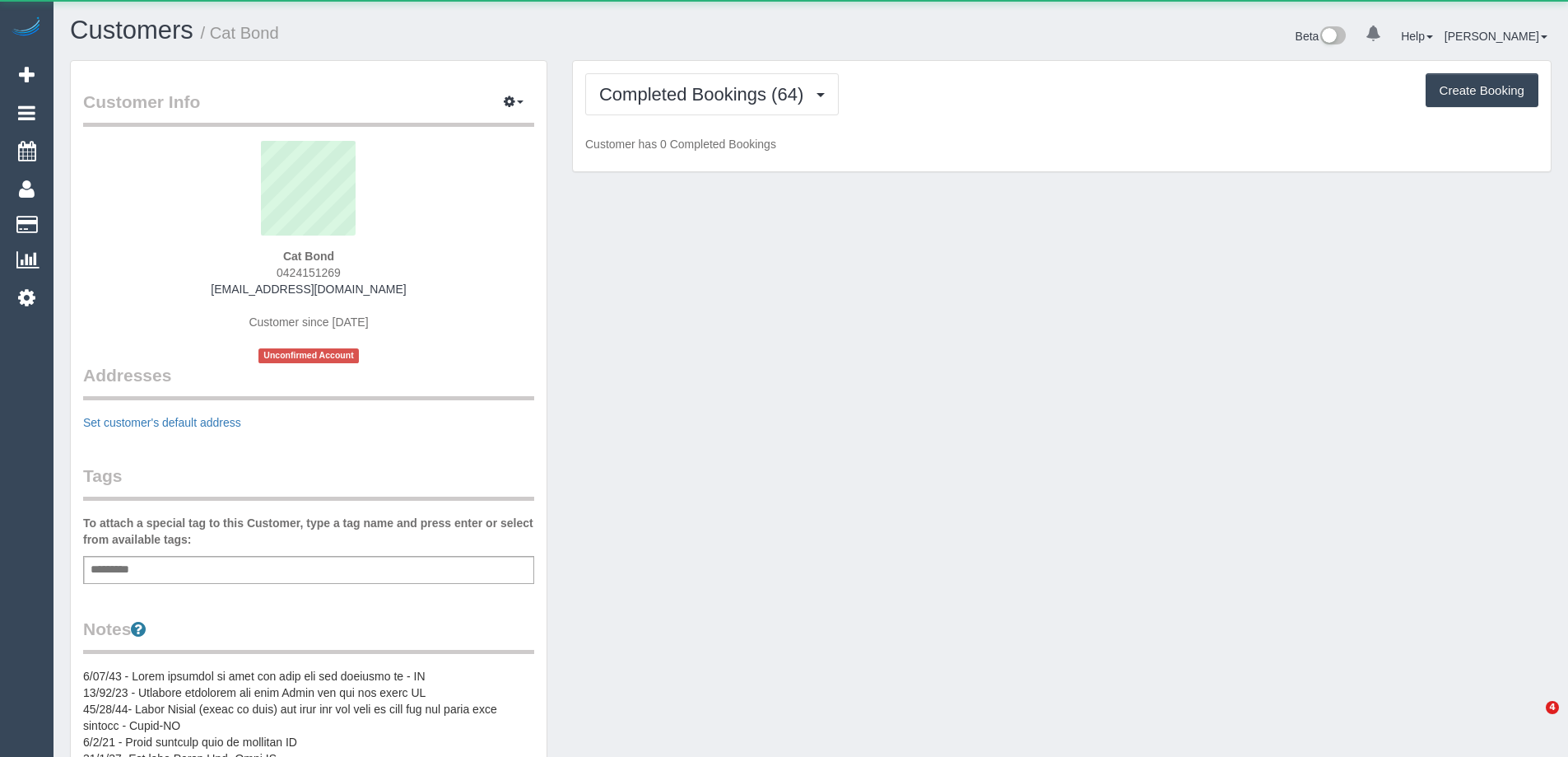
click at [721, 99] on span "Completed Bookings (64)" at bounding box center [705, 94] width 212 height 21
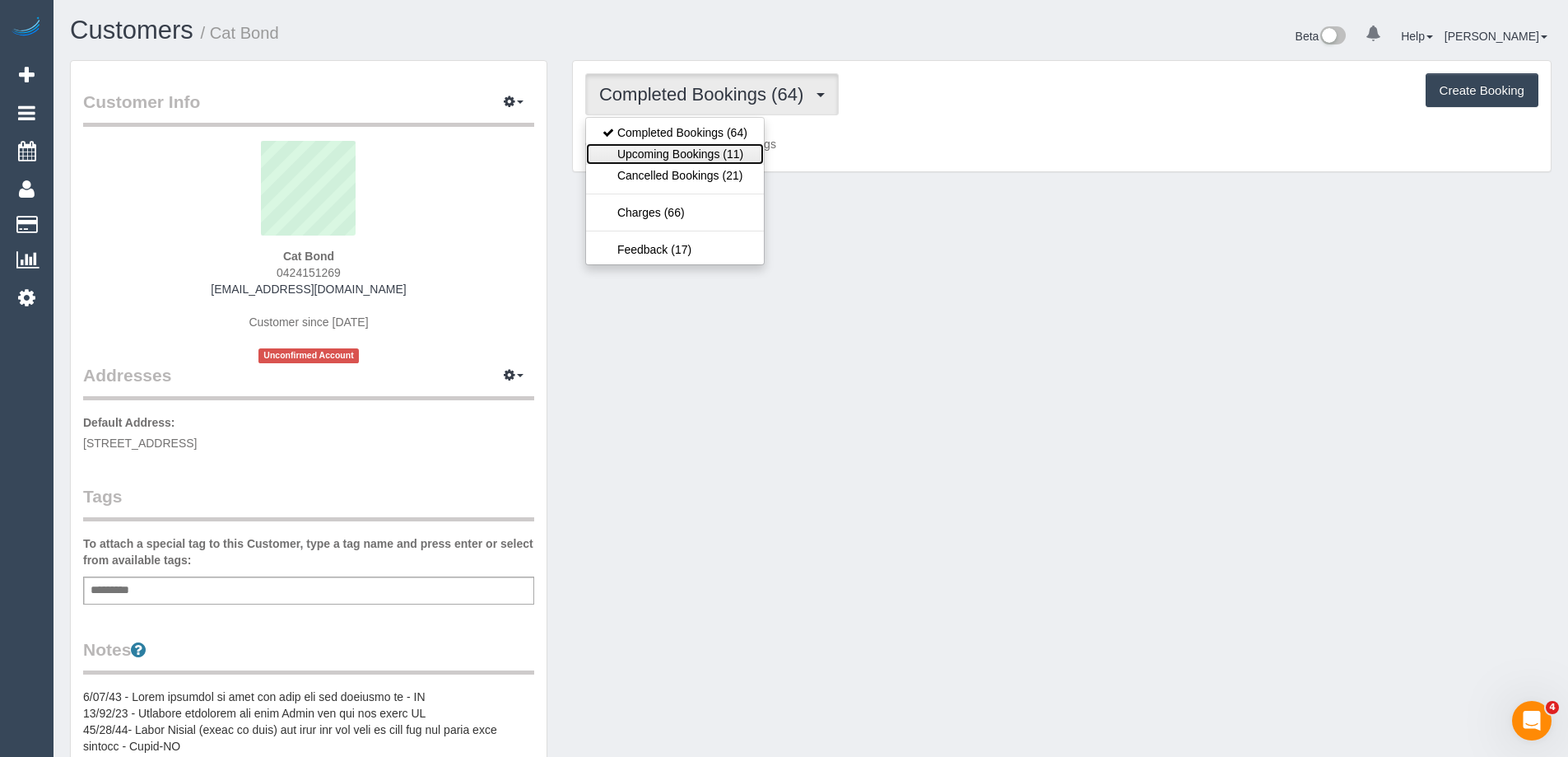
click at [697, 157] on link "Upcoming Bookings (11)" at bounding box center [674, 154] width 178 height 22
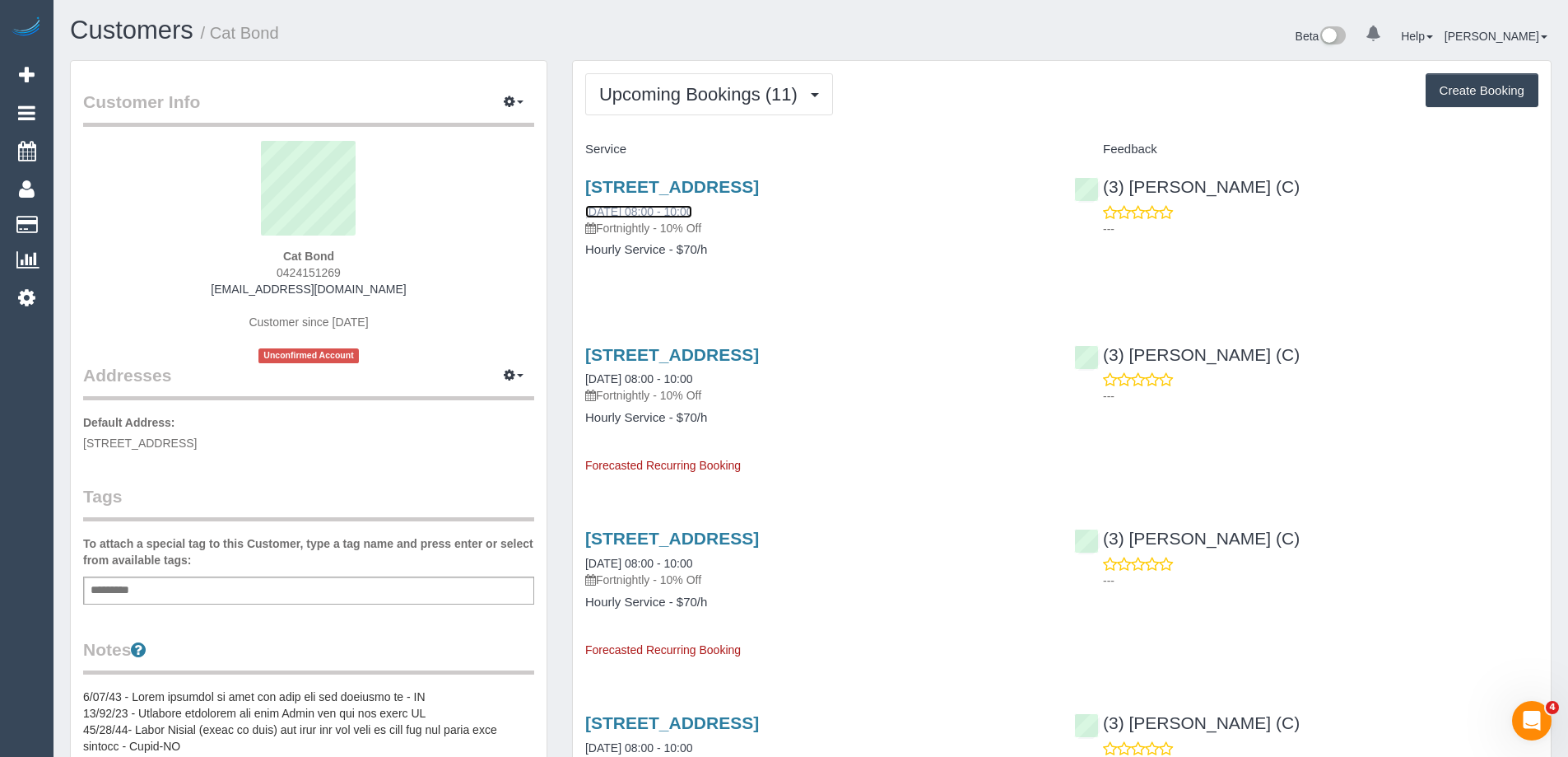
click at [635, 215] on link "[DATE] 08:00 - 10:00" at bounding box center [639, 211] width 107 height 13
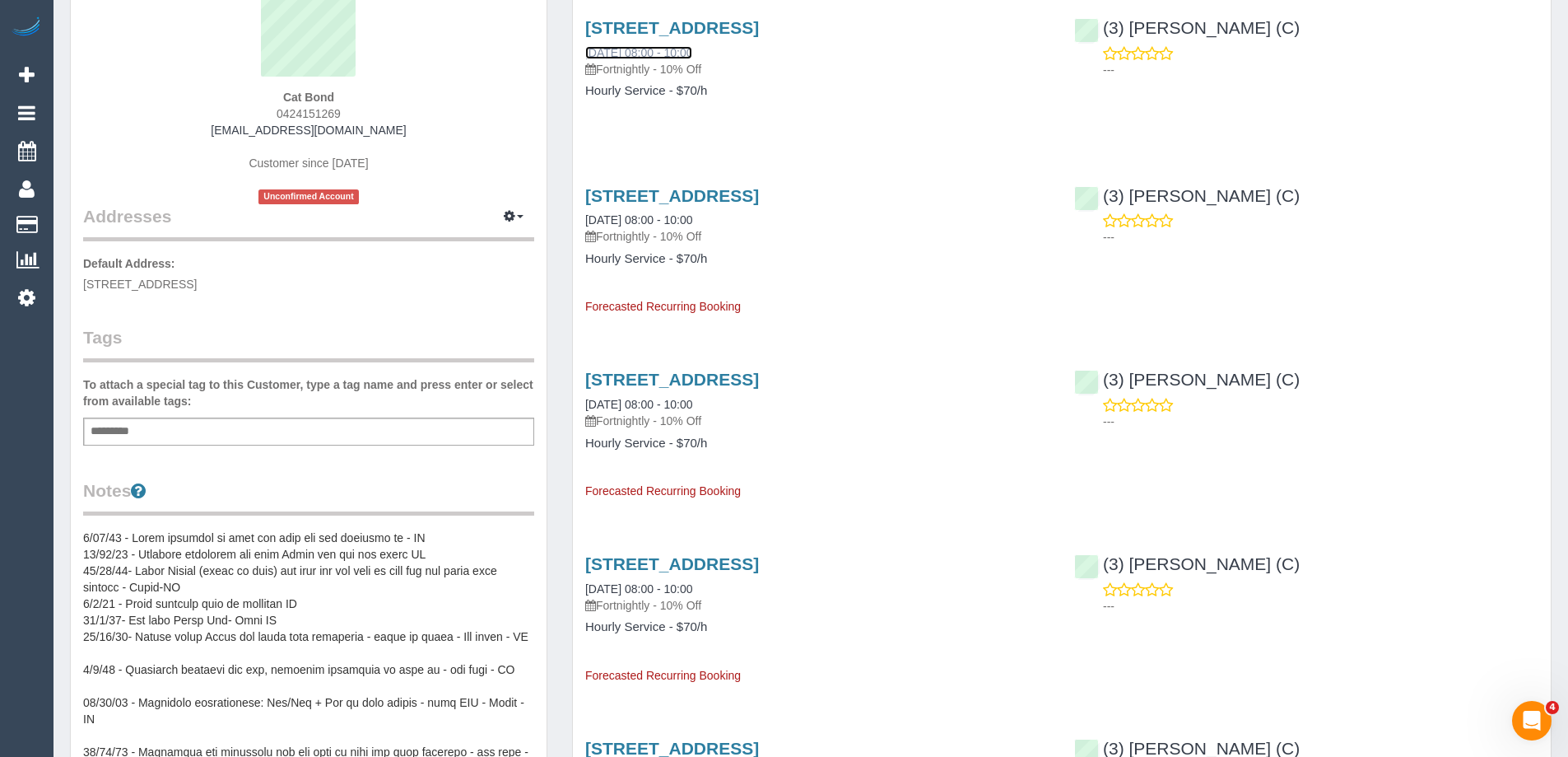
scroll to position [165, 0]
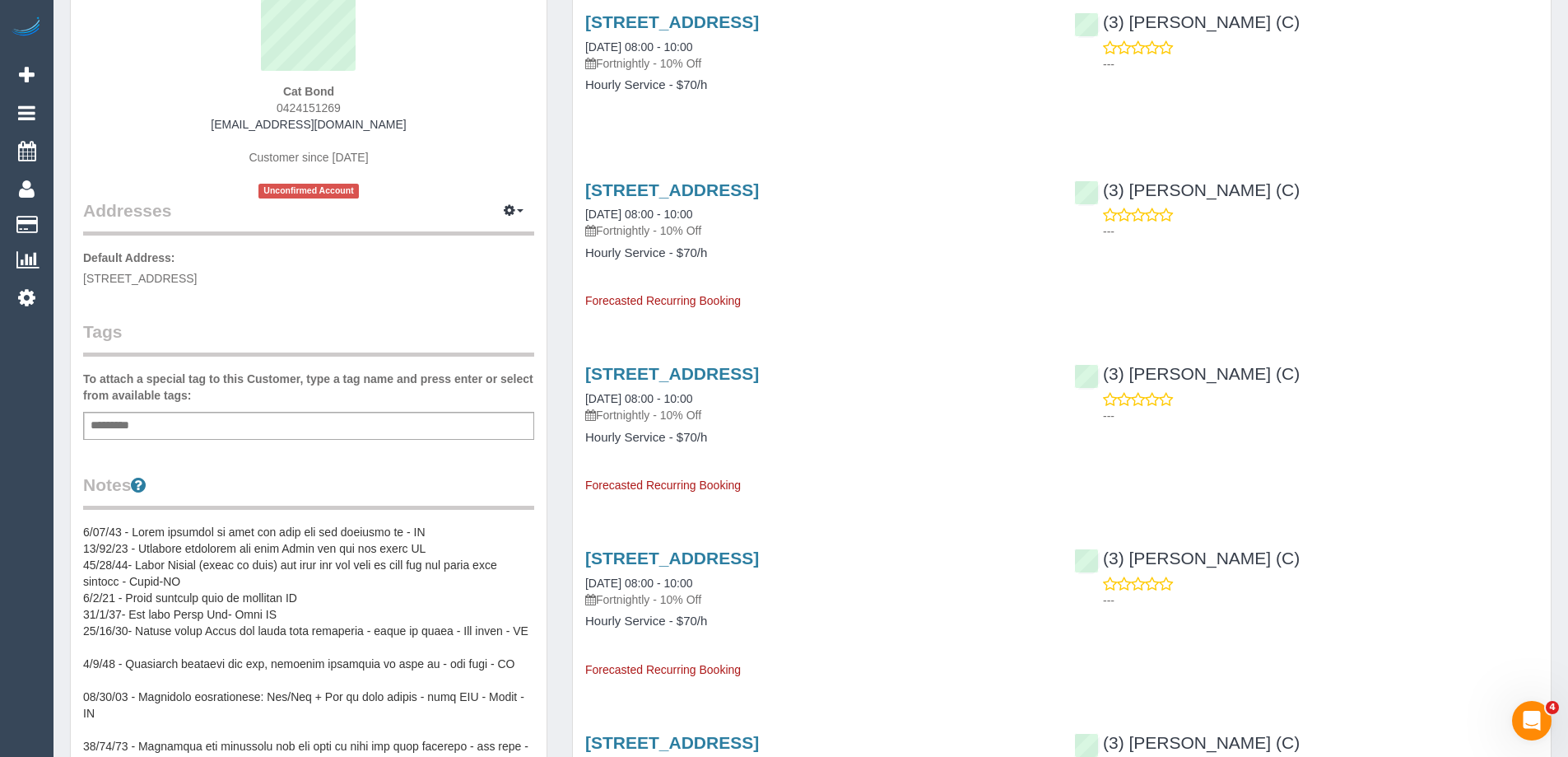
click at [187, 545] on pre at bounding box center [308, 689] width 451 height 329
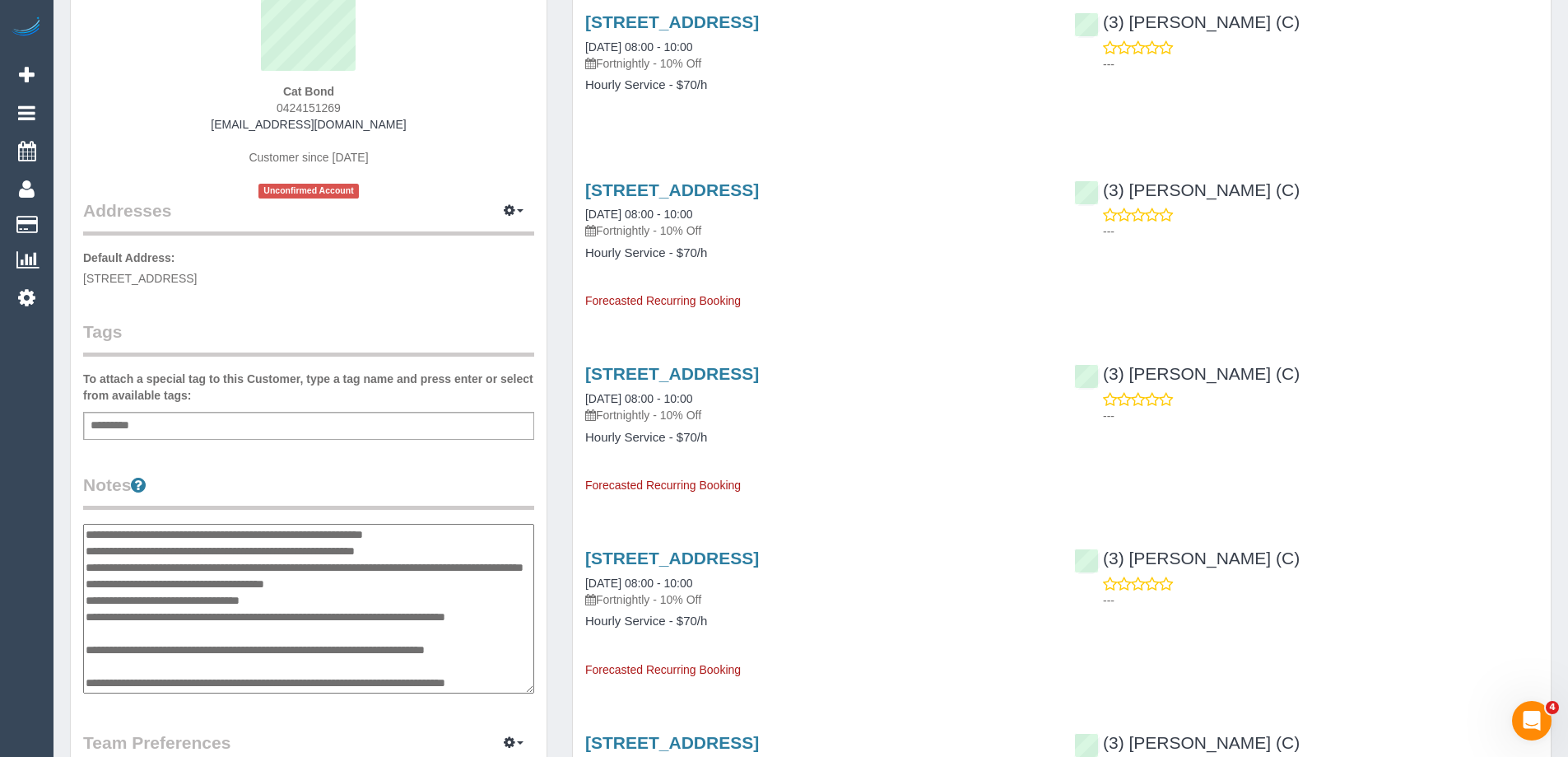
scroll to position [182, 0]
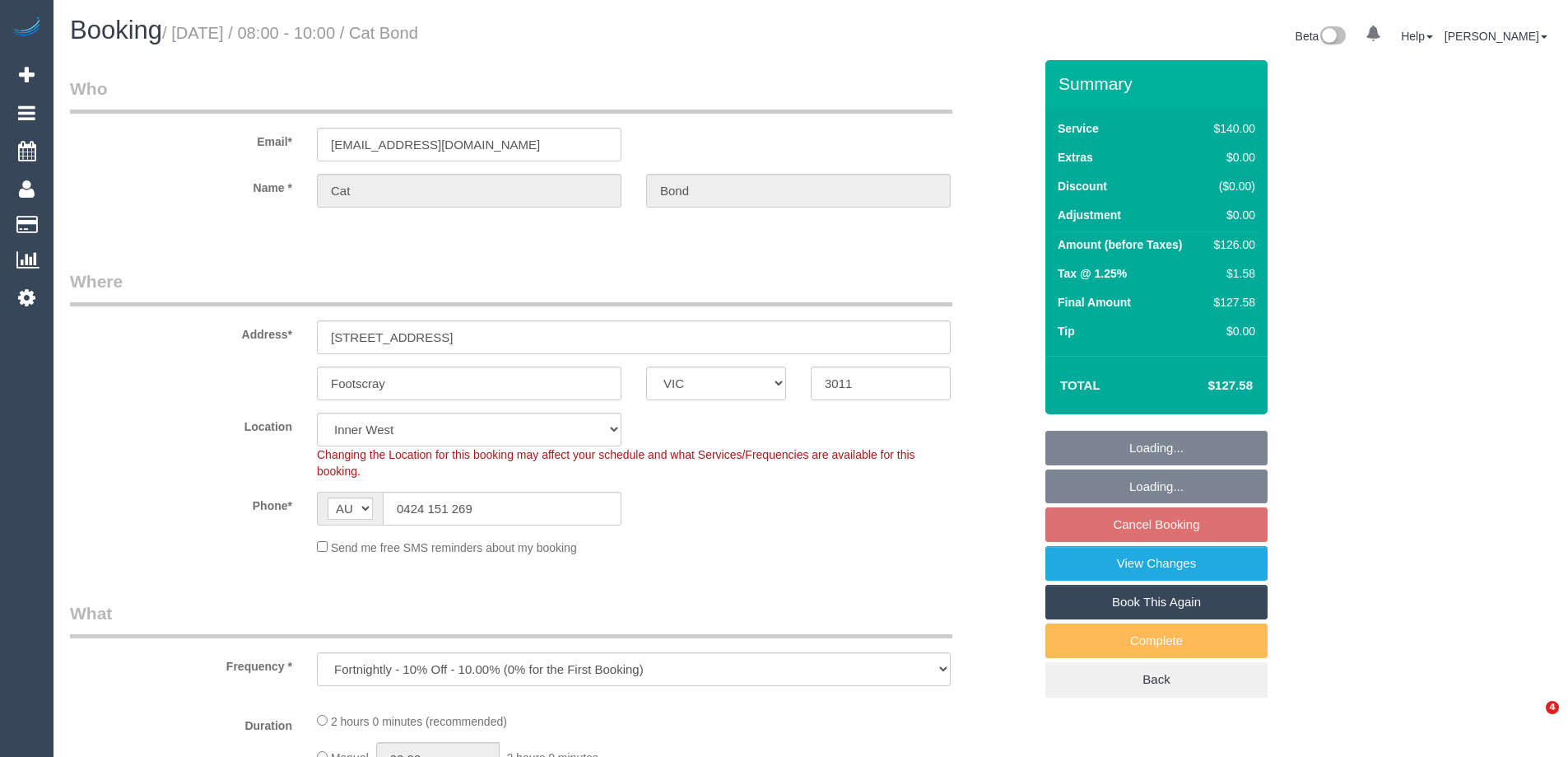
select select "VIC"
select select "object:649"
select select "string:stripe-pm_1Kqq4U2GScqysDRVmawTZbD2"
select select "number:27"
select select "number:14"
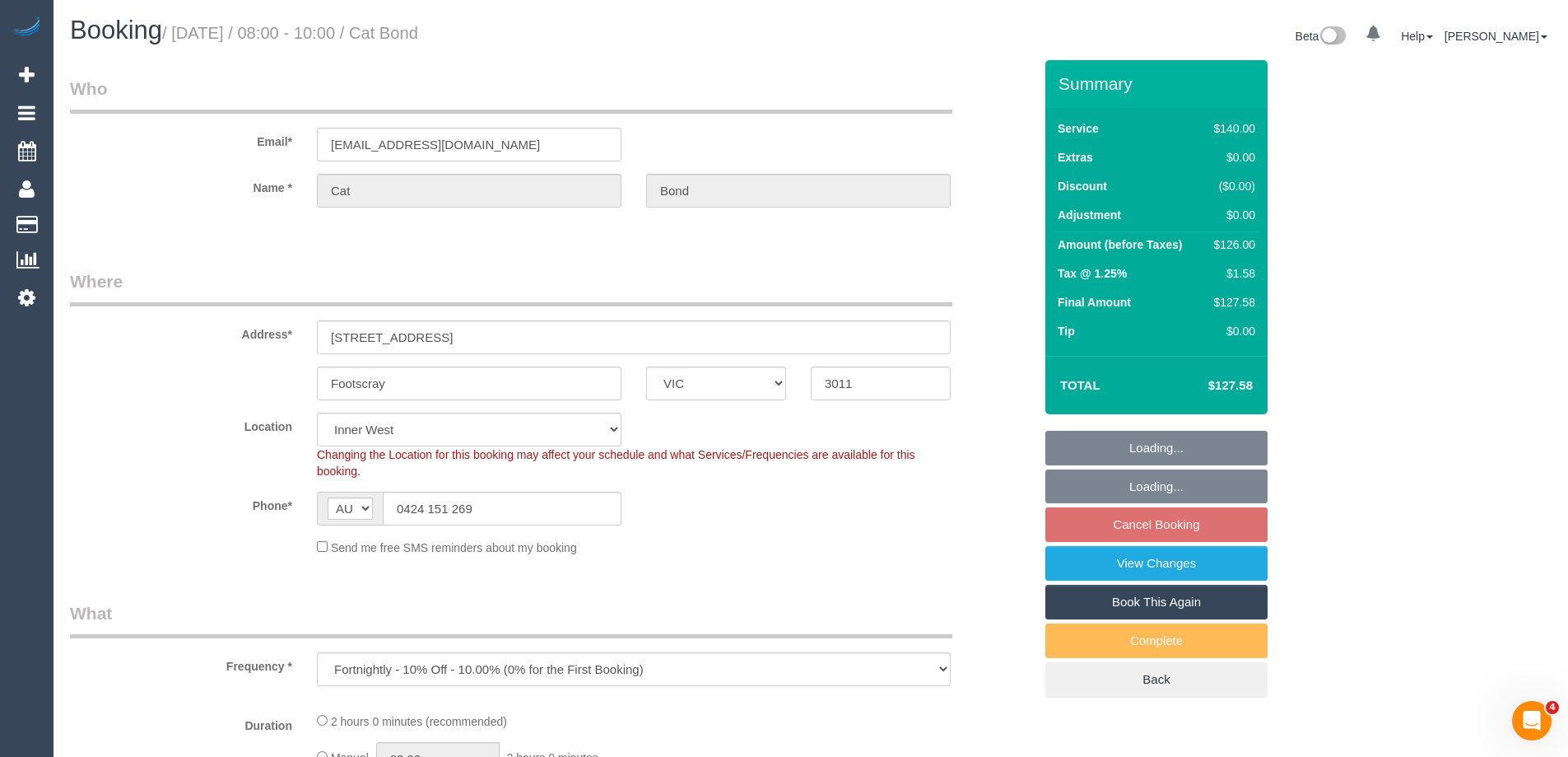
select select "number:19"
select select "number:22"
select select "spot1"
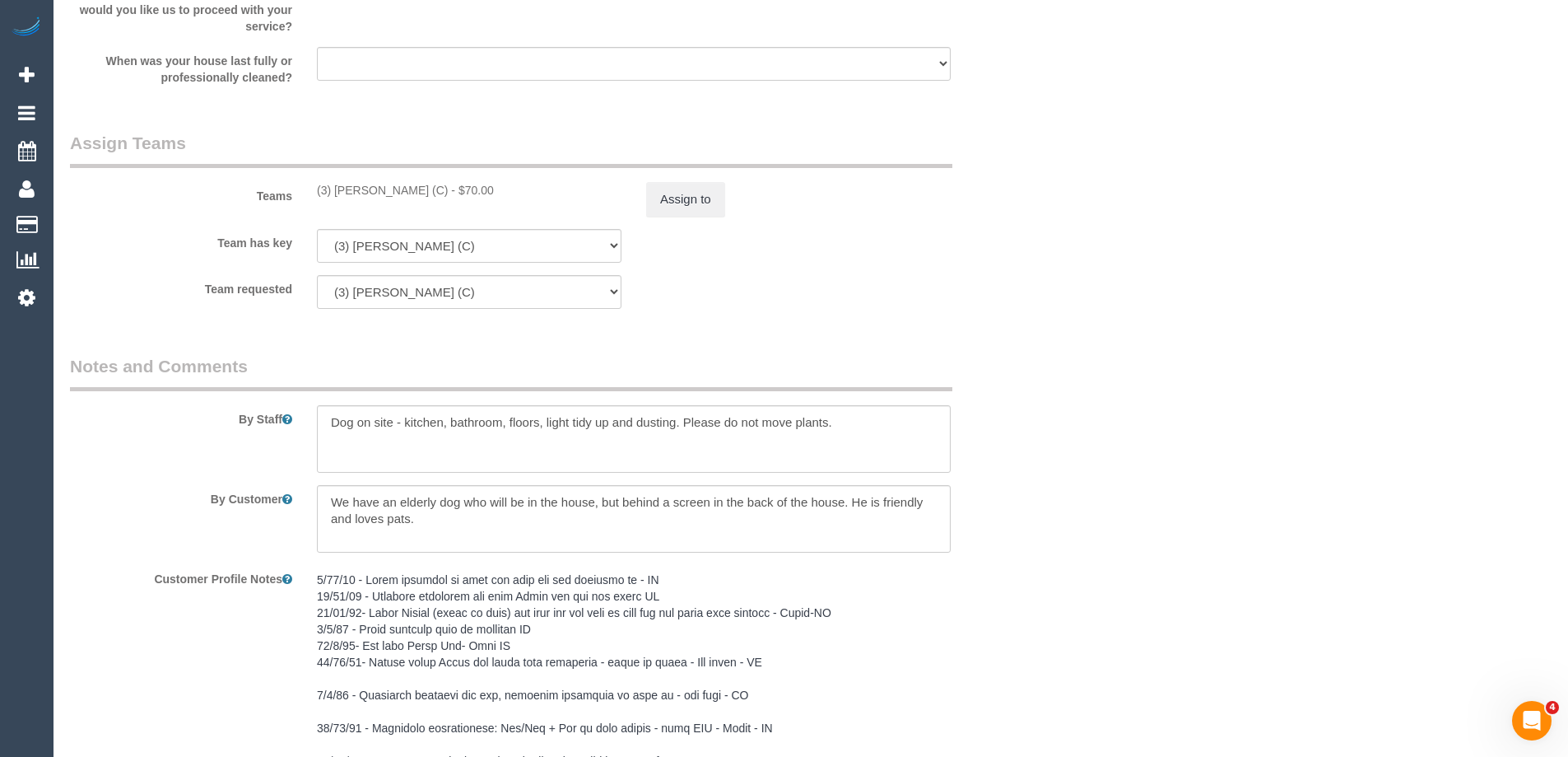
scroll to position [2388, 0]
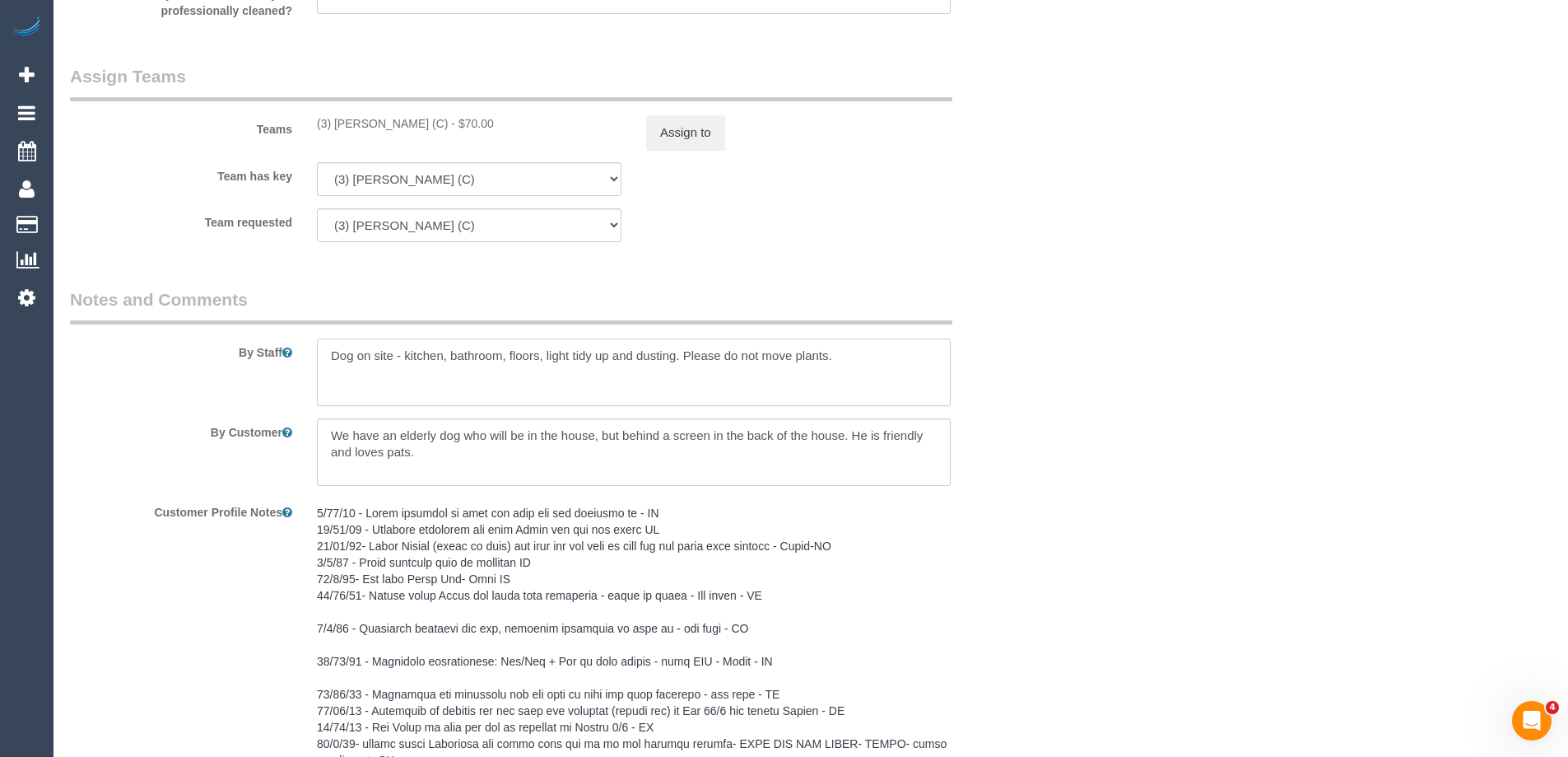
click at [946, 359] on textarea at bounding box center [634, 372] width 634 height 67
type textarea "Dog on site - kitchen, bathroom, floors, light tidy up and dusting. Please do n…"
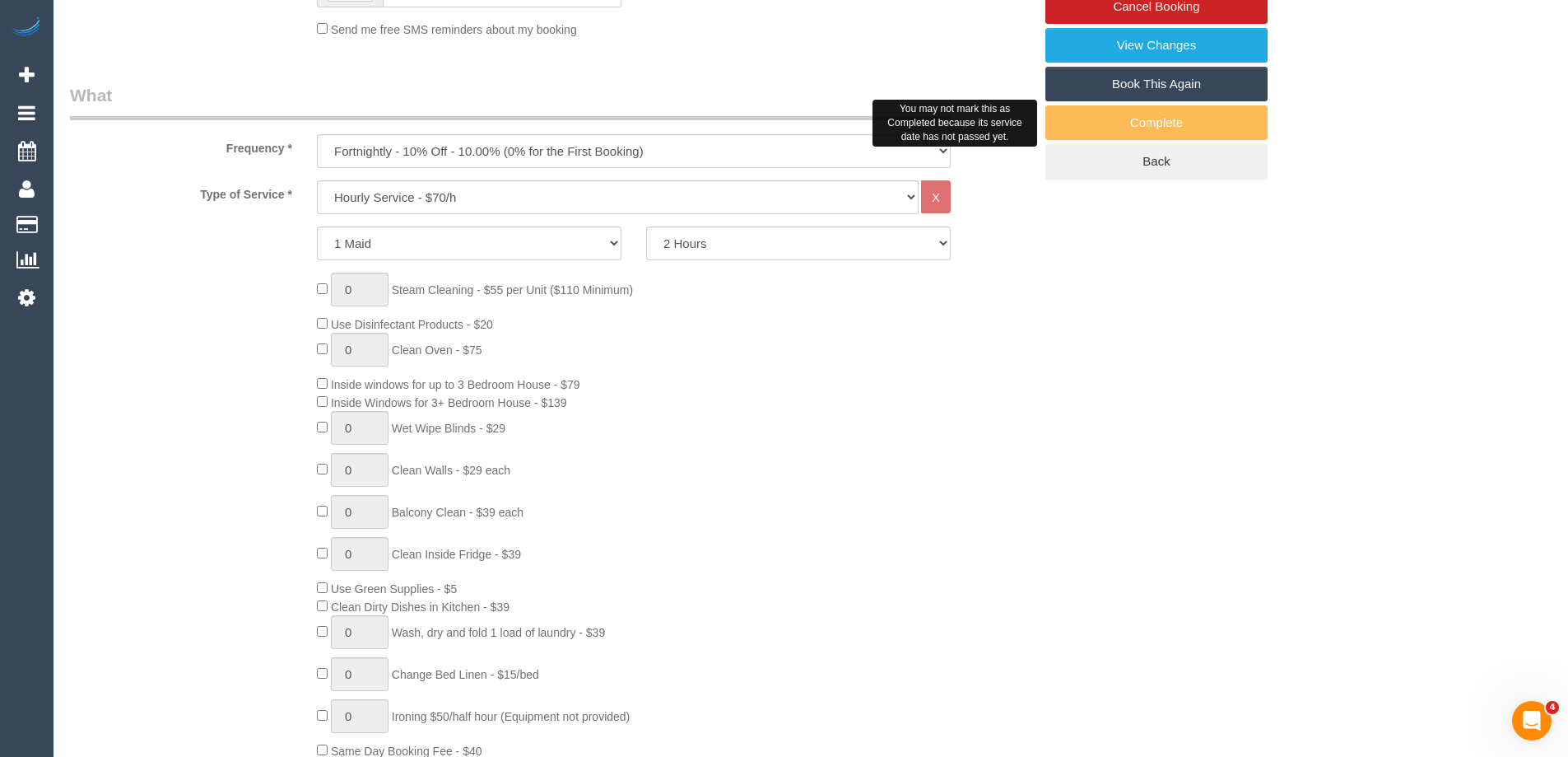
scroll to position [412, 0]
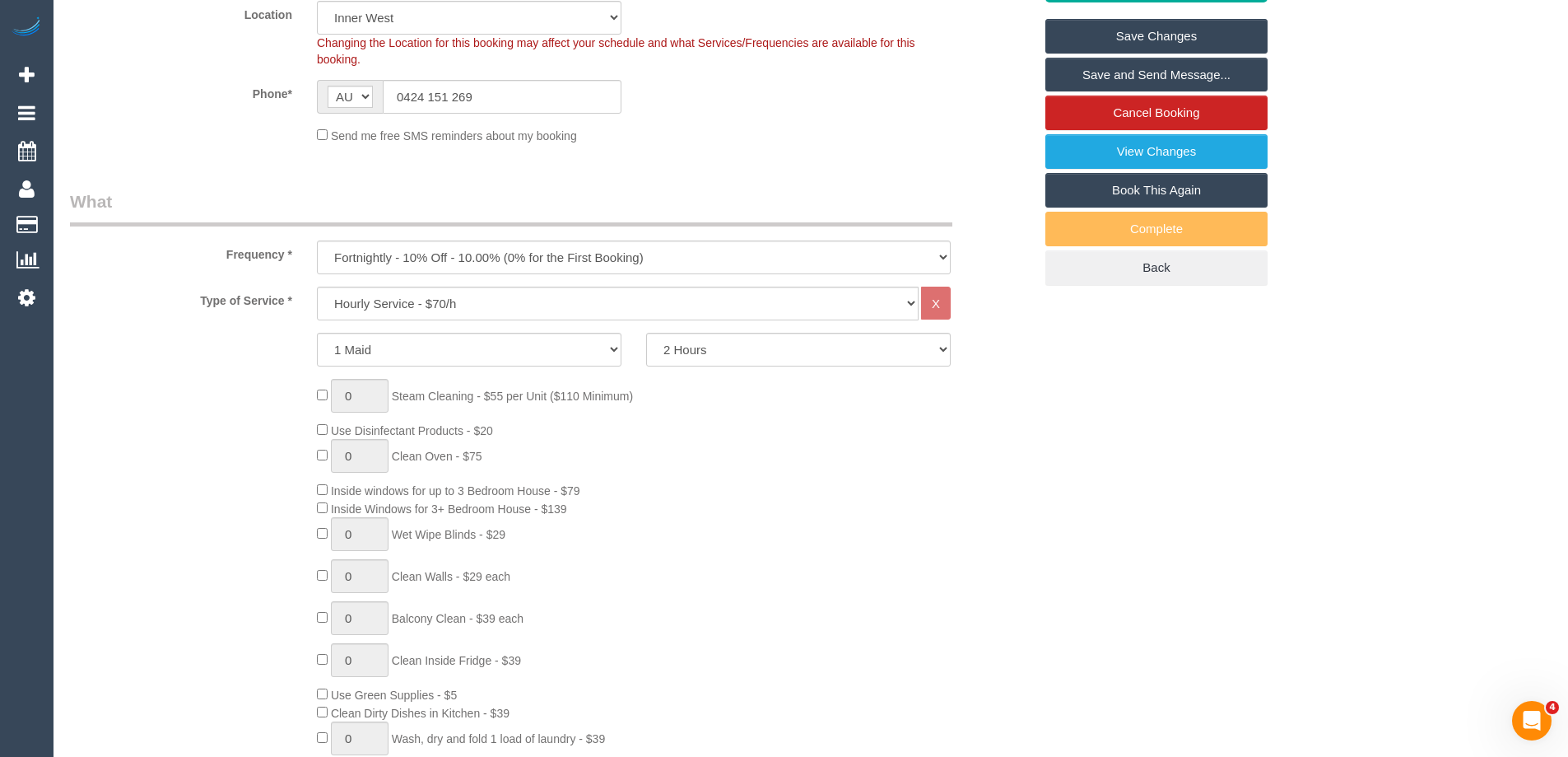
click at [1118, 36] on link "Save Changes" at bounding box center [1156, 36] width 222 height 35
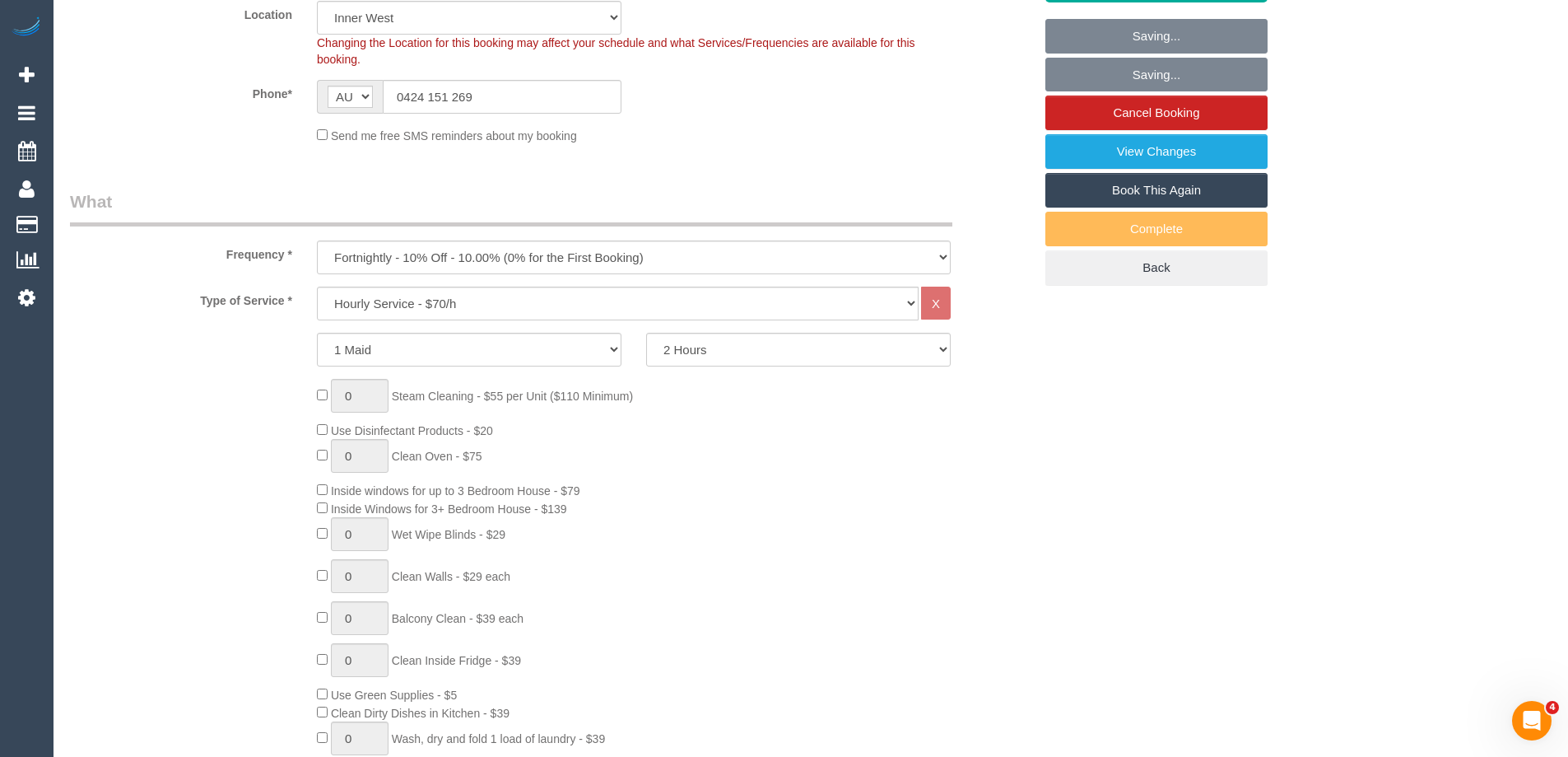
click at [811, 153] on fieldset "Where Address* [STREET_ADDRESS] [GEOGRAPHIC_DATA] ACT [GEOGRAPHIC_DATA] NT [GEO…" at bounding box center [551, 6] width 963 height 299
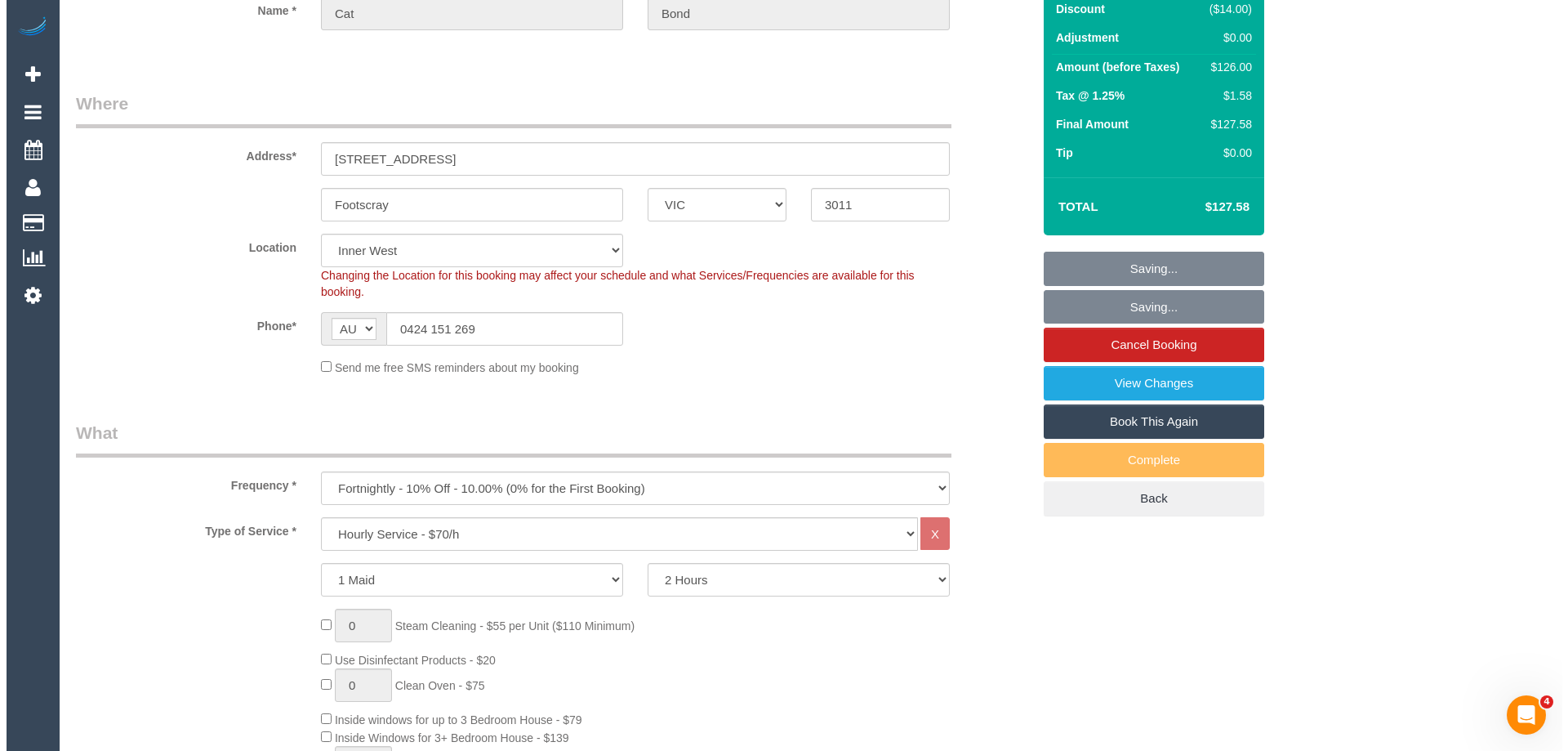
scroll to position [0, 0]
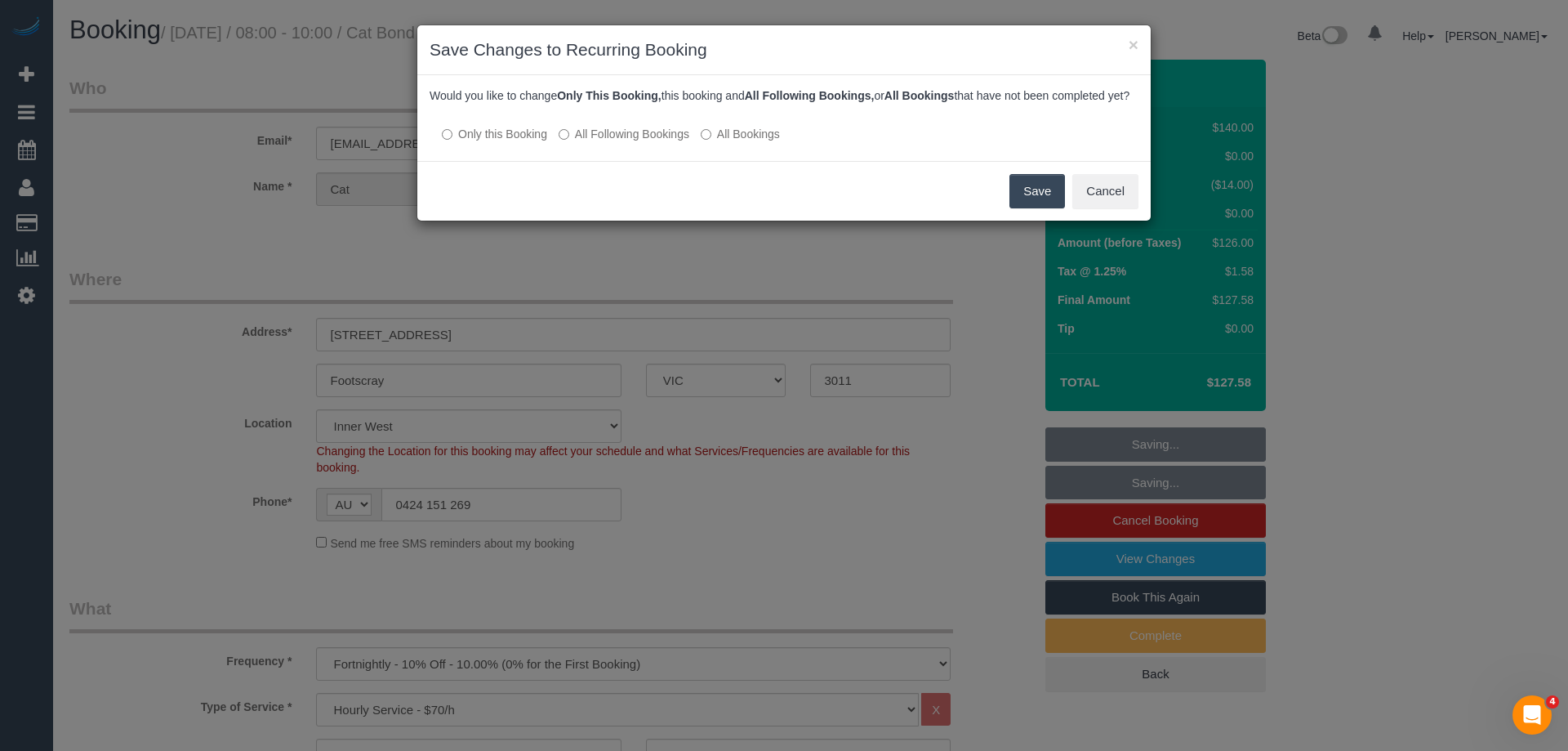
click at [661, 142] on label "All Following Bookings" at bounding box center [624, 134] width 131 height 17
click at [1041, 209] on button "Save" at bounding box center [1037, 191] width 55 height 34
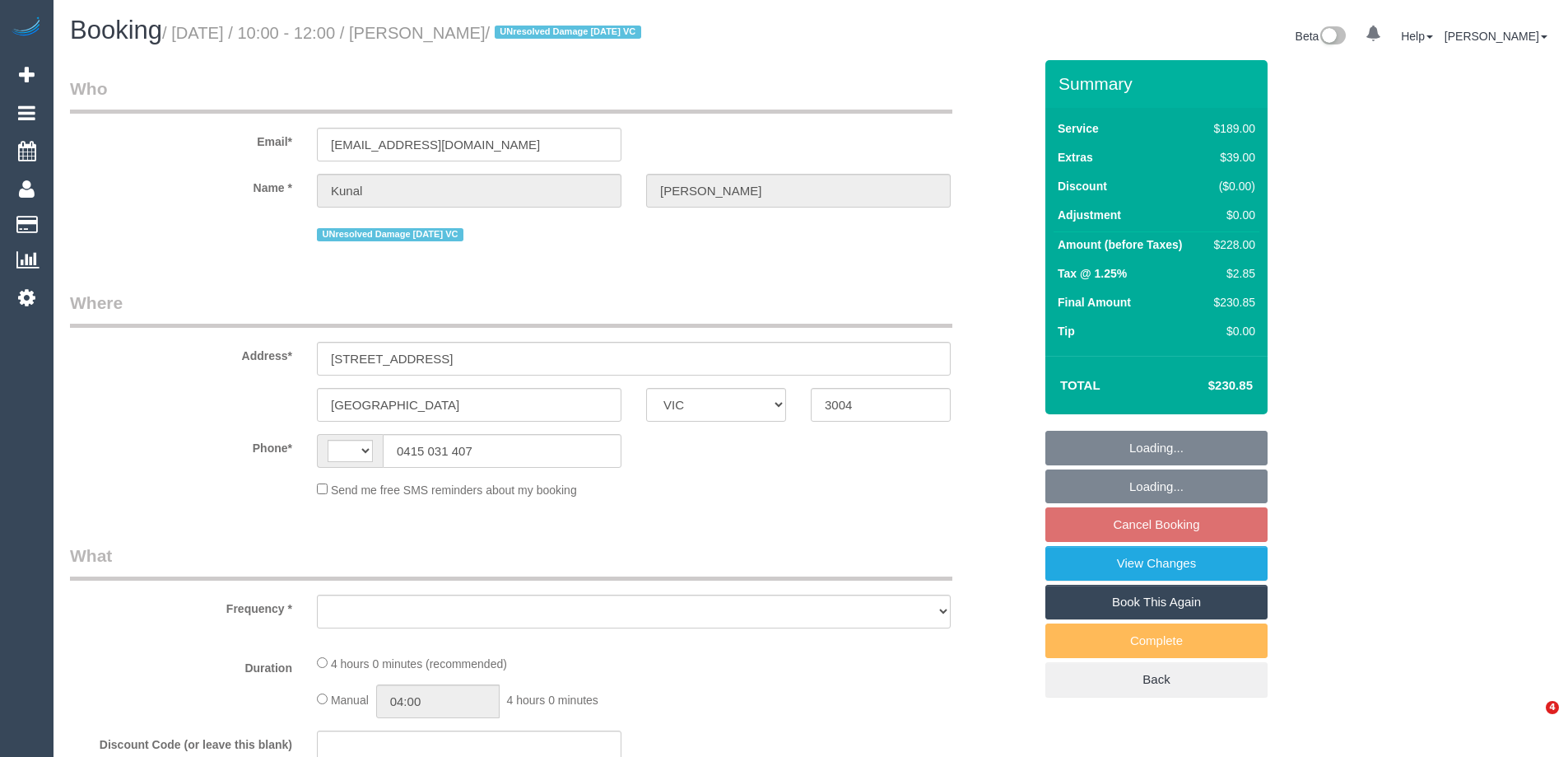
select select "VIC"
select select "string:AU"
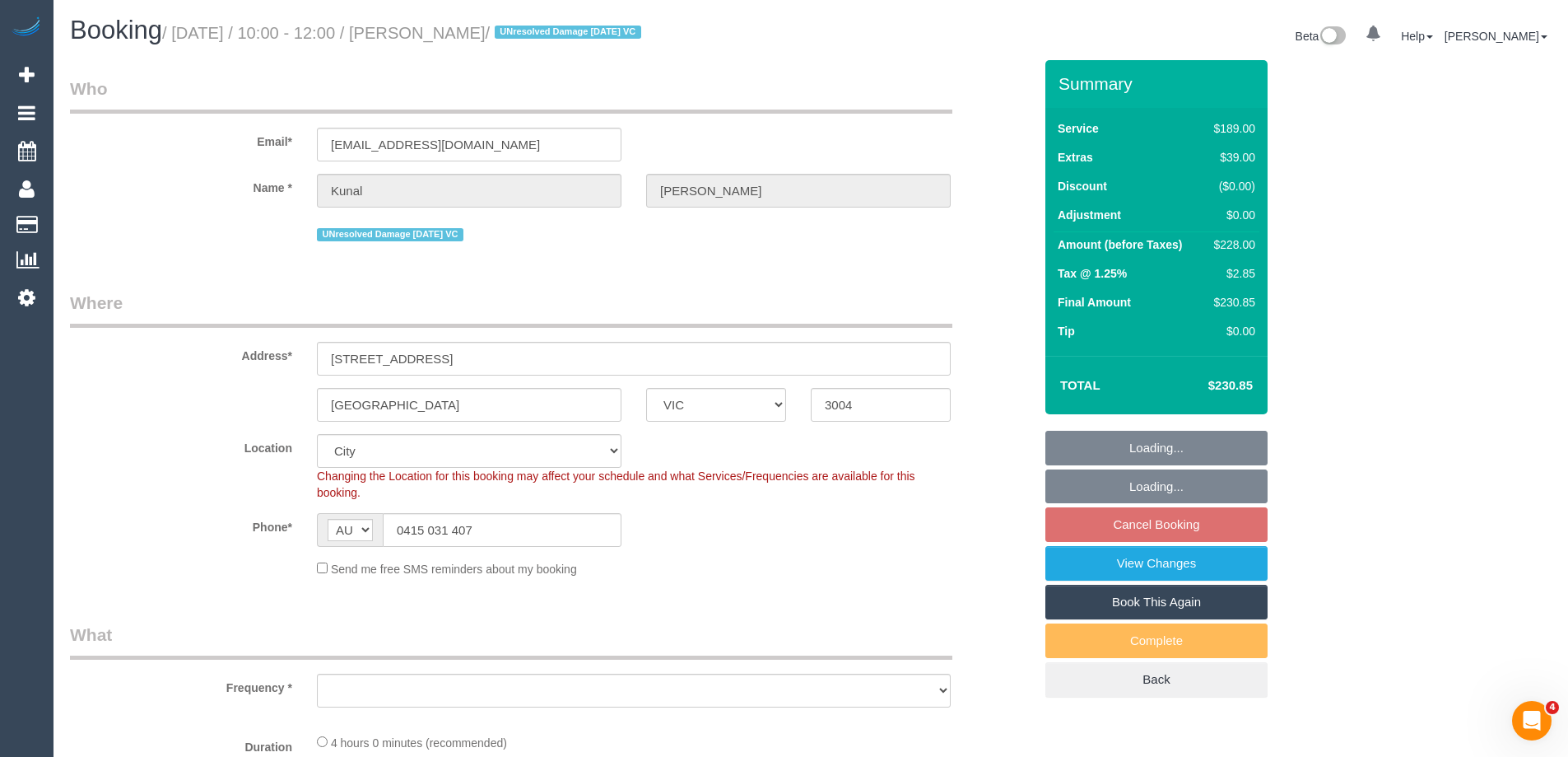
select select "object:533"
select select "string:stripe-pm_1O7Ug22GScqysDRV2kKD0zYi"
select select "number:28"
select select "number:14"
select select "number:20"
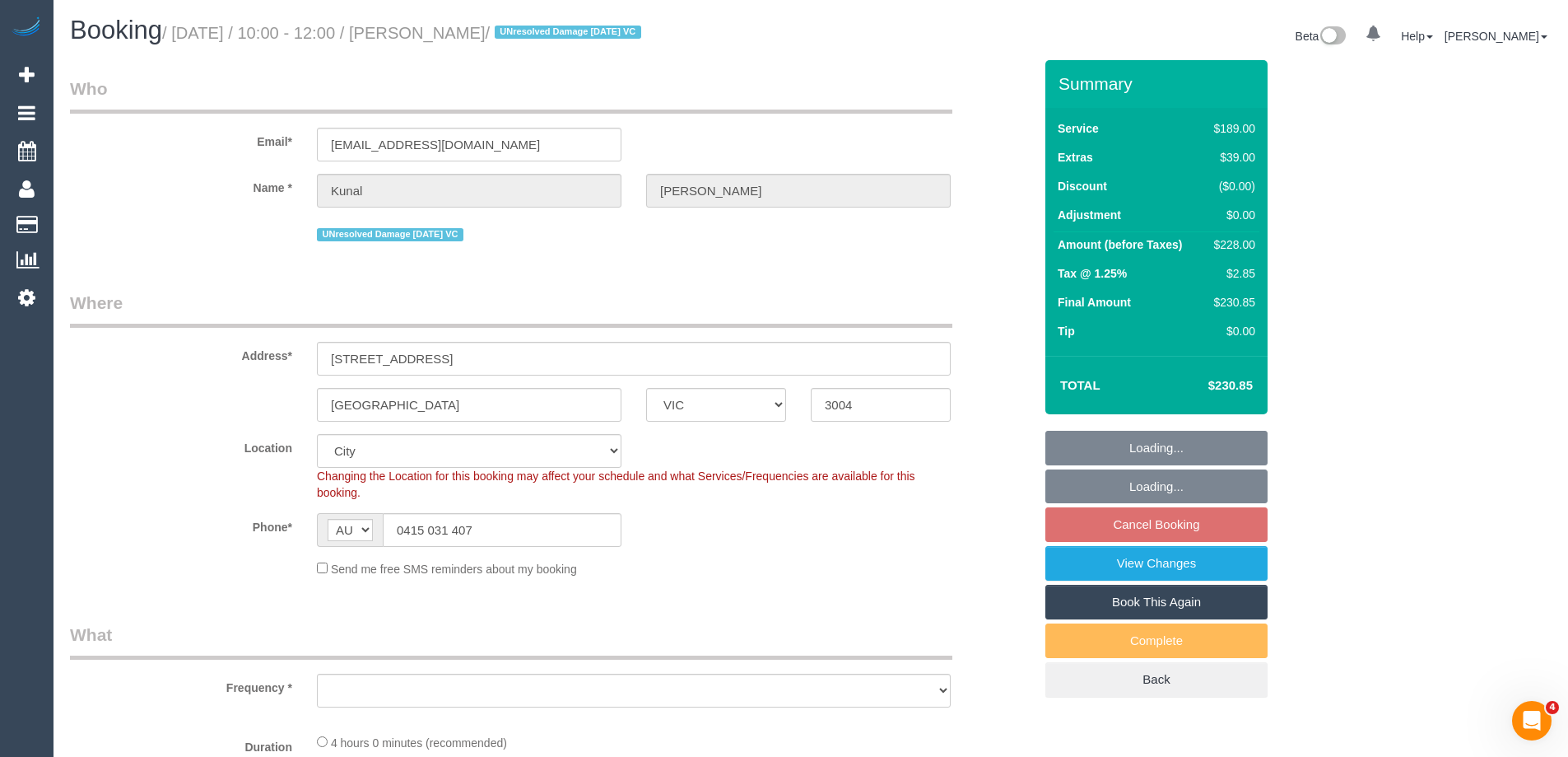
select select "number:24"
select select "number:13"
select select "spot2"
select select "object:1201"
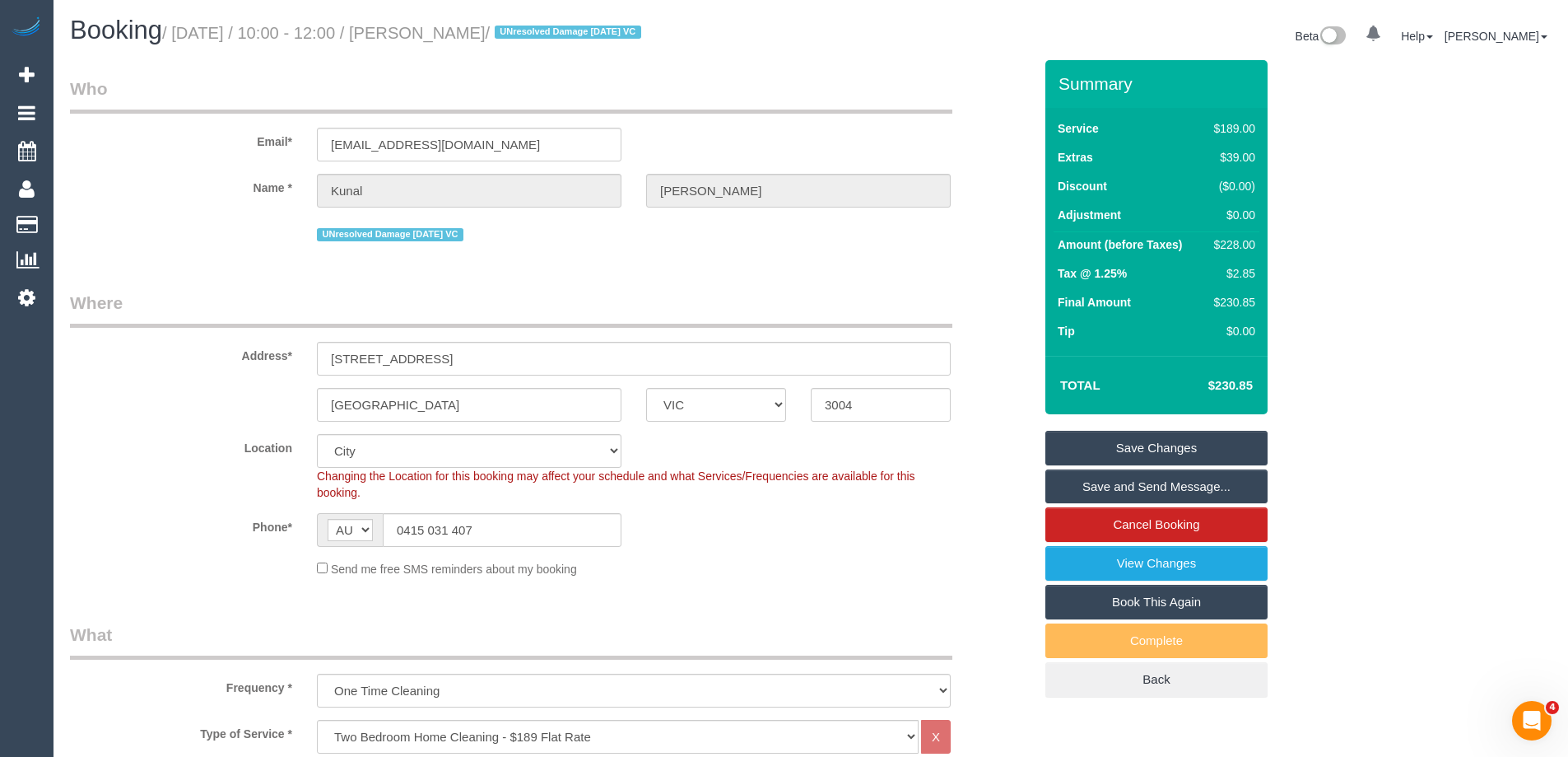
drag, startPoint x: 550, startPoint y: 35, endPoint x: 457, endPoint y: 30, distance: 93.1
click at [457, 30] on small "/ September 13, 2025 / 10:00 - 12:00 / Kunal Luthra / UNresolved Damage 6/5/23 …" at bounding box center [404, 33] width 484 height 18
copy small "Kunal Luthra"
click at [724, 540] on div "Phone* AF AL DZ AD AO AI AQ AG AR AM AW AU AT AZ BS BH BD BB BY BE BZ BJ BM BT …" at bounding box center [551, 530] width 988 height 34
click at [1232, 247] on div "$228.00" at bounding box center [1231, 244] width 48 height 17
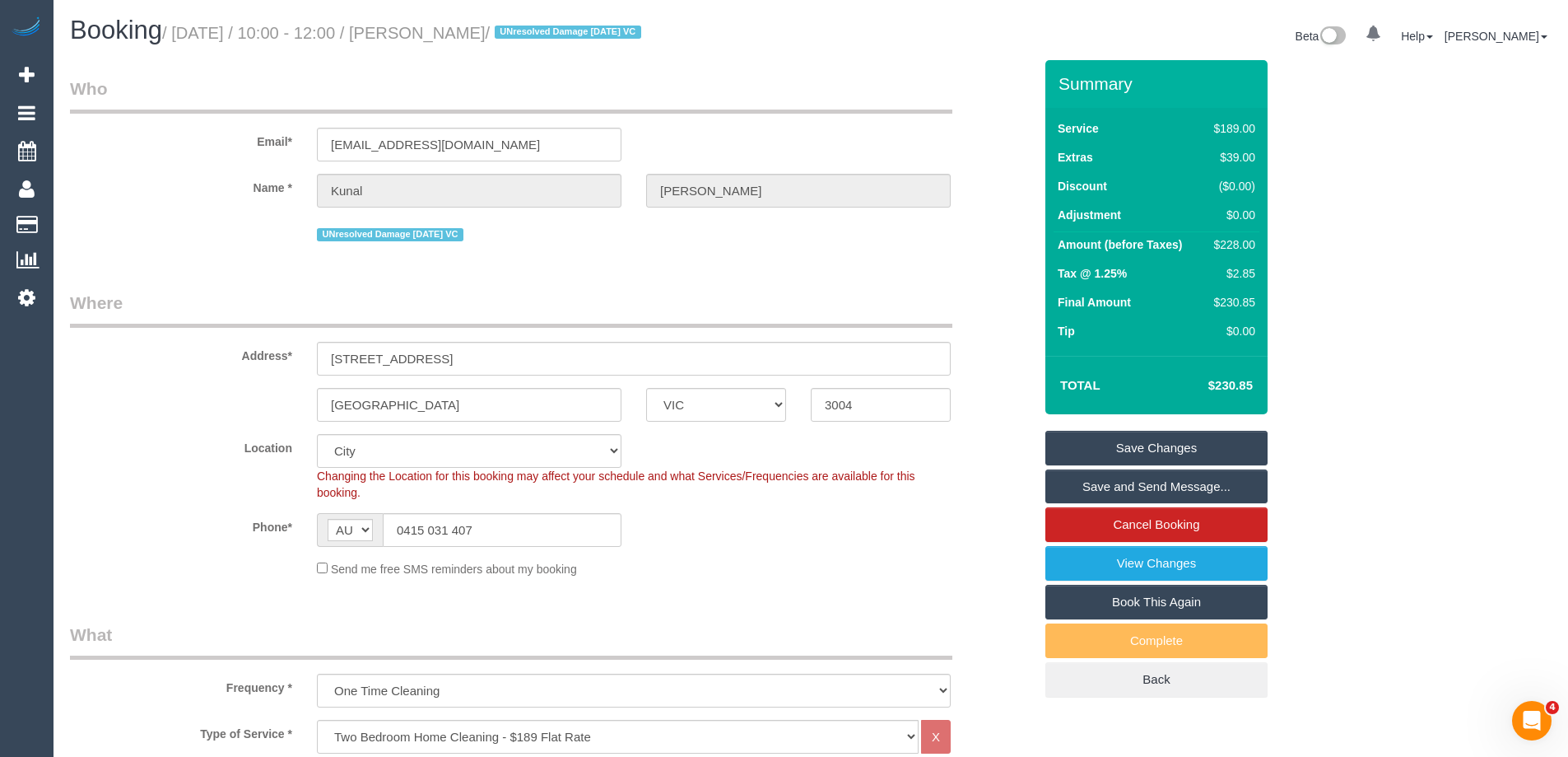
click at [1232, 247] on div "$228.00" at bounding box center [1231, 244] width 48 height 17
copy div "228.00"
click at [1334, 251] on div "Summary Service $189.00 Extras $39.00 Discount ($0.00) Adjustment $0.00 Amount …" at bounding box center [1218, 396] width 370 height 671
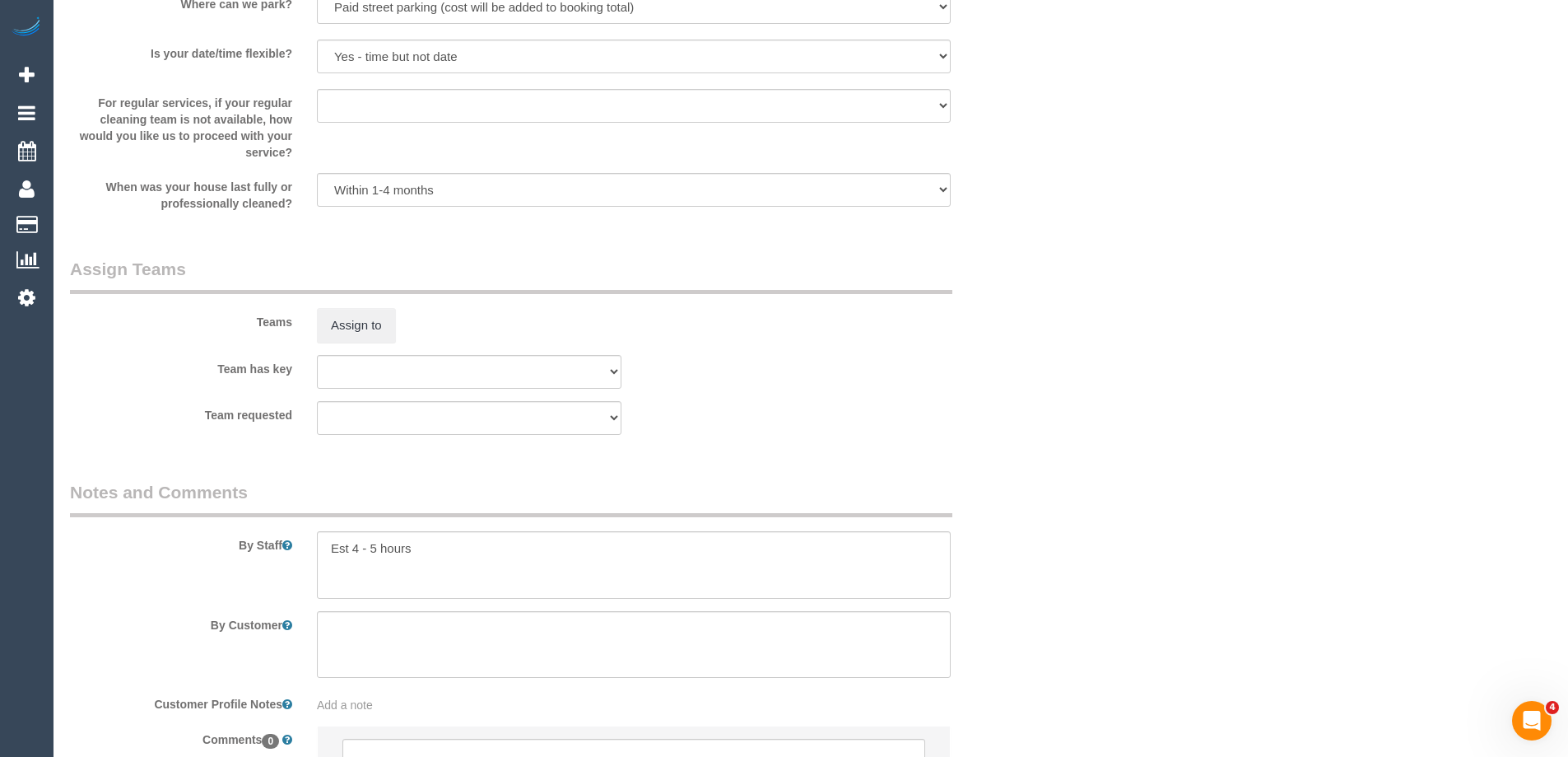
scroll to position [2428, 0]
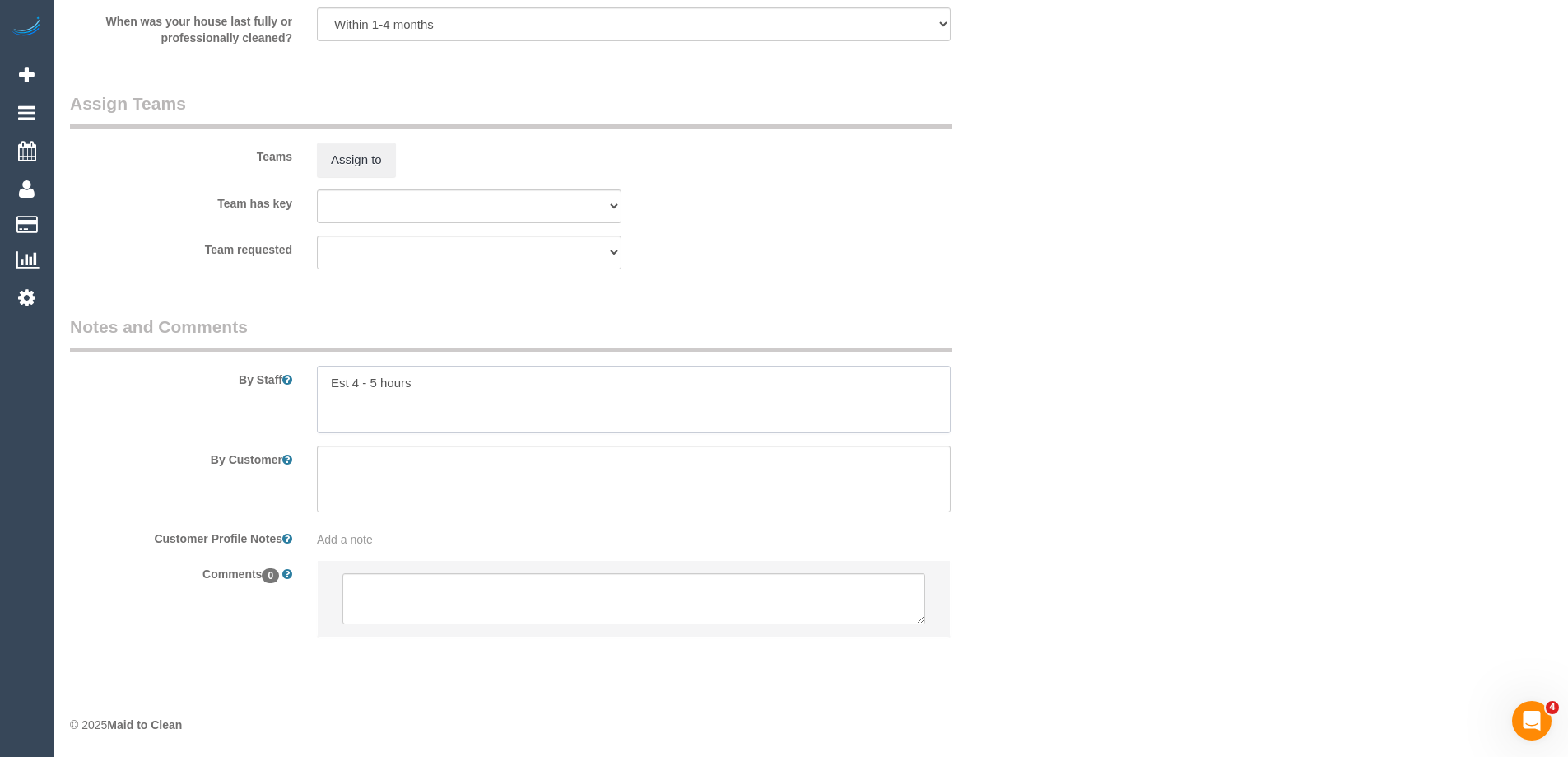
click at [480, 389] on textarea at bounding box center [634, 399] width 634 height 67
drag, startPoint x: 452, startPoint y: 361, endPoint x: 385, endPoint y: 376, distance: 68.7
click at [384, 376] on div "By Staff" at bounding box center [551, 374] width 988 height 119
drag, startPoint x: 423, startPoint y: 389, endPoint x: 353, endPoint y: 388, distance: 70.0
click at [353, 388] on textarea at bounding box center [634, 399] width 634 height 67
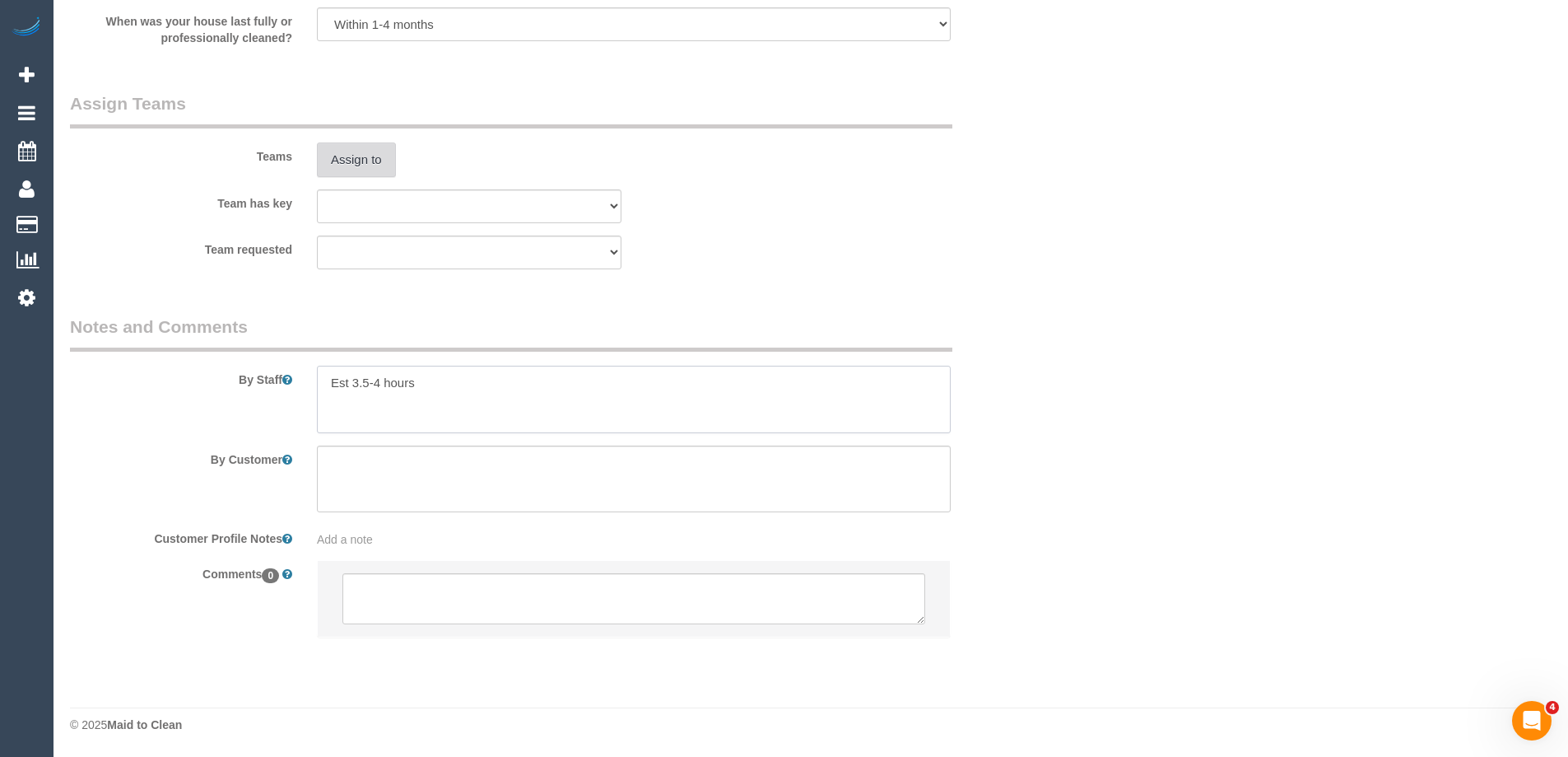
type textarea "Est 3.5-4 hours"
click at [376, 169] on button "Assign to" at bounding box center [357, 160] width 79 height 35
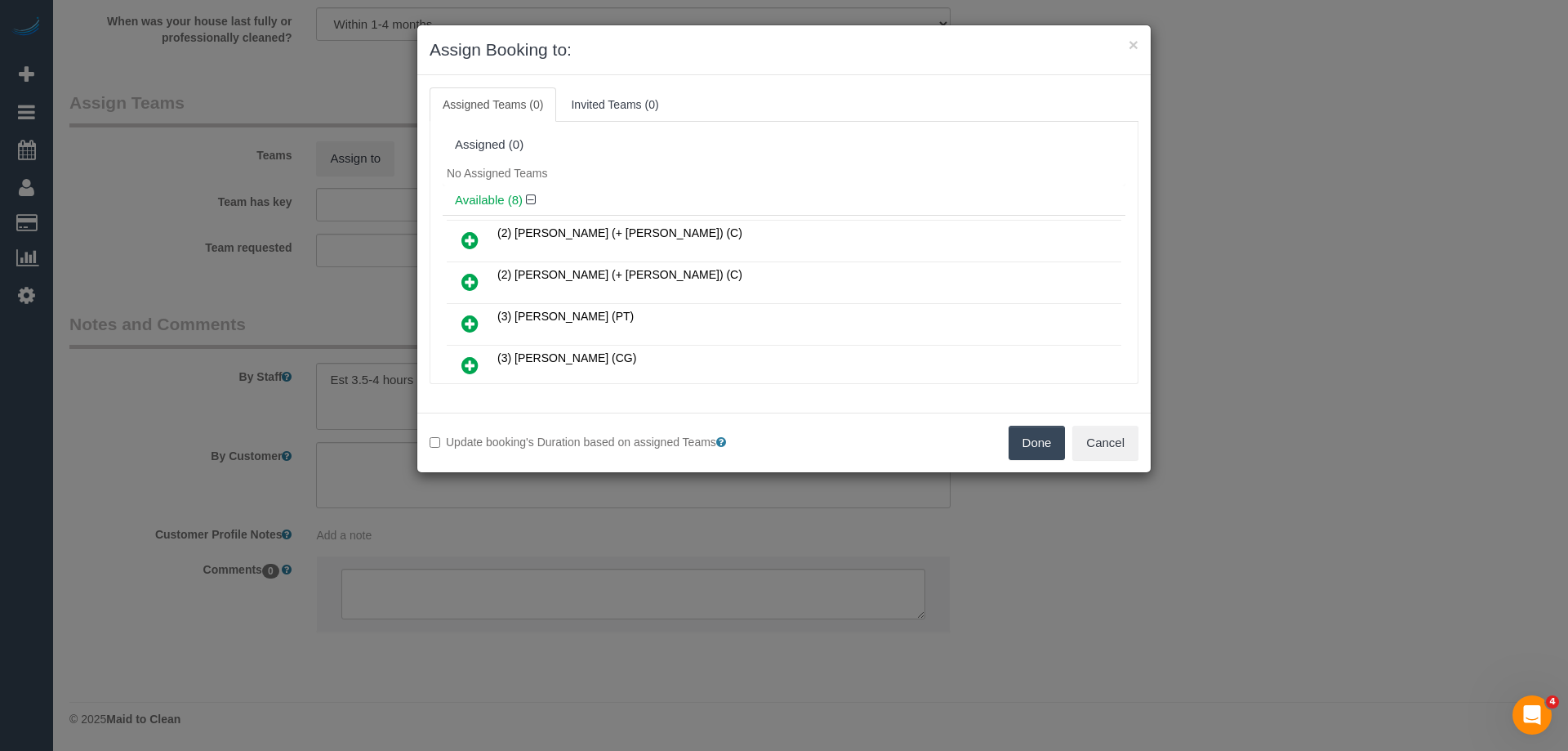
click at [471, 322] on icon at bounding box center [470, 324] width 17 height 20
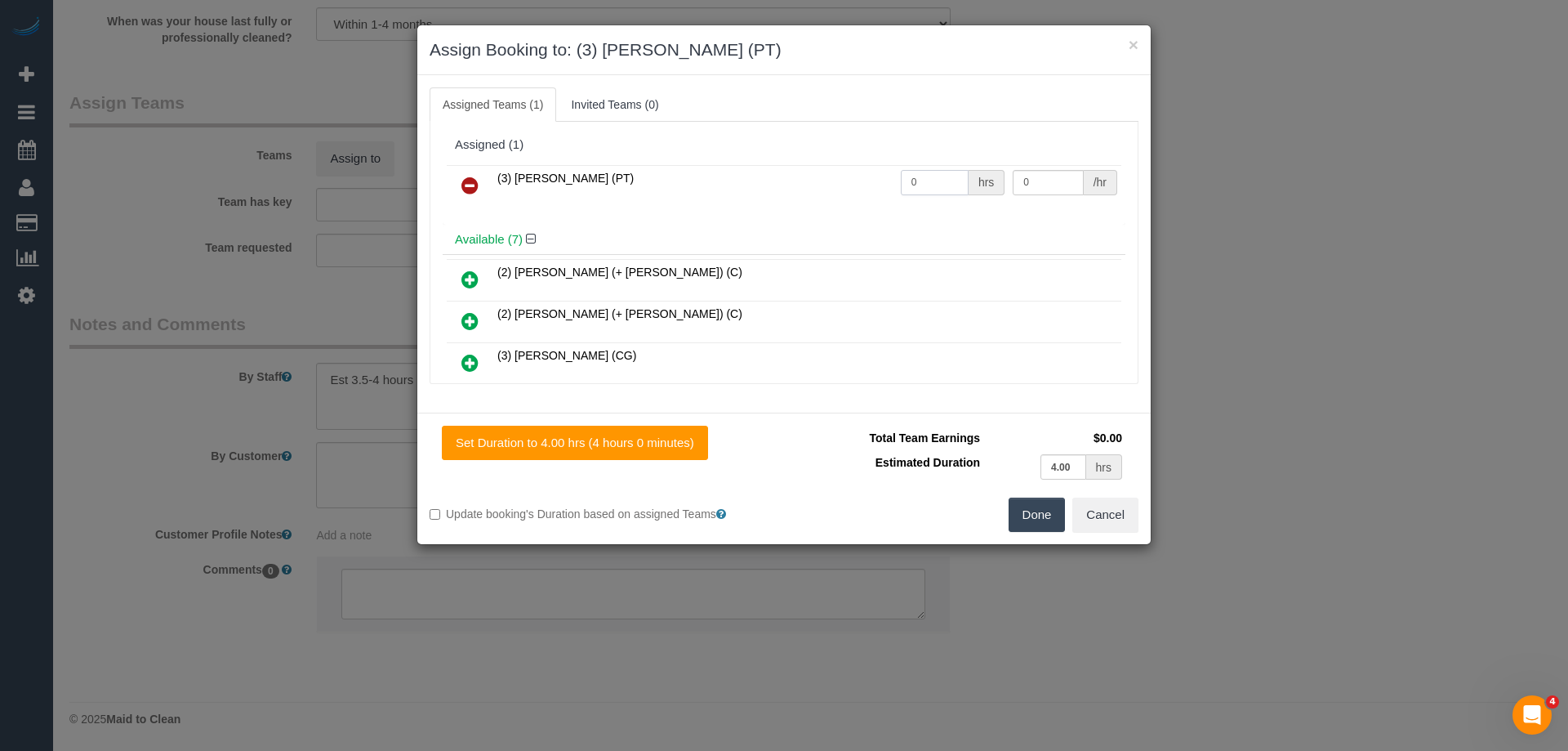
click at [928, 190] on input "0" at bounding box center [934, 183] width 68 height 26
type input "1"
click at [1029, 180] on input "0" at bounding box center [1047, 183] width 70 height 26
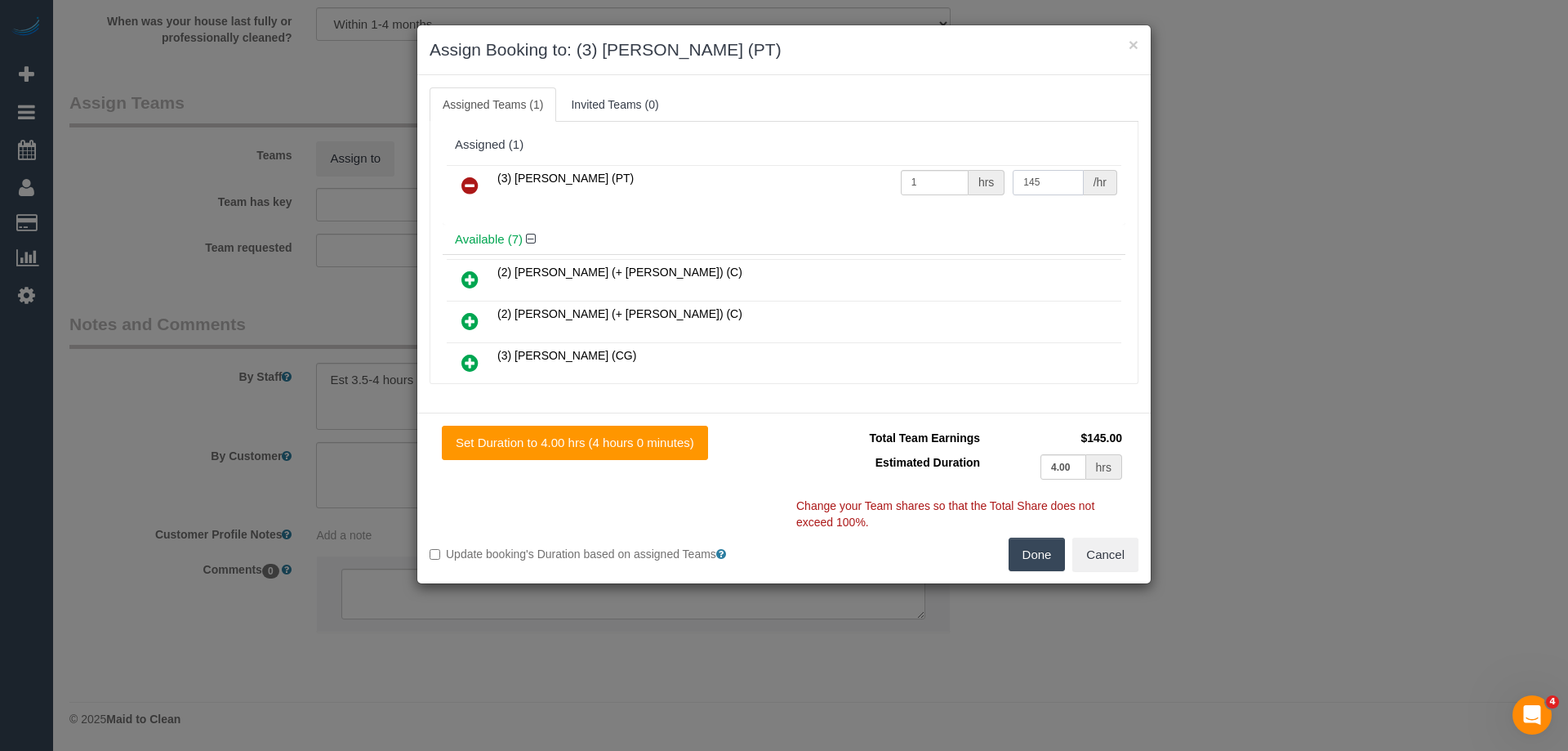
type input "145"
click at [1001, 556] on div "Done Cancel" at bounding box center [968, 554] width 367 height 34
click at [1019, 555] on button "Done" at bounding box center [1037, 554] width 57 height 34
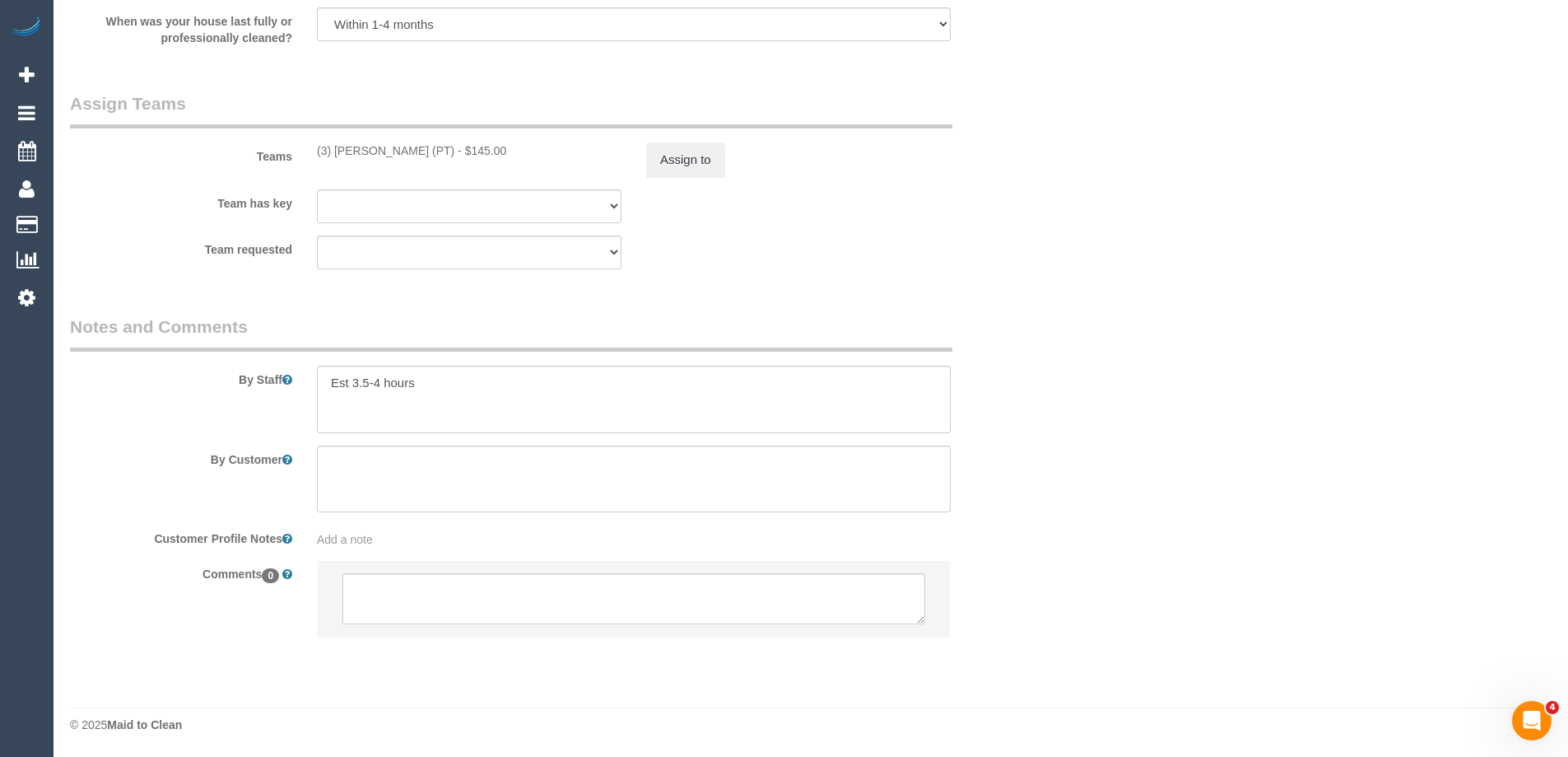
click at [1045, 553] on div "× Assign Booking to: (3) Allie Zhu (PT) Assigned Teams (1) Invited Teams (0) As…" at bounding box center [784, 378] width 1568 height 757
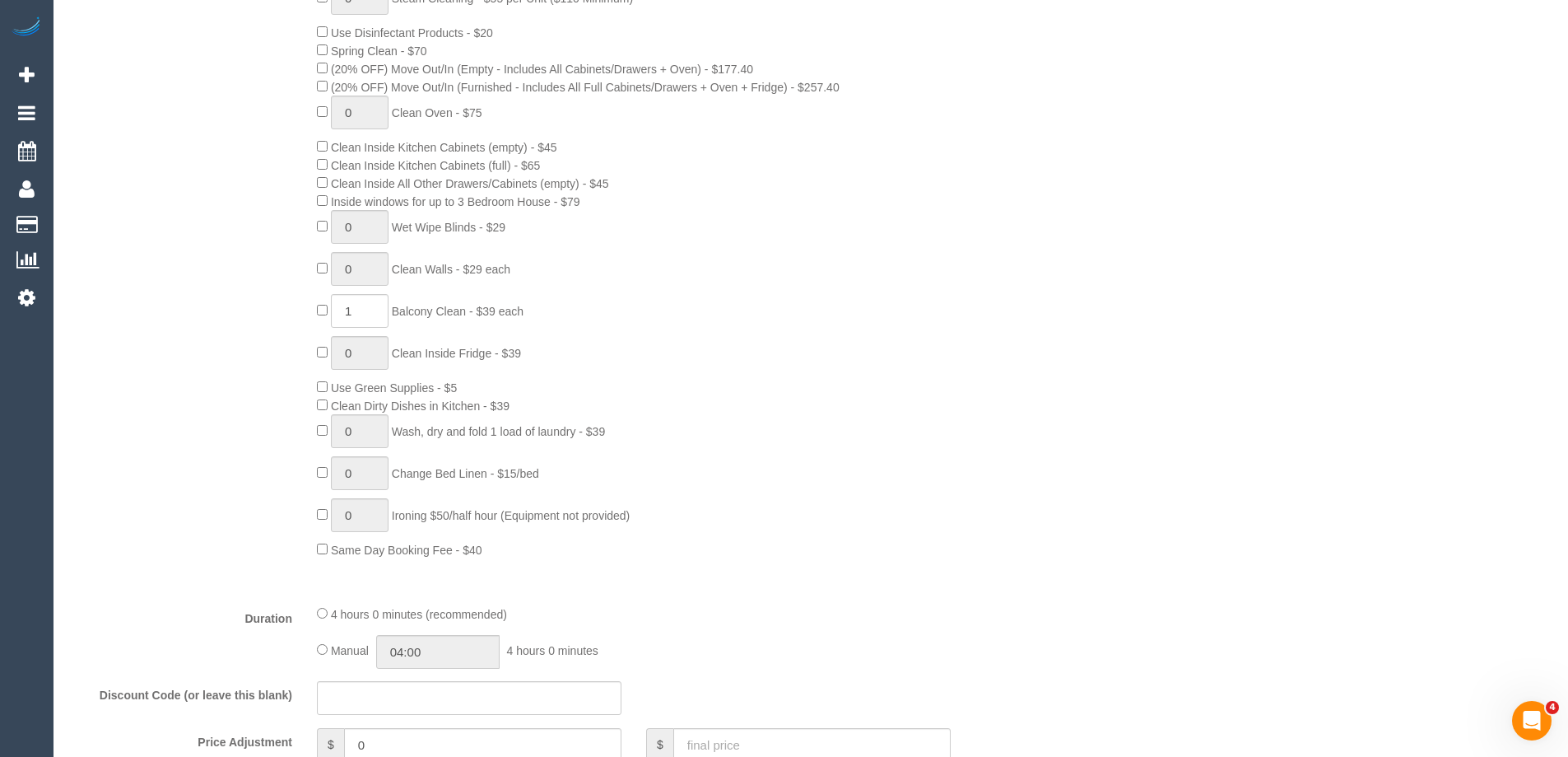
scroll to position [988, 0]
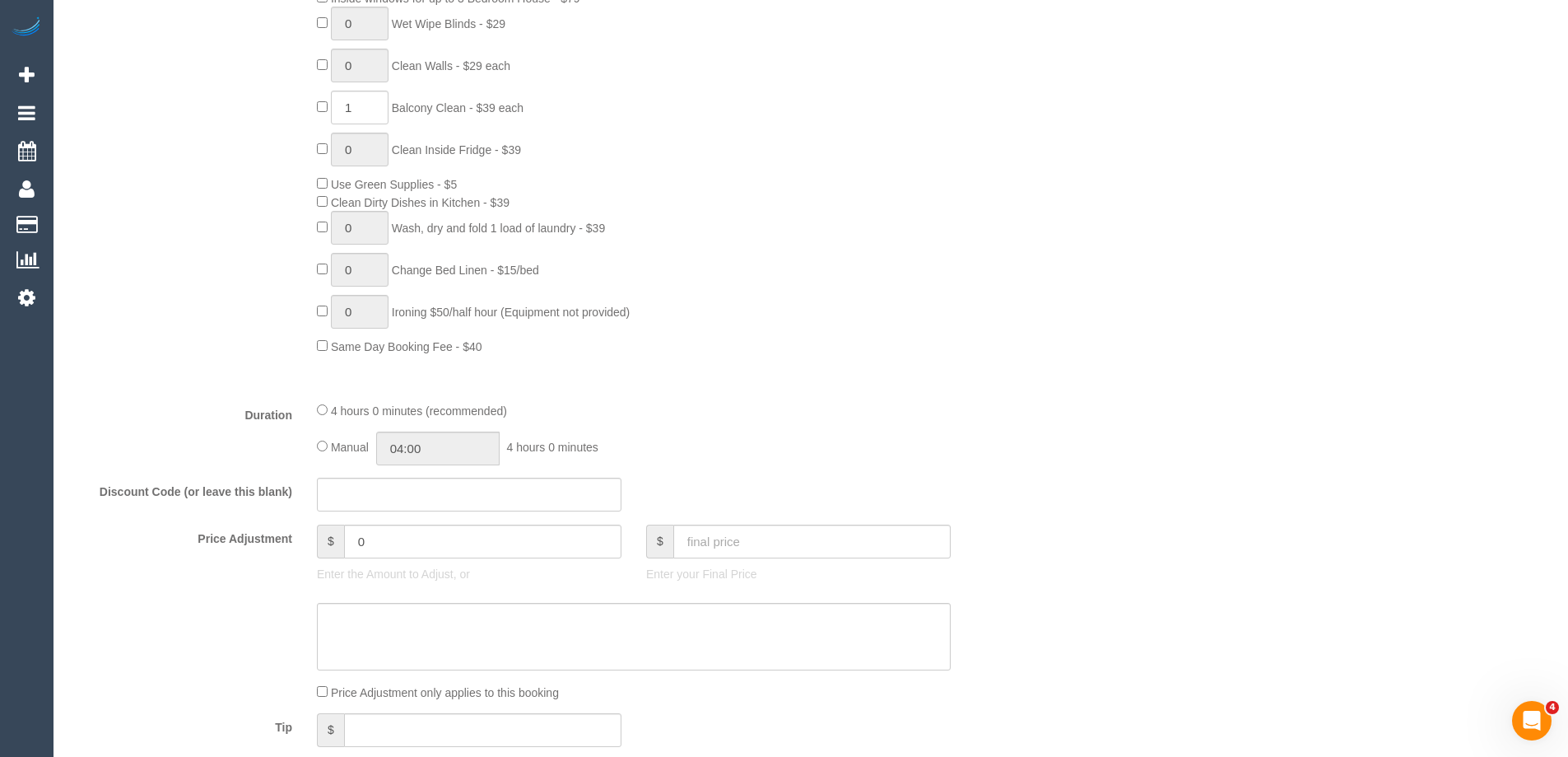
click at [896, 352] on div "0 Steam Cleaning - $55 per Unit ($110 Minimum) Use Disinfectant Products - $20 …" at bounding box center [674, 66] width 741 height 577
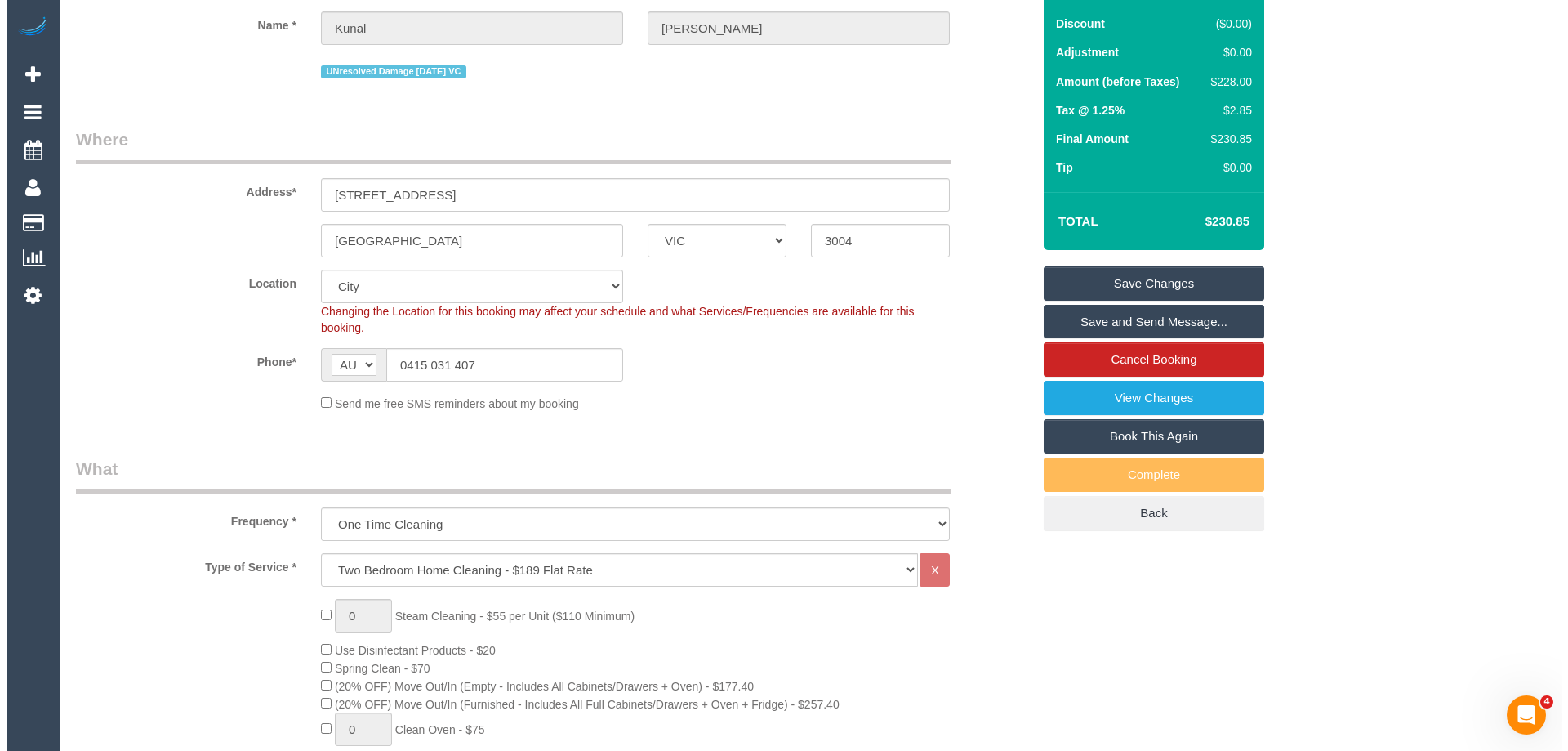
scroll to position [0, 0]
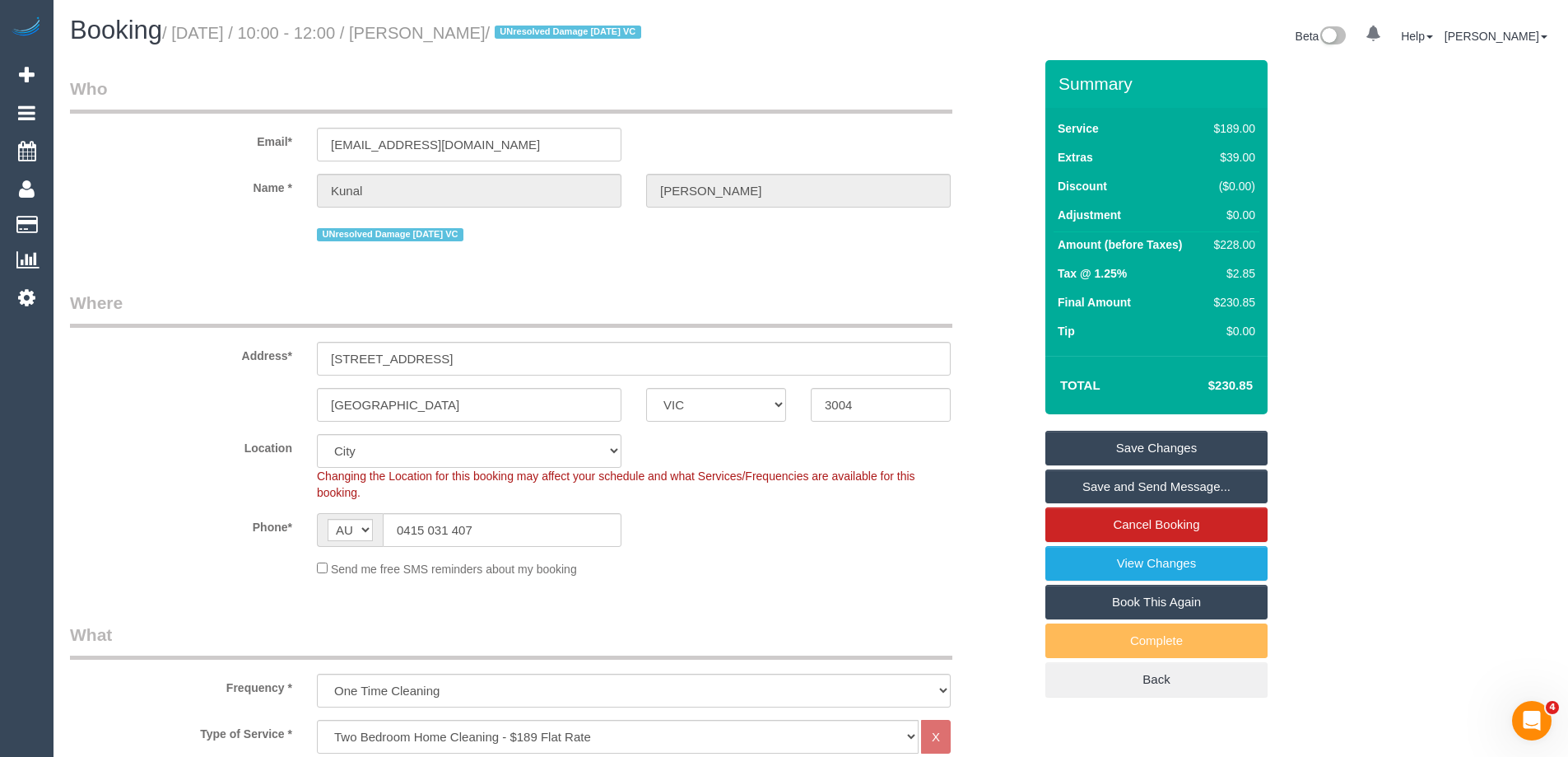
click at [1131, 485] on link "Save and Send Message..." at bounding box center [1156, 486] width 222 height 35
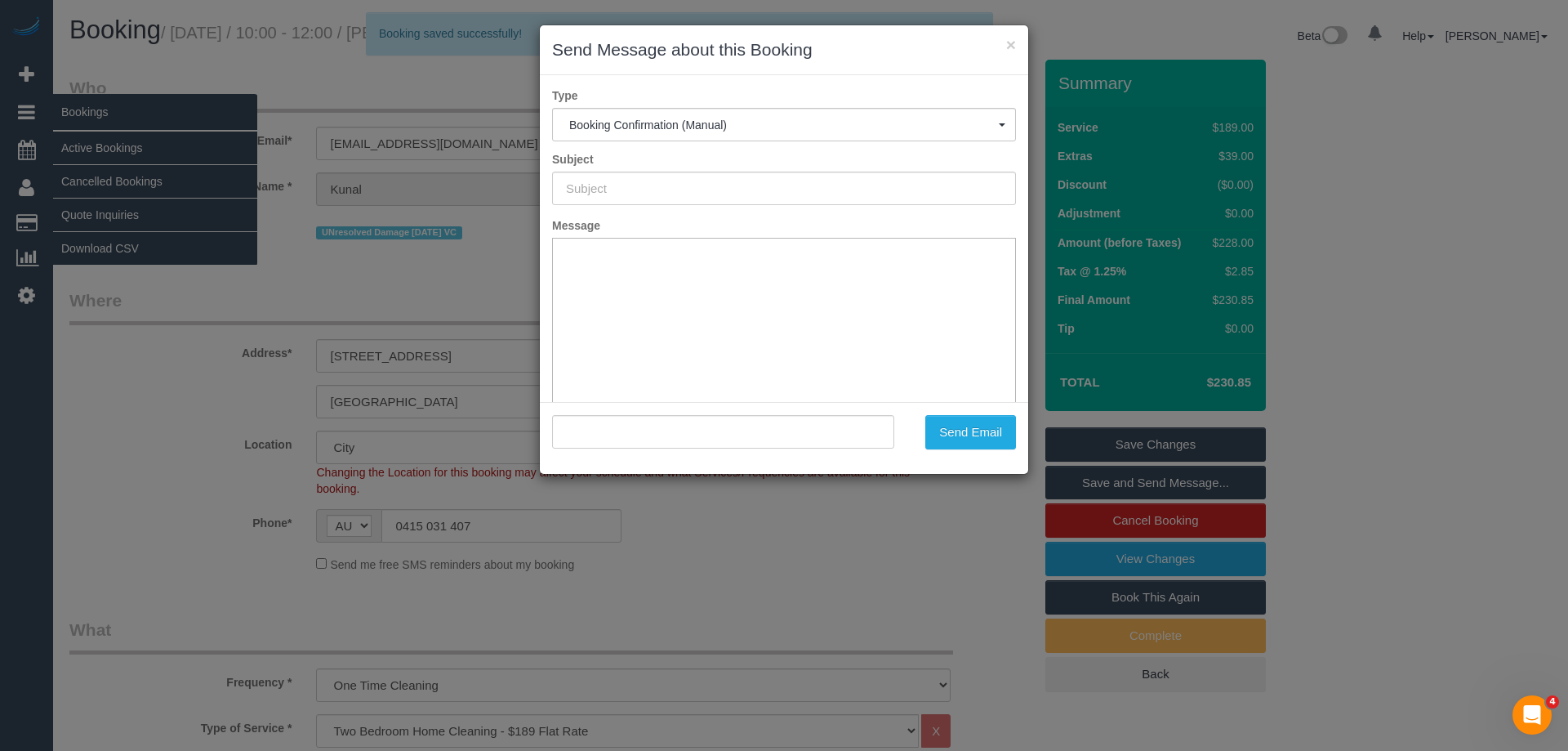
type input "Booking Confirmed"
type input ""Kunal Luthra" <kunal_luthra@hotmail.com>"
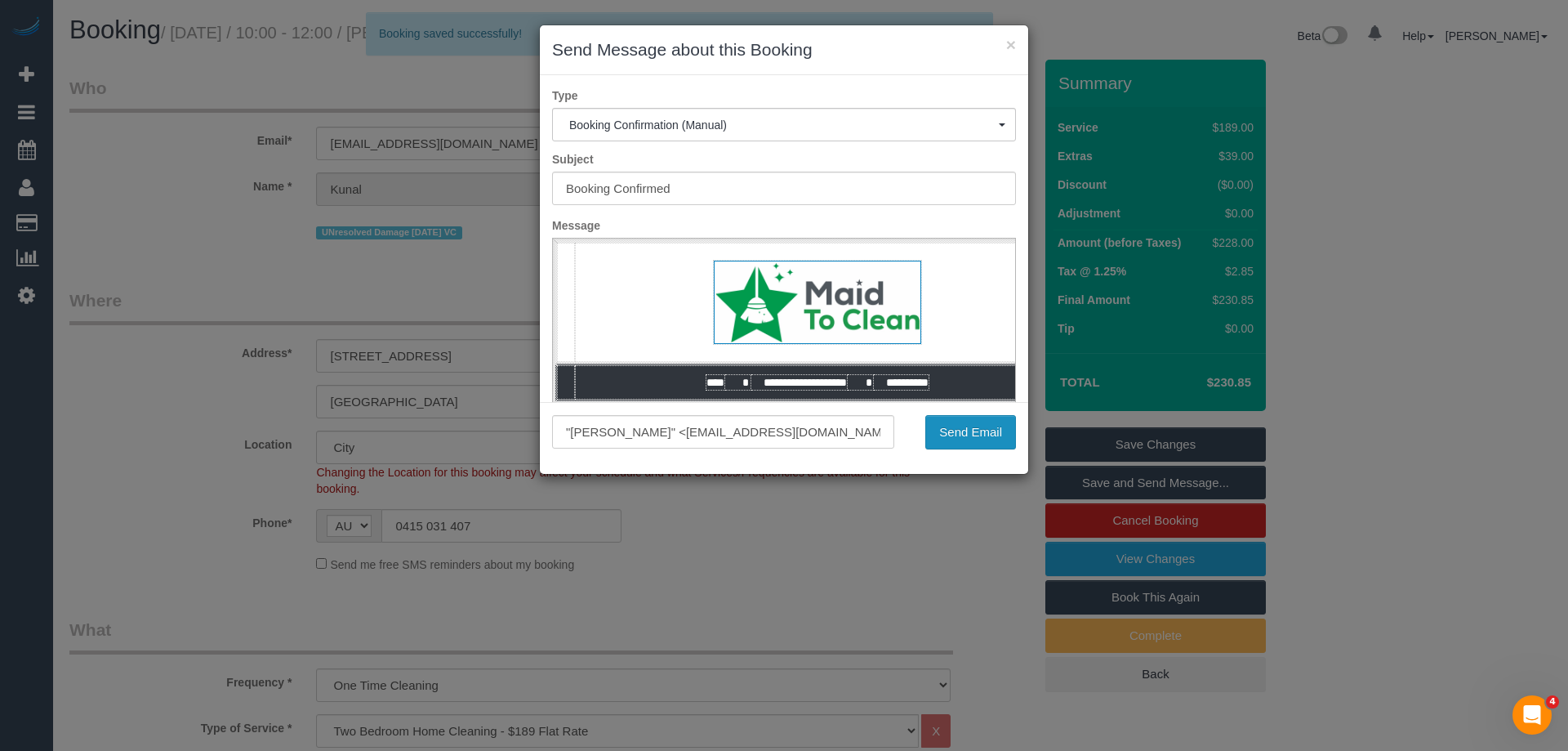
click at [973, 433] on button "Send Email" at bounding box center [971, 432] width 91 height 34
